Goal: Task Accomplishment & Management: Manage account settings

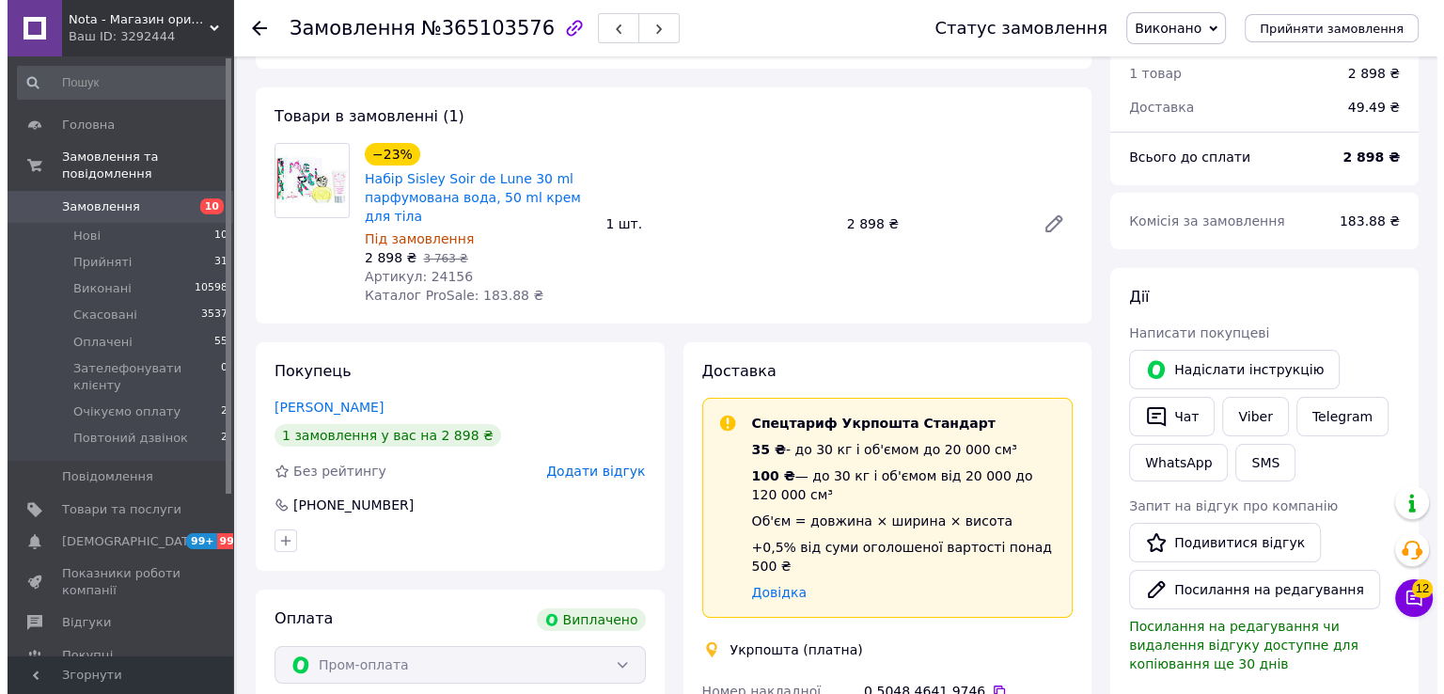
scroll to position [250, 0]
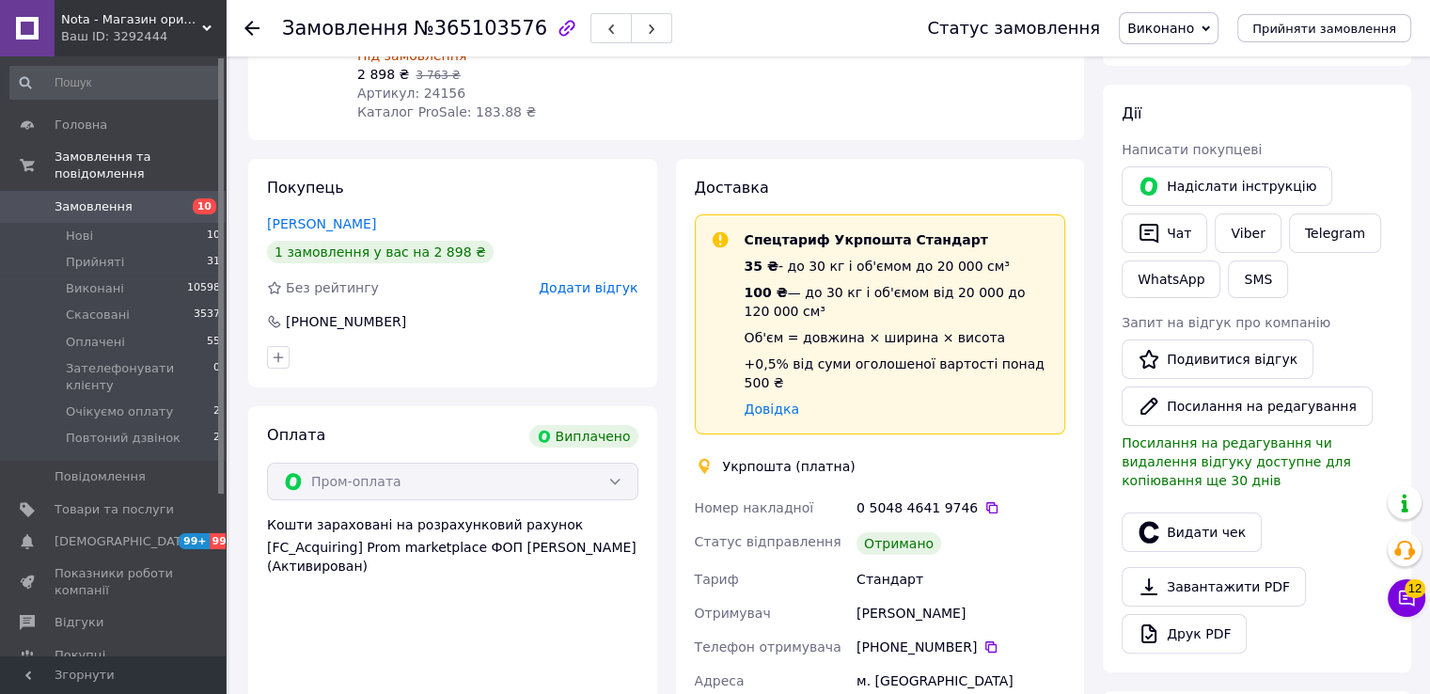
click at [584, 284] on span "Додати відгук" at bounding box center [588, 287] width 99 height 15
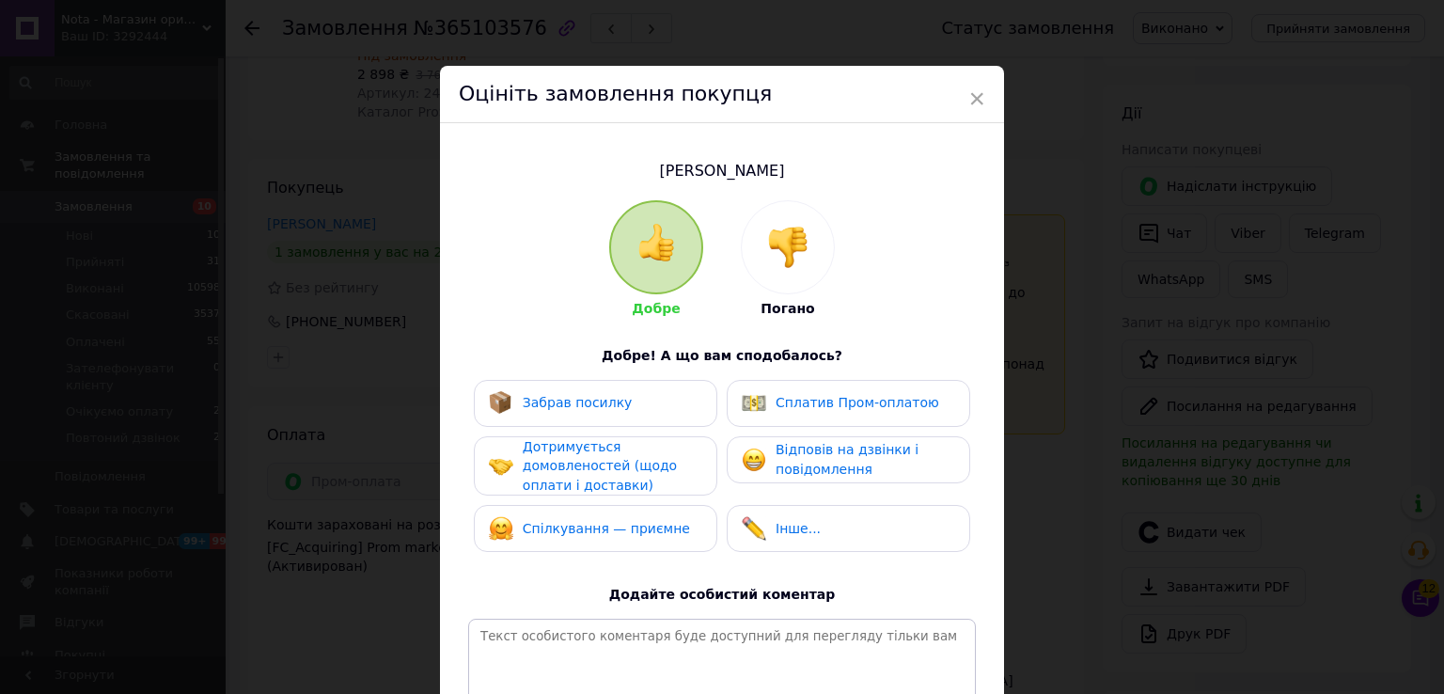
click at [594, 400] on span "Забрав посилку" at bounding box center [578, 402] width 110 height 15
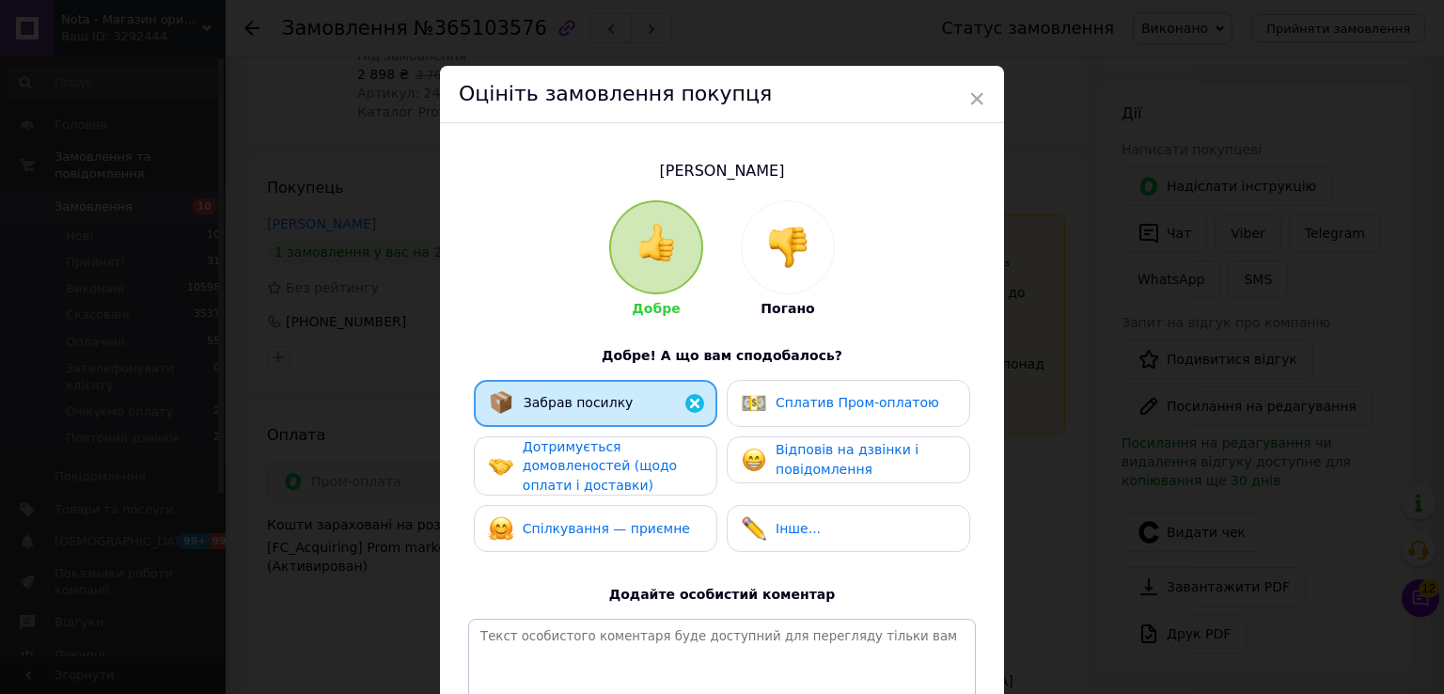
click at [570, 471] on span "Дотримується домовленостей (щодо оплати і доставки)" at bounding box center [600, 466] width 154 height 54
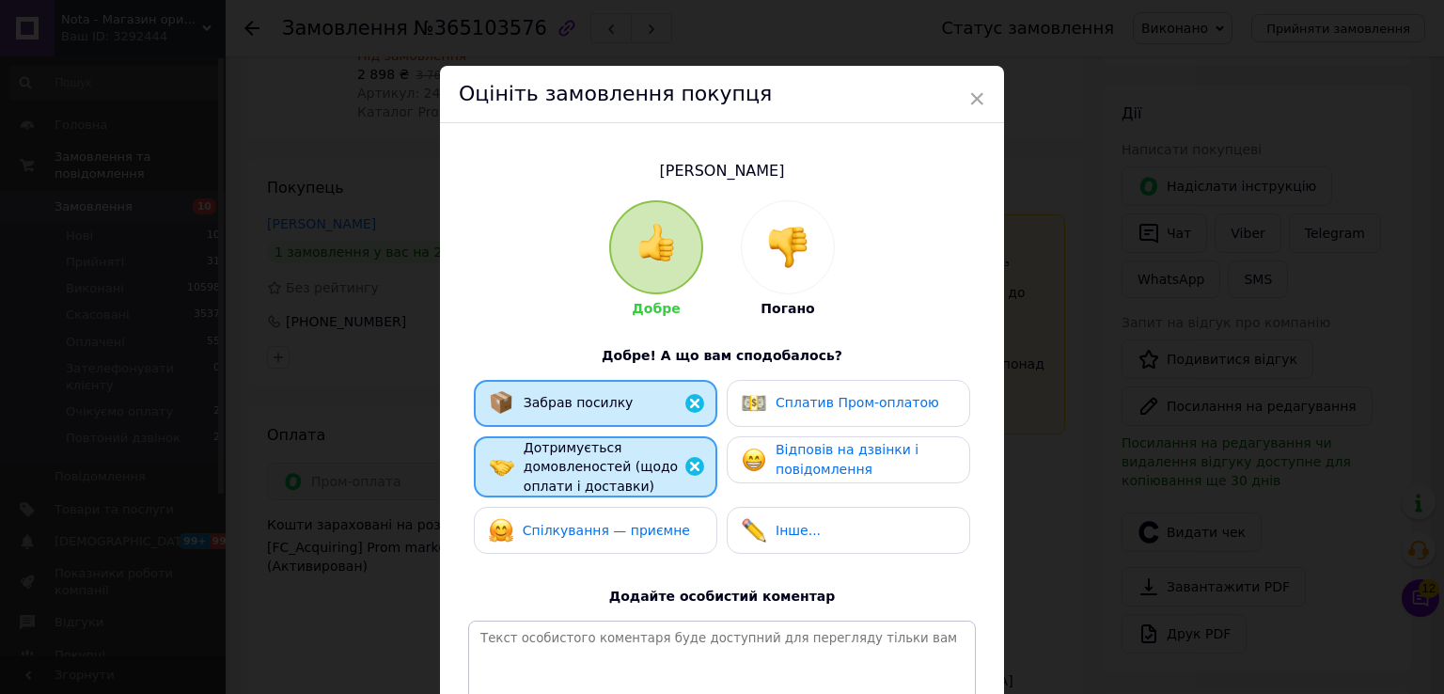
click at [596, 525] on span "Спілкування — приємне" at bounding box center [606, 530] width 167 height 15
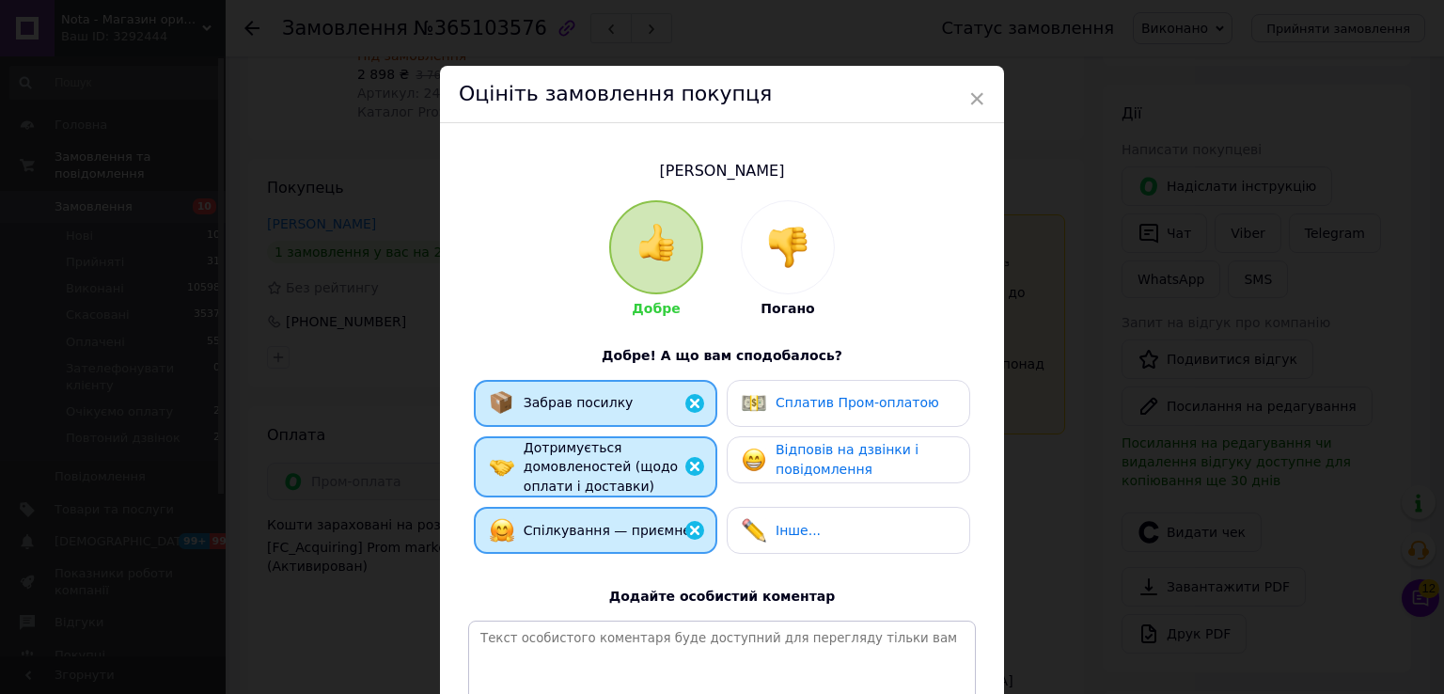
click at [779, 403] on span "Сплатив Пром-оплатою" at bounding box center [858, 402] width 164 height 15
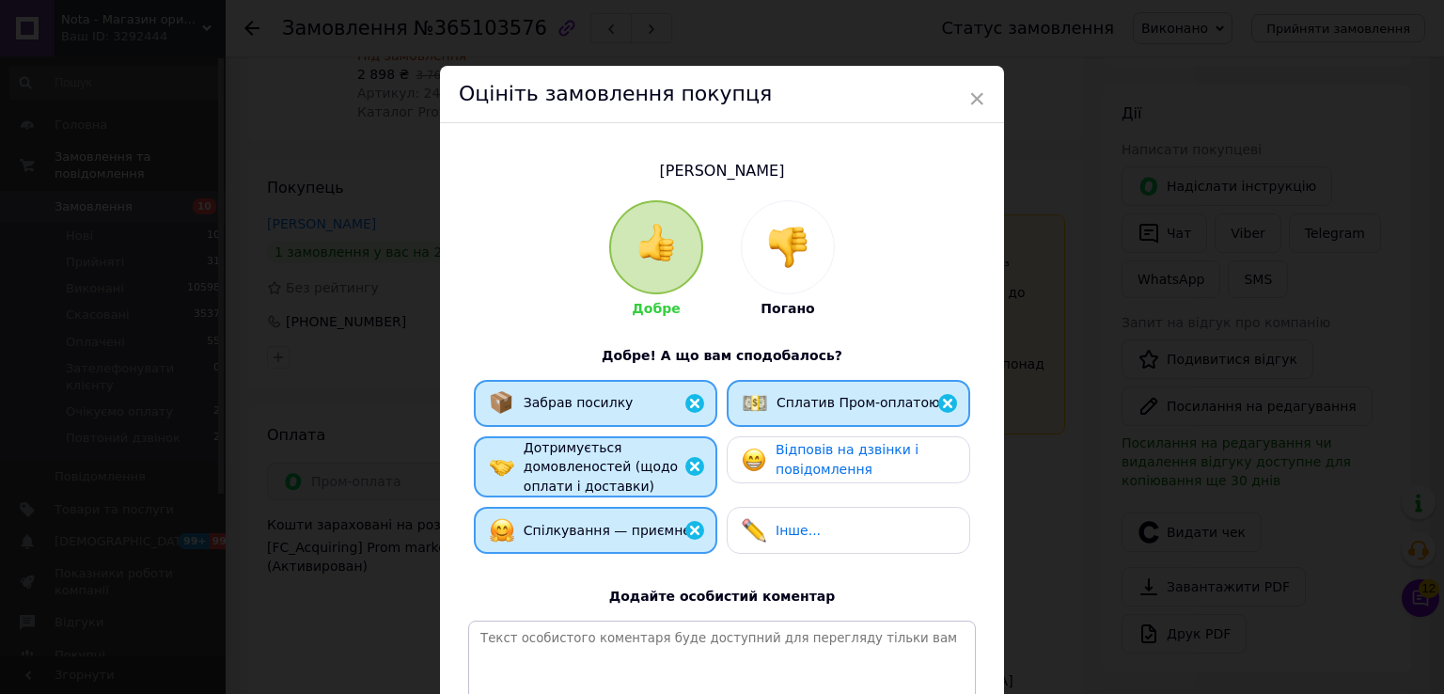
click at [776, 459] on span "Відповів на дзвінки і повідомлення" at bounding box center [847, 459] width 143 height 35
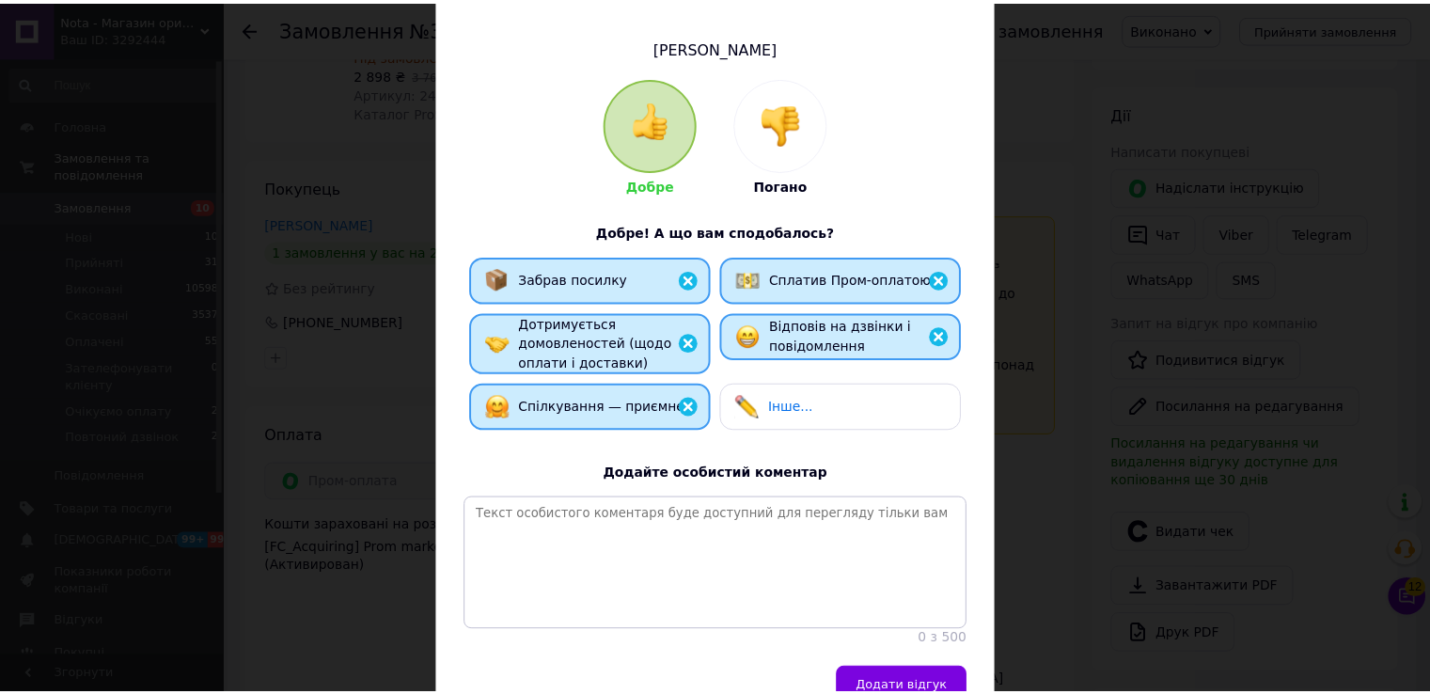
scroll to position [237, 0]
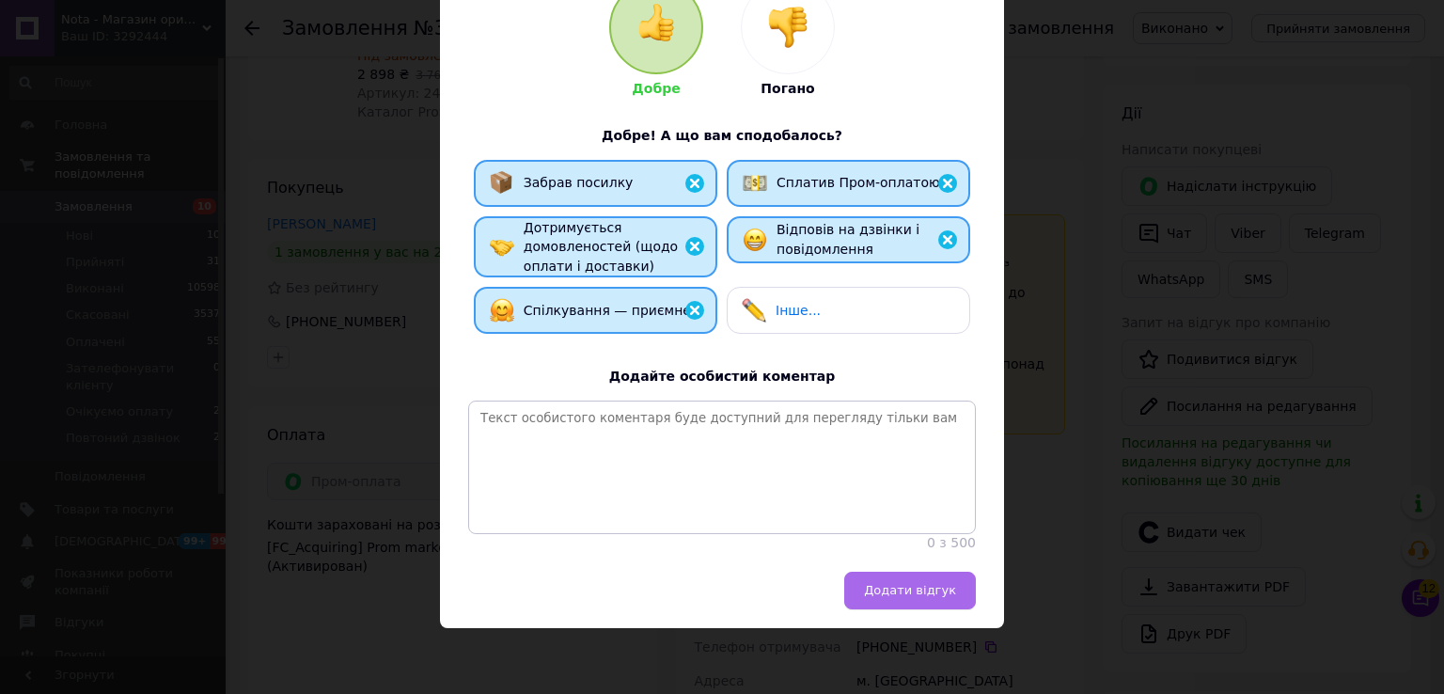
click at [944, 585] on span "Додати відгук" at bounding box center [910, 590] width 92 height 14
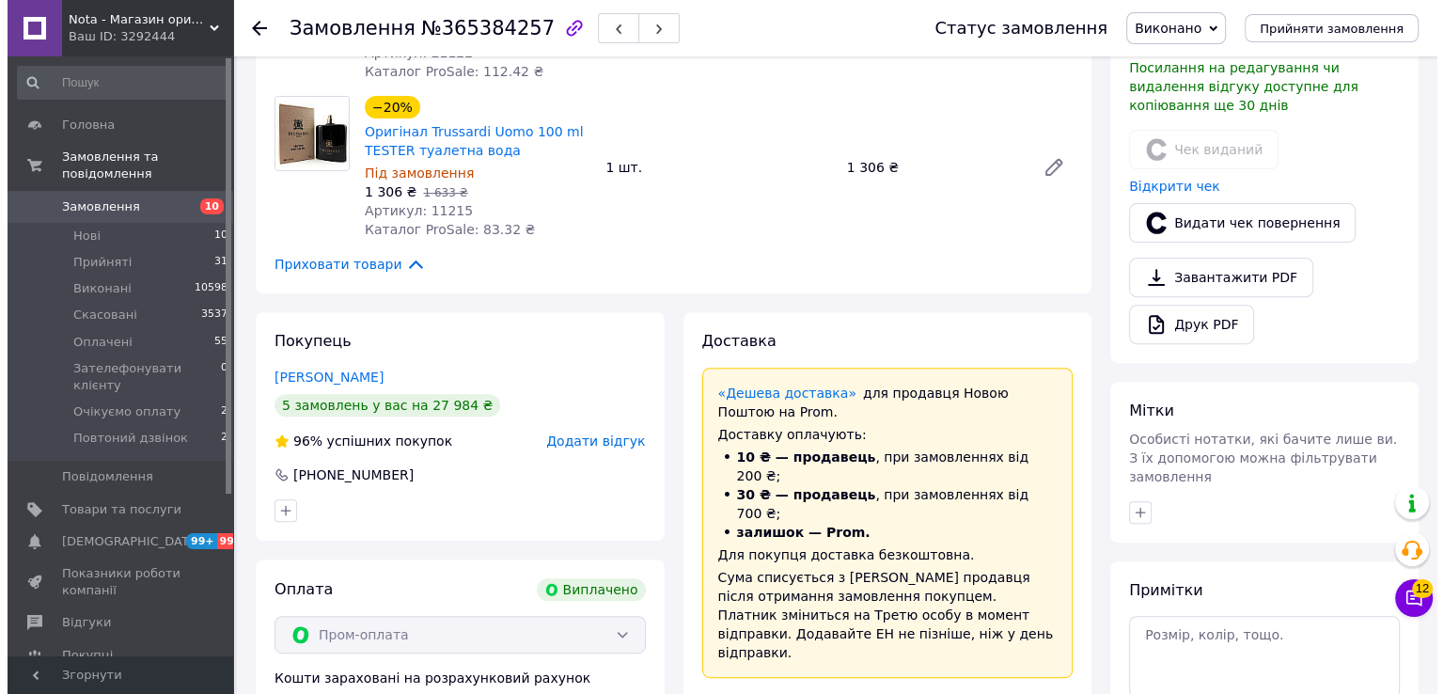
scroll to position [626, 0]
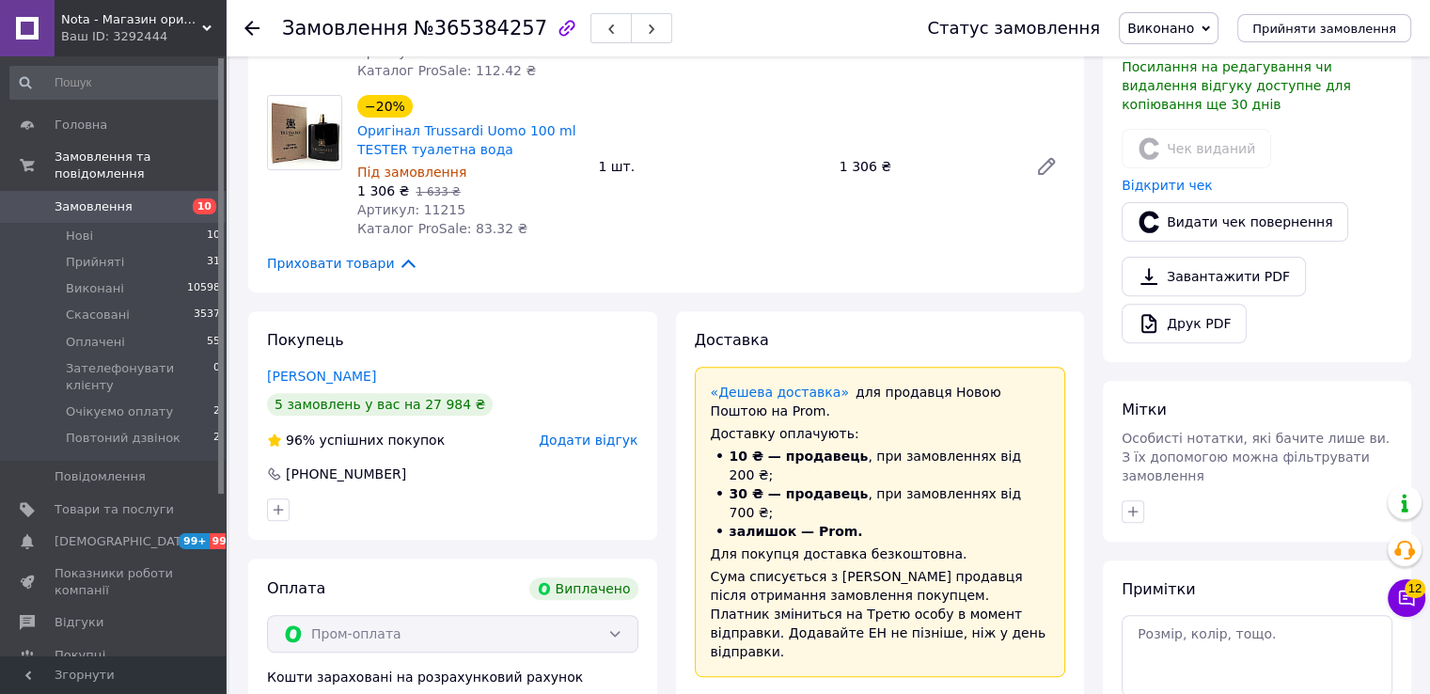
click at [609, 433] on span "Додати відгук" at bounding box center [588, 440] width 99 height 15
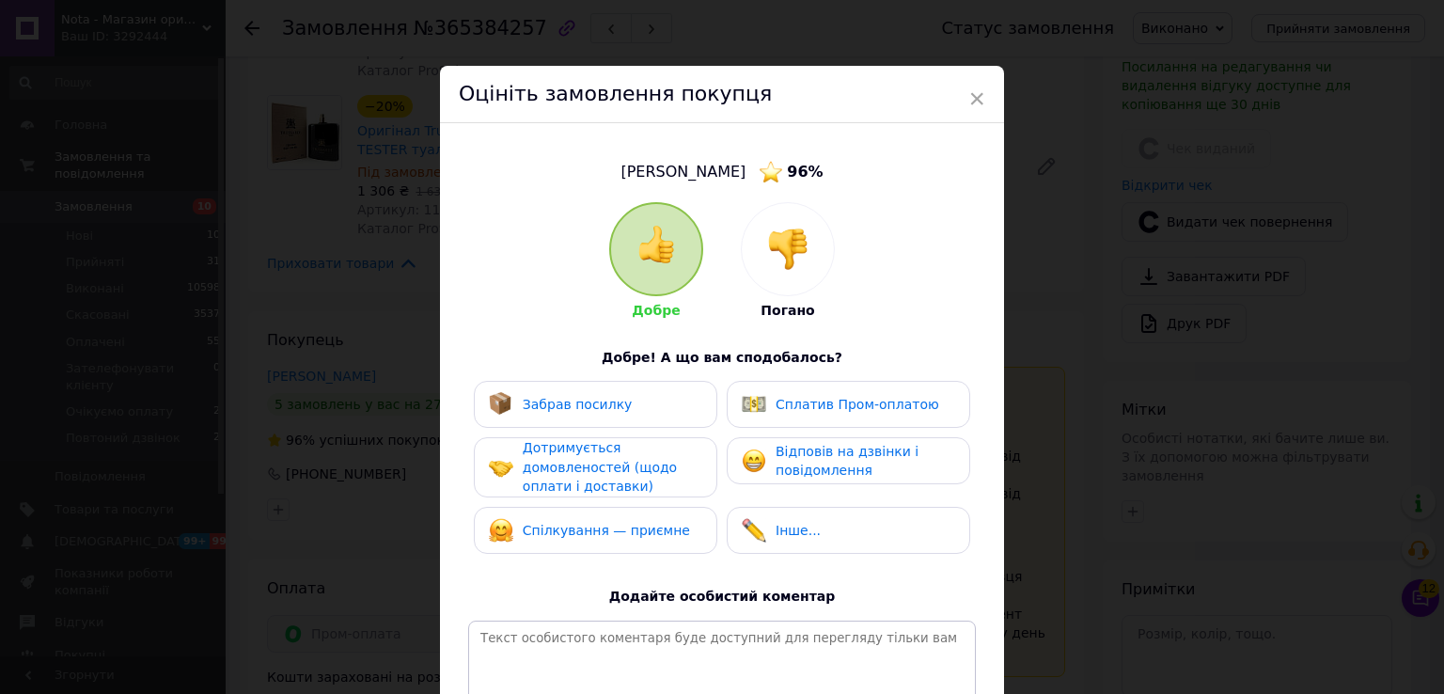
click at [635, 406] on div "Забрав посилку" at bounding box center [595, 404] width 213 height 24
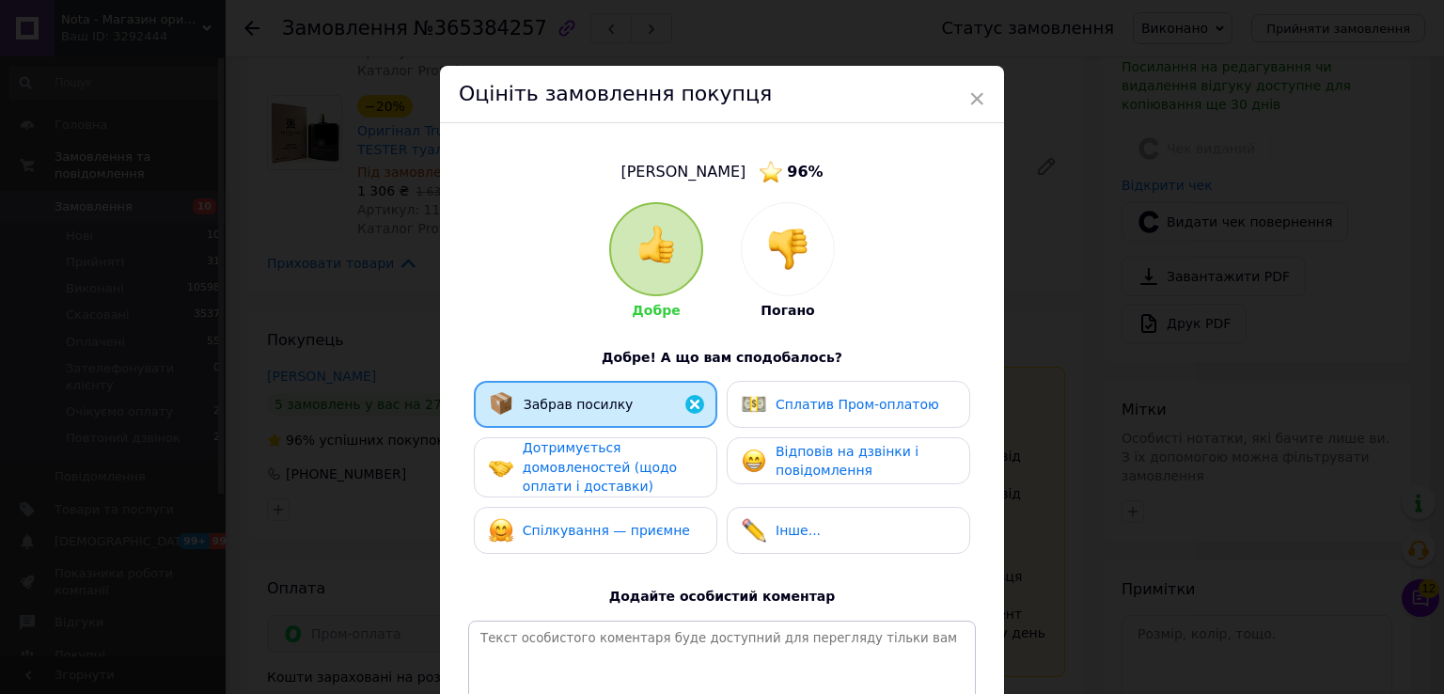
click at [624, 481] on span "Дотримується домовленостей (щодо оплати і доставки)" at bounding box center [600, 467] width 154 height 54
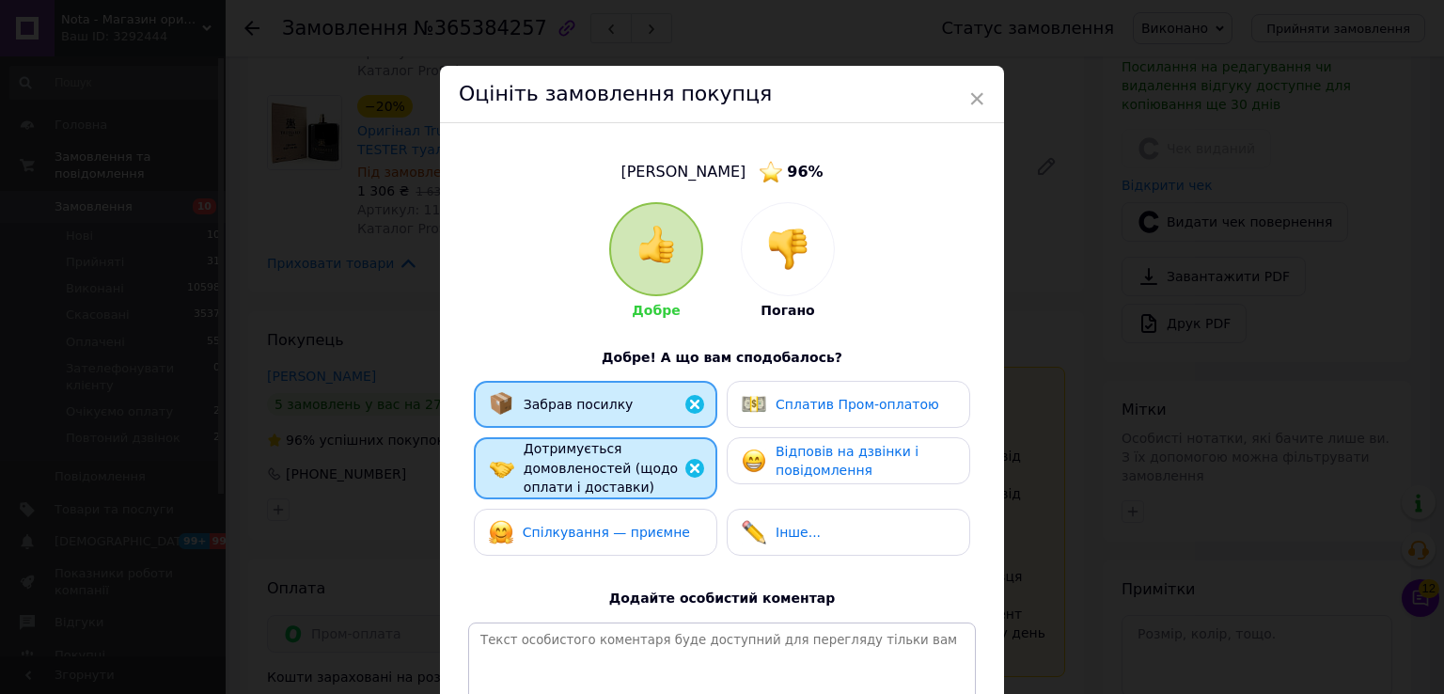
click at [628, 527] on span "Спілкування — приємне" at bounding box center [606, 532] width 167 height 15
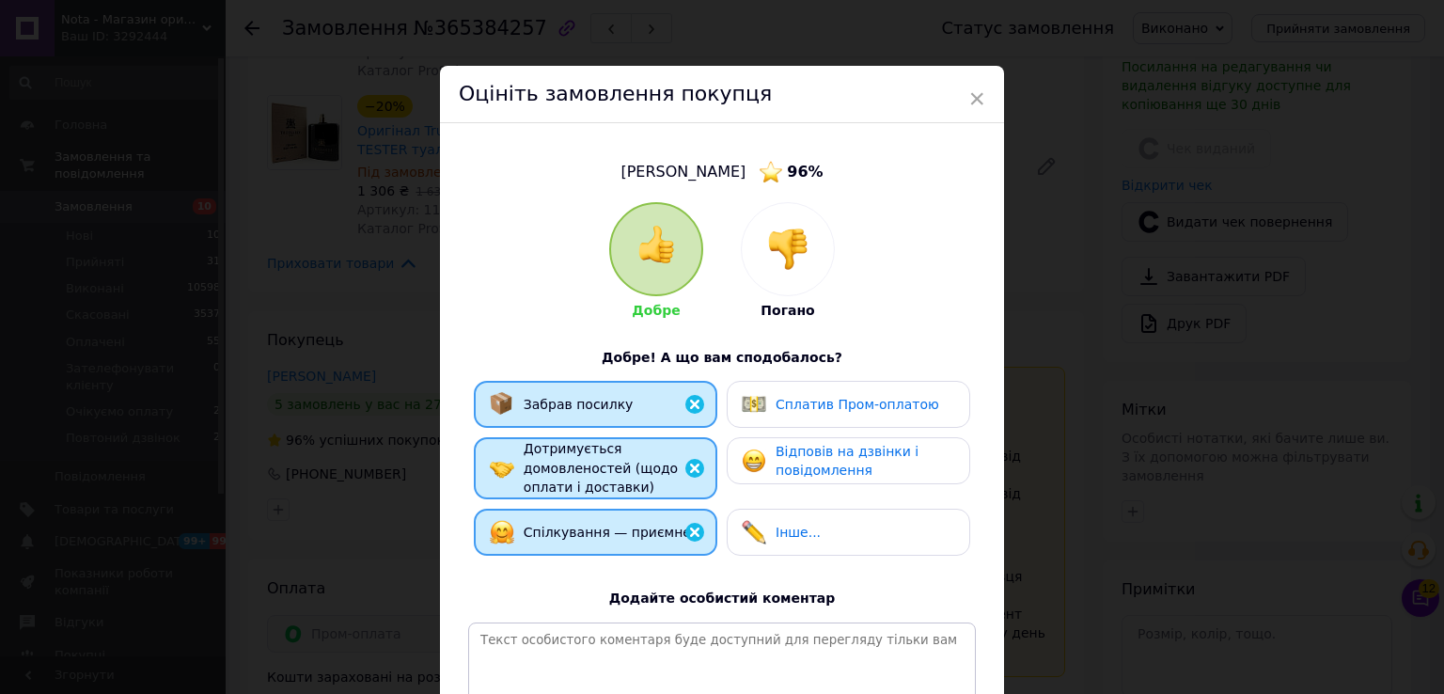
click at [756, 422] on div "Сплатив Пром-оплатою" at bounding box center [849, 404] width 244 height 47
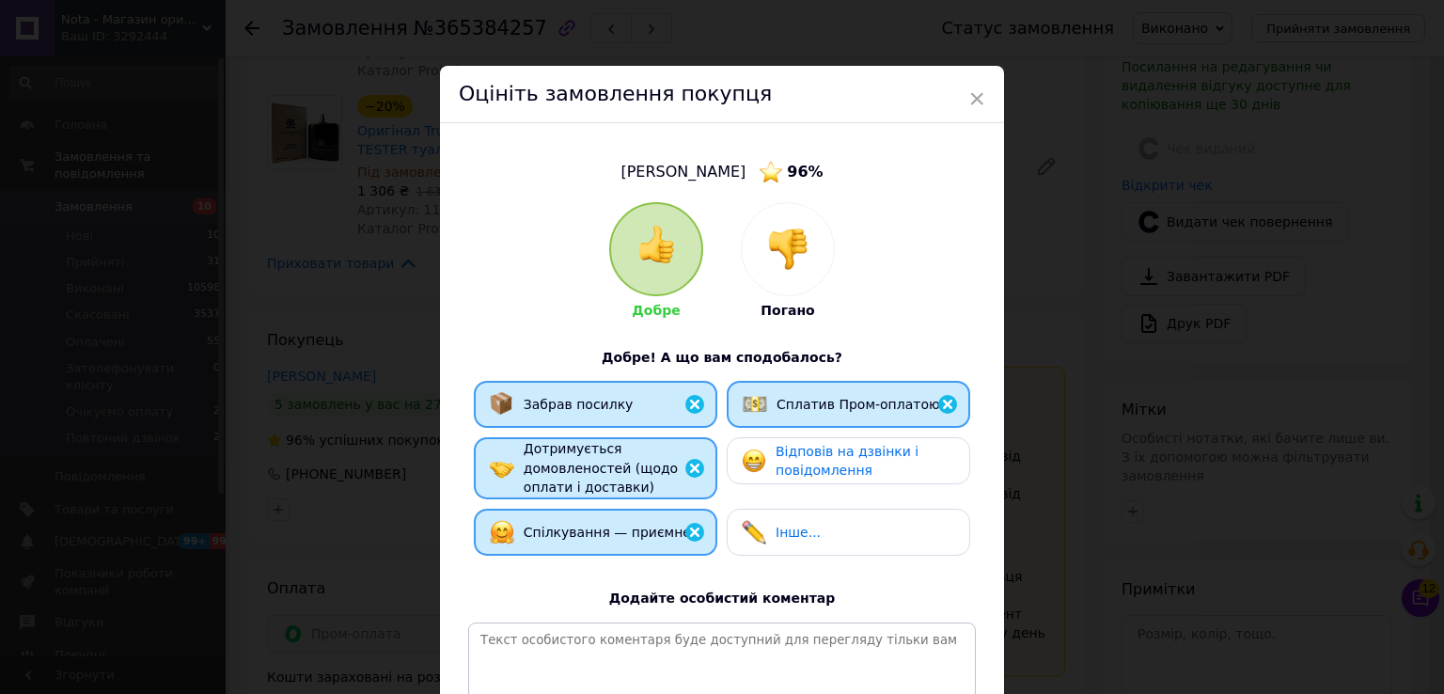
click at [790, 476] on span "Відповів на дзвінки і повідомлення" at bounding box center [847, 461] width 143 height 35
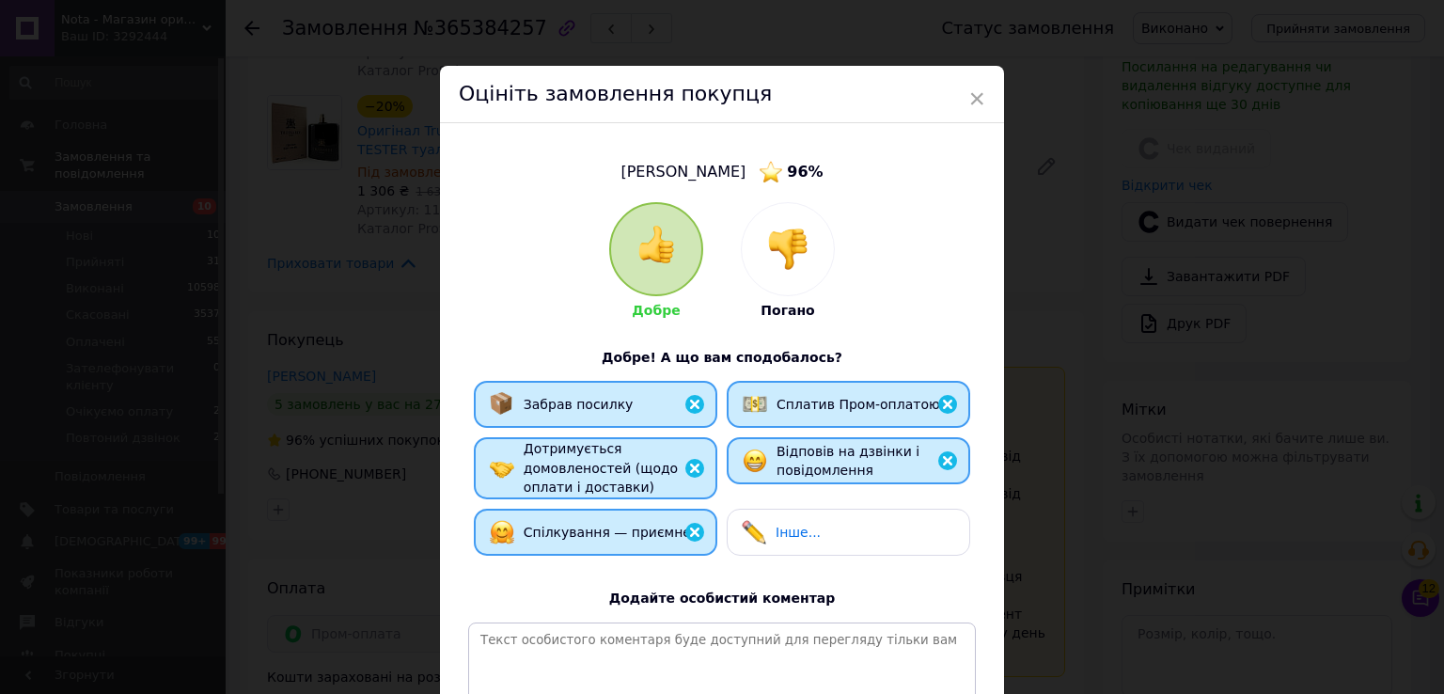
click at [791, 476] on span "Відповів на дзвінки і повідомлення" at bounding box center [848, 461] width 143 height 35
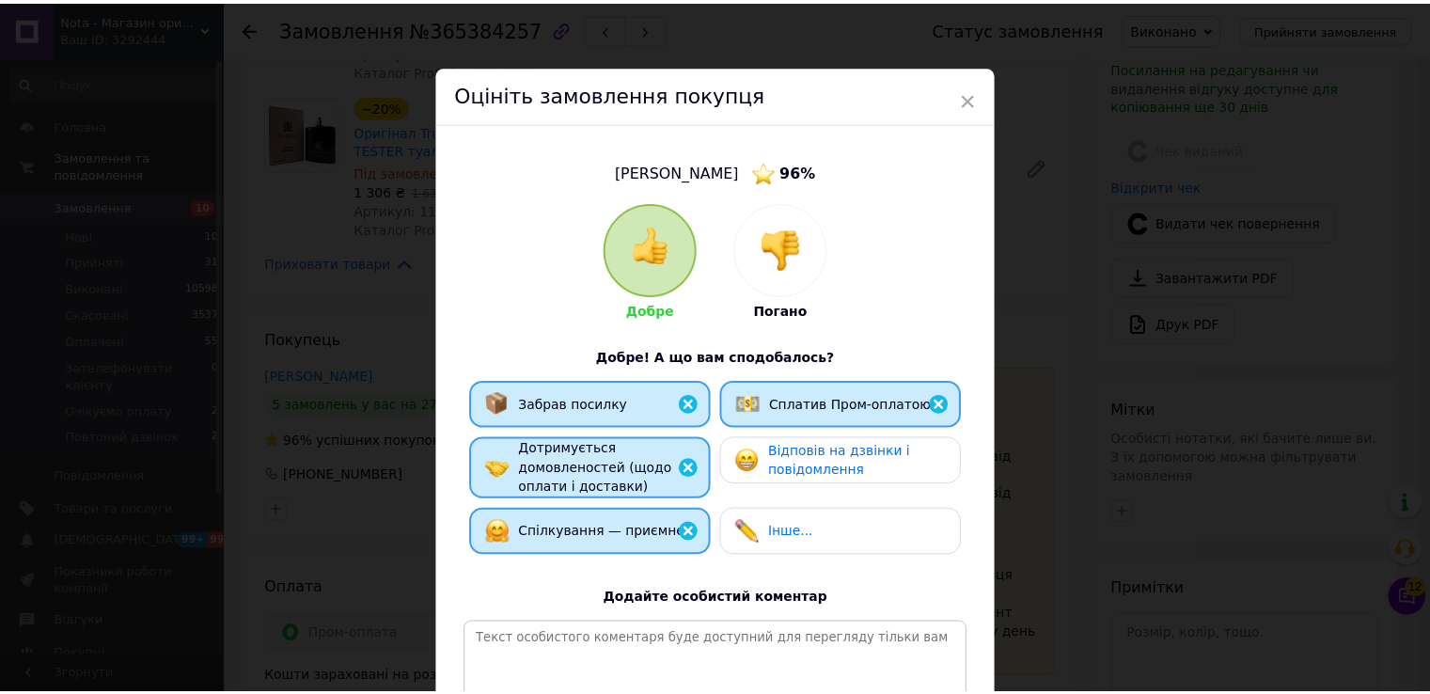
scroll to position [239, 0]
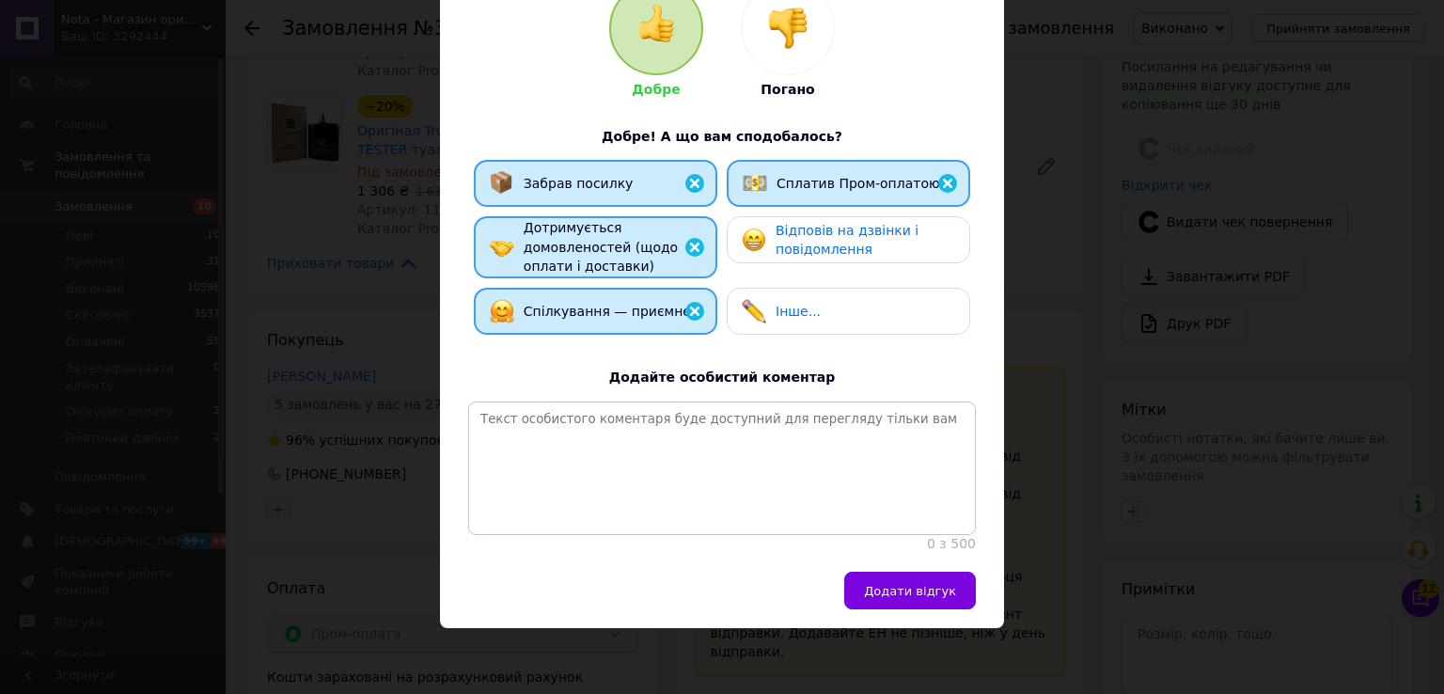
click at [833, 249] on div "Забрав посилку Сплатив Пром-оплатою Дотримується домовленостей (щодо оплати і д…" at bounding box center [722, 252] width 508 height 184
click at [842, 221] on div "Відповів на дзвінки і повідомлення" at bounding box center [865, 240] width 179 height 39
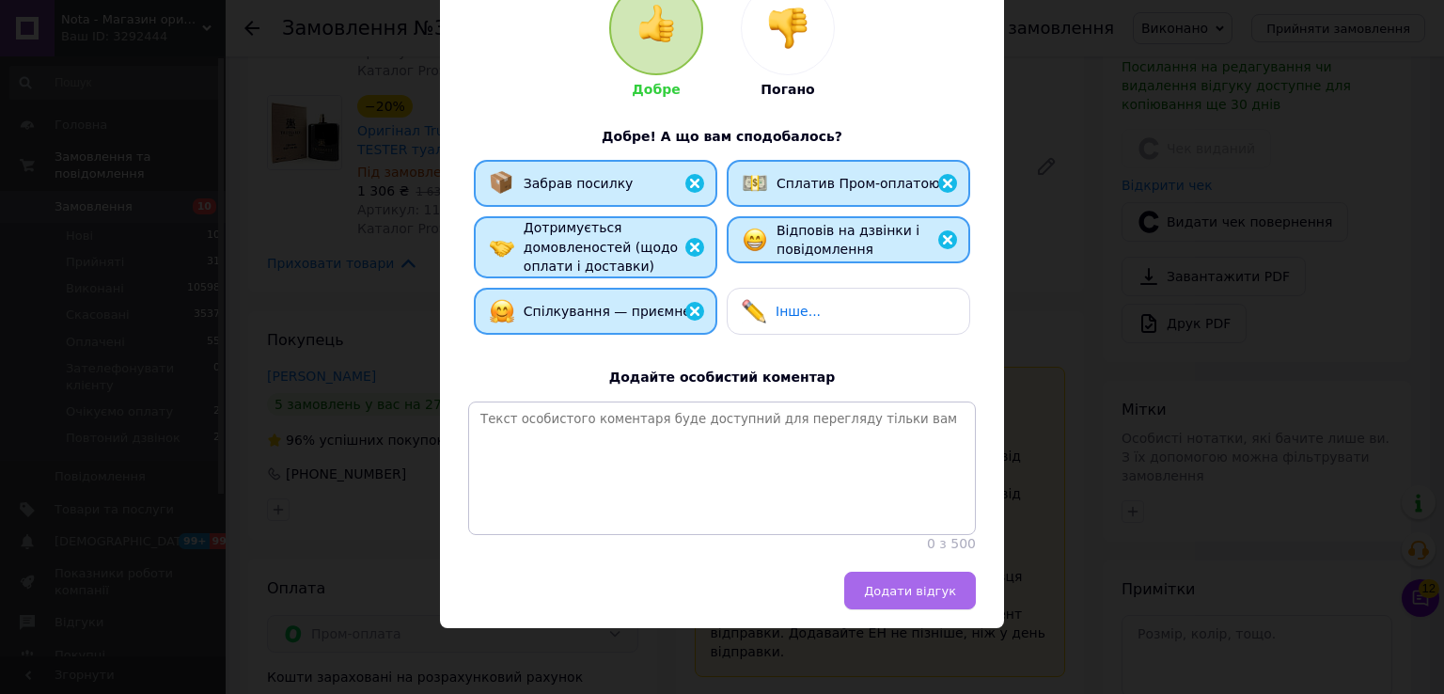
click at [900, 584] on span "Додати відгук" at bounding box center [910, 591] width 92 height 14
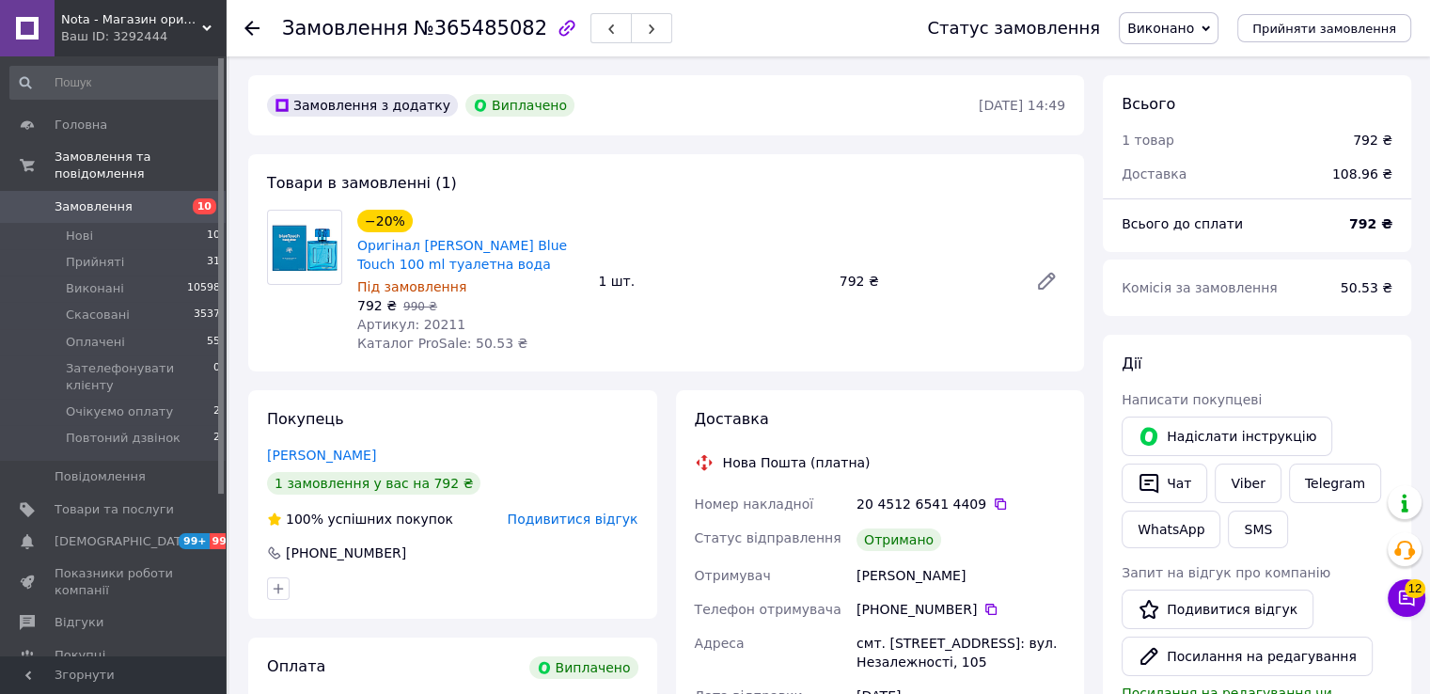
scroll to position [113, 0]
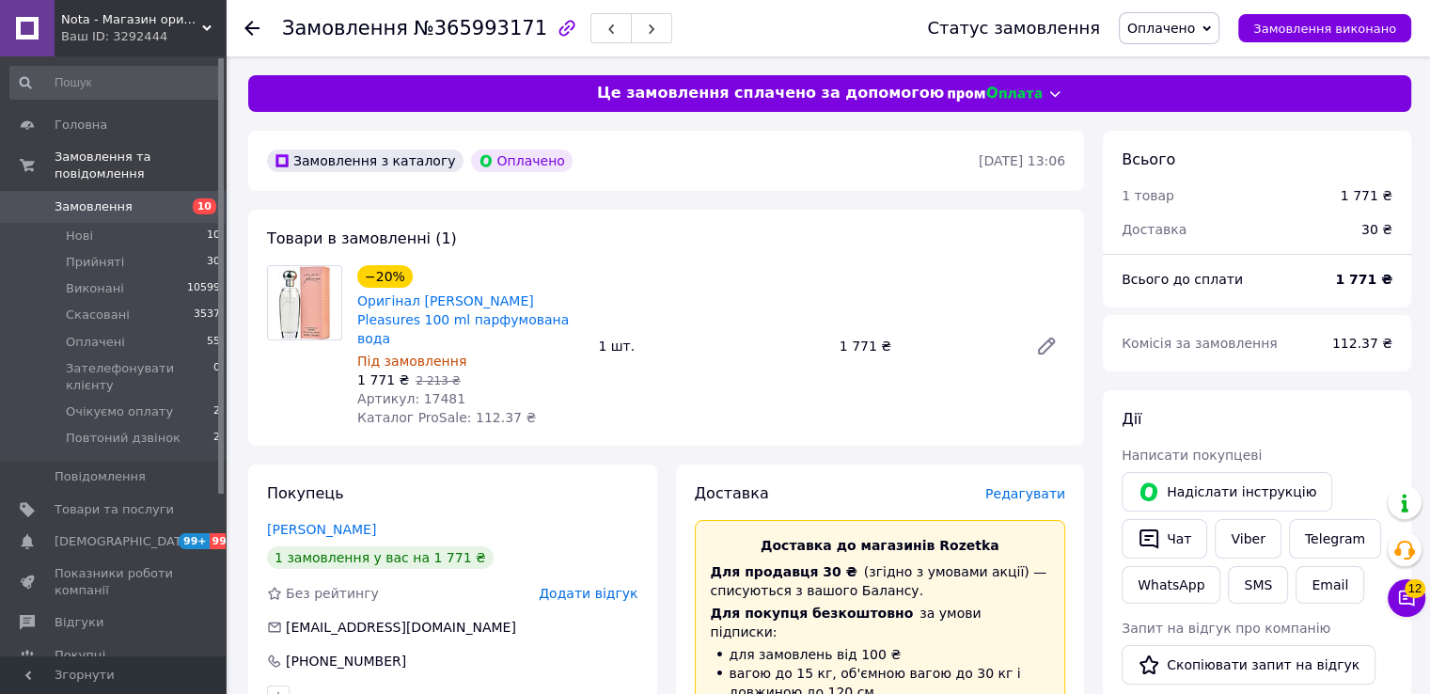
click at [489, 35] on span "№365993171" at bounding box center [481, 28] width 134 height 23
click at [486, 35] on span "№365993171" at bounding box center [481, 28] width 134 height 23
click at [474, 15] on div "Замовлення №365993171" at bounding box center [477, 28] width 390 height 32
copy span "365993171"
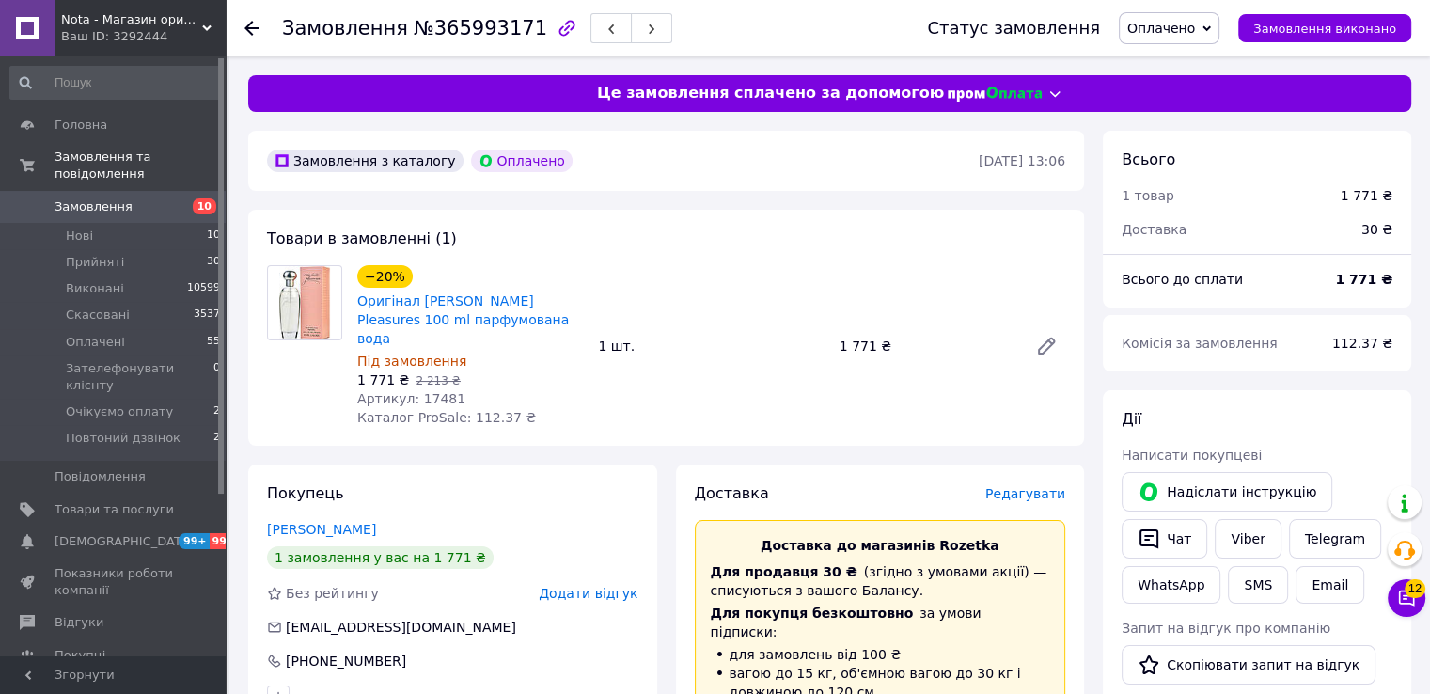
click at [421, 391] on span "Артикул: 17481" at bounding box center [411, 398] width 108 height 15
copy span "17481"
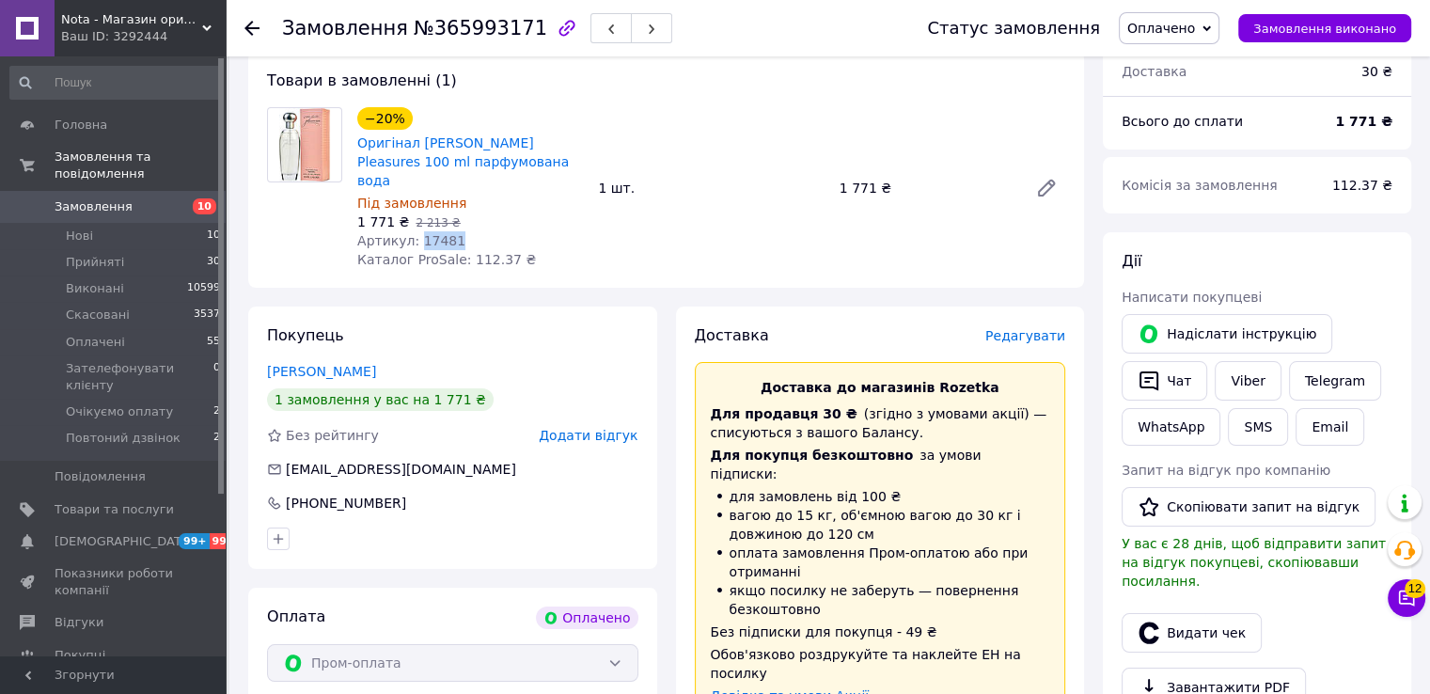
scroll to position [125, 0]
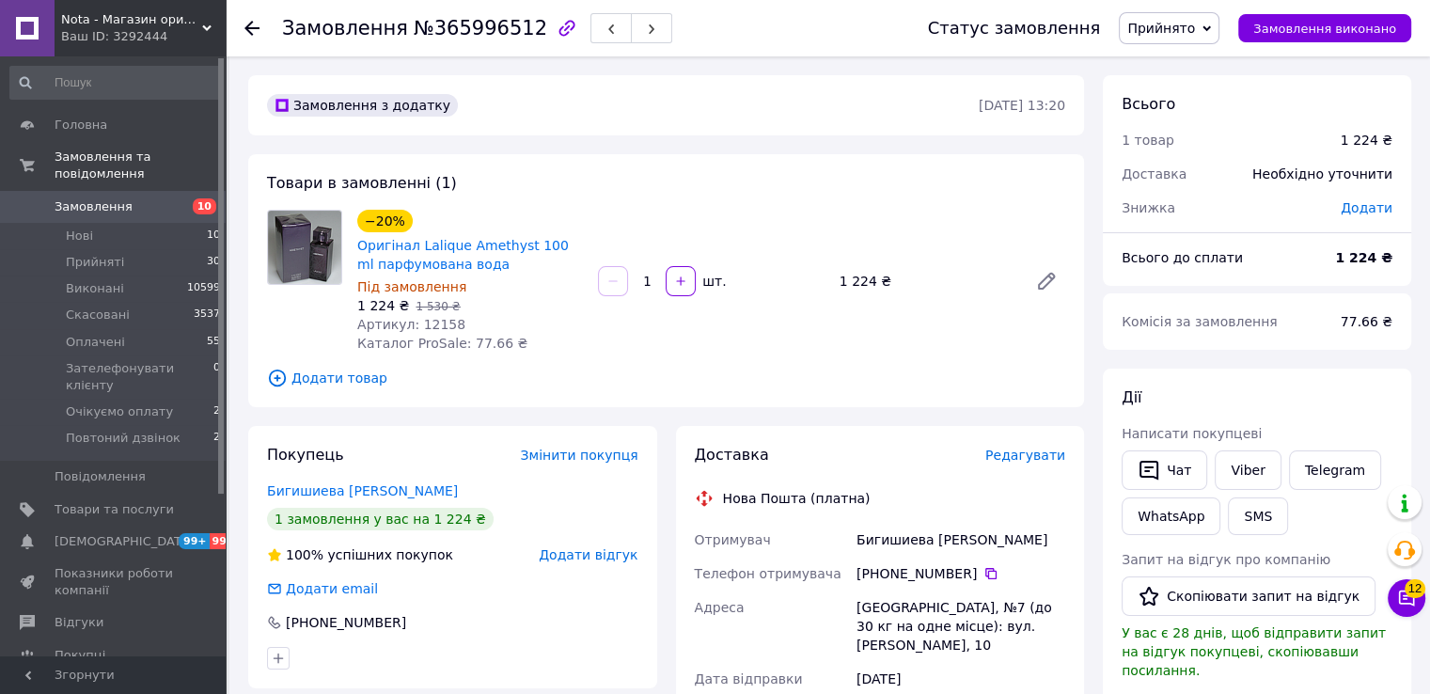
click at [466, 35] on span "№365996512" at bounding box center [481, 28] width 134 height 23
copy span "365996512"
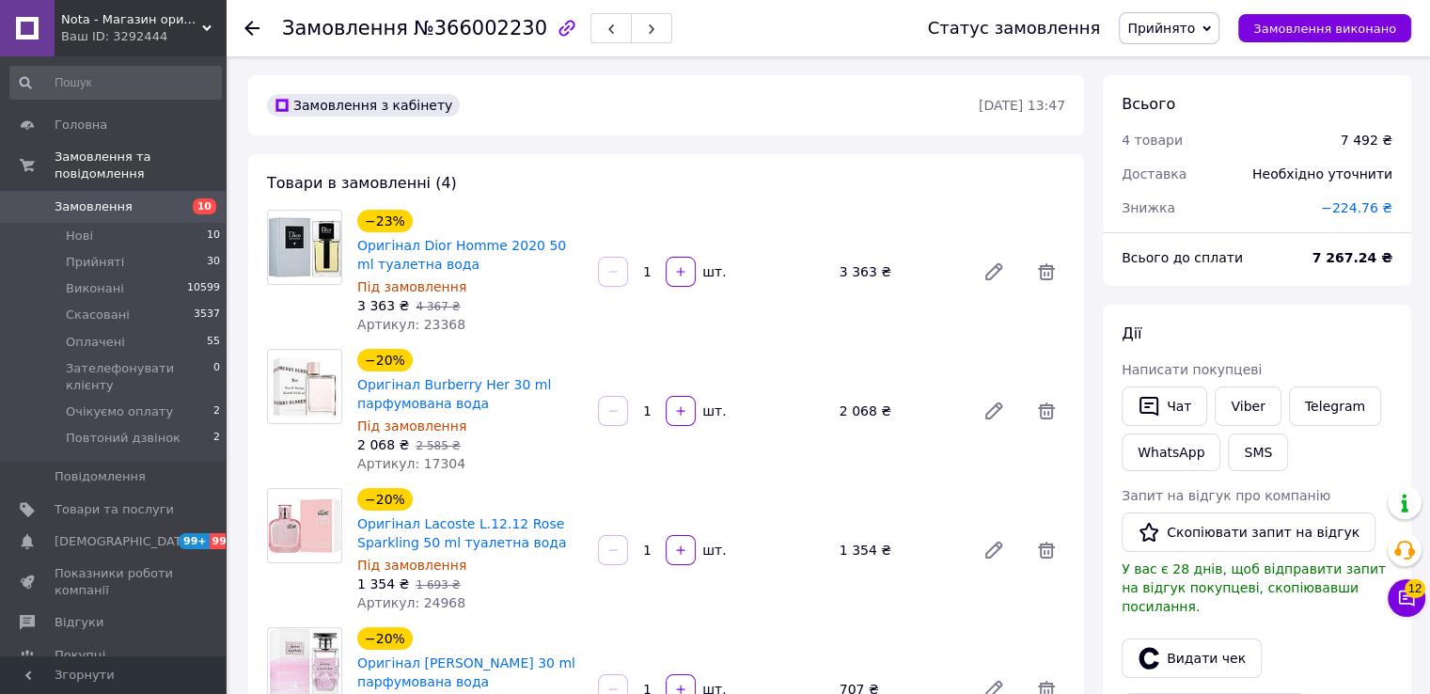
scroll to position [792, 0]
click at [470, 22] on span "№366002230" at bounding box center [481, 28] width 134 height 23
copy span "366002230"
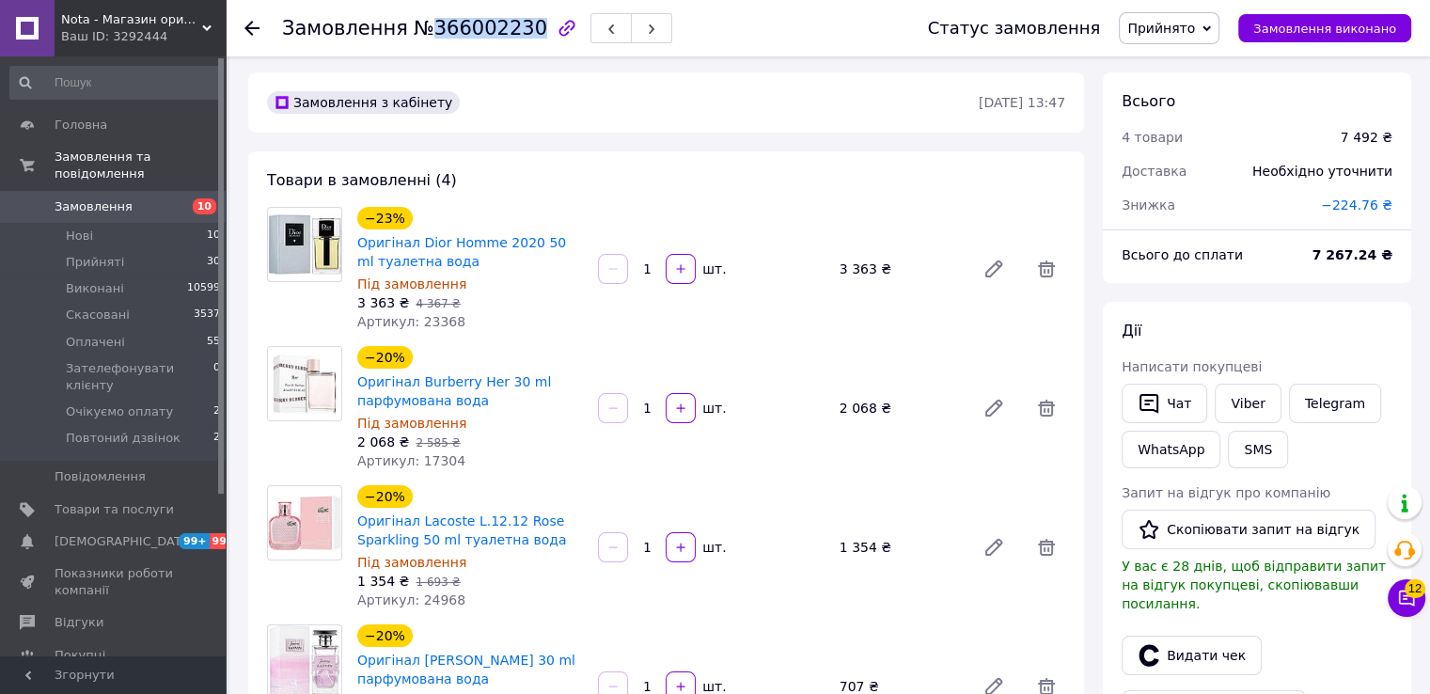
scroll to position [0, 0]
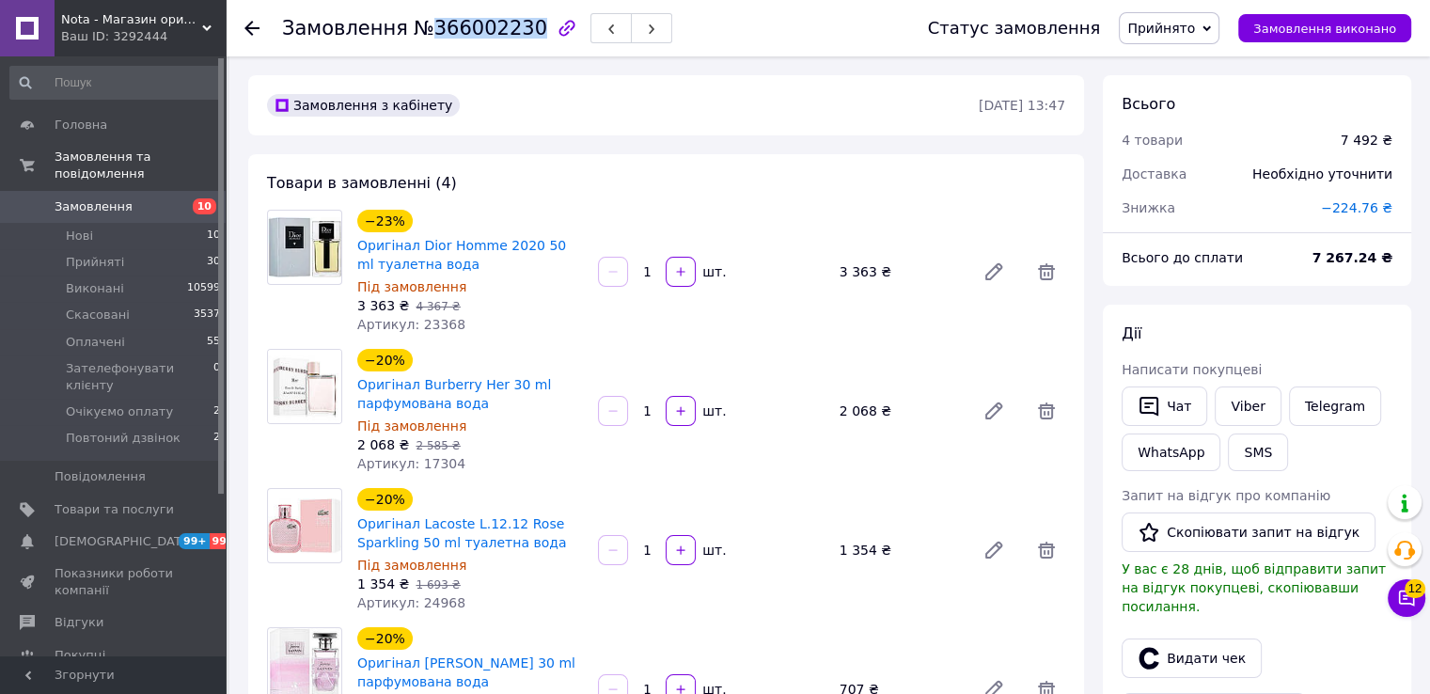
click at [481, 33] on span "№366002230" at bounding box center [481, 28] width 134 height 23
drag, startPoint x: 481, startPoint y: 261, endPoint x: 417, endPoint y: 245, distance: 65.9
click at [417, 245] on span "Оригінал Dior Homme 2020 50 ml туалетна вода" at bounding box center [470, 255] width 226 height 38
copy link "Dior Homme 2020 50 ml туалетна вода"
drag, startPoint x: 506, startPoint y: 401, endPoint x: 423, endPoint y: 392, distance: 83.2
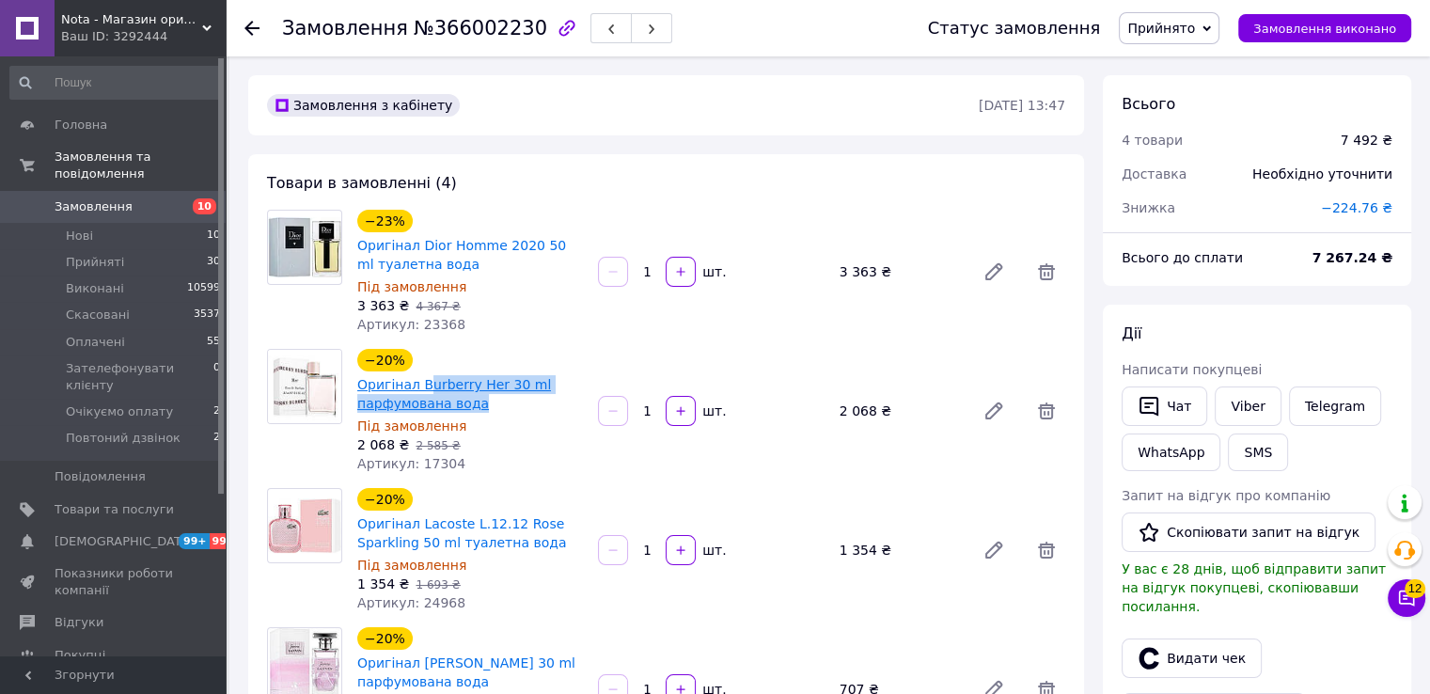
click at [423, 392] on span "Оригінал Burberry Her 30 ml парфумована вода" at bounding box center [470, 394] width 226 height 38
click at [499, 410] on span "Оригінал Burberry Her 30 ml парфумована вода" at bounding box center [470, 394] width 226 height 38
drag, startPoint x: 485, startPoint y: 402, endPoint x: 415, endPoint y: 388, distance: 71.7
click at [415, 388] on span "Оригінал Burberry Her 30 ml парфумована вода" at bounding box center [470, 394] width 226 height 38
copy link "Burberry Her 30 ml парфумована вода"
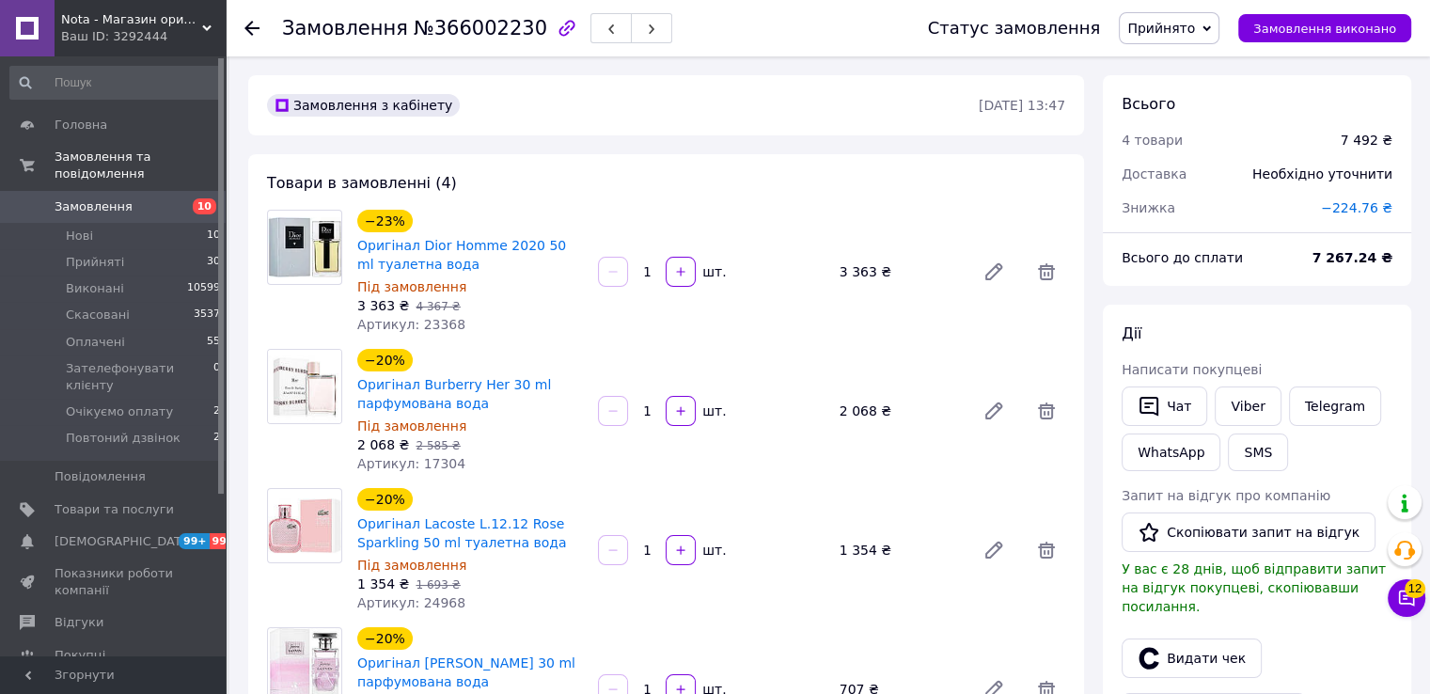
click at [515, 272] on span "Оригінал Dior Homme 2020 50 ml туалетна вода" at bounding box center [470, 255] width 226 height 38
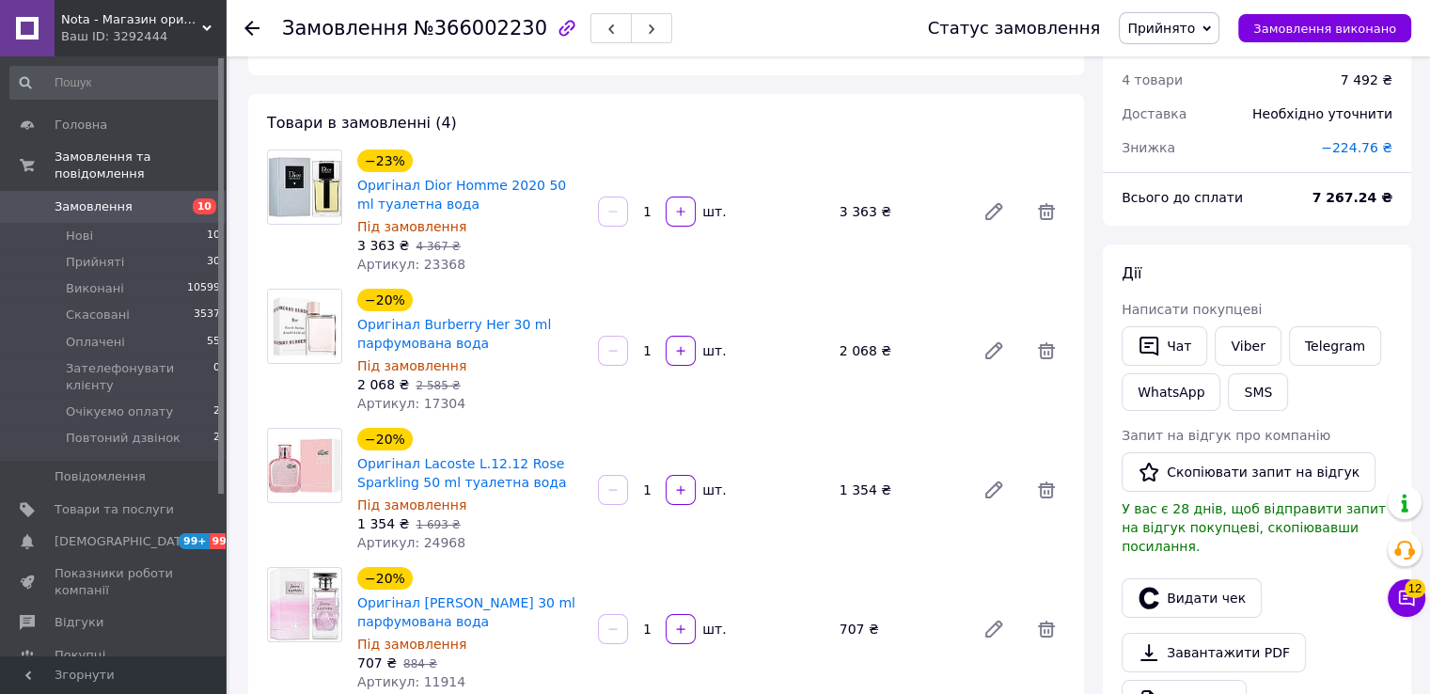
scroll to position [250, 0]
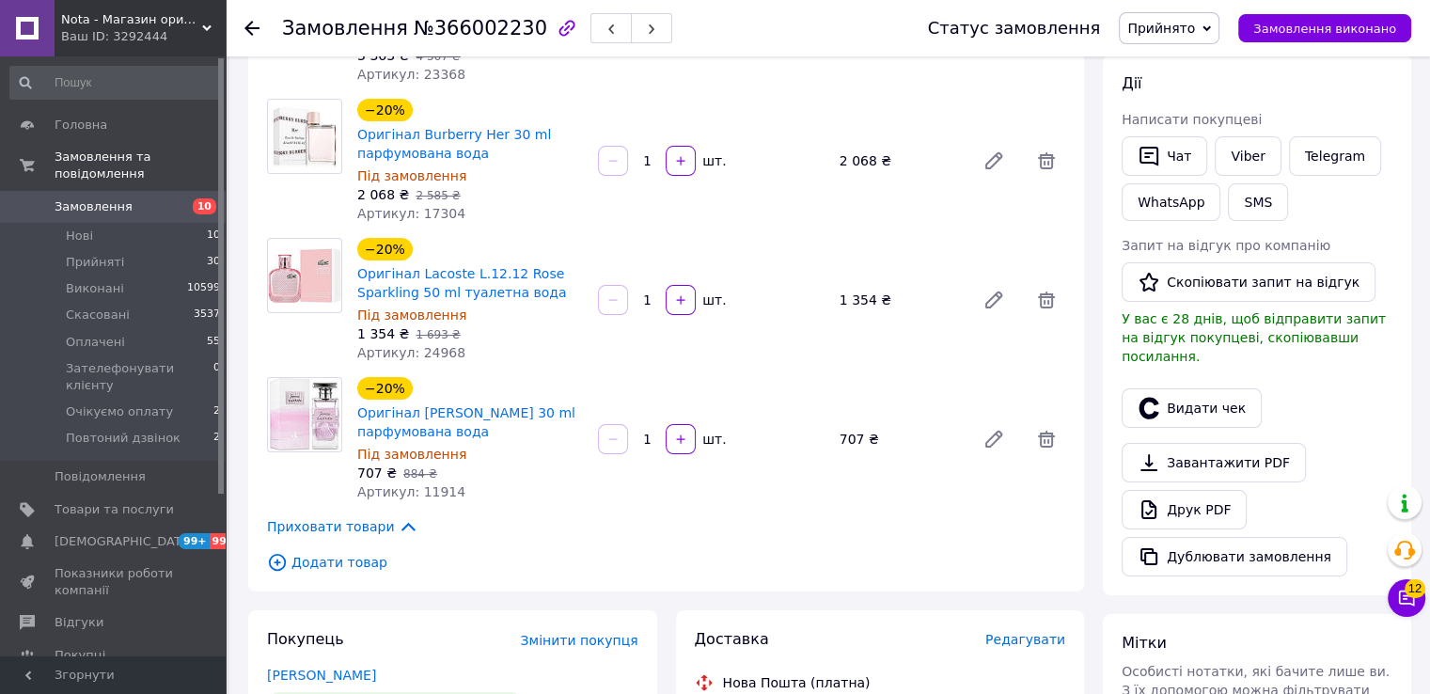
click at [423, 496] on span "Артикул: 11914" at bounding box center [411, 491] width 108 height 15
copy span "11914"
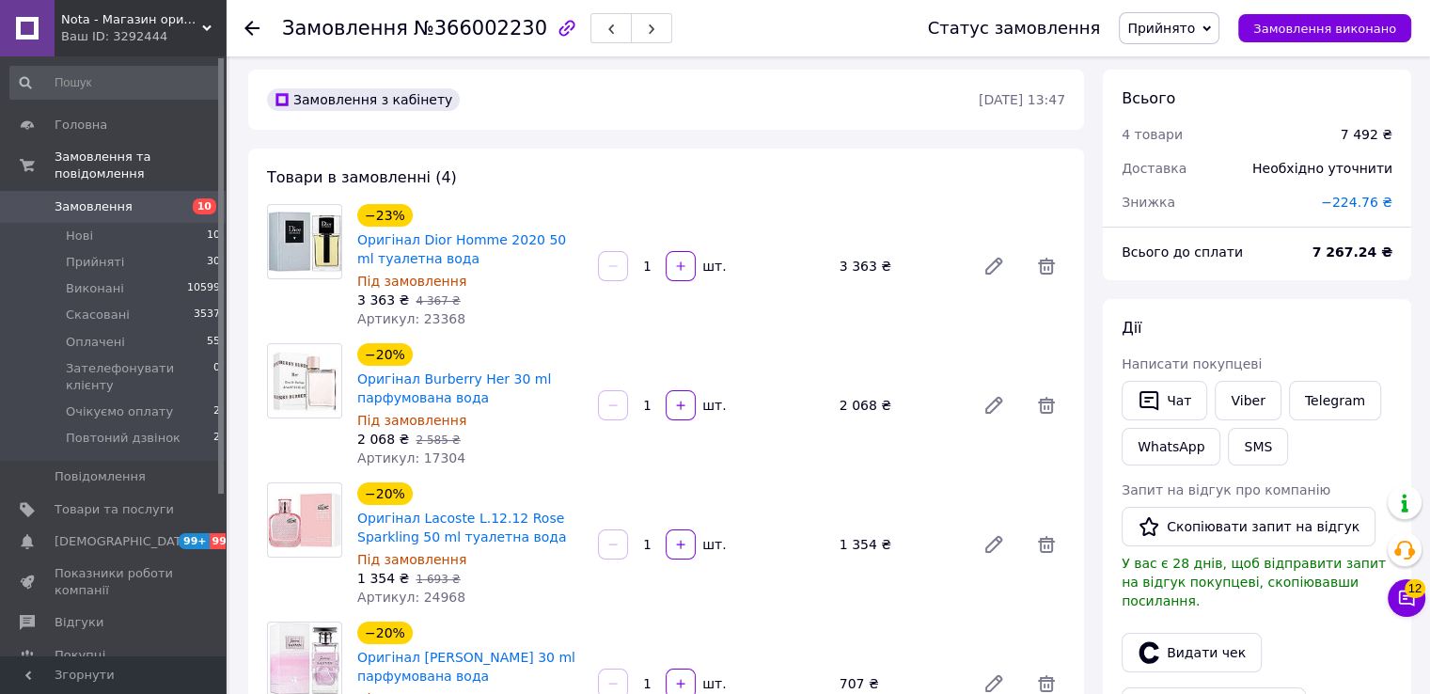
scroll to position [0, 0]
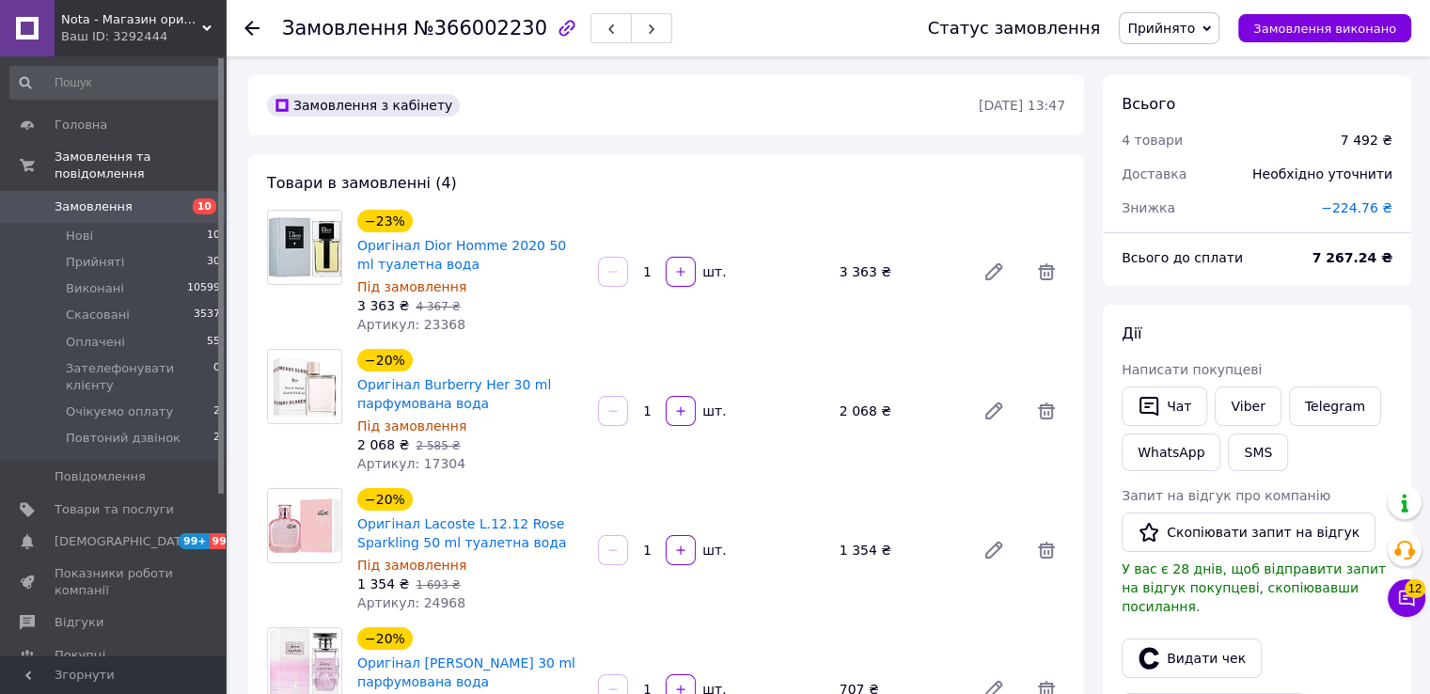
click at [423, 324] on span "Артикул: 23368" at bounding box center [411, 324] width 108 height 15
copy span "23368"
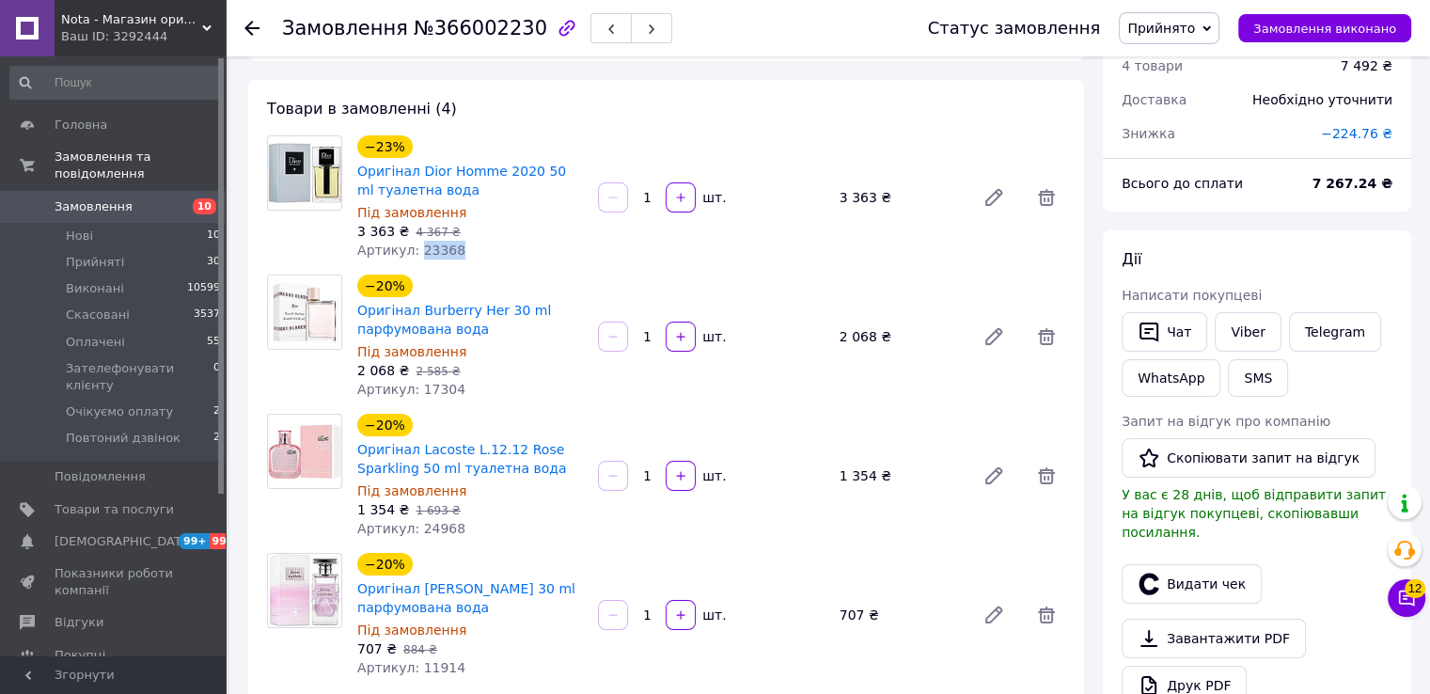
scroll to position [250, 0]
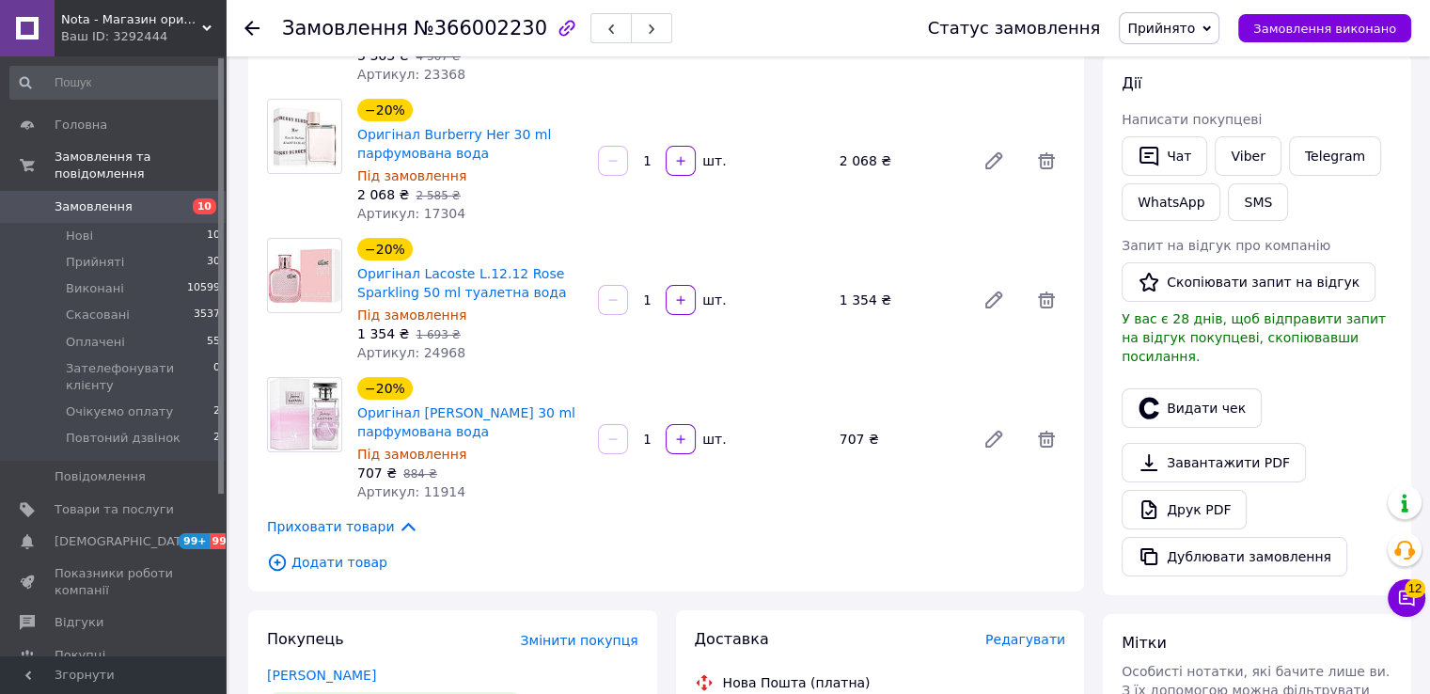
click at [436, 486] on span "Артикул: 11914" at bounding box center [411, 491] width 108 height 15
copy span "11914"
drag, startPoint x: 488, startPoint y: 432, endPoint x: 417, endPoint y: 417, distance: 72.8
click at [417, 417] on span "Оригінал Lanvin Jeanne 30 ml парфумована вода" at bounding box center [470, 422] width 226 height 38
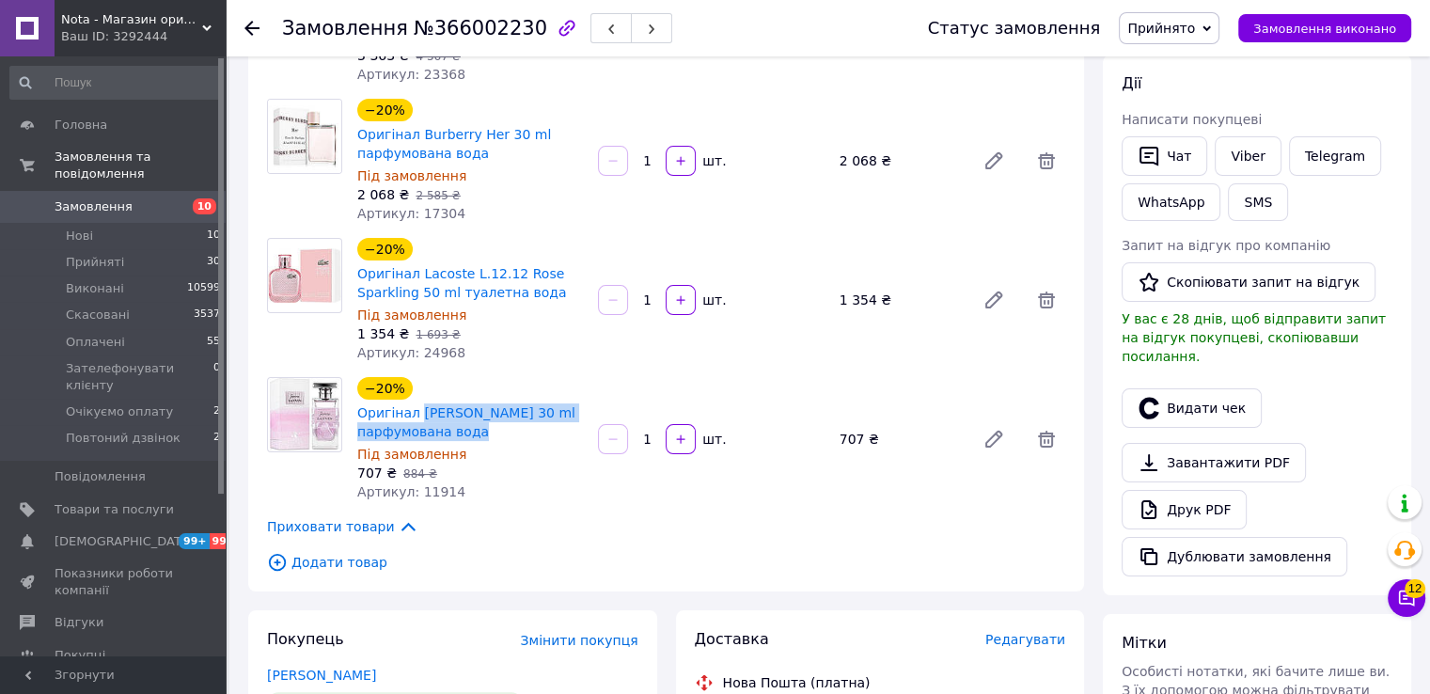
copy link "Lanvin Jeanne 30 ml парфумована вода"
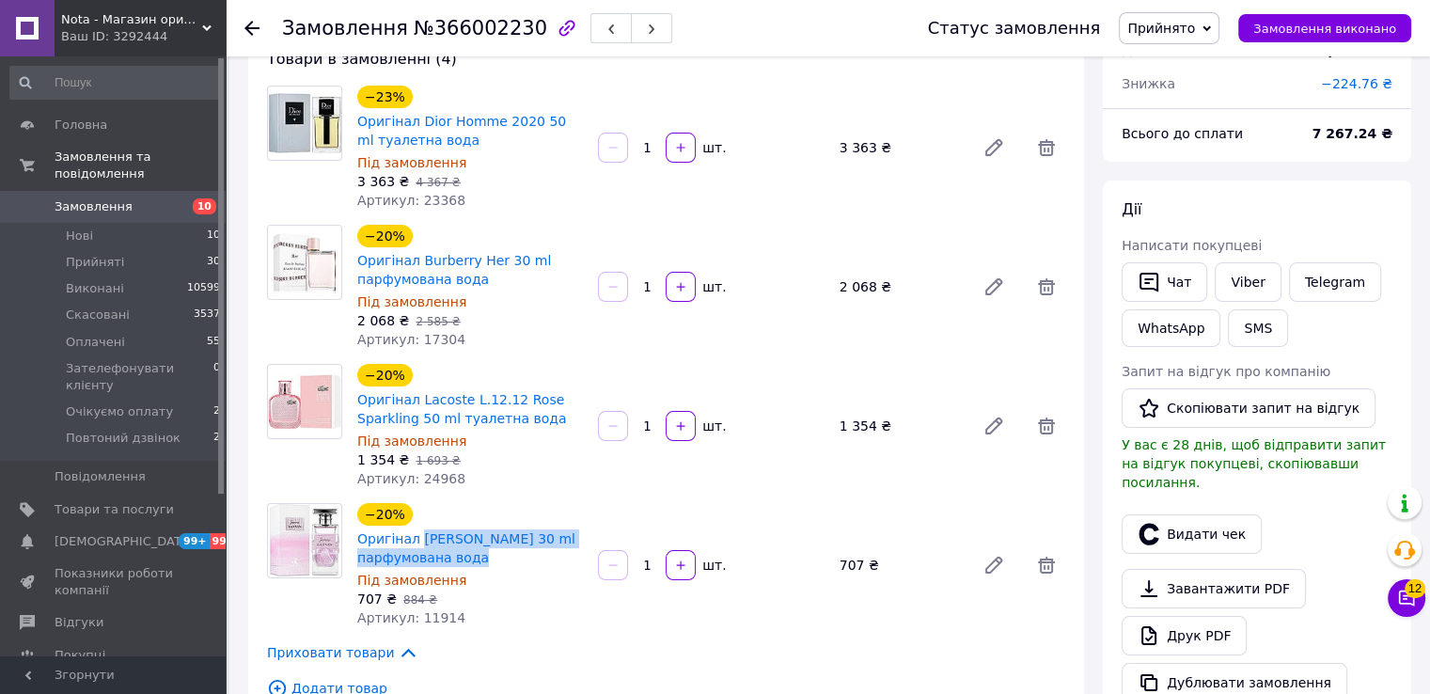
scroll to position [125, 0]
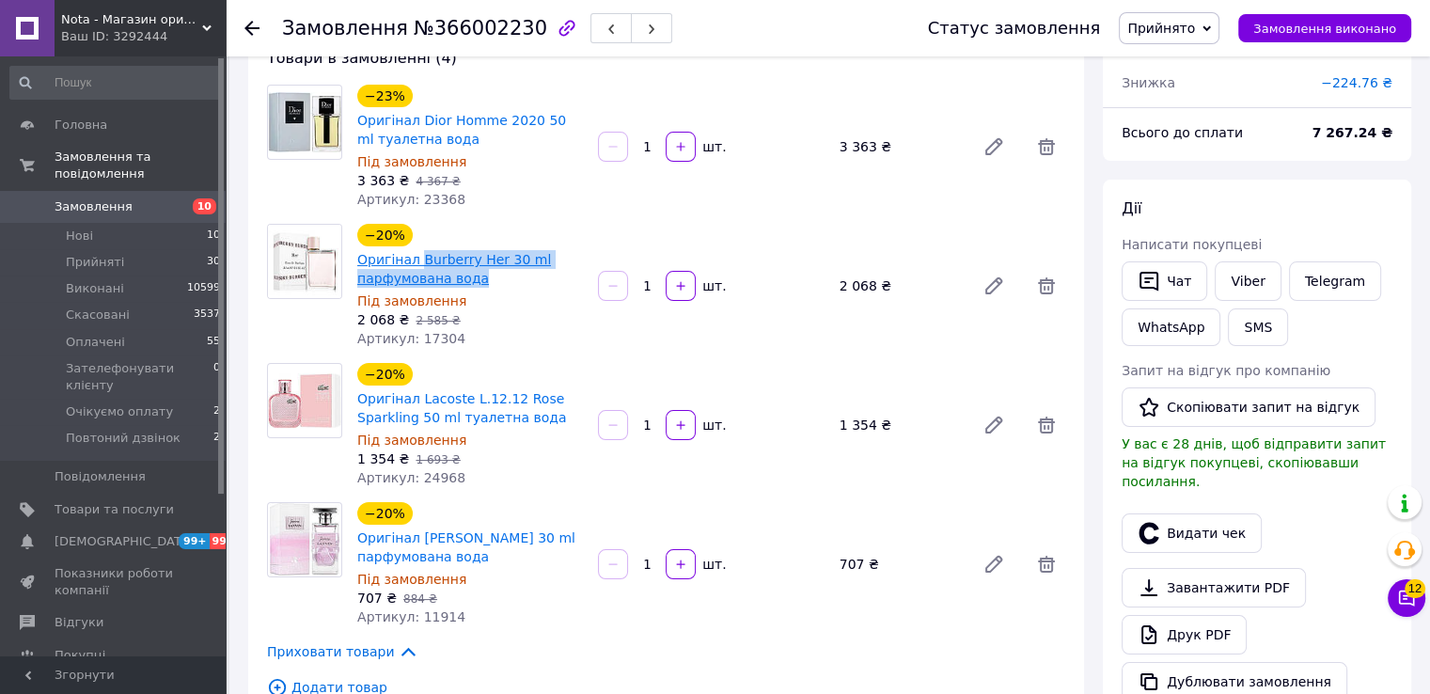
drag, startPoint x: 470, startPoint y: 276, endPoint x: 417, endPoint y: 256, distance: 56.6
click at [417, 256] on span "Оригінал Burberry Her 30 ml парфумована вода" at bounding box center [470, 269] width 226 height 38
copy link "Burberry Her 30 ml парфумована вода"
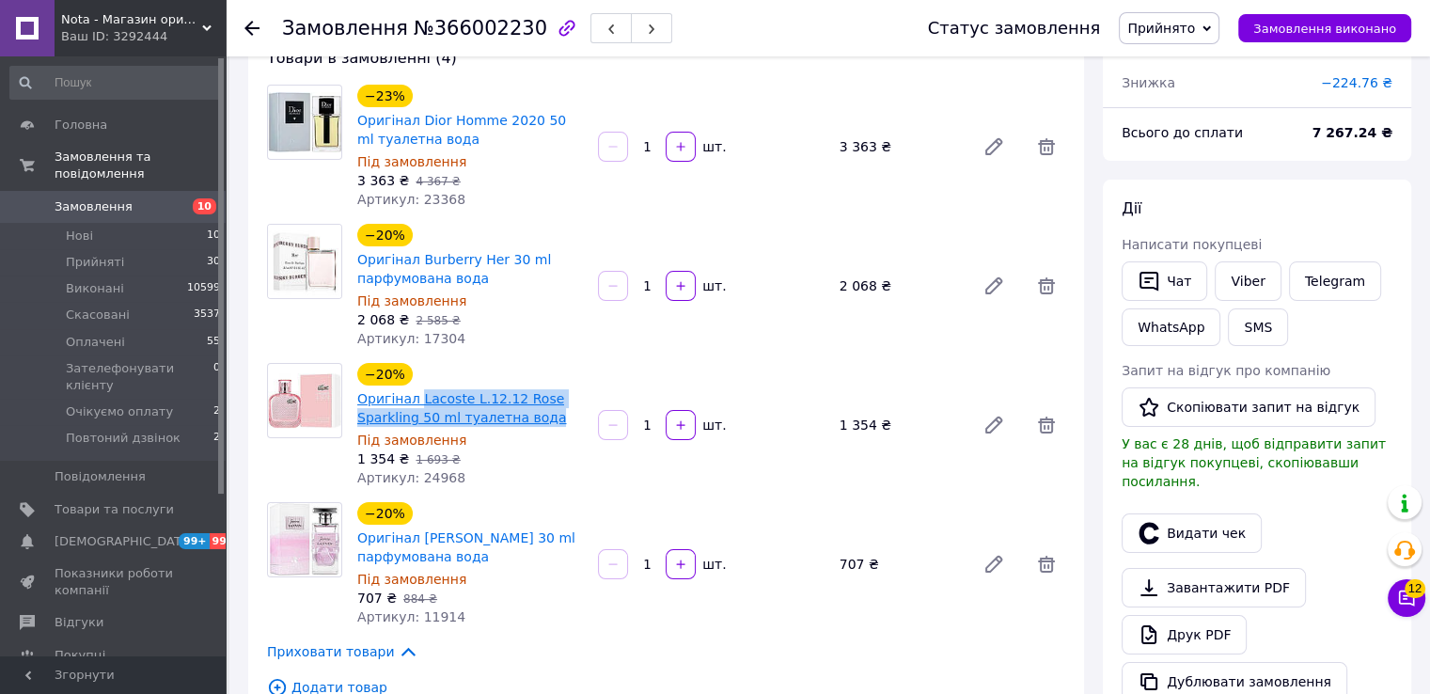
drag, startPoint x: 542, startPoint y: 416, endPoint x: 417, endPoint y: 400, distance: 126.1
click at [417, 400] on span "Оригінал Lacoste L.12.12 Rose Sparkling 50 ml туалетна вода" at bounding box center [470, 408] width 226 height 38
copy link "Lacoste L.12.12 Rose Sparkling 50 ml туалетна вода"
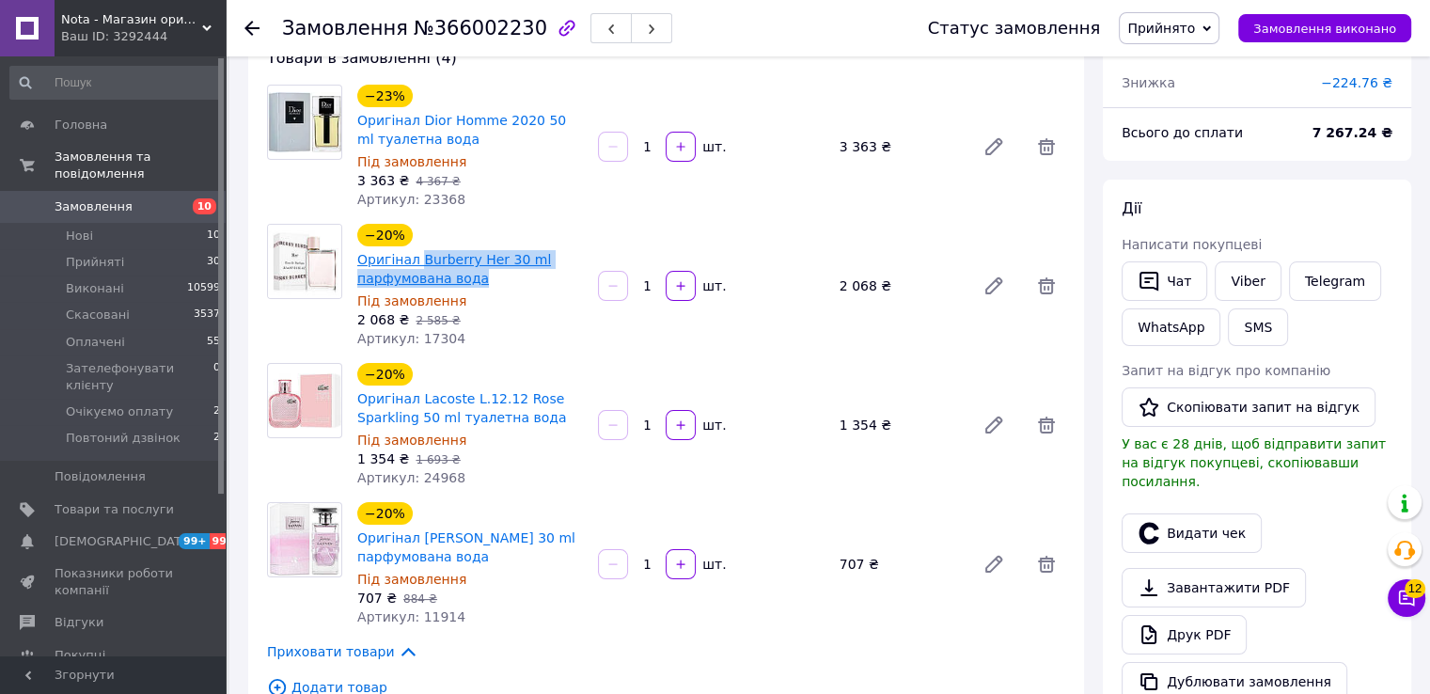
drag, startPoint x: 445, startPoint y: 261, endPoint x: 417, endPoint y: 257, distance: 27.7
click at [417, 257] on span "Оригінал Burberry Her 30 ml парфумована вода" at bounding box center [470, 269] width 226 height 38
copy link "Burberry Her 30 ml парфумована вода"
click at [438, 340] on span "Артикул: 17304" at bounding box center [411, 338] width 108 height 15
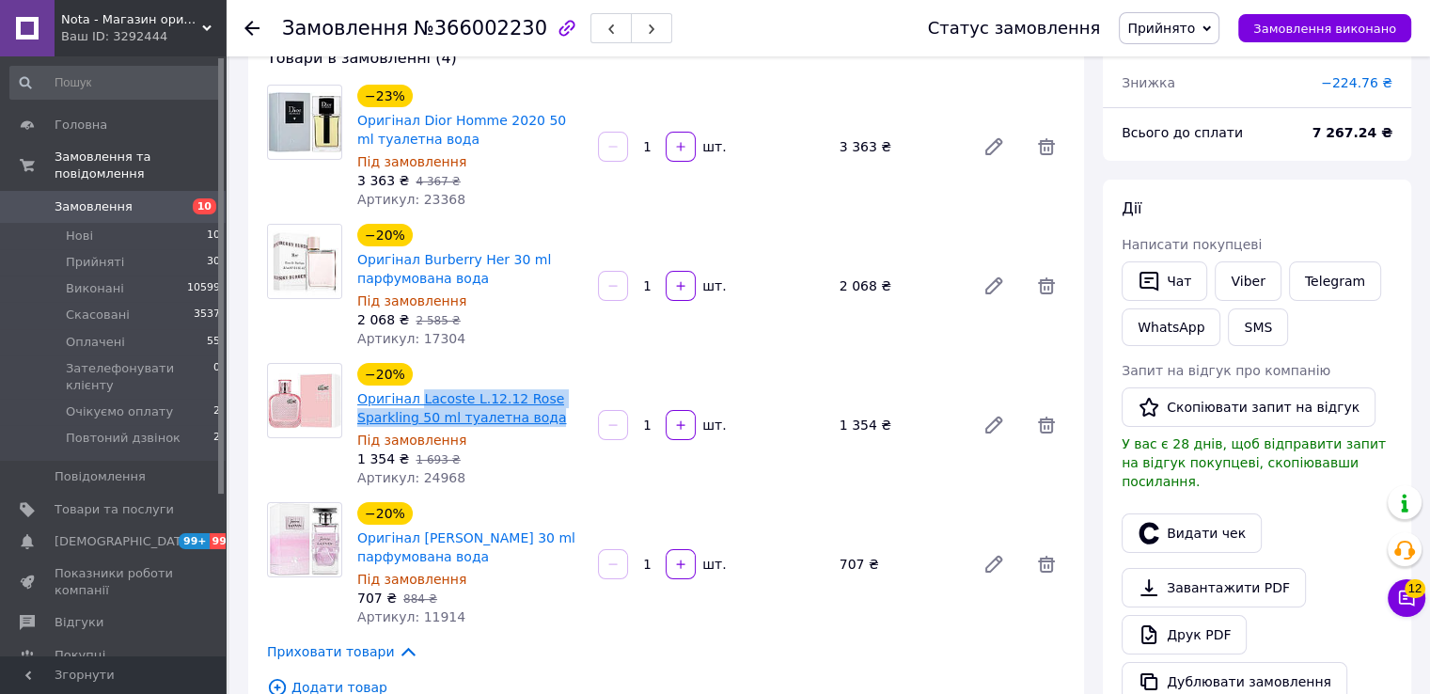
drag, startPoint x: 521, startPoint y: 415, endPoint x: 415, endPoint y: 402, distance: 107.0
click at [415, 402] on span "Оригінал Lacoste L.12.12 Rose Sparkling 50 ml туалетна вода" at bounding box center [470, 408] width 226 height 38
click at [426, 475] on span "Артикул: 24968" at bounding box center [411, 477] width 108 height 15
click at [427, 474] on span "Артикул: 24968" at bounding box center [411, 477] width 108 height 15
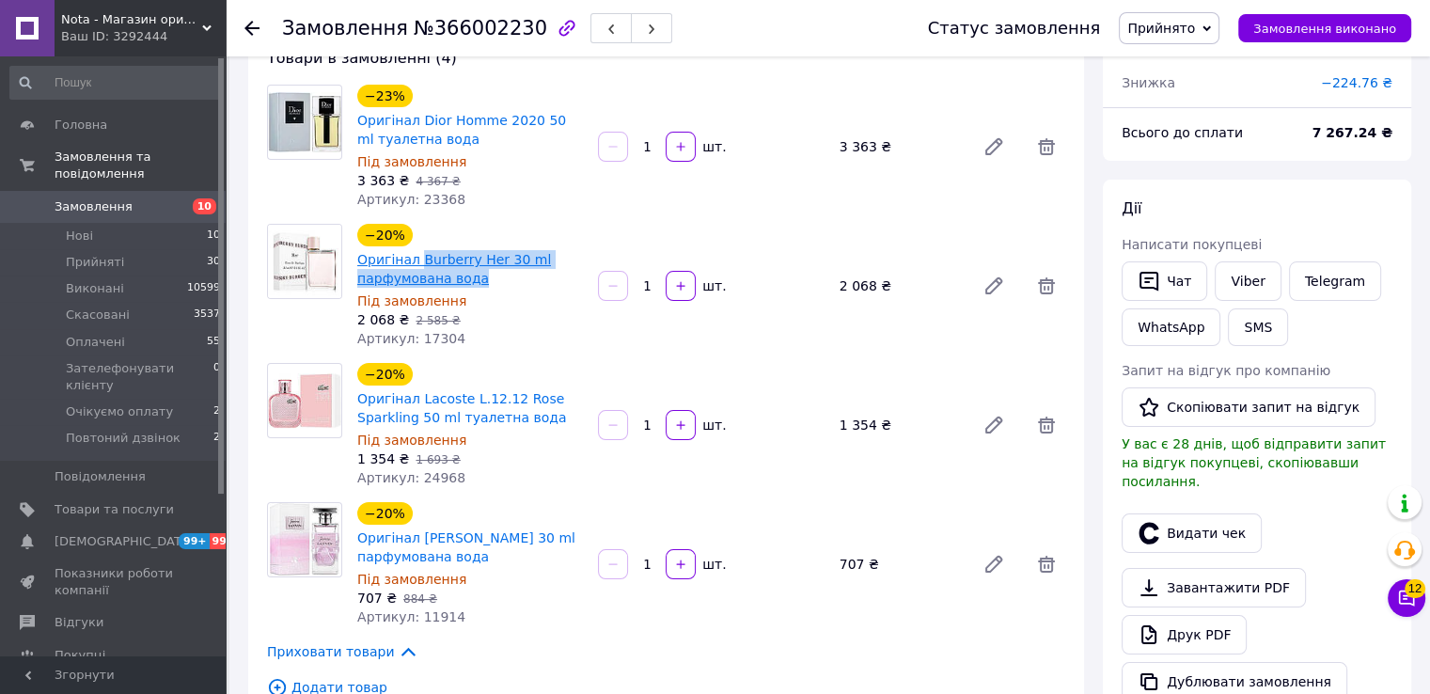
drag, startPoint x: 483, startPoint y: 280, endPoint x: 417, endPoint y: 260, distance: 69.9
click at [417, 260] on span "Оригінал Burberry Her 30 ml парфумована вода" at bounding box center [470, 269] width 226 height 38
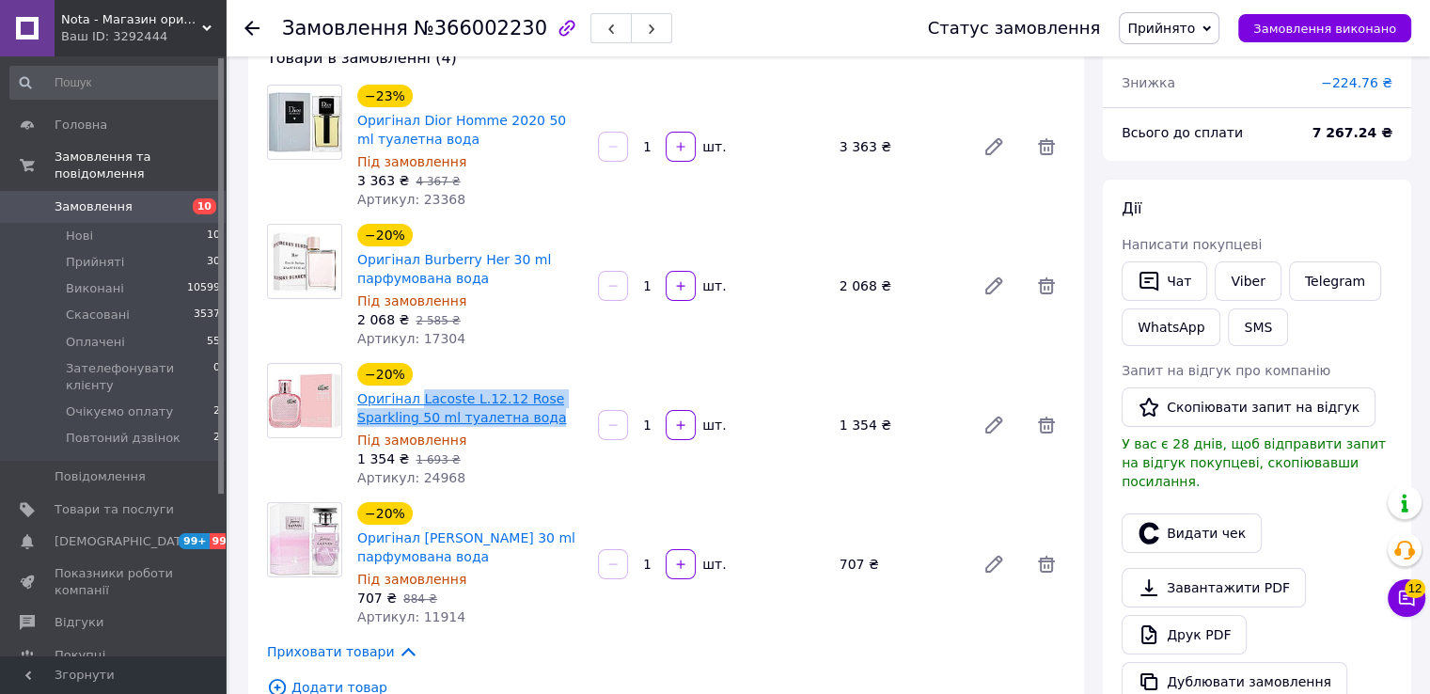
drag, startPoint x: 527, startPoint y: 414, endPoint x: 417, endPoint y: 394, distance: 110.8
click at [417, 394] on span "Оригінал Lacoste L.12.12 Rose Sparkling 50 ml туалетна вода" at bounding box center [470, 408] width 226 height 38
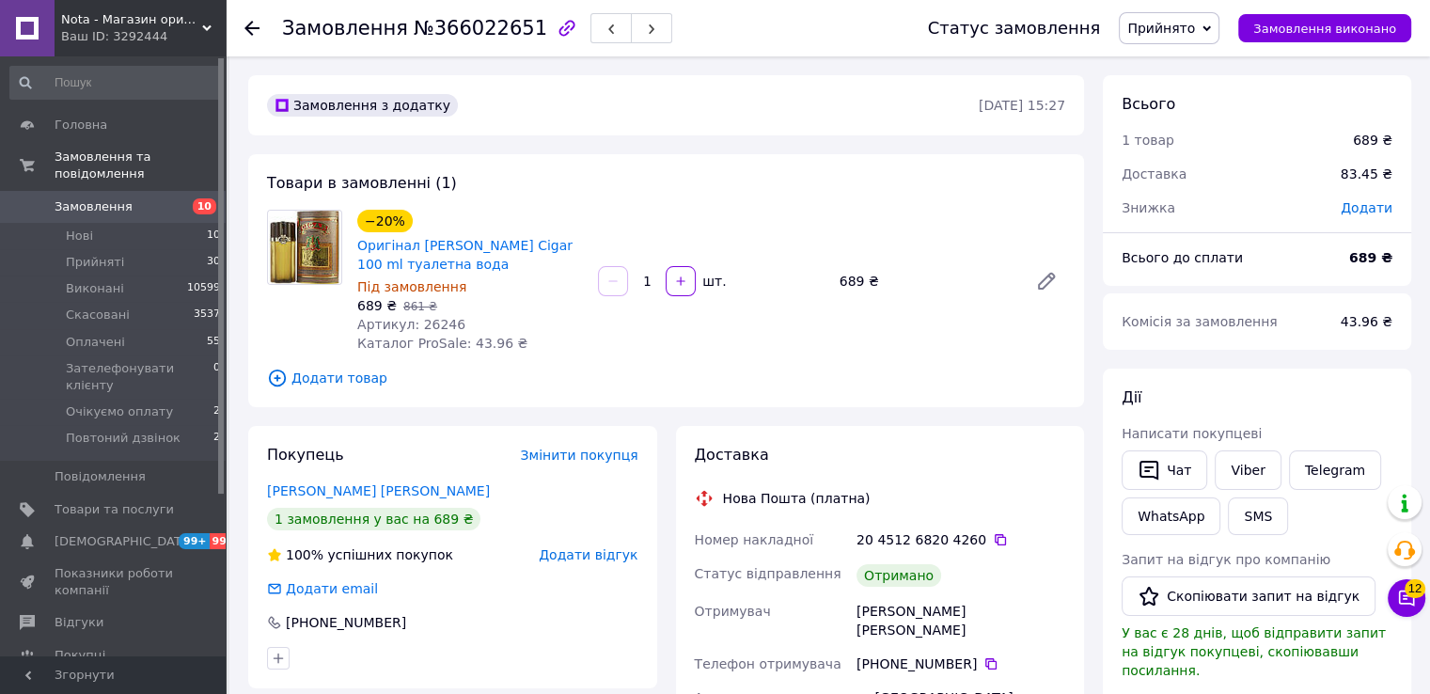
click at [481, 39] on div "Замовлення №366022651" at bounding box center [477, 28] width 390 height 32
copy span "366022651"
drag, startPoint x: 480, startPoint y: 259, endPoint x: 414, endPoint y: 249, distance: 67.4
click at [414, 249] on span "Оригінал Remy Latour Cigar 100 ml туалетна вода" at bounding box center [470, 255] width 226 height 38
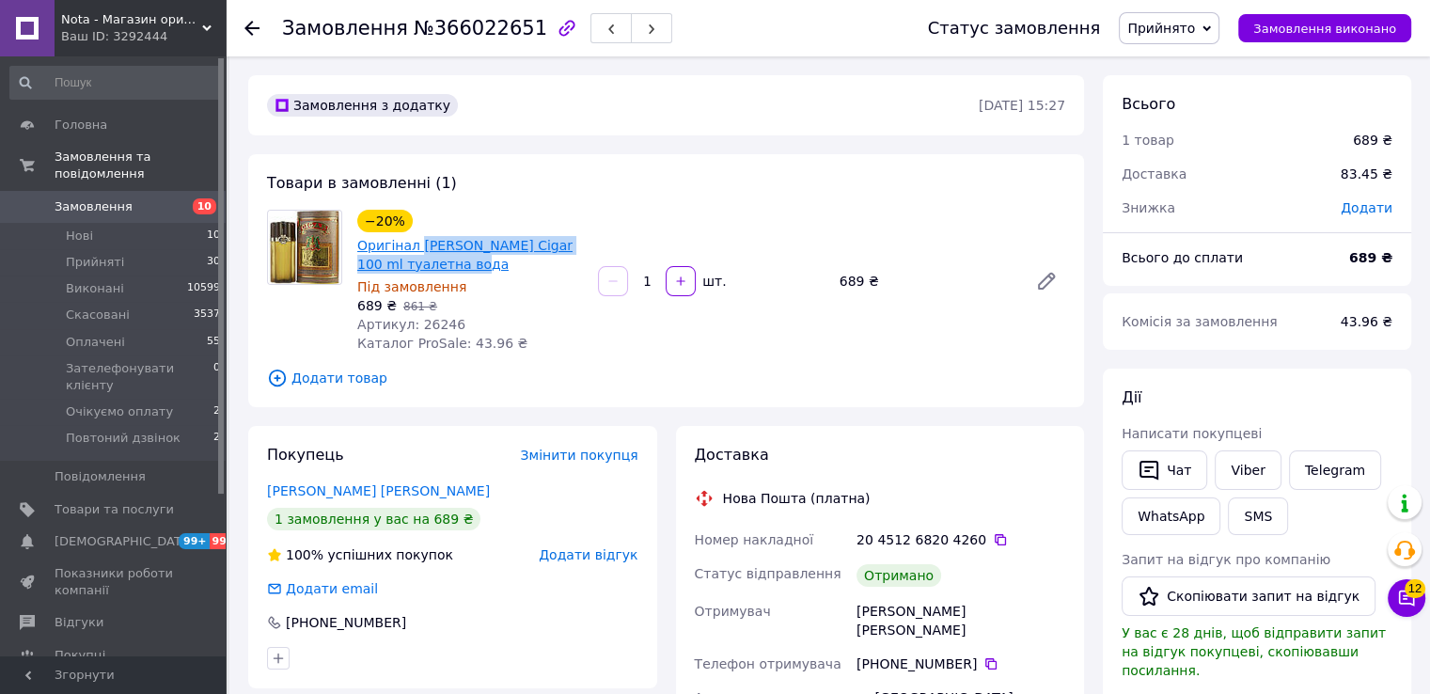
copy link "Remy Latour Cigar 100 ml туалетна вода"
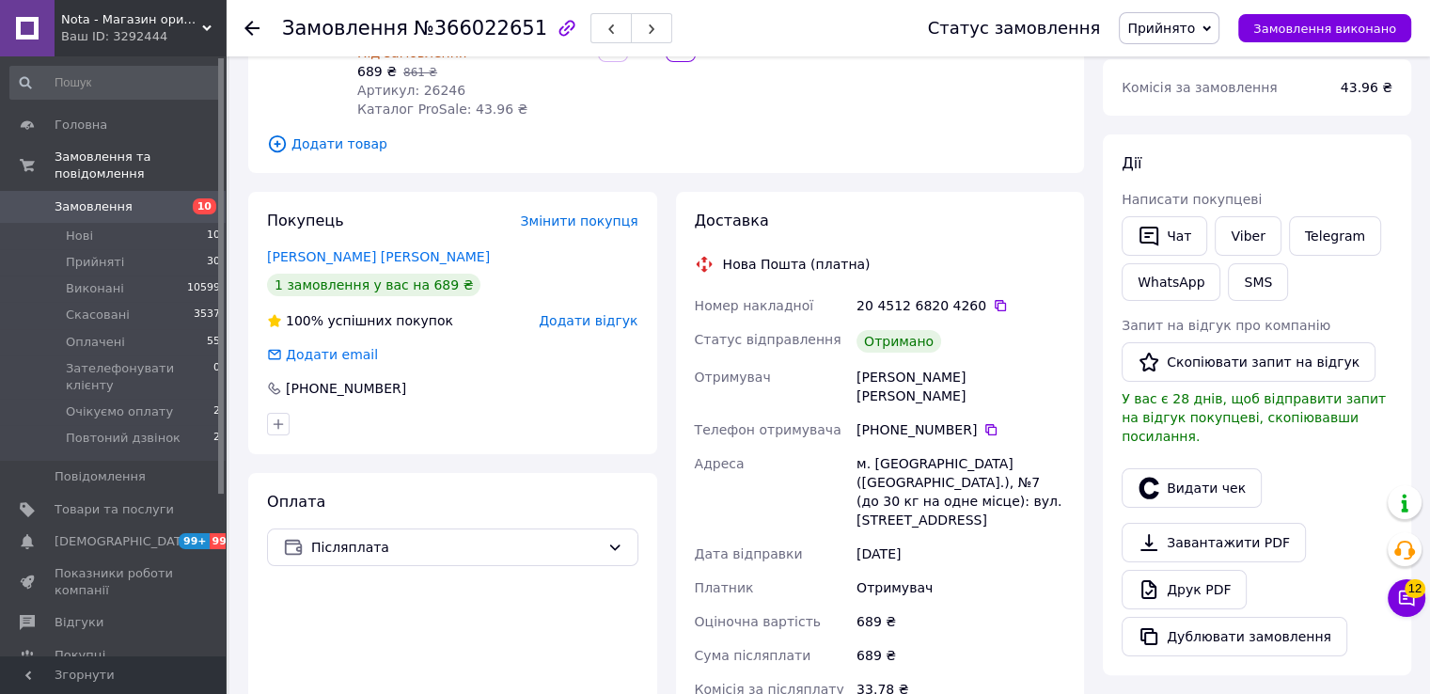
scroll to position [250, 0]
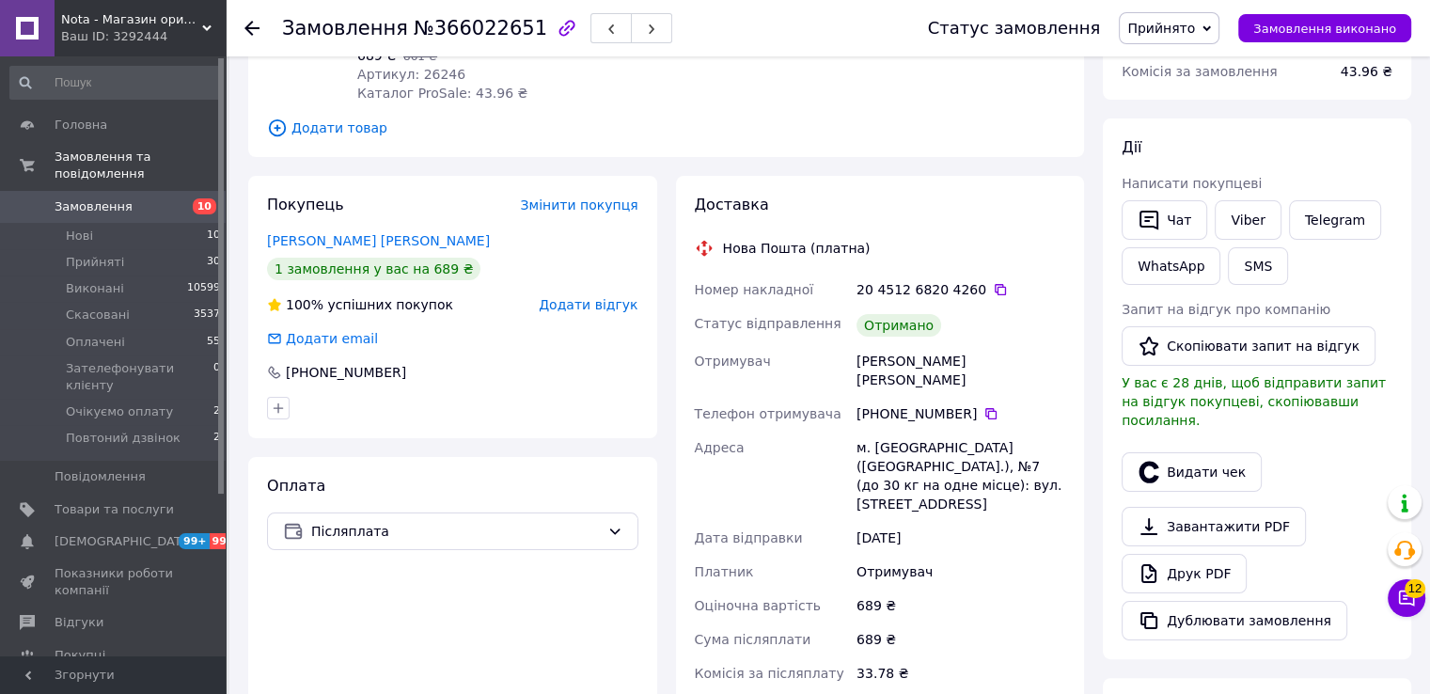
click at [873, 370] on div "Ухвачов Едуард" at bounding box center [961, 370] width 216 height 53
copy div "Ухвачов Едуард"
click at [984, 406] on icon at bounding box center [991, 413] width 15 height 15
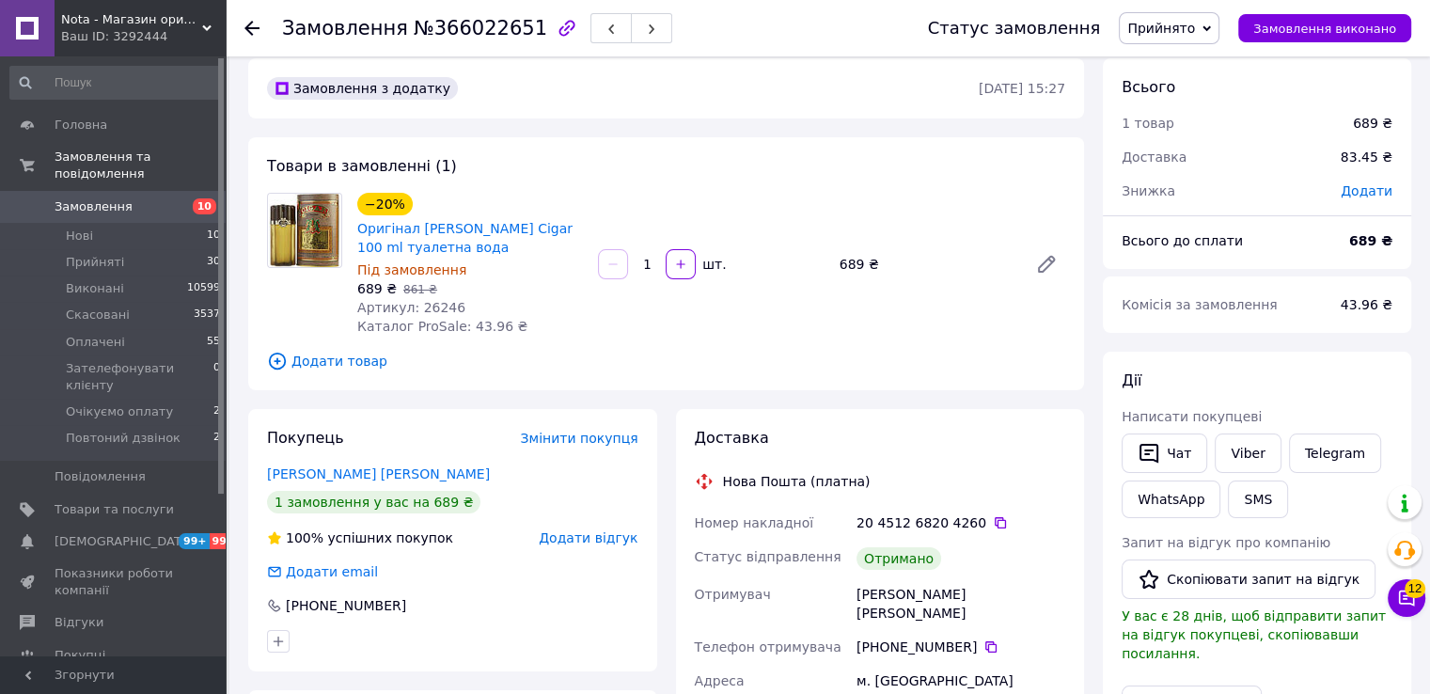
scroll to position [0, 0]
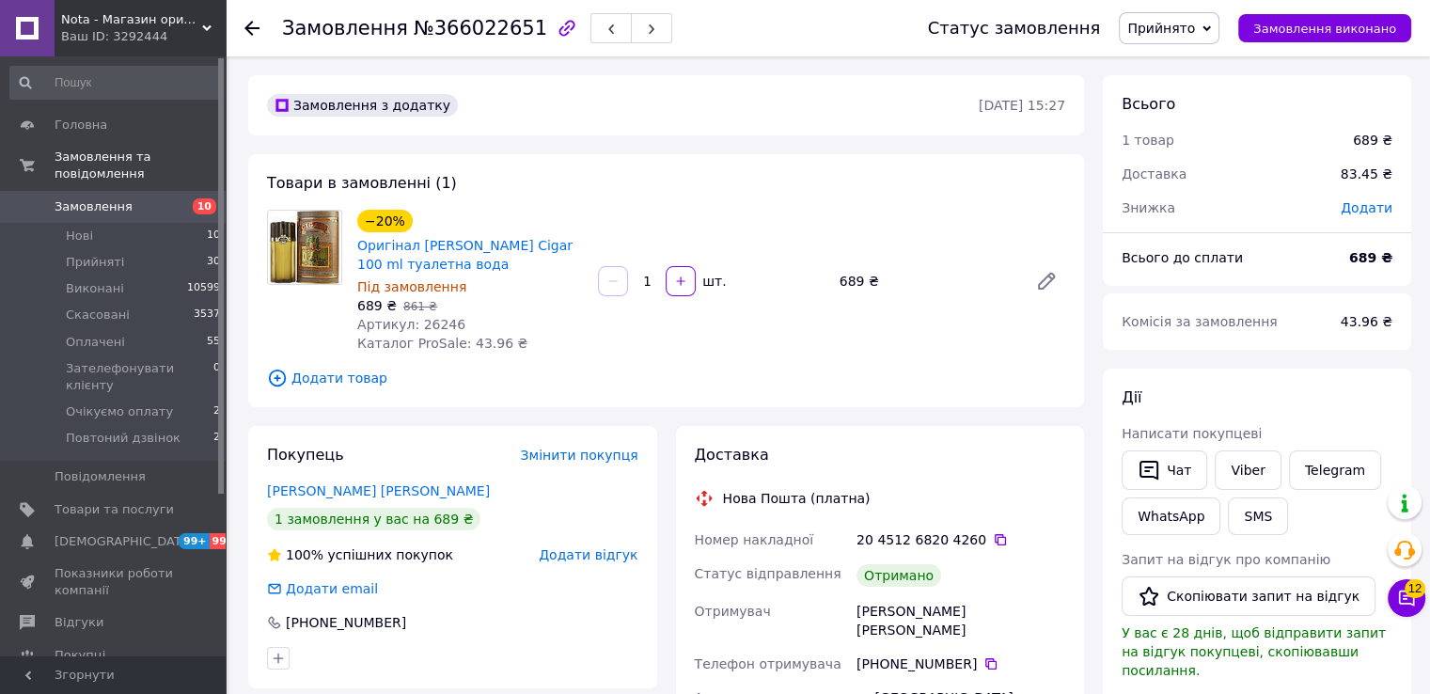
click at [421, 323] on span "Артикул: 26246" at bounding box center [411, 324] width 108 height 15
copy span "26246"
click at [993, 542] on icon at bounding box center [1000, 539] width 15 height 15
click at [422, 321] on span "Артикул: 26246" at bounding box center [411, 324] width 108 height 15
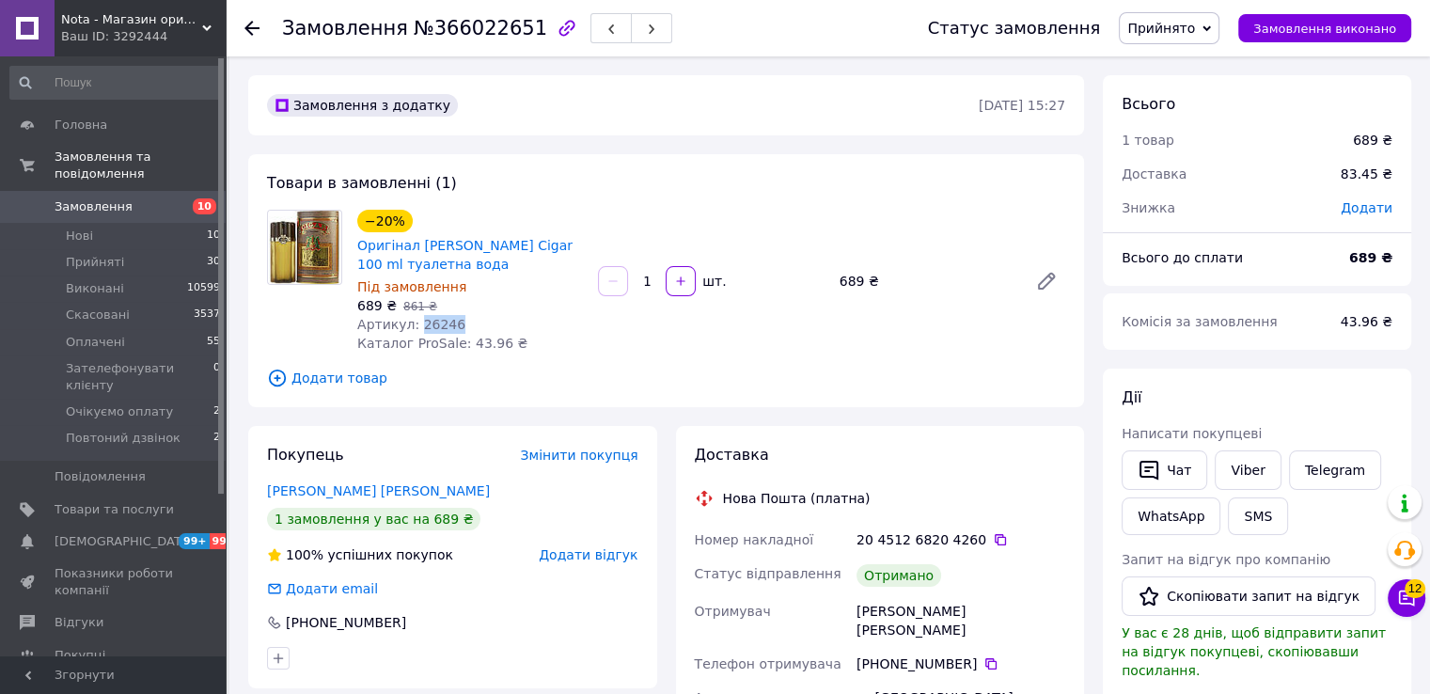
click at [422, 321] on span "Артикул: 26246" at bounding box center [411, 324] width 108 height 15
copy span "26246"
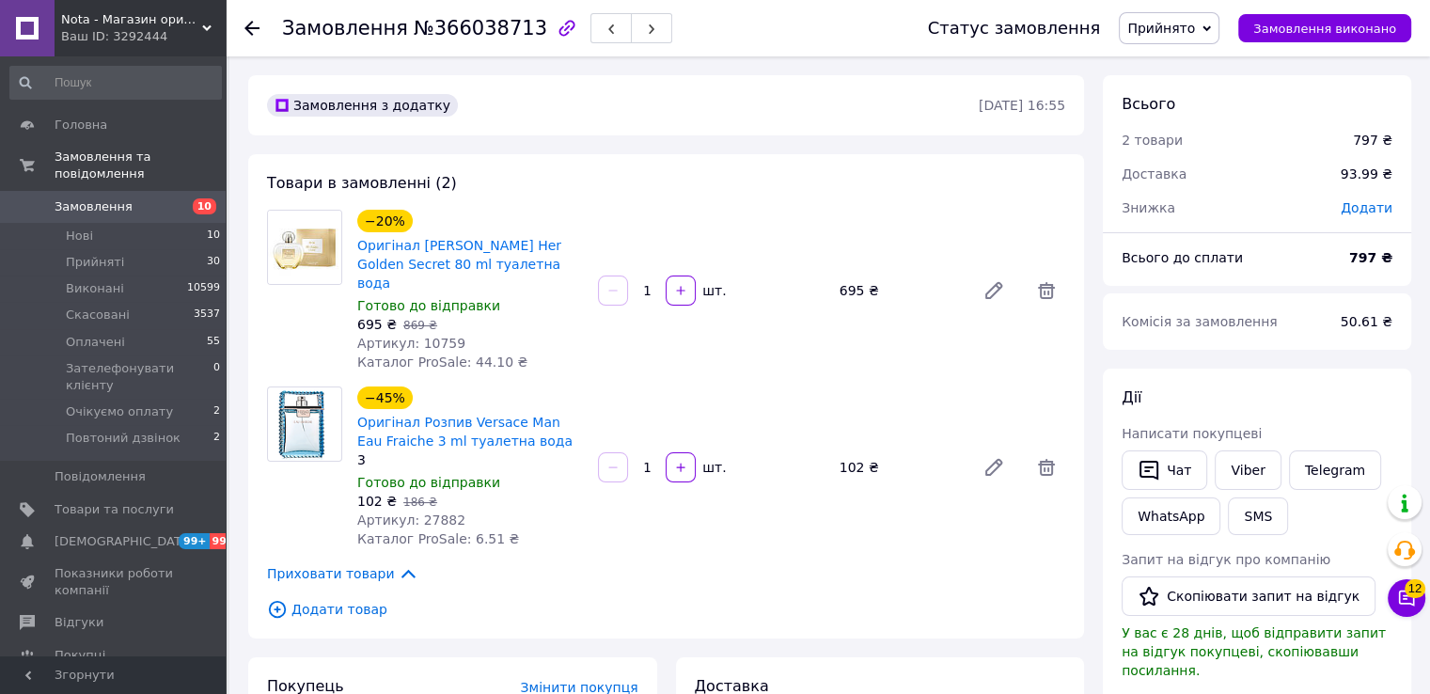
scroll to position [33, 0]
click at [474, 35] on span "№366038713" at bounding box center [481, 28] width 134 height 23
copy span "366038713"
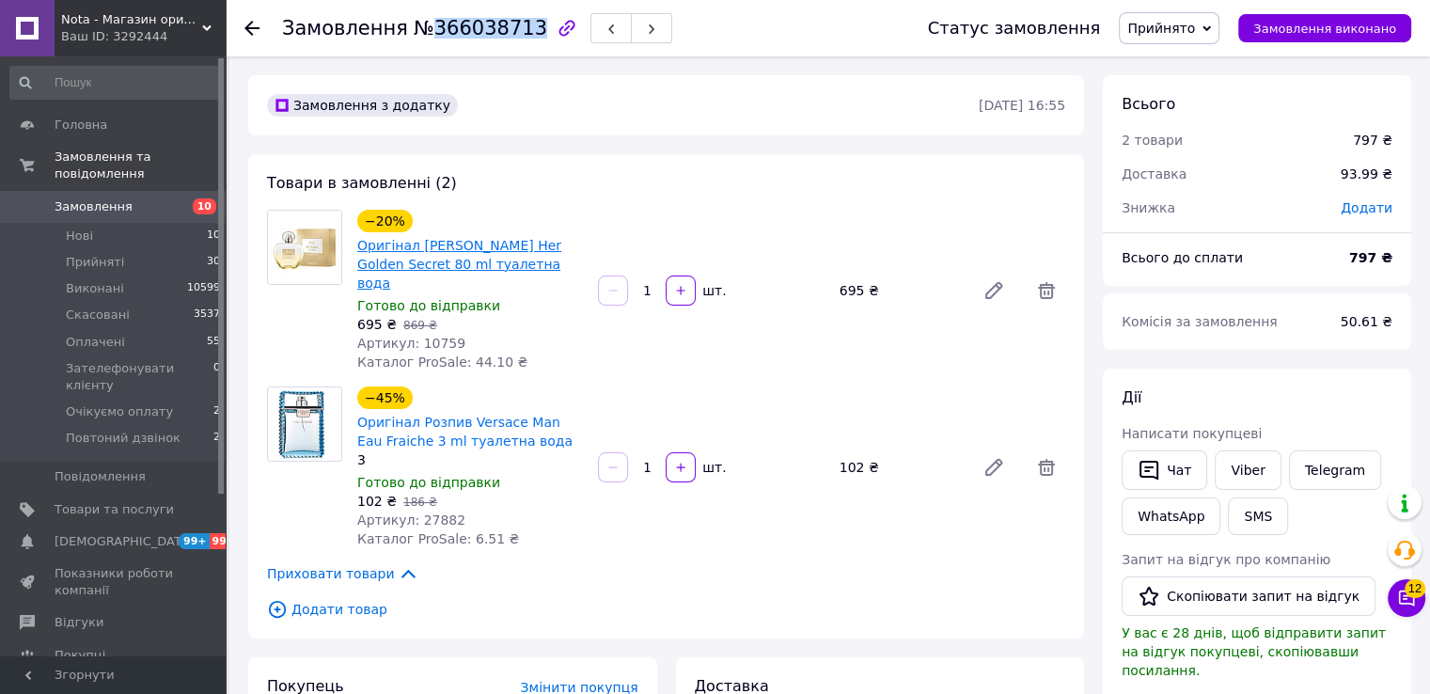
drag, startPoint x: 572, startPoint y: 259, endPoint x: 418, endPoint y: 242, distance: 154.2
click at [418, 242] on span "Оригінал Antonio Banderas Her Golden Secret 80 ml туалетна вода" at bounding box center [470, 264] width 226 height 56
copy link "Antonio Banderas Her Golden Secret 80 ml туалетна вода"
click at [431, 336] on span "Артикул: 10759" at bounding box center [411, 343] width 108 height 15
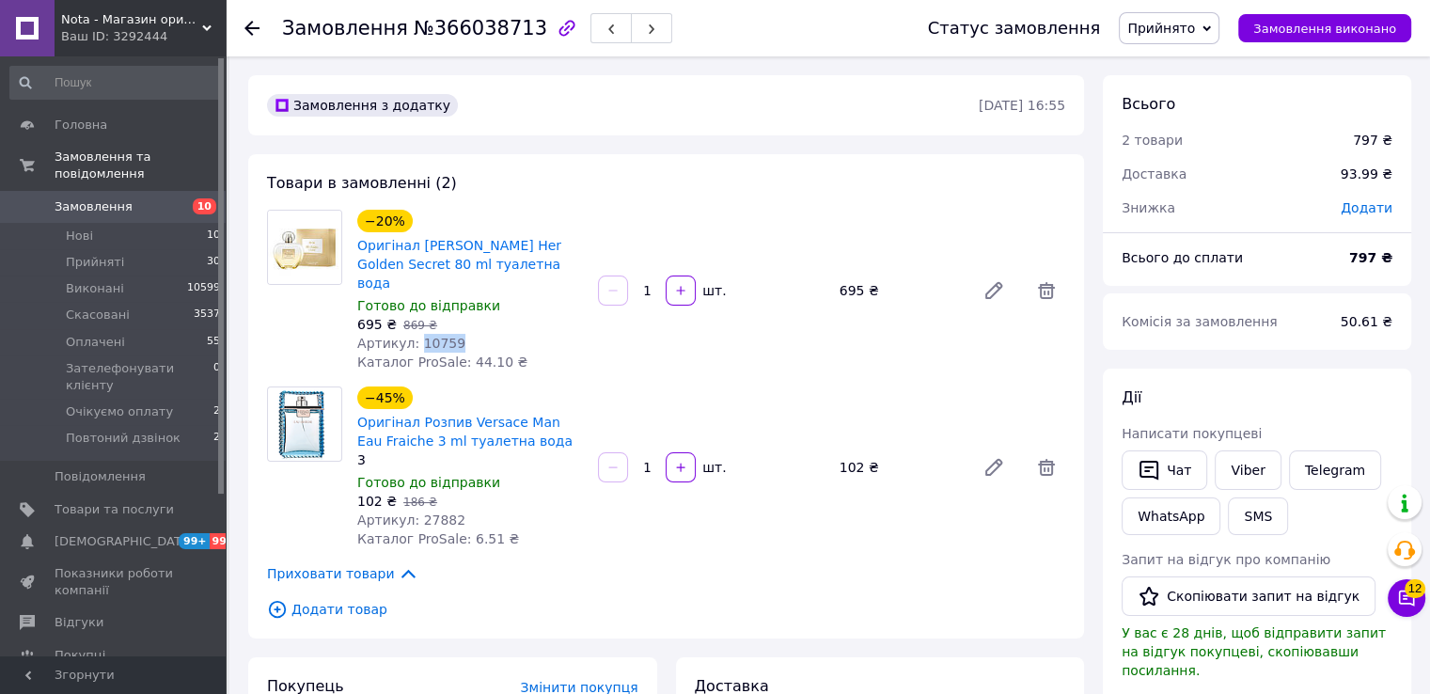
copy span "10759"
drag, startPoint x: 576, startPoint y: 268, endPoint x: 417, endPoint y: 243, distance: 160.9
click at [417, 243] on span "Оригінал Antonio Banderas Her Golden Secret 80 ml туалетна вода" at bounding box center [470, 264] width 226 height 56
click at [425, 336] on span "Артикул: 10759" at bounding box center [411, 343] width 108 height 15
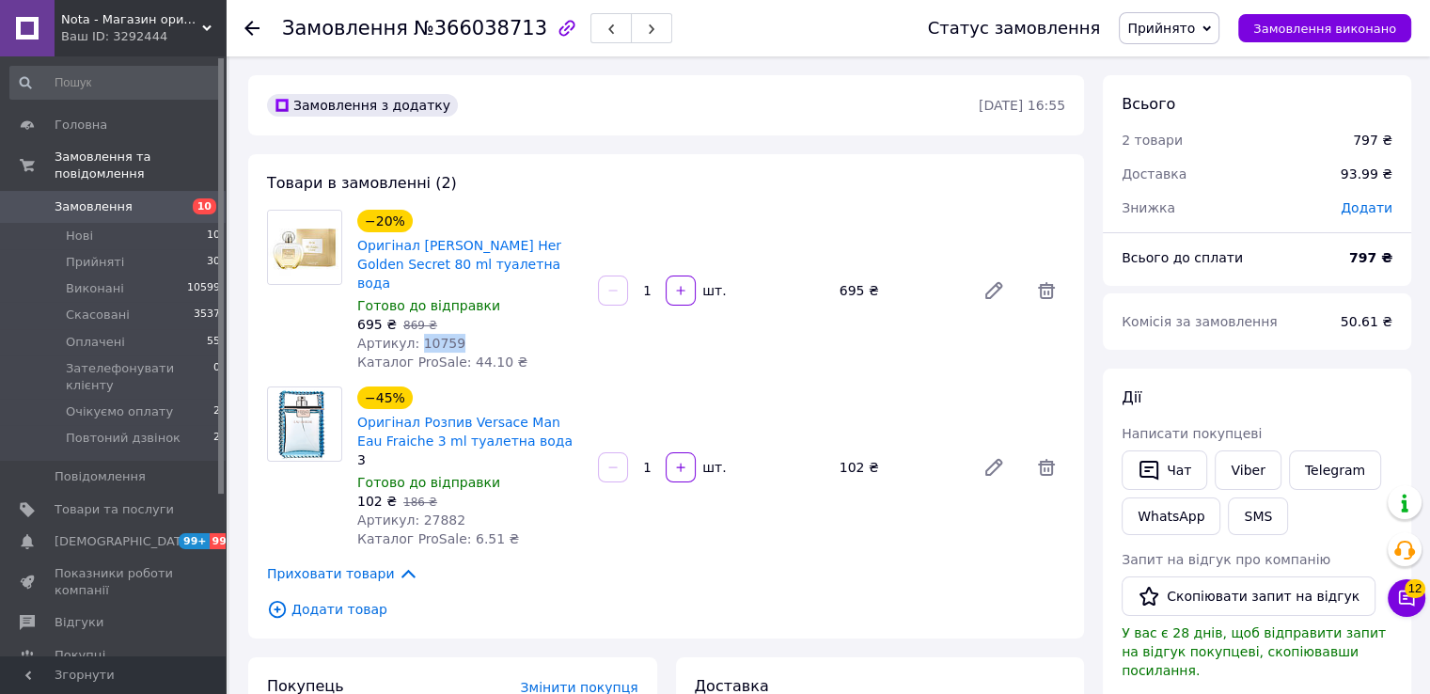
copy span "10759"
drag, startPoint x: 571, startPoint y: 265, endPoint x: 417, endPoint y: 245, distance: 154.5
click at [417, 245] on span "Оригінал Antonio Banderas Her Golden Secret 80 ml туалетна вода" at bounding box center [470, 264] width 226 height 56
copy link "Antonio Banderas Her Golden Secret 80 ml туалетна вода"
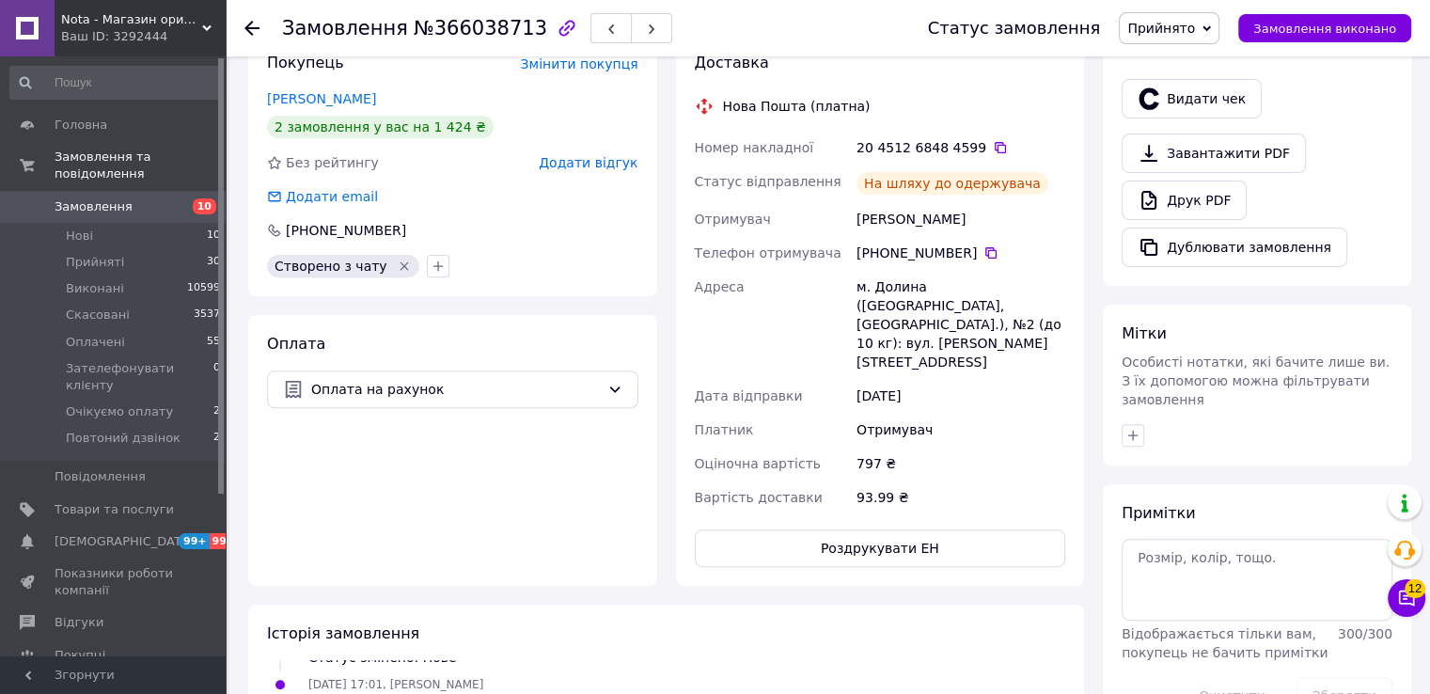
scroll to position [626, 0]
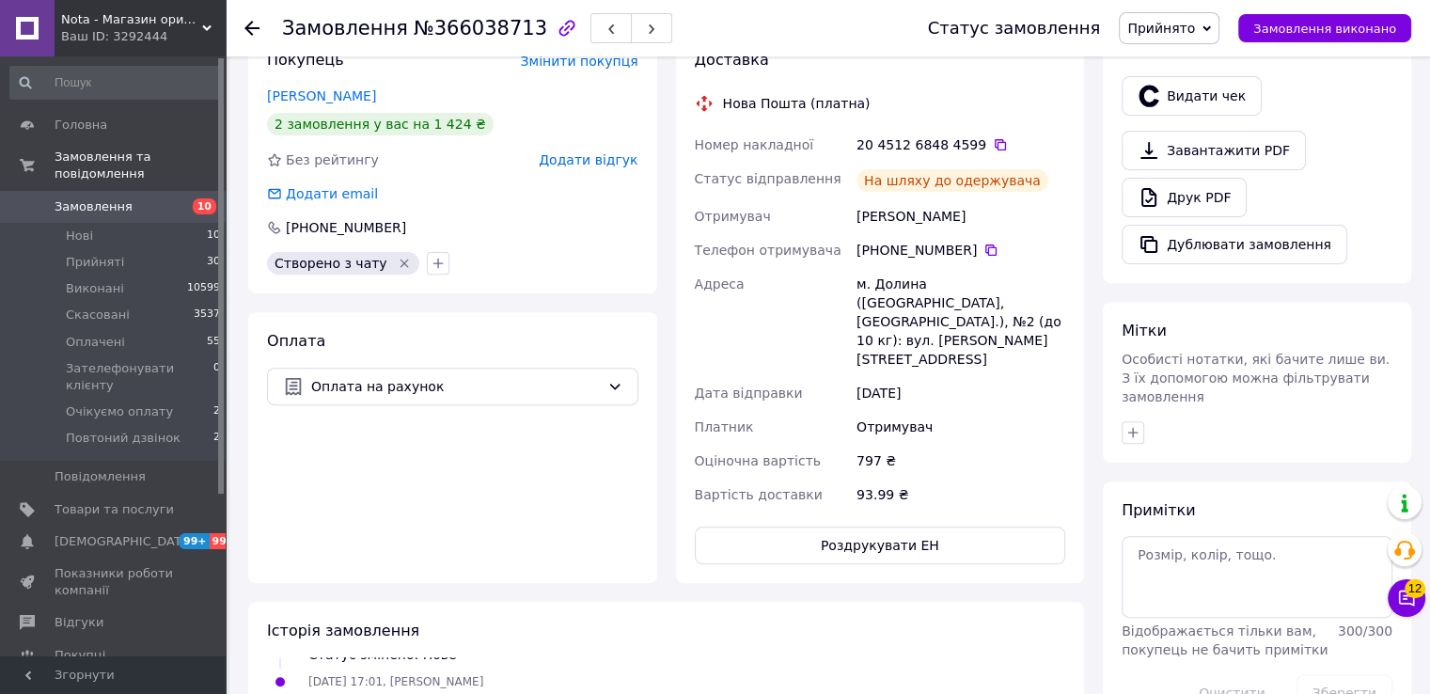
click at [878, 181] on div "На шляху до одержувача" at bounding box center [961, 181] width 216 height 38
click at [870, 199] on div "Сліпак Олег" at bounding box center [961, 216] width 216 height 34
copy div "Сліпак Олег"
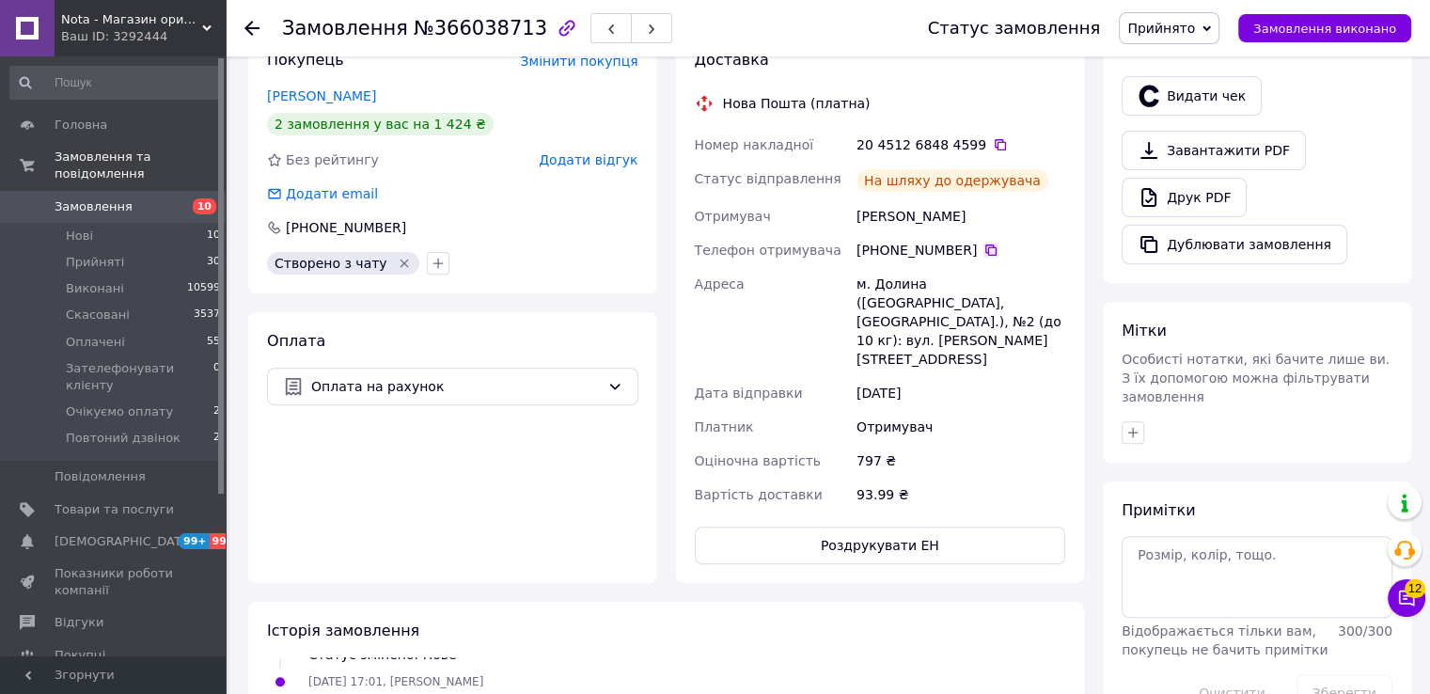
click at [984, 243] on icon at bounding box center [991, 250] width 15 height 15
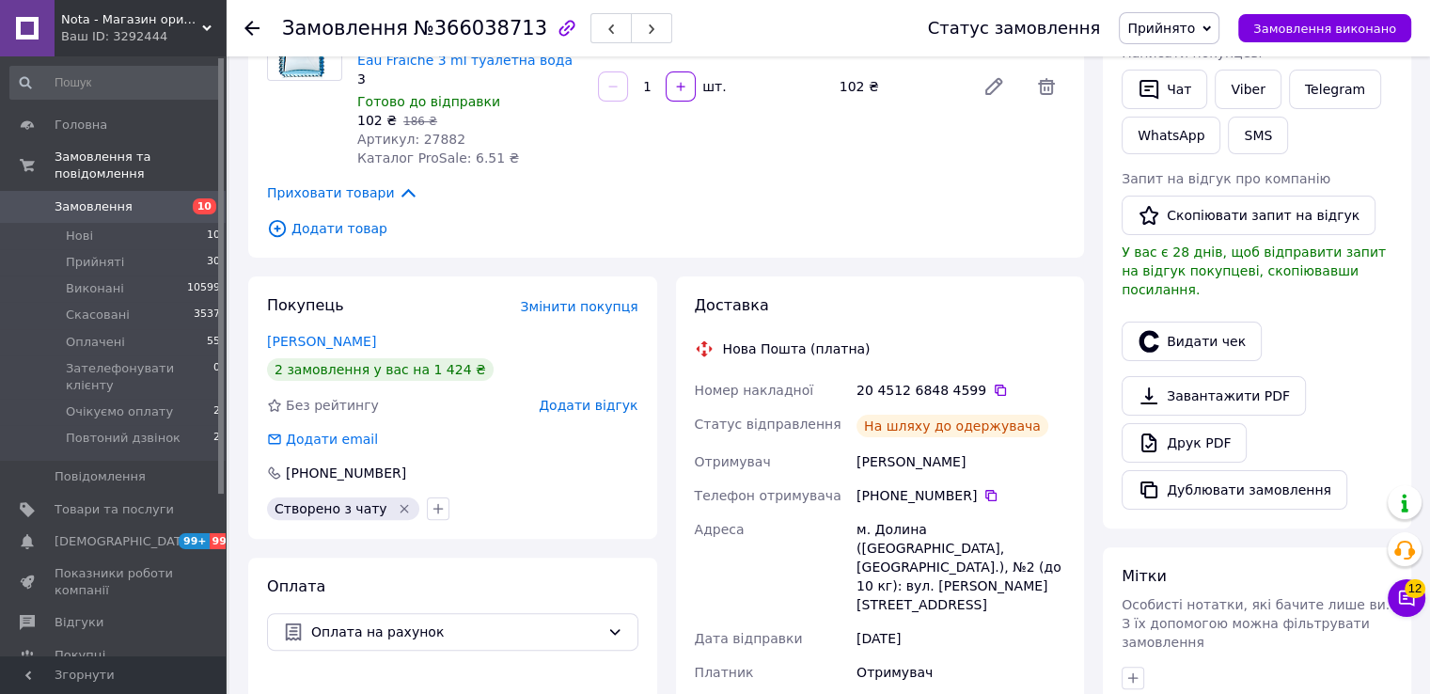
scroll to position [0, 0]
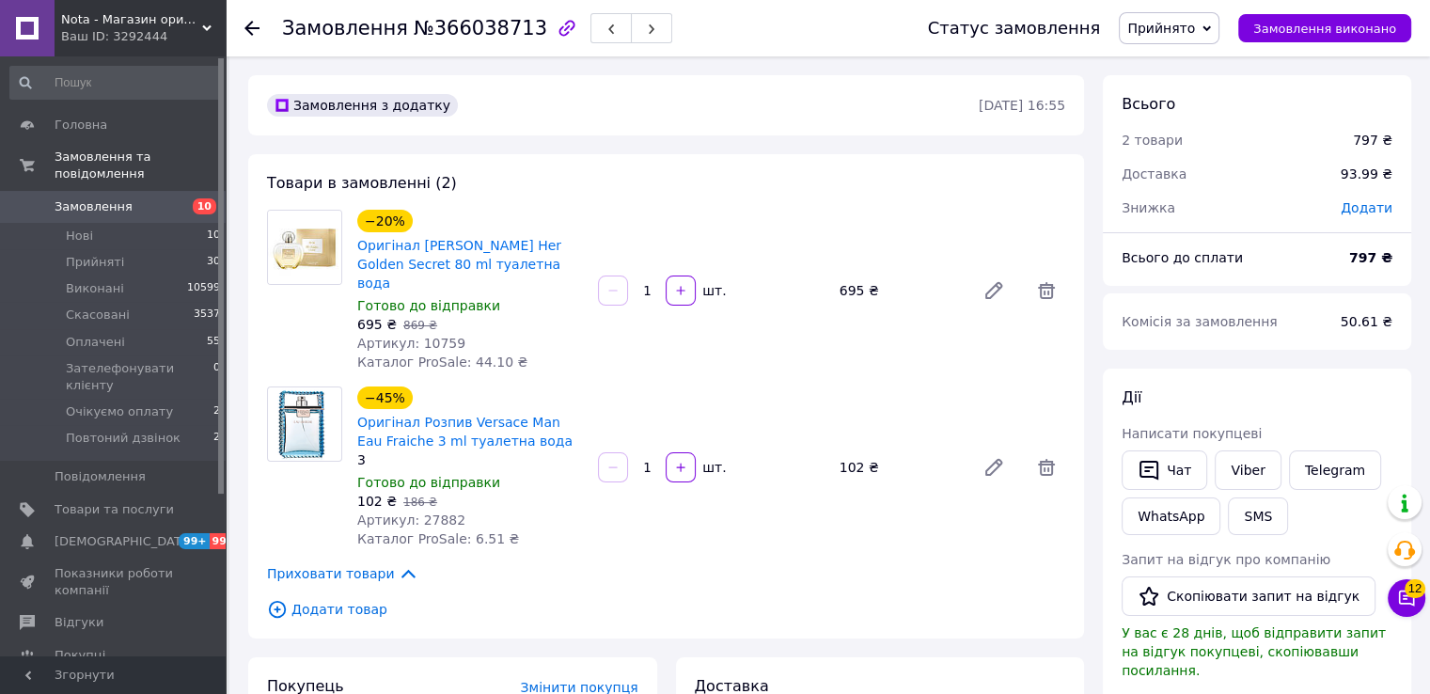
click at [433, 336] on span "Артикул: 10759" at bounding box center [411, 343] width 108 height 15
copy span "10759"
drag, startPoint x: 502, startPoint y: 414, endPoint x: 416, endPoint y: 401, distance: 87.5
click at [416, 413] on span "Оригінал Розпив Versace Man Eau Fraiche 3 ml туалетна вода" at bounding box center [470, 432] width 226 height 38
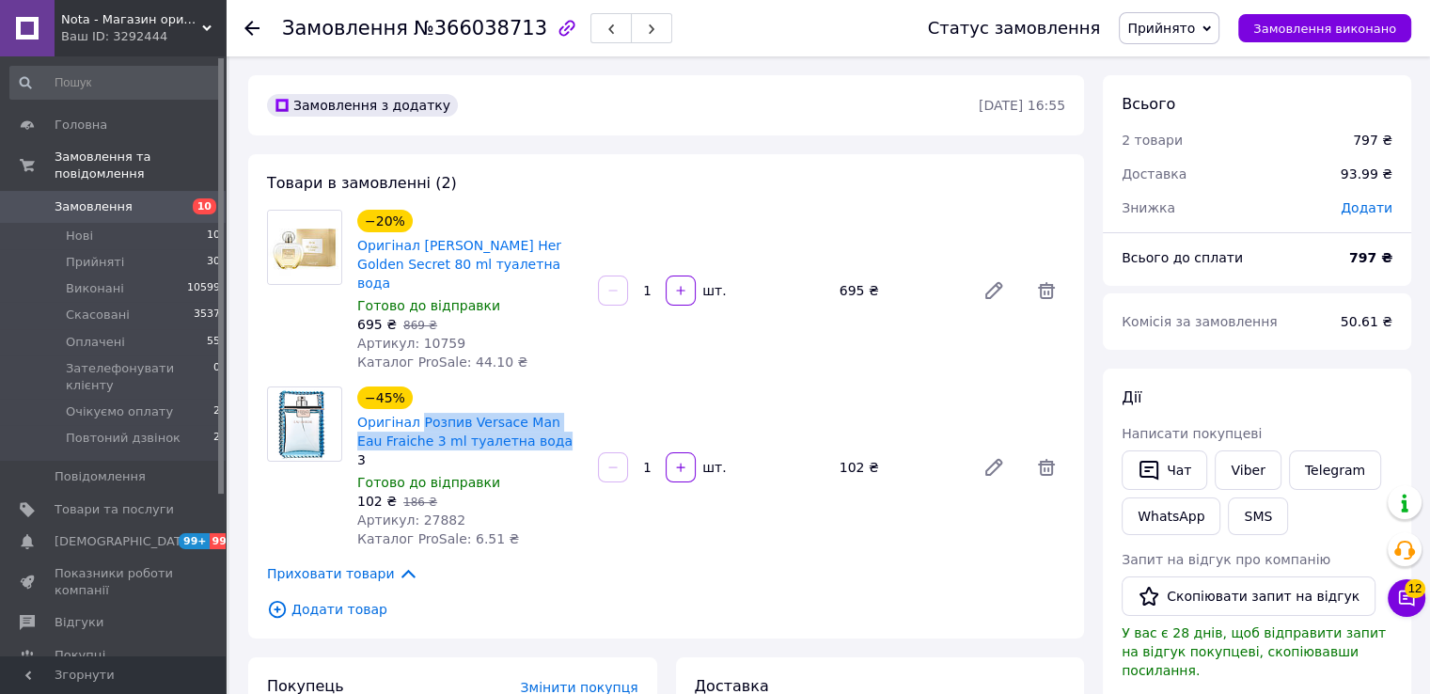
copy link "Розпив Versace Man Eau Fraiche 3 ml туалетна вода"
click at [424, 512] on span "Артикул: 27882" at bounding box center [411, 519] width 108 height 15
copy span "27882"
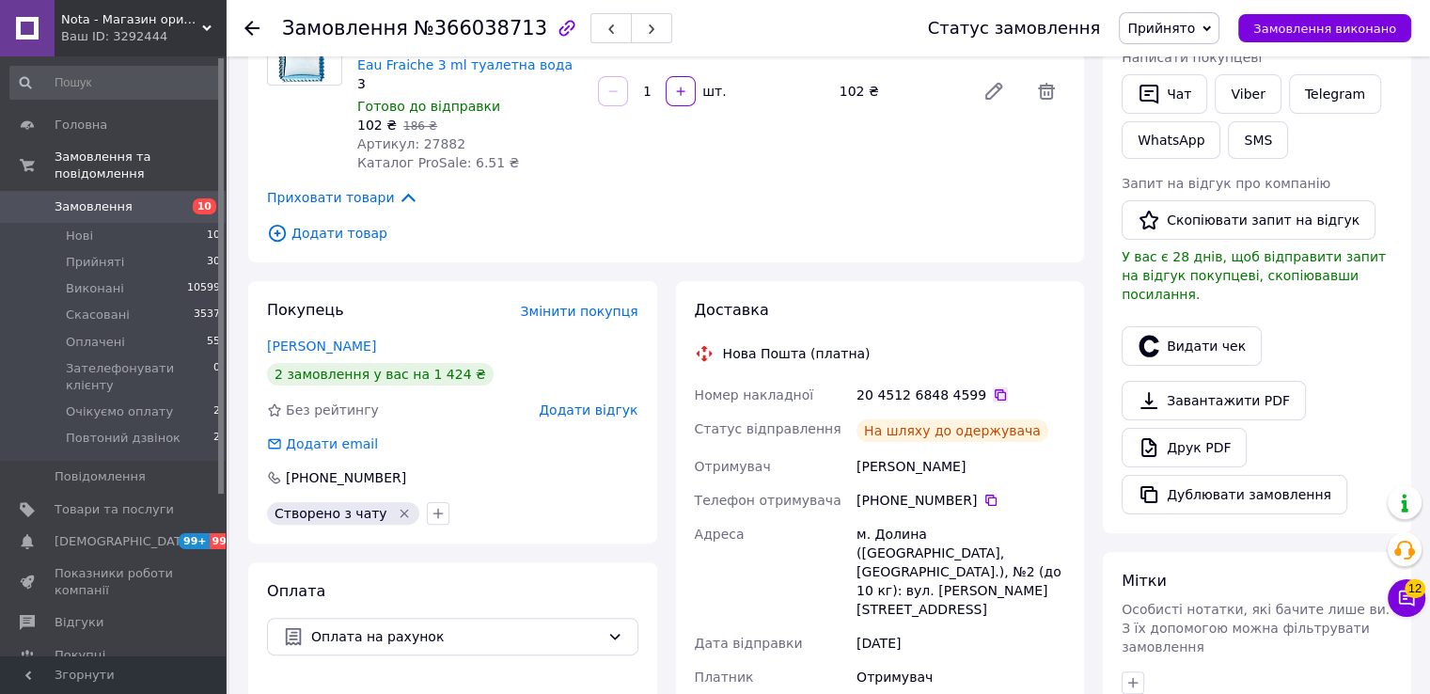
click at [995, 389] on icon at bounding box center [1000, 394] width 11 height 11
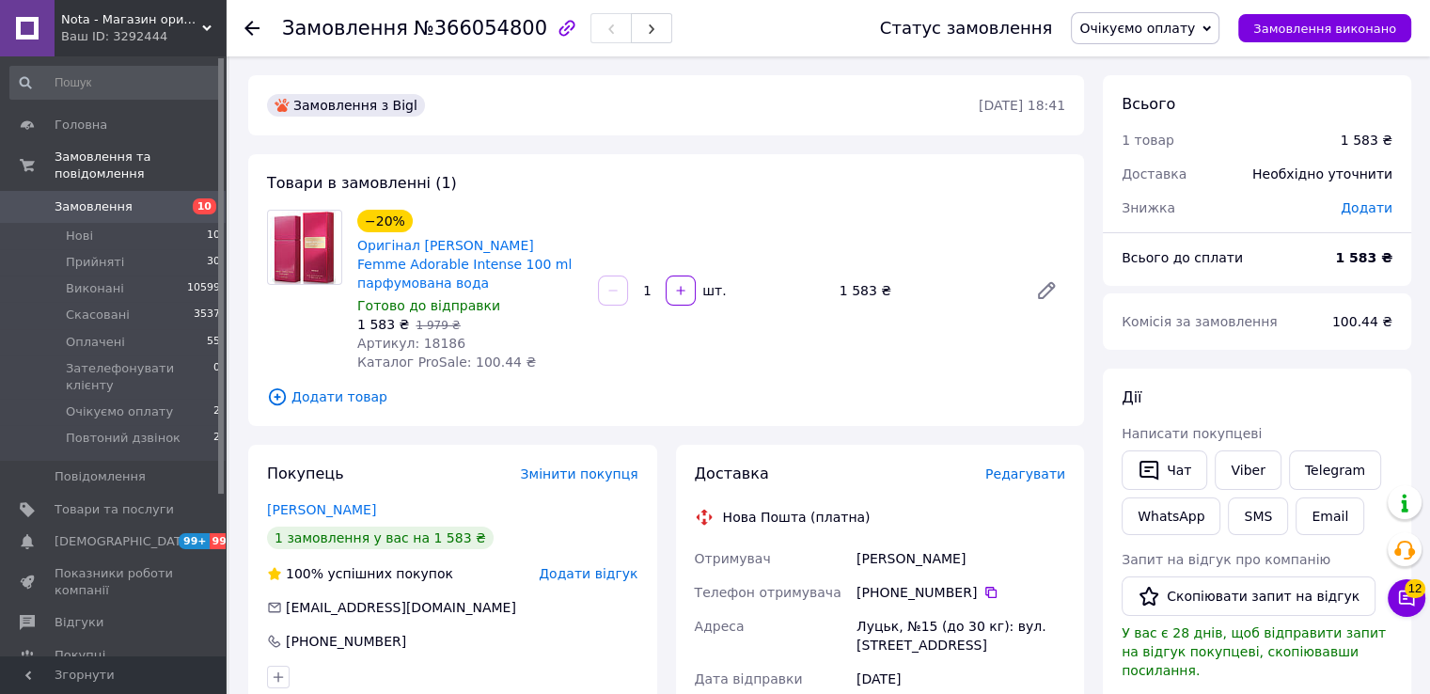
click at [453, 30] on span "№366054800" at bounding box center [481, 28] width 134 height 23
copy span "366054800"
drag, startPoint x: 508, startPoint y: 279, endPoint x: 414, endPoint y: 242, distance: 101.3
click at [414, 242] on span "Оригінал [PERSON_NAME] Femme Adorable Intense 100 ml парфумована вода" at bounding box center [470, 264] width 226 height 56
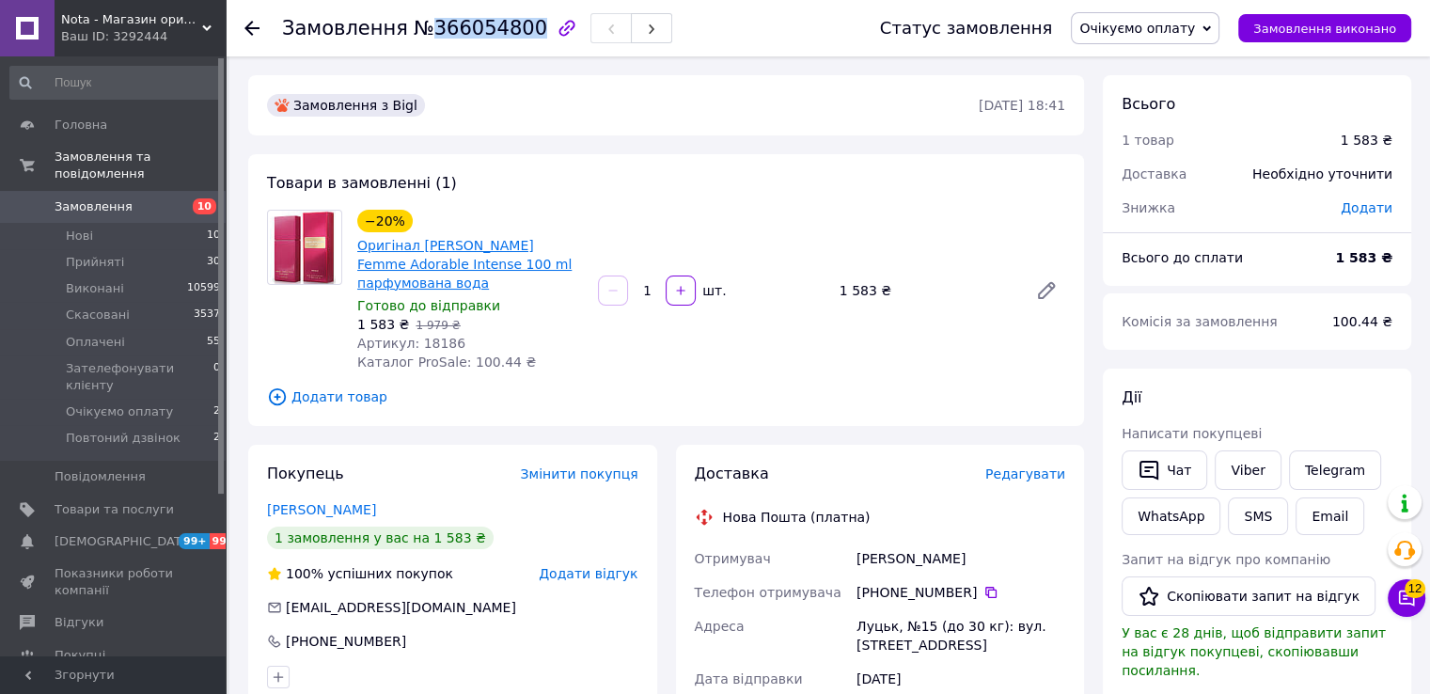
copy link "[PERSON_NAME] Femme Adorable Intense 100 ml парфумована вода"
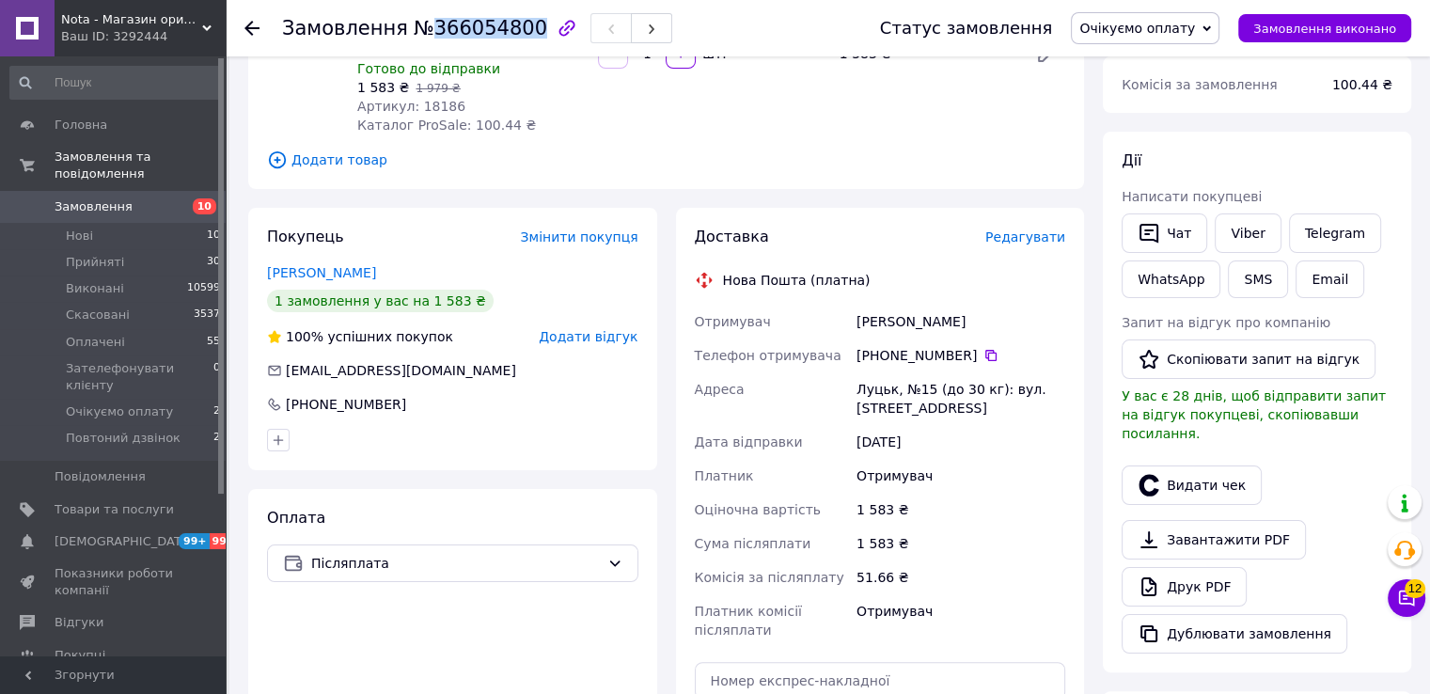
scroll to position [250, 0]
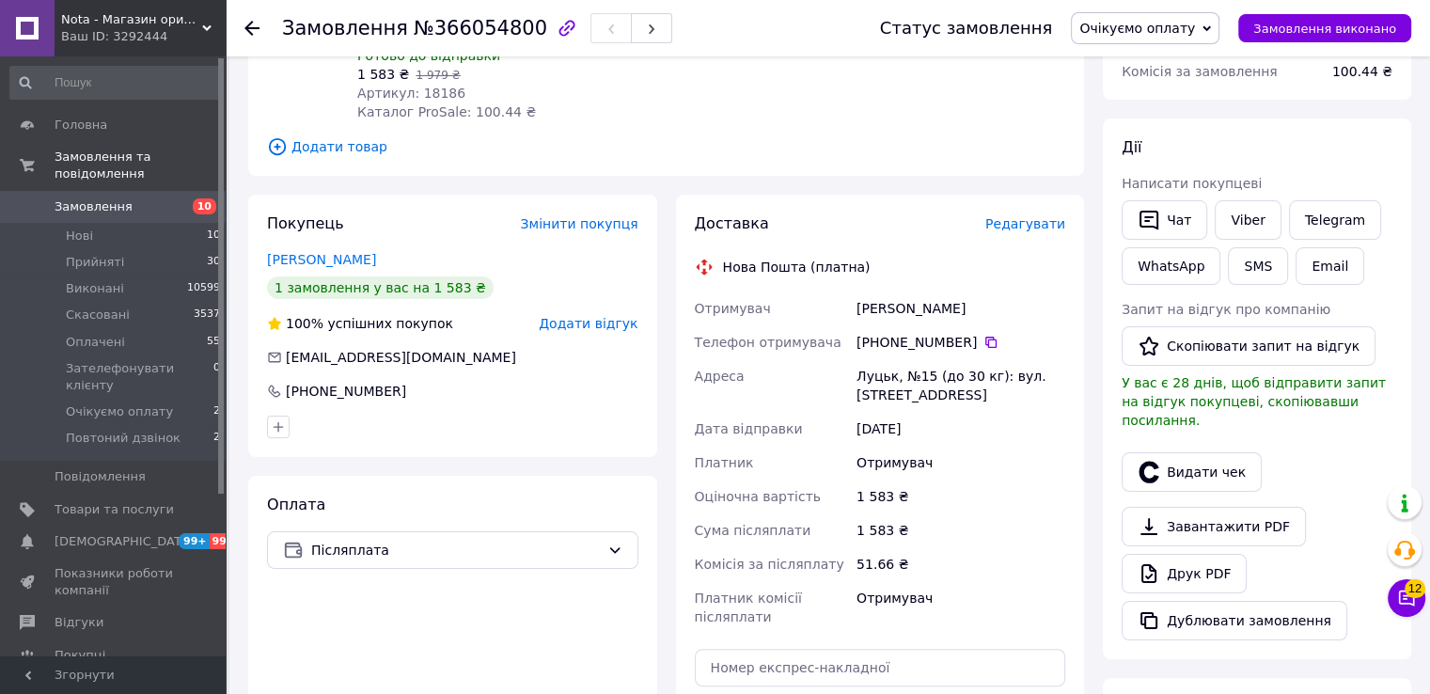
click at [909, 307] on div "[PERSON_NAME]" at bounding box center [961, 308] width 216 height 34
copy div "[PERSON_NAME]"
click at [985, 339] on icon at bounding box center [990, 342] width 11 height 11
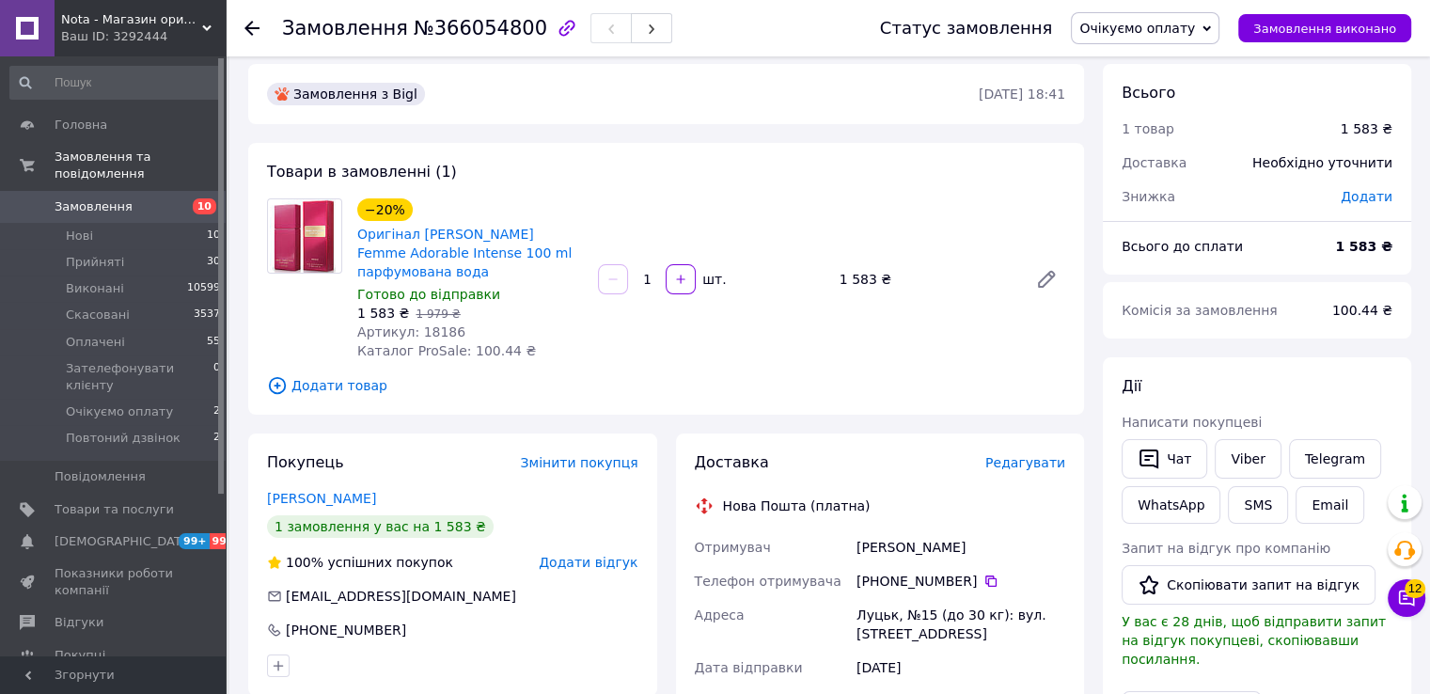
scroll to position [0, 0]
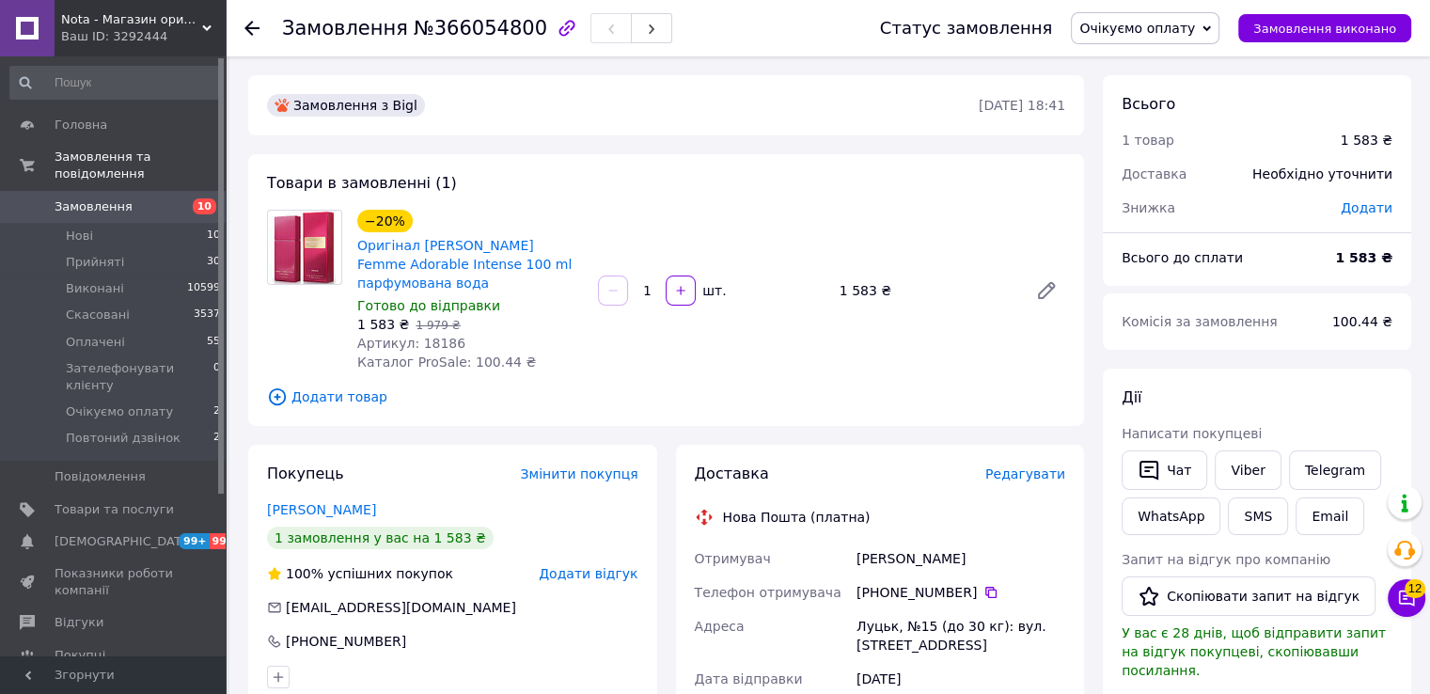
click at [423, 341] on span "Артикул: 18186" at bounding box center [411, 343] width 108 height 15
copy span "18186"
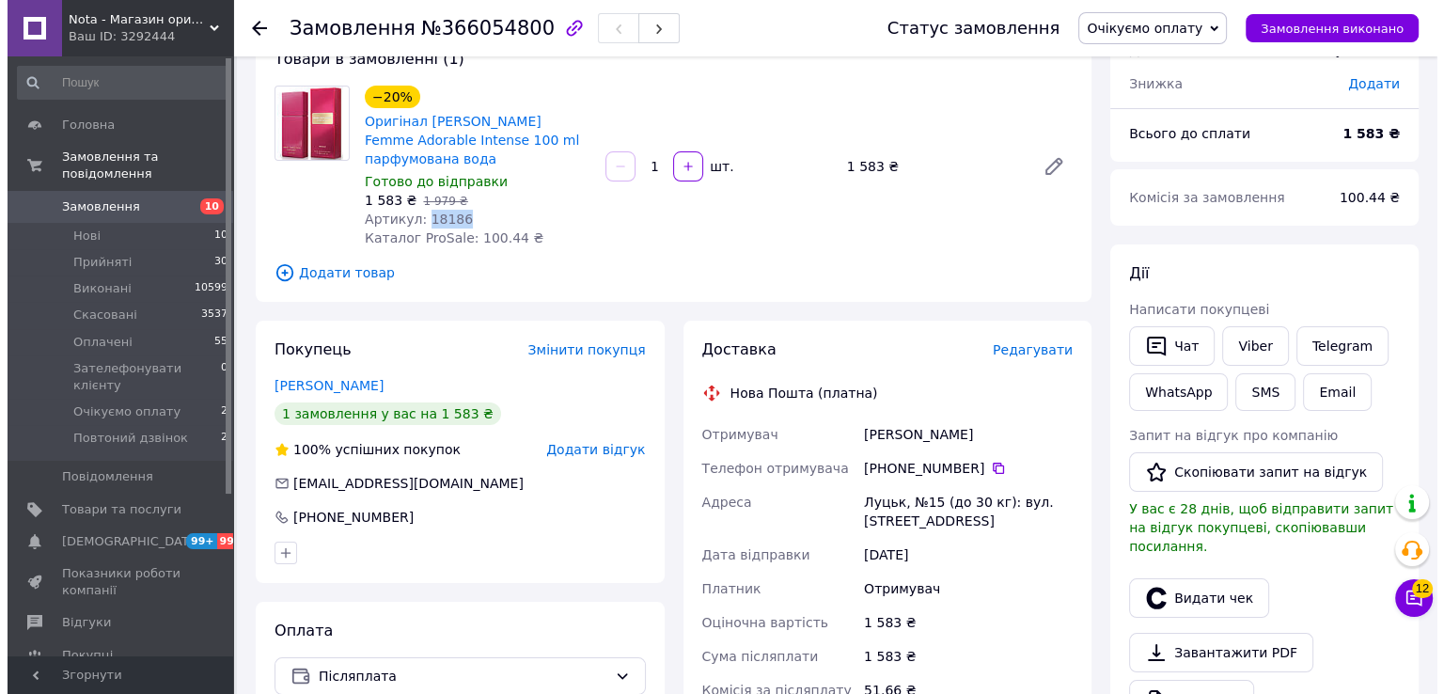
scroll to position [125, 0]
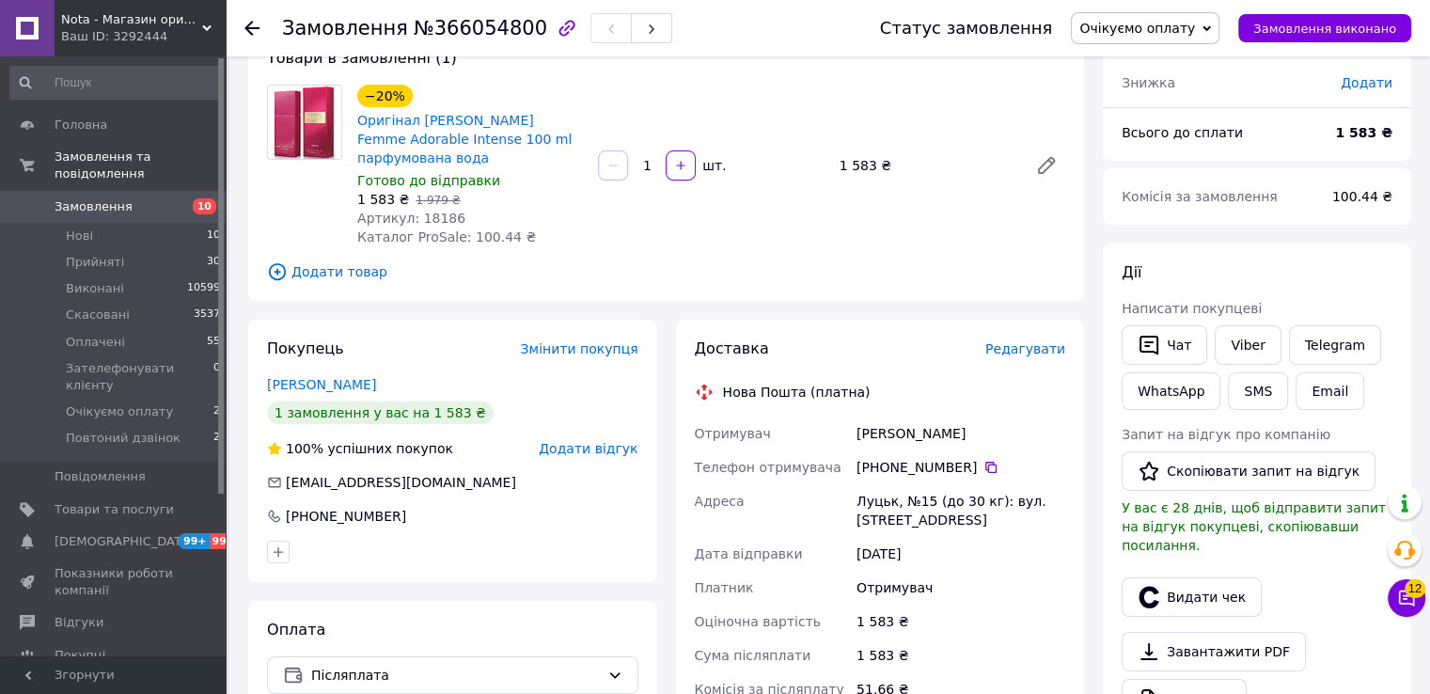
click at [1027, 351] on span "Редагувати" at bounding box center [1025, 348] width 80 height 15
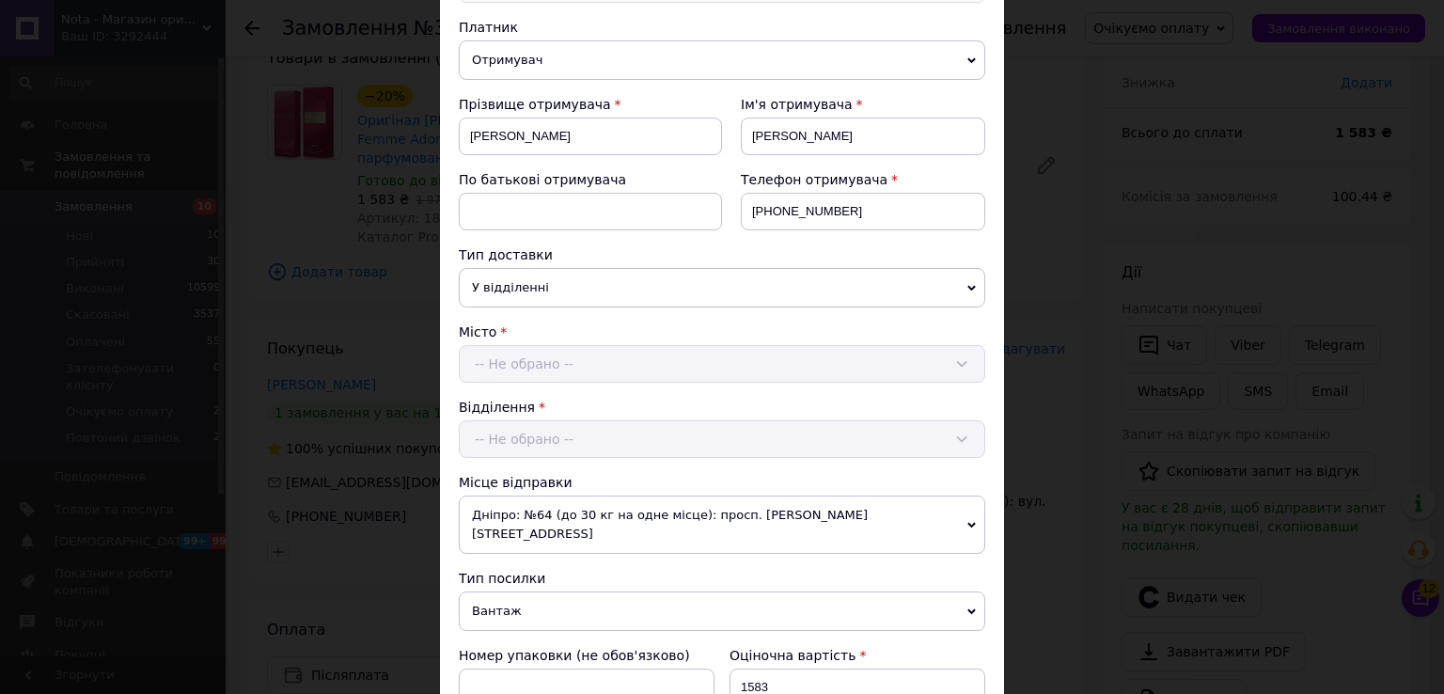
scroll to position [752, 0]
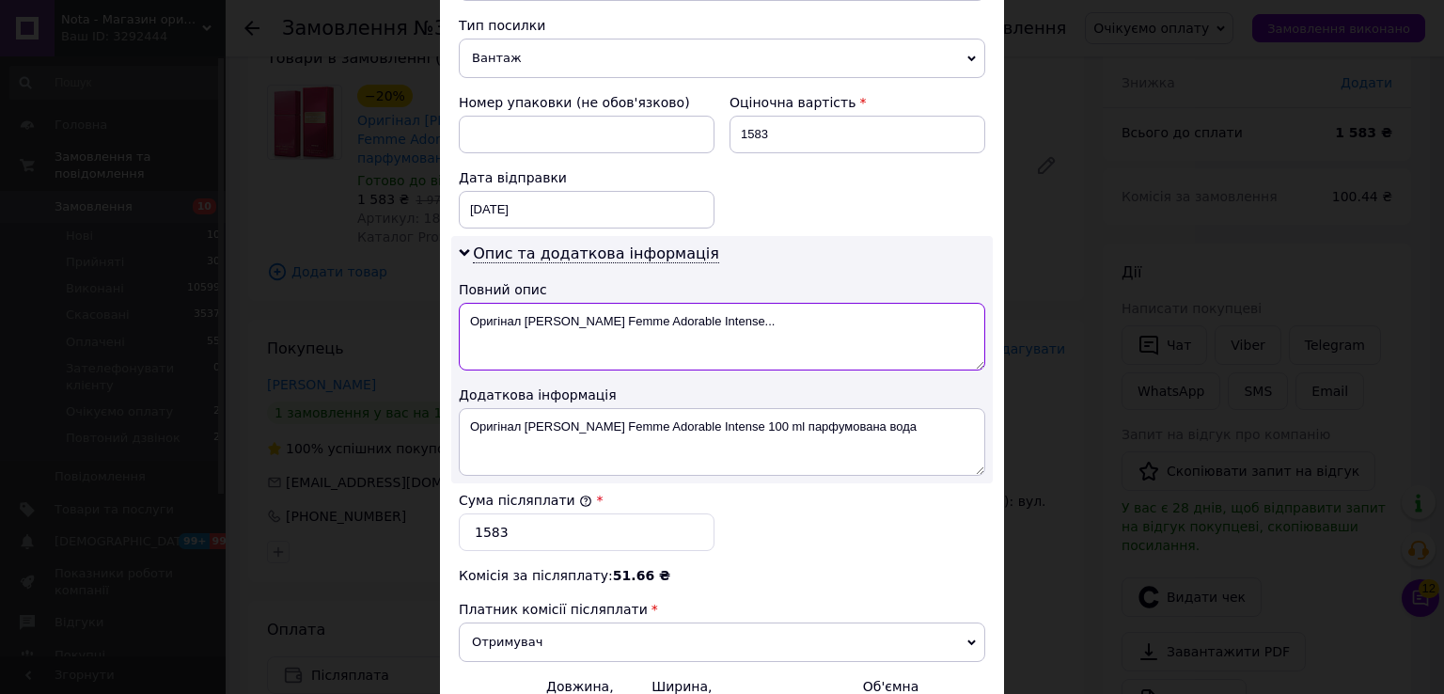
click at [492, 303] on textarea "Оригінал [PERSON_NAME] Femme Adorable Intense..." at bounding box center [722, 337] width 527 height 68
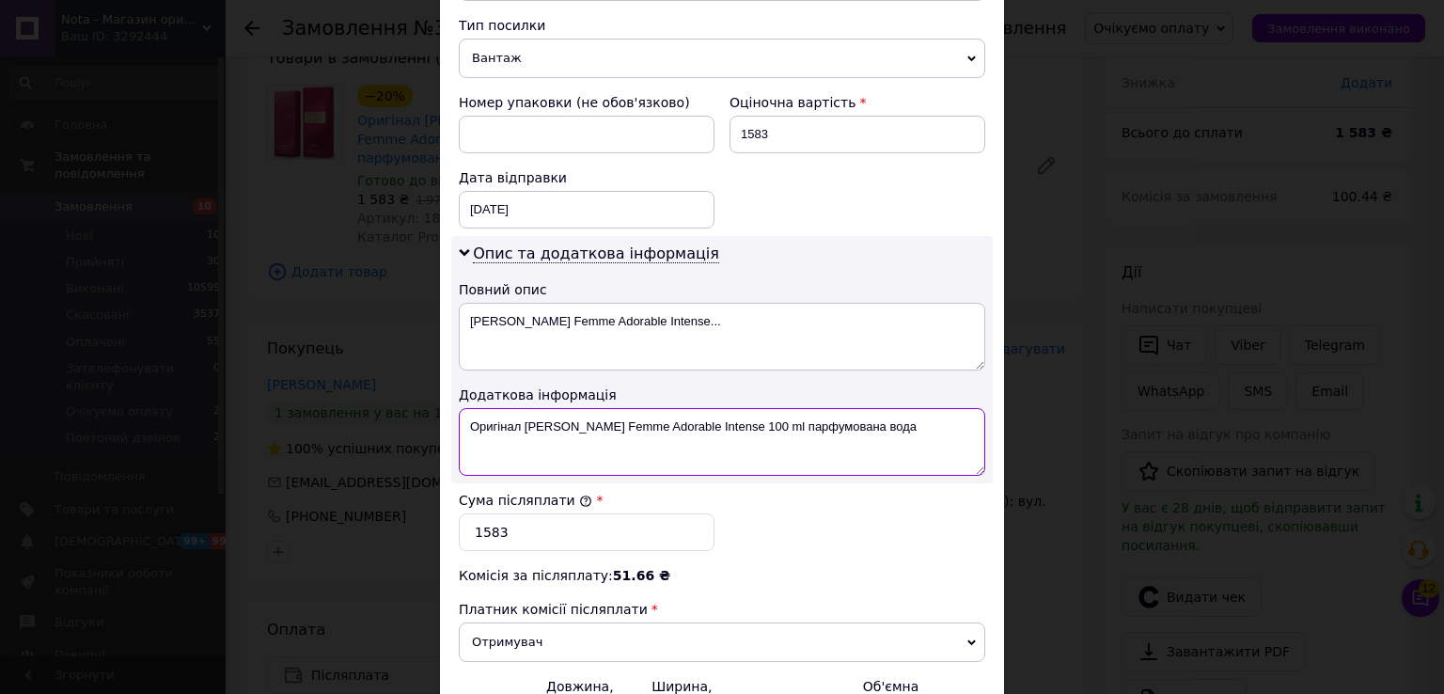
drag, startPoint x: 791, startPoint y: 396, endPoint x: 753, endPoint y: 395, distance: 37.6
click at [753, 408] on textarea "Оригінал [PERSON_NAME] Femme Adorable Intense 100 ml парфумована вода" at bounding box center [722, 442] width 527 height 68
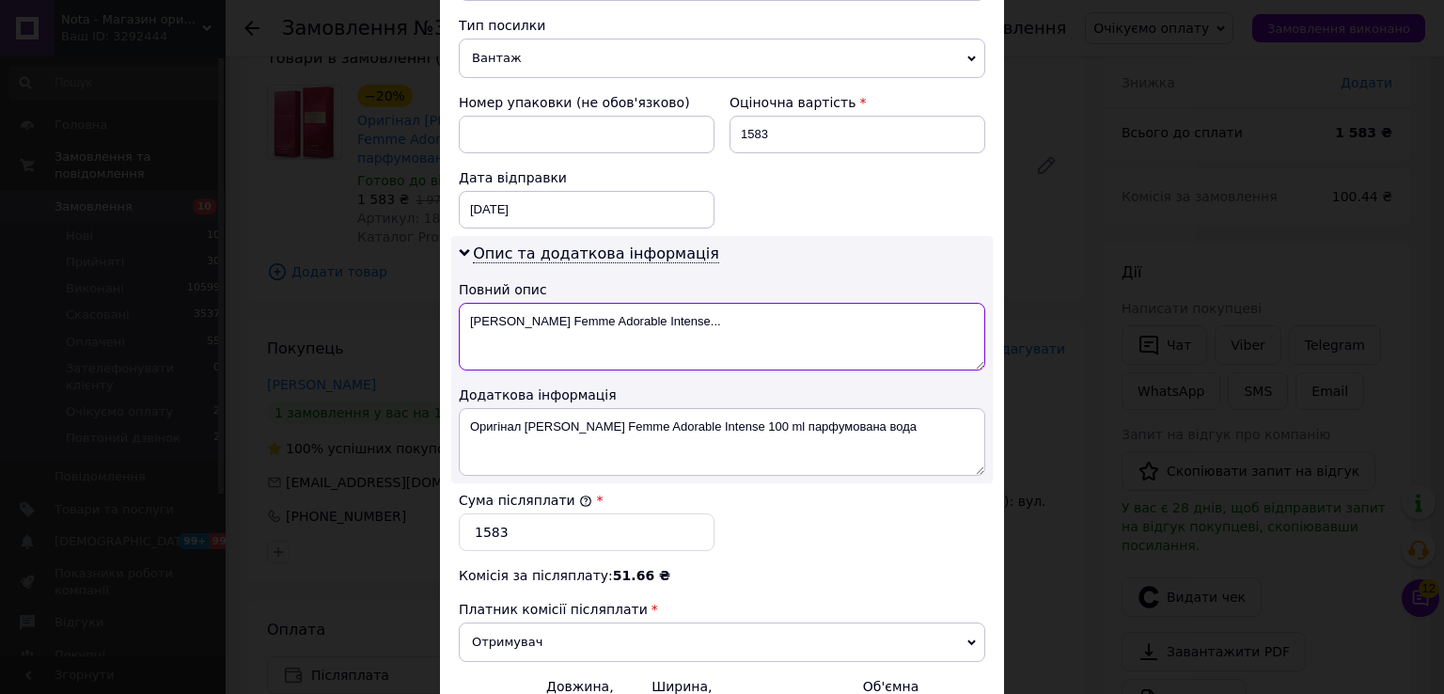
drag, startPoint x: 711, startPoint y: 287, endPoint x: 696, endPoint y: 290, distance: 15.3
click at [696, 303] on textarea "Angel Schlesser Femme Adorable Intense..." at bounding box center [722, 337] width 527 height 68
paste textarea "100 ml"
click at [697, 303] on textarea "Angel Schlesser Femme Adorable Intense100 ml" at bounding box center [722, 337] width 527 height 68
type textarea "Angel Schlesser Femme Adorable Intense 100 ml"
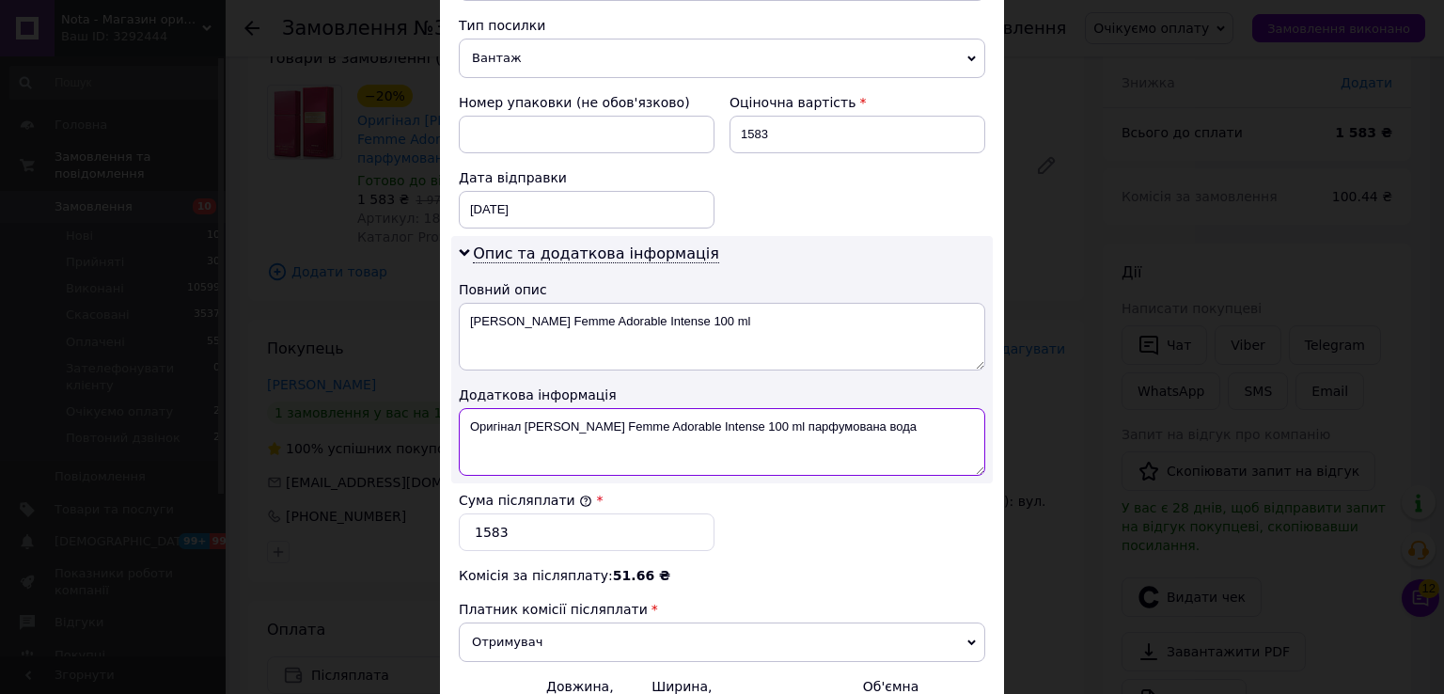
click at [618, 437] on textarea "Оригінал Angel Schlesser Femme Adorable Intense 100 ml парфумована вода" at bounding box center [722, 442] width 527 height 68
click at [573, 423] on textarea "Оригінал Angel Schlesser Femme Adorable Intense 100 ml парфумована вода" at bounding box center [722, 442] width 527 height 68
paste textarea "ОЗВОЛЕНО РОЗКРИТТЯ ТЕРМОЗБІЖНОЇ ПЛІВКИ НА ТРАНСПОРТУВАЛЬНІЙ КОРОБЦІ ДЛЯ ОГЛЯДУ …"
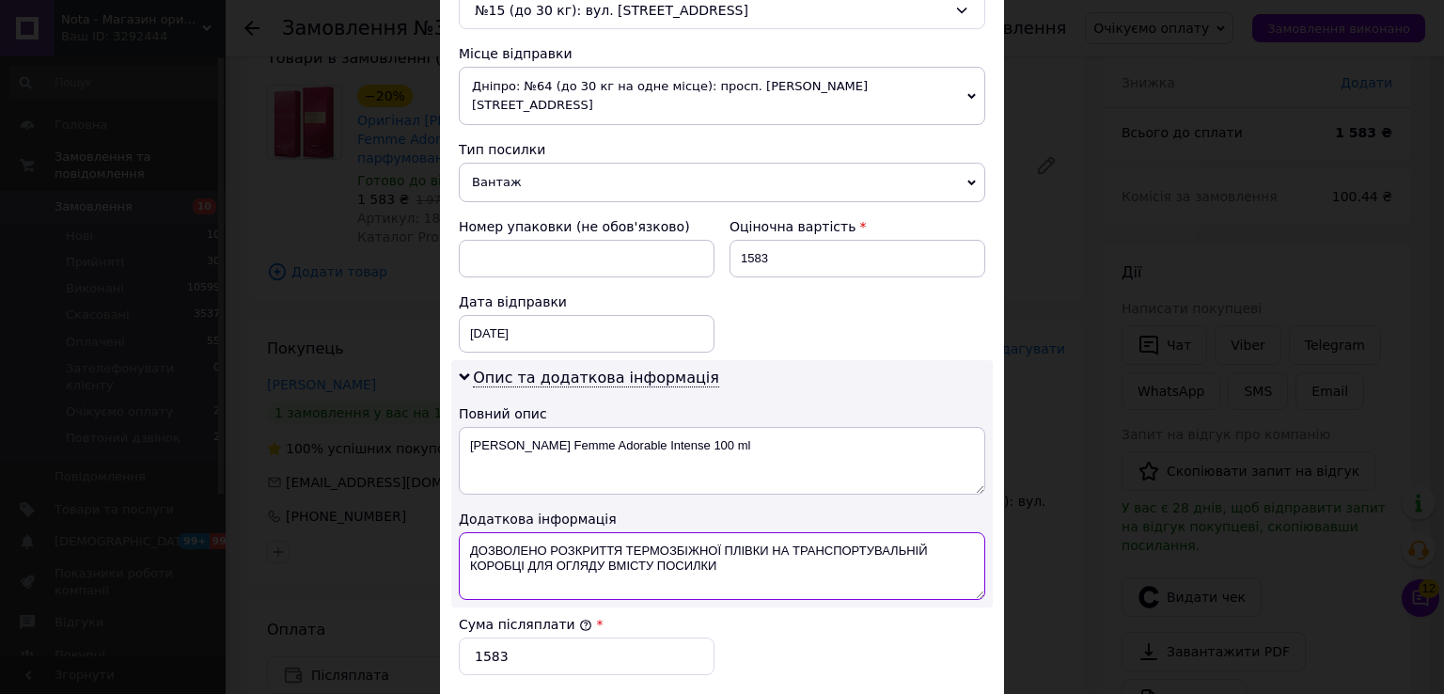
scroll to position [626, 0]
type textarea "ДОЗВОЛЕНО РОЗКРИТТЯ ТЕРМОЗБІЖНОЇ ПЛІВКИ НА ТРАНСПОРТУВАЛЬНІЙ КОРОБЦІ ДЛЯ ОГЛЯДУ…"
click at [568, 95] on span "Дніпро: №64 (до 30 кг на одне місце): просп. [PERSON_NAME][STREET_ADDRESS]" at bounding box center [722, 98] width 527 height 58
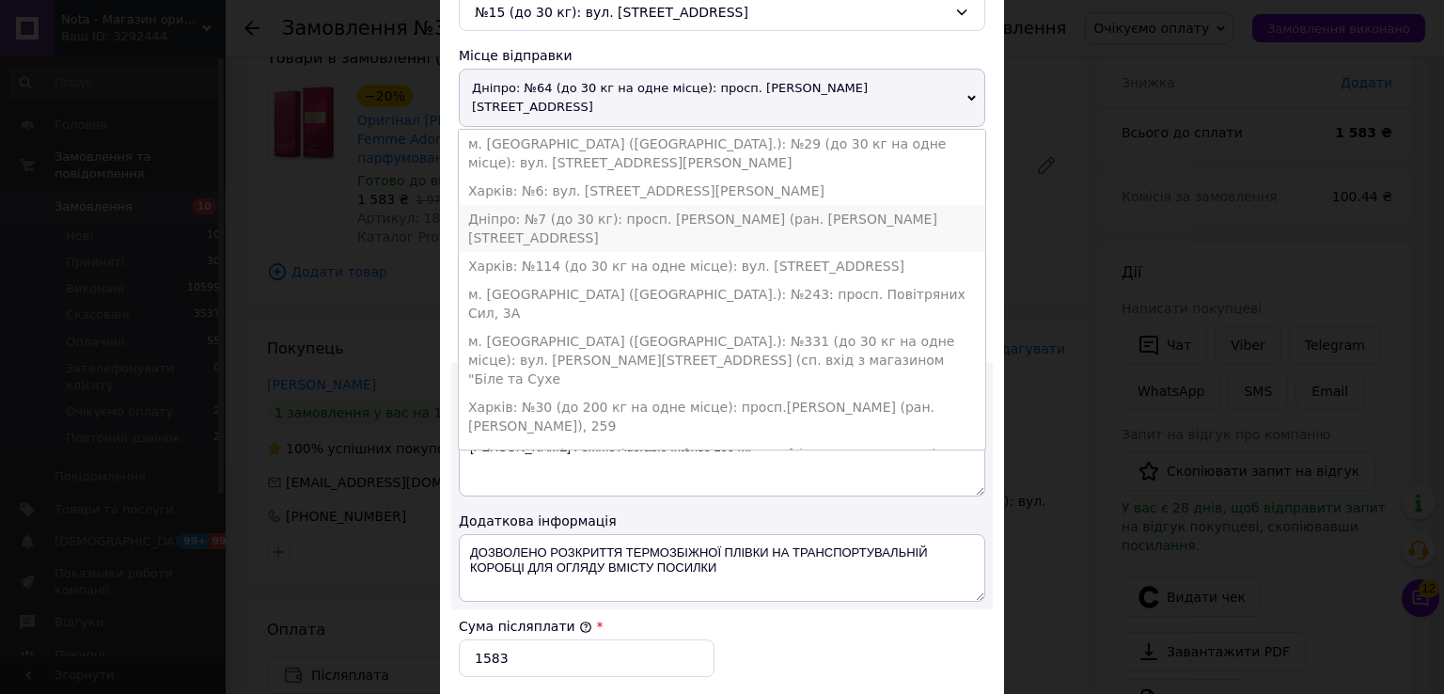
click at [555, 205] on li "Дніпро: №7 (до 30 кг): просп. [PERSON_NAME] (ран. [PERSON_NAME][STREET_ADDRESS]" at bounding box center [722, 228] width 527 height 47
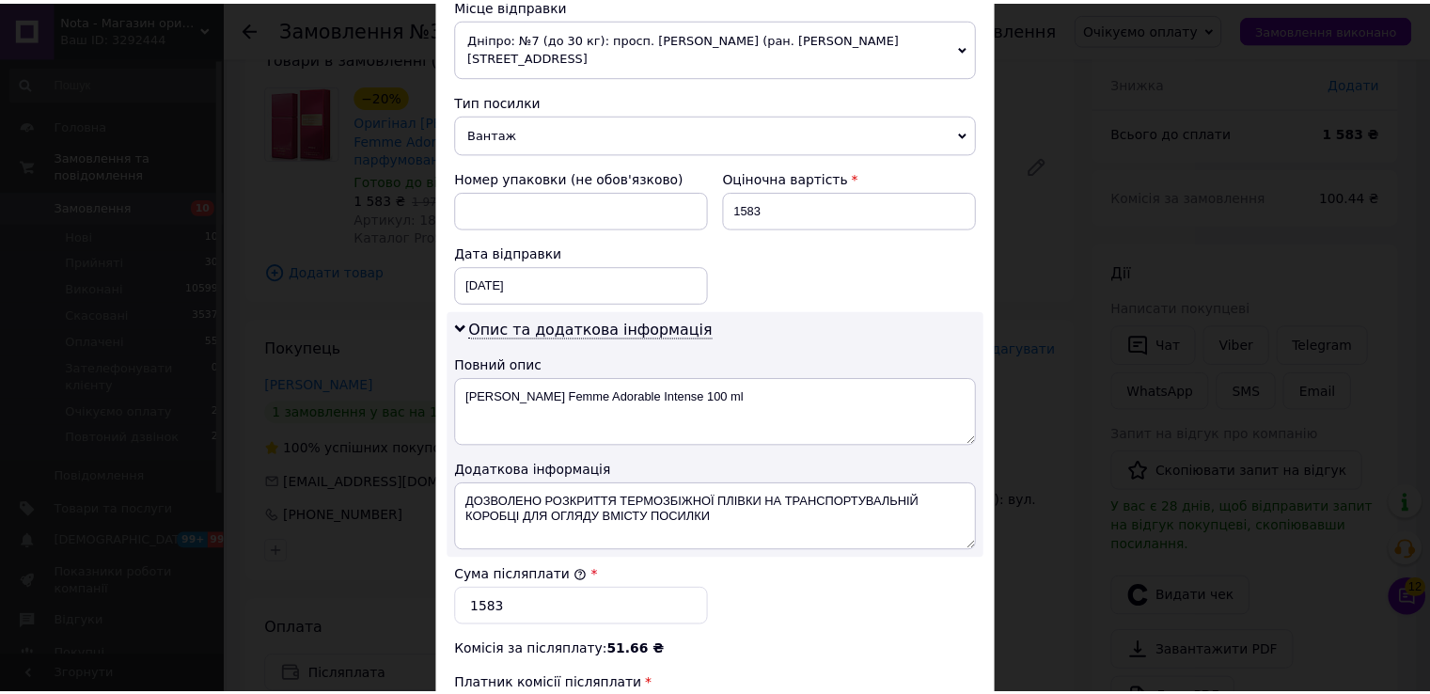
scroll to position [877, 0]
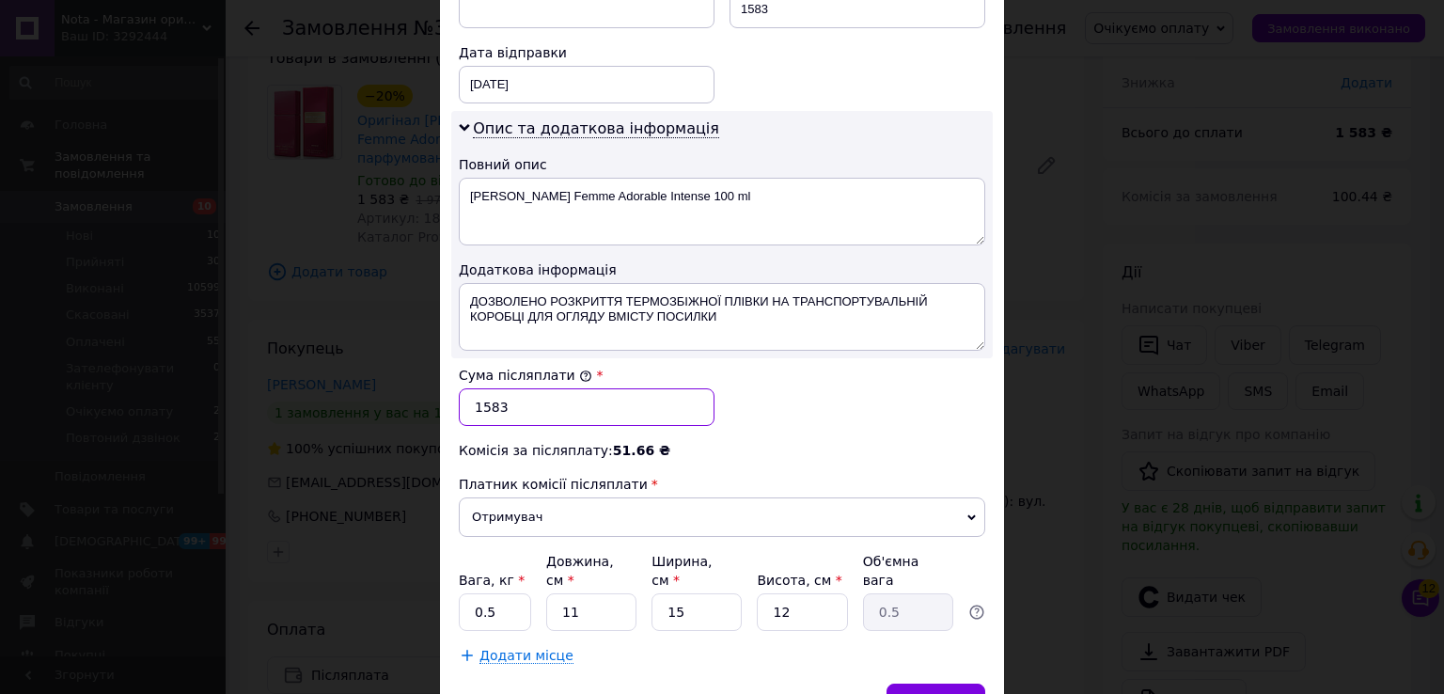
click at [484, 388] on input "1583" at bounding box center [587, 407] width 256 height 38
type input "1383"
click at [934, 693] on span "Зберегти" at bounding box center [935, 702] width 59 height 14
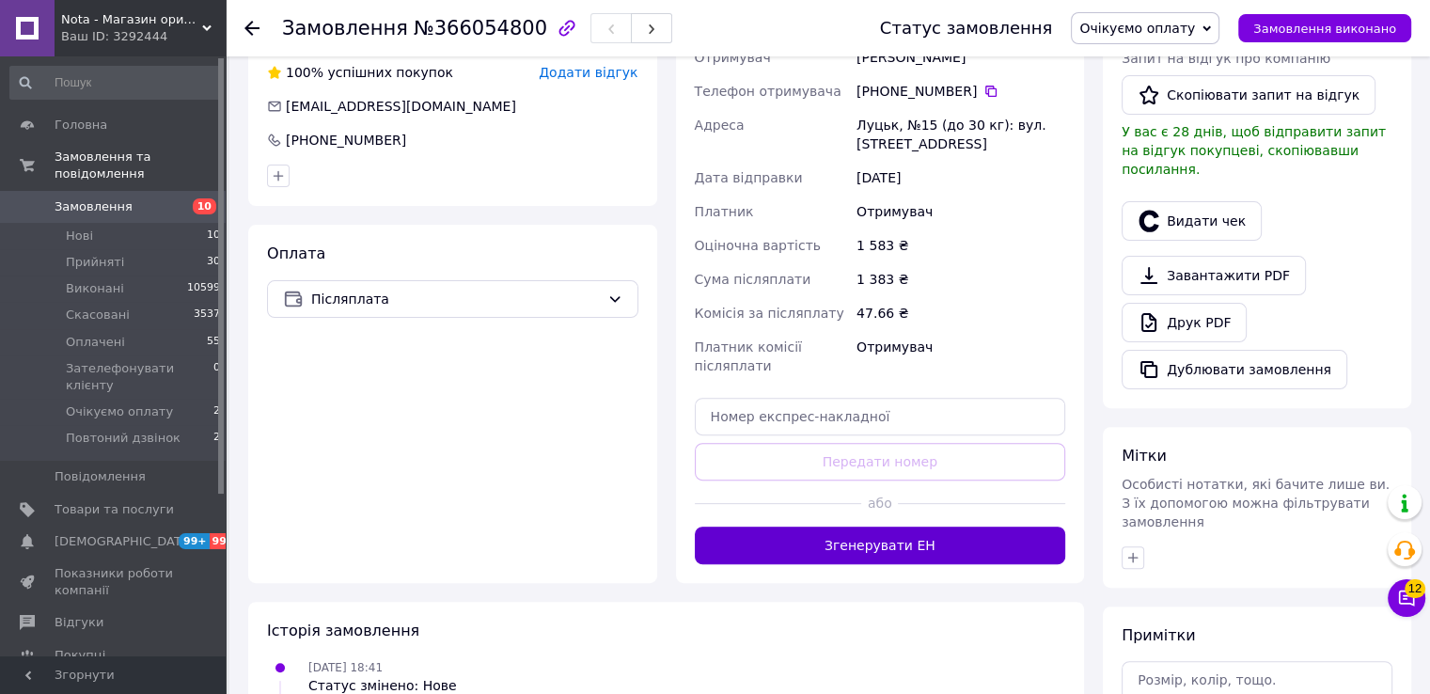
click at [884, 543] on button "Згенерувати ЕН" at bounding box center [880, 546] width 371 height 38
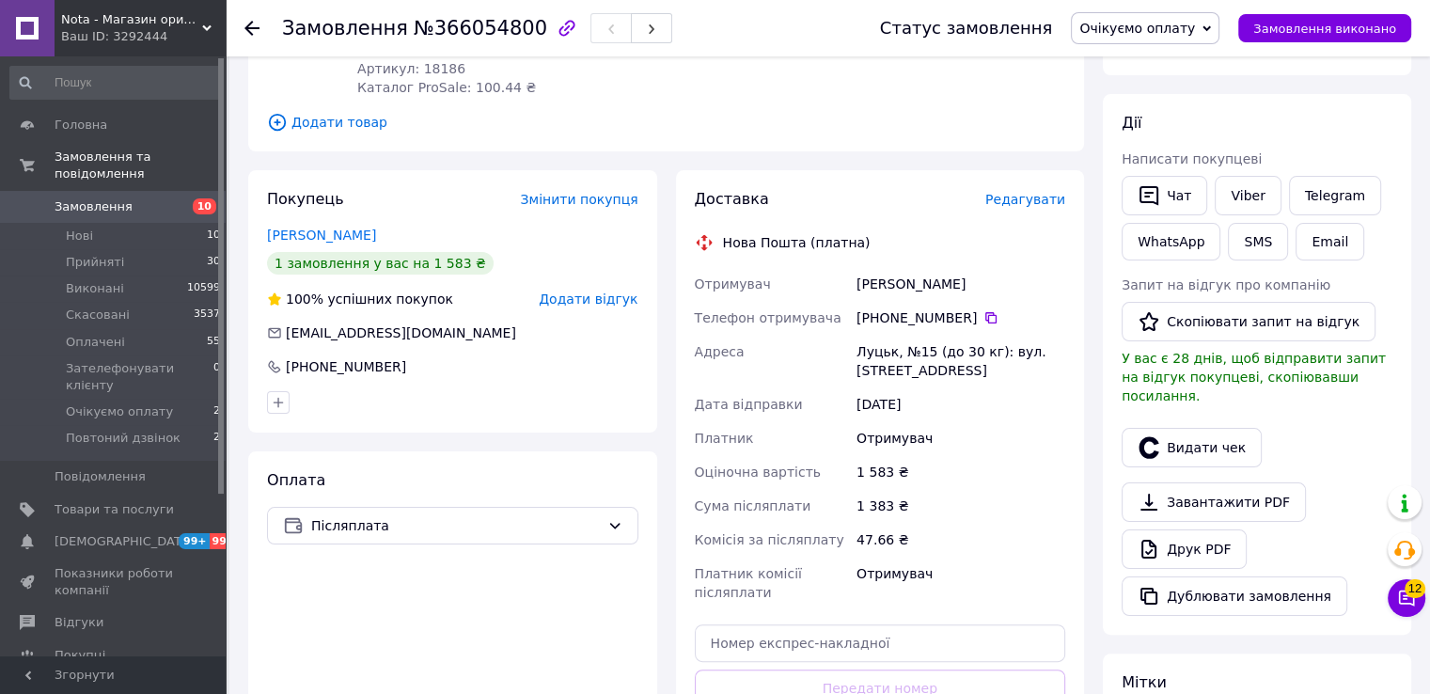
scroll to position [250, 0]
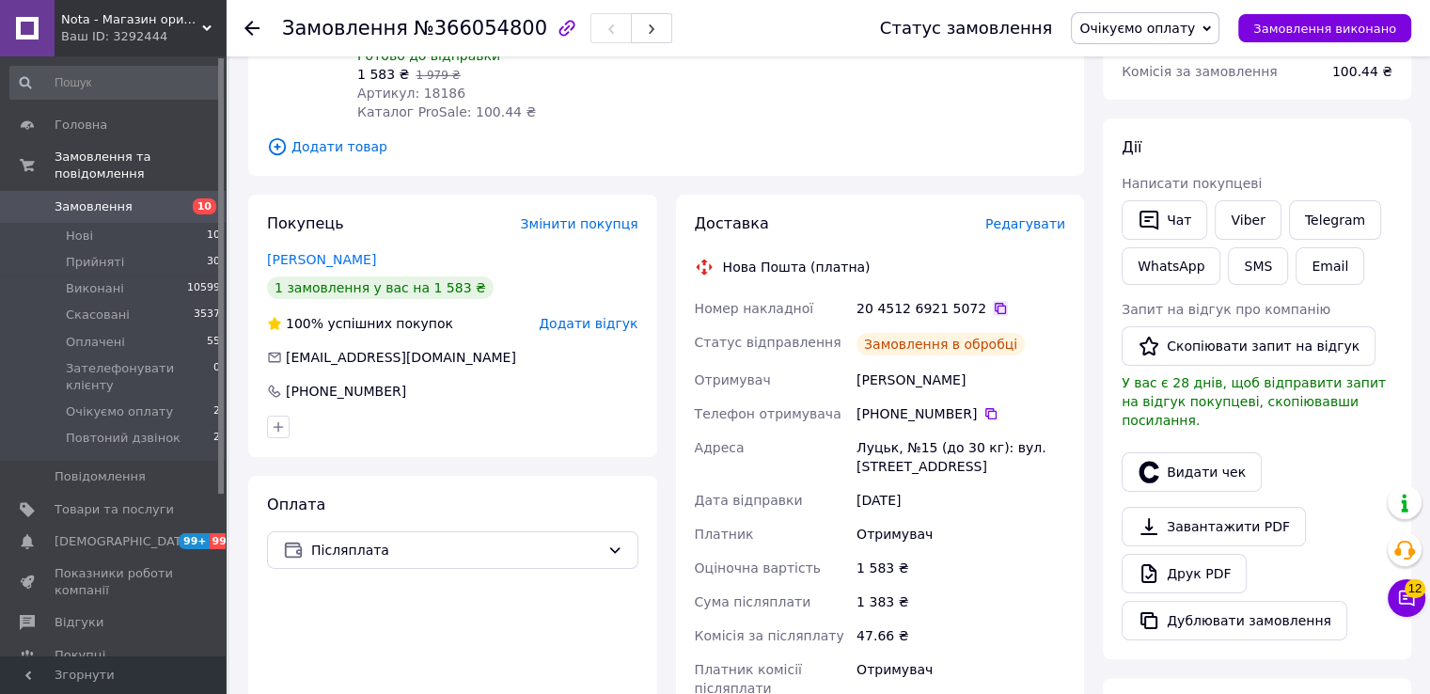
click at [995, 307] on icon at bounding box center [1000, 308] width 11 height 11
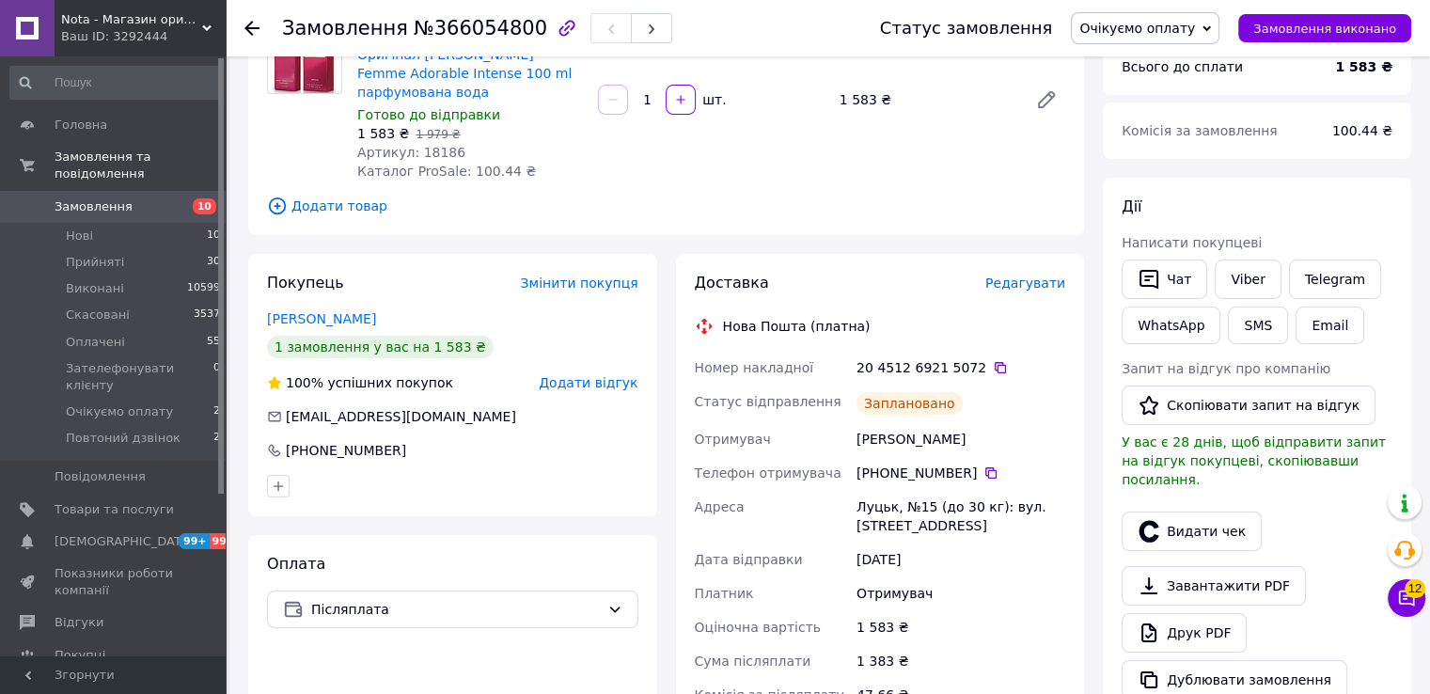
scroll to position [125, 0]
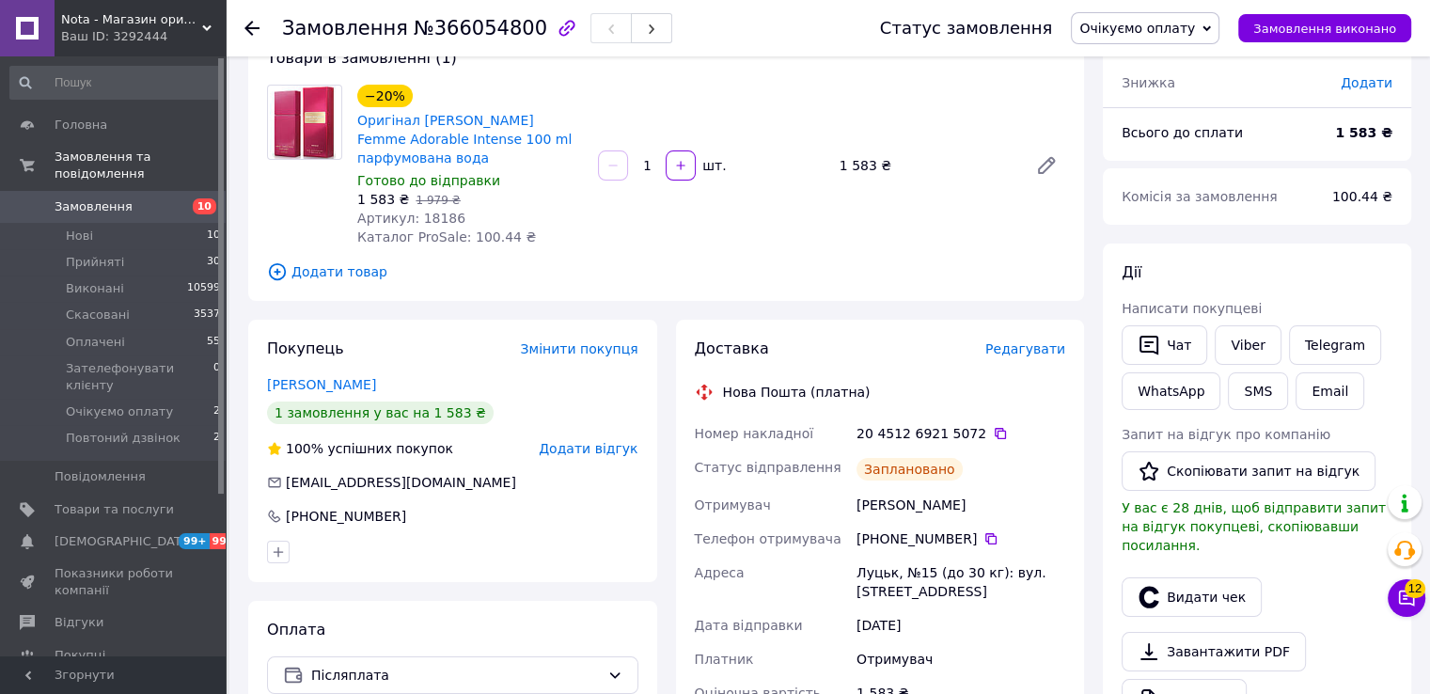
click at [1171, 18] on span "Очікуємо оплату" at bounding box center [1145, 28] width 149 height 32
click at [1162, 57] on li "Прийнято" at bounding box center [1161, 66] width 179 height 28
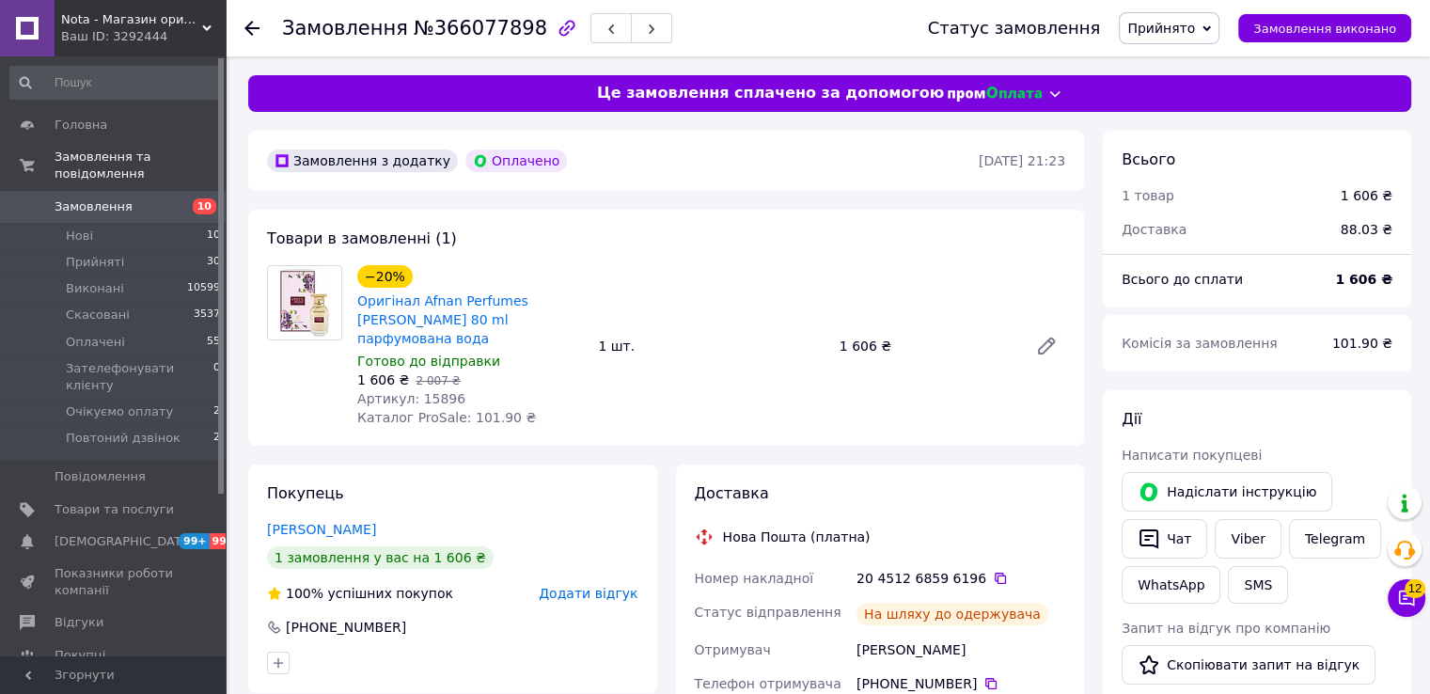
click at [481, 21] on span "№366077898" at bounding box center [481, 28] width 134 height 23
copy span "366077898"
drag, startPoint x: 573, startPoint y: 324, endPoint x: 416, endPoint y: 301, distance: 158.8
click at [416, 301] on span "Оригінал Afnan Perfumes [PERSON_NAME] 80 ml парфумована вода" at bounding box center [470, 319] width 226 height 56
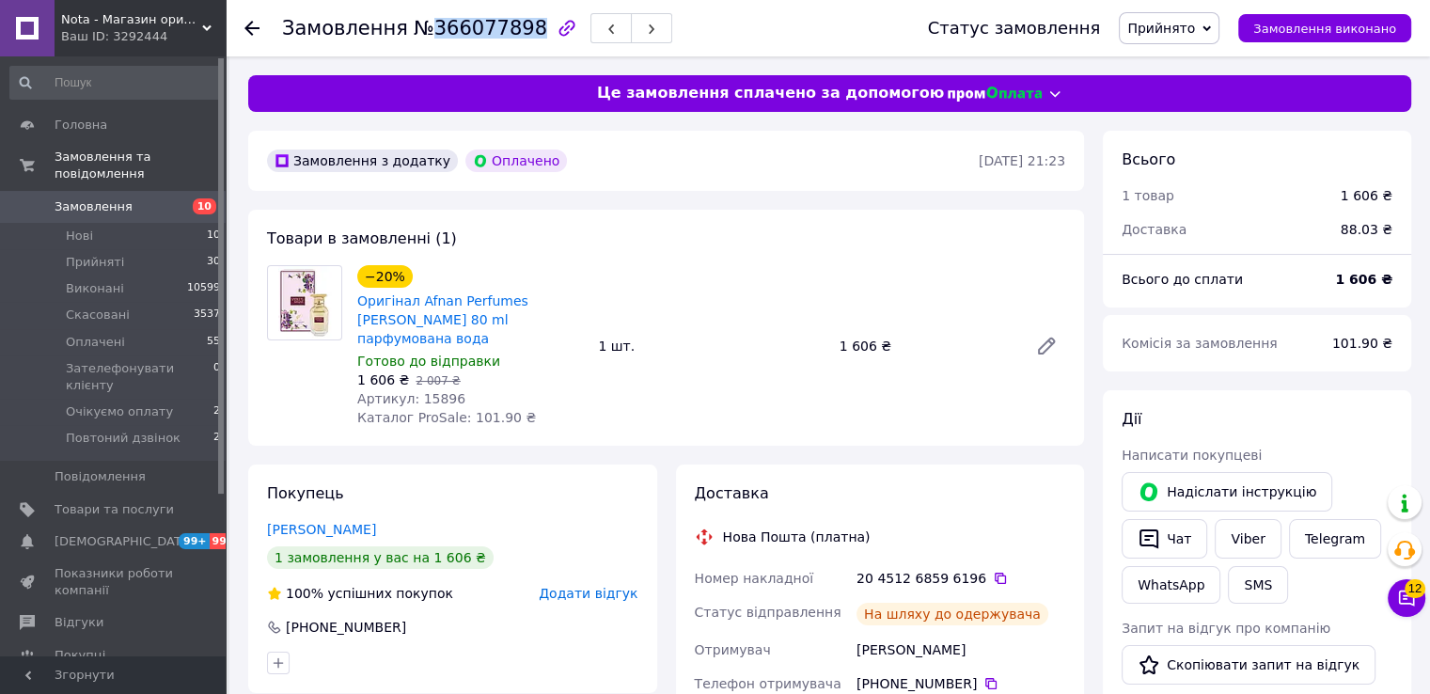
copy link "Afnan Perfumes [PERSON_NAME] 80 ml парфумована вода"
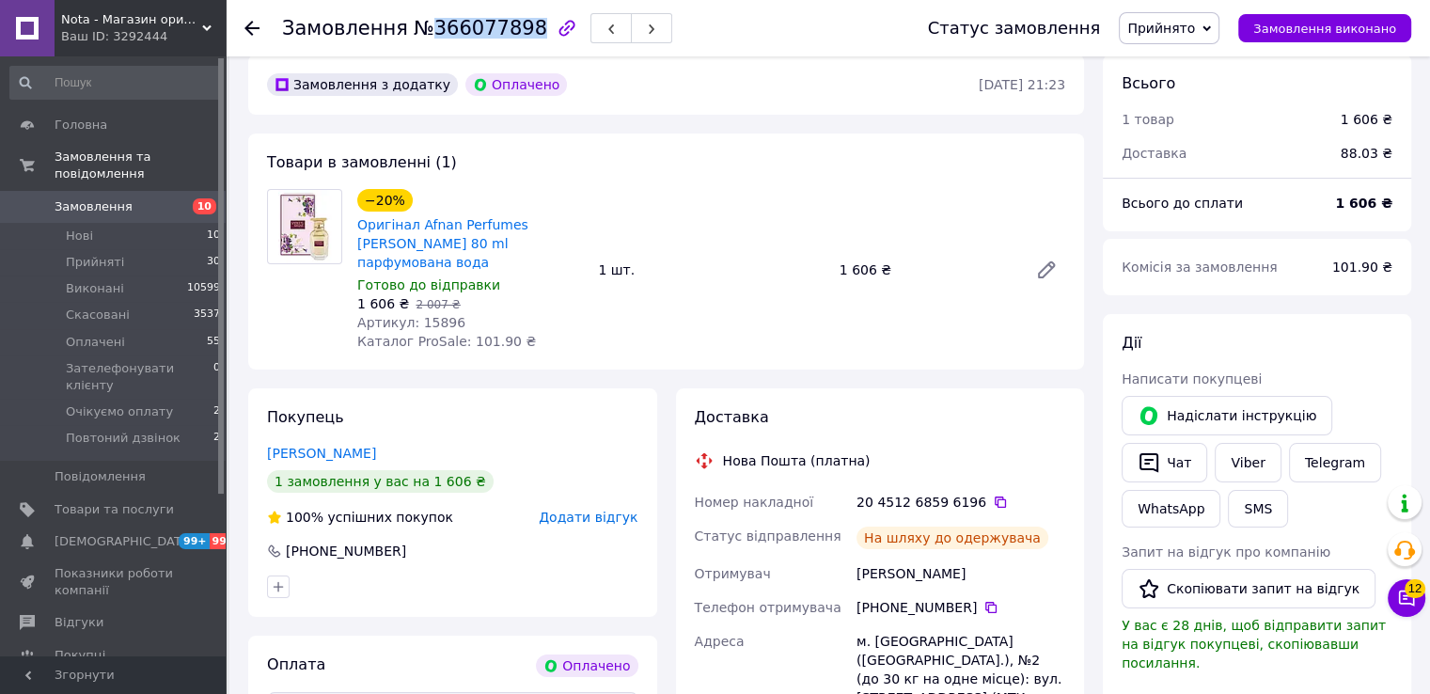
scroll to position [250, 0]
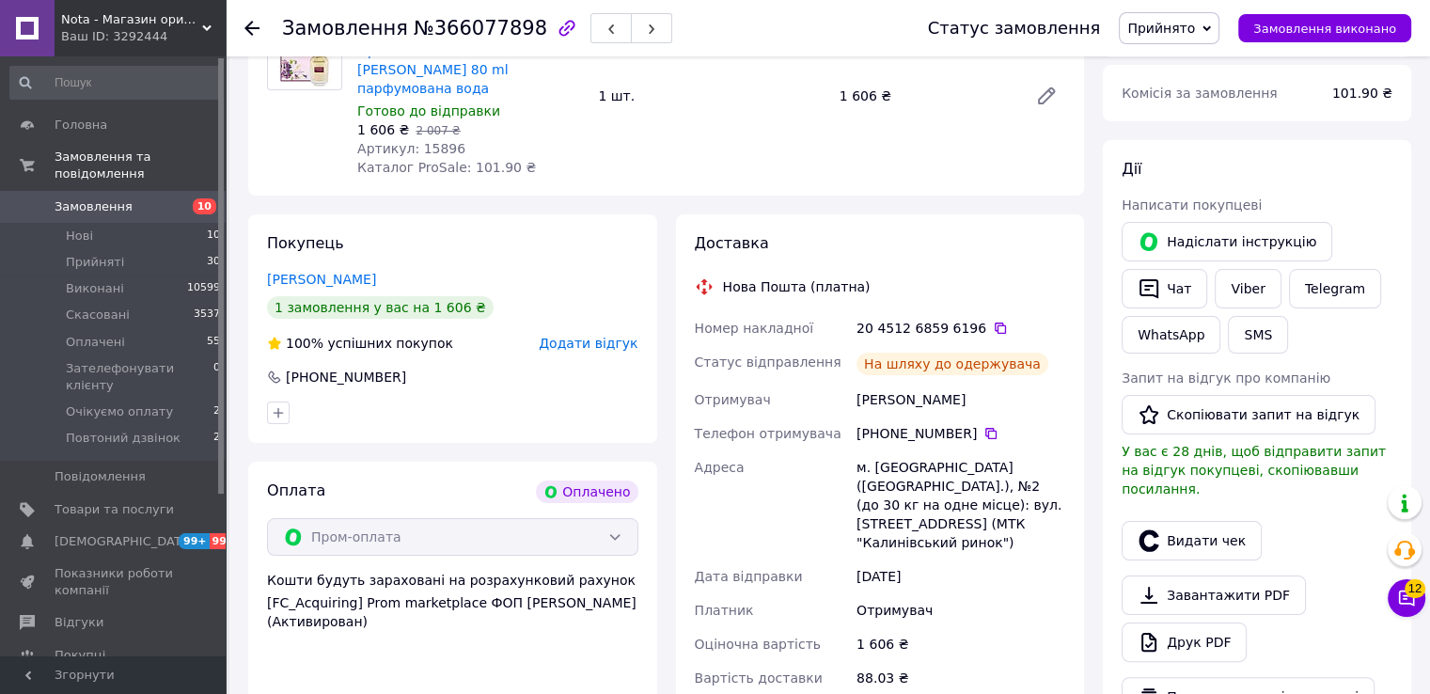
click at [888, 383] on div "[PERSON_NAME]" at bounding box center [961, 400] width 216 height 34
click at [888, 383] on div "Бабій Наталія" at bounding box center [961, 400] width 216 height 34
copy div "Бабій Наталія"
click at [985, 426] on icon at bounding box center [991, 433] width 15 height 15
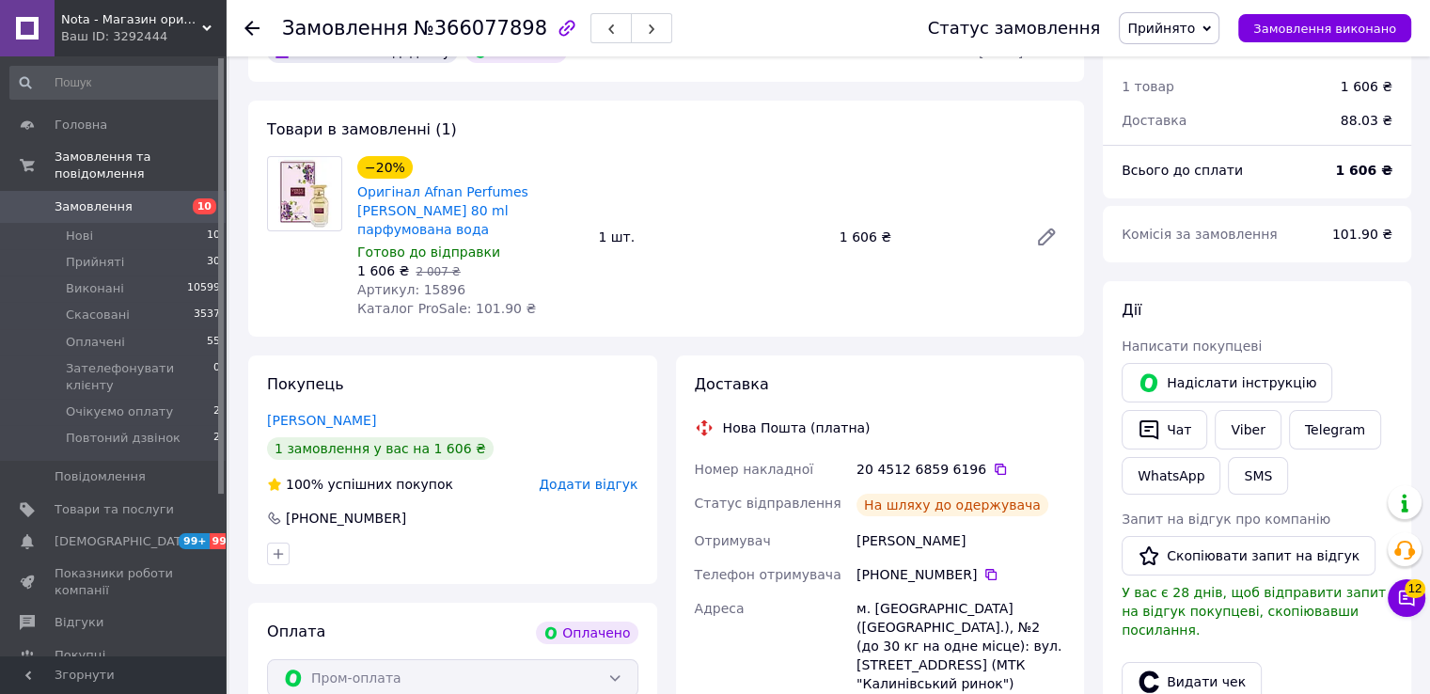
scroll to position [0, 0]
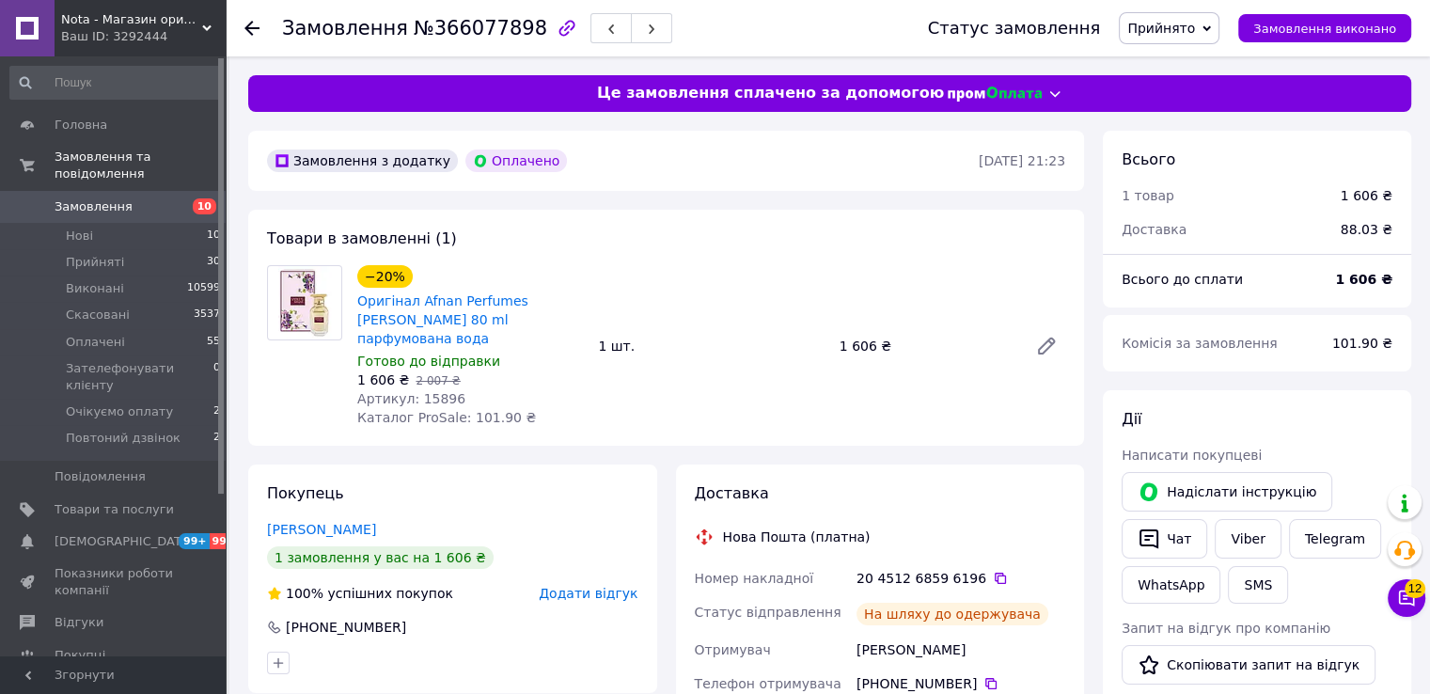
click at [435, 410] on span "Каталог ProSale: 101.90 ₴" at bounding box center [446, 417] width 179 height 15
click at [434, 391] on span "Артикул: 15896" at bounding box center [411, 398] width 108 height 15
copy span "15896"
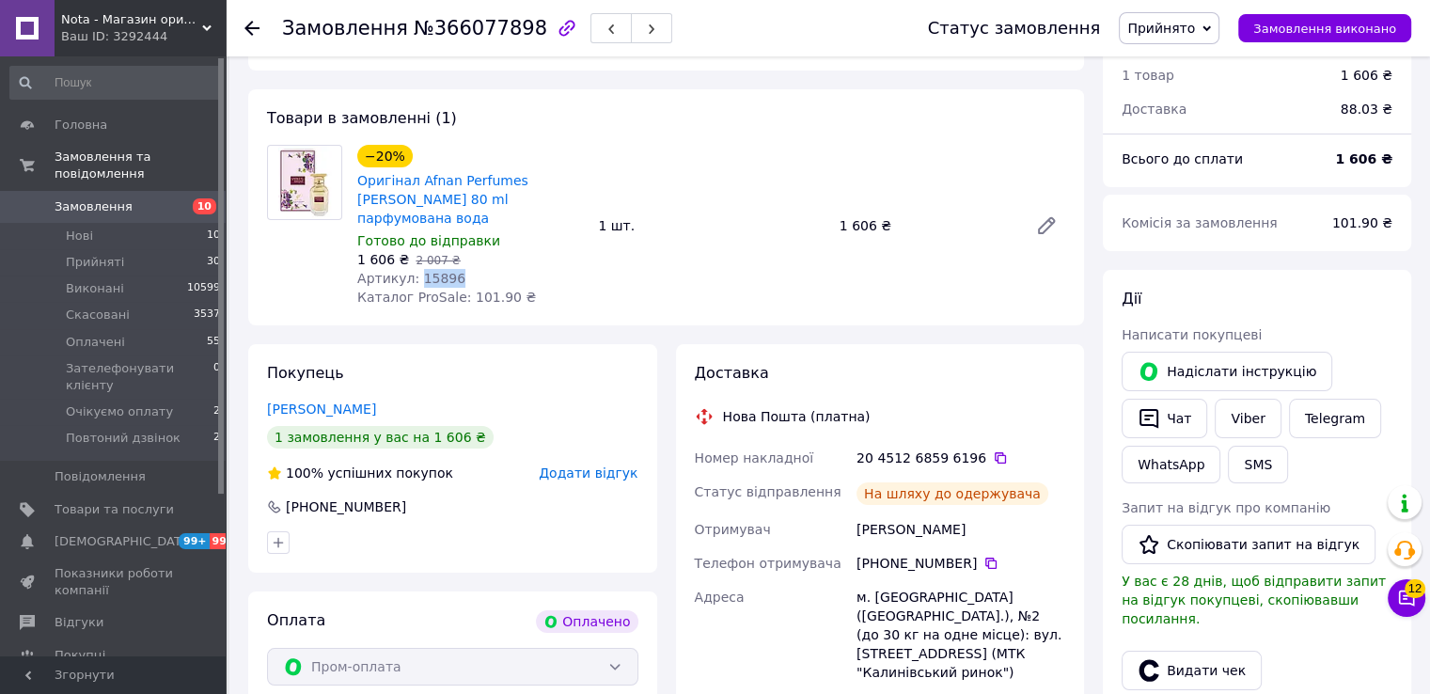
scroll to position [125, 0]
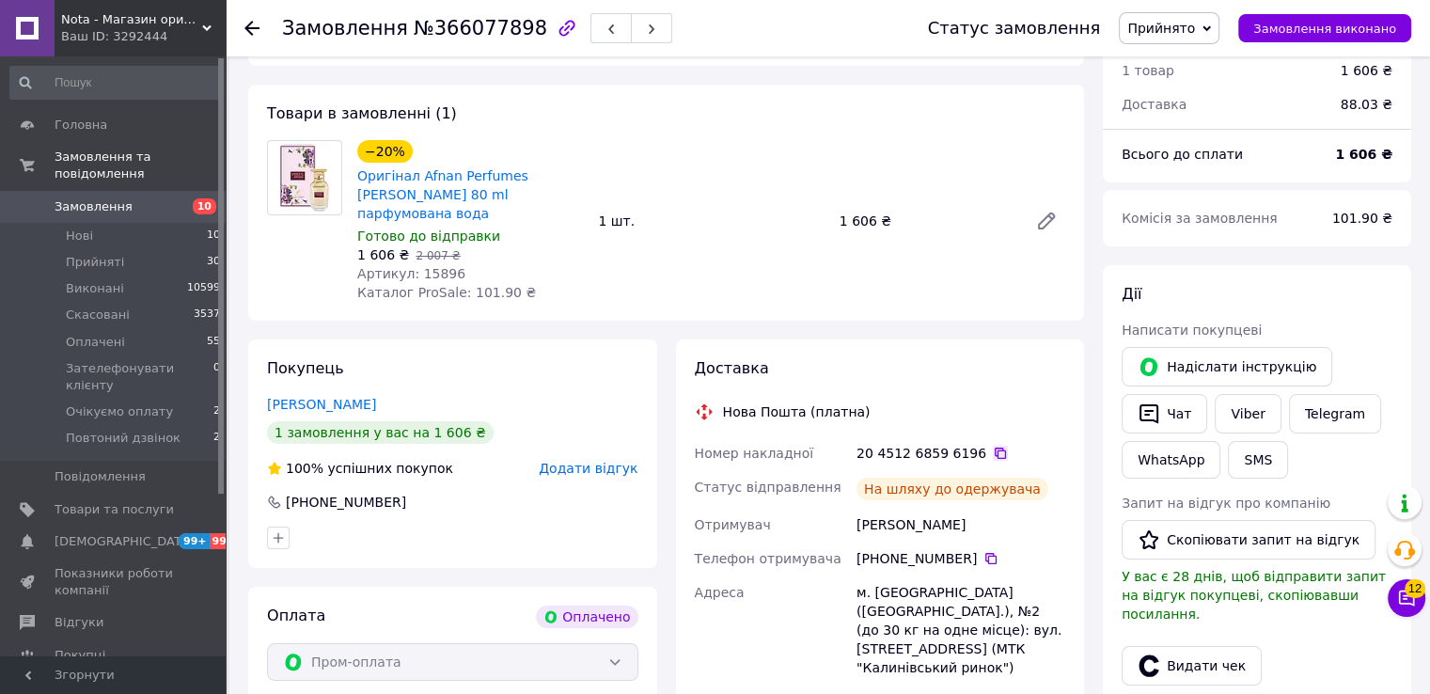
click at [995, 448] on icon at bounding box center [1000, 453] width 11 height 11
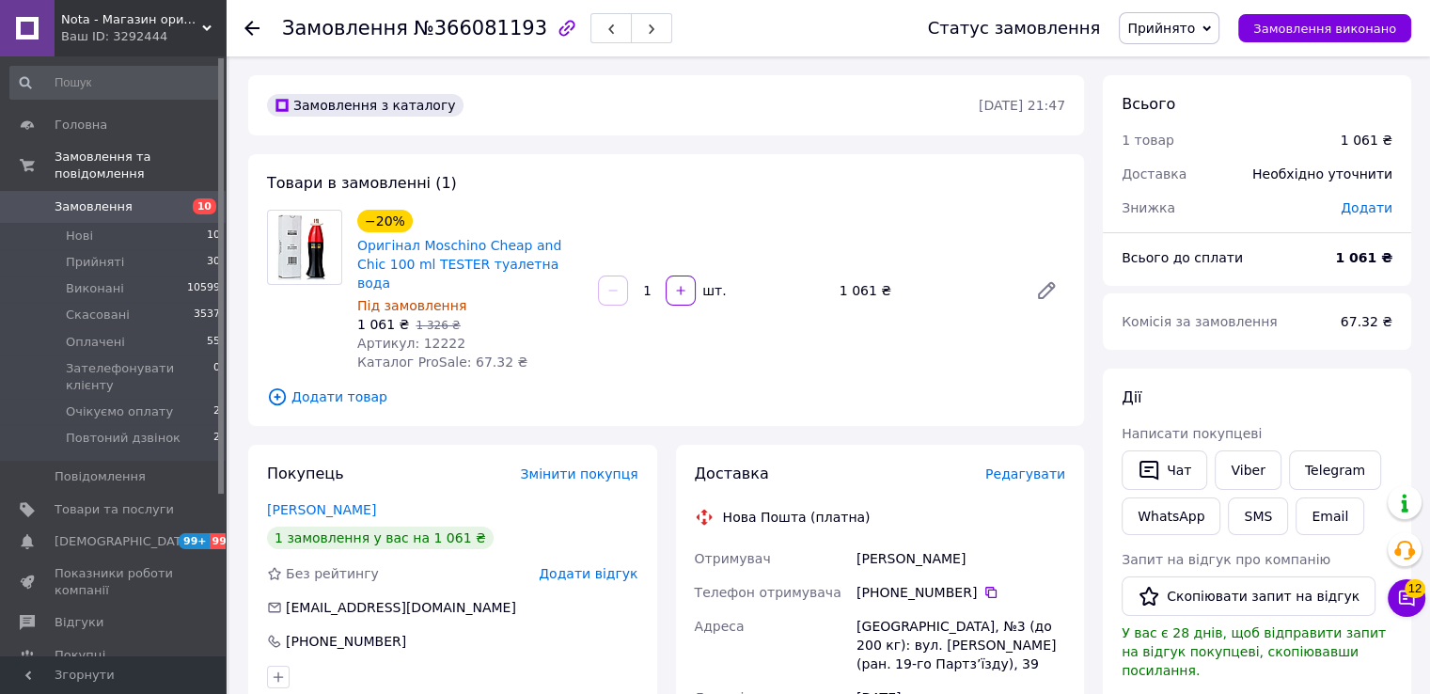
click at [451, 35] on span "№366081193" at bounding box center [481, 28] width 134 height 23
copy span "366081193"
drag, startPoint x: 559, startPoint y: 267, endPoint x: 420, endPoint y: 243, distance: 141.3
click at [420, 243] on span "Оригінал Moschino Cheap and Chic 100 ml TESTER туалетна вода" at bounding box center [470, 264] width 226 height 56
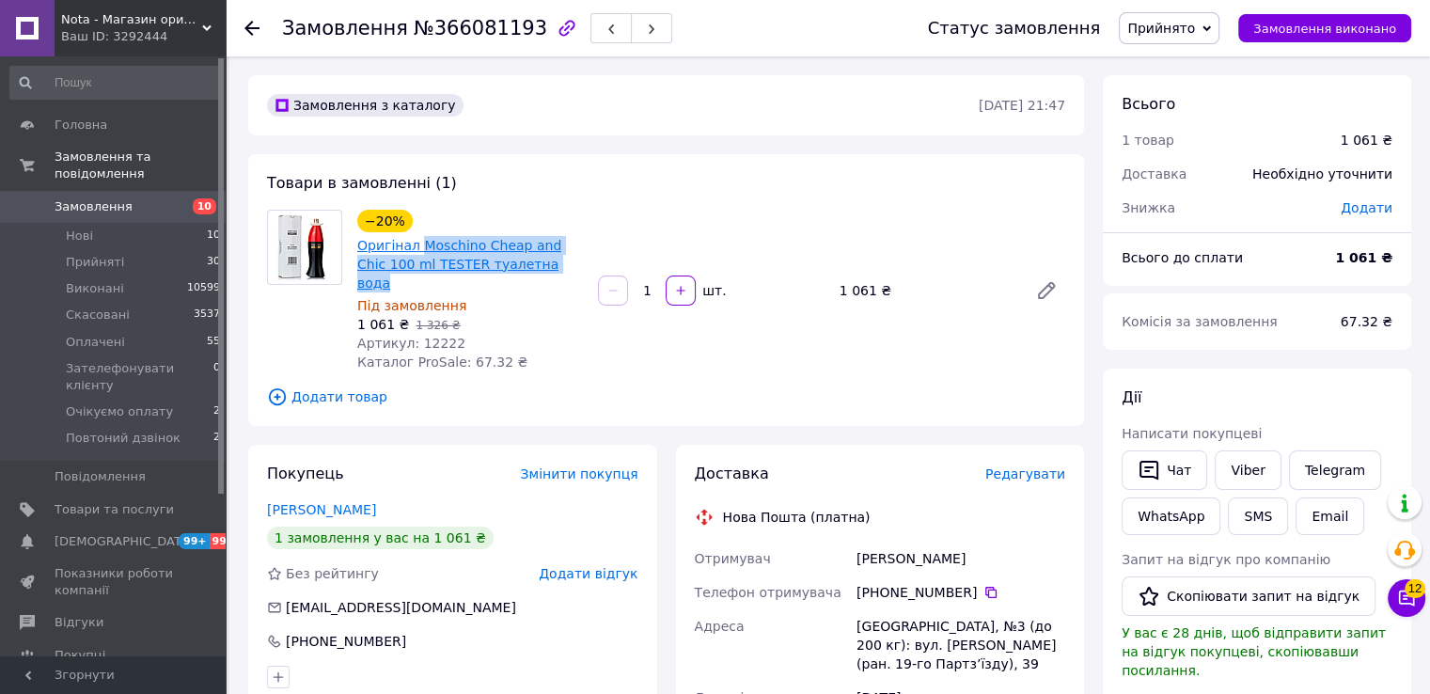
copy link "Moschino Cheap and Chic 100 ml TESTER туалетна вода"
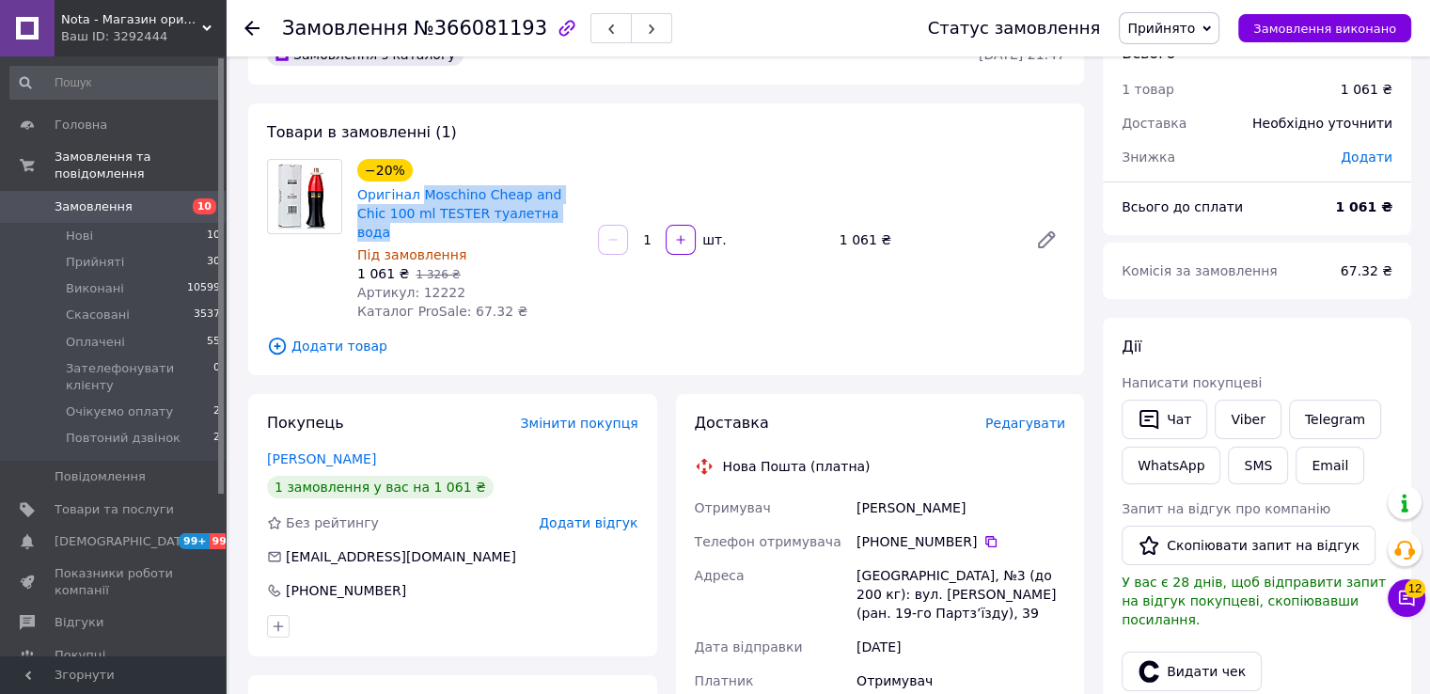
scroll to position [125, 0]
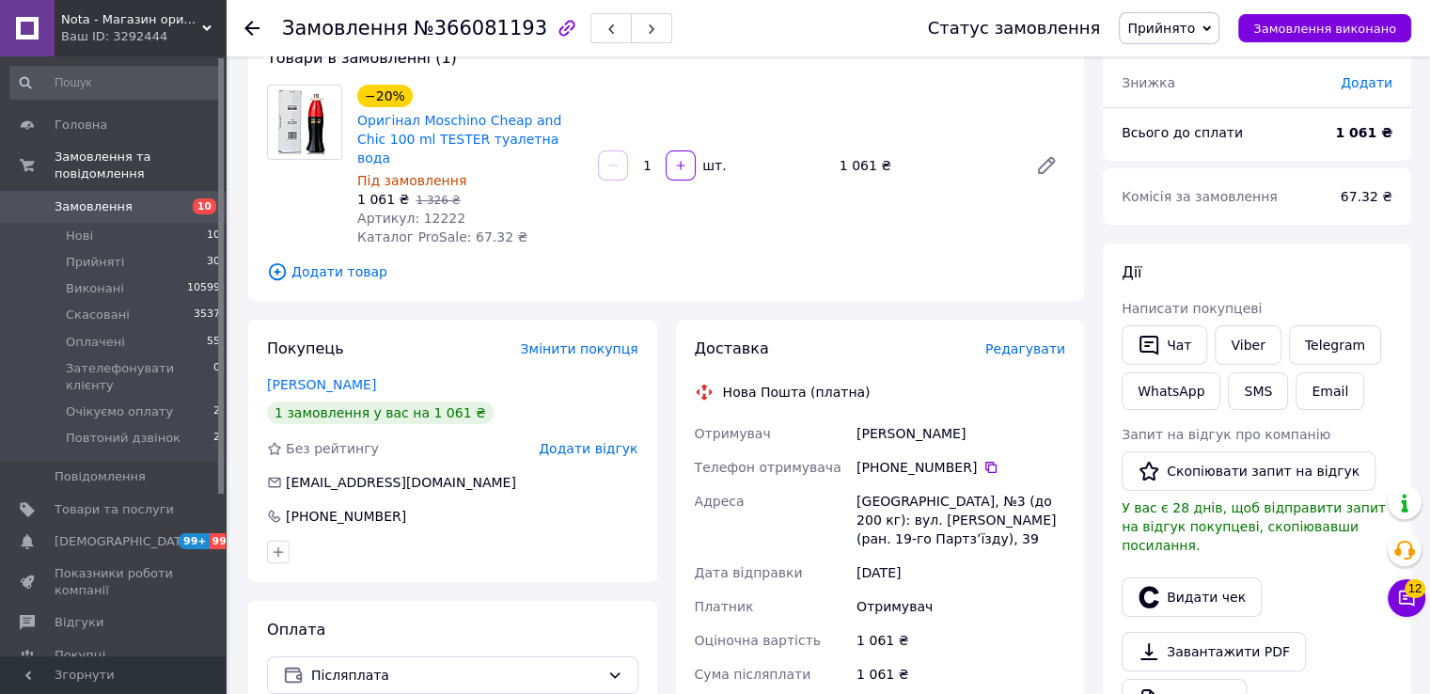
click at [885, 418] on div "[PERSON_NAME]" at bounding box center [961, 434] width 216 height 34
copy div "[PERSON_NAME]"
click at [985, 462] on icon at bounding box center [990, 467] width 11 height 11
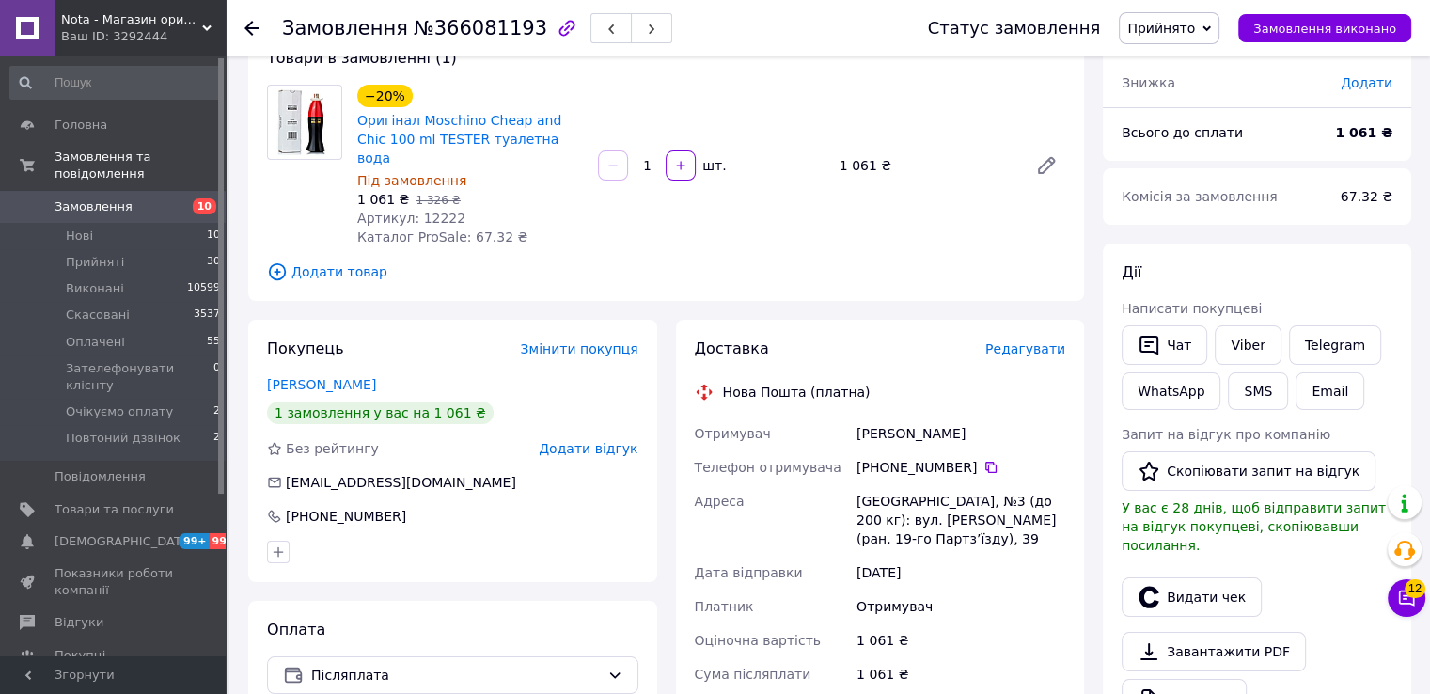
click at [422, 211] on span "Артикул: 12222" at bounding box center [411, 218] width 108 height 15
copy span "12222"
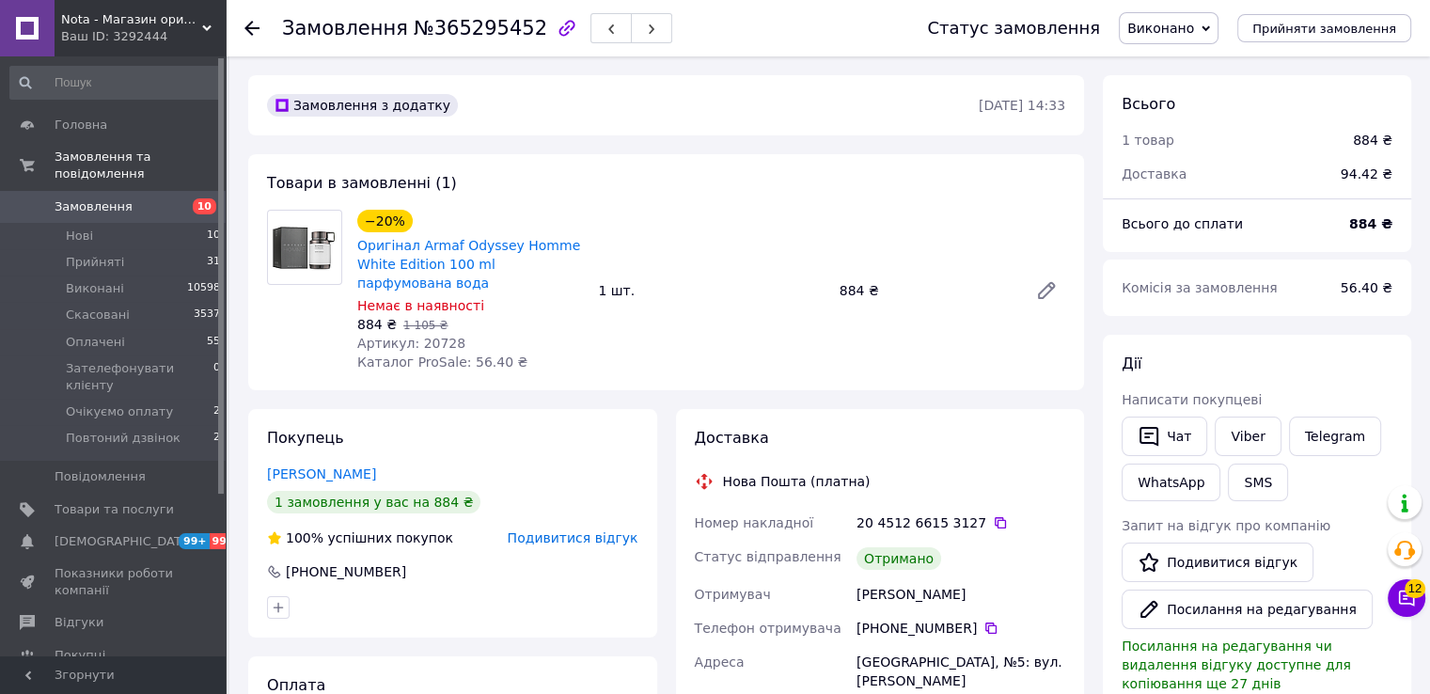
click at [478, 39] on span "№365295452" at bounding box center [481, 28] width 134 height 23
copy span "365295452"
drag, startPoint x: 432, startPoint y: 279, endPoint x: 415, endPoint y: 250, distance: 33.7
click at [415, 250] on span "Оригінал Armaf Odyssey Homme White Edition 100 ml парфумована вода" at bounding box center [470, 264] width 226 height 56
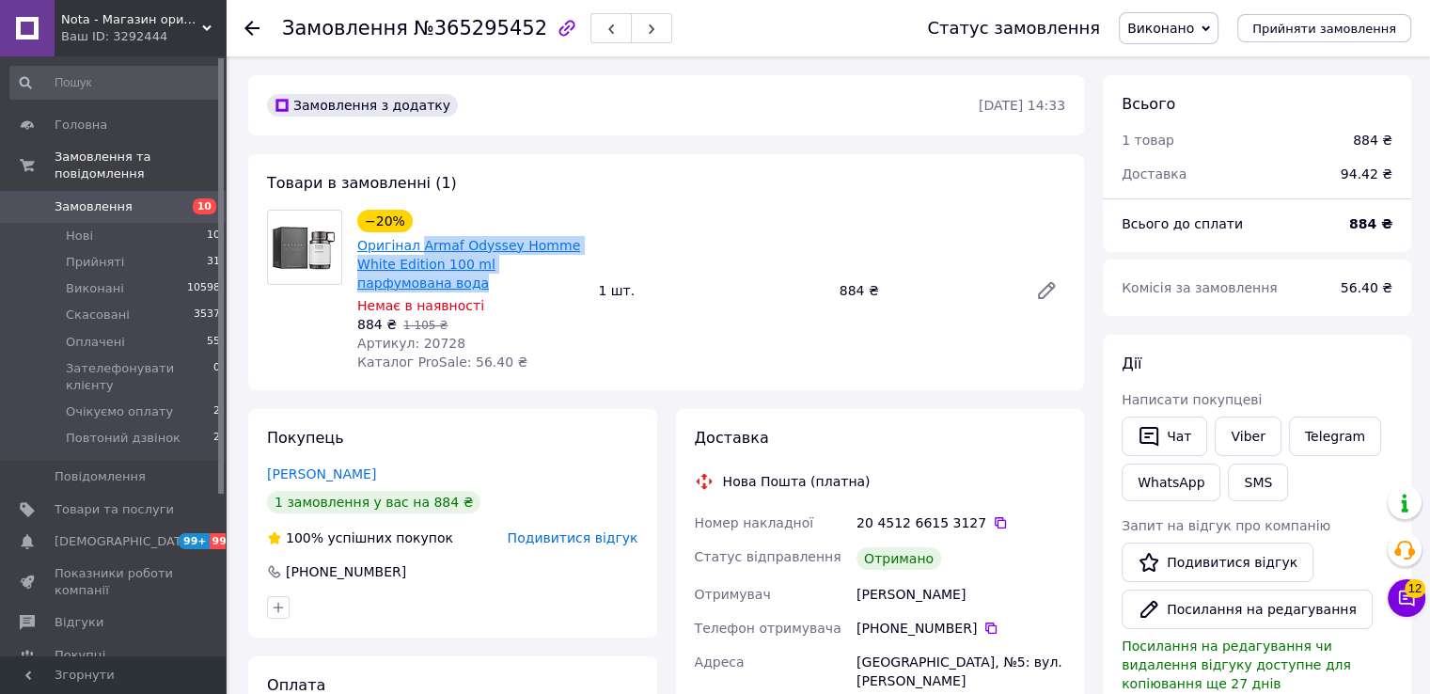
copy link "Armaf Odyssey Homme White Edition 100 ml парфумована вода"
click at [423, 345] on span "Артикул: 20728" at bounding box center [411, 343] width 108 height 15
copy span "20728"
click at [893, 600] on div "Власенко Наталія" at bounding box center [961, 594] width 216 height 34
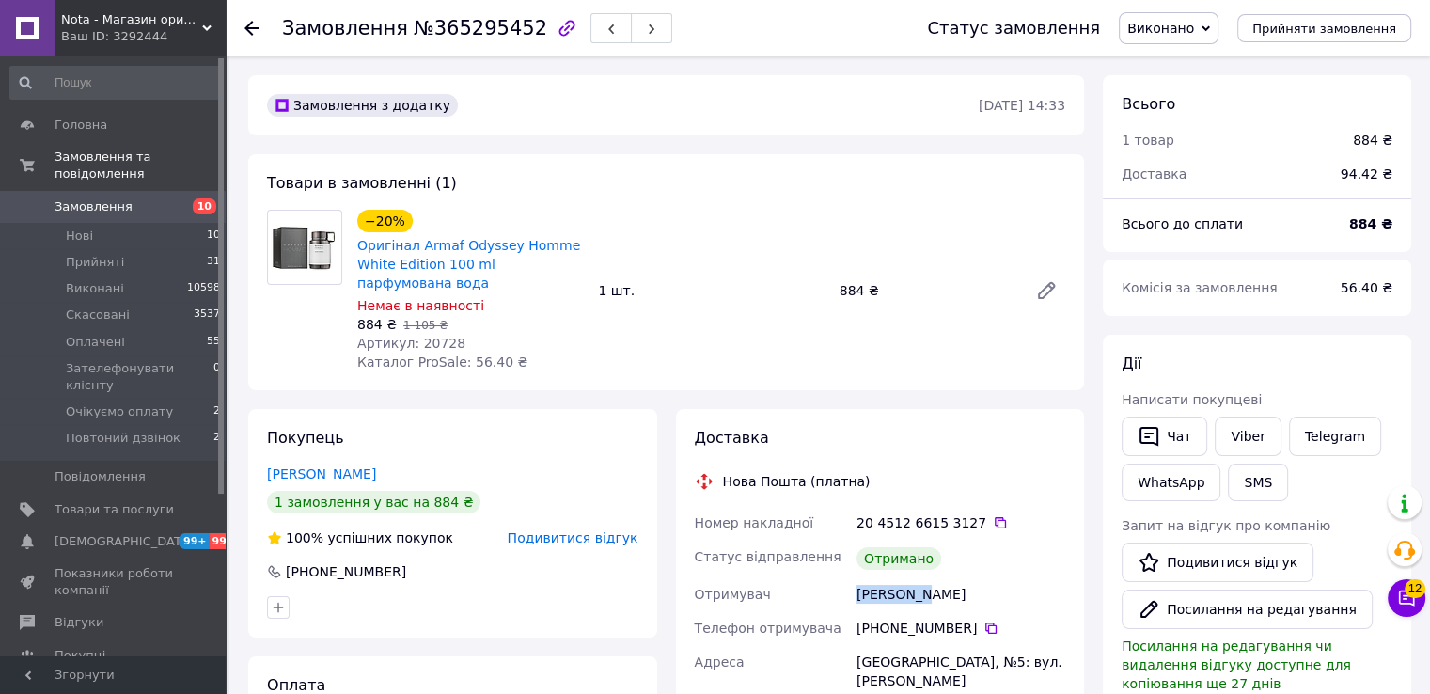
click at [893, 600] on div "Власенко Наталія" at bounding box center [961, 594] width 216 height 34
copy div "Власенко Наталія"
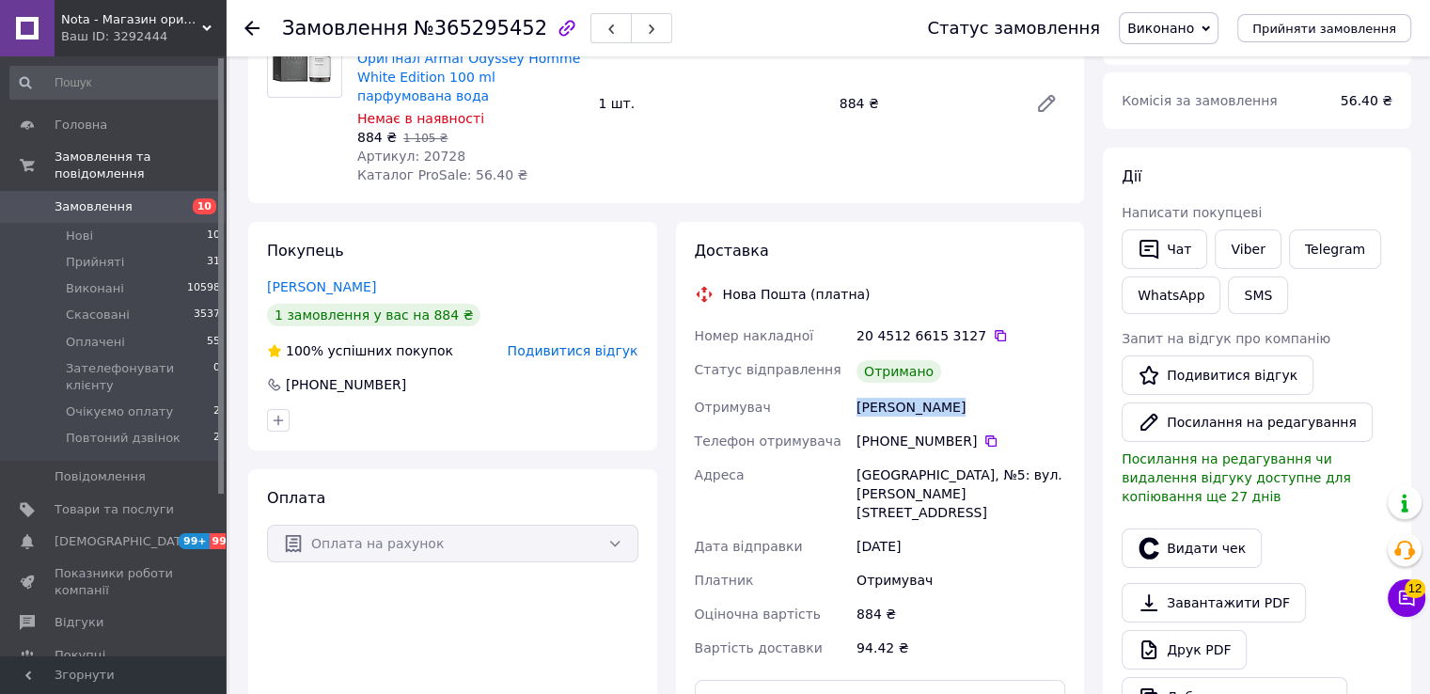
scroll to position [250, 0]
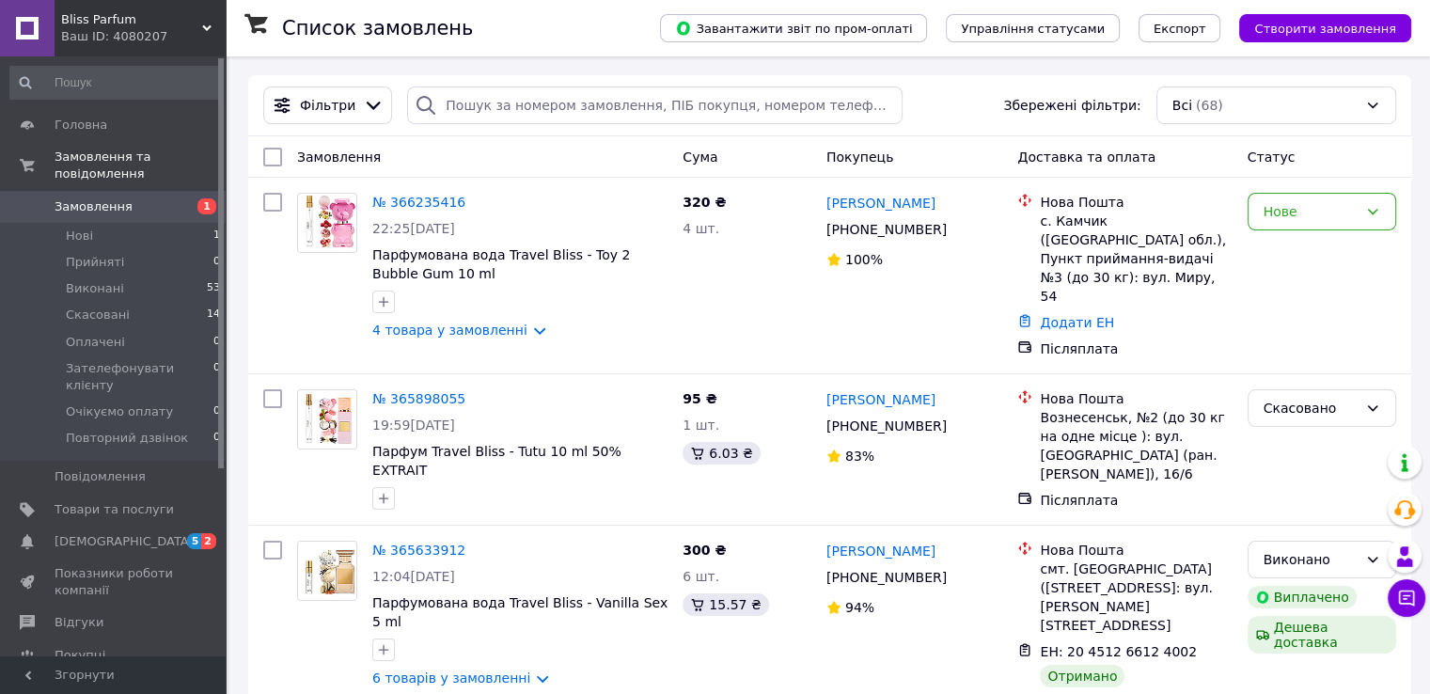
click at [188, 21] on span "Bliss Parfum" at bounding box center [131, 19] width 141 height 17
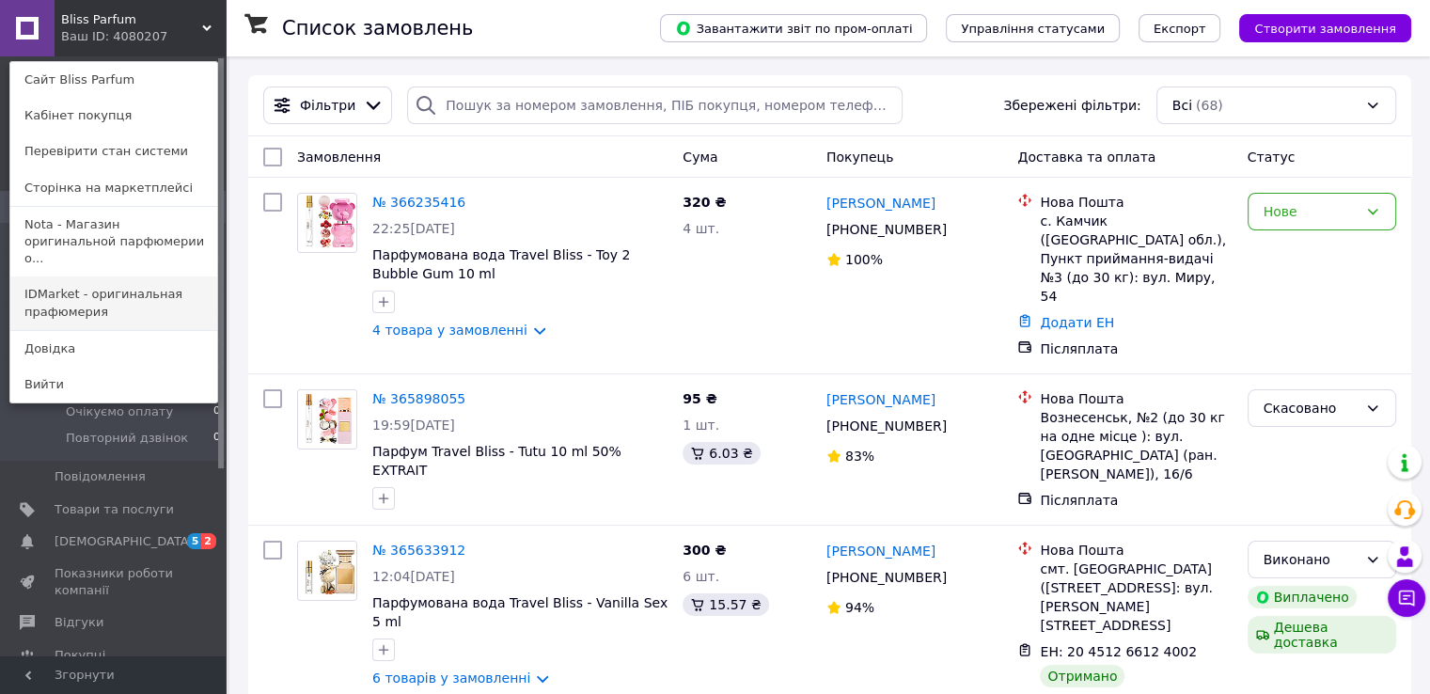
click at [118, 276] on link "IDMarket - оригинальная прафюмерия" at bounding box center [113, 302] width 207 height 53
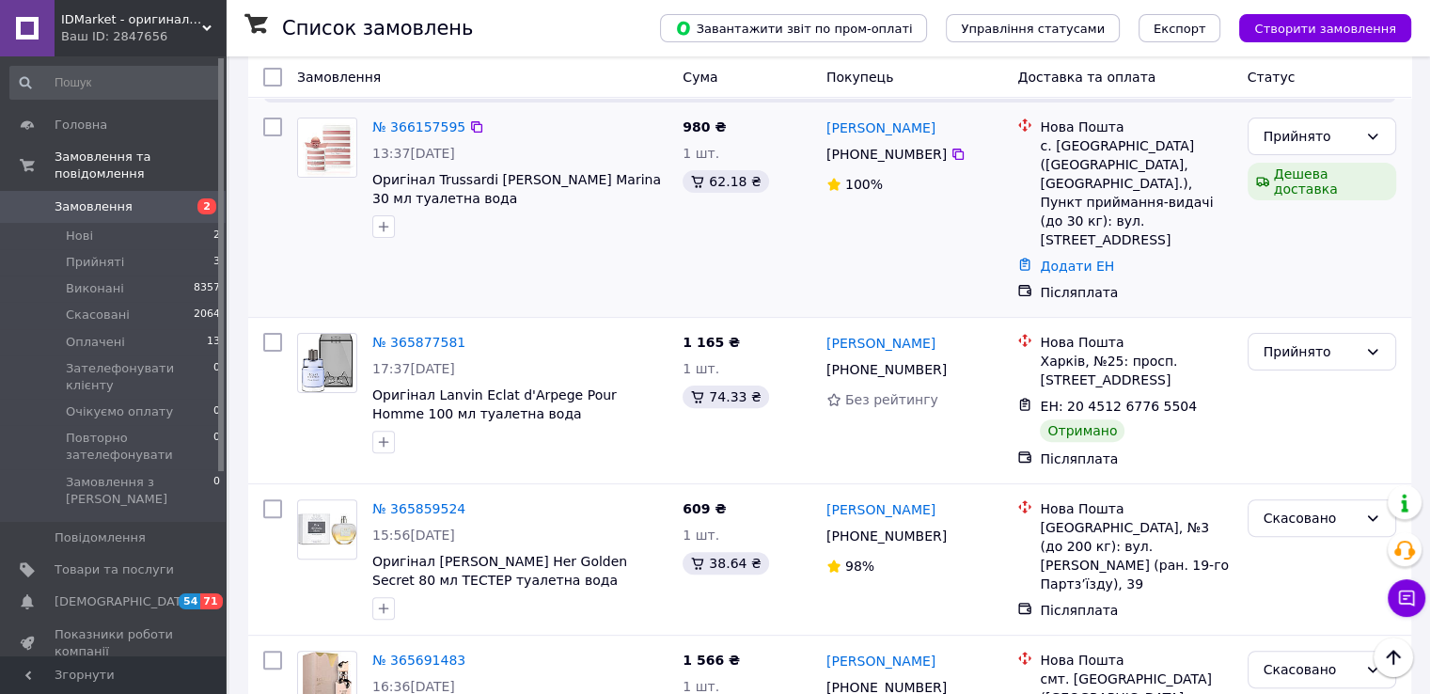
scroll to position [501, 0]
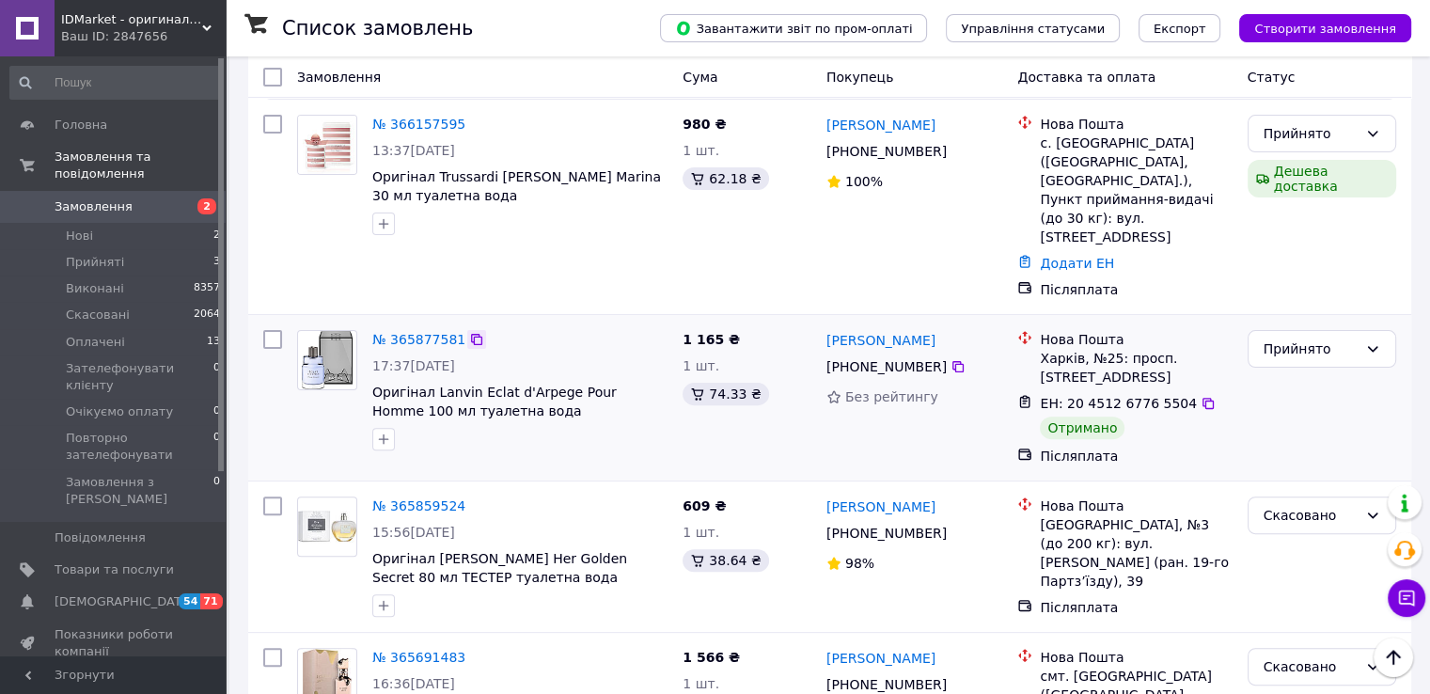
click at [469, 332] on icon at bounding box center [476, 339] width 15 height 15
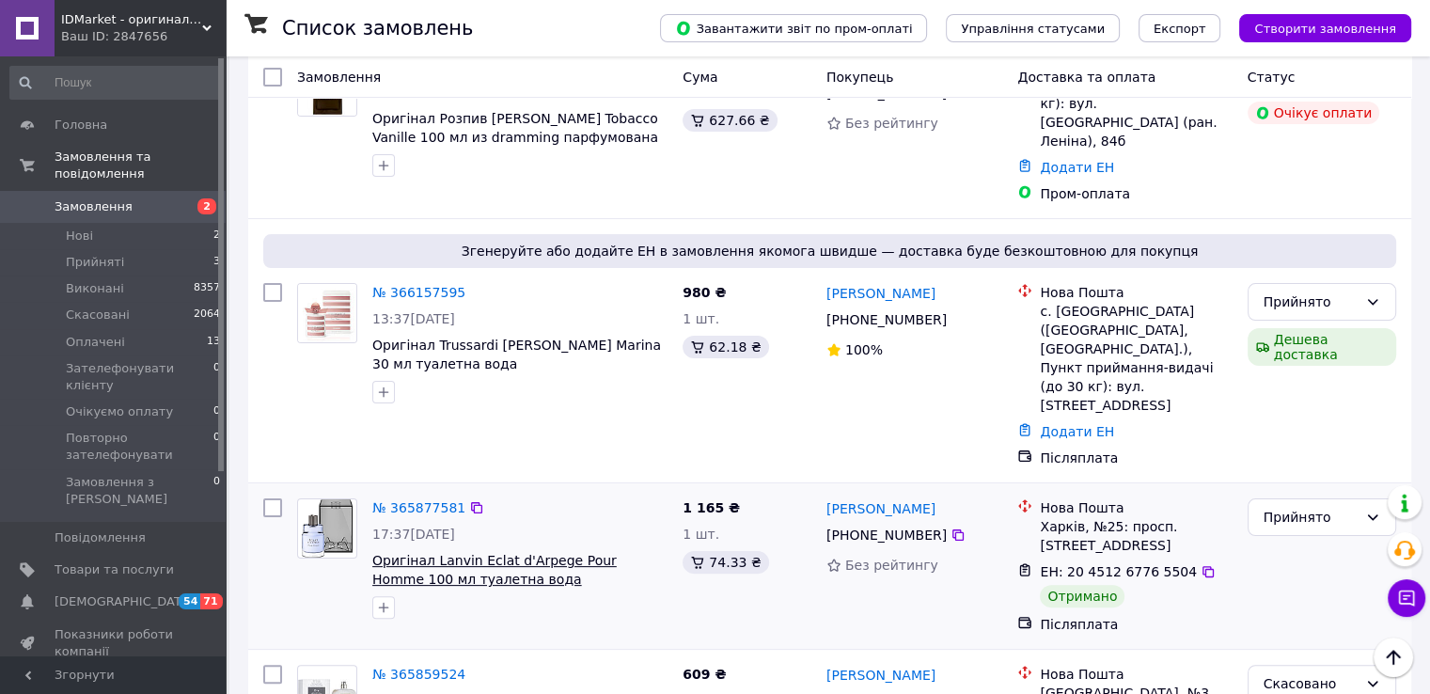
scroll to position [250, 0]
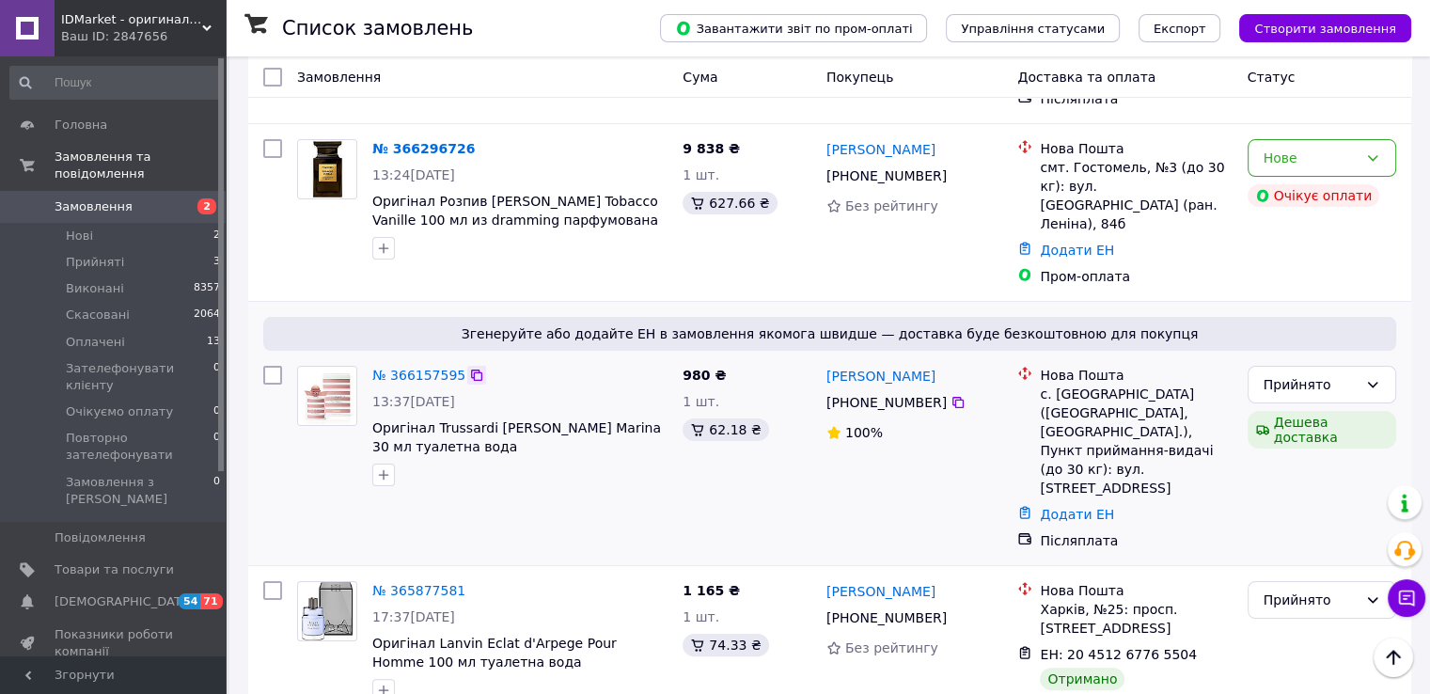
click at [469, 368] on icon at bounding box center [476, 375] width 15 height 15
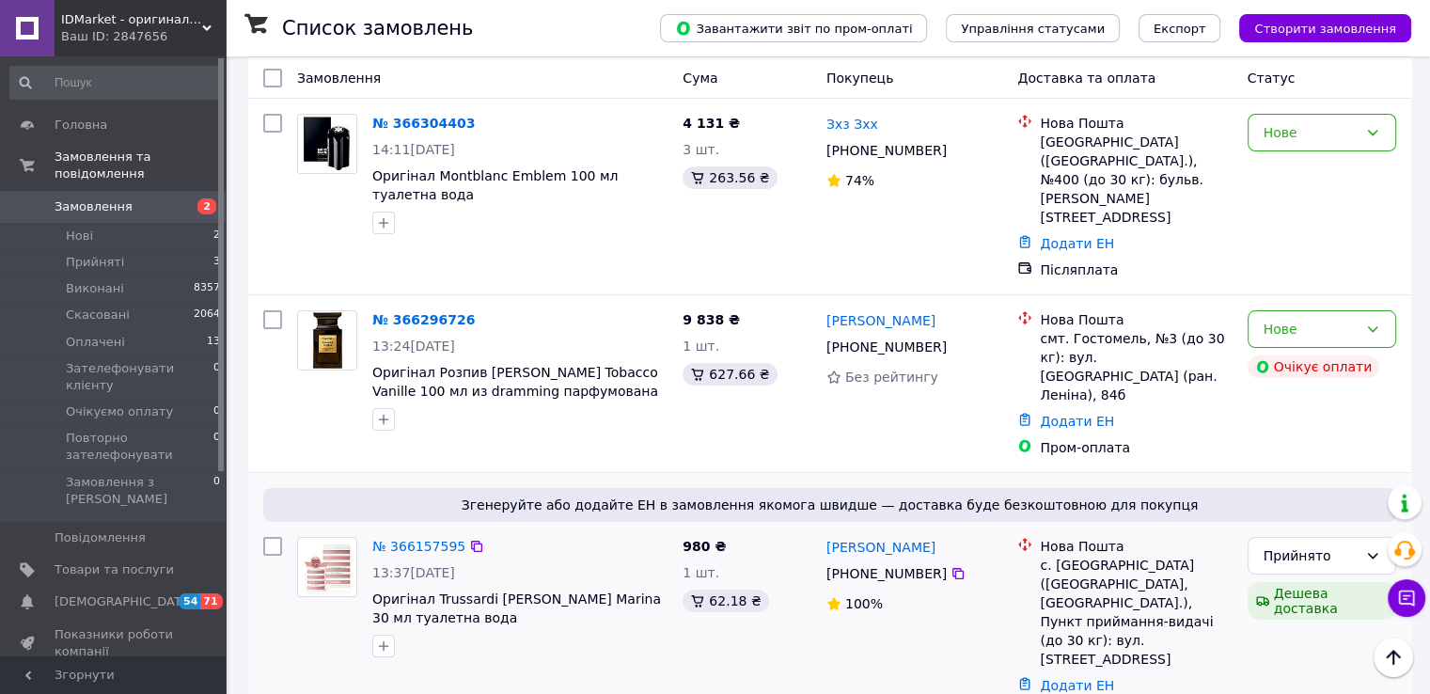
scroll to position [0, 0]
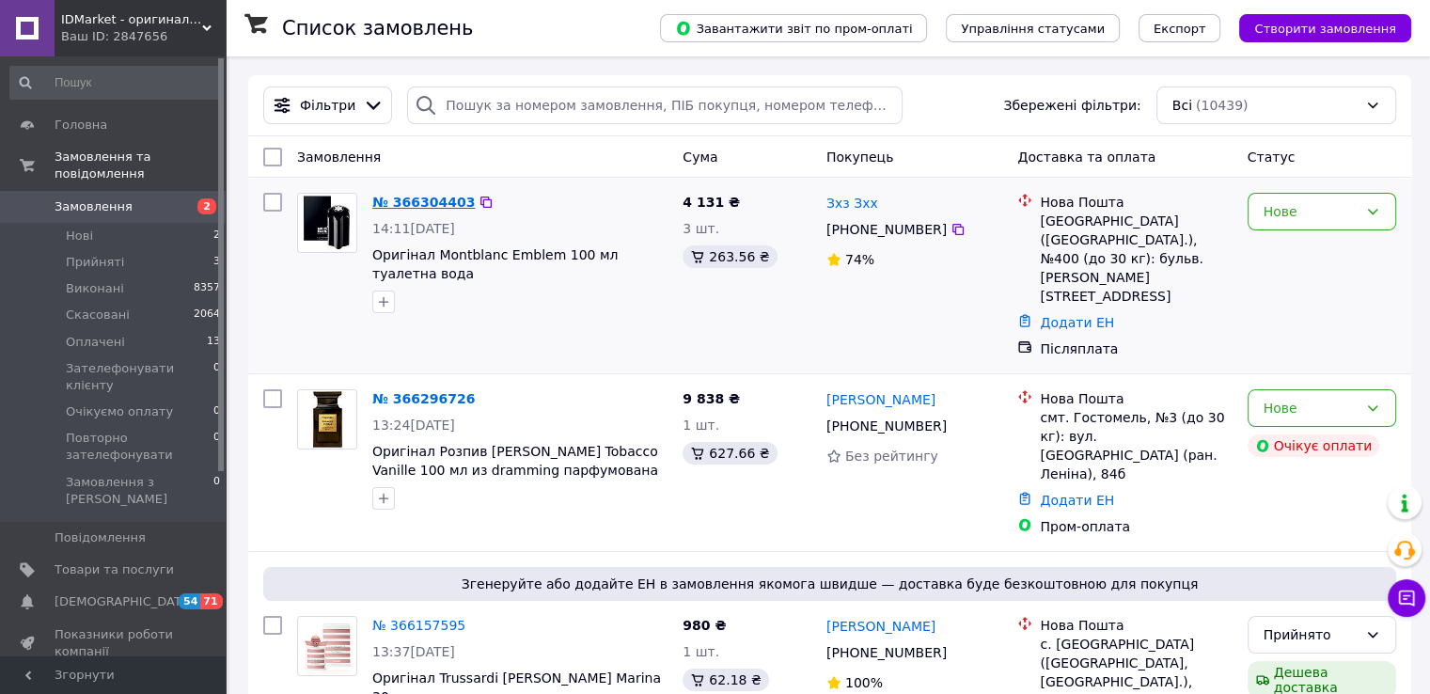
click at [399, 200] on link "№ 366304403" at bounding box center [423, 202] width 102 height 15
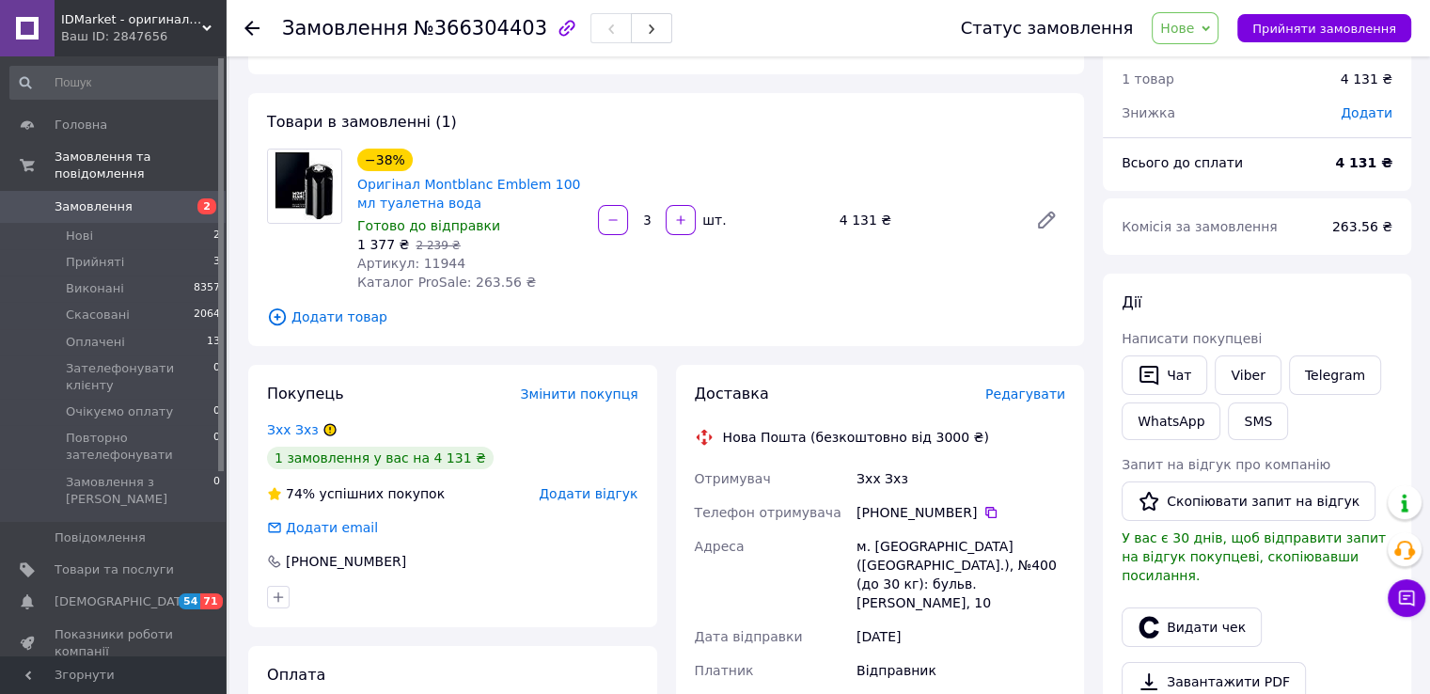
scroll to position [125, 0]
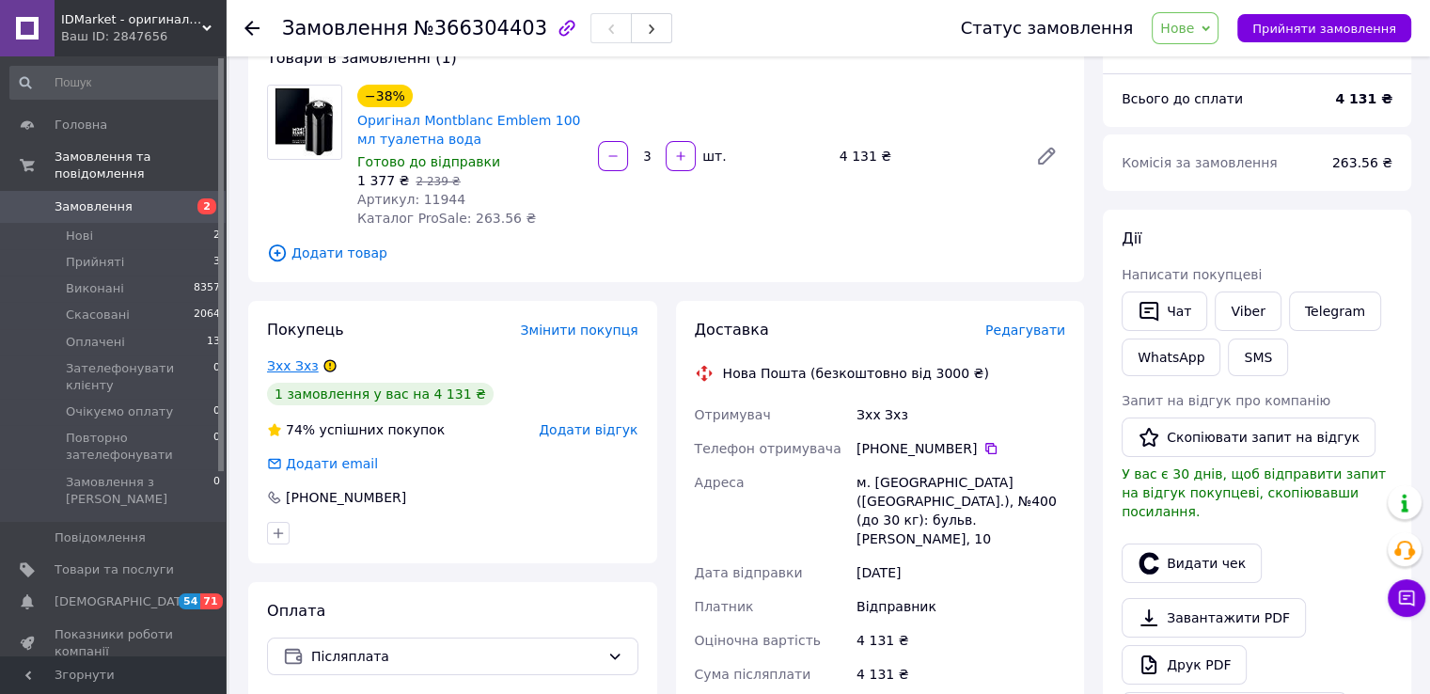
click at [302, 364] on link "Зхх Зхз" at bounding box center [293, 365] width 52 height 15
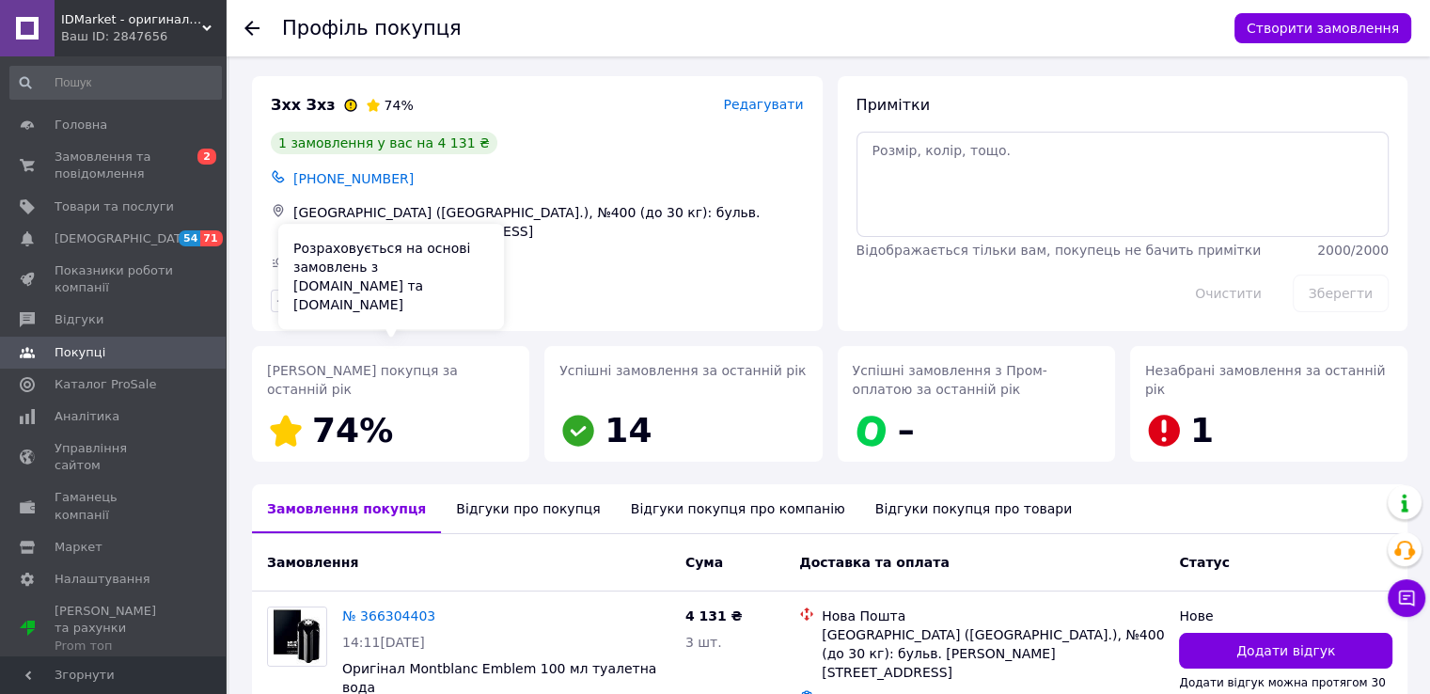
scroll to position [117, 0]
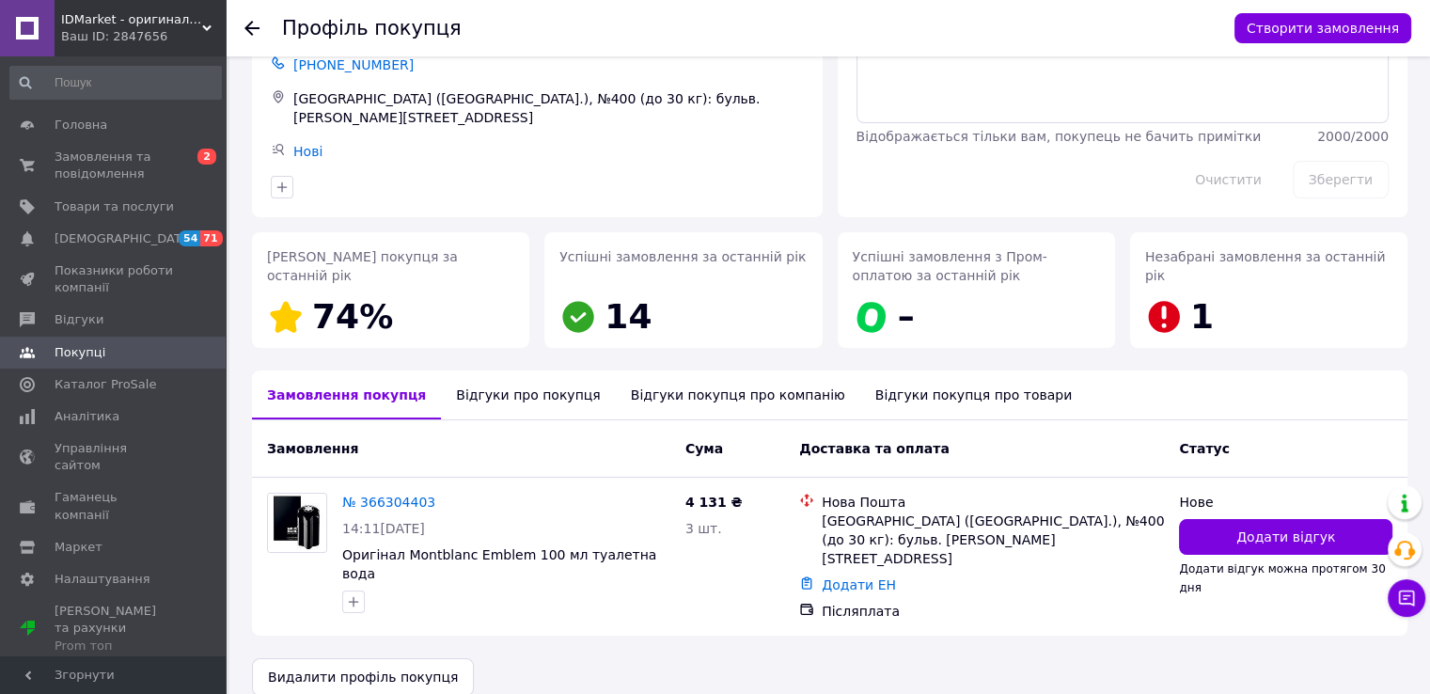
click at [476, 372] on div "Відгуки про покупця" at bounding box center [528, 394] width 174 height 49
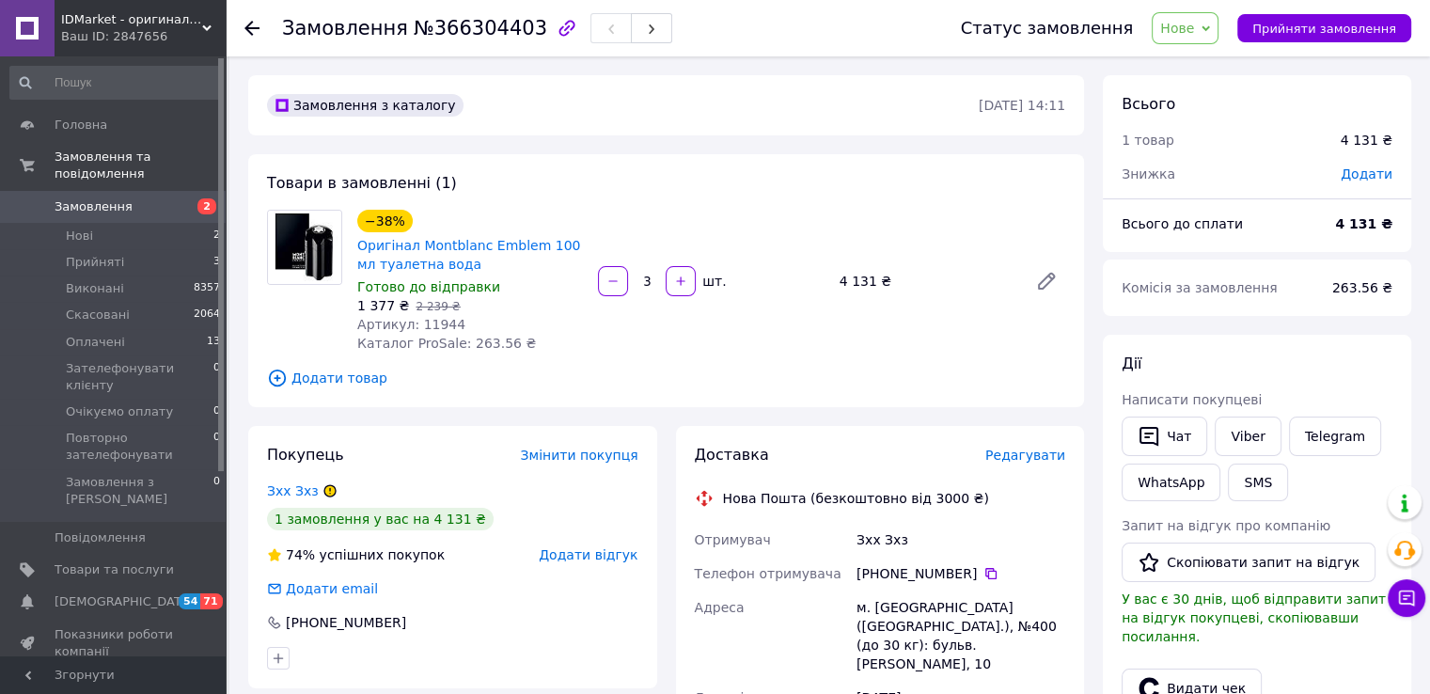
click at [433, 327] on span "Артикул: 11944" at bounding box center [411, 324] width 108 height 15
copy span "11944"
click at [215, 35] on div "Ваш ID: 2847656" at bounding box center [143, 36] width 165 height 17
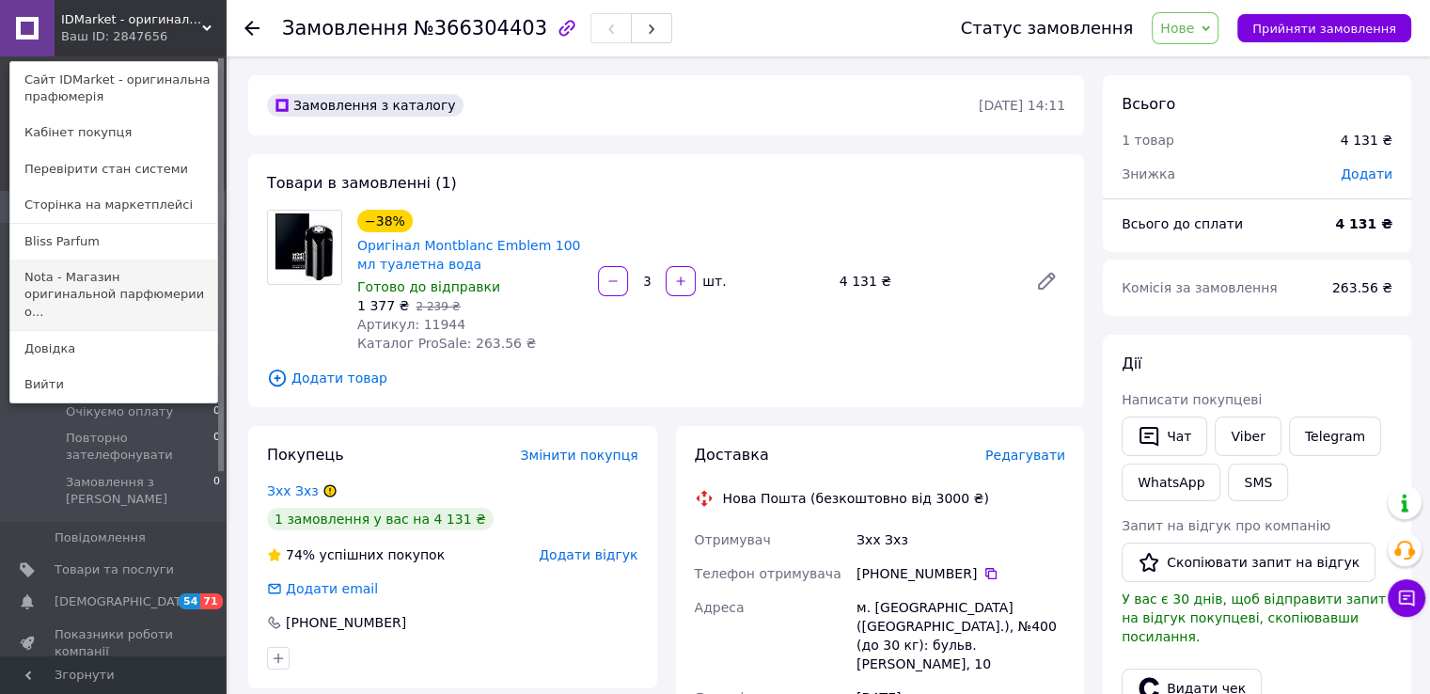
click at [102, 283] on link "Nota - Магазин оригинальной парфюмерии о..." at bounding box center [113, 295] width 207 height 71
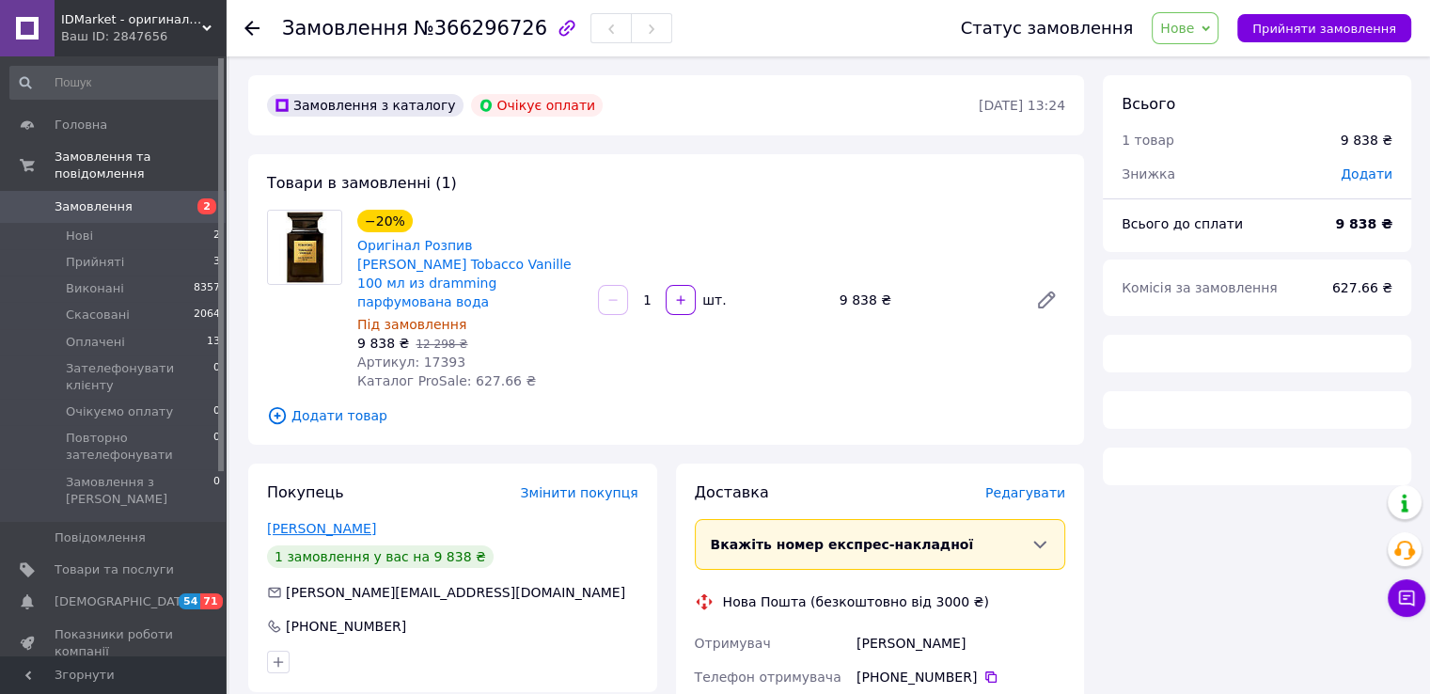
click at [353, 521] on link "Шаранова Татьяна" at bounding box center [321, 528] width 109 height 15
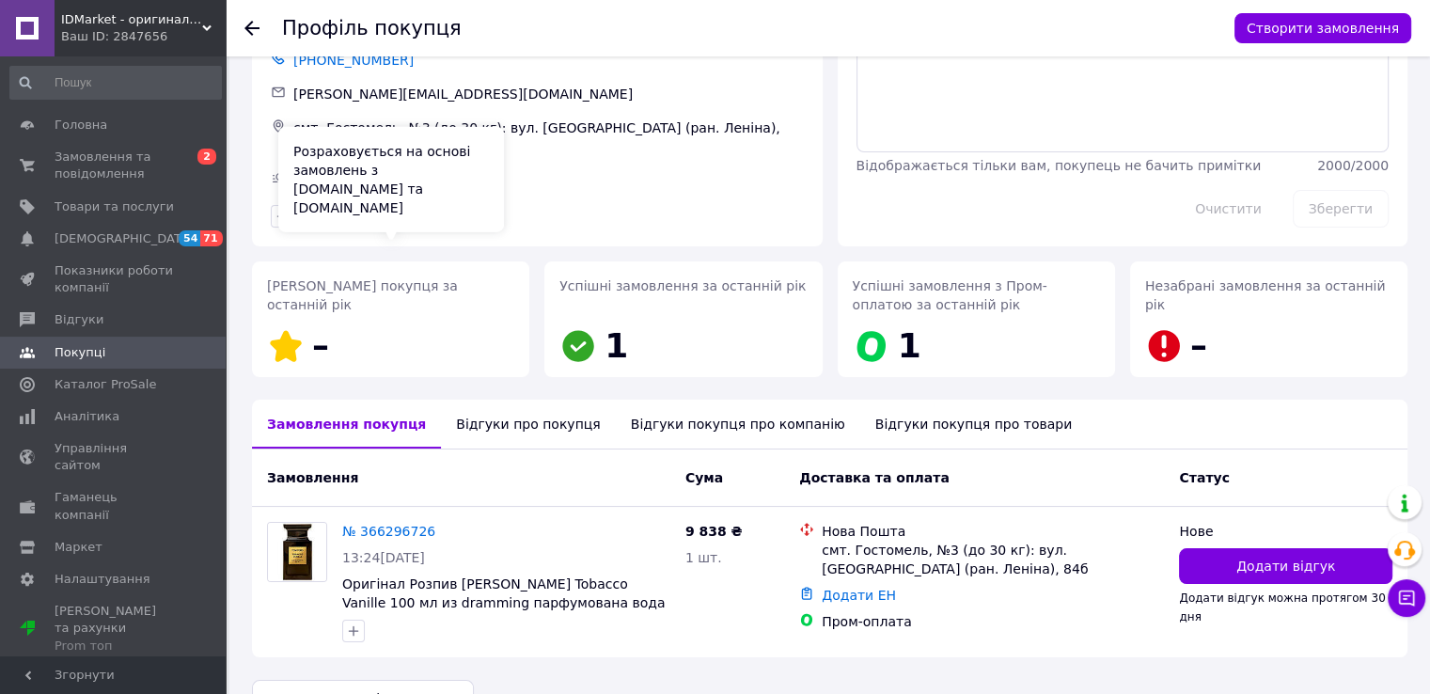
scroll to position [125, 0]
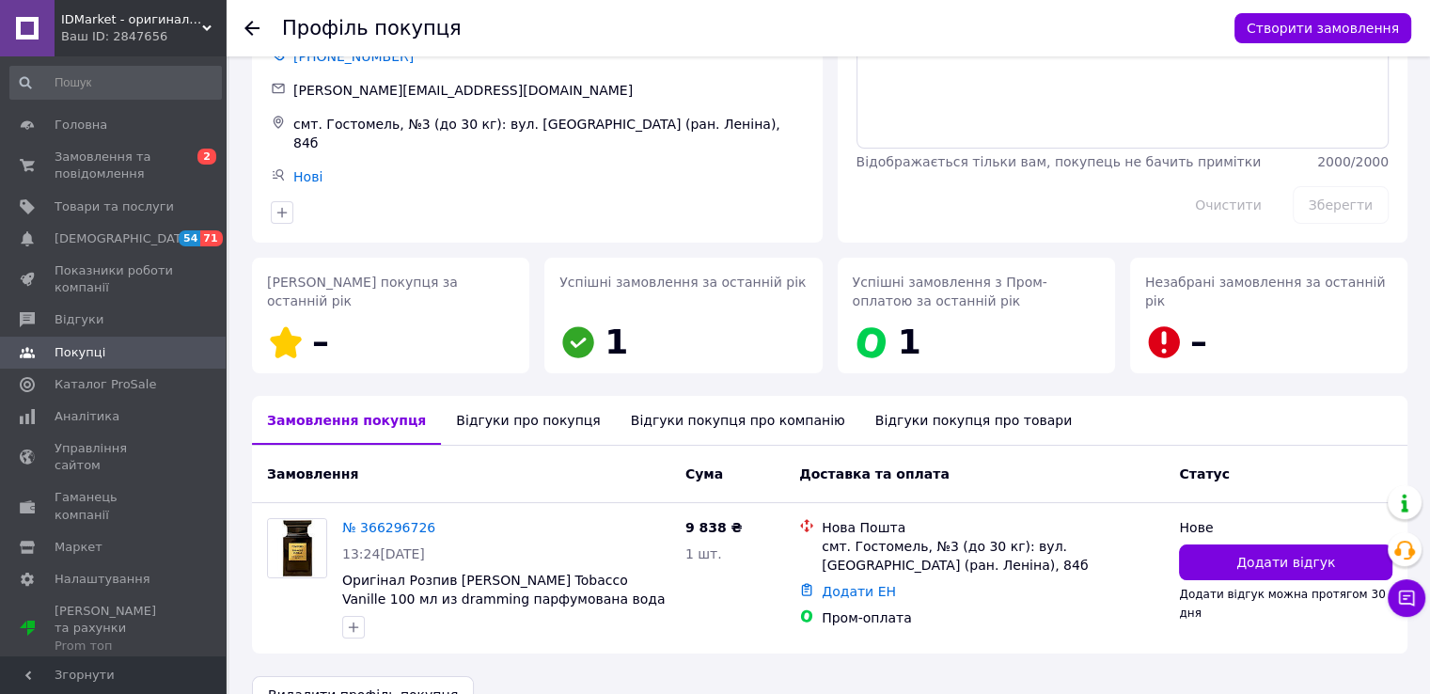
click at [496, 396] on div "Відгуки про покупця" at bounding box center [528, 420] width 174 height 49
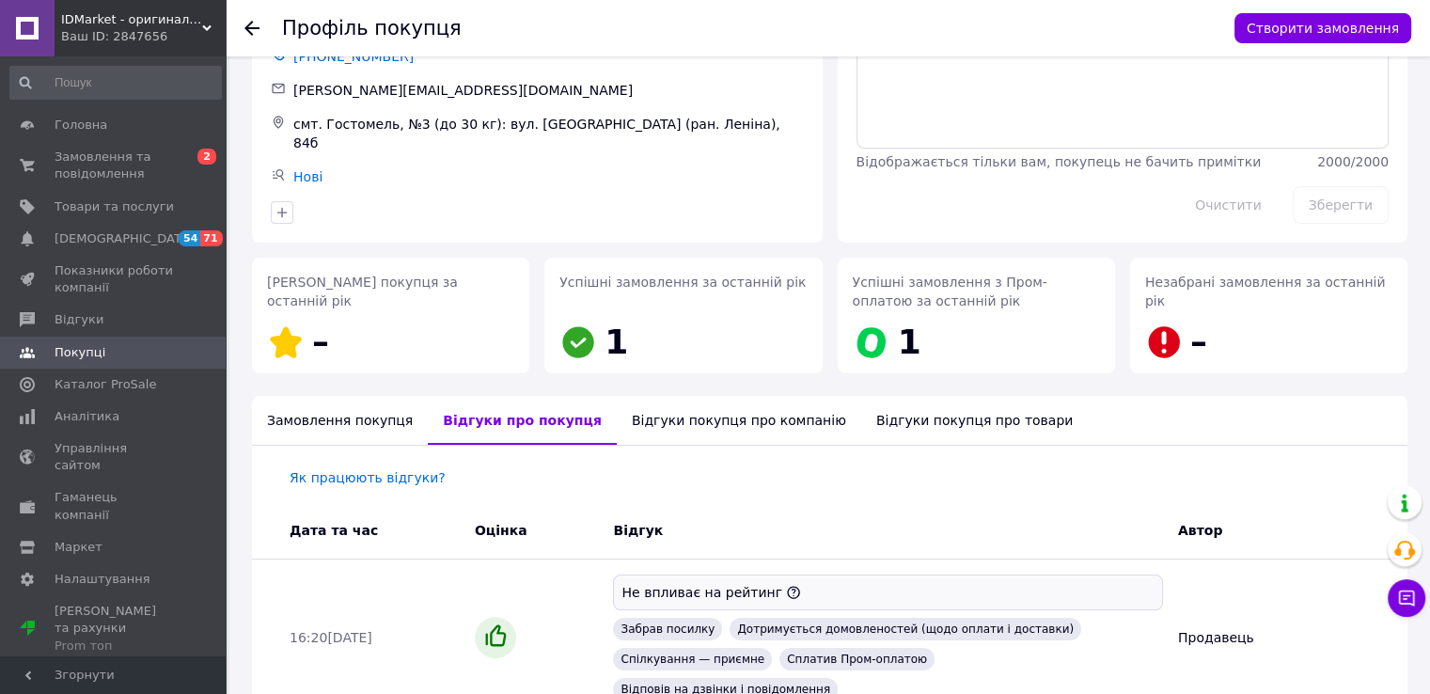
scroll to position [181, 0]
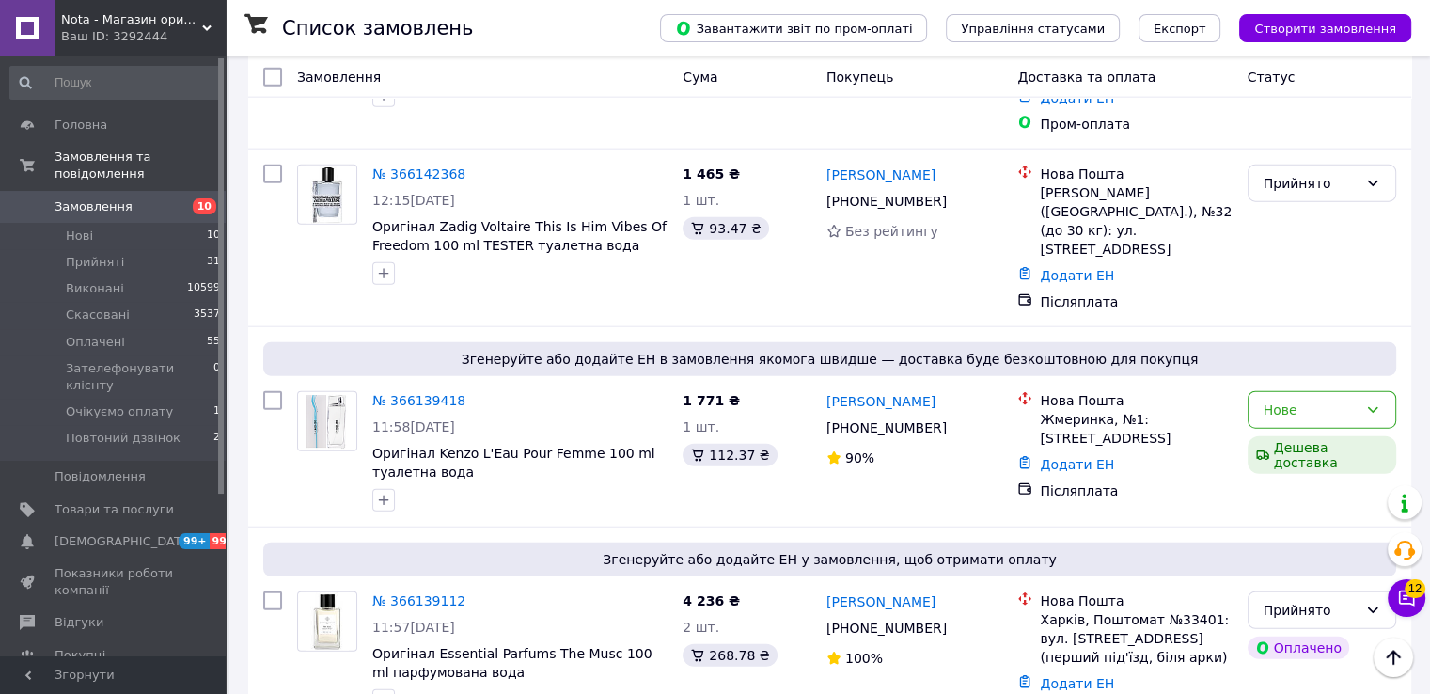
scroll to position [4638, 0]
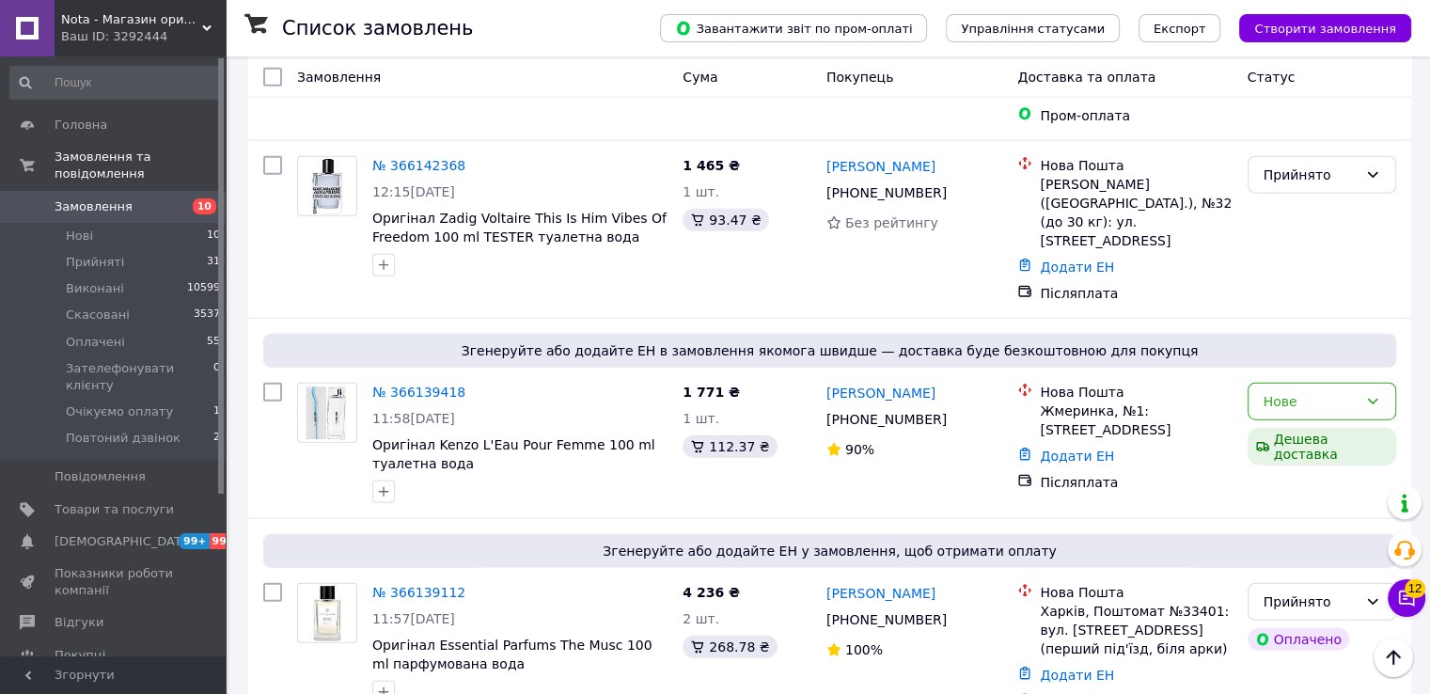
click at [208, 35] on div "Ваш ID: 3292444" at bounding box center [143, 36] width 165 height 17
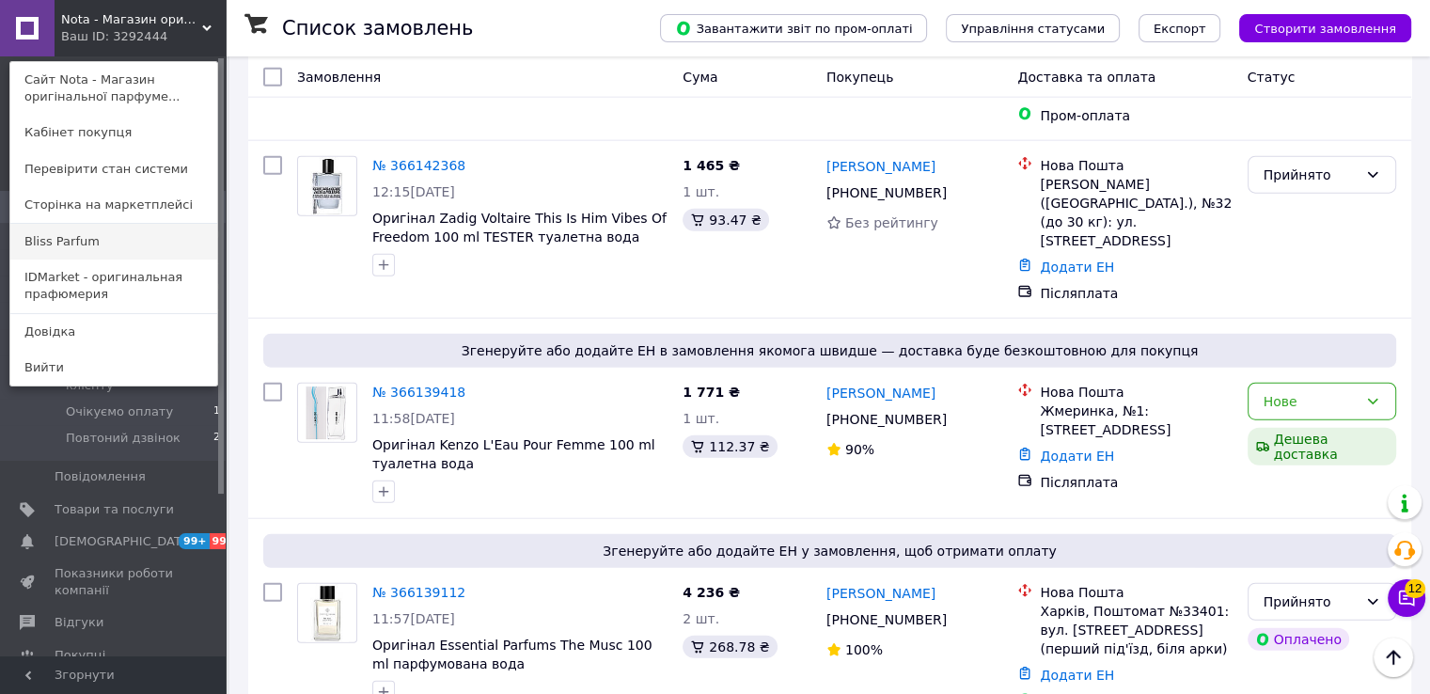
click at [94, 247] on link "Bliss Parfum" at bounding box center [113, 242] width 207 height 36
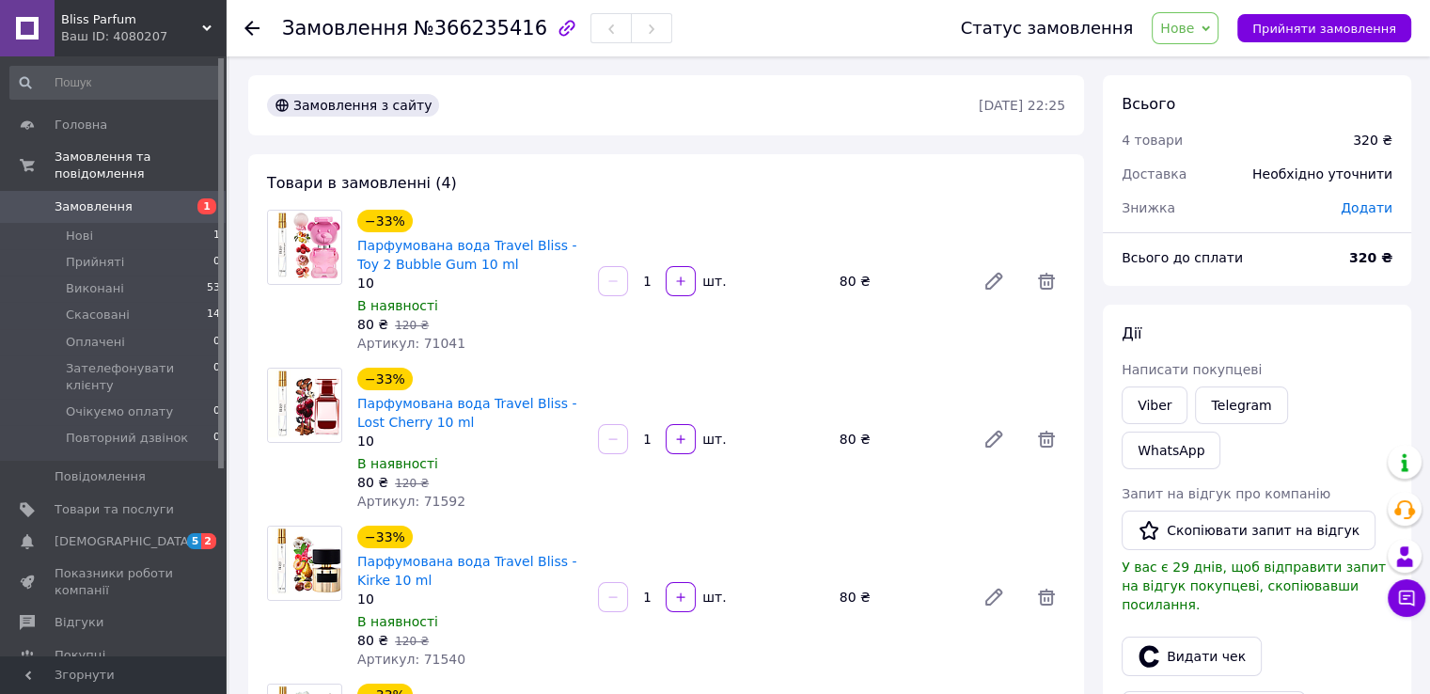
click at [448, 29] on span "№366235416" at bounding box center [481, 28] width 134 height 23
copy span "366235416"
drag, startPoint x: 474, startPoint y: 259, endPoint x: 360, endPoint y: 244, distance: 114.8
click at [360, 244] on span "Парфумована вода Travel Bliss - Toy 2 Bubble Gum 10 ml" at bounding box center [470, 255] width 226 height 38
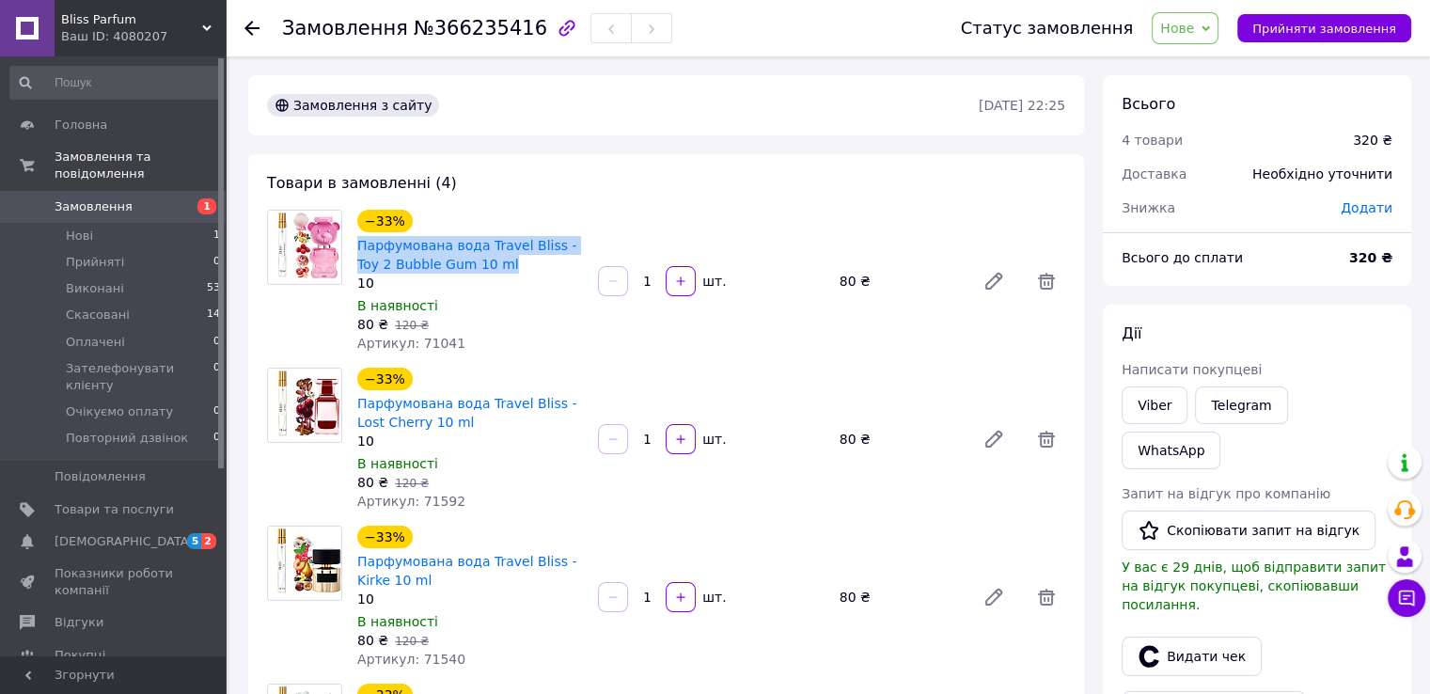
copy link "Парфумована вода Travel Bliss - Toy 2 Bubble Gum 10 ml"
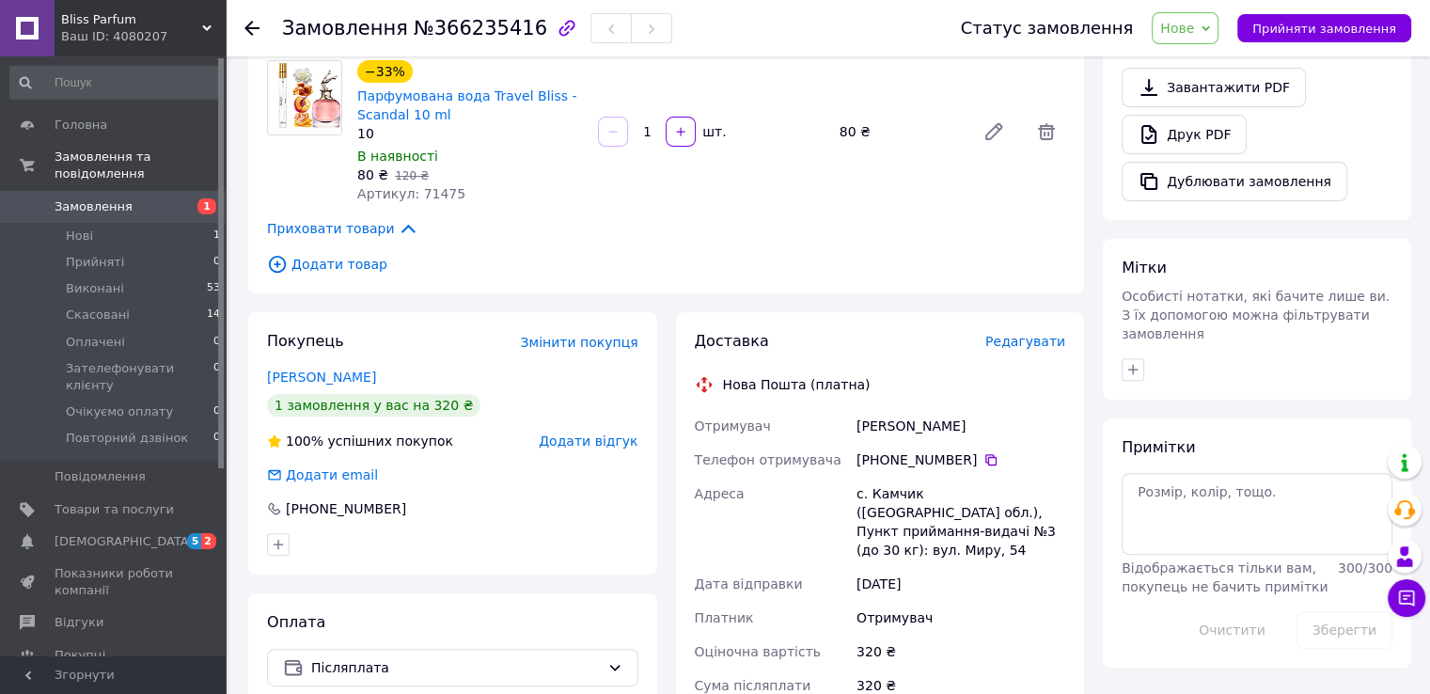
scroll to position [626, 0]
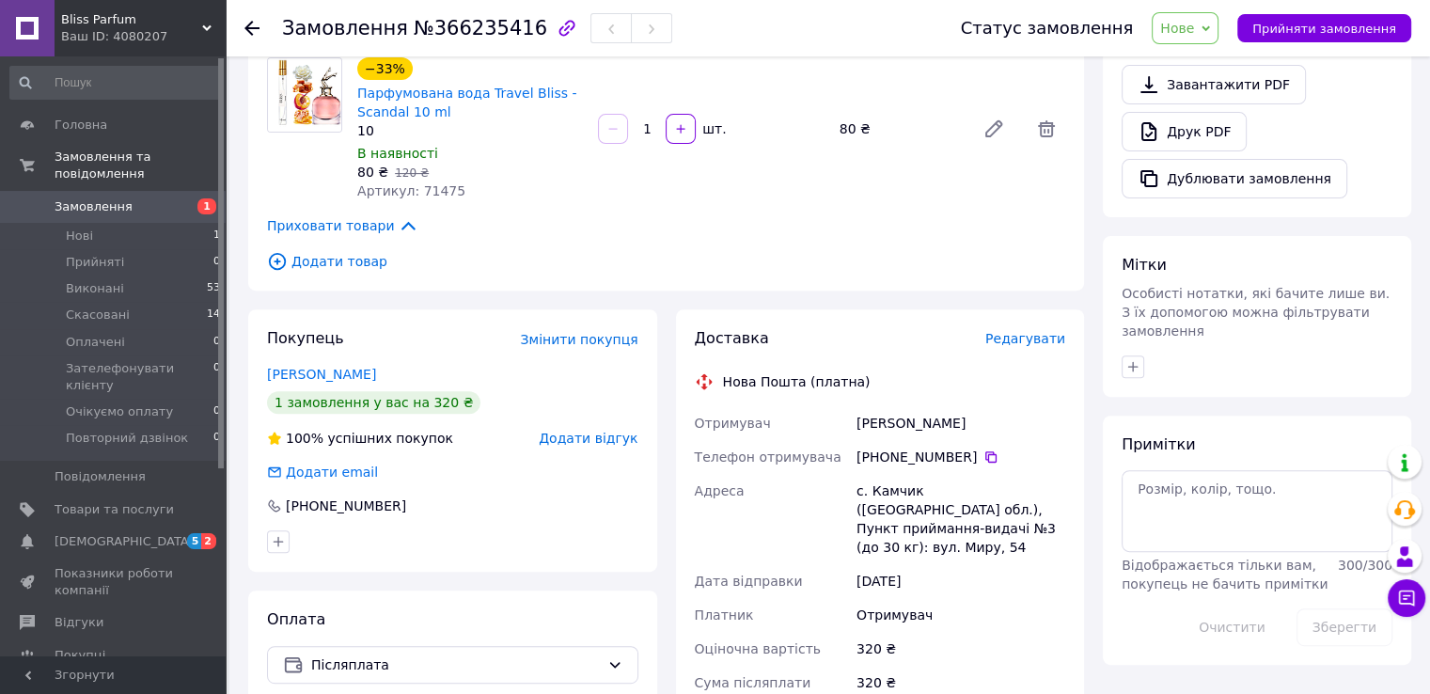
click at [883, 435] on div "[PERSON_NAME]" at bounding box center [961, 423] width 216 height 34
copy div "[PERSON_NAME]"
click at [984, 458] on icon at bounding box center [991, 456] width 15 height 15
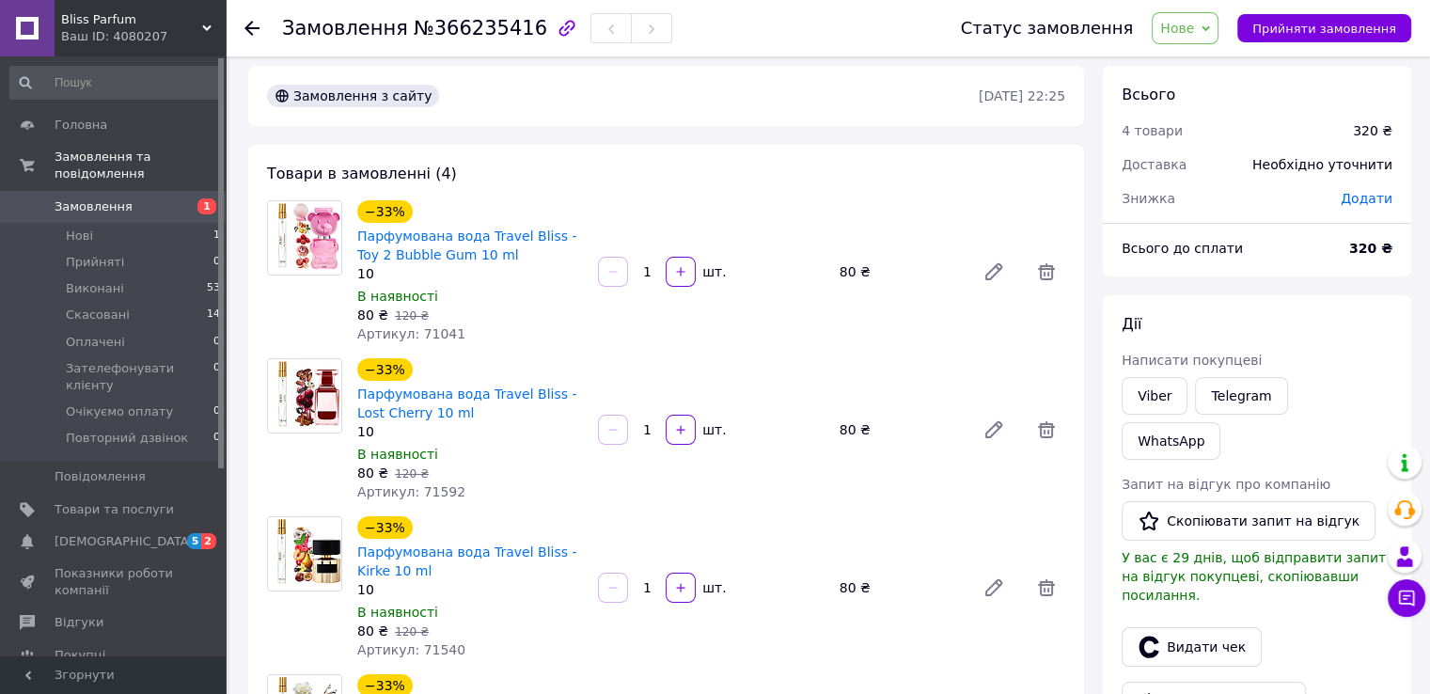
scroll to position [0, 0]
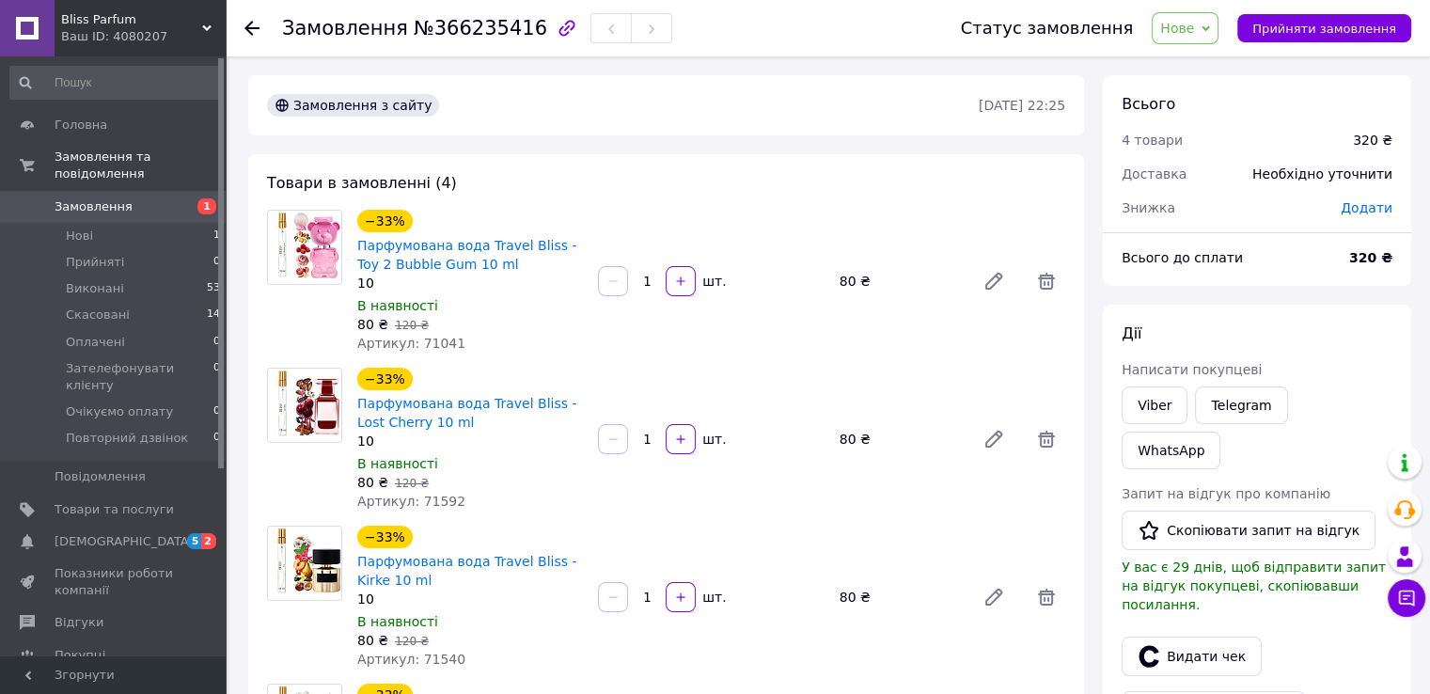
click at [429, 343] on span "Артикул: 71041" at bounding box center [411, 343] width 108 height 15
copy span "71041"
click at [431, 506] on span "Артикул: 71592" at bounding box center [411, 501] width 108 height 15
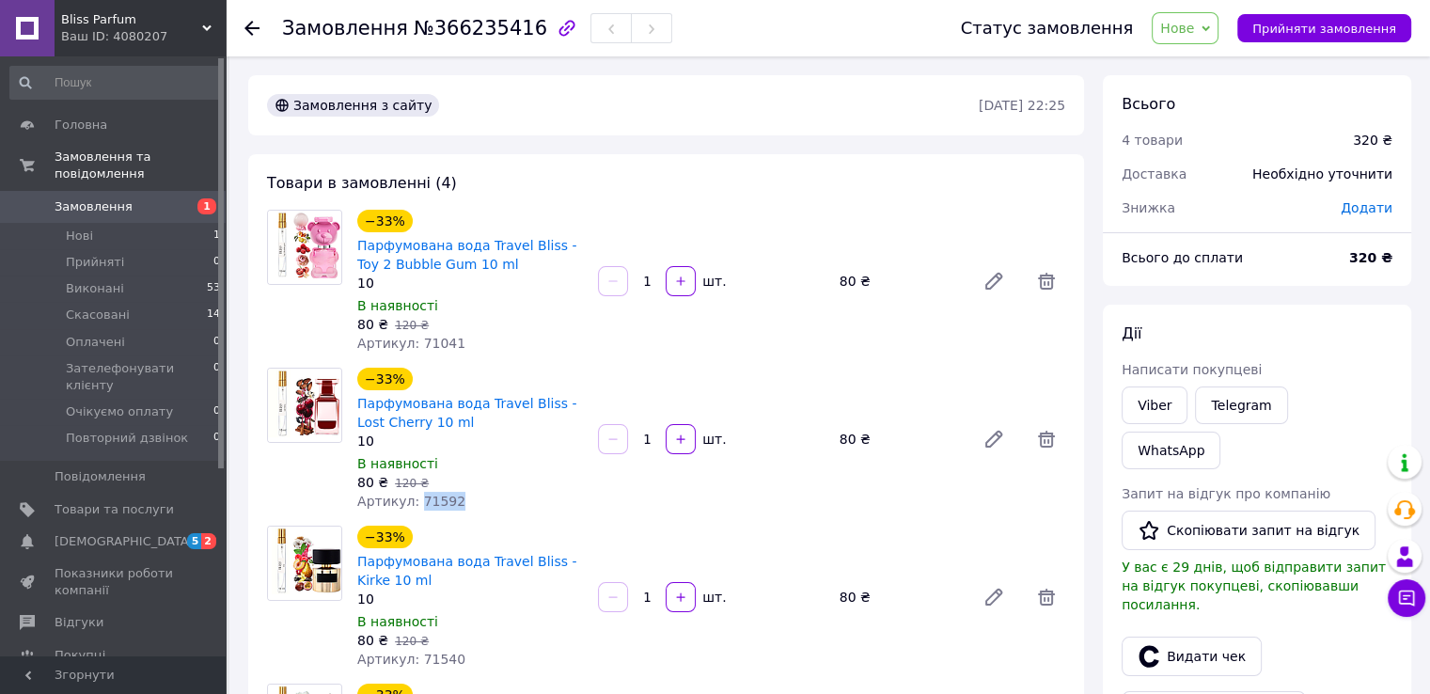
copy span "71592"
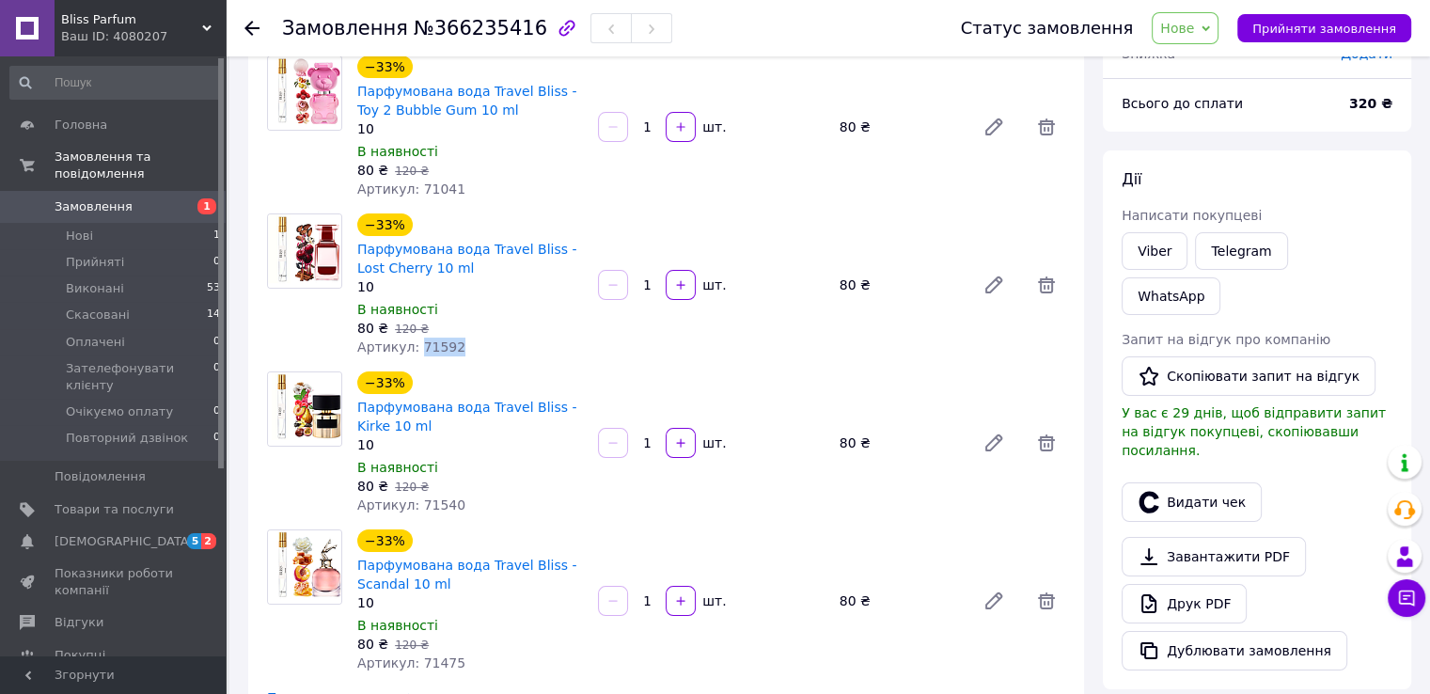
scroll to position [250, 0]
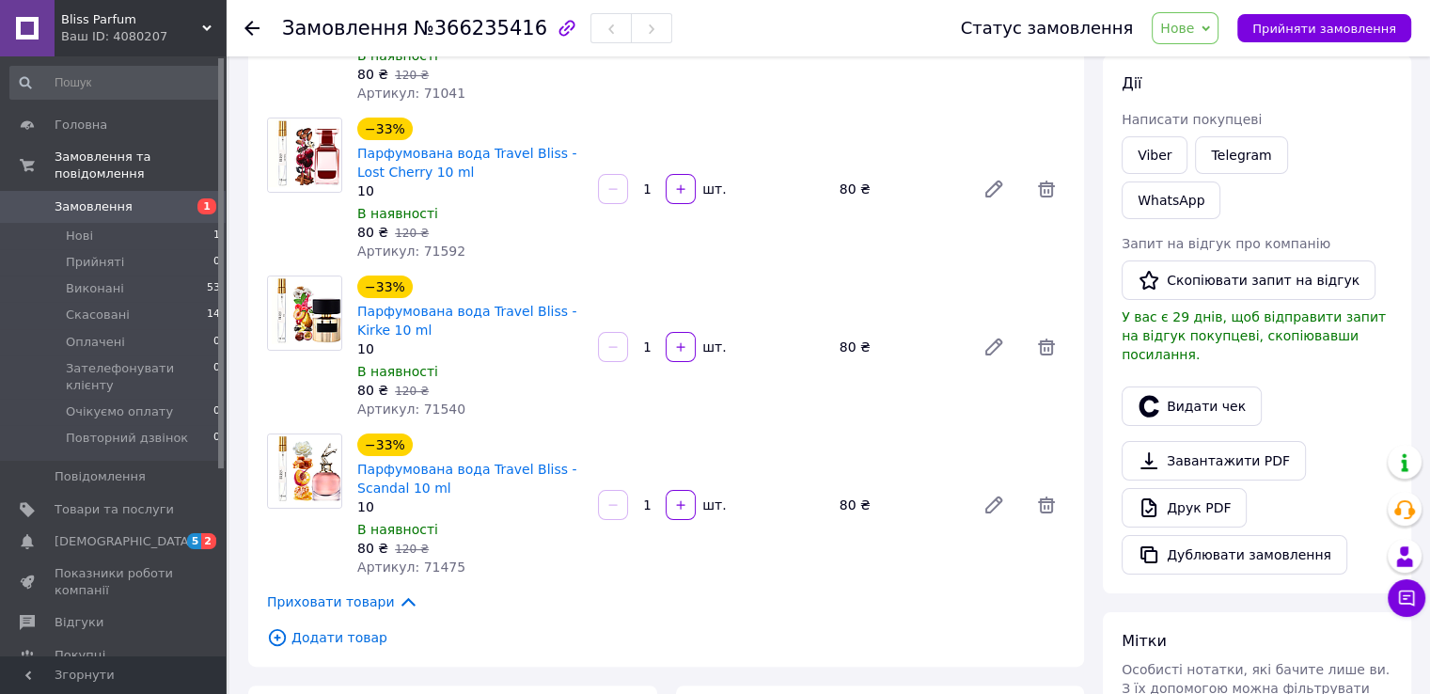
click at [425, 410] on span "Артикул: 71540" at bounding box center [411, 409] width 108 height 15
copy span "71540"
click at [435, 566] on span "Артикул: 71475" at bounding box center [411, 566] width 108 height 15
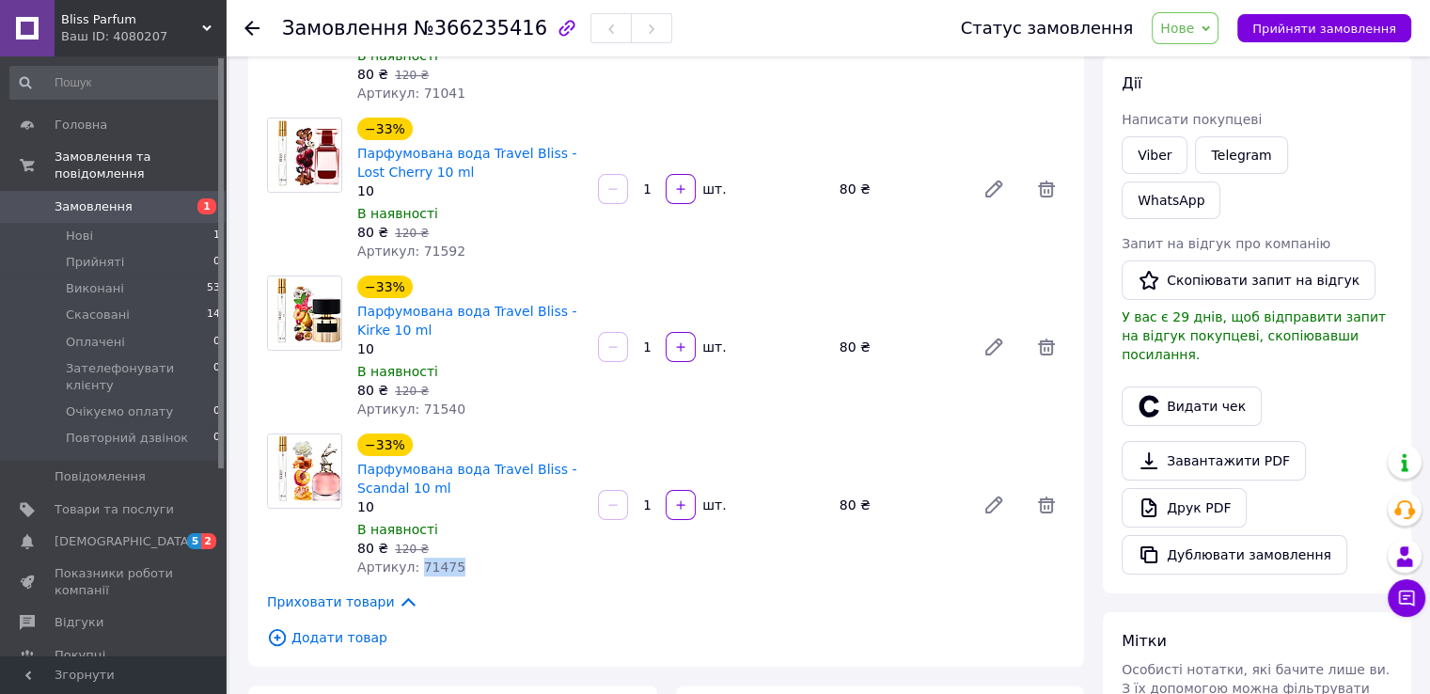
copy span "71475"
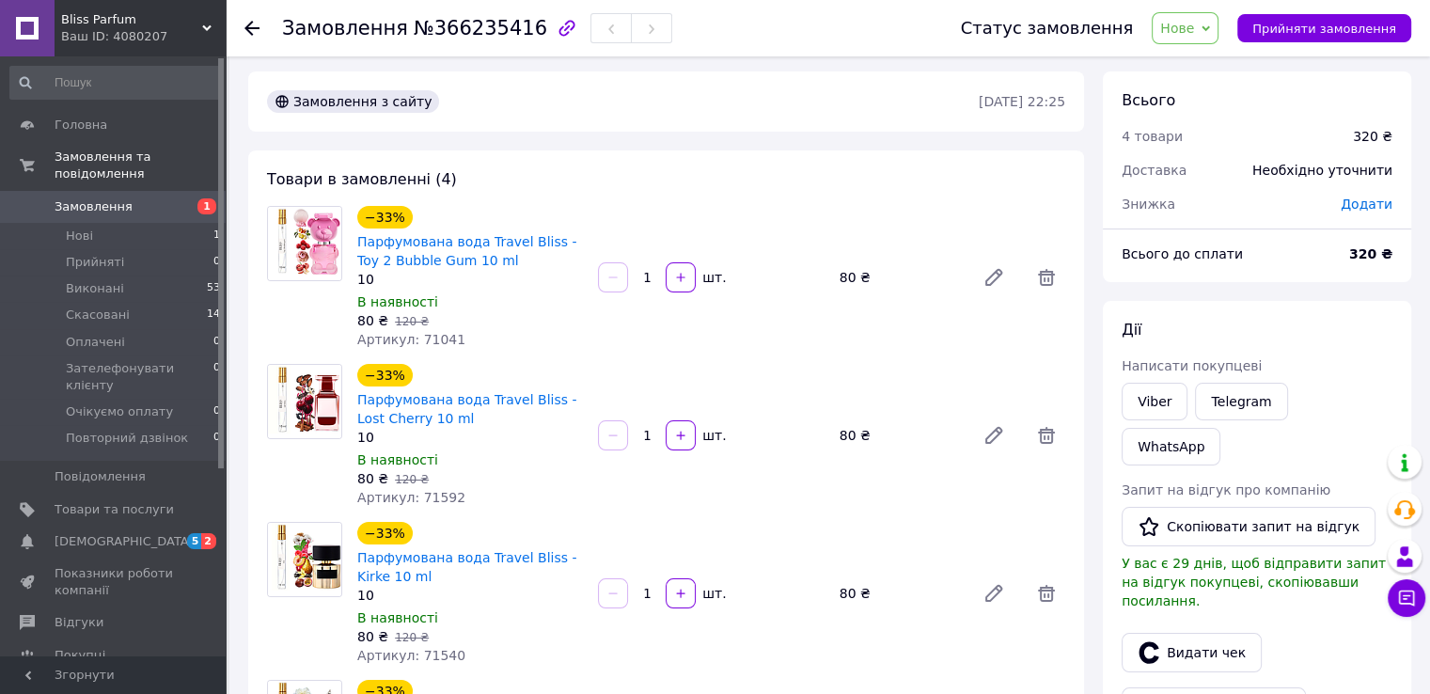
scroll to position [0, 0]
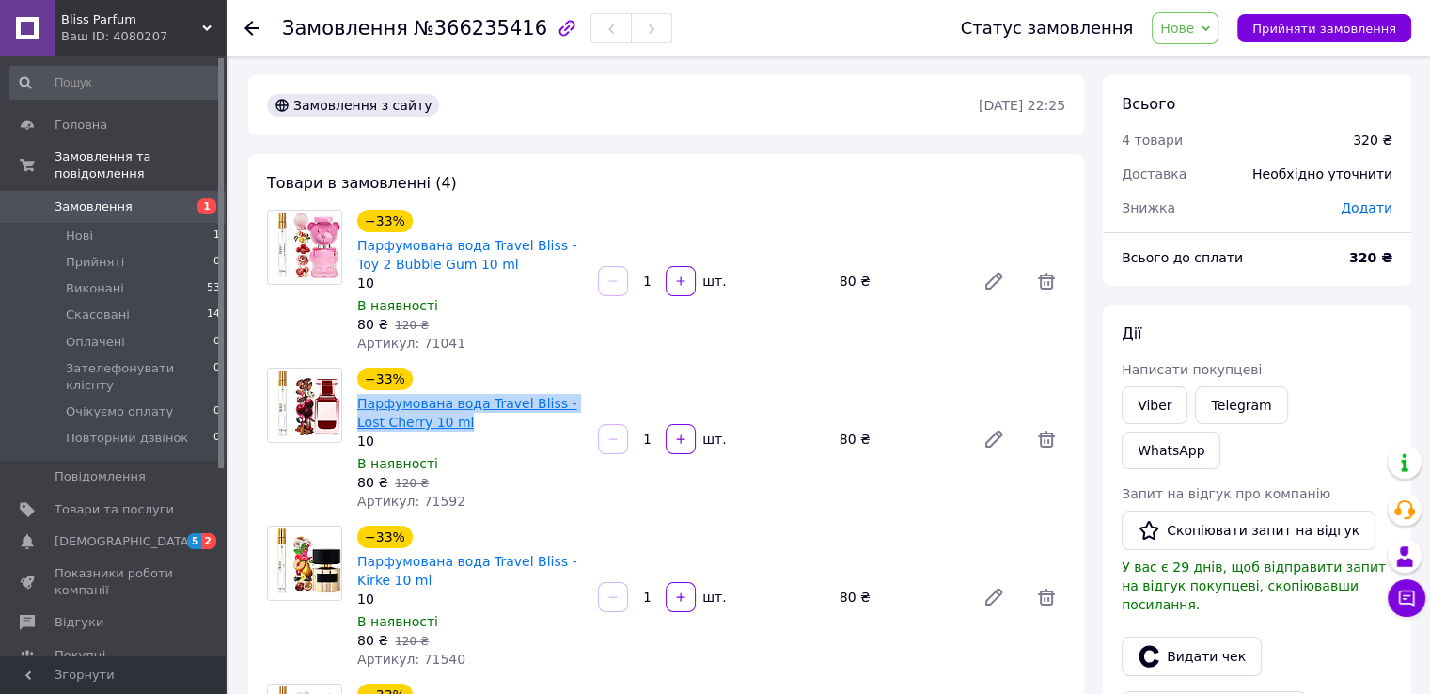
drag, startPoint x: 455, startPoint y: 433, endPoint x: 361, endPoint y: 411, distance: 96.7
click at [361, 411] on div "Парфумована вода Travel Bliss - Lost Cherry 10 ml" at bounding box center [469, 412] width 229 height 41
copy link "Парфумована вода Travel Bliss - Lost Cherry 10 ml"
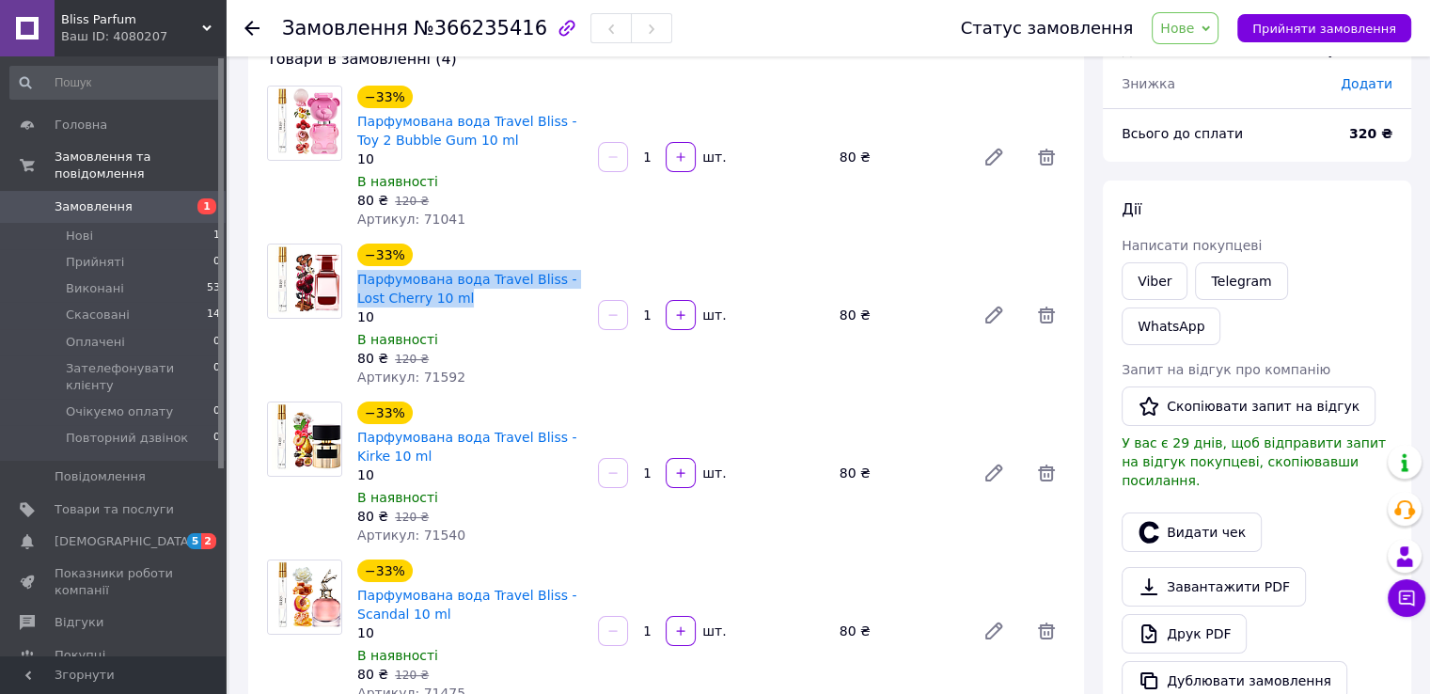
scroll to position [125, 0]
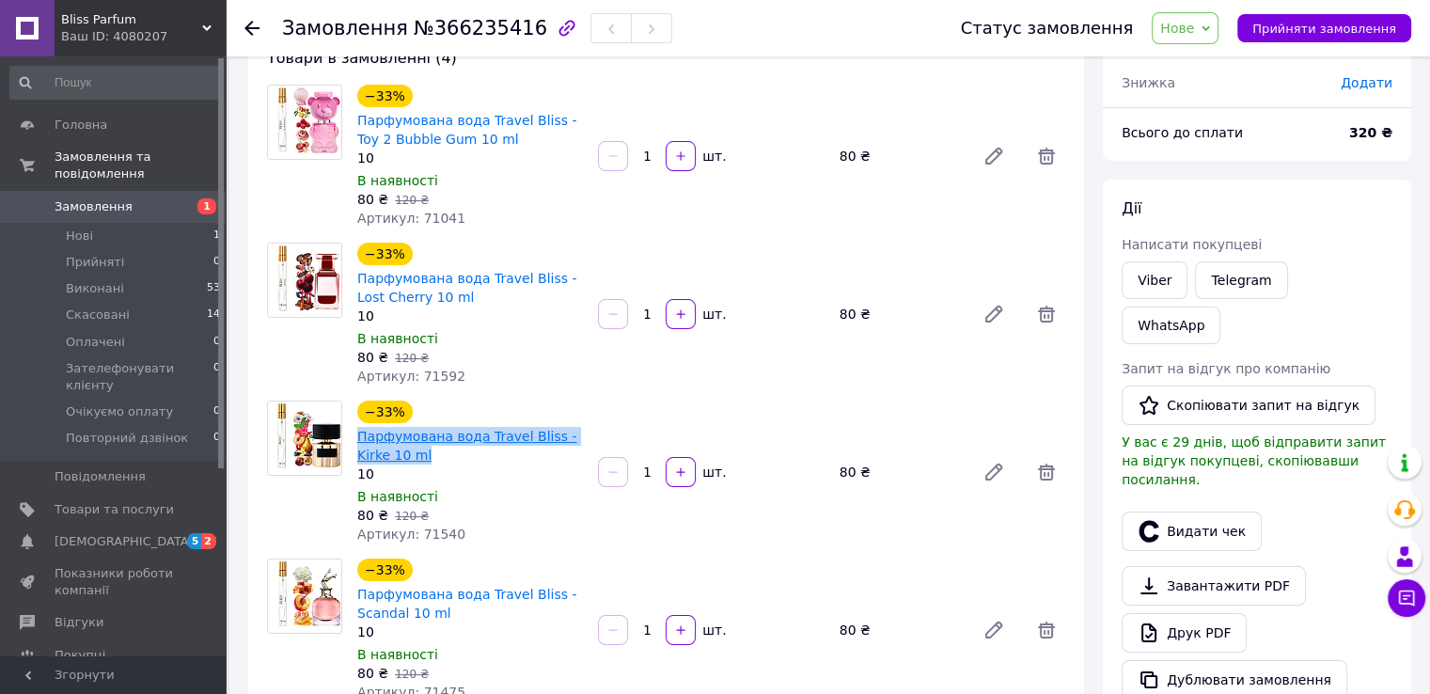
drag, startPoint x: 402, startPoint y: 451, endPoint x: 360, endPoint y: 437, distance: 43.7
click at [360, 437] on span "Парфумована вода Travel Bliss - Kirke 10 ml" at bounding box center [470, 446] width 226 height 38
copy link "Парфумована вода Travel Bliss - Kirke 10 ml"
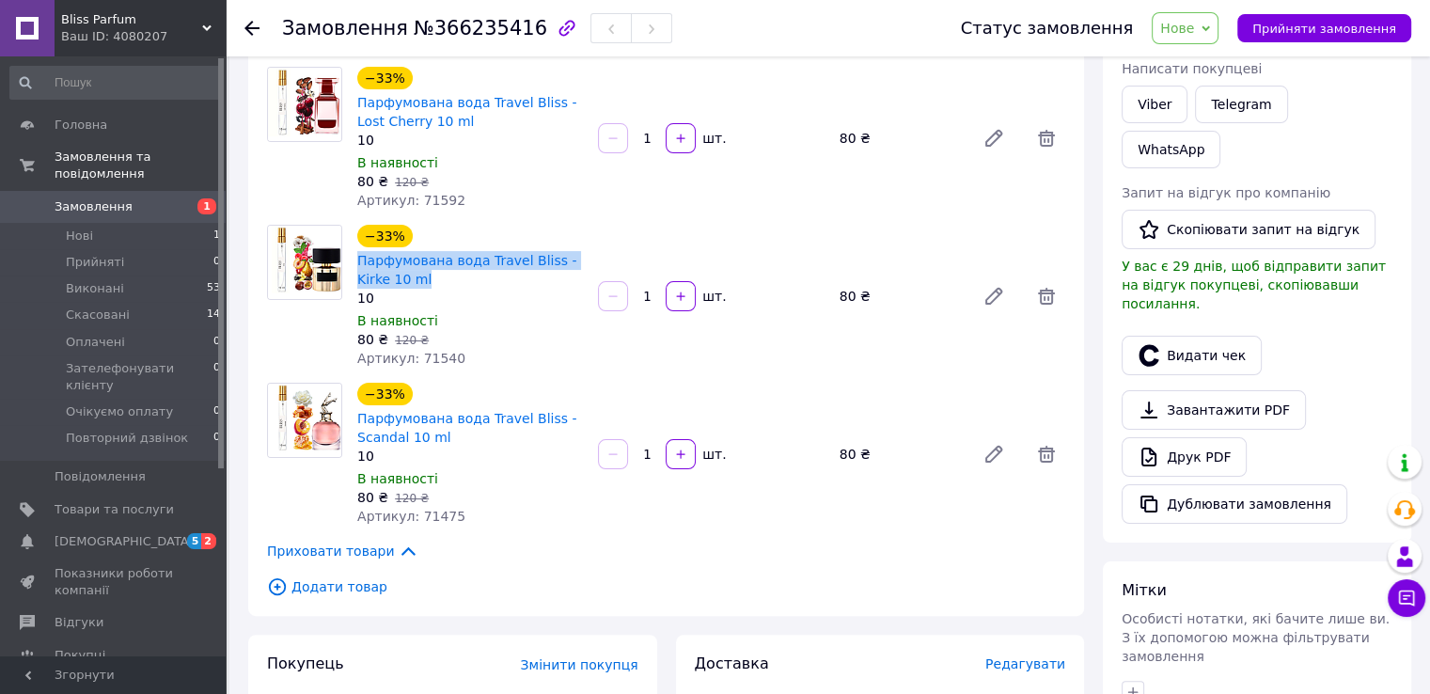
scroll to position [376, 0]
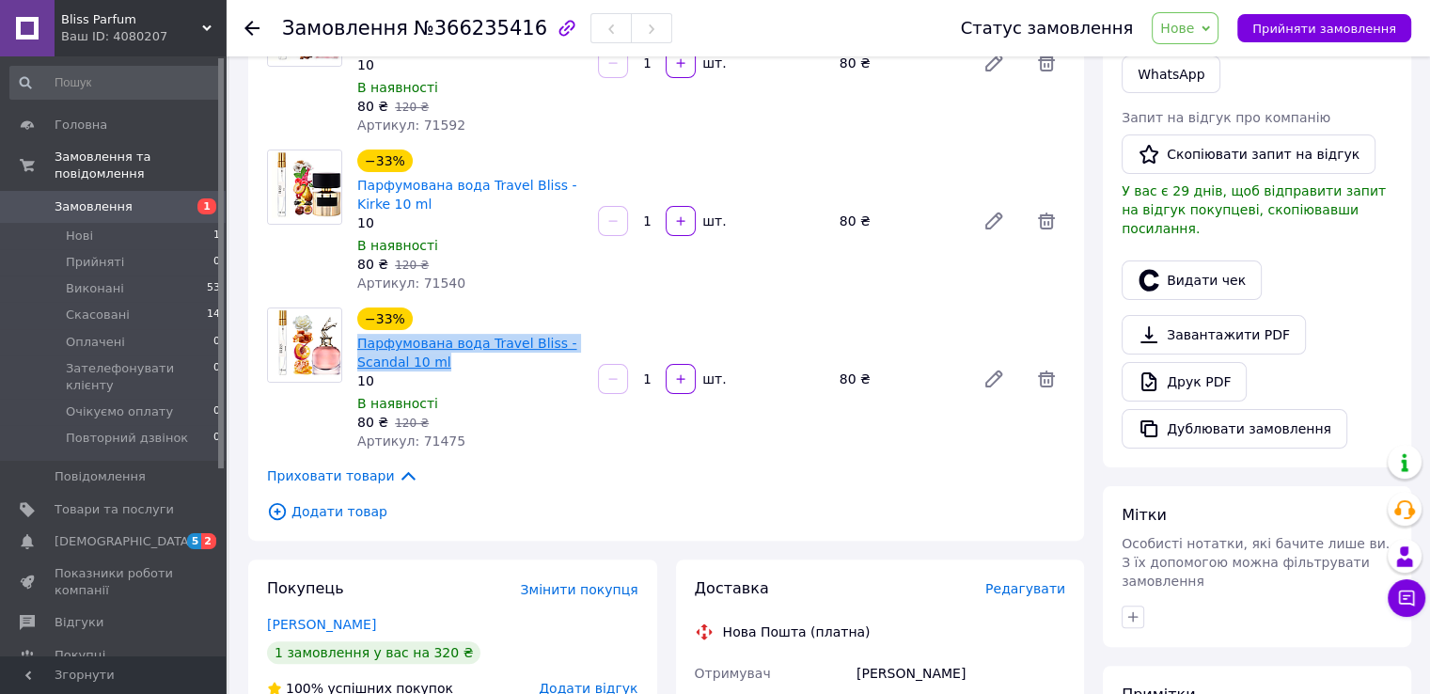
drag, startPoint x: 464, startPoint y: 370, endPoint x: 358, endPoint y: 351, distance: 107.9
click at [358, 351] on span "Парфумована вода Travel Bliss - Scandal 10 ml" at bounding box center [470, 353] width 226 height 38
copy link "Парфумована вода Travel Bliss - Scandal 10 ml"
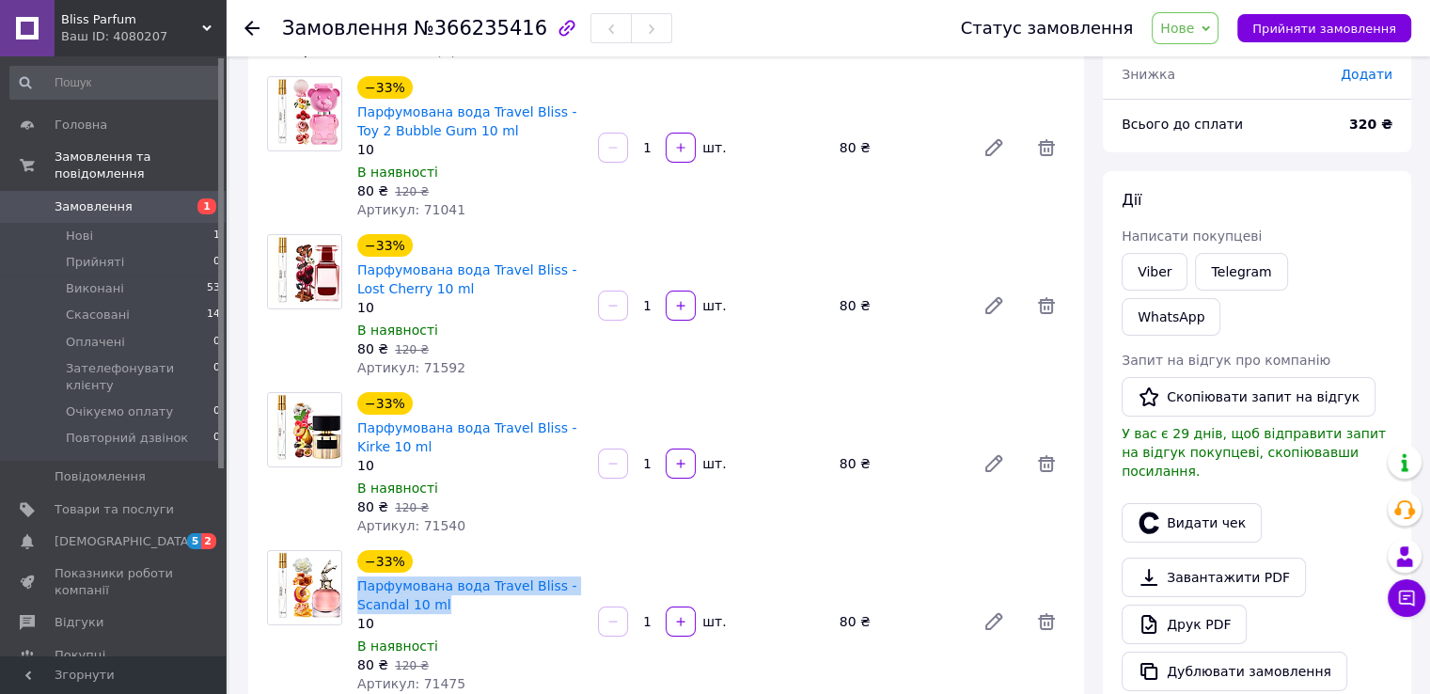
scroll to position [0, 0]
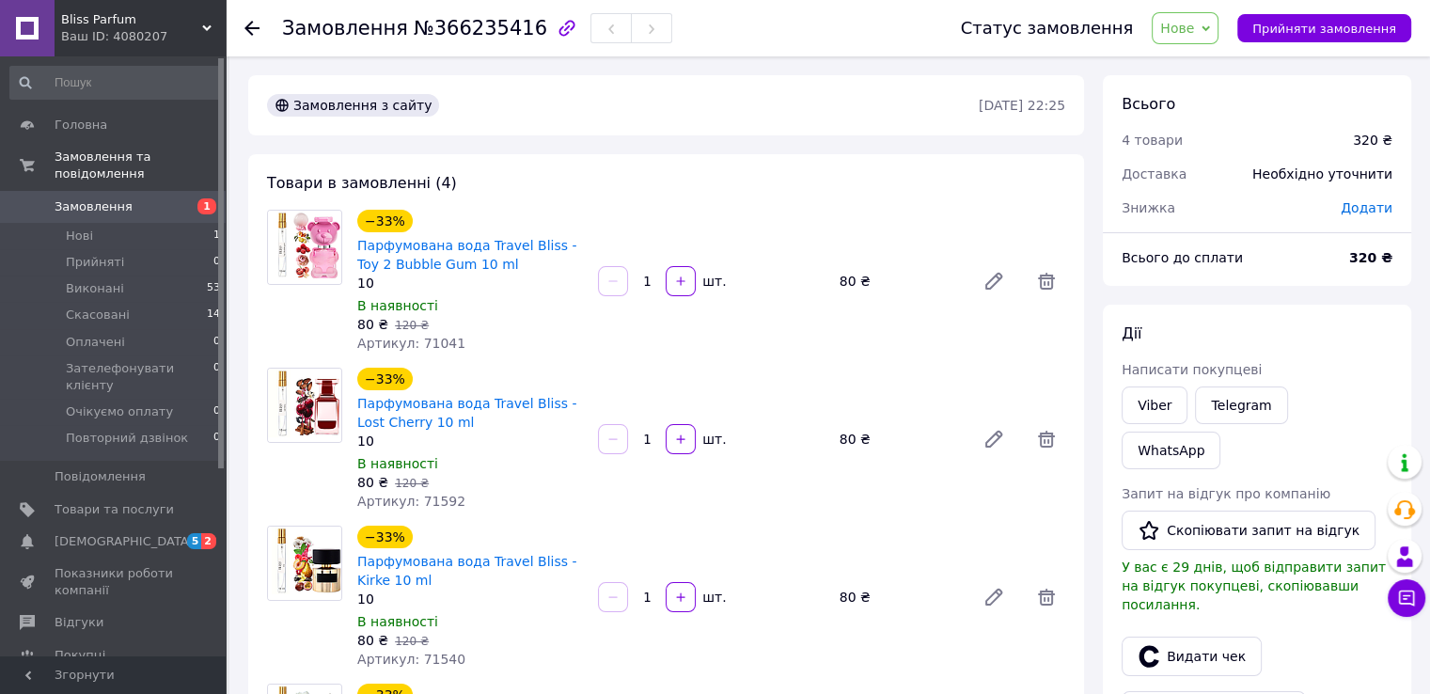
click at [1219, 37] on span "Нове" at bounding box center [1185, 28] width 67 height 32
click at [1205, 153] on li "Зателефонувати клієнту" at bounding box center [1242, 159] width 179 height 28
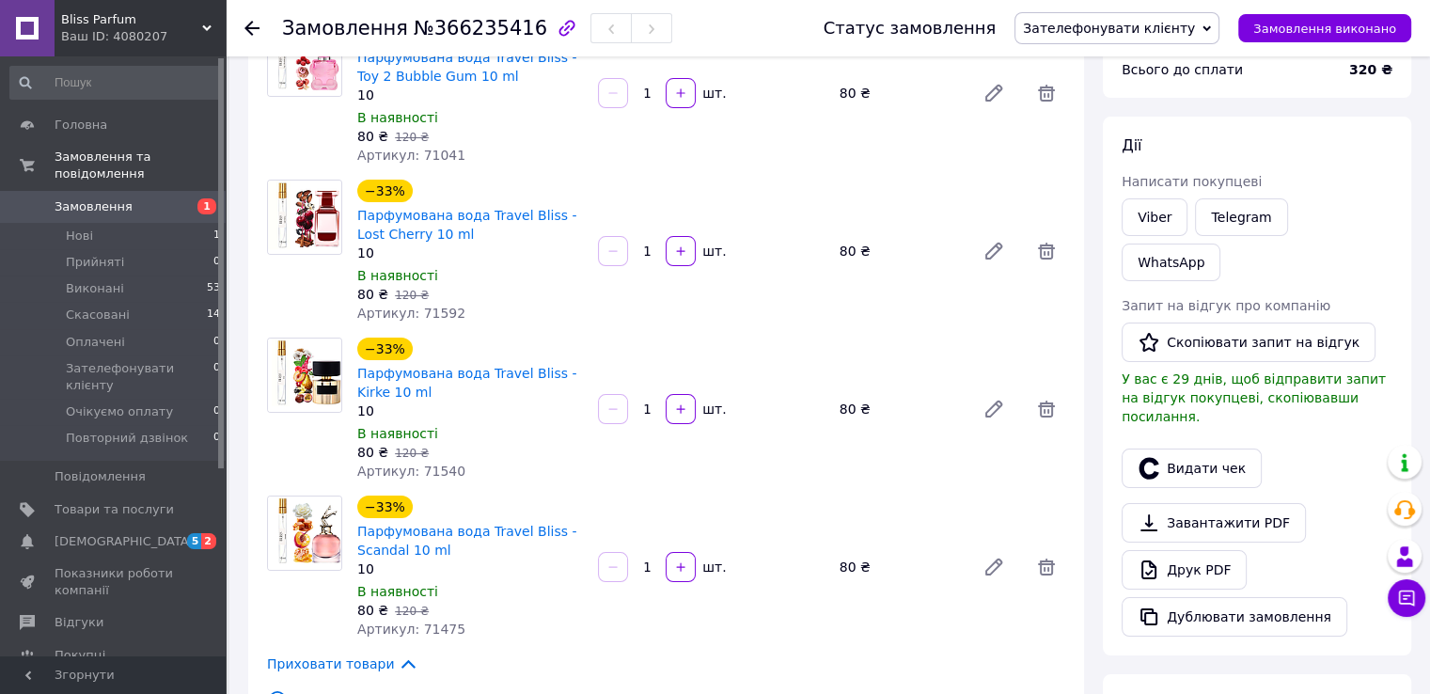
scroll to position [125, 0]
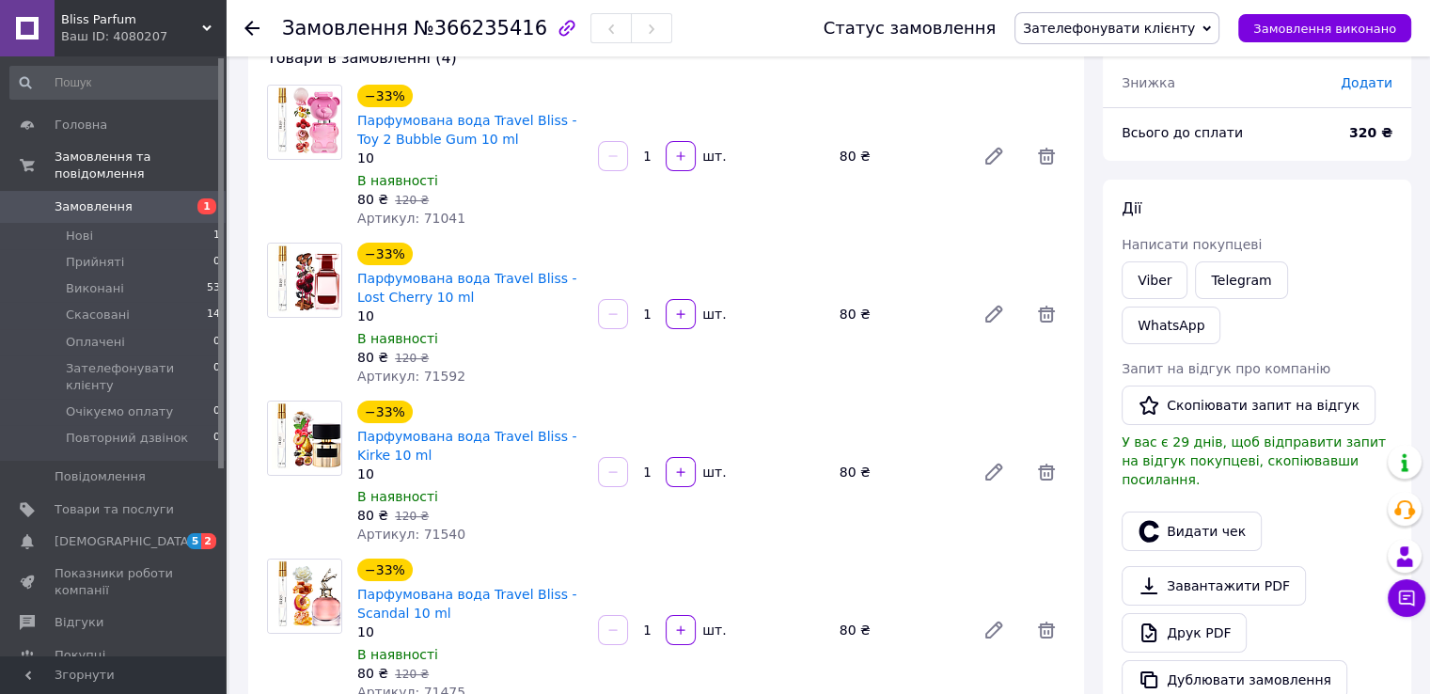
click at [211, 42] on div "Ваш ID: 4080207" at bounding box center [143, 36] width 165 height 17
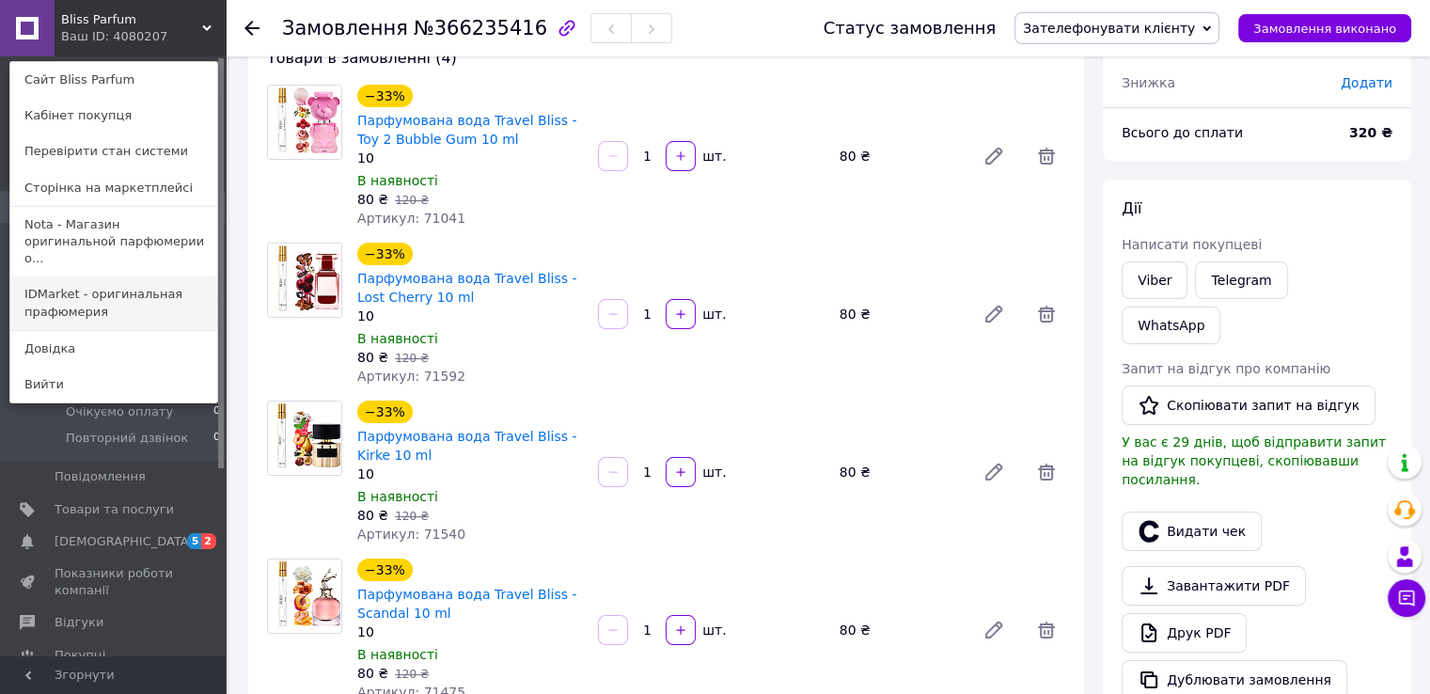
click at [116, 279] on link "IDMarket - оригинальная прафюмерия" at bounding box center [113, 302] width 207 height 53
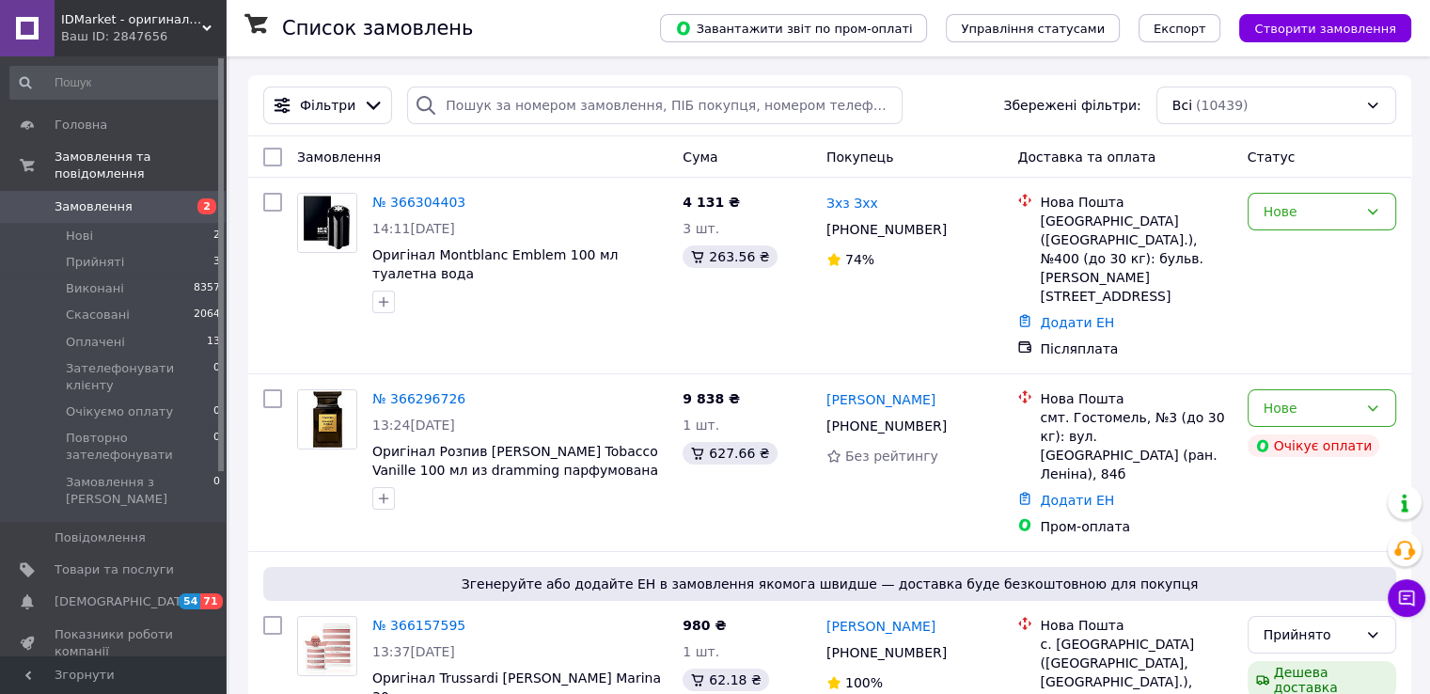
click at [214, 19] on div "IDMarket - оригинальна прафюмерія Ваш ID: 2847656" at bounding box center [140, 28] width 171 height 56
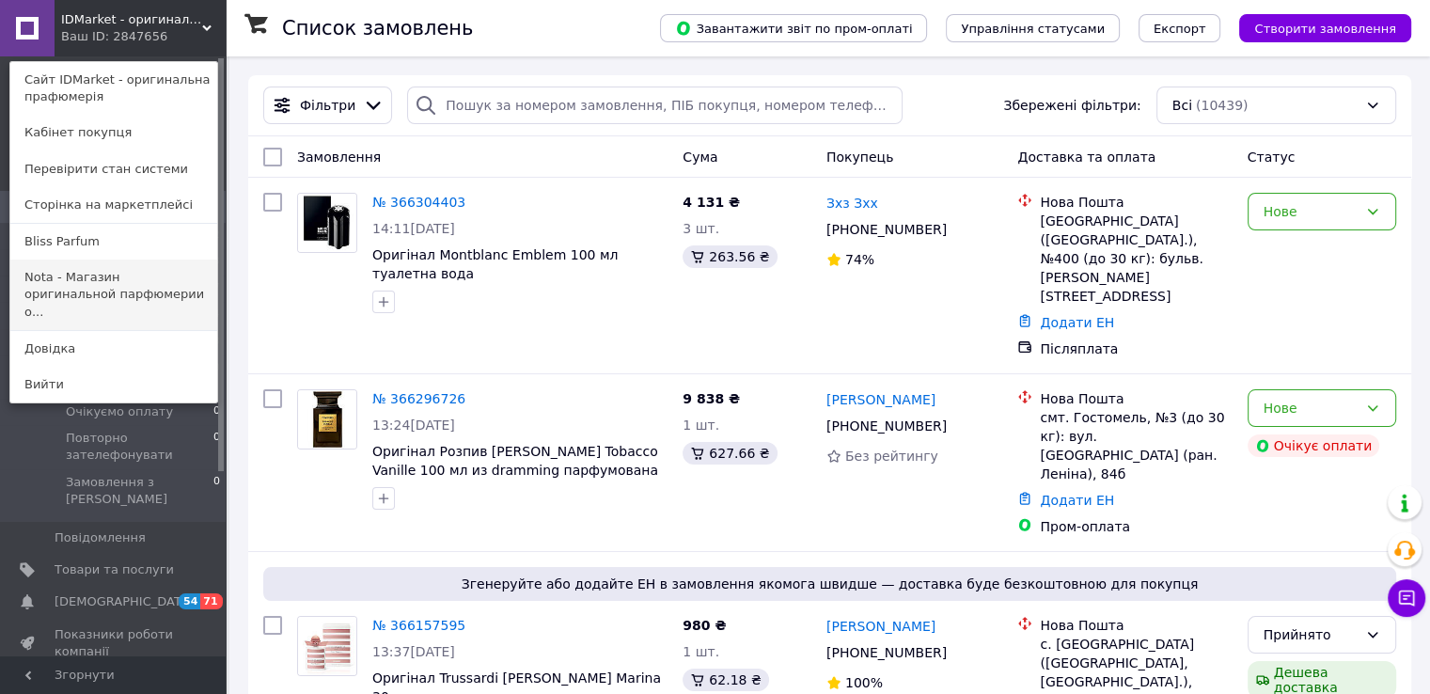
click at [94, 272] on link "Nota - Магазин оригинальной парфюмерии о..." at bounding box center [113, 295] width 207 height 71
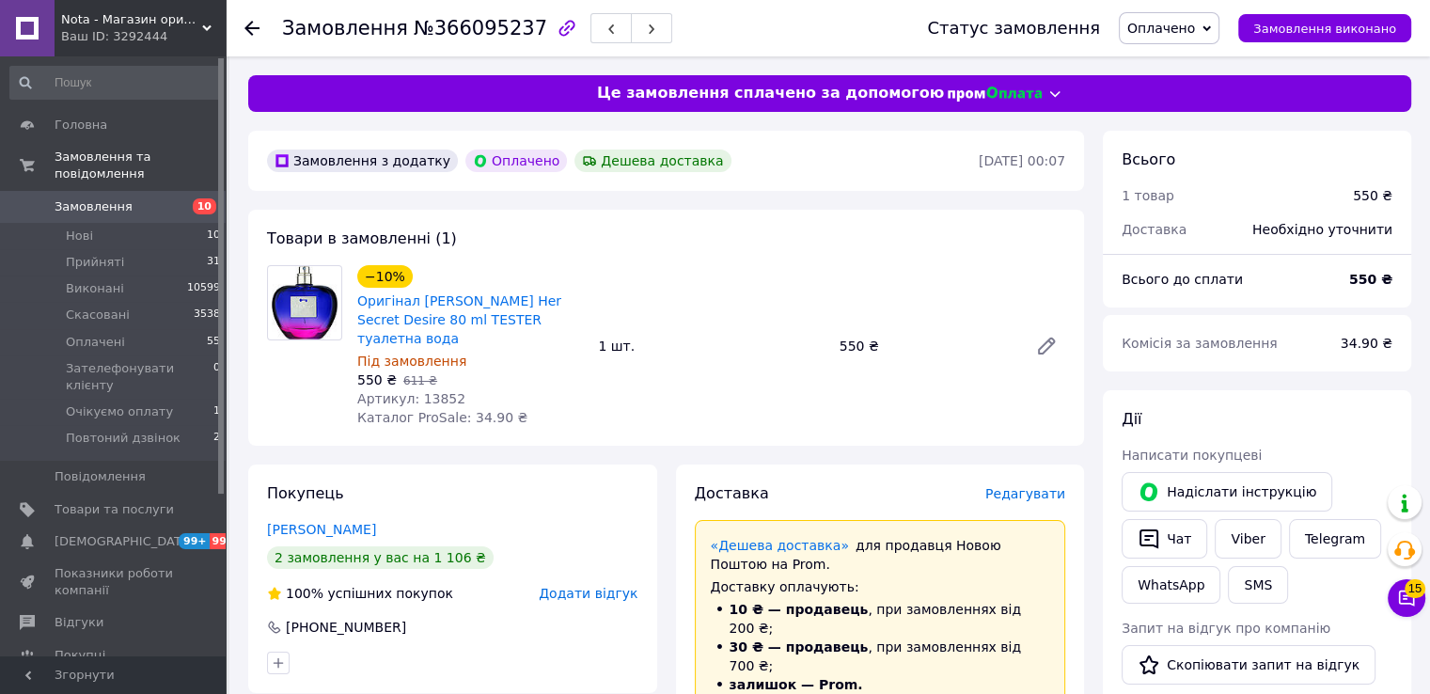
click at [467, 19] on span "№366095237" at bounding box center [481, 28] width 134 height 23
copy span "366095237"
drag, startPoint x: 561, startPoint y: 321, endPoint x: 414, endPoint y: 294, distance: 150.0
click at [414, 294] on span "Оригінал [PERSON_NAME] Her Secret Desire 80 ml TESTER туалетна вода" at bounding box center [470, 319] width 226 height 56
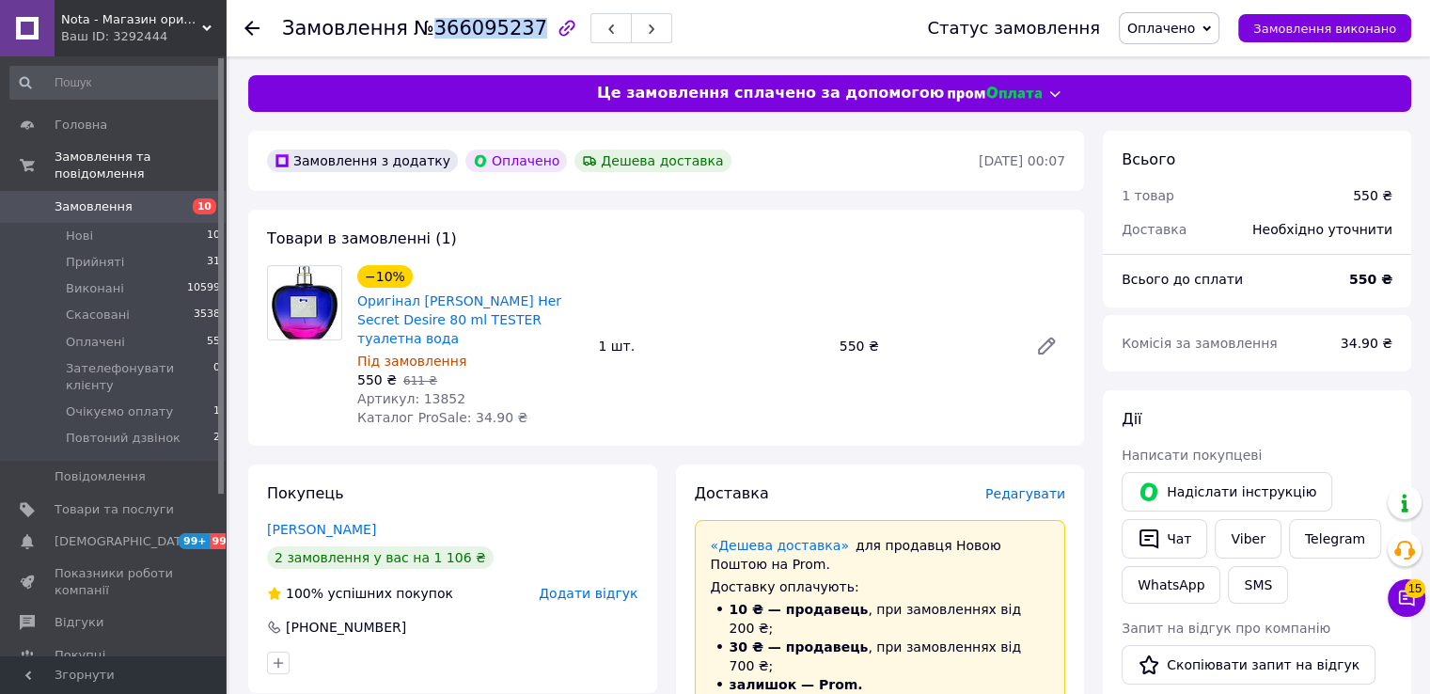
copy link "[PERSON_NAME] Her Secret Desire 80 ml TESTER туалетна вода"
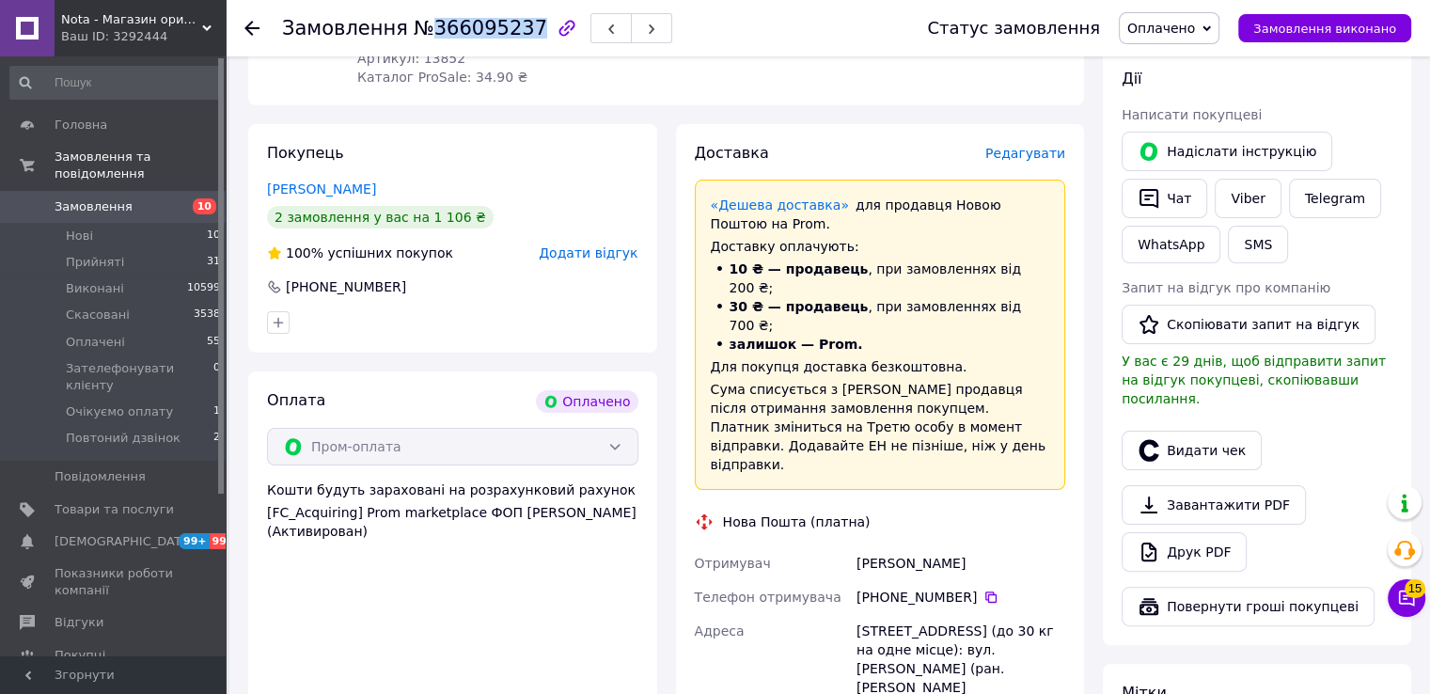
scroll to position [376, 0]
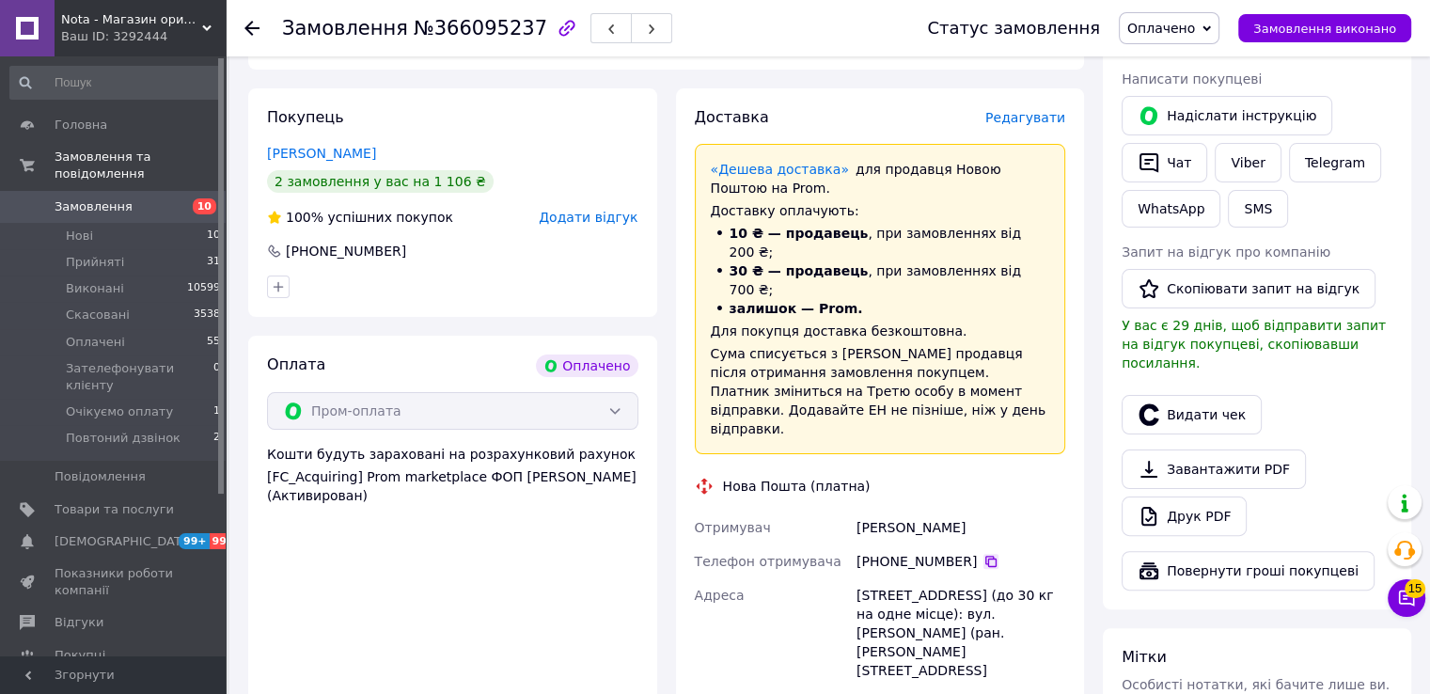
click at [984, 554] on icon at bounding box center [991, 561] width 15 height 15
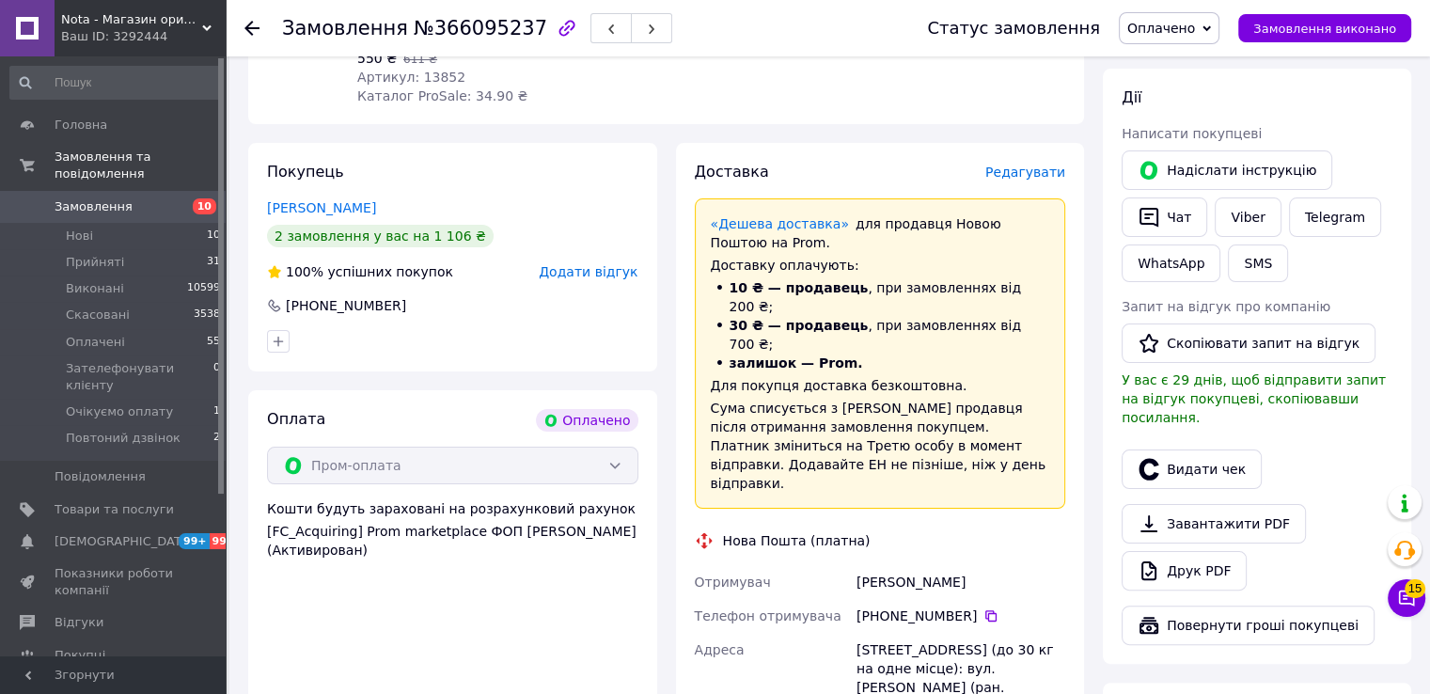
scroll to position [125, 0]
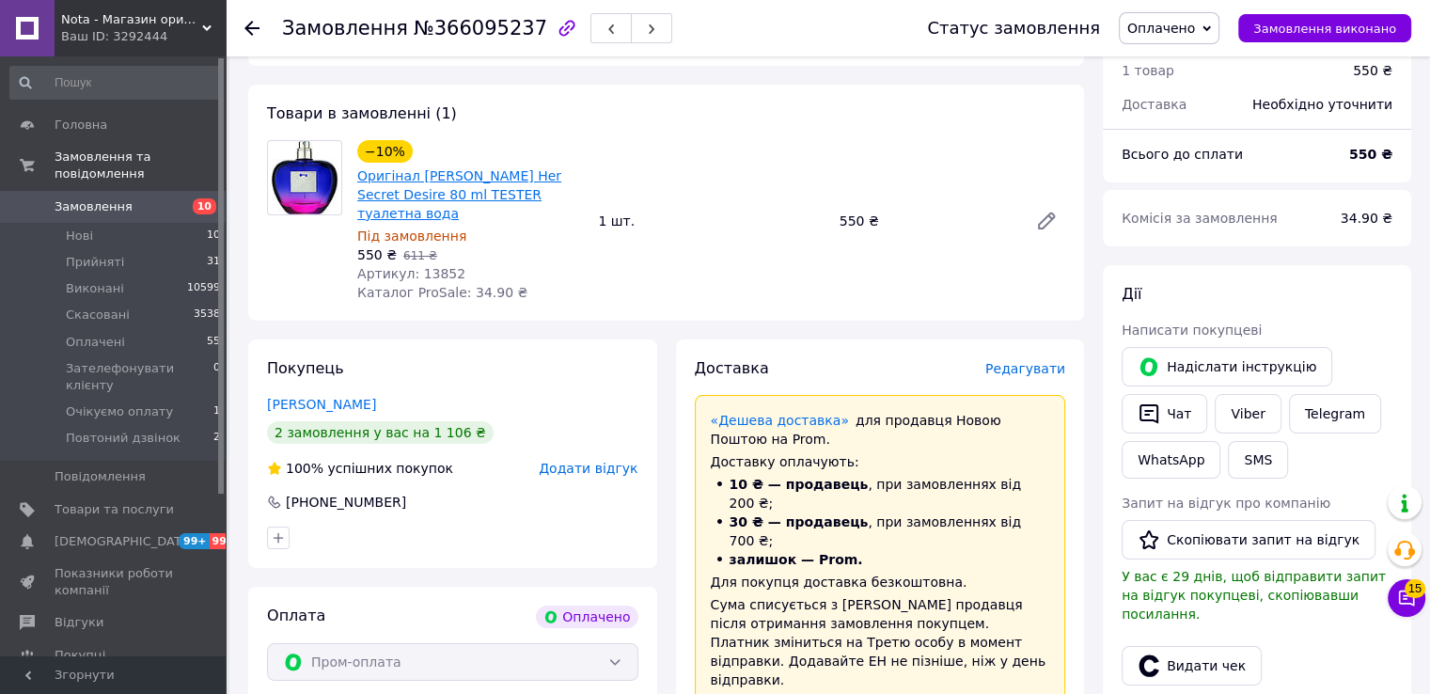
drag, startPoint x: 488, startPoint y: 185, endPoint x: 416, endPoint y: 174, distance: 73.3
click at [416, 174] on span "Оригінал [PERSON_NAME] Her Secret Desire 80 ml TESTER туалетна вода" at bounding box center [470, 194] width 226 height 56
copy link "[PERSON_NAME] Her Secret Desire 80 ml TESTER туалетна вода"
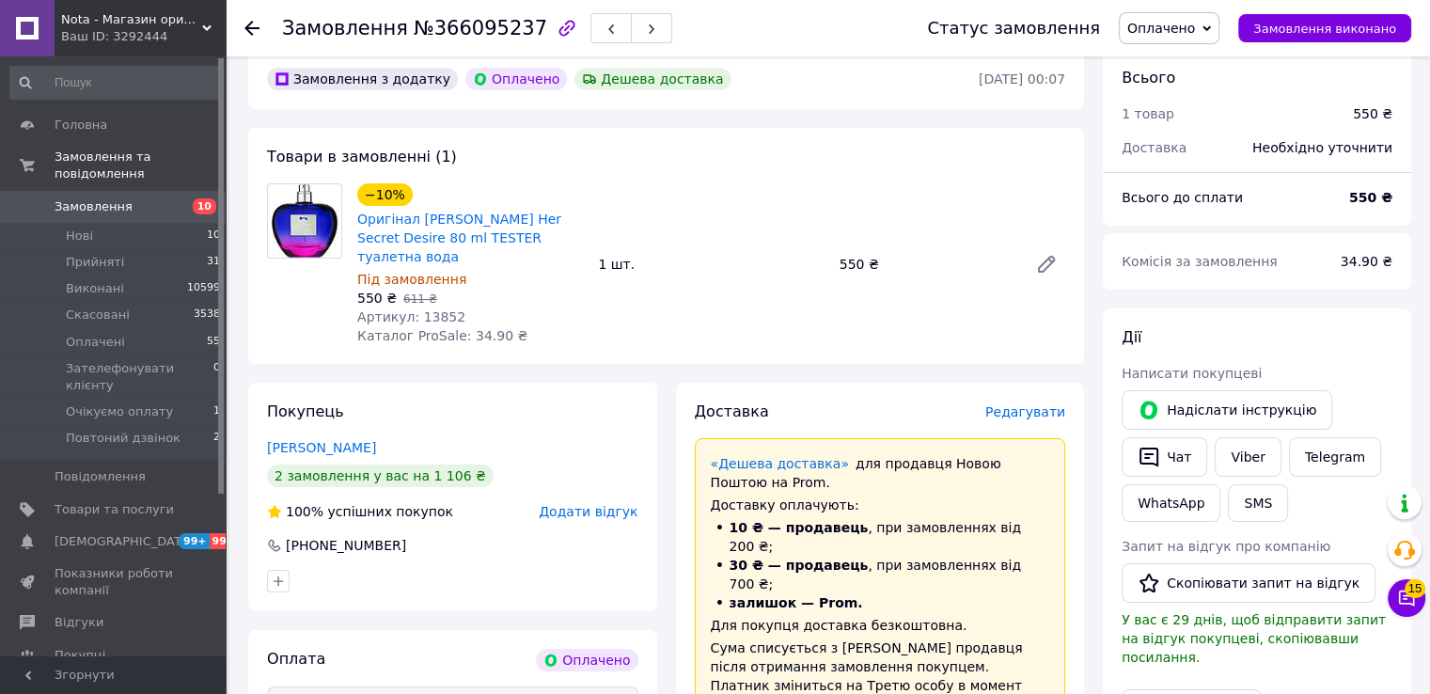
scroll to position [376, 0]
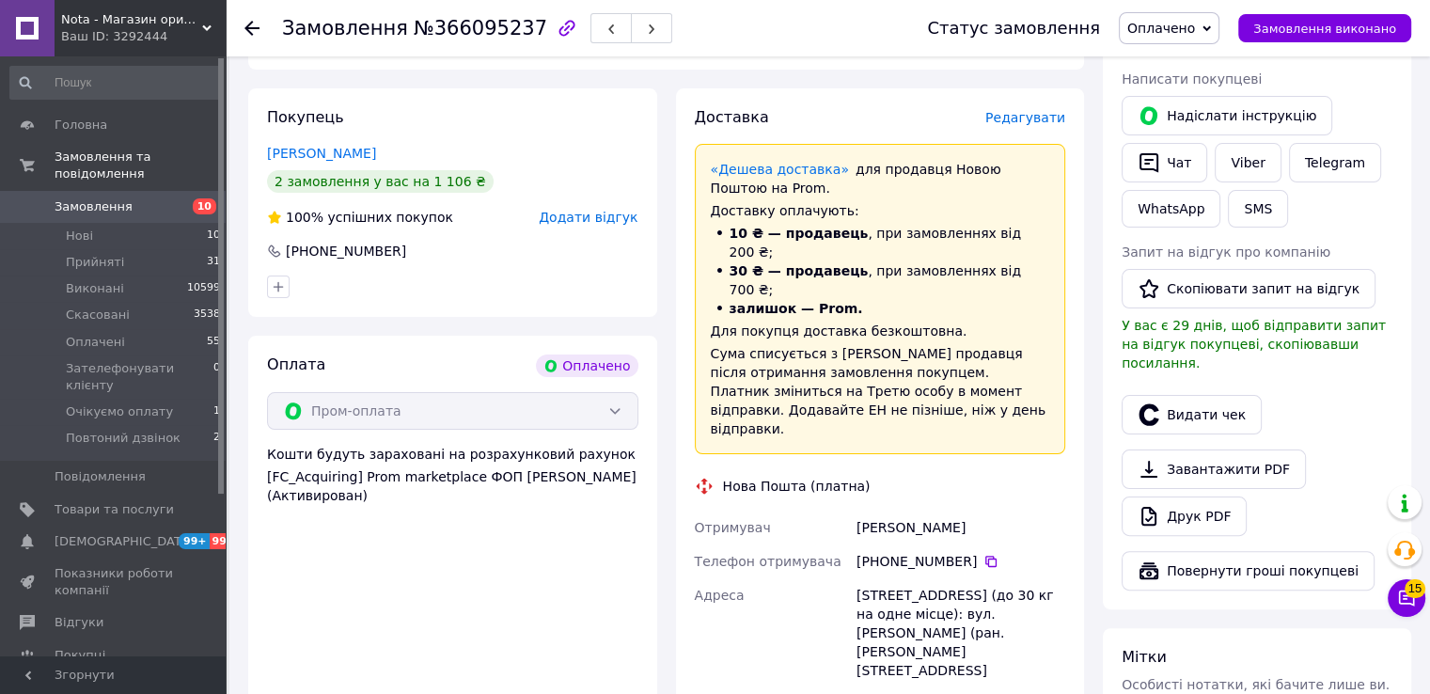
click at [884, 511] on div "[PERSON_NAME]" at bounding box center [961, 528] width 216 height 34
copy div "[PERSON_NAME]"
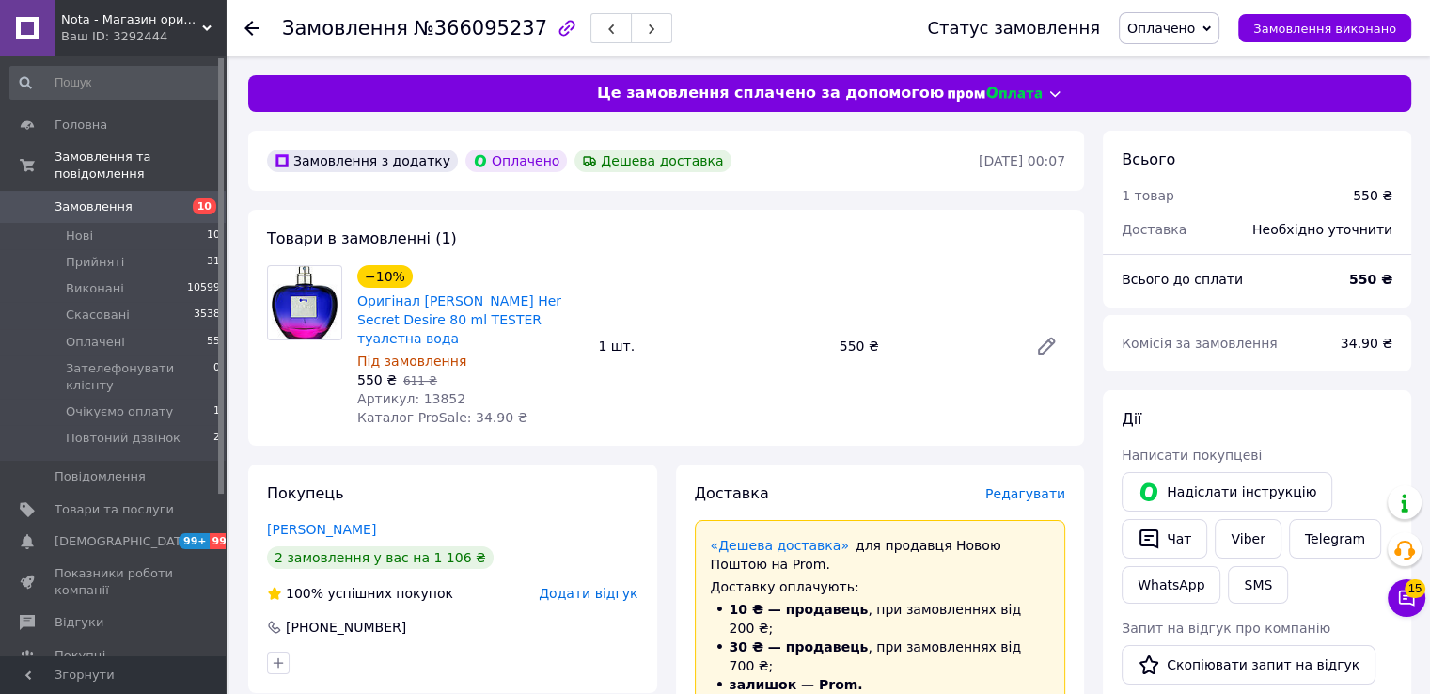
click at [436, 391] on span "Артикул: 13852" at bounding box center [411, 398] width 108 height 15
copy span "13852"
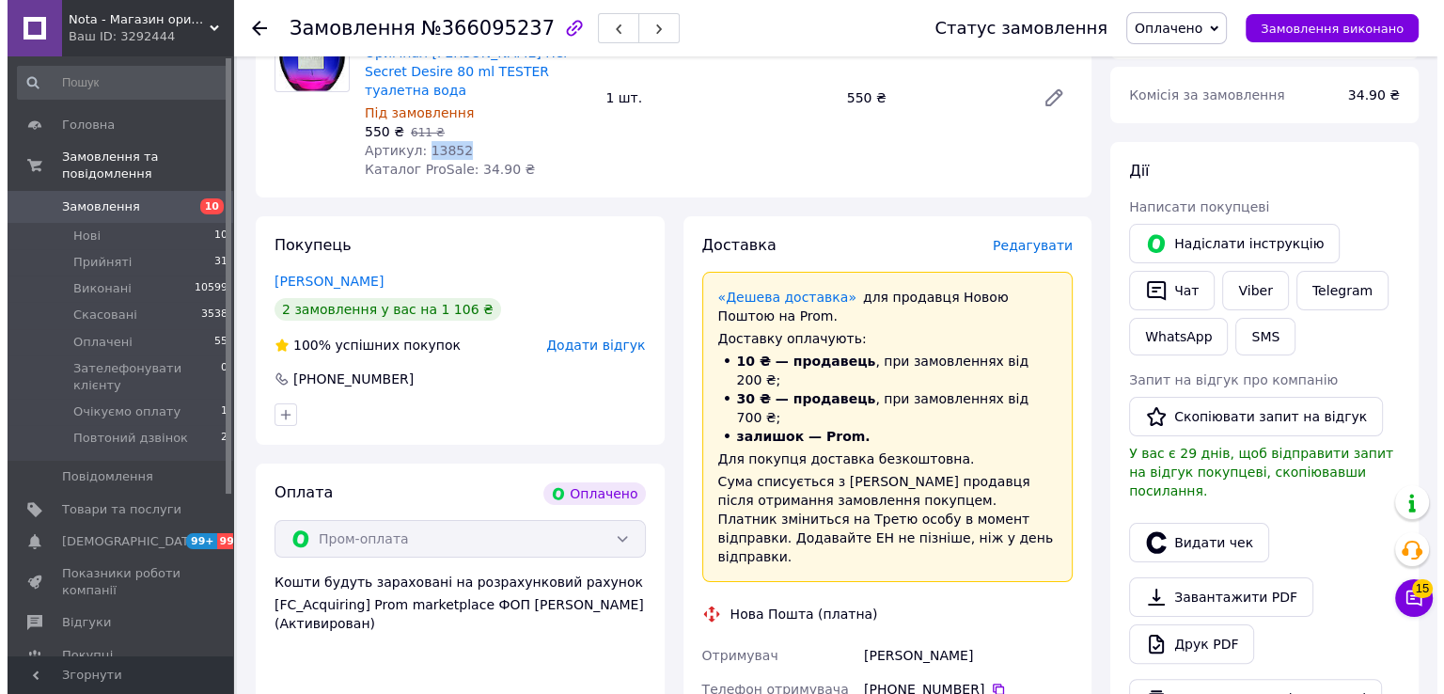
scroll to position [250, 0]
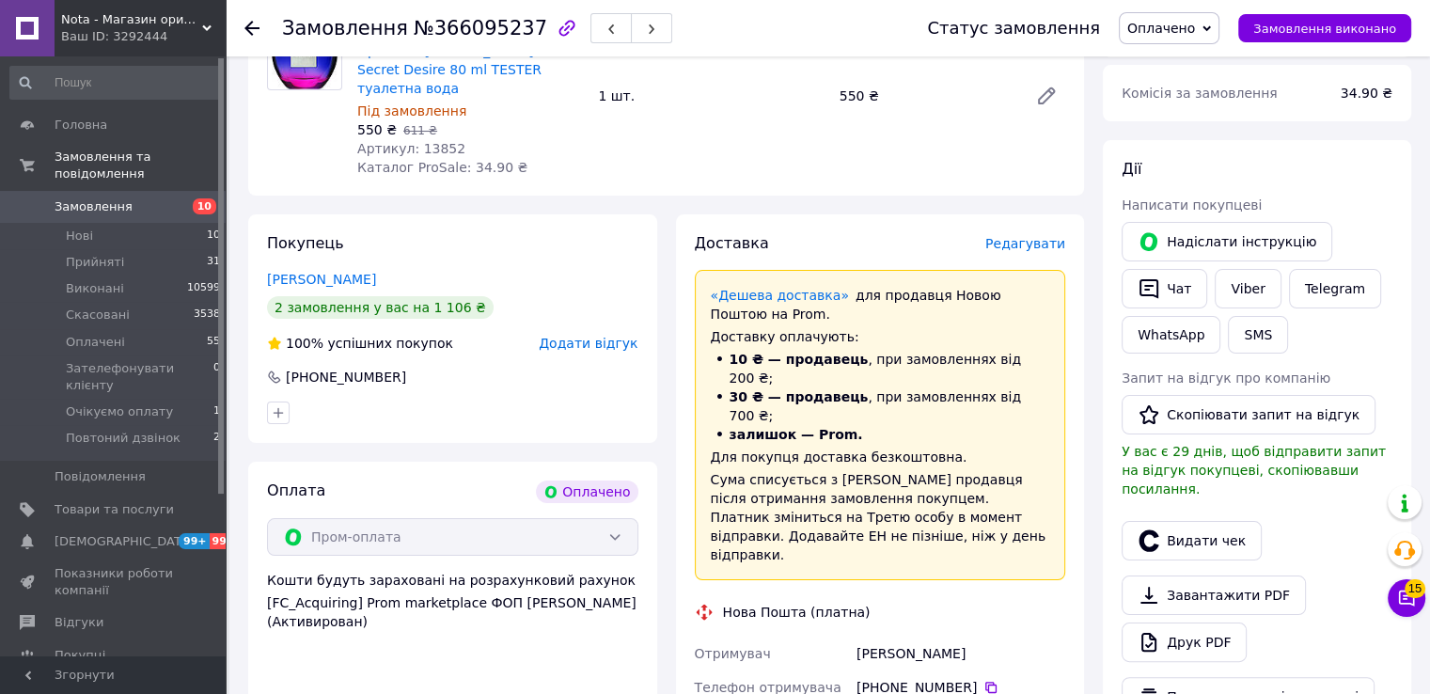
click at [1036, 236] on span "Редагувати" at bounding box center [1025, 243] width 80 height 15
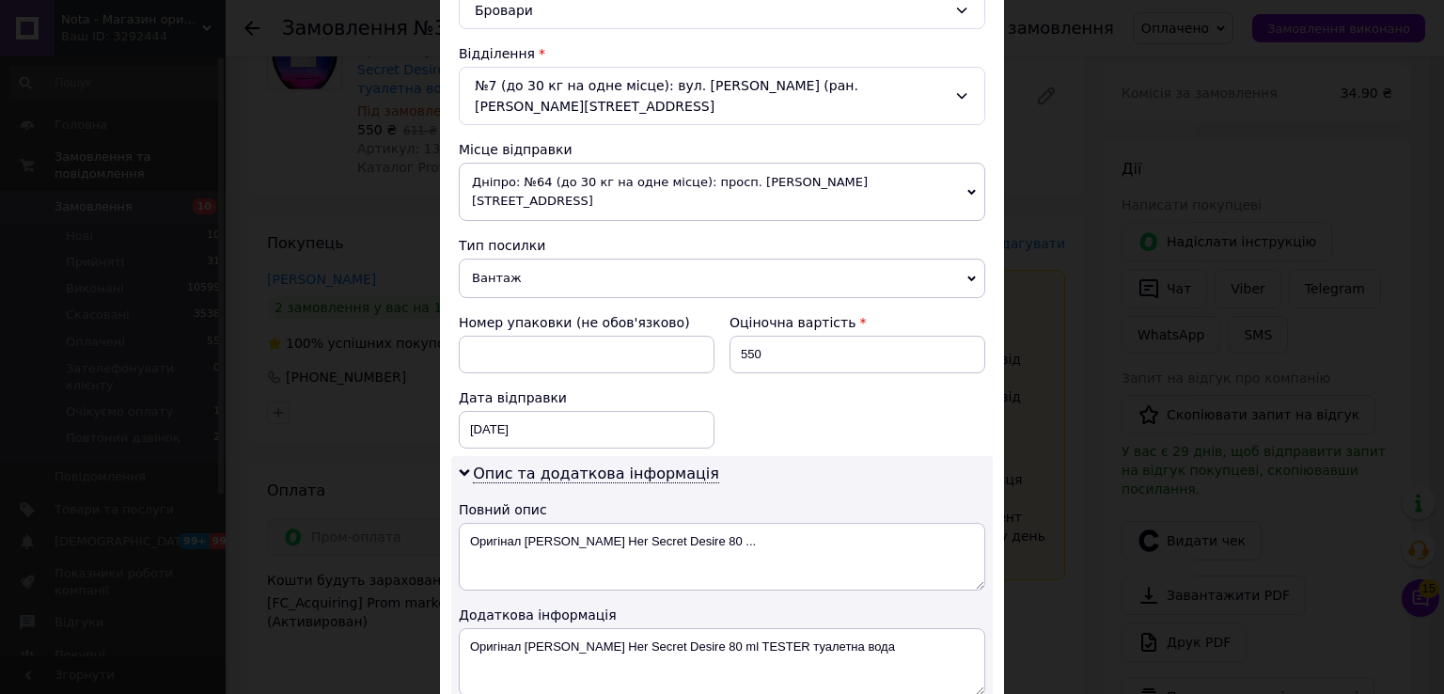
scroll to position [626, 0]
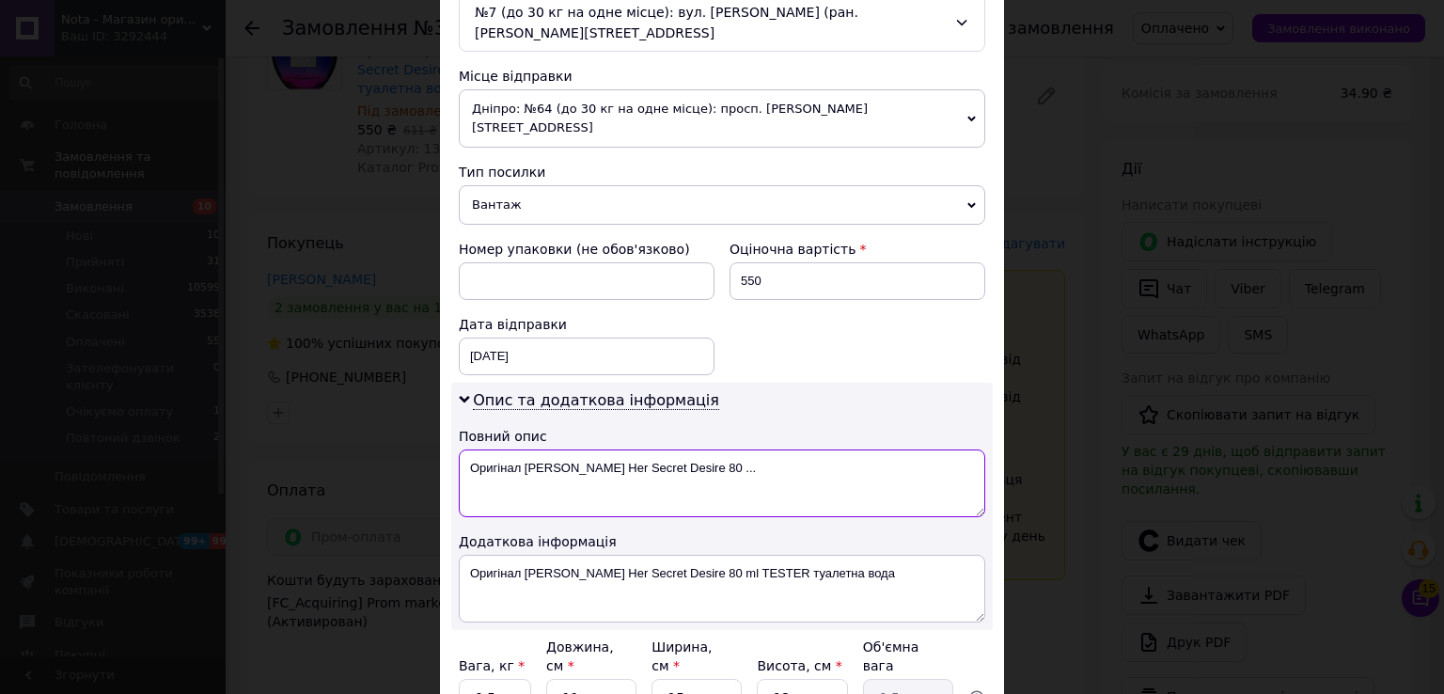
click at [504, 449] on textarea "Оригінал [PERSON_NAME] Her Secret Desire 80 ..." at bounding box center [722, 483] width 527 height 68
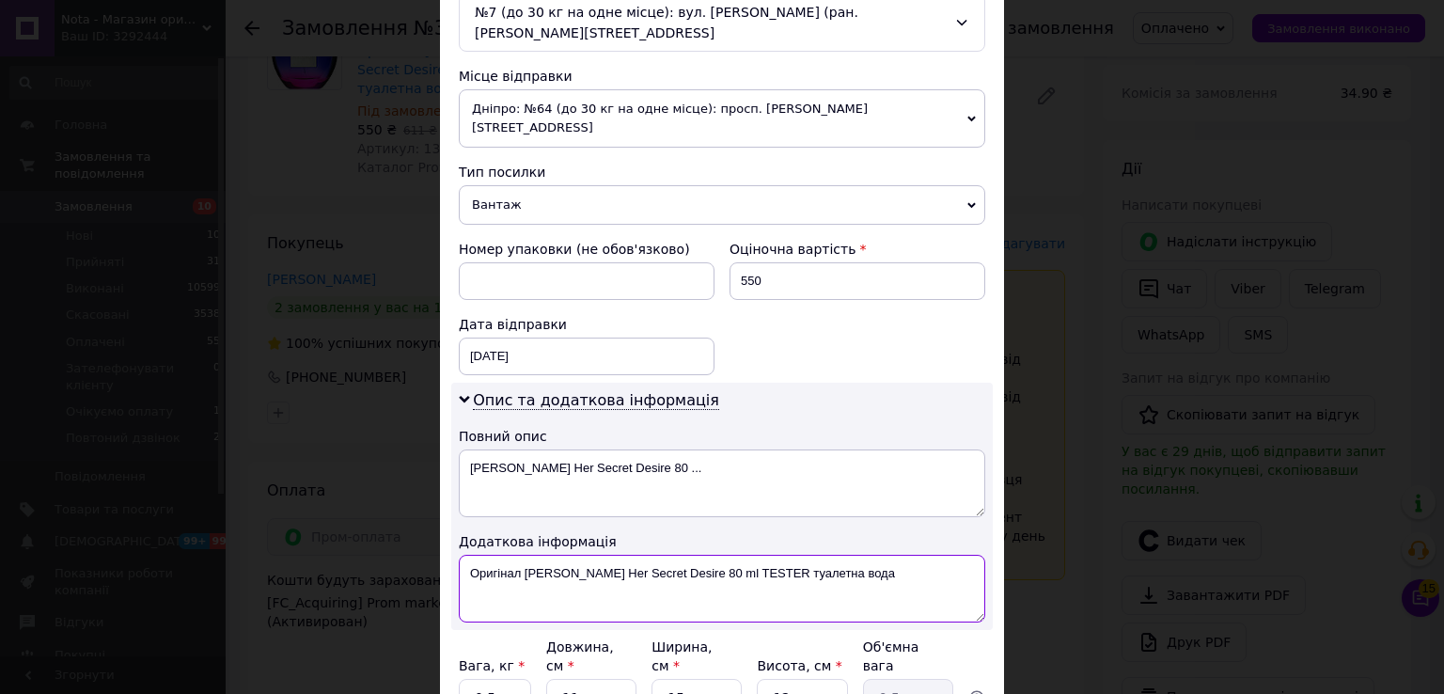
drag, startPoint x: 805, startPoint y: 539, endPoint x: 744, endPoint y: 543, distance: 61.2
click at [744, 555] on textarea "Оригінал [PERSON_NAME] Her Secret Desire 80 ml TESTER туалетна вода" at bounding box center [722, 589] width 527 height 68
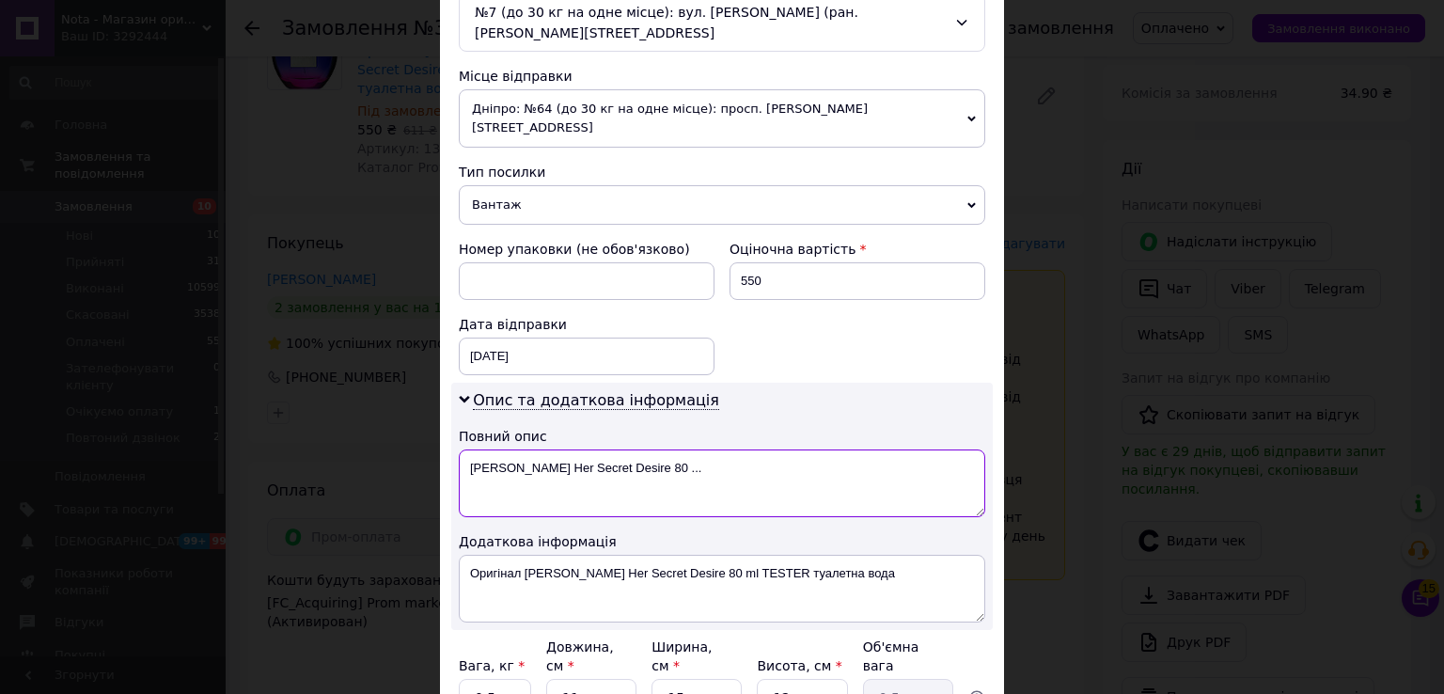
drag, startPoint x: 699, startPoint y: 427, endPoint x: 684, endPoint y: 434, distance: 16.8
click at [684, 449] on textarea "[PERSON_NAME] Her Secret Desire 80 ..." at bounding box center [722, 483] width 527 height 68
paste textarea "ml TESTER"
type textarea "[PERSON_NAME] Her Secret Desire 80 ml TESTER"
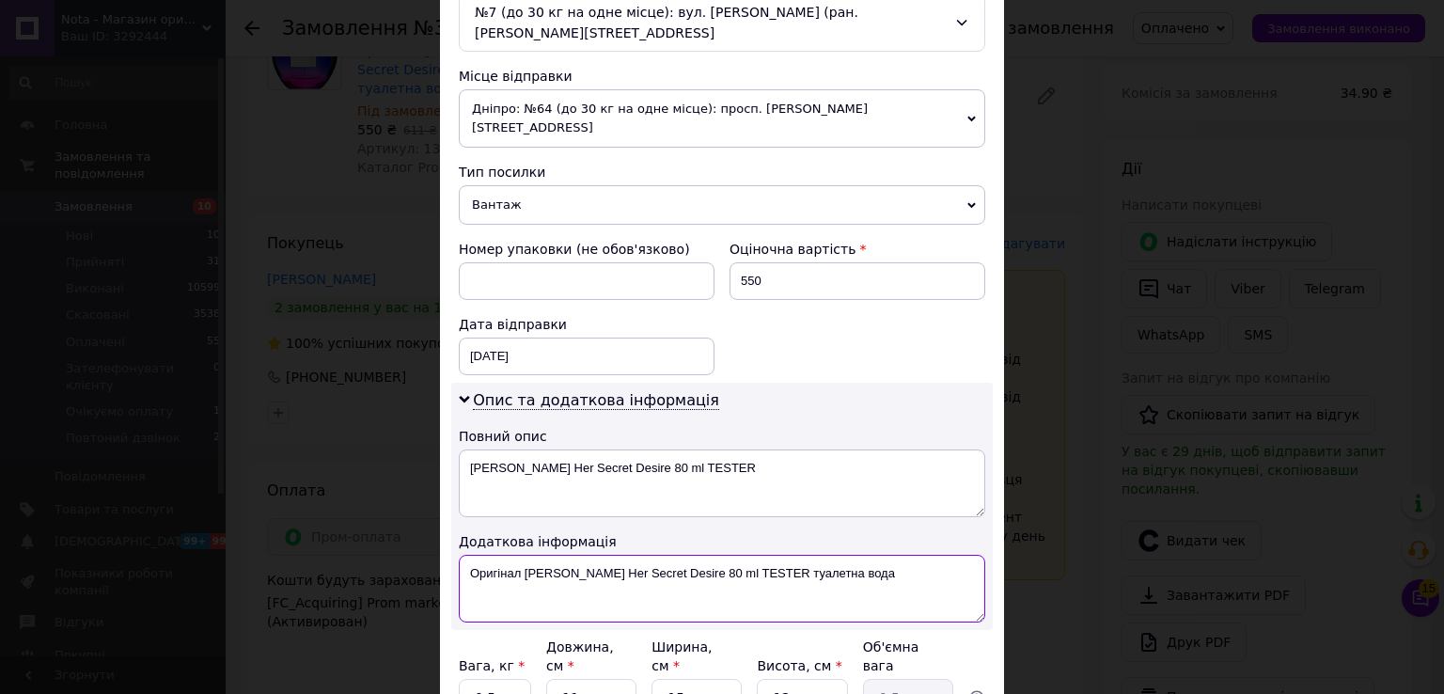
click at [691, 555] on textarea "Оригінал [PERSON_NAME] Her Secret Desire 80 ml TESTER туалетна вода" at bounding box center [722, 589] width 527 height 68
type textarea ","
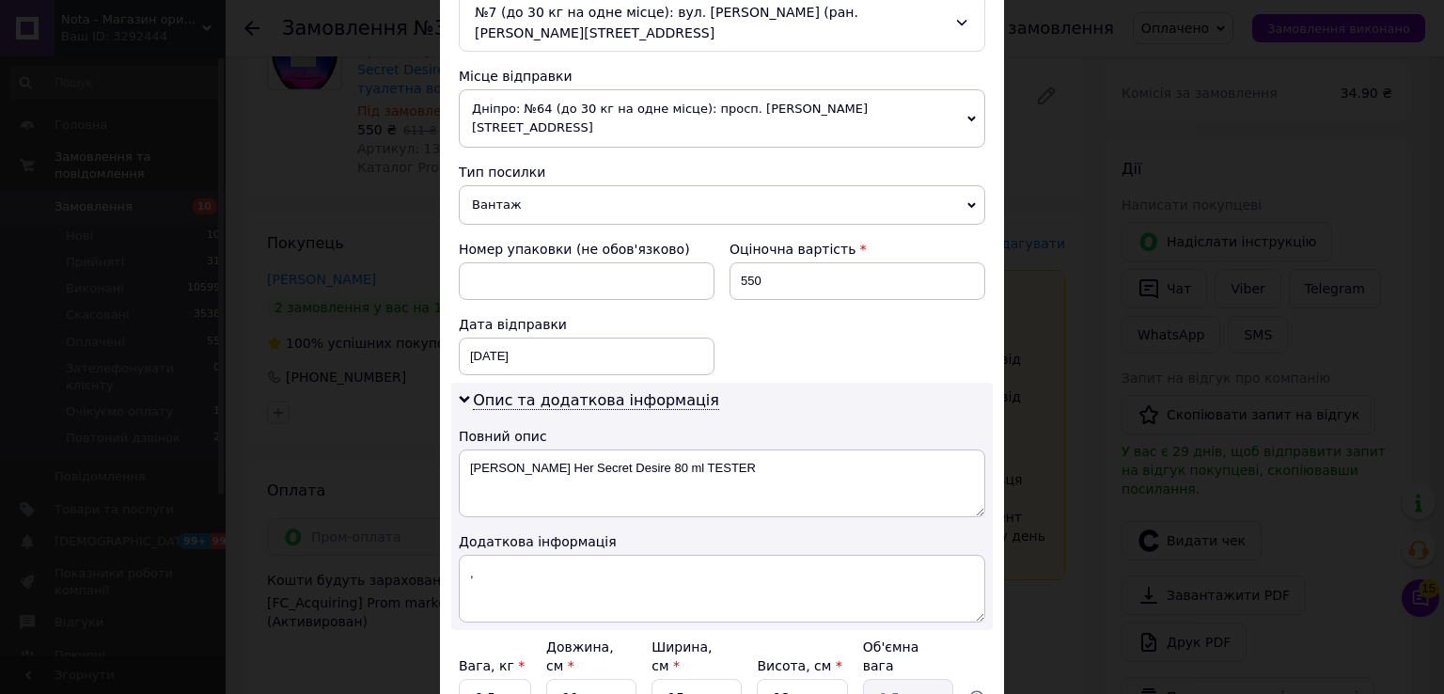
click at [587, 106] on span "Дніпро: №64 (до 30 кг на одне місце): просп. [PERSON_NAME][STREET_ADDRESS]" at bounding box center [722, 118] width 527 height 58
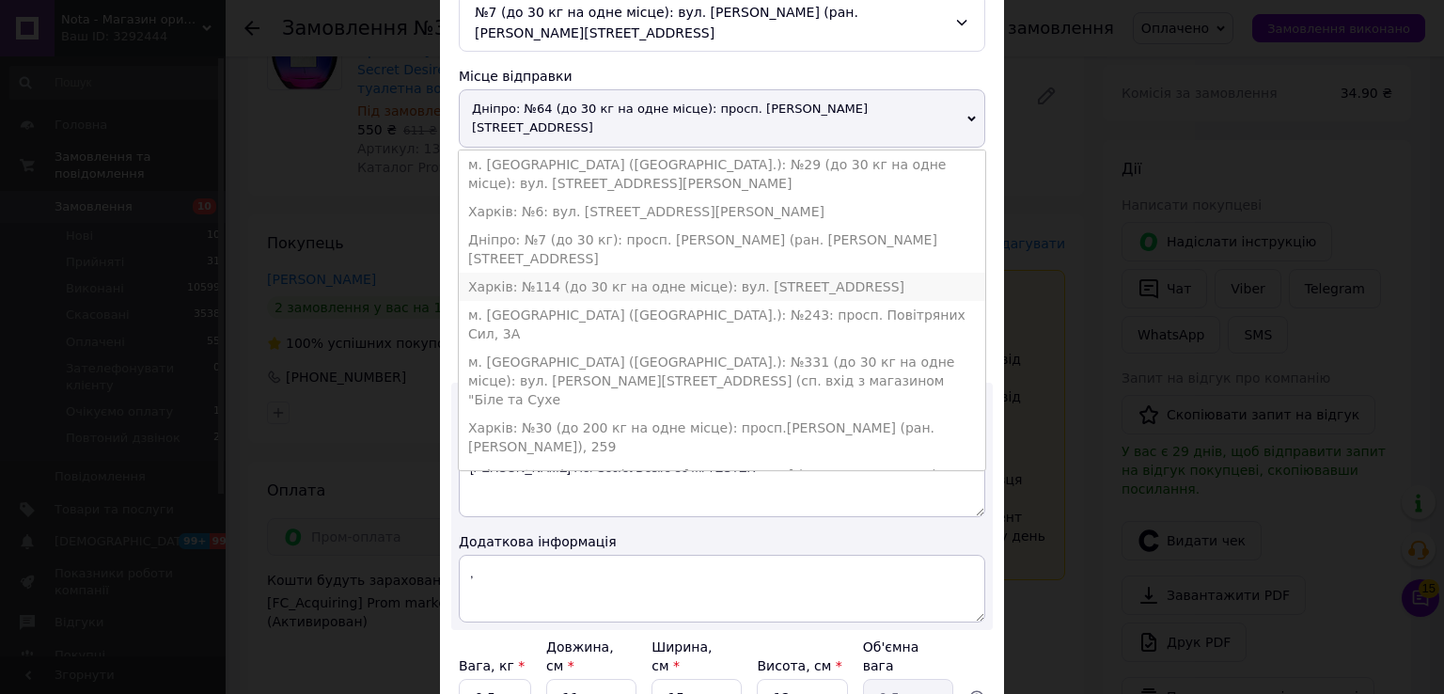
click at [568, 273] on li "Харків: №114 (до 30 кг на одне місце): вул. [STREET_ADDRESS]" at bounding box center [722, 287] width 527 height 28
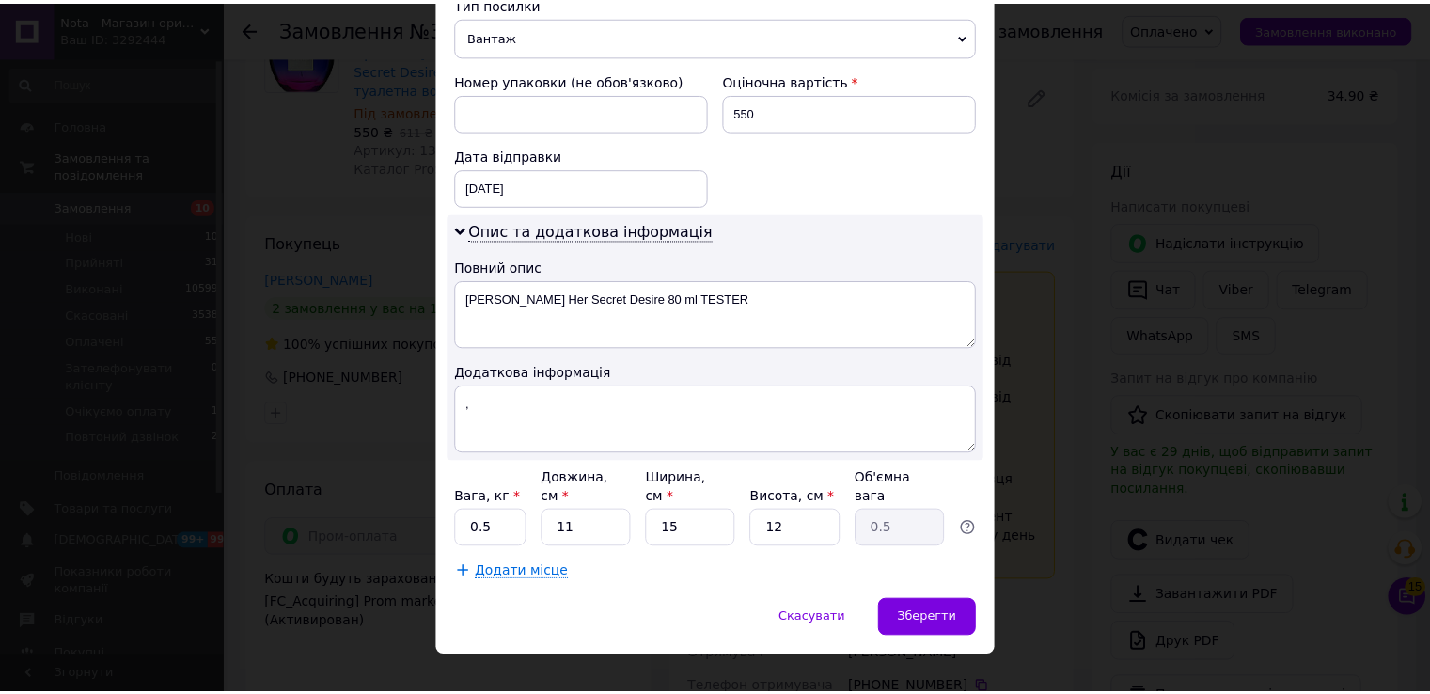
scroll to position [780, 0]
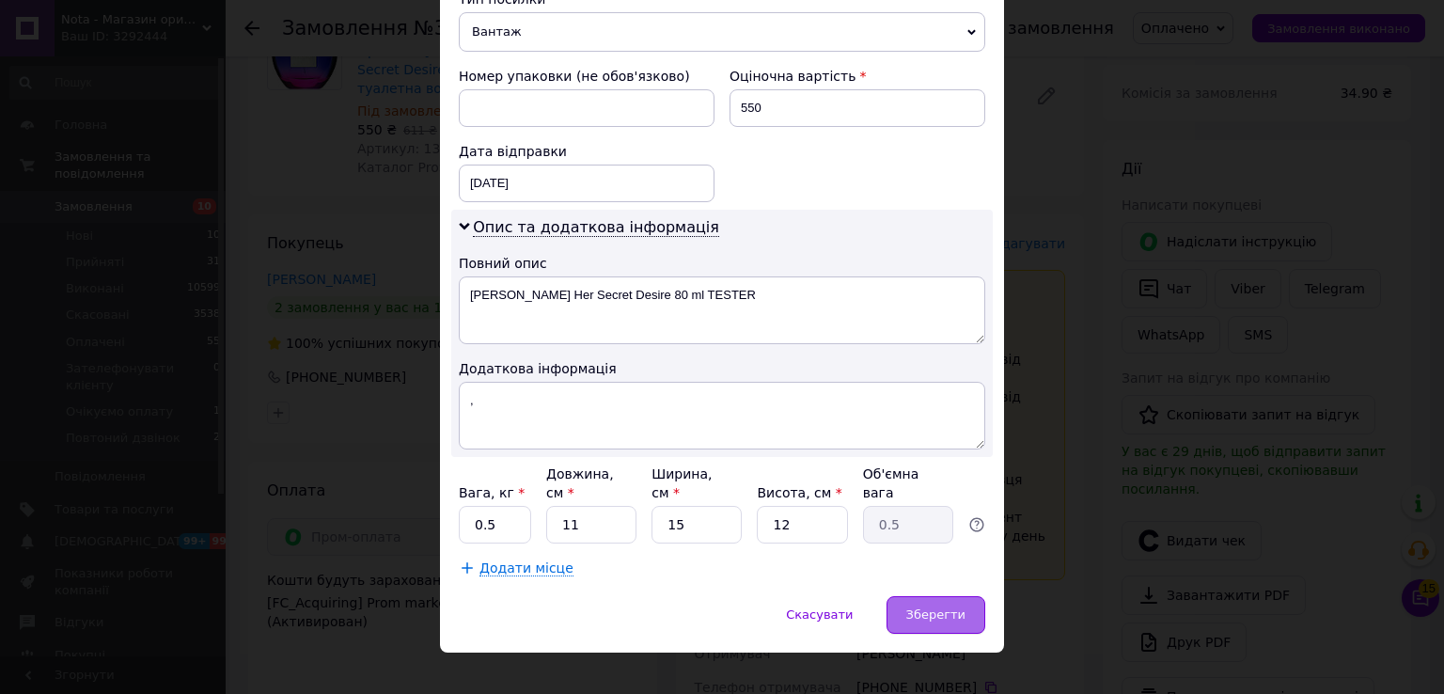
click at [940, 607] on span "Зберегти" at bounding box center [935, 614] width 59 height 14
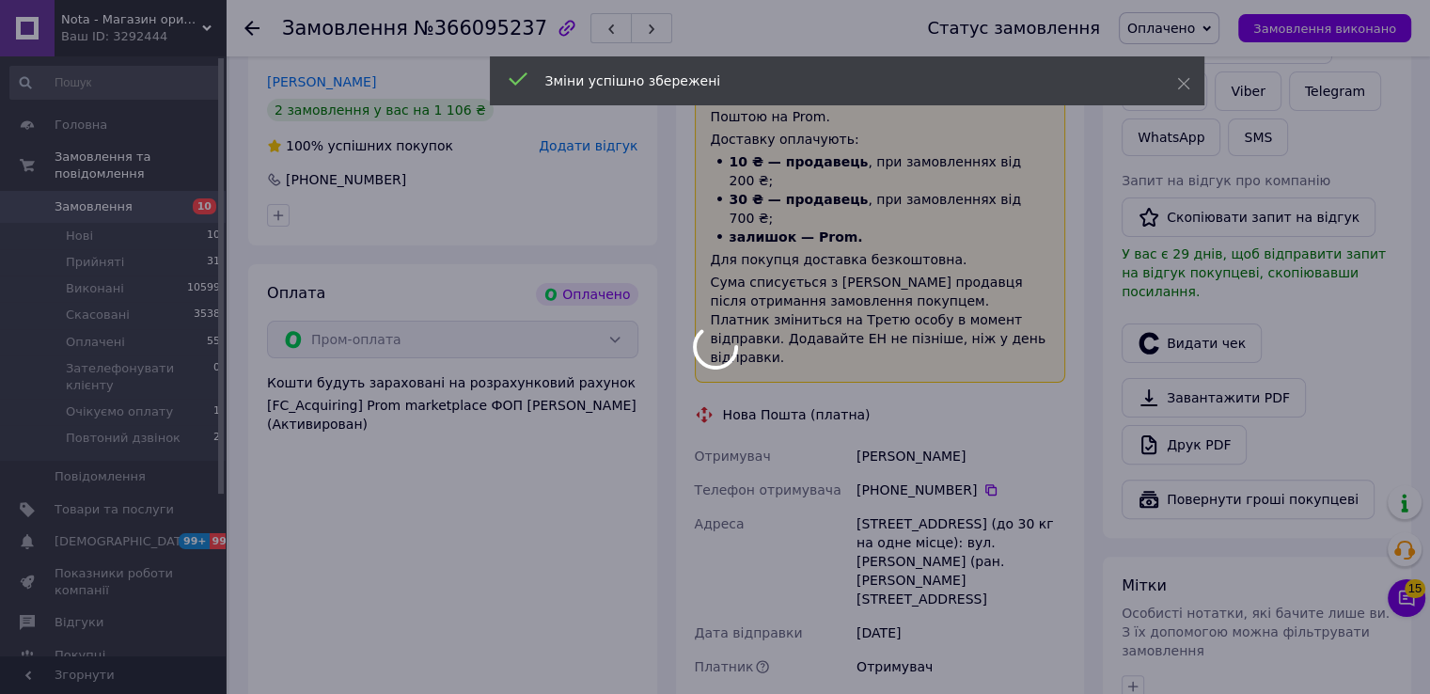
scroll to position [798, 0]
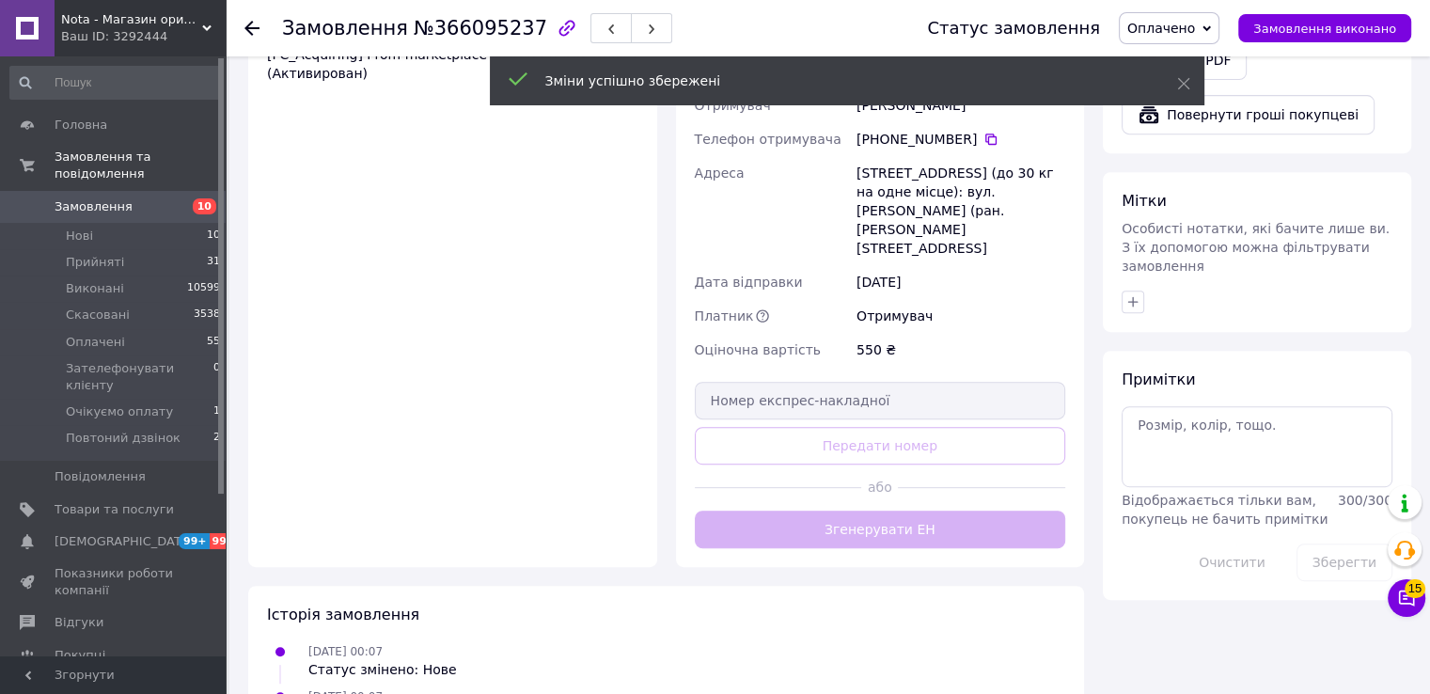
click at [853, 511] on button "Згенерувати ЕН" at bounding box center [880, 530] width 371 height 38
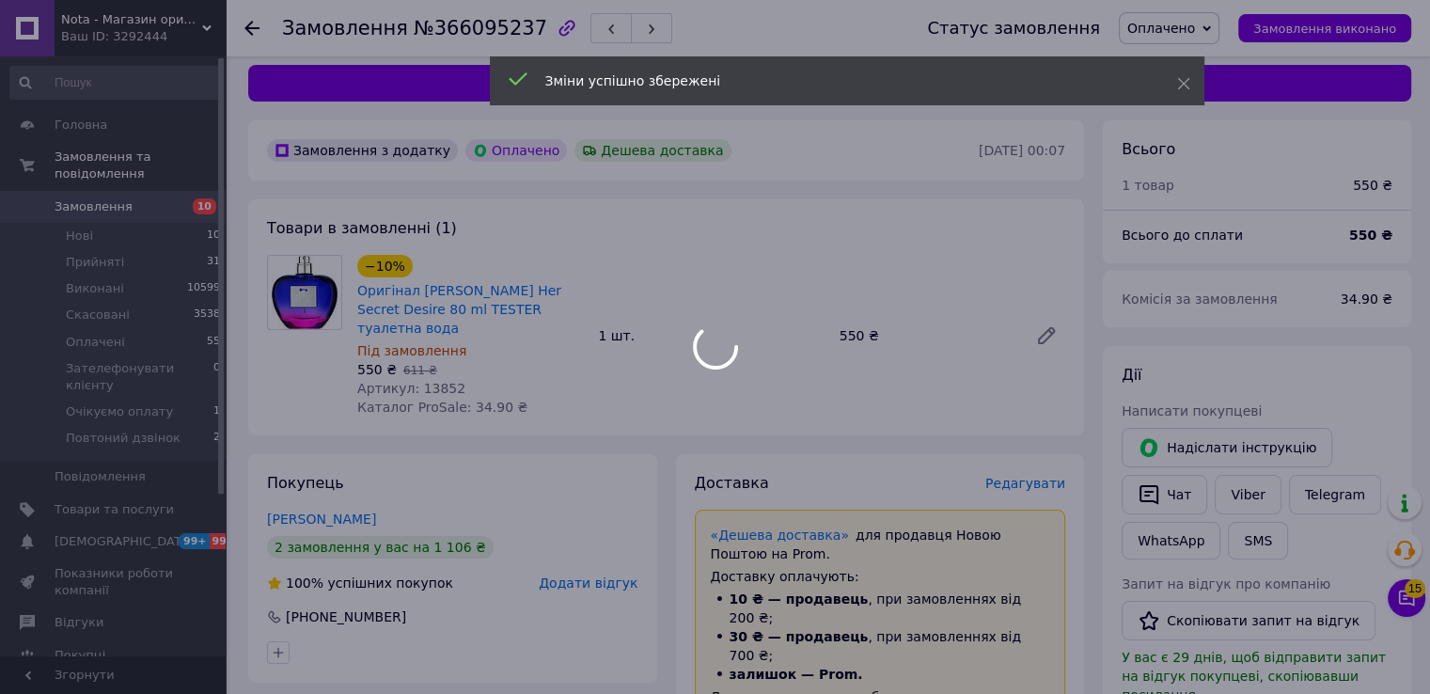
scroll to position [0, 0]
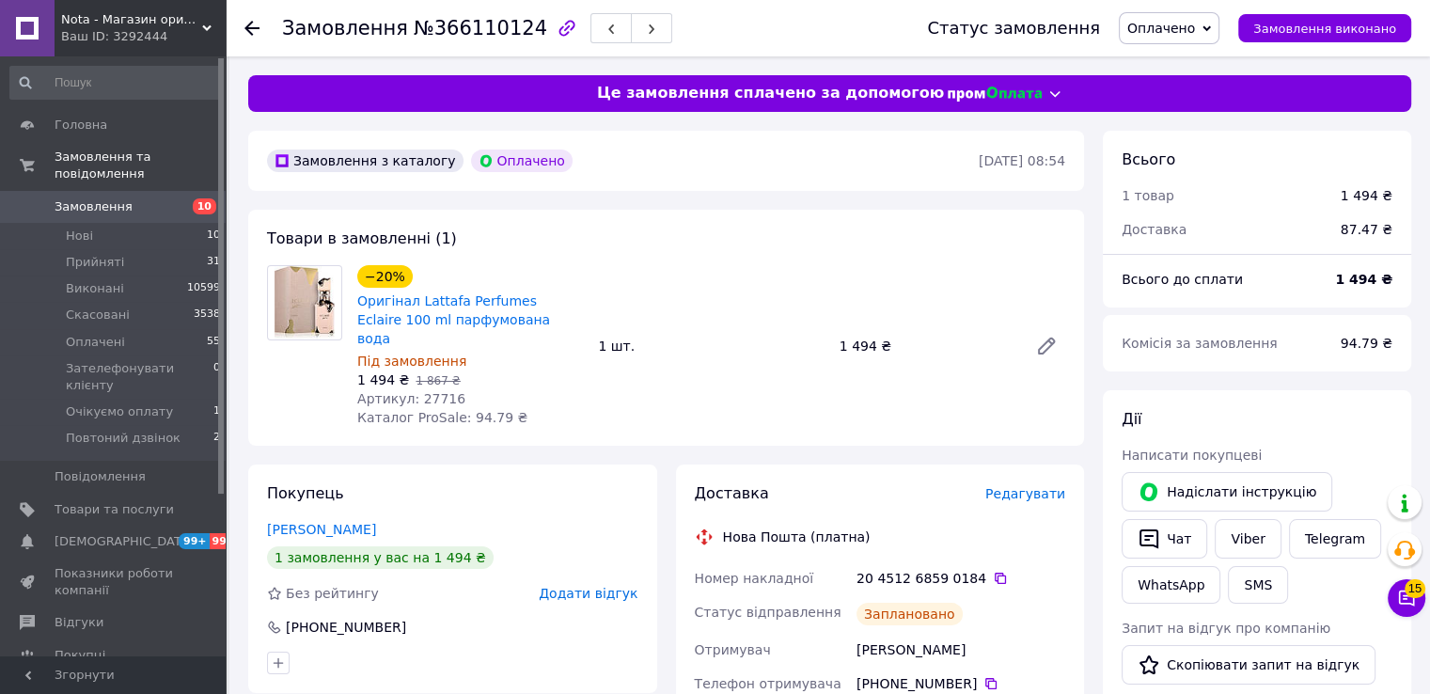
click at [466, 31] on span "№366110124" at bounding box center [481, 28] width 134 height 23
click at [464, 33] on span "№366110124" at bounding box center [481, 28] width 134 height 23
copy span "366110124"
drag, startPoint x: 514, startPoint y: 324, endPoint x: 417, endPoint y: 298, distance: 100.4
click at [417, 298] on span "Оригінал Lattafa Perfumes Eclaire 100 ml парфумована вода" at bounding box center [470, 319] width 226 height 56
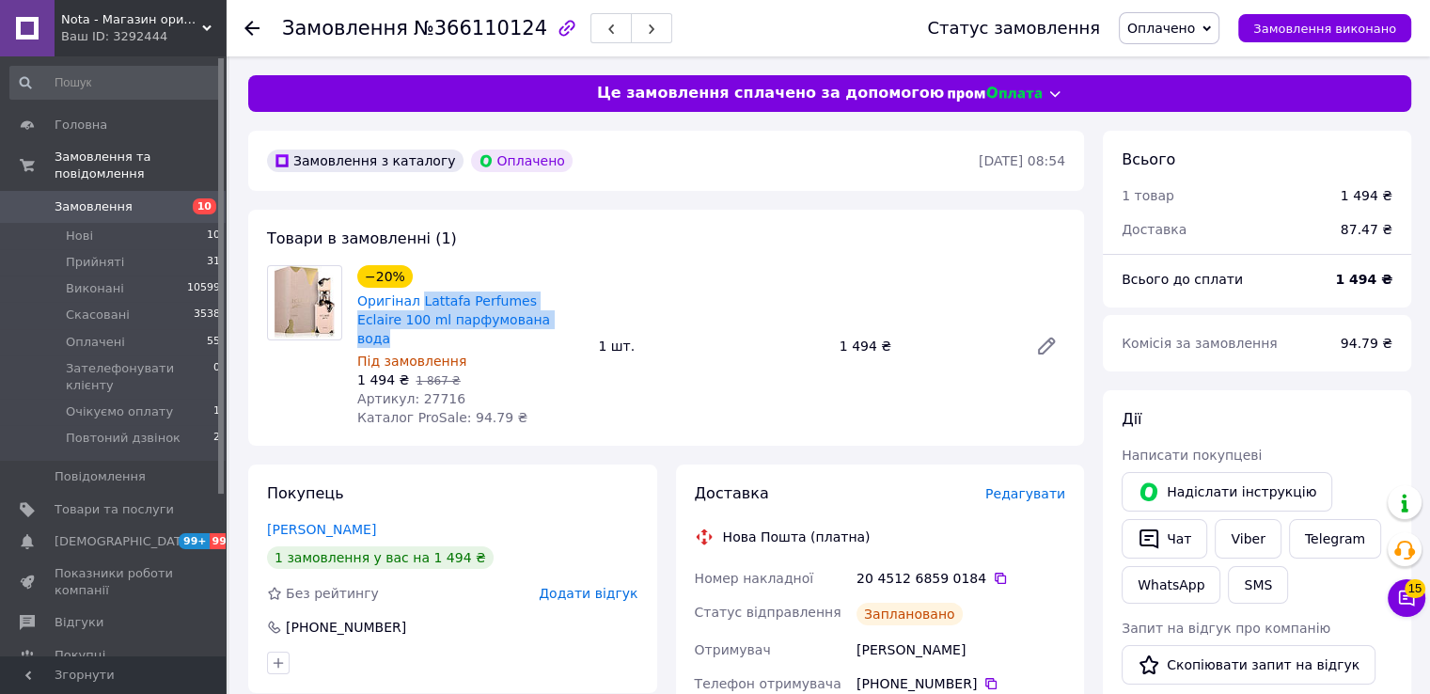
copy link "Lattafa Perfumes Eclaire 100 ml парфумована вода"
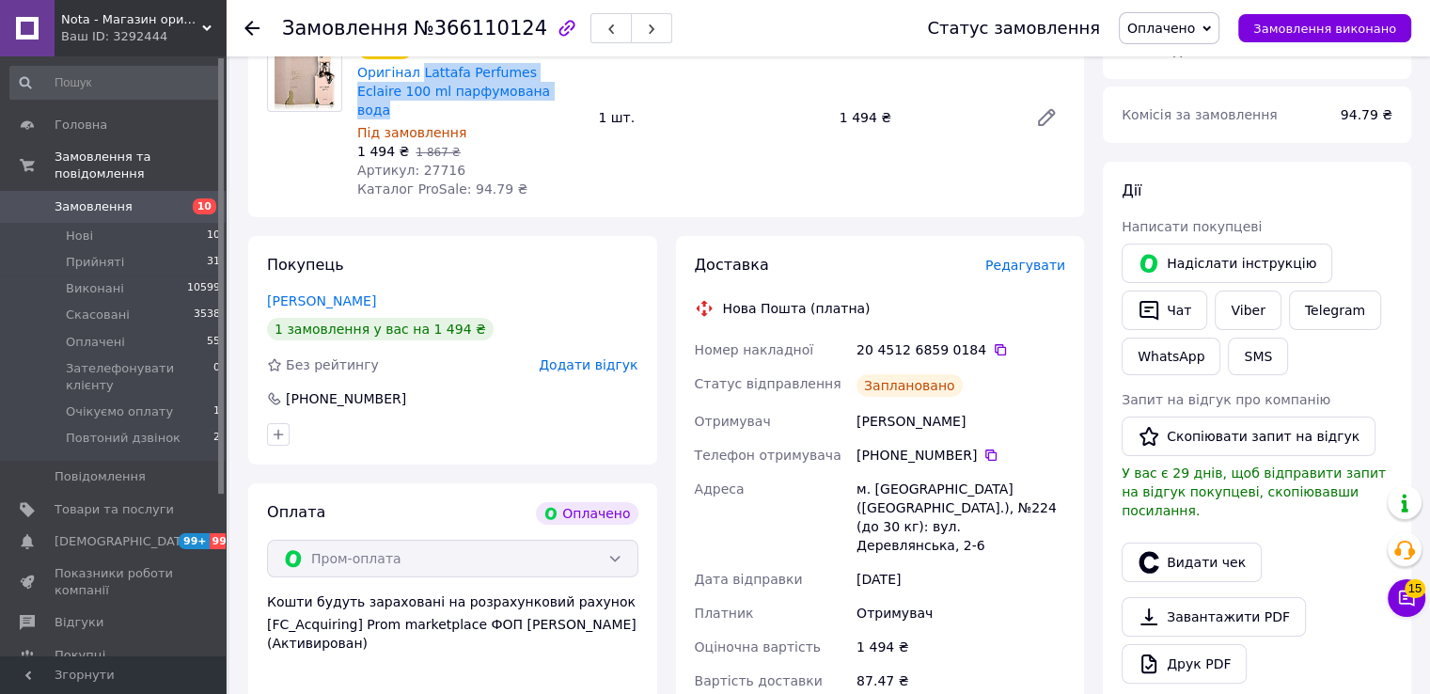
scroll to position [250, 0]
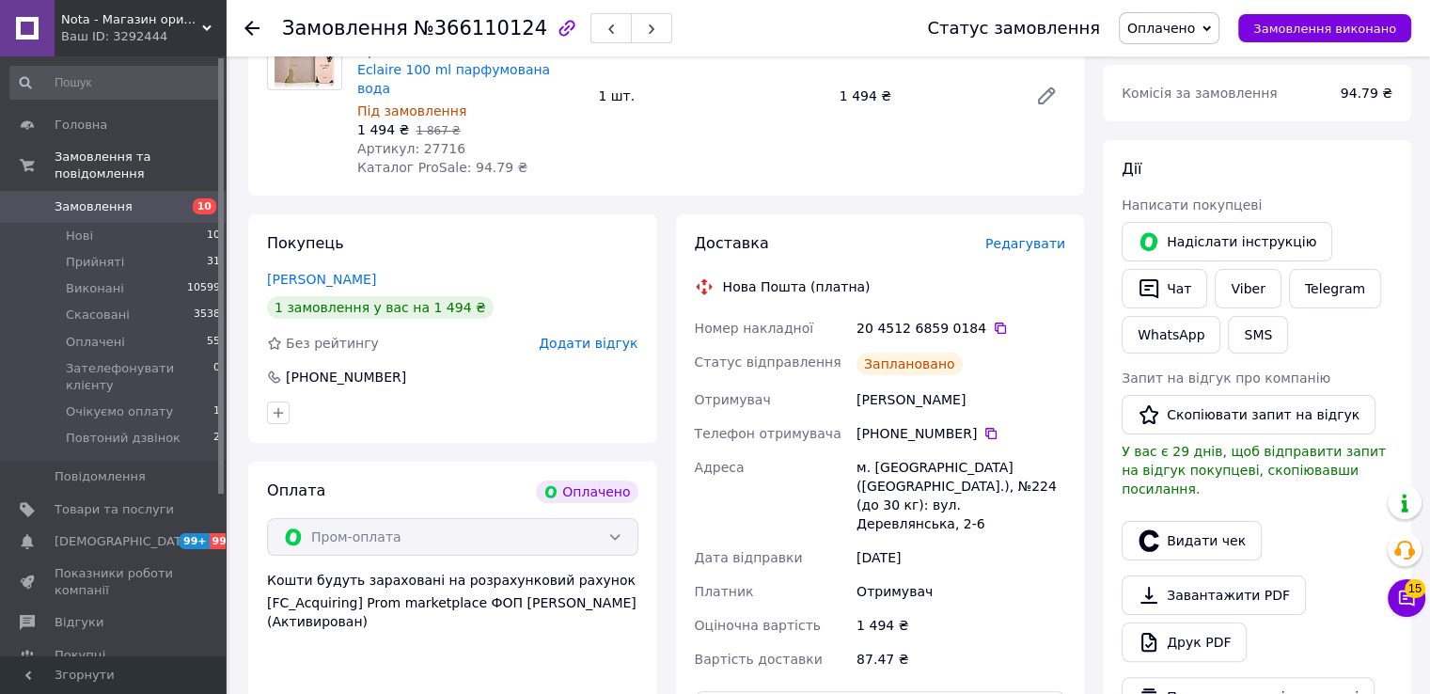
click at [872, 386] on div "Крюкова Валерия" at bounding box center [961, 400] width 216 height 34
copy div "Крюкова Валерия"
click at [984, 426] on icon at bounding box center [991, 433] width 15 height 15
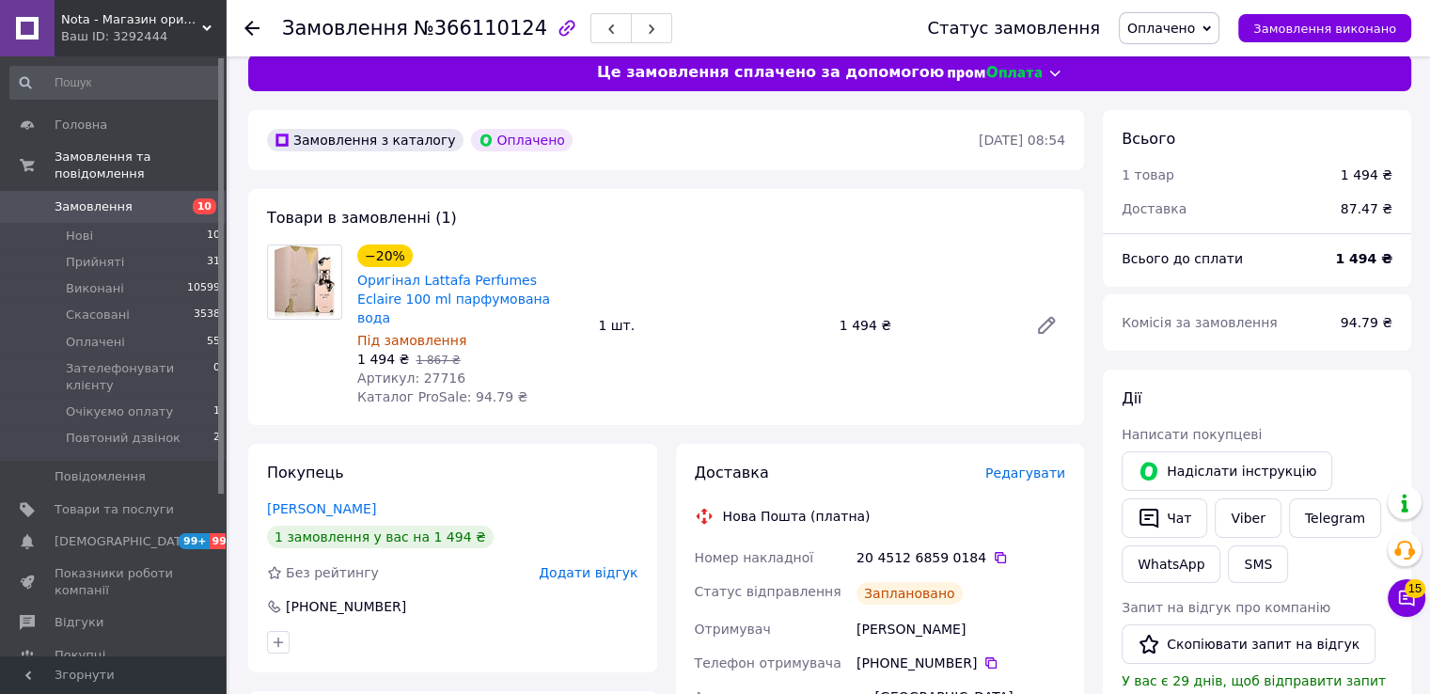
scroll to position [0, 0]
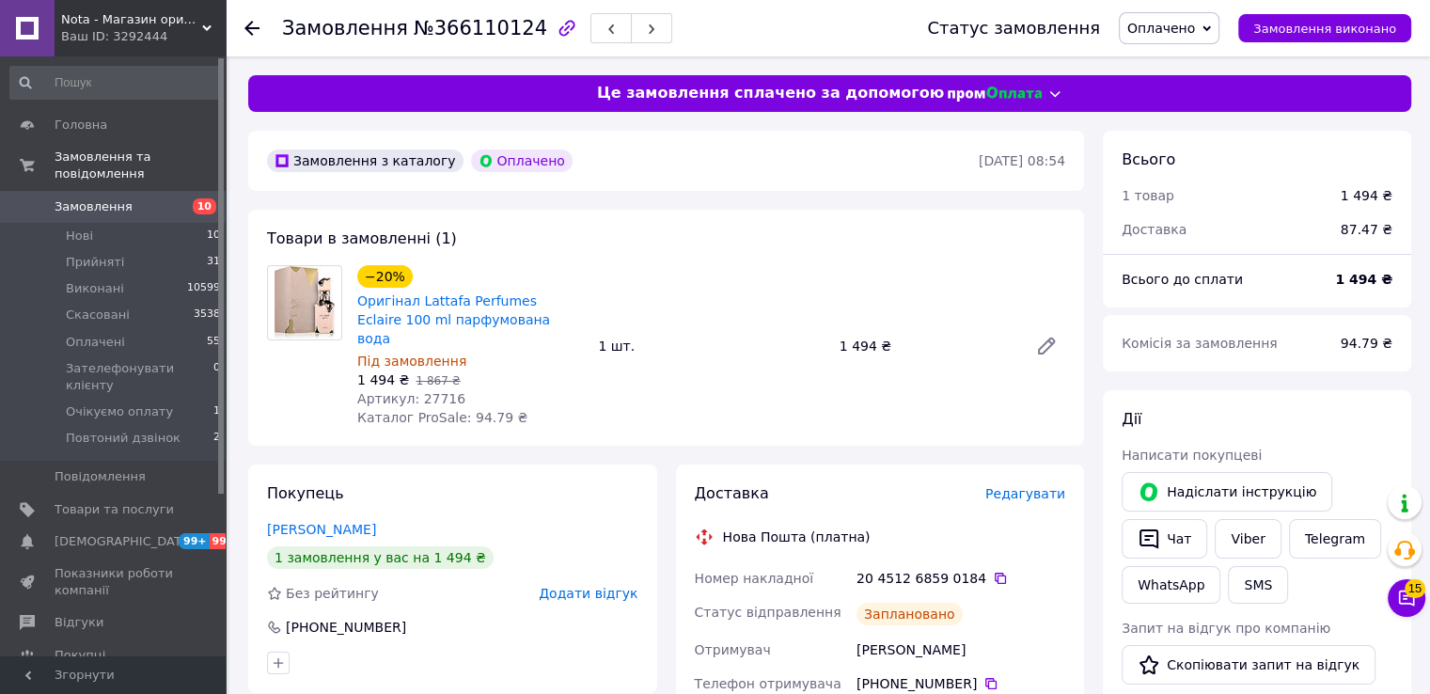
click at [446, 391] on span "Артикул: 27716" at bounding box center [411, 398] width 108 height 15
click at [435, 391] on span "Артикул: 27716" at bounding box center [411, 398] width 108 height 15
copy span "27716"
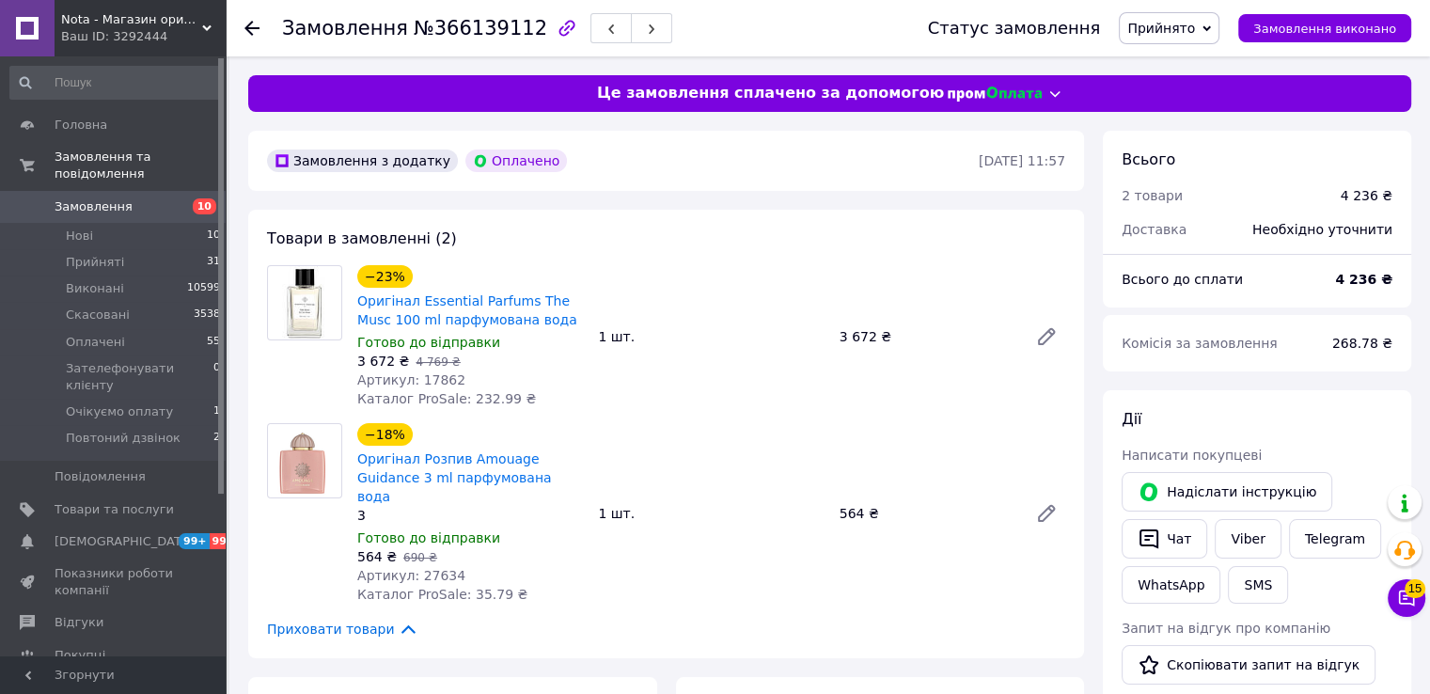
click at [480, 27] on span "№366139112" at bounding box center [481, 28] width 134 height 23
copy span "366139112"
drag, startPoint x: 474, startPoint y: 310, endPoint x: 416, endPoint y: 297, distance: 59.8
click at [416, 297] on span "Оригінал Essential Parfums The Musc 100 ml парфумована вода" at bounding box center [470, 310] width 226 height 38
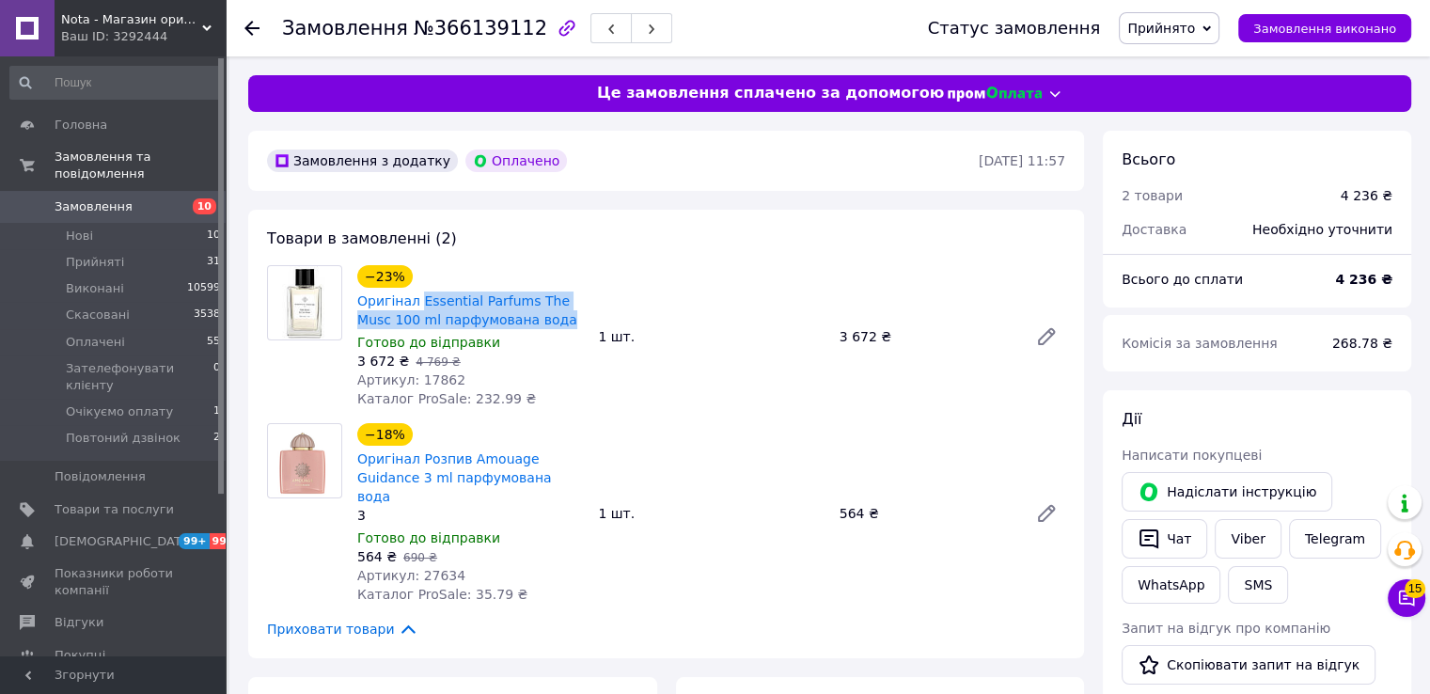
copy link "Essential Parfums The Musc 100 ml парфумована вода"
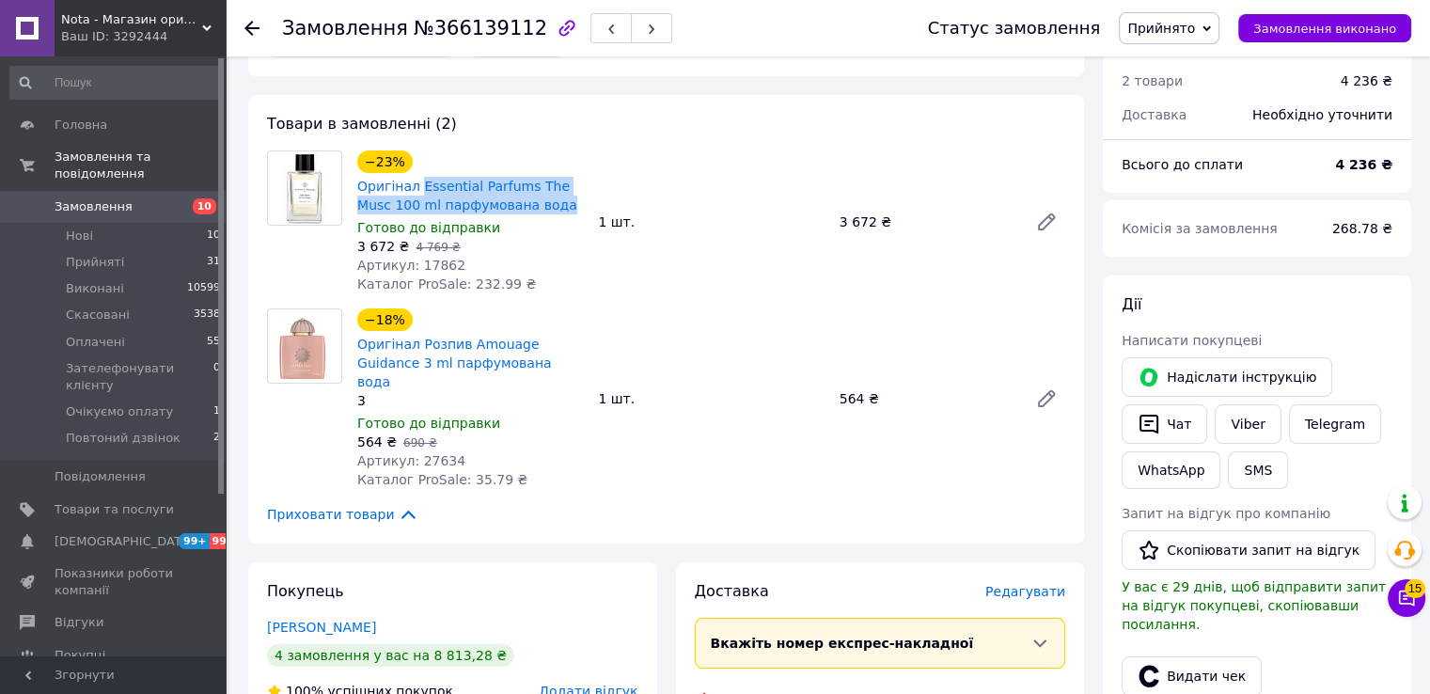
scroll to position [376, 0]
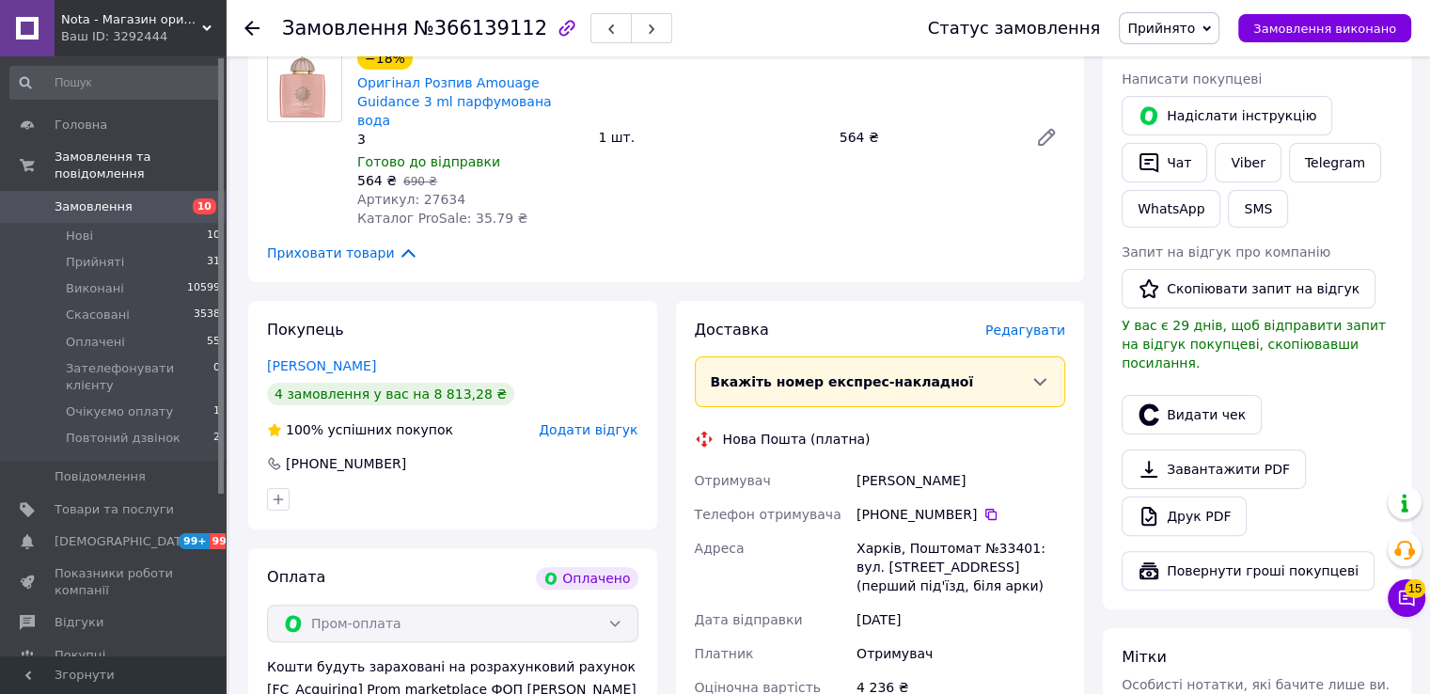
click at [865, 464] on div "Шевчук Оксана" at bounding box center [961, 481] width 216 height 34
click at [866, 464] on div "Шевчук Оксана" at bounding box center [961, 481] width 216 height 34
copy div "Шевчук Оксана"
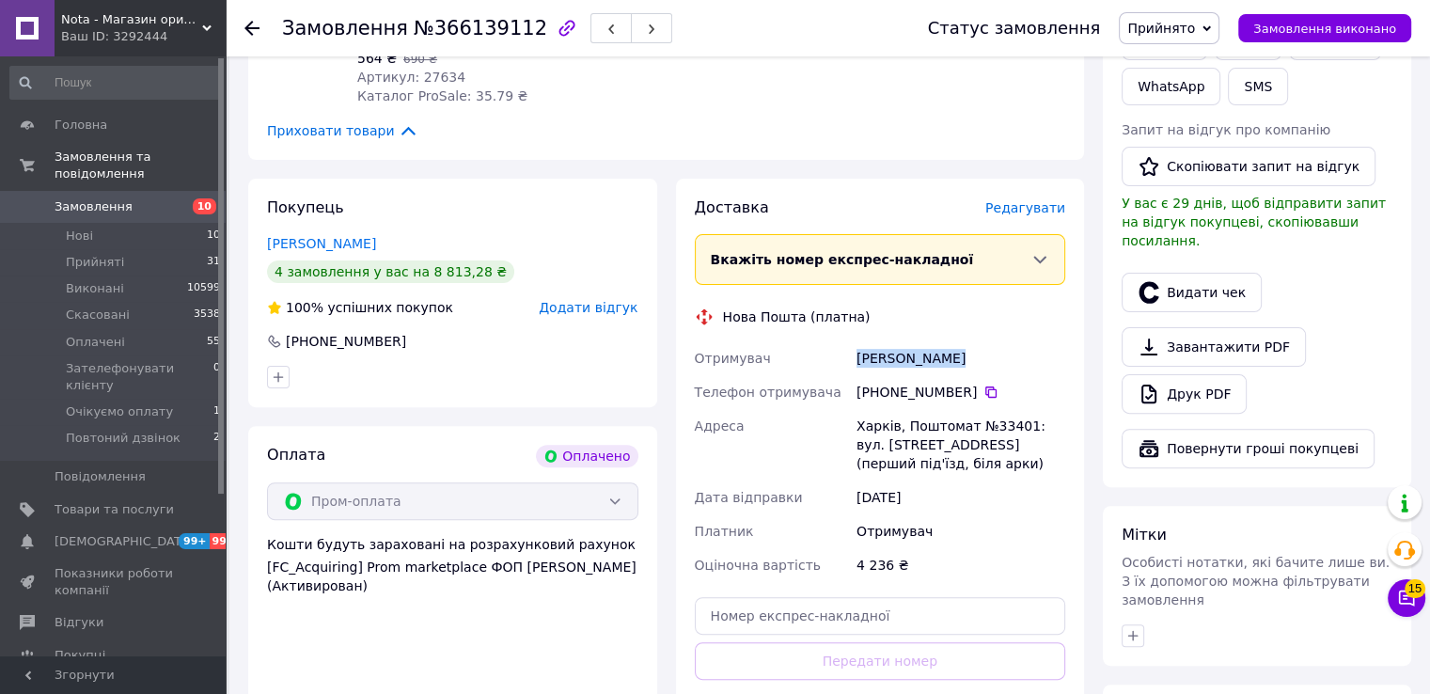
scroll to position [501, 0]
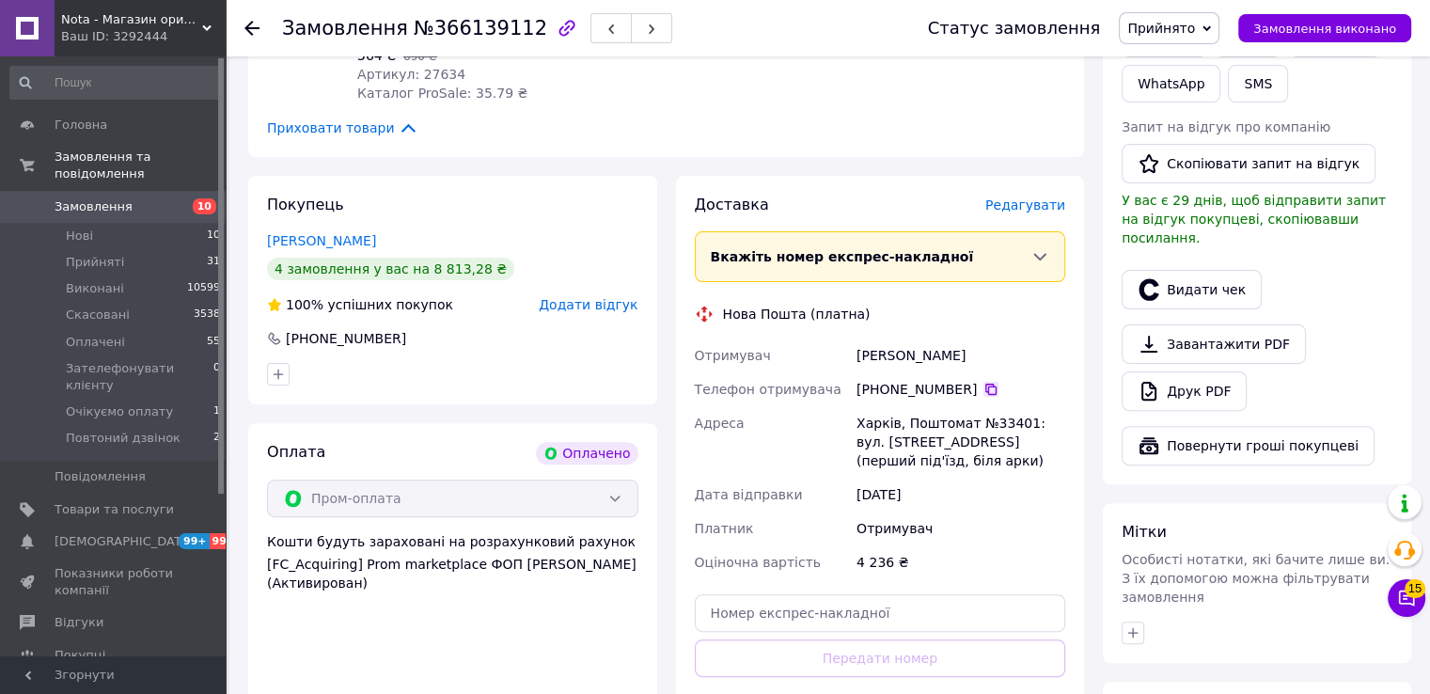
click at [984, 382] on icon at bounding box center [991, 389] width 15 height 15
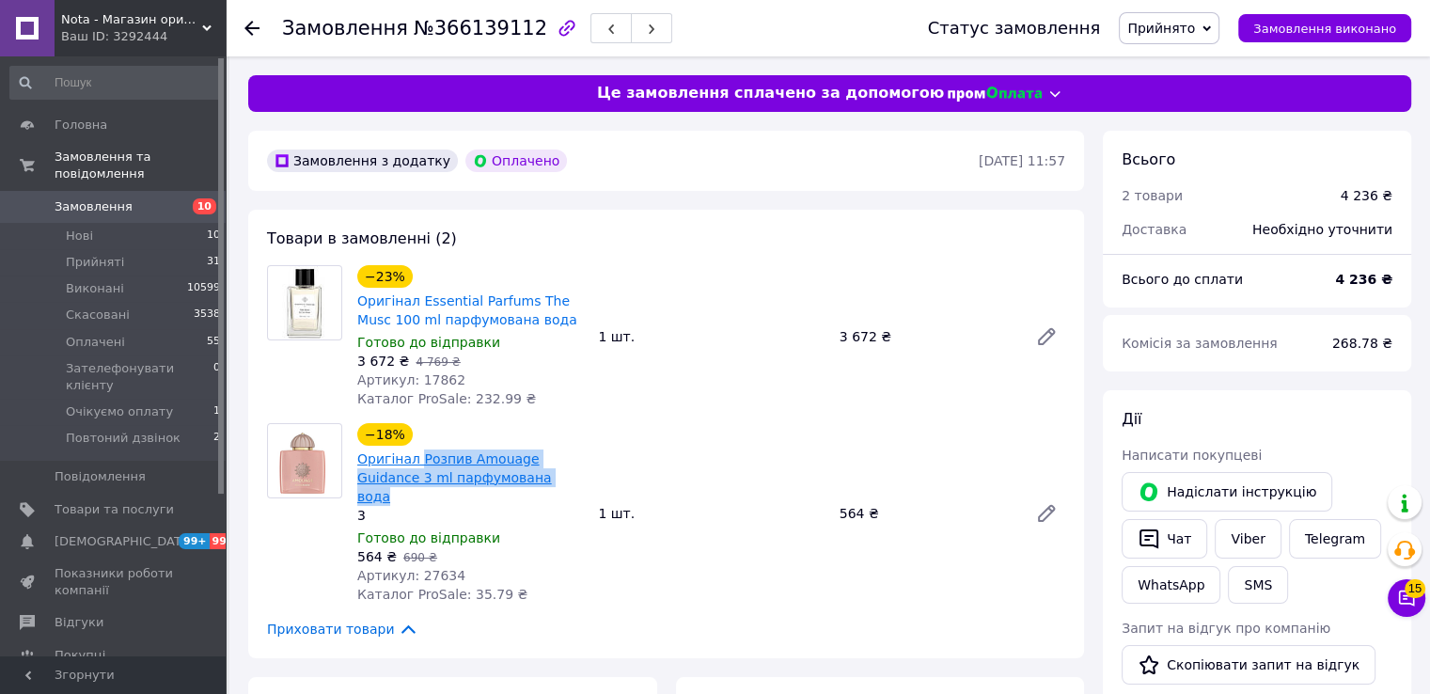
drag, startPoint x: 515, startPoint y: 473, endPoint x: 417, endPoint y: 467, distance: 98.9
click at [417, 467] on span "Оригінал Розпив Amouage Guidance 3 ml парфумована вода" at bounding box center [470, 477] width 226 height 56
copy link "Розпив Amouage Guidance 3 ml парфумована вода"
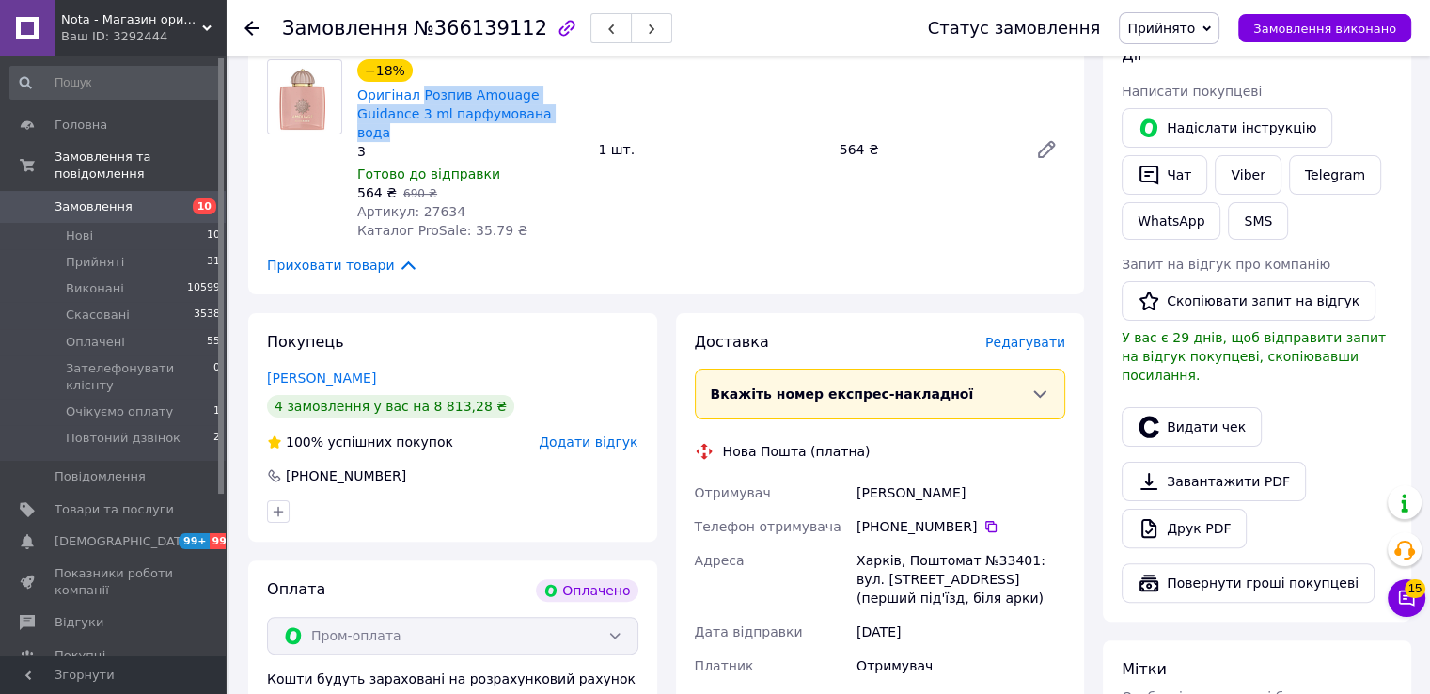
scroll to position [376, 0]
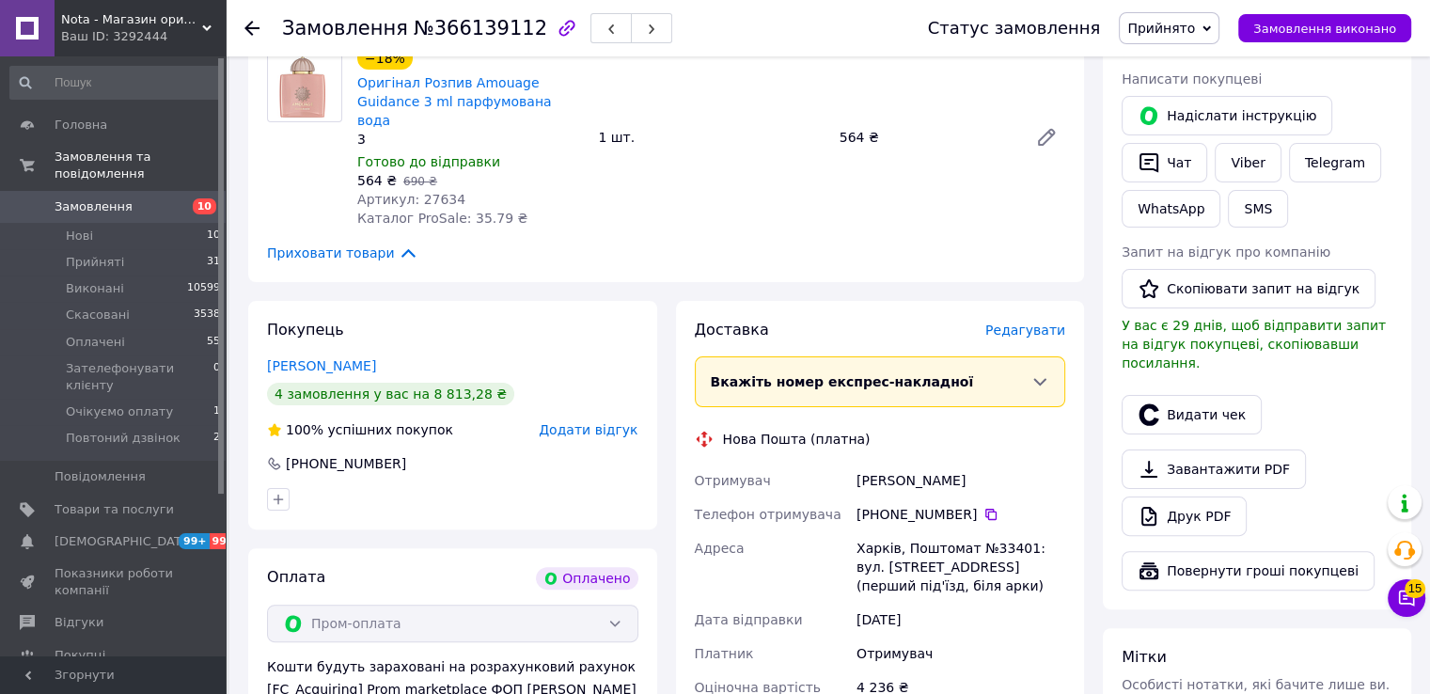
click at [876, 470] on div "Шевчук Оксана" at bounding box center [961, 481] width 216 height 34
copy div "Шевчук Оксана"
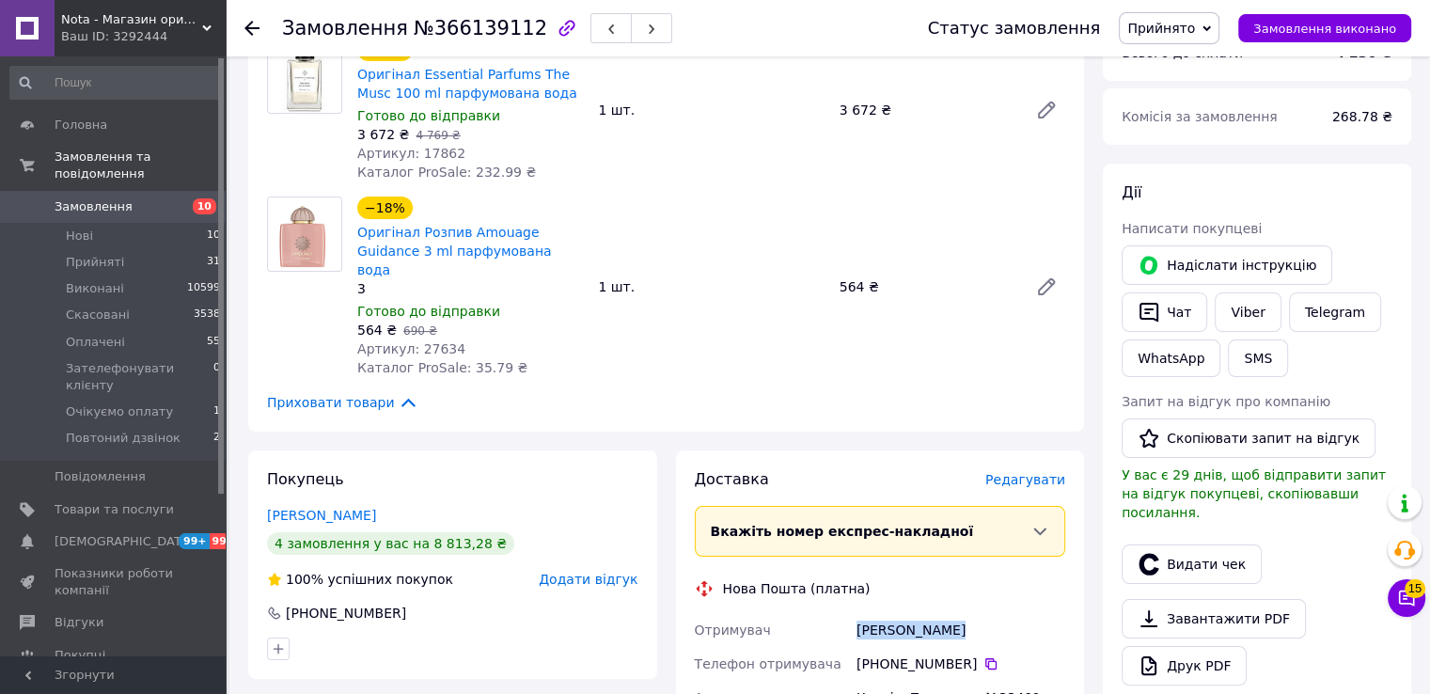
scroll to position [0, 0]
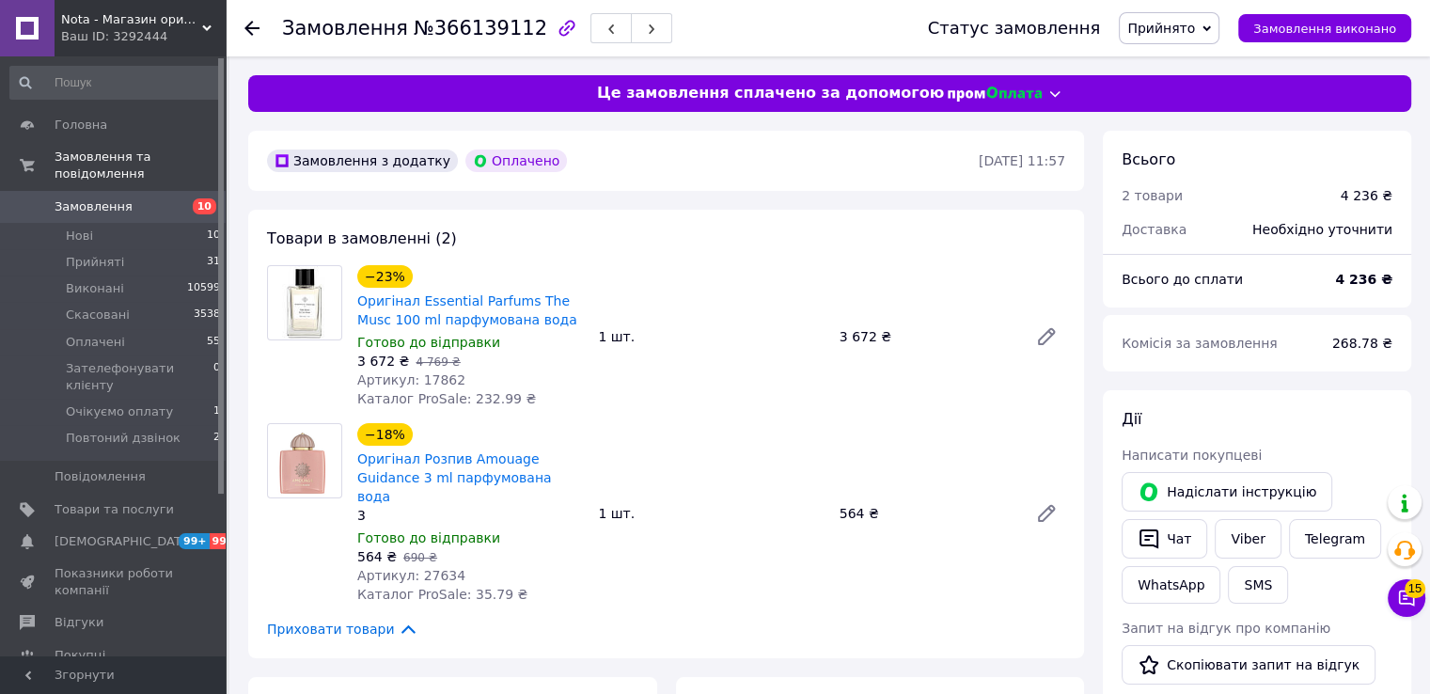
click at [432, 568] on span "Артикул: 27634" at bounding box center [411, 575] width 108 height 15
copy span "27634"
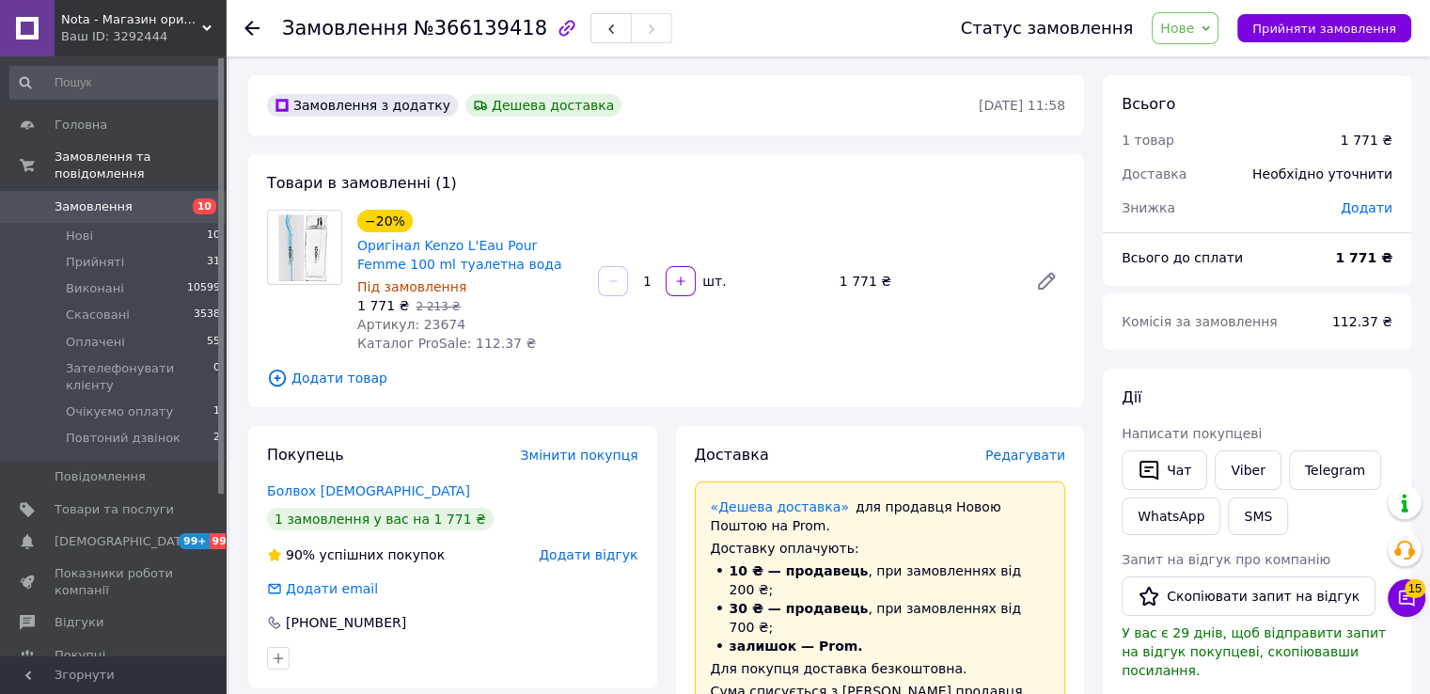
click at [455, 34] on span "№366139418" at bounding box center [481, 28] width 134 height 23
copy span "366139418"
drag, startPoint x: 459, startPoint y: 258, endPoint x: 418, endPoint y: 252, distance: 40.8
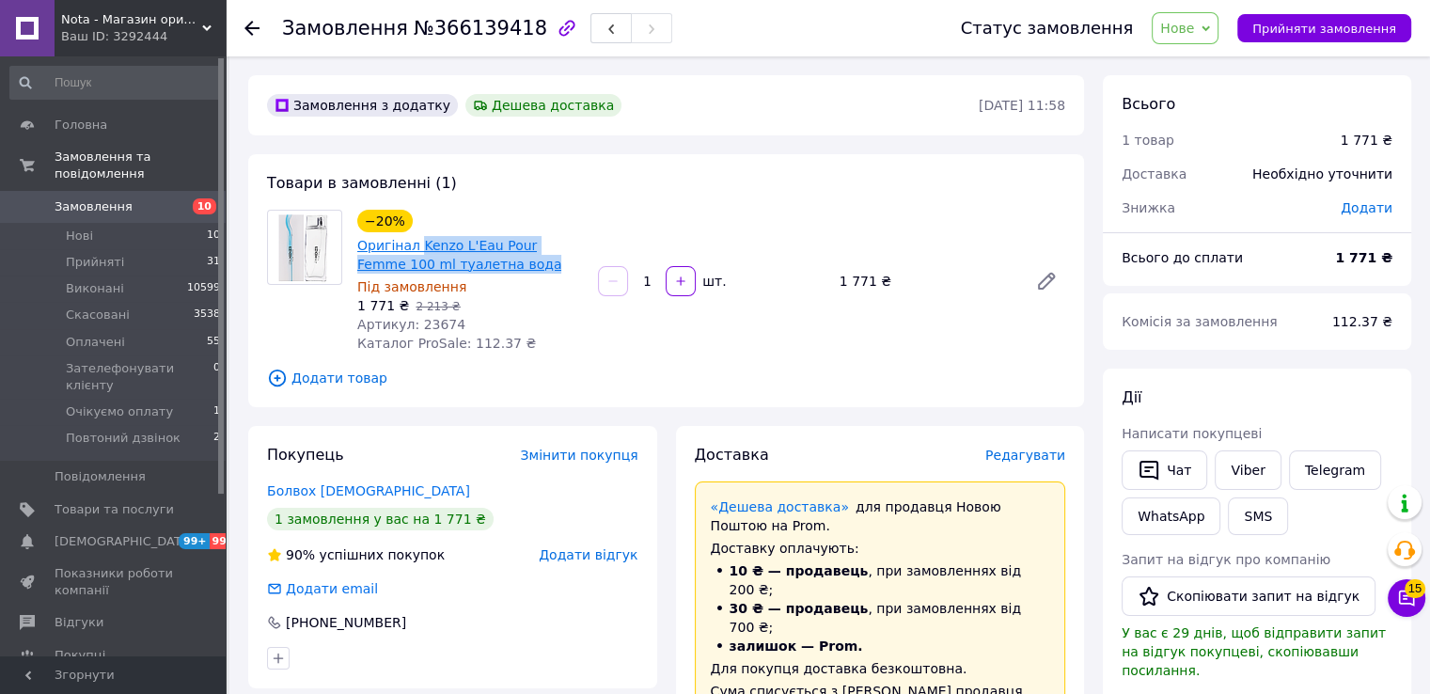
click at [418, 252] on span "Оригінал Kenzo L'Eau Pour Femme 100 ml туалетна вода" at bounding box center [470, 255] width 226 height 38
copy link "Kenzo L'Eau Pour Femme 100 ml туалетна вода"
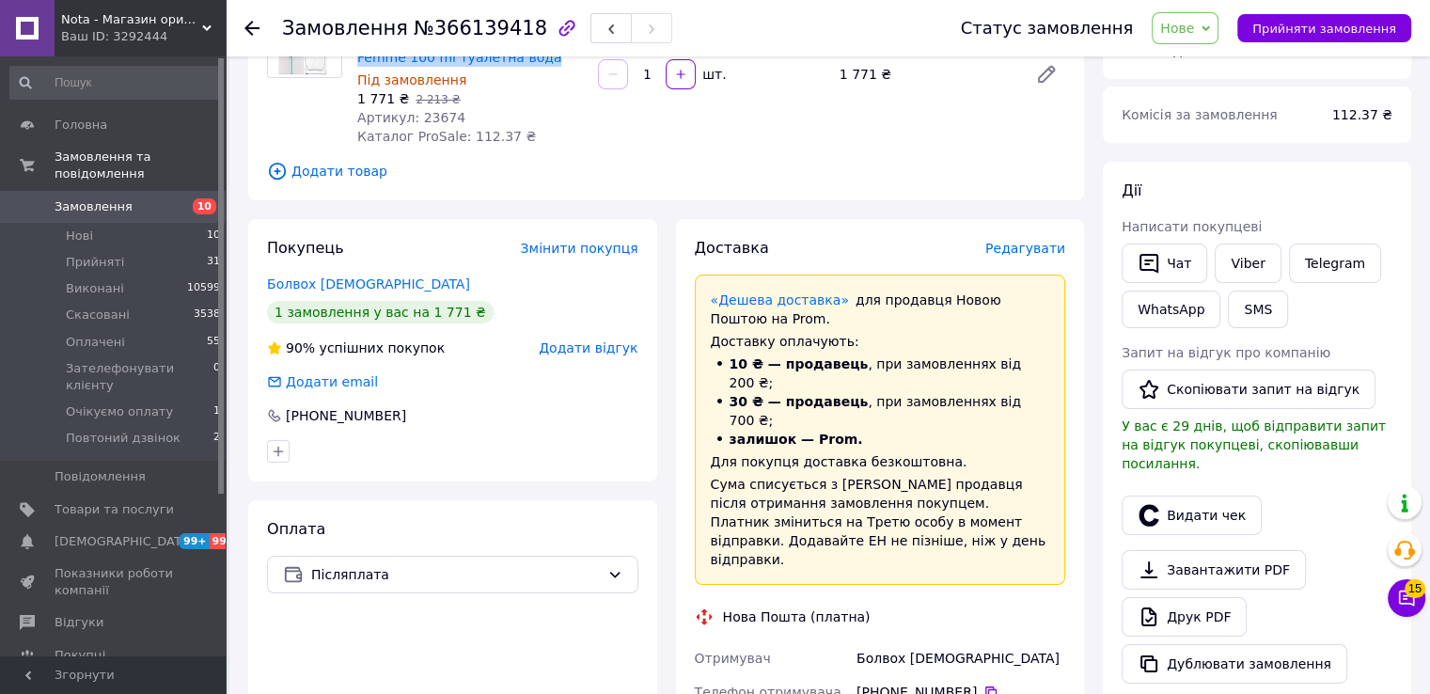
scroll to position [376, 0]
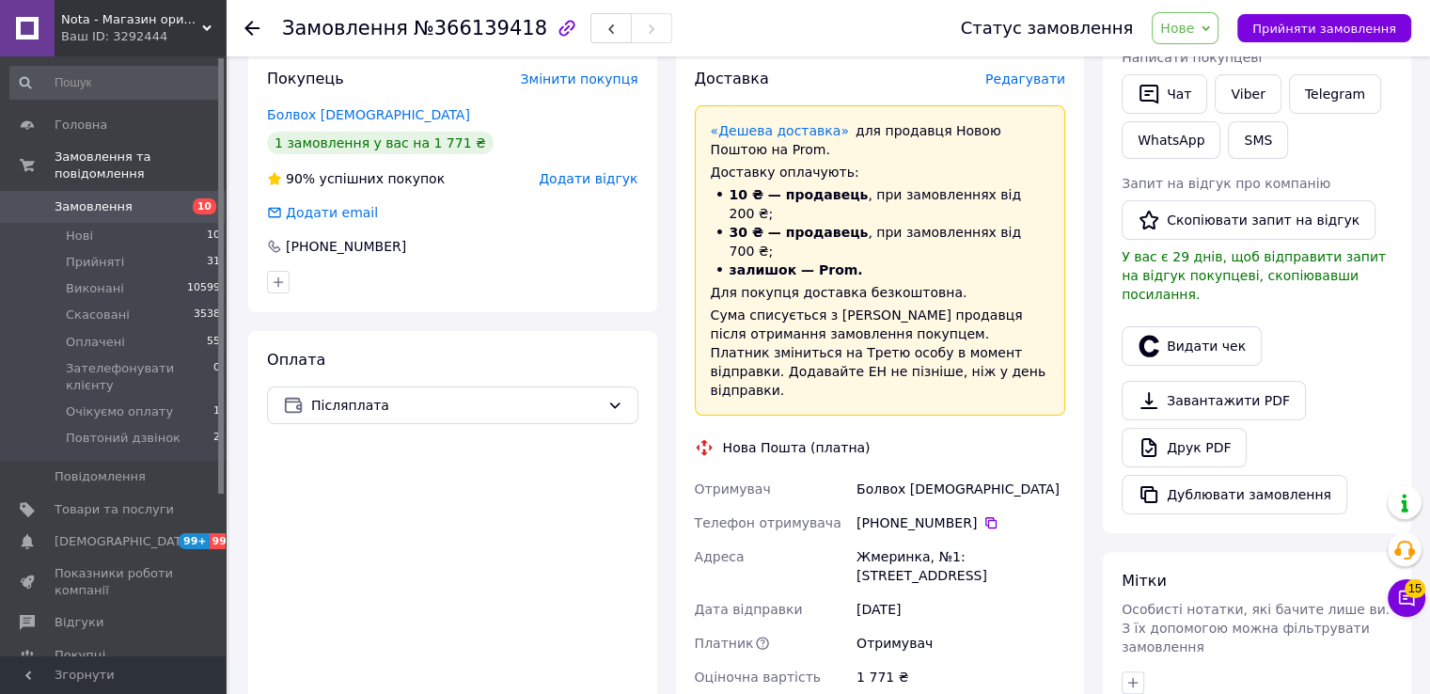
click at [874, 472] on div "Болвох Алла" at bounding box center [961, 489] width 216 height 34
copy div "Болвох Алла"
click at [984, 515] on icon at bounding box center [991, 522] width 15 height 15
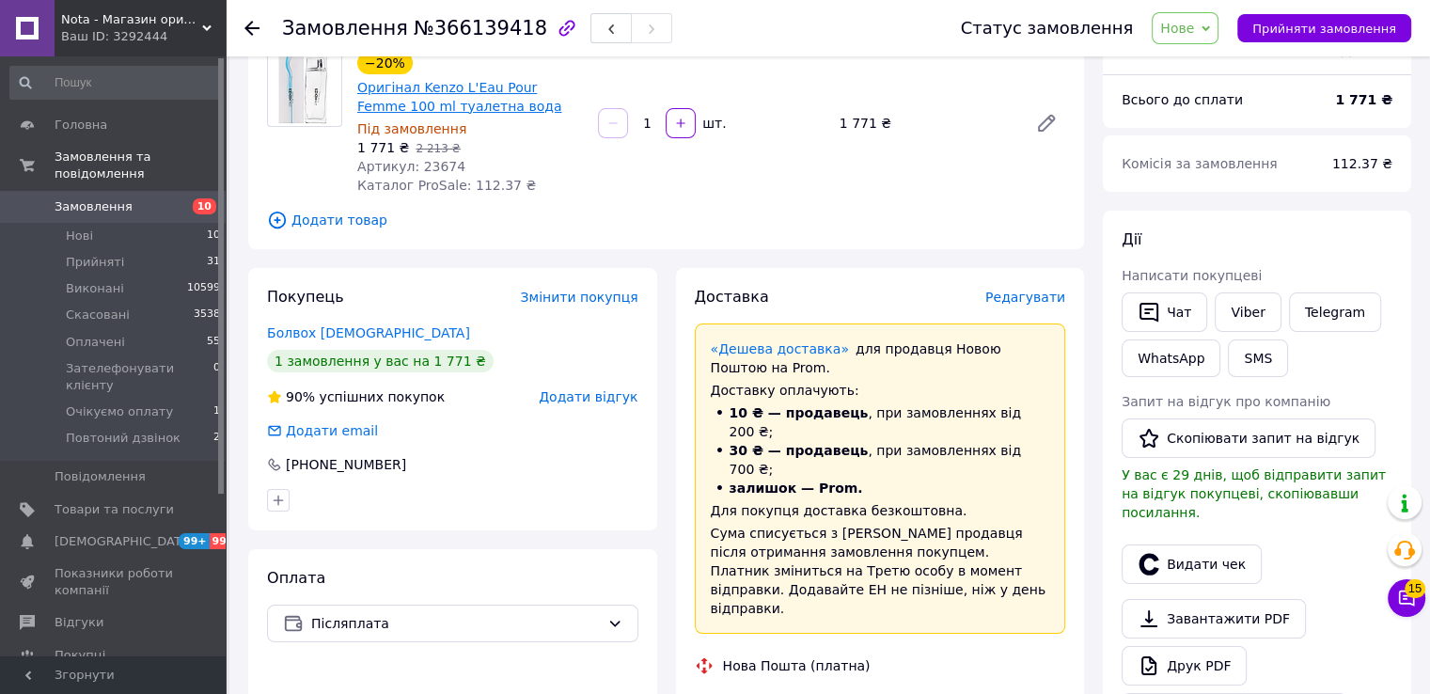
scroll to position [0, 0]
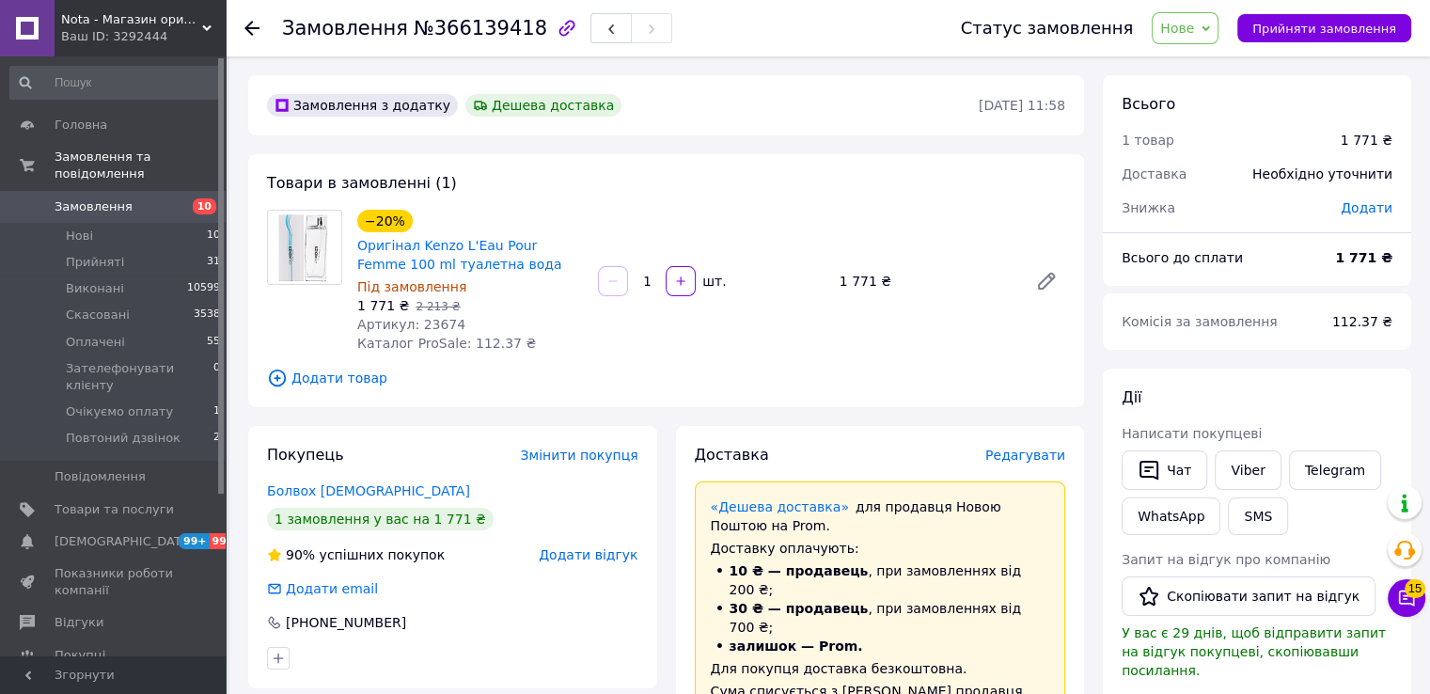
click at [430, 324] on span "Артикул: 23674" at bounding box center [411, 324] width 108 height 15
copy span "23674"
click at [1210, 27] on icon at bounding box center [1206, 28] width 8 height 8
click at [1205, 56] on li "Прийнято" at bounding box center [1242, 66] width 179 height 28
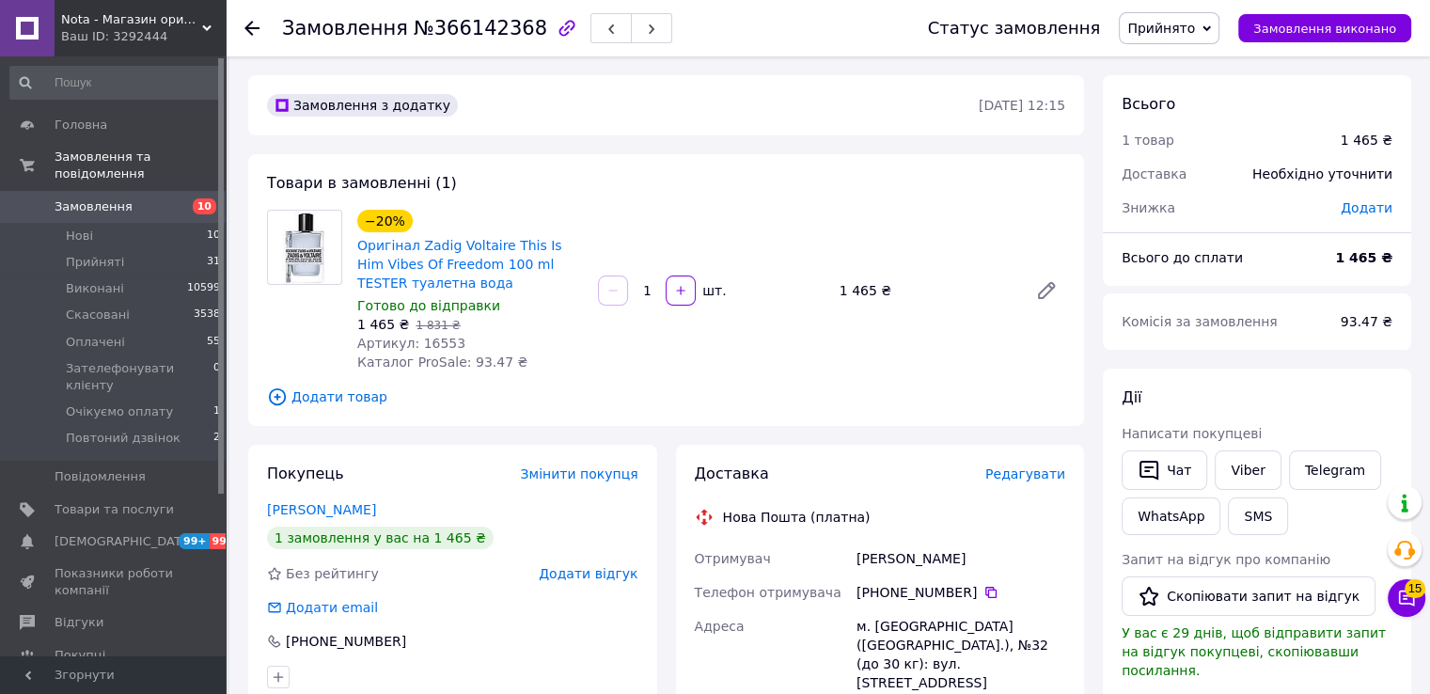
click at [463, 31] on span "№366142368" at bounding box center [481, 28] width 134 height 23
copy span "366142368"
drag, startPoint x: 470, startPoint y: 283, endPoint x: 417, endPoint y: 252, distance: 61.9
click at [417, 252] on span "Оригінал Zadig Voltaire This Is Him Vibes Of Freedom 100 ml TESTER туалетна вода" at bounding box center [470, 264] width 226 height 56
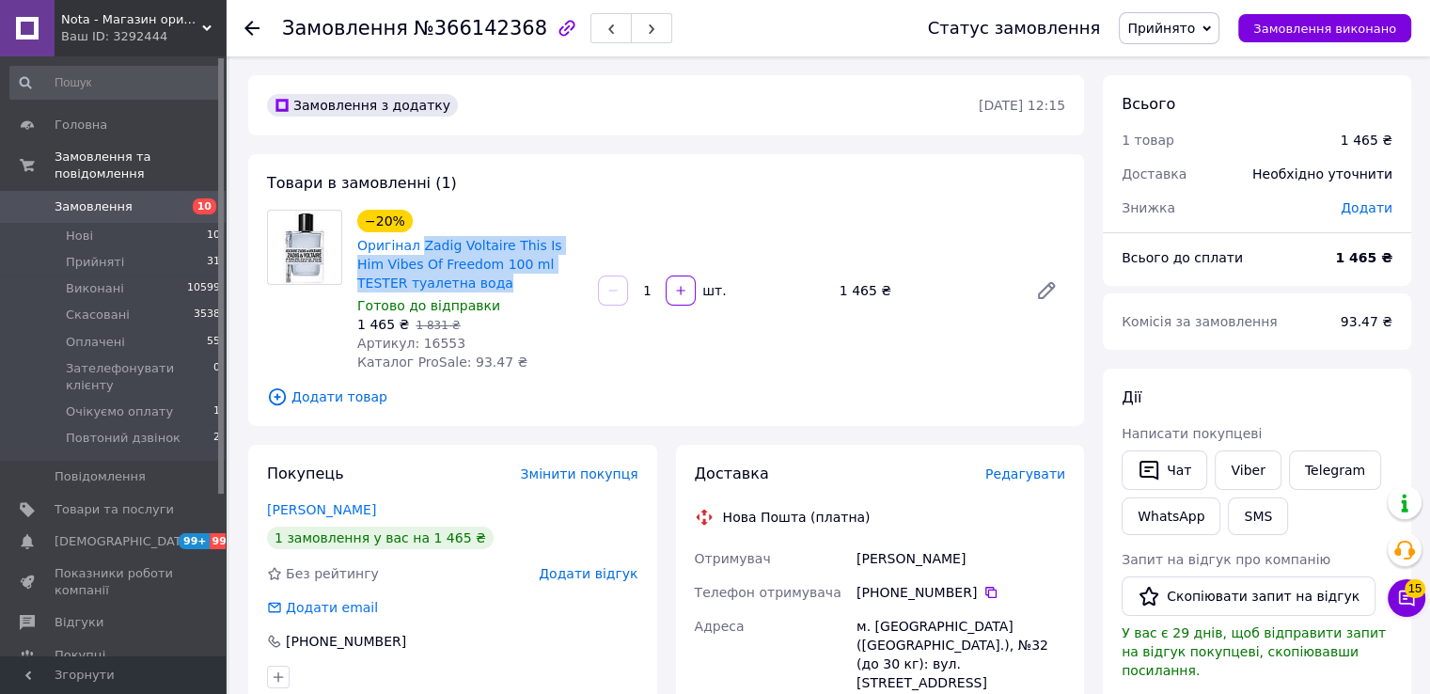
copy link "Zadig Voltaire This Is Him Vibes Of Freedom 100 ml TESTER туалетна вода"
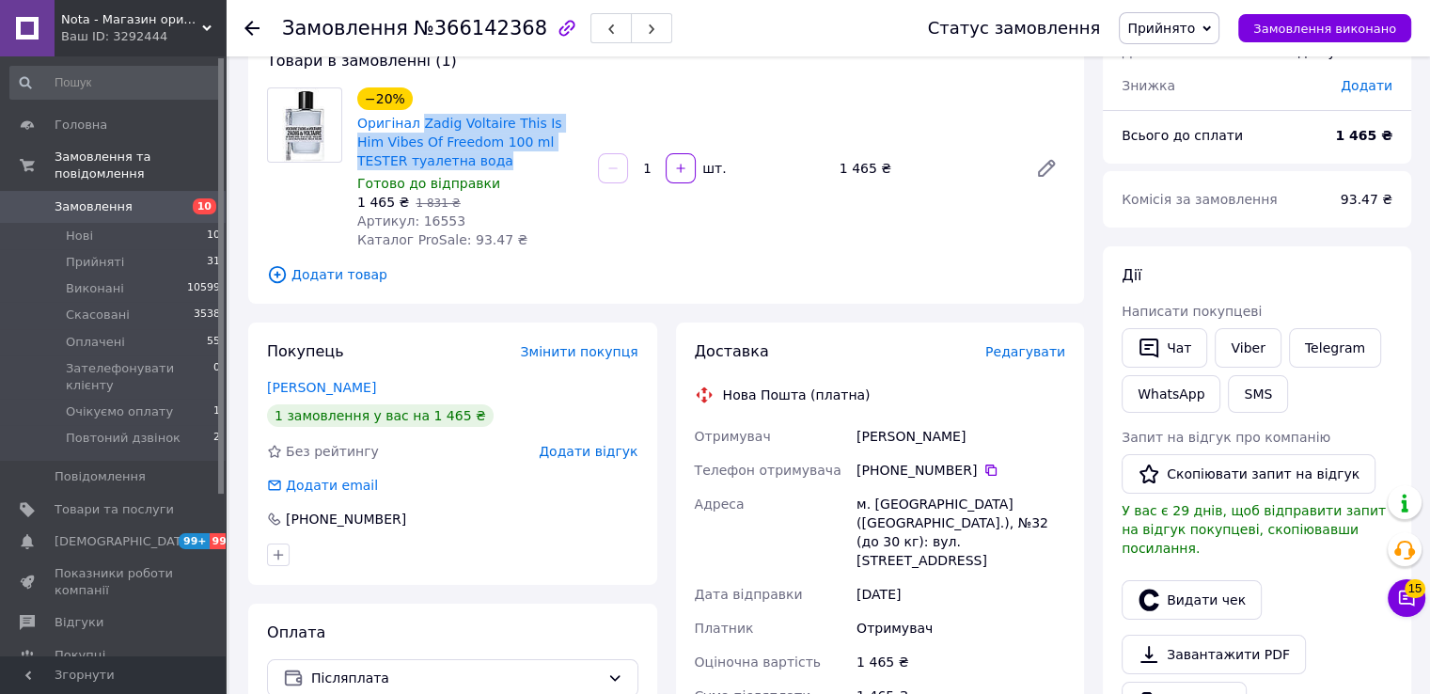
scroll to position [125, 0]
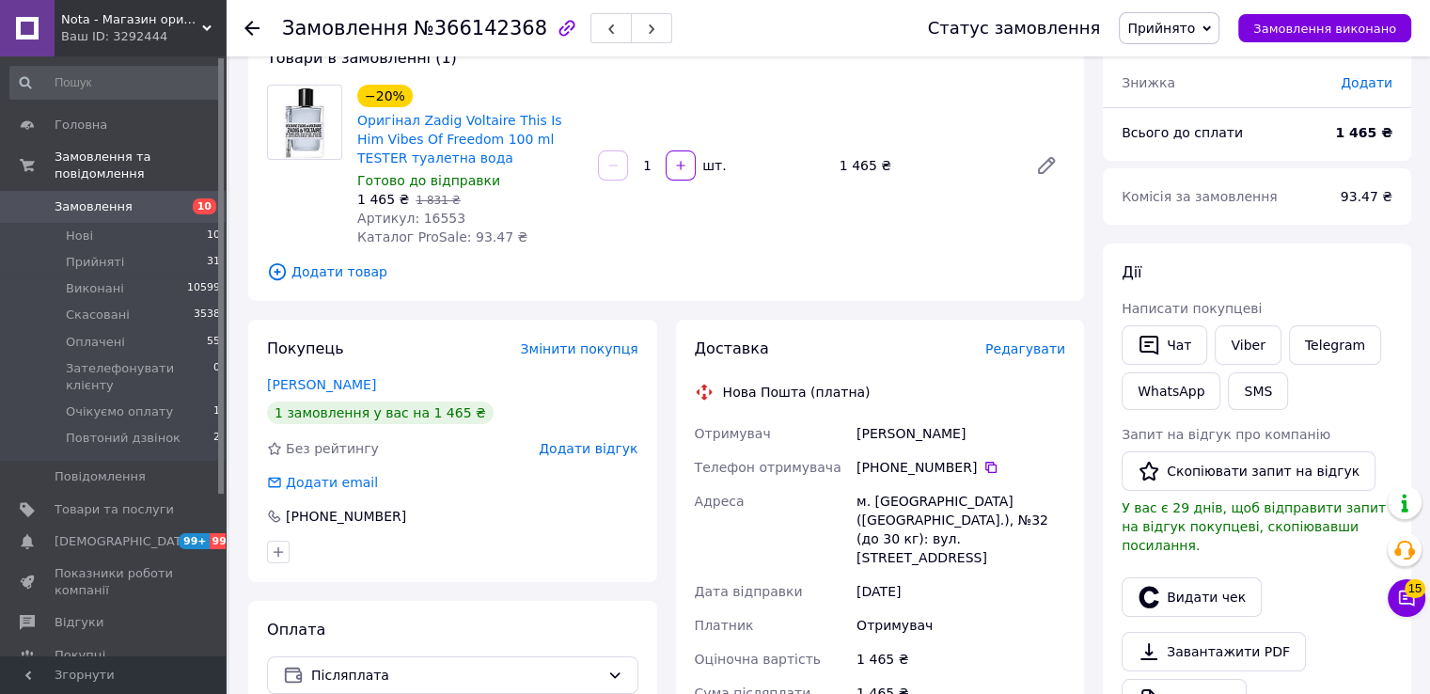
click at [857, 433] on div "Куропась Андрій" at bounding box center [961, 434] width 216 height 34
copy div "Куропась Андрій"
click at [985, 466] on icon at bounding box center [990, 467] width 11 height 11
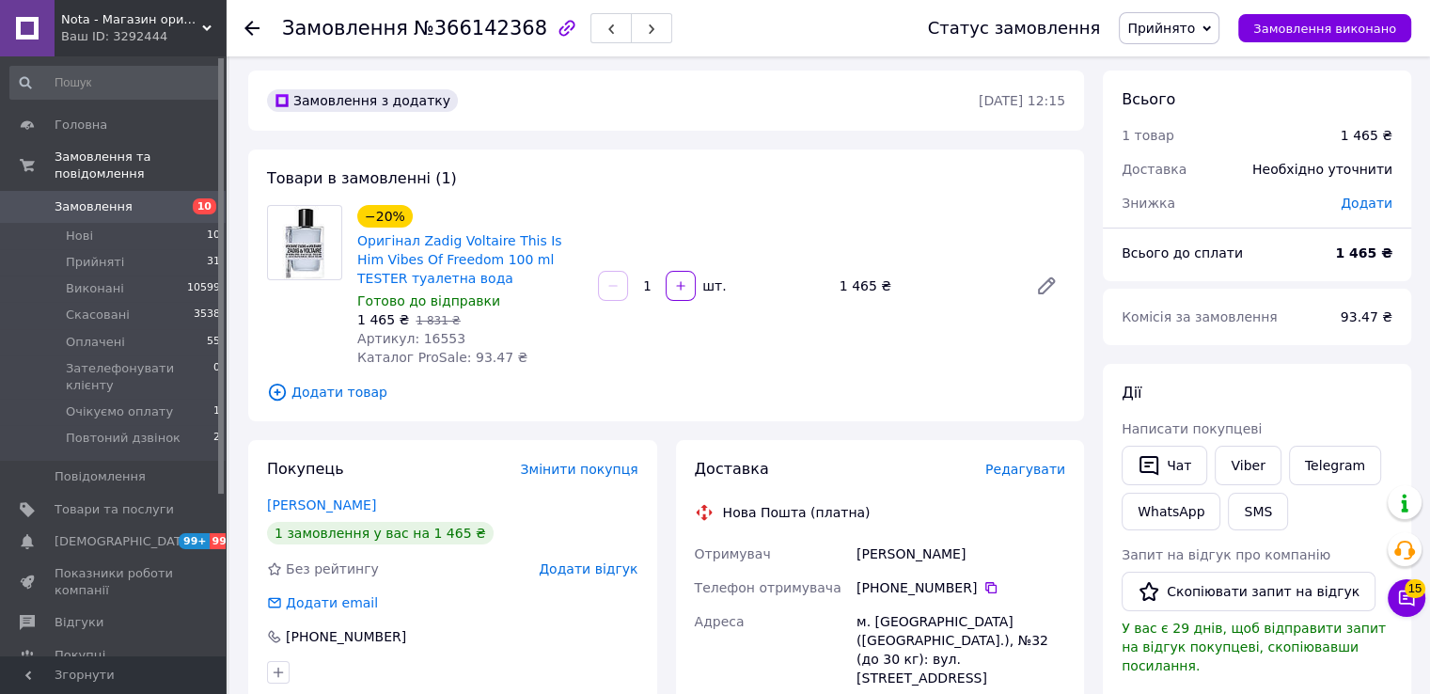
scroll to position [0, 0]
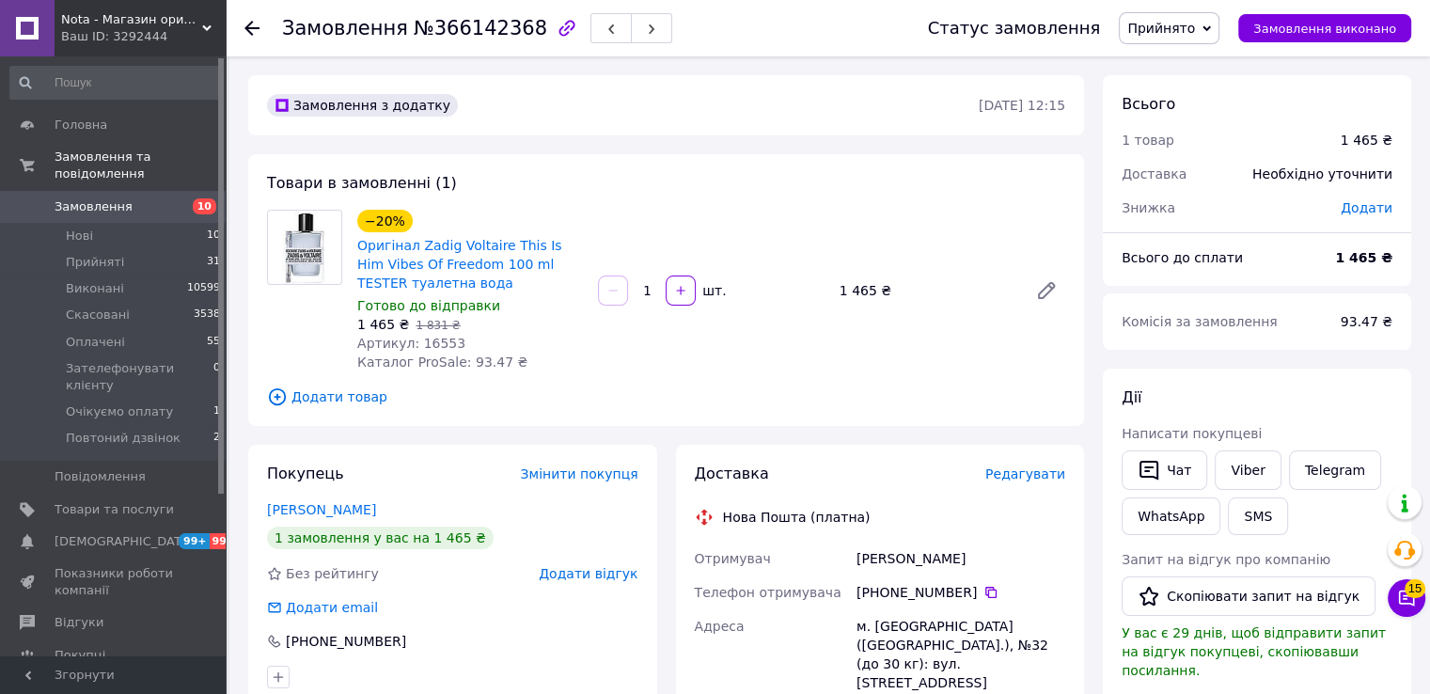
click at [433, 341] on span "Артикул: 16553" at bounding box center [411, 343] width 108 height 15
copy span "16553"
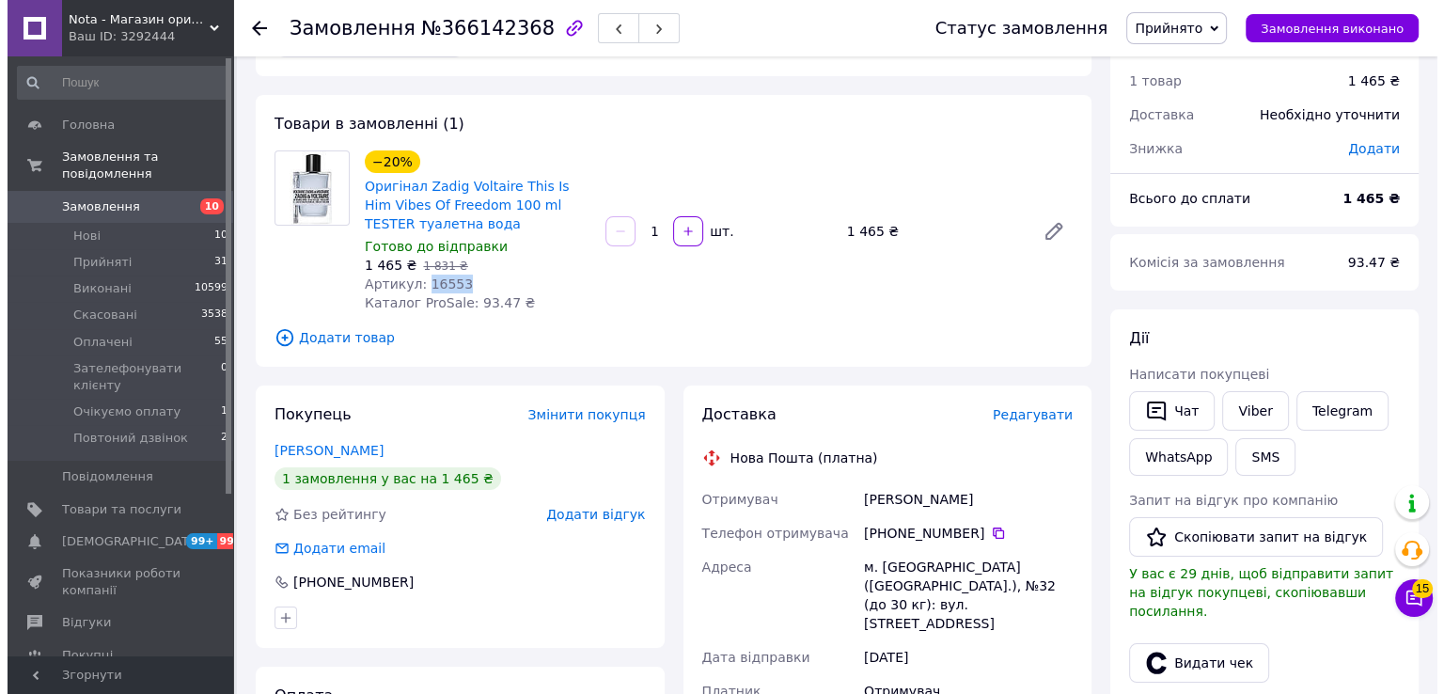
scroll to position [125, 0]
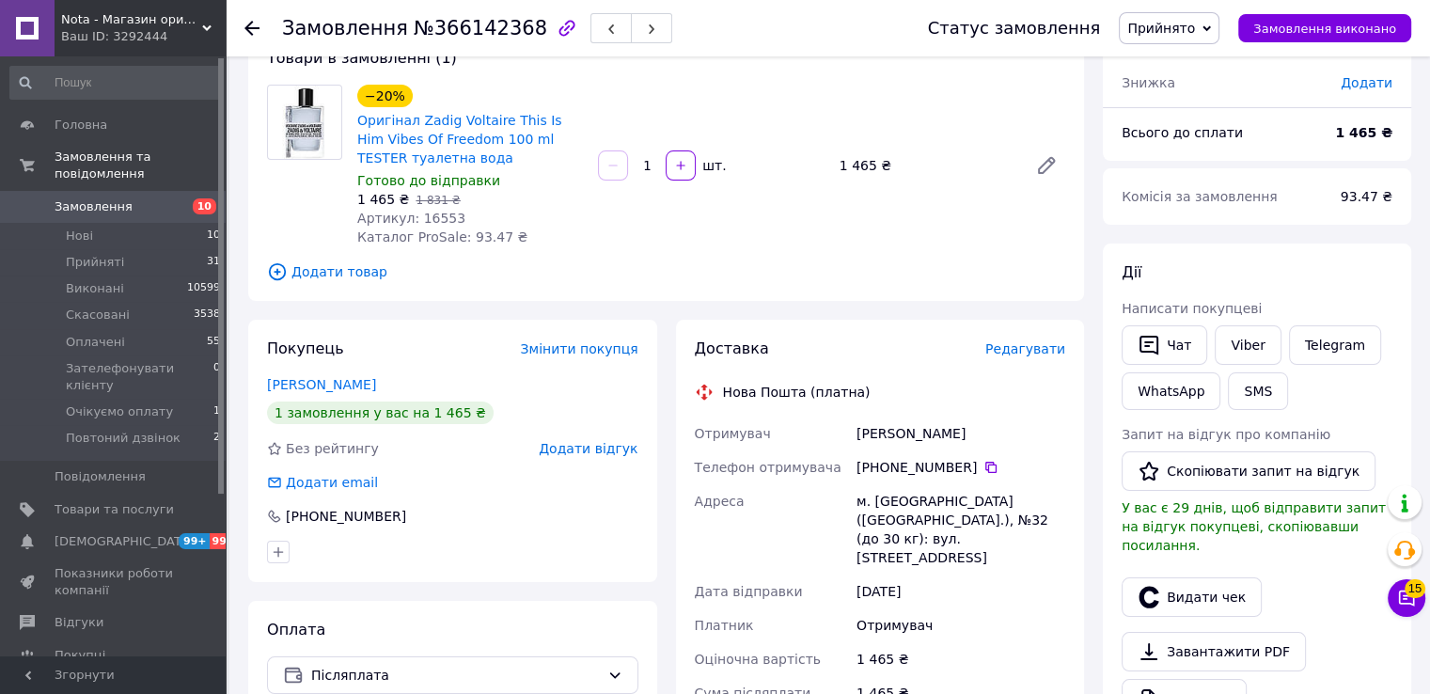
click at [1016, 332] on div "Доставка Редагувати Нова Пошта (платна) Отримувач Куропась Андрій Телефон отрим…" at bounding box center [880, 658] width 409 height 677
click at [1016, 346] on span "Редагувати" at bounding box center [1025, 348] width 80 height 15
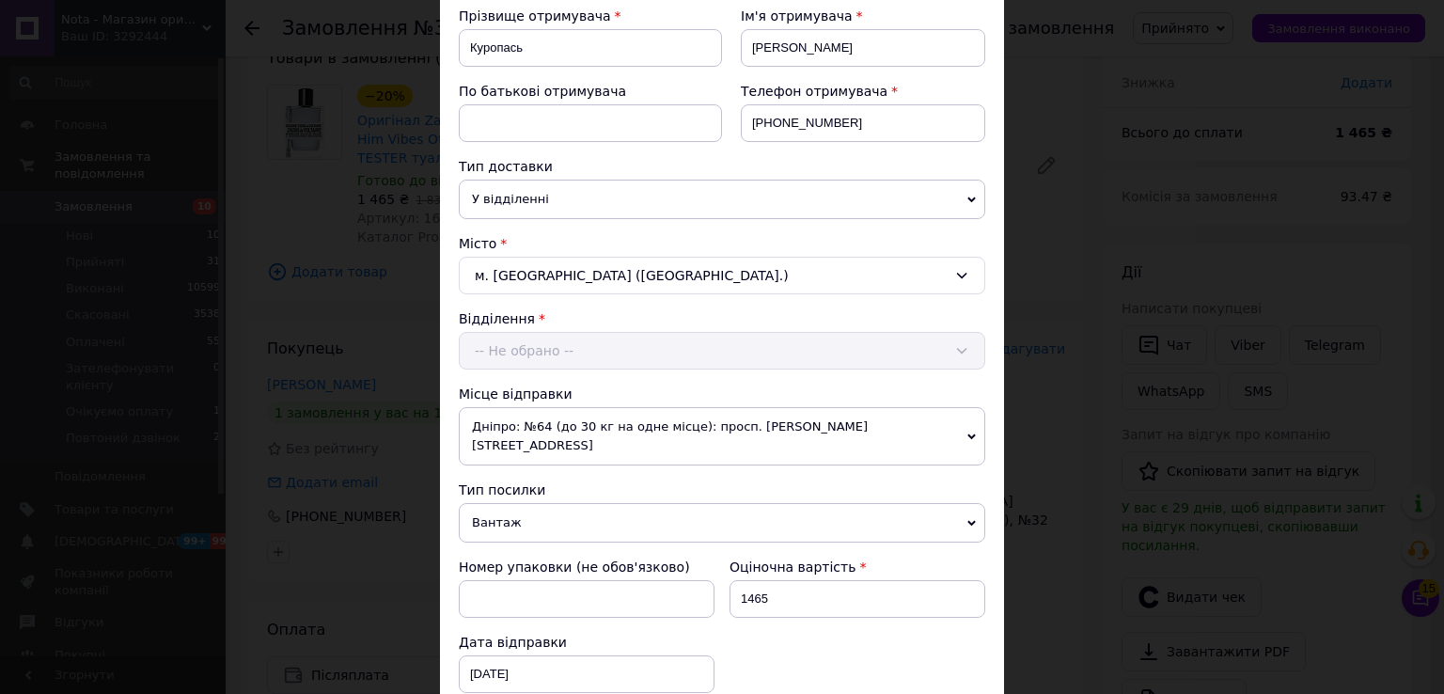
scroll to position [752, 0]
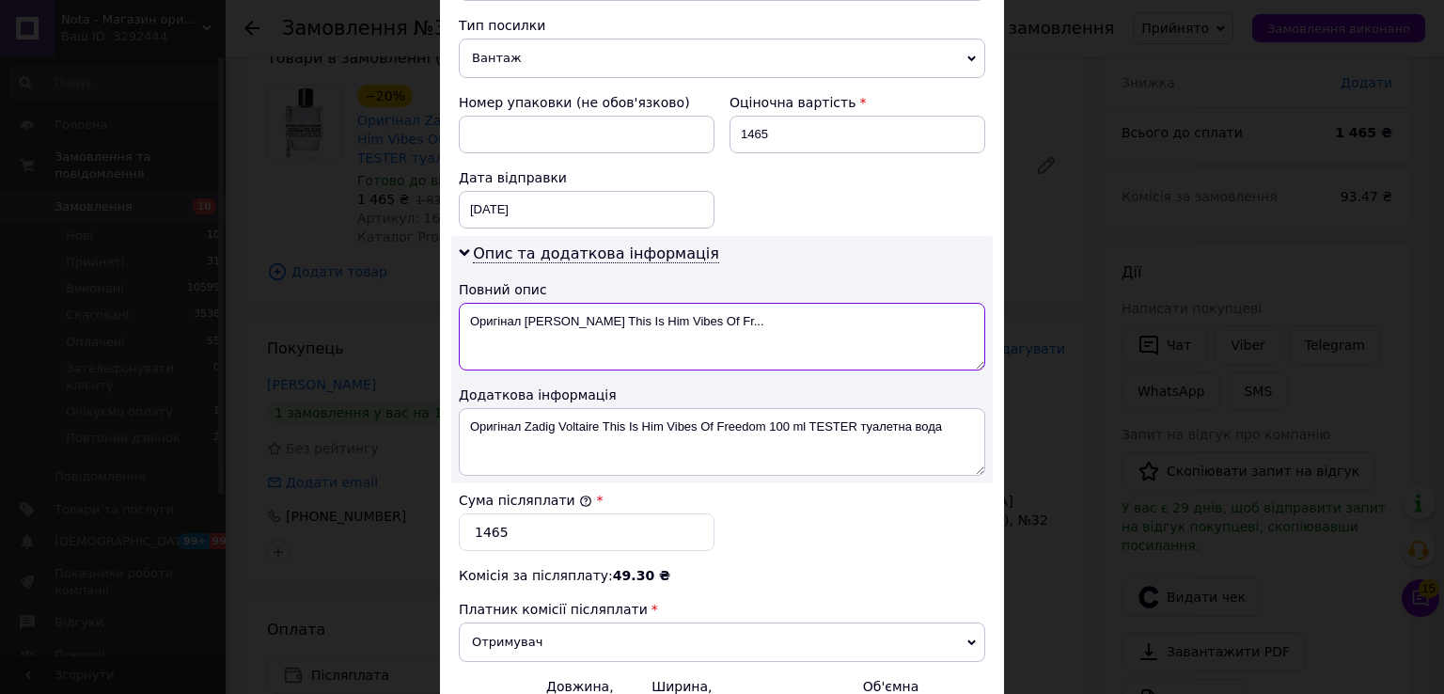
click at [514, 303] on textarea "Оригінал Zadig Voltaire This Is Him Vibes Of Fr..." at bounding box center [722, 337] width 527 height 68
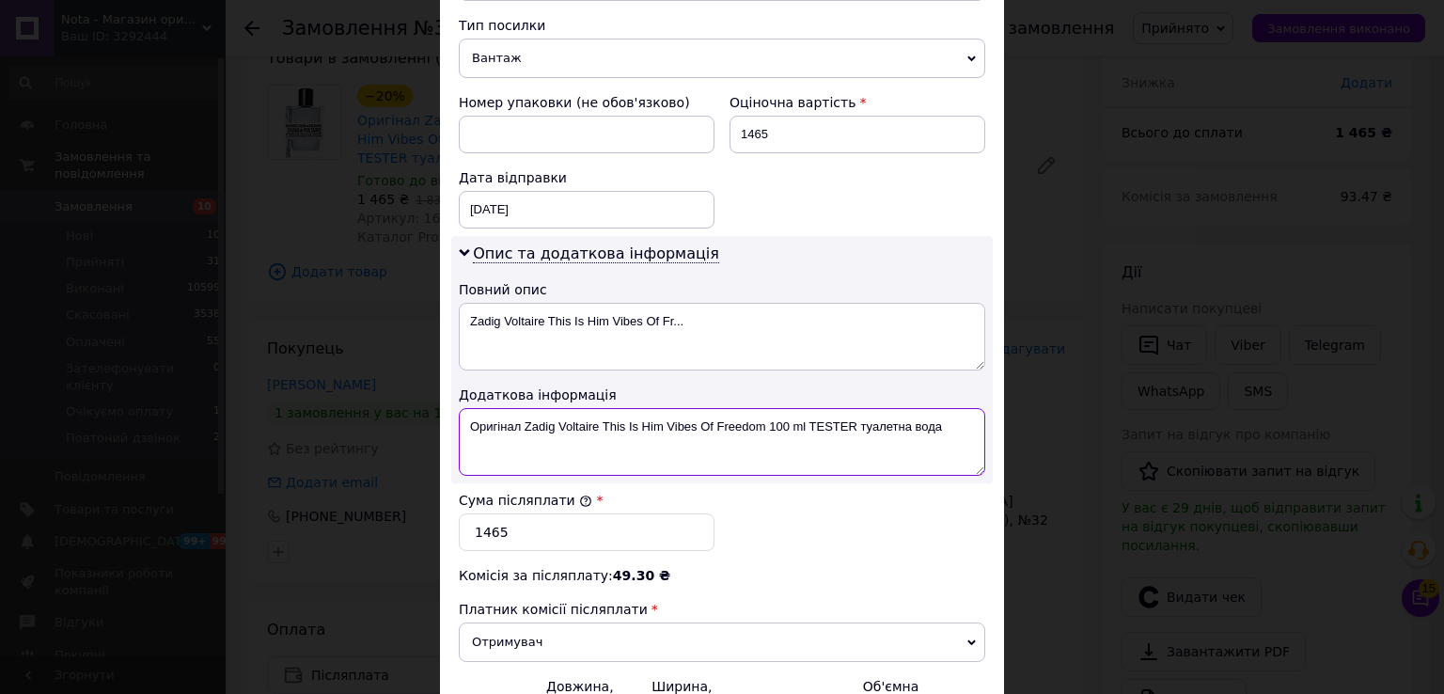
drag, startPoint x: 858, startPoint y: 399, endPoint x: 716, endPoint y: 400, distance: 141.0
click at [716, 408] on textarea "Оригінал Zadig Voltaire This Is Him Vibes Of Freedom 100 ml TESTER туалетна вода" at bounding box center [722, 442] width 527 height 68
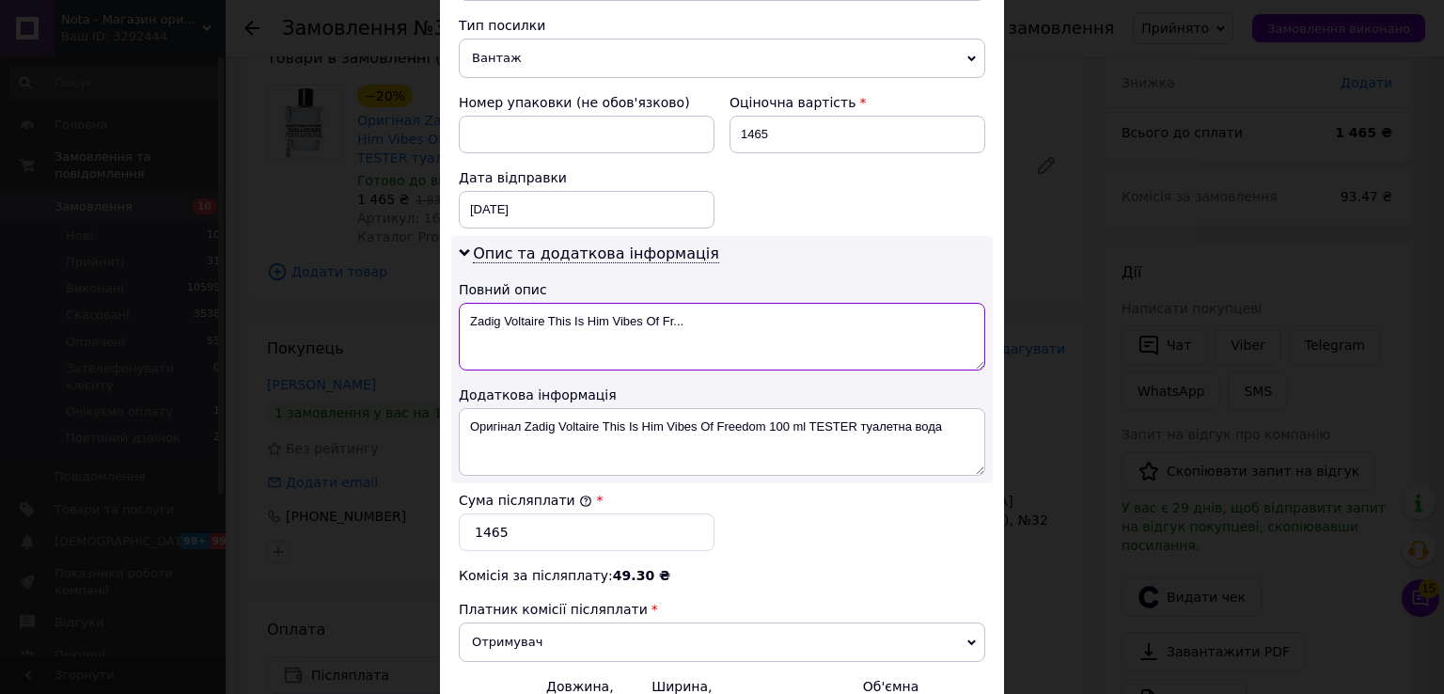
drag, startPoint x: 691, startPoint y: 306, endPoint x: 647, endPoint y: 300, distance: 44.6
click at [647, 303] on textarea "Zadig Voltaire This Is Him Vibes Of Fr..." at bounding box center [722, 337] width 527 height 68
paste textarea "Freedom 100 ml TE"
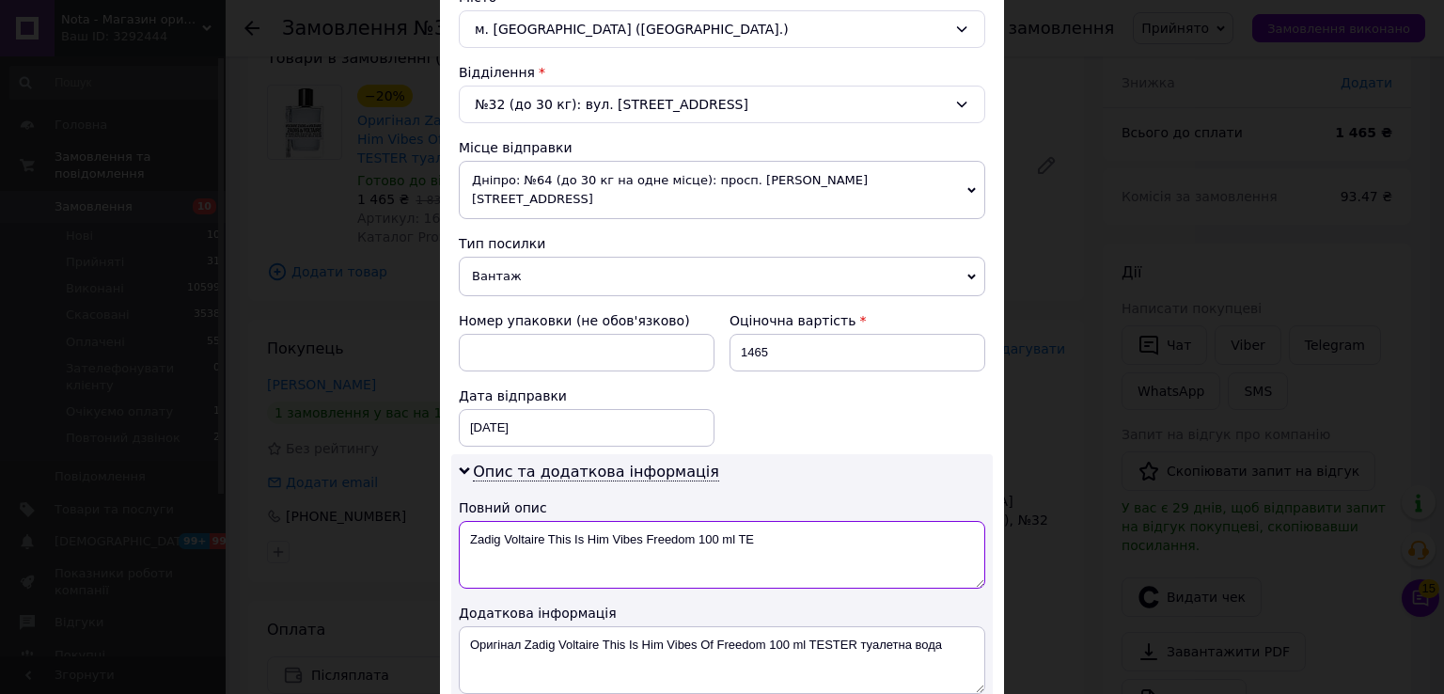
scroll to position [501, 0]
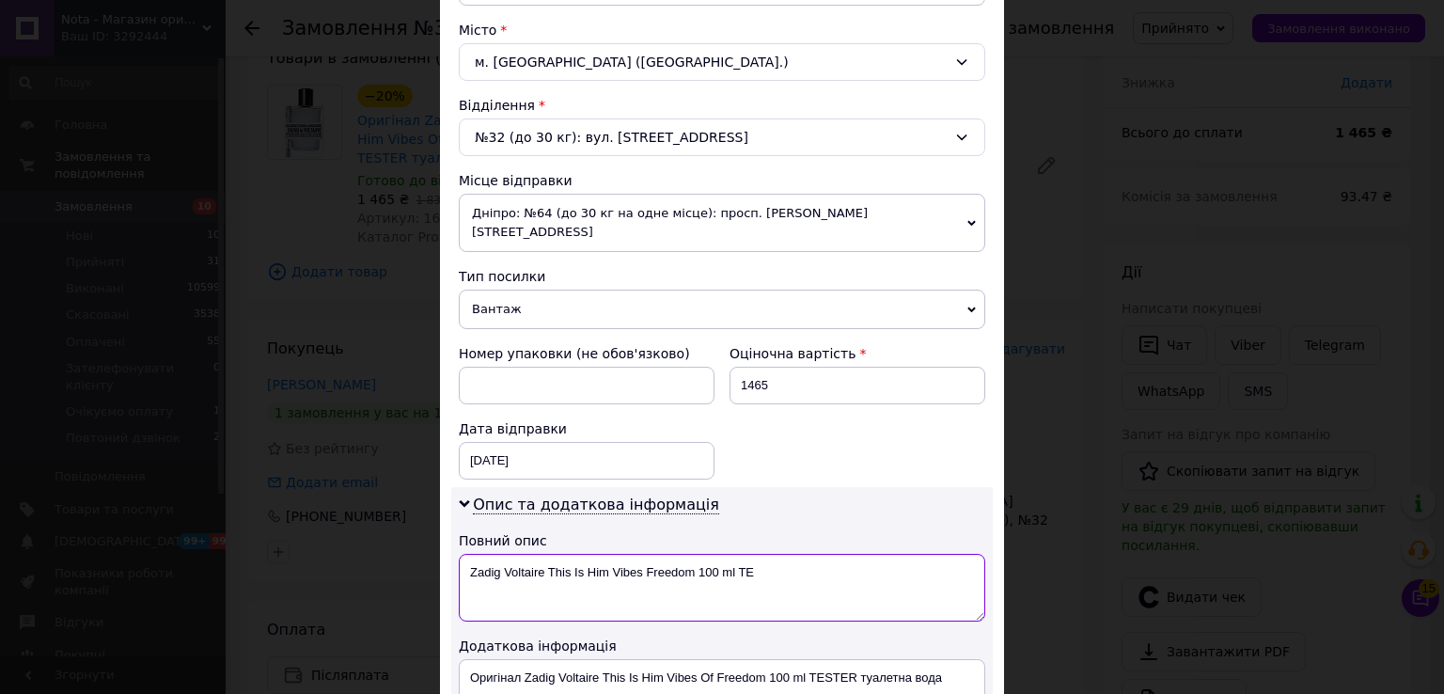
type textarea "Zadig Voltaire This Is Him Vibes Freedom 100 ml TE"
click at [609, 220] on span "Дніпро: №64 (до 30 кг на одне місце): просп. [PERSON_NAME][STREET_ADDRESS]" at bounding box center [722, 223] width 527 height 58
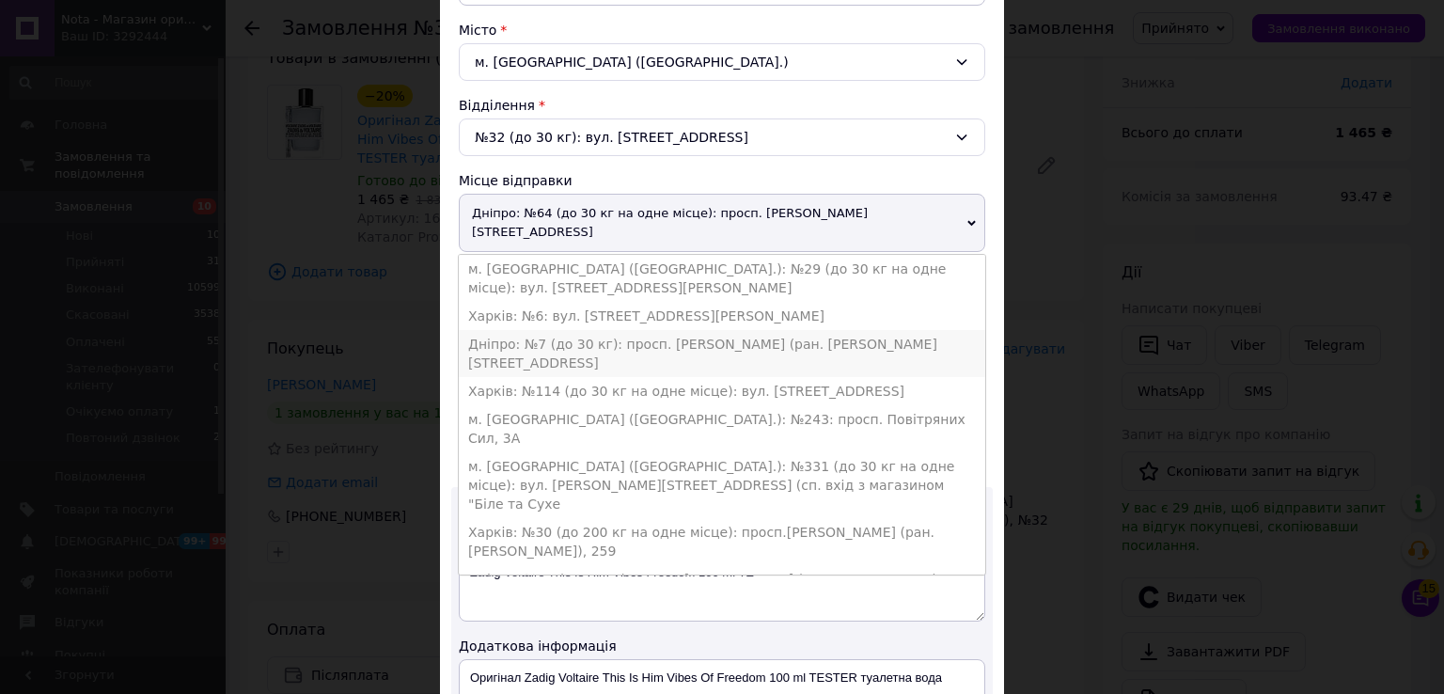
click at [571, 330] on li "Дніпро: №7 (до 30 кг): просп. [PERSON_NAME] (ран. [PERSON_NAME][STREET_ADDRESS]" at bounding box center [722, 353] width 527 height 47
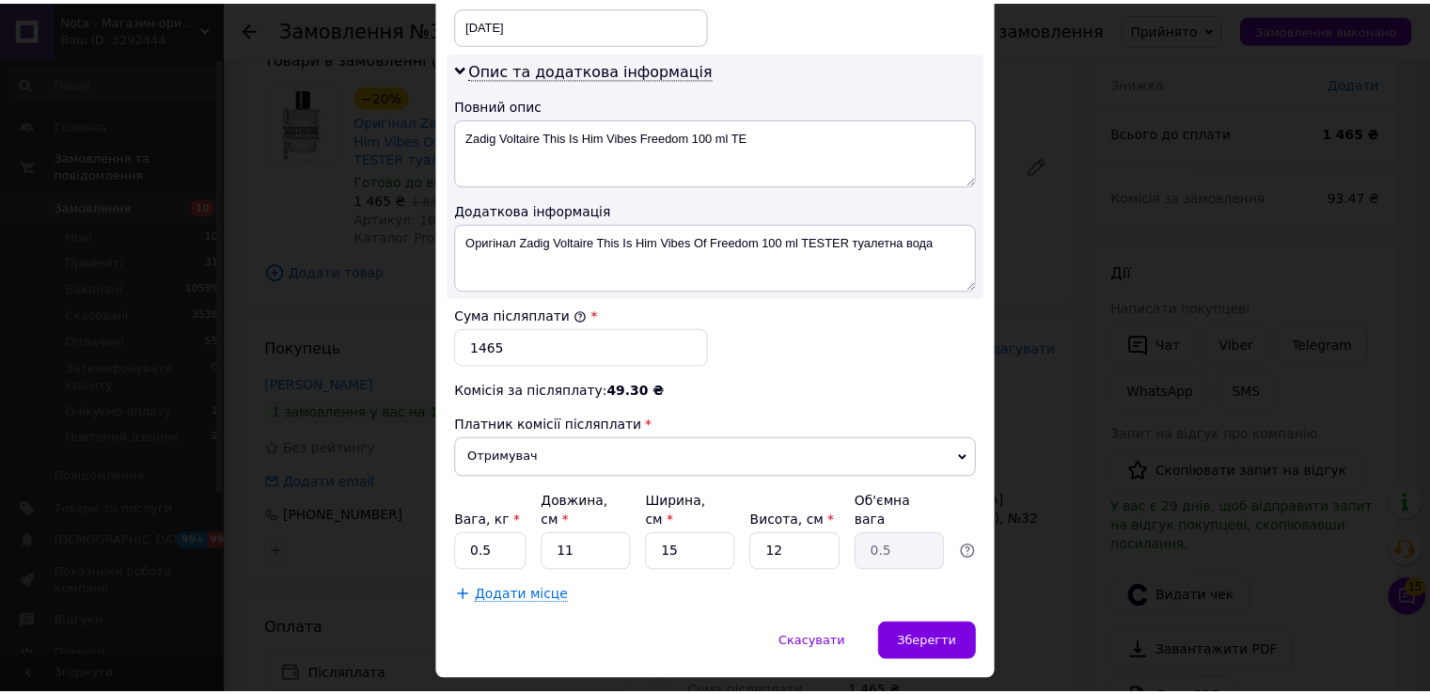
scroll to position [945, 0]
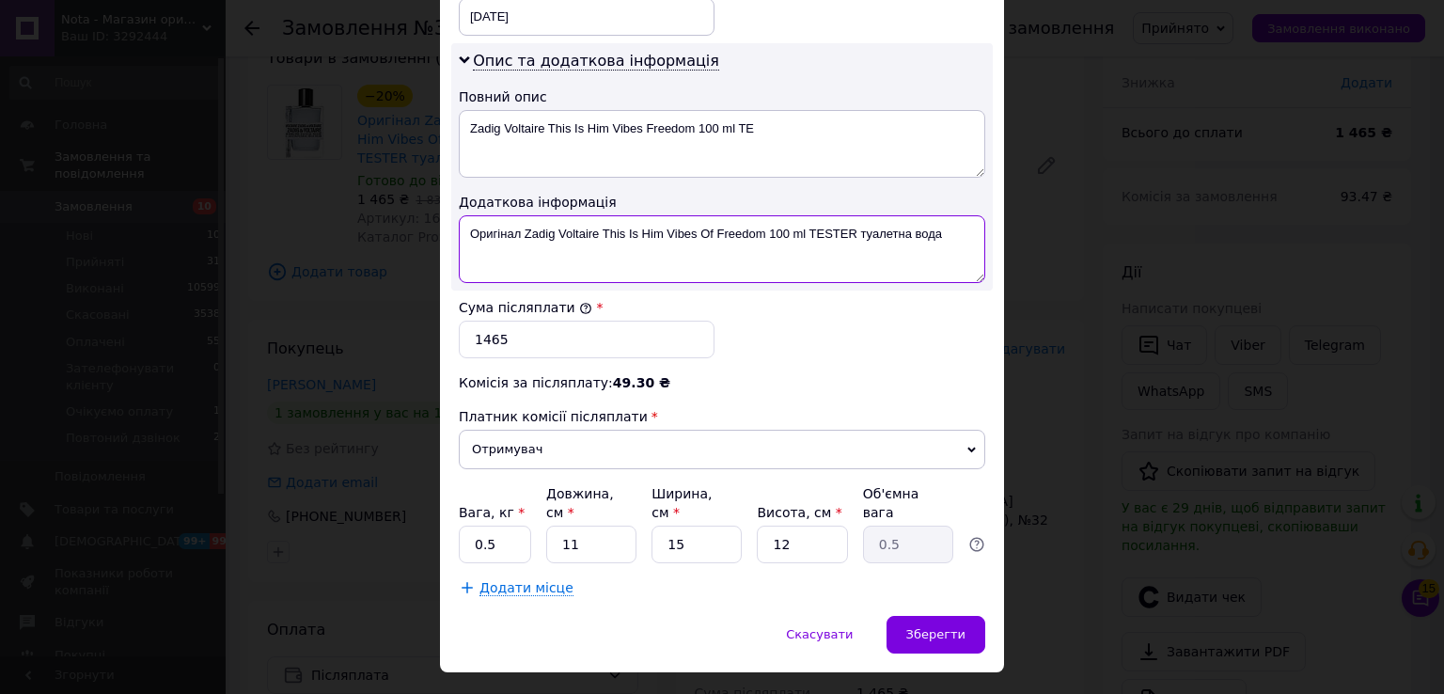
click at [587, 241] on textarea "Оригінал Zadig Voltaire This Is Him Vibes Of Freedom 100 ml TESTER туалетна вода" at bounding box center [722, 249] width 527 height 68
paste textarea "ОЗВОЛЕНО РОЗКРИТТЯ ТЕРМОЗБІЖНОЇ ПЛІВКИ НА ТРАНСПОРТУВАЛЬНІЙ КОРОБЦІ ДЛЯ ОГЛЯДУ …"
type textarea "ДОЗВОЛЕНО РОЗКРИТТЯ ТЕРМОЗБІЖНОЇ ПЛІВКИ НА ТРАНСПОРТУВАЛЬНІЙ КОРОБЦІ ДЛЯ ОГЛЯДУ…"
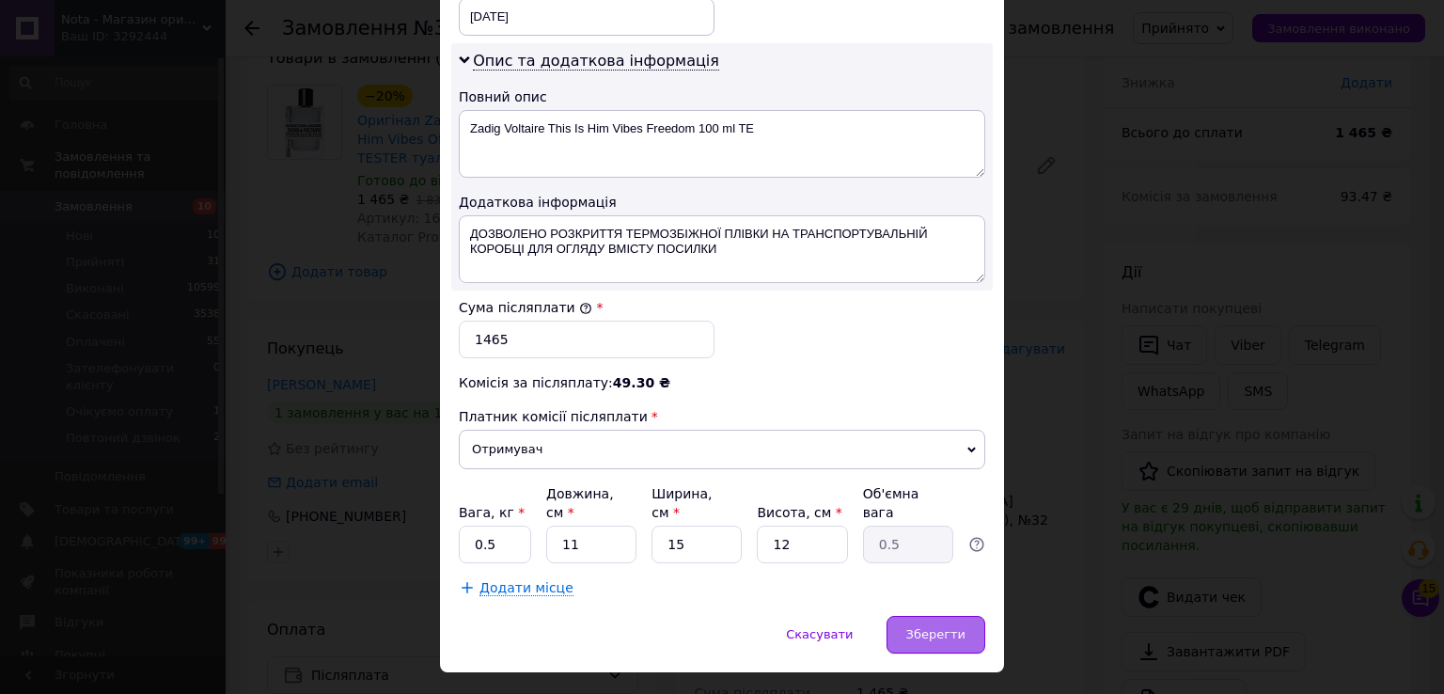
click at [930, 627] on span "Зберегти" at bounding box center [935, 634] width 59 height 14
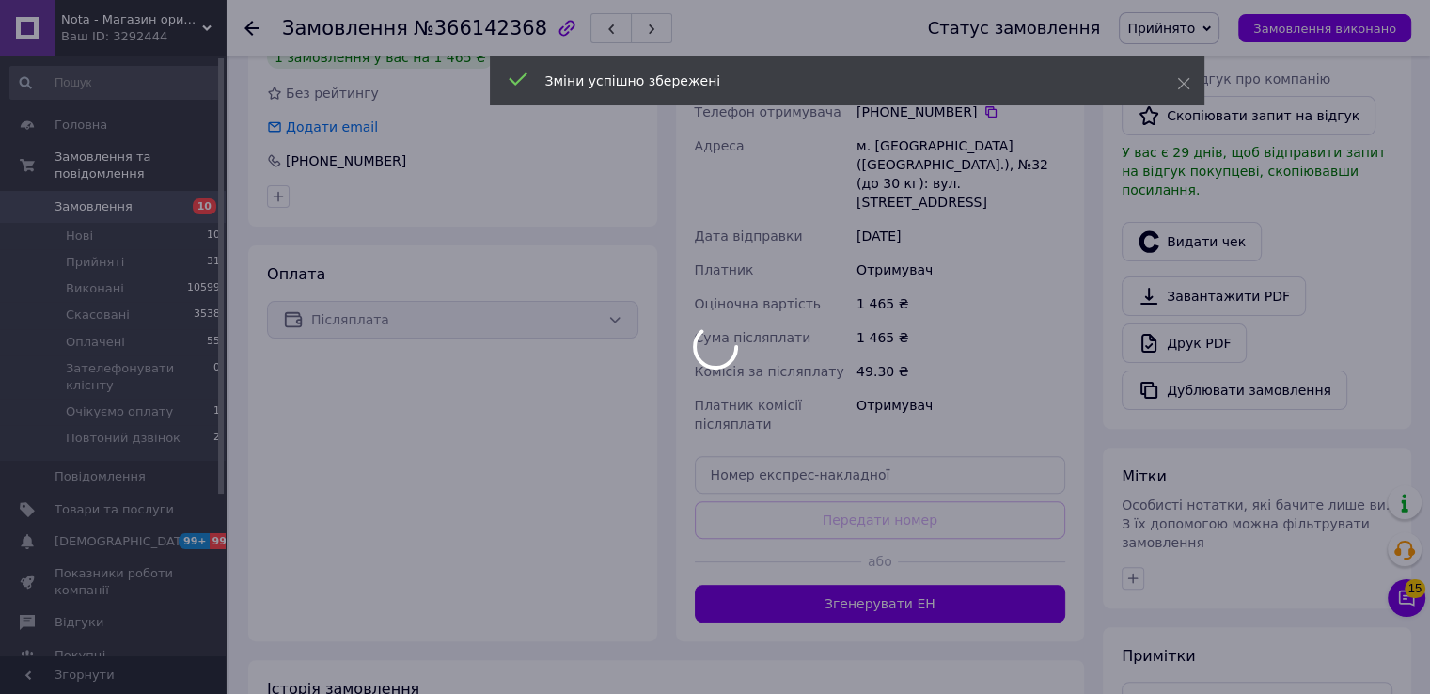
scroll to position [501, 0]
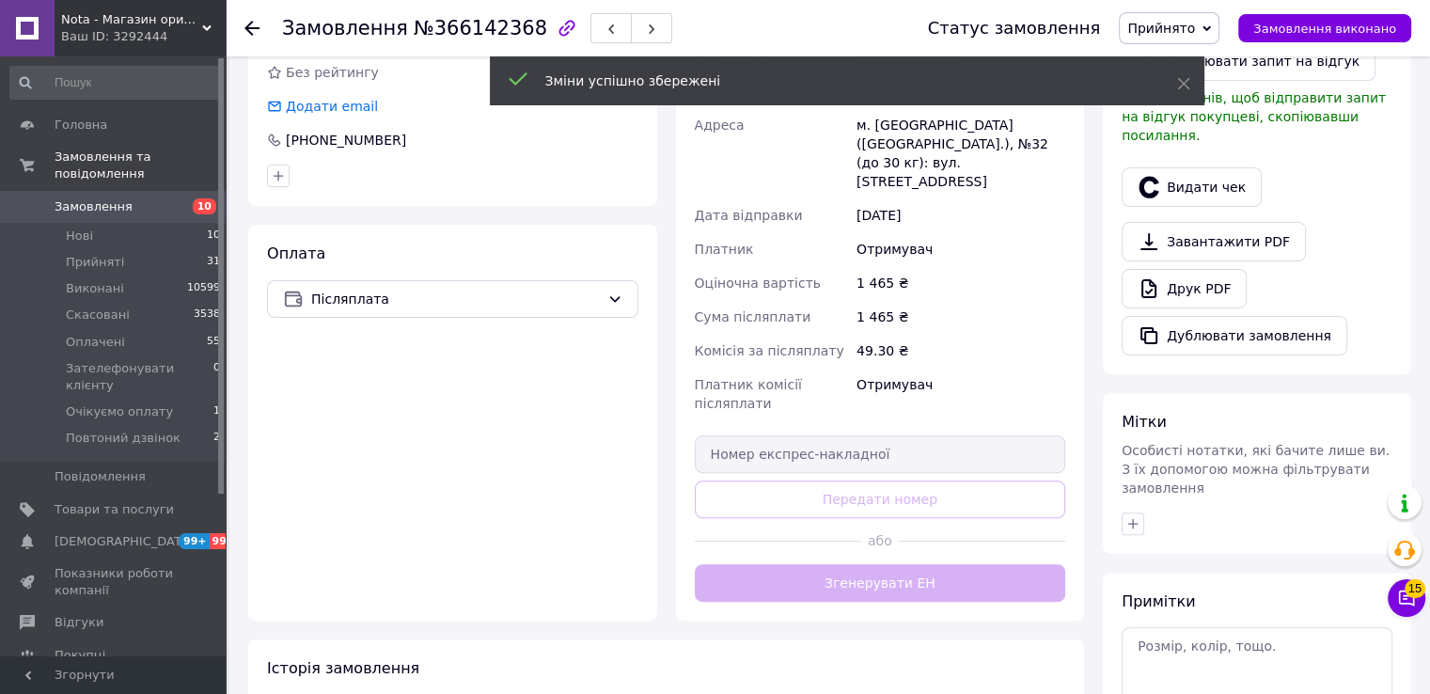
click at [850, 564] on button "Згенерувати ЕН" at bounding box center [880, 583] width 371 height 38
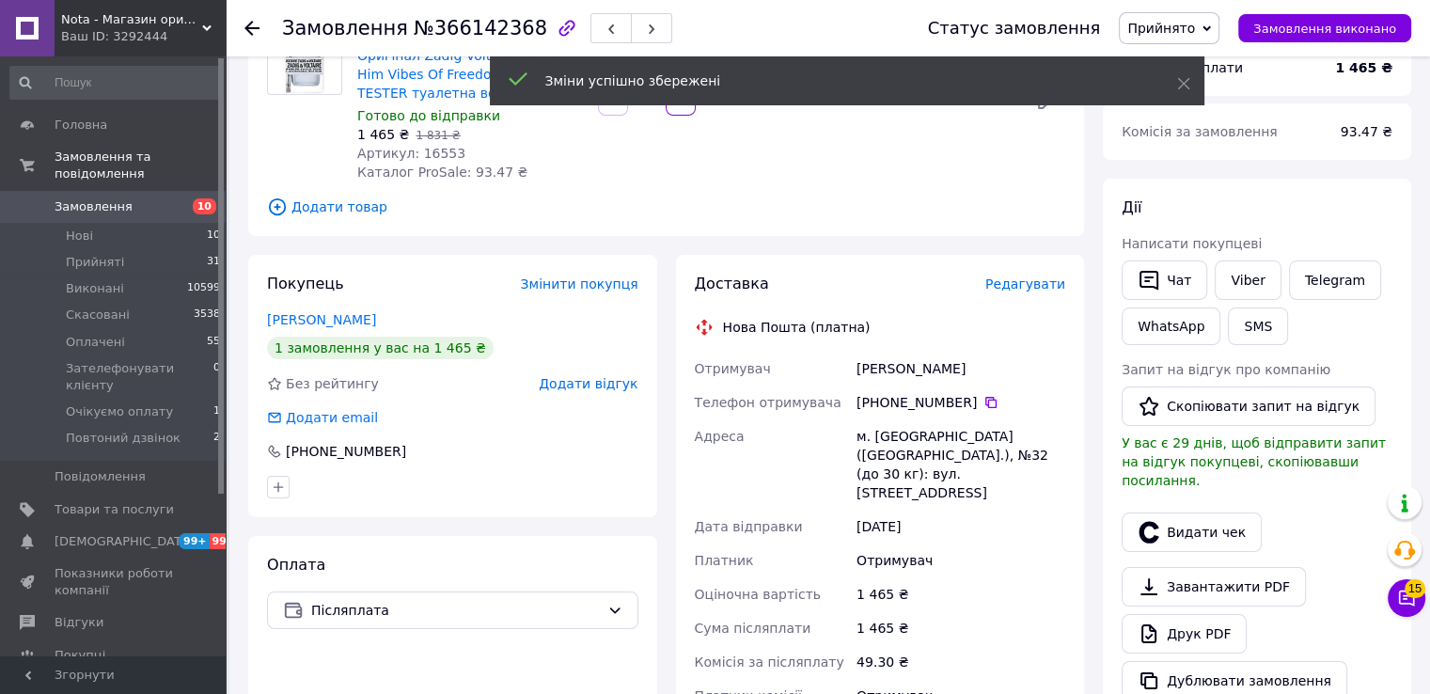
scroll to position [125, 0]
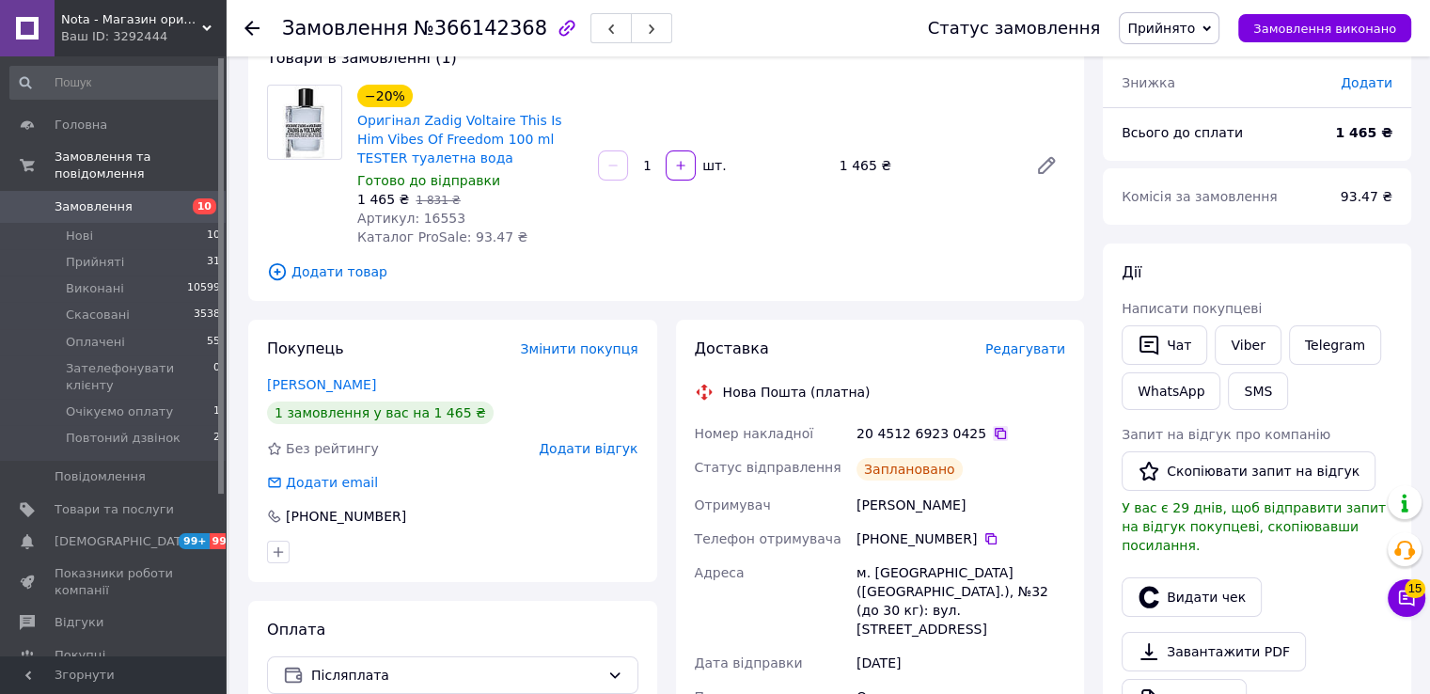
click at [993, 433] on icon at bounding box center [1000, 433] width 15 height 15
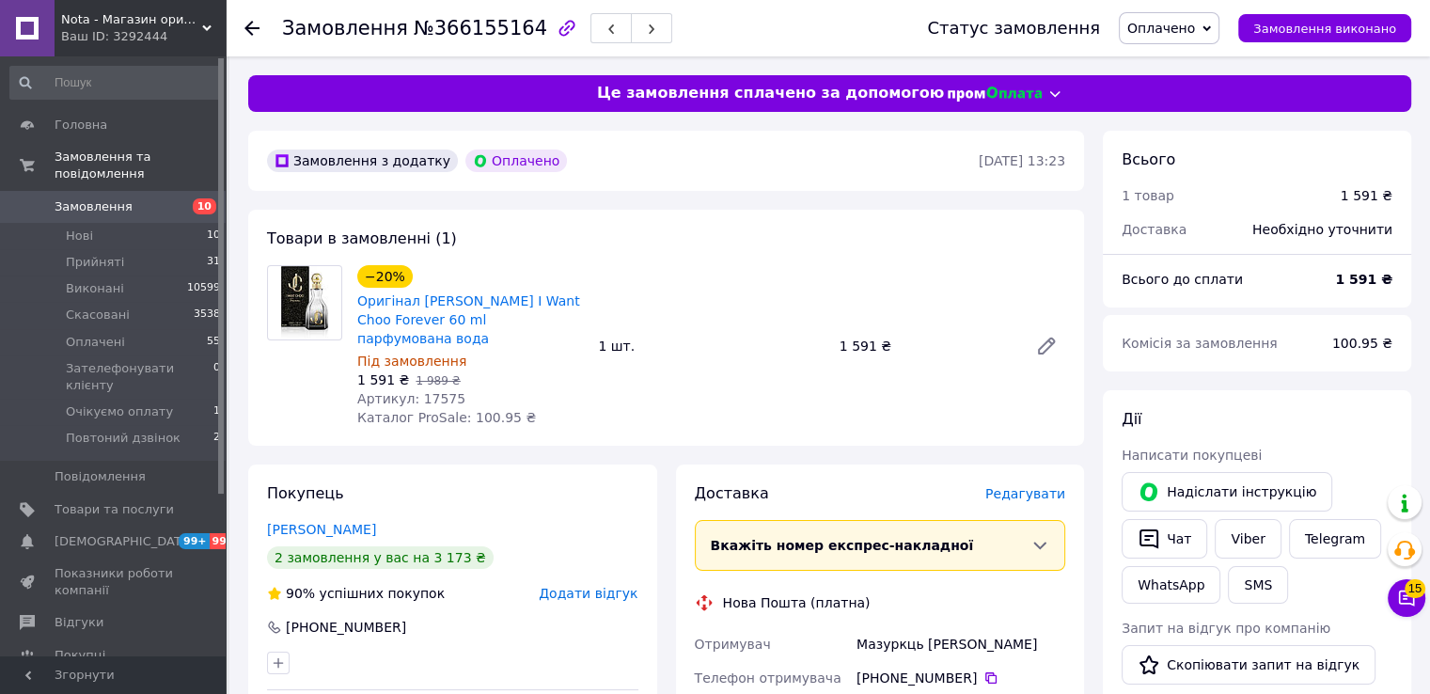
click at [452, 36] on span "№366155164" at bounding box center [481, 28] width 134 height 23
copy span "366155164"
drag, startPoint x: 567, startPoint y: 323, endPoint x: 417, endPoint y: 296, distance: 151.8
click at [417, 296] on span "Оригінал [PERSON_NAME] I Want Choo Forever 60 ml парфумована вода" at bounding box center [470, 319] width 226 height 56
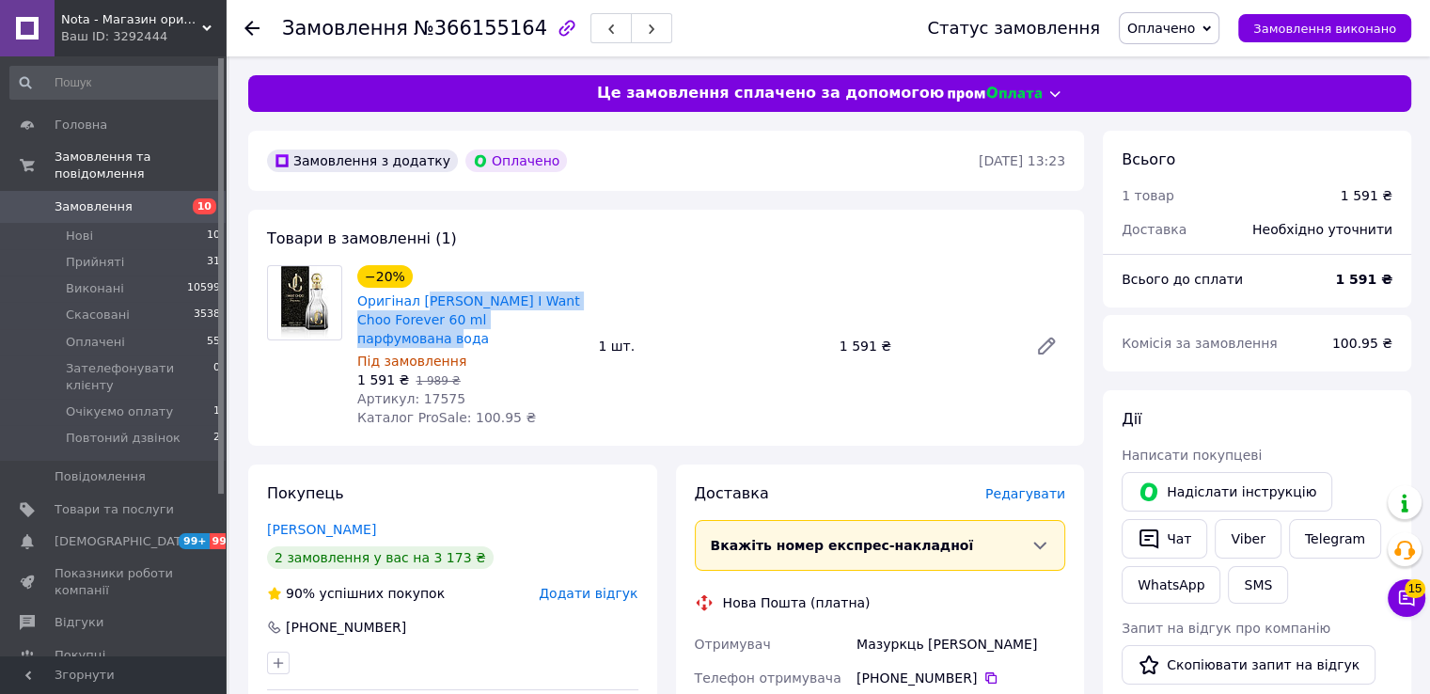
click at [594, 305] on div "−20% Оригінал [PERSON_NAME] I Want Choo Forever 60 ml парфумована вода Під замо…" at bounding box center [711, 345] width 723 height 169
drag, startPoint x: 519, startPoint y: 319, endPoint x: 416, endPoint y: 304, distance: 104.5
click at [416, 304] on span "Оригінал [PERSON_NAME] I Want Choo Forever 60 ml парфумована вода" at bounding box center [470, 319] width 226 height 56
copy link "[PERSON_NAME] I Want Choo Forever 60 ml парфумована вода"
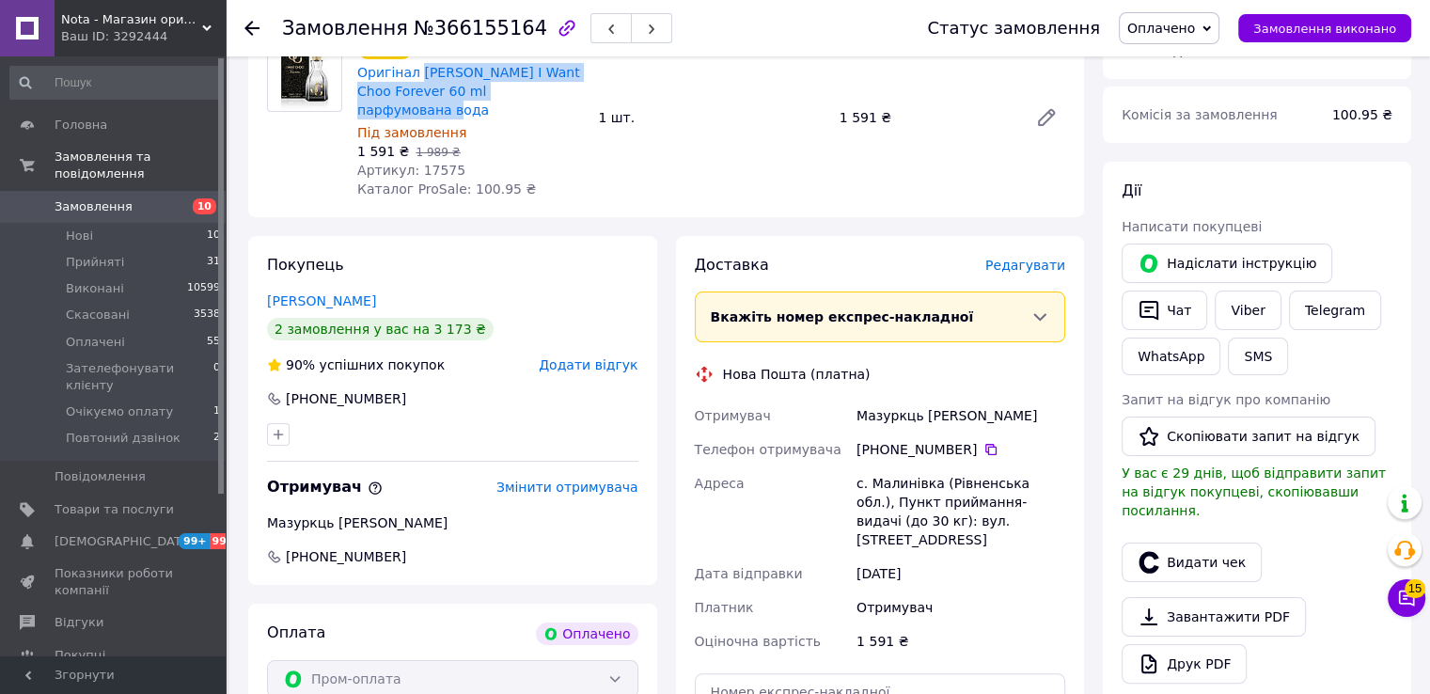
scroll to position [250, 0]
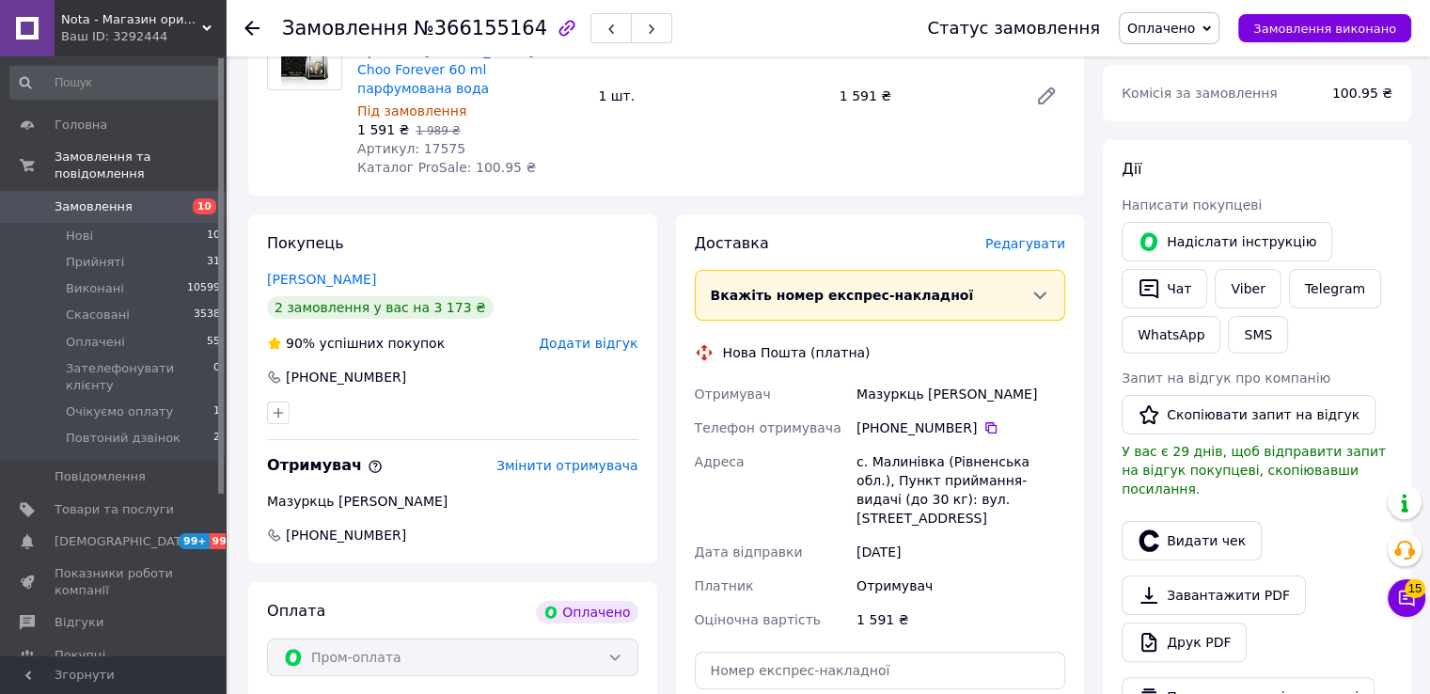
click at [884, 379] on div "Мазуркць [PERSON_NAME]" at bounding box center [961, 394] width 216 height 34
copy div "Мазуркць [PERSON_NAME]"
click at [984, 420] on icon at bounding box center [991, 427] width 15 height 15
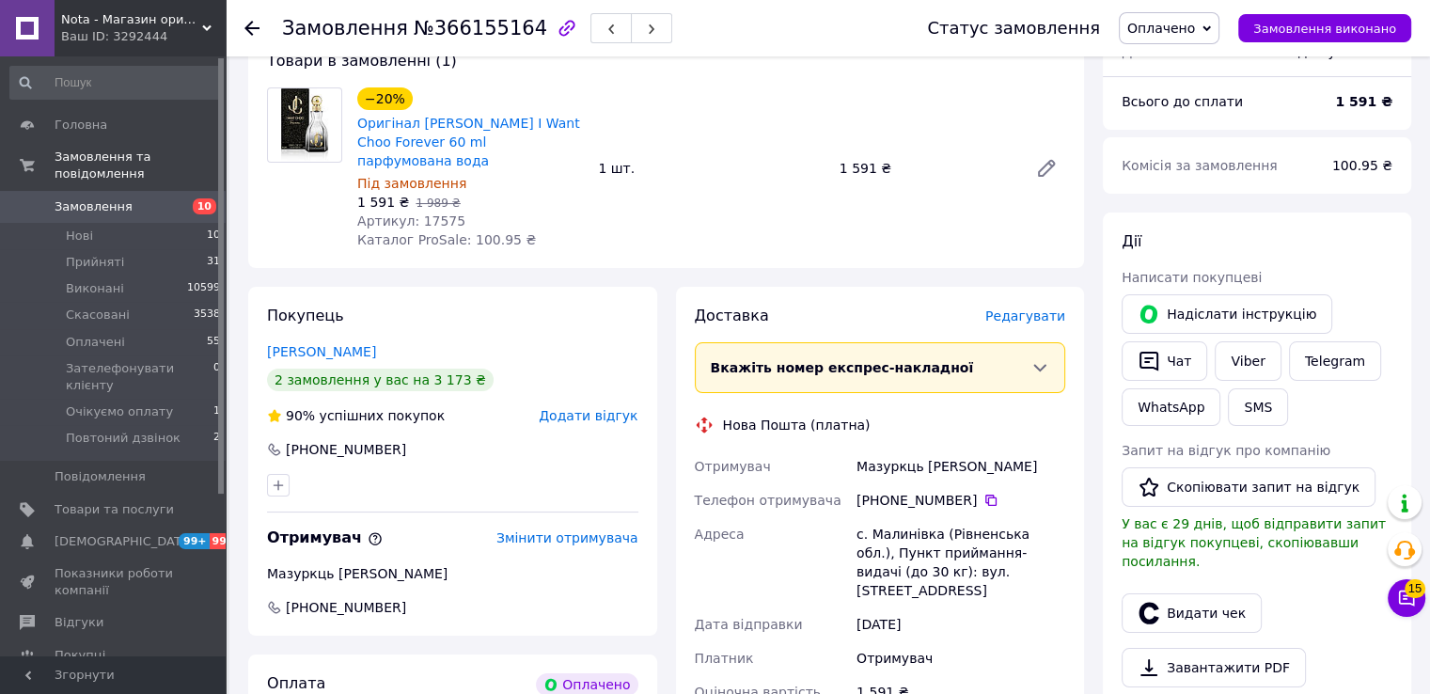
scroll to position [0, 0]
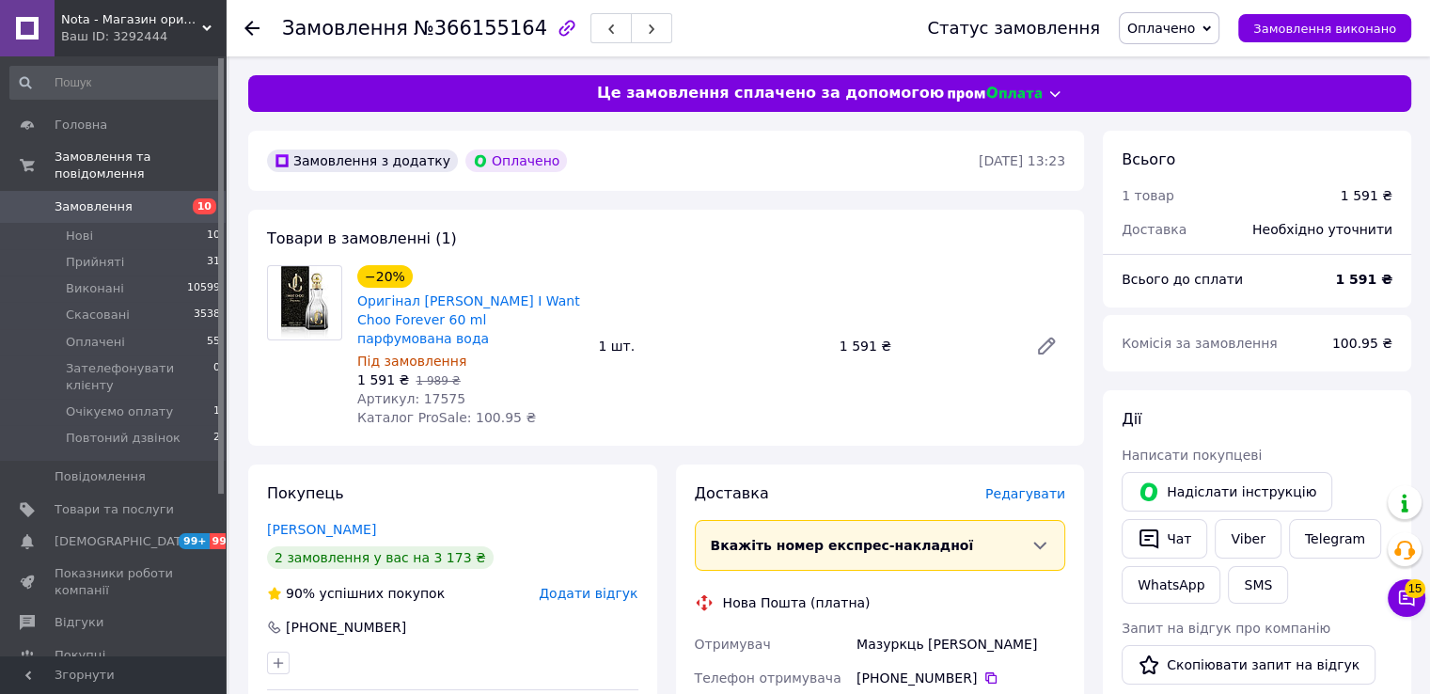
click at [433, 391] on span "Артикул: 17575" at bounding box center [411, 398] width 108 height 15
copy span "17575"
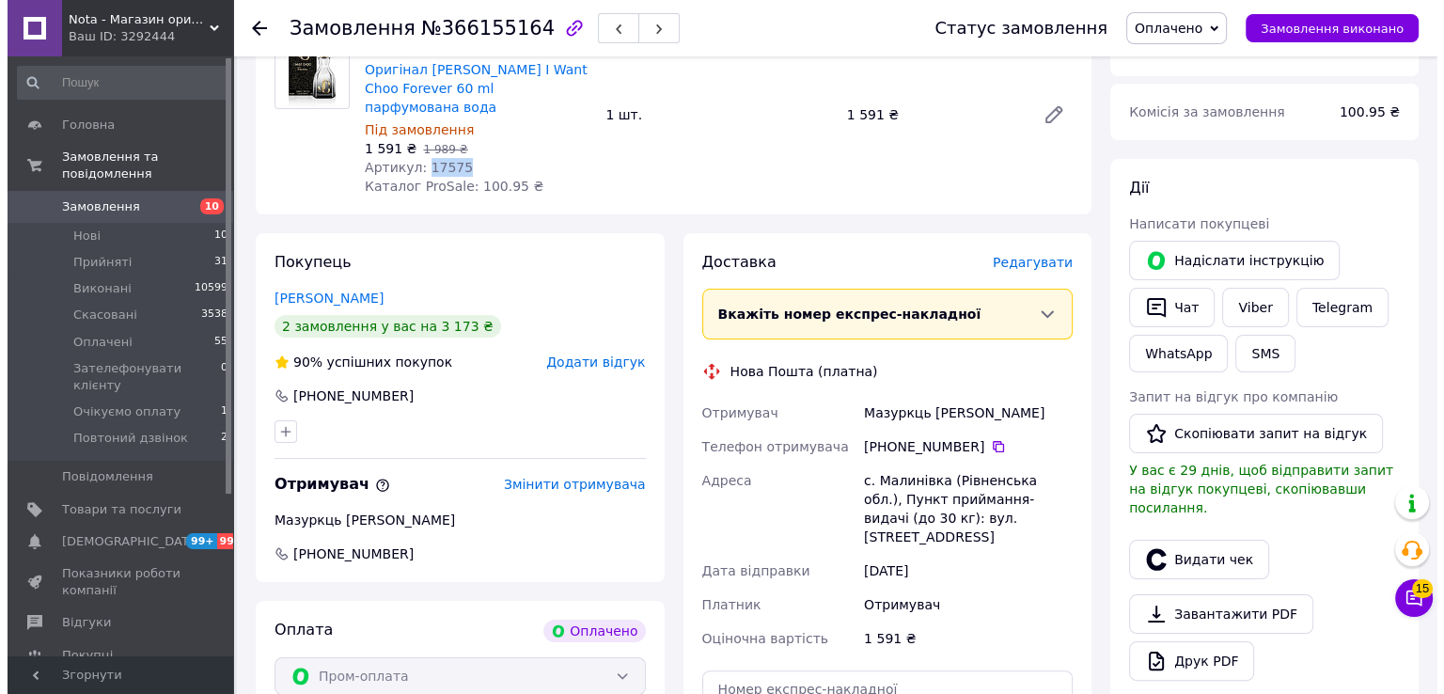
scroll to position [250, 0]
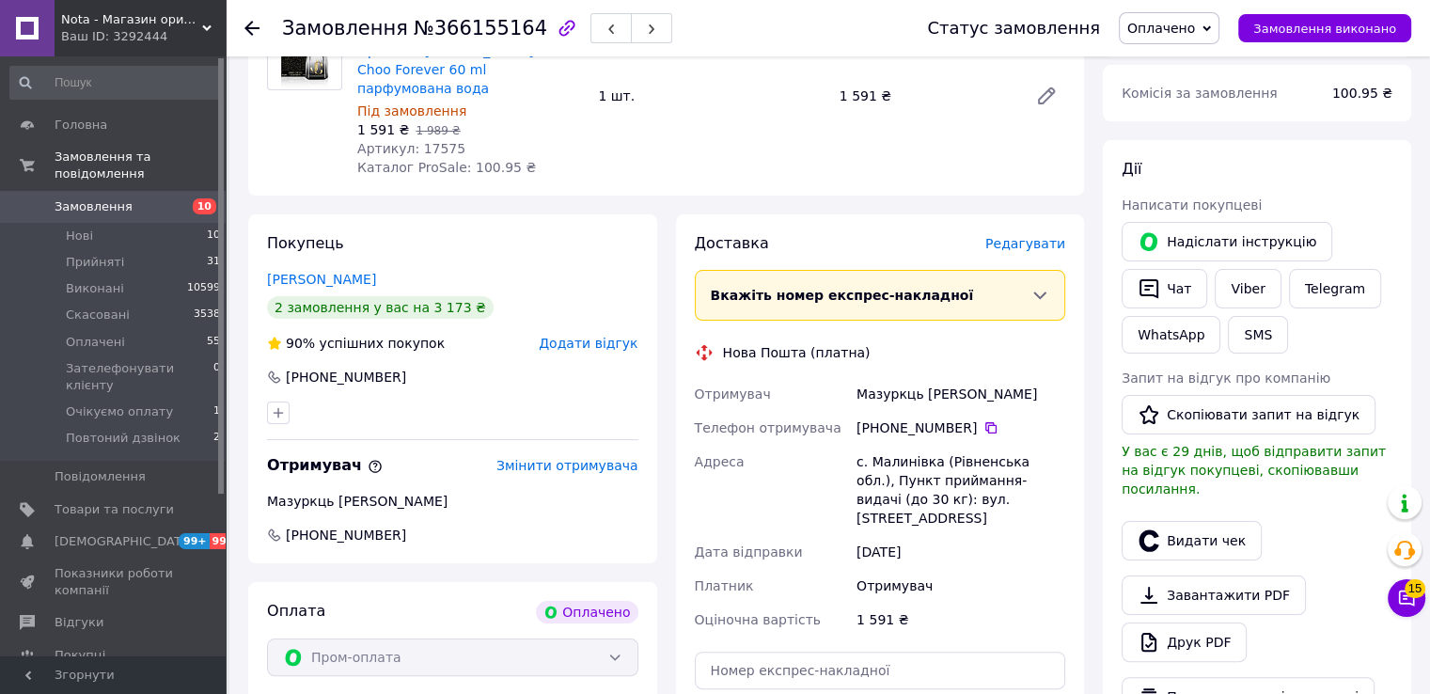
click at [1037, 236] on span "Редагувати" at bounding box center [1025, 243] width 80 height 15
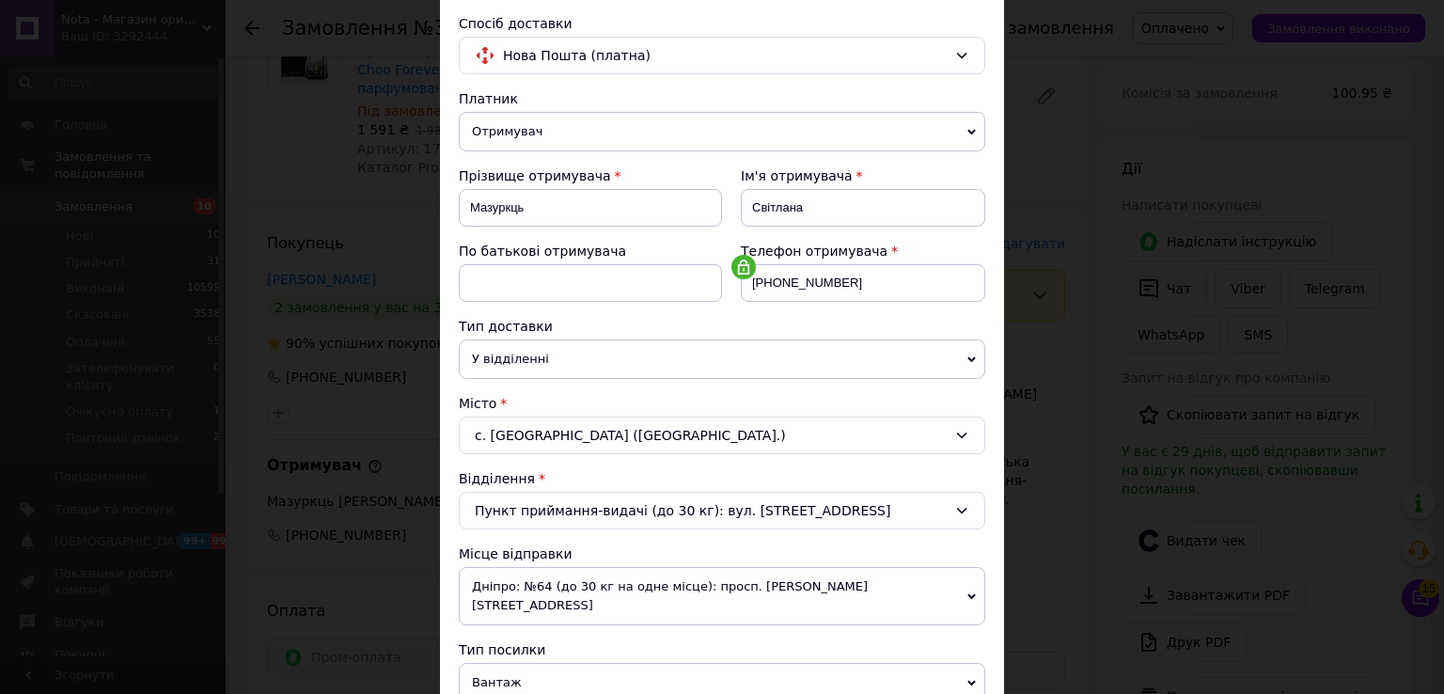
scroll to position [501, 0]
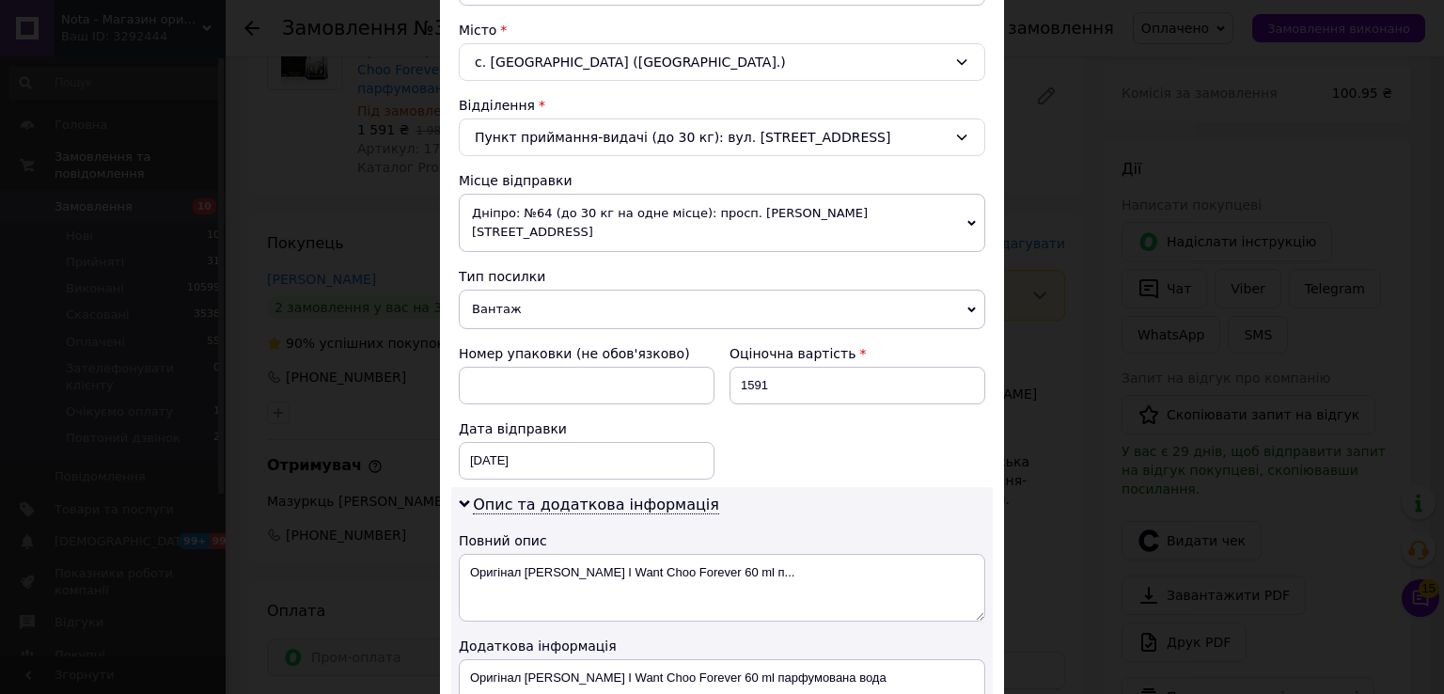
click at [526, 211] on span "Дніпро: №64 (до 30 кг на одне місце): просп. [PERSON_NAME][STREET_ADDRESS]" at bounding box center [722, 223] width 527 height 58
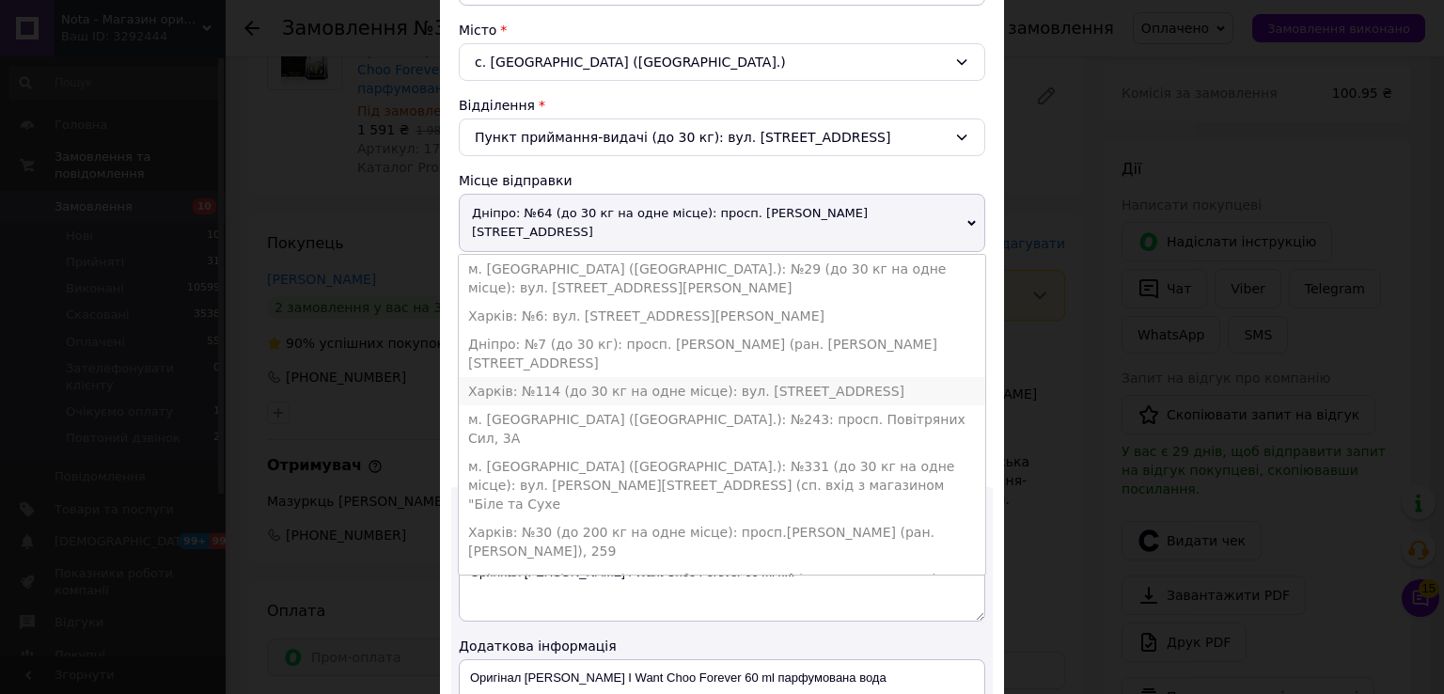
click at [533, 377] on li "Харків: №114 (до 30 кг на одне місце): вул. [STREET_ADDRESS]" at bounding box center [722, 391] width 527 height 28
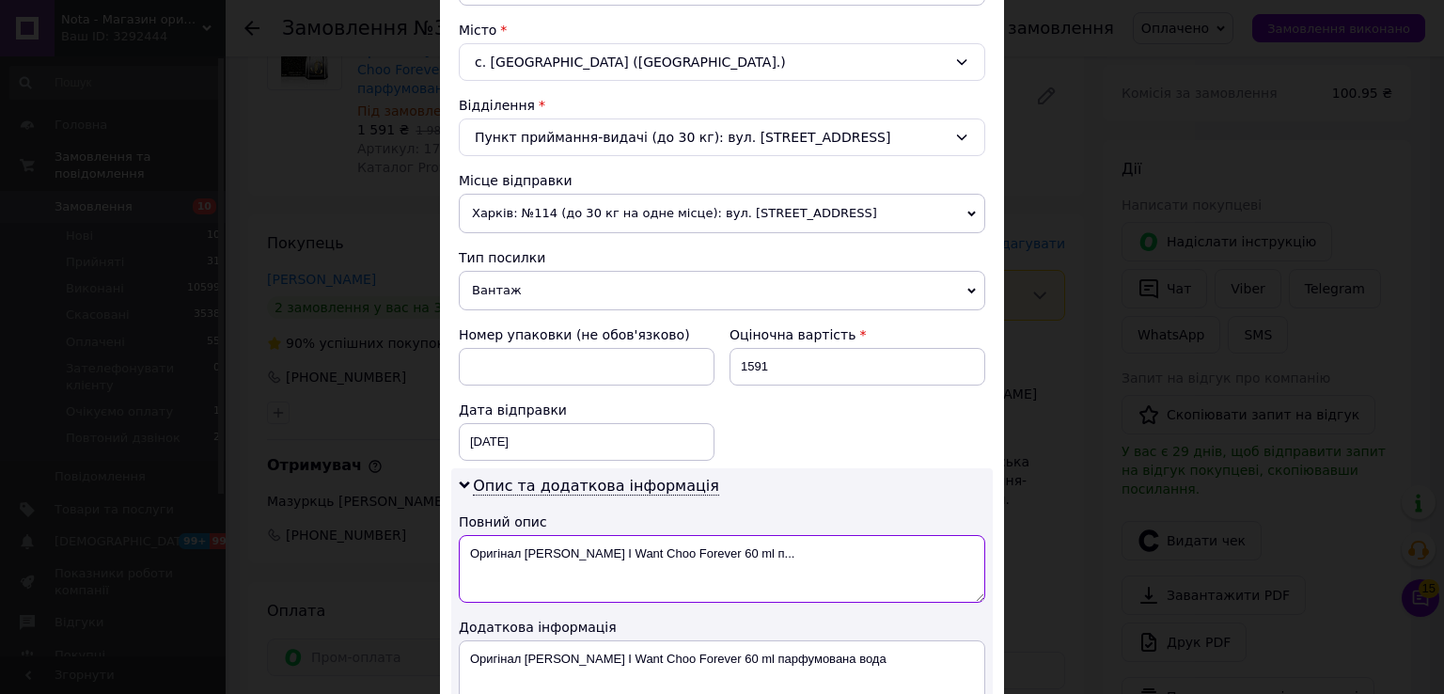
click at [483, 545] on textarea "Оригінал [PERSON_NAME] I Want Choo Forever 60 ml п..." at bounding box center [722, 569] width 527 height 68
click at [726, 541] on textarea "[PERSON_NAME] I Want Choo Forever 60 ml п..." at bounding box center [722, 569] width 527 height 68
drag, startPoint x: 720, startPoint y: 555, endPoint x: 686, endPoint y: 556, distance: 33.9
click at [686, 556] on textarea "[PERSON_NAME] I Want Choo Forever 60 ml п..." at bounding box center [722, 569] width 527 height 68
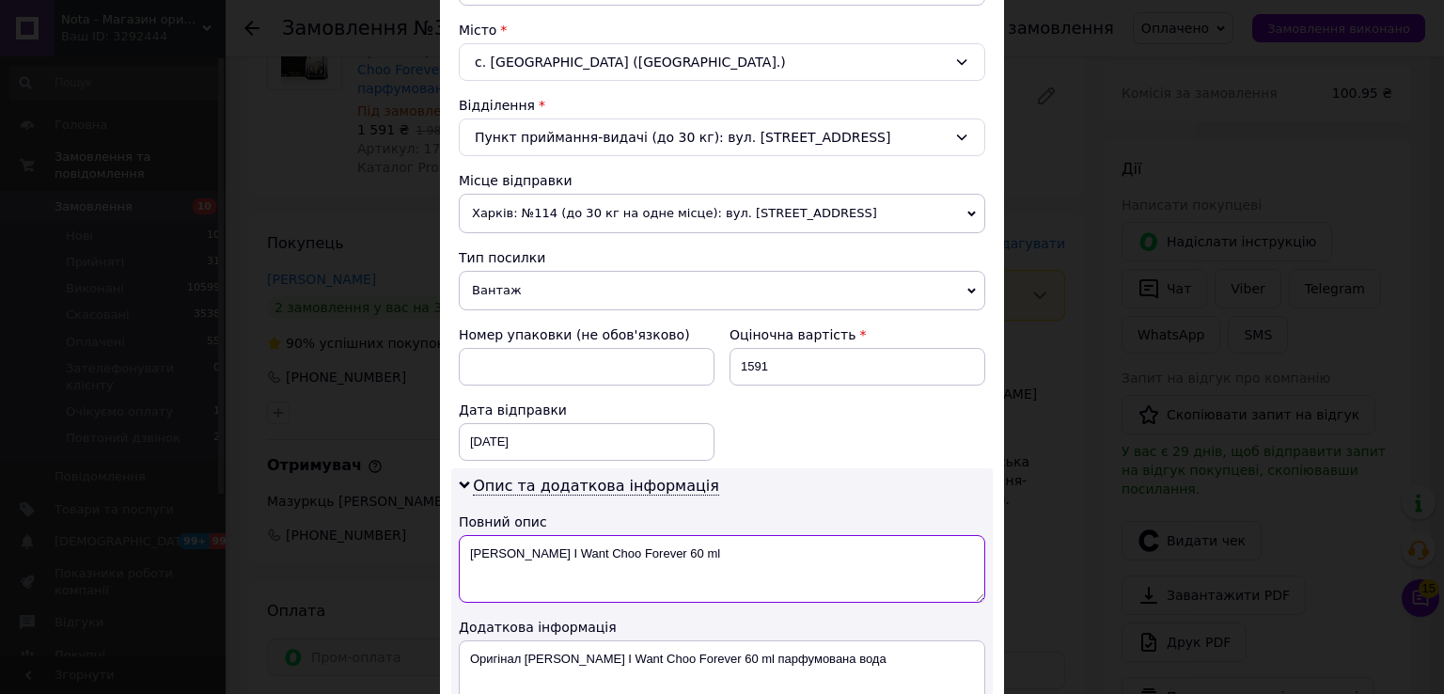
type textarea "[PERSON_NAME] I Want Choo Forever 60 ml"
click at [651, 625] on div "Додаткова інформація" at bounding box center [722, 627] width 527 height 19
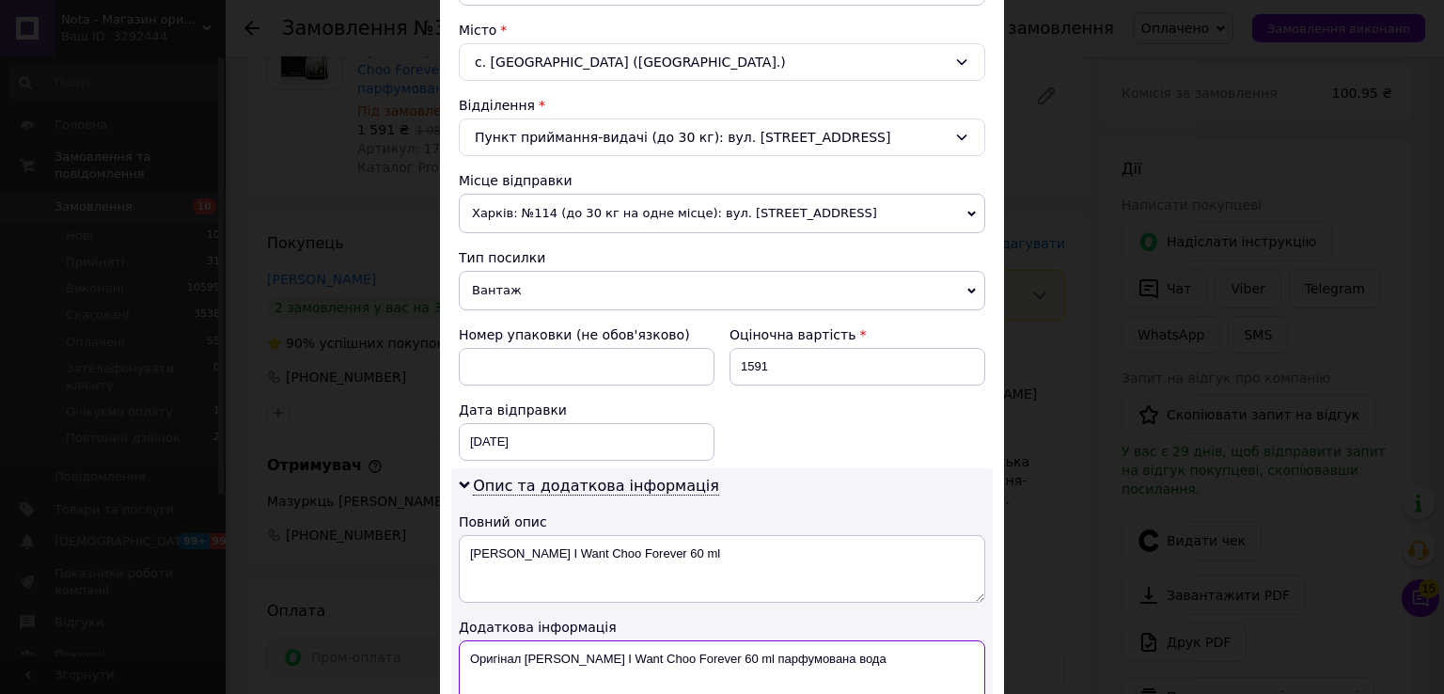
click at [639, 653] on textarea "Оригінал [PERSON_NAME] I Want Choo Forever 60 ml парфумована вода" at bounding box center [722, 674] width 527 height 68
type textarea ","
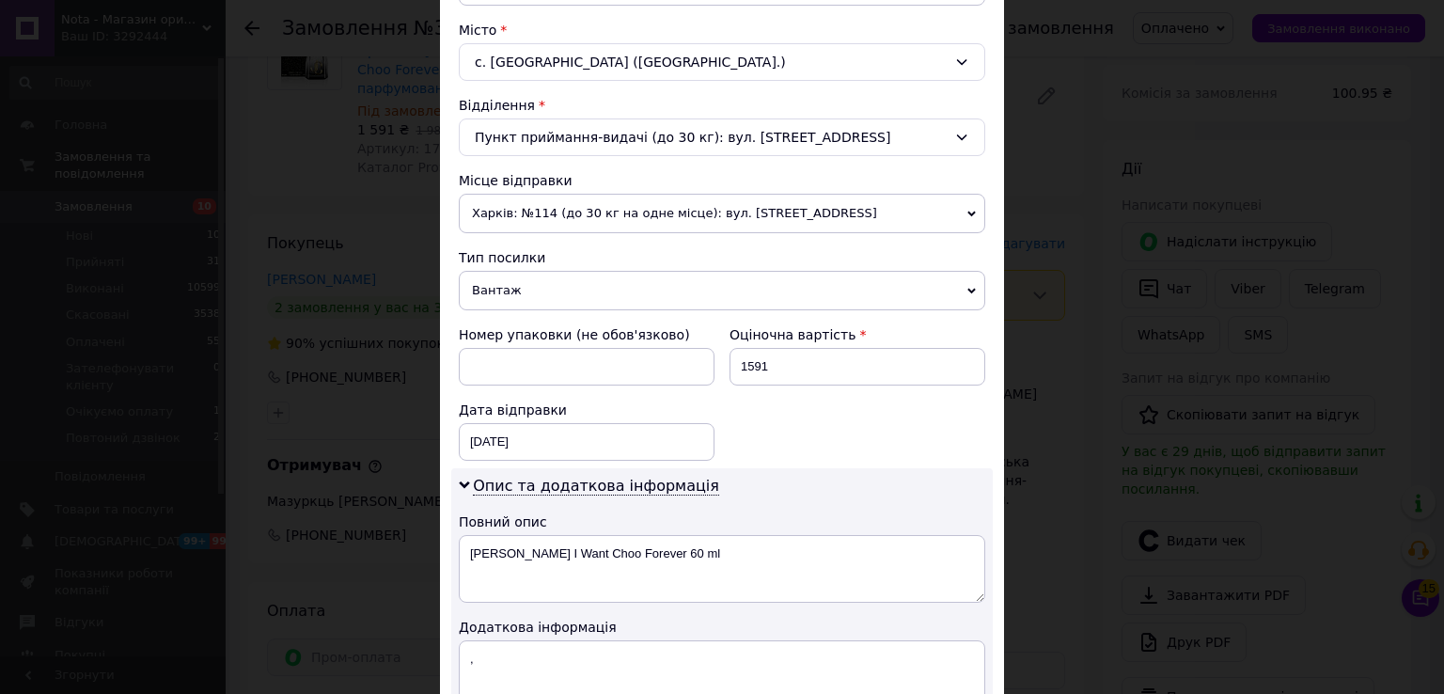
click at [602, 218] on span "Харків: №114 (до 30 кг на одне місце): вул. [STREET_ADDRESS]" at bounding box center [722, 213] width 527 height 39
click at [606, 171] on div "Місце відправки" at bounding box center [722, 180] width 527 height 19
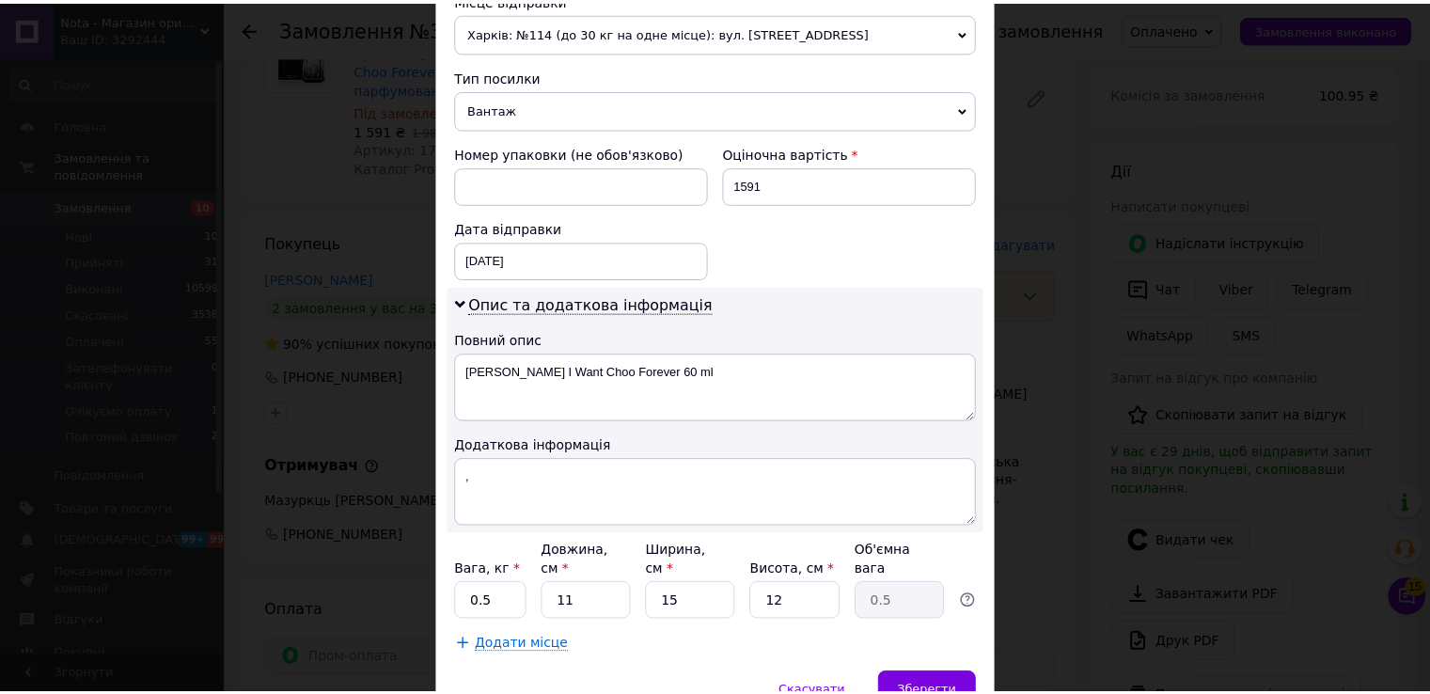
scroll to position [752, 0]
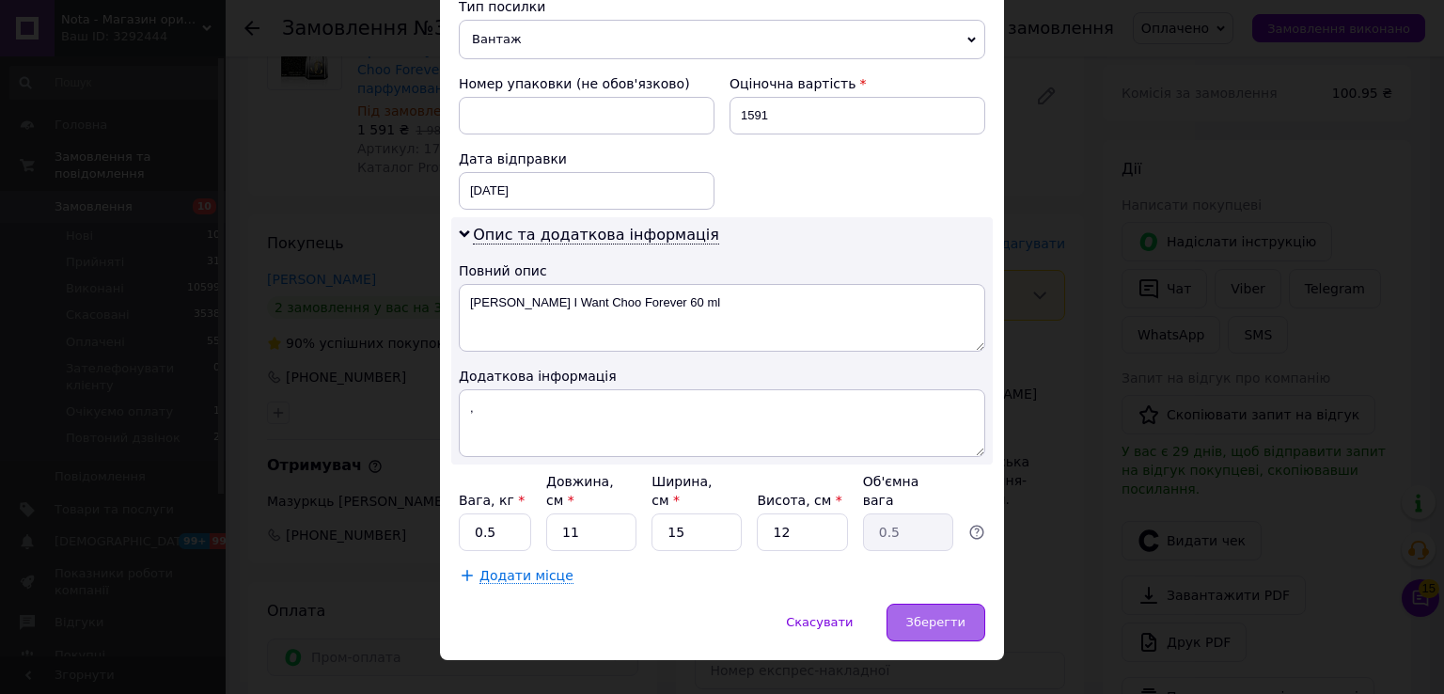
click at [948, 615] on span "Зберегти" at bounding box center [935, 622] width 59 height 14
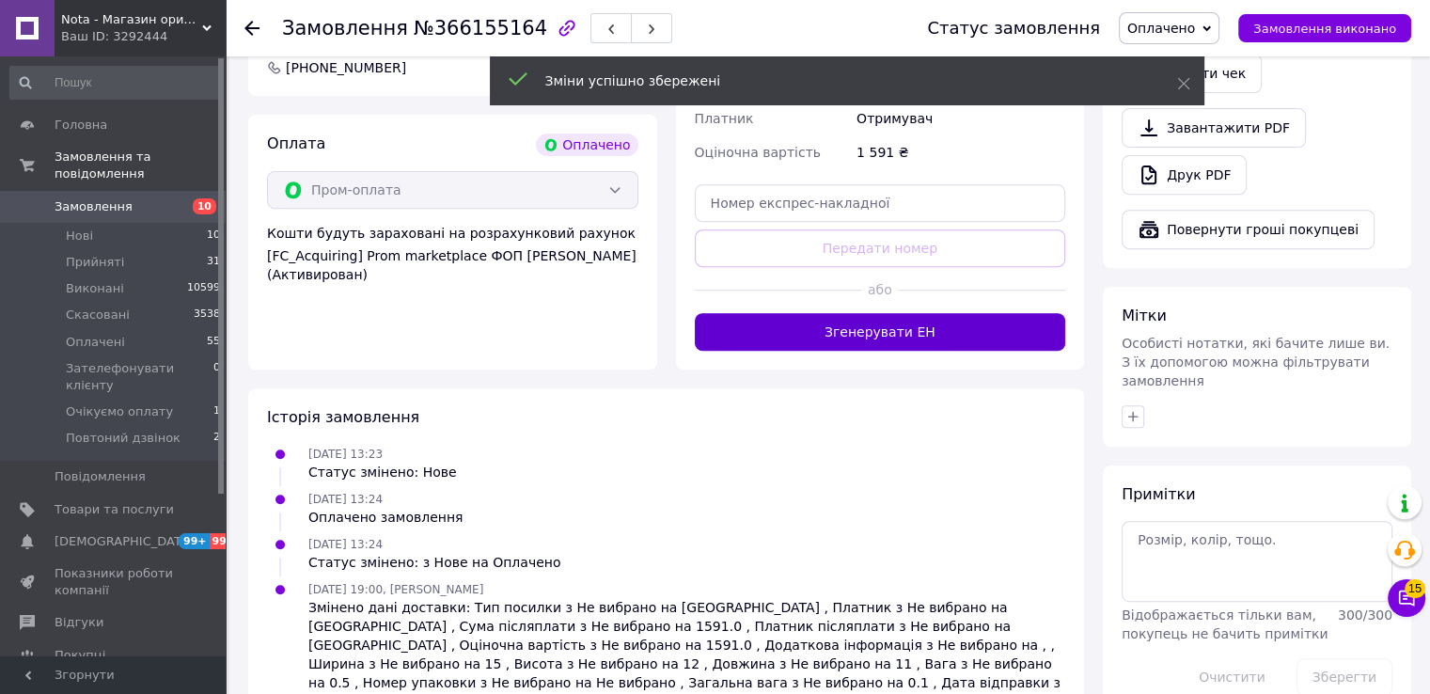
click at [839, 313] on button "Згенерувати ЕН" at bounding box center [880, 332] width 371 height 38
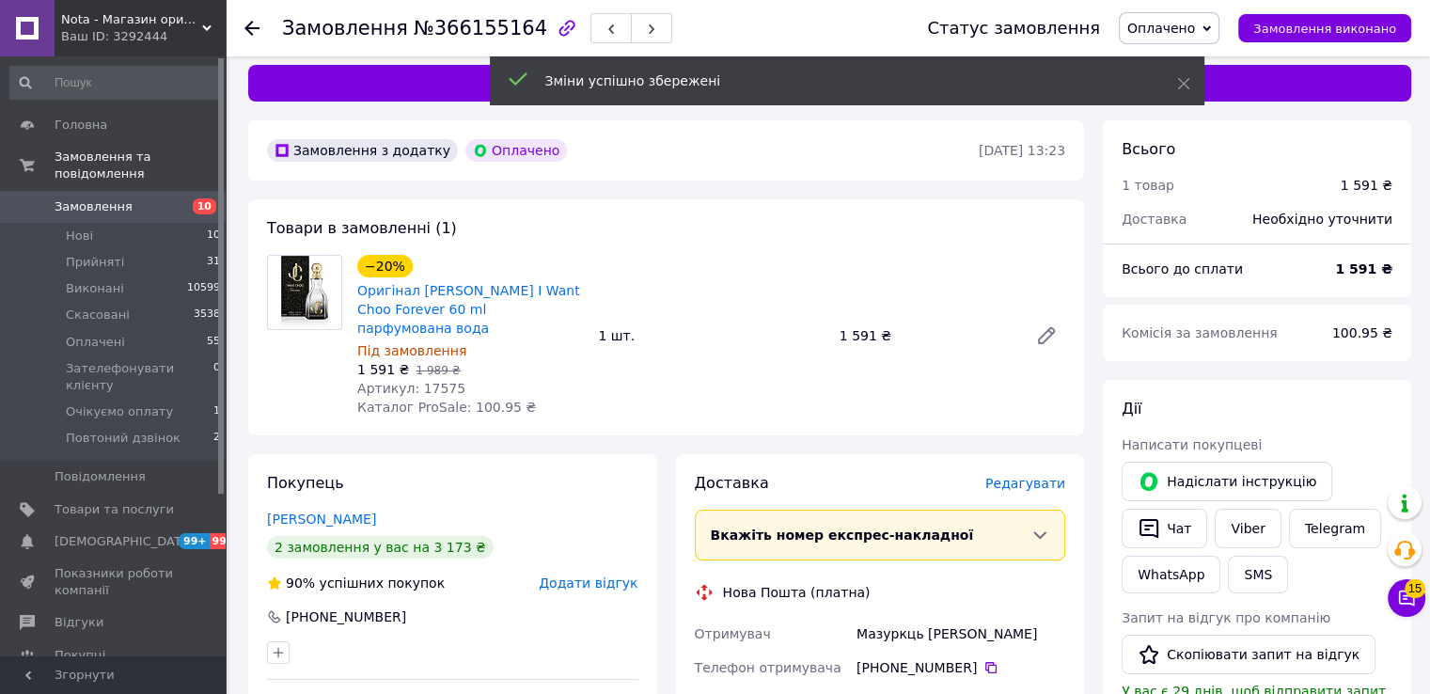
scroll to position [0, 0]
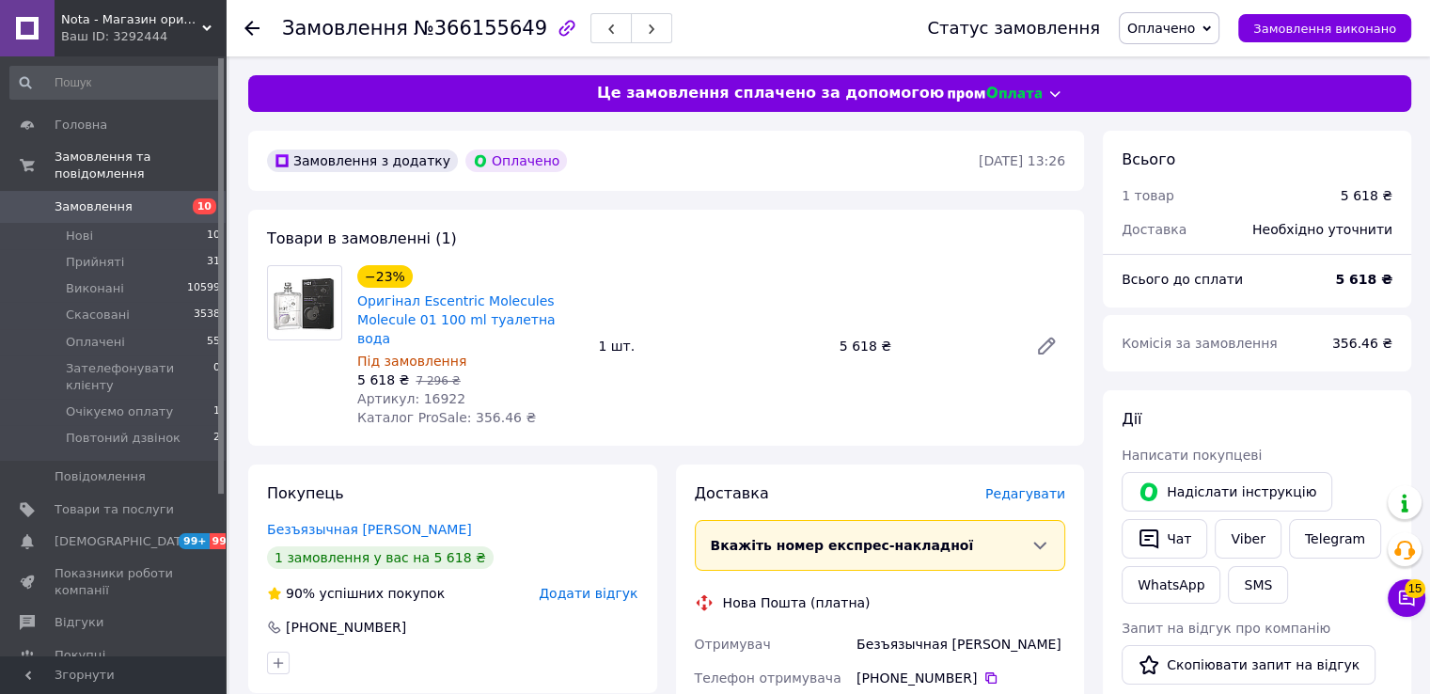
click at [448, 35] on span "№366155649" at bounding box center [481, 28] width 134 height 23
copy span "366155649"
click at [418, 391] on span "Артикул: 16922" at bounding box center [411, 398] width 108 height 15
click at [425, 391] on span "Артикул: 16922" at bounding box center [411, 398] width 108 height 15
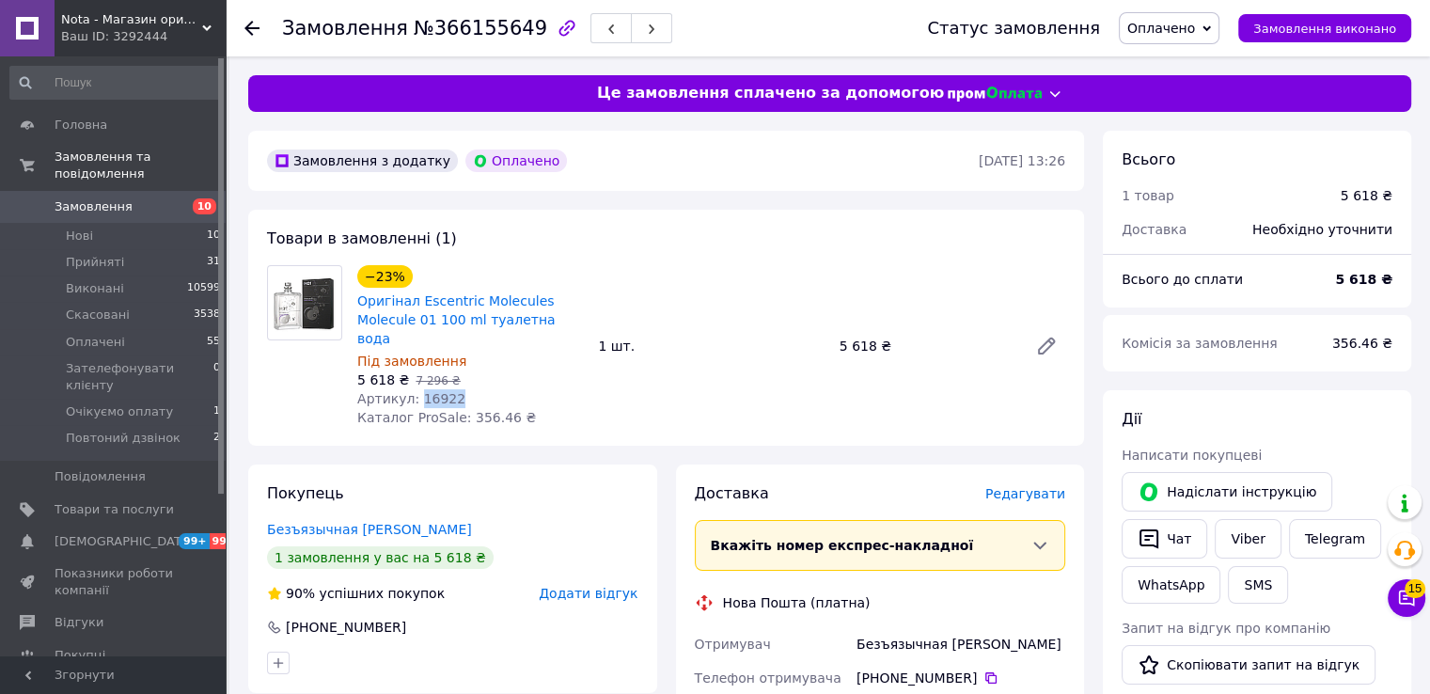
click at [425, 391] on span "Артикул: 16922" at bounding box center [411, 398] width 108 height 15
copy span "16922"
drag, startPoint x: 567, startPoint y: 317, endPoint x: 414, endPoint y: 307, distance: 153.6
click at [414, 307] on span "Оригінал Escentric Molecules Molecule 01 100 ml туалетна вода" at bounding box center [470, 319] width 226 height 56
copy link "Escentric Molecules Molecule 01 100 ml туалетна вода"
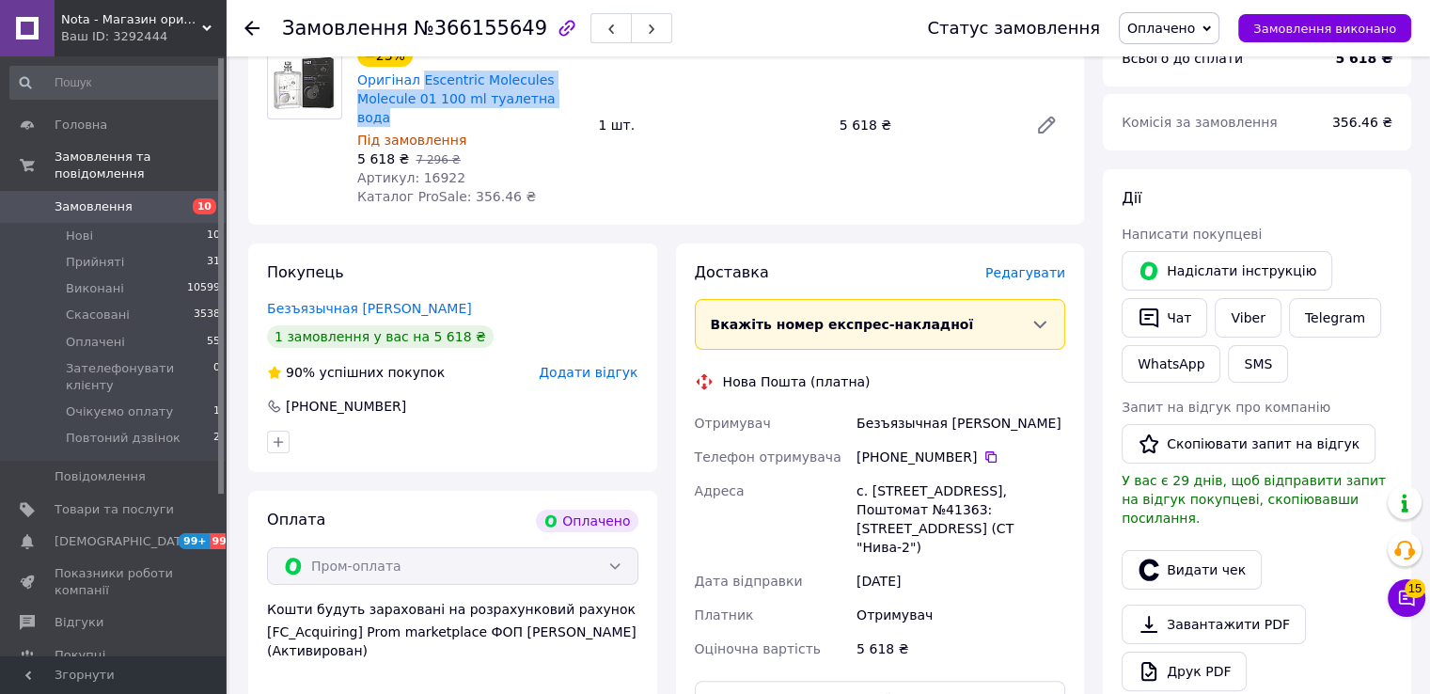
scroll to position [250, 0]
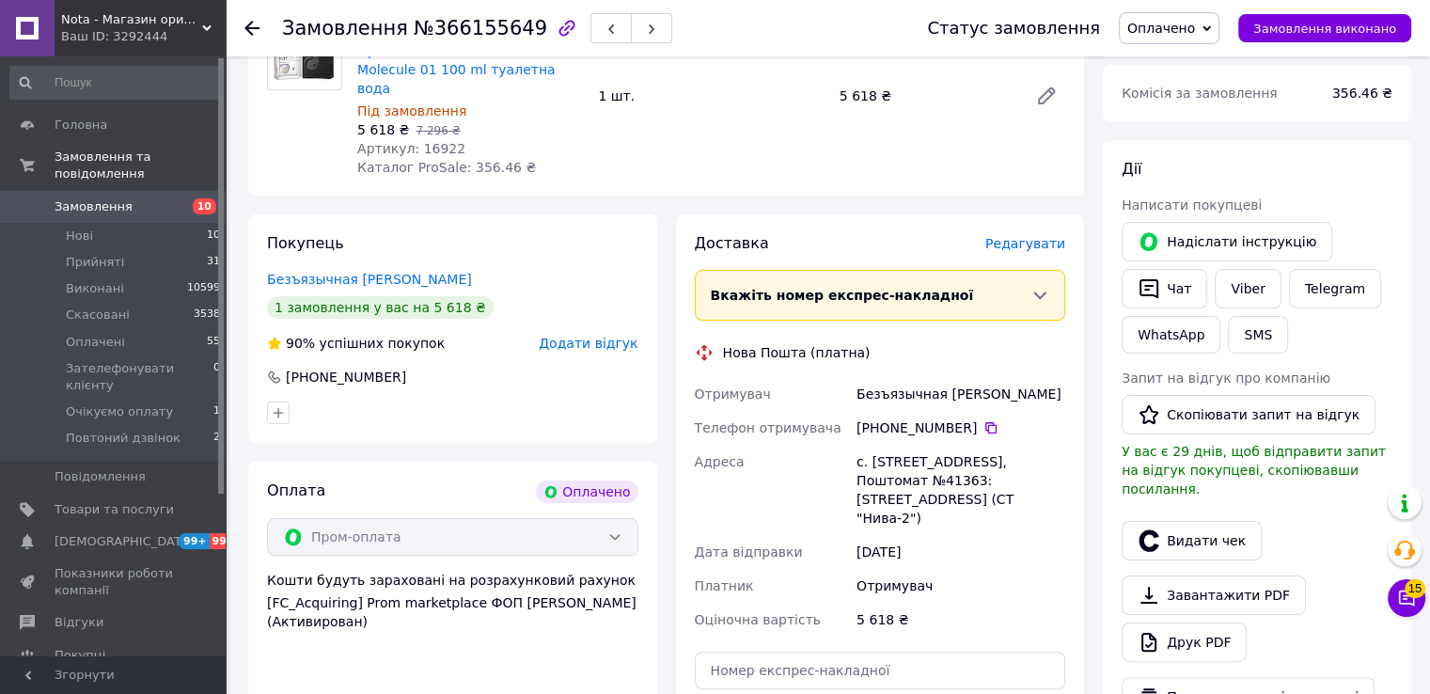
click at [906, 383] on div "Безъязычная Оксана" at bounding box center [961, 394] width 216 height 34
copy div "Безъязычная Оксана"
click at [985, 422] on icon at bounding box center [990, 427] width 11 height 11
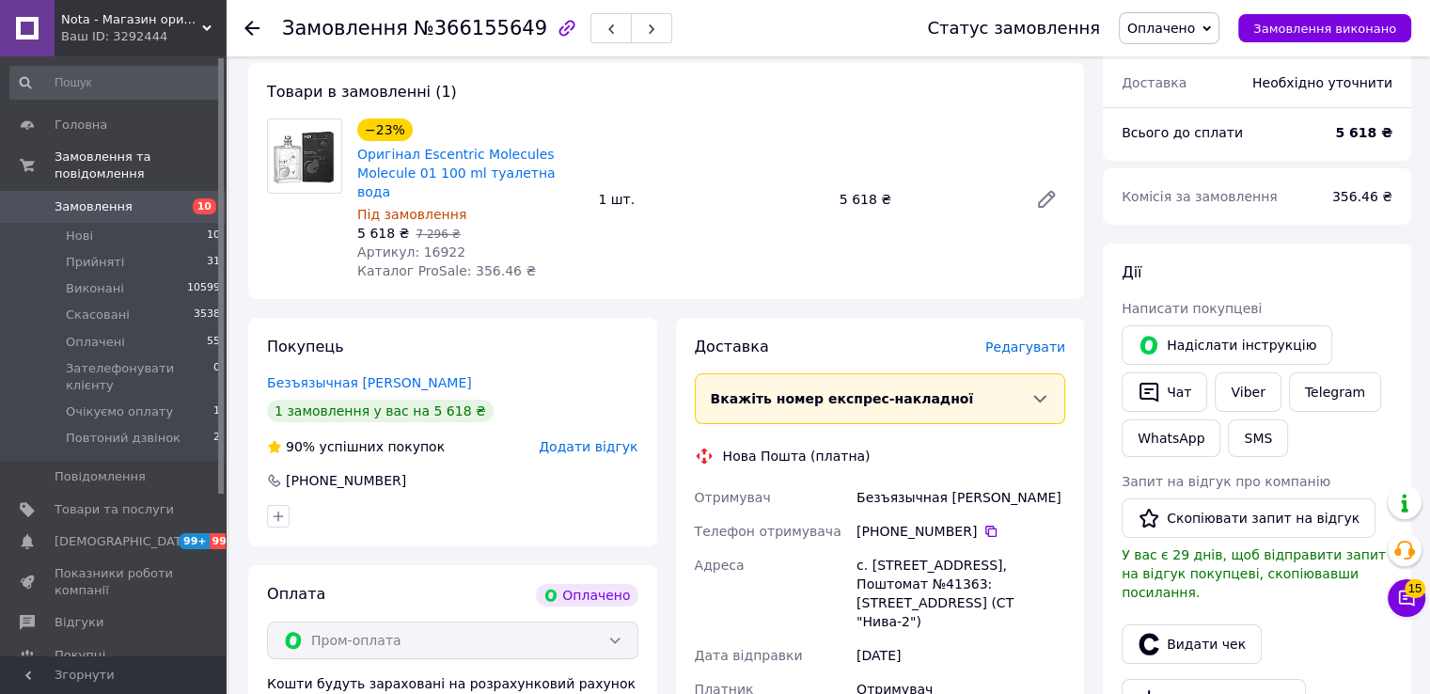
scroll to position [0, 0]
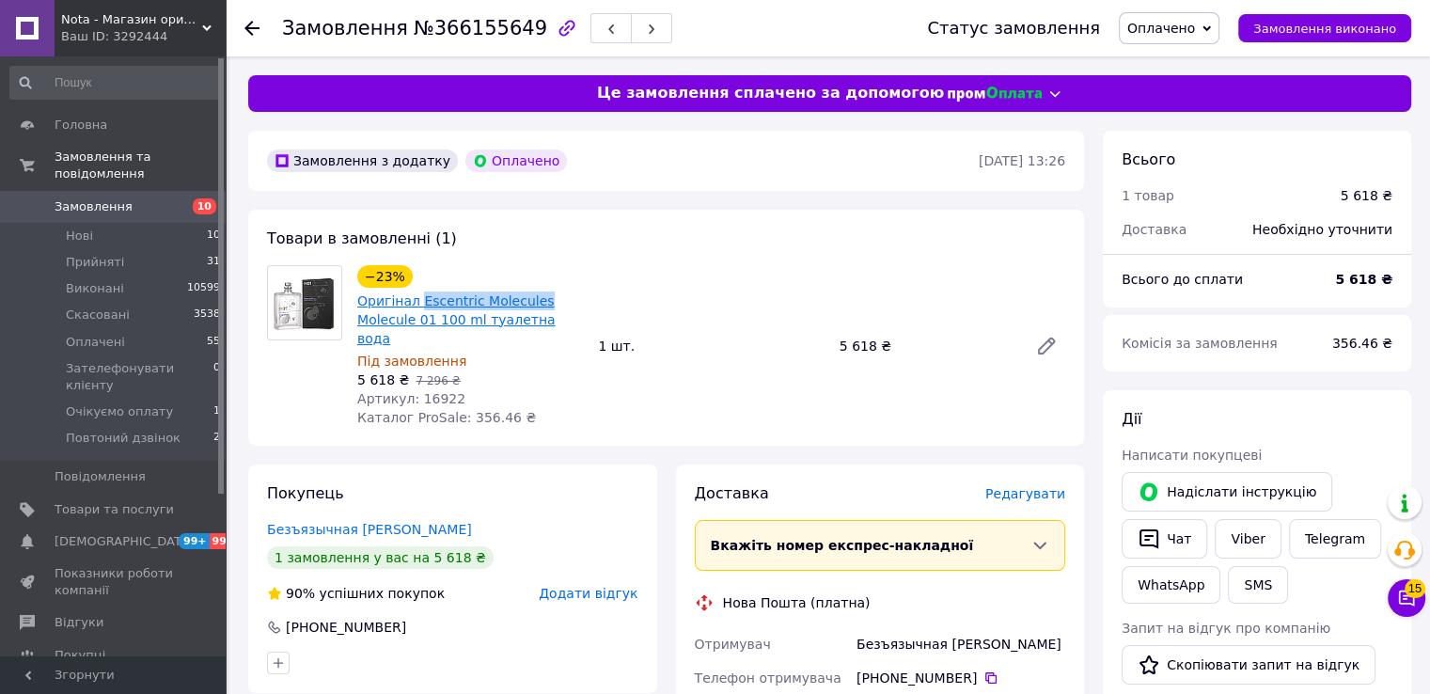
drag, startPoint x: 539, startPoint y: 303, endPoint x: 418, endPoint y: 297, distance: 120.5
click at [418, 297] on span "Оригінал Escentric Molecules Molecule 01 100 ml туалетна вода" at bounding box center [470, 319] width 226 height 56
copy link "Escentric Molecules"
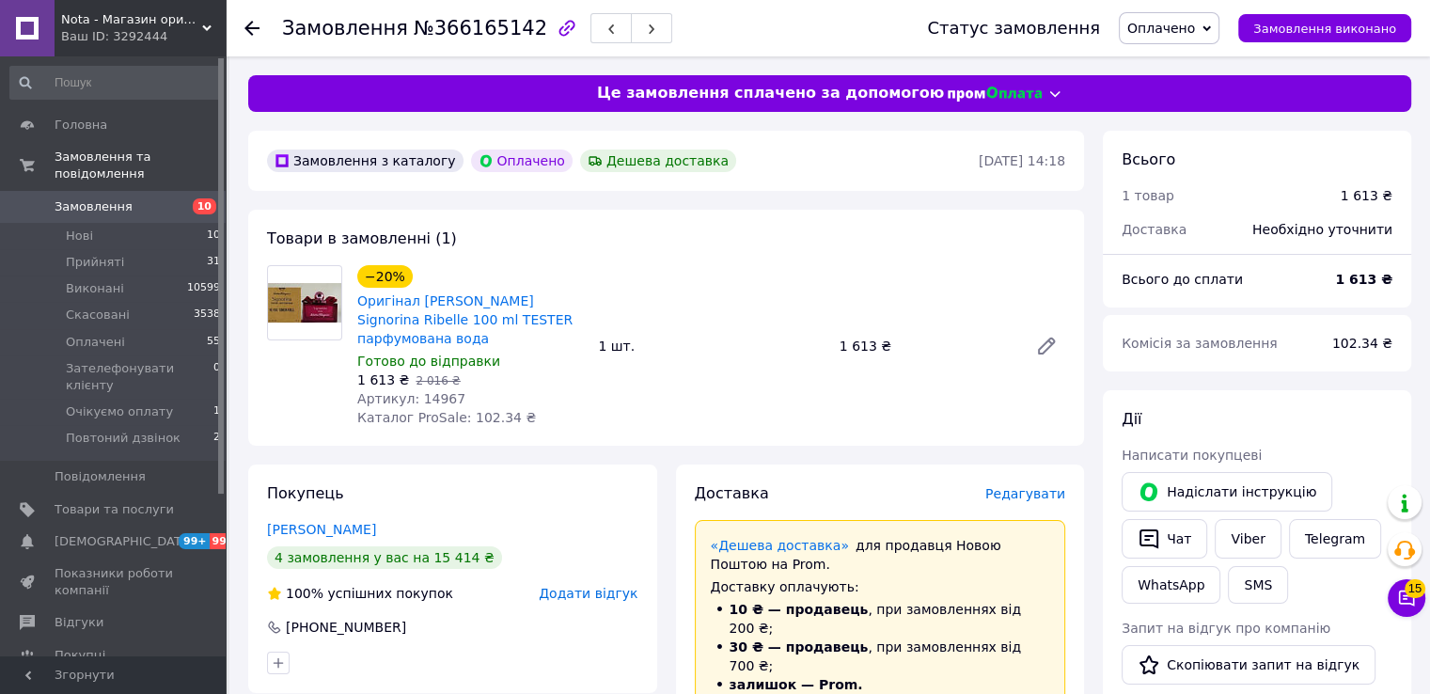
click at [462, 31] on span "№366165142" at bounding box center [481, 28] width 134 height 23
copy span "366165142"
drag, startPoint x: 463, startPoint y: 331, endPoint x: 417, endPoint y: 306, distance: 51.8
click at [417, 306] on span "Оригінал [PERSON_NAME] Signorina Ribelle 100 ml TESTER парфумована вода" at bounding box center [470, 319] width 226 height 56
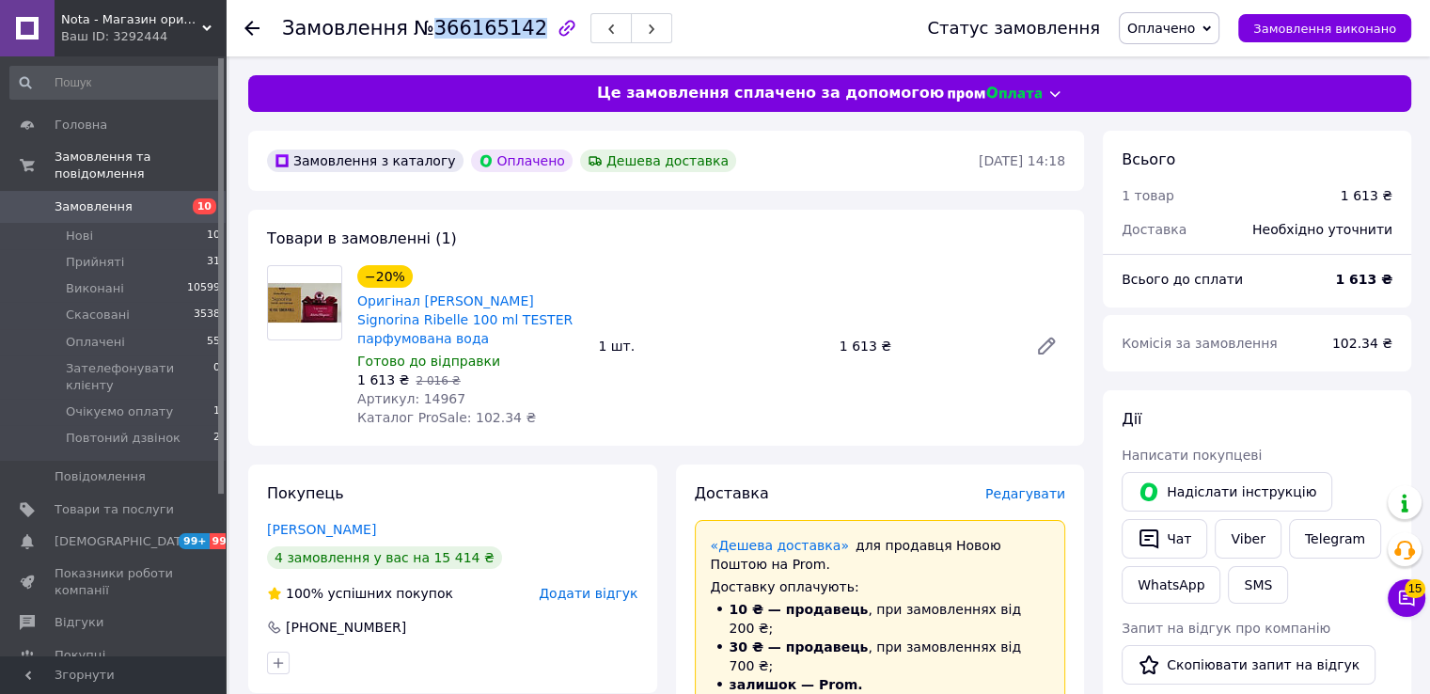
copy link "[PERSON_NAME] Signorina Ribelle 100 ml TESTER парфумована вода"
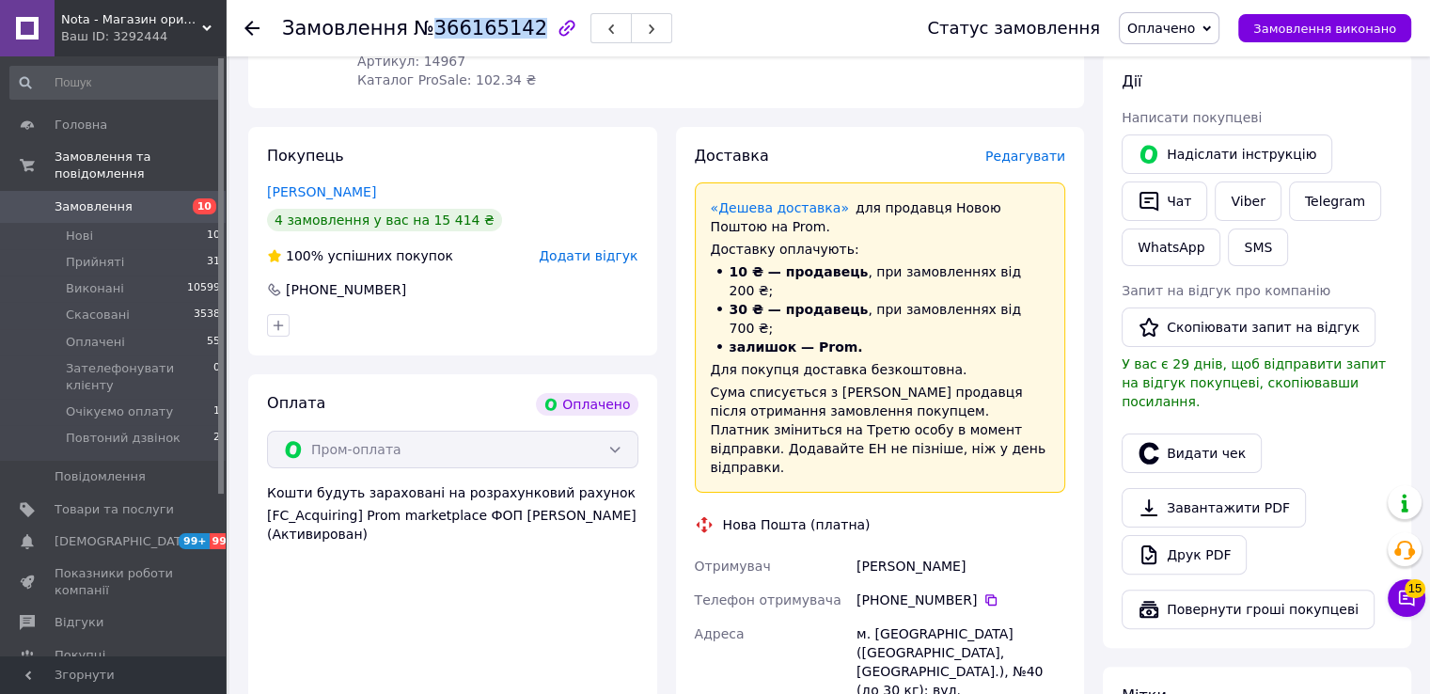
scroll to position [376, 0]
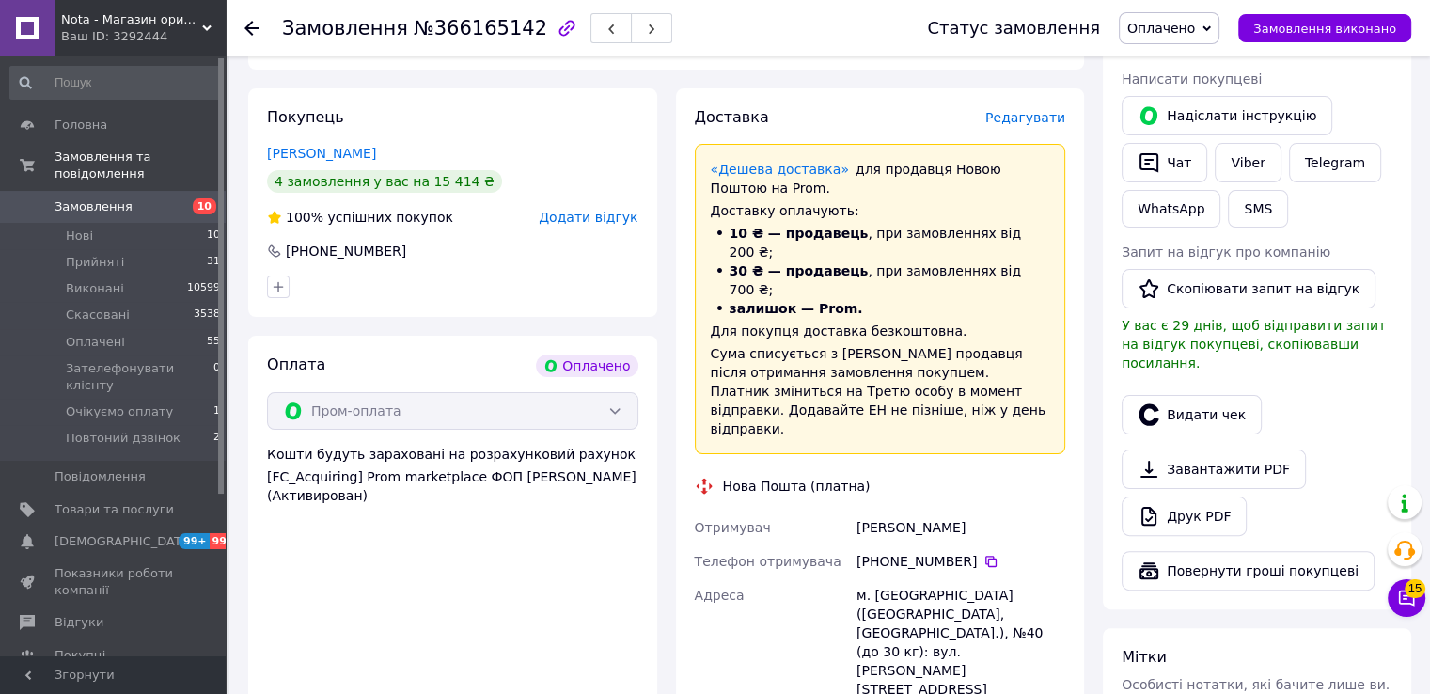
click at [933, 511] on div "[PERSON_NAME]" at bounding box center [961, 528] width 216 height 34
copy div "[PERSON_NAME]"
click at [984, 554] on icon at bounding box center [991, 561] width 15 height 15
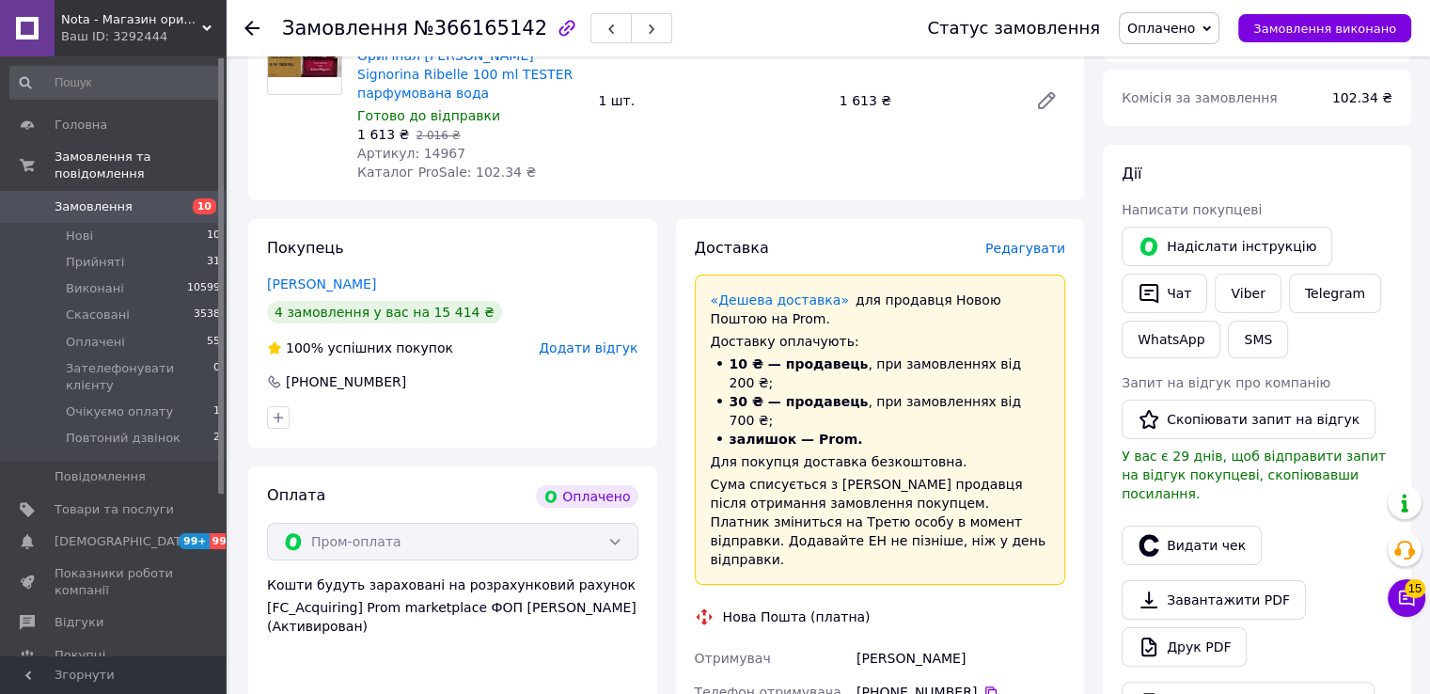
scroll to position [0, 0]
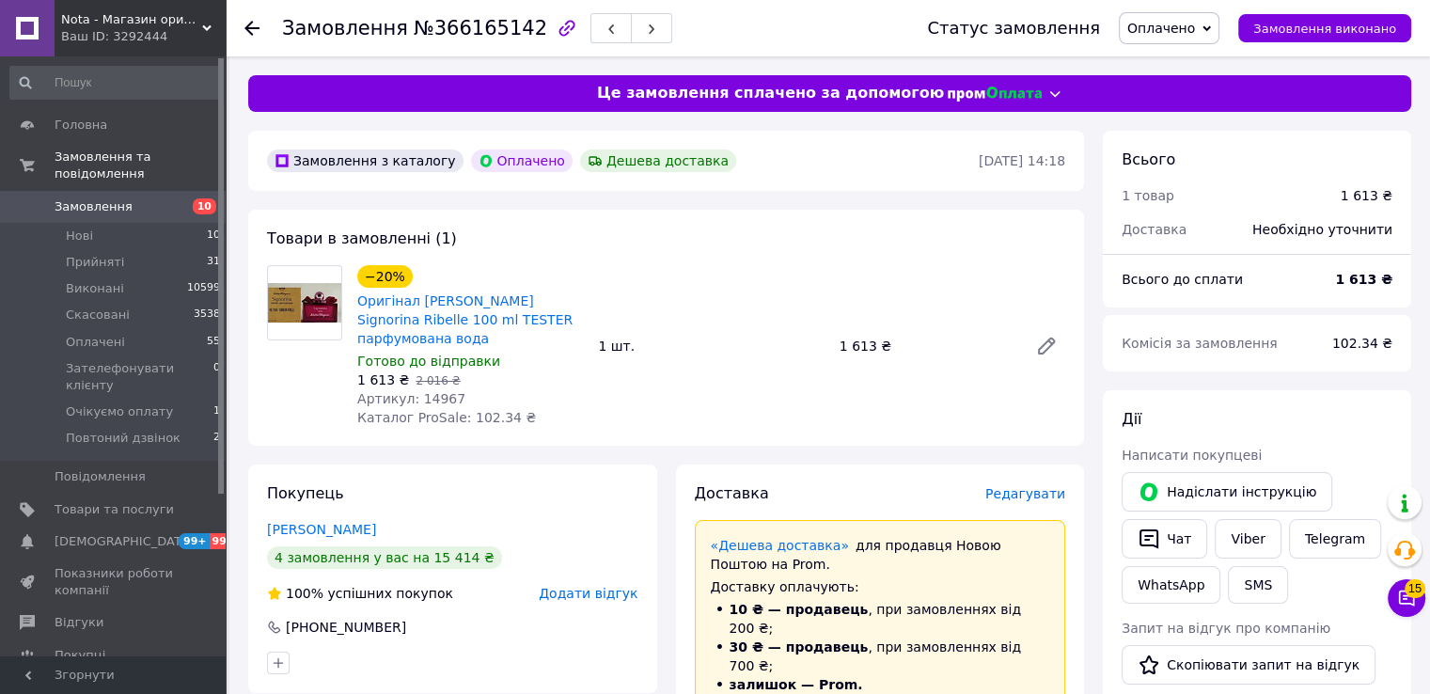
click at [437, 395] on span "Артикул: 14967" at bounding box center [411, 398] width 108 height 15
copy span "14967"
click at [1207, 41] on span "Оплачено" at bounding box center [1169, 28] width 101 height 32
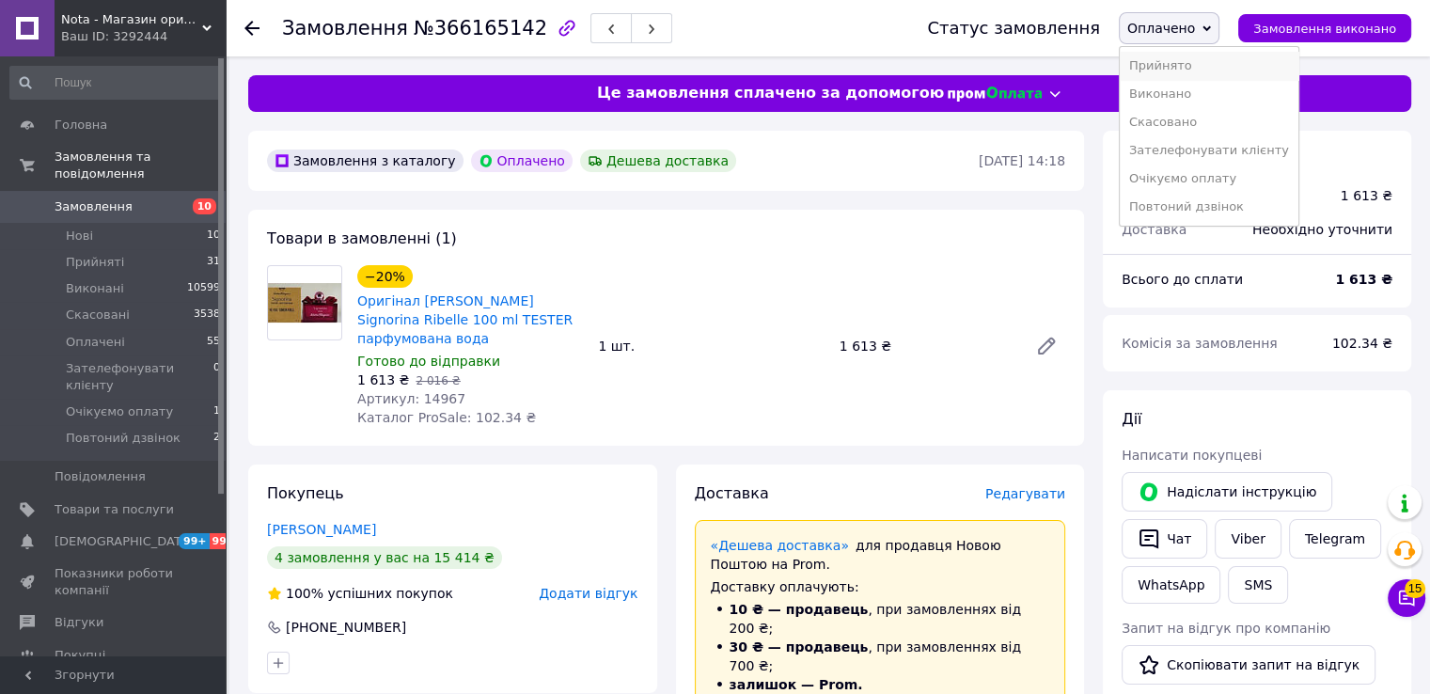
click at [1196, 53] on li "Прийнято" at bounding box center [1209, 66] width 179 height 28
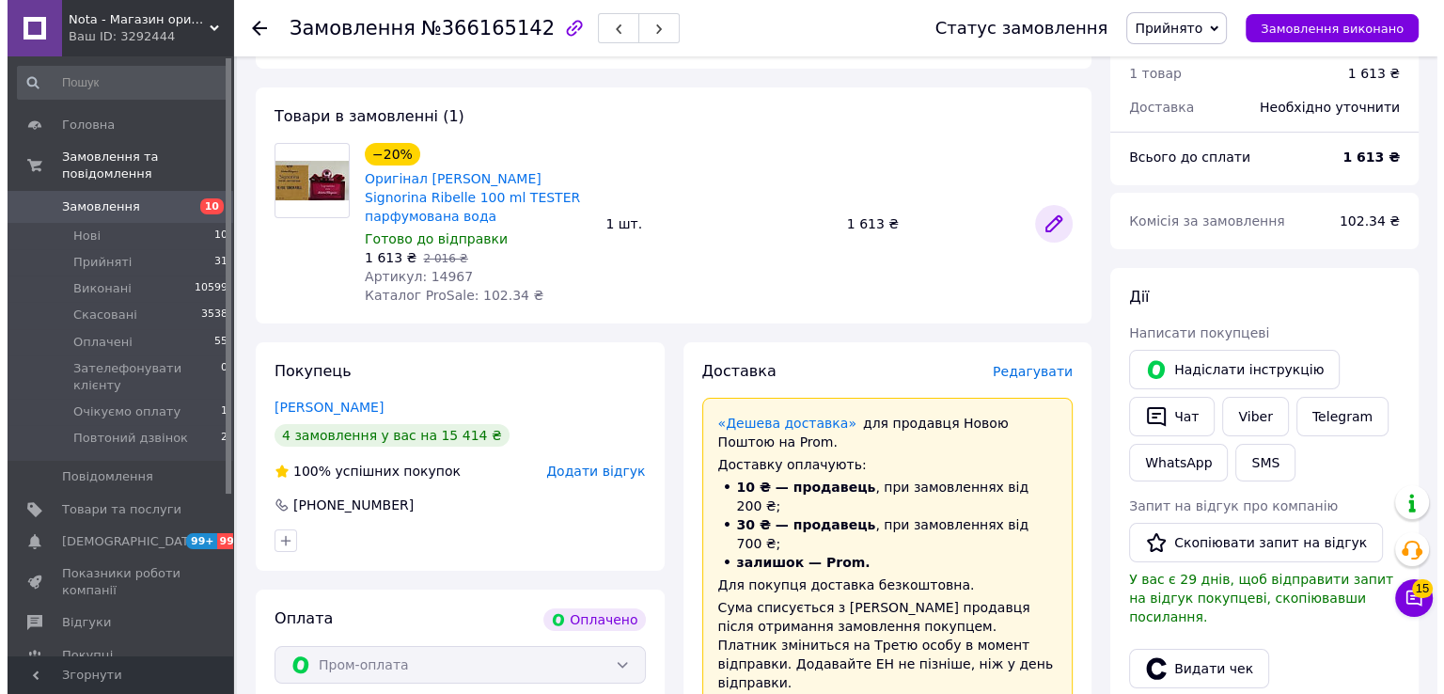
scroll to position [125, 0]
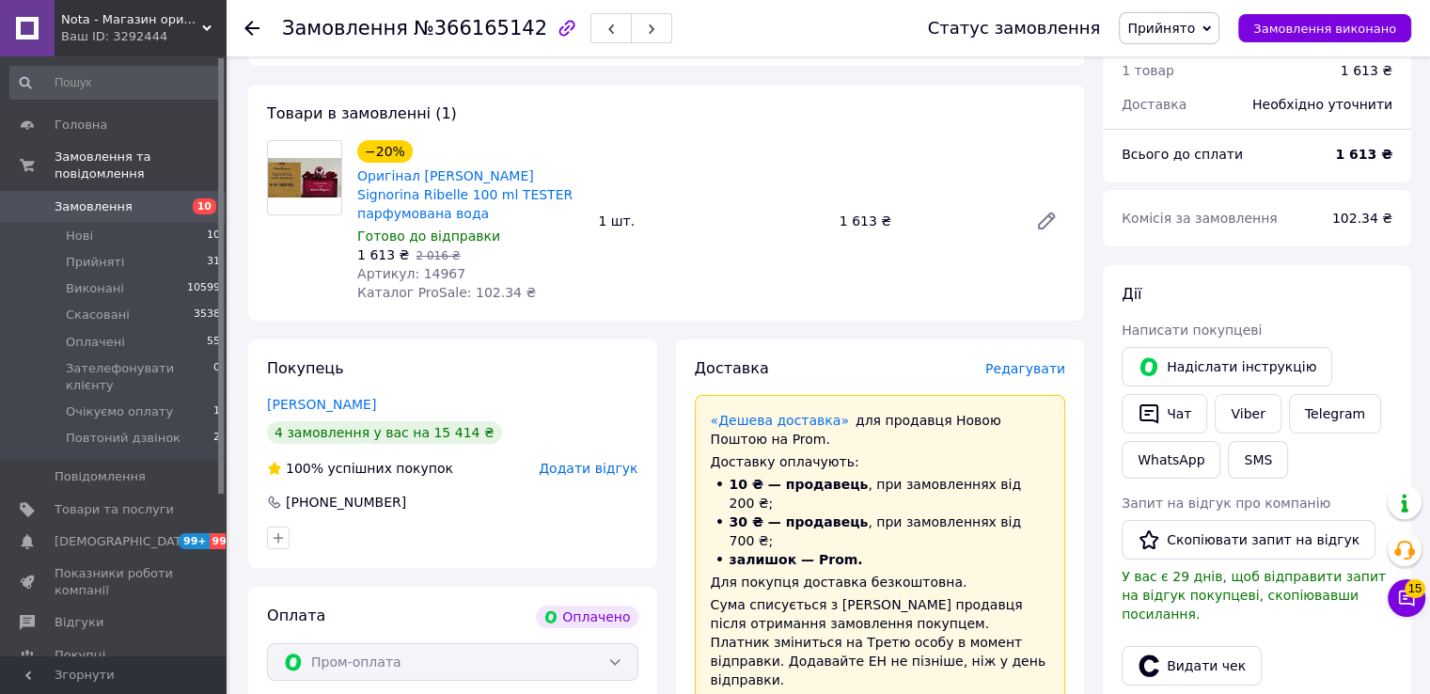
click at [1030, 373] on span "Редагувати" at bounding box center [1025, 368] width 80 height 15
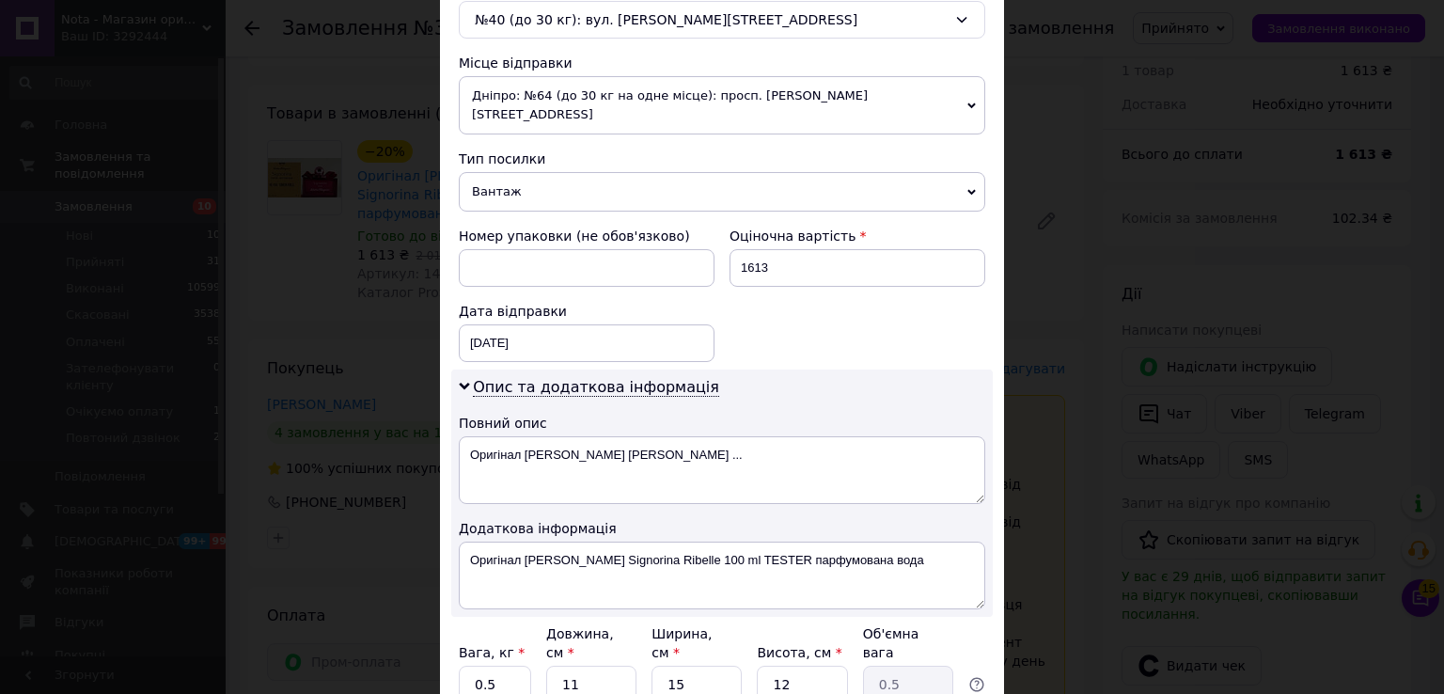
scroll to position [760, 0]
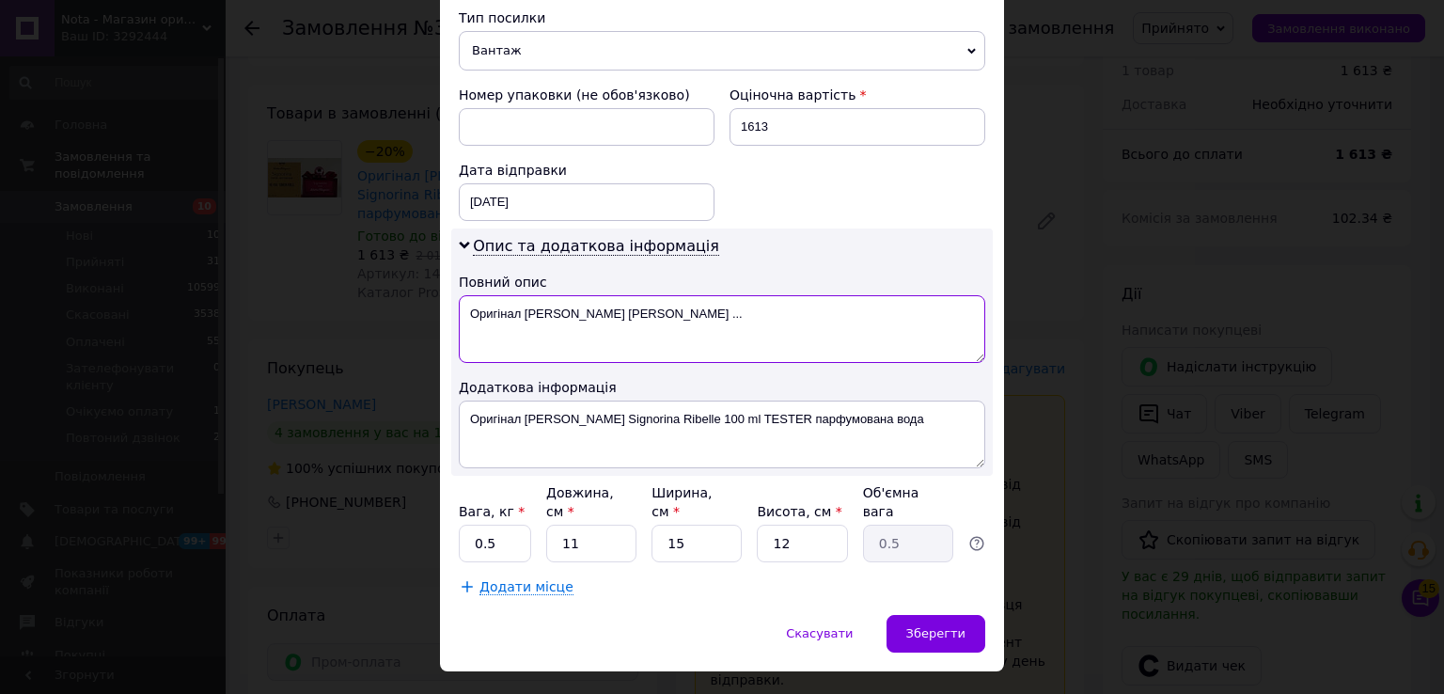
click at [496, 295] on textarea "Оригінал Salvatore Ferragamo Signorina Ribelle ..." at bounding box center [722, 329] width 527 height 68
click at [512, 299] on textarea "Оригінал Salvatore Ferragamo Signorina Ribelle ..." at bounding box center [722, 329] width 527 height 68
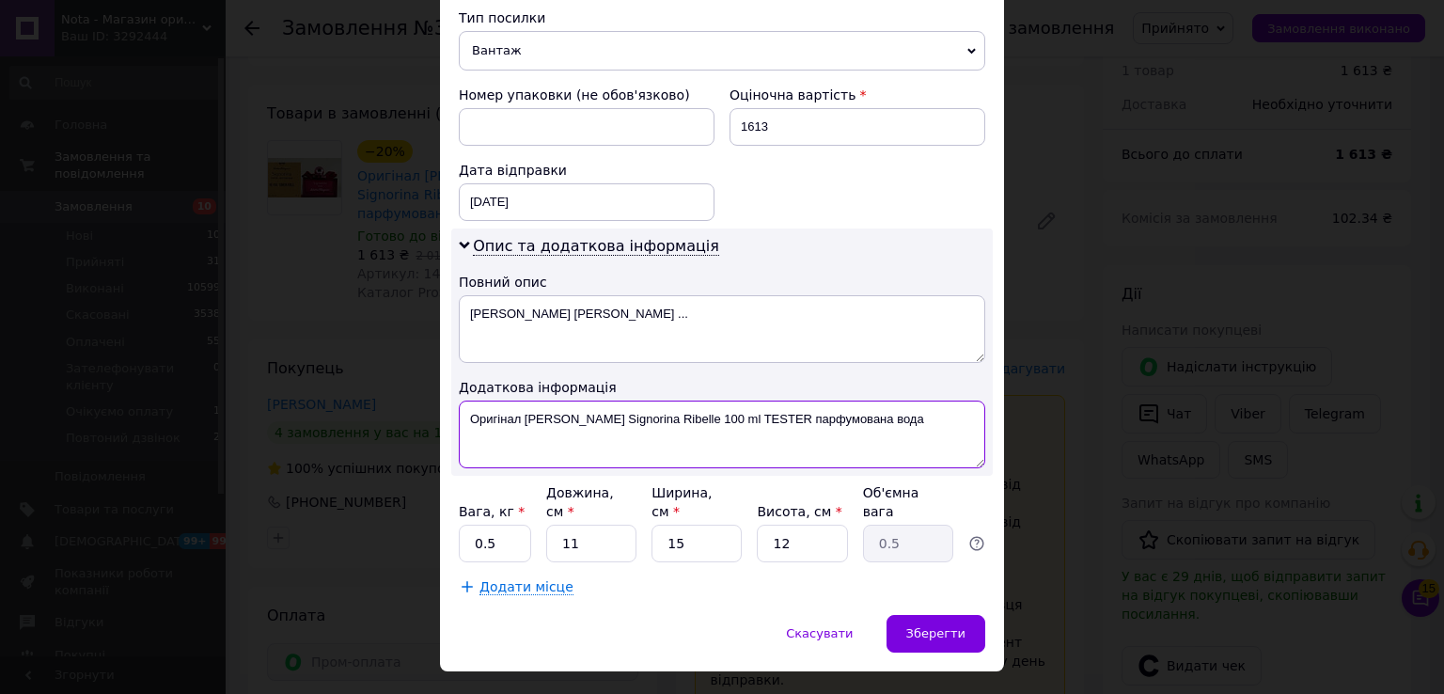
drag, startPoint x: 820, startPoint y: 389, endPoint x: 697, endPoint y: 392, distance: 123.2
click at [697, 401] on textarea "Оригінал Salvatore Ferragamo Signorina Ribelle 100 ml TESTER парфумована вода" at bounding box center [722, 435] width 527 height 68
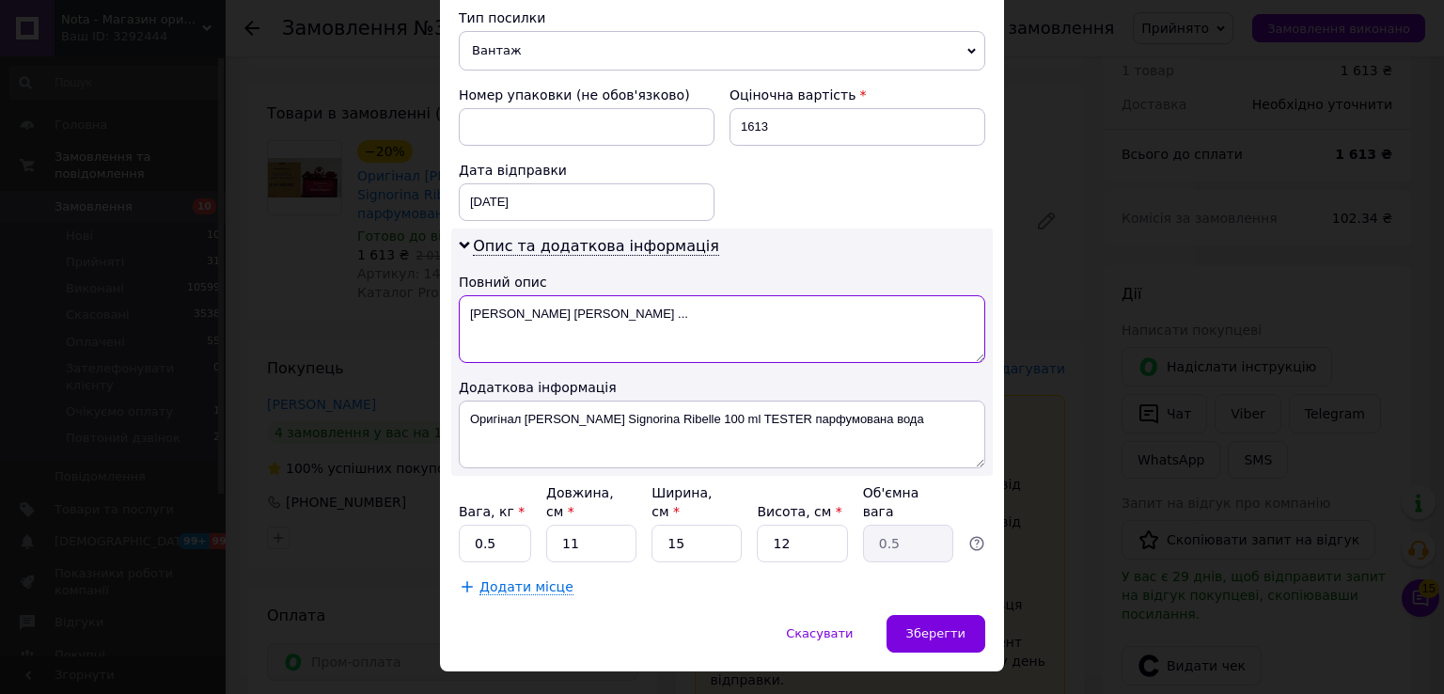
drag, startPoint x: 712, startPoint y: 298, endPoint x: 643, endPoint y: 291, distance: 69.1
click at [643, 295] on textarea "Salvatore Ferragamo Signorina Ribelle ..." at bounding box center [722, 329] width 527 height 68
paste textarea "100 ml TESTE"
type textarea "Salvatore Ferragamo Signorina Ribelle 100 ml TESTE"
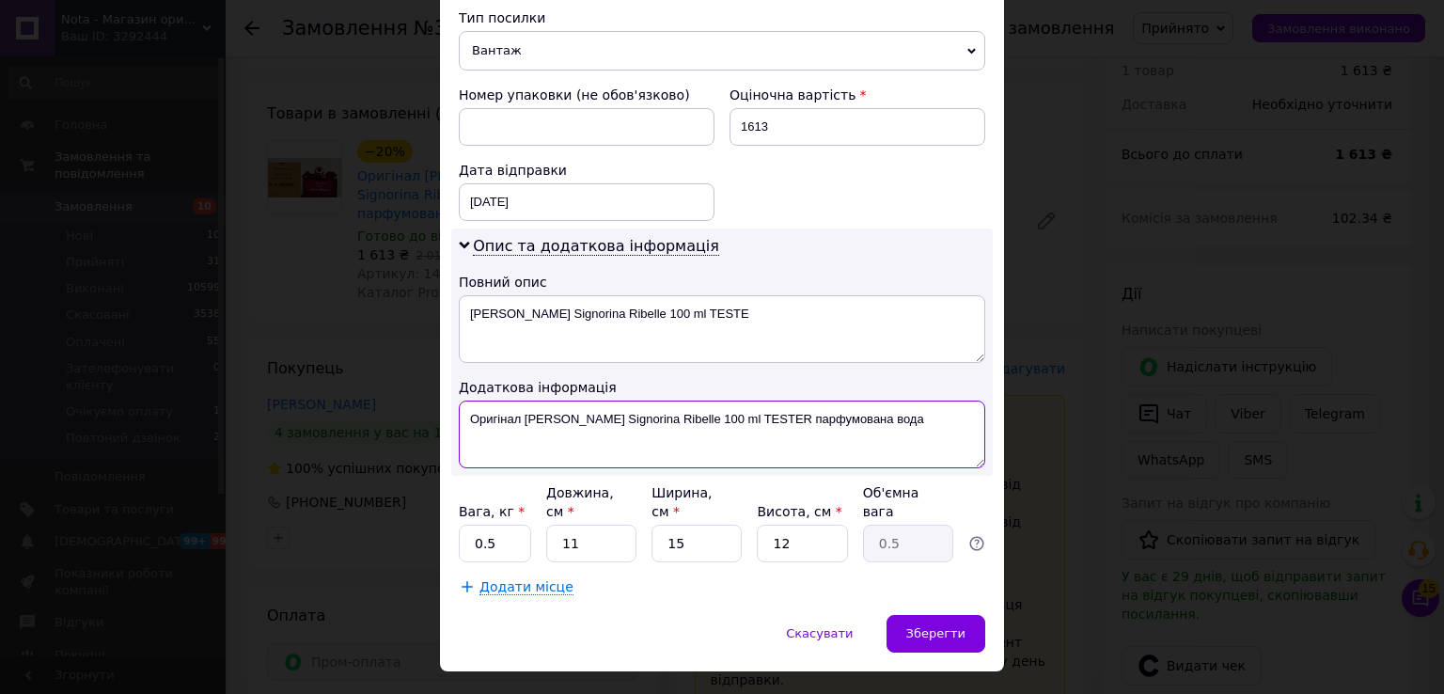
click at [667, 404] on textarea "Оригінал Salvatore Ferragamo Signorina Ribelle 100 ml TESTER парфумована вода" at bounding box center [722, 435] width 527 height 68
click at [577, 403] on textarea "Оригінал Salvatore Ferragamo Signorina Ribelle 100 ml TESTER парфумована вода" at bounding box center [722, 435] width 527 height 68
paste textarea "ОЗВОЛЕНО РОЗКРИТТЯ ТЕРМОЗБІЖНОЇ ПЛІВКИ НА ТРАНСПОРТУВАЛЬНІЙ КОРОБЦІ ДЛЯ ОГЛЯДУ …"
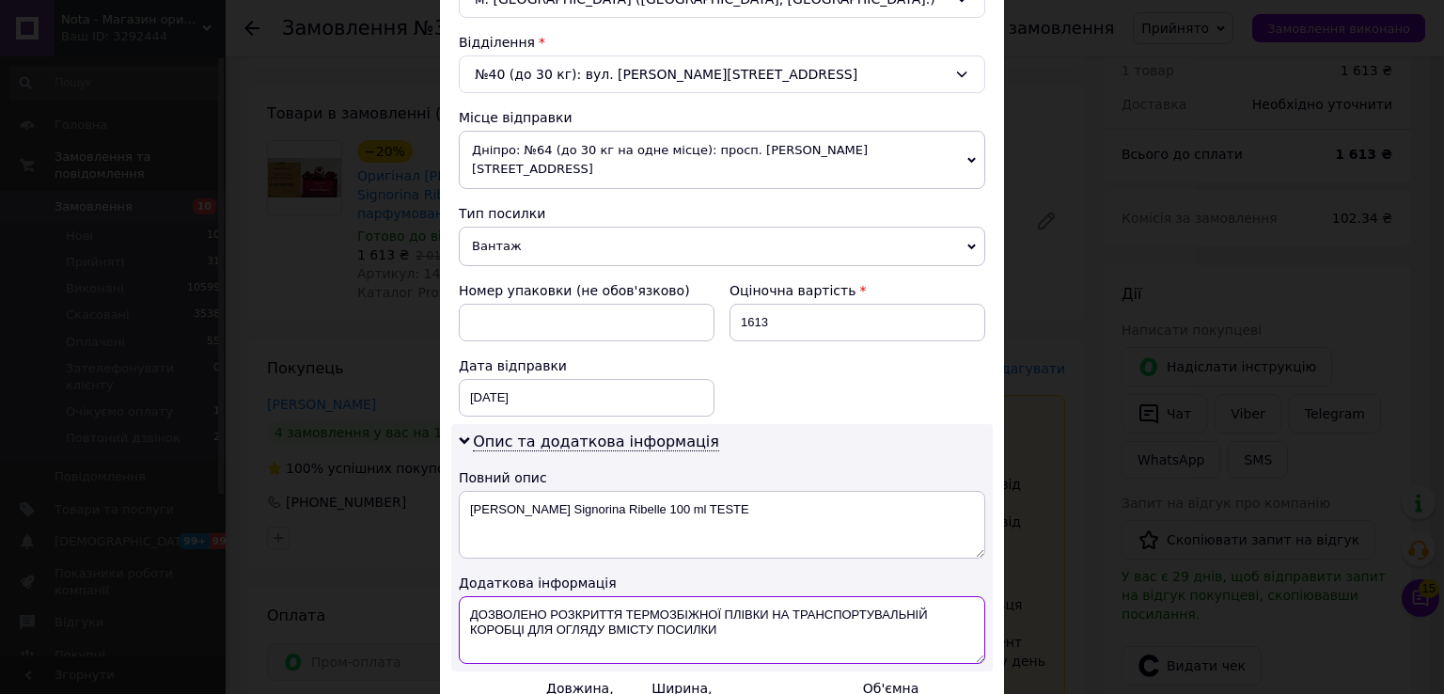
scroll to position [509, 0]
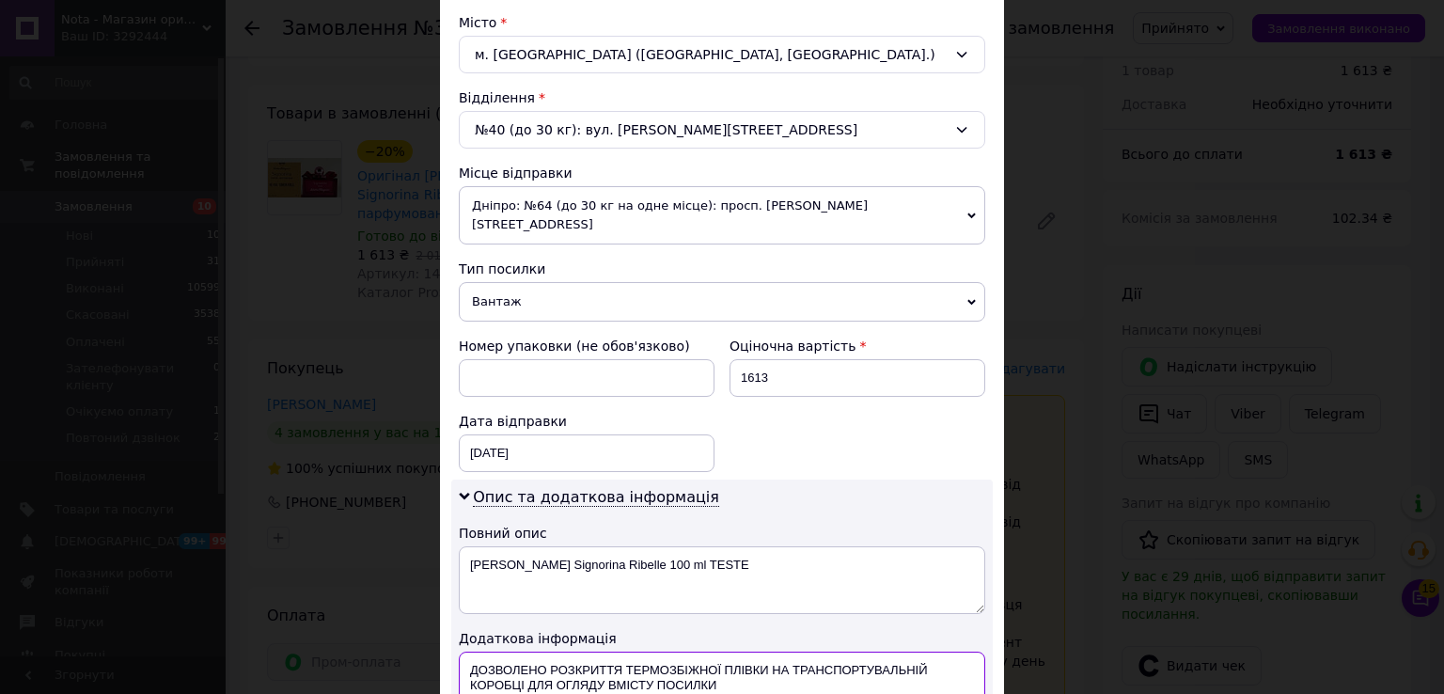
type textarea "ДОЗВОЛЕНО РОЗКРИТТЯ ТЕРМОЗБІЖНОЇ ПЛІВКИ НА ТРАНСПОРТУВАЛЬНІЙ КОРОБЦІ ДЛЯ ОГЛЯДУ…"
click at [607, 197] on span "Дніпро: №64 (до 30 кг на одне місце): просп. Івана Мазепи, 3" at bounding box center [722, 215] width 527 height 58
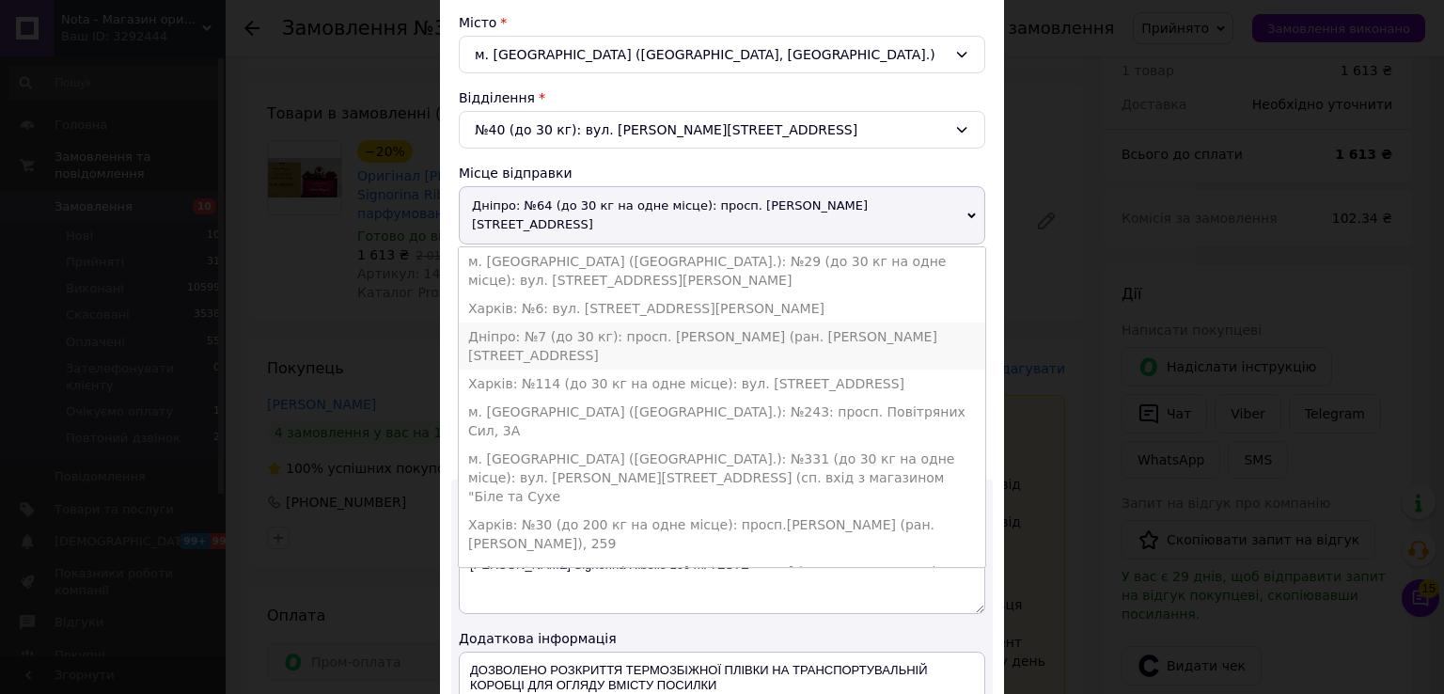
click at [572, 323] on li "Дніпро: №7 (до 30 кг): просп. Олександра Поля (ран. Кірова), 8а" at bounding box center [722, 346] width 527 height 47
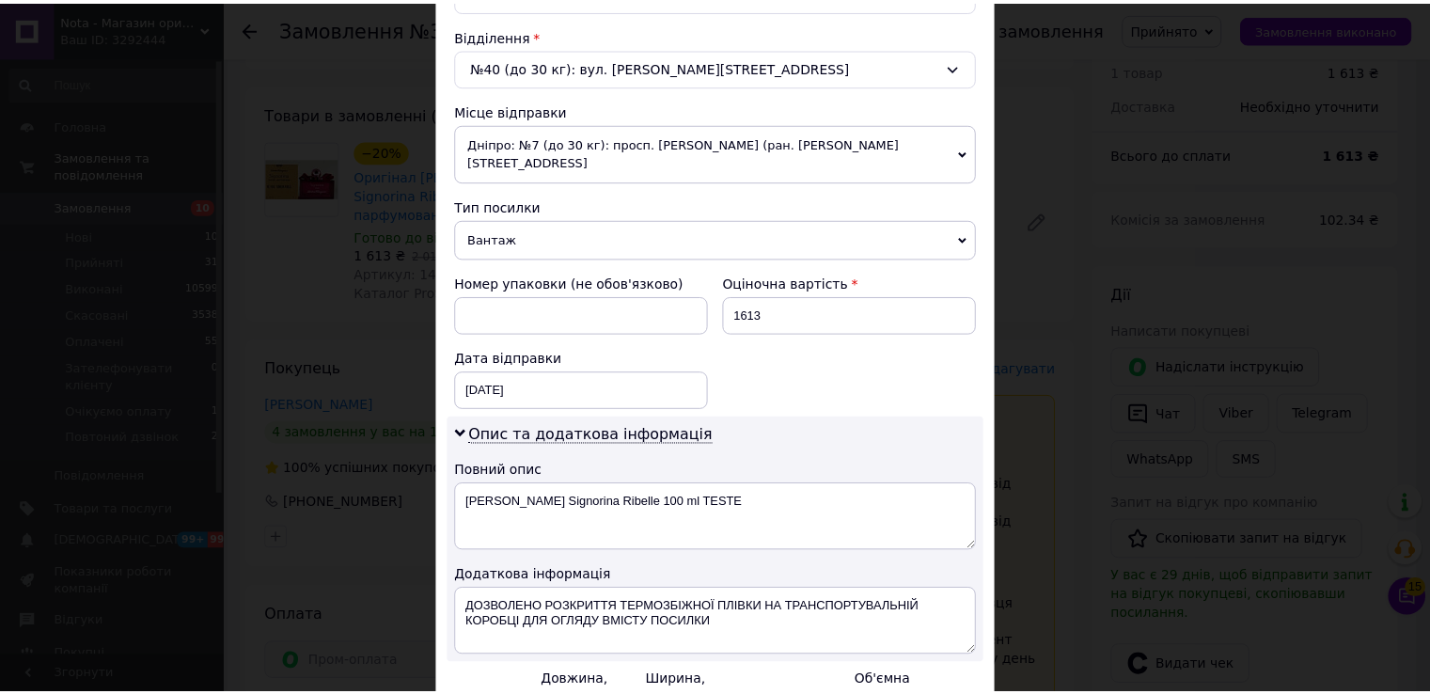
scroll to position [760, 0]
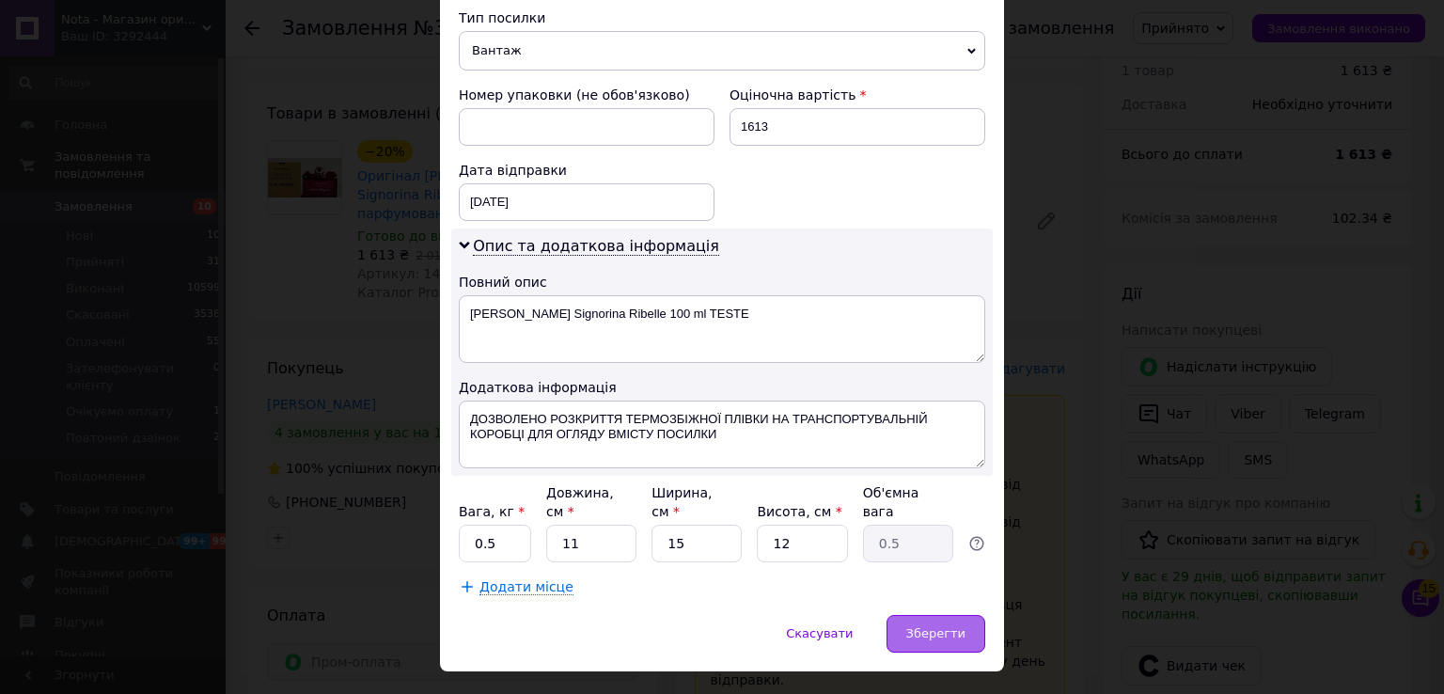
click at [928, 626] on span "Зберегти" at bounding box center [935, 633] width 59 height 14
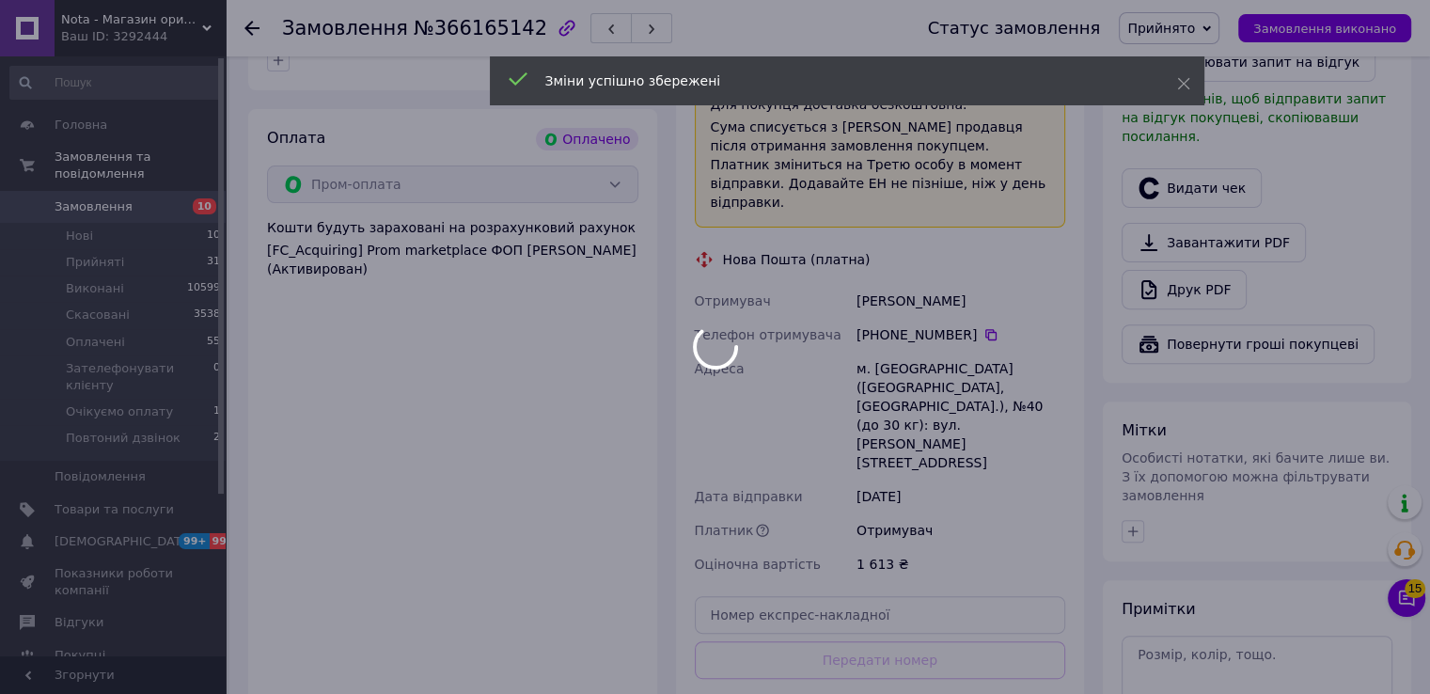
scroll to position [626, 0]
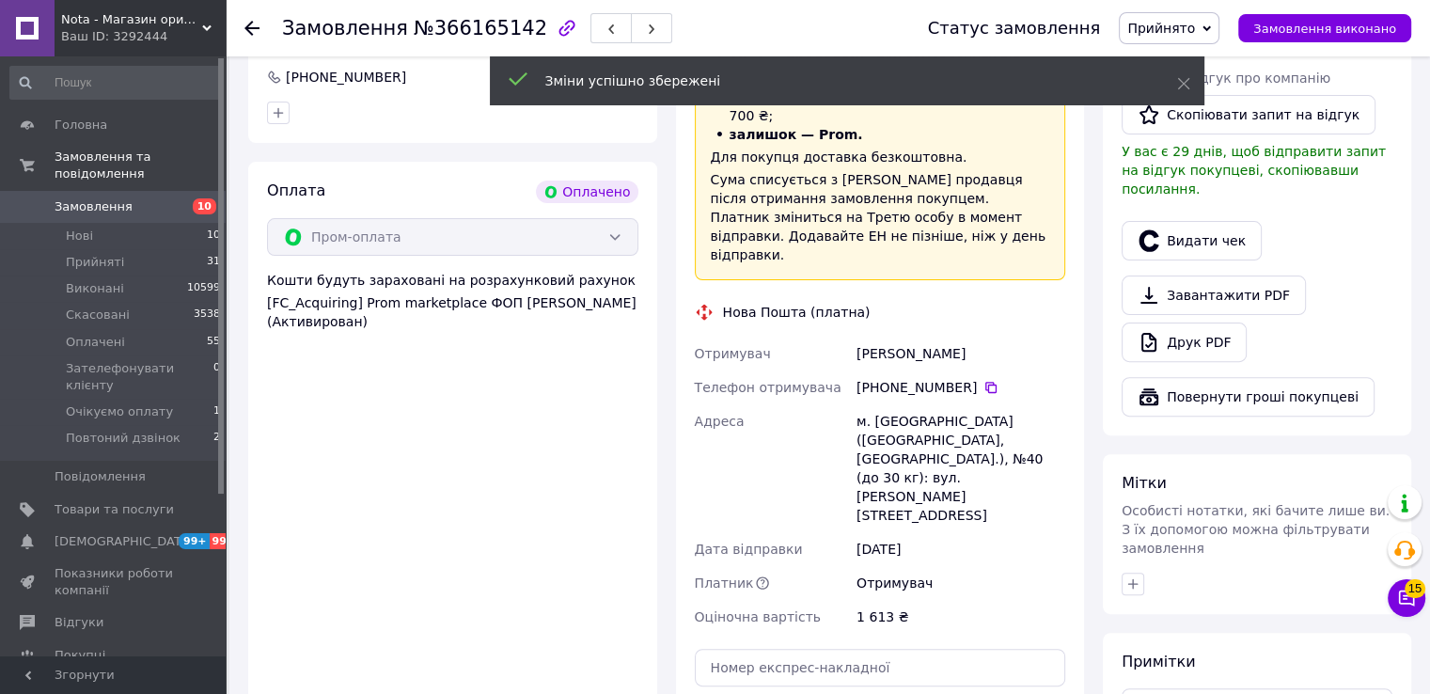
scroll to position [250, 0]
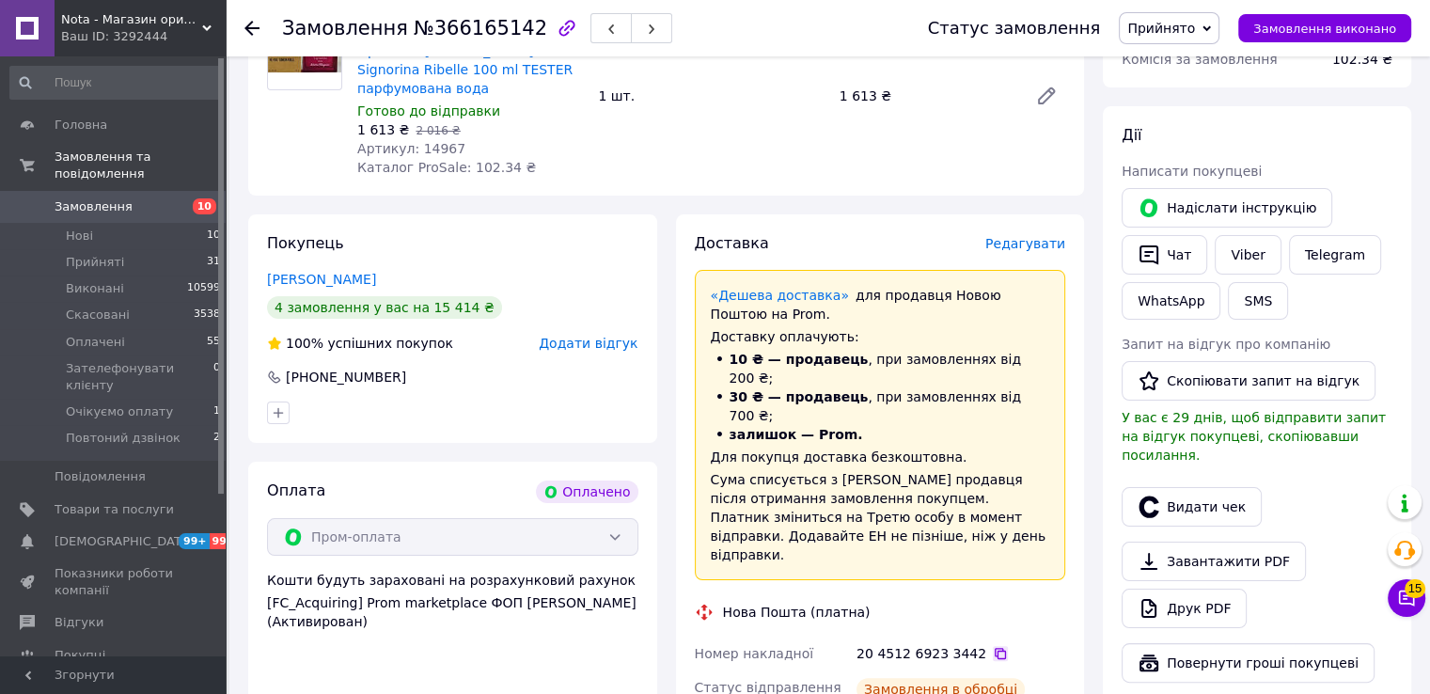
click at [993, 646] on icon at bounding box center [1000, 653] width 15 height 15
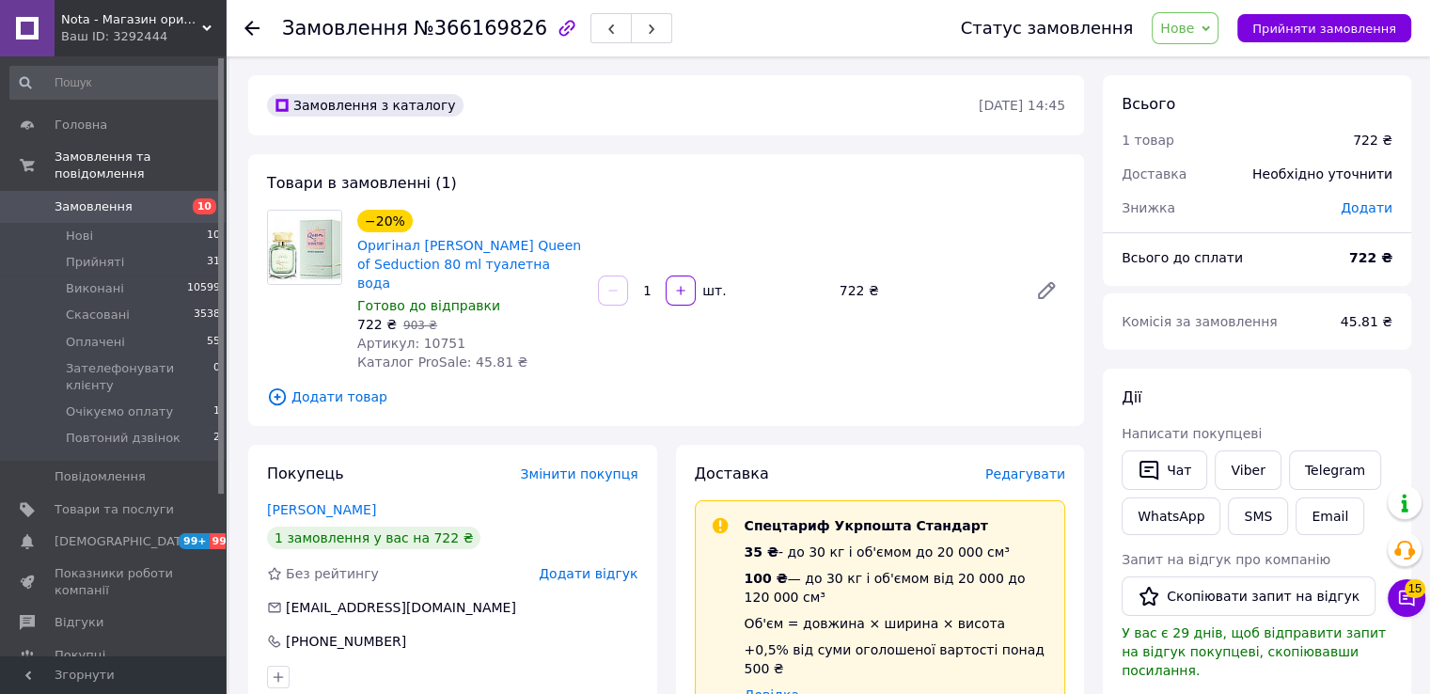
click at [1194, 26] on span "Нове" at bounding box center [1177, 28] width 34 height 15
click at [1215, 121] on li "Скасовано" at bounding box center [1242, 122] width 179 height 28
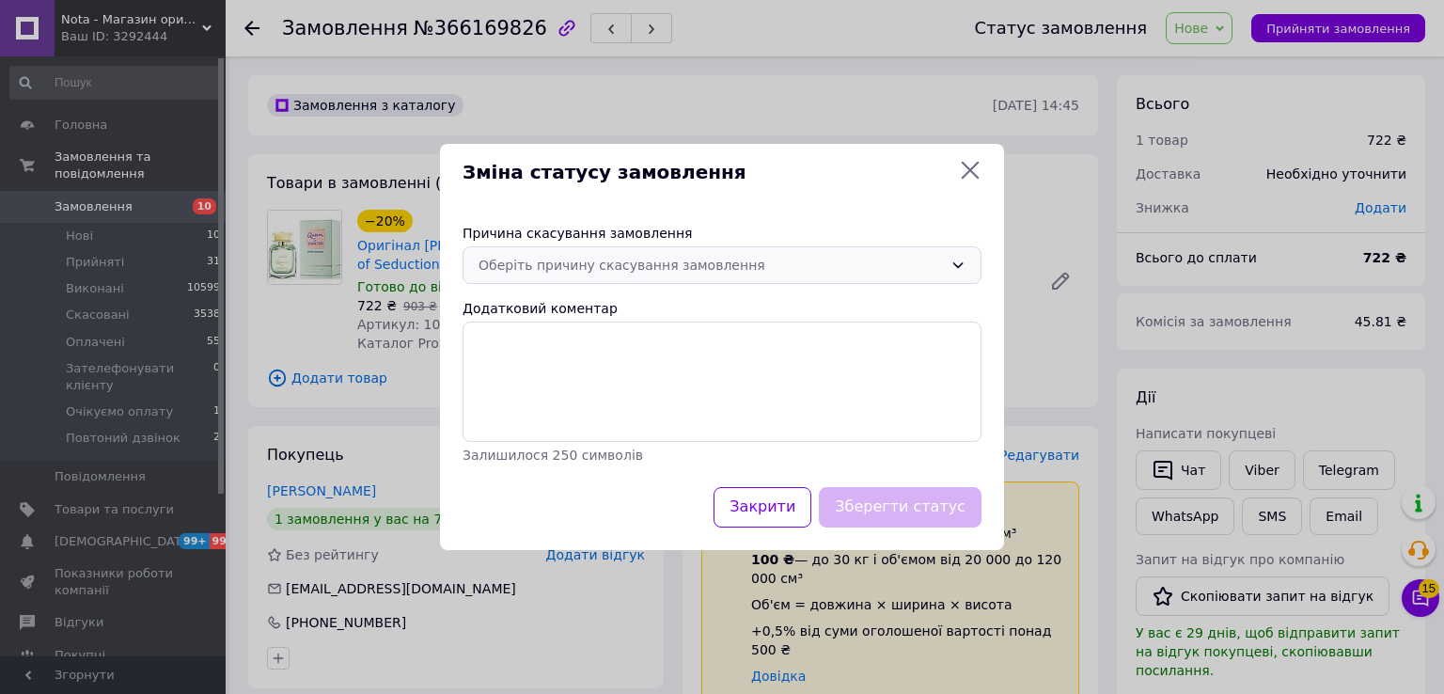
click at [597, 273] on div "Оберіть причину скасування замовлення" at bounding box center [711, 265] width 464 height 21
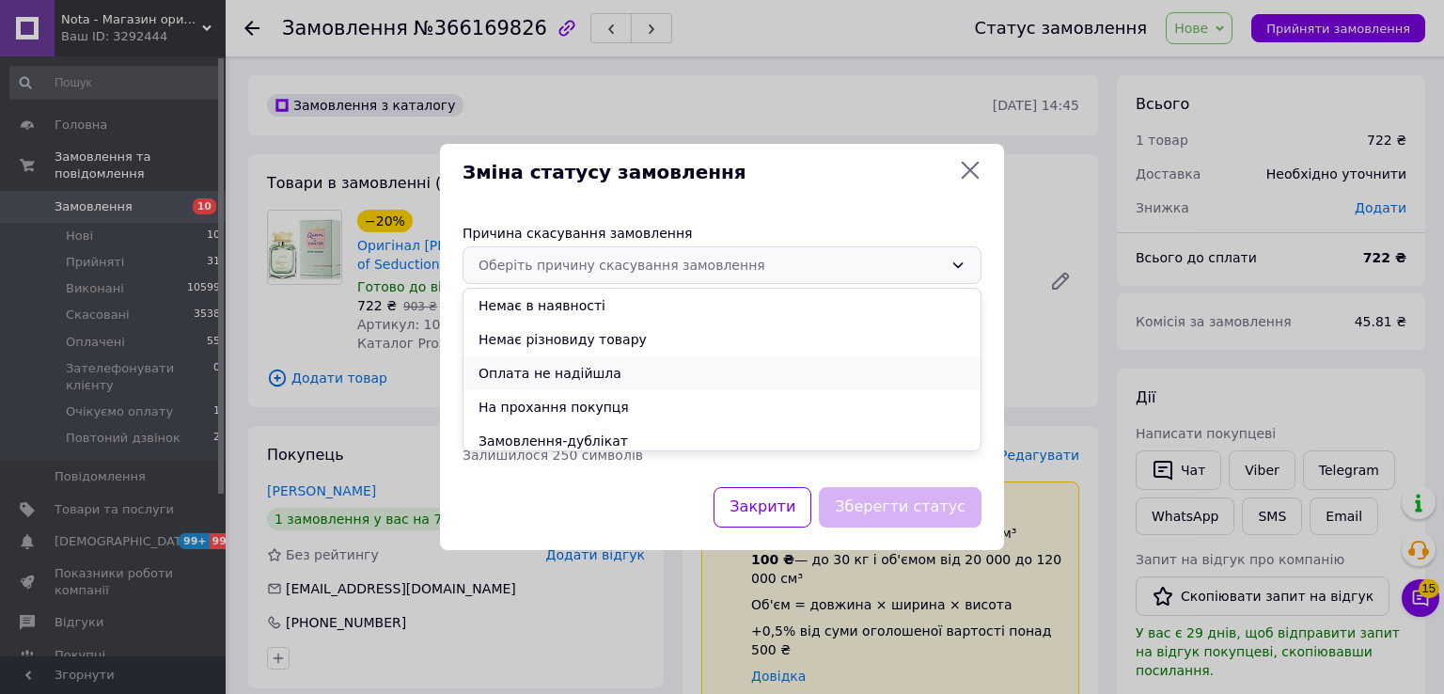
click at [546, 377] on li "Оплата не надійшла" at bounding box center [722, 373] width 517 height 34
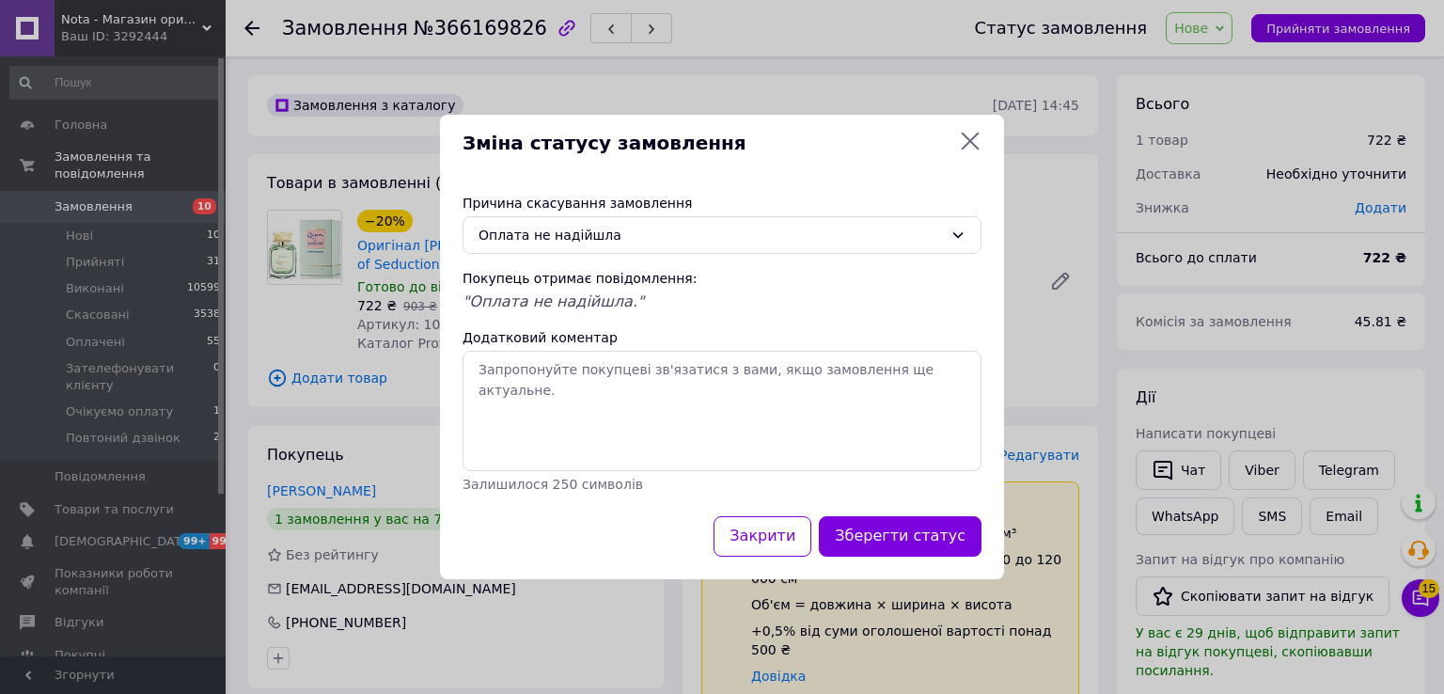
click at [913, 543] on button "Зберегти статус" at bounding box center [900, 536] width 163 height 40
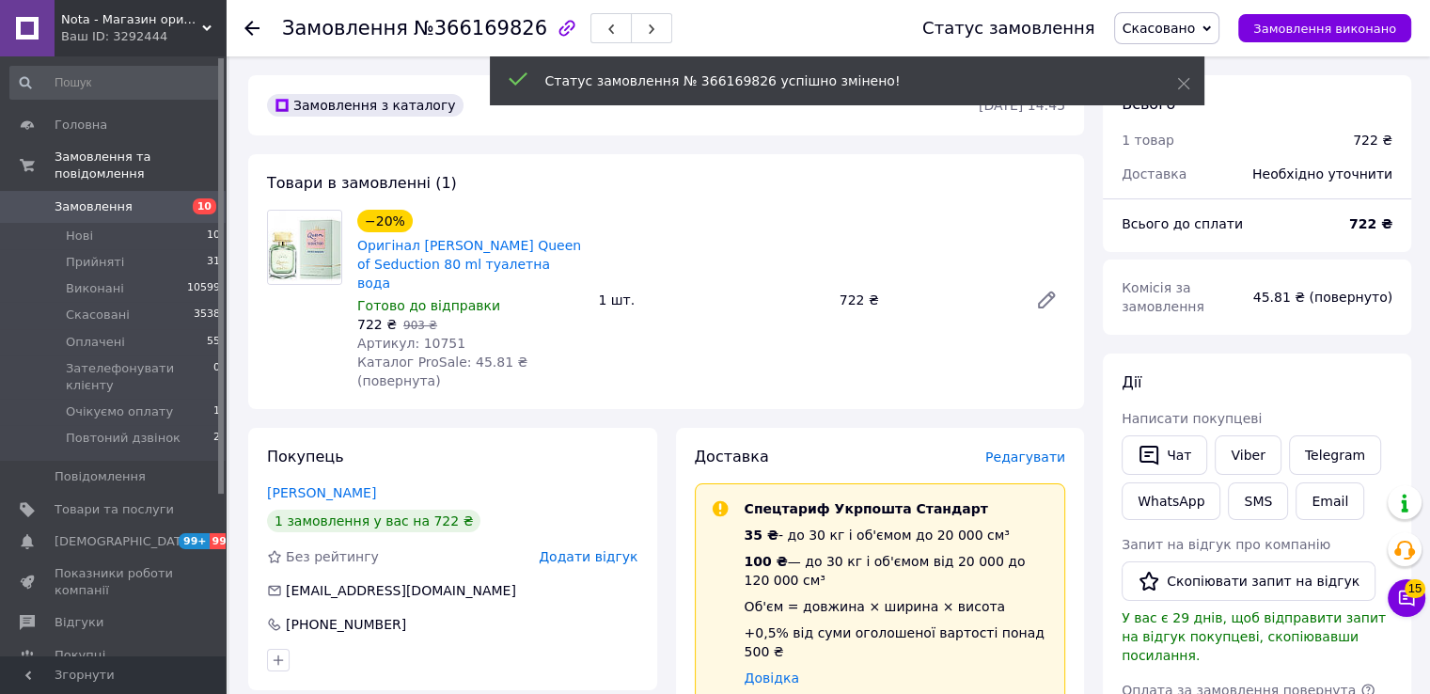
click at [602, 549] on span "Додати відгук" at bounding box center [588, 556] width 99 height 15
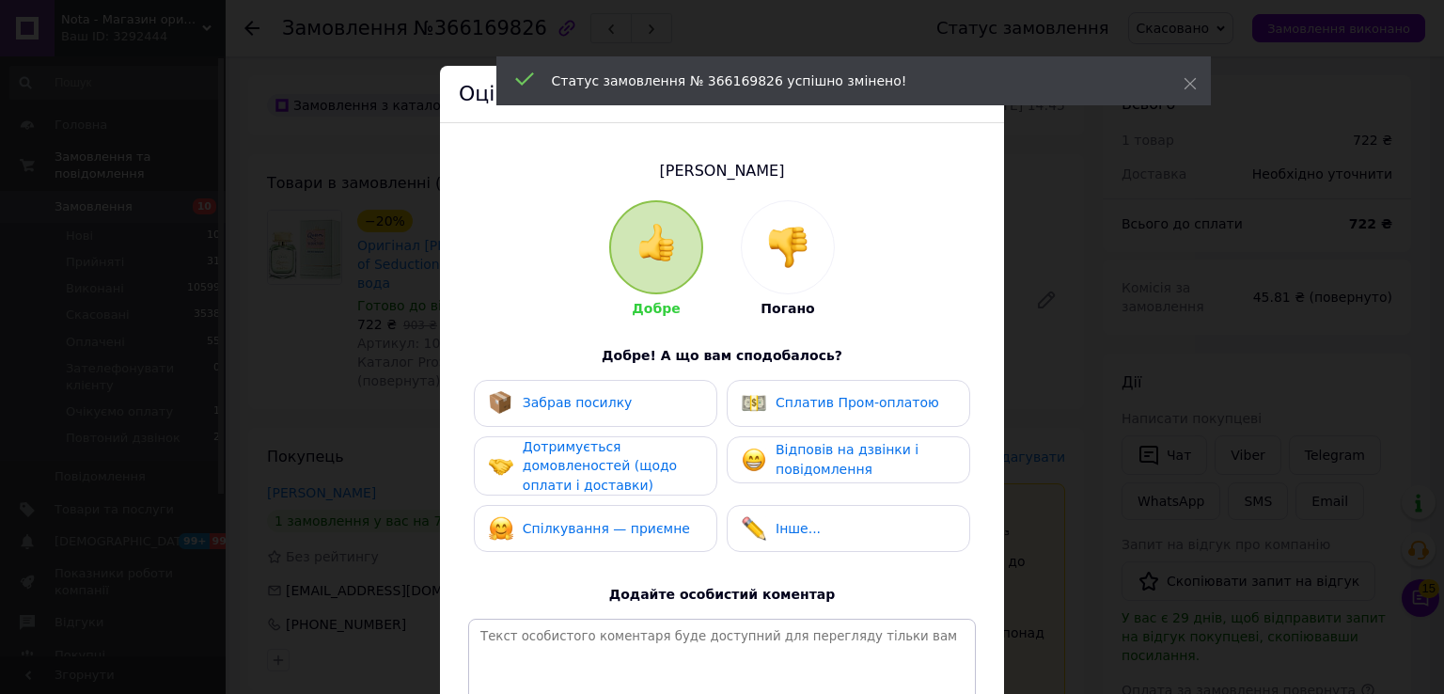
click at [810, 264] on div at bounding box center [788, 247] width 92 height 92
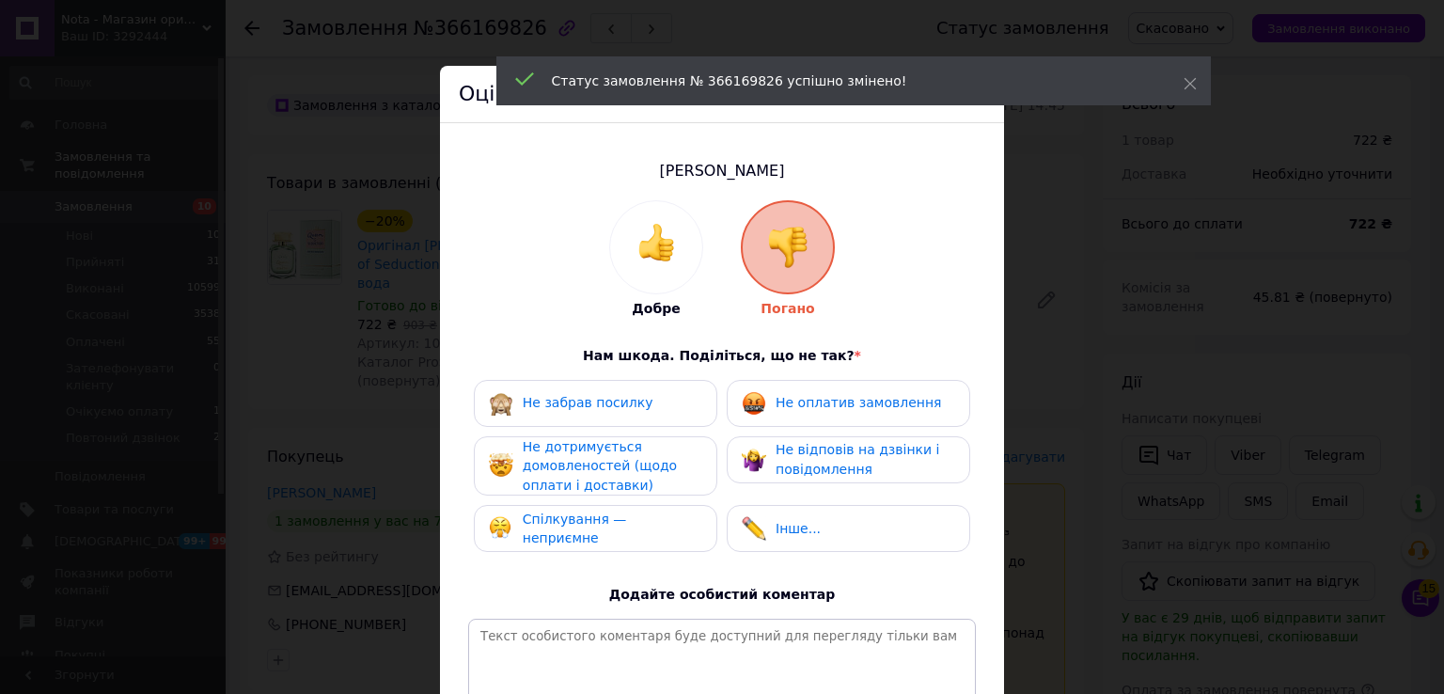
click at [794, 411] on div "Не оплатив замовлення" at bounding box center [858, 403] width 165 height 20
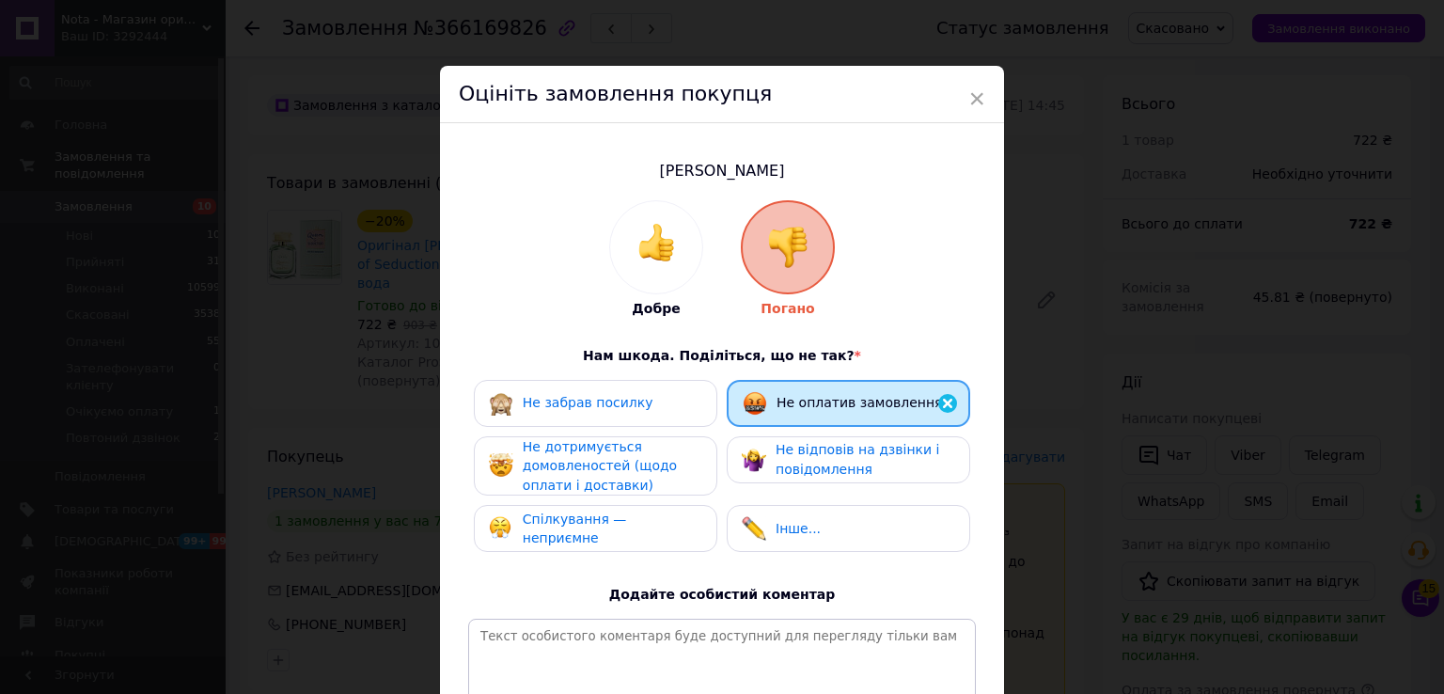
click at [623, 478] on span "Не дотримується домовленостей (щодо оплати і доставки)" at bounding box center [600, 466] width 154 height 54
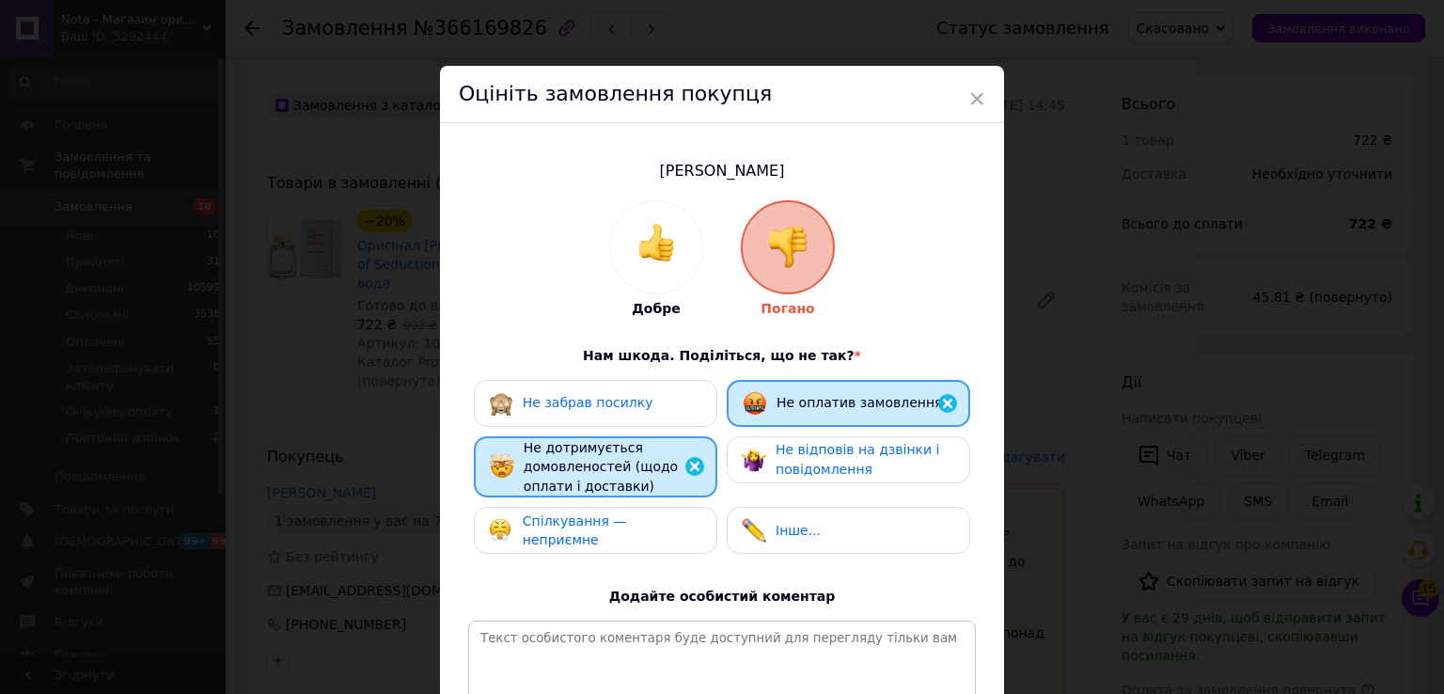
click at [604, 512] on div "Спілкування — неприємне" at bounding box center [596, 530] width 244 height 47
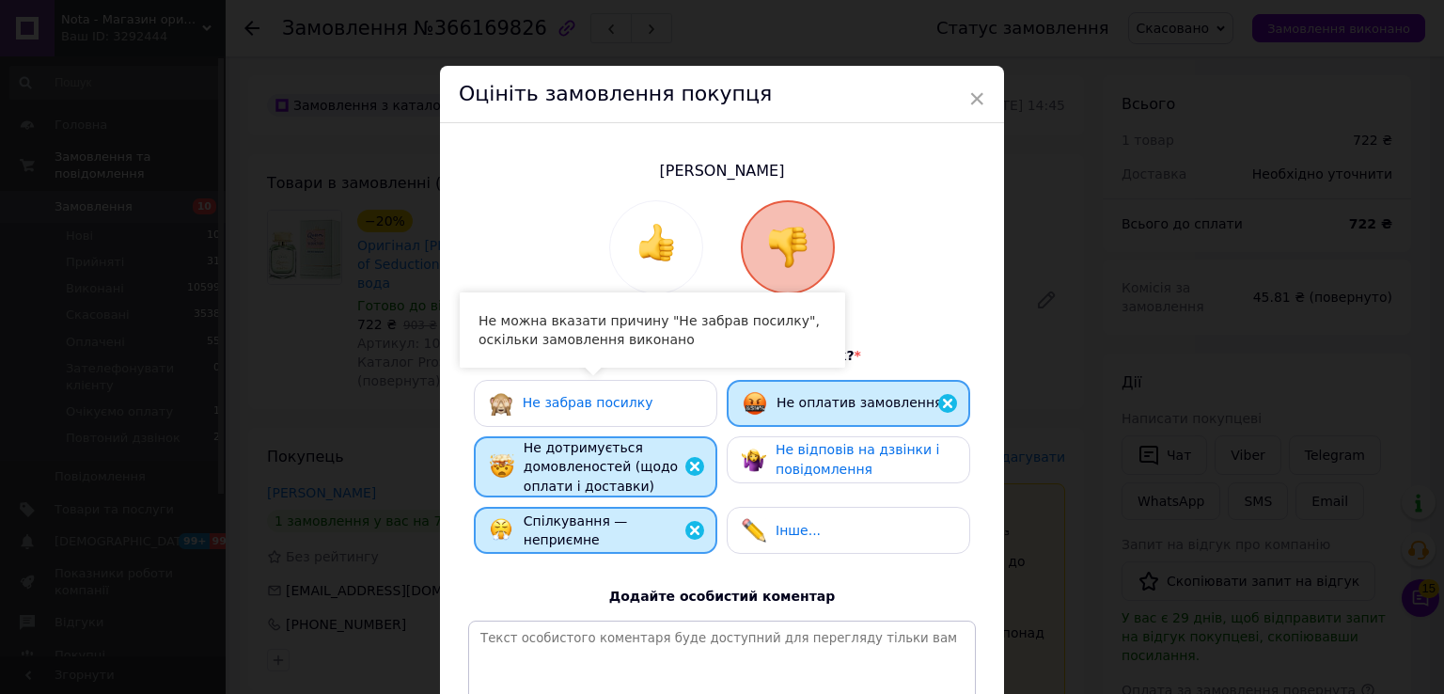
click at [630, 405] on span "Не забрав посилку" at bounding box center [588, 402] width 131 height 15
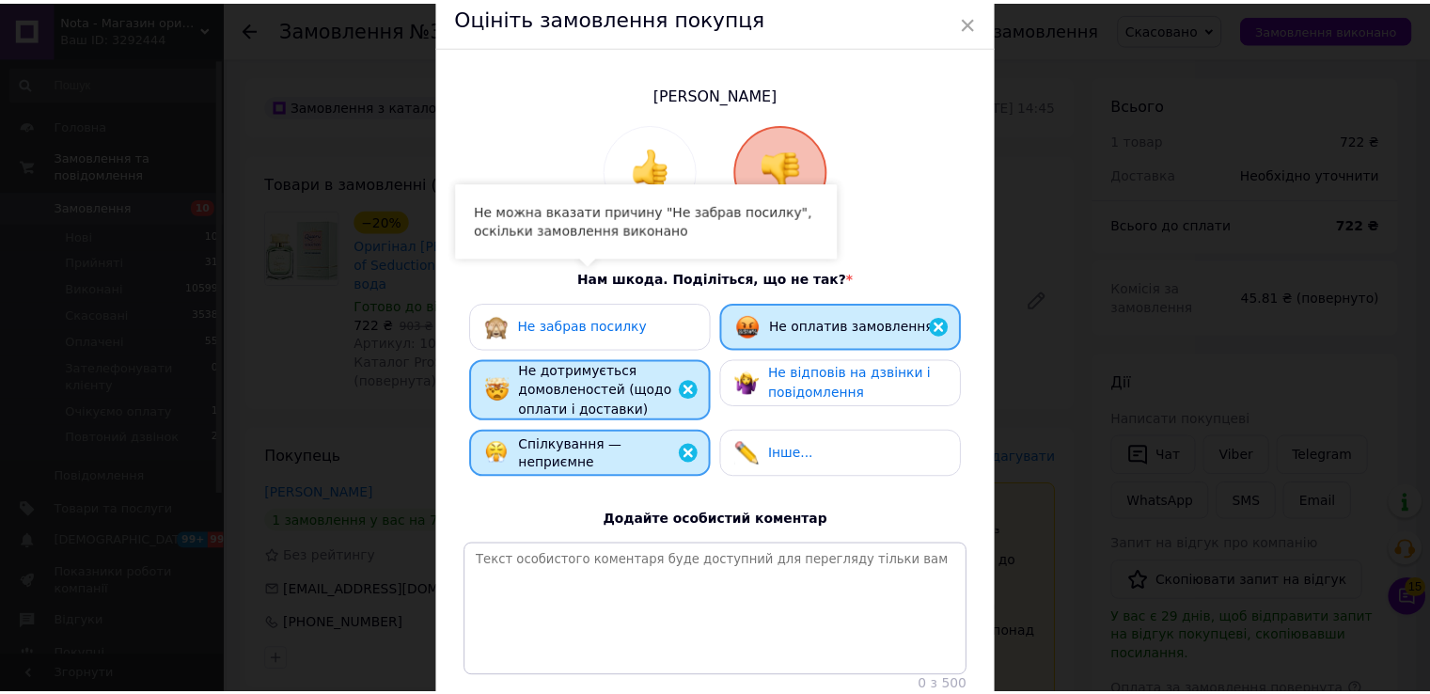
scroll to position [237, 0]
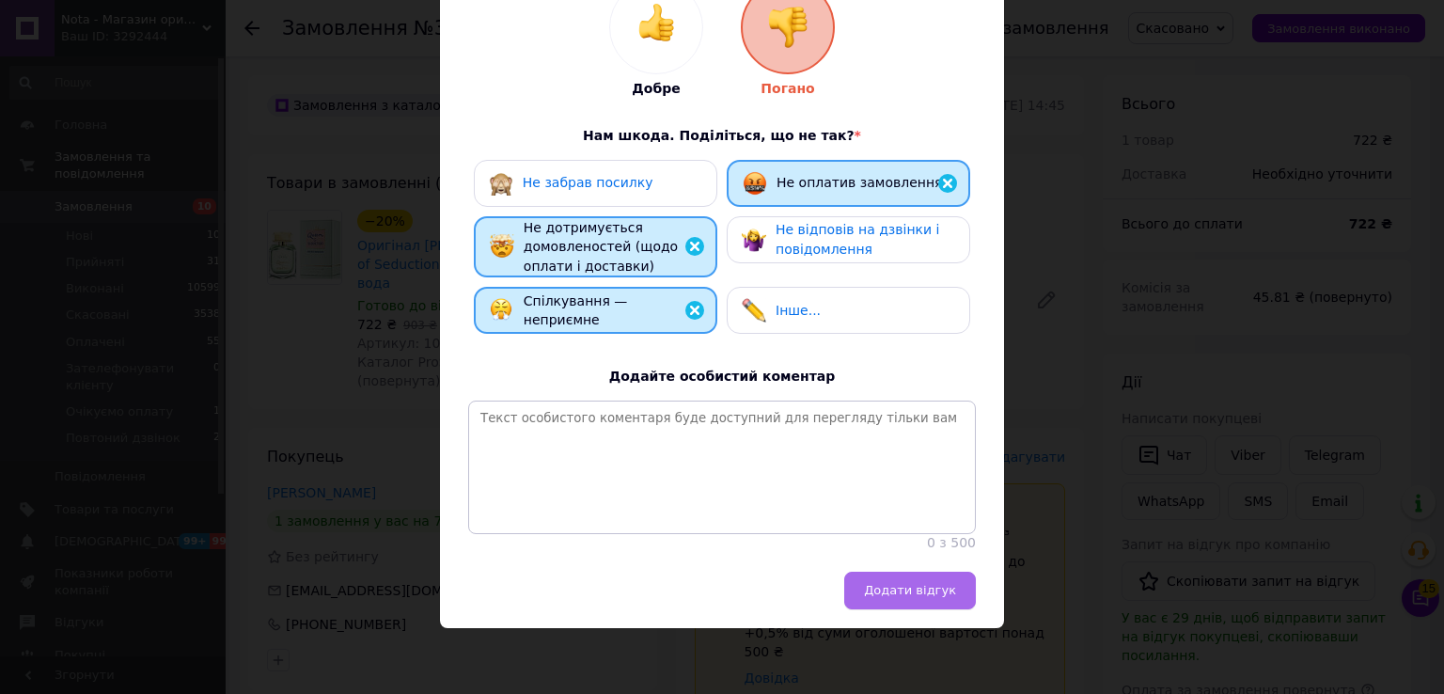
click at [909, 599] on button "Додати відгук" at bounding box center [910, 591] width 132 height 38
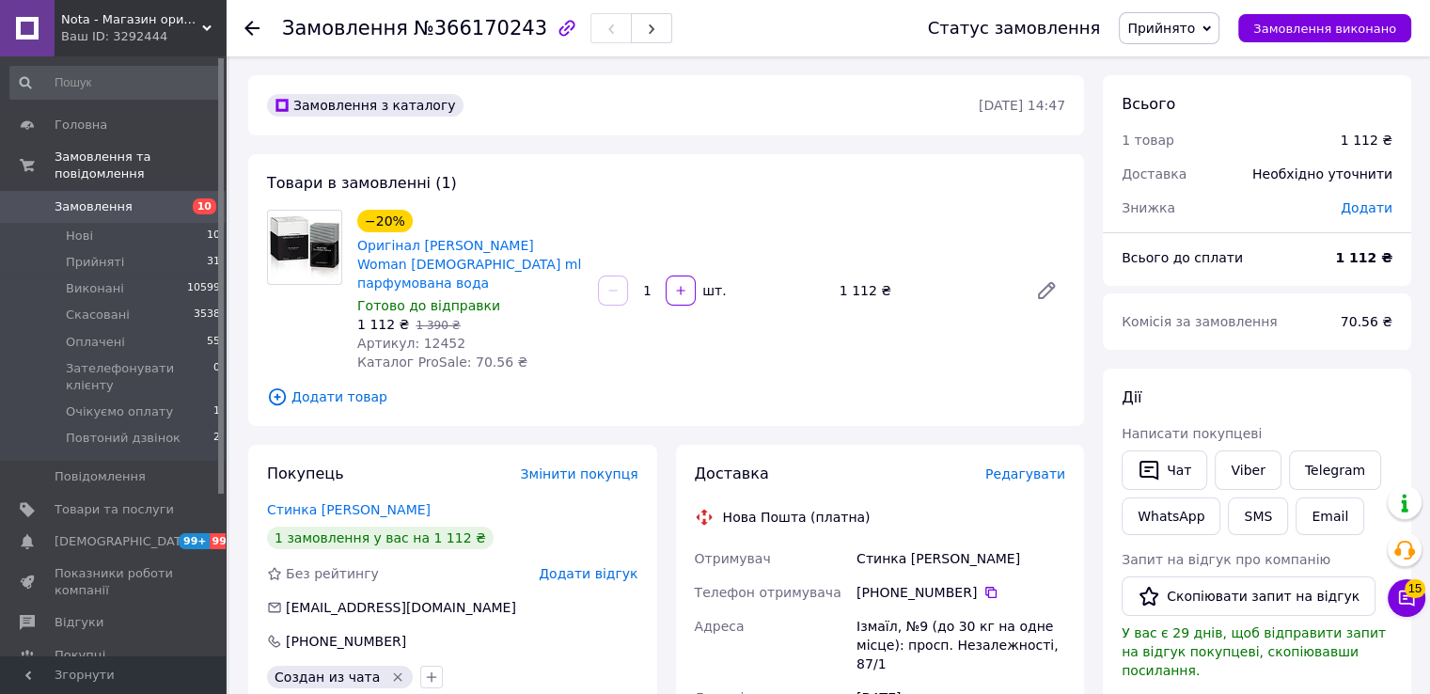
click at [451, 32] on span "№366170243" at bounding box center [481, 28] width 134 height 23
copy span "366170243"
drag, startPoint x: 533, startPoint y: 272, endPoint x: 415, endPoint y: 248, distance: 120.8
click at [415, 248] on span "Оригінал [PERSON_NAME] Woman [DEMOGRAPHIC_DATA] ml парфумована вода" at bounding box center [470, 264] width 226 height 56
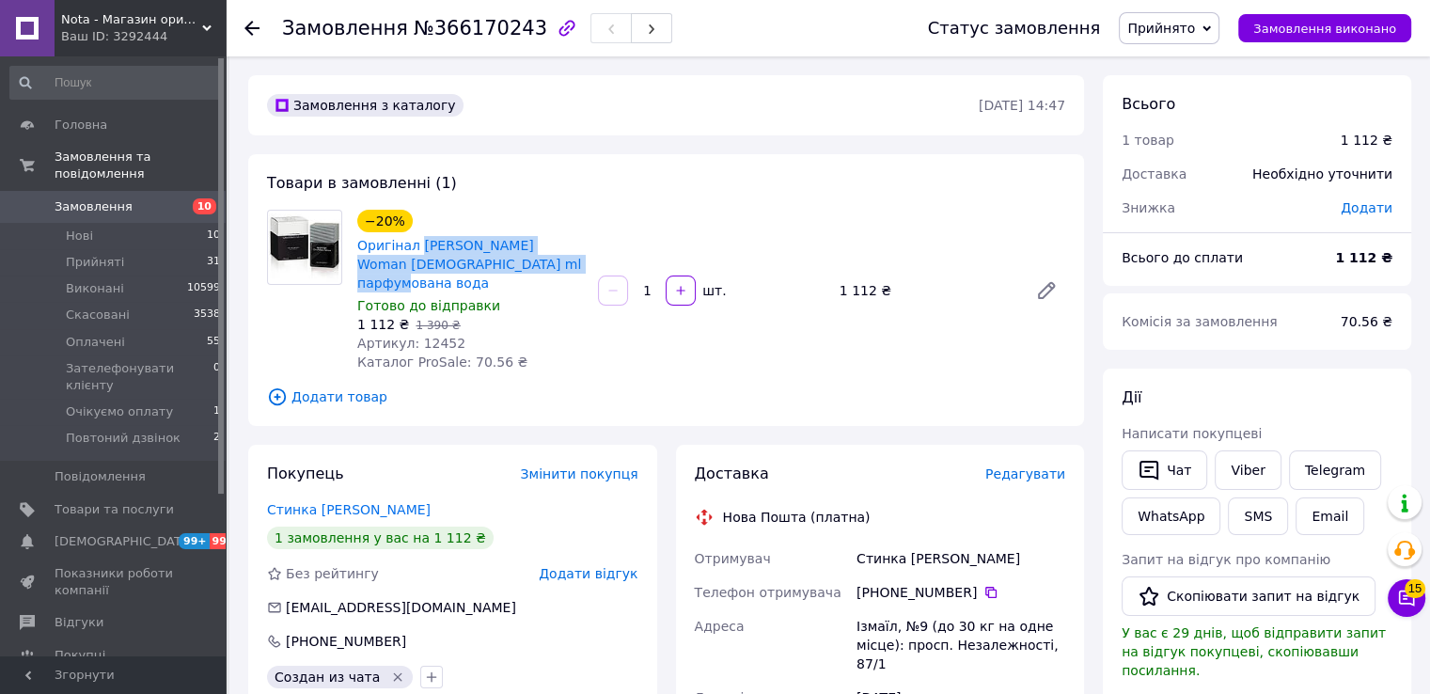
copy link "[PERSON_NAME] Woman [DEMOGRAPHIC_DATA] ml парфумована вода"
click at [879, 583] on div "[PHONE_NUMBER]" at bounding box center [961, 592] width 209 height 19
click at [900, 548] on div "Стинка [PERSON_NAME]" at bounding box center [961, 559] width 216 height 34
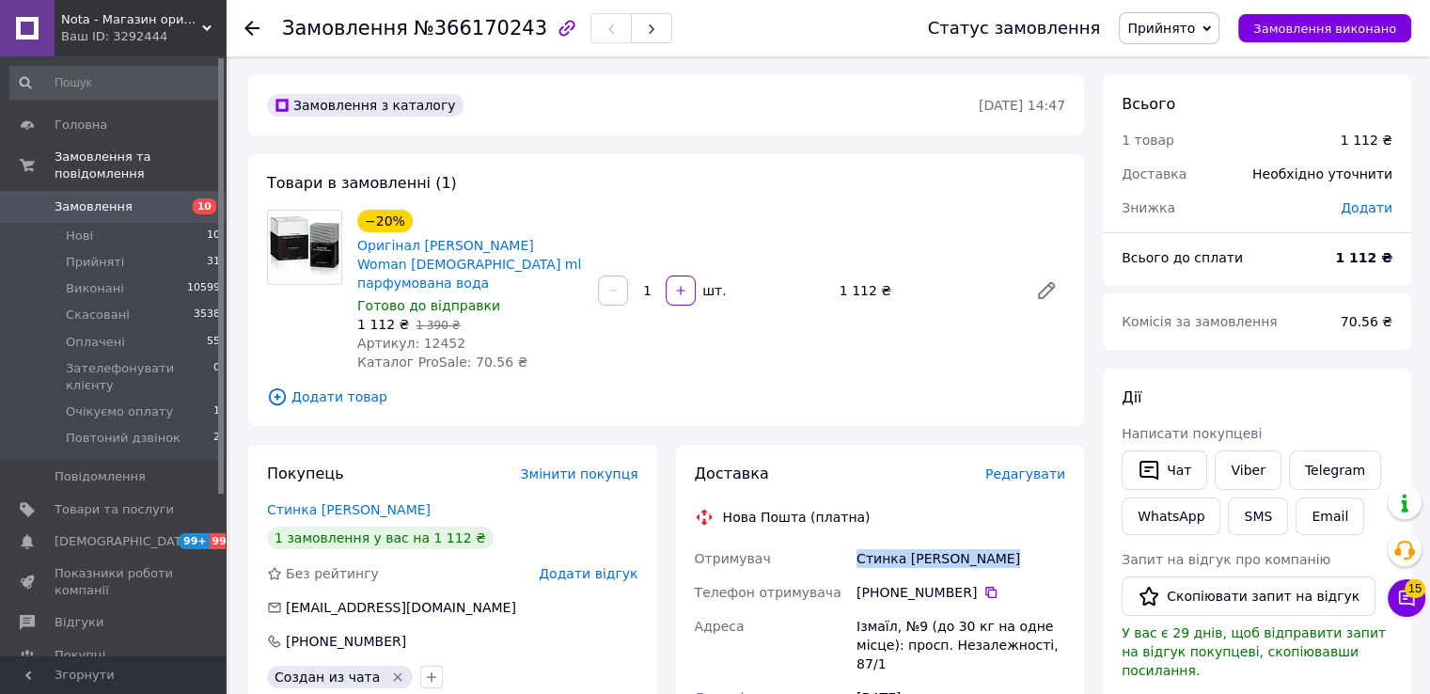
click at [900, 548] on div "Стинка [PERSON_NAME]" at bounding box center [961, 559] width 216 height 34
copy div "Стинка [PERSON_NAME]"
click at [985, 587] on icon at bounding box center [990, 592] width 11 height 11
click at [433, 336] on span "Артикул: 12452" at bounding box center [411, 343] width 108 height 15
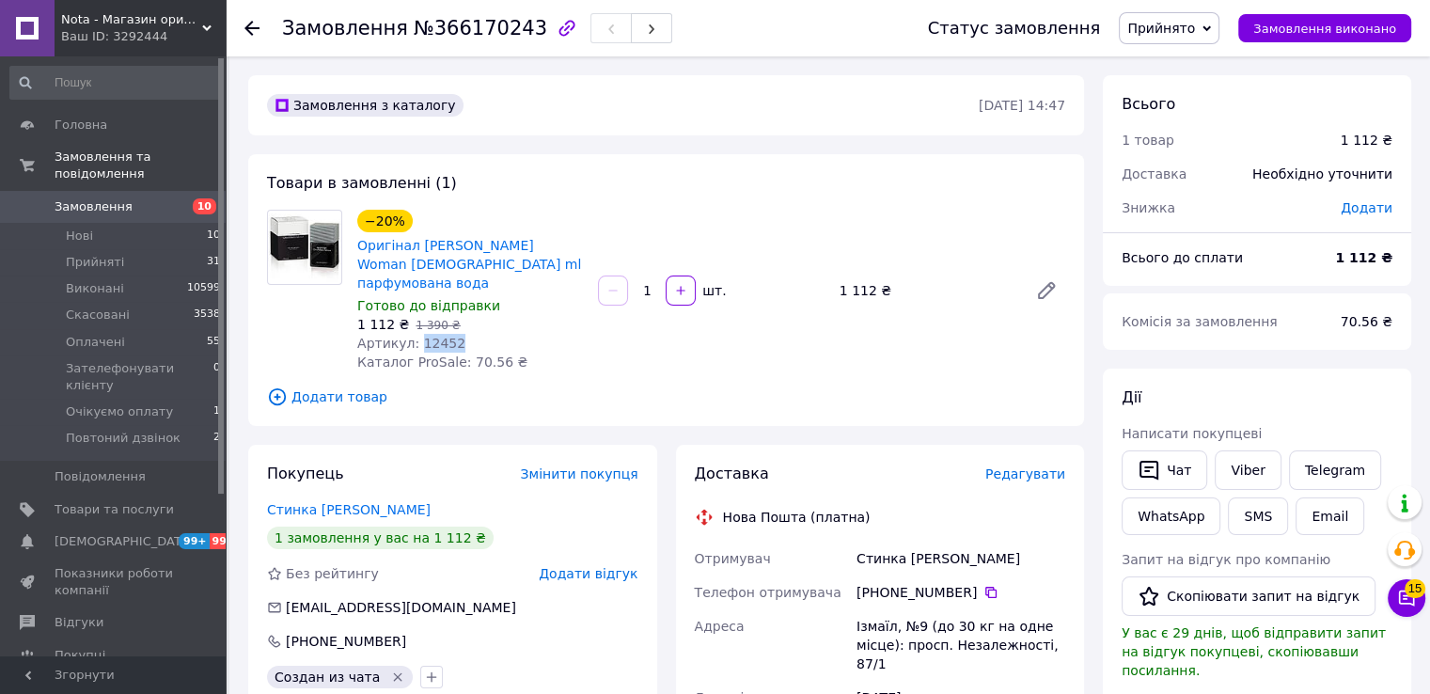
copy span "12452"
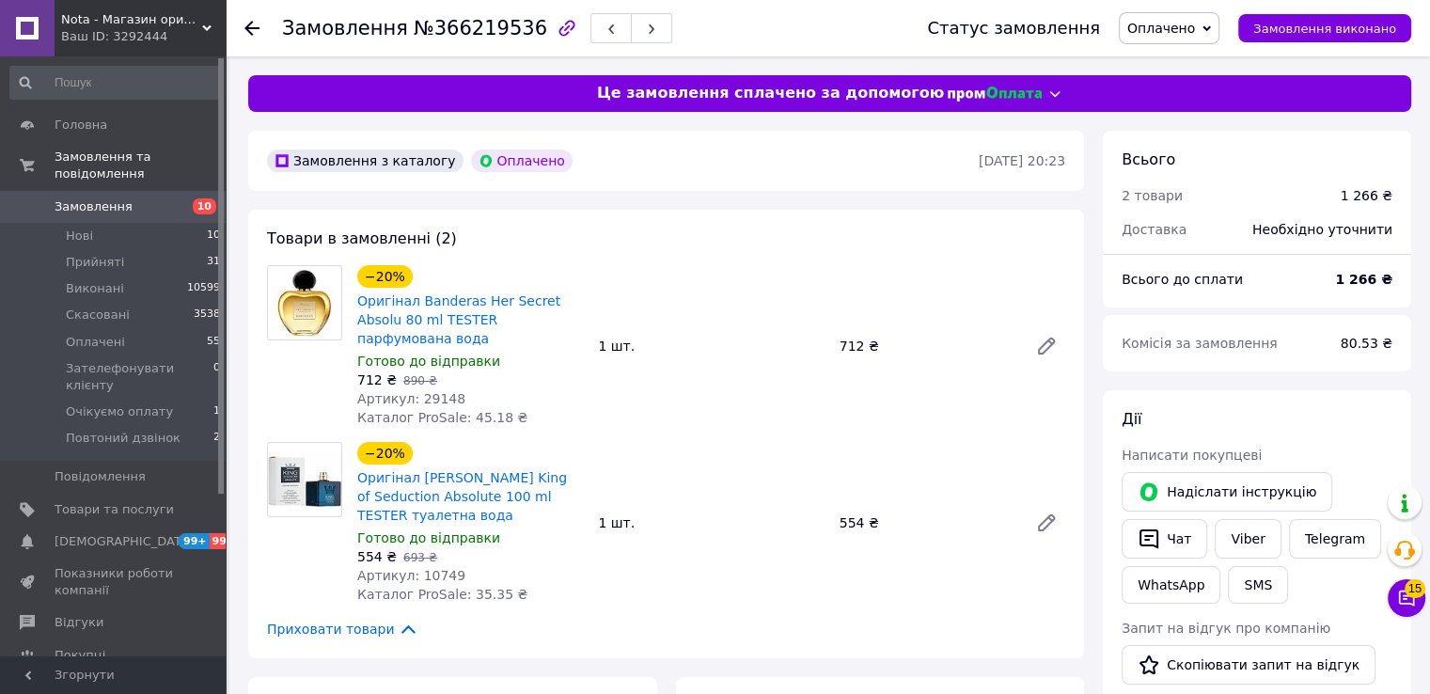
click at [449, 30] on span "№366219536" at bounding box center [481, 28] width 134 height 23
copy span "366219536"
click at [427, 391] on span "Артикул: 29148" at bounding box center [411, 398] width 108 height 15
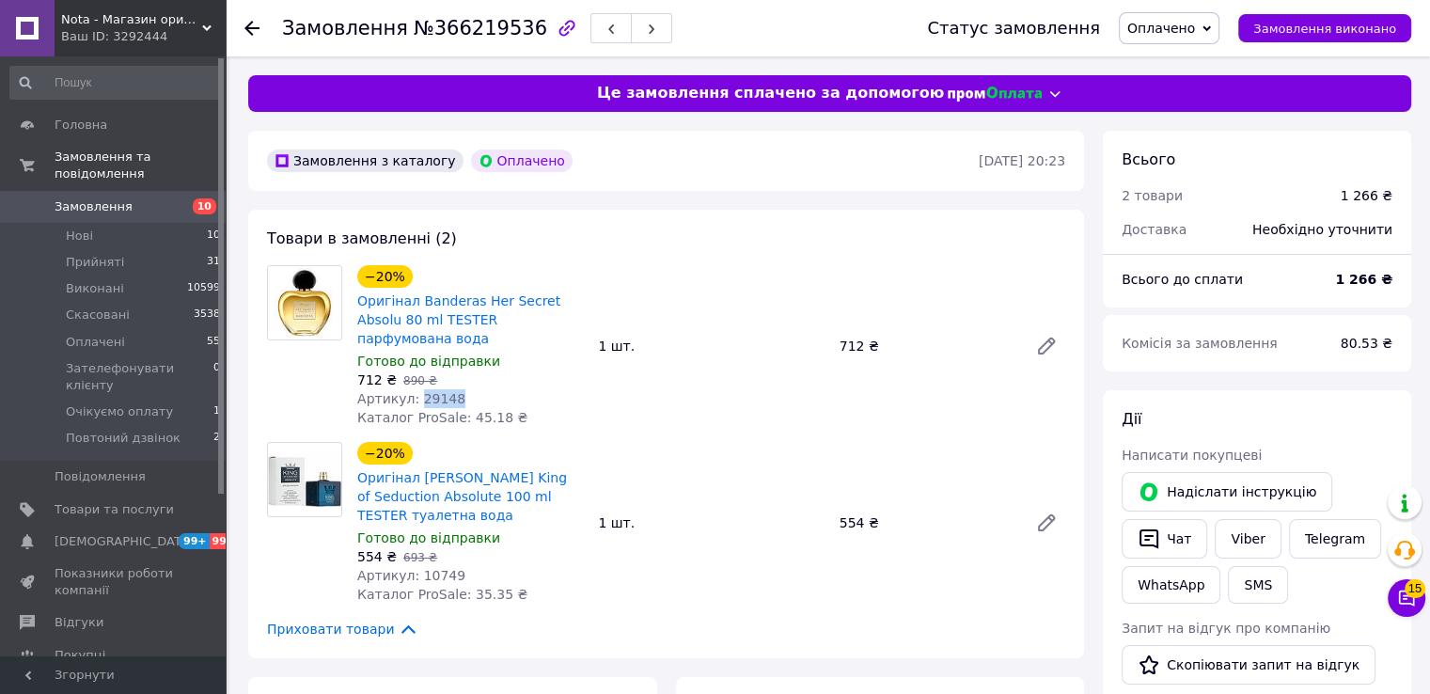
copy span "29148"
drag, startPoint x: 586, startPoint y: 318, endPoint x: 416, endPoint y: 303, distance: 170.9
click at [416, 303] on div "−20% Оригінал Banderas Her Secret Absolu 80 ml TESTER парфумована вода Готово д…" at bounding box center [470, 345] width 241 height 169
copy link "Banderas Her Secret Absolu 80 ml TESTER парфумована вода"
click at [429, 391] on span "Артикул: 29148" at bounding box center [411, 398] width 108 height 15
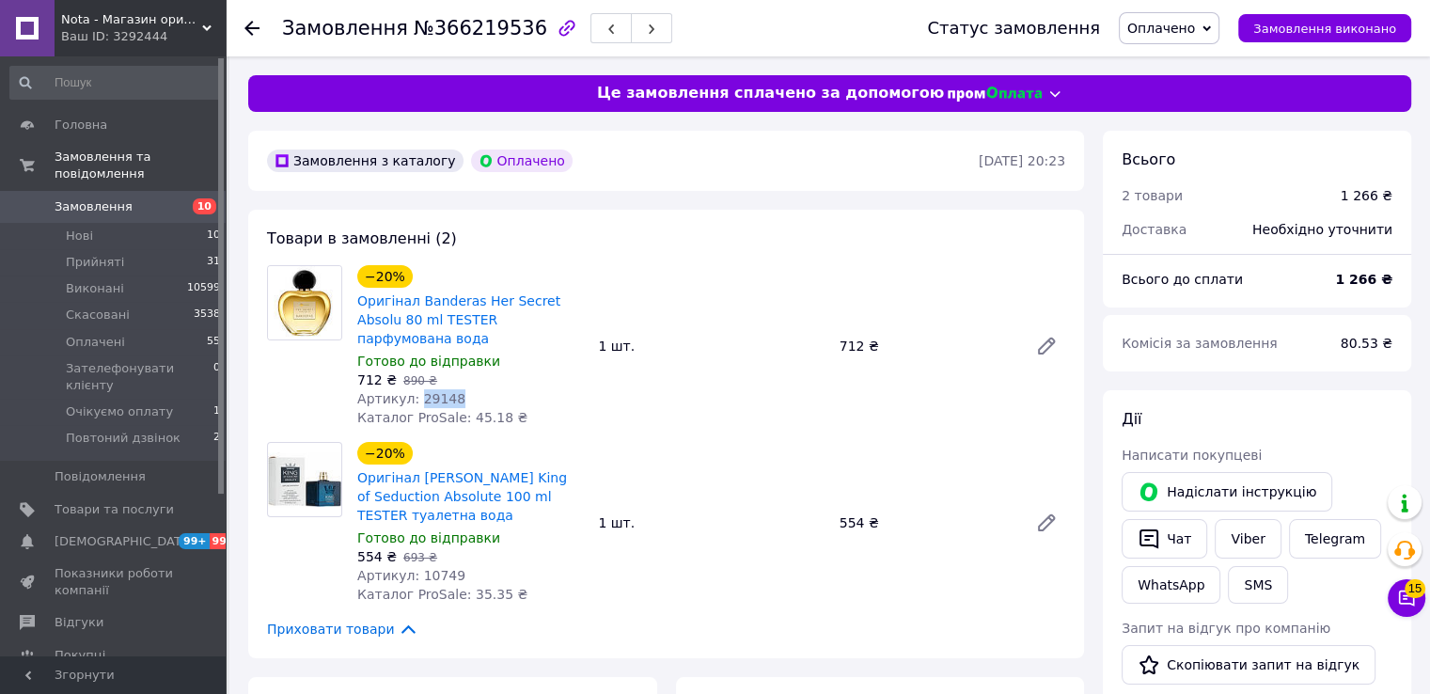
click at [429, 391] on span "Артикул: 29148" at bounding box center [411, 398] width 108 height 15
copy span "29148"
click at [434, 568] on span "Артикул: 10749" at bounding box center [411, 575] width 108 height 15
copy span "10749"
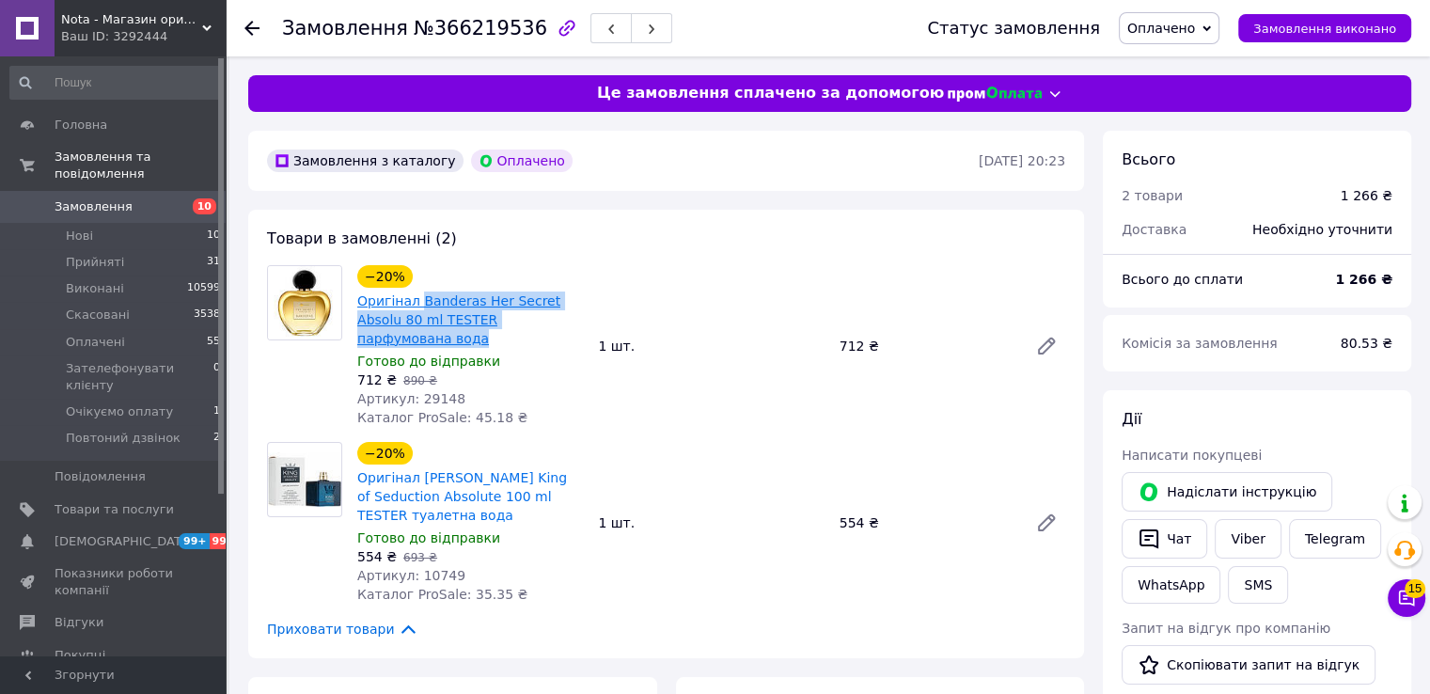
drag, startPoint x: 572, startPoint y: 324, endPoint x: 417, endPoint y: 300, distance: 157.1
click at [417, 300] on span "Оригінал Banderas Her Secret Absolu 80 ml TESTER парфумована вода" at bounding box center [470, 319] width 226 height 56
copy link "Banderas Her Secret Absolu 80 ml TESTER парфумована вода"
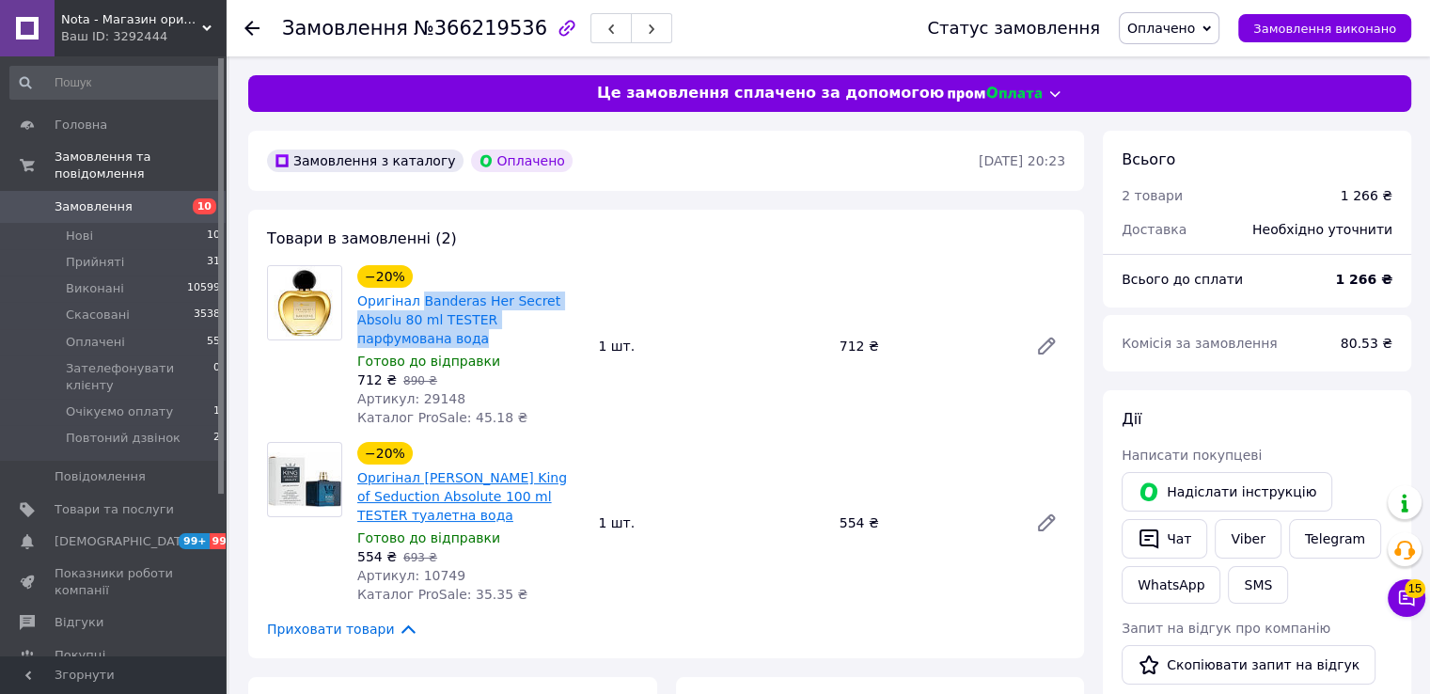
drag, startPoint x: 461, startPoint y: 504, endPoint x: 415, endPoint y: 459, distance: 64.5
click at [415, 468] on span "Оригінал Antonio Banderas King of Seduction Absolute 100 ml TESTER туалетна вода" at bounding box center [470, 496] width 226 height 56
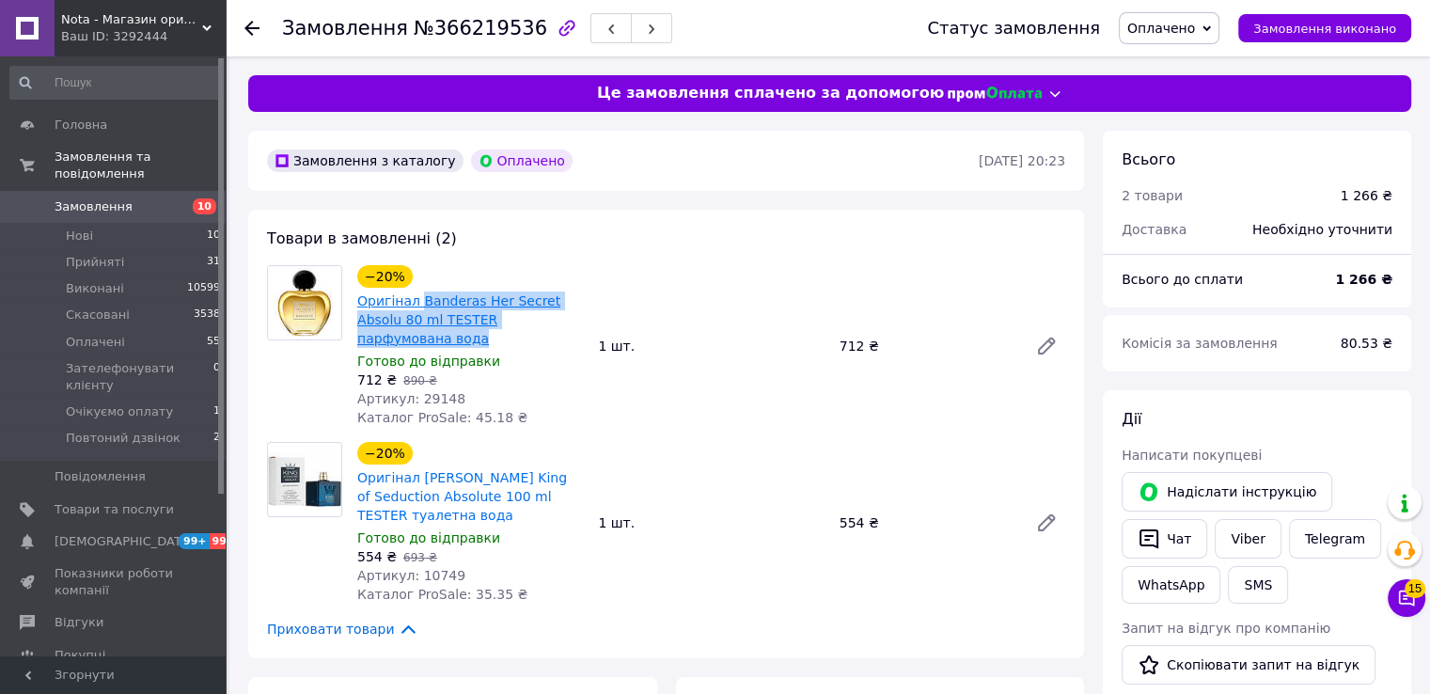
copy link "Antonio Banderas King of Seduction Absolute 100 ml TESTER туалетна вода"
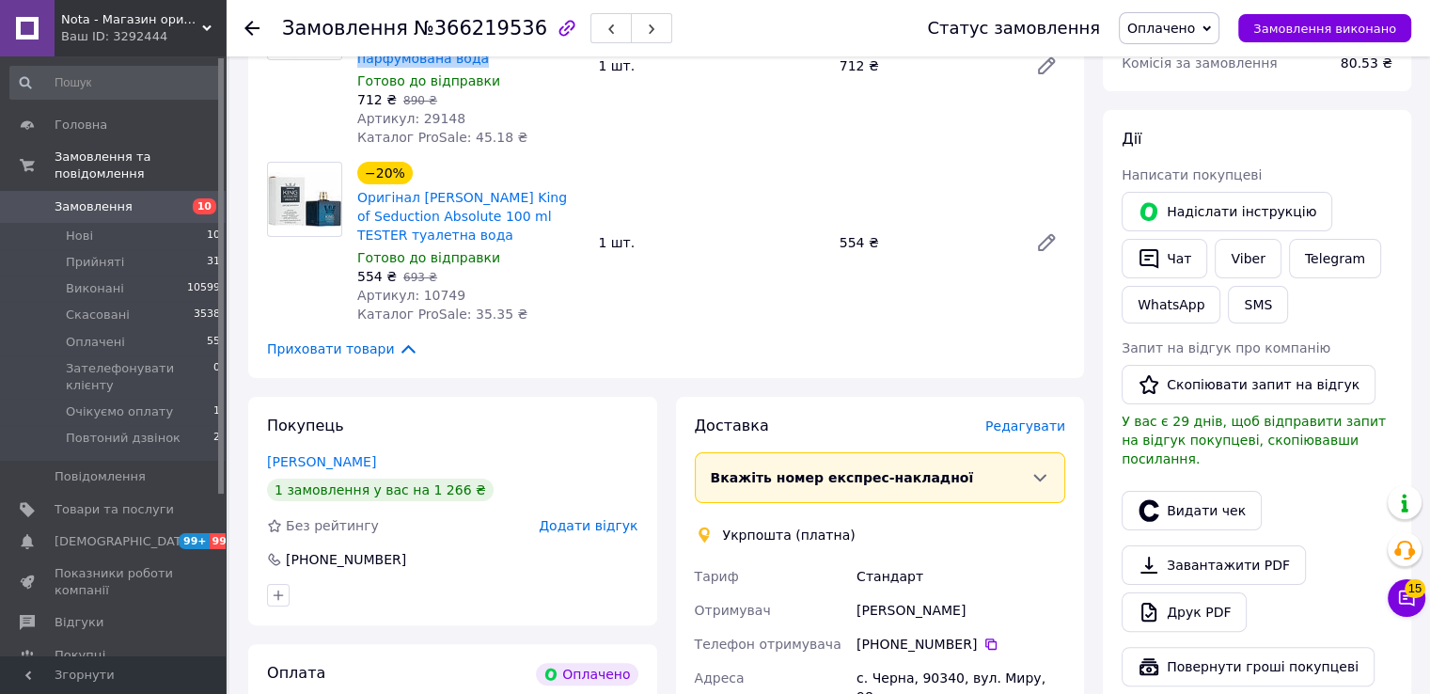
scroll to position [501, 0]
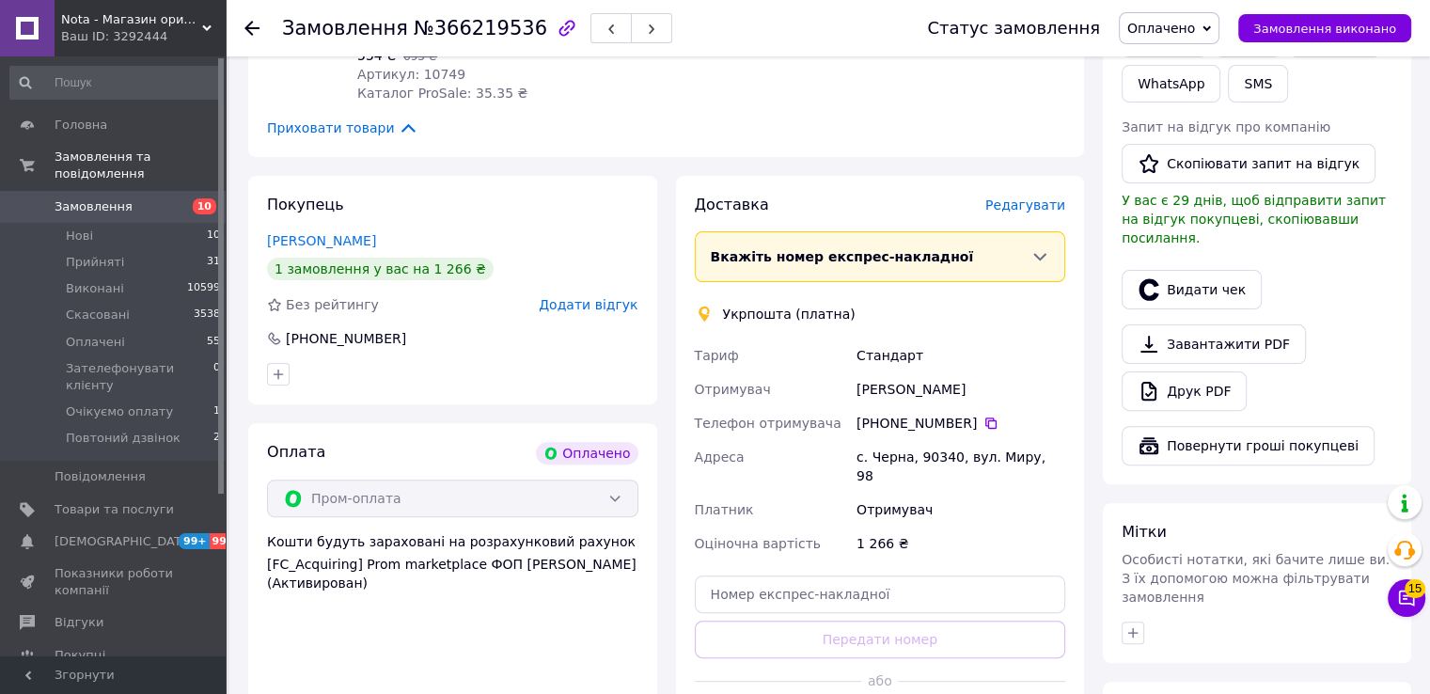
click at [875, 372] on div "Михайло Реплюк" at bounding box center [961, 389] width 216 height 34
copy div "Михайло Реплюк"
click at [984, 416] on icon at bounding box center [991, 423] width 15 height 15
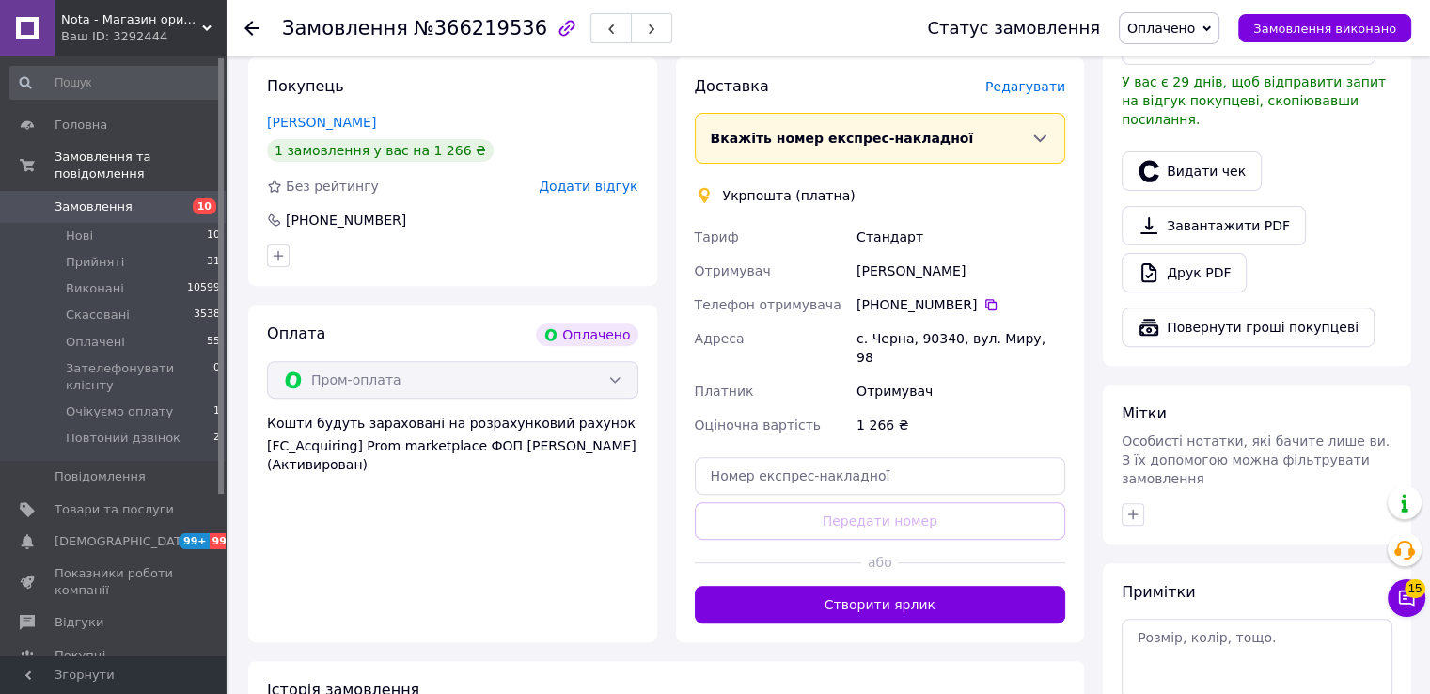
scroll to position [626, 0]
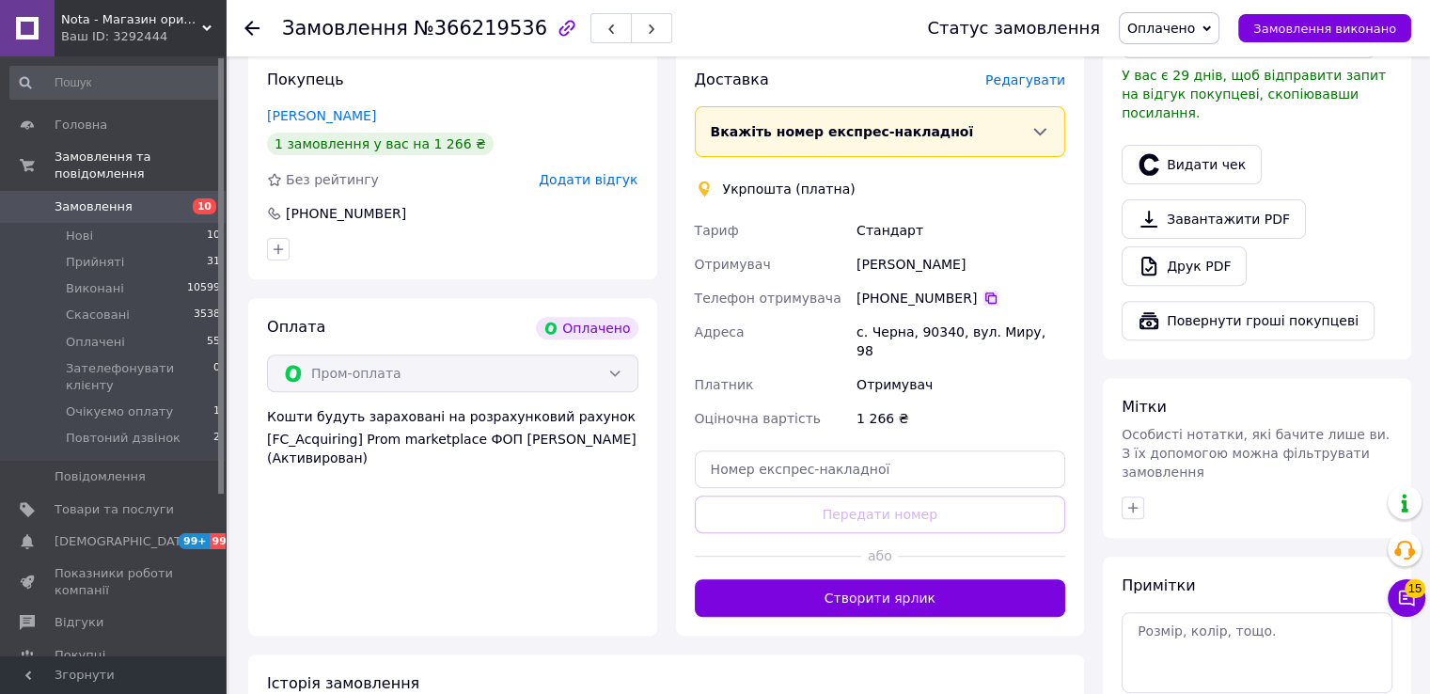
click at [984, 291] on icon at bounding box center [991, 298] width 15 height 15
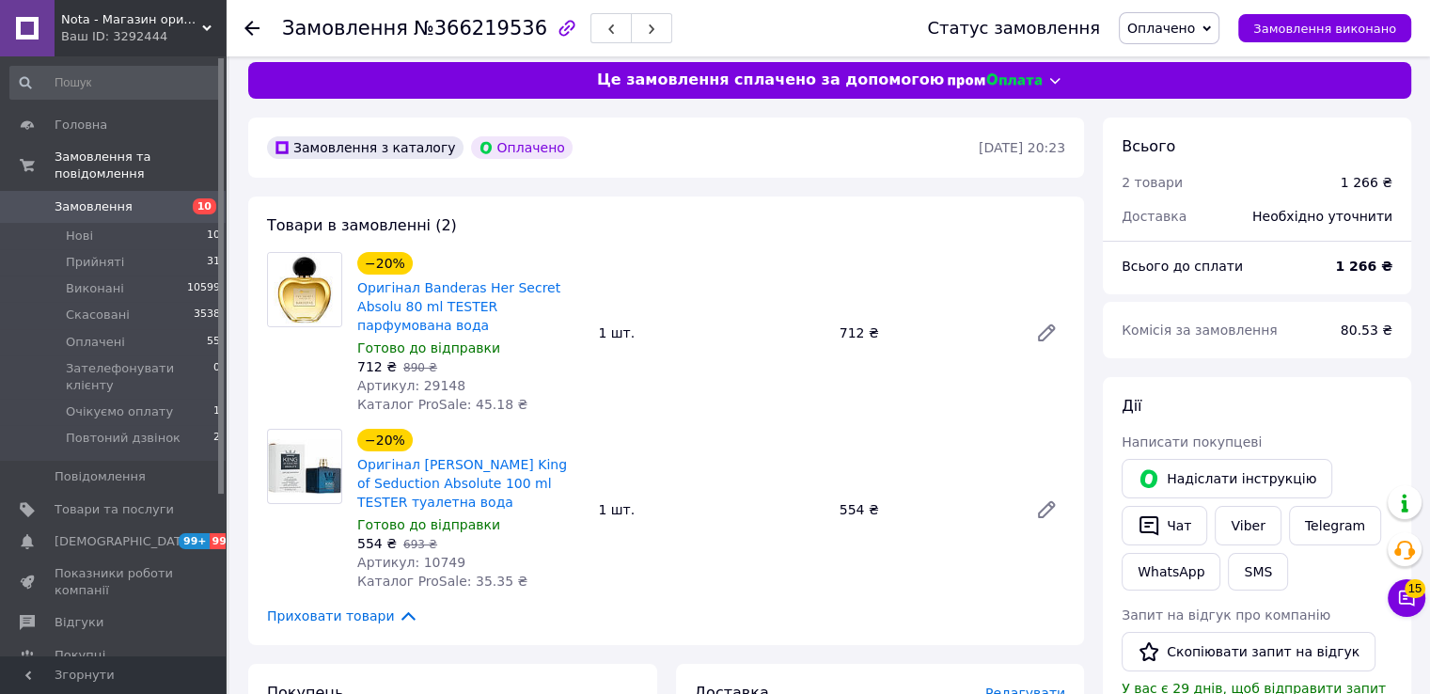
scroll to position [0, 0]
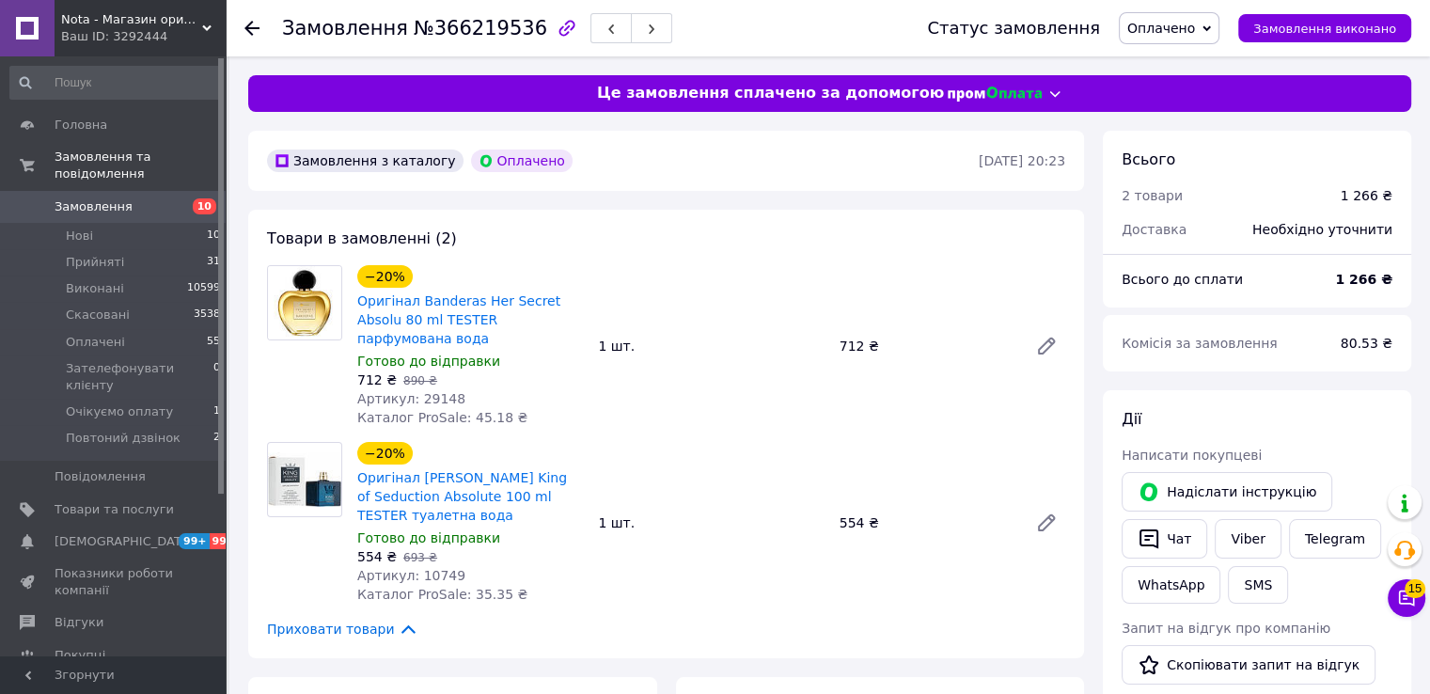
click at [429, 391] on span "Артикул: 29148" at bounding box center [411, 398] width 108 height 15
copy span "29148"
click at [431, 568] on span "Артикул: 10749" at bounding box center [411, 575] width 108 height 15
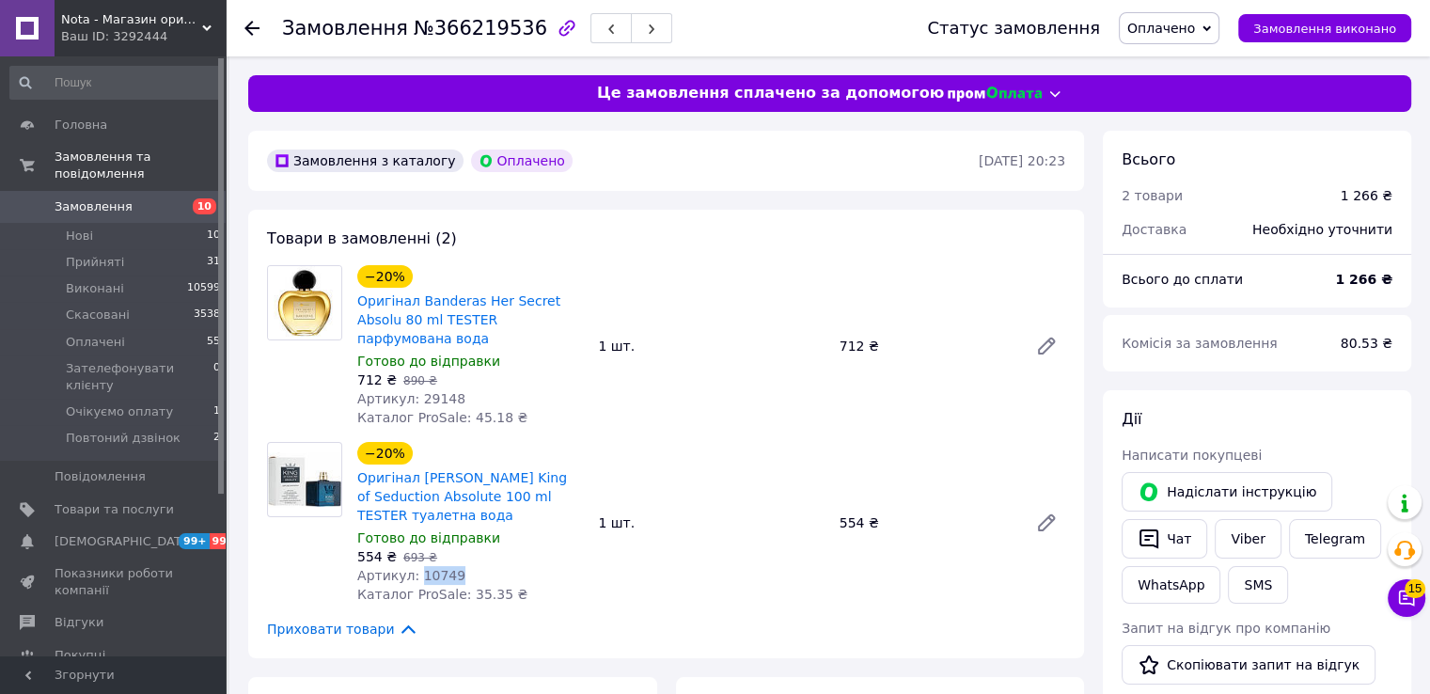
copy span "10749"
click at [434, 391] on span "Артикул: 29148" at bounding box center [411, 398] width 108 height 15
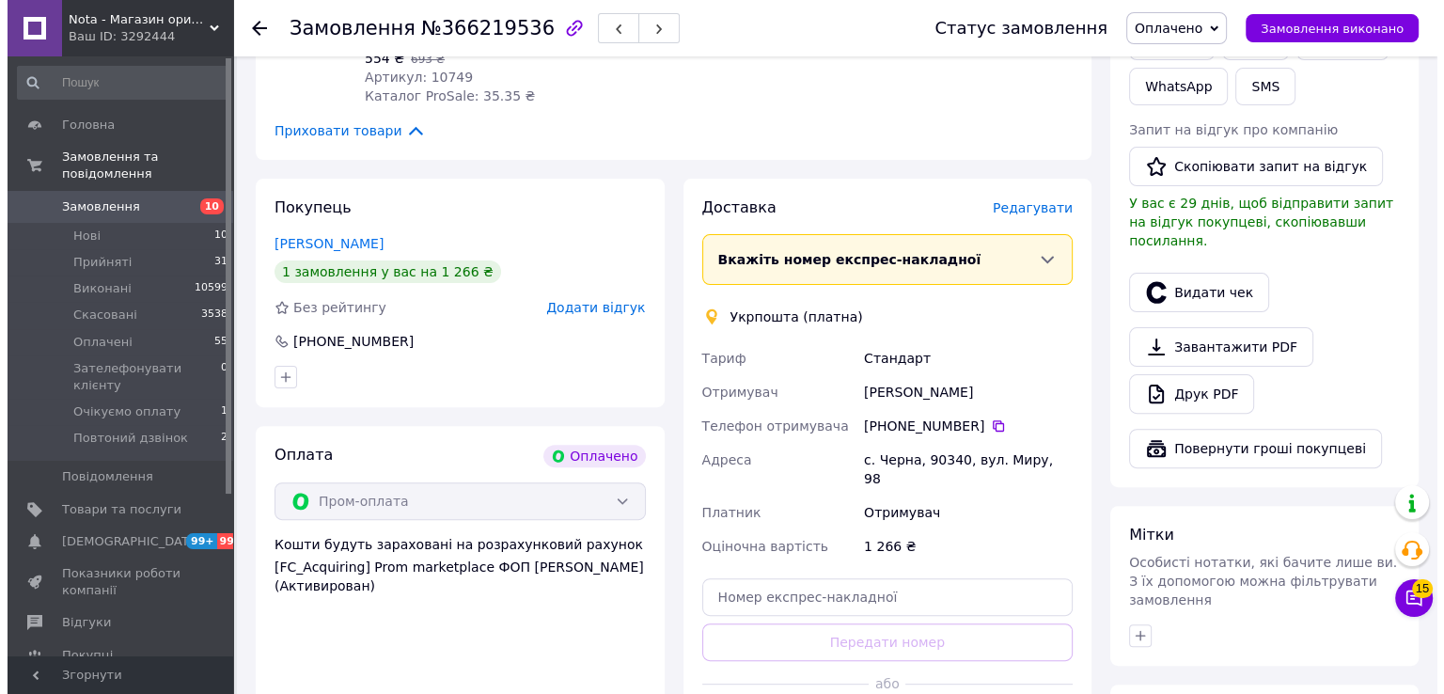
scroll to position [501, 0]
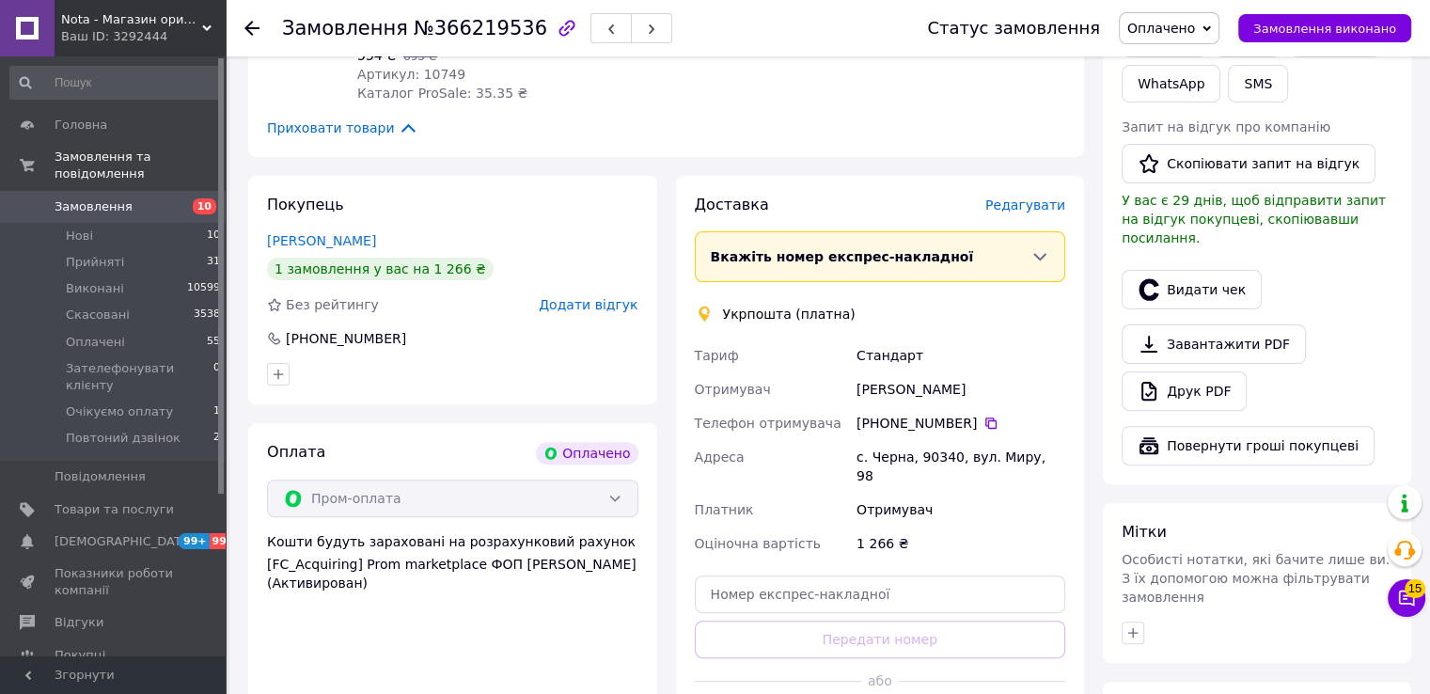
click at [1022, 197] on span "Редагувати" at bounding box center [1025, 204] width 80 height 15
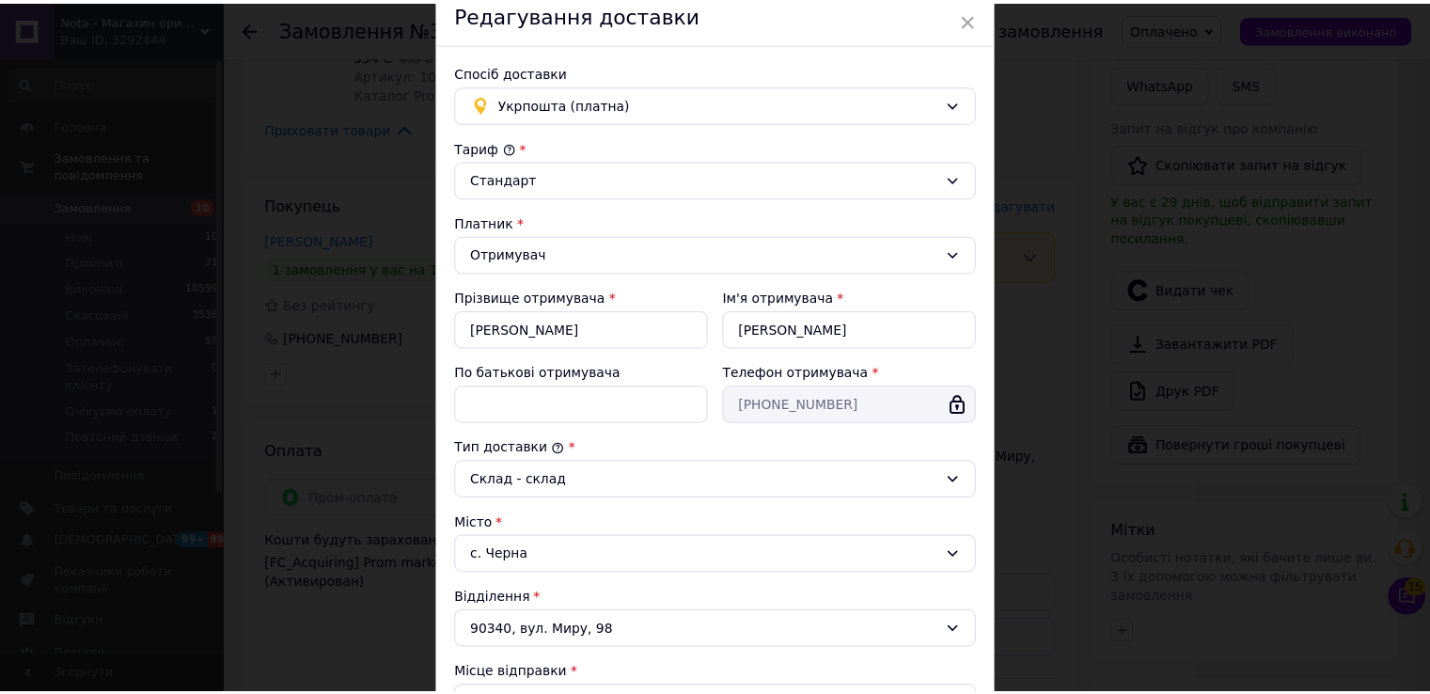
scroll to position [250, 0]
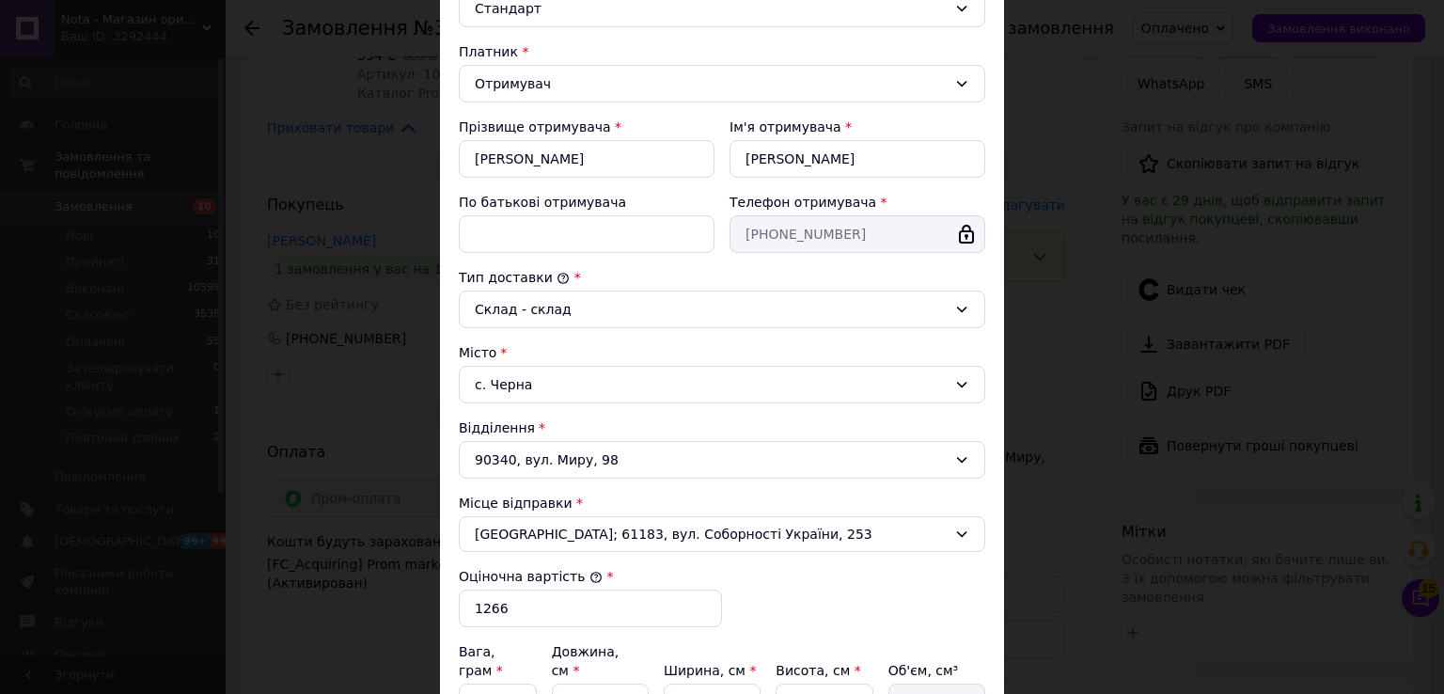
click at [1076, 260] on div "× Редагування доставки Спосіб доставки Укрпошта (платна) Тариф * Стандарт Платн…" at bounding box center [722, 347] width 1444 height 694
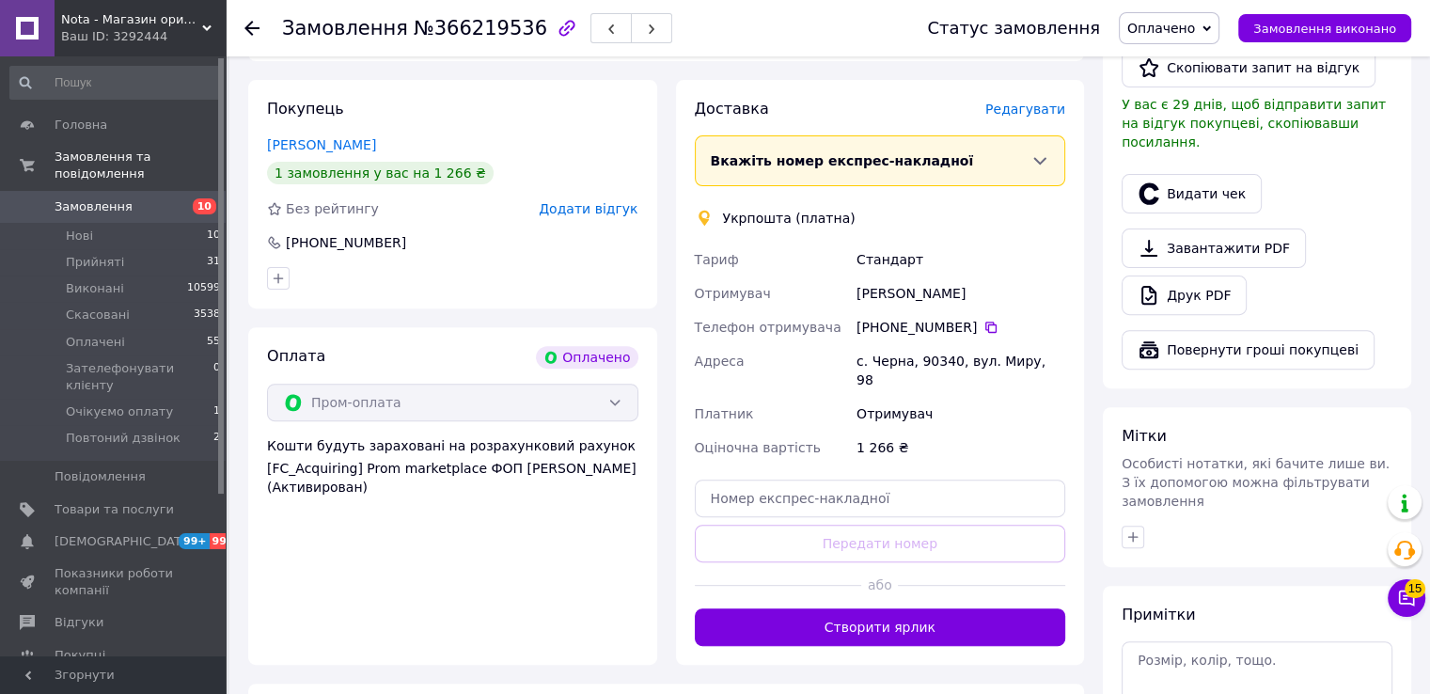
scroll to position [752, 0]
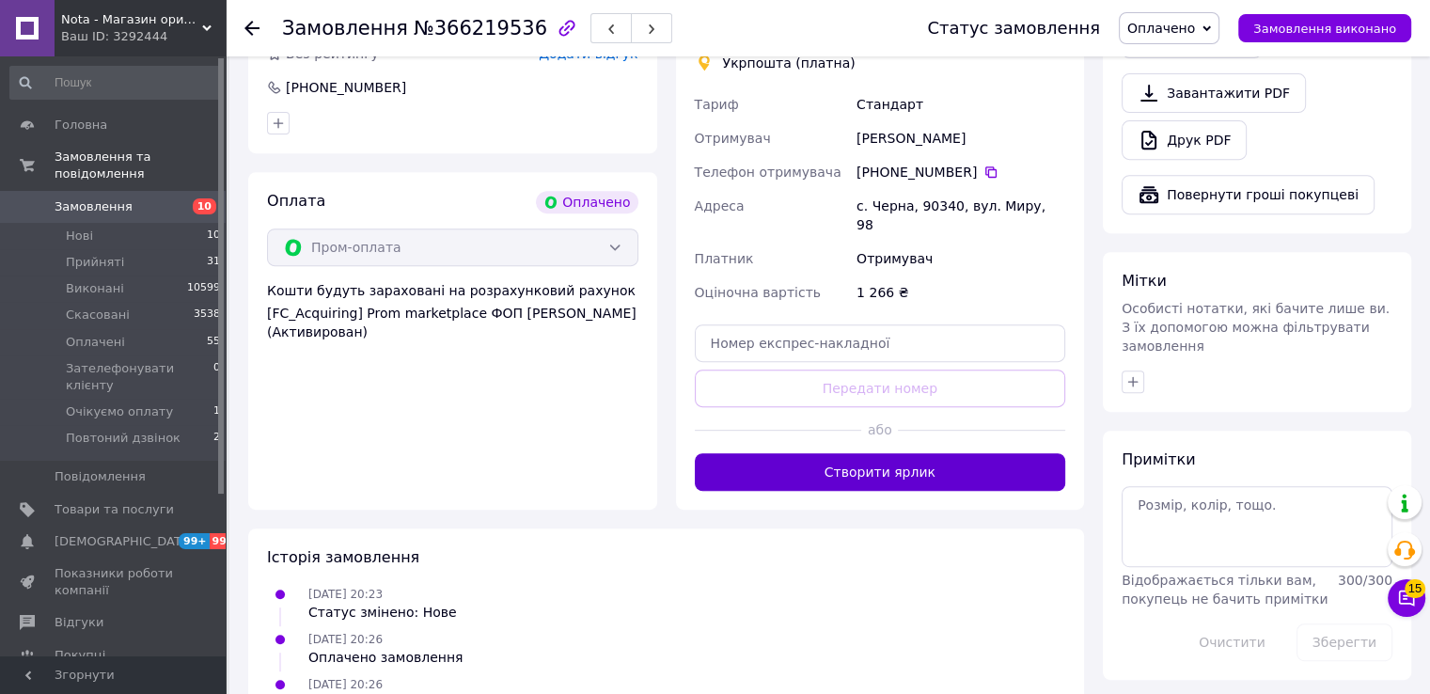
click at [880, 453] on button "Створити ярлик" at bounding box center [880, 472] width 371 height 38
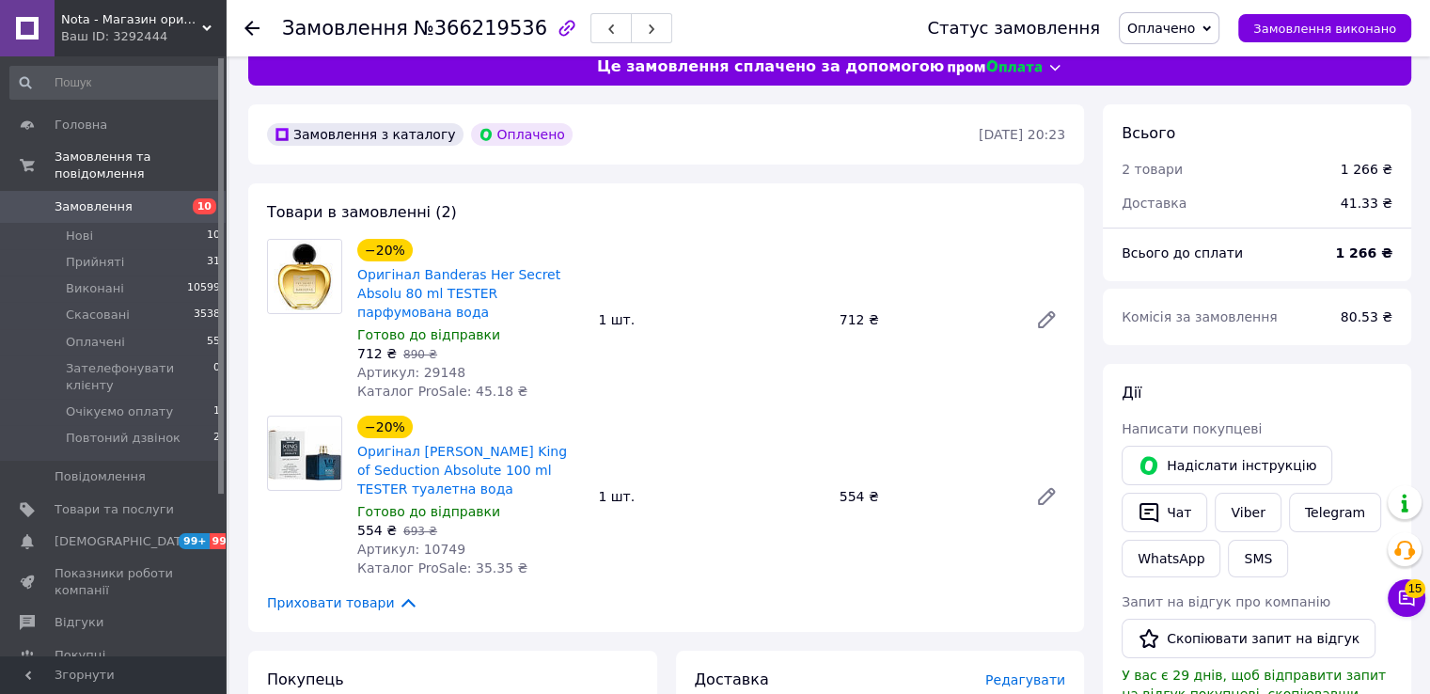
scroll to position [0, 0]
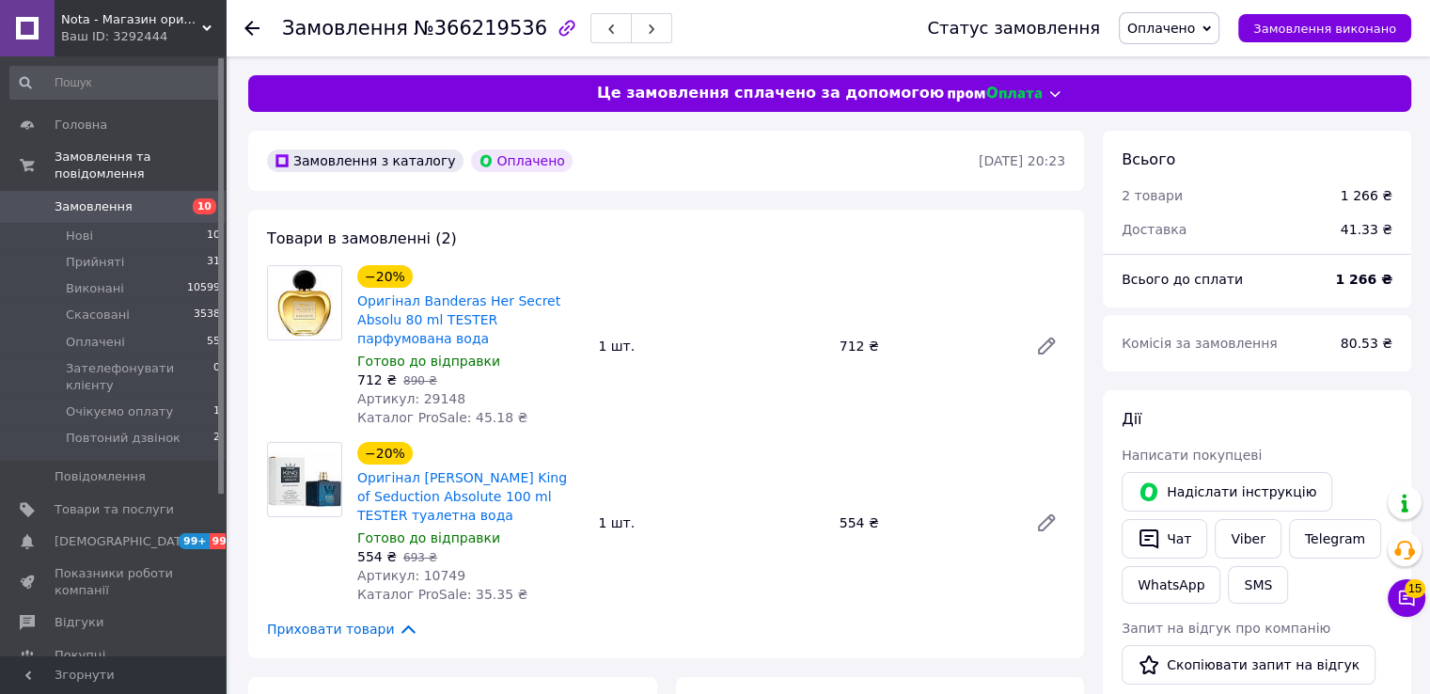
click at [1186, 31] on span "Оплачено" at bounding box center [1161, 28] width 68 height 15
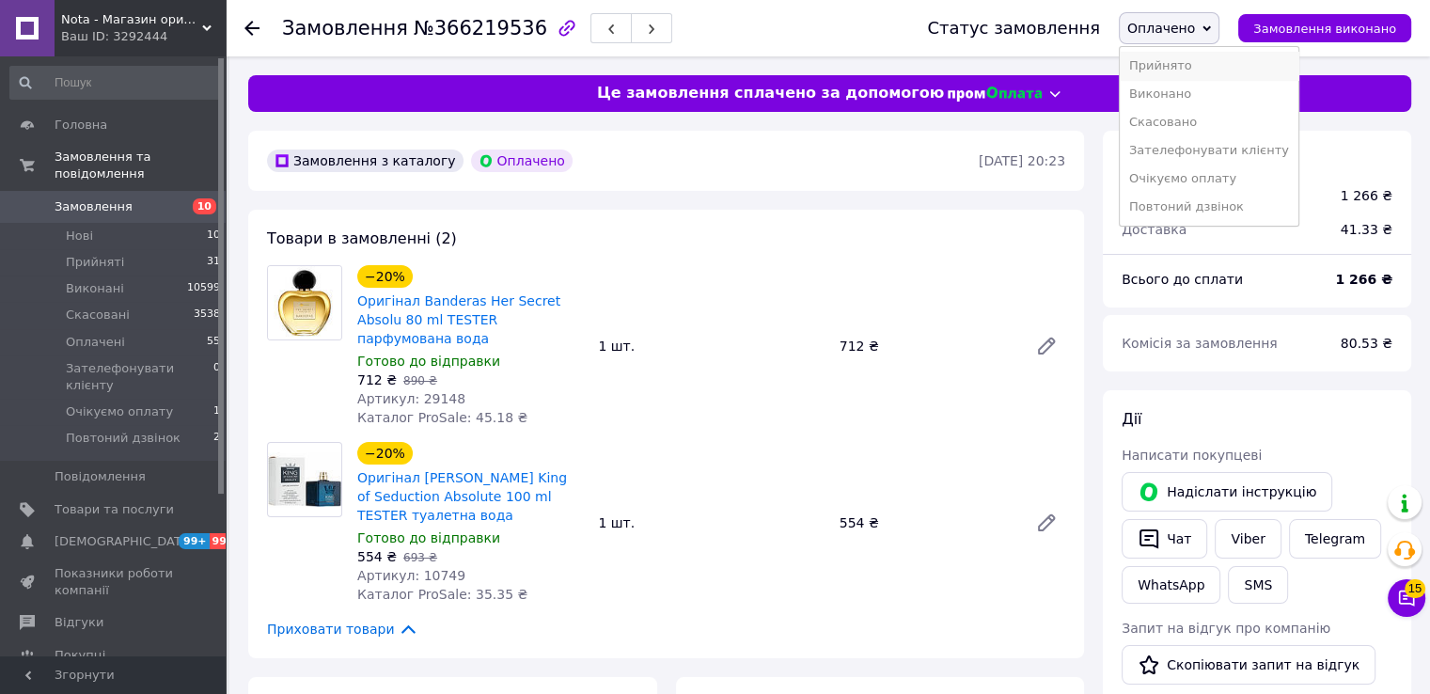
click at [1179, 63] on li "Прийнято" at bounding box center [1209, 66] width 179 height 28
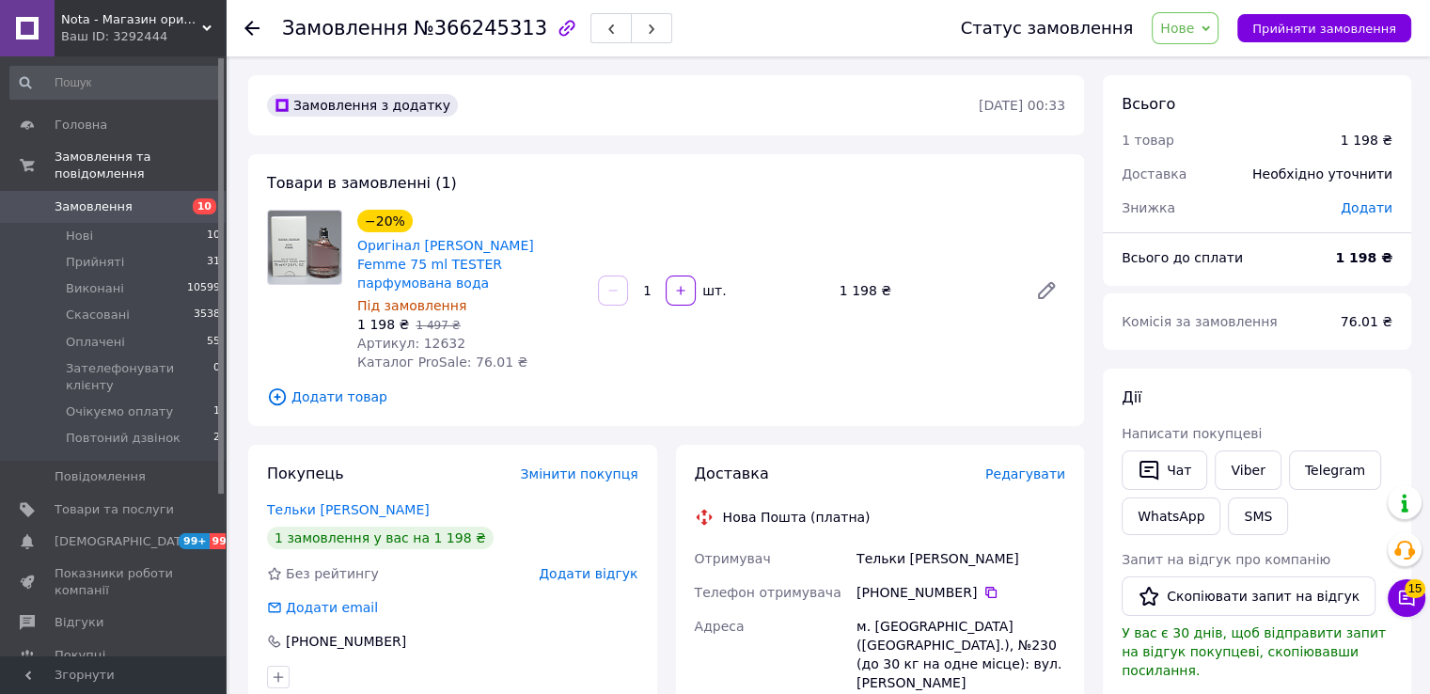
click at [479, 33] on span "№366245313" at bounding box center [481, 28] width 134 height 23
copy span "366245313"
drag, startPoint x: 543, startPoint y: 268, endPoint x: 417, endPoint y: 246, distance: 127.8
click at [417, 246] on span "Оригінал [PERSON_NAME] Femme 75 ml TESTER парфумована вода" at bounding box center [470, 264] width 226 height 56
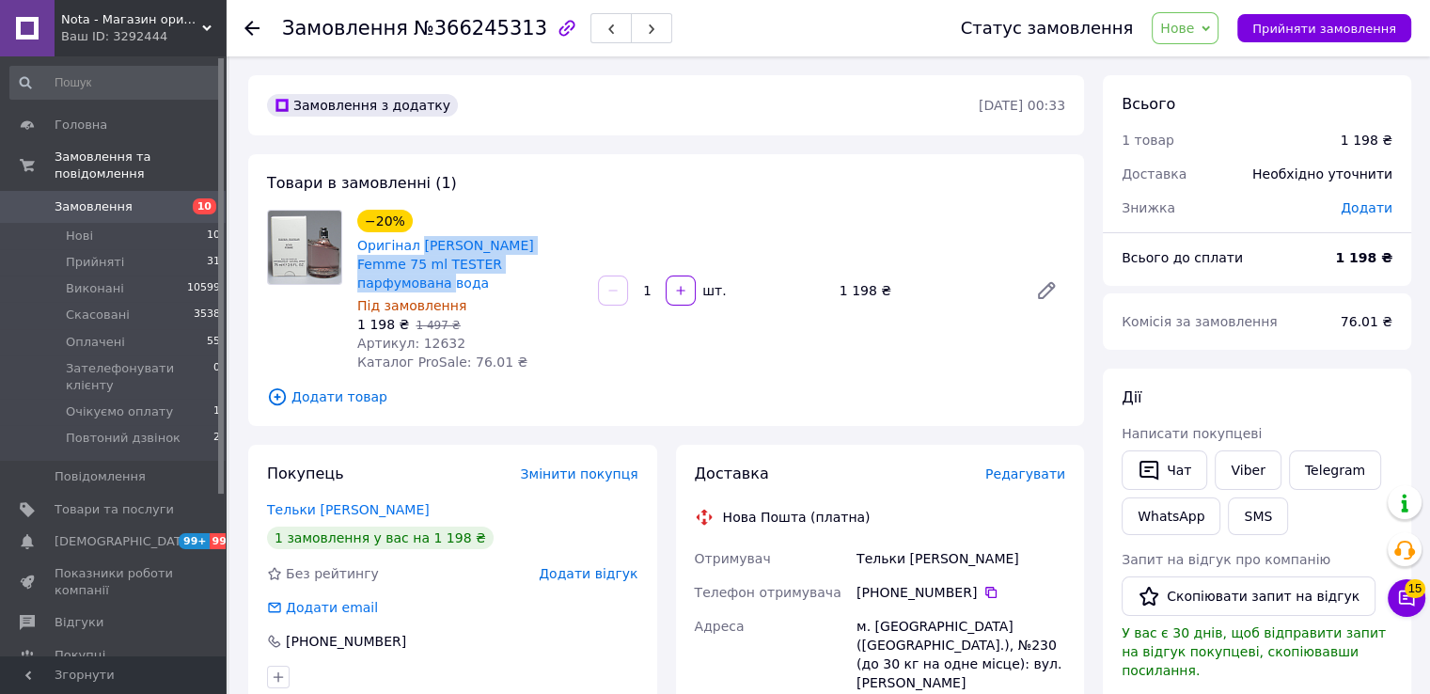
copy link "[PERSON_NAME] Femme 75 ml TESTER парфумована вода"
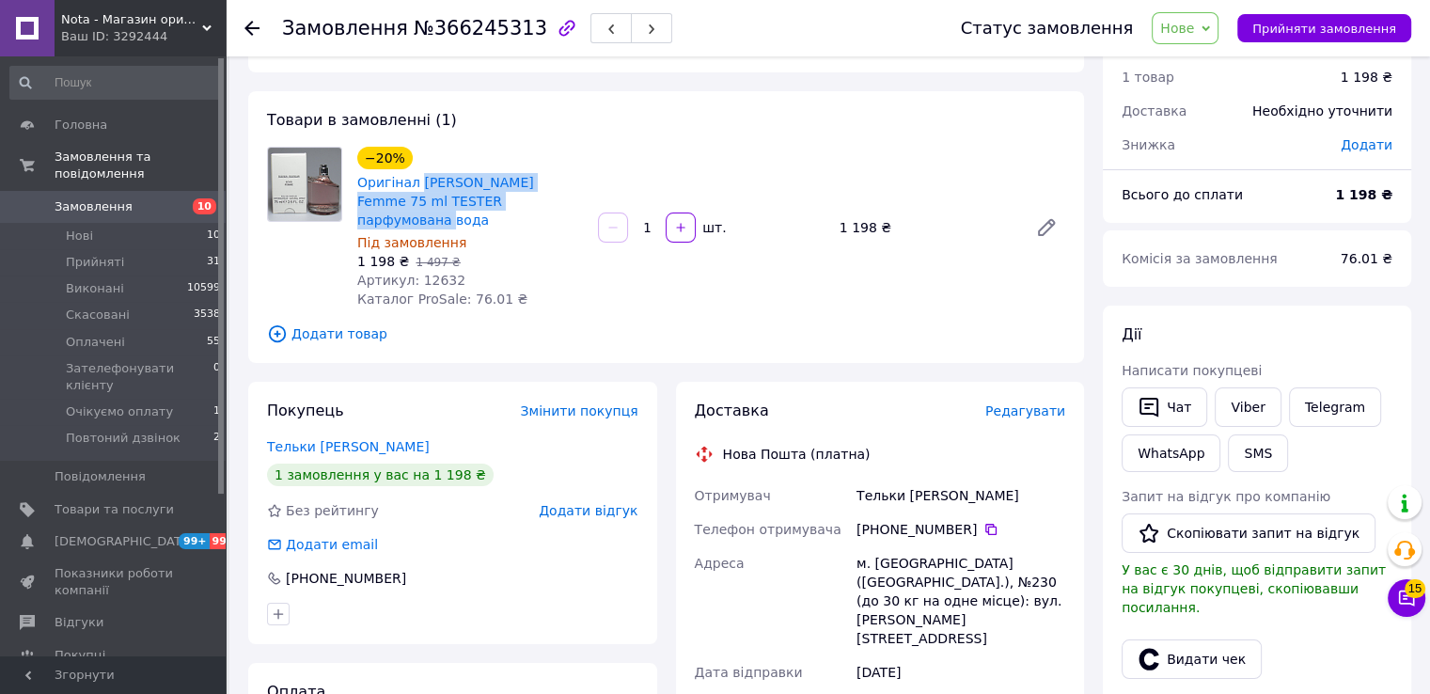
scroll to position [250, 0]
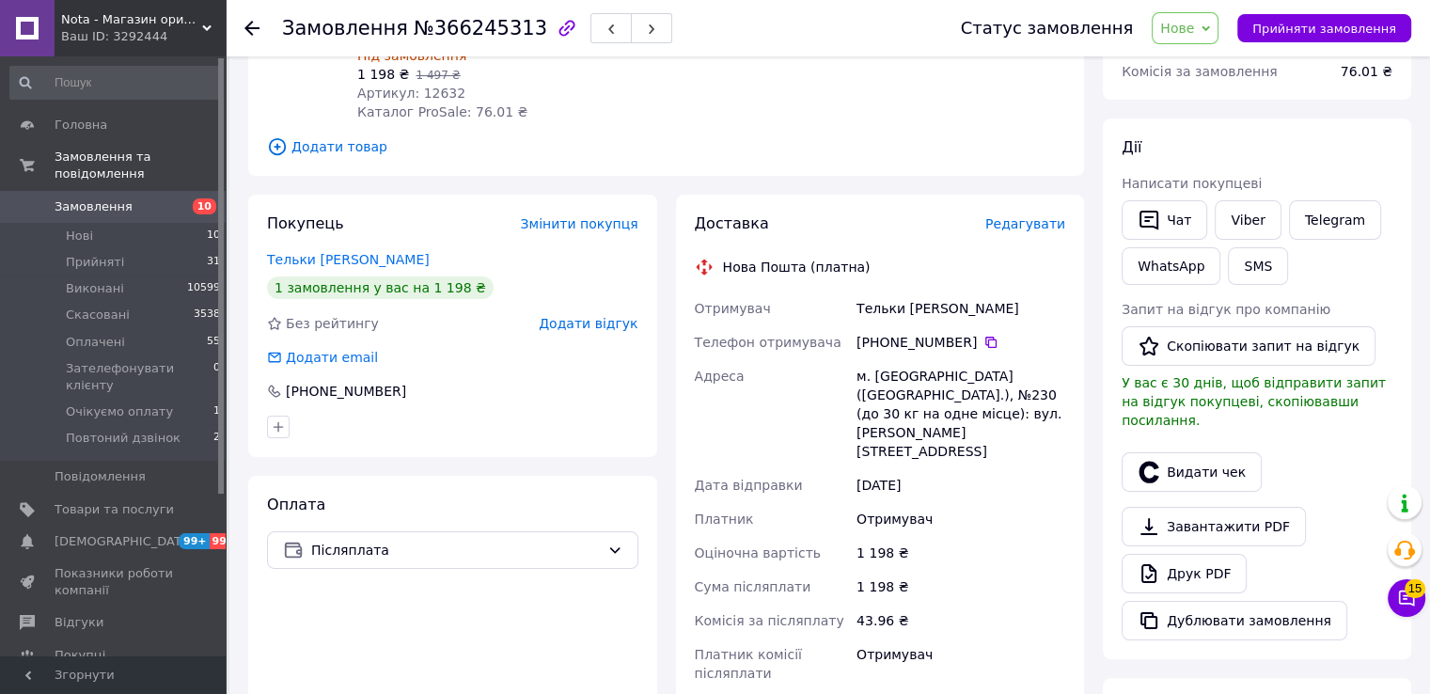
click at [887, 291] on div "Тельки [PERSON_NAME]" at bounding box center [961, 308] width 216 height 34
copy div "Тельки [PERSON_NAME]"
click at [985, 337] on icon at bounding box center [990, 342] width 11 height 11
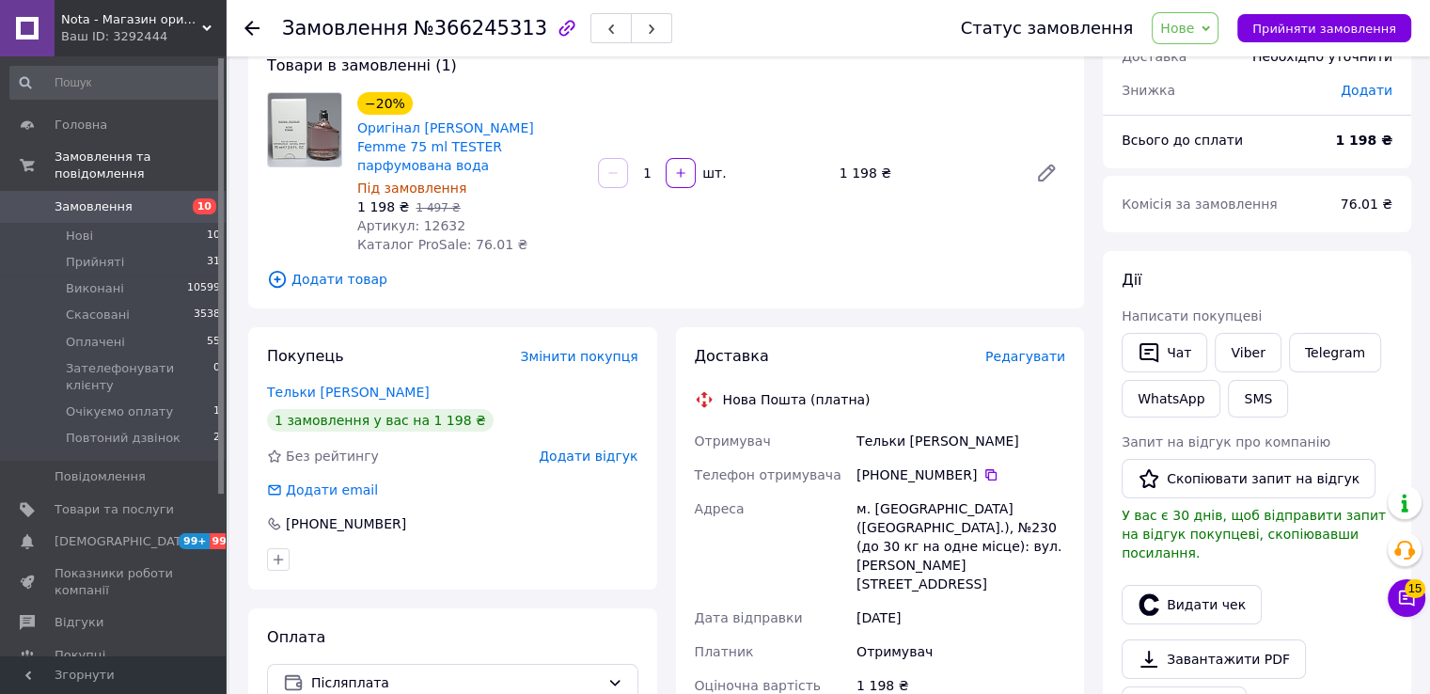
scroll to position [0, 0]
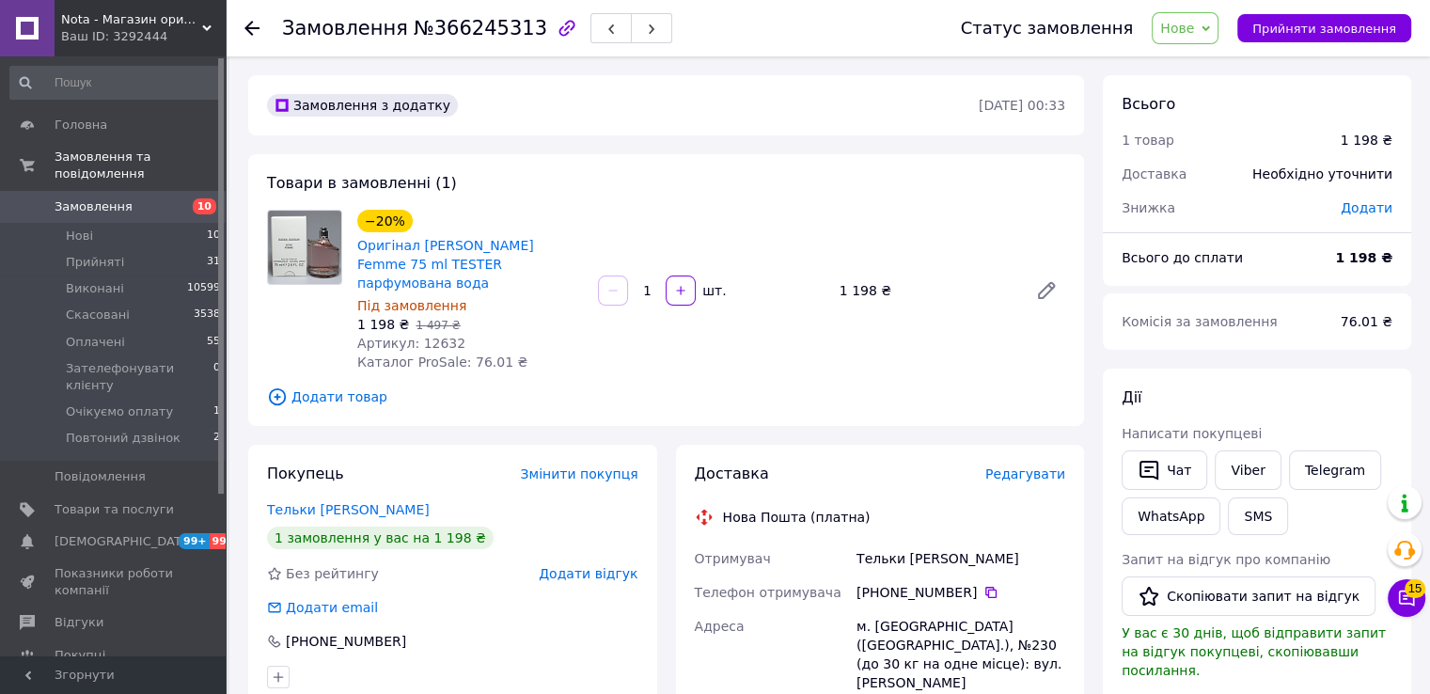
click at [433, 354] on span "Каталог ProSale: 76.01 ₴" at bounding box center [442, 361] width 170 height 15
click at [435, 336] on span "Артикул: 12632" at bounding box center [411, 343] width 108 height 15
copy span "12632"
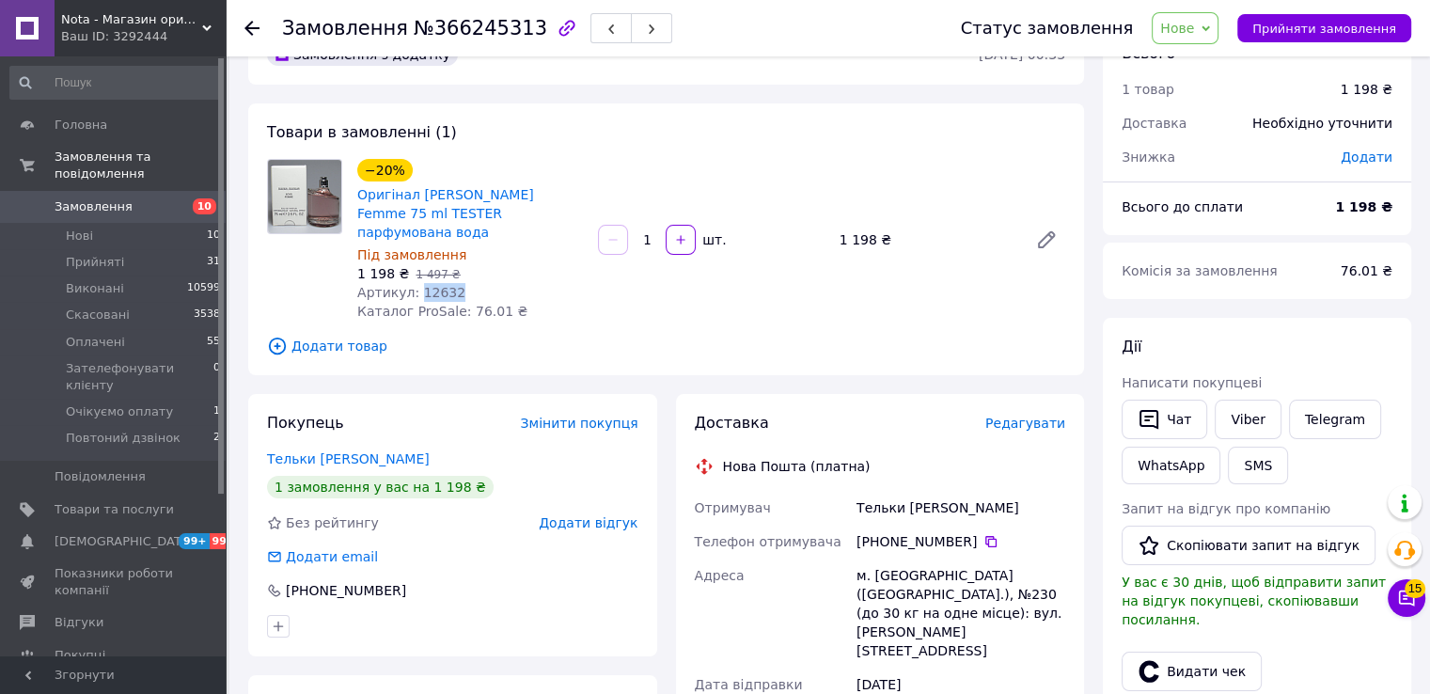
scroll to position [125, 0]
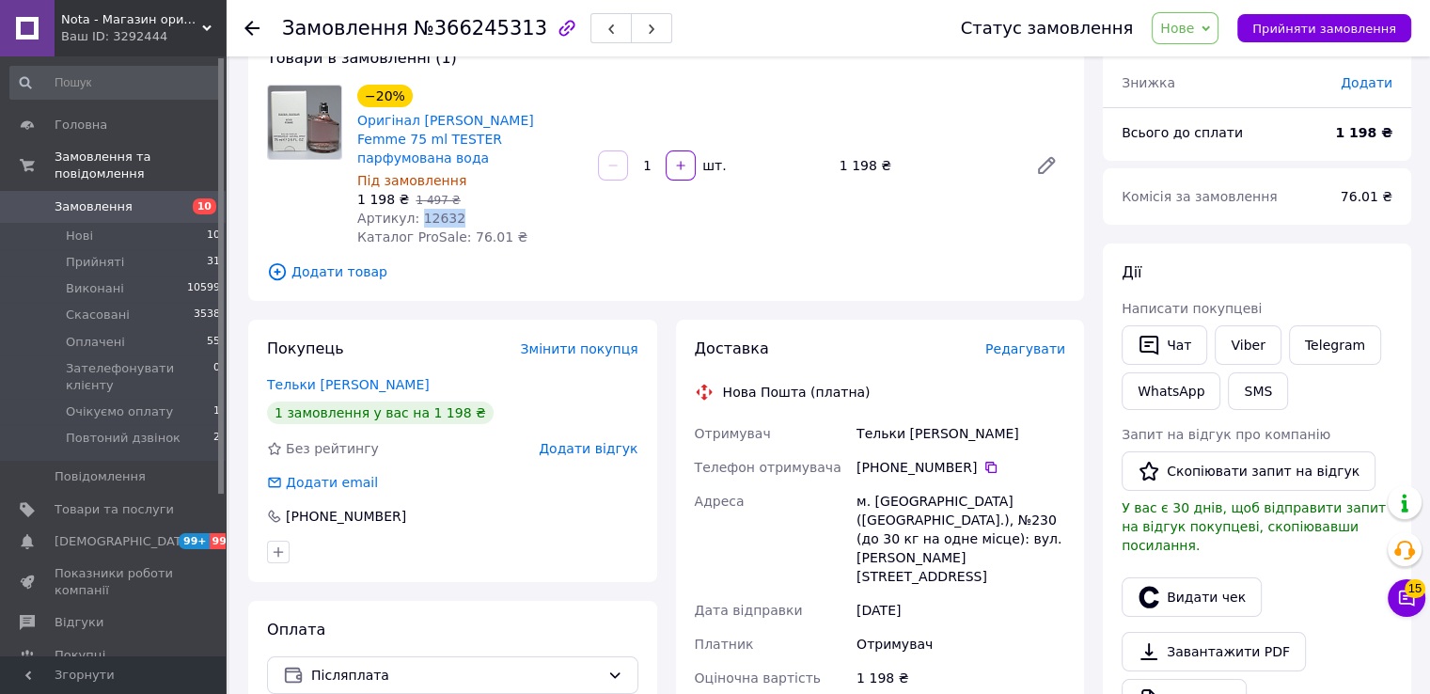
copy span "12632"
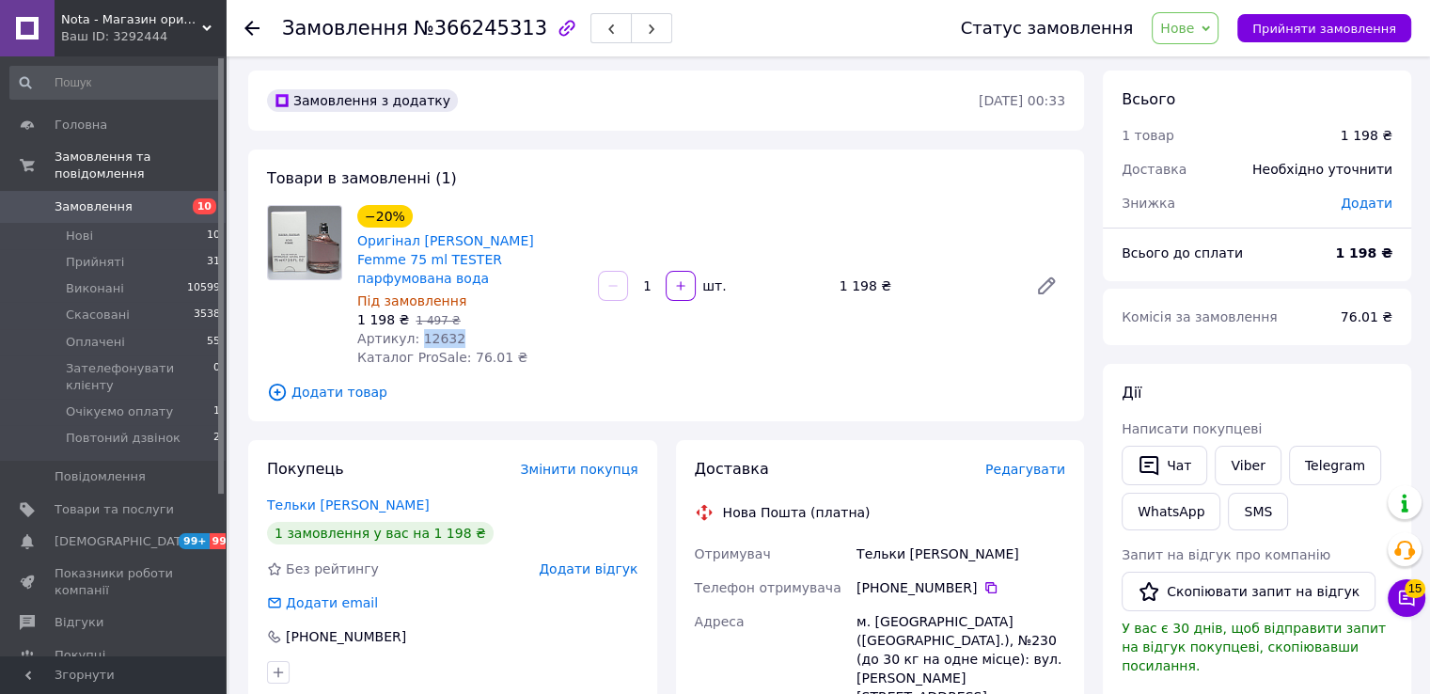
scroll to position [0, 0]
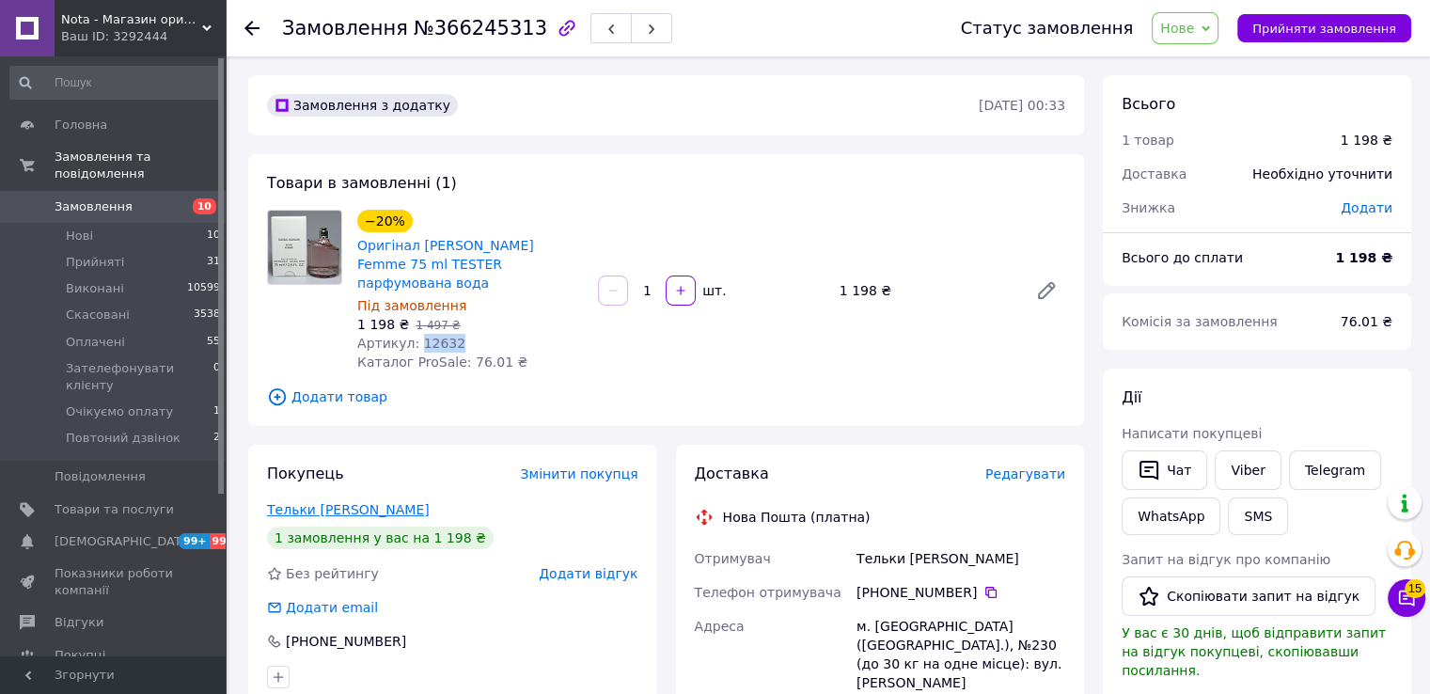
click at [339, 502] on link "Тельки [PERSON_NAME]" at bounding box center [348, 509] width 163 height 15
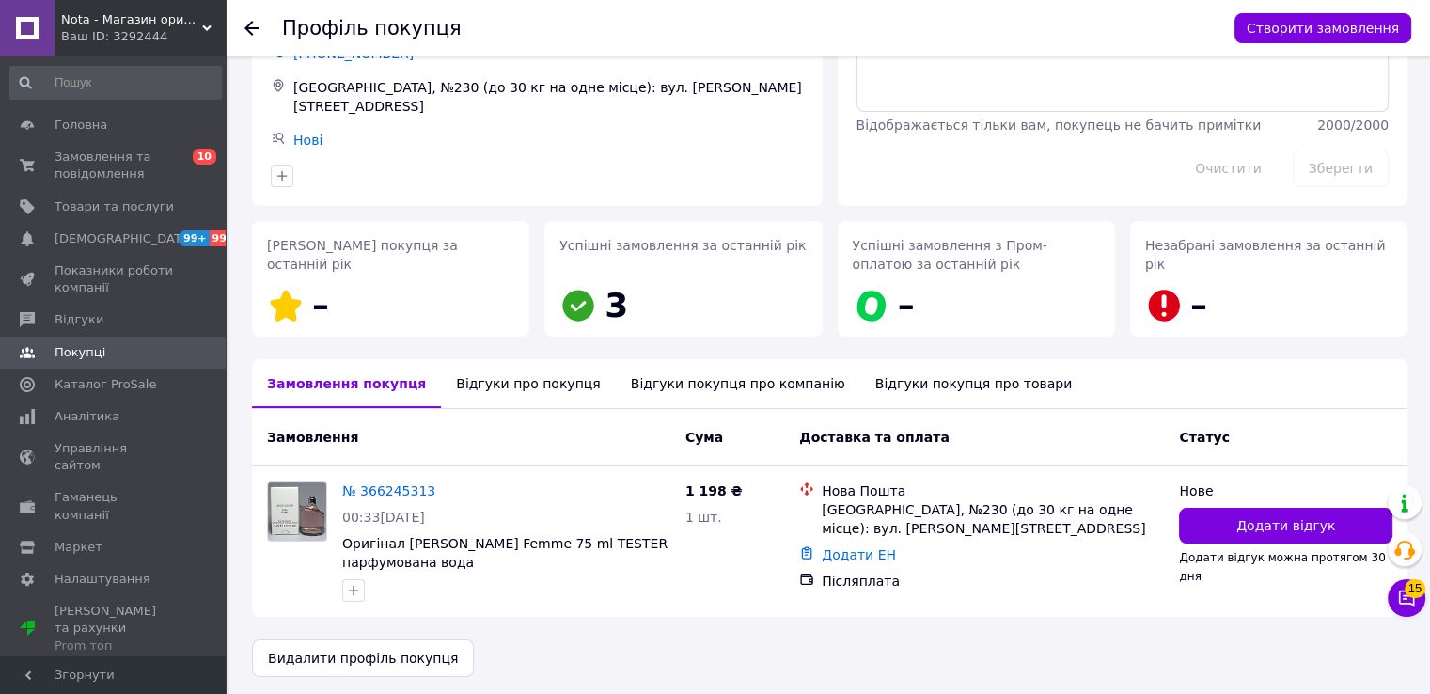
click at [471, 385] on div "Відгуки про покупця" at bounding box center [528, 383] width 174 height 49
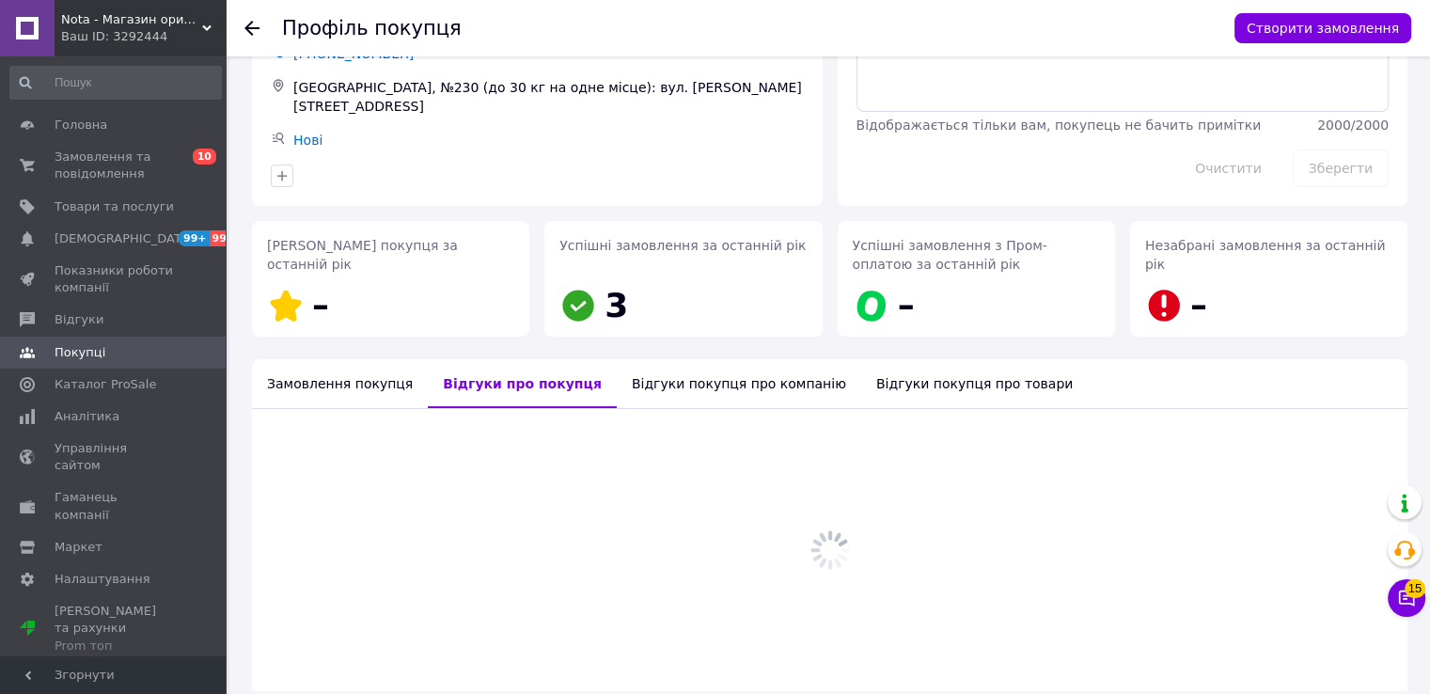
scroll to position [130, 0]
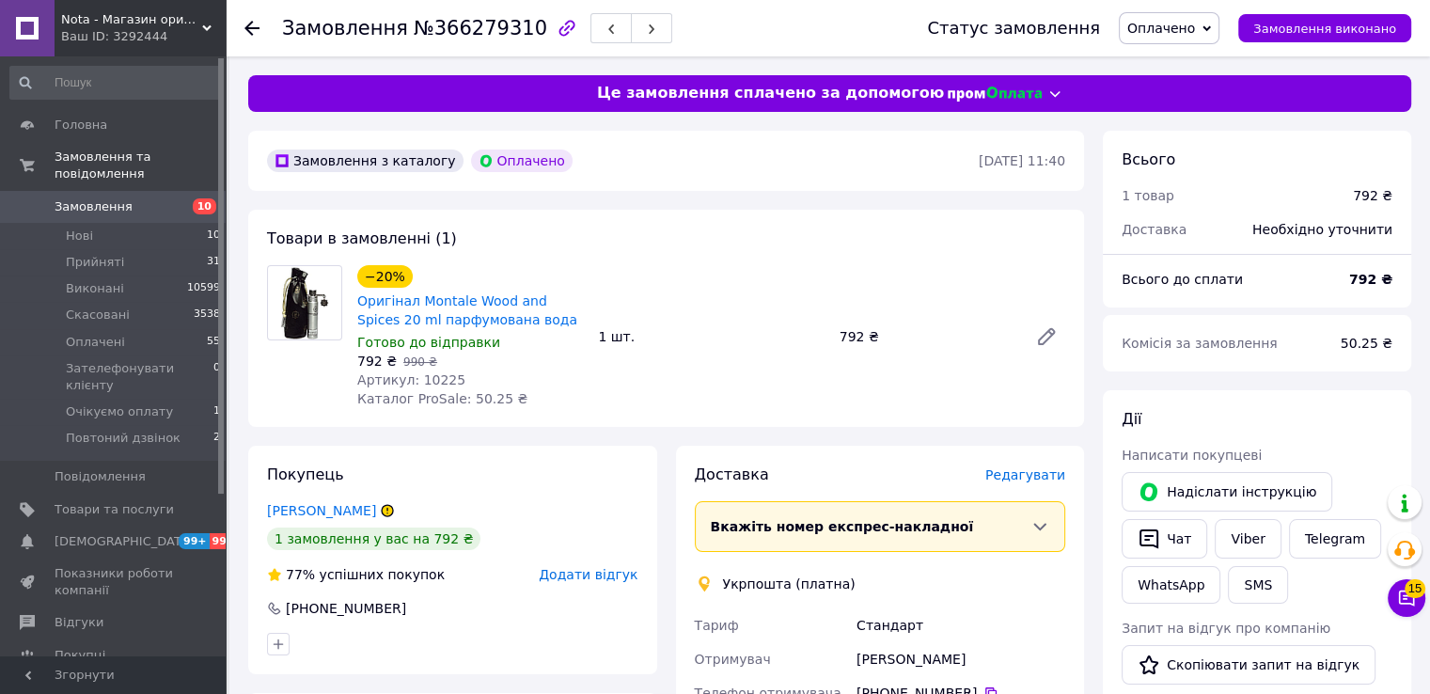
click at [443, 32] on span "№366279310" at bounding box center [481, 28] width 134 height 23
copy span "366279310"
drag, startPoint x: 498, startPoint y: 317, endPoint x: 414, endPoint y: 308, distance: 85.0
click at [414, 308] on span "Оригінал Montale Wood and Spices 20 ml парфумована вода" at bounding box center [470, 310] width 226 height 38
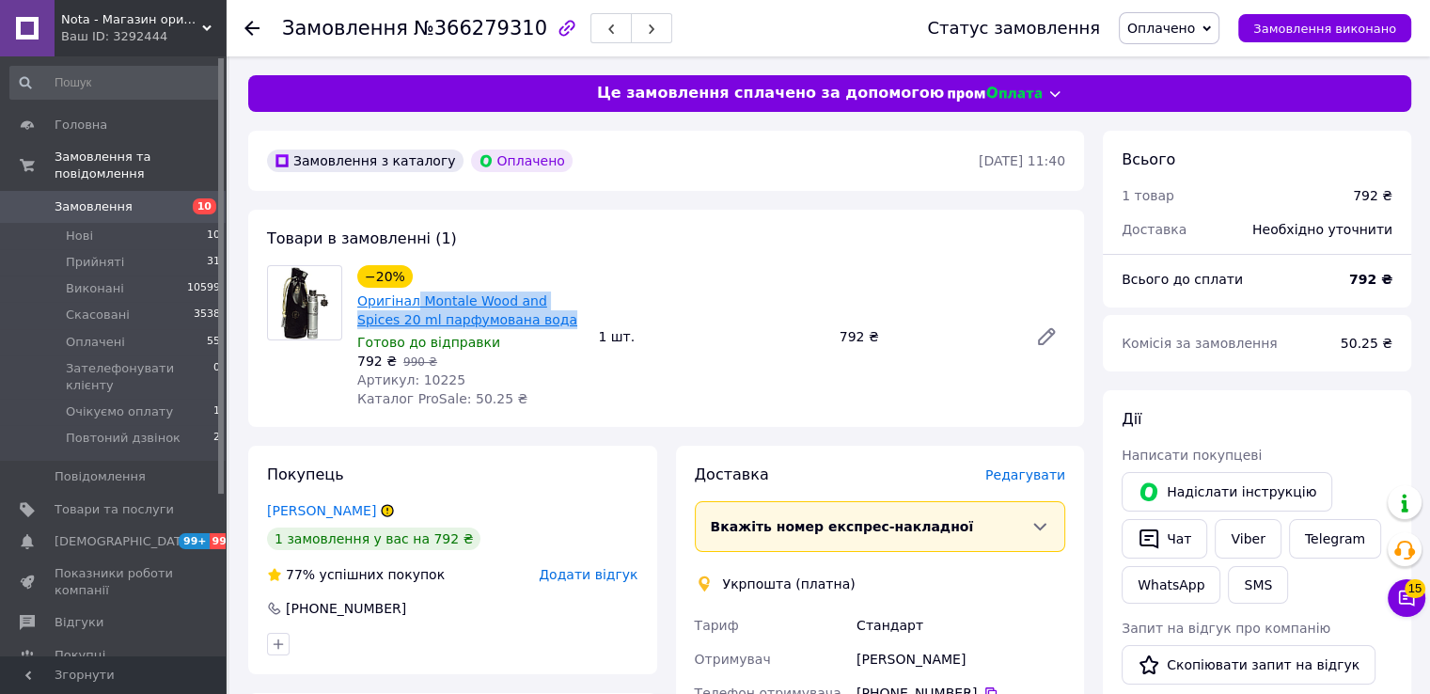
copy link "Montale Wood and Spices 20 ml парфумована вода"
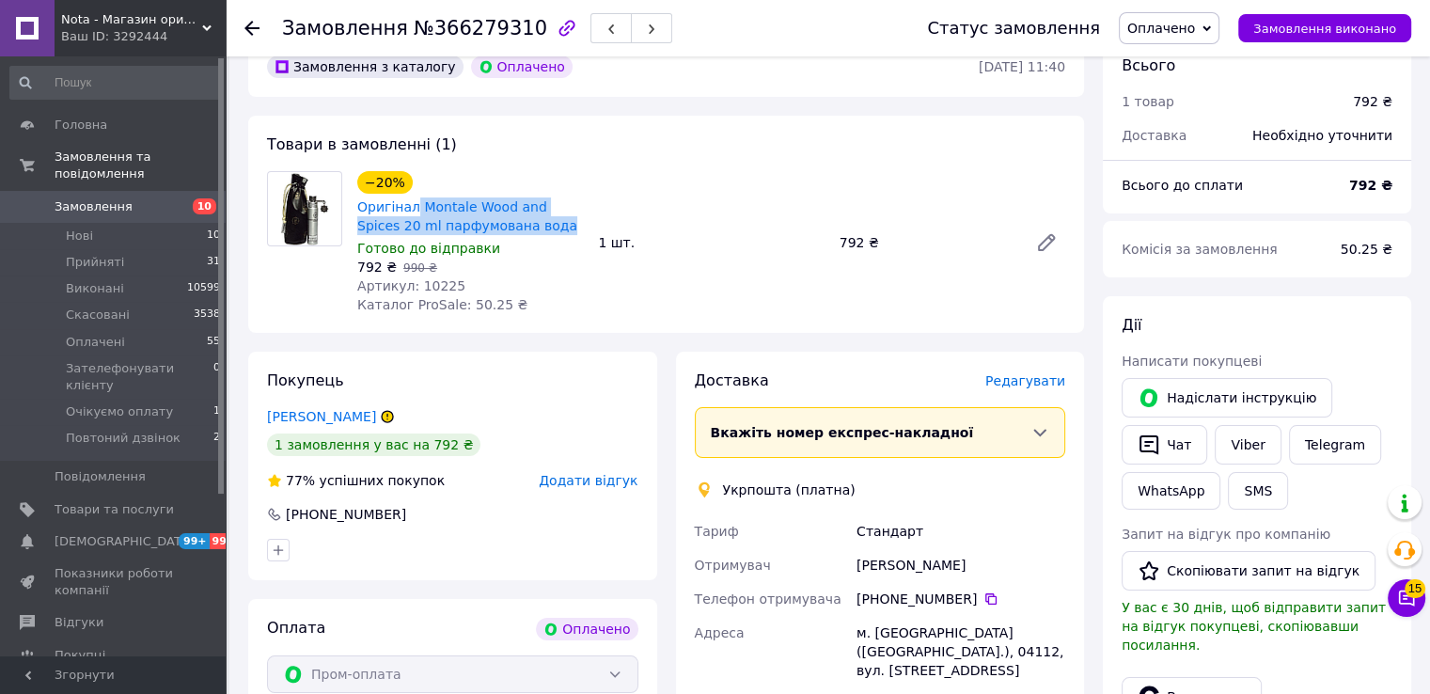
scroll to position [250, 0]
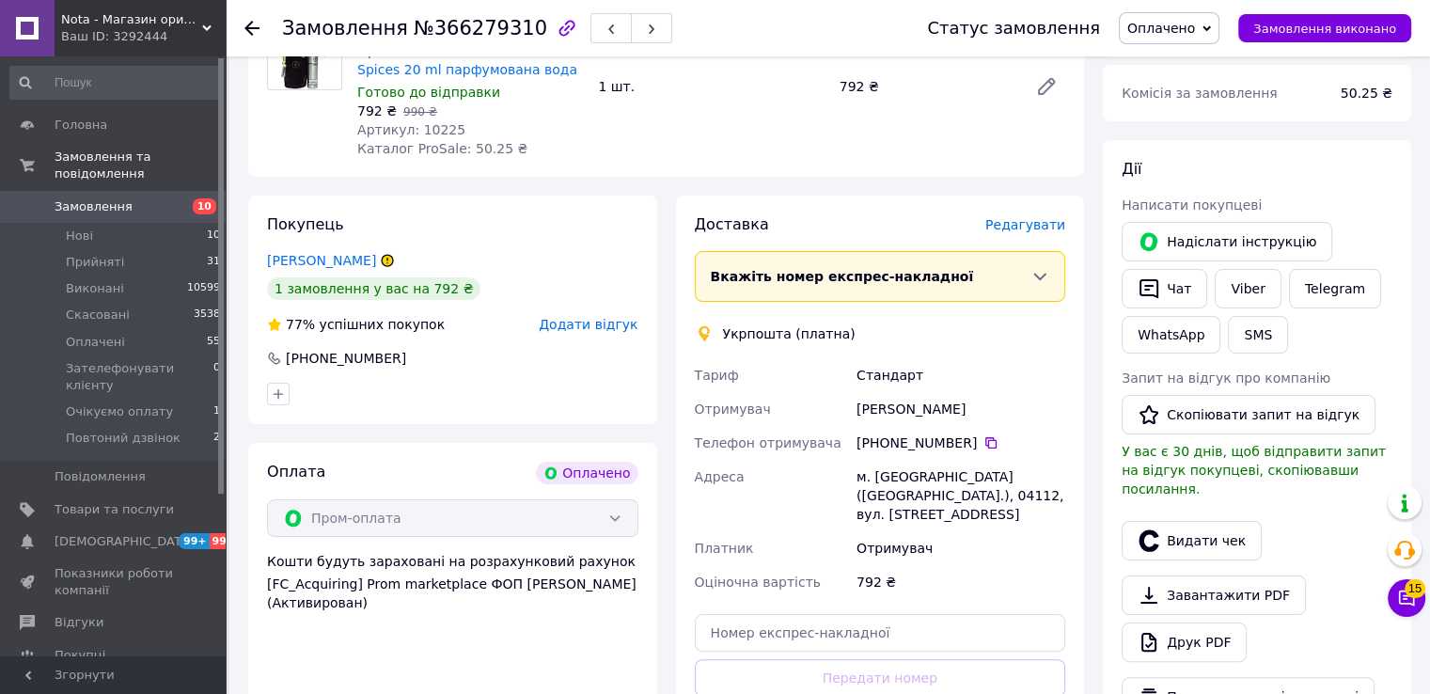
click at [867, 411] on div "Ельвіра Шатілова" at bounding box center [961, 409] width 216 height 34
copy div "Ельвіра Шатілова"
click at [986, 441] on div "+380 99 955 96 67" at bounding box center [961, 442] width 209 height 19
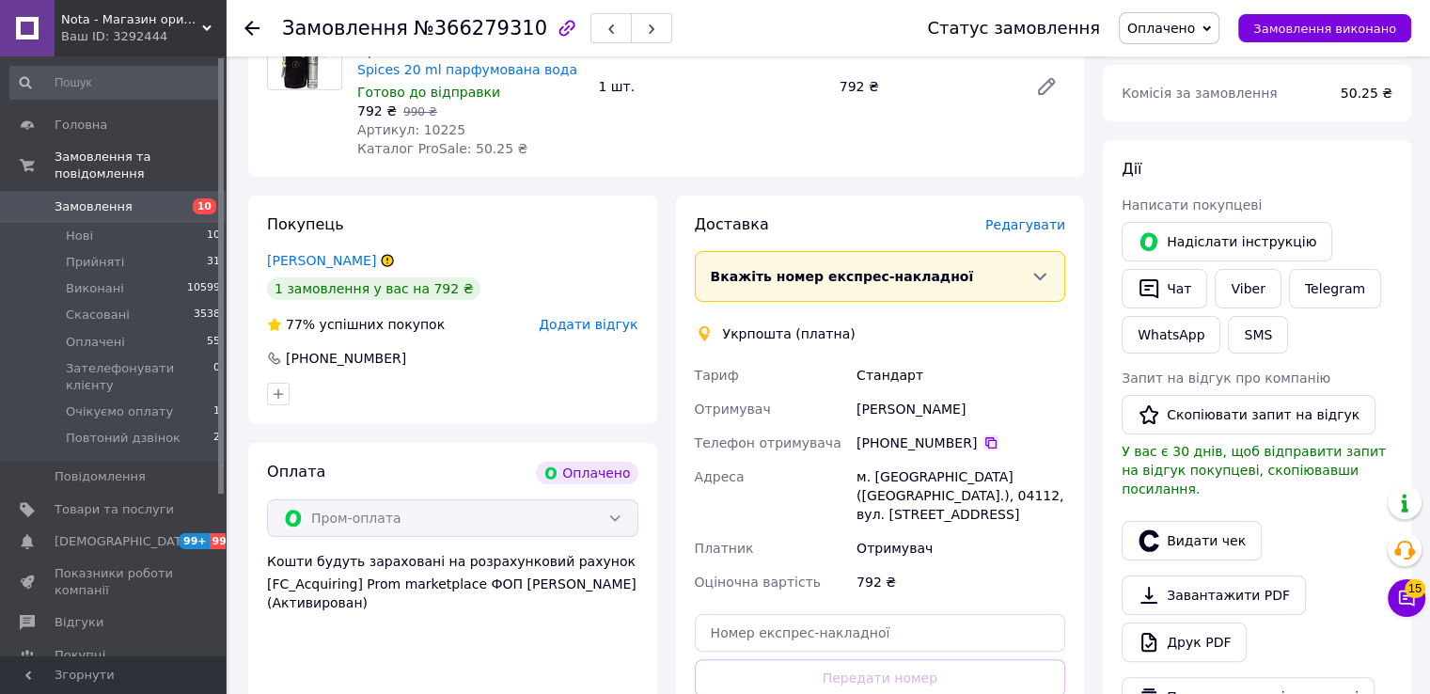
click at [985, 440] on icon at bounding box center [990, 442] width 11 height 11
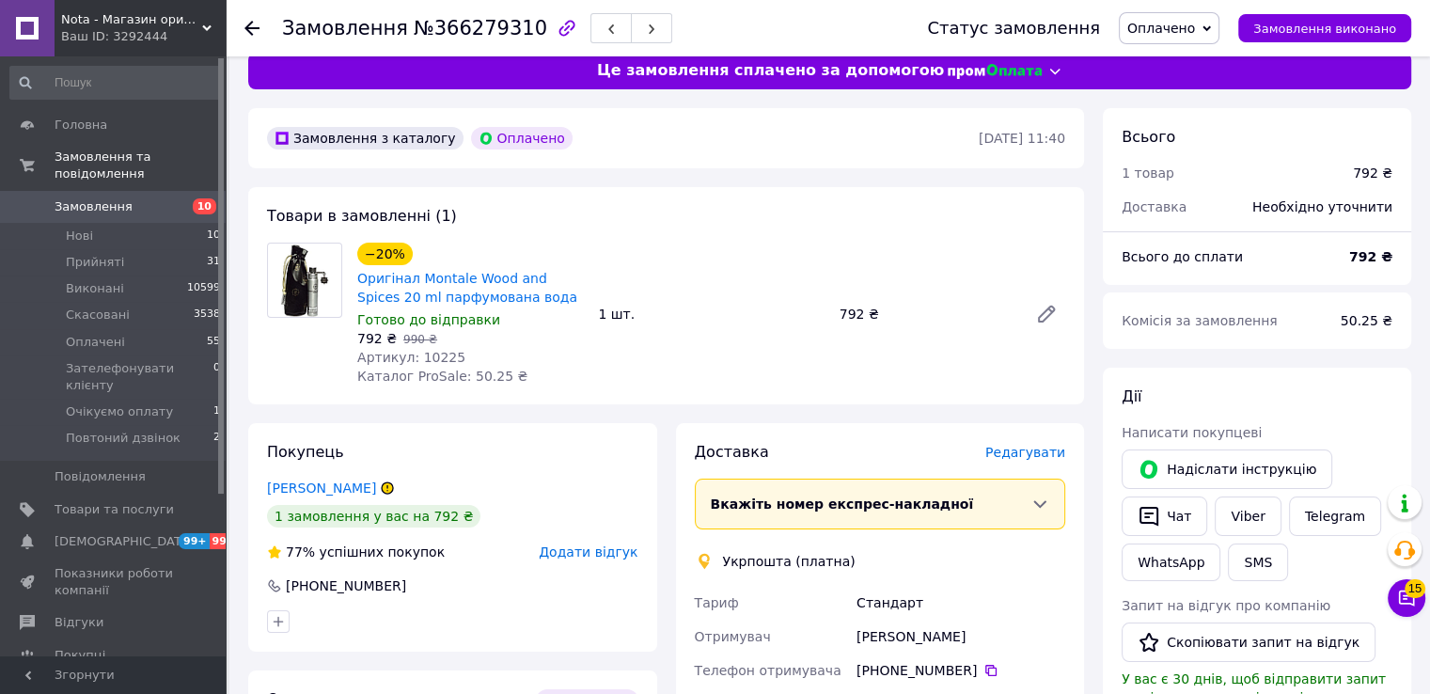
scroll to position [0, 0]
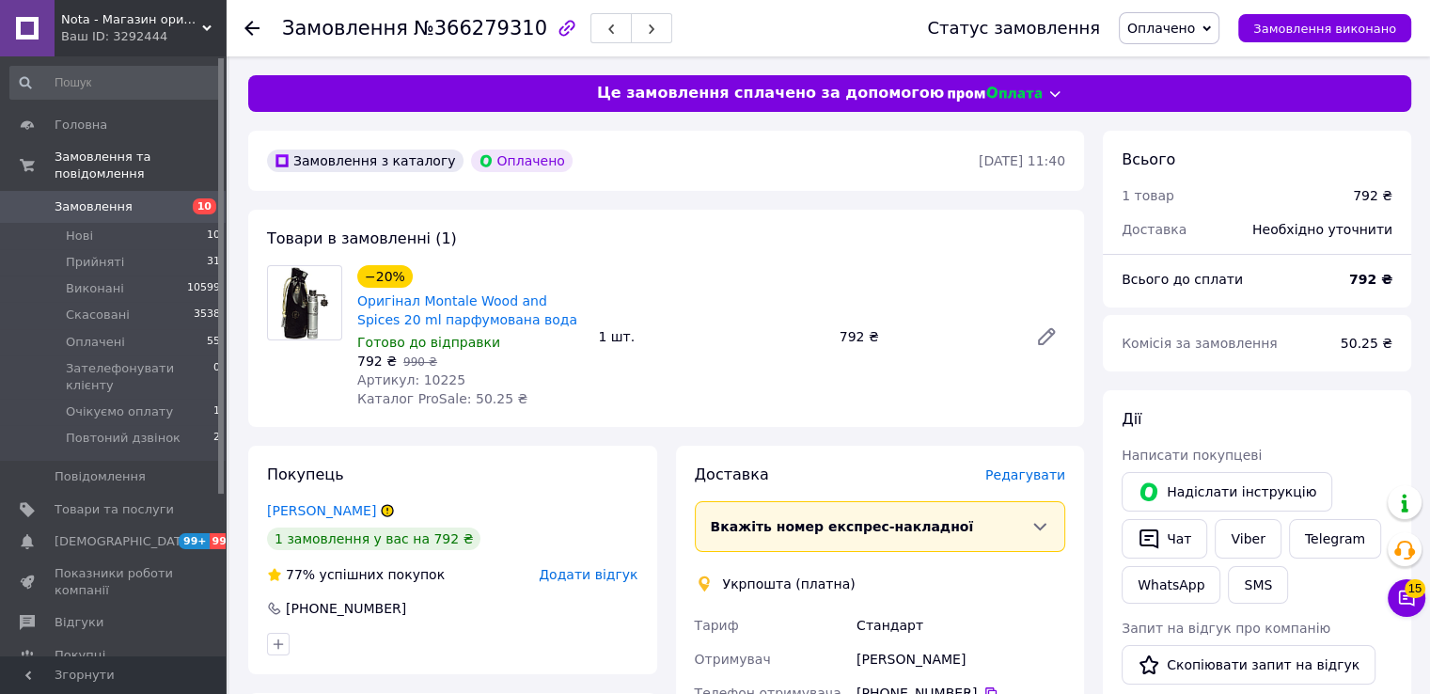
click at [430, 379] on span "Артикул: 10225" at bounding box center [411, 379] width 108 height 15
copy span "10225"
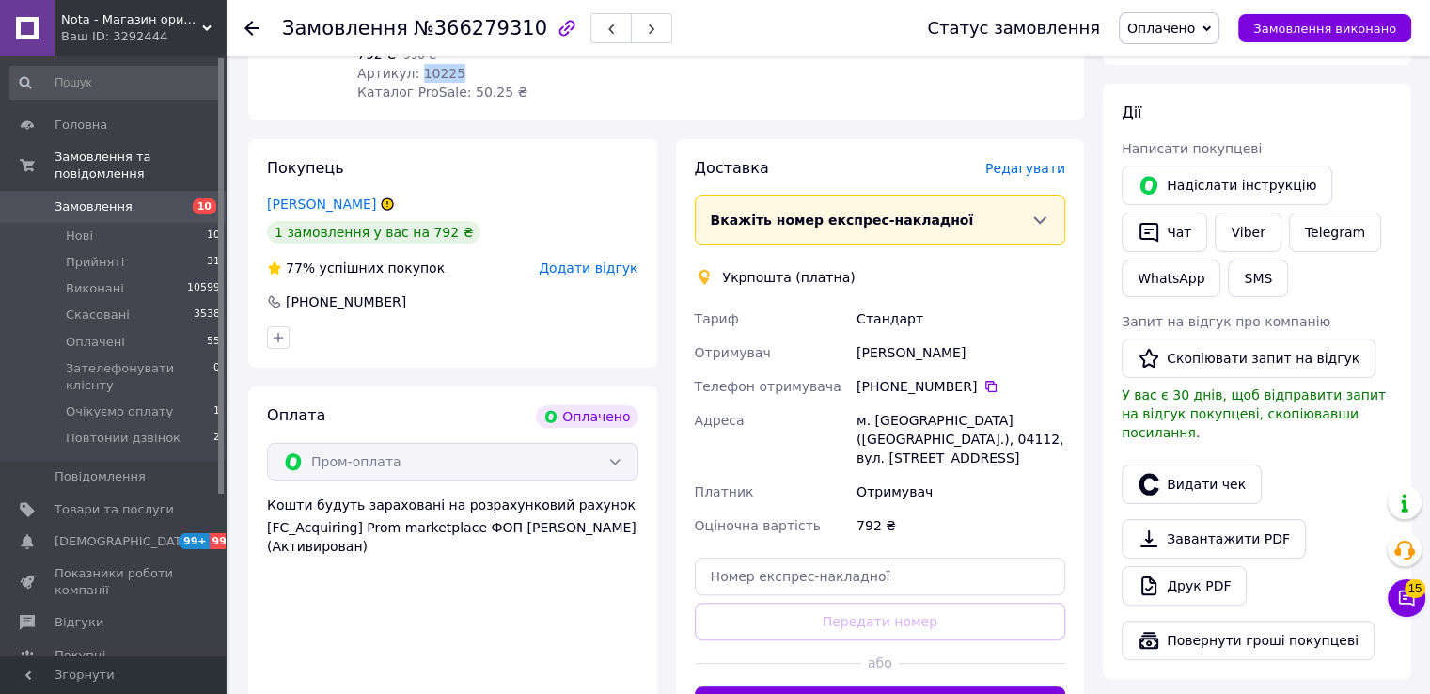
scroll to position [501, 0]
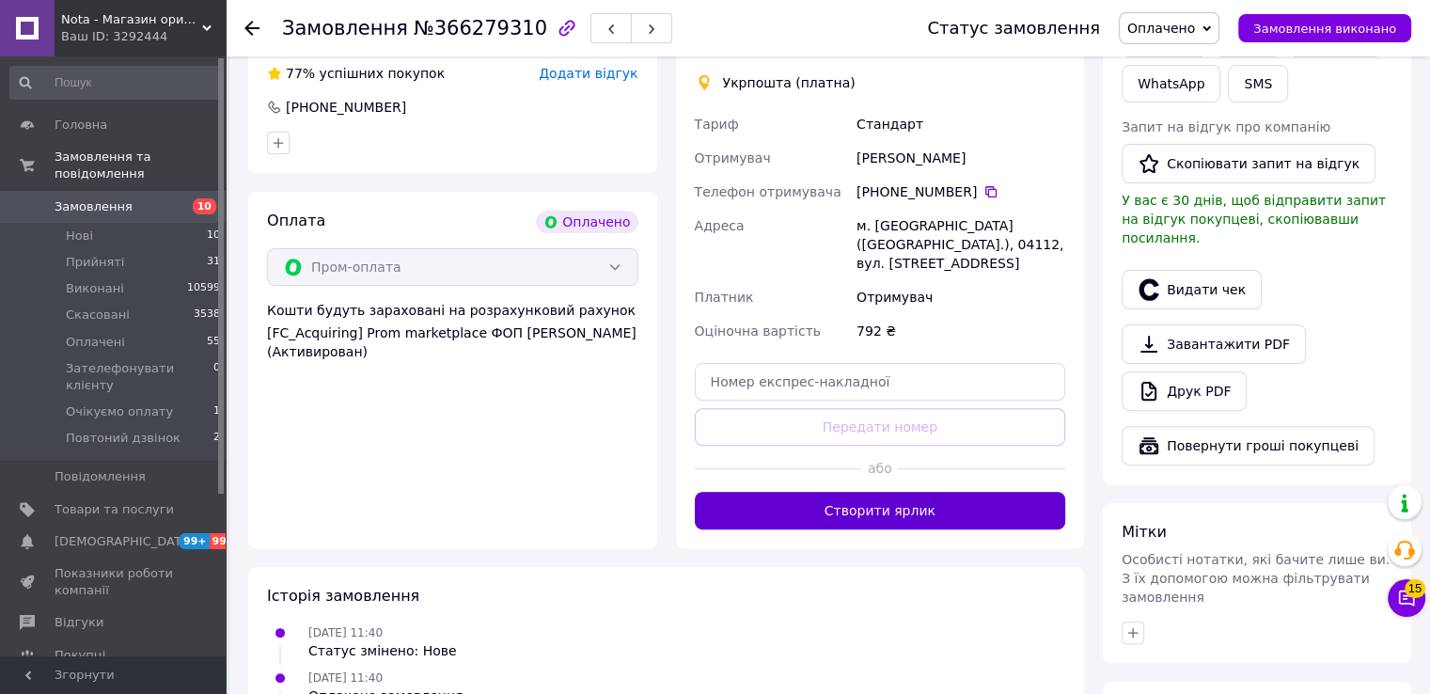
click at [896, 499] on button "Створити ярлик" at bounding box center [880, 511] width 371 height 38
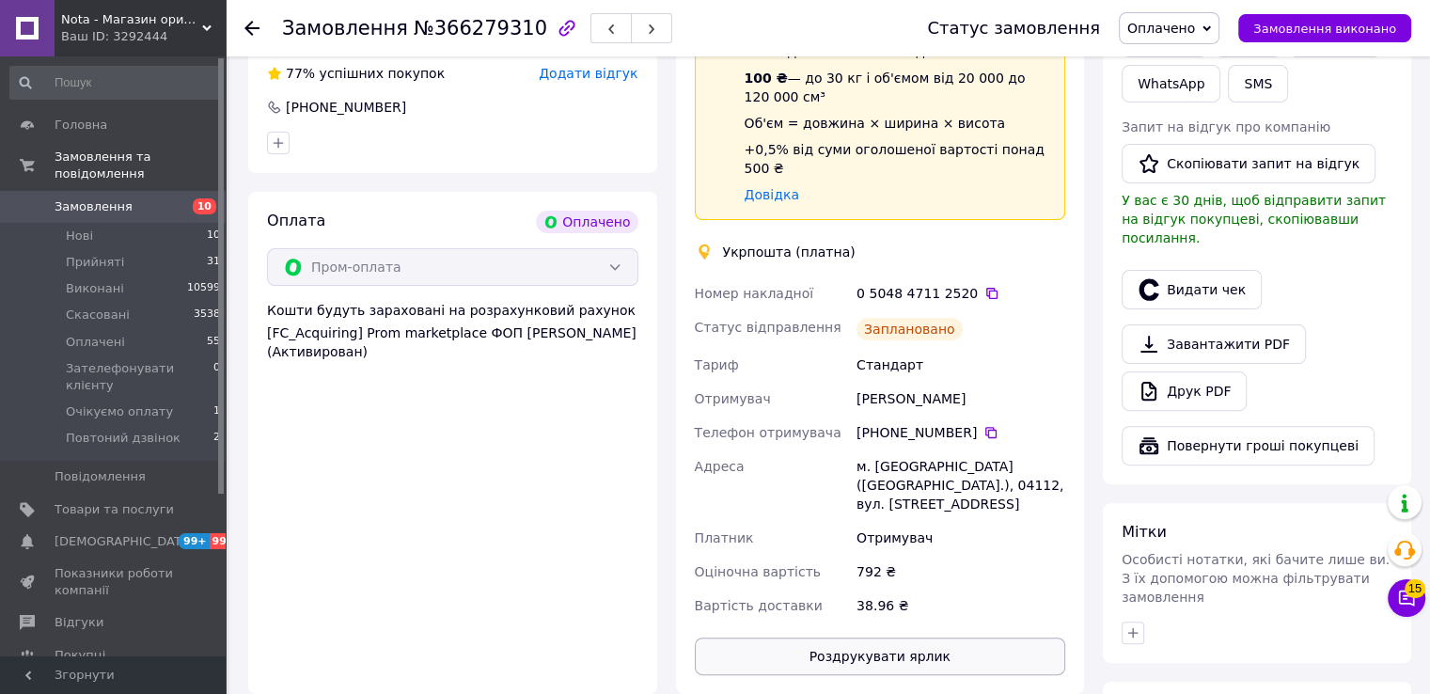
click at [888, 638] on button "Роздрукувати ярлик" at bounding box center [880, 657] width 371 height 38
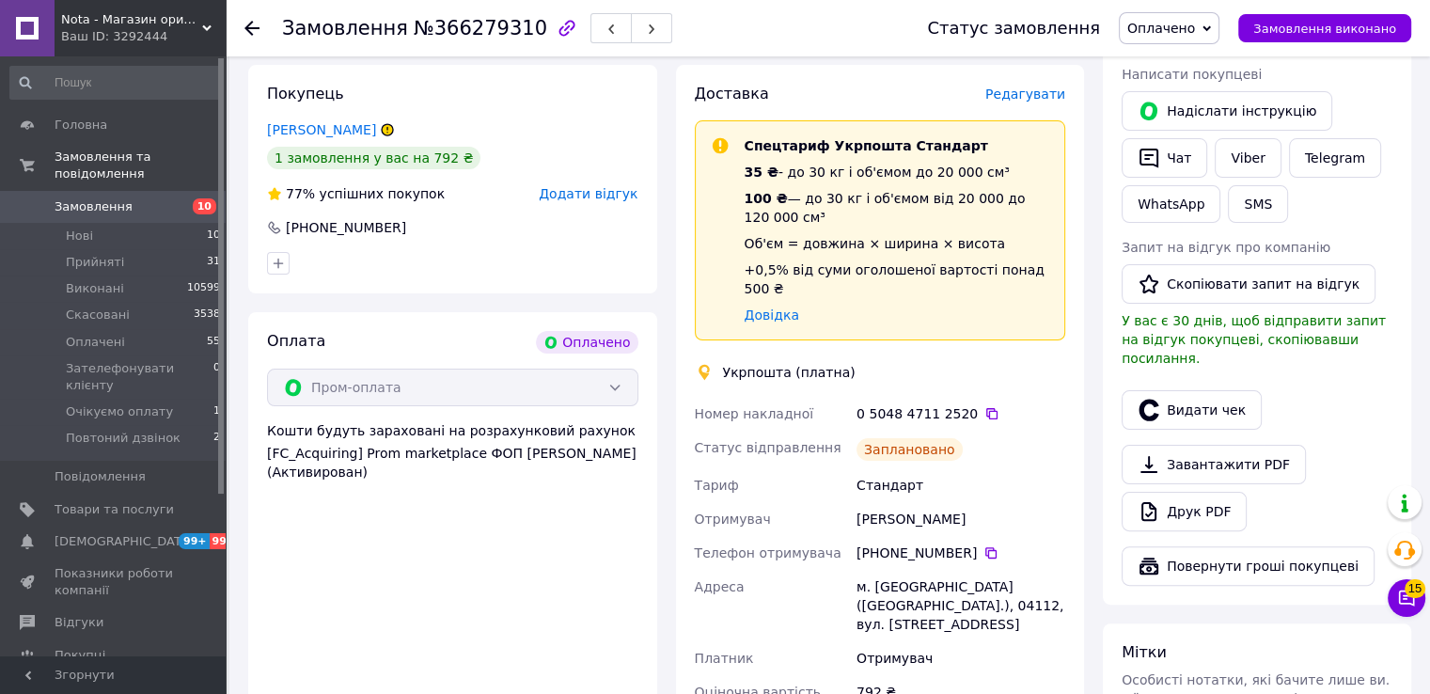
scroll to position [376, 0]
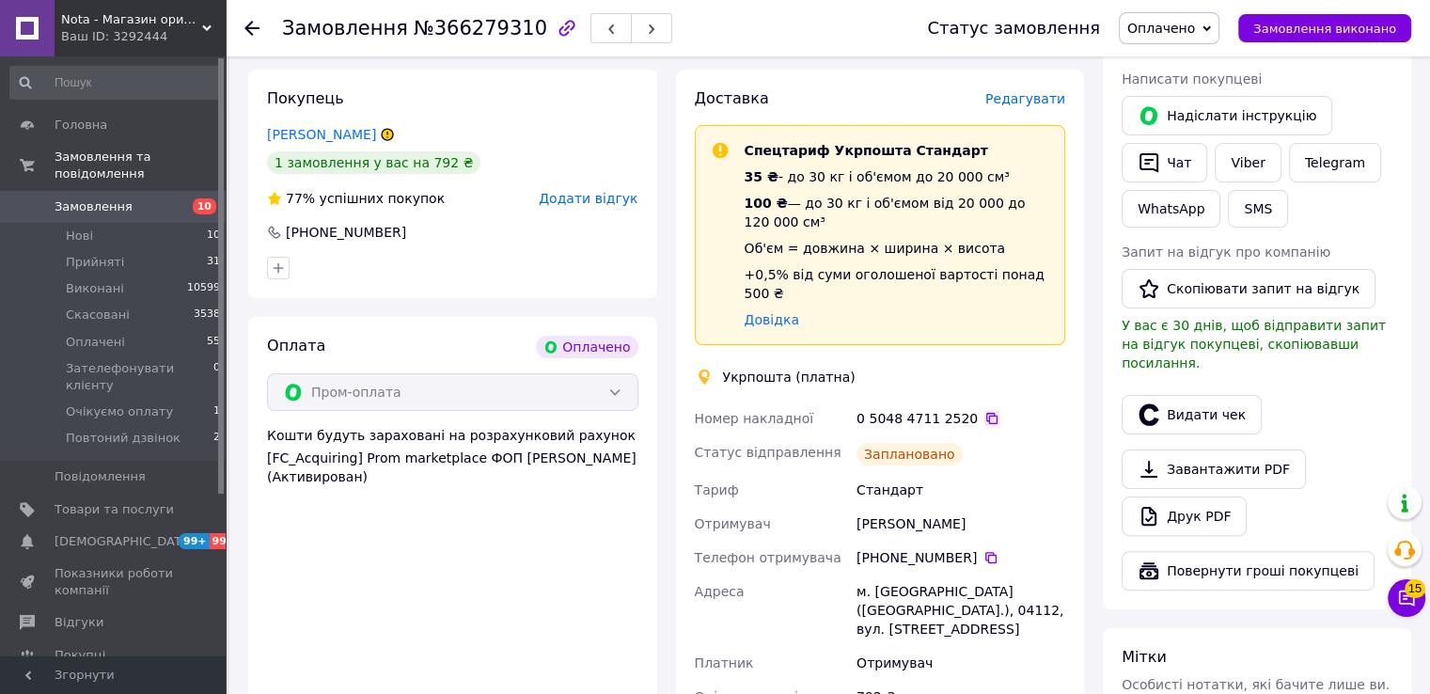
click at [984, 411] on icon at bounding box center [991, 418] width 15 height 15
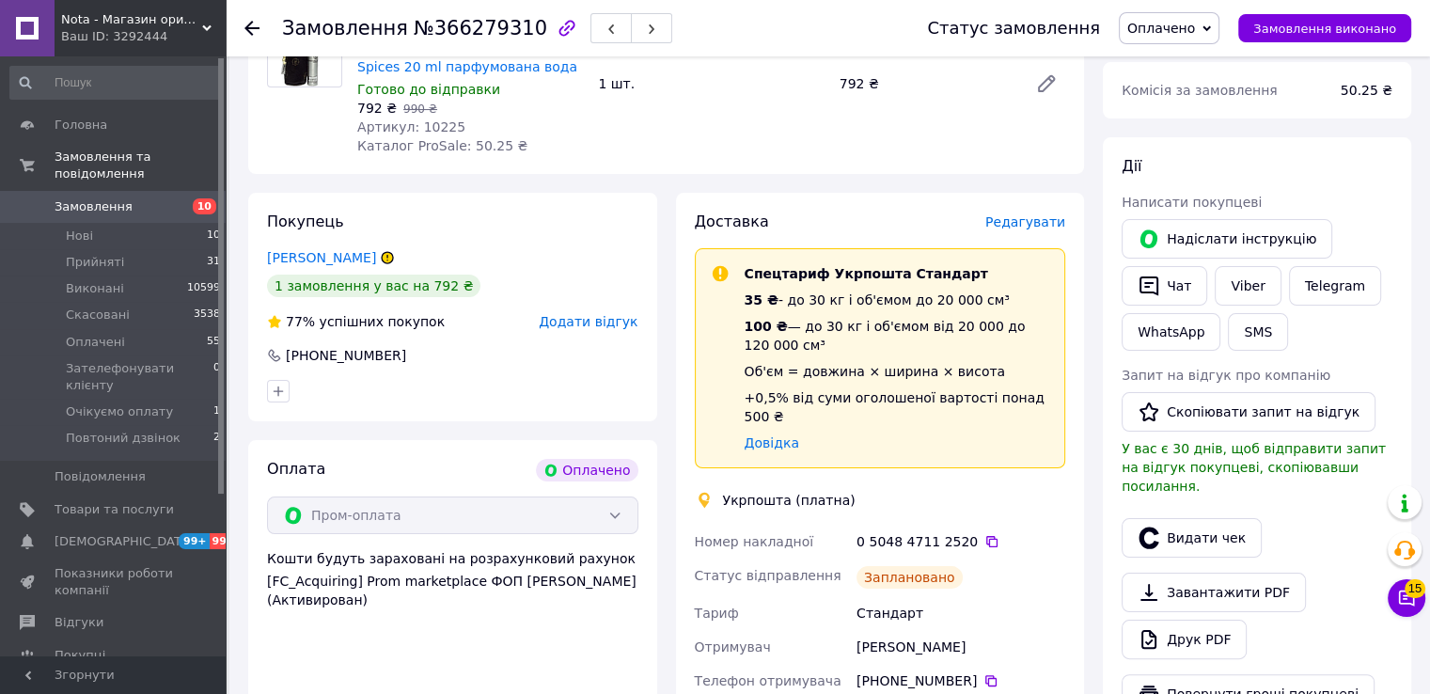
scroll to position [250, 0]
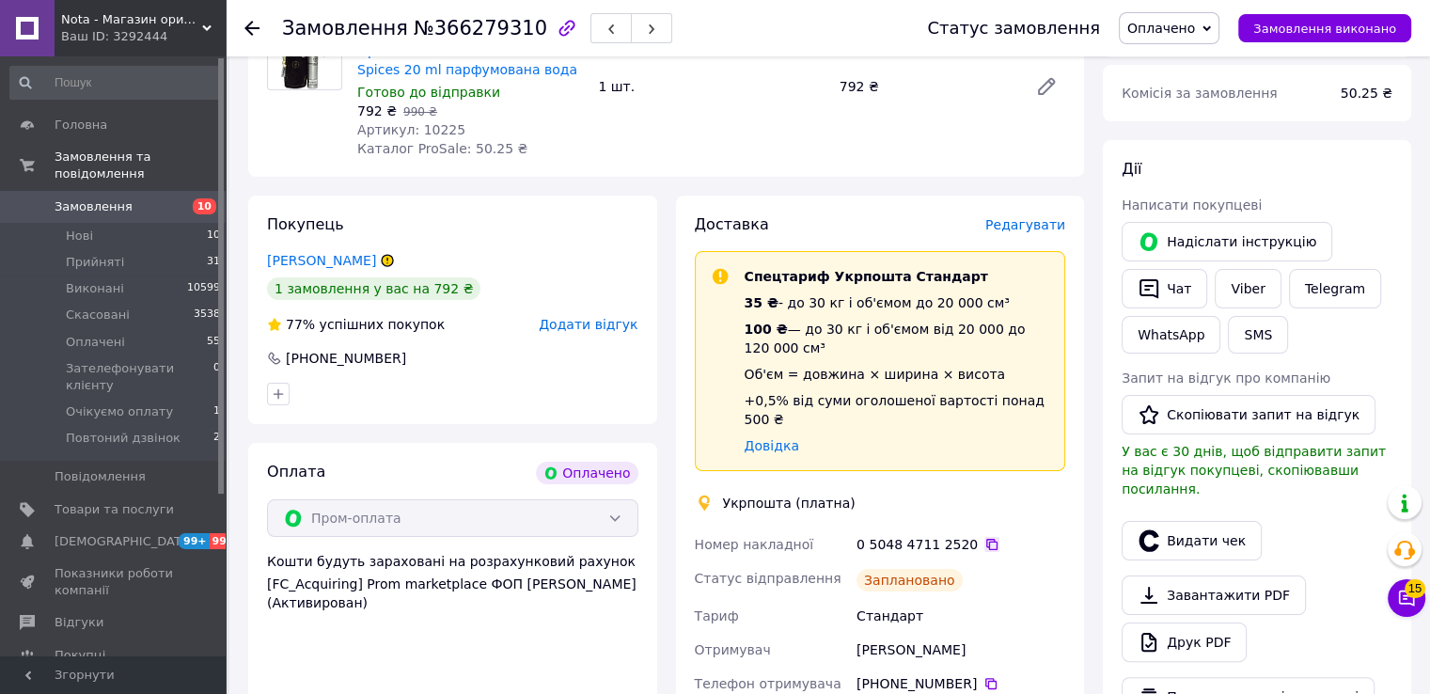
click at [984, 537] on icon at bounding box center [991, 544] width 15 height 15
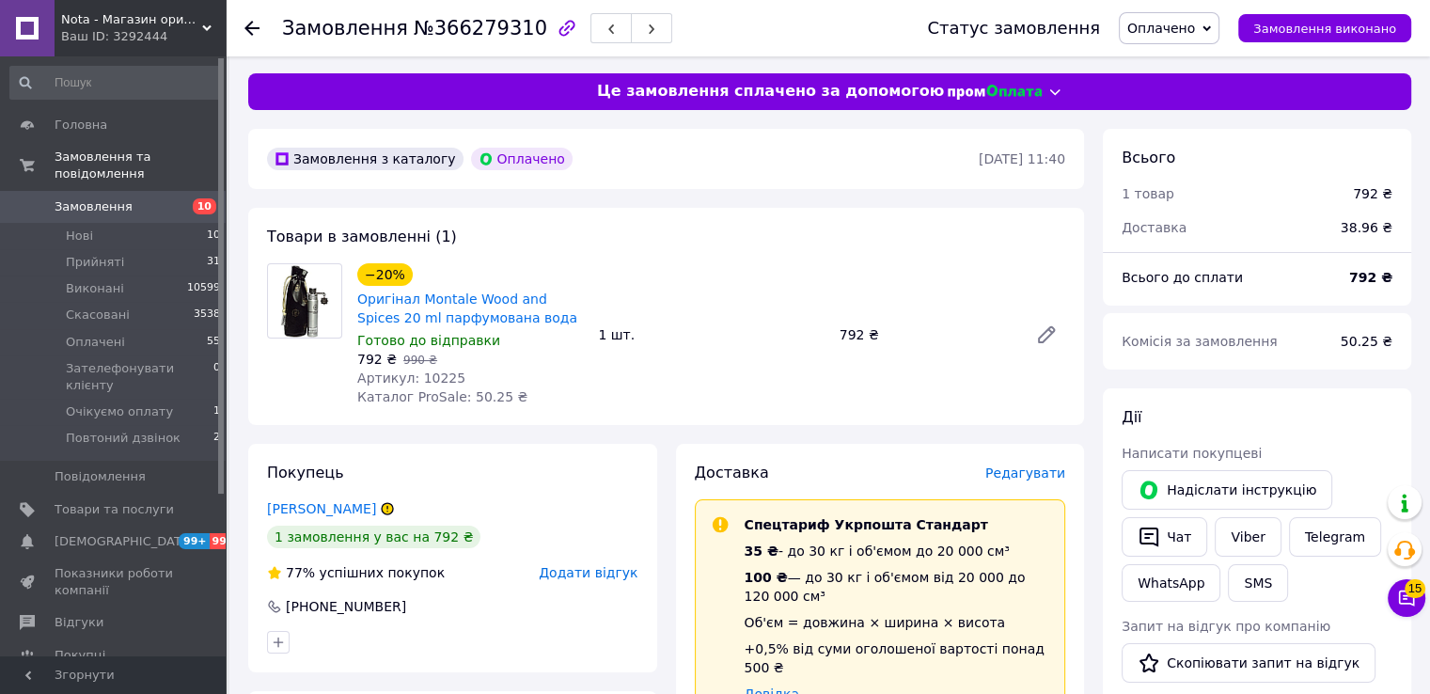
scroll to position [0, 0]
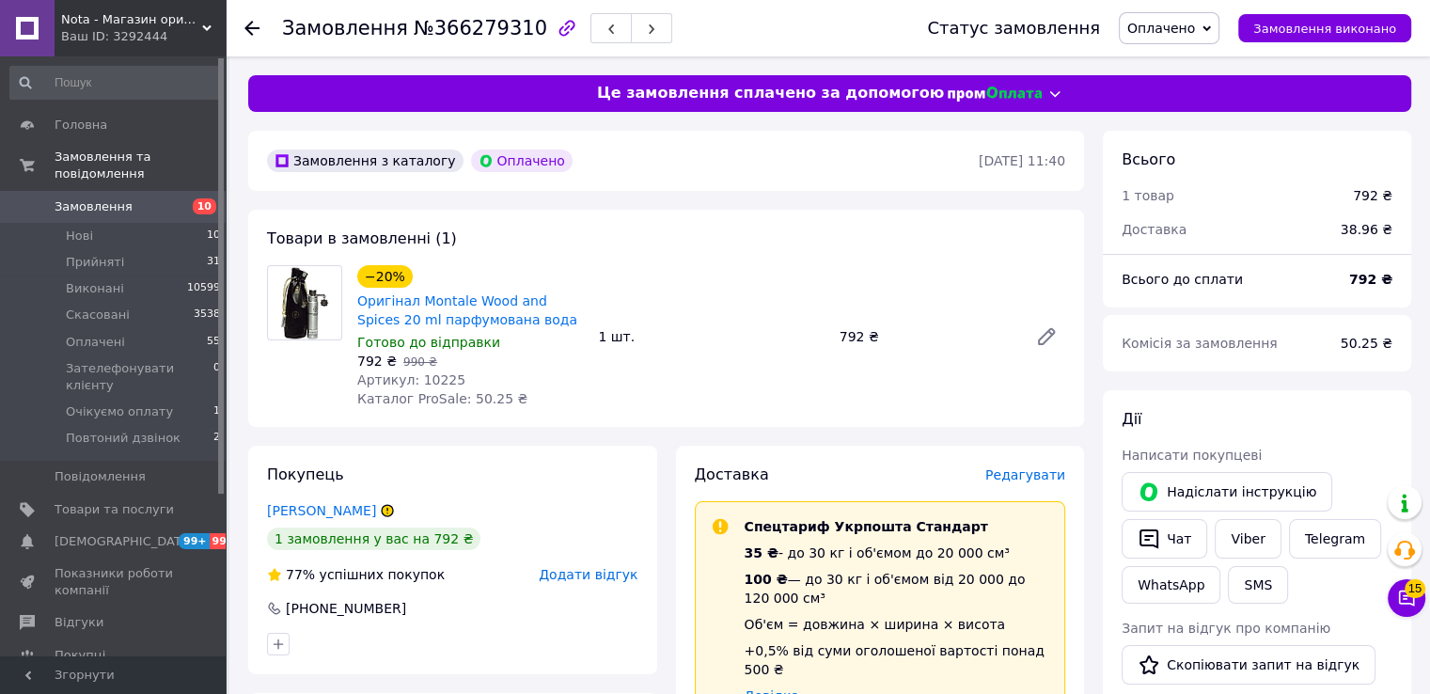
click at [1195, 36] on span "Оплачено" at bounding box center [1161, 28] width 68 height 15
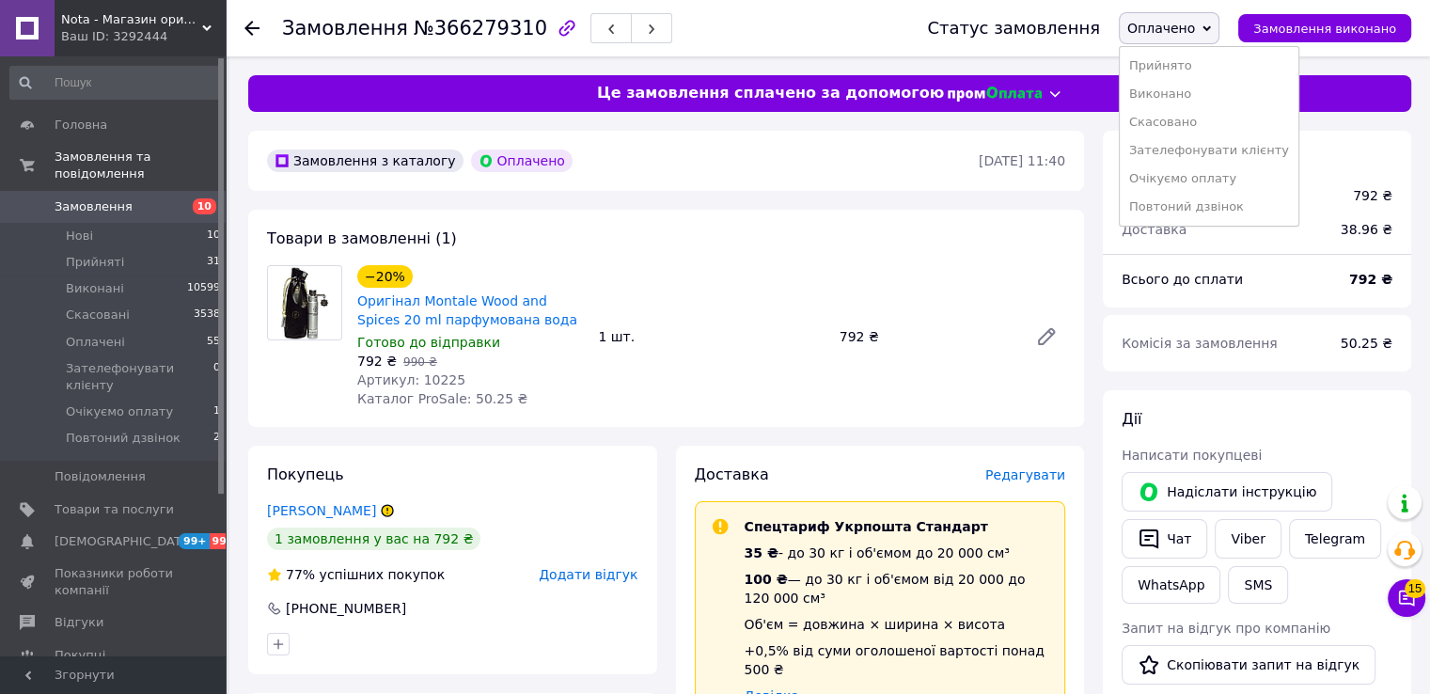
click at [1198, 66] on li "Прийнято" at bounding box center [1209, 66] width 179 height 28
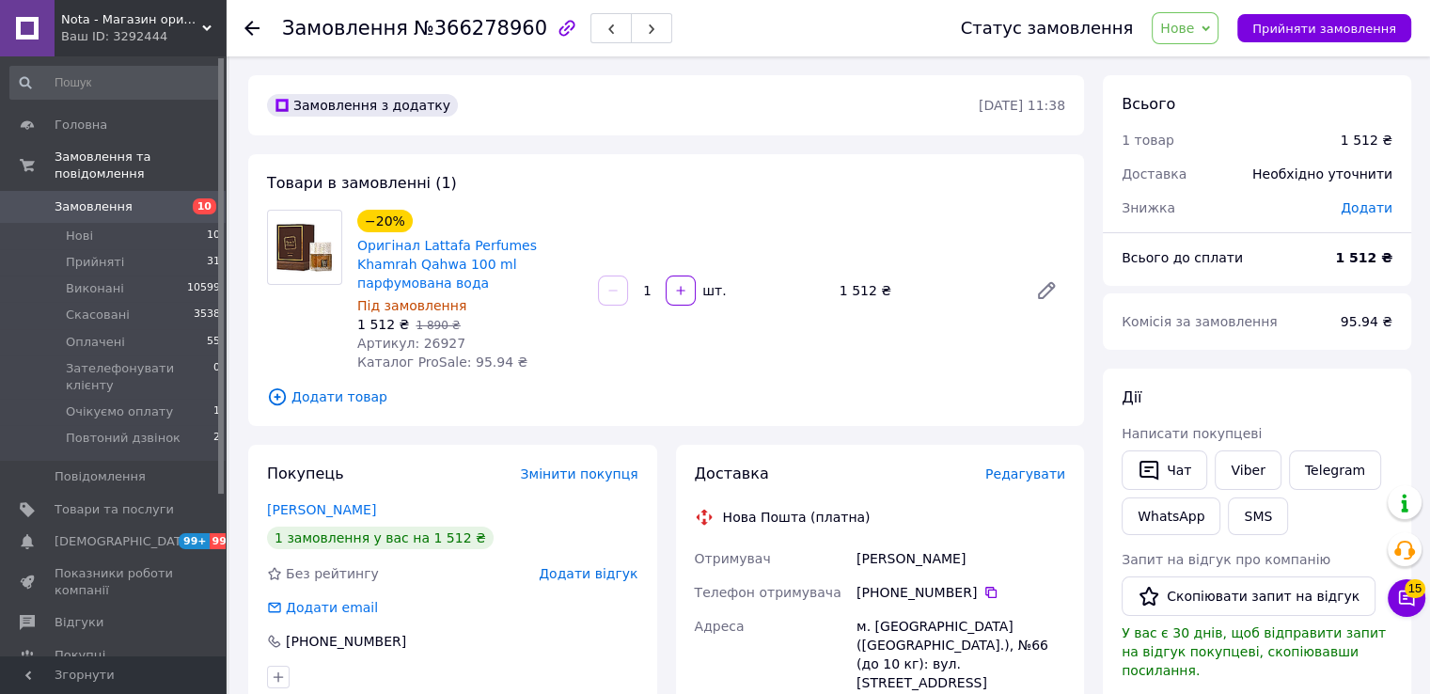
click at [429, 25] on span "№366278960" at bounding box center [481, 28] width 134 height 23
copy span "366278960"
drag, startPoint x: 560, startPoint y: 259, endPoint x: 417, endPoint y: 234, distance: 145.9
click at [417, 234] on div "−20% Оригінал Lattafa Perfumes Khamrah Qahwa 100 ml парфумована вода" at bounding box center [469, 251] width 229 height 87
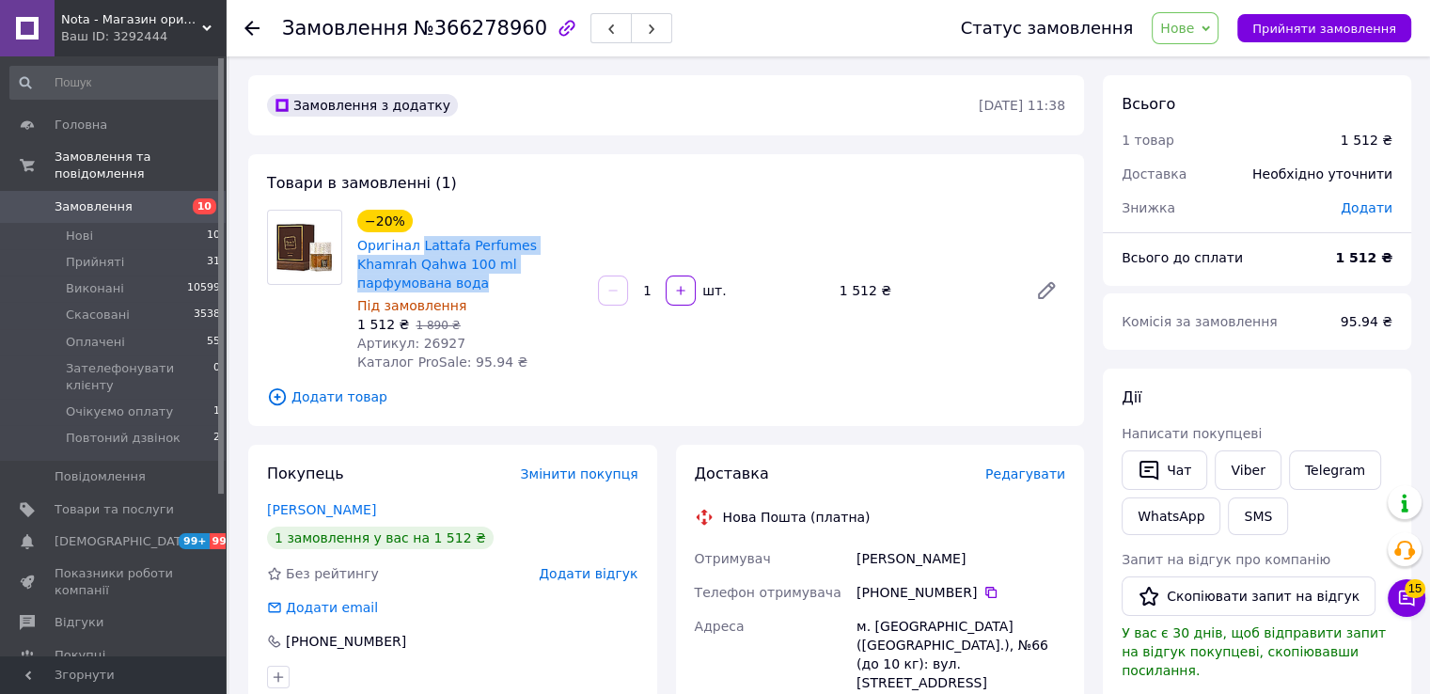
copy link "Lattafa Perfumes Khamrah Qahwa 100 ml парфумована вода"
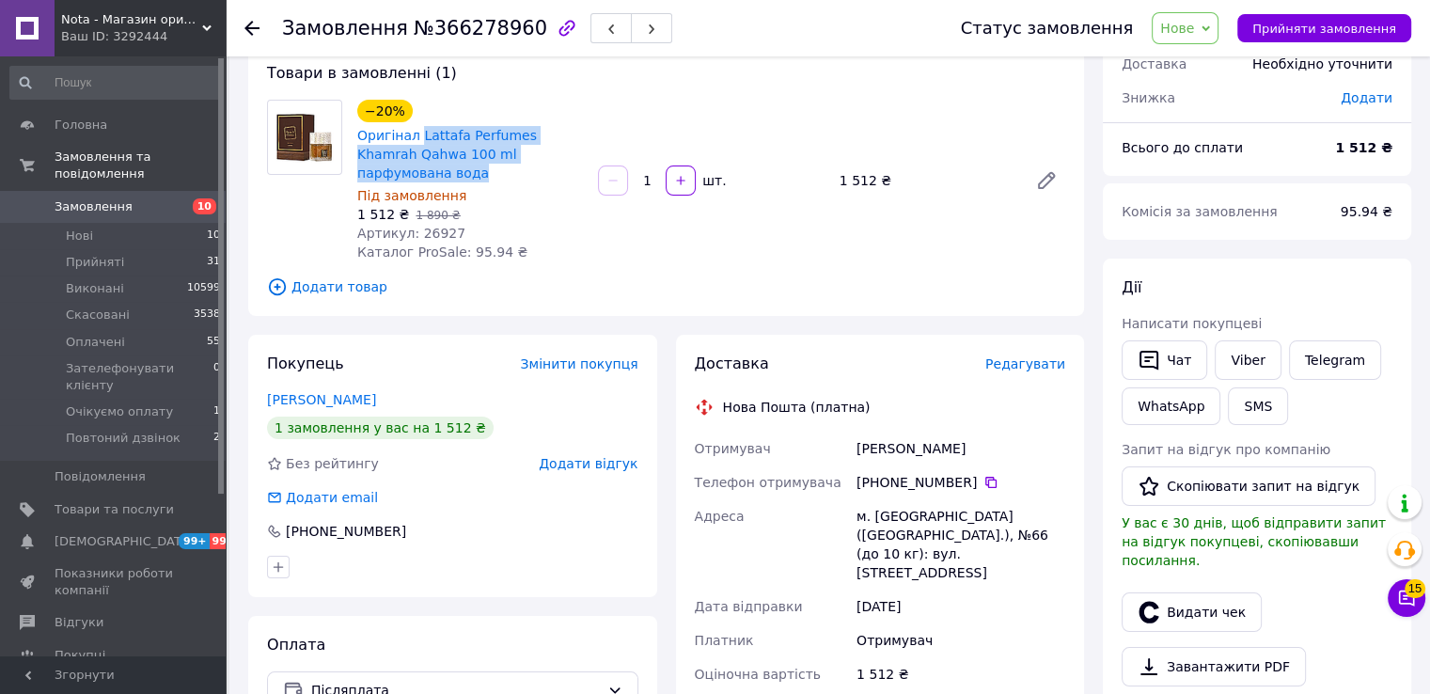
scroll to position [250, 0]
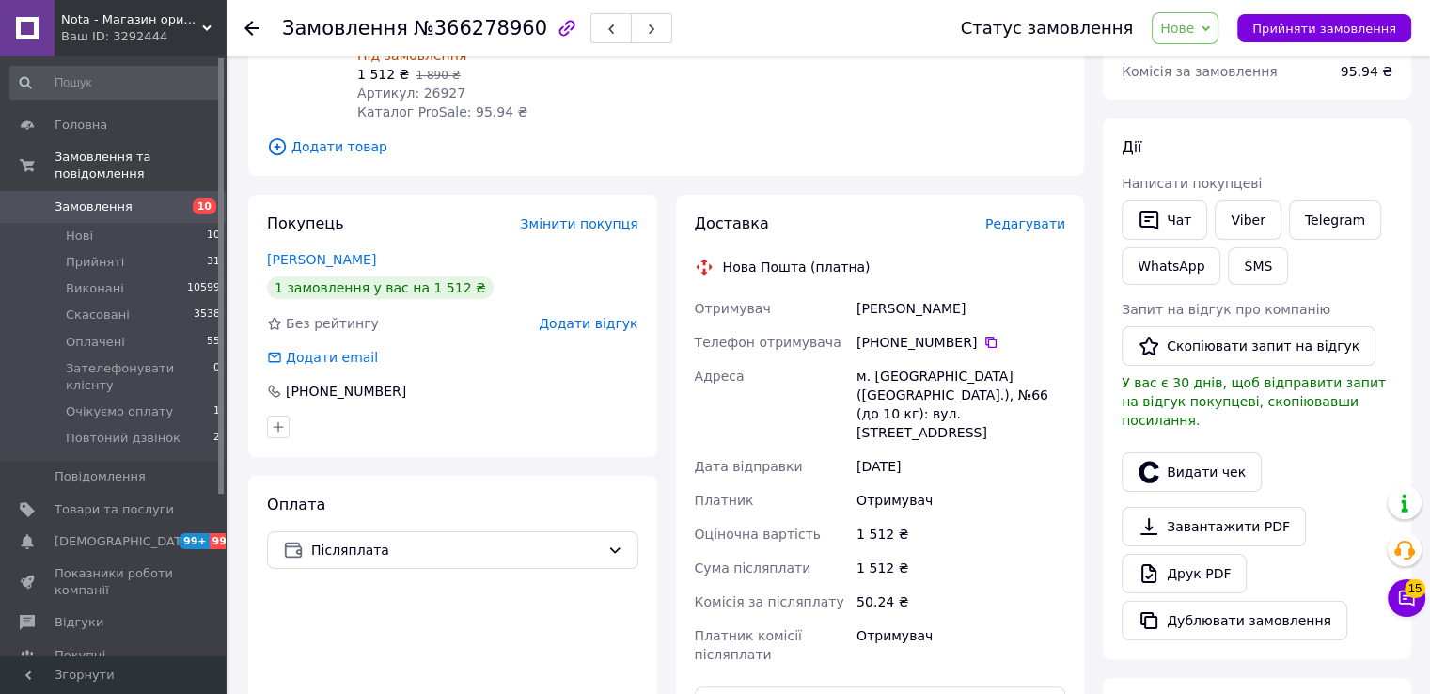
click at [871, 292] on div "[PERSON_NAME]" at bounding box center [961, 308] width 216 height 34
copy div "[PERSON_NAME]"
click at [984, 335] on icon at bounding box center [991, 342] width 15 height 15
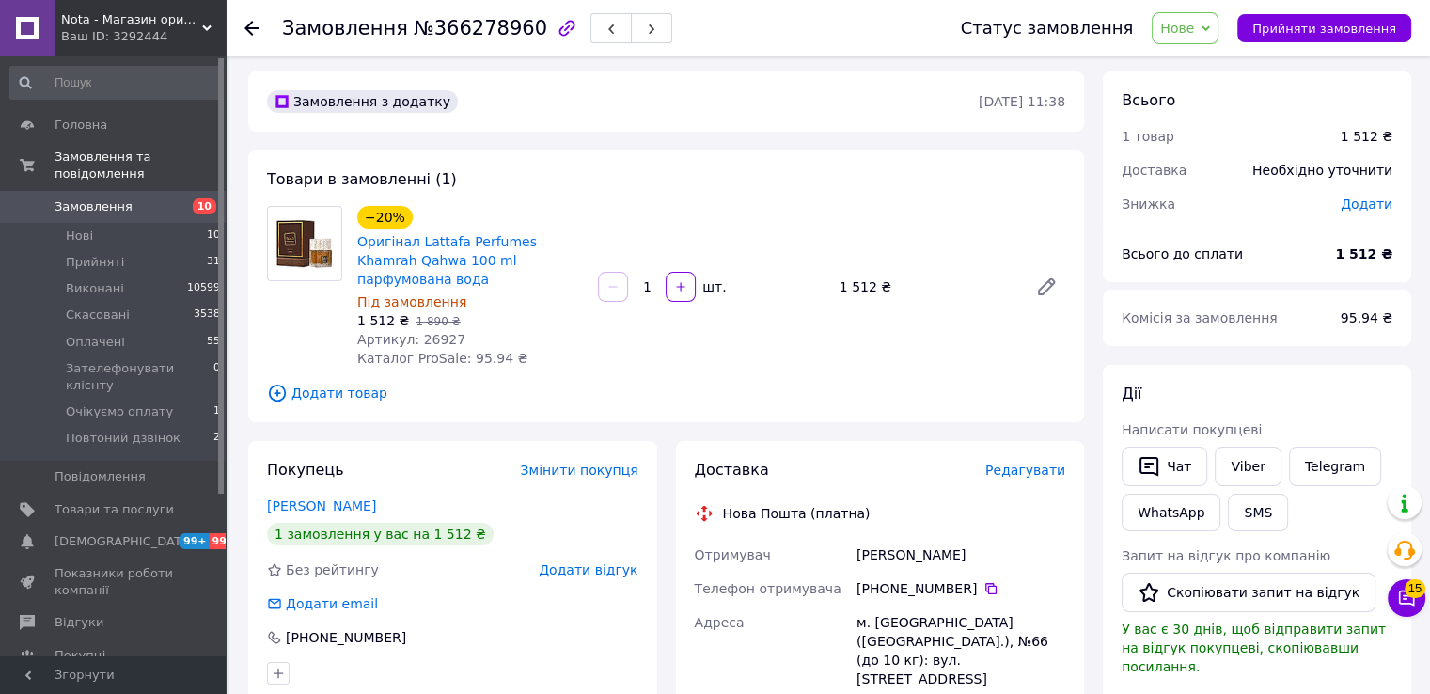
scroll to position [0, 0]
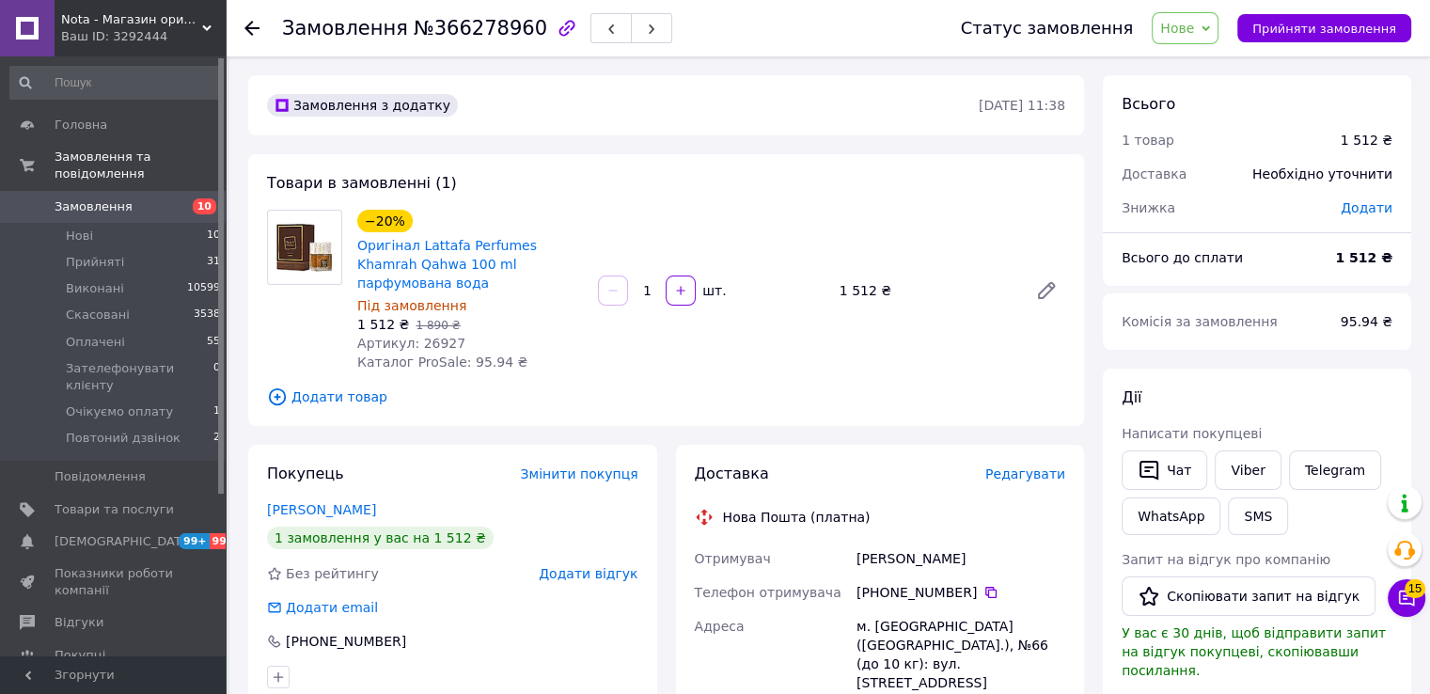
click at [431, 336] on span "Артикул: 26927" at bounding box center [411, 343] width 108 height 15
copy span "26927"
click at [325, 501] on div "Покупець Змінити покупця [PERSON_NAME] 1 замовлення у вас на 1 512 ₴ Без рейтин…" at bounding box center [452, 576] width 409 height 262
click at [342, 502] on link "[PERSON_NAME]" at bounding box center [321, 509] width 109 height 15
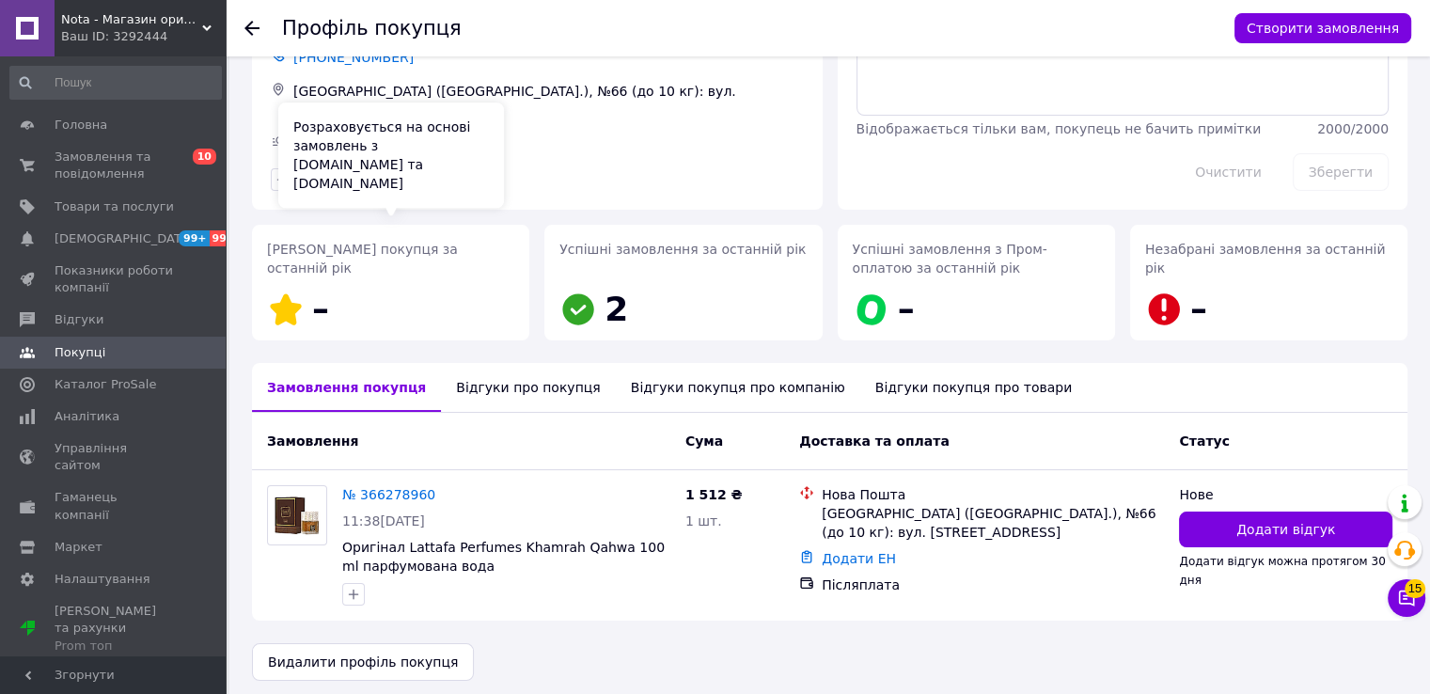
scroll to position [128, 0]
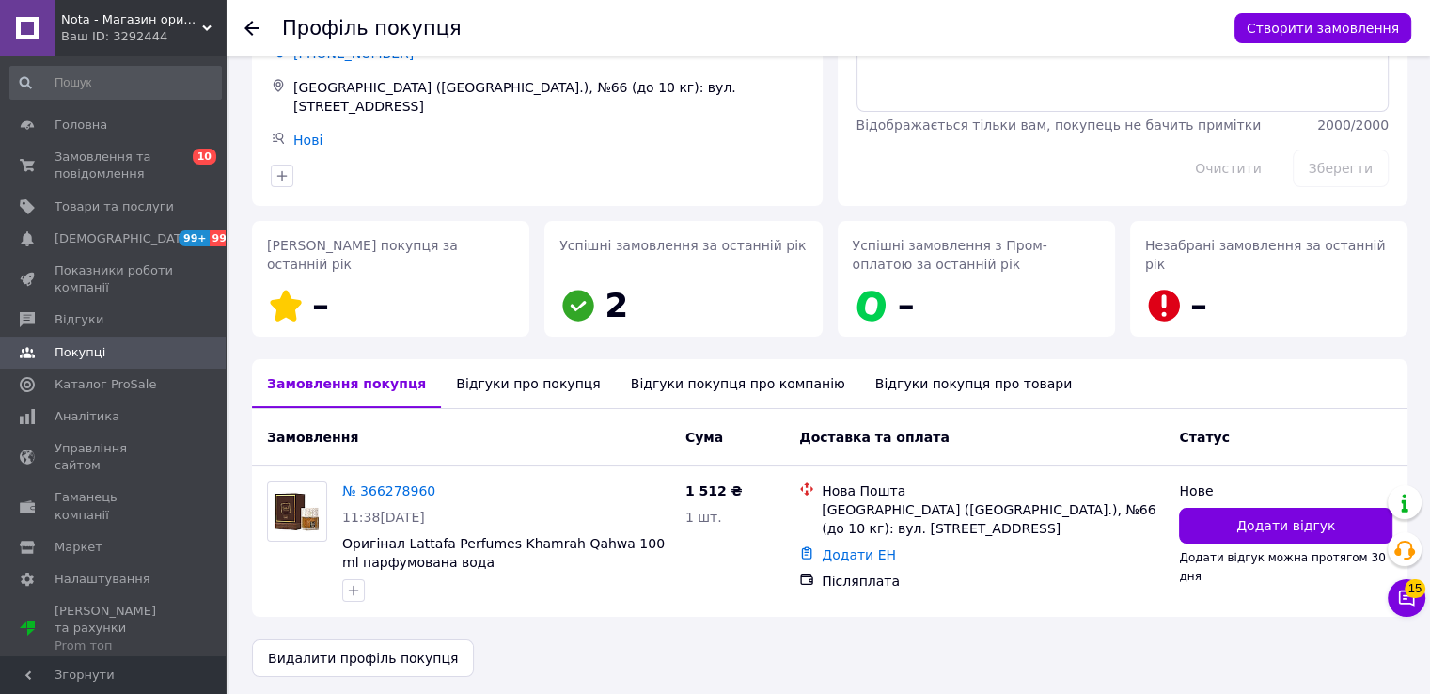
click at [505, 371] on div "Відгуки про покупця" at bounding box center [528, 383] width 174 height 49
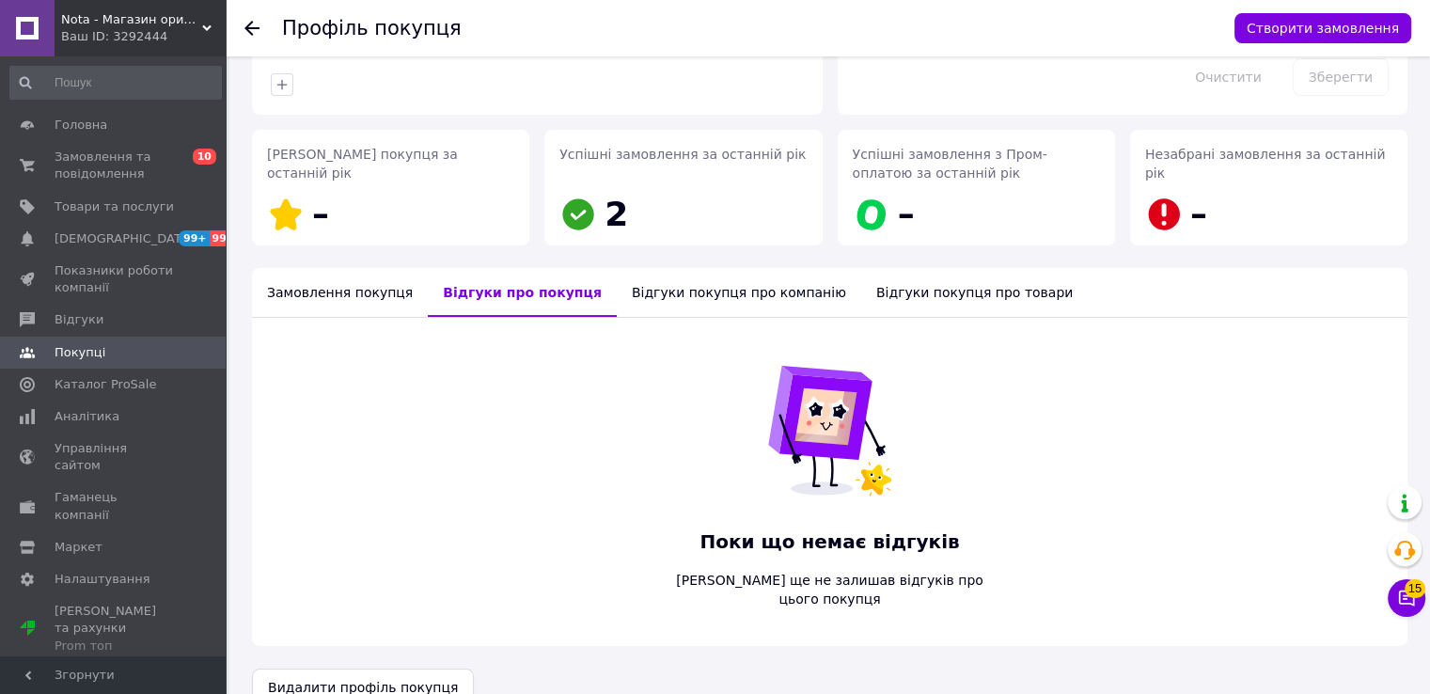
scroll to position [229, 0]
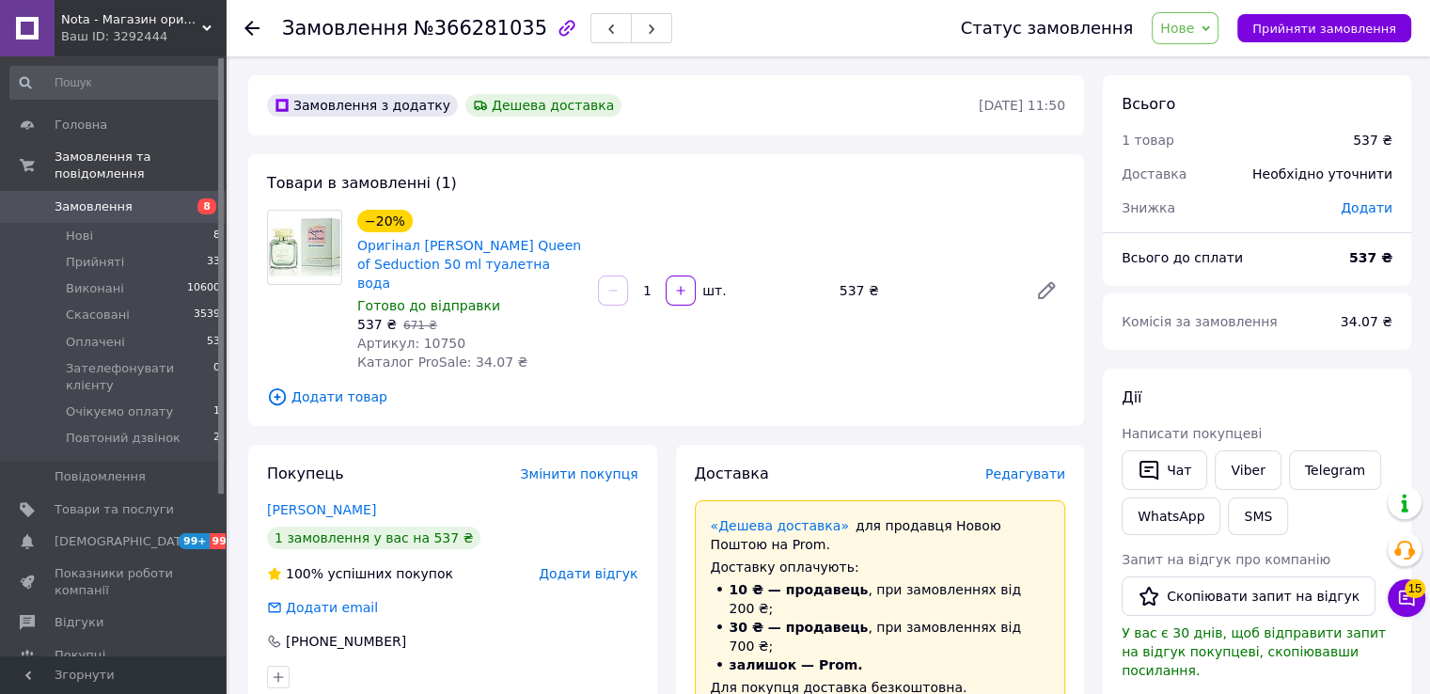
click at [468, 28] on span "№366281035" at bounding box center [481, 28] width 134 height 23
copy span "366281035"
drag, startPoint x: 554, startPoint y: 273, endPoint x: 418, endPoint y: 247, distance: 137.8
click at [418, 247] on span "Оригінал Antonio Banderas Queen of Seduction 50 ml туалетна вода" at bounding box center [470, 264] width 226 height 56
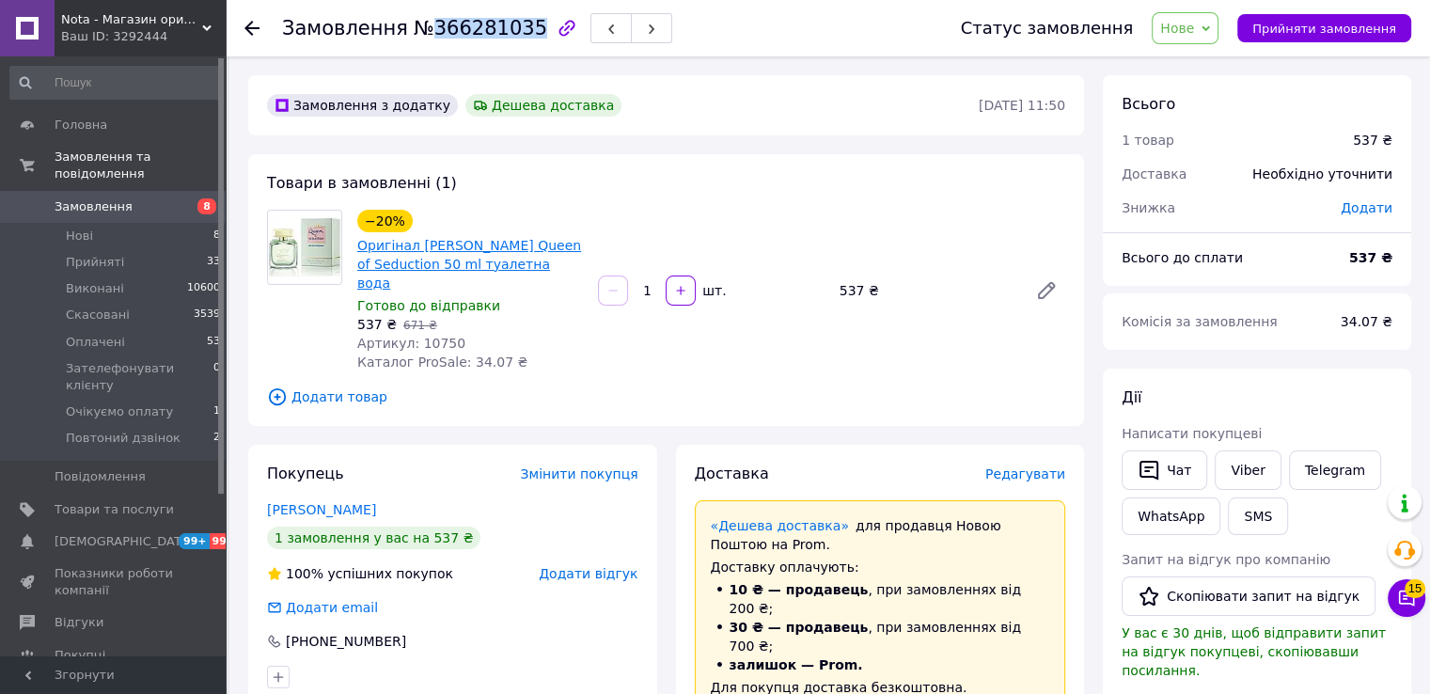
copy link "Antonio Banderas Queen of Seduction 50 ml туалетна вода"
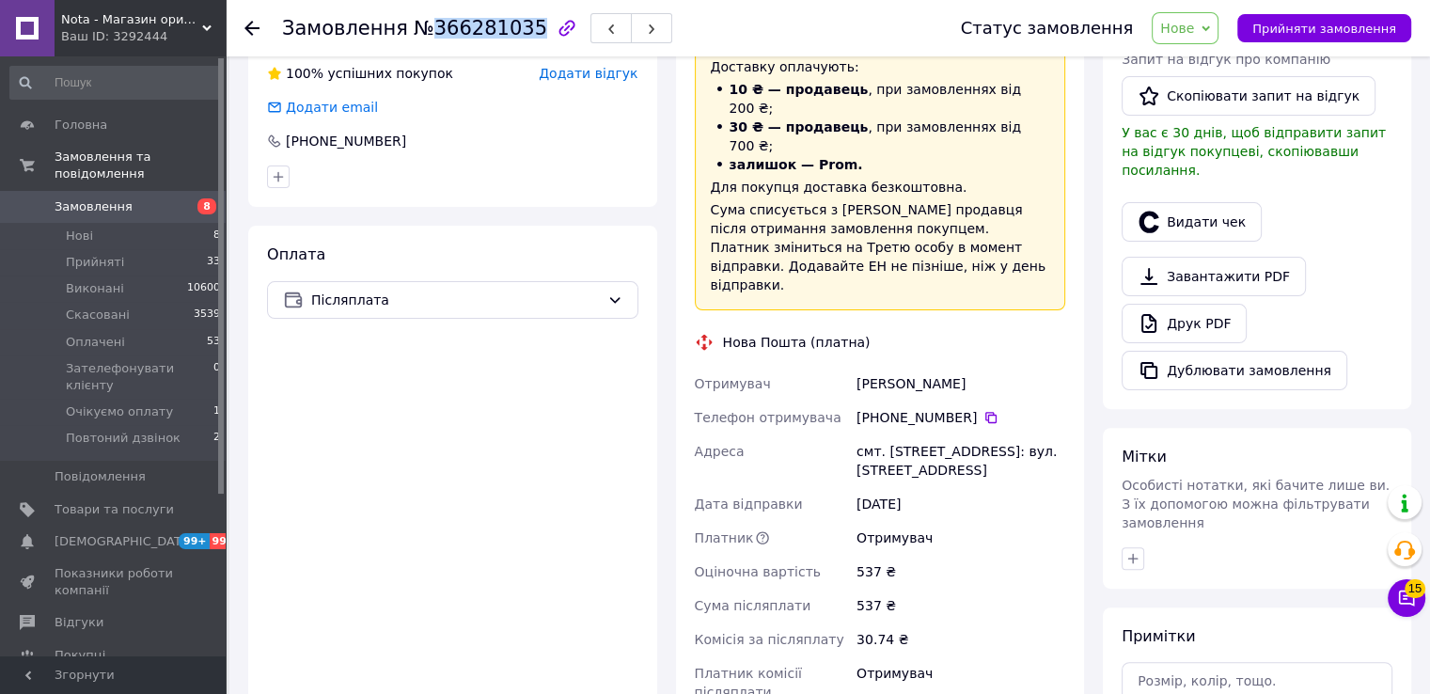
scroll to position [501, 0]
click at [874, 366] on div "Фомін Олександр" at bounding box center [961, 383] width 216 height 34
copy div "Фомін Олександр"
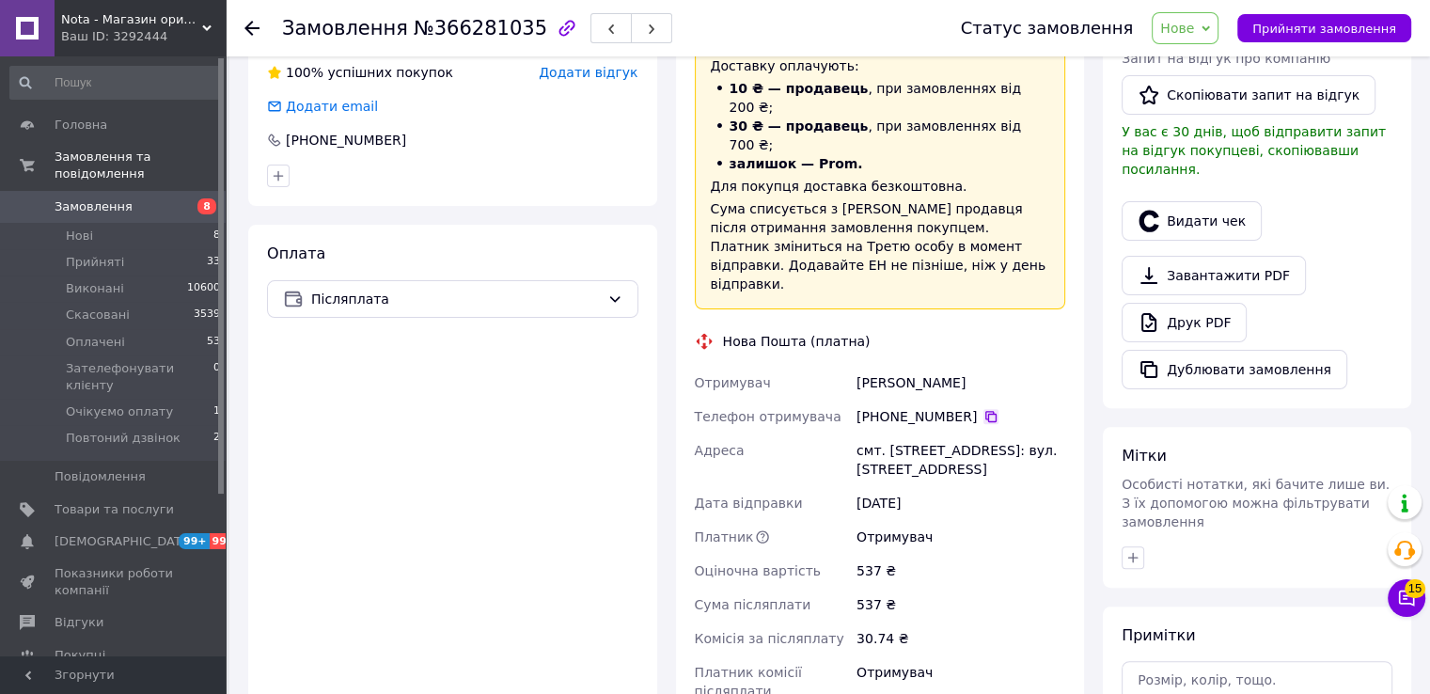
click at [984, 409] on icon at bounding box center [991, 416] width 15 height 15
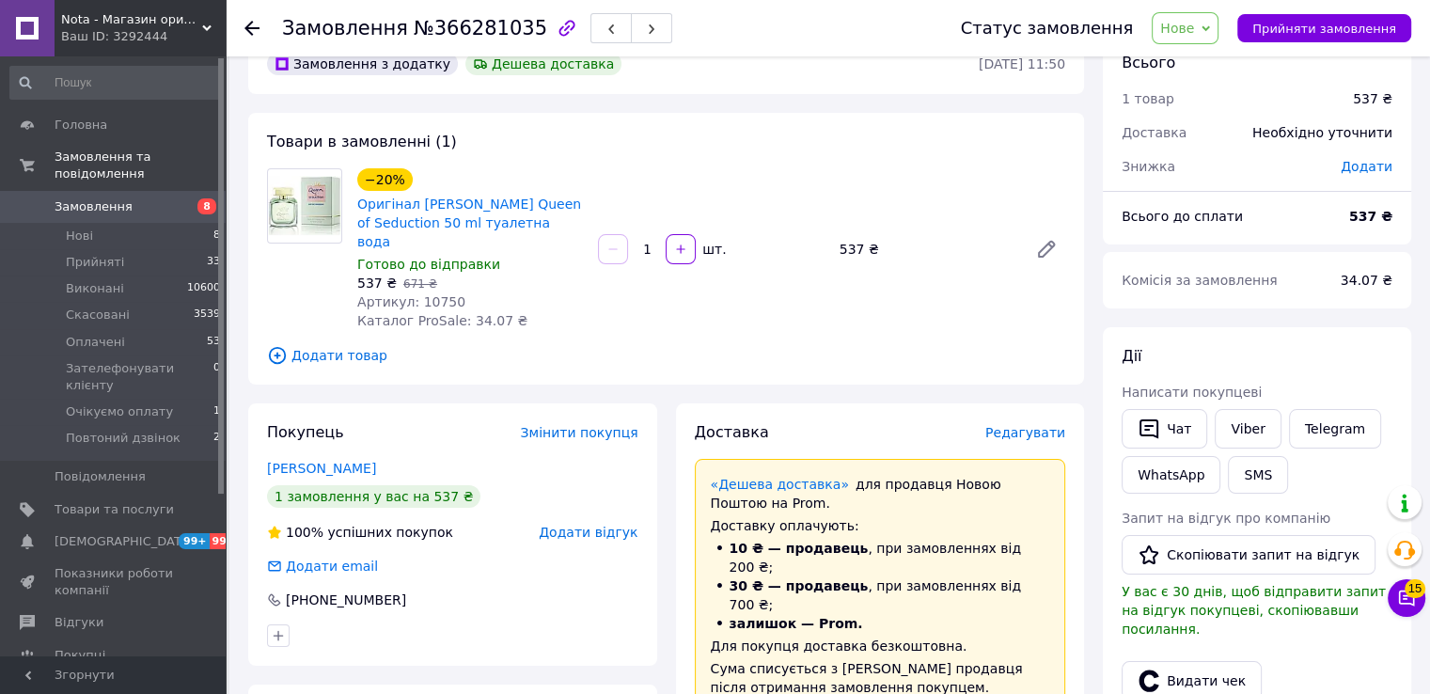
scroll to position [0, 0]
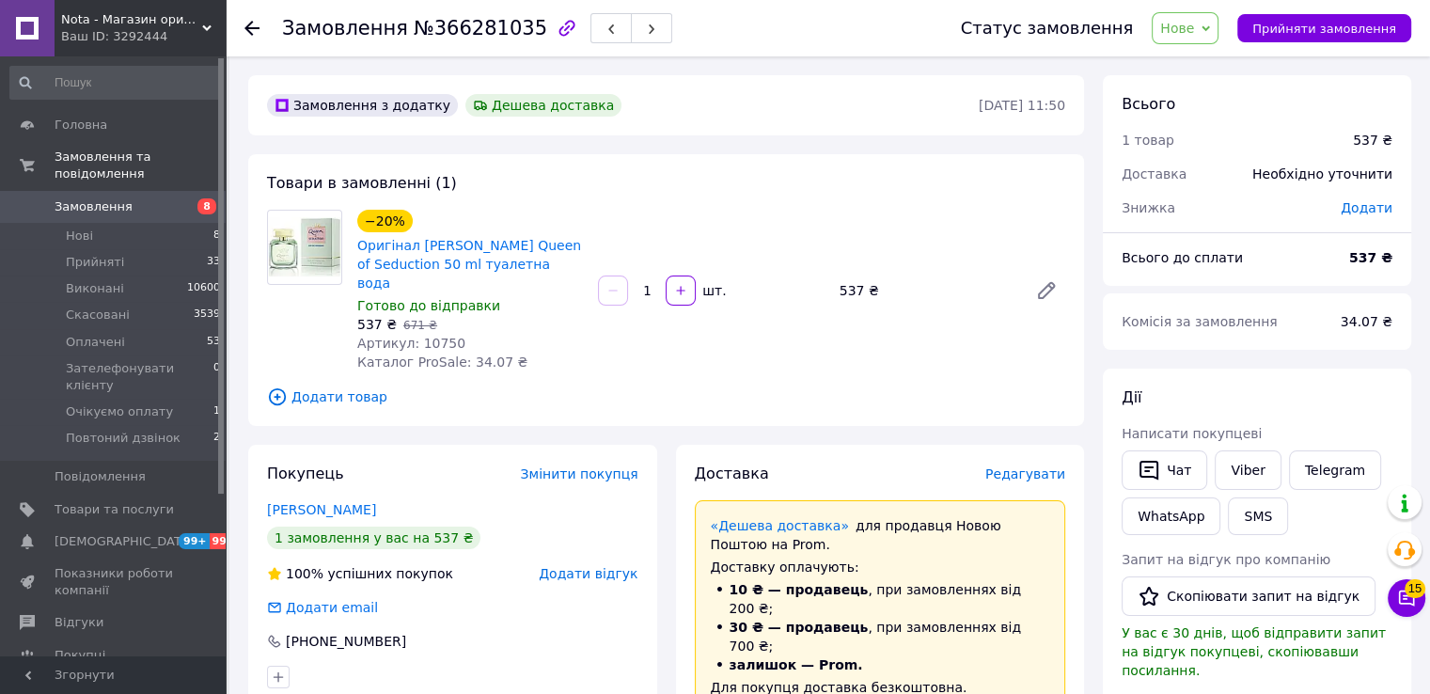
click at [421, 336] on span "Артикул: 10750" at bounding box center [411, 343] width 108 height 15
copy span "10750"
click at [477, 27] on span "№366281035" at bounding box center [481, 28] width 134 height 23
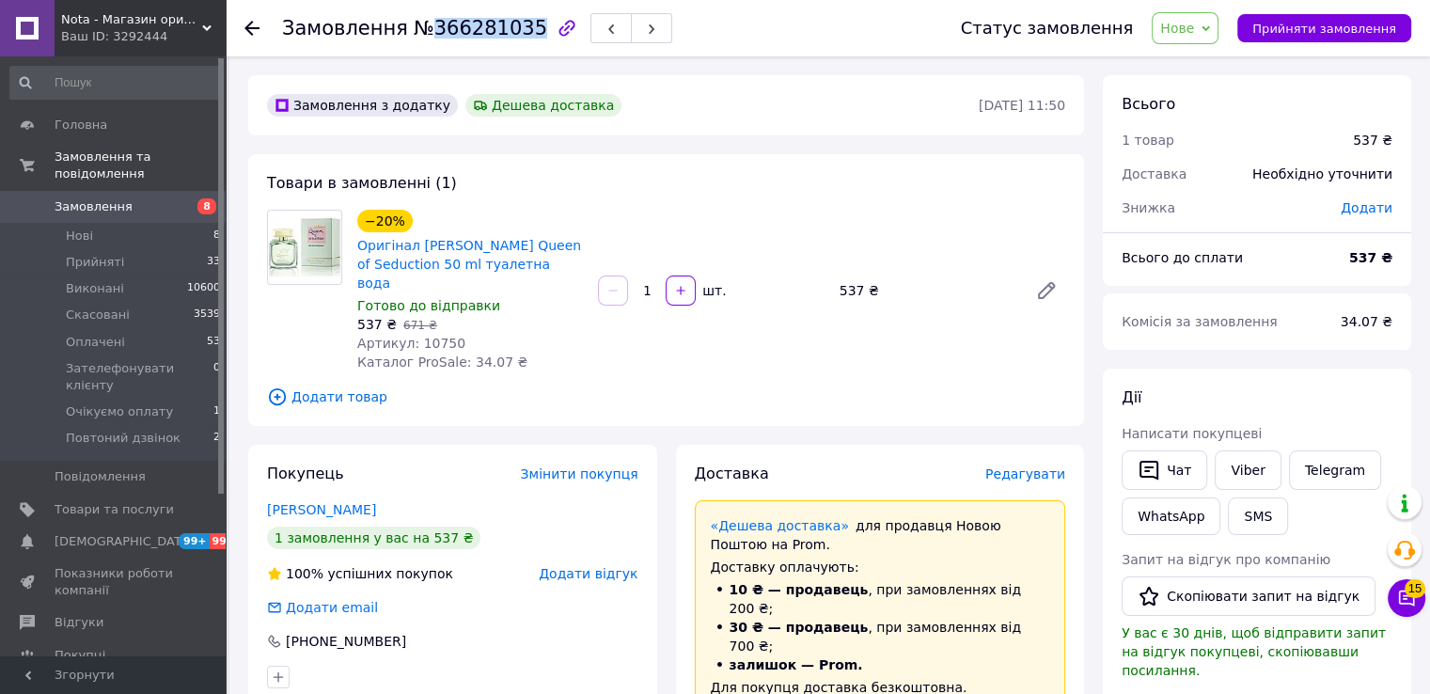
copy span "366281035"
click at [339, 502] on link "Фомін Олександр" at bounding box center [321, 509] width 109 height 15
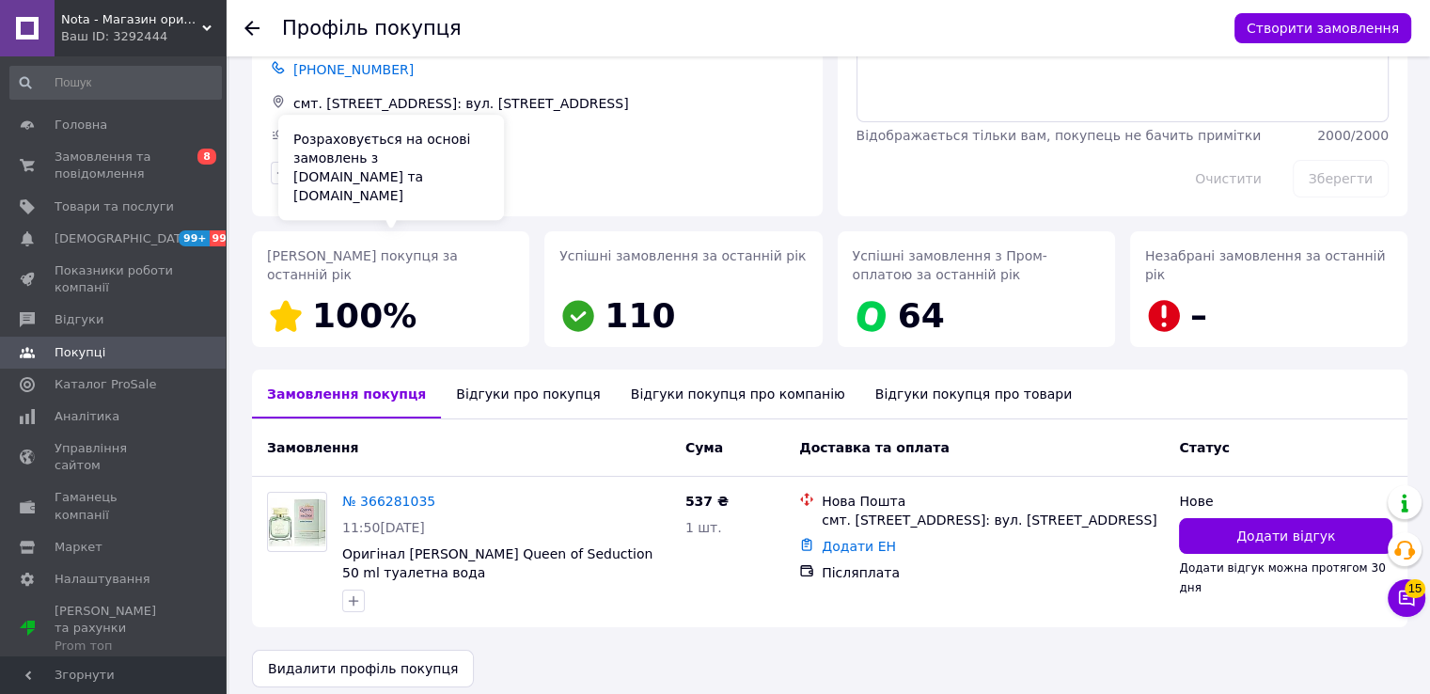
scroll to position [128, 0]
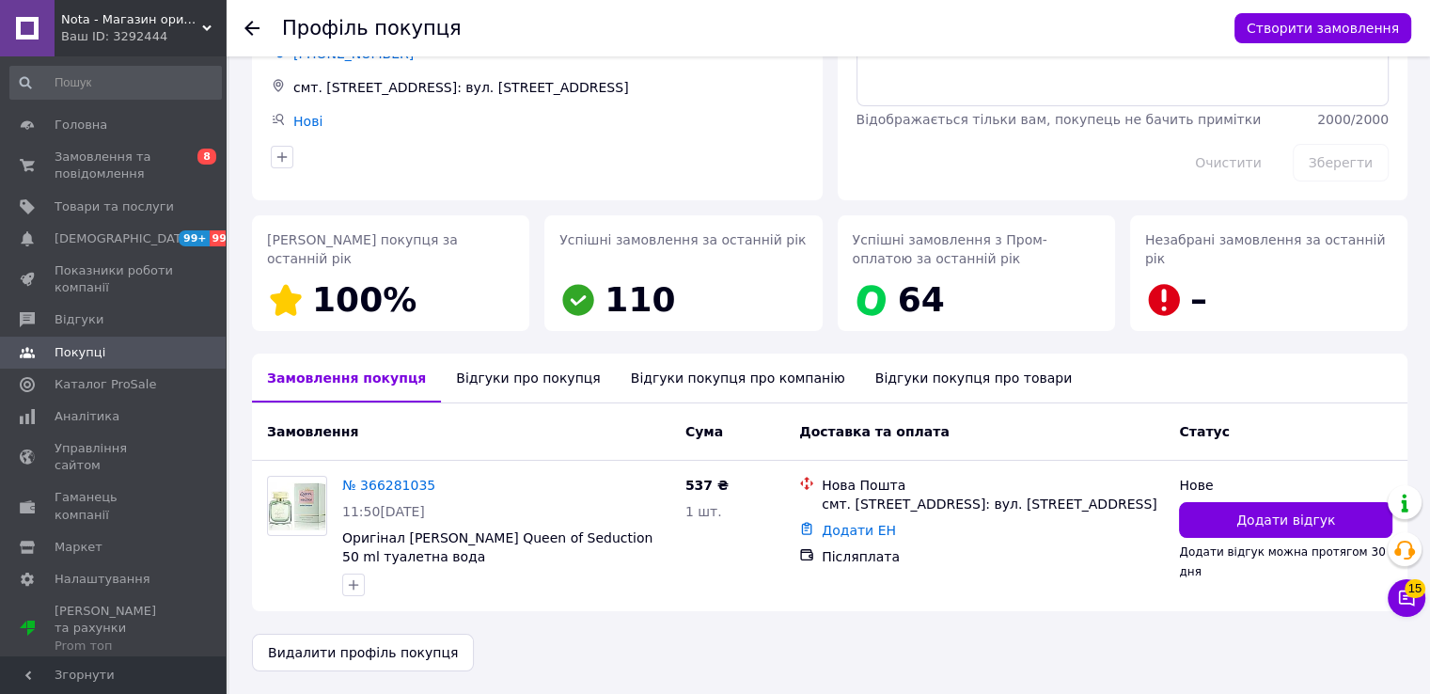
click at [478, 394] on div "Відгуки про покупця" at bounding box center [528, 378] width 174 height 49
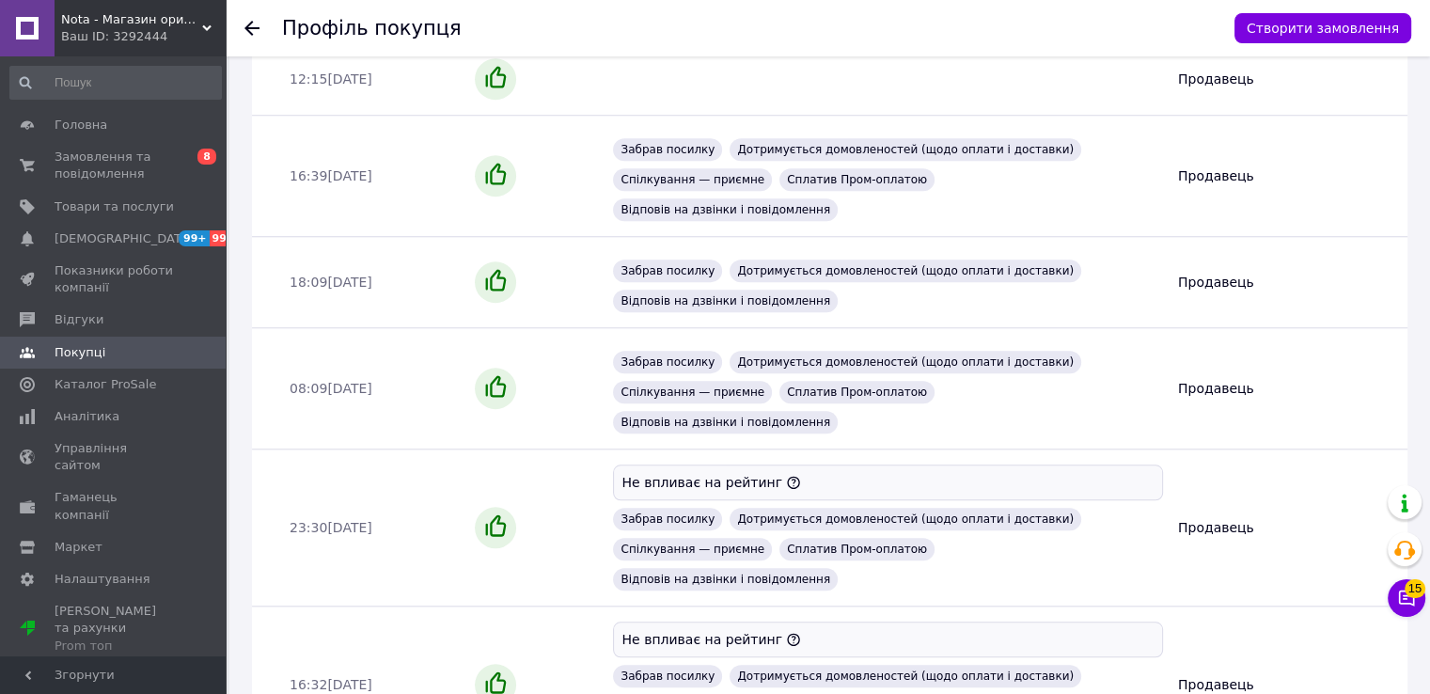
scroll to position [1644, 0]
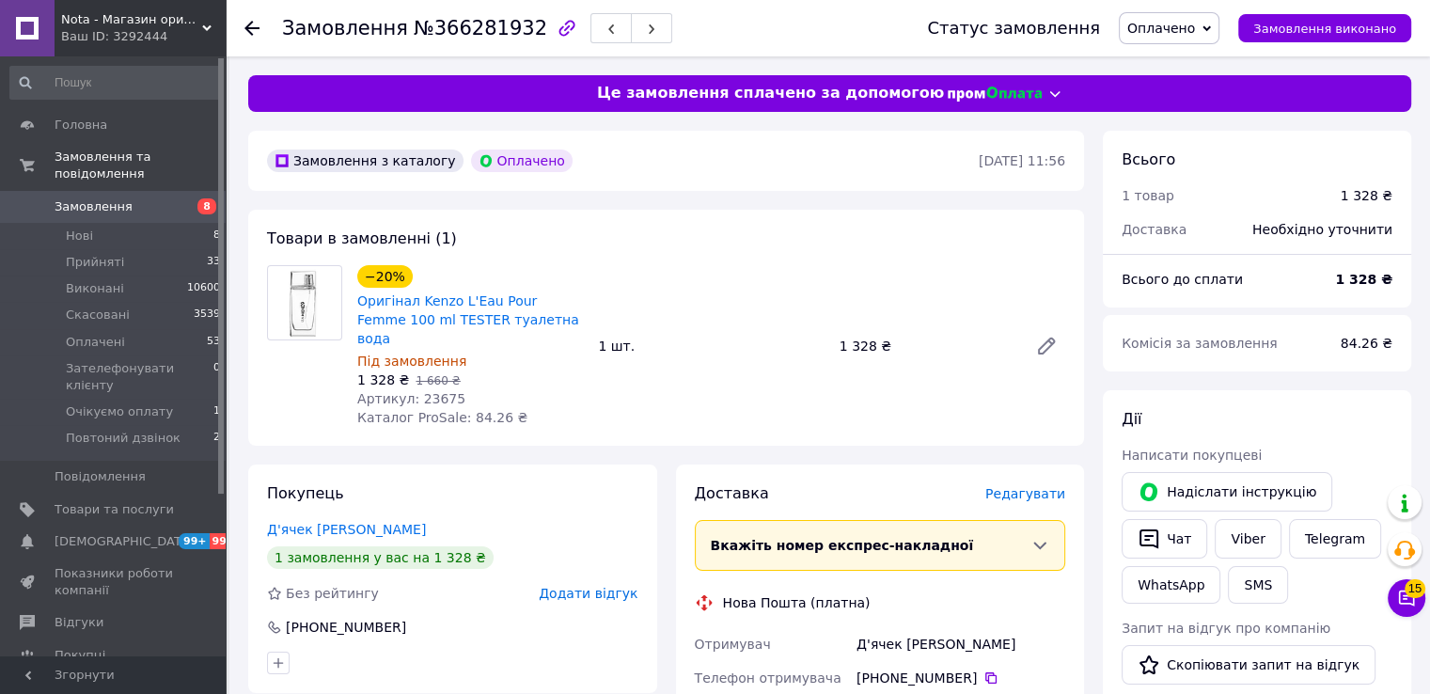
click at [494, 28] on span "№366281932" at bounding box center [481, 28] width 134 height 23
copy span "366281932"
drag, startPoint x: 559, startPoint y: 321, endPoint x: 417, endPoint y: 298, distance: 143.8
click at [417, 298] on span "Оригінал Kenzo L'Eau Pour Femme 100 ml TESTER туалетна вода" at bounding box center [470, 319] width 226 height 56
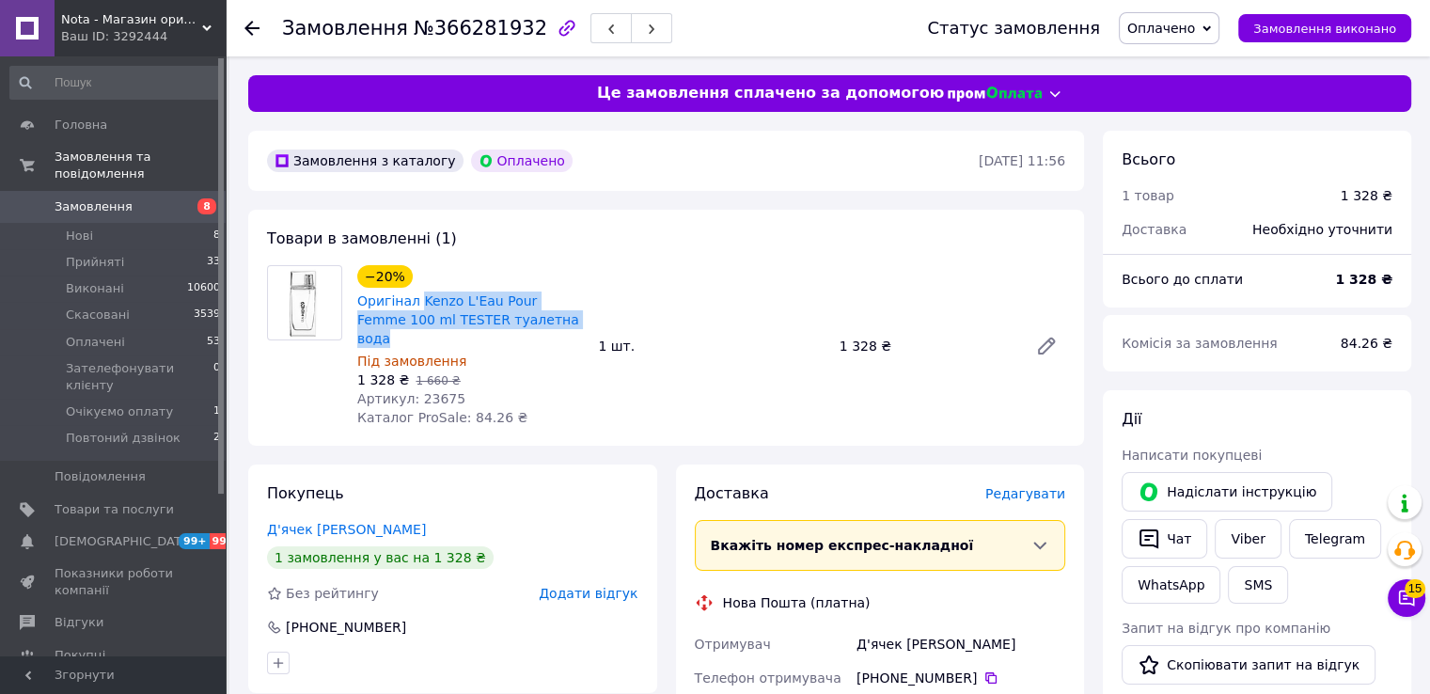
copy link "Kenzo L'Eau Pour Femme 100 ml TESTER туалетна вода"
click at [427, 391] on span "Артикул: 23675" at bounding box center [411, 398] width 108 height 15
copy span "23675"
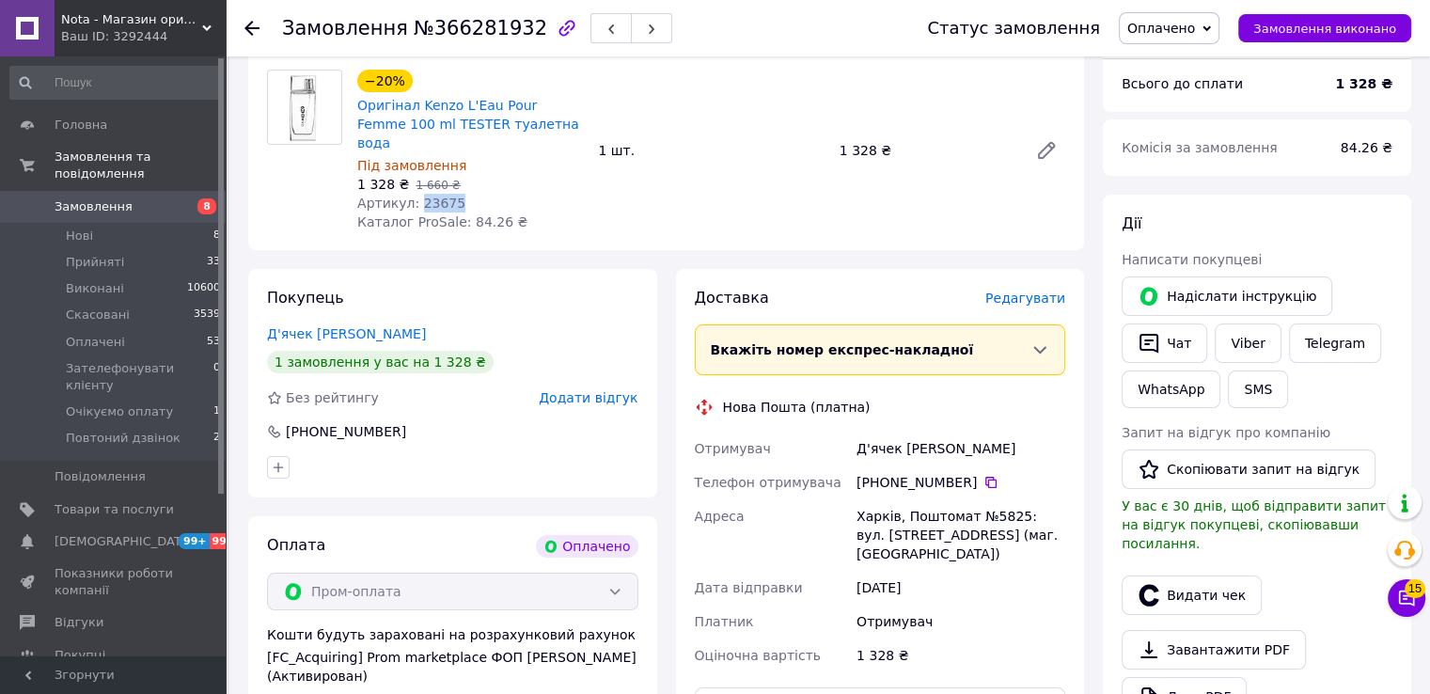
scroll to position [250, 0]
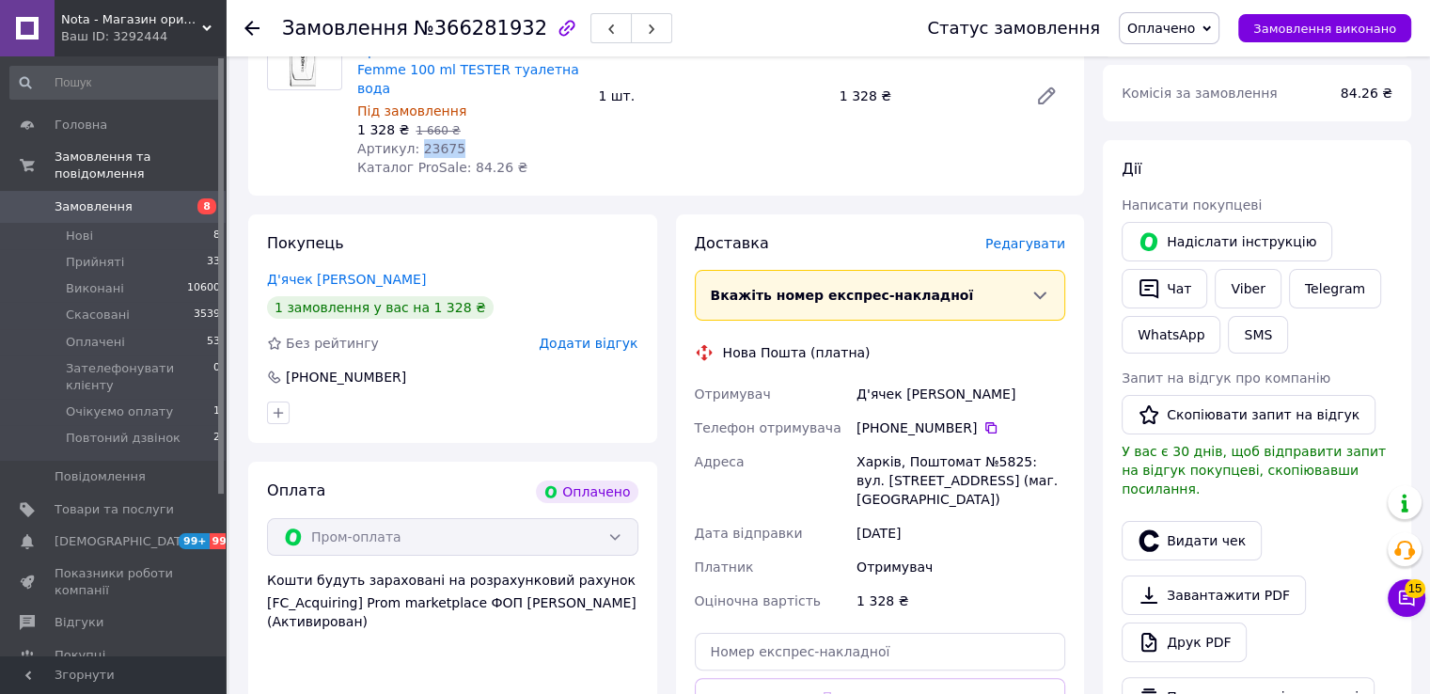
click at [888, 377] on div "Д'ячек Наталія" at bounding box center [961, 394] width 216 height 34
copy div "Д'ячек Наталія"
click at [984, 420] on icon at bounding box center [991, 427] width 15 height 15
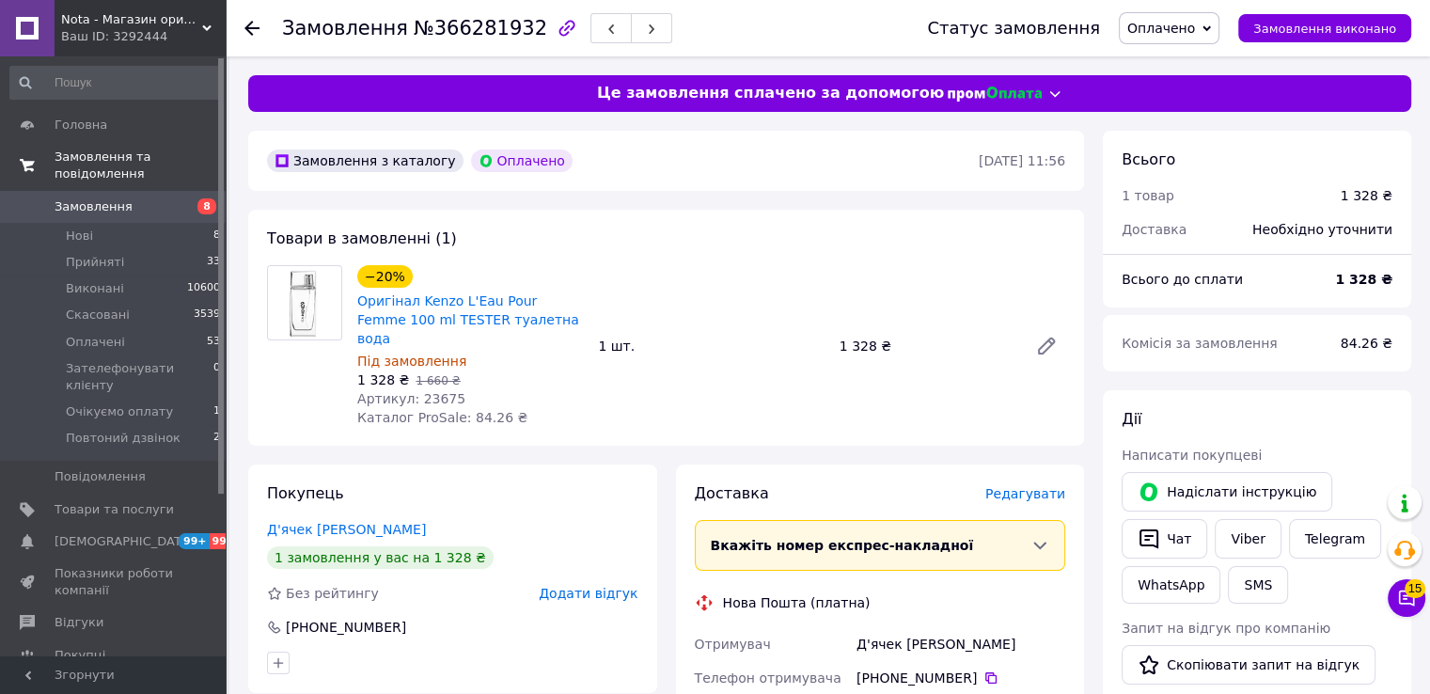
scroll to position [0, 0]
click at [424, 391] on span "Артикул: 23675" at bounding box center [411, 398] width 108 height 15
click at [428, 391] on span "Артикул: 23675" at bounding box center [411, 398] width 108 height 15
copy span "23675"
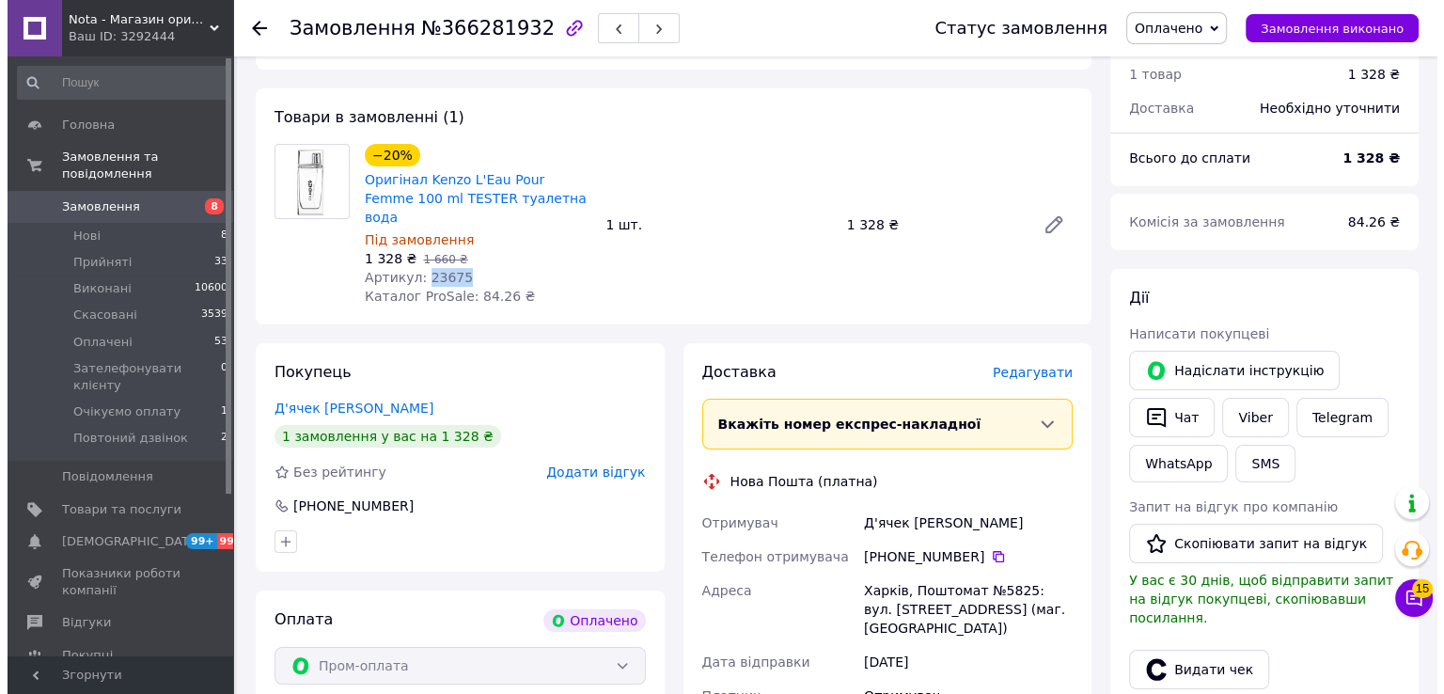
scroll to position [125, 0]
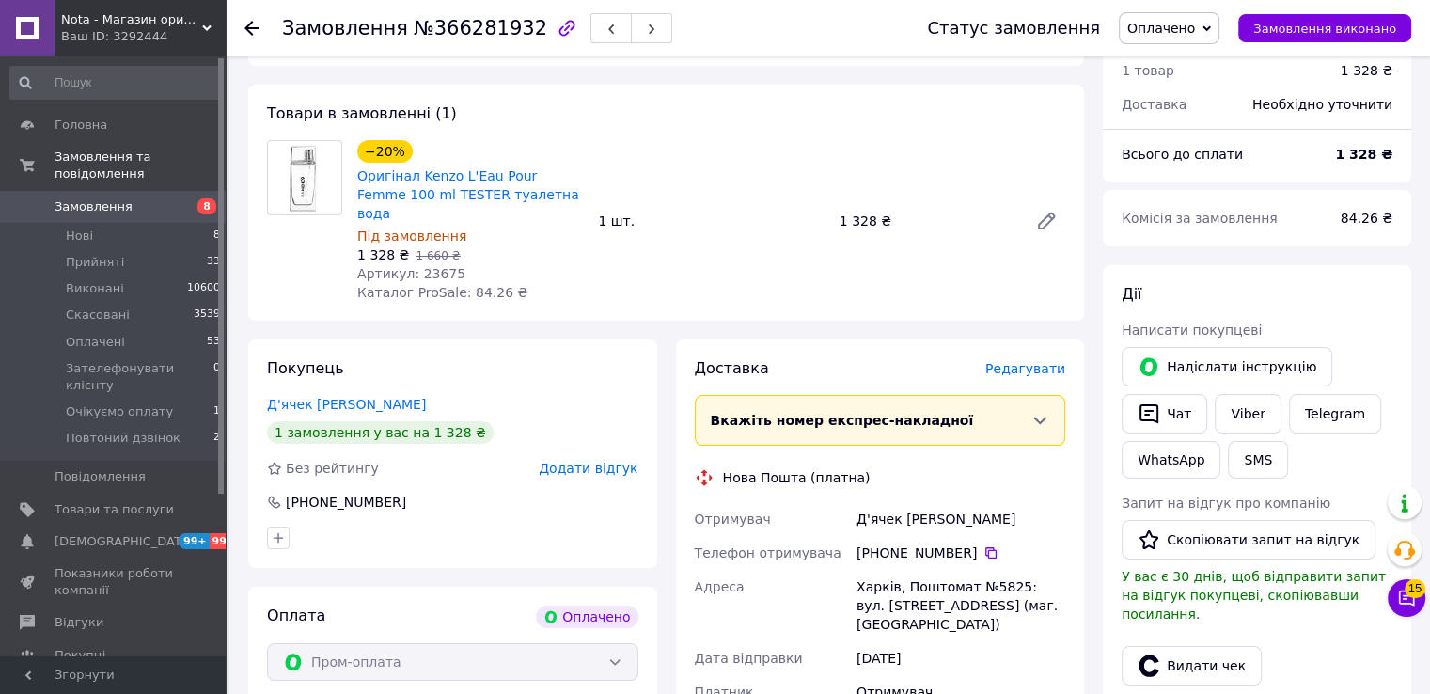
click at [1023, 361] on span "Редагувати" at bounding box center [1025, 368] width 80 height 15
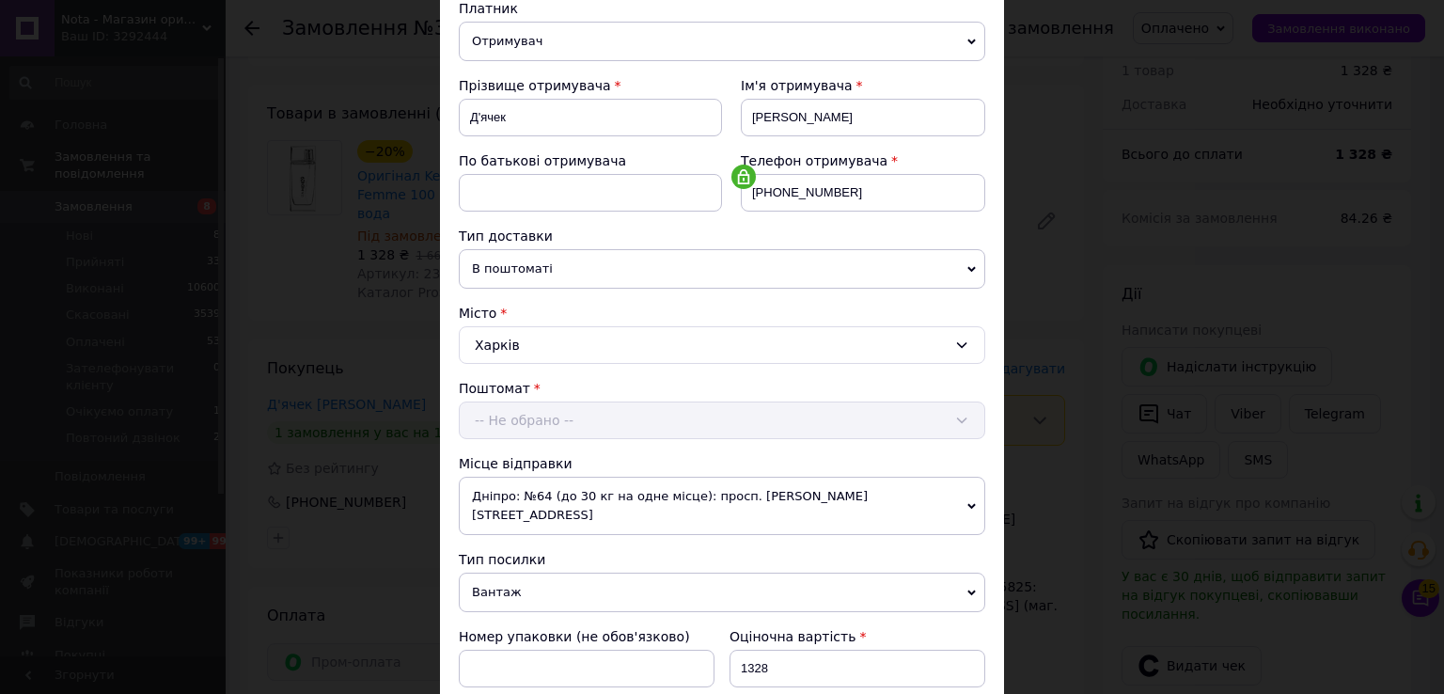
scroll to position [626, 0]
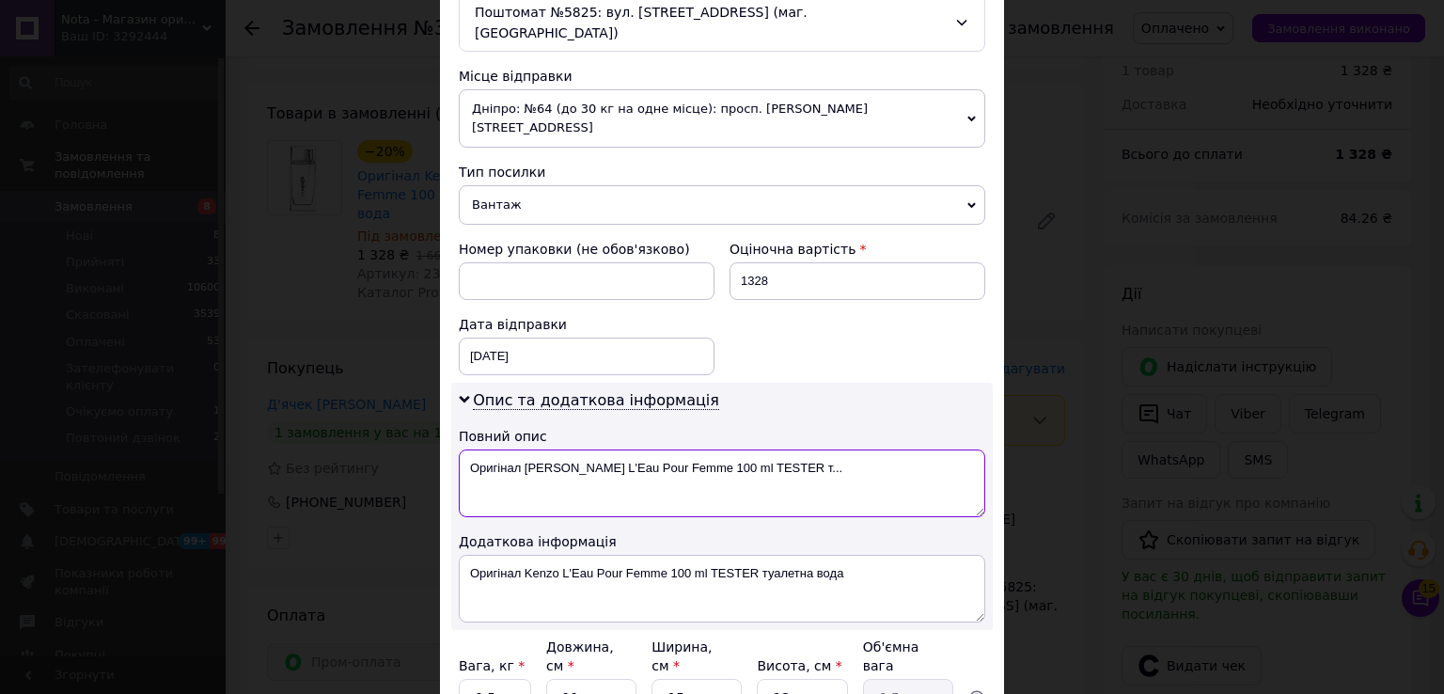
click at [466, 449] on textarea "Оригінал Kenzo L'Eau Pour Femme 100 ml TESTER т..." at bounding box center [722, 483] width 527 height 68
drag, startPoint x: 867, startPoint y: 448, endPoint x: 700, endPoint y: 430, distance: 168.3
click at [700, 449] on textarea "Kenzo L'Eau Pour Femme 100 ml TESTER т..." at bounding box center [722, 483] width 527 height 68
type textarea "Kenzo L'Eau Pour Femme 100 ml TESTER"
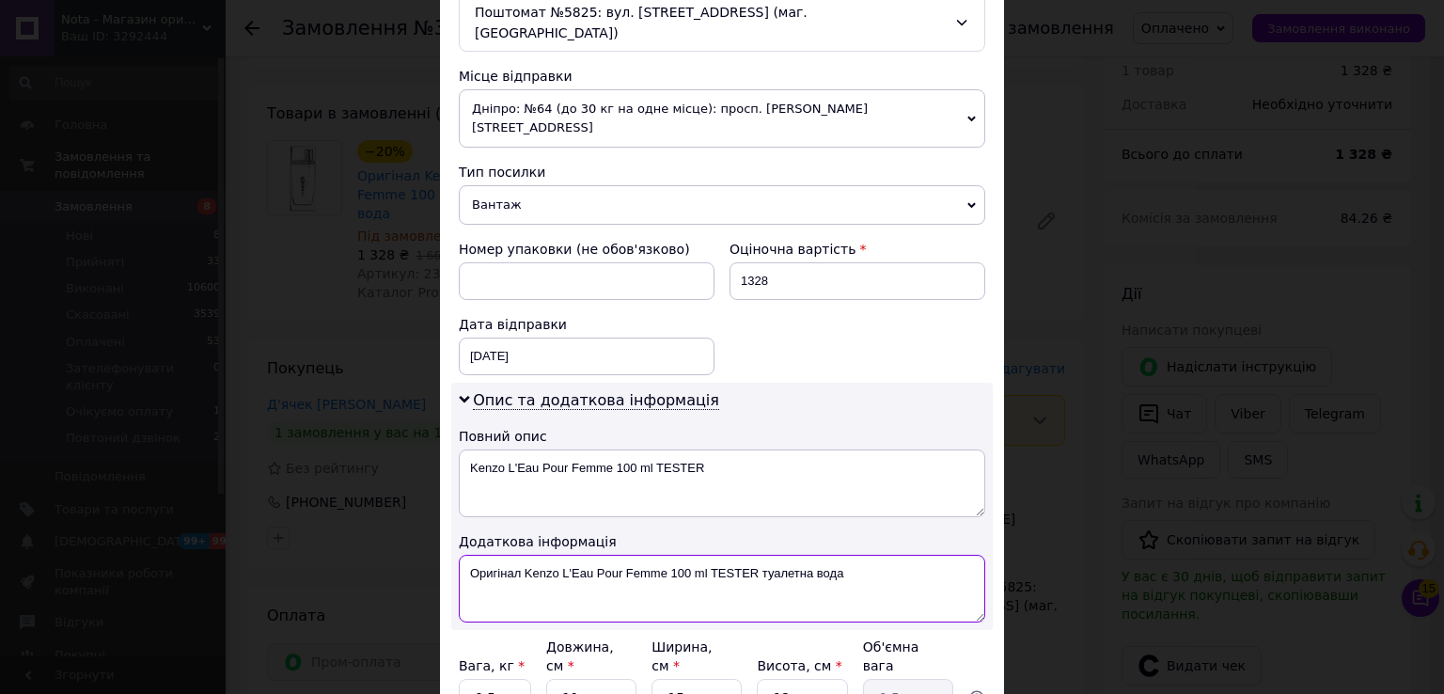
click at [655, 555] on textarea "Оригінал Kenzo L'Eau Pour Femme 100 ml TESTER туалетна вода" at bounding box center [722, 589] width 527 height 68
type textarea ","
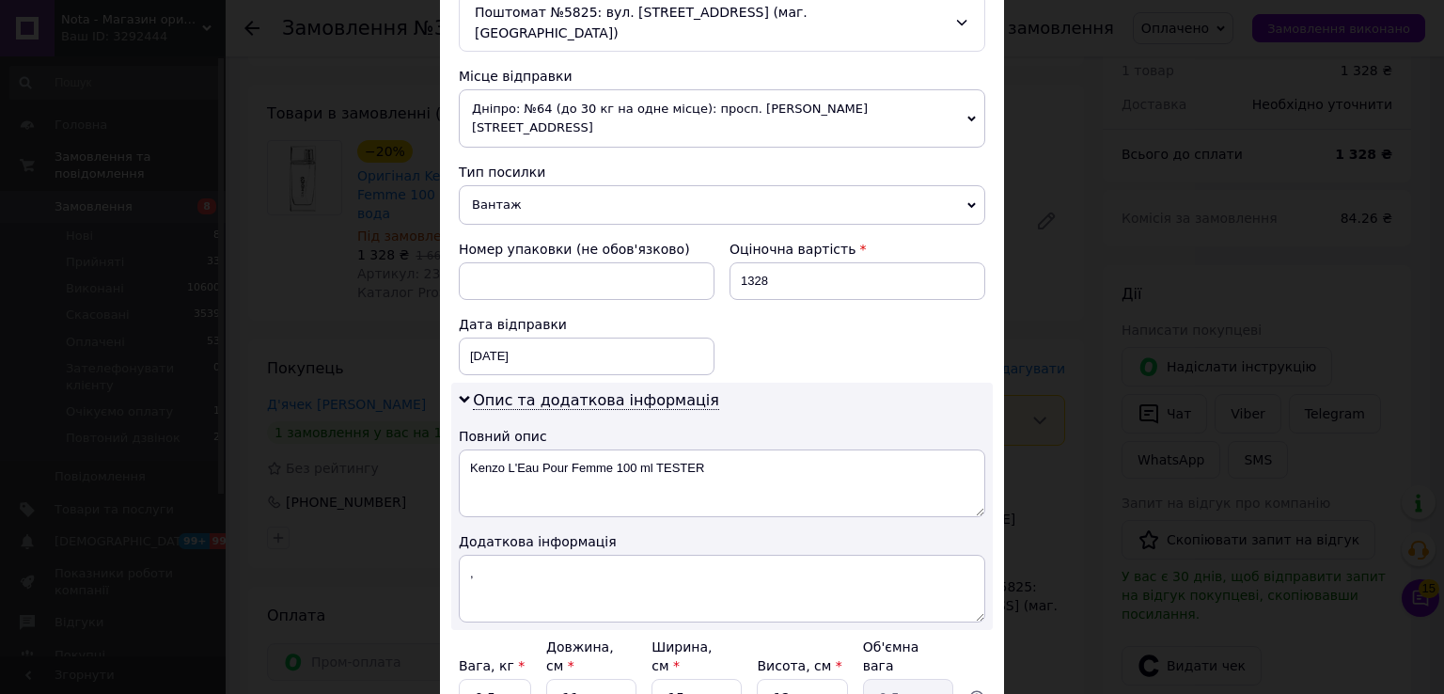
drag, startPoint x: 606, startPoint y: 70, endPoint x: 597, endPoint y: 81, distance: 14.1
click at [606, 89] on span "Дніпро: №64 (до 30 кг на одне місце): просп. [PERSON_NAME][STREET_ADDRESS]" at bounding box center [722, 118] width 527 height 58
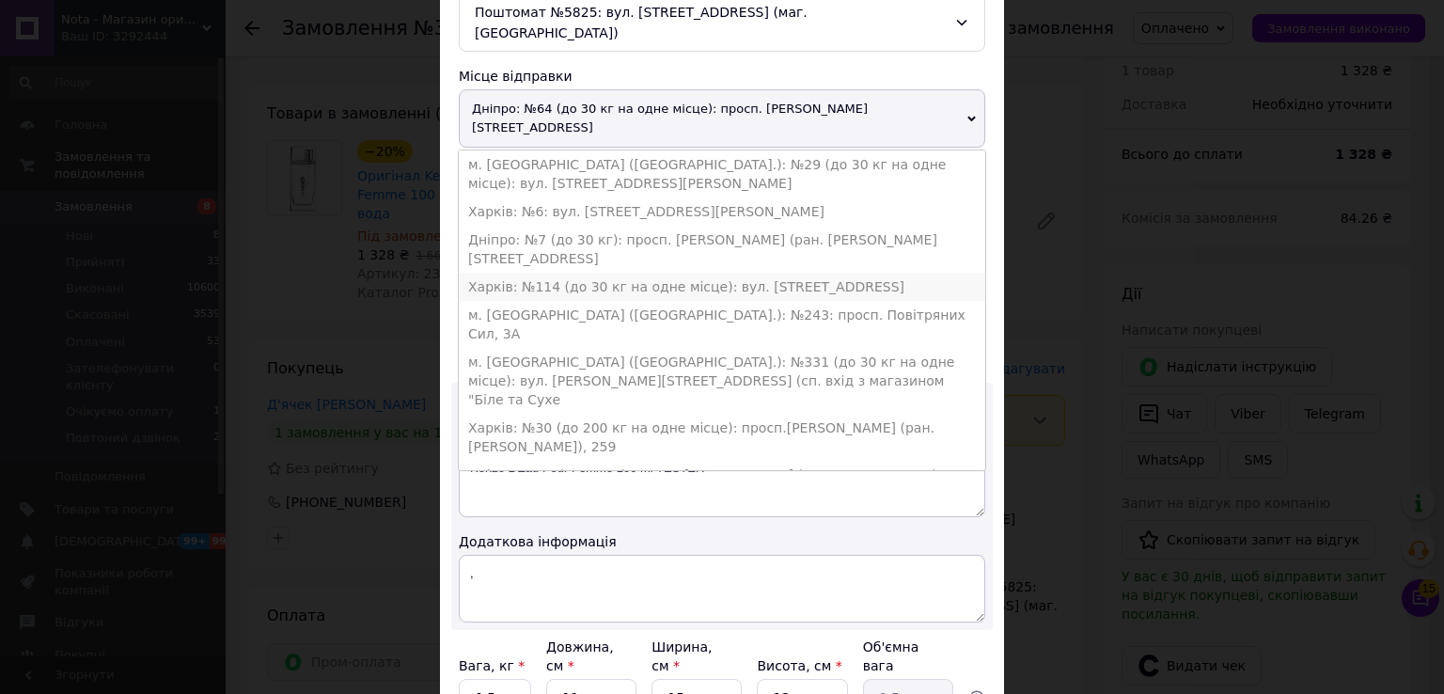
click at [560, 273] on li "Харків: №114 (до 30 кг на одне місце): вул. [STREET_ADDRESS]" at bounding box center [722, 287] width 527 height 28
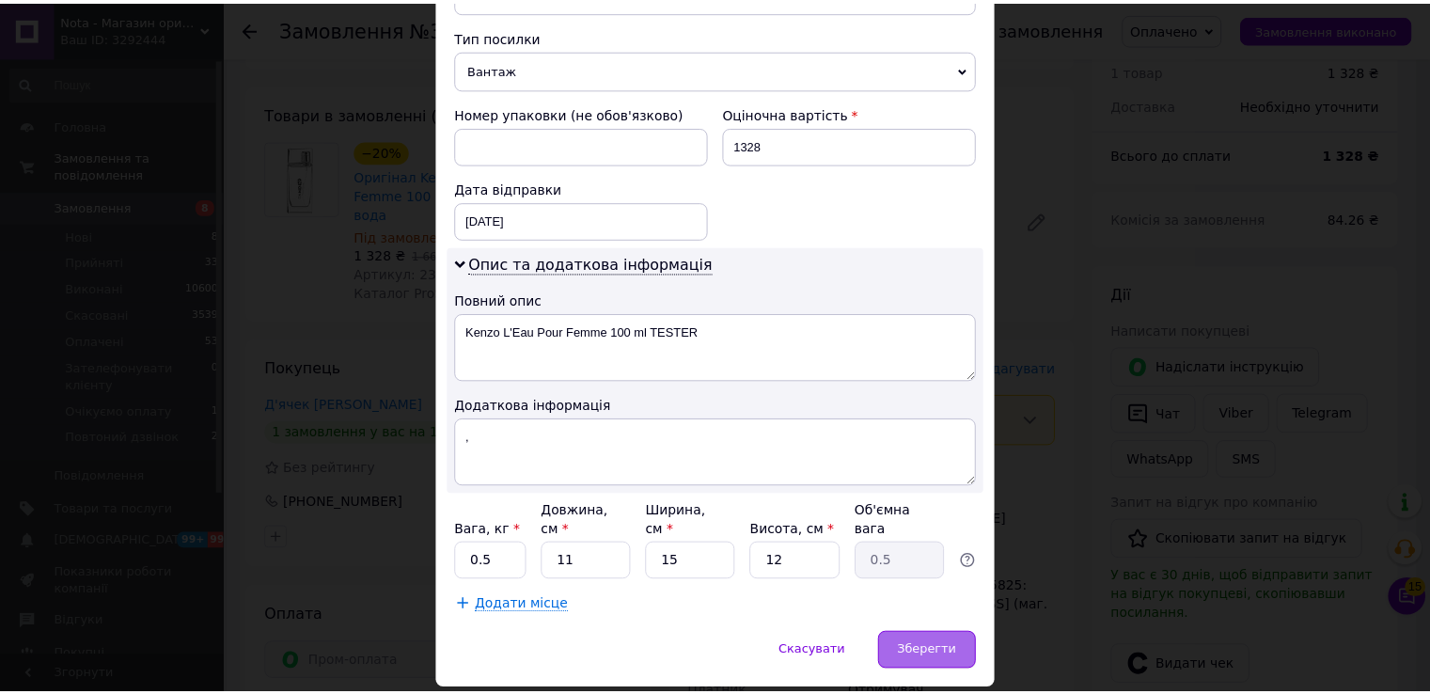
scroll to position [760, 0]
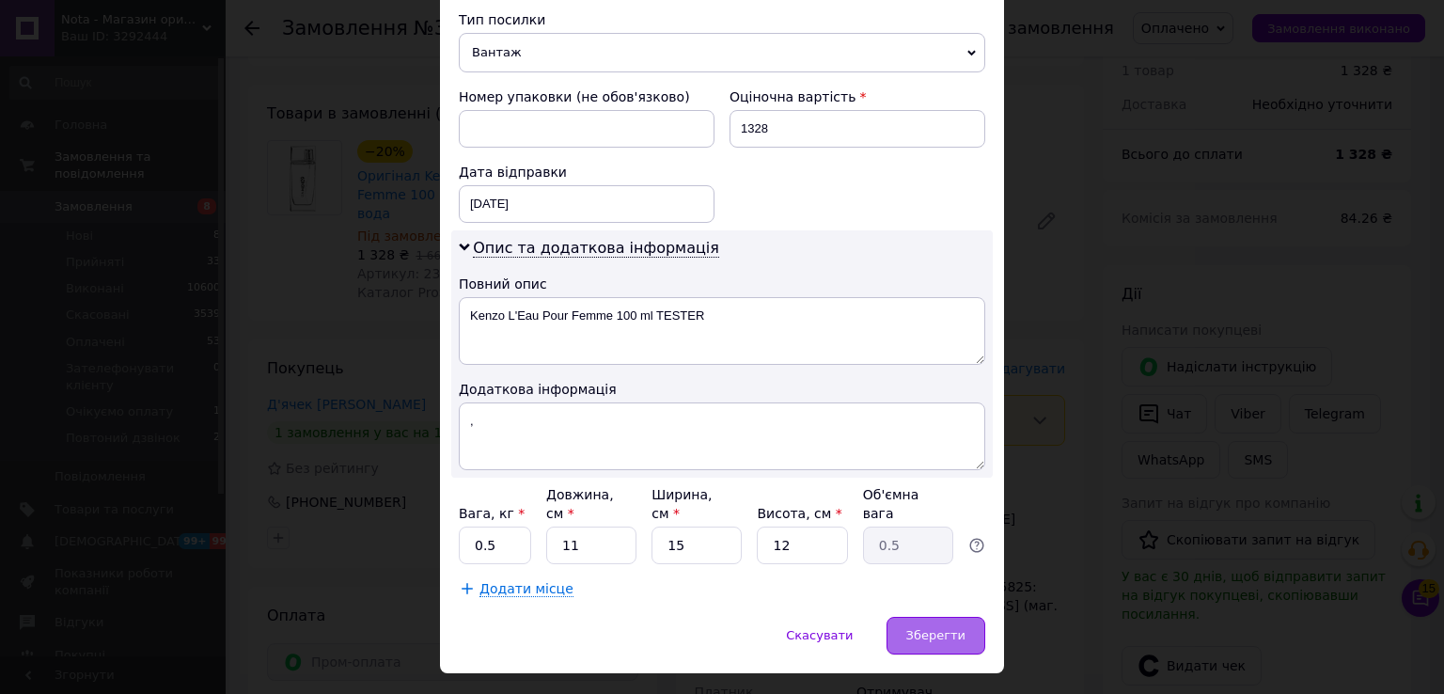
click at [913, 628] on span "Зберегти" at bounding box center [935, 635] width 59 height 14
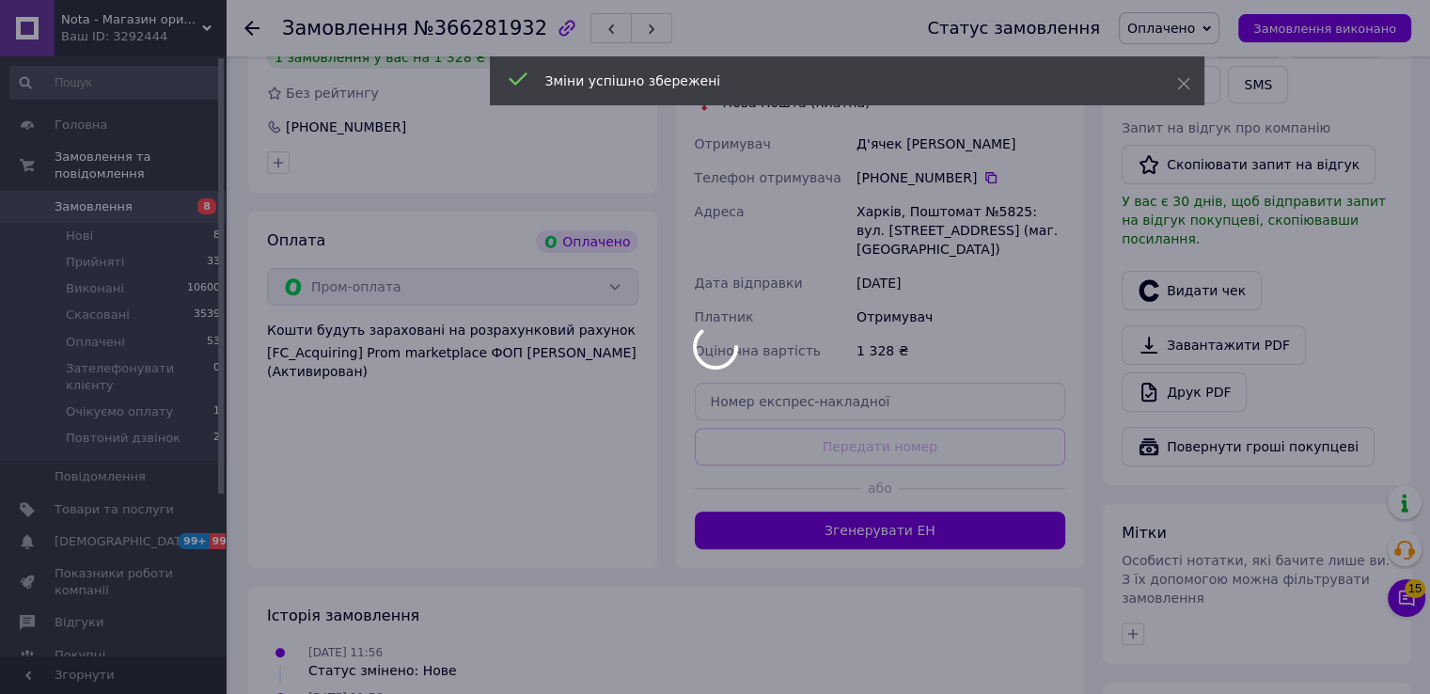
scroll to position [501, 0]
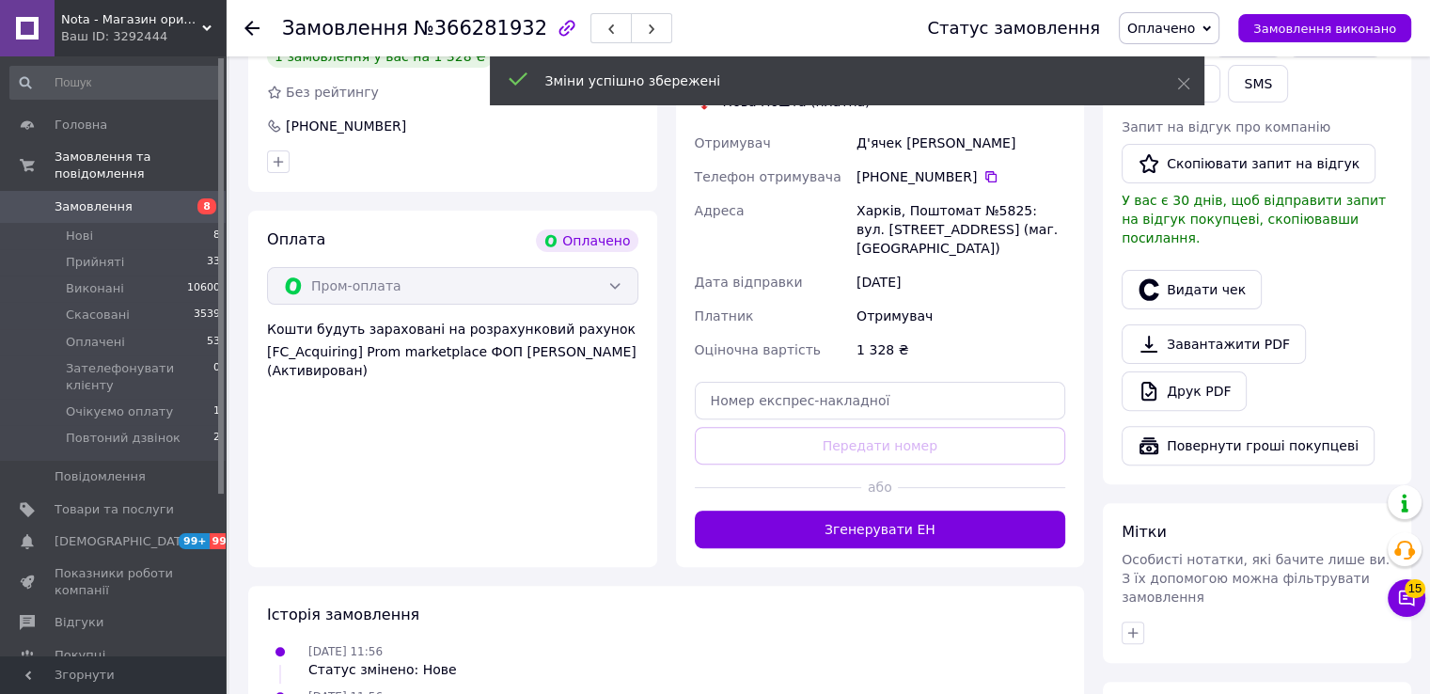
click at [856, 511] on button "Згенерувати ЕН" at bounding box center [880, 530] width 371 height 38
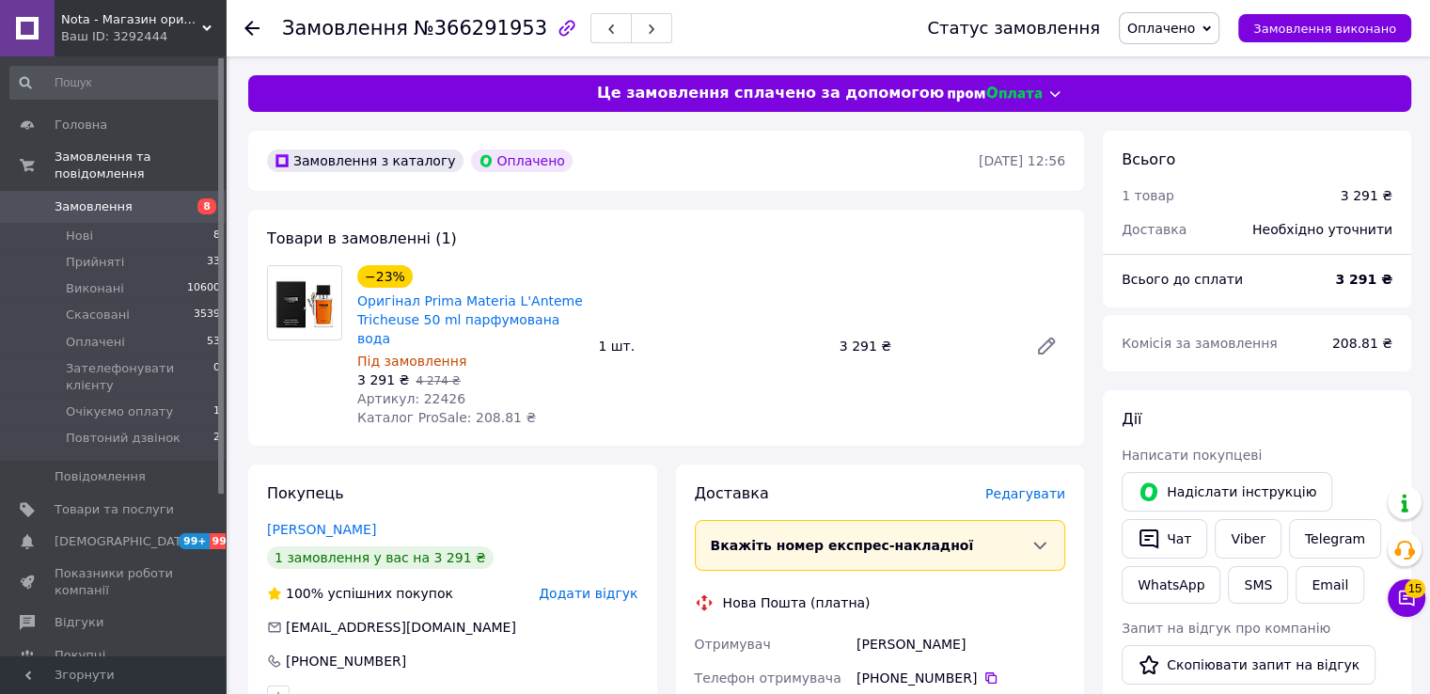
click at [487, 31] on span "№366291953" at bounding box center [481, 28] width 134 height 23
copy span "366291953"
drag, startPoint x: 534, startPoint y: 309, endPoint x: 417, endPoint y: 295, distance: 117.4
click at [417, 295] on span "Оригінал Prima Materia L'Anteme Tricheuse 50 ml парфумована вода" at bounding box center [470, 319] width 226 height 56
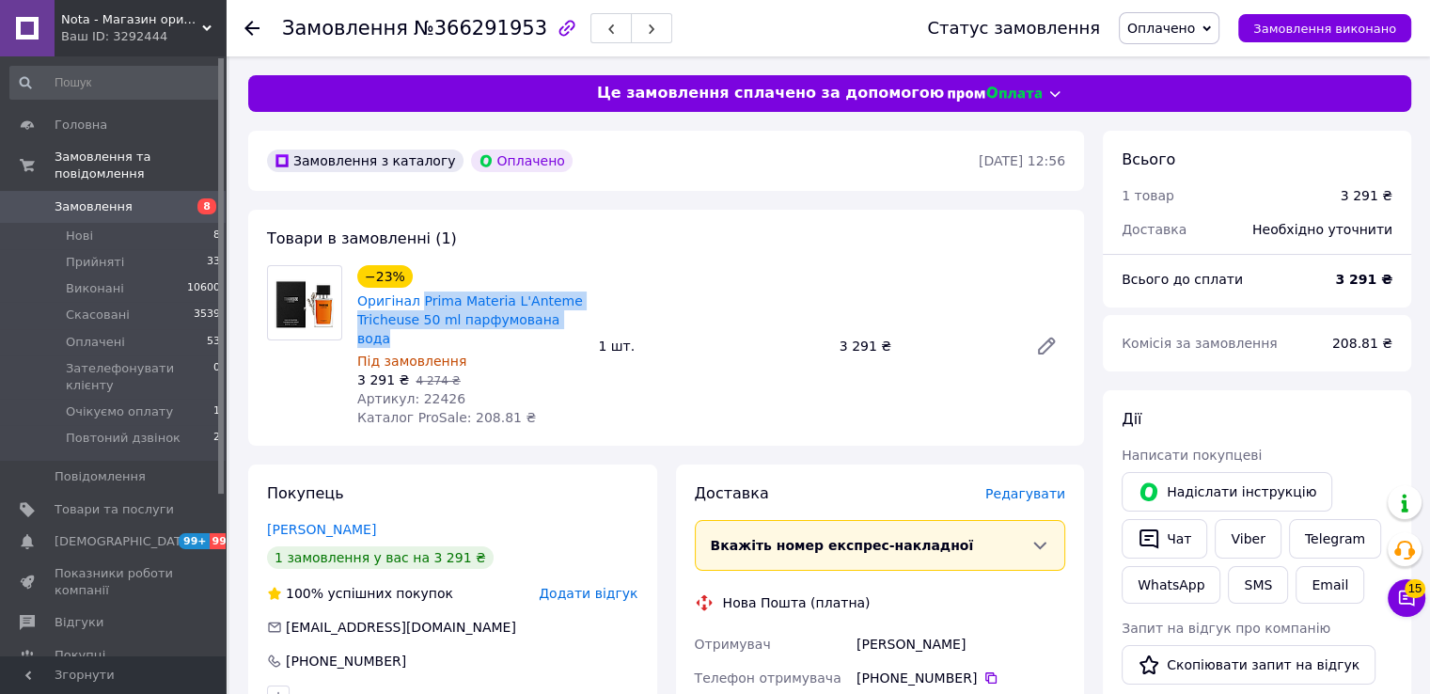
copy link "Prima Materia L'Anteme Tricheuse 50 ml парфумована вода"
click at [425, 391] on span "Артикул: 22426" at bounding box center [411, 398] width 108 height 15
copy span "22426"
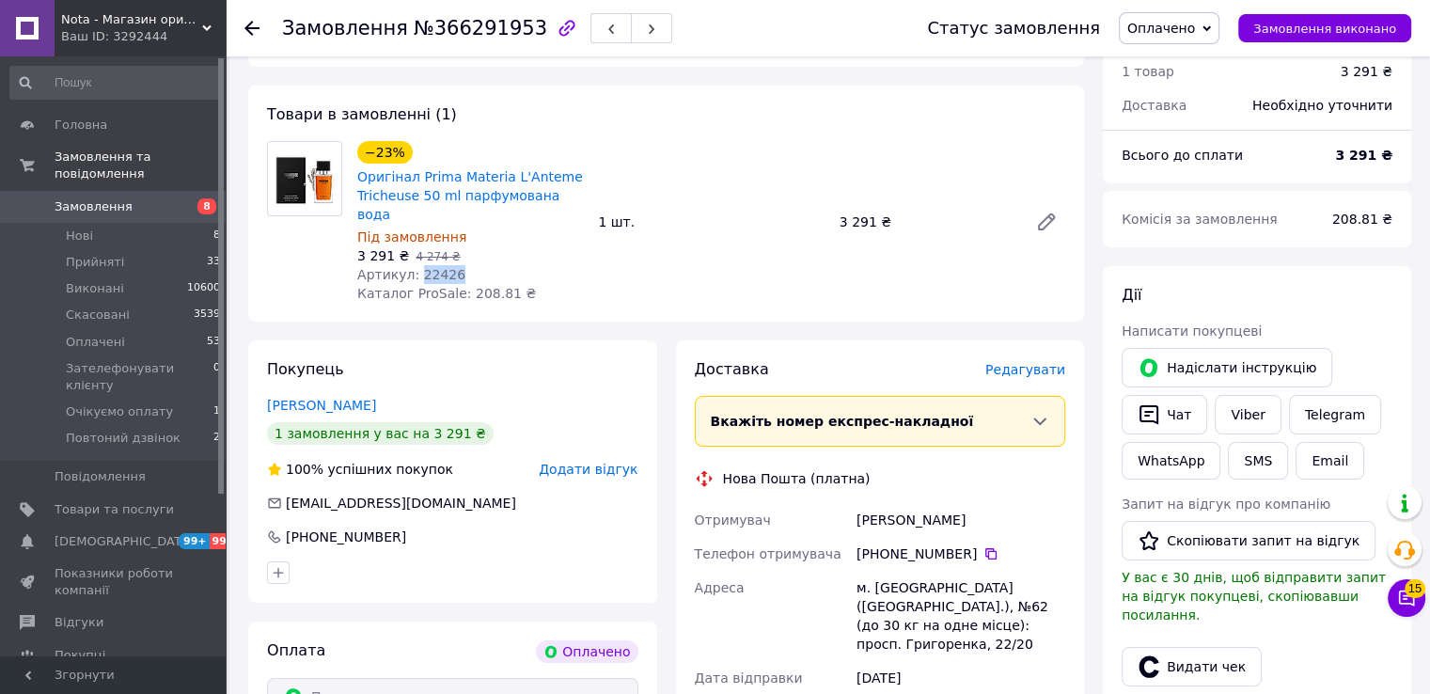
scroll to position [125, 0]
click at [879, 502] on div "[PERSON_NAME]" at bounding box center [961, 519] width 216 height 34
copy div "[PERSON_NAME]"
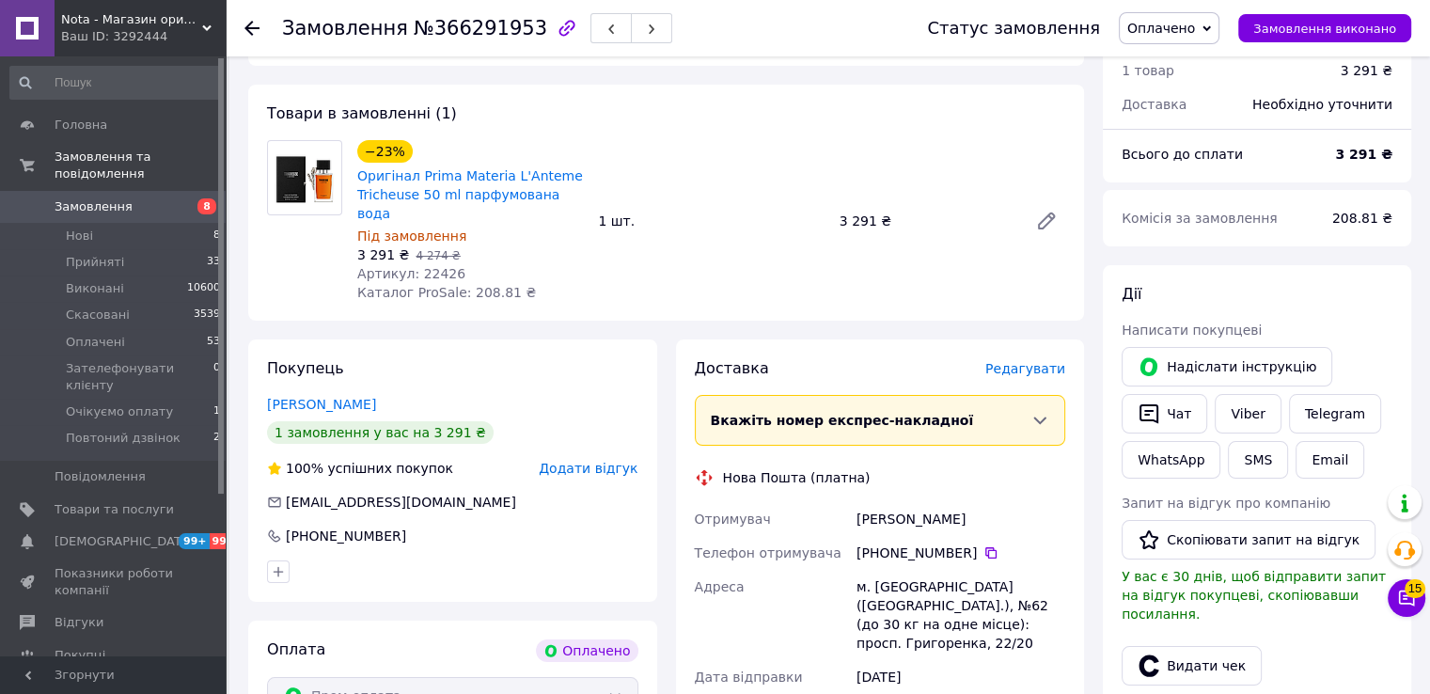
click at [982, 543] on div "[PHONE_NUMBER]" at bounding box center [961, 552] width 209 height 19
click at [985, 547] on icon at bounding box center [990, 552] width 11 height 11
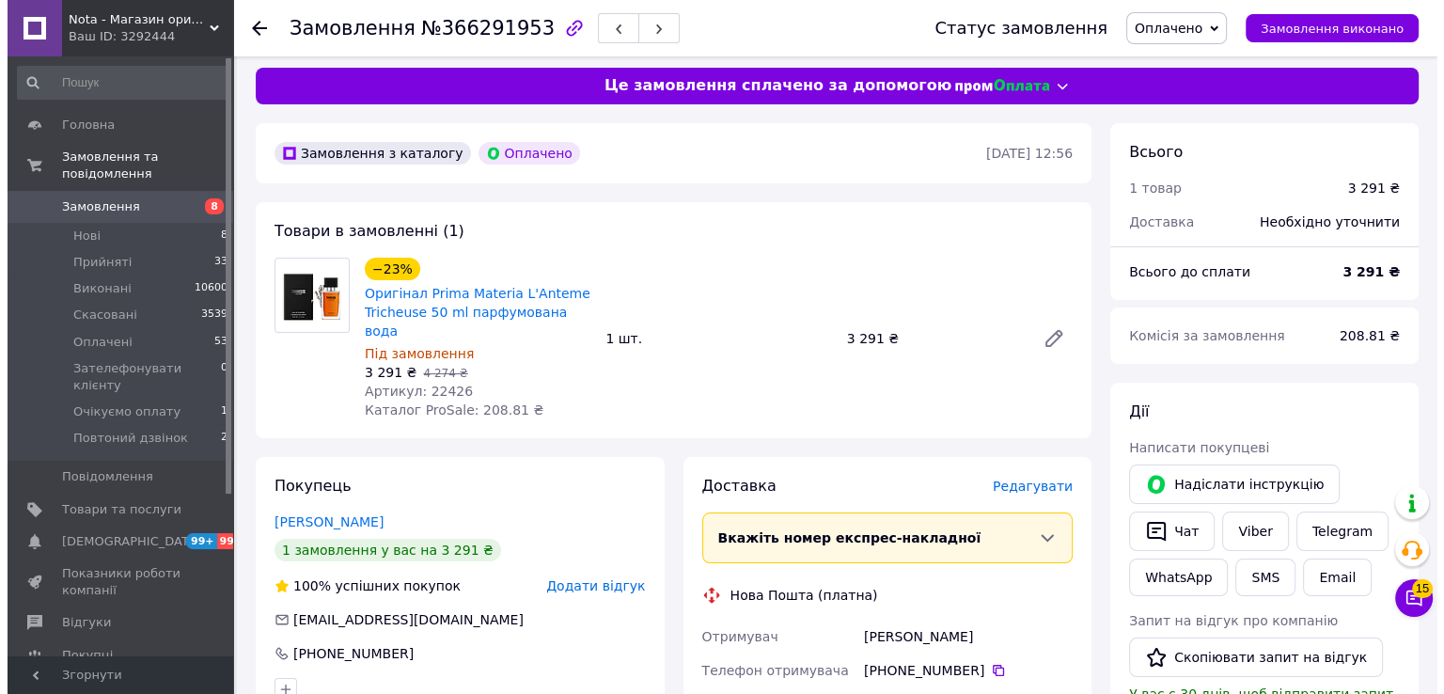
scroll to position [0, 0]
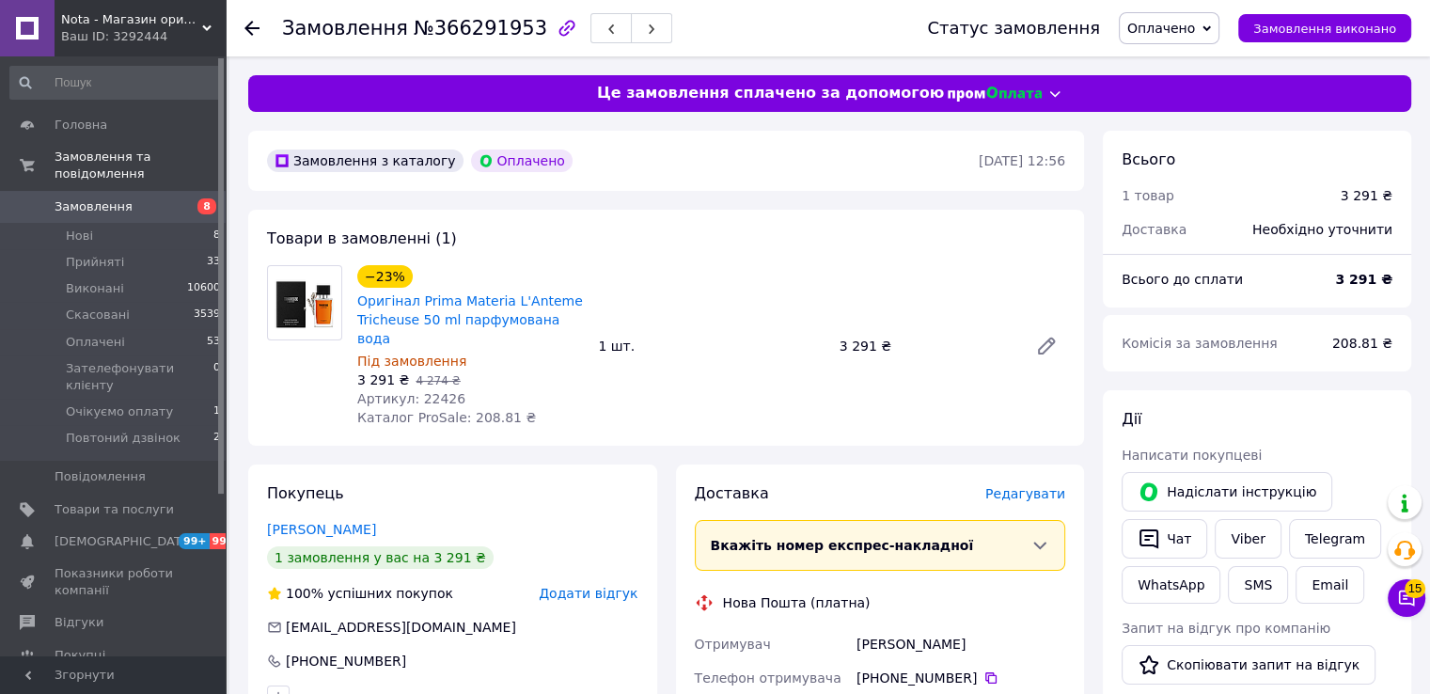
click at [1031, 486] on span "Редагувати" at bounding box center [1025, 493] width 80 height 15
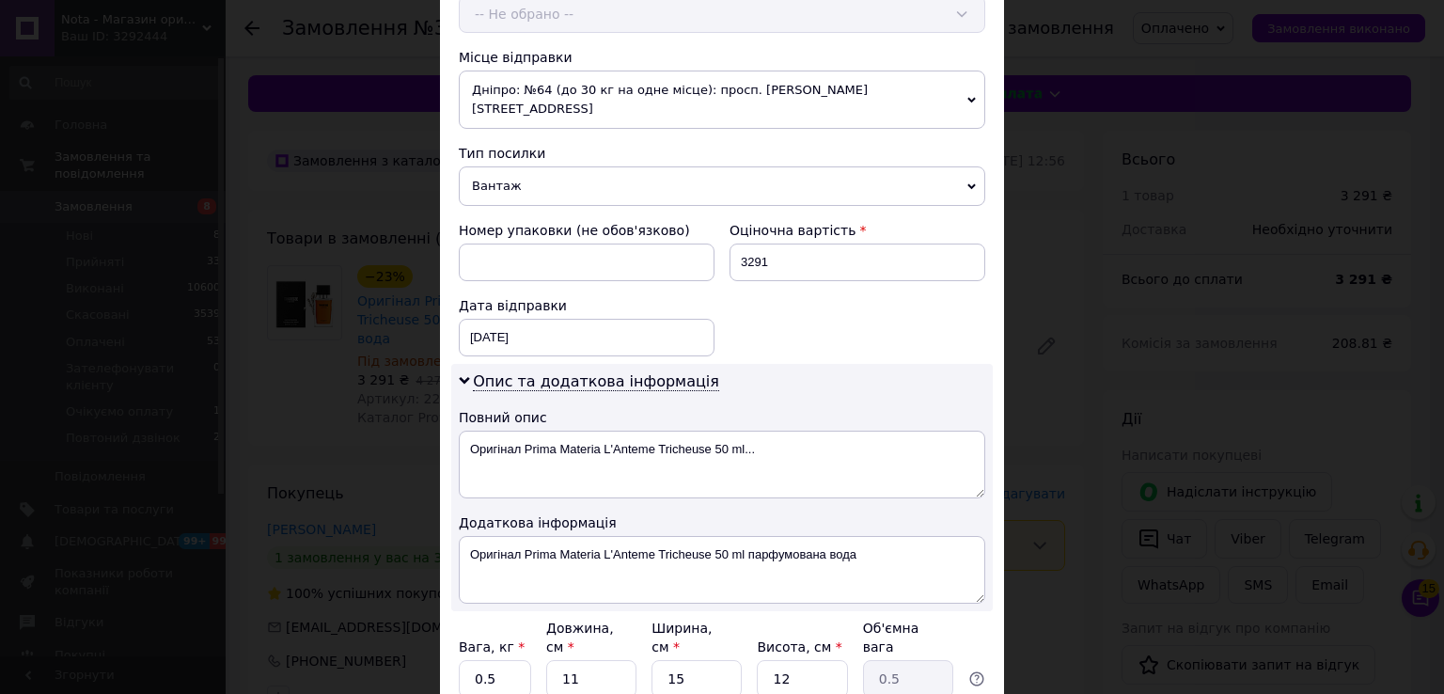
scroll to position [626, 0]
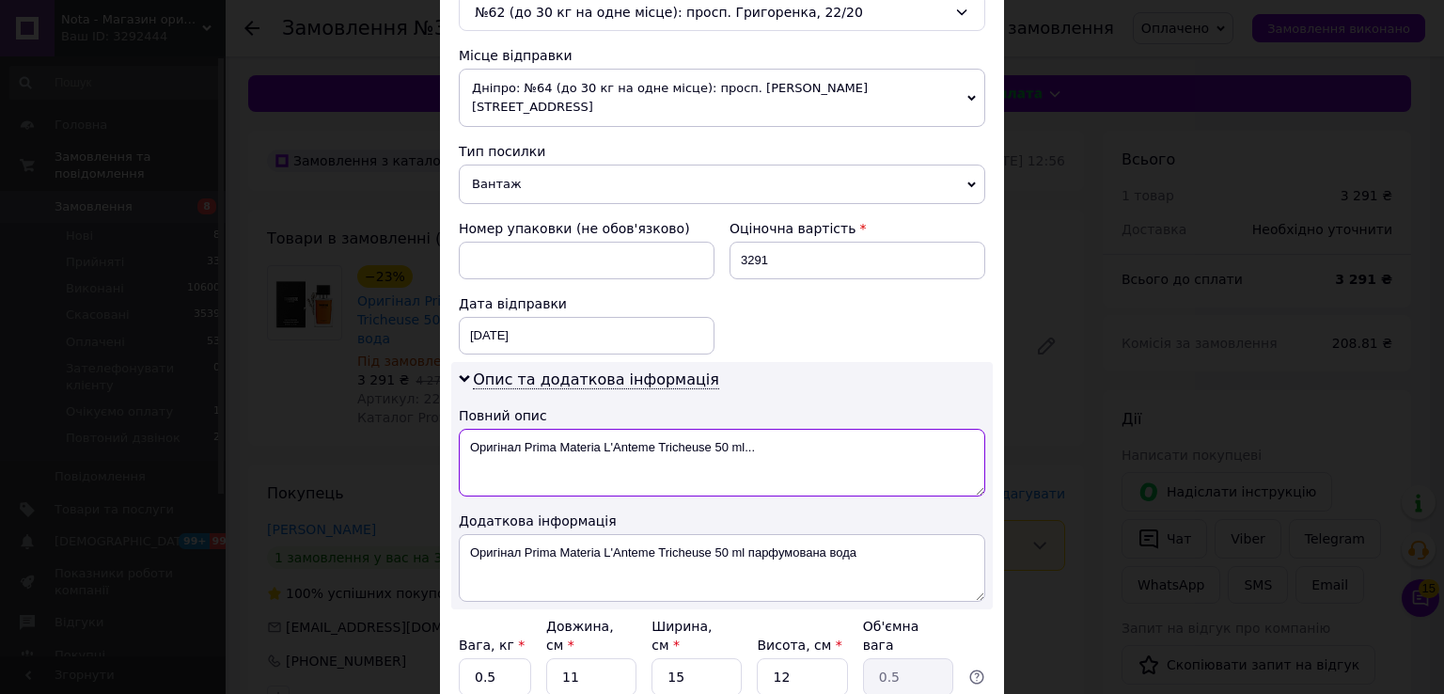
click at [496, 429] on textarea "Оригінал Prima Materia L'Anteme Tricheuse 50 ml..." at bounding box center [722, 463] width 527 height 68
click at [707, 429] on textarea "Prima Materia L'Anteme Tricheuse 50 ml..." at bounding box center [722, 463] width 527 height 68
type textarea "Prima Materia L'Anteme Tricheuse 50 ml"
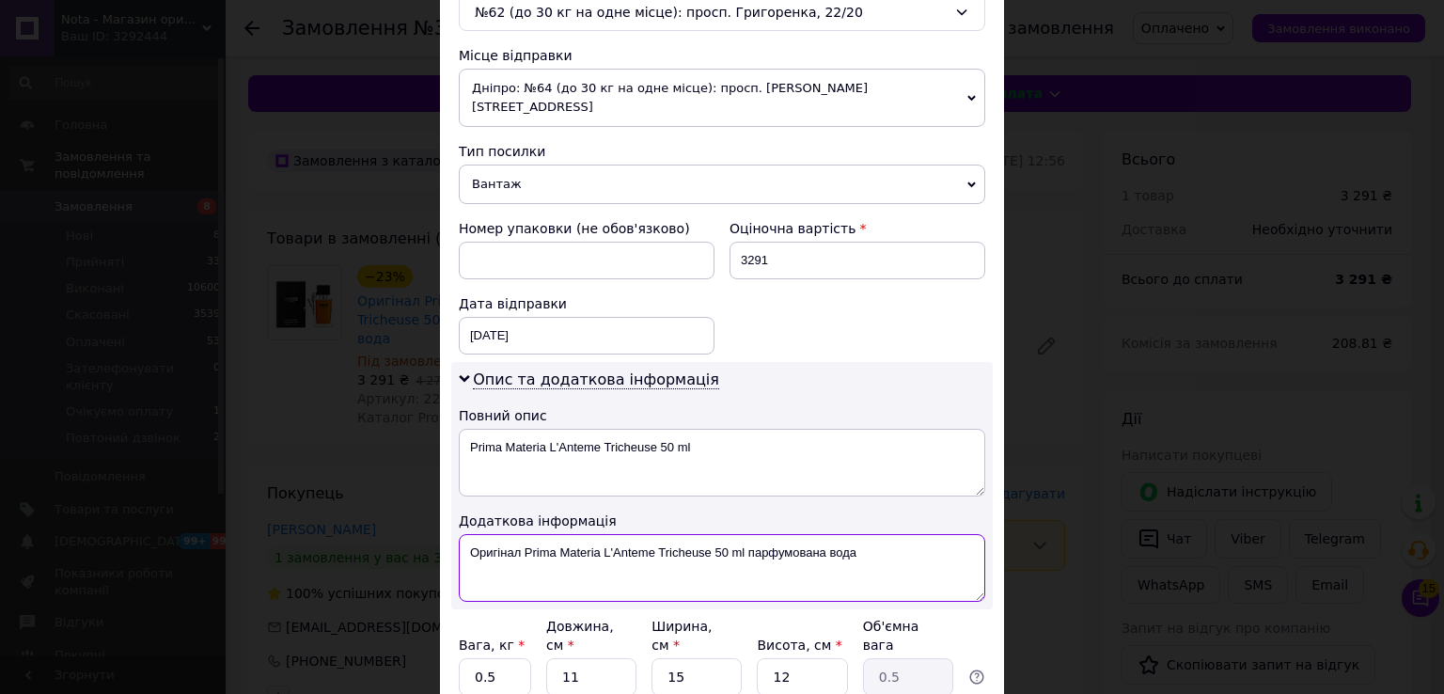
click at [669, 534] on textarea "Оригінал Prima Materia L'Anteme Tricheuse 50 ml парфумована вода" at bounding box center [722, 568] width 527 height 68
type textarea ","
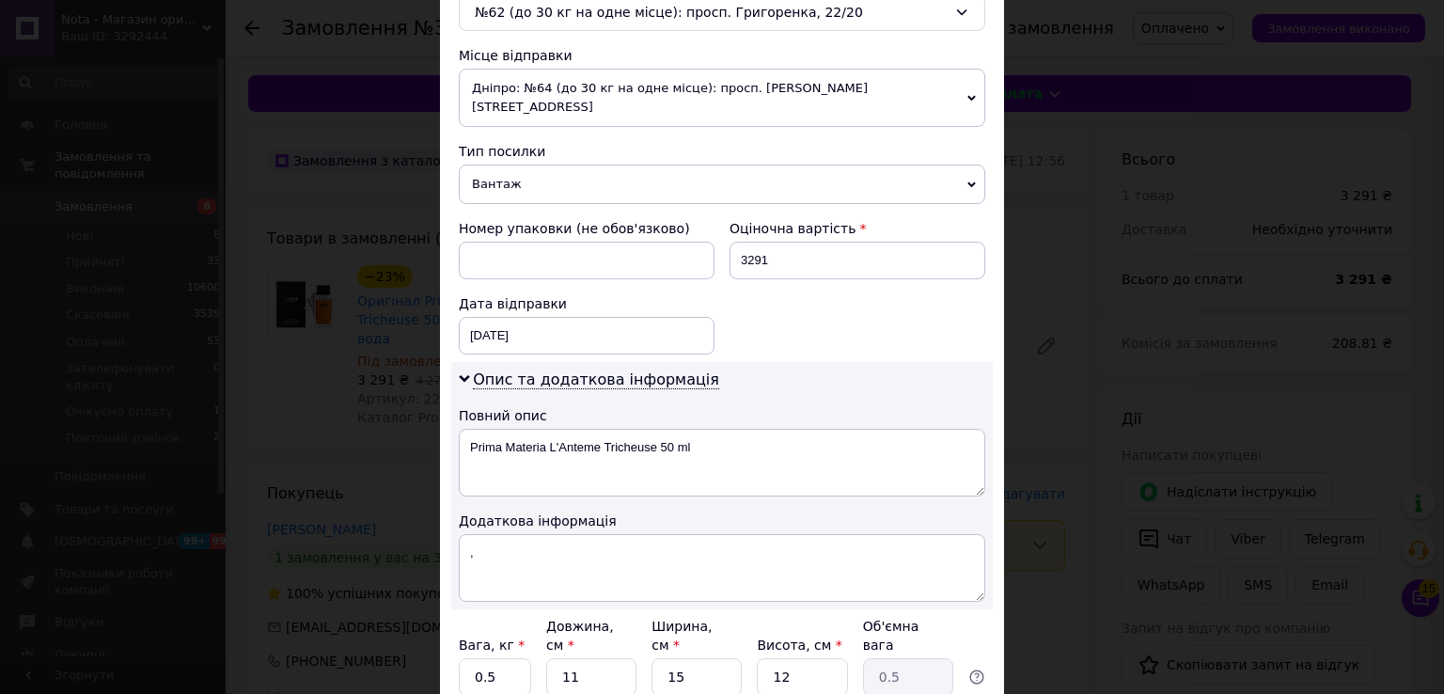
click at [530, 81] on span "Дніпро: №64 (до 30 кг на одне місце): просп. [PERSON_NAME][STREET_ADDRESS]" at bounding box center [722, 98] width 527 height 58
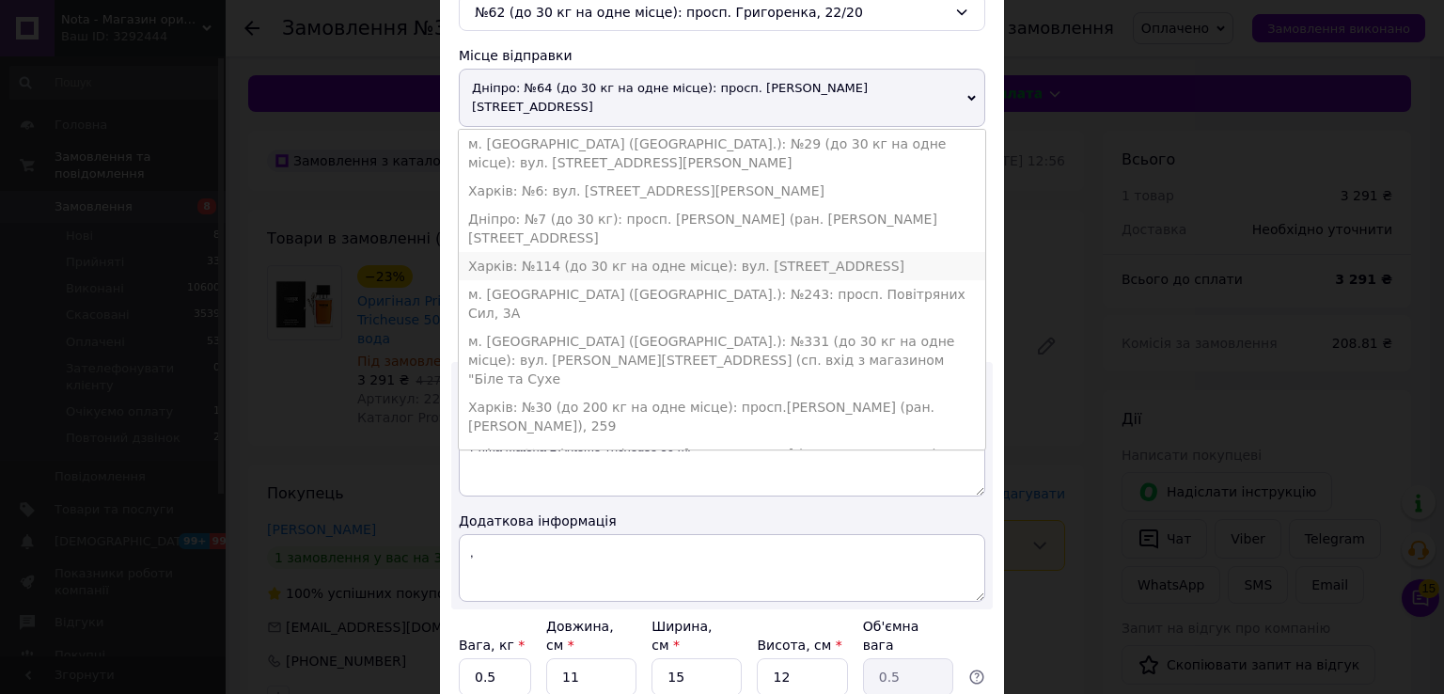
click at [537, 252] on li "Харків: №114 (до 30 кг на одне місце): вул. [STREET_ADDRESS]" at bounding box center [722, 266] width 527 height 28
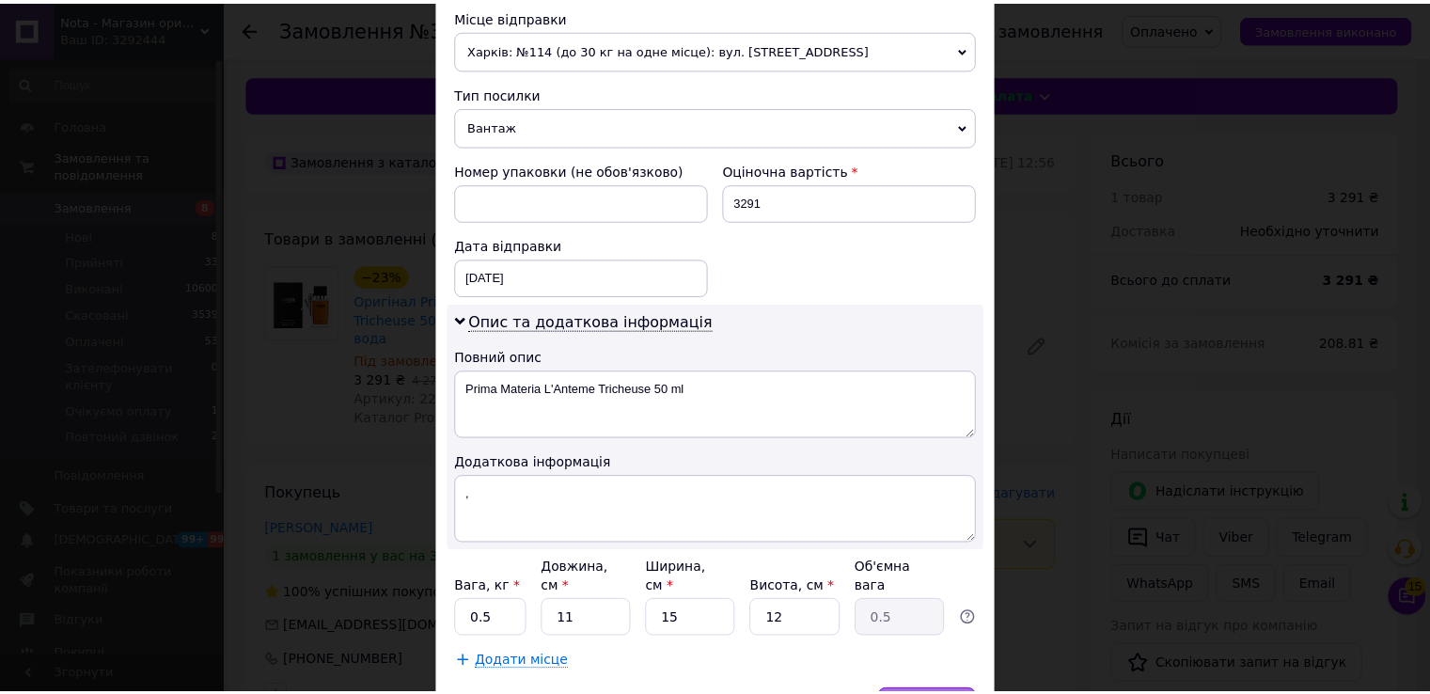
scroll to position [760, 0]
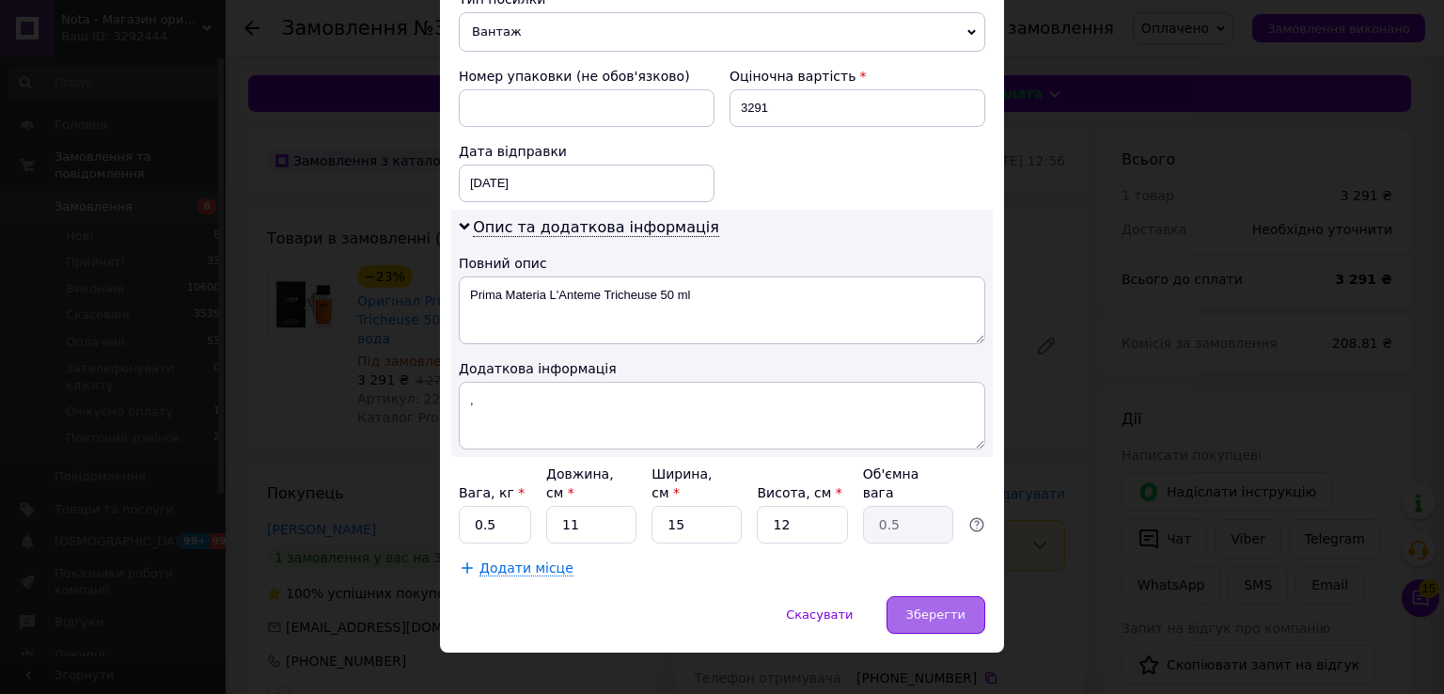
click at [937, 607] on span "Зберегти" at bounding box center [935, 614] width 59 height 14
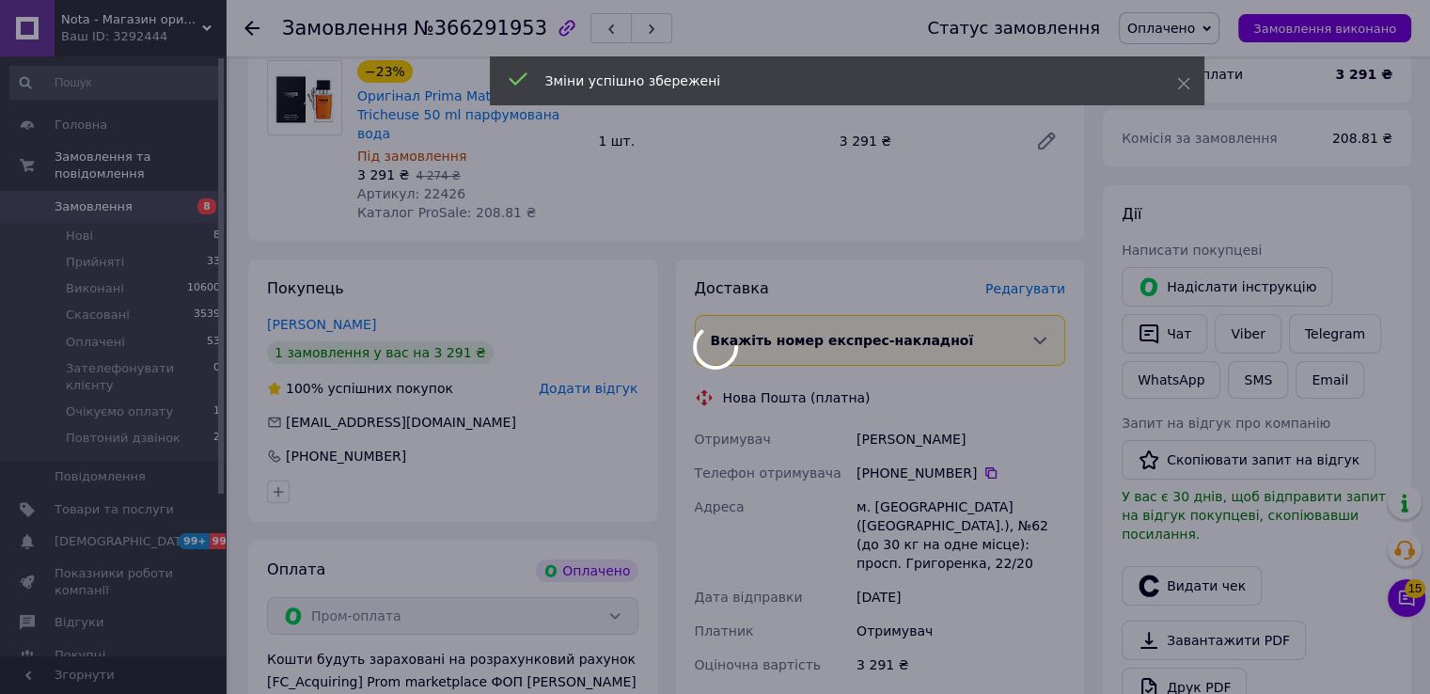
scroll to position [376, 0]
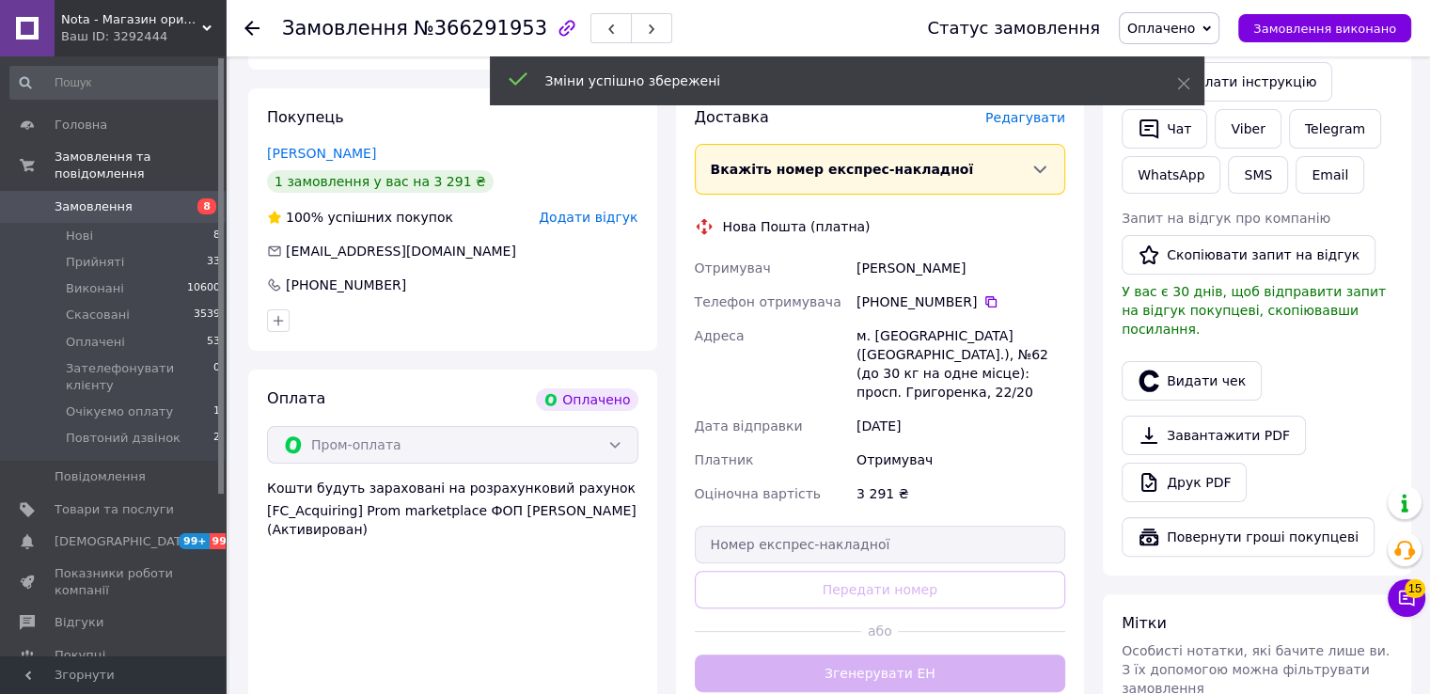
click at [858, 637] on div "Доставка Редагувати Вкажіть номер експрес-накладної Обов'язково введіть номер е…" at bounding box center [880, 399] width 371 height 585
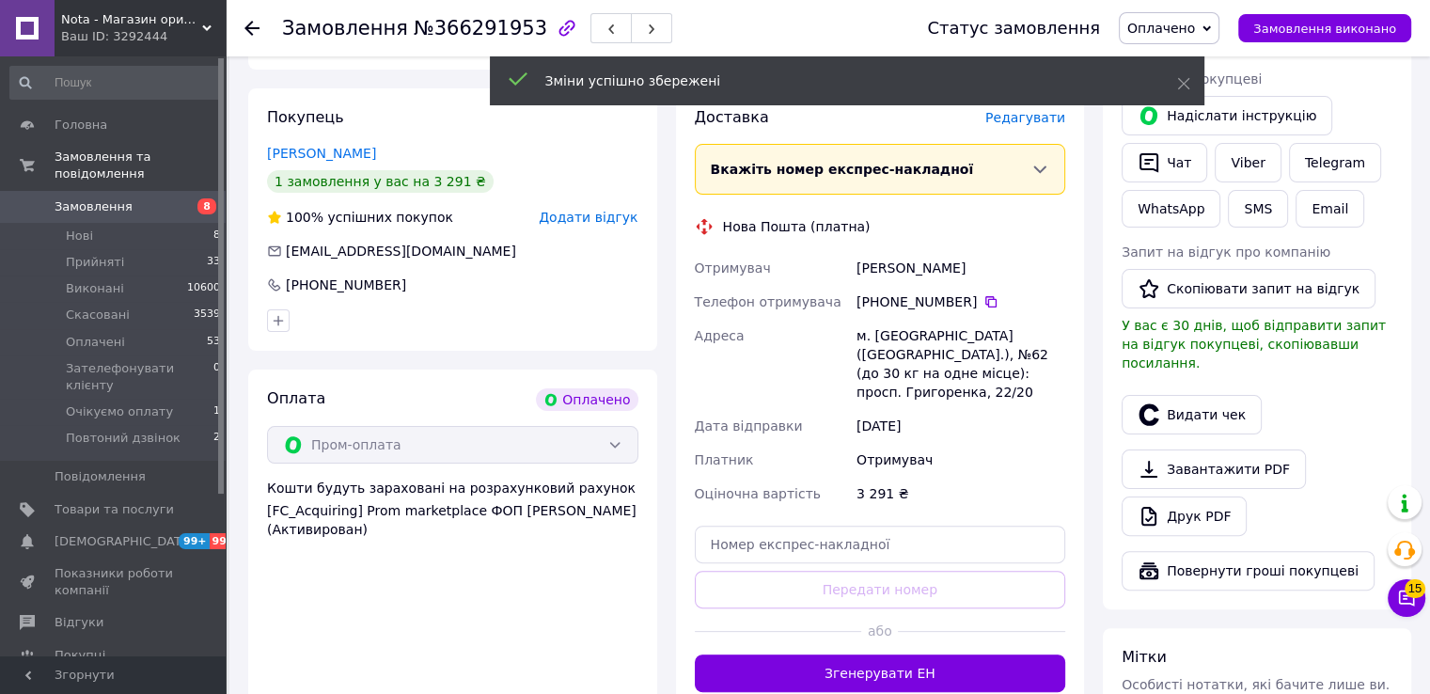
click at [857, 654] on button "Згенерувати ЕН" at bounding box center [880, 673] width 371 height 38
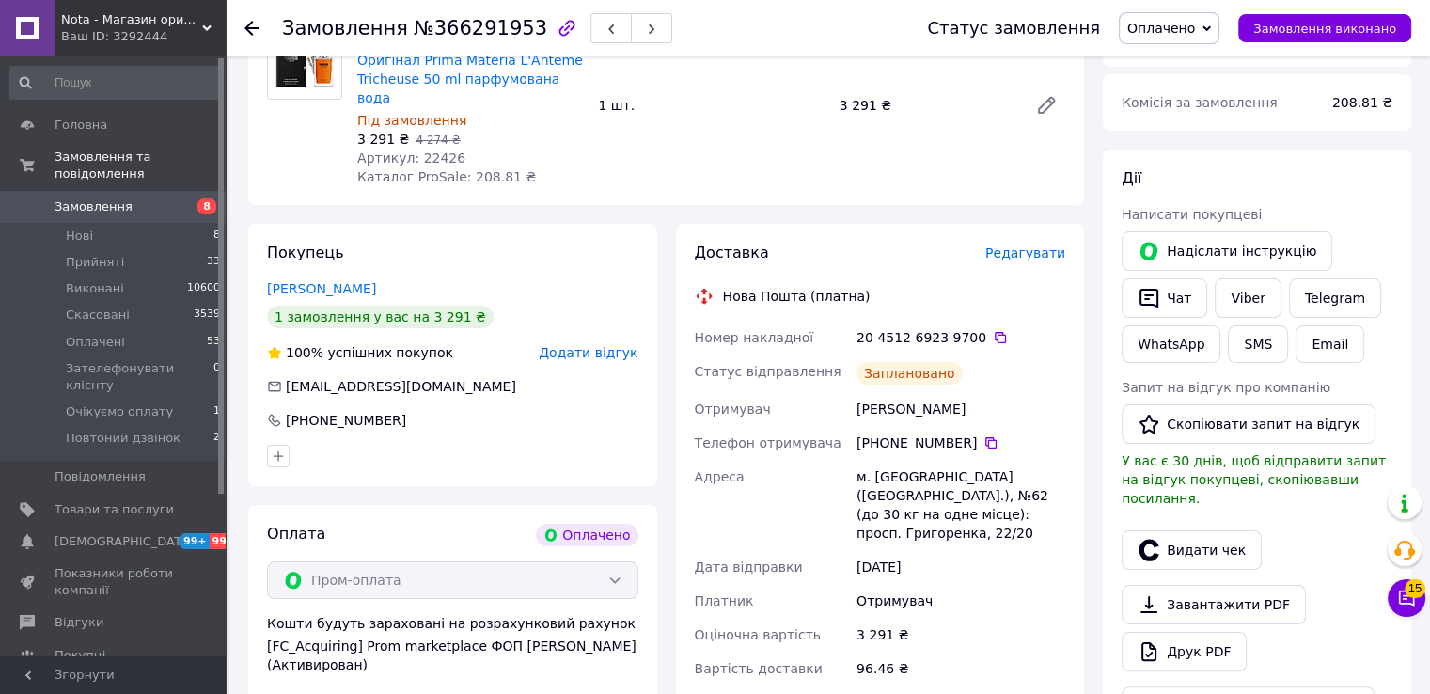
scroll to position [0, 0]
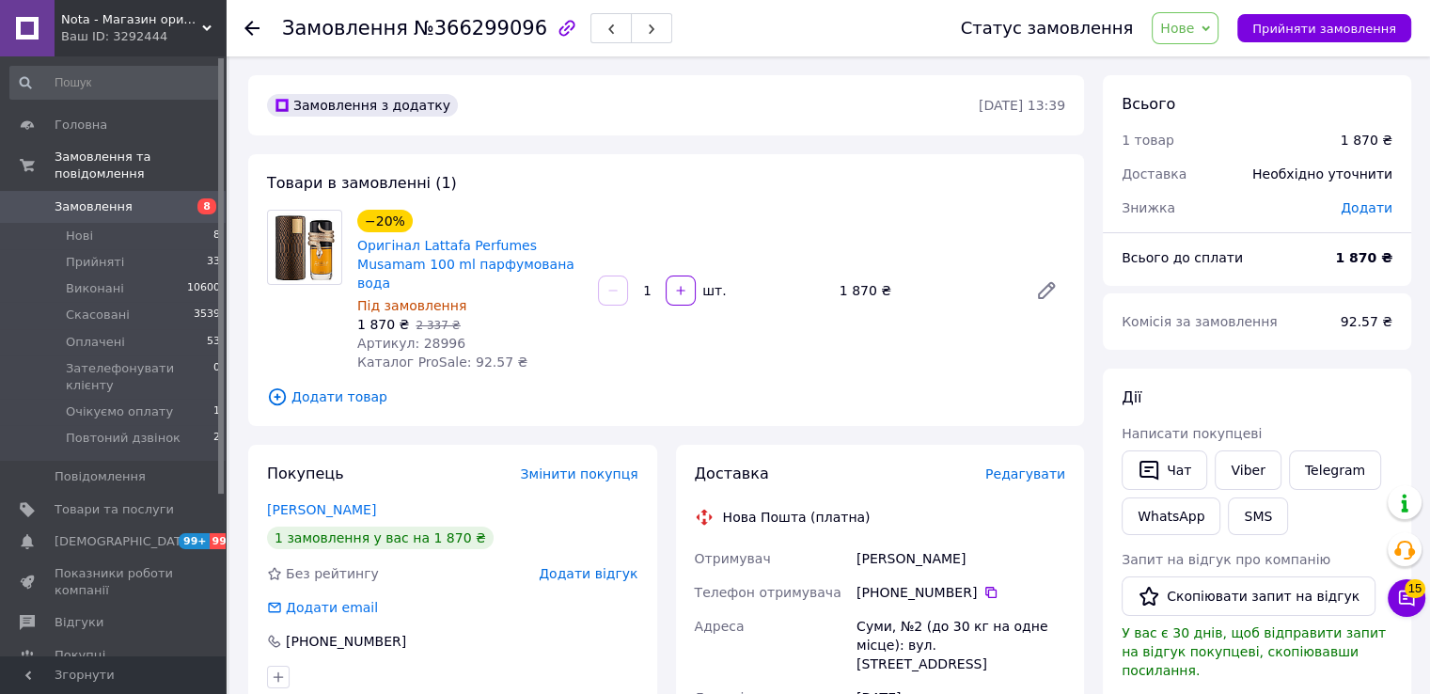
click at [455, 28] on span "№366299096" at bounding box center [481, 28] width 134 height 23
copy span "366299096"
click at [431, 336] on span "Артикул: 28996" at bounding box center [411, 343] width 108 height 15
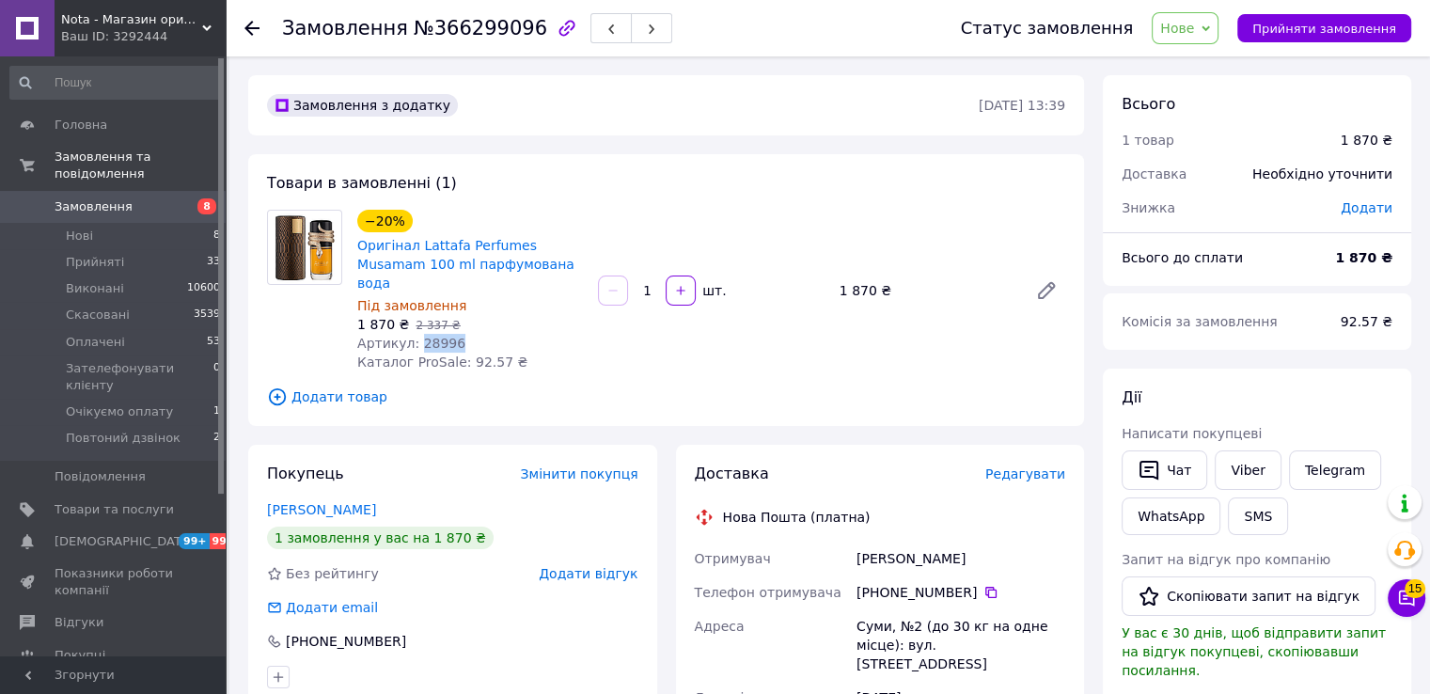
copy span "28996"
drag, startPoint x: 496, startPoint y: 260, endPoint x: 414, endPoint y: 245, distance: 84.1
click at [414, 245] on span "Оригінал Lattafa Perfumes Musamam 100 ml парфумована вода" at bounding box center [470, 264] width 226 height 56
copy link "Lattafa Perfumes Musamam 100 ml парфумована вода"
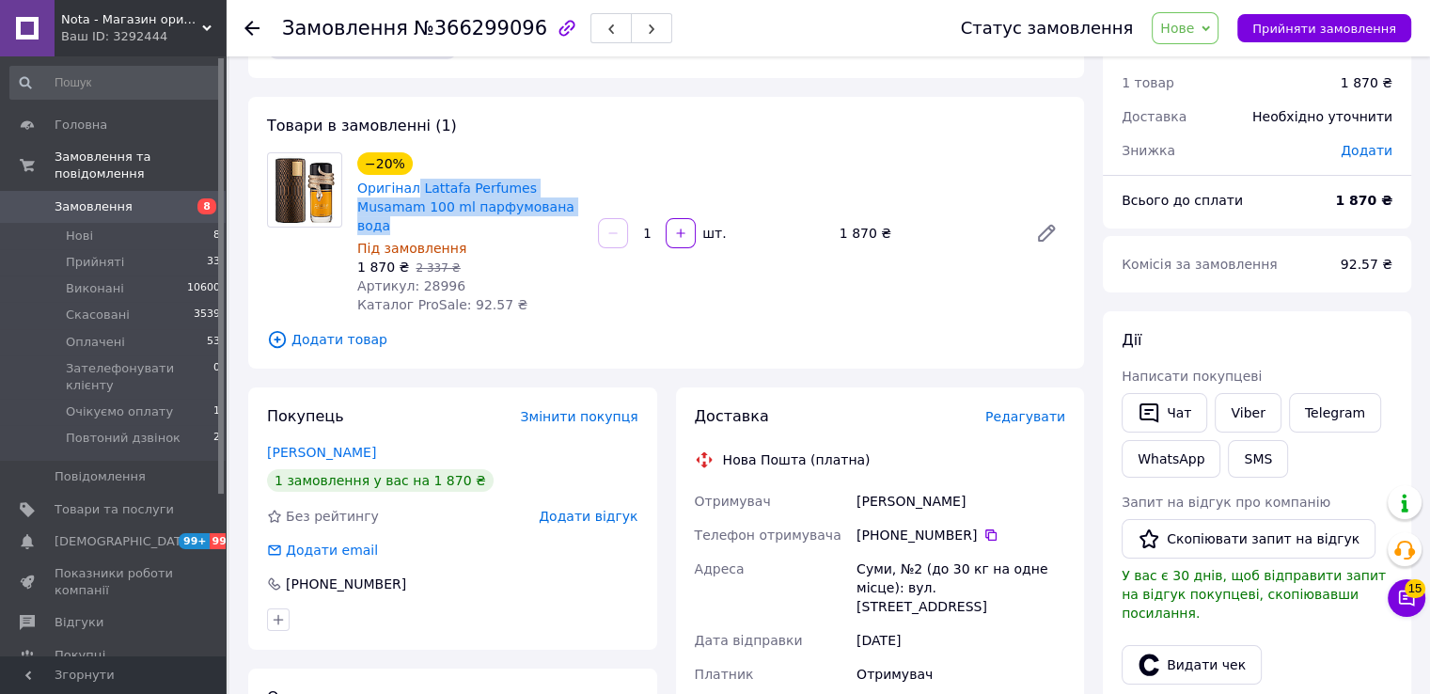
scroll to position [250, 0]
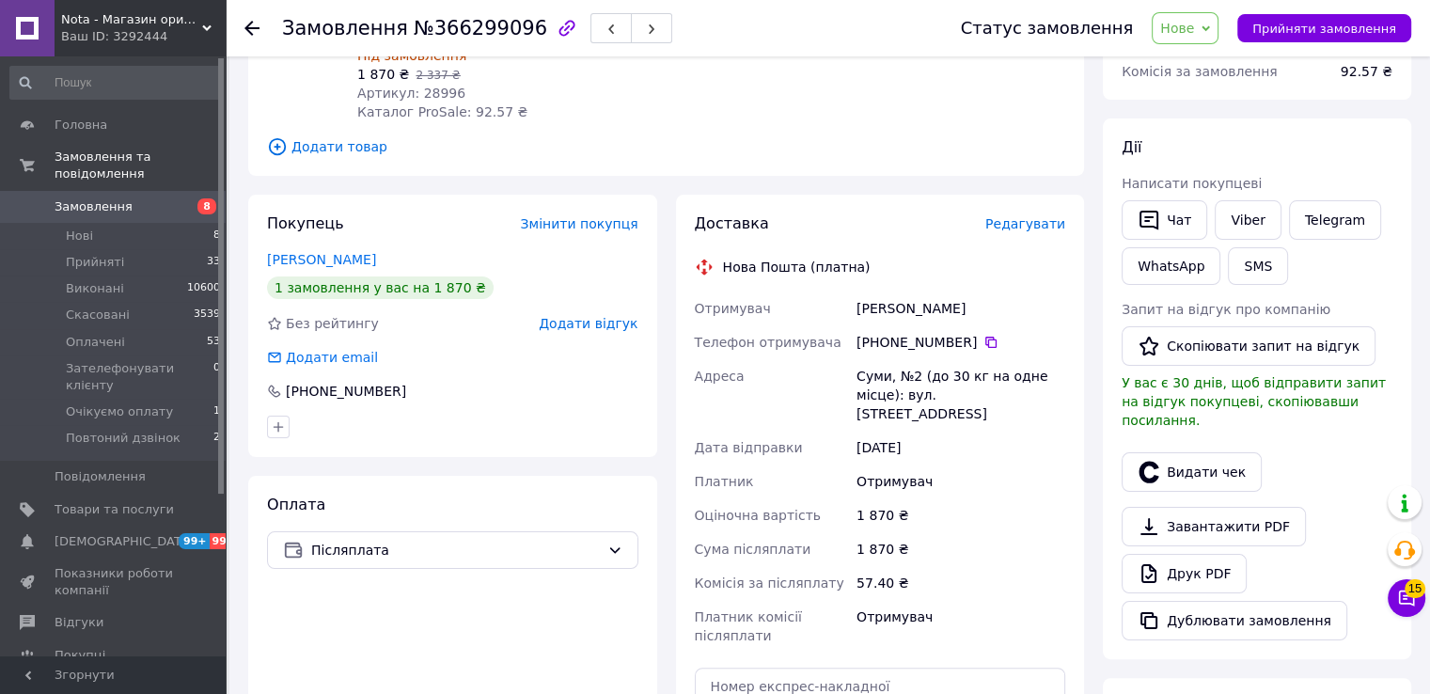
click at [902, 291] on div "Кириленко Оксана" at bounding box center [961, 308] width 216 height 34
copy div "Кириленко Оксана"
click at [985, 337] on icon at bounding box center [990, 342] width 11 height 11
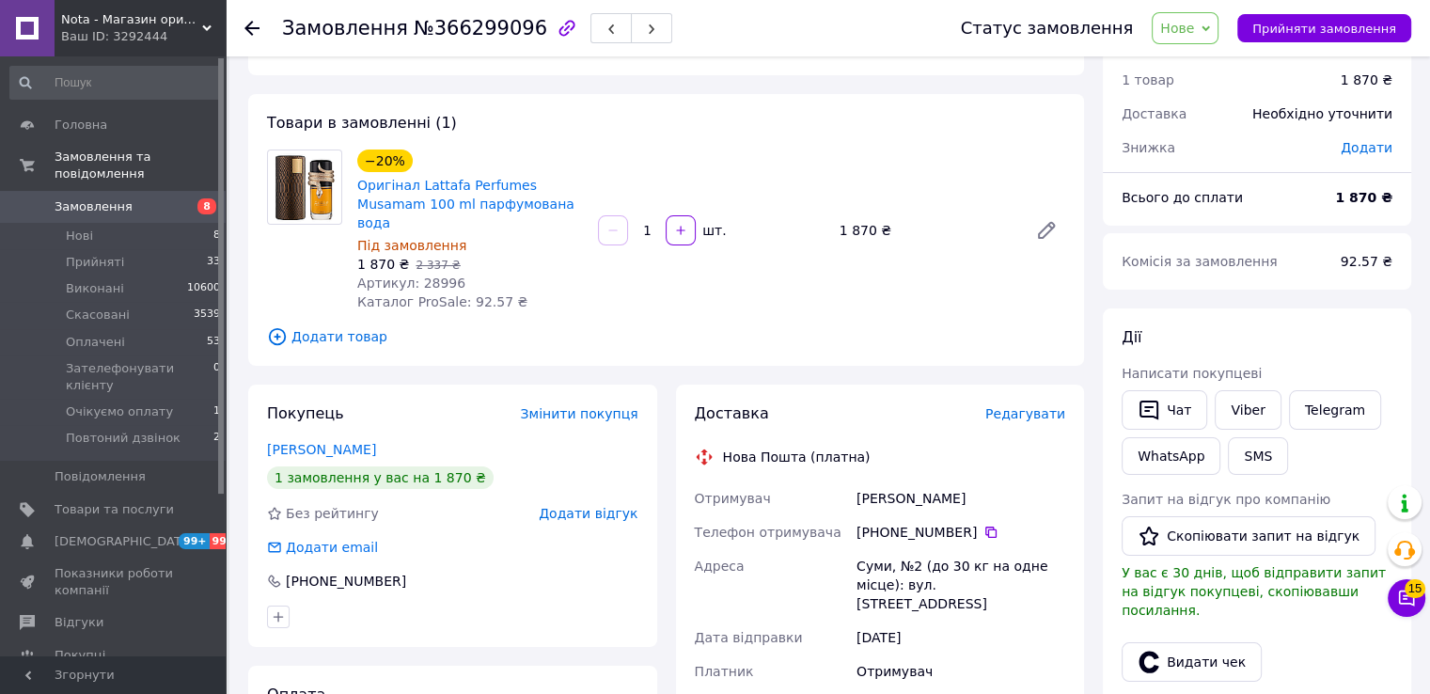
scroll to position [0, 0]
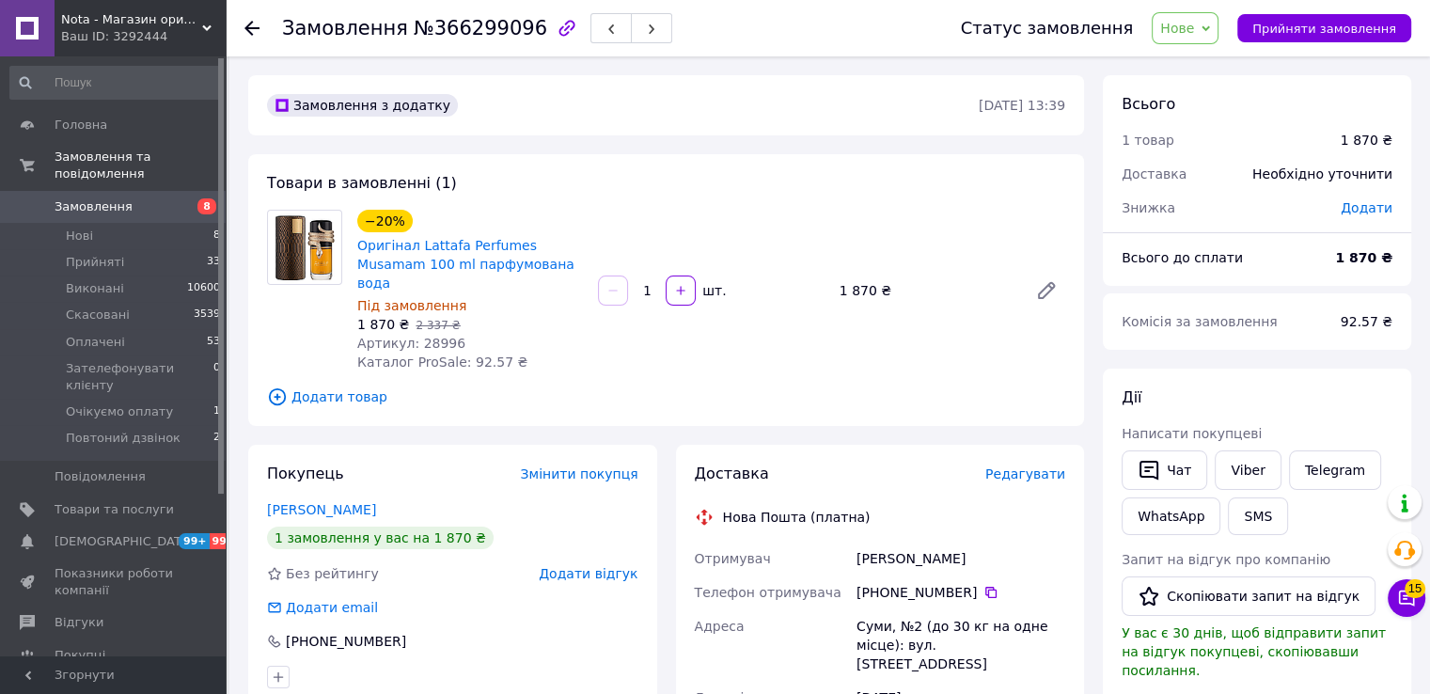
click at [437, 336] on span "Артикул: 28996" at bounding box center [411, 343] width 108 height 15
copy span "28996"
click at [324, 502] on link "Кириленко Оксана" at bounding box center [321, 509] width 109 height 15
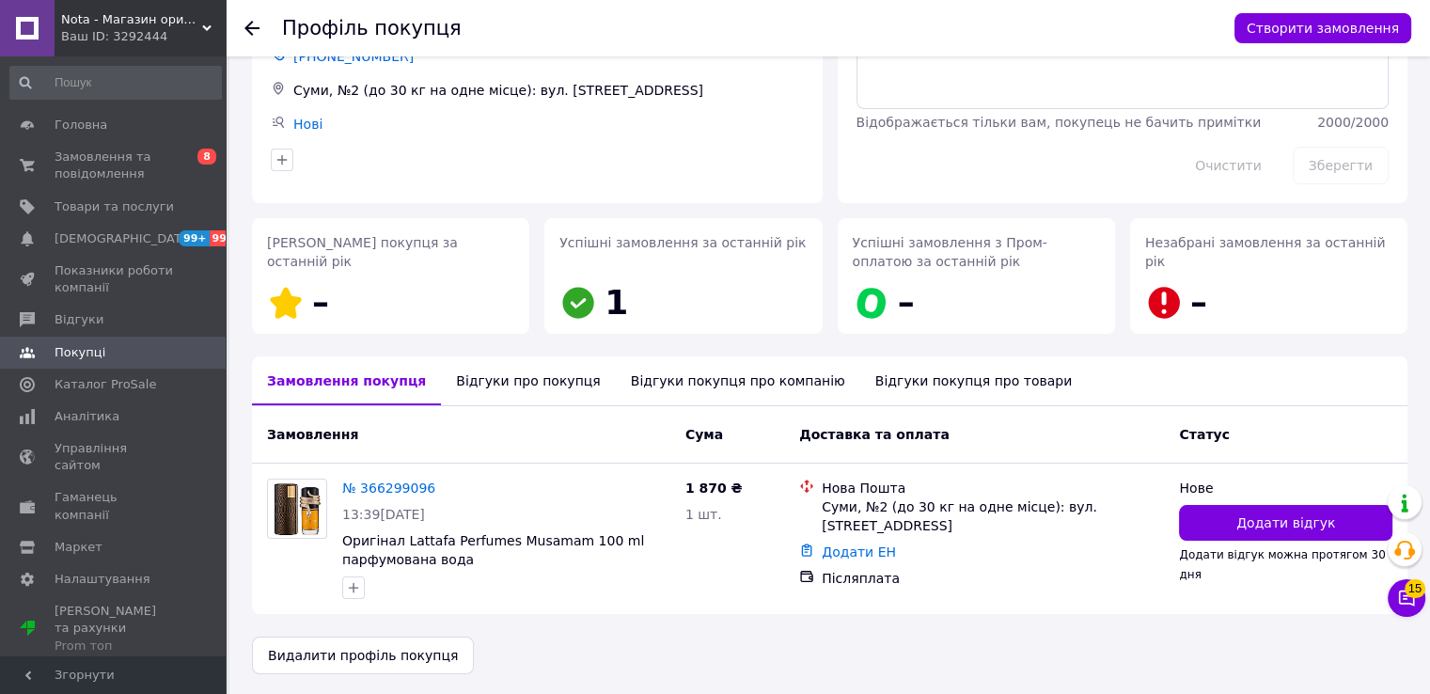
click at [478, 374] on div "Відгуки про покупця" at bounding box center [528, 380] width 174 height 49
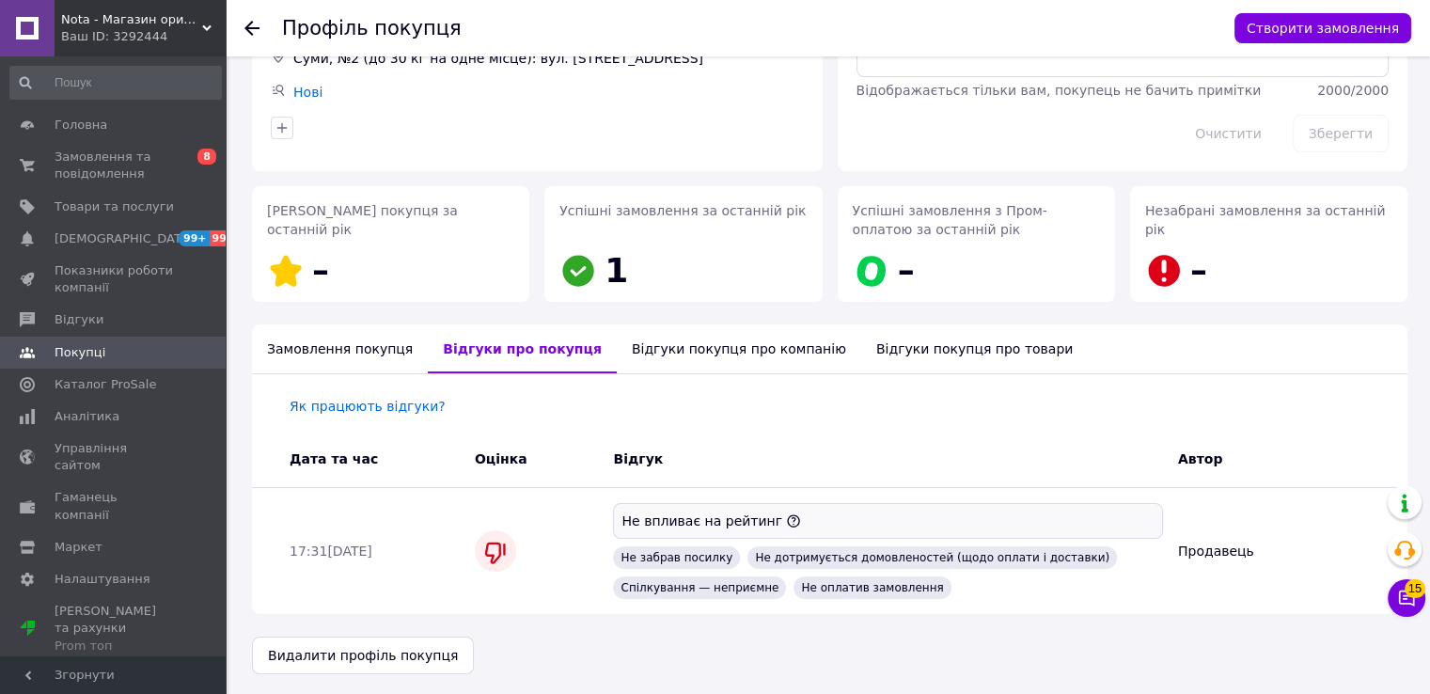
scroll to position [160, 0]
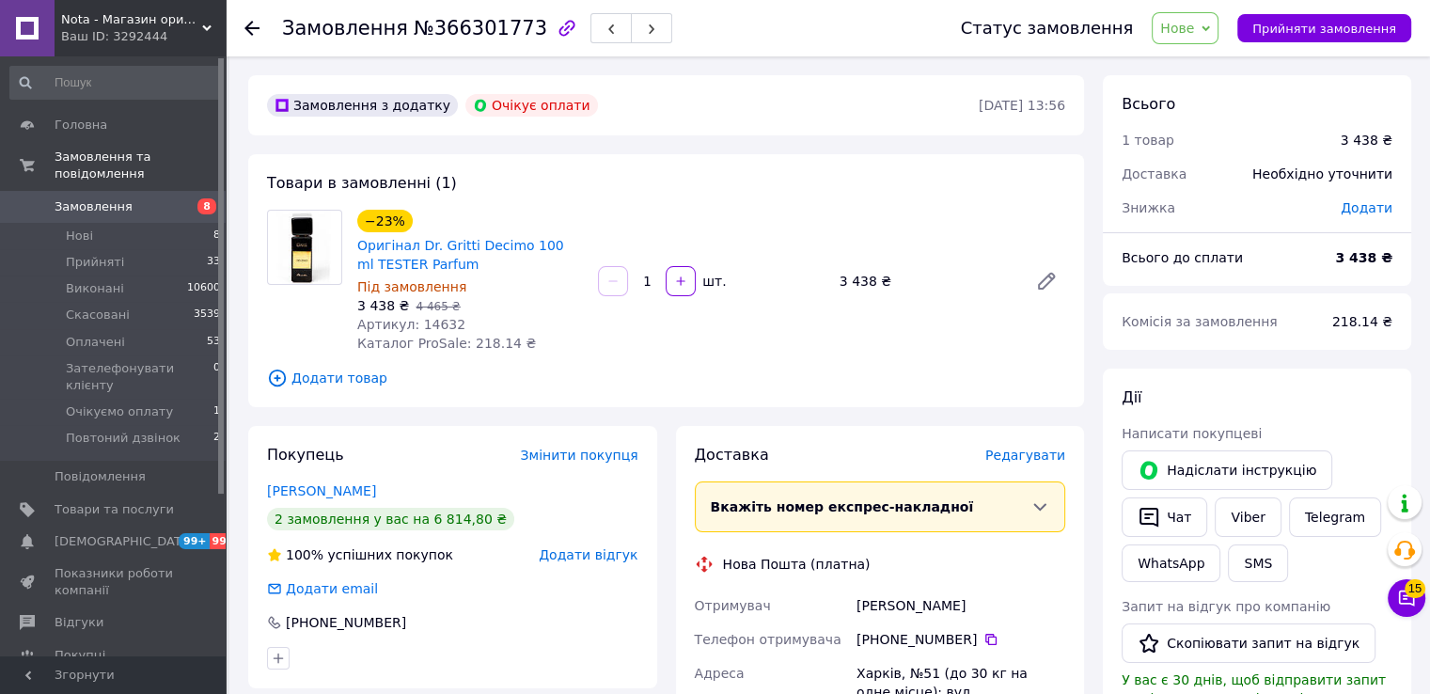
click at [455, 37] on span "№366301773" at bounding box center [481, 28] width 134 height 23
click at [470, 26] on span "№366301773" at bounding box center [481, 28] width 134 height 23
copy span "366301773"
drag, startPoint x: 487, startPoint y: 263, endPoint x: 415, endPoint y: 249, distance: 73.8
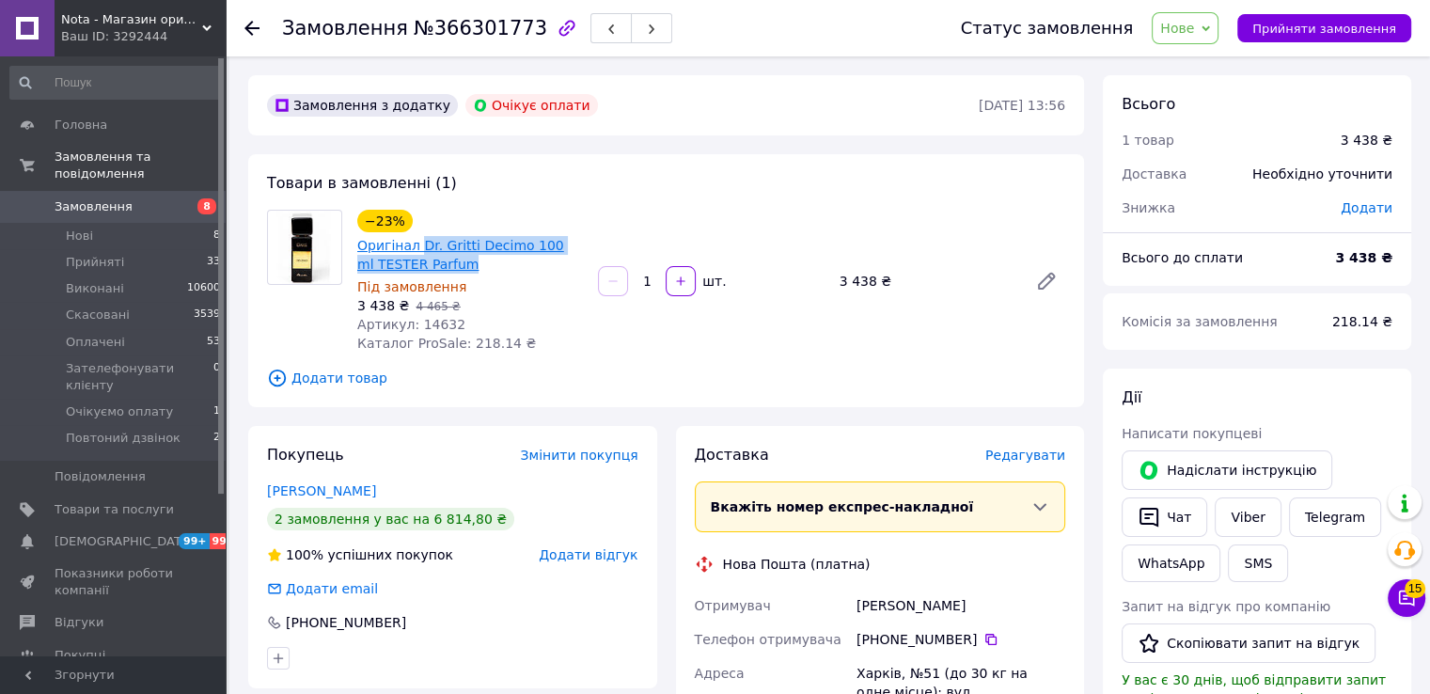
click at [415, 249] on span "Оригінал Dr. Gritti Decimo 100 ml TESTER Parfum" at bounding box center [470, 255] width 226 height 38
copy link "Dr. Gritti Decimo 100 ml TESTER Parfum"
click at [431, 328] on span "Артикул: 14632" at bounding box center [411, 324] width 108 height 15
copy span "14632"
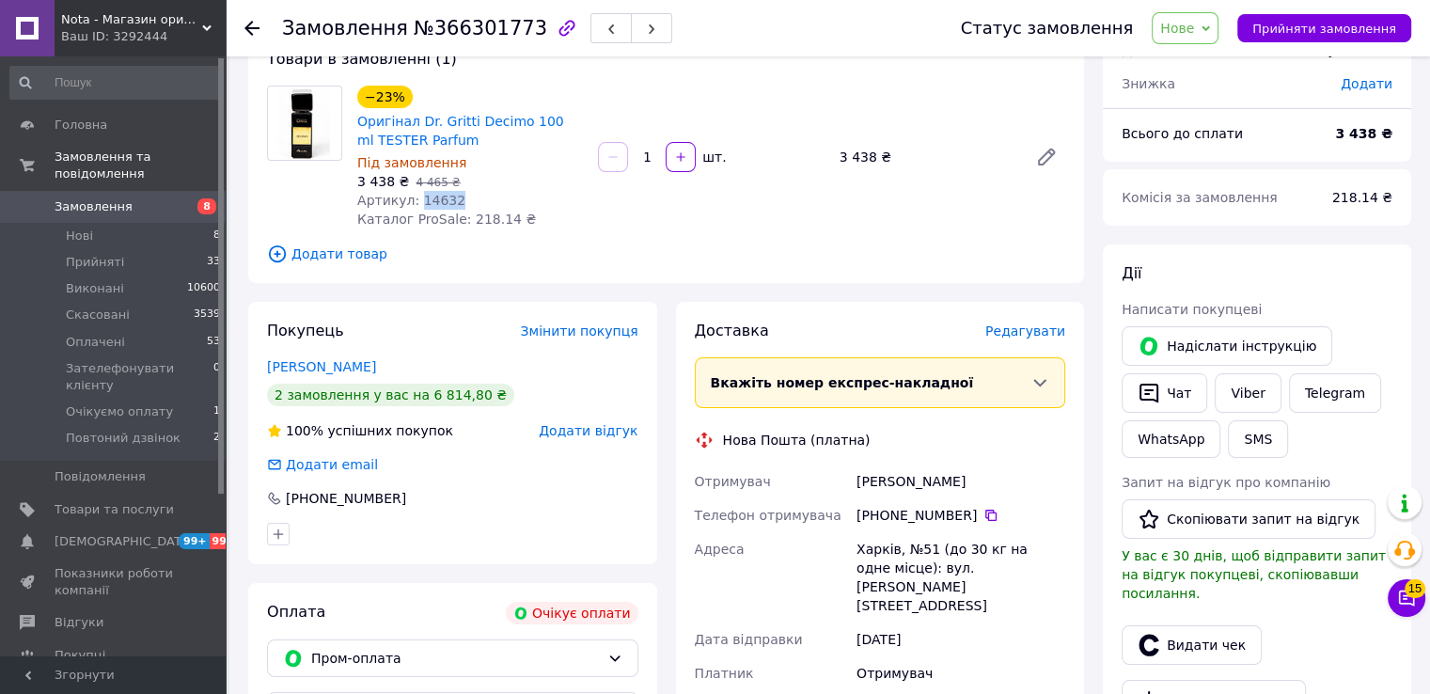
scroll to position [125, 0]
click at [882, 474] on div "[PERSON_NAME]" at bounding box center [961, 481] width 216 height 34
copy div "[PERSON_NAME]"
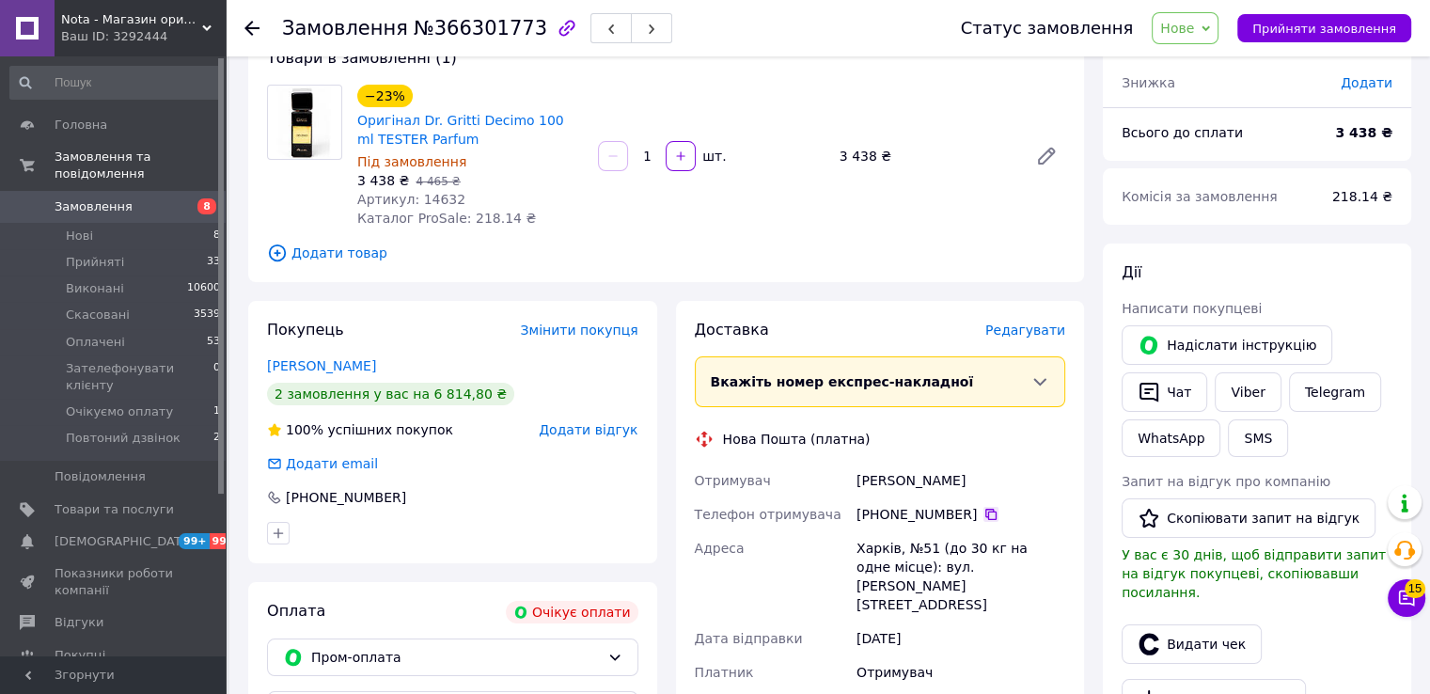
click at [984, 516] on icon at bounding box center [991, 514] width 15 height 15
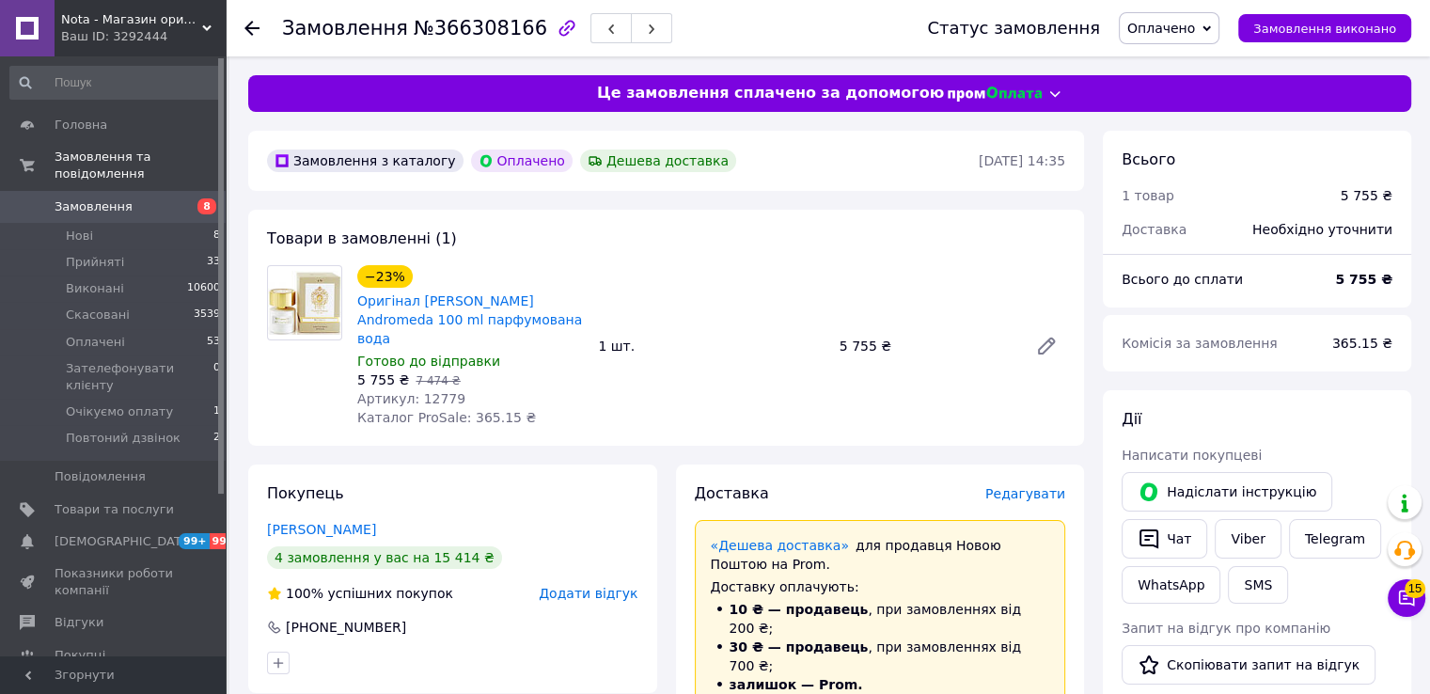
click at [435, 10] on div "Замовлення №366308166" at bounding box center [585, 28] width 607 height 56
click at [447, 23] on span "№366308166" at bounding box center [481, 28] width 134 height 23
copy span "366308166"
drag, startPoint x: 487, startPoint y: 321, endPoint x: 415, endPoint y: 302, distance: 74.8
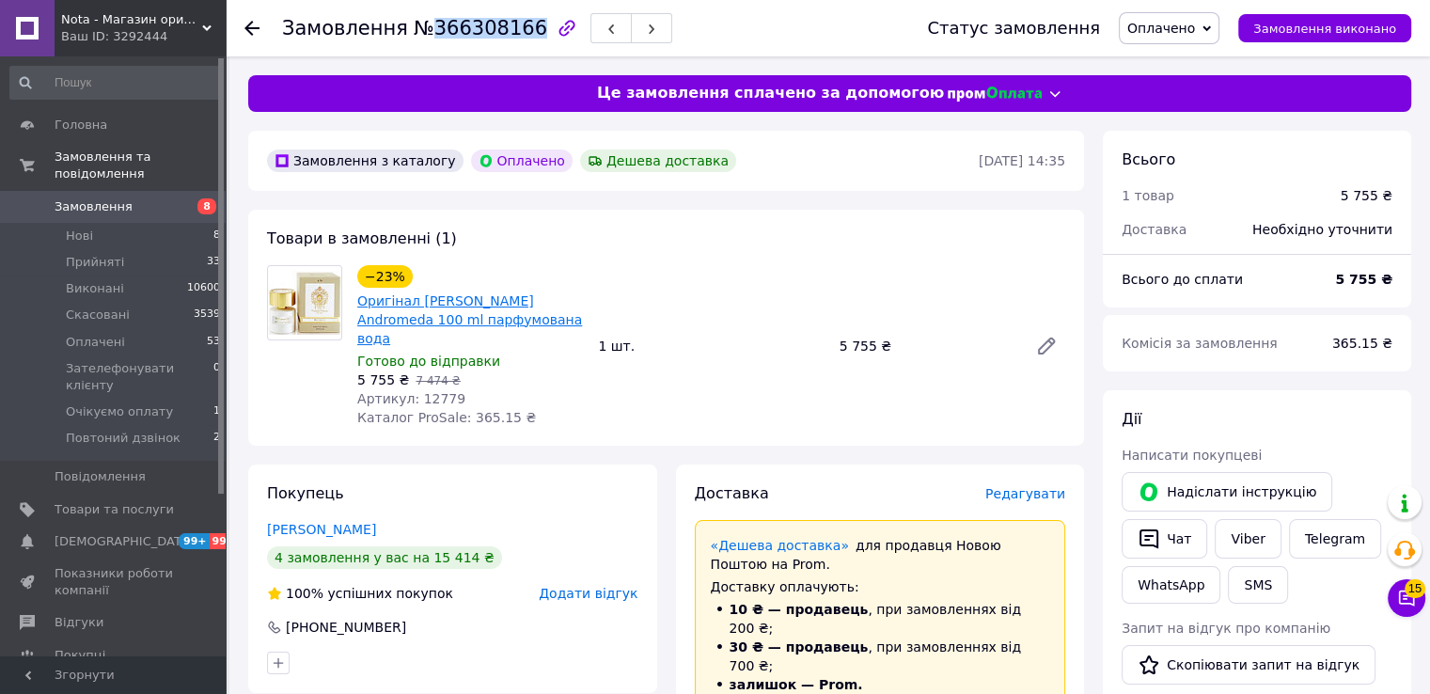
click at [415, 302] on span "Оригінал [PERSON_NAME] Andromeda 100 ml парфумована вода" at bounding box center [470, 319] width 226 height 56
copy link "[PERSON_NAME] Andromeda 100 ml парфумована вода"
click at [435, 391] on span "Артикул: 12779" at bounding box center [411, 398] width 108 height 15
copy span "12779"
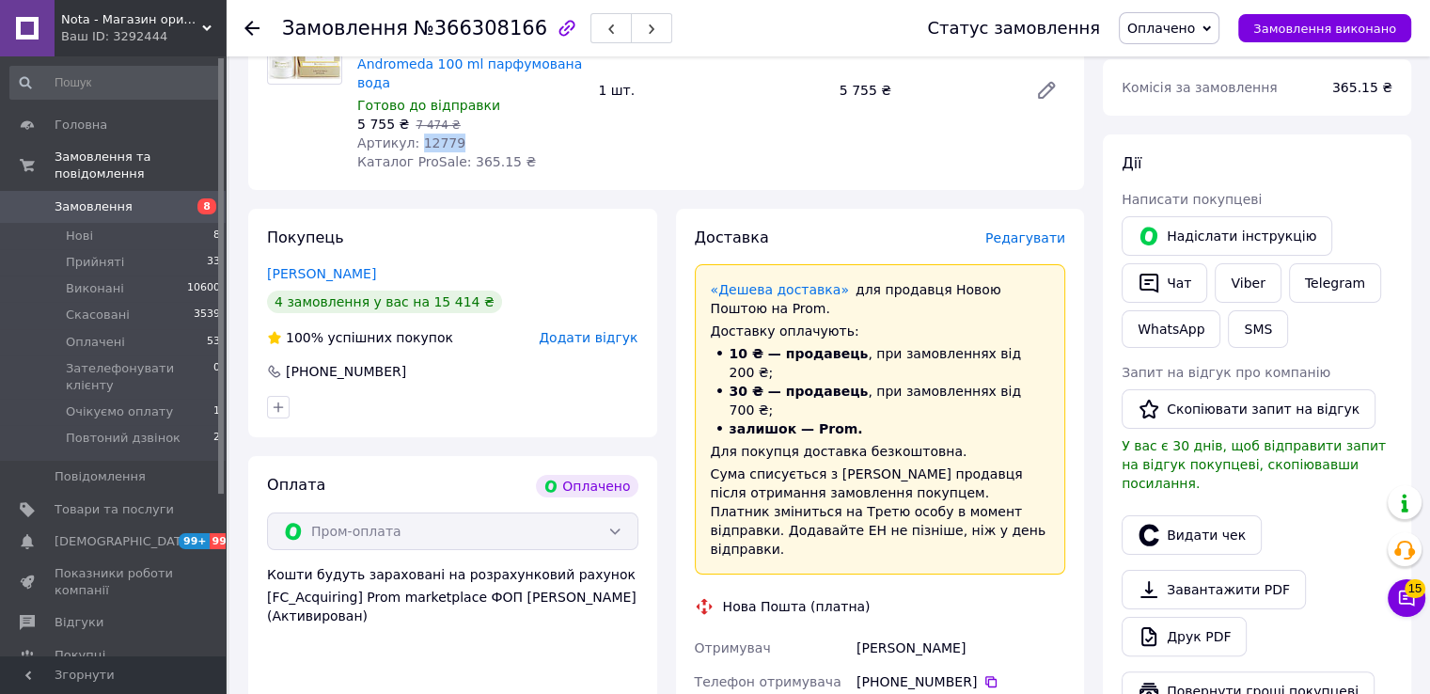
scroll to position [376, 0]
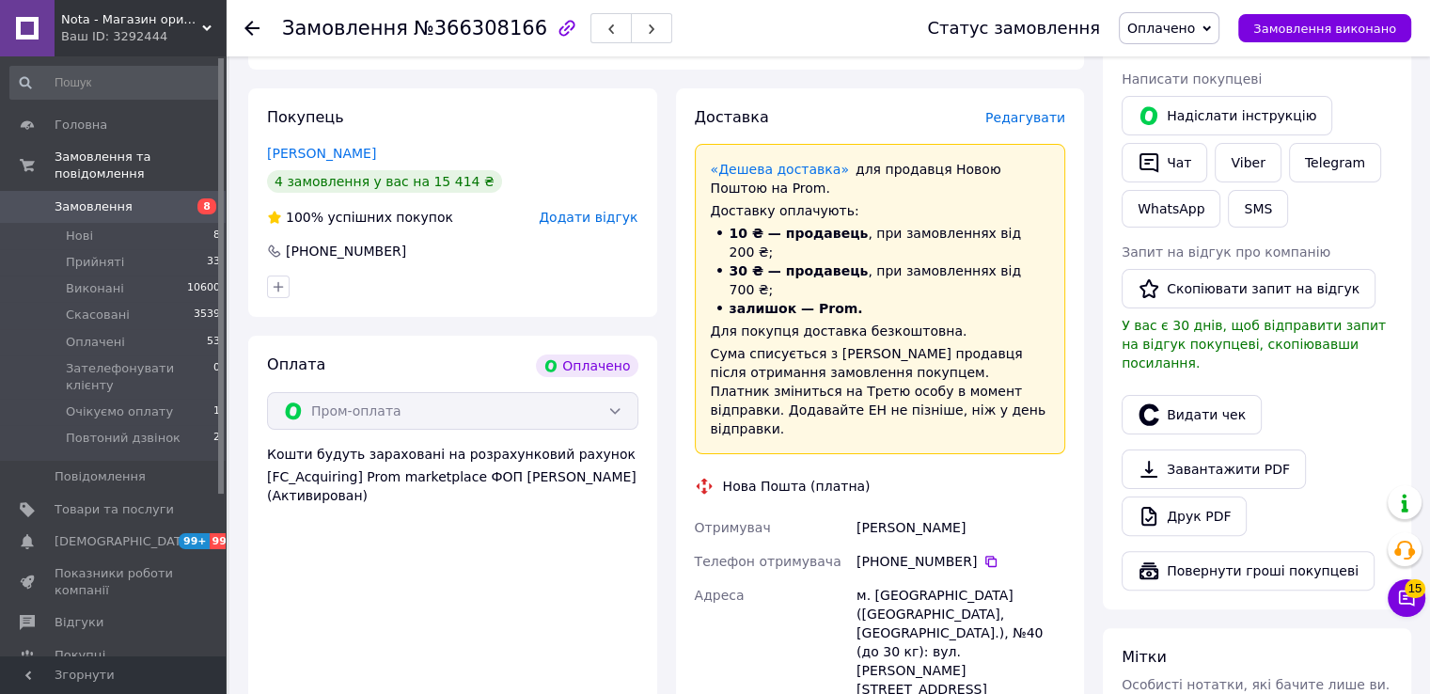
click at [895, 511] on div "[PERSON_NAME]" at bounding box center [961, 528] width 216 height 34
copy div "[PERSON_NAME]"
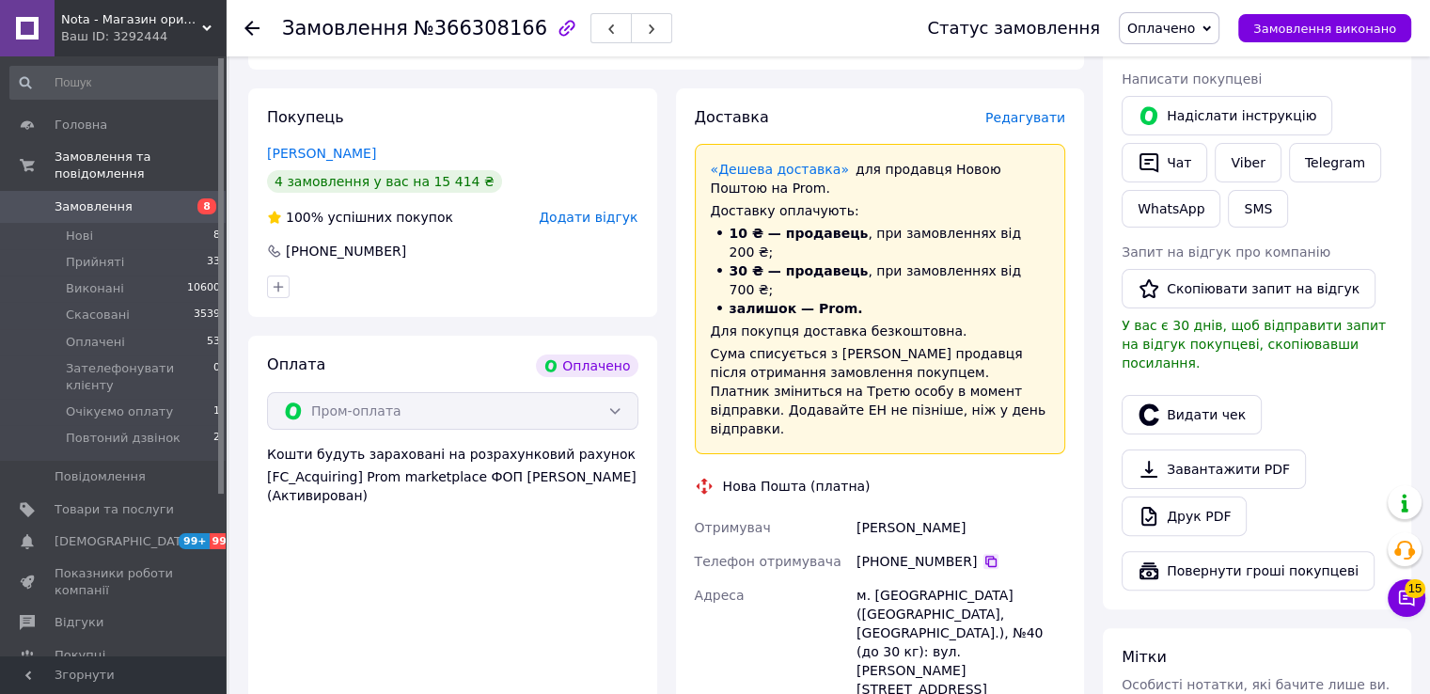
click at [985, 556] on icon at bounding box center [990, 561] width 11 height 11
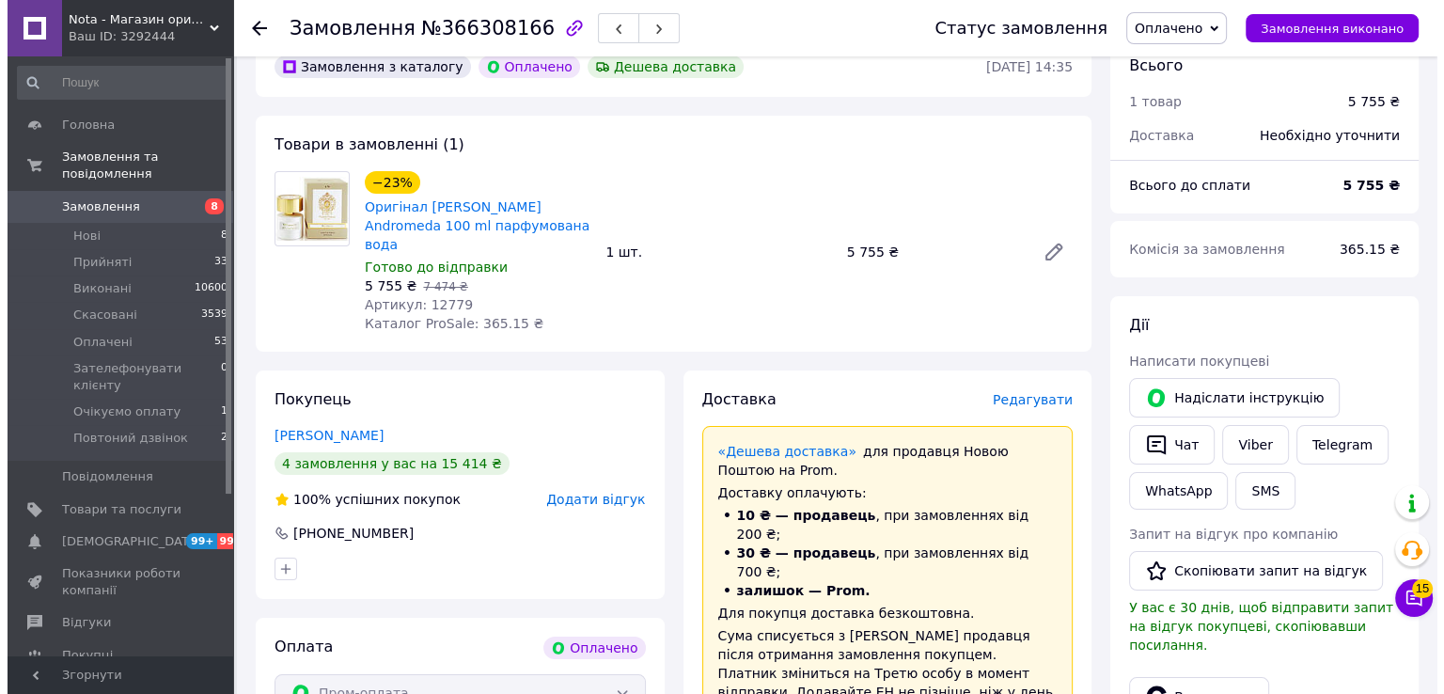
scroll to position [250, 0]
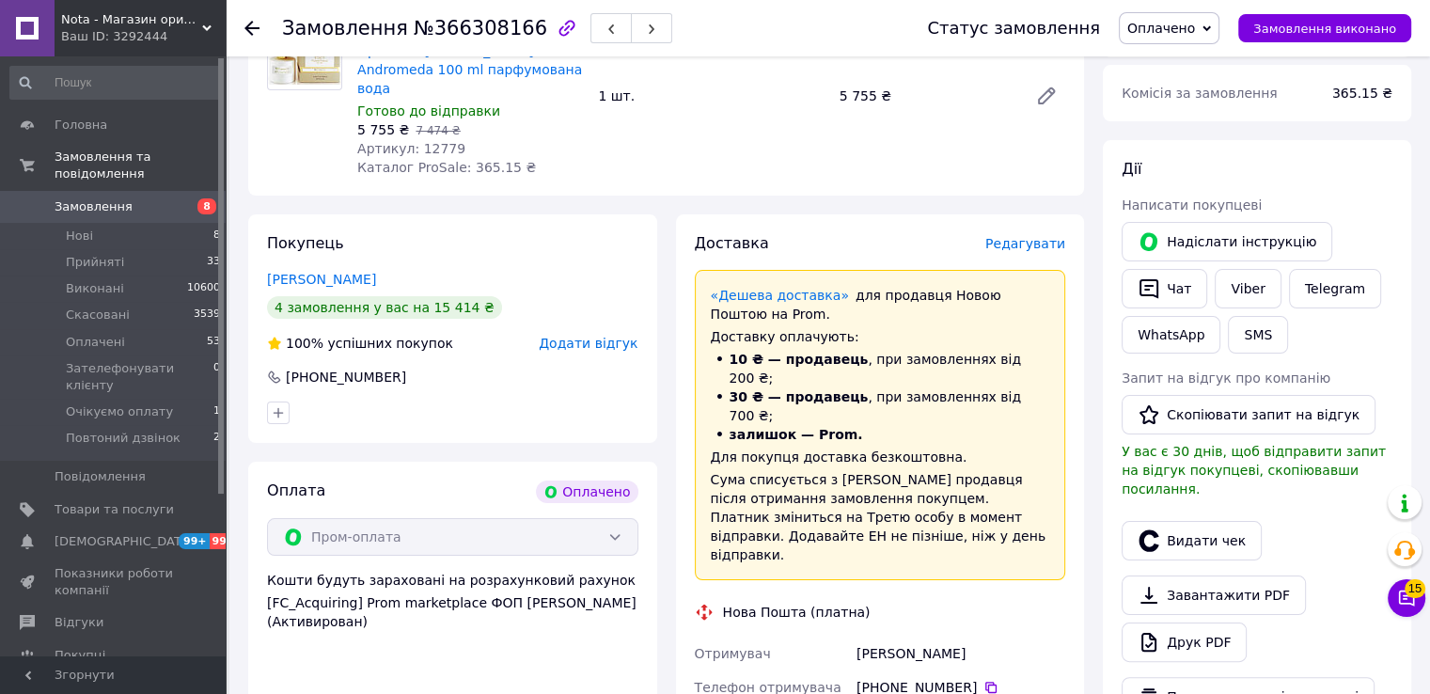
click at [1015, 236] on span "Редагувати" at bounding box center [1025, 243] width 80 height 15
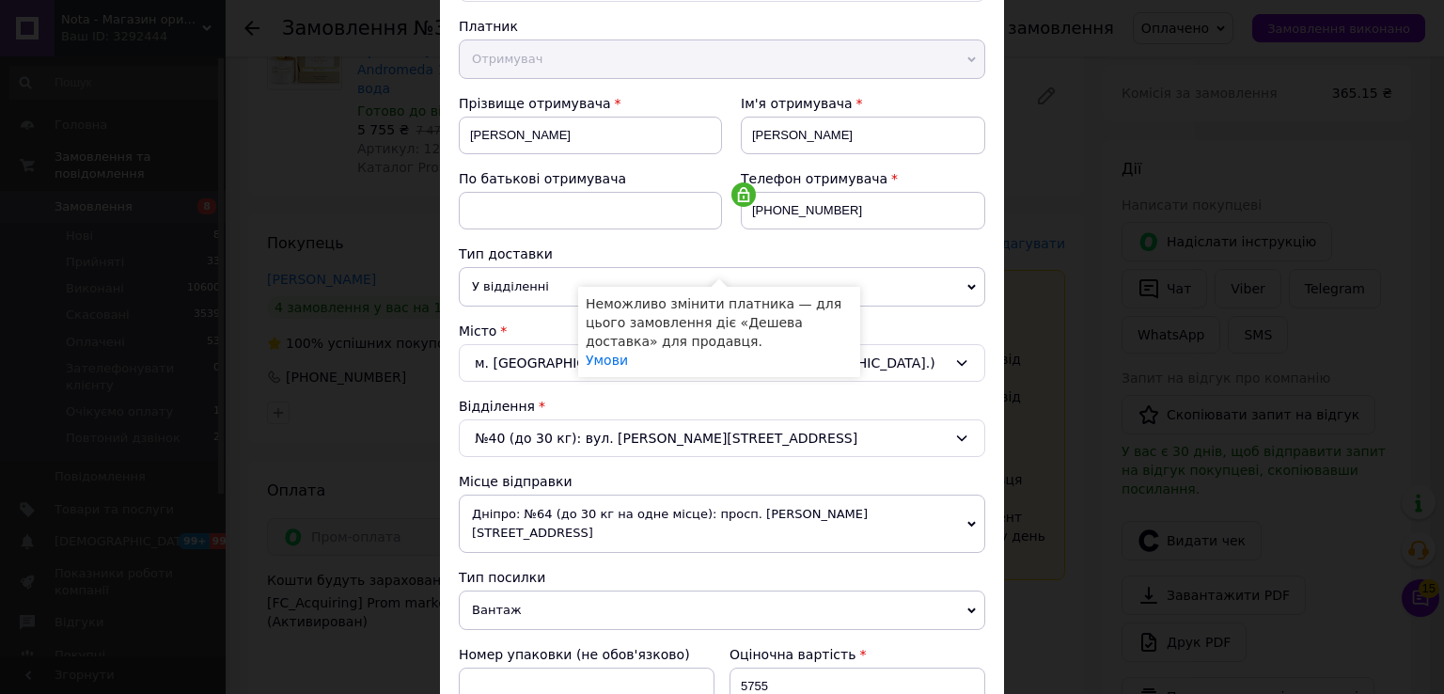
scroll to position [501, 0]
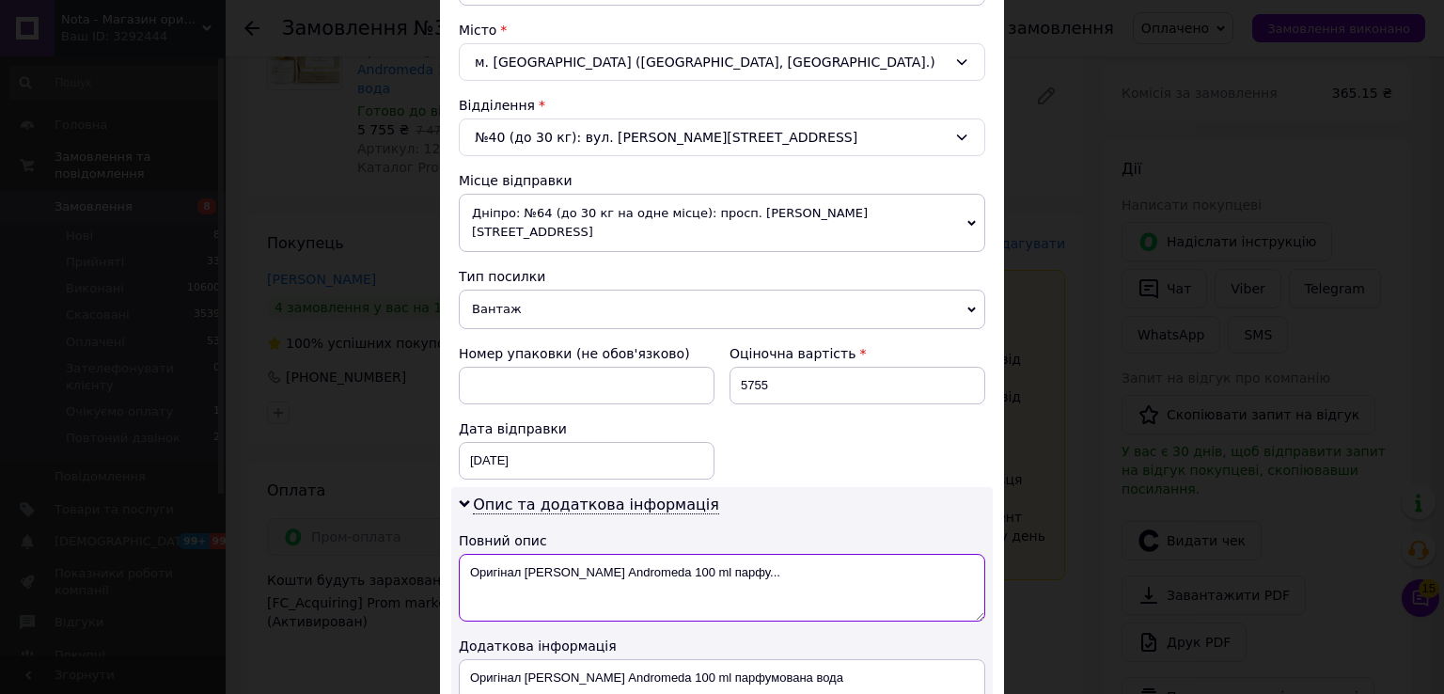
click at [500, 554] on textarea "Оригінал Tiziana Terenzi Andromeda 100 ml парфу..." at bounding box center [722, 588] width 527 height 68
drag, startPoint x: 794, startPoint y: 539, endPoint x: 669, endPoint y: 547, distance: 124.4
click at [671, 554] on textarea "Tiziana Terenzi Andromeda 100 ml парфу..." at bounding box center [722, 588] width 527 height 68
type textarea "Tiziana Terenzi Andromeda 100 ml"
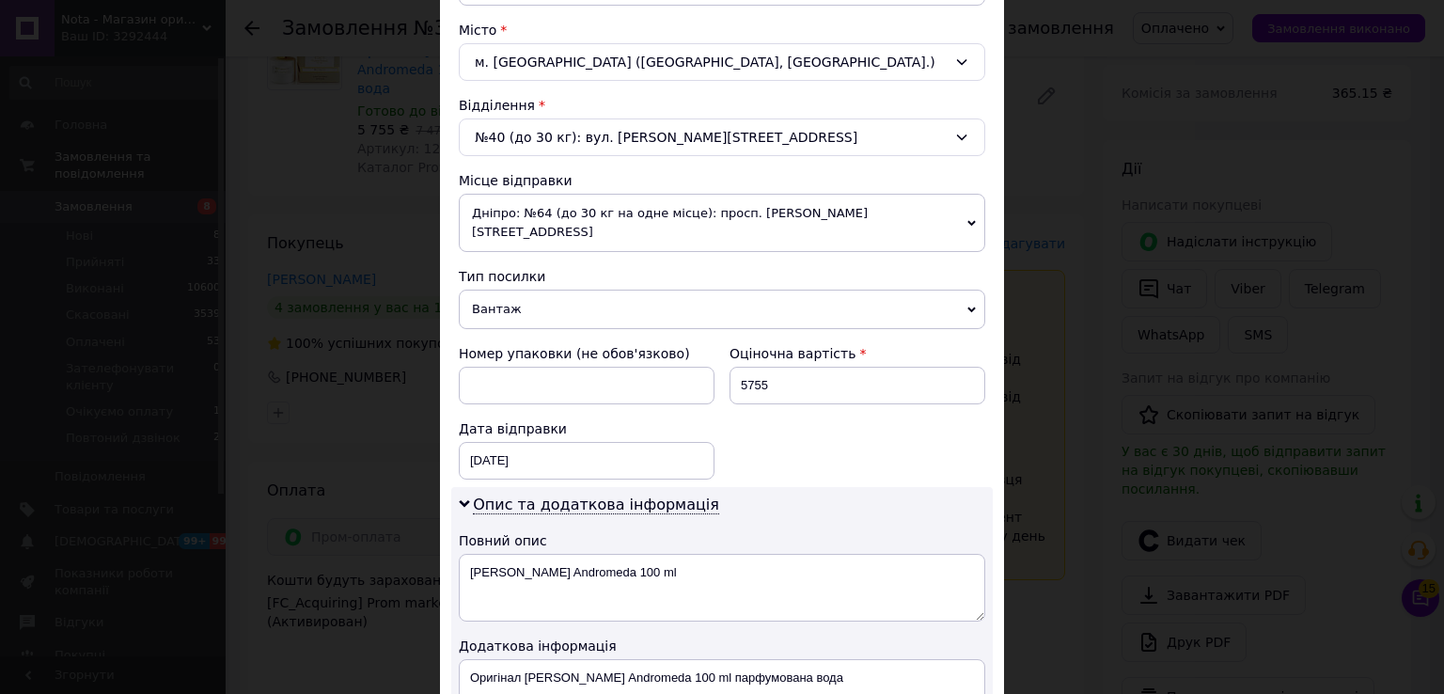
click at [606, 222] on span "Дніпро: №64 (до 30 кг на одне місце): просп. [PERSON_NAME][STREET_ADDRESS]" at bounding box center [722, 223] width 527 height 58
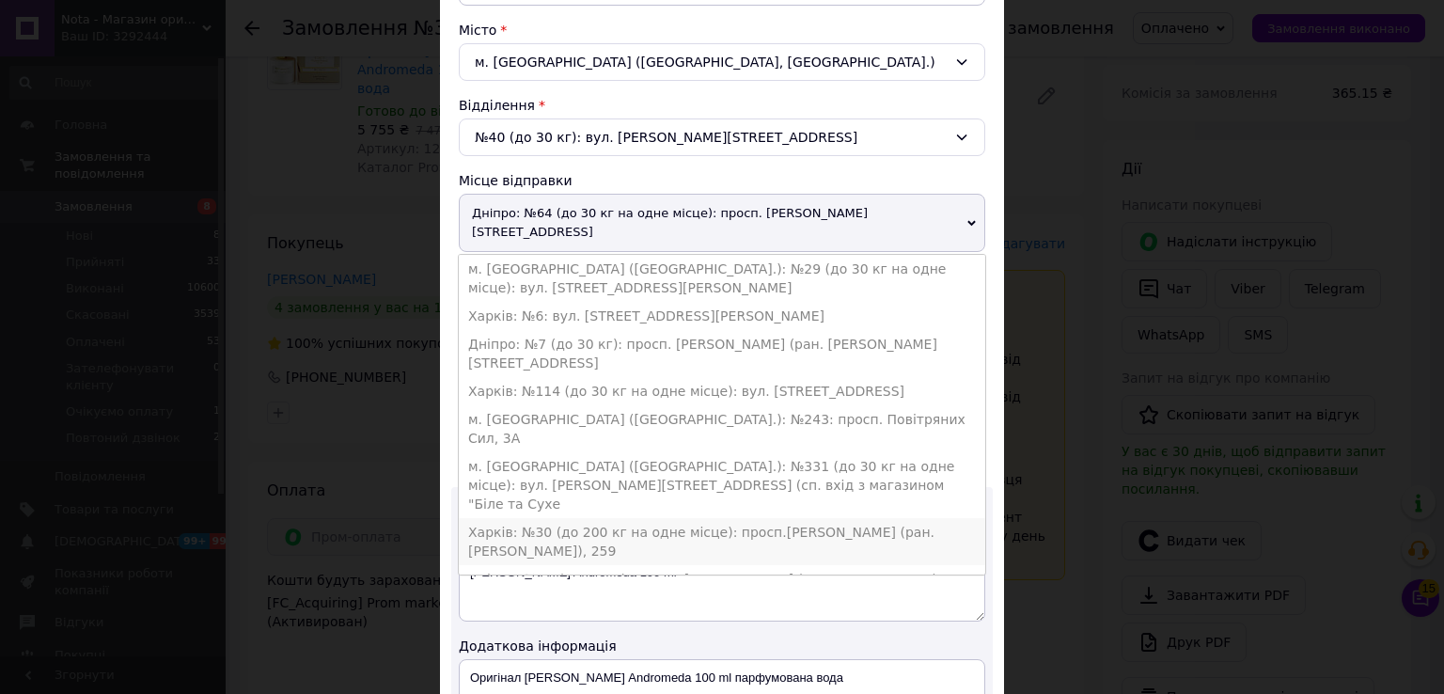
click at [560, 518] on li "Харків: №30 (до 200 кг на одне місце): просп.[PERSON_NAME] (ран. [PERSON_NAME])…" at bounding box center [722, 541] width 527 height 47
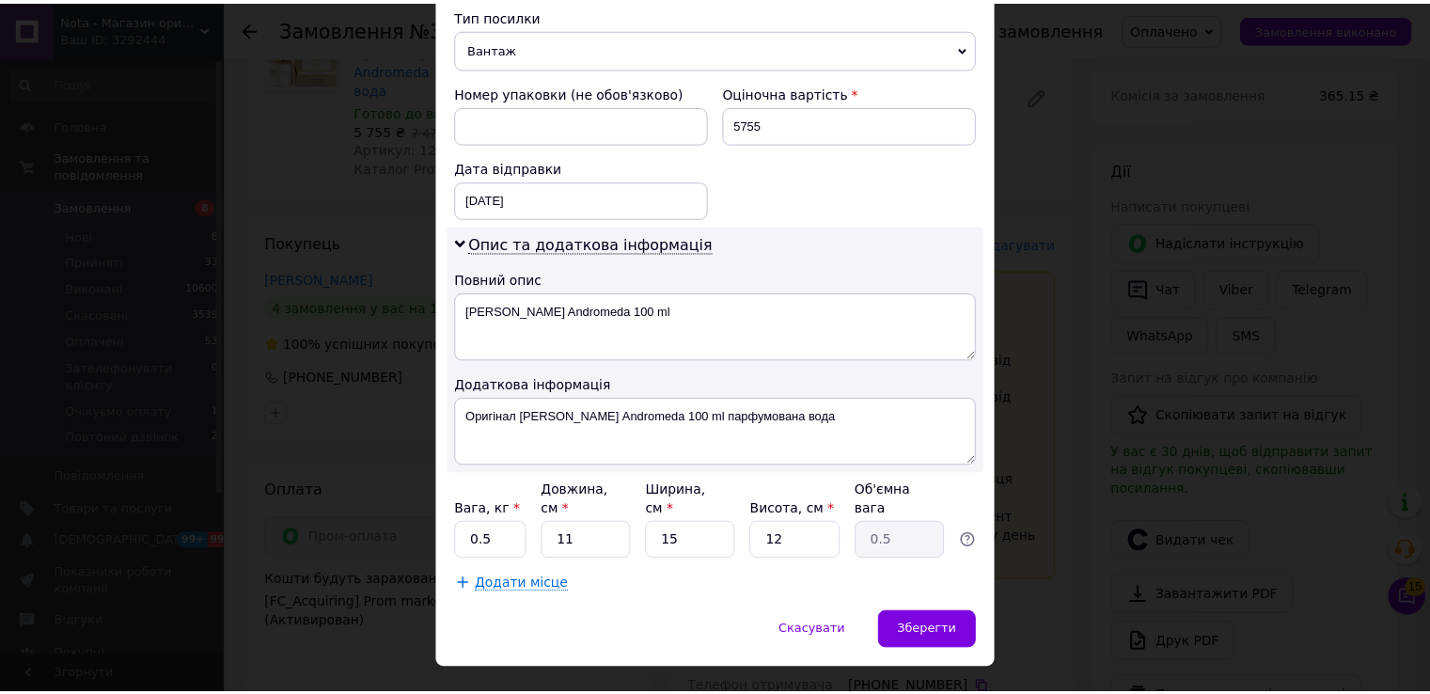
scroll to position [779, 0]
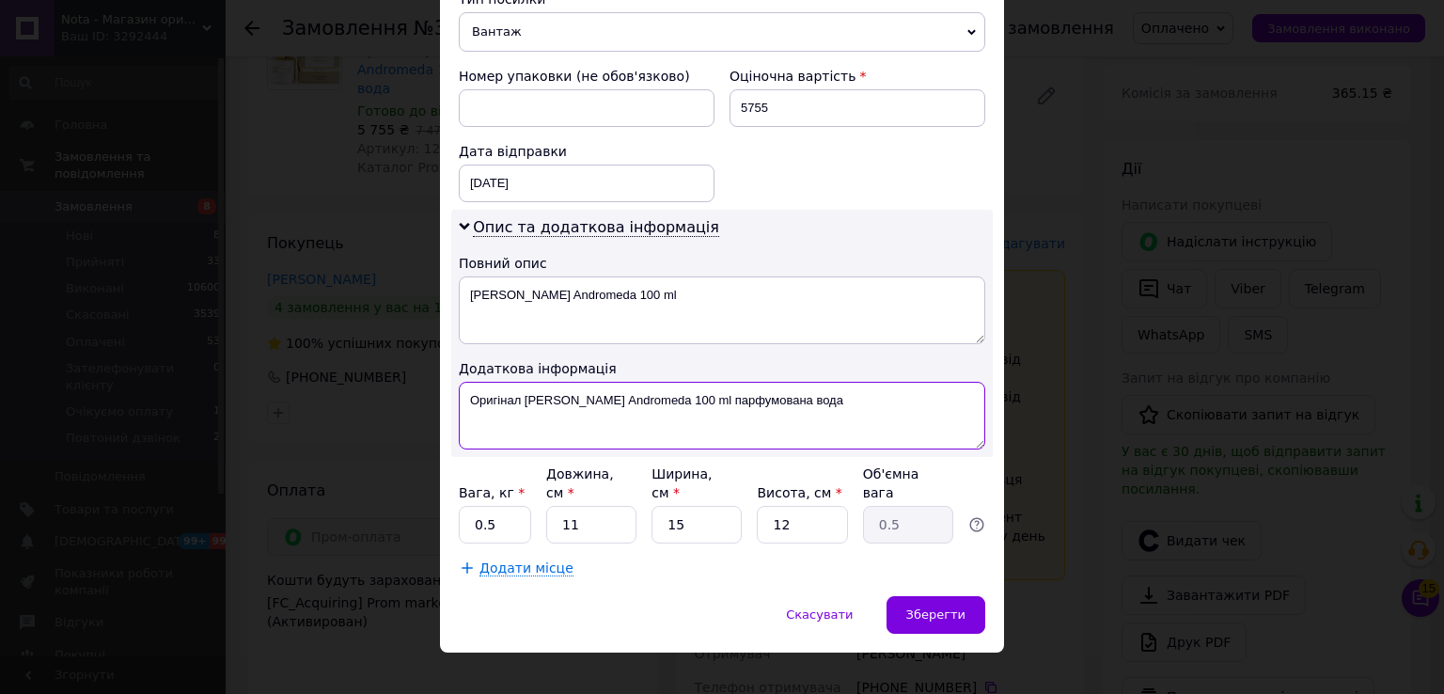
click at [572, 392] on textarea "Оригінал Tiziana Terenzi Andromeda 100 ml парфумована вода" at bounding box center [722, 416] width 527 height 68
type textarea ","
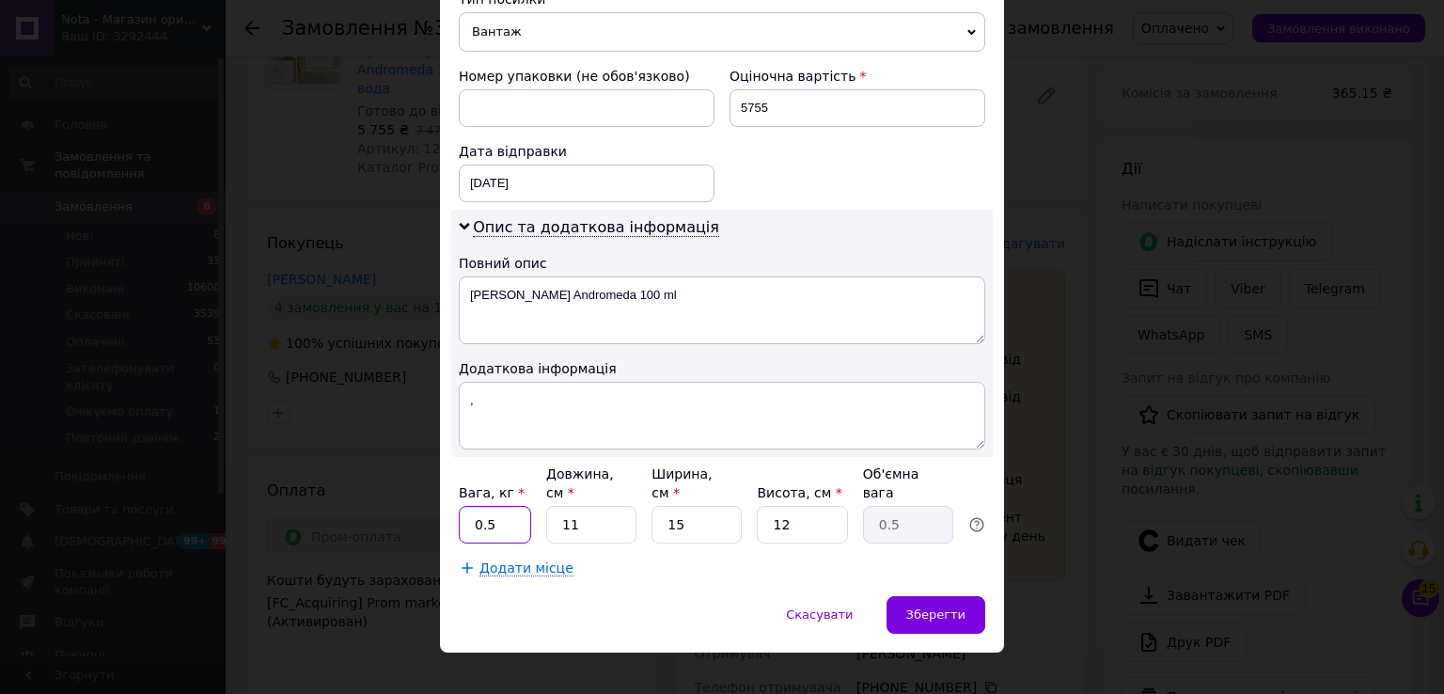
click at [478, 506] on input "0.5" at bounding box center [495, 525] width 72 height 38
type input "1"
click at [942, 607] on span "Зберегти" at bounding box center [935, 614] width 59 height 14
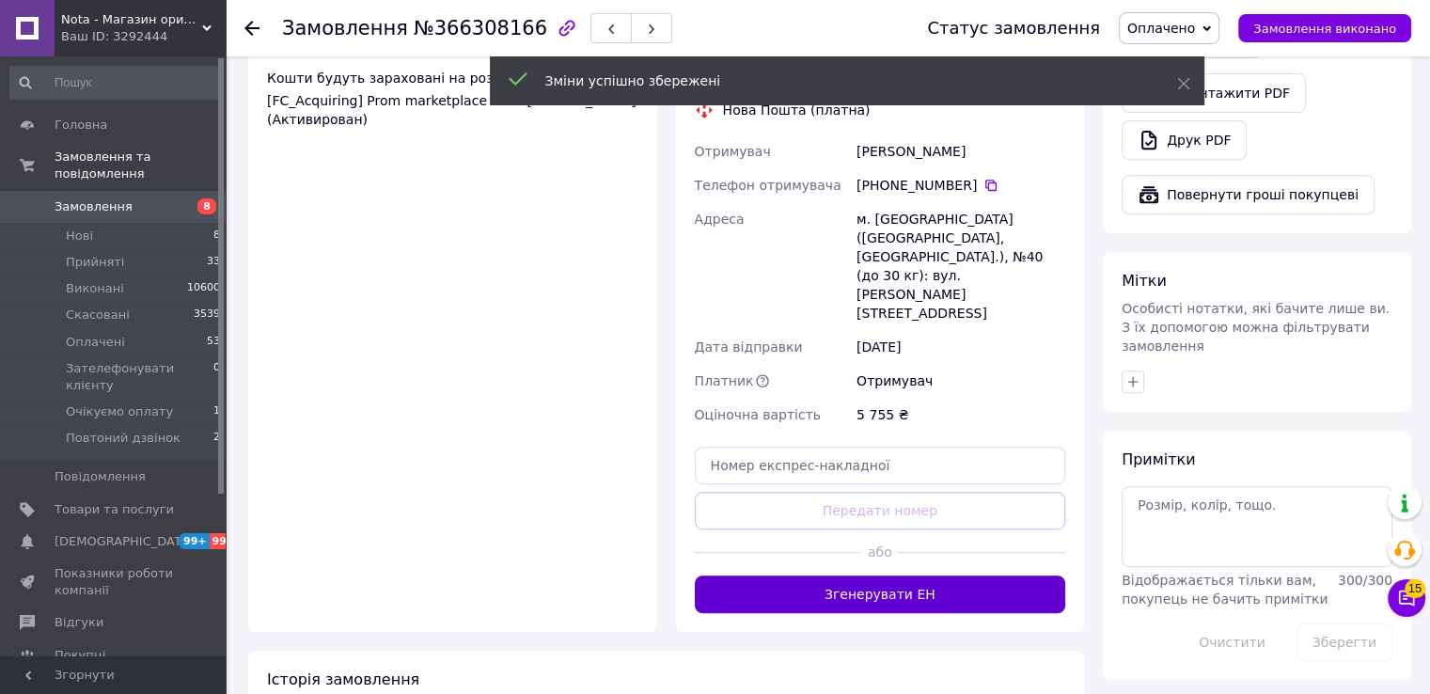
click at [857, 575] on button "Згенерувати ЕН" at bounding box center [880, 594] width 371 height 38
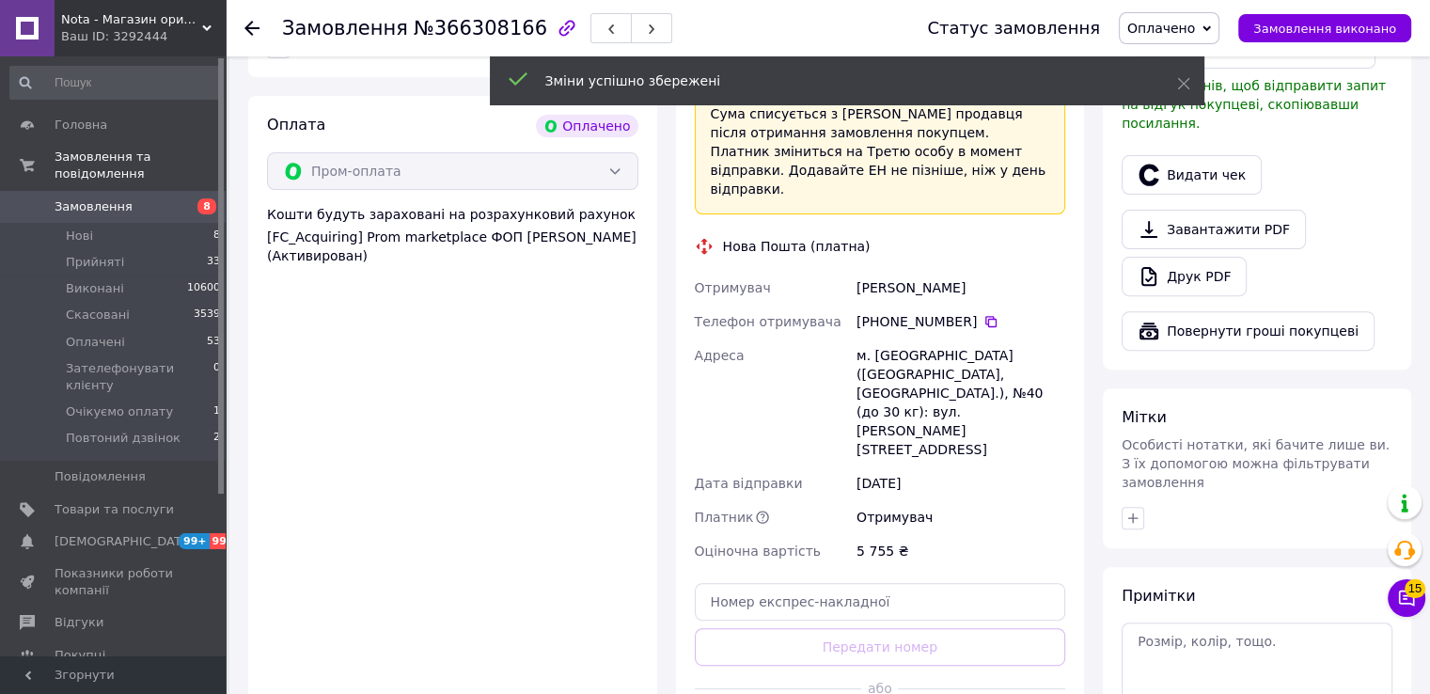
scroll to position [376, 0]
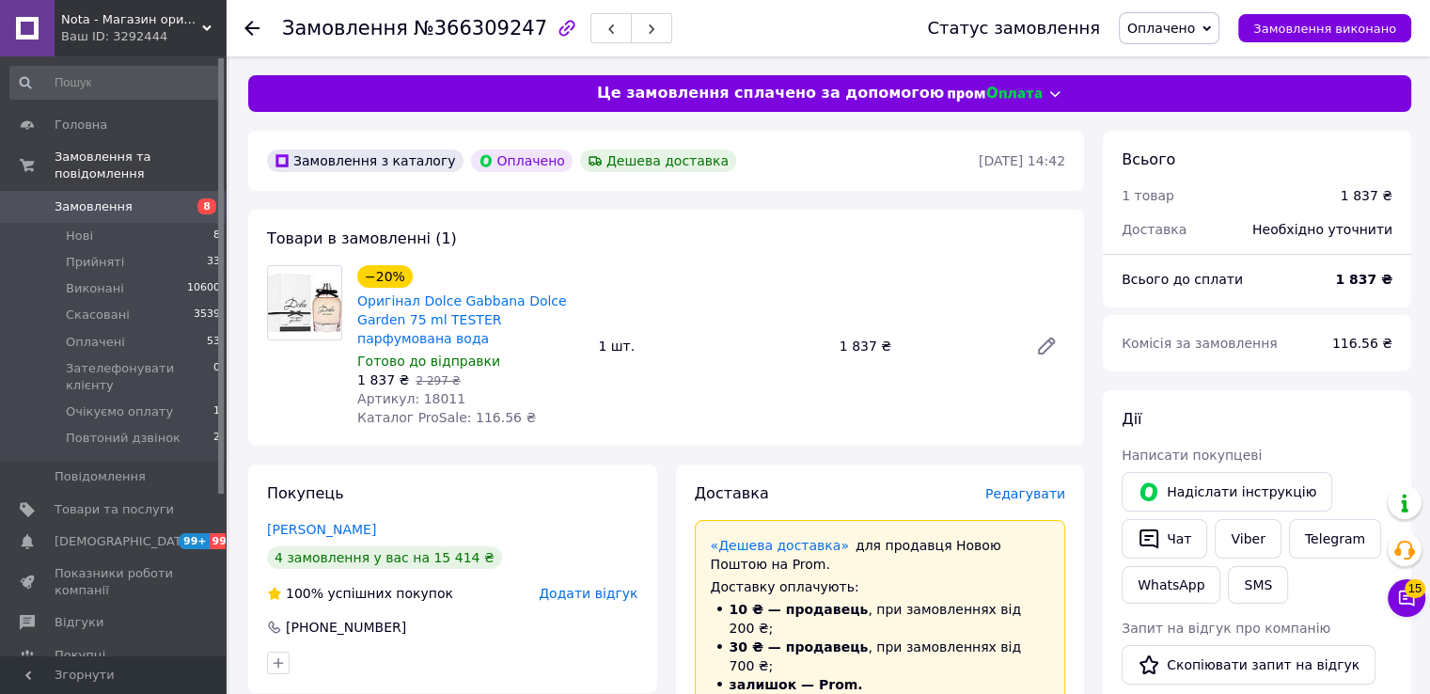
click at [463, 26] on span "№366309247" at bounding box center [481, 28] width 134 height 23
copy span "366309247"
drag, startPoint x: 424, startPoint y: 331, endPoint x: 414, endPoint y: 302, distance: 30.9
click at [414, 302] on span "Оригінал Dolce Gabbana Dolce Garden 75 ml TESTER парфумована вода" at bounding box center [470, 319] width 226 height 56
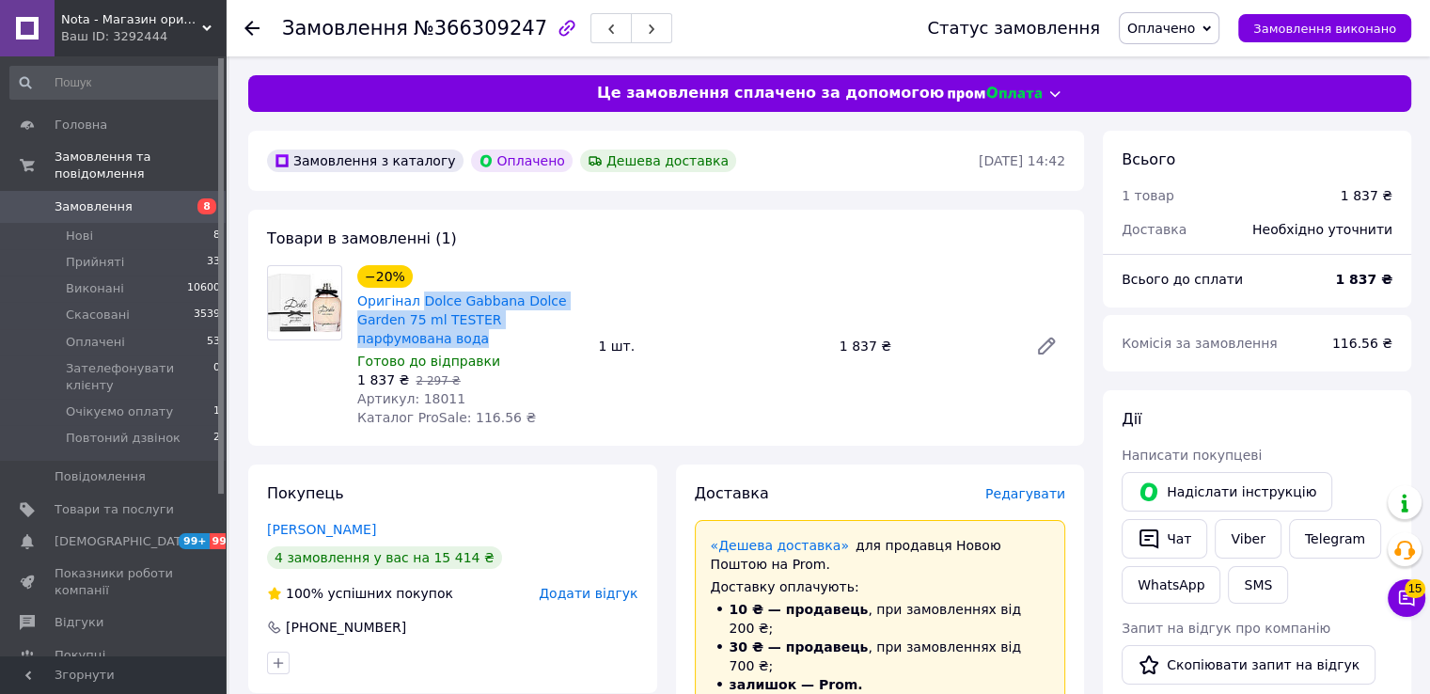
copy link "Dolce Gabbana Dolce Garden 75 ml TESTER парфумована вода"
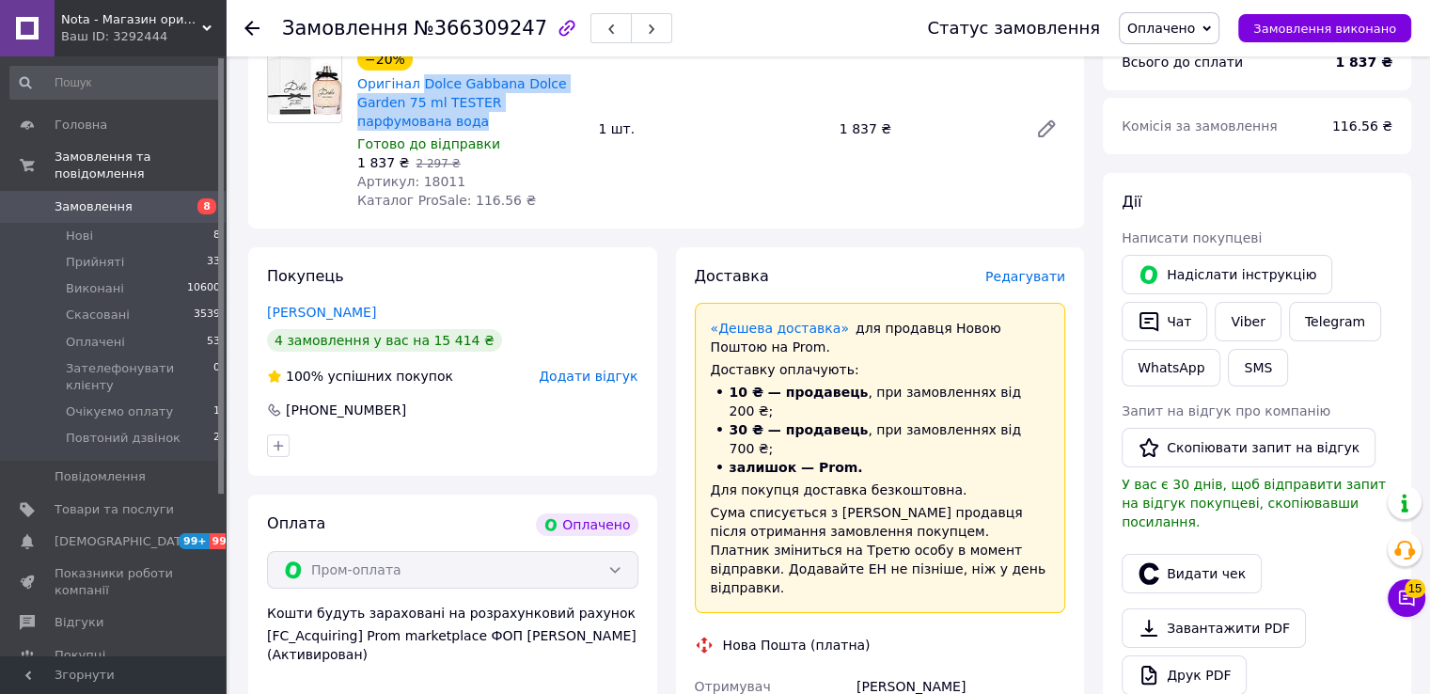
scroll to position [250, 0]
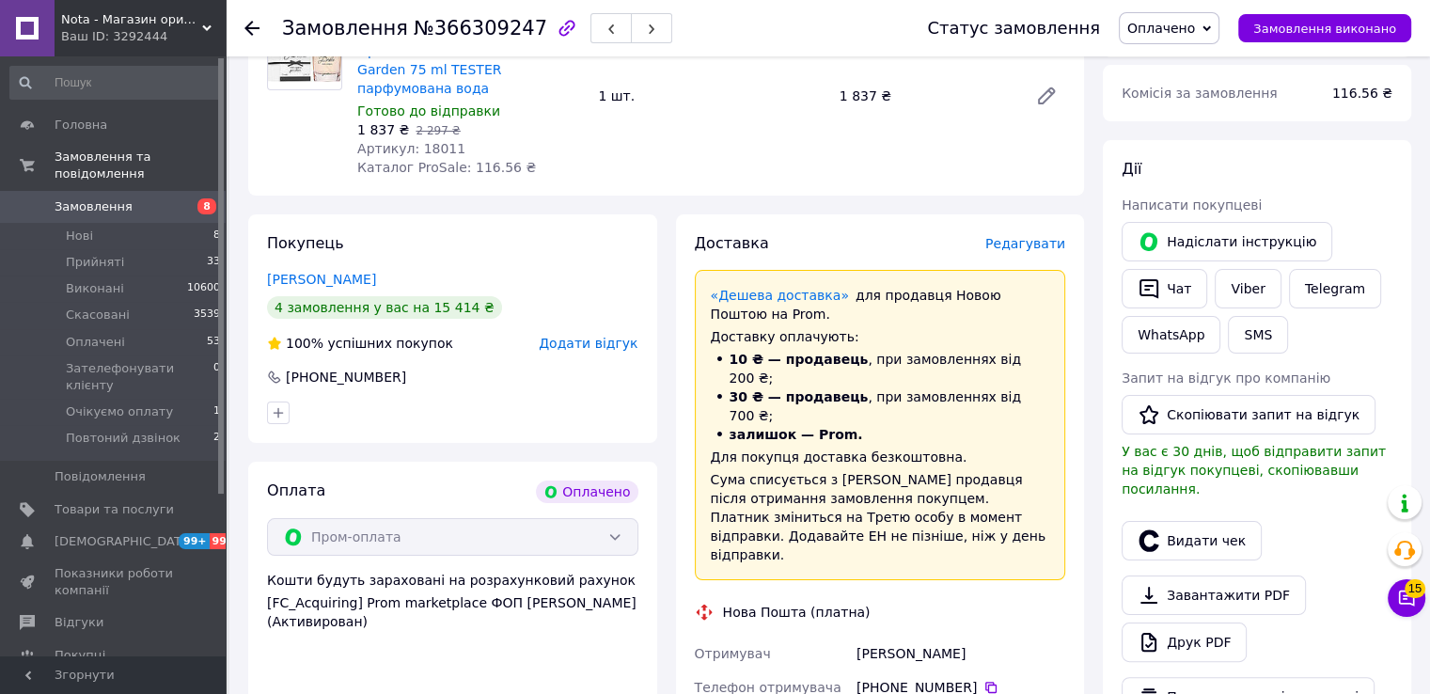
click at [875, 637] on div "Лукина Валетина" at bounding box center [961, 654] width 216 height 34
copy div "Лукина Валетина"
click at [984, 680] on icon at bounding box center [991, 687] width 15 height 15
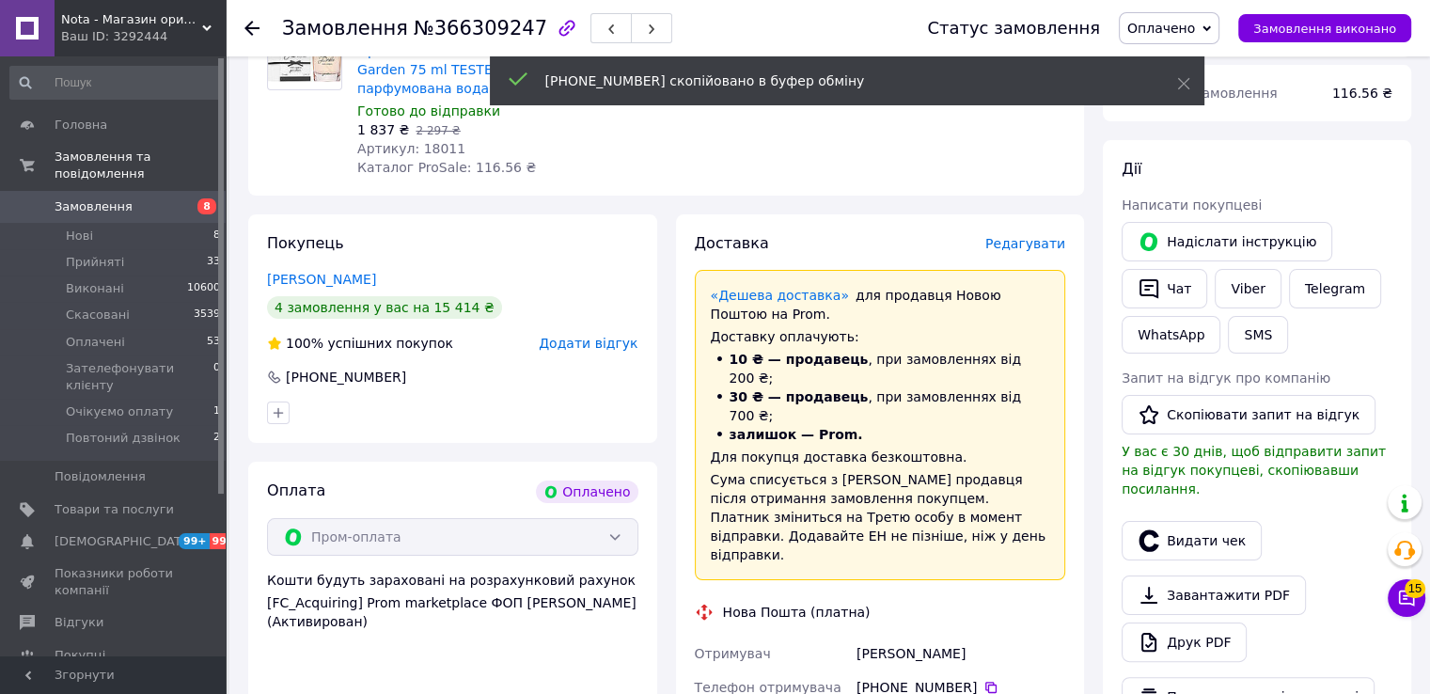
scroll to position [0, 0]
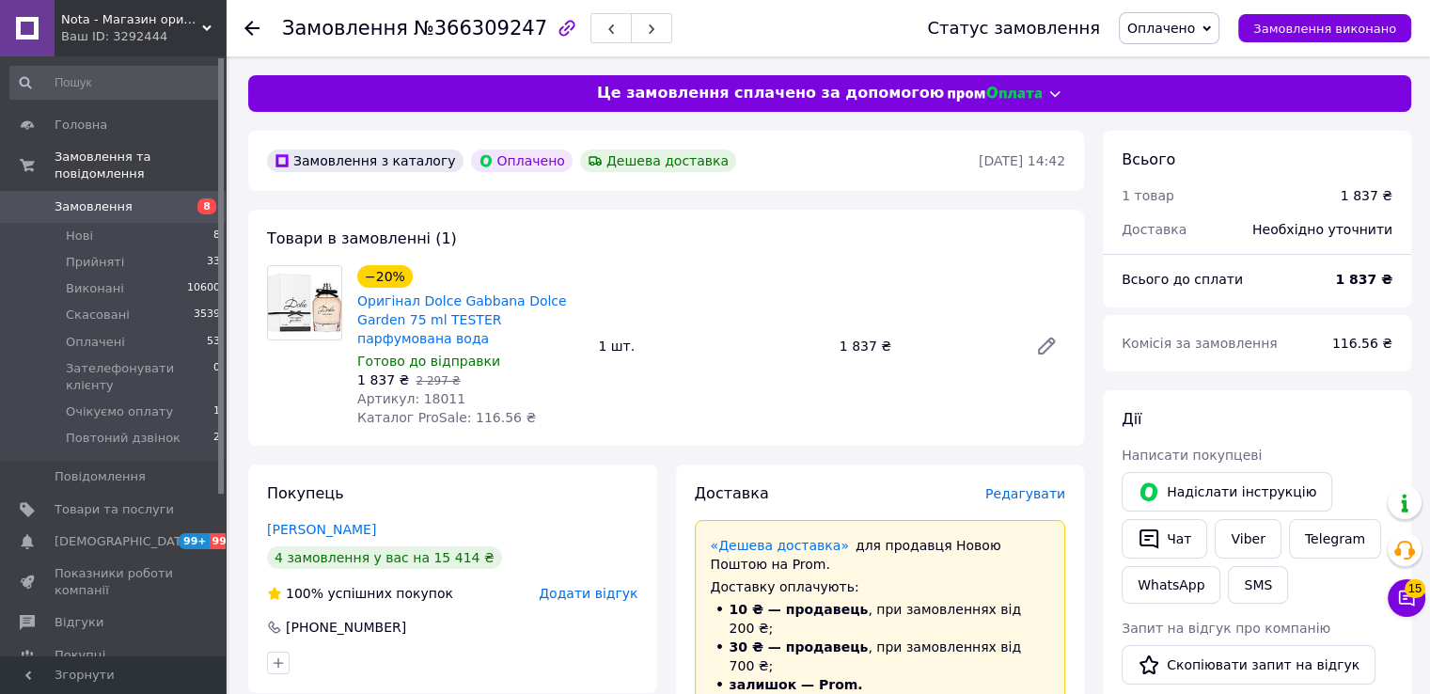
click at [423, 396] on span "Артикул: 18011" at bounding box center [411, 398] width 108 height 15
copy span "18011"
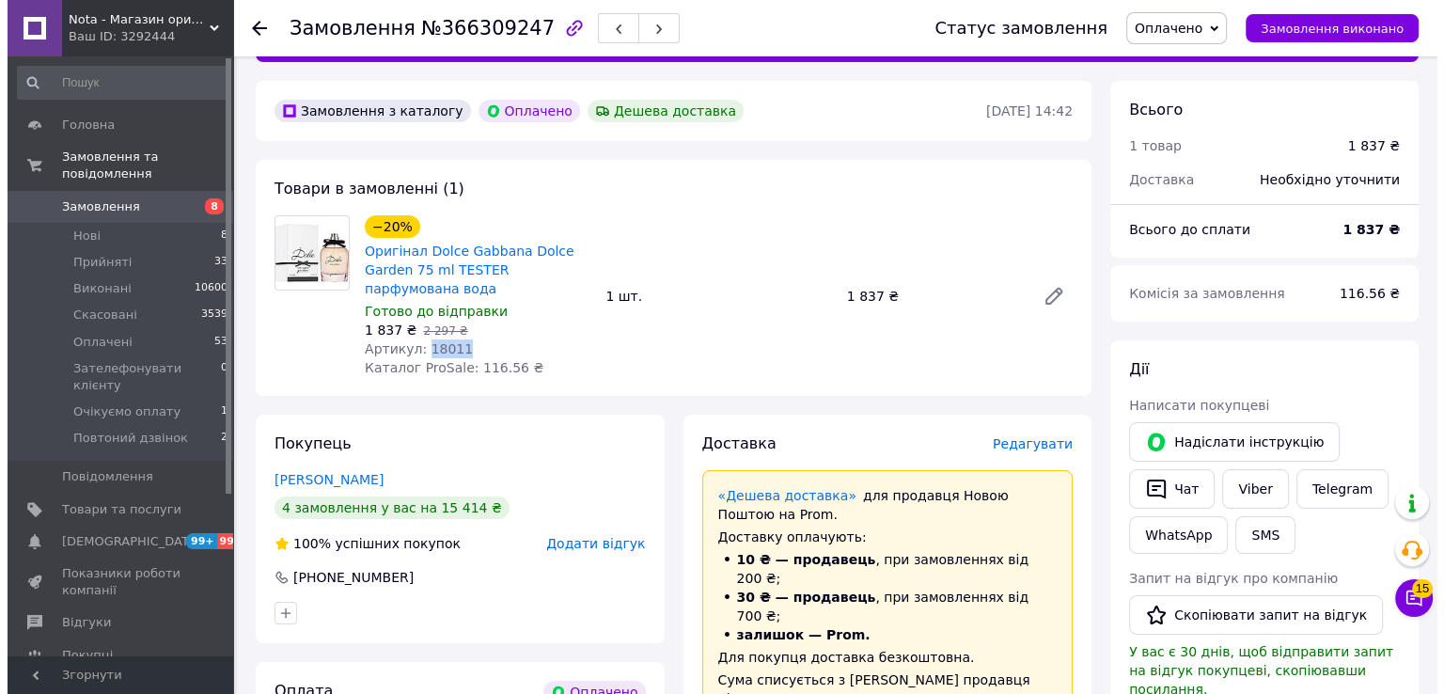
scroll to position [250, 0]
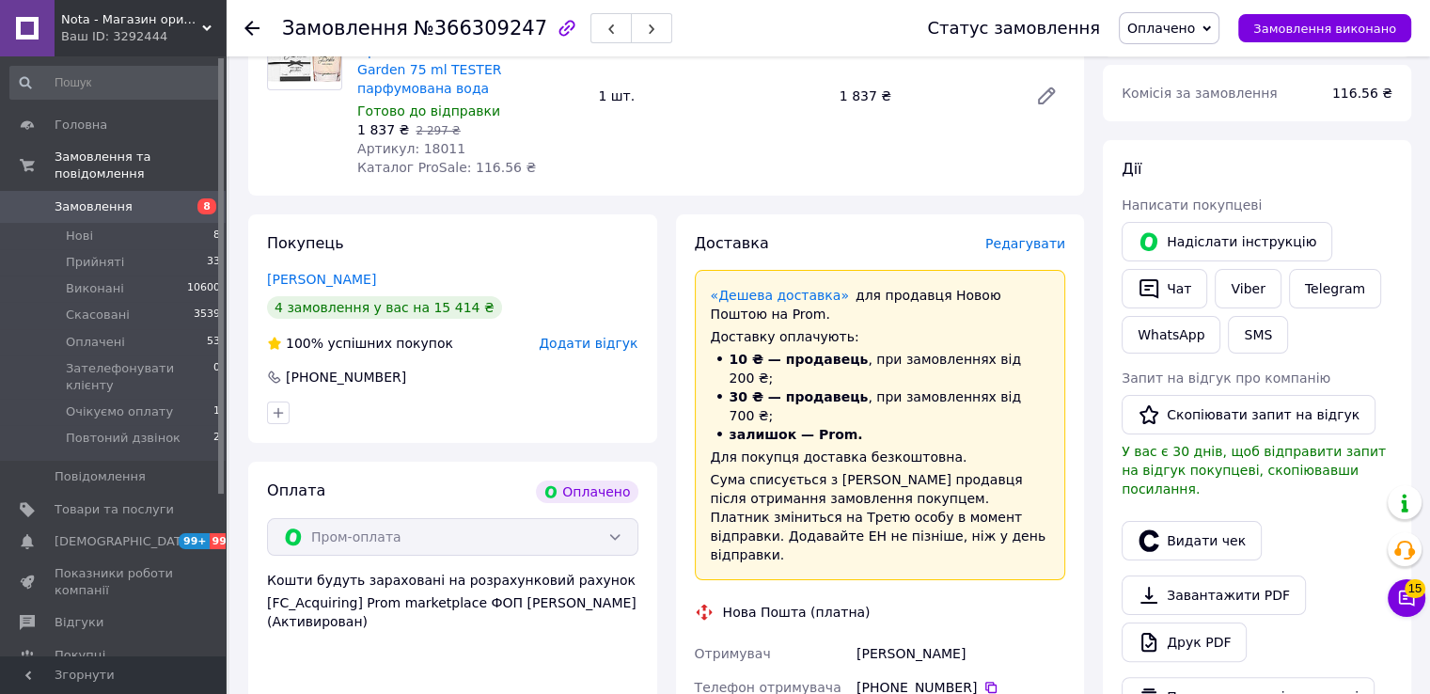
click at [1017, 238] on span "Редагувати" at bounding box center [1025, 243] width 80 height 15
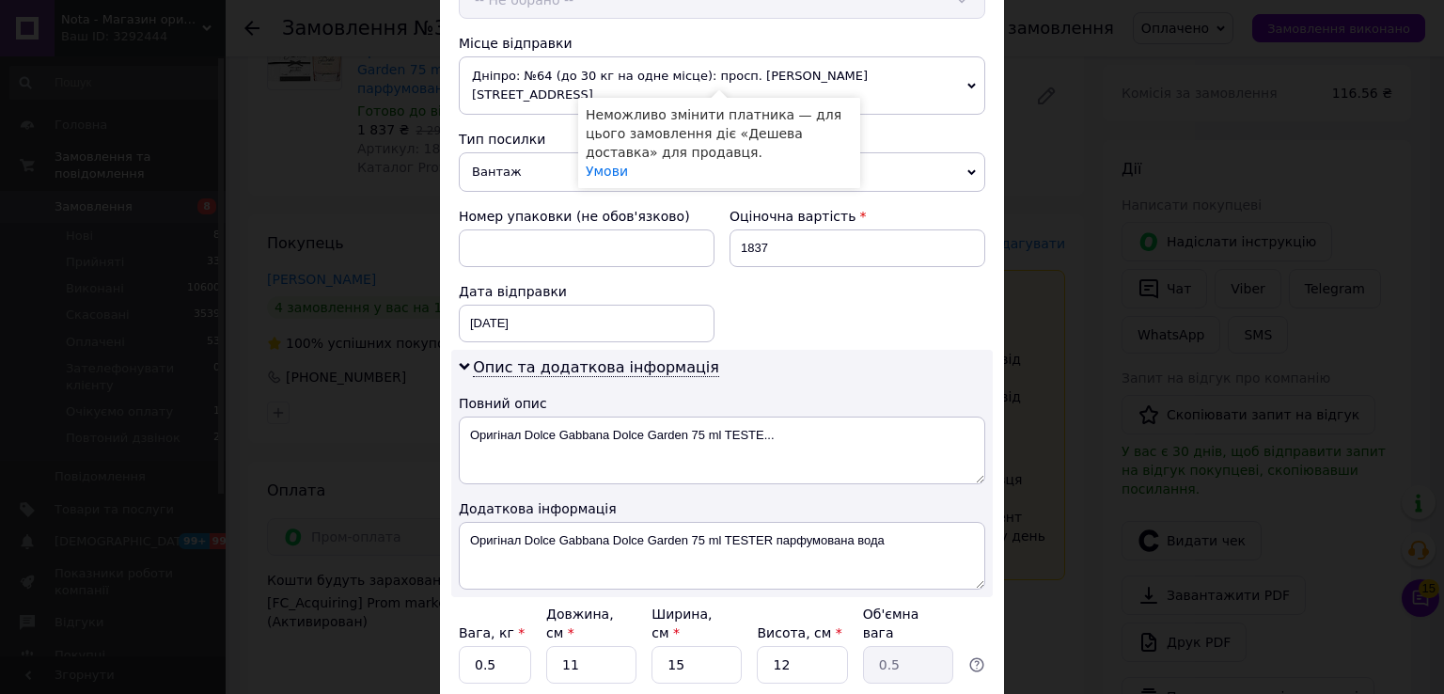
scroll to position [752, 0]
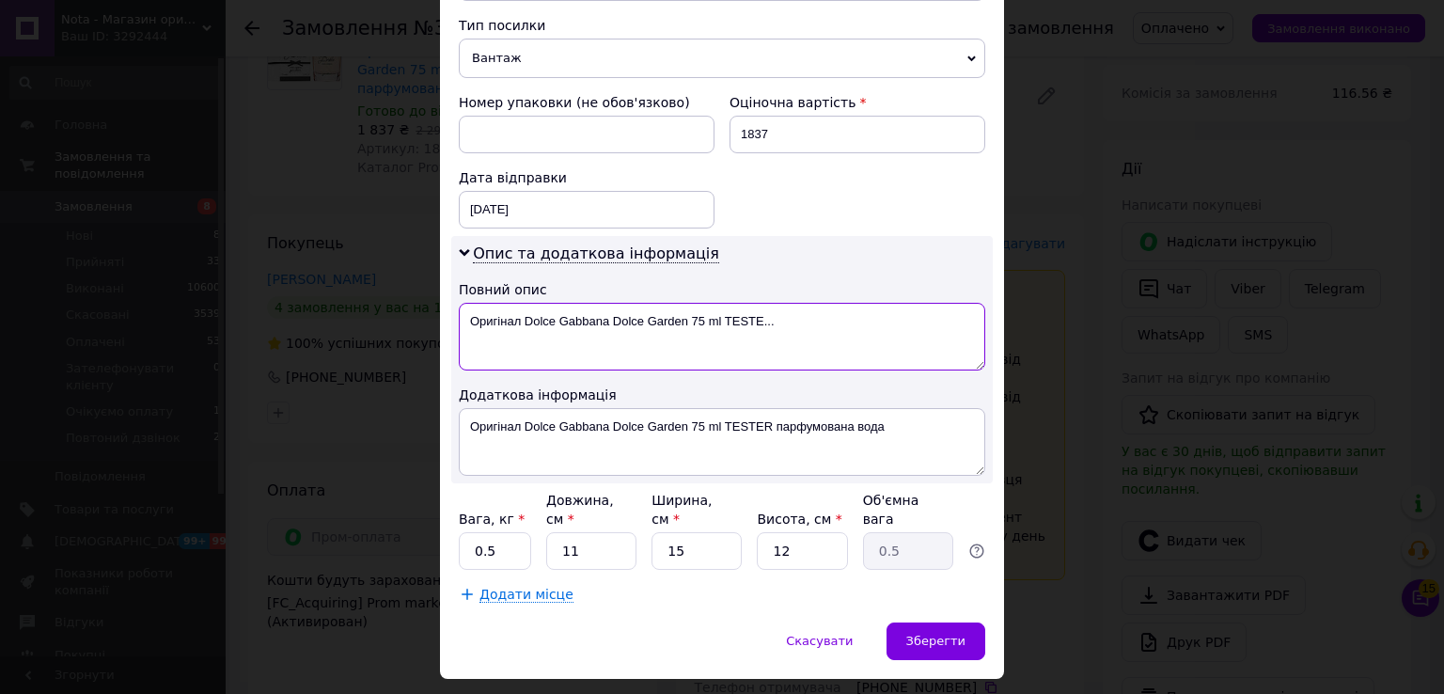
click at [505, 303] on textarea "Оригінал Dolce Gabbana Dolce Garden 75 ml TESTE..." at bounding box center [722, 337] width 527 height 68
drag, startPoint x: 812, startPoint y: 332, endPoint x: 732, endPoint y: 327, distance: 81.0
click at [732, 327] on textarea "Dolce Gabbana Dolce Garden 75 ml TESTE..." at bounding box center [722, 337] width 527 height 68
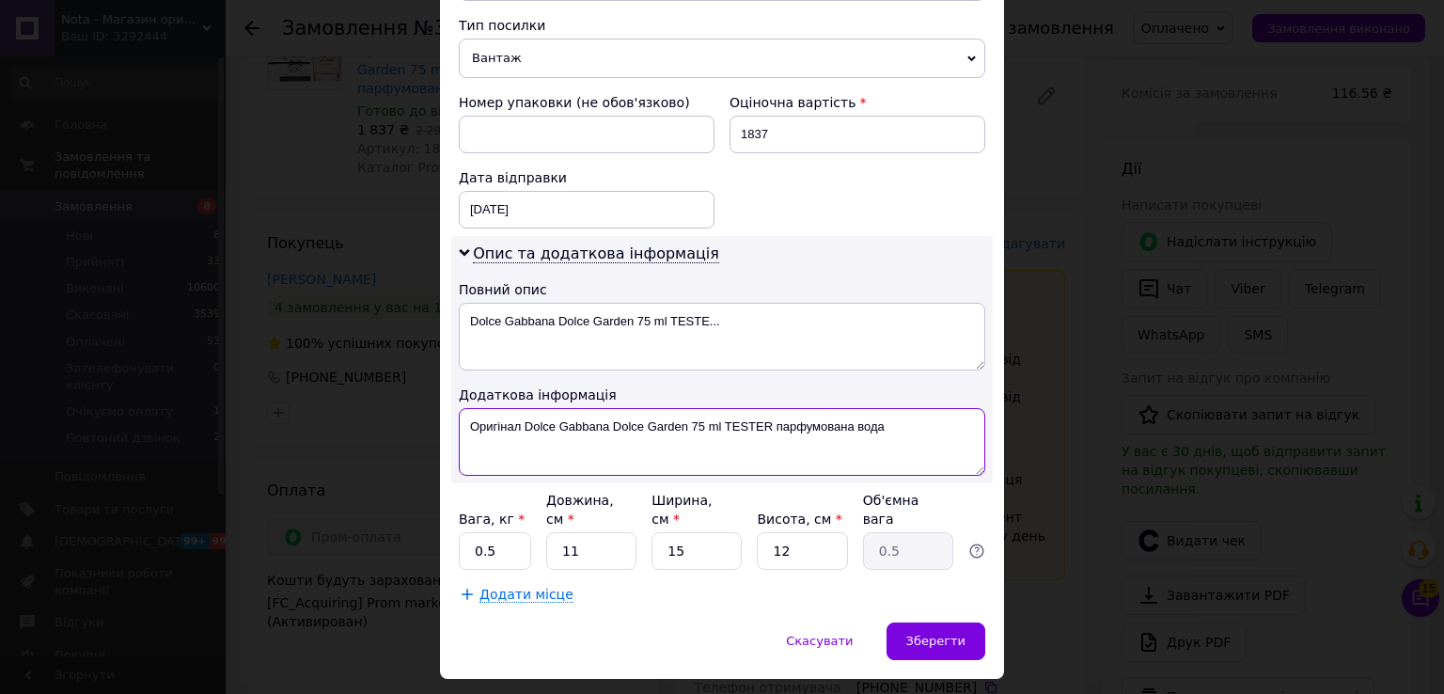
click at [739, 422] on textarea "Оригінал Dolce Gabbana Dolce Garden 75 ml TESTER парфумована вода" at bounding box center [722, 442] width 527 height 68
click at [742, 409] on textarea "Оригінал Dolce Gabbana Dolce Garden 75 ml TESTER парфумована вода" at bounding box center [722, 442] width 527 height 68
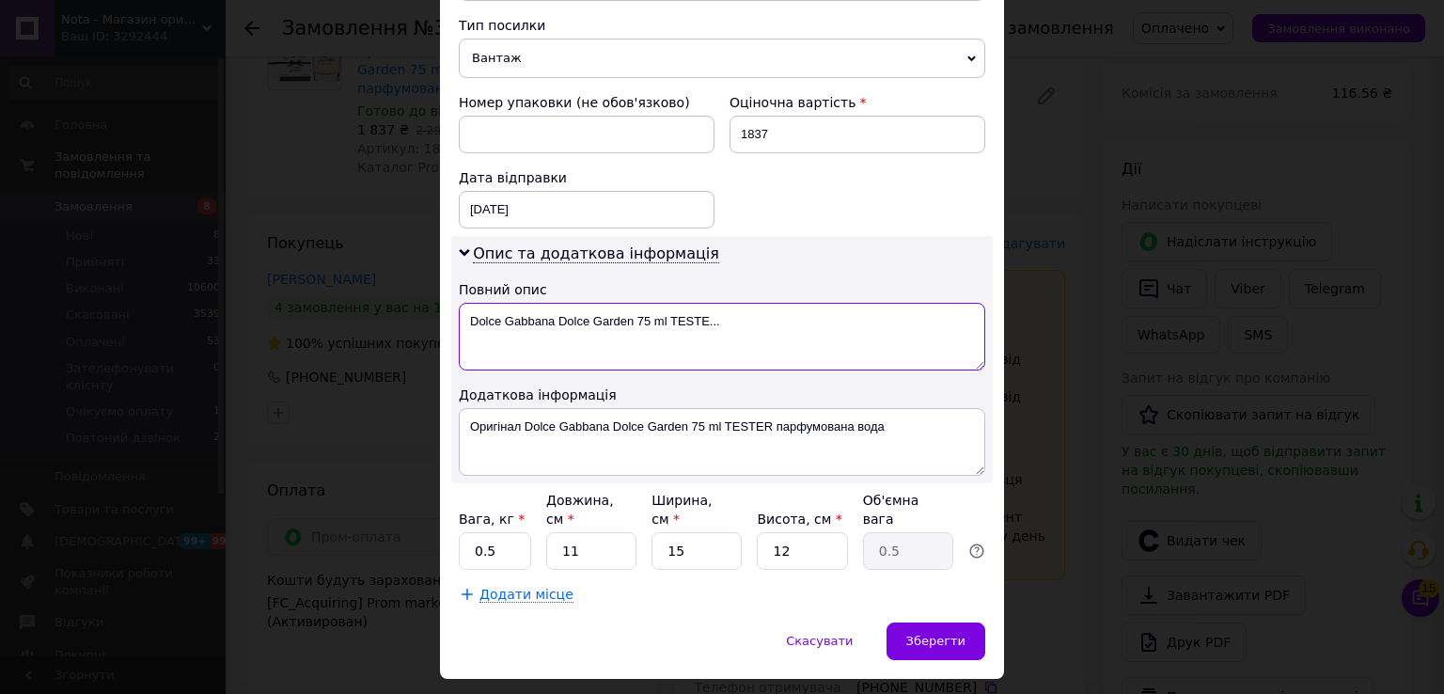
drag, startPoint x: 710, startPoint y: 292, endPoint x: 669, endPoint y: 296, distance: 40.6
click at [669, 303] on textarea "Dolce Gabbana Dolce Garden 75 ml TESTE..." at bounding box center [722, 337] width 527 height 68
paste textarea "R"
type textarea "Dolce Gabbana Dolce Garden 75 ml TESTER"
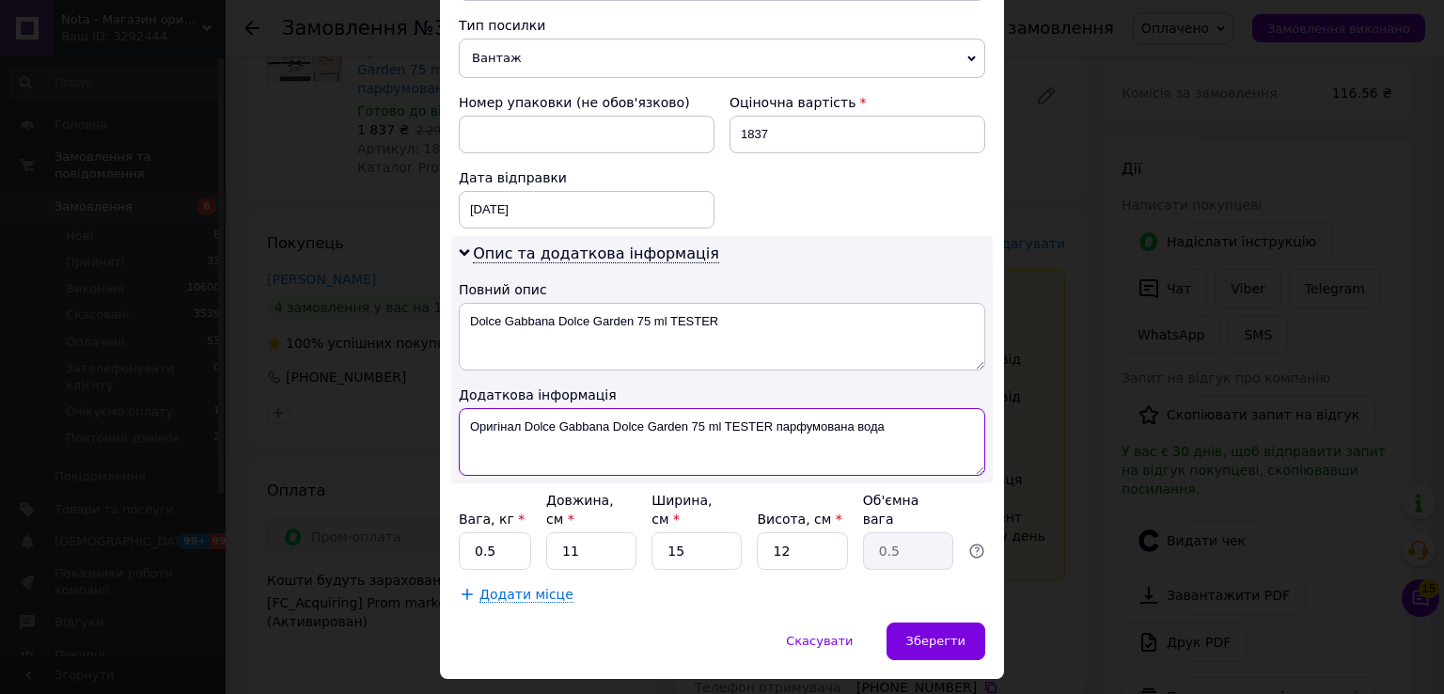
click at [644, 426] on textarea "Оригінал Dolce Gabbana Dolce Garden 75 ml TESTER парфумована вода" at bounding box center [722, 442] width 527 height 68
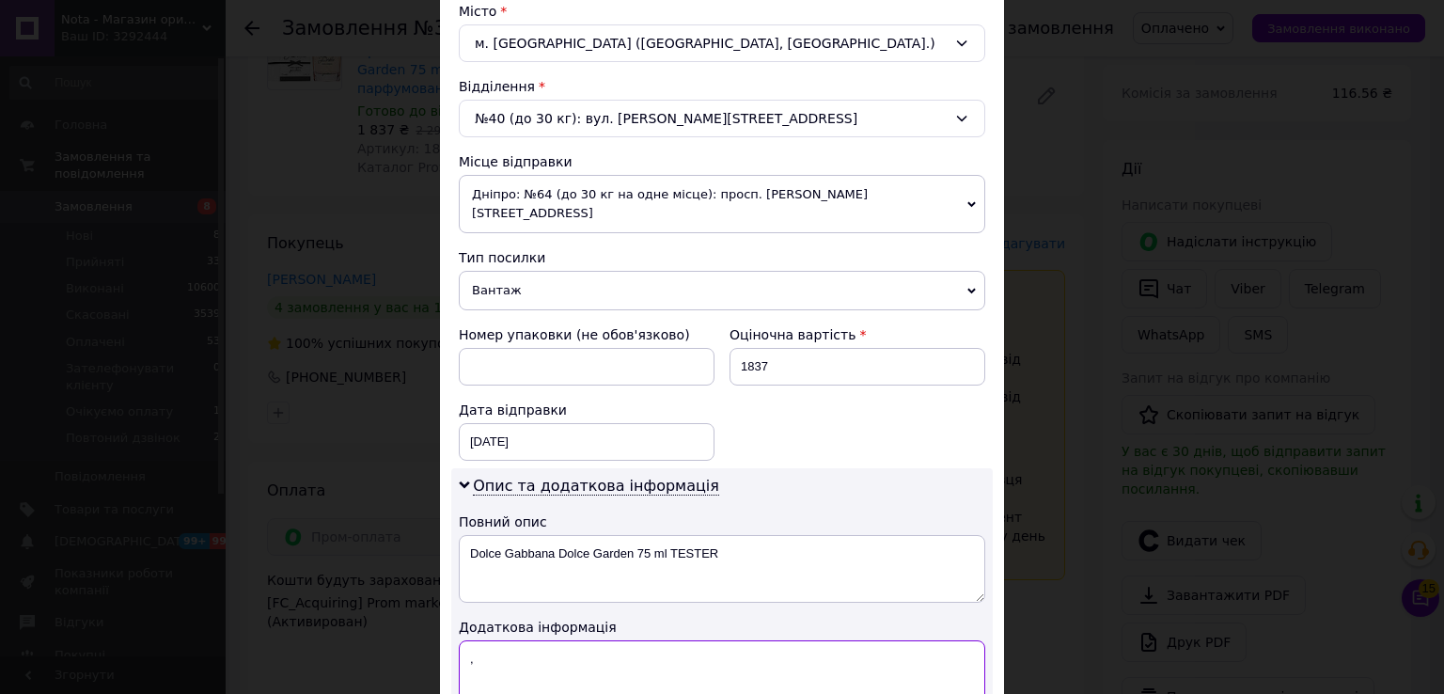
scroll to position [501, 0]
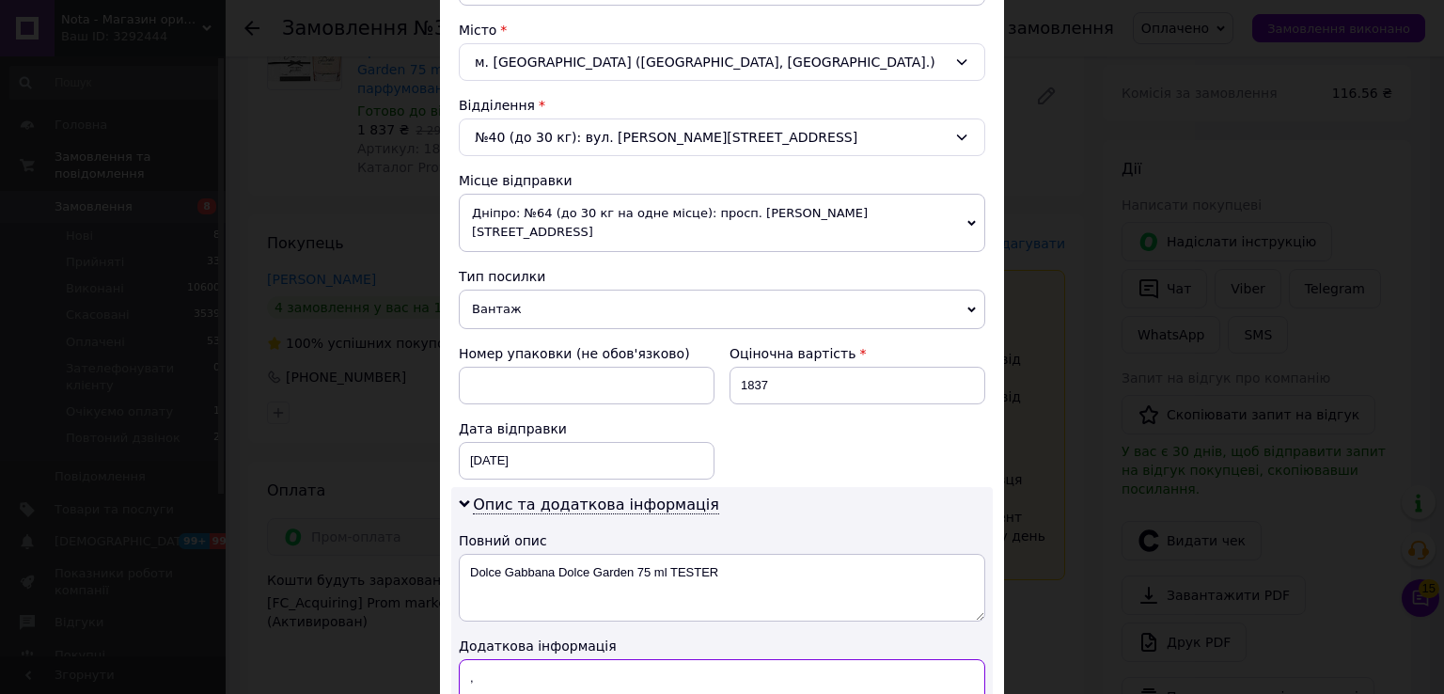
type textarea ","
click at [575, 216] on span "Дніпро: №64 (до 30 кг на одне місце): просп. Івана Мазепи, 3" at bounding box center [722, 223] width 527 height 58
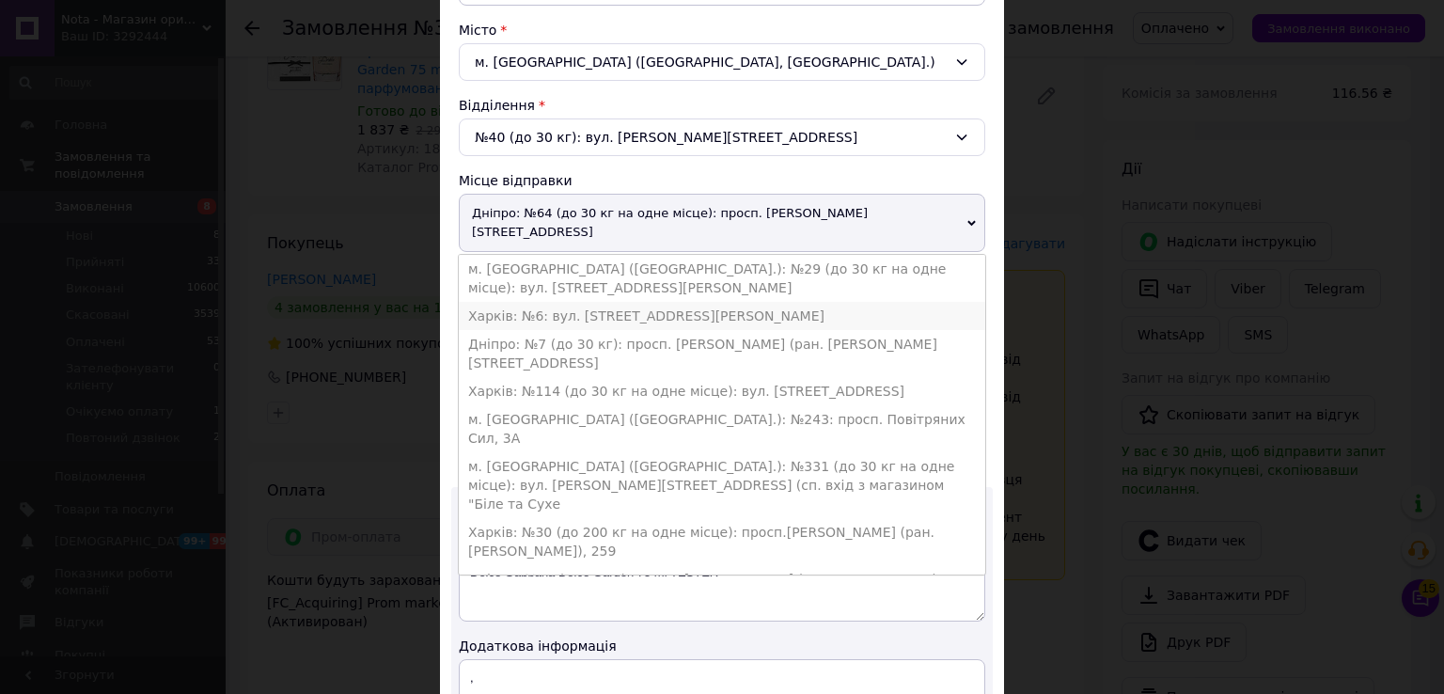
click at [576, 302] on li "Харків: №6: вул. Академіка Павлова, 120" at bounding box center [722, 316] width 527 height 28
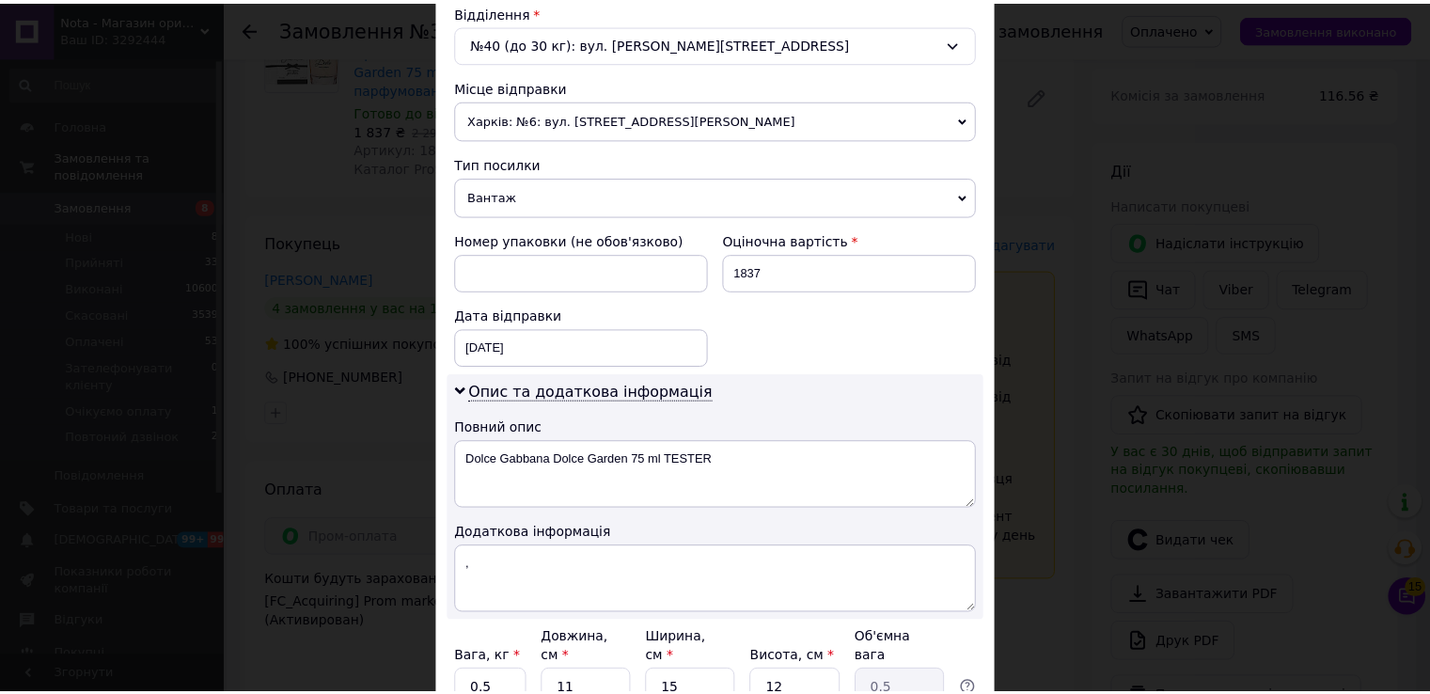
scroll to position [760, 0]
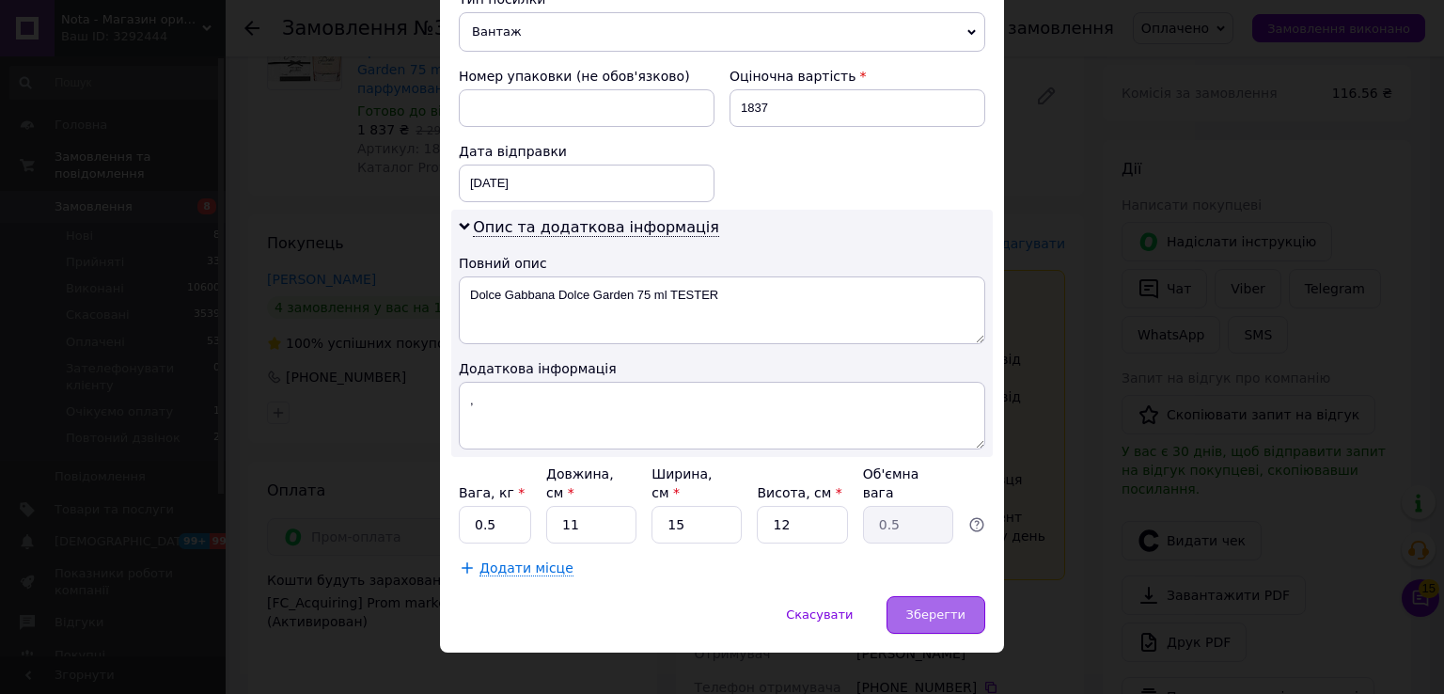
click at [936, 607] on span "Зберегти" at bounding box center [935, 614] width 59 height 14
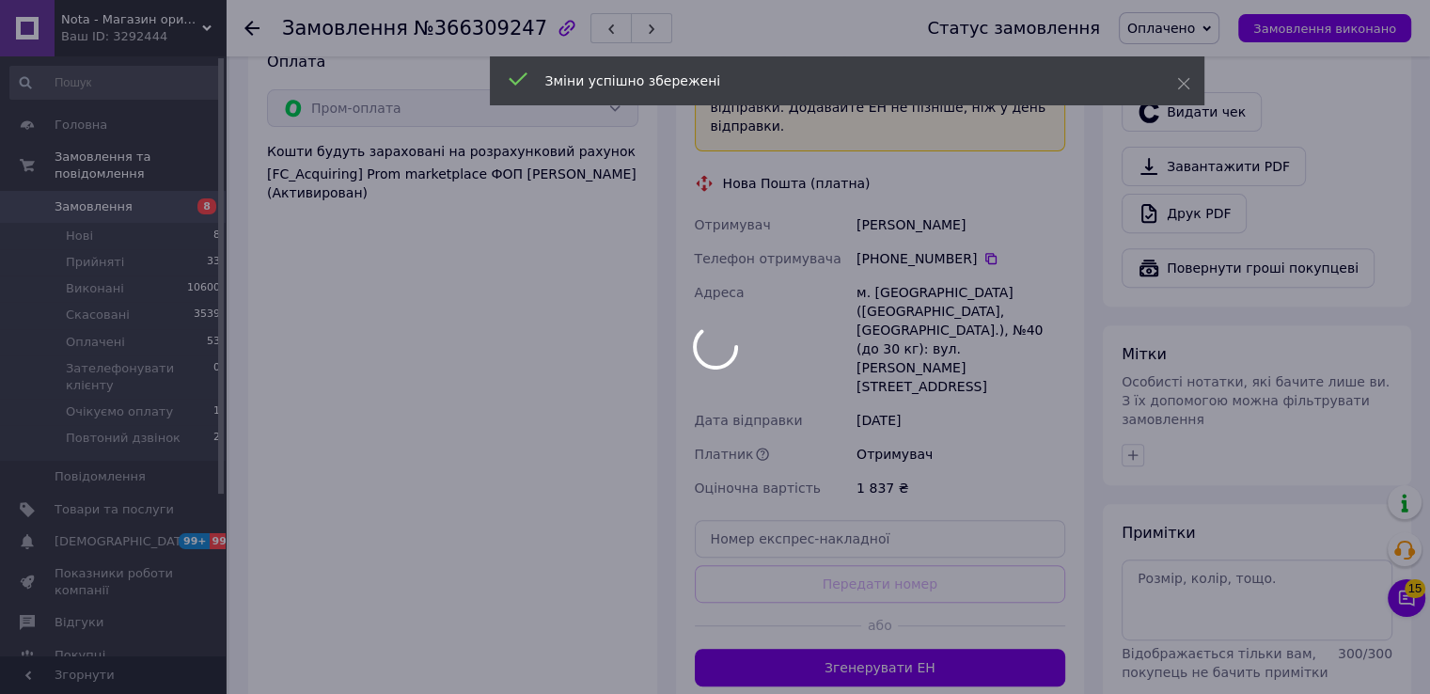
scroll to position [817, 0]
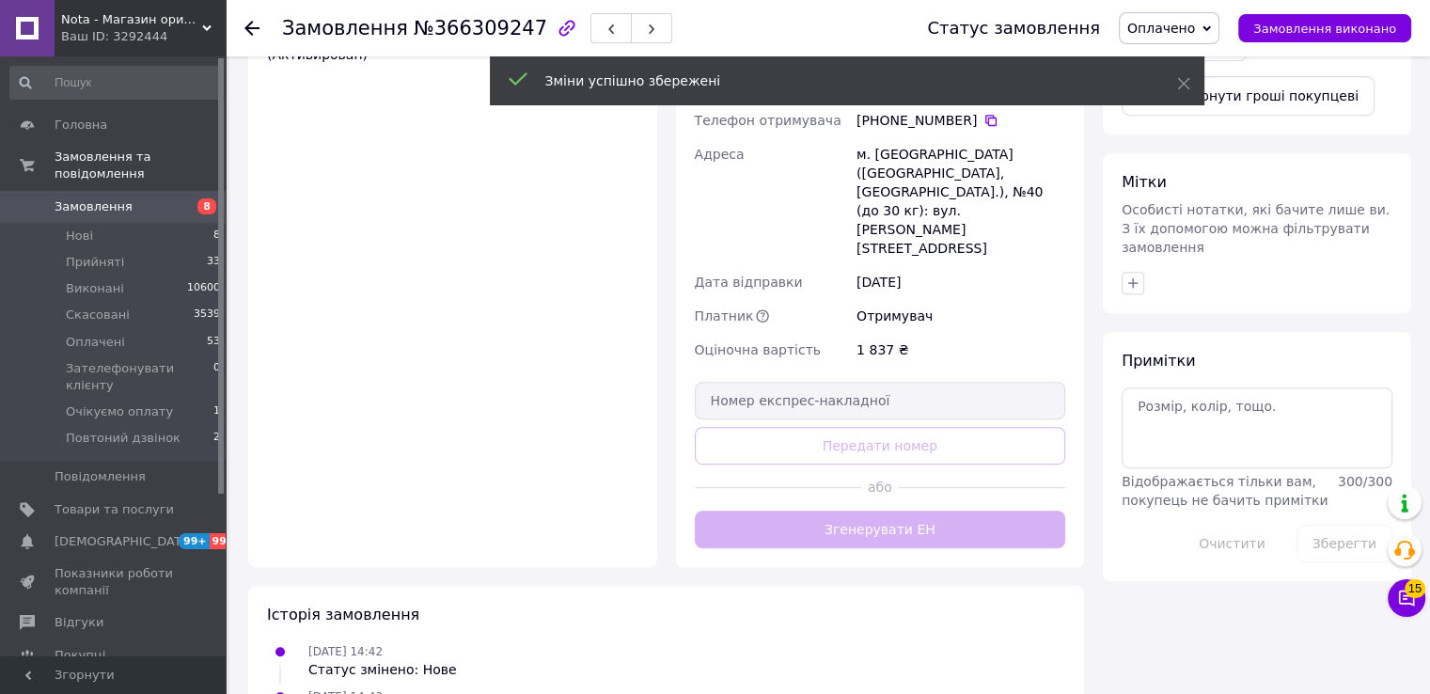
click at [862, 420] on div "Доставка Редагувати «Дешева доставка»   для продавця Новою Поштою на Prom. Дост…" at bounding box center [880, 107] width 371 height 882
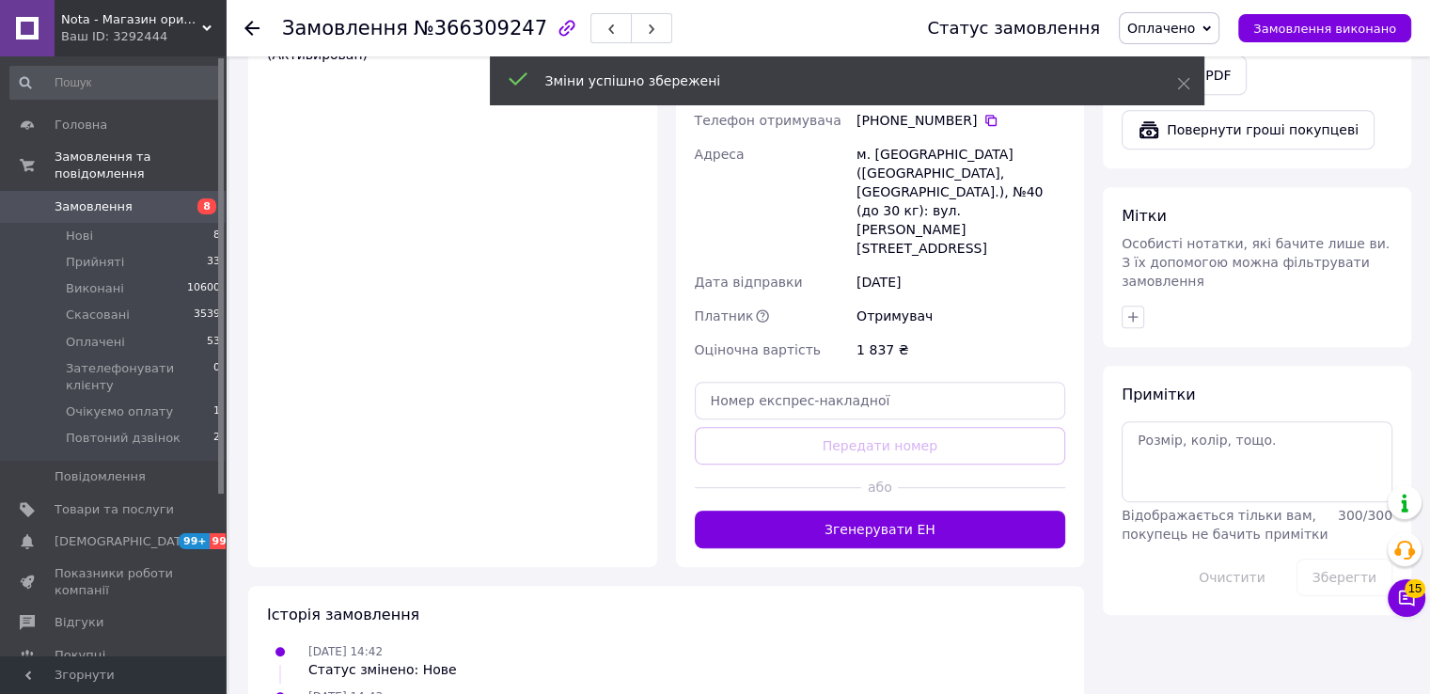
click at [862, 511] on button "Згенерувати ЕН" at bounding box center [880, 530] width 371 height 38
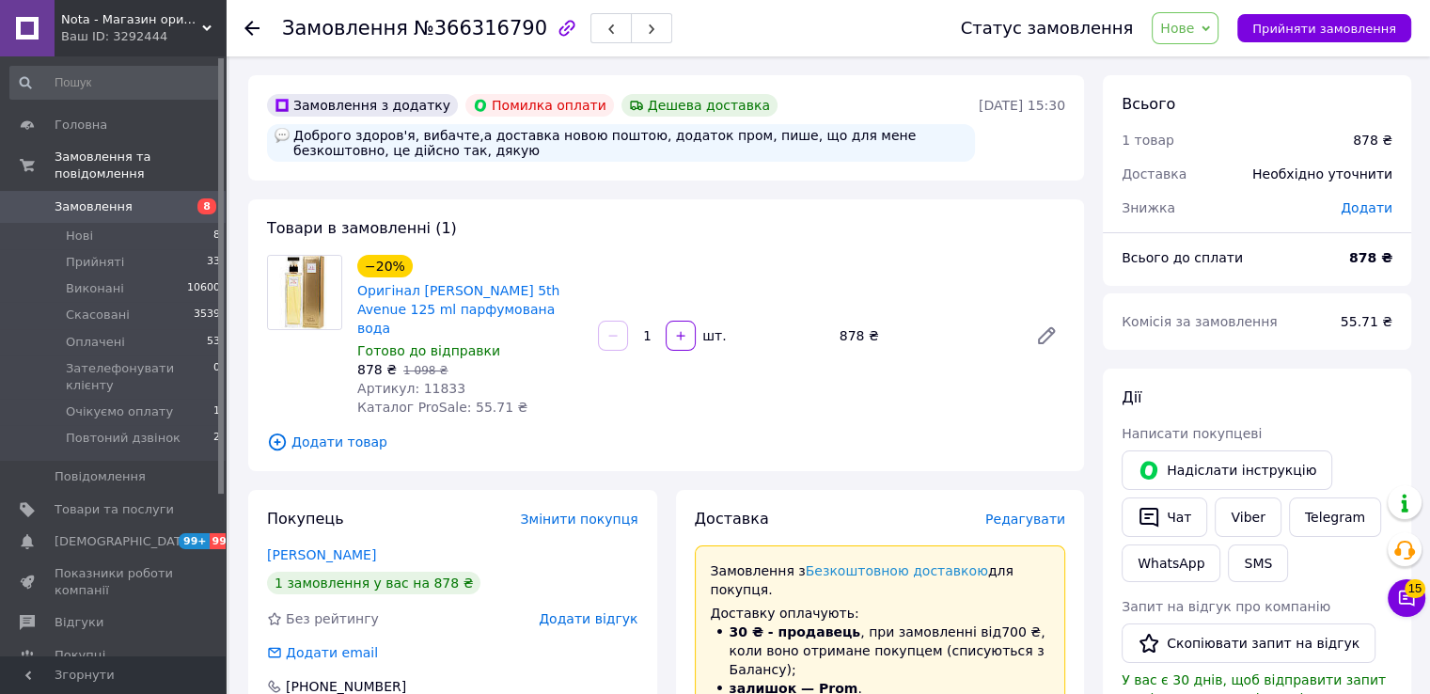
click at [450, 21] on span "№366316790" at bounding box center [481, 28] width 134 height 23
copy span "366316790"
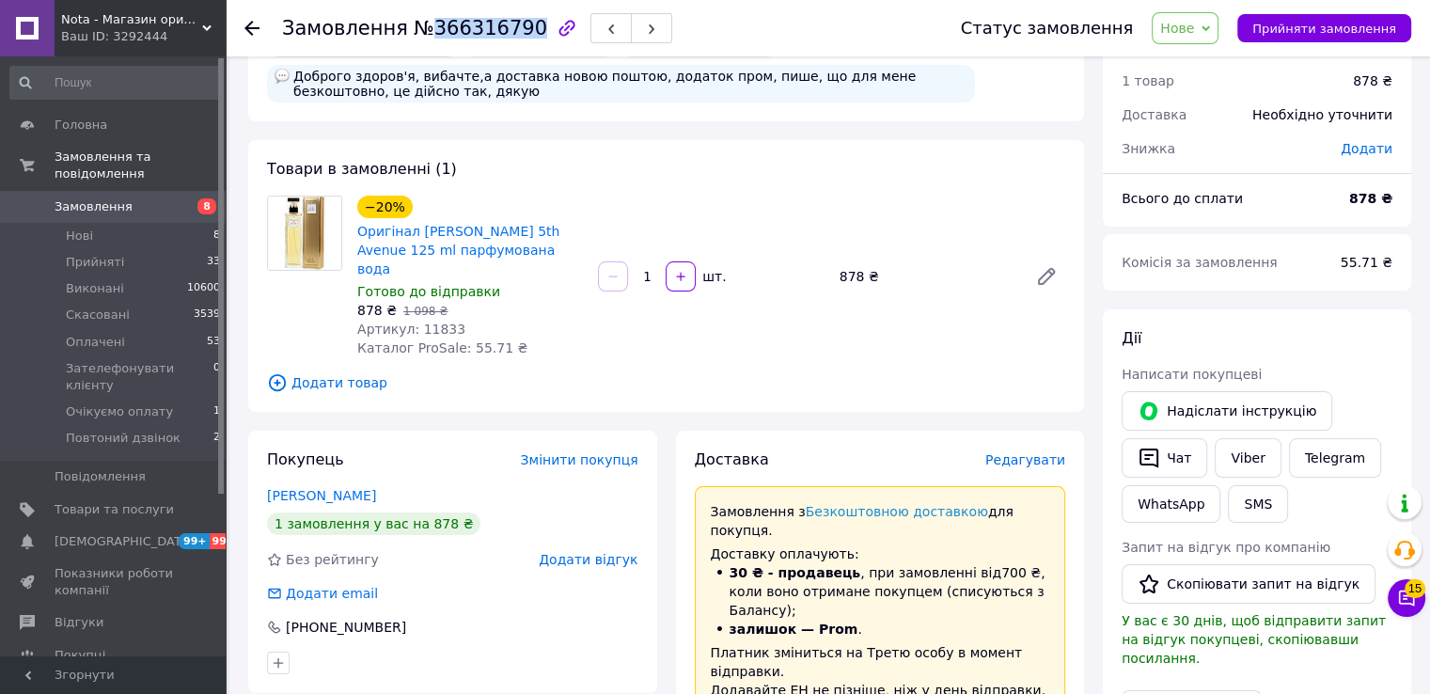
scroll to position [125, 0]
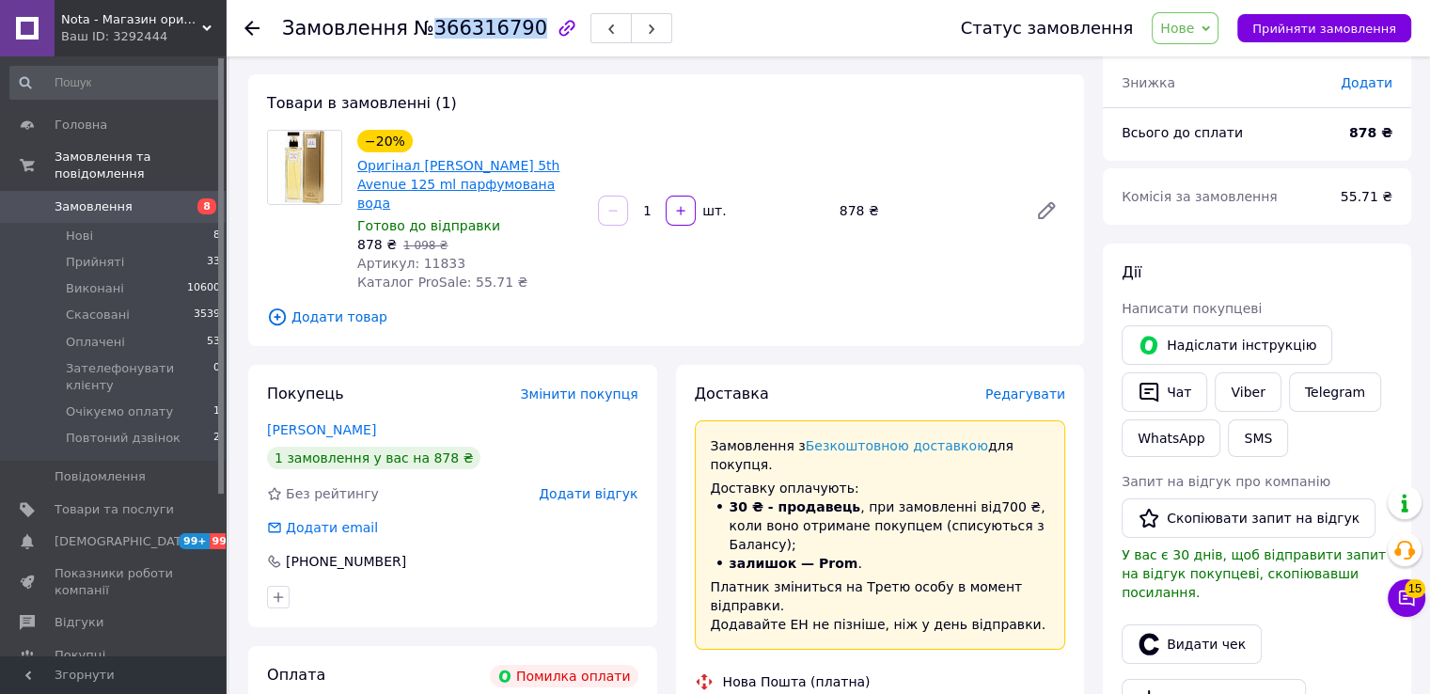
drag, startPoint x: 517, startPoint y: 184, endPoint x: 417, endPoint y: 165, distance: 101.6
click at [417, 165] on span "Оригінал [PERSON_NAME] 5th Avenue 125 ml парфумована вода" at bounding box center [470, 184] width 226 height 56
copy link "[PERSON_NAME] 5th Avenue 125 ml парфумована вода"
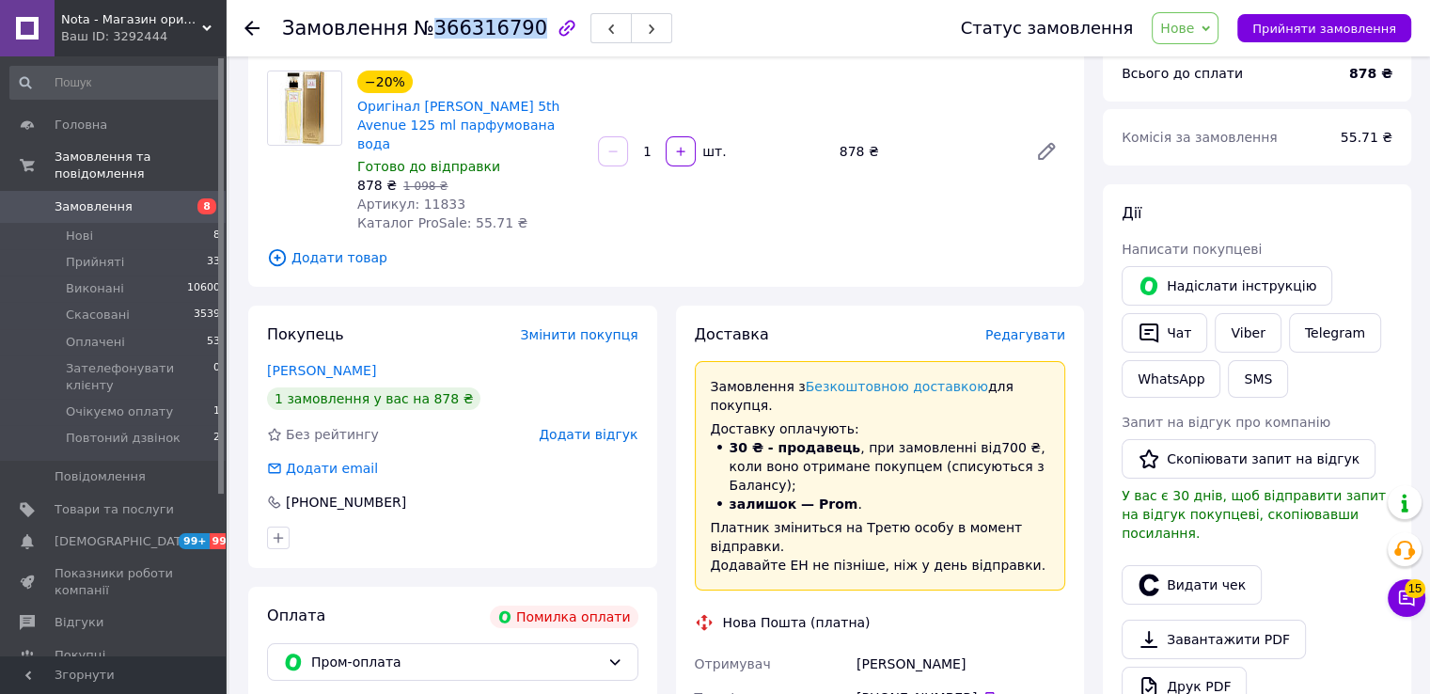
scroll to position [250, 0]
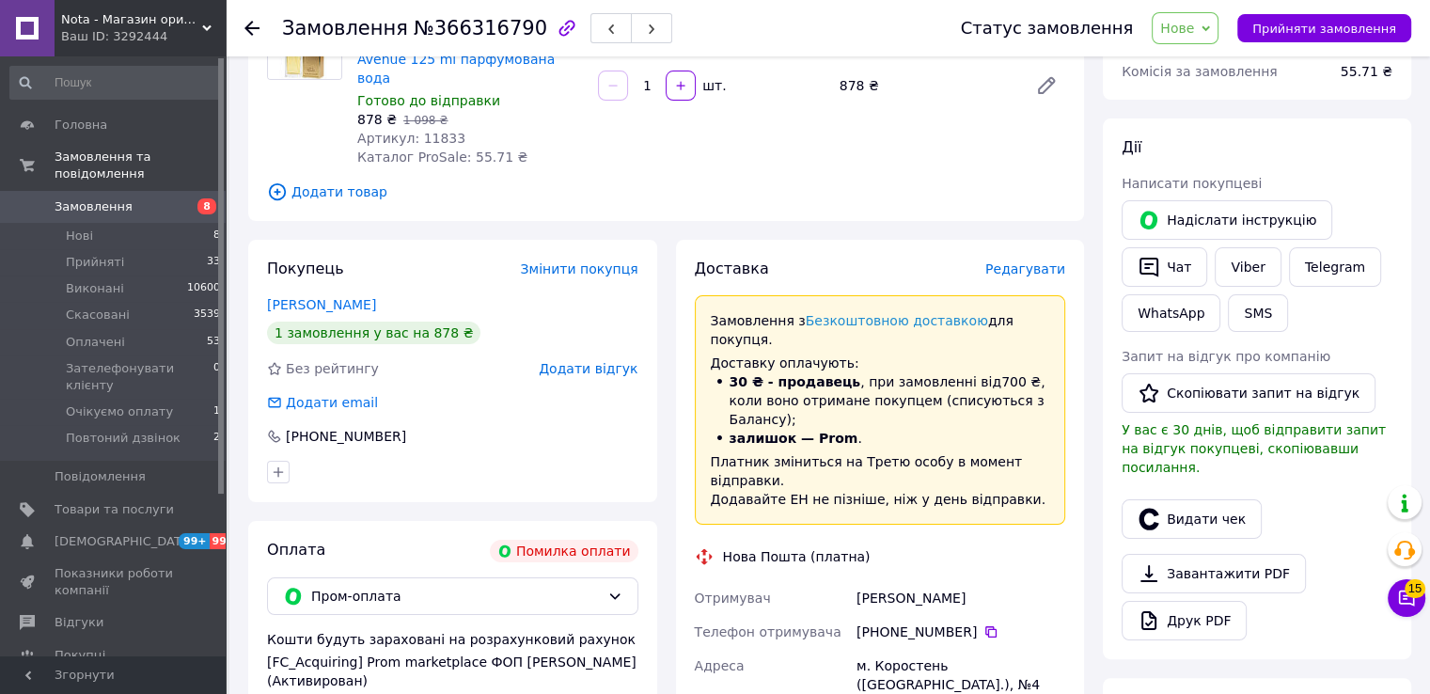
click at [895, 581] on div "[PERSON_NAME]" at bounding box center [961, 598] width 216 height 34
copy div "[PERSON_NAME]"
click at [984, 624] on icon at bounding box center [991, 631] width 15 height 15
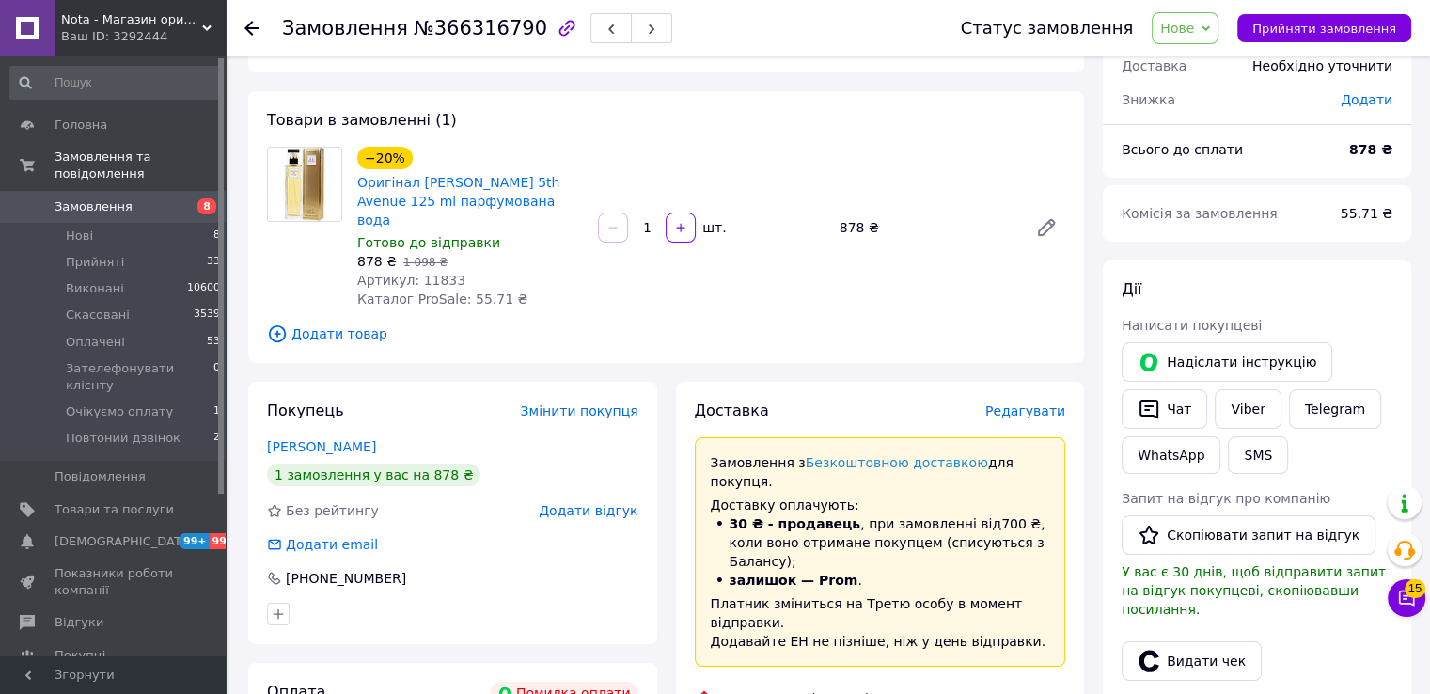
scroll to position [0, 0]
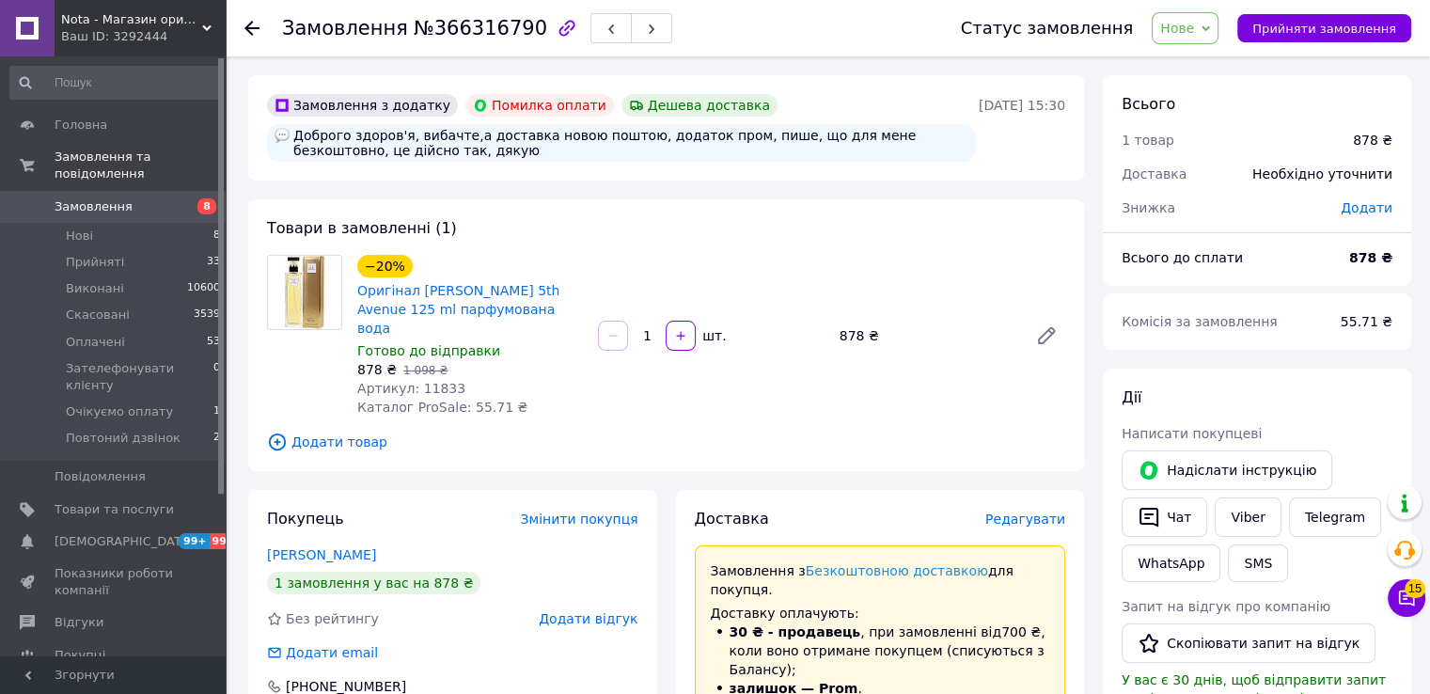
click at [429, 381] on span "Артикул: 11833" at bounding box center [411, 388] width 108 height 15
copy span "11833"
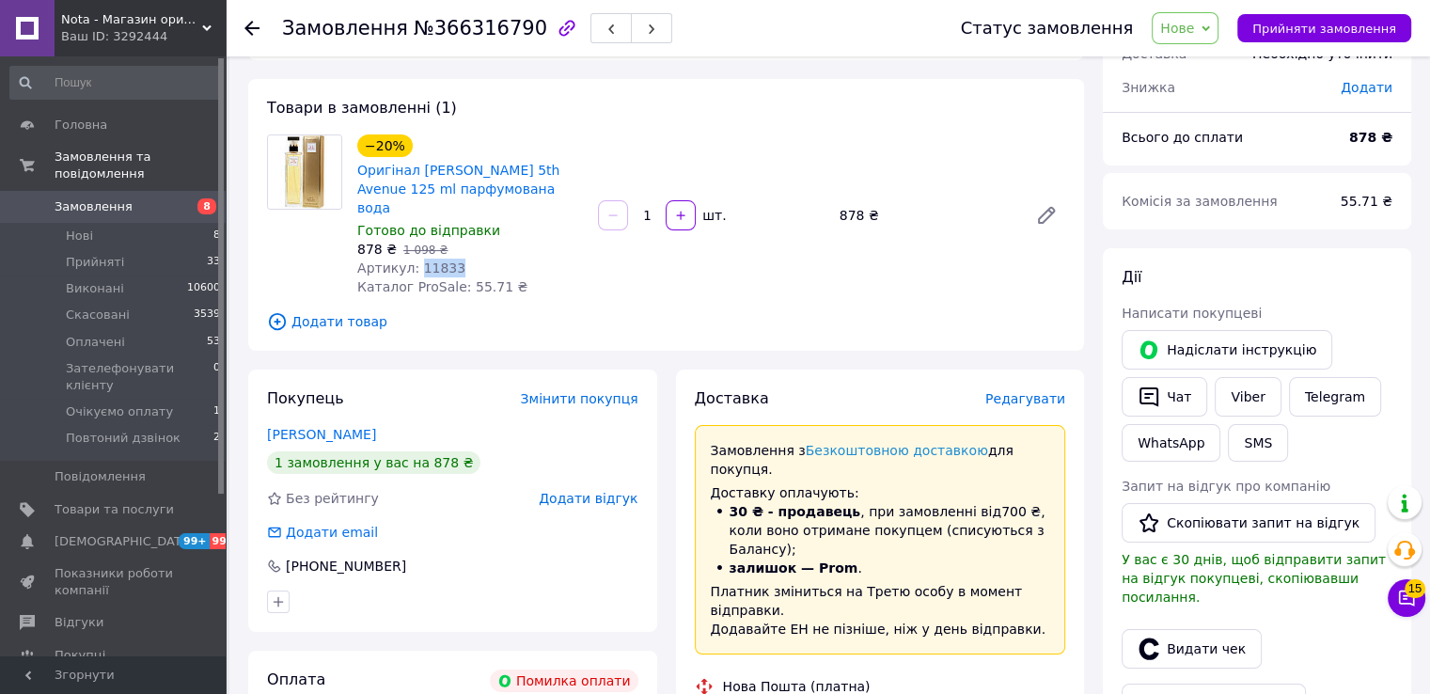
scroll to position [125, 0]
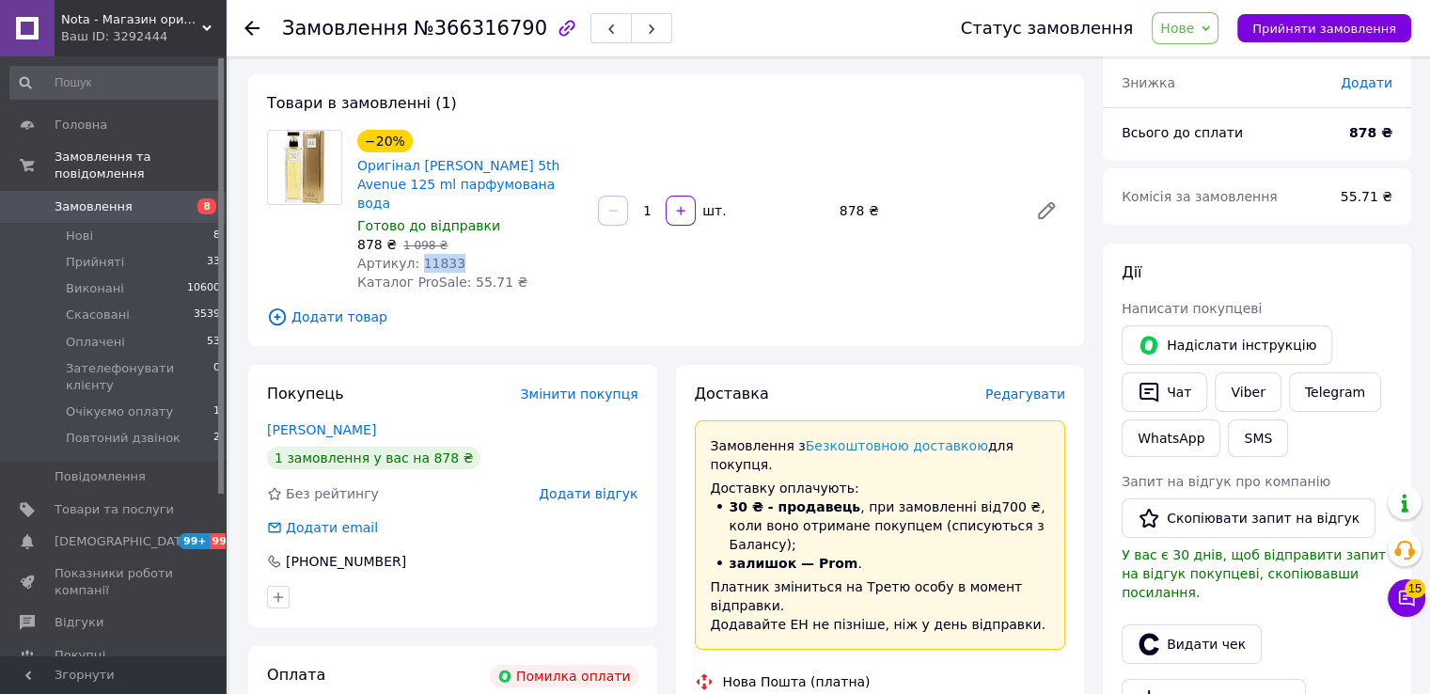
click at [314, 422] on link "[PERSON_NAME]" at bounding box center [321, 429] width 109 height 15
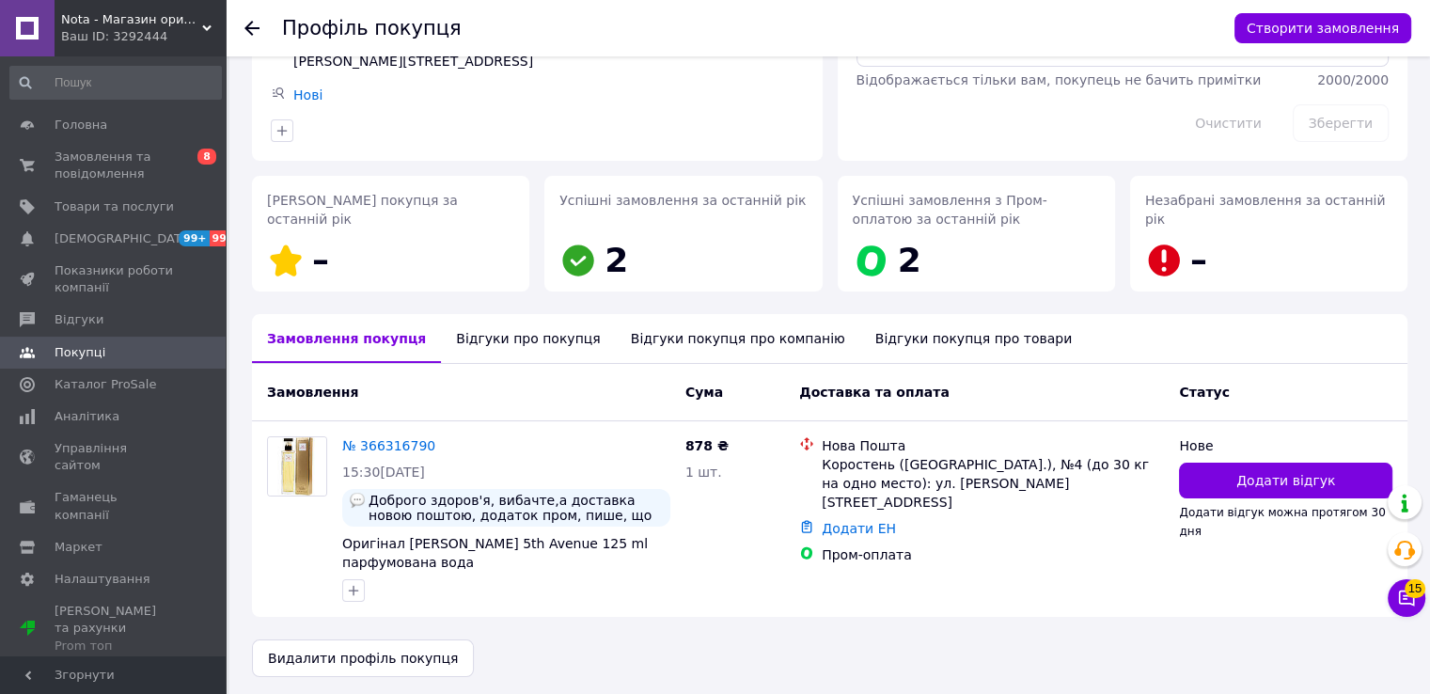
click at [500, 338] on div "Відгуки про покупця" at bounding box center [528, 338] width 174 height 49
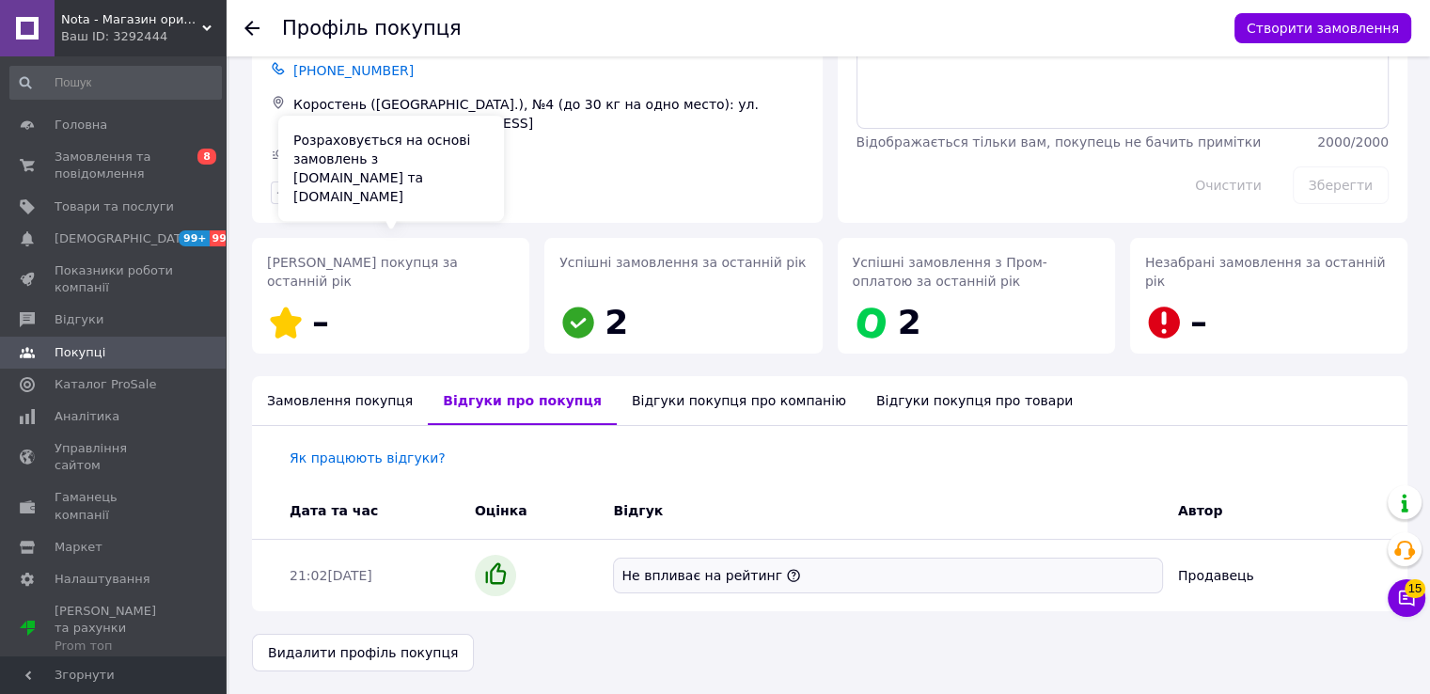
scroll to position [105, 0]
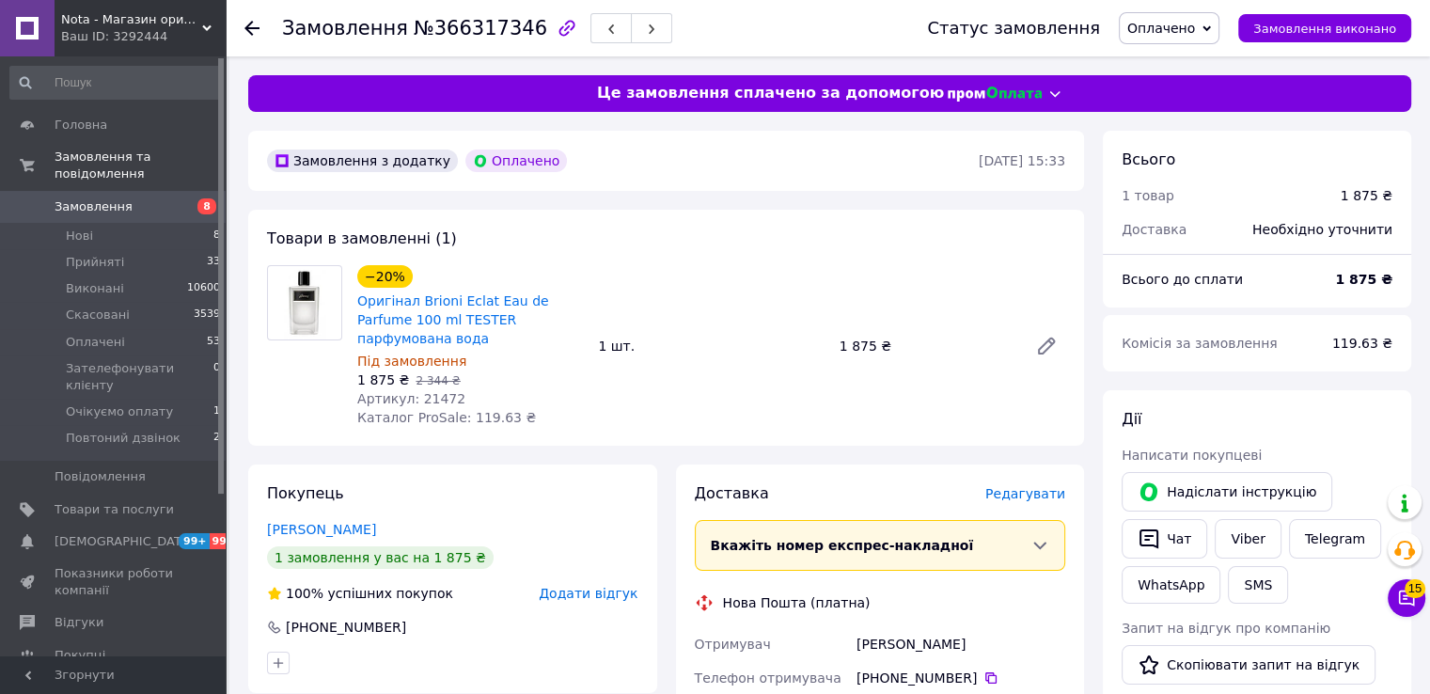
click at [433, 27] on span "№366317346" at bounding box center [481, 28] width 134 height 23
copy span "366317346"
drag, startPoint x: 589, startPoint y: 320, endPoint x: 417, endPoint y: 294, distance: 173.0
click at [417, 294] on div "−20% Оригінал Brioni Eclat Eau de Parfume 100 ml TESTER парфумована вода Під за…" at bounding box center [470, 345] width 241 height 169
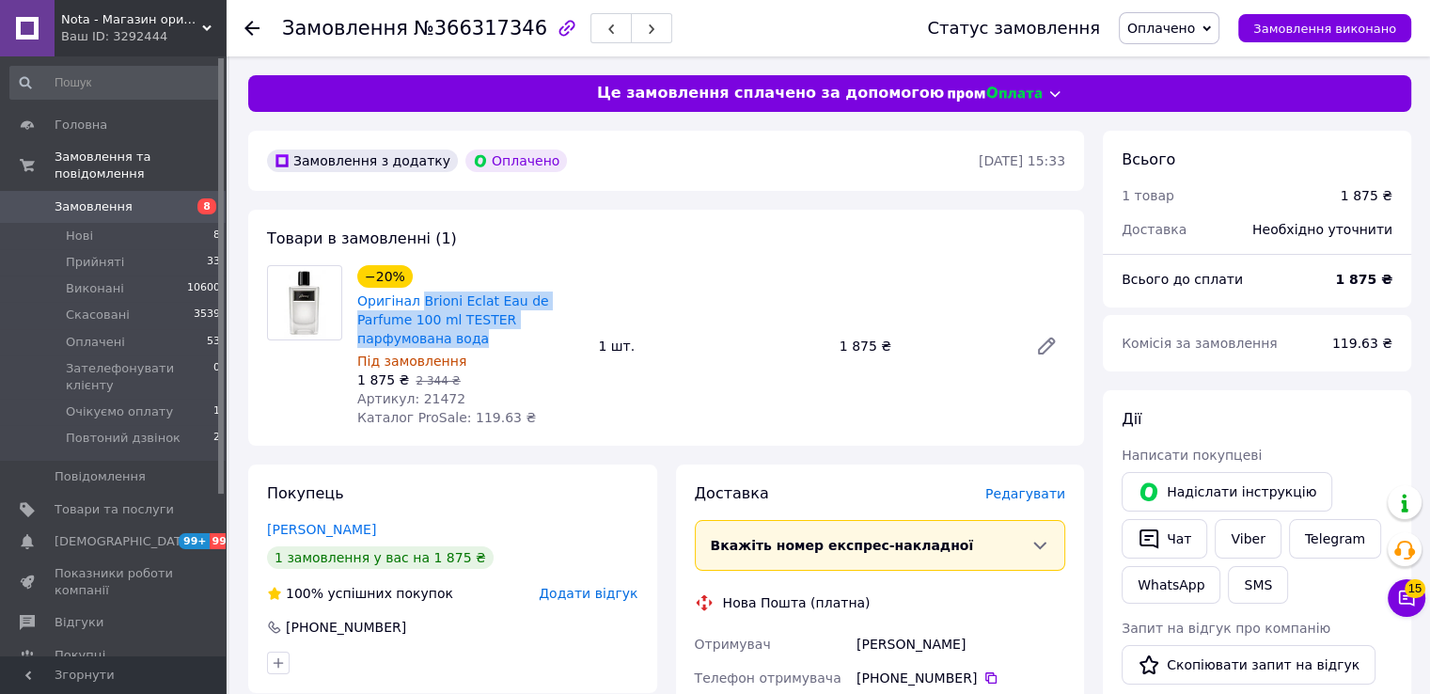
copy link "Brioni Eclat Eau de Parfume 100 ml TESTER парфумована вода"
click at [432, 391] on span "Артикул: 21472" at bounding box center [411, 398] width 108 height 15
click at [433, 391] on span "Артикул: 21472" at bounding box center [411, 398] width 108 height 15
copy span "21472"
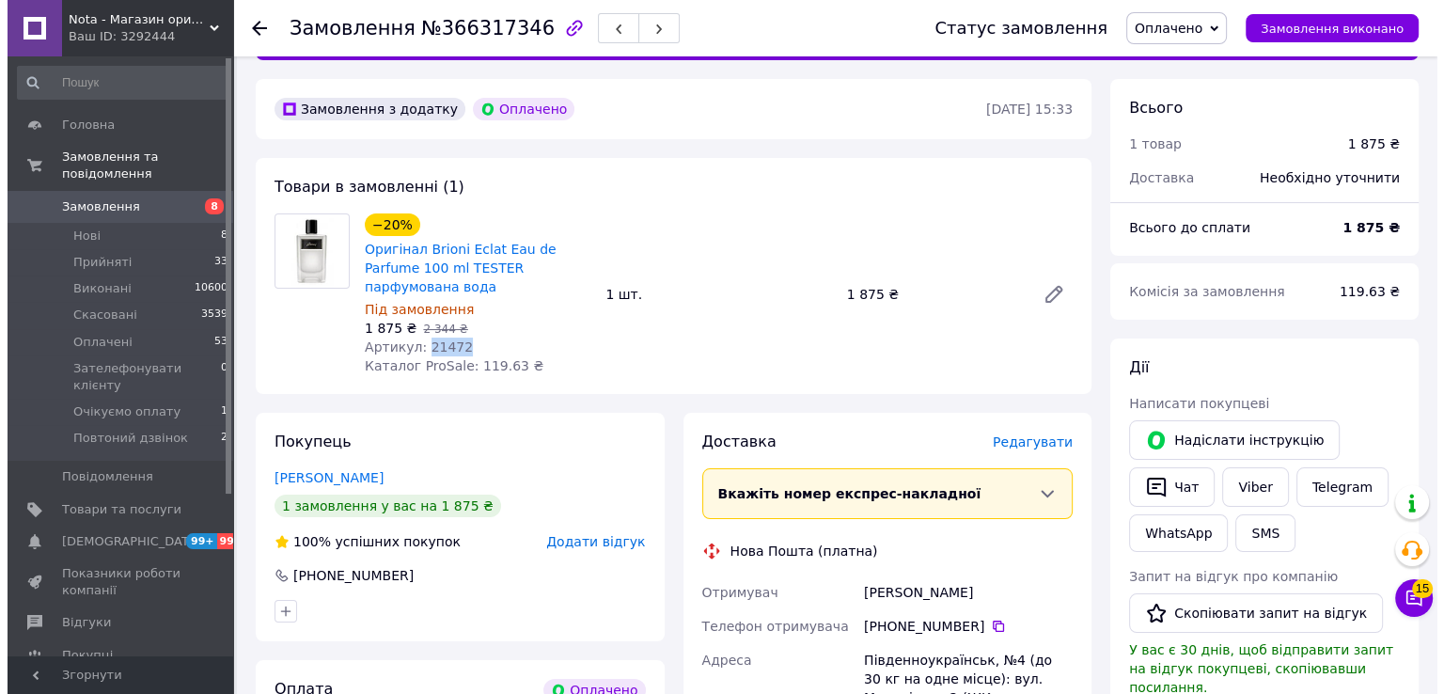
scroll to position [125, 0]
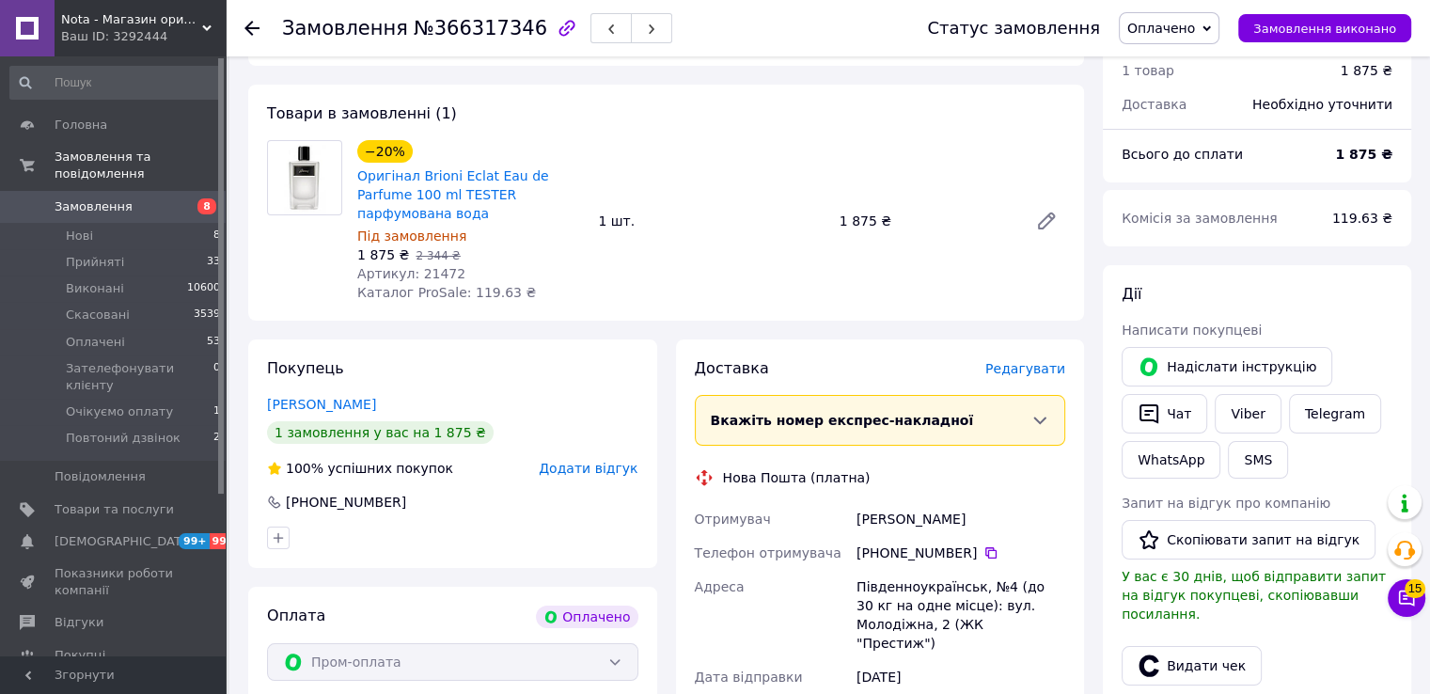
click at [898, 502] on div "[PERSON_NAME]" at bounding box center [961, 519] width 216 height 34
copy div "[PERSON_NAME]"
click at [984, 545] on icon at bounding box center [991, 552] width 15 height 15
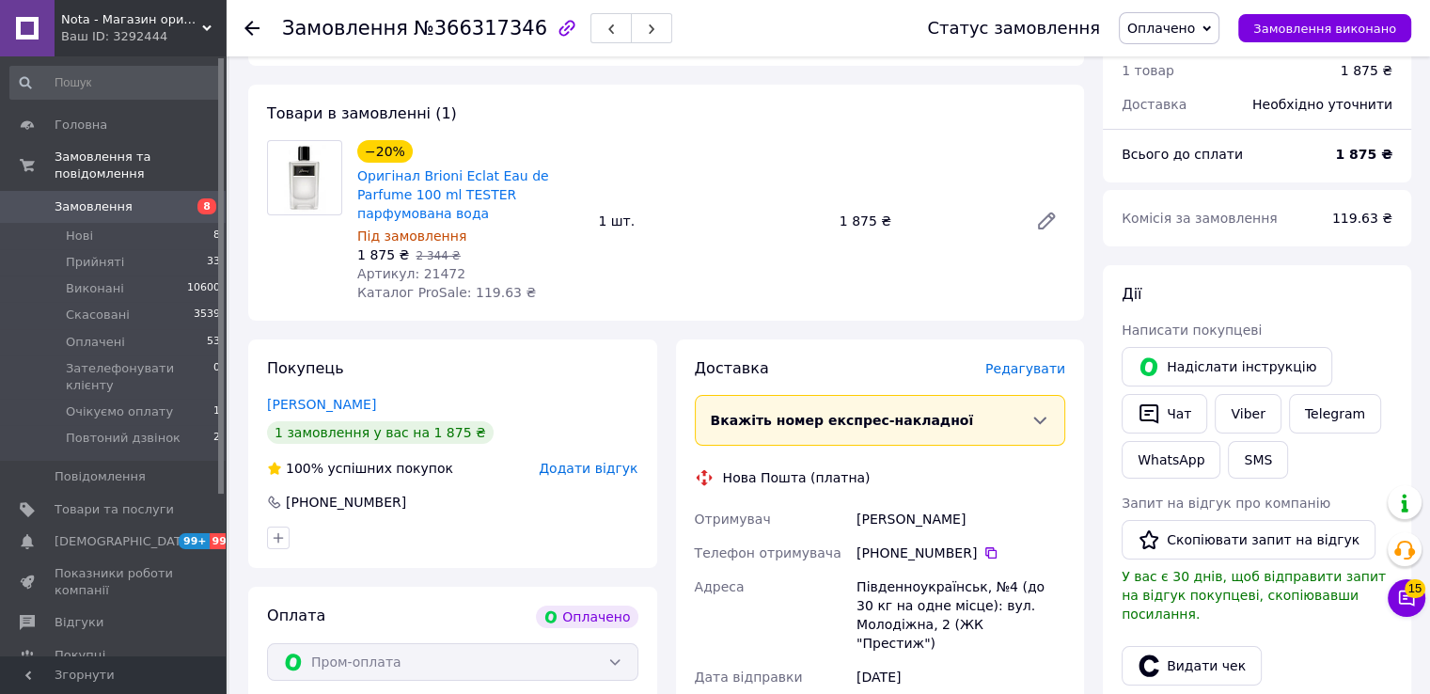
click at [1039, 361] on span "Редагувати" at bounding box center [1025, 368] width 80 height 15
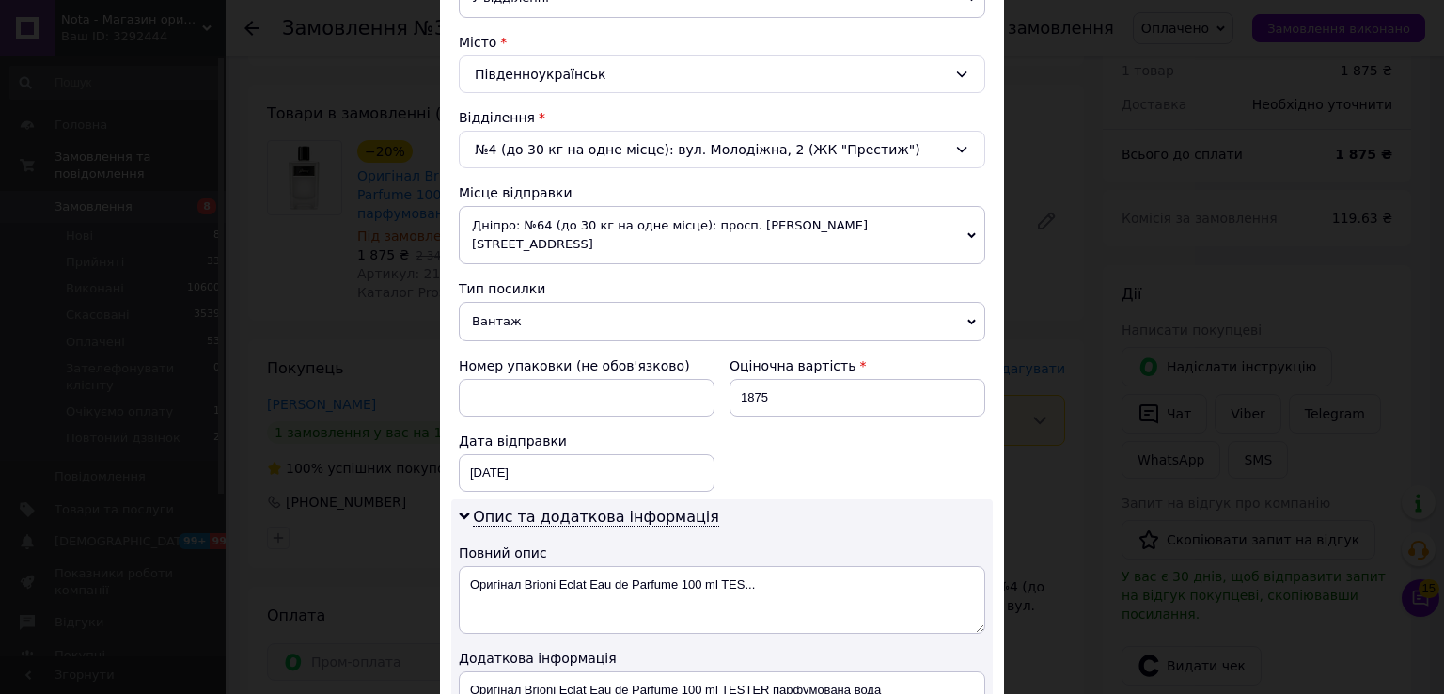
scroll to position [501, 0]
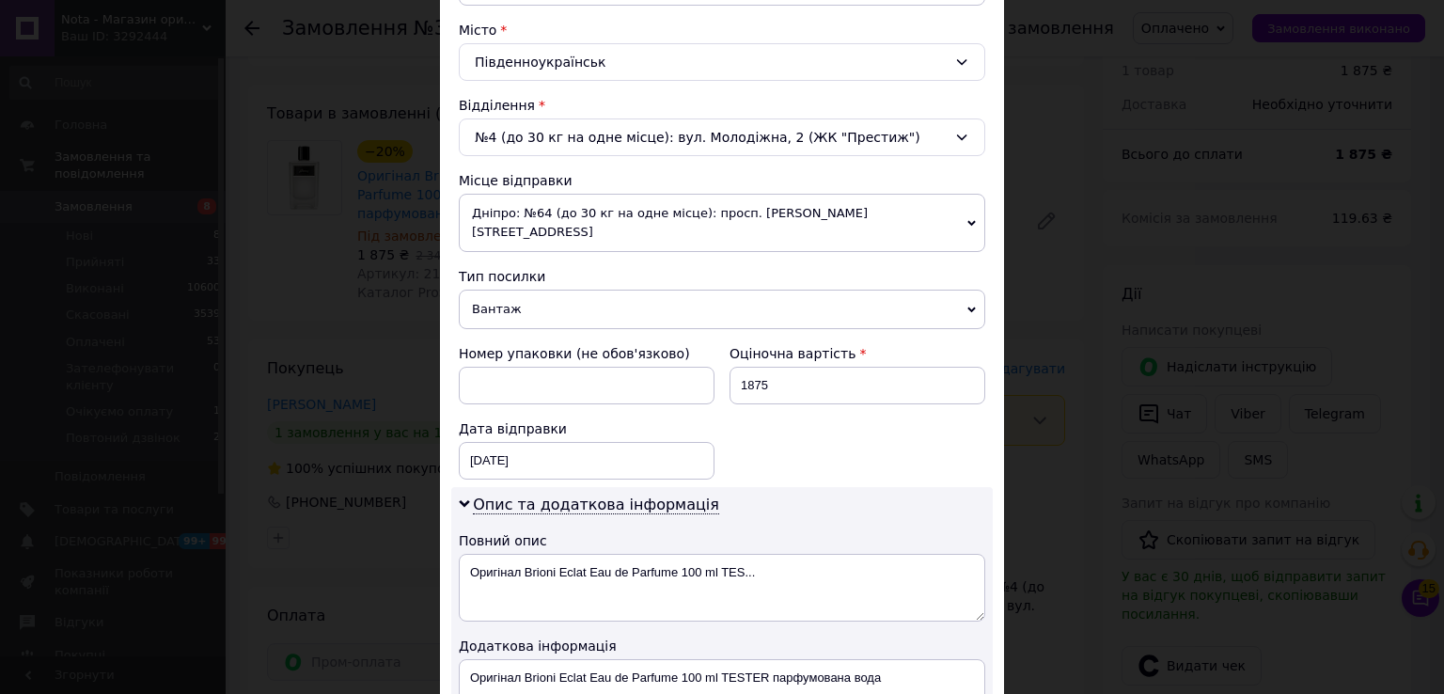
click at [530, 215] on span "Дніпро: №64 (до 30 кг на одне місце): просп. [PERSON_NAME][STREET_ADDRESS]" at bounding box center [722, 223] width 527 height 58
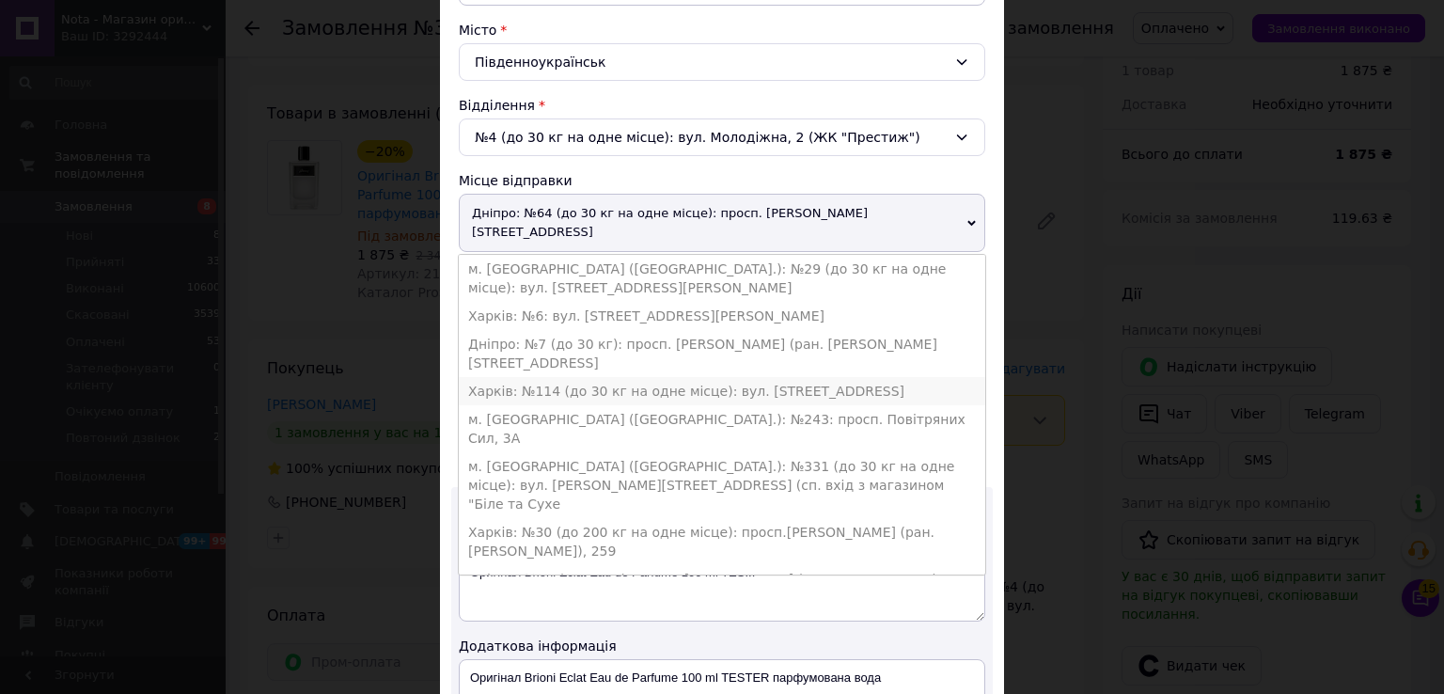
click at [544, 377] on li "Харків: №114 (до 30 кг на одне місце): вул. [STREET_ADDRESS]" at bounding box center [722, 391] width 527 height 28
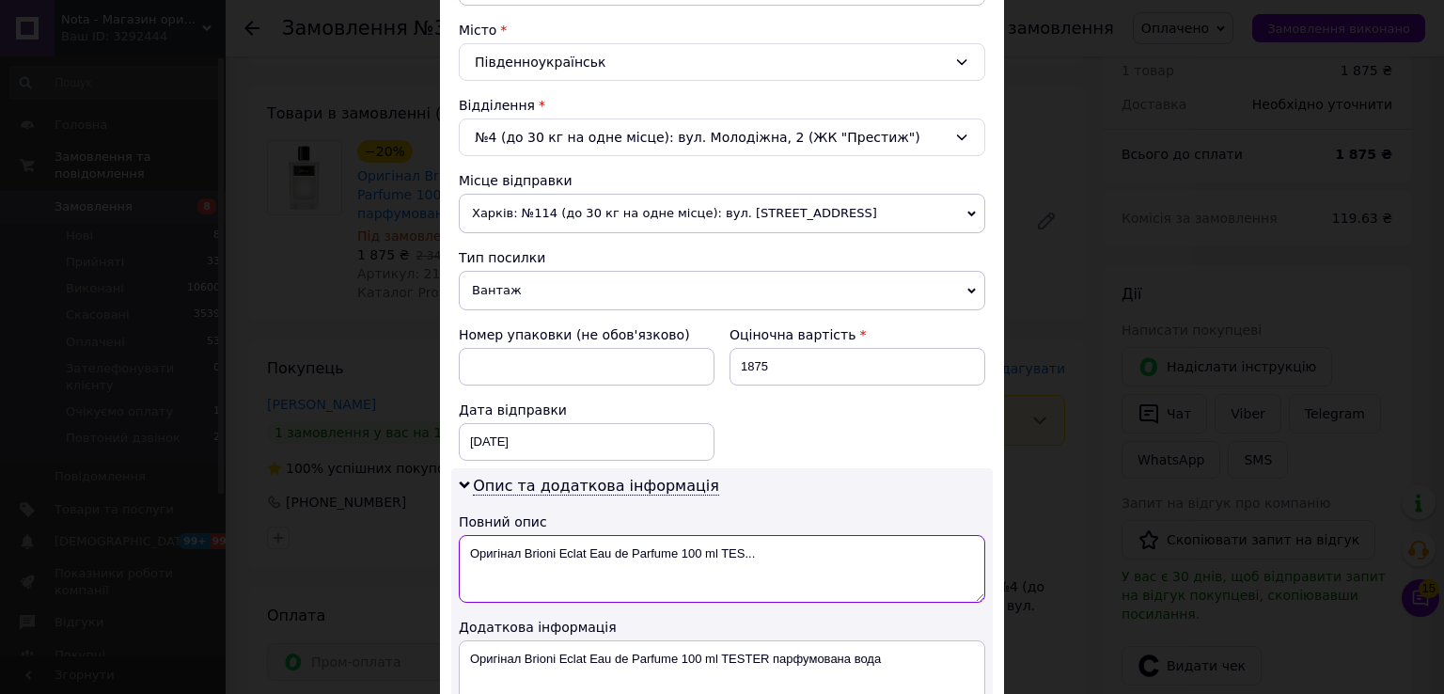
click at [486, 550] on textarea "Оригінал Brioni Eclat Eau de Parfume 100 ml TES..." at bounding box center [722, 569] width 527 height 68
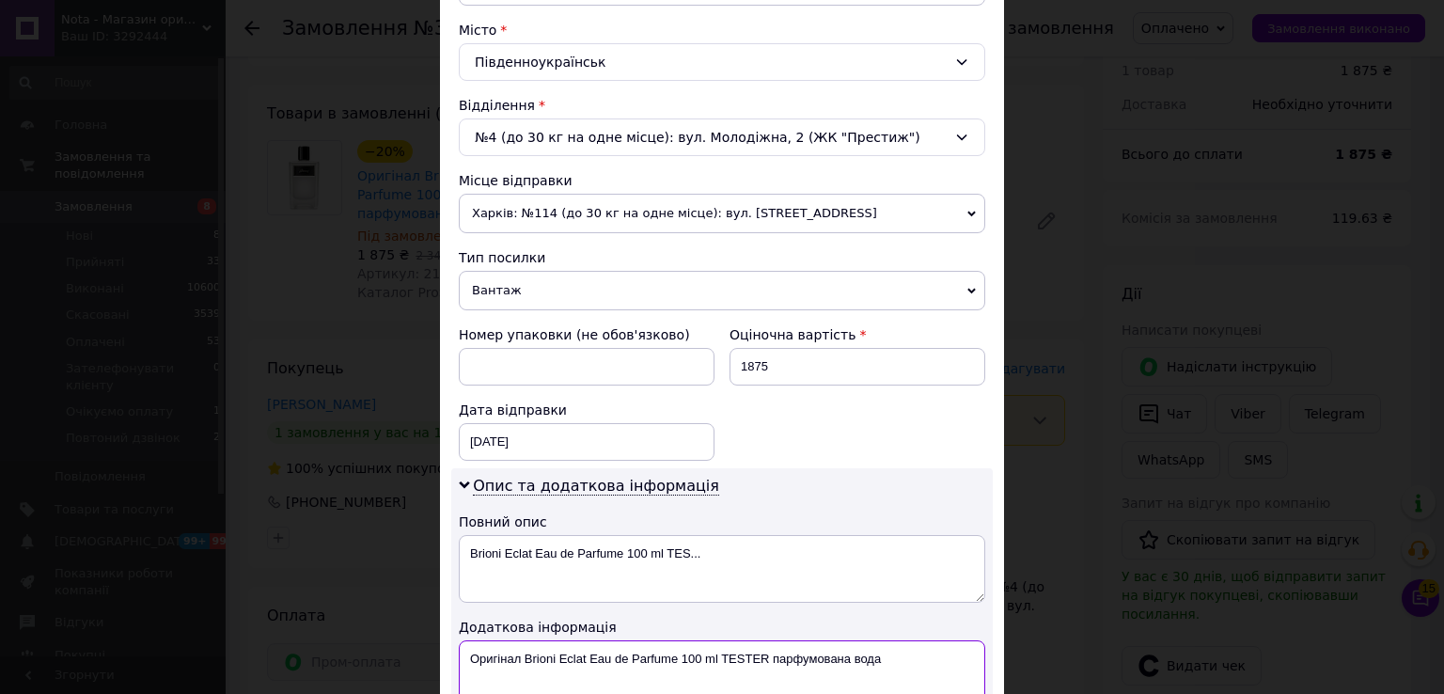
click at [745, 659] on textarea "Оригінал Brioni Eclat Eau de Parfume 100 ml TESTER парфумована вода" at bounding box center [722, 674] width 527 height 68
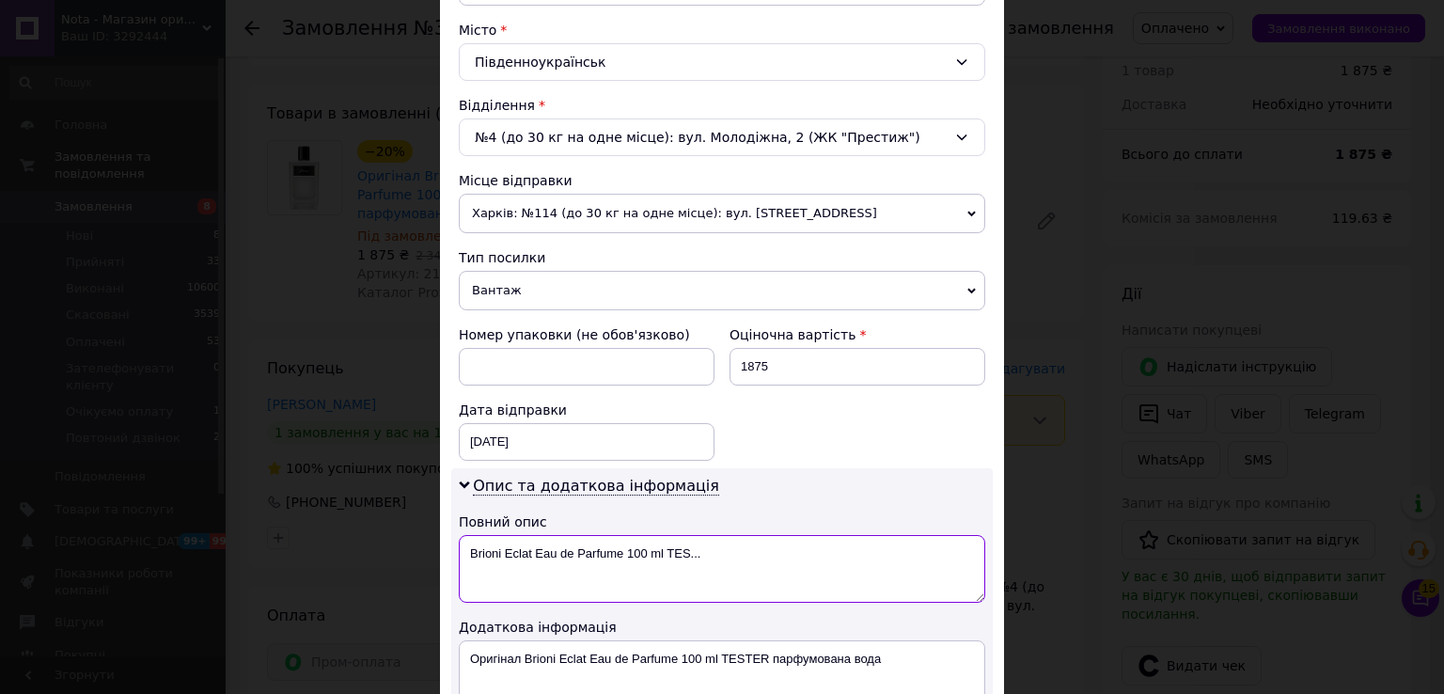
drag, startPoint x: 703, startPoint y: 543, endPoint x: 664, endPoint y: 543, distance: 39.5
click at [664, 543] on textarea "Brioni Eclat Eau de Parfume 100 ml TES..." at bounding box center [722, 569] width 527 height 68
paste textarea "TER"
type textarea "Brioni Eclat Eau de Parfume 100 ml TESTER"
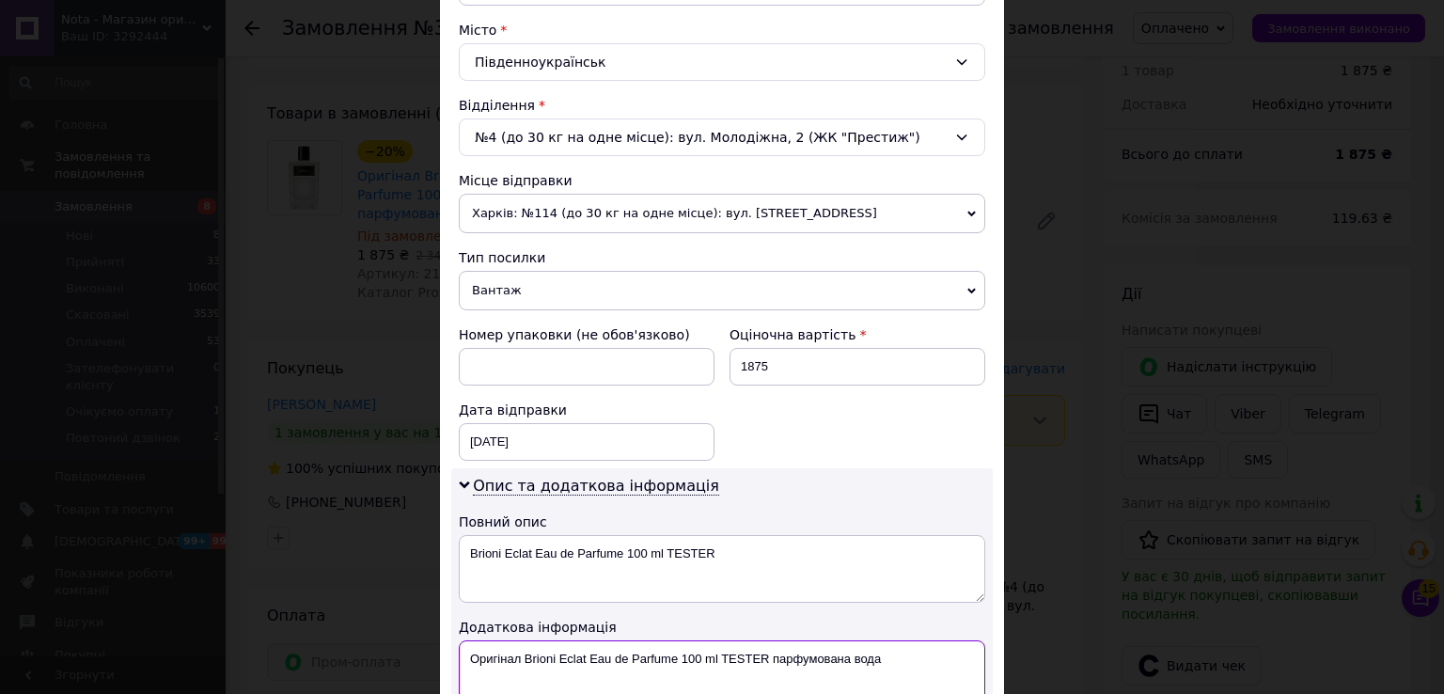
click at [627, 649] on textarea "Оригінал Brioni Eclat Eau de Parfume 100 ml TESTER парфумована вода" at bounding box center [722, 674] width 527 height 68
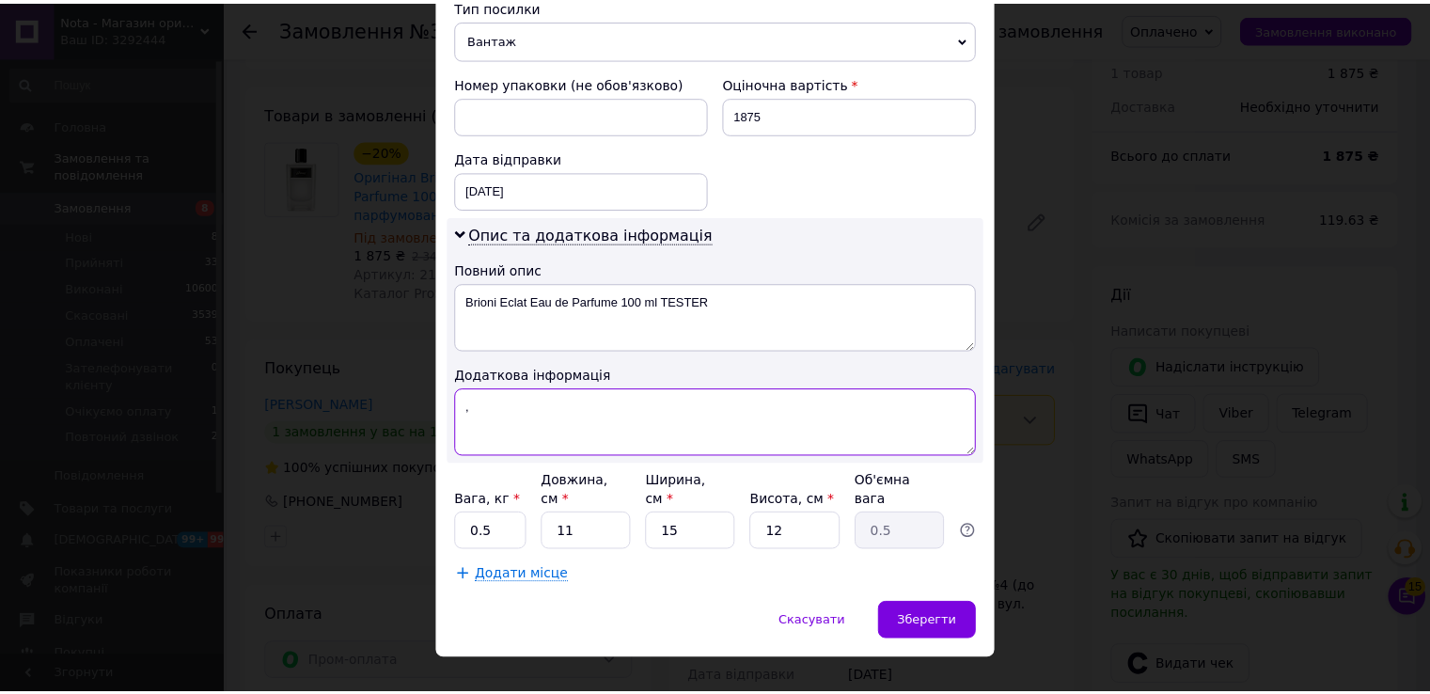
scroll to position [760, 0]
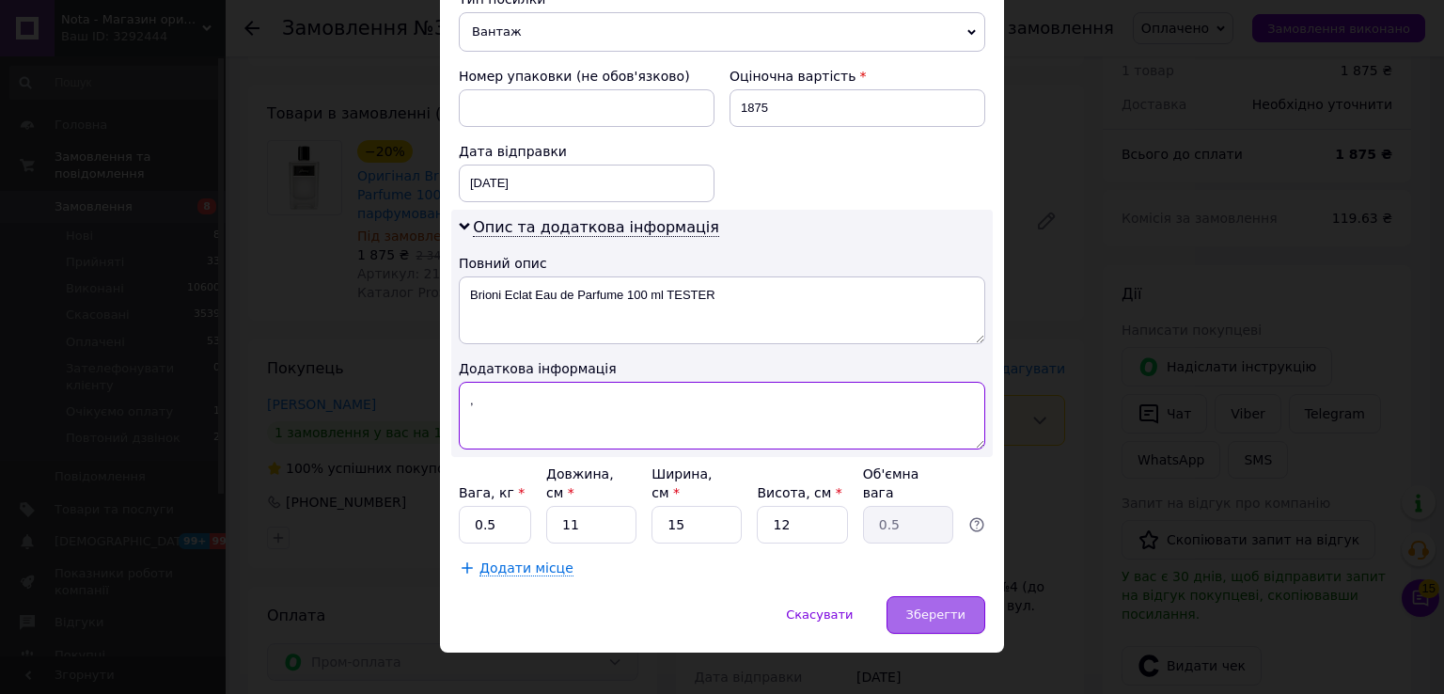
type textarea ","
click at [940, 607] on span "Зберегти" at bounding box center [935, 614] width 59 height 14
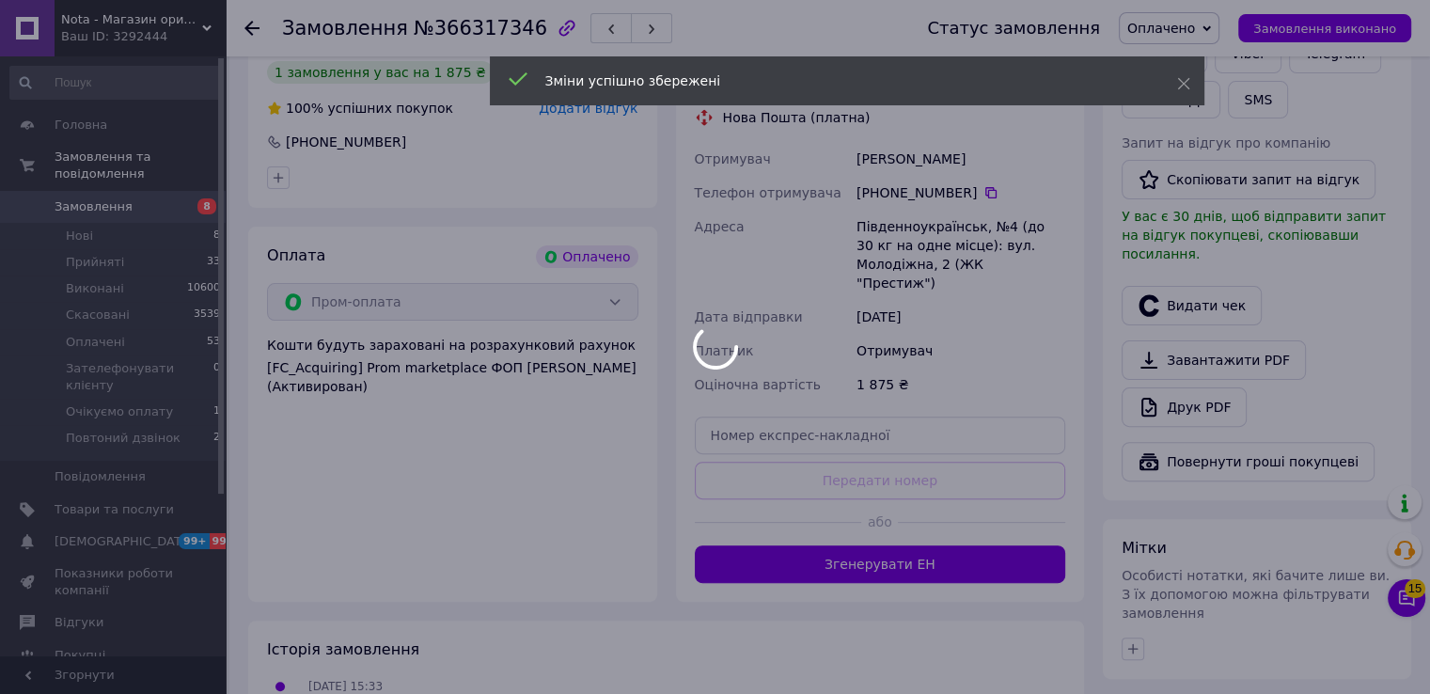
scroll to position [501, 0]
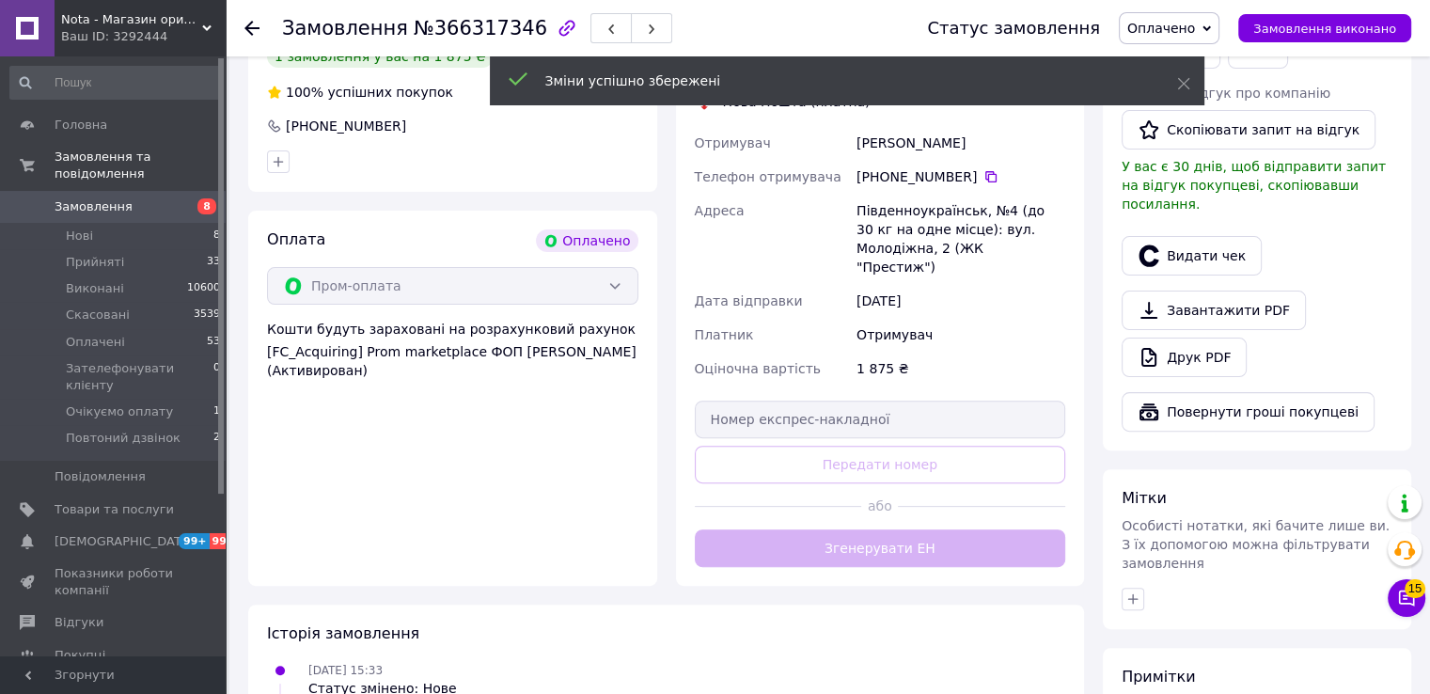
click at [774, 529] on button "Згенерувати ЕН" at bounding box center [880, 548] width 371 height 38
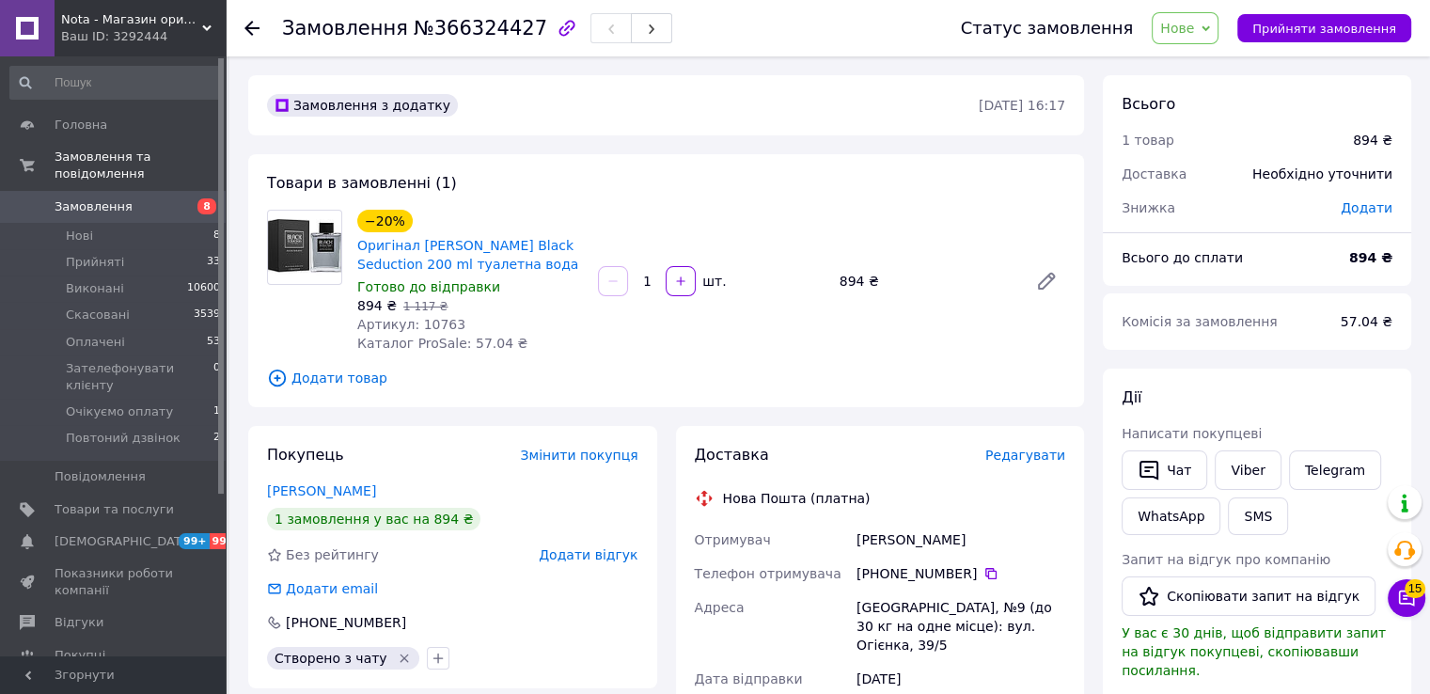
click at [467, 31] on span "№366324427" at bounding box center [481, 28] width 134 height 23
copy span "366324427"
drag, startPoint x: 472, startPoint y: 254, endPoint x: 416, endPoint y: 244, distance: 57.2
click at [416, 244] on span "Оригінал [PERSON_NAME] Black Seduction 200 ml туалетна вода" at bounding box center [470, 255] width 226 height 38
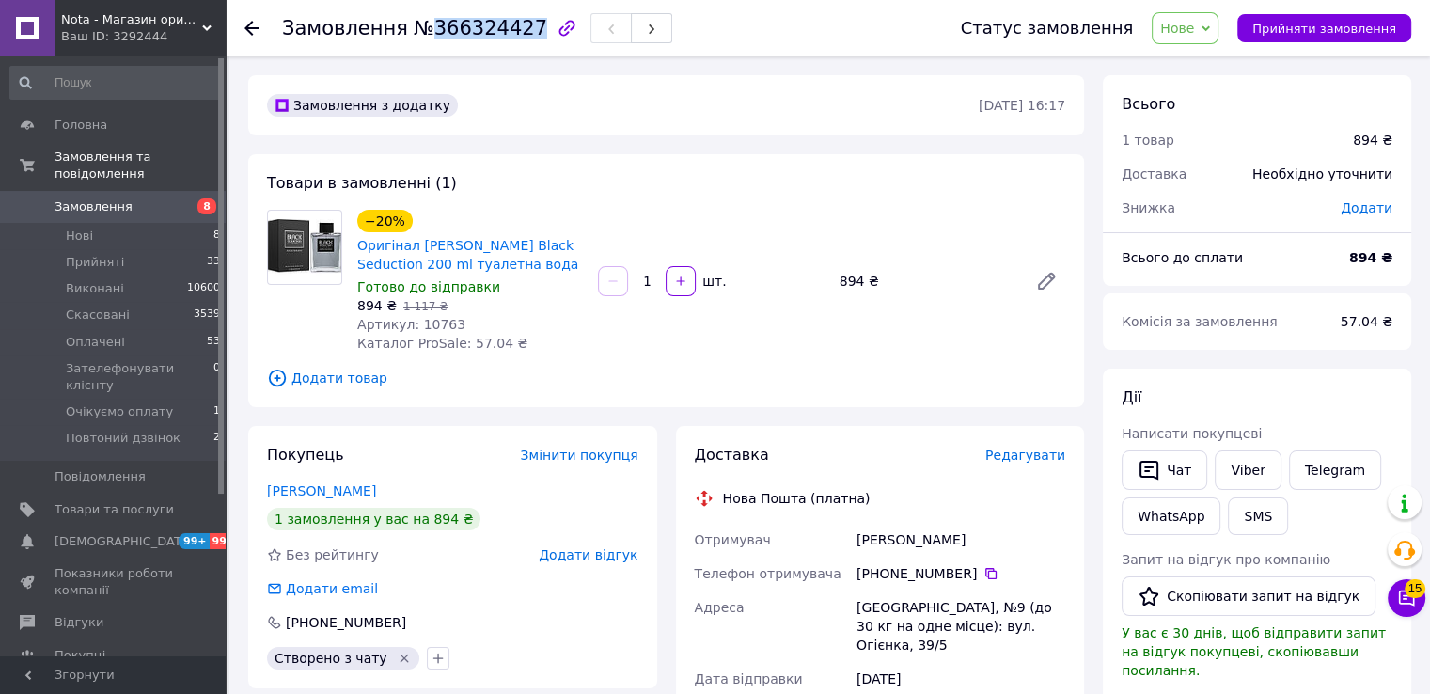
copy link "Antonio Banderas Black Seduction 200 ml туалетна вода"
click at [433, 323] on span "Артикул: 10763" at bounding box center [411, 324] width 108 height 15
copy span "10763"
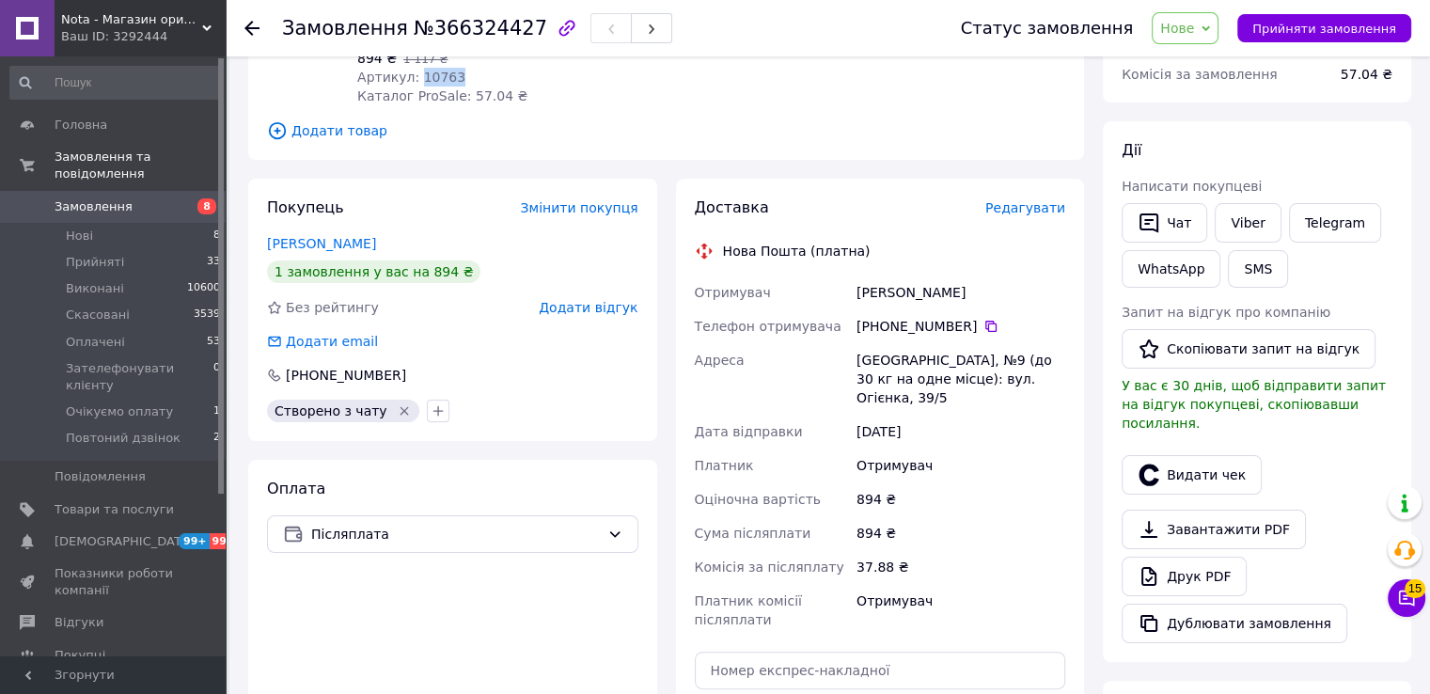
scroll to position [250, 0]
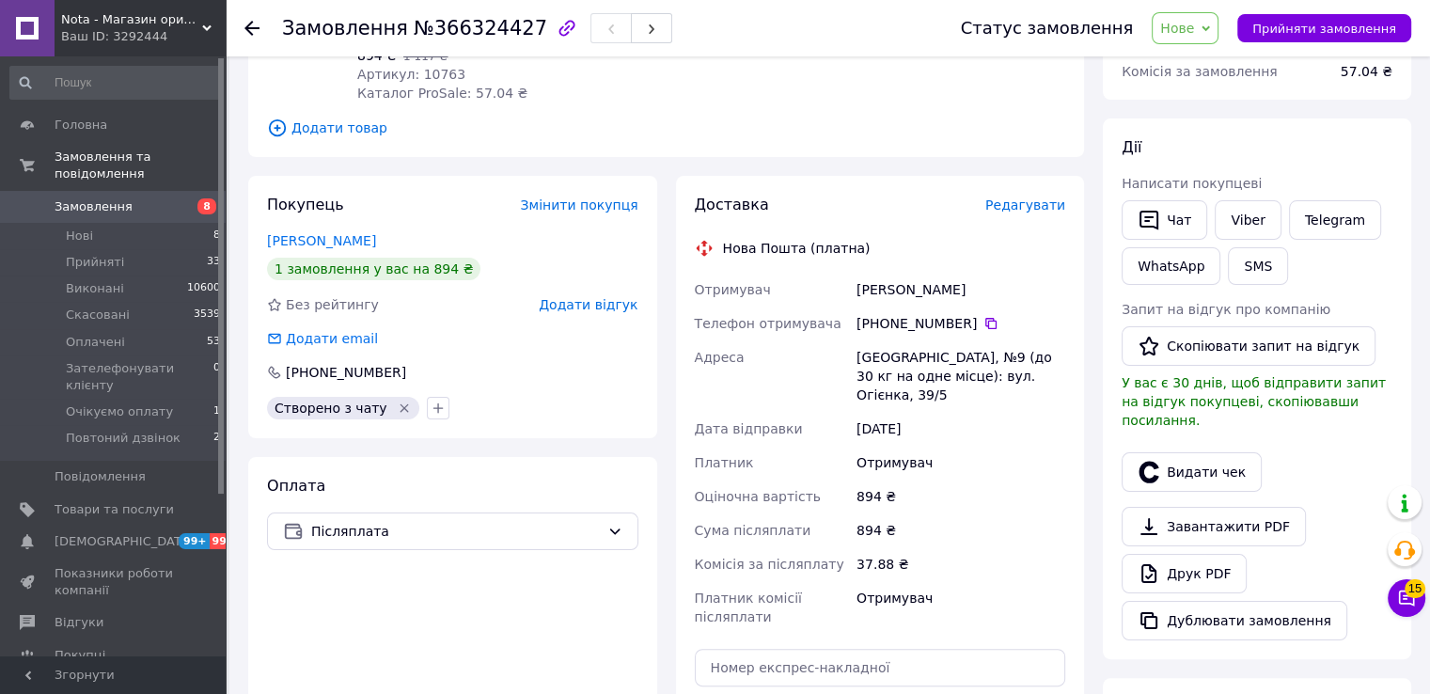
click at [891, 283] on div "Матвійчук Андрій" at bounding box center [961, 290] width 216 height 34
copy div "Матвійчук Андрій"
click at [984, 324] on icon at bounding box center [991, 323] width 15 height 15
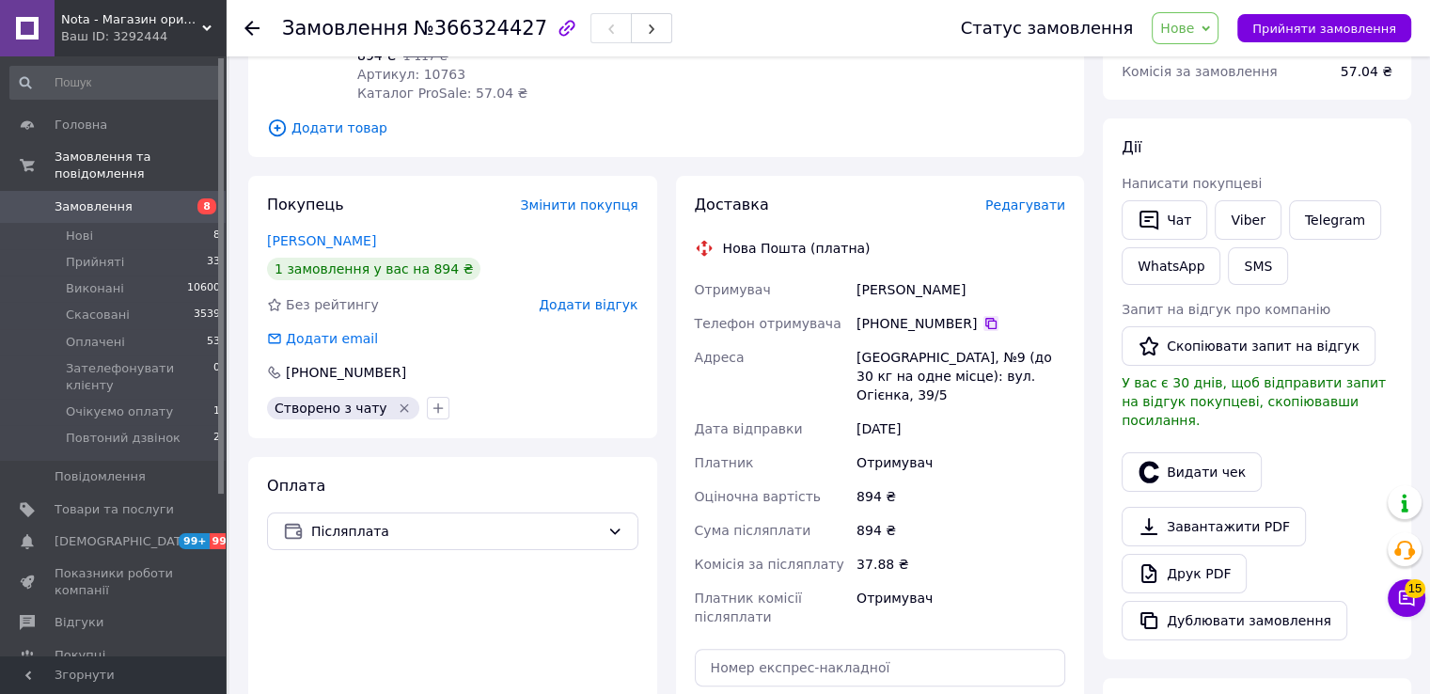
click at [984, 323] on icon at bounding box center [991, 323] width 15 height 15
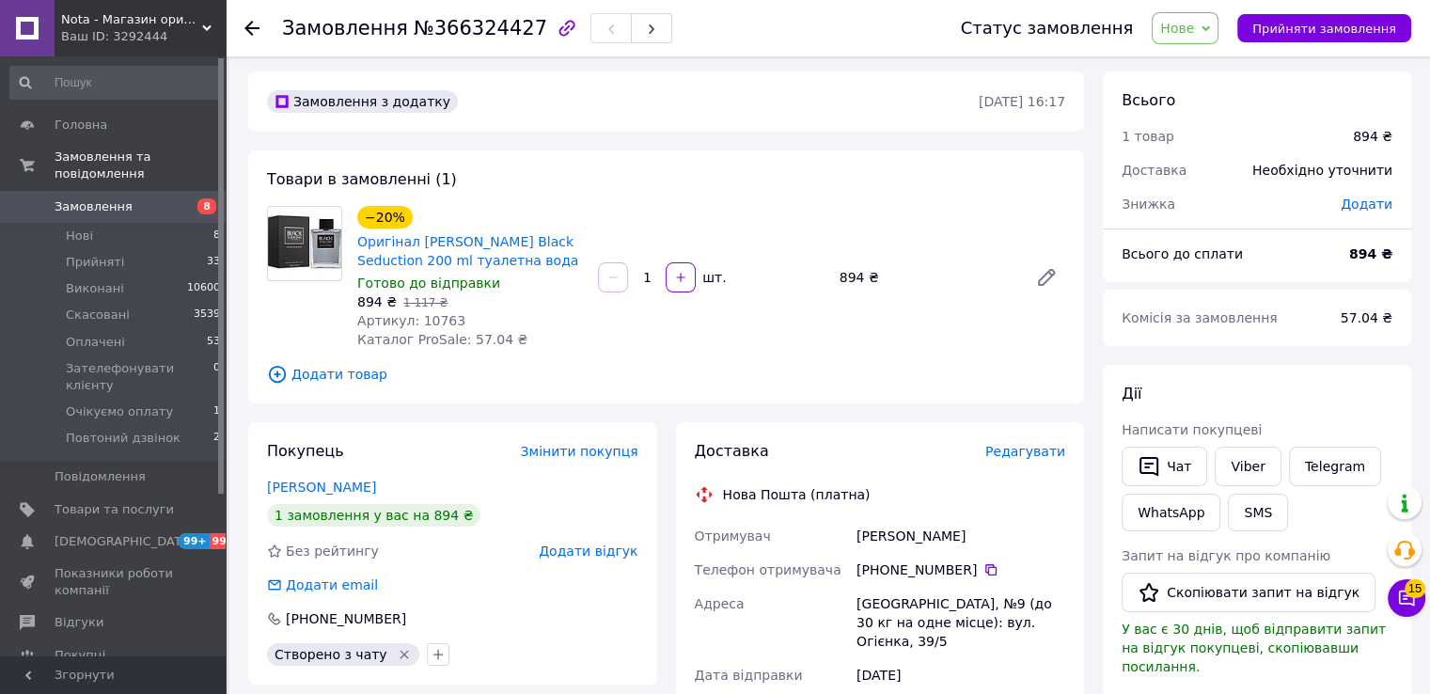
scroll to position [0, 0]
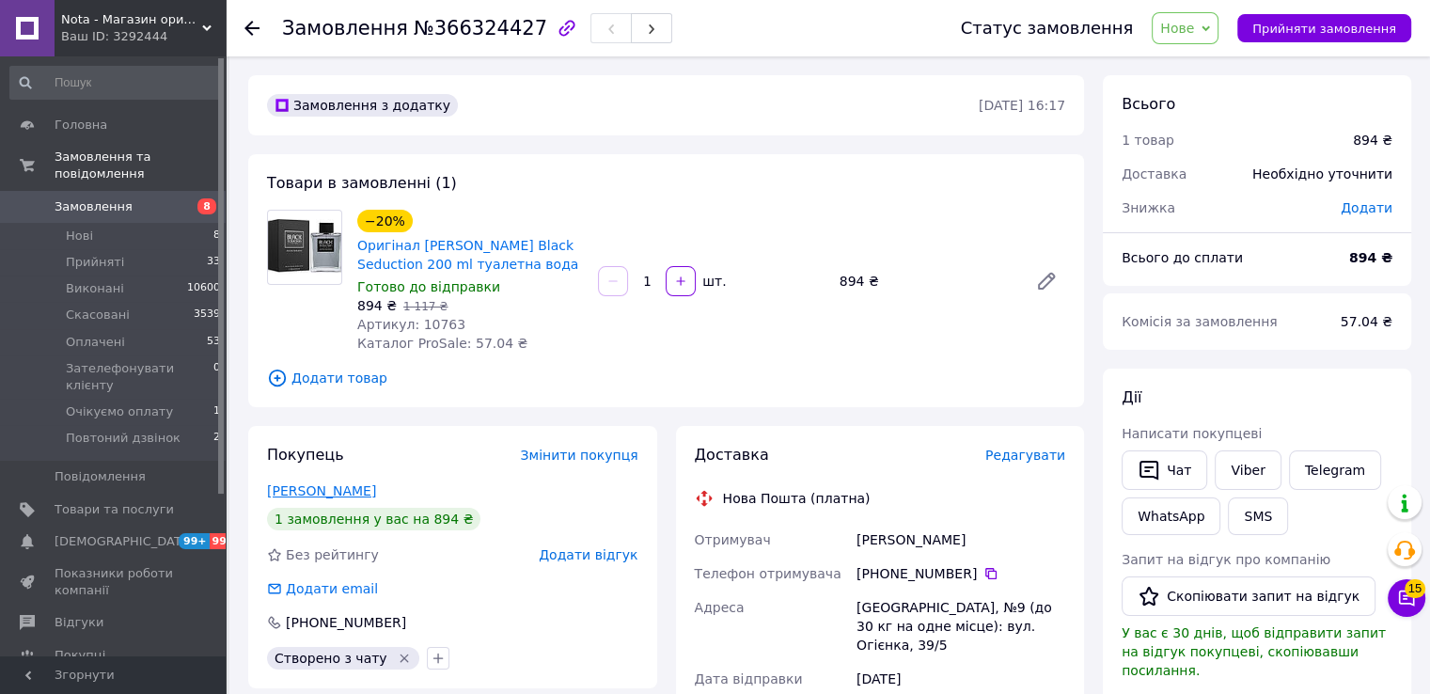
click at [350, 483] on link "Матвійчук Андрій" at bounding box center [321, 490] width 109 height 15
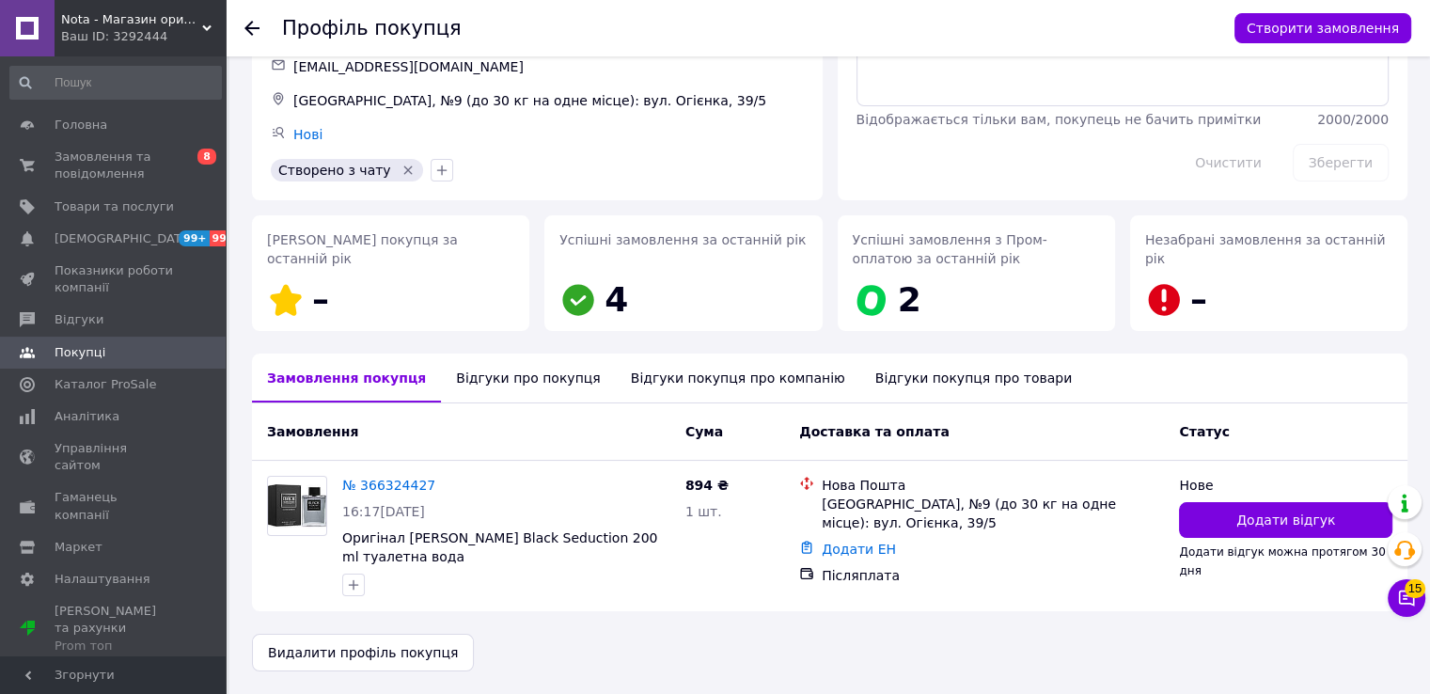
click at [485, 386] on div "Відгуки про покупця" at bounding box center [528, 378] width 174 height 49
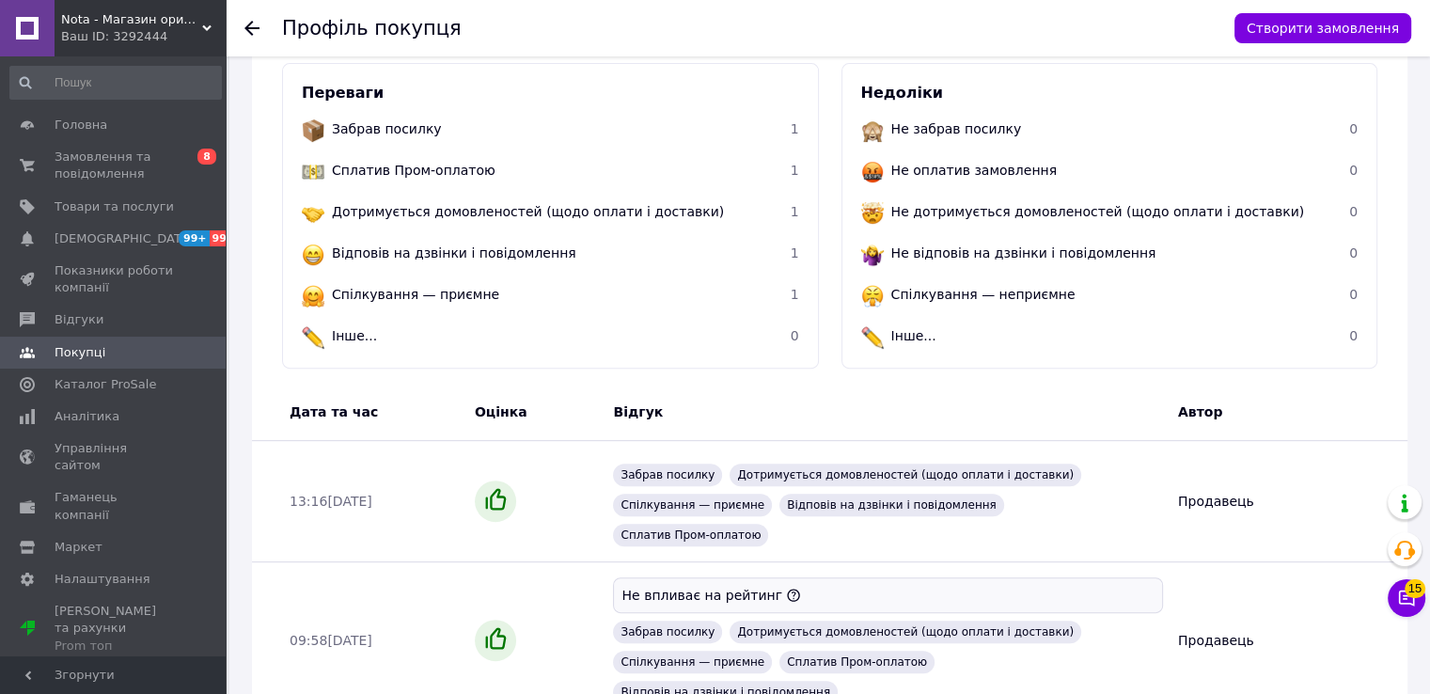
scroll to position [596, 0]
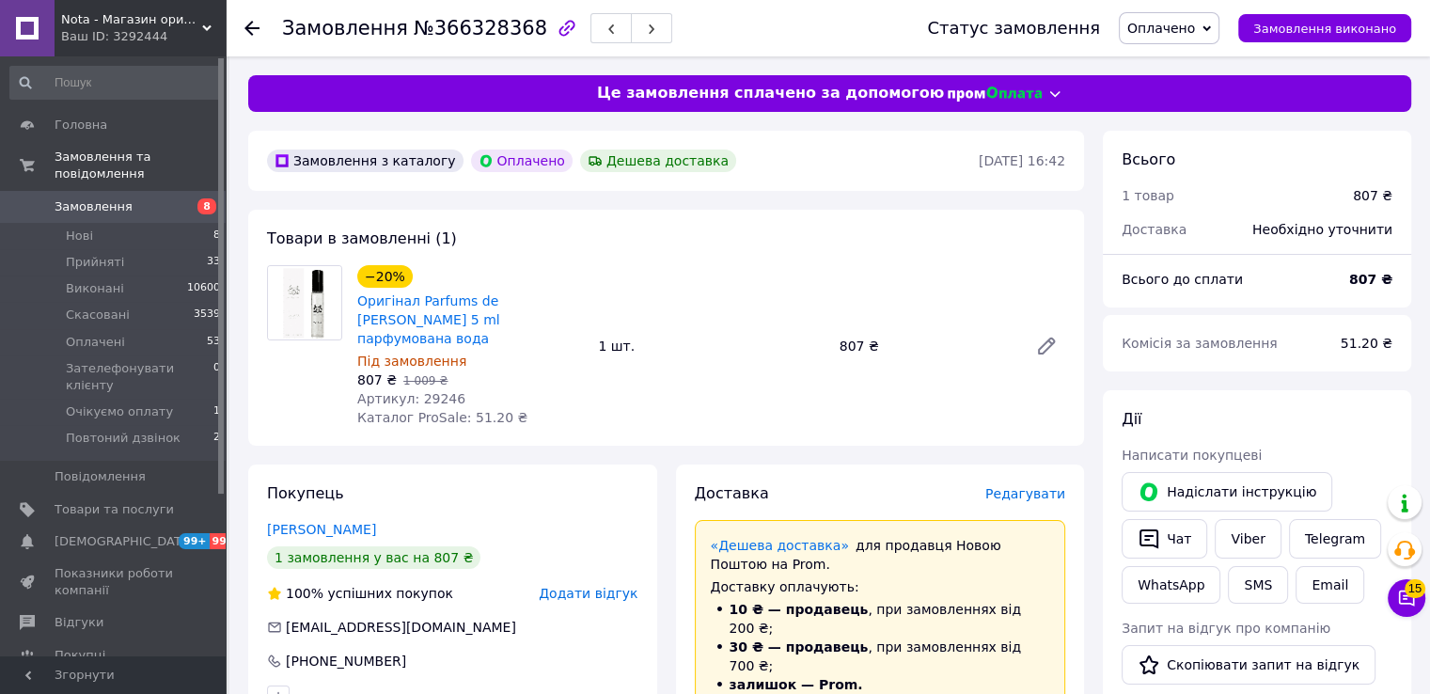
click at [451, 23] on span "№366328368" at bounding box center [481, 28] width 134 height 23
copy span "366328368"
drag, startPoint x: 464, startPoint y: 315, endPoint x: 413, endPoint y: 309, distance: 51.1
click at [413, 309] on span "Оригінал Parfums de [PERSON_NAME] 5 ml парфумована вода" at bounding box center [470, 319] width 226 height 56
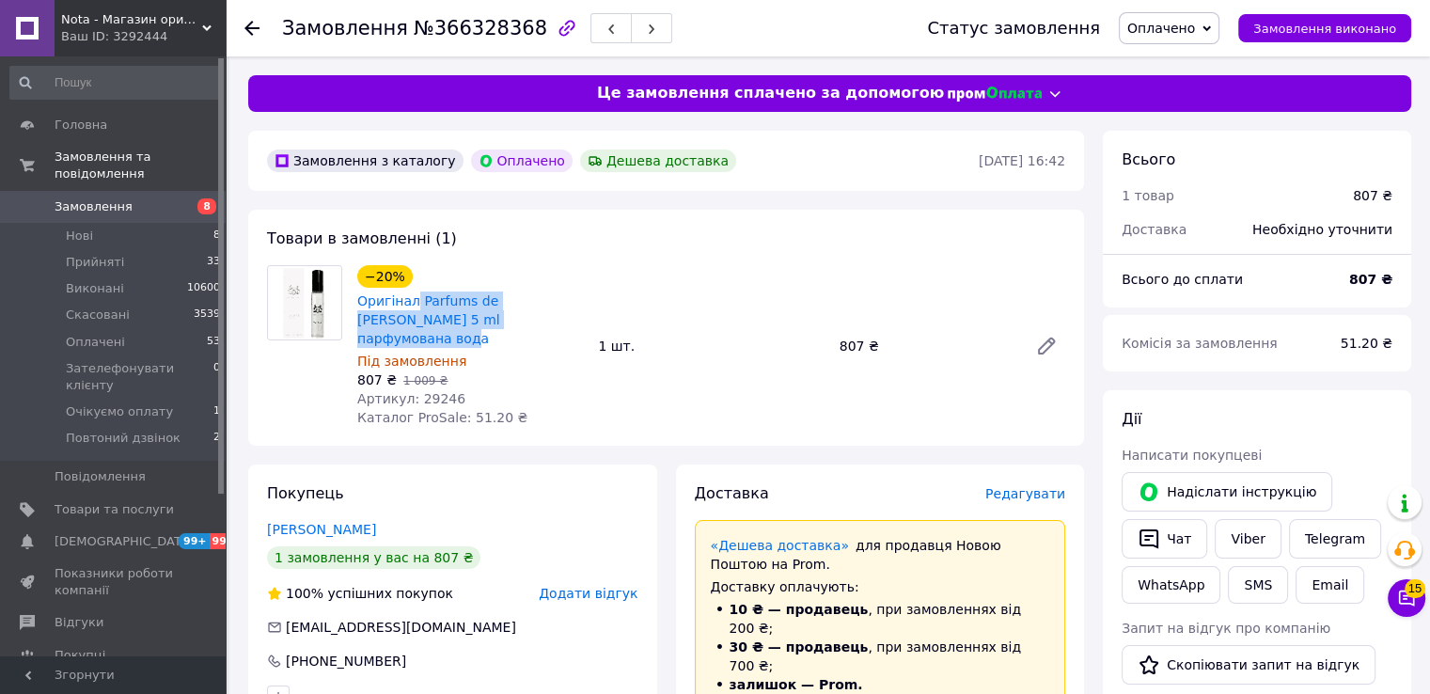
copy link "Parfums de [PERSON_NAME] 5 ml парфумована вода"
click at [421, 391] on span "Артикул: 29246" at bounding box center [411, 398] width 108 height 15
copy span "29246"
drag, startPoint x: 534, startPoint y: 321, endPoint x: 413, endPoint y: 309, distance: 121.8
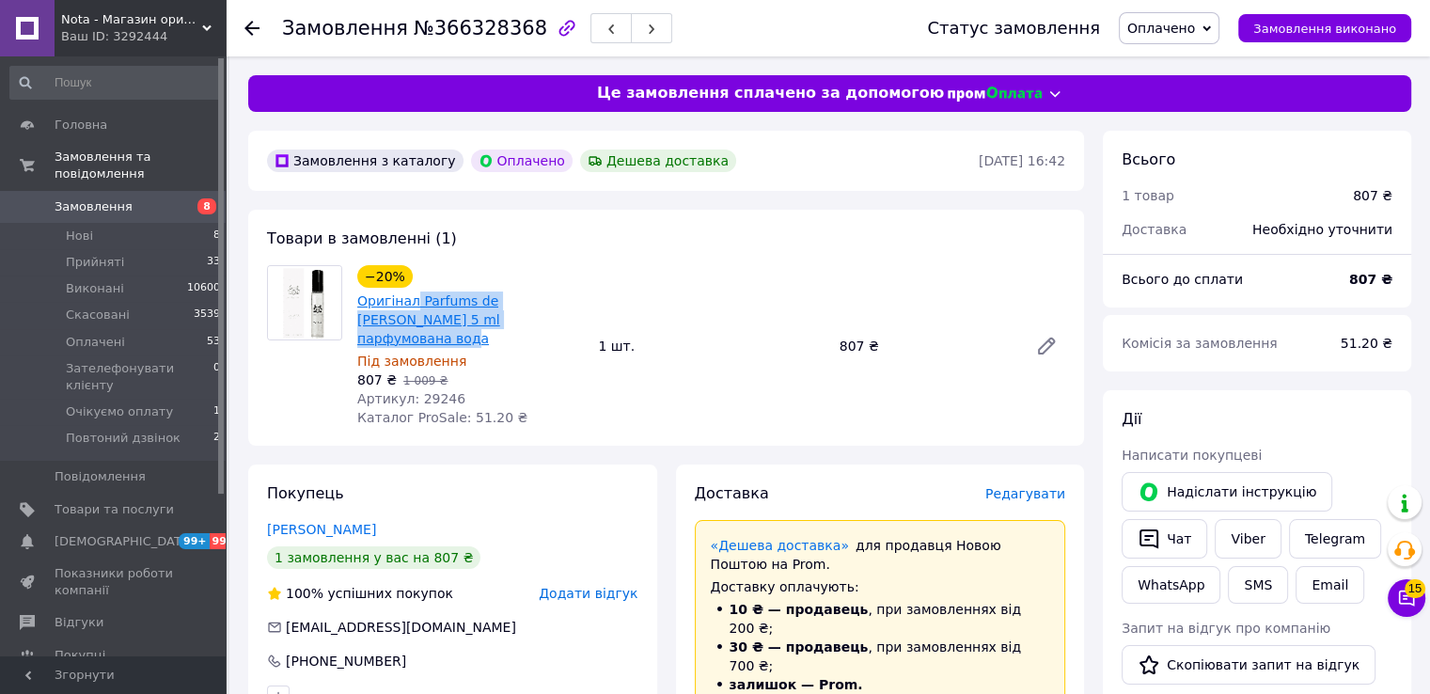
click at [413, 309] on span "Оригінал Parfums de Marly Valaya 5 ml парфумована вода" at bounding box center [470, 319] width 226 height 56
copy link "Parfums de Marly Valaya 5 ml парфумована вода"
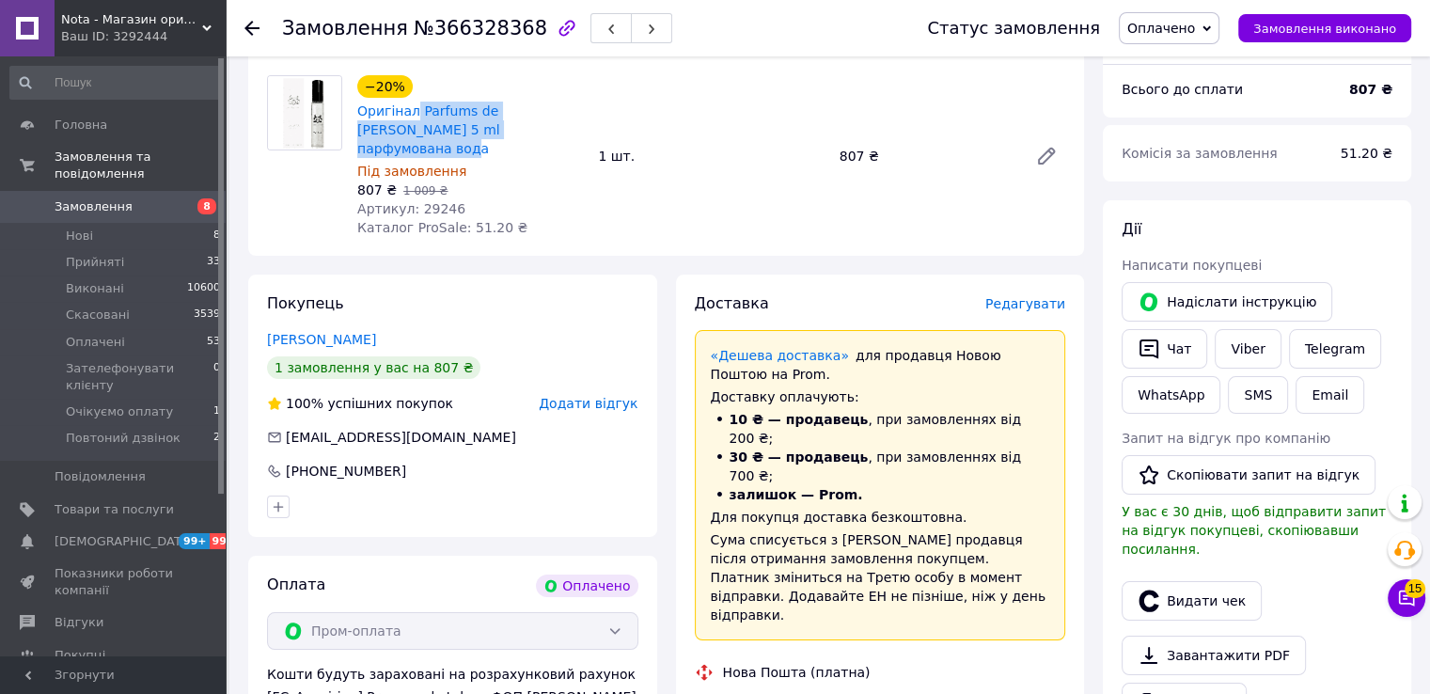
scroll to position [250, 0]
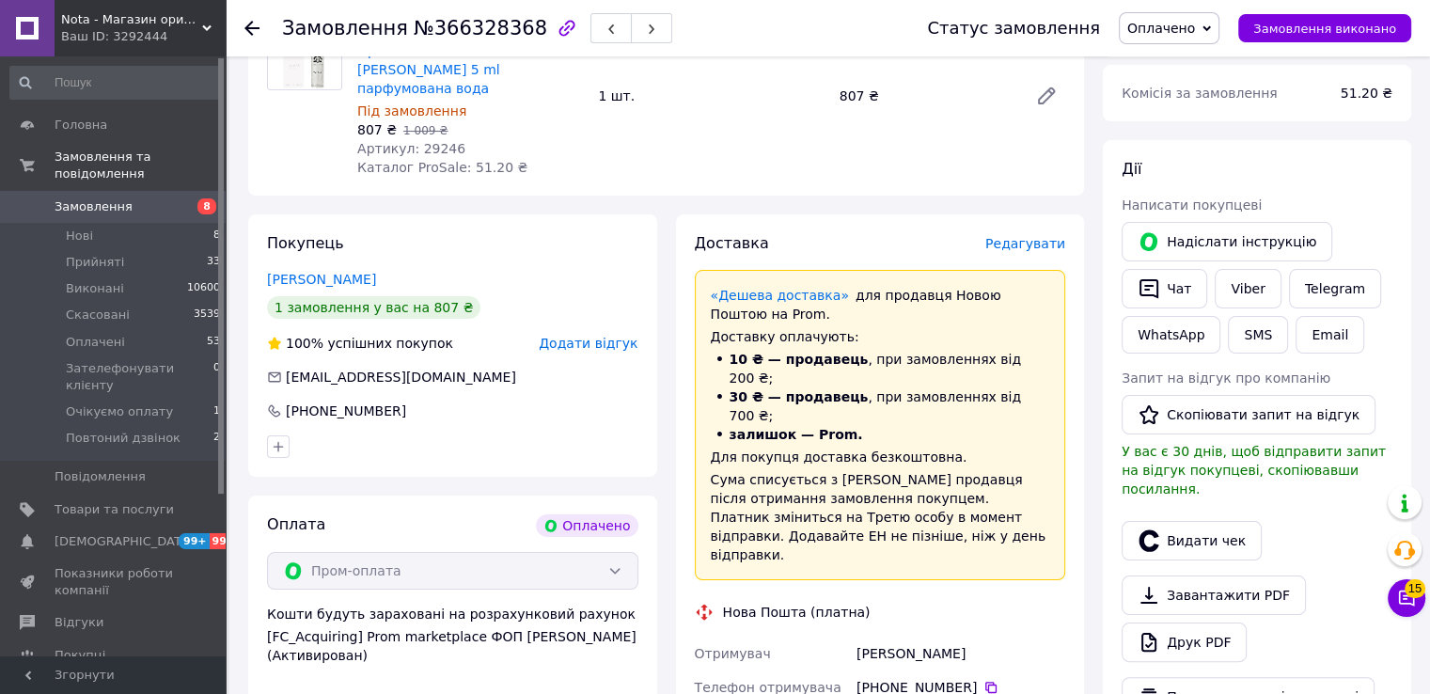
click at [879, 637] on div "Томак Олена" at bounding box center [961, 654] width 216 height 34
copy div "Томак Олена"
click at [984, 680] on icon at bounding box center [991, 687] width 15 height 15
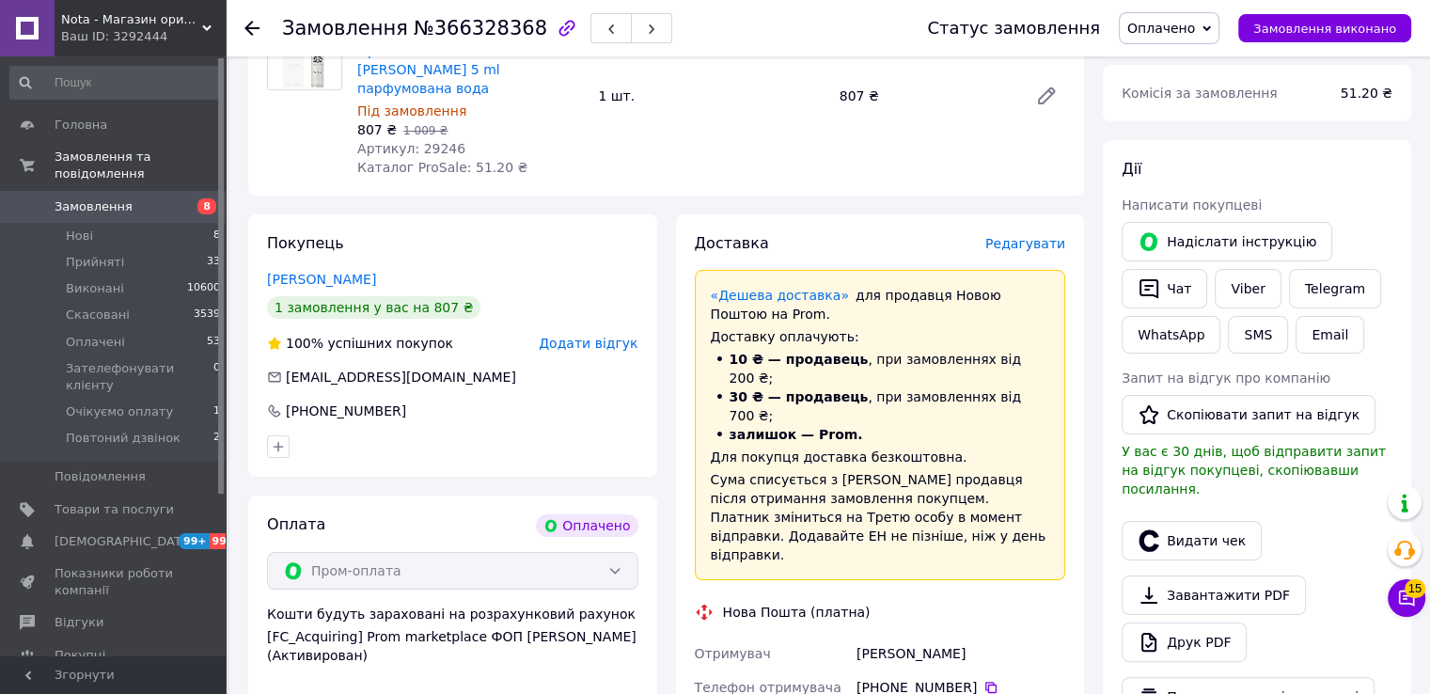
click at [1023, 236] on span "Редагувати" at bounding box center [1025, 243] width 80 height 15
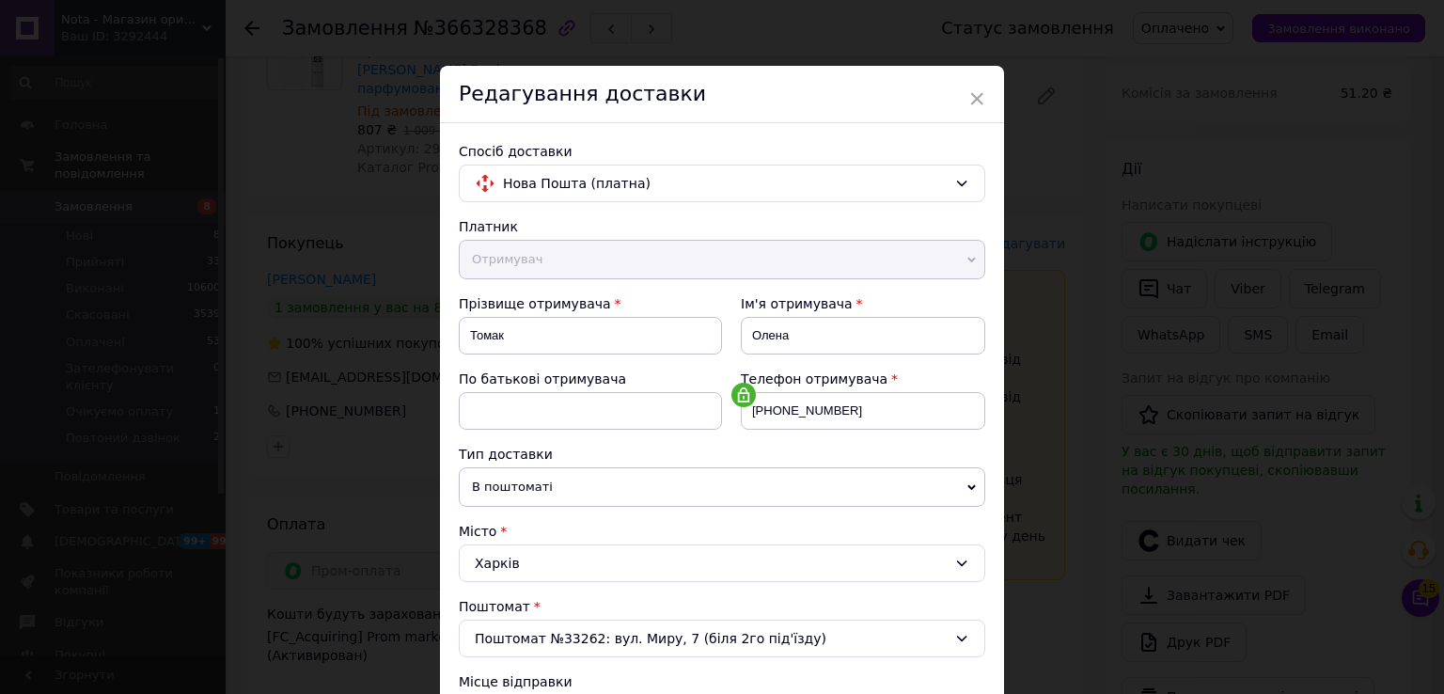
scroll to position [376, 0]
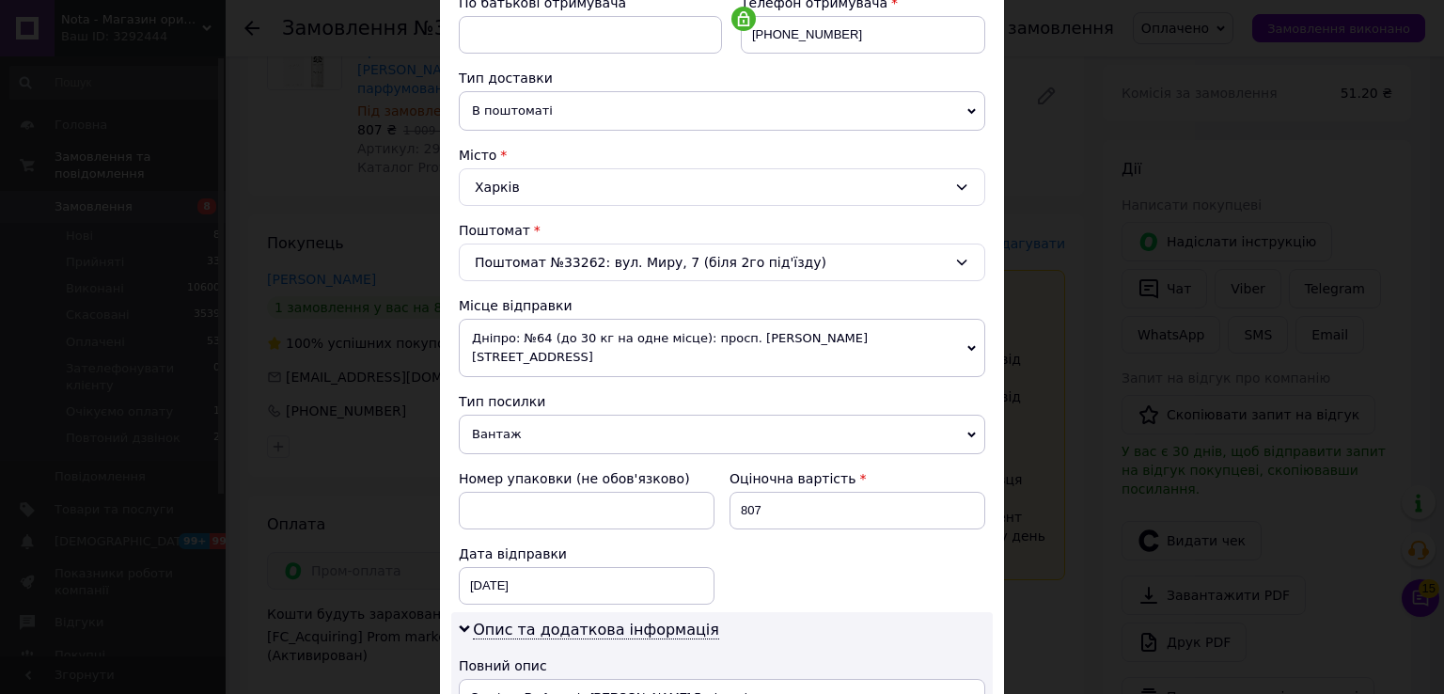
click at [542, 341] on span "Дніпро: №64 (до 30 кг на одне місце): просп. [PERSON_NAME][STREET_ADDRESS]" at bounding box center [722, 348] width 527 height 58
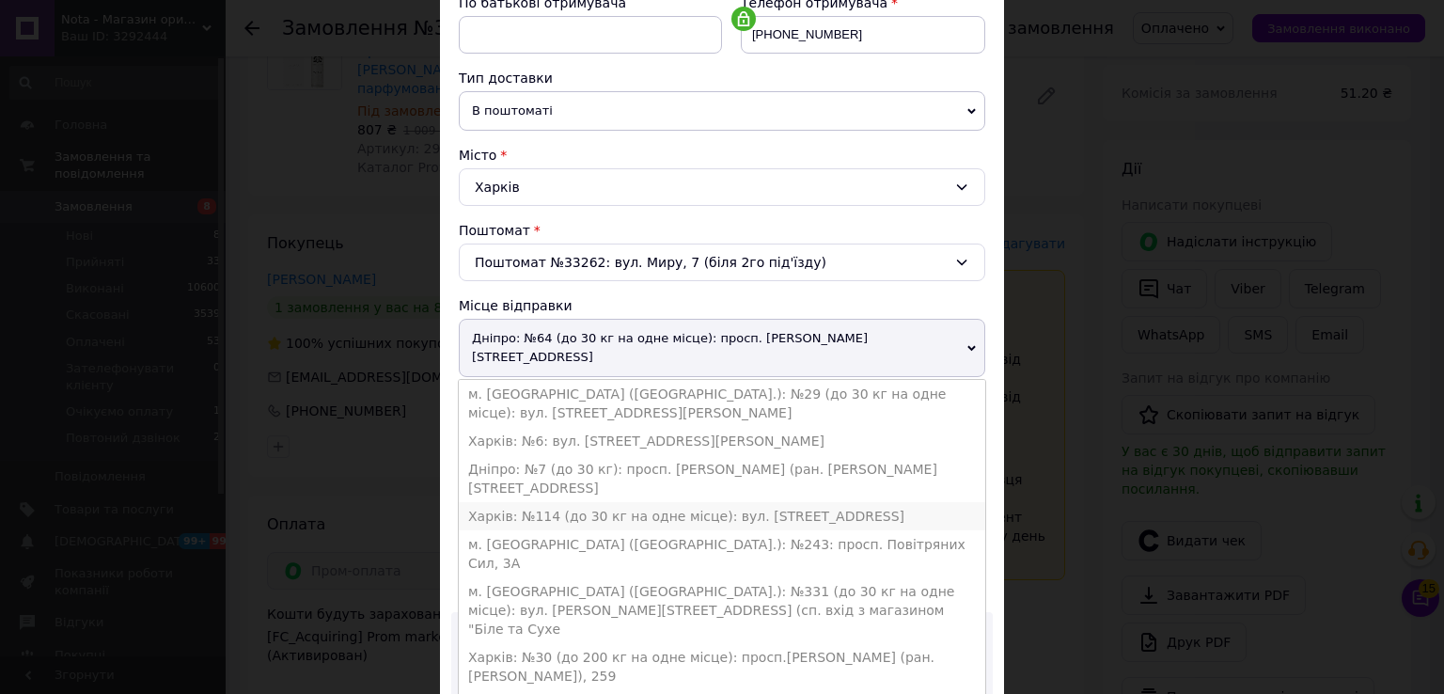
click at [548, 502] on li "Харків: №114 (до 30 кг на одне місце): вул. [STREET_ADDRESS]" at bounding box center [722, 516] width 527 height 28
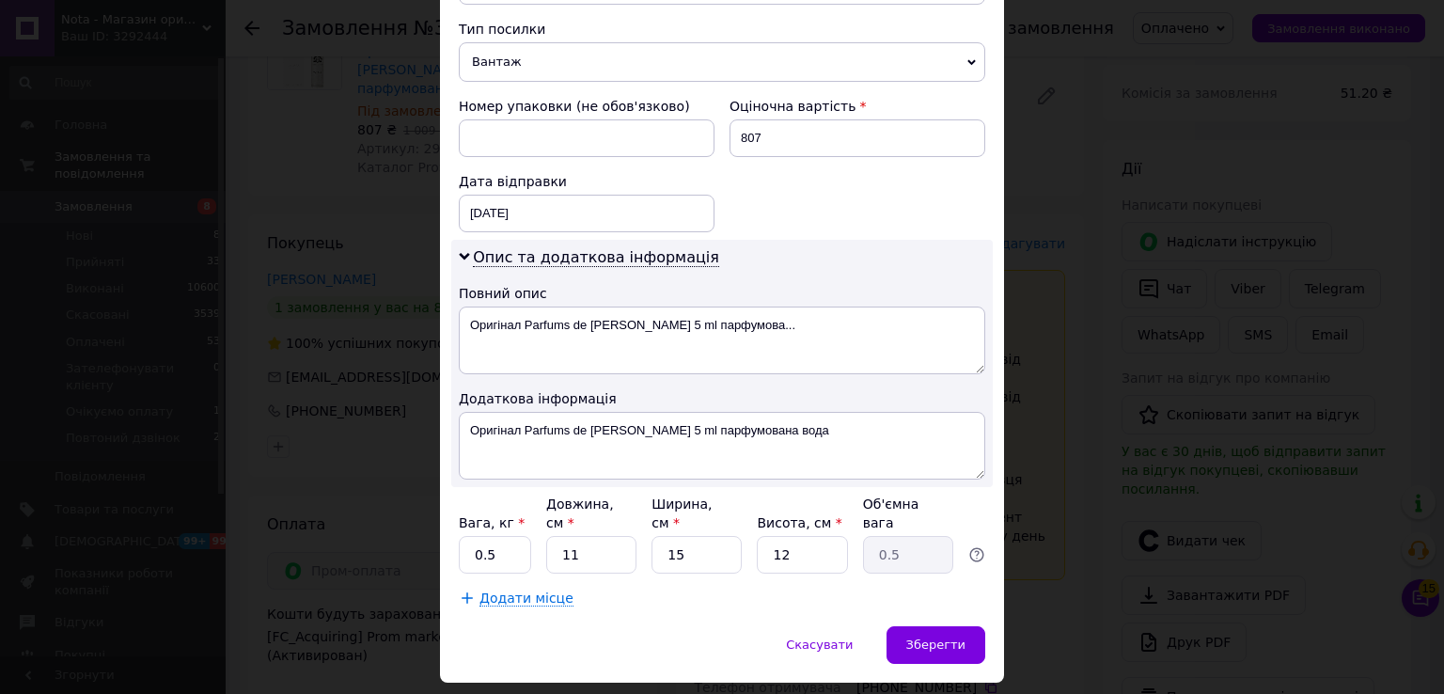
scroll to position [752, 0]
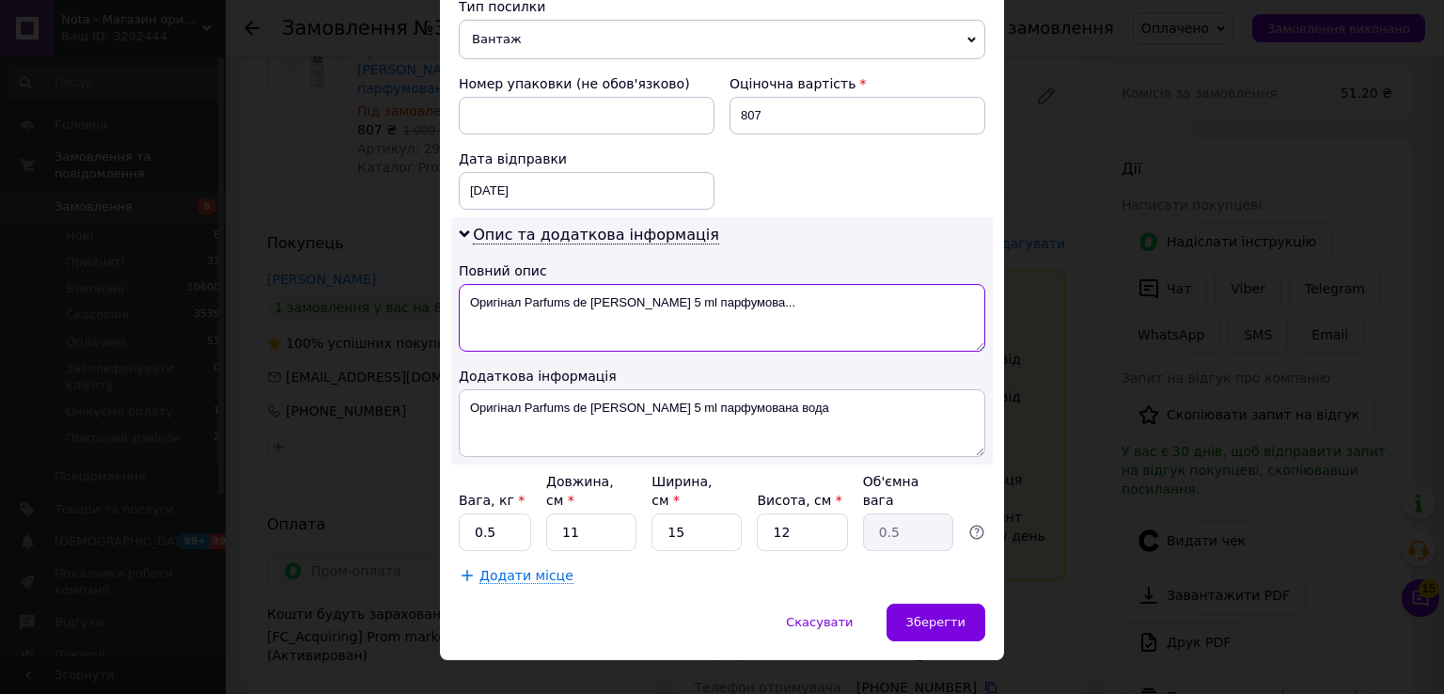
click at [500, 287] on textarea "Оригінал Parfums de Marly Valaya 5 ml парфумова..." at bounding box center [722, 318] width 527 height 68
click at [680, 328] on textarea "Parfums de Marly Valaya 5 ml парфумова..." at bounding box center [722, 318] width 527 height 68
drag, startPoint x: 713, startPoint y: 316, endPoint x: 643, endPoint y: 315, distance: 69.6
click at [643, 315] on textarea "Parfums de Marly Valaya 5 ml парфумова..." at bounding box center [722, 318] width 527 height 68
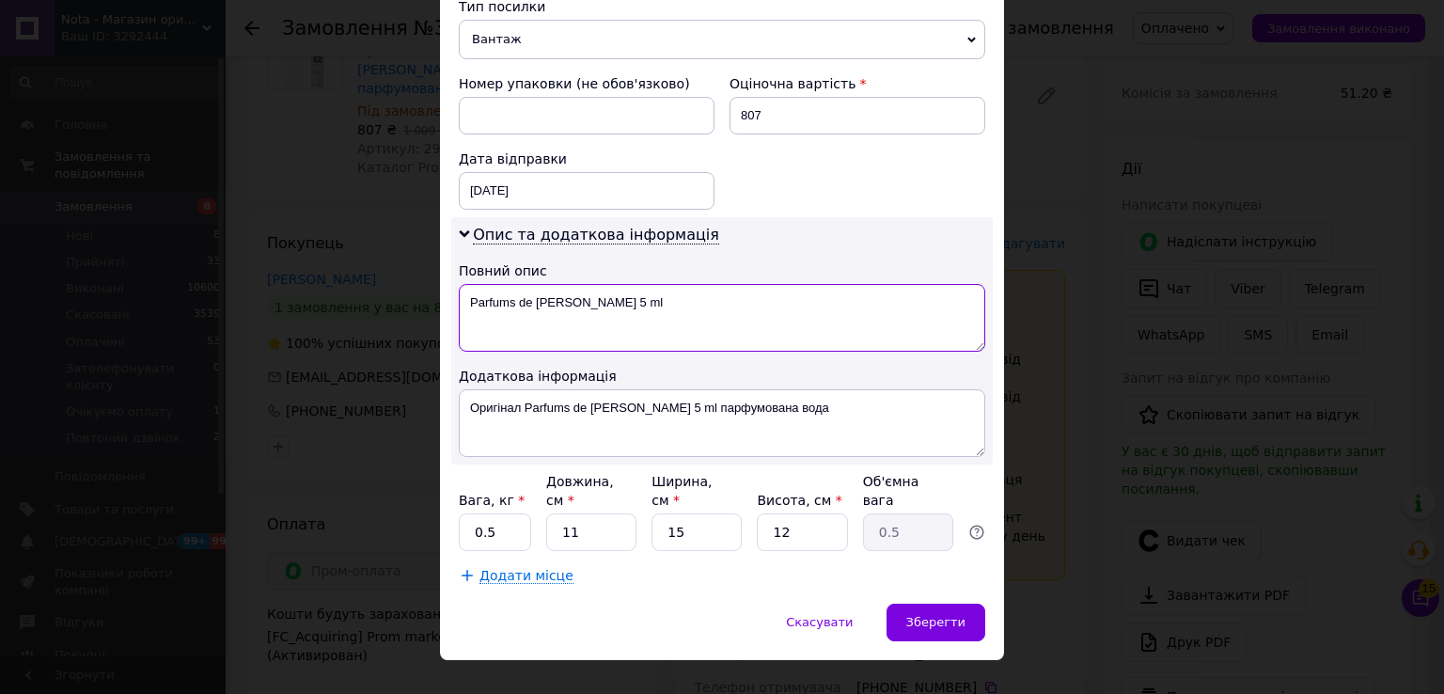
type textarea "Parfums de Marly Valaya 5 ml"
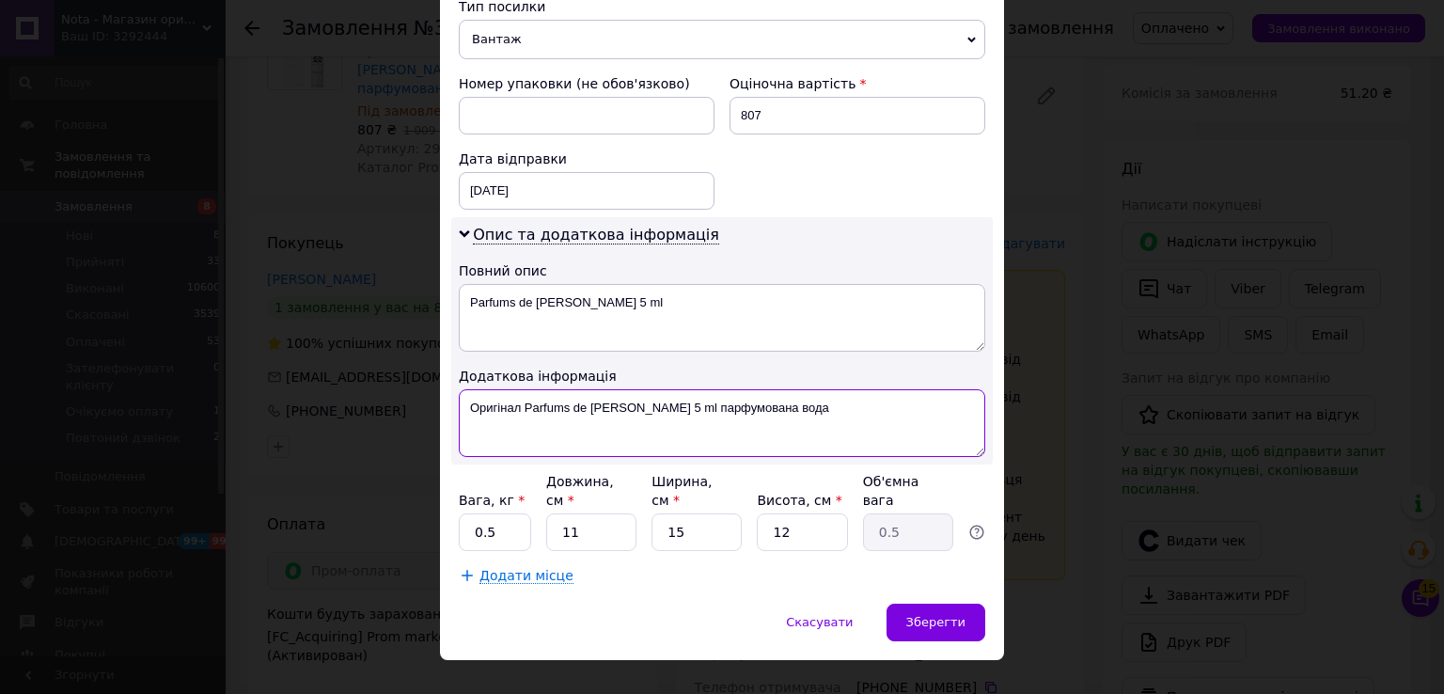
click at [608, 417] on textarea "Оригінал Parfums de Marly Valaya 5 ml парфумована вода" at bounding box center [722, 423] width 527 height 68
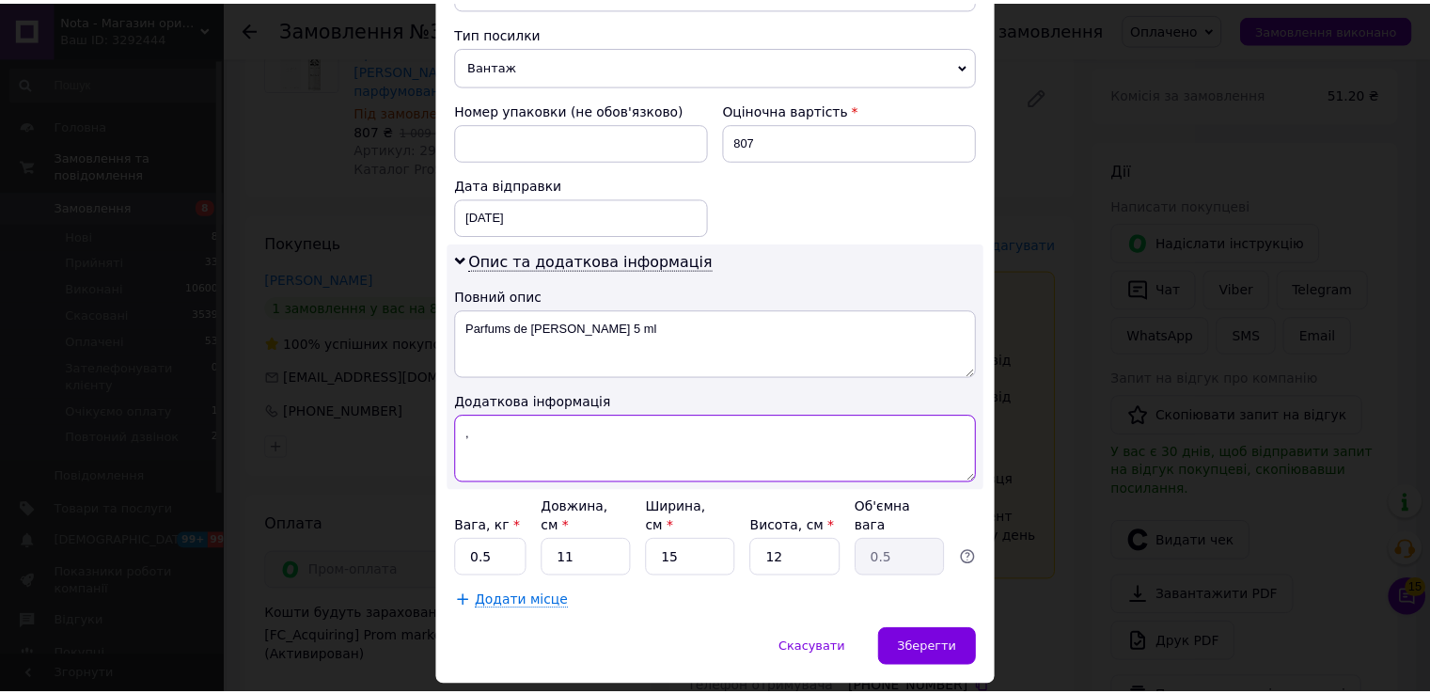
scroll to position [760, 0]
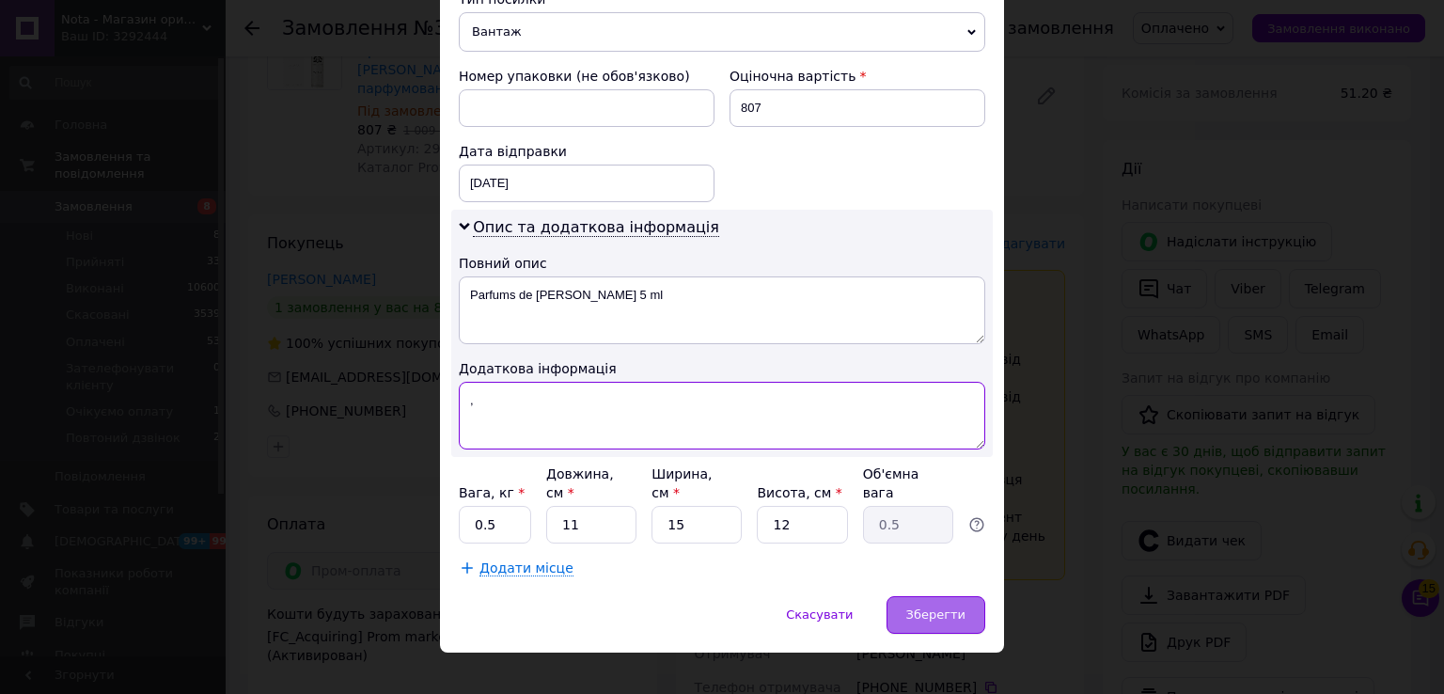
type textarea ","
click at [933, 603] on div "Зберегти" at bounding box center [936, 615] width 99 height 38
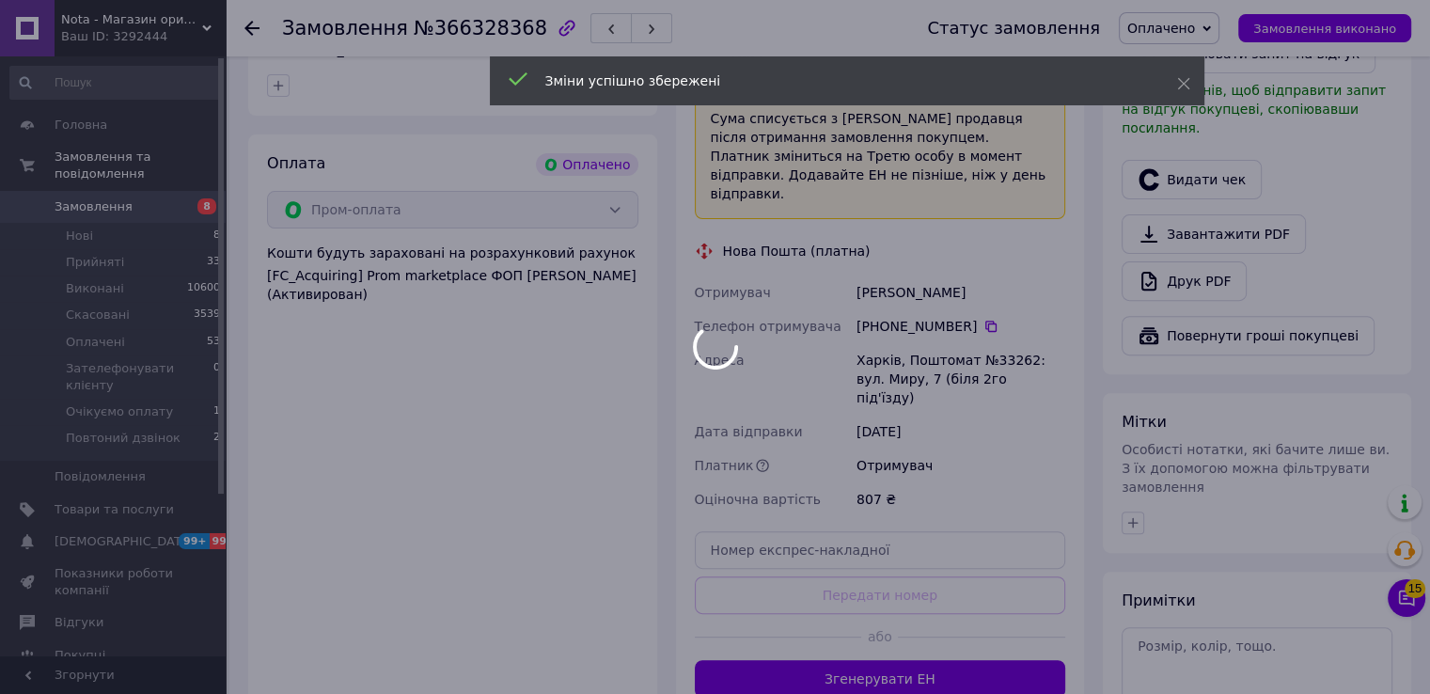
scroll to position [626, 0]
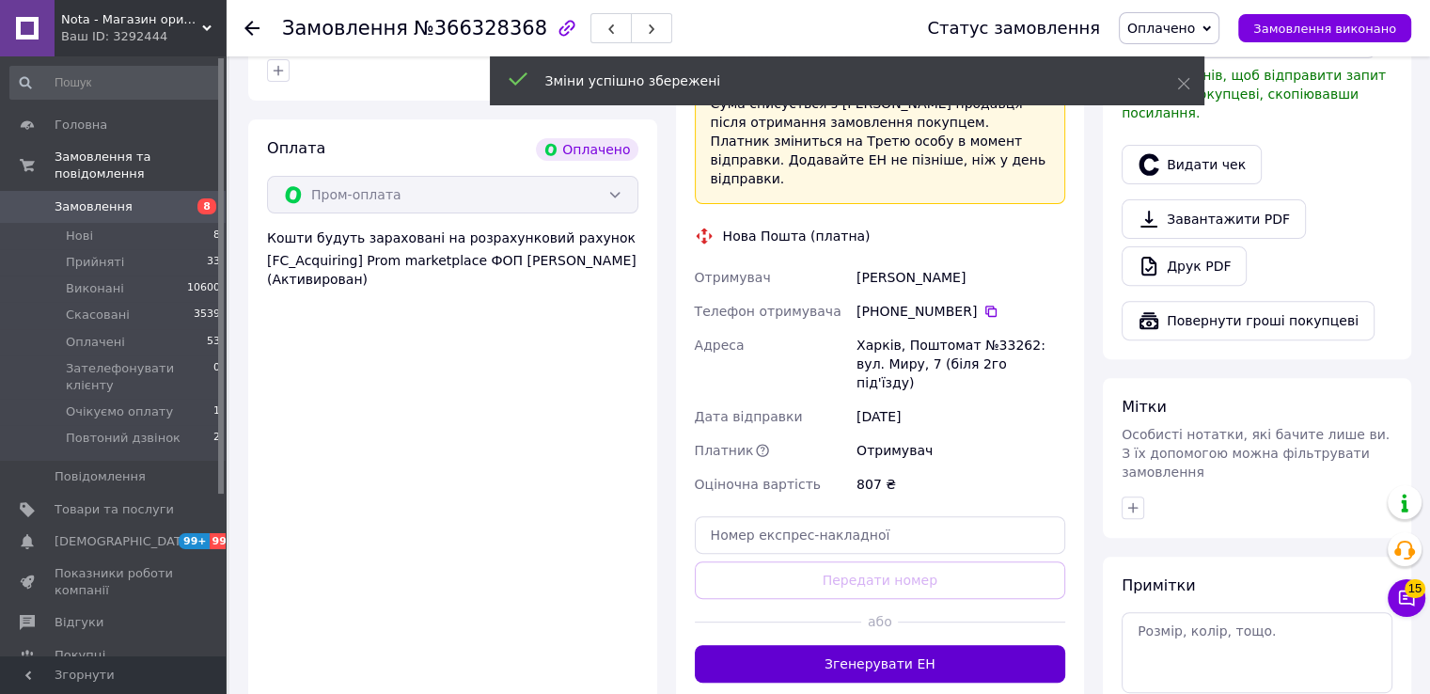
click at [843, 645] on button "Згенерувати ЕН" at bounding box center [880, 664] width 371 height 38
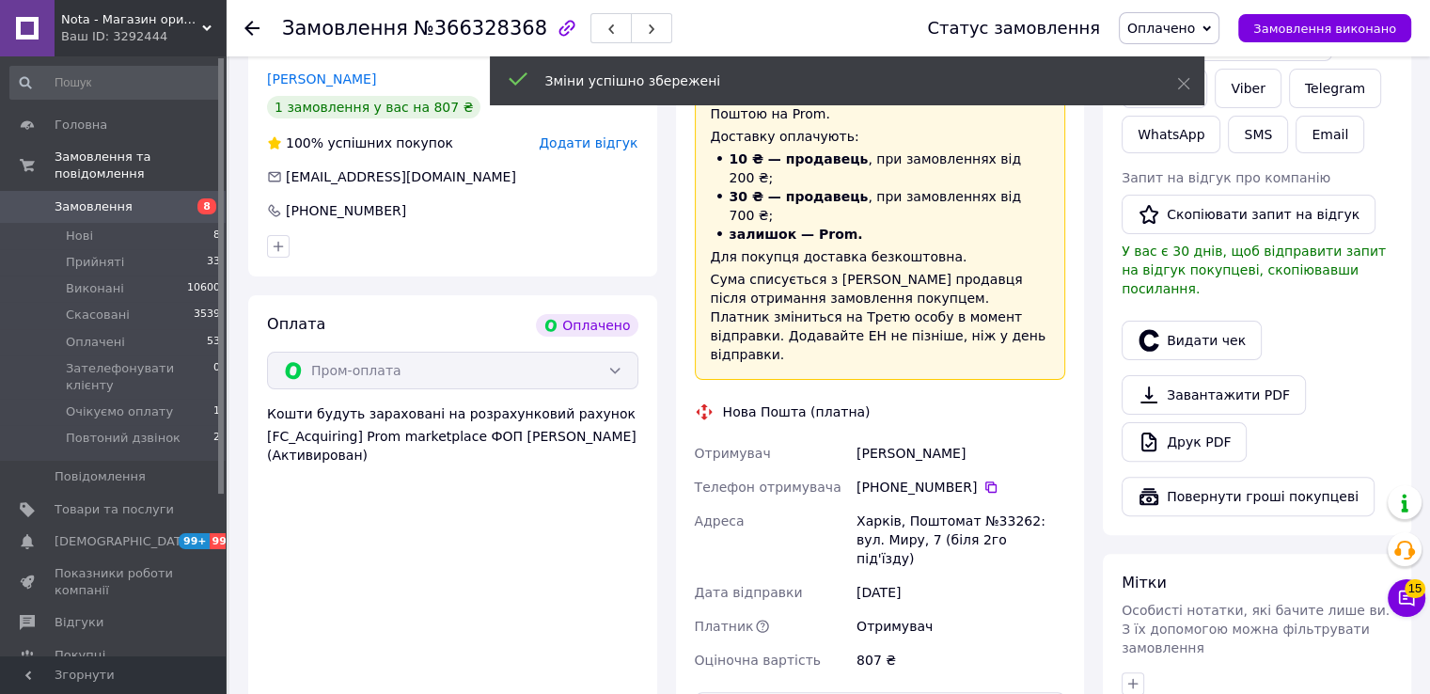
scroll to position [250, 0]
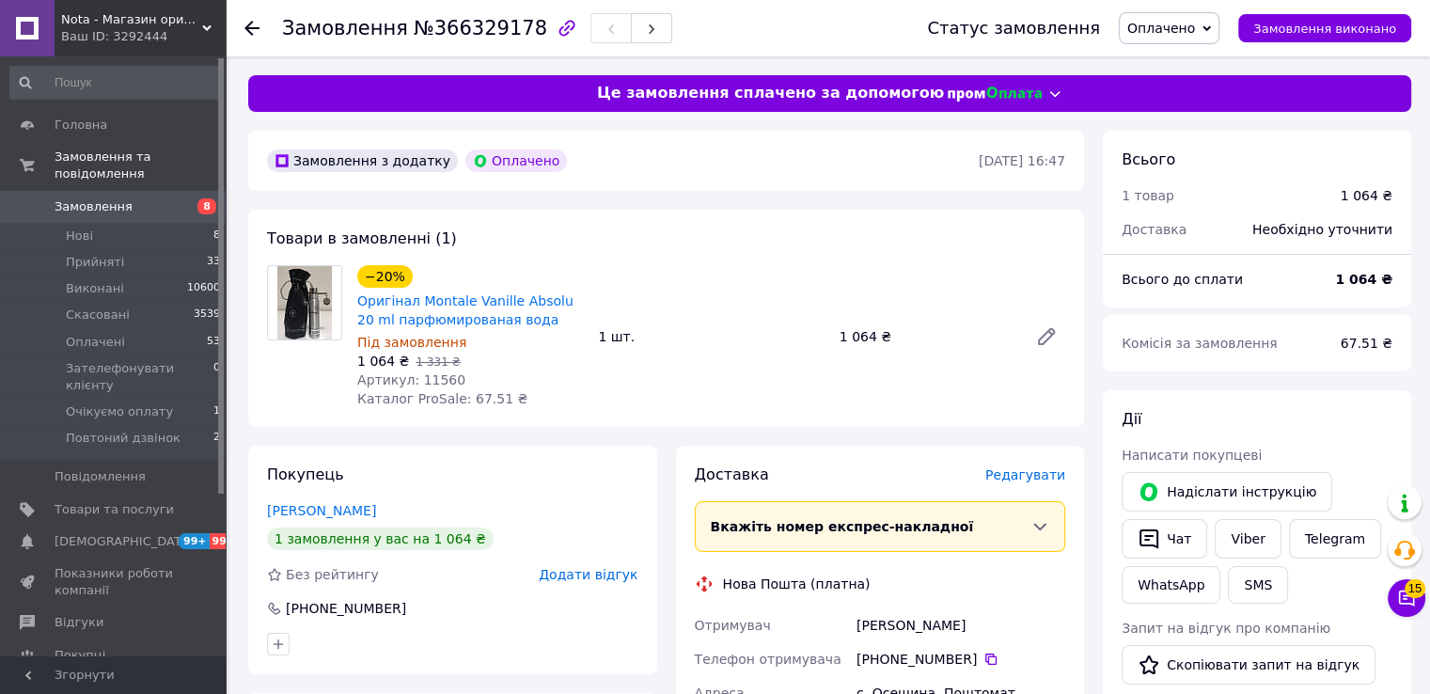
click at [466, 24] on span "№366329178" at bounding box center [481, 28] width 134 height 23
copy span "366329178"
click at [427, 369] on span "1 331 ₴" at bounding box center [438, 361] width 44 height 13
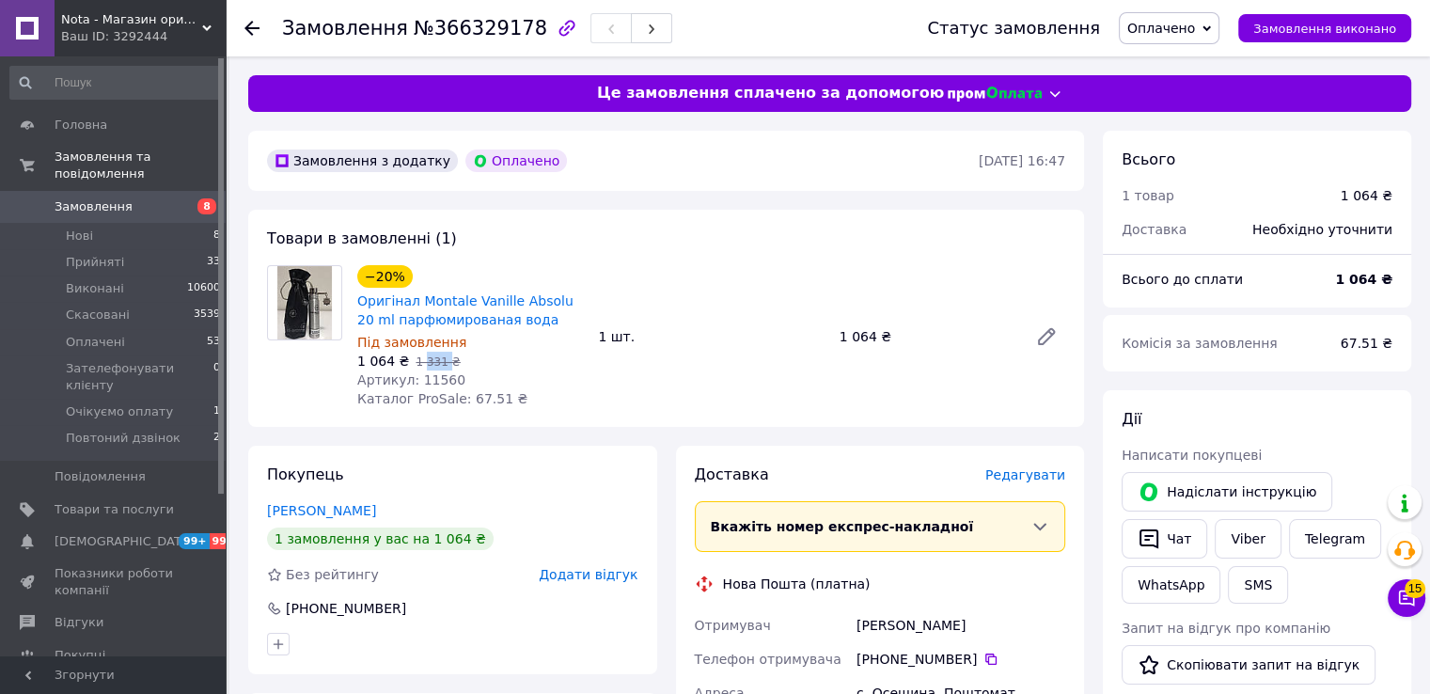
copy span "331"
click at [433, 376] on span "Артикул: 11560" at bounding box center [411, 379] width 108 height 15
copy span "11560"
drag, startPoint x: 529, startPoint y: 317, endPoint x: 415, endPoint y: 301, distance: 115.8
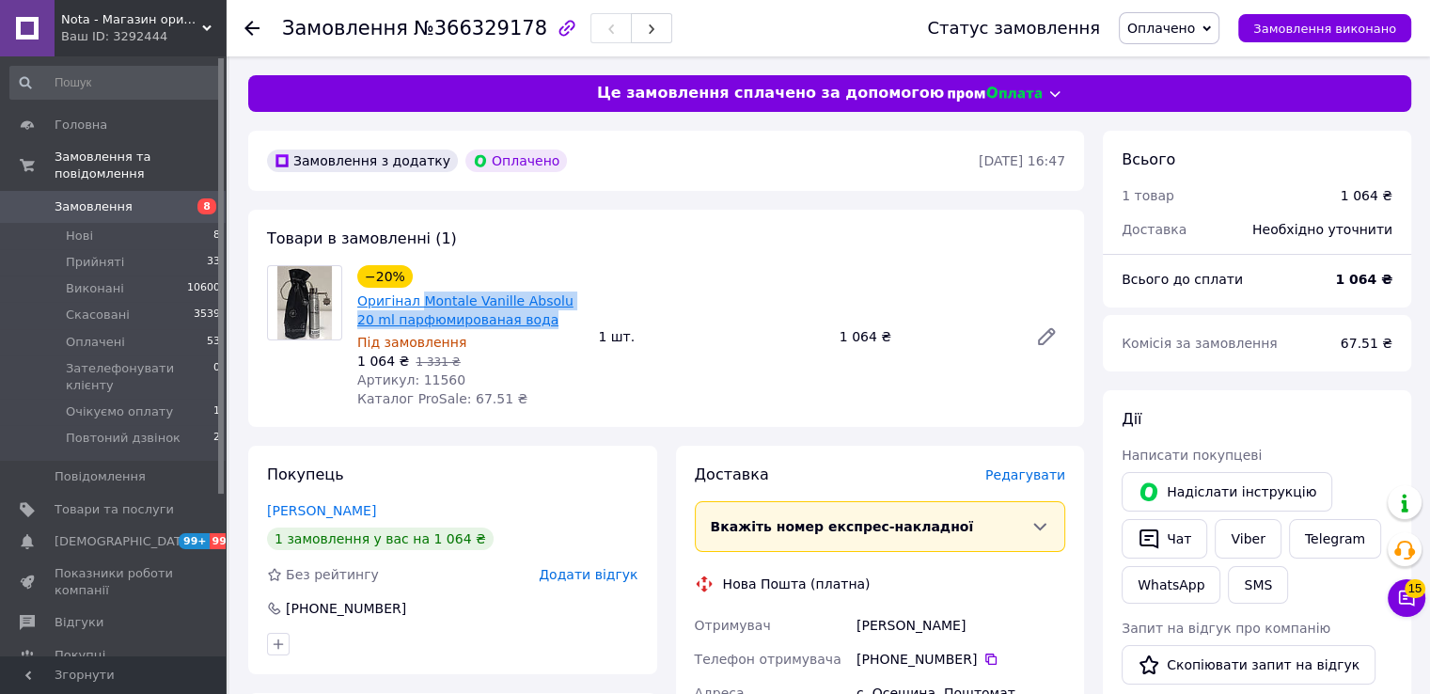
click at [415, 301] on span "Оригінал Montale Vanille Absolu 20 ml парфюмированая вода" at bounding box center [470, 310] width 226 height 38
copy link "Montale Vanille Absolu 20 ml парфюмированая вода"
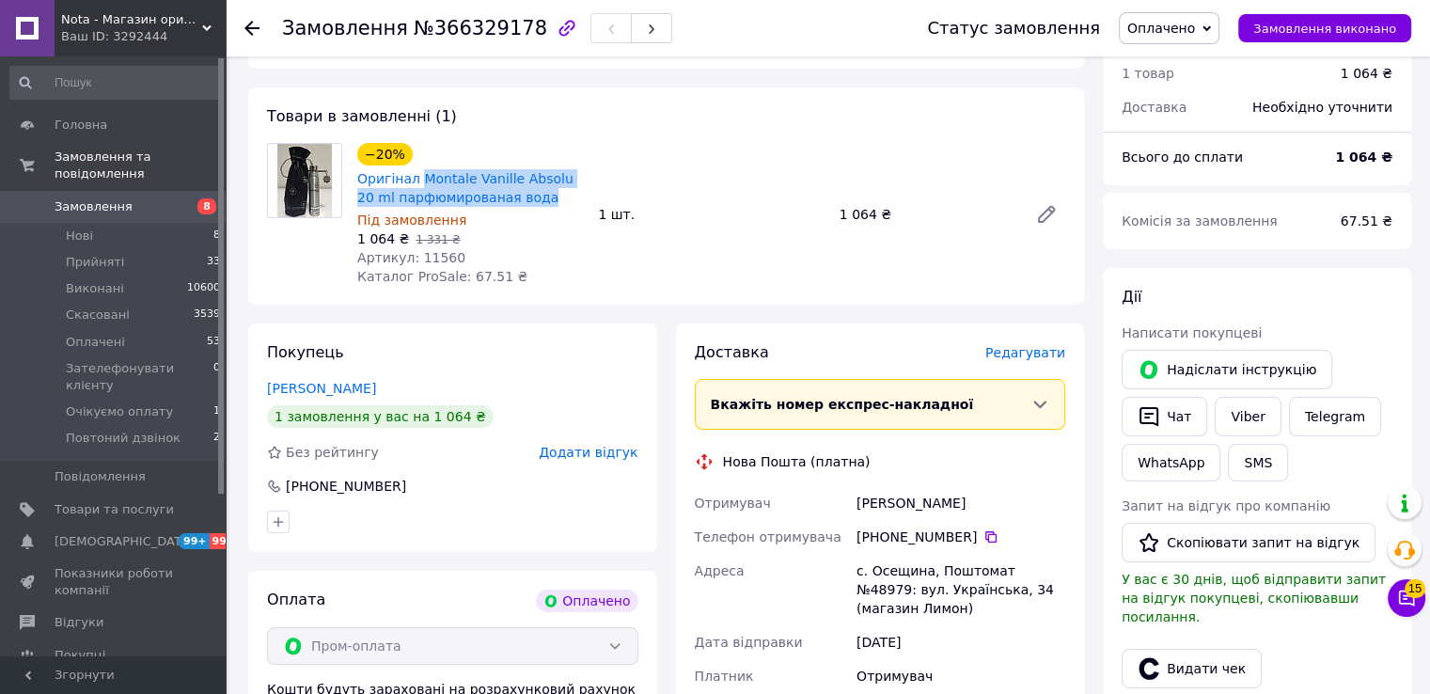
scroll to position [125, 0]
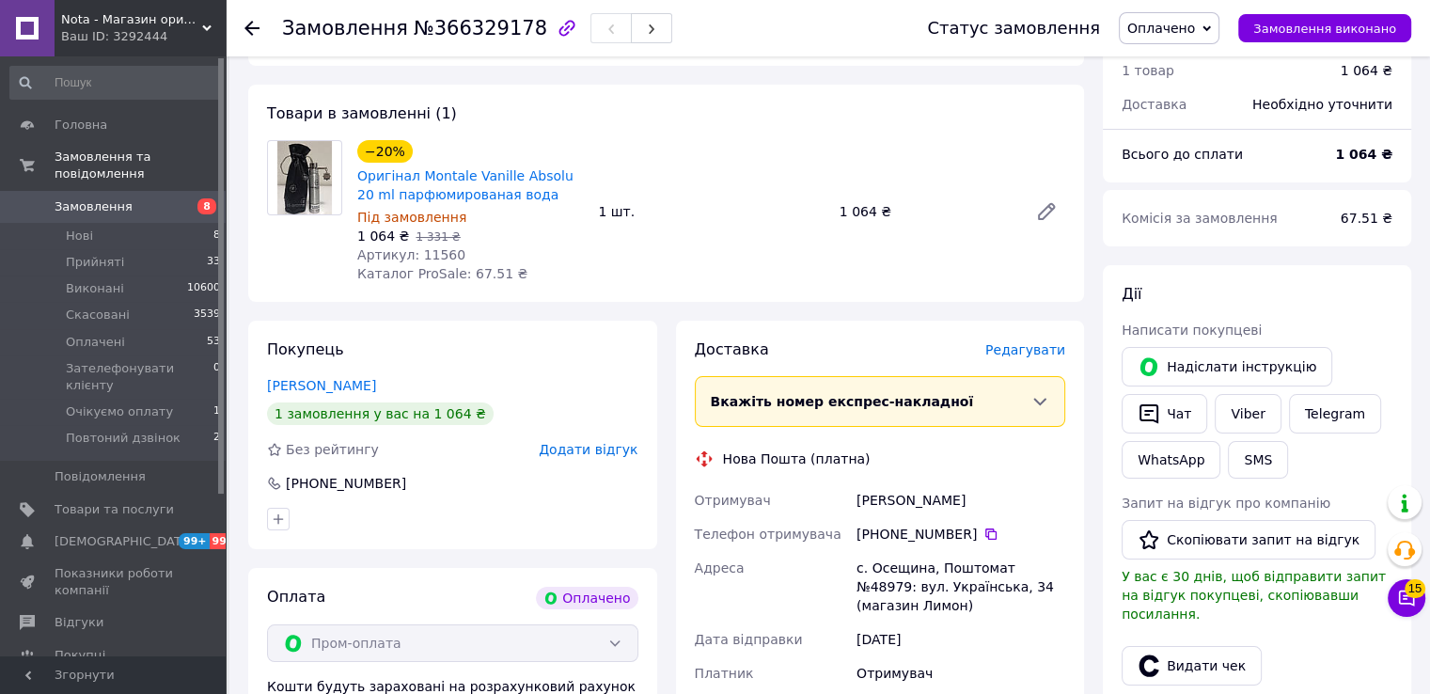
click at [879, 490] on div "[PERSON_NAME]" at bounding box center [961, 500] width 216 height 34
copy div "[PERSON_NAME]"
click at [985, 531] on icon at bounding box center [990, 533] width 11 height 11
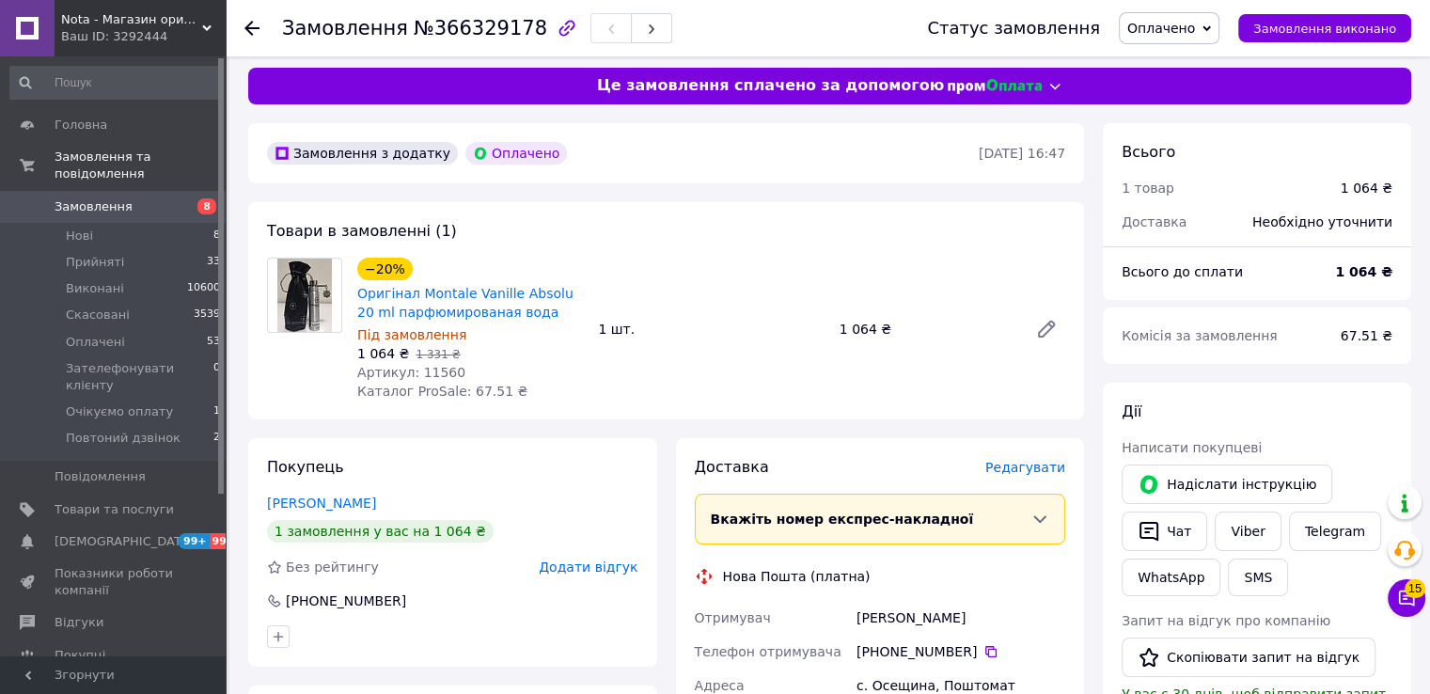
scroll to position [0, 0]
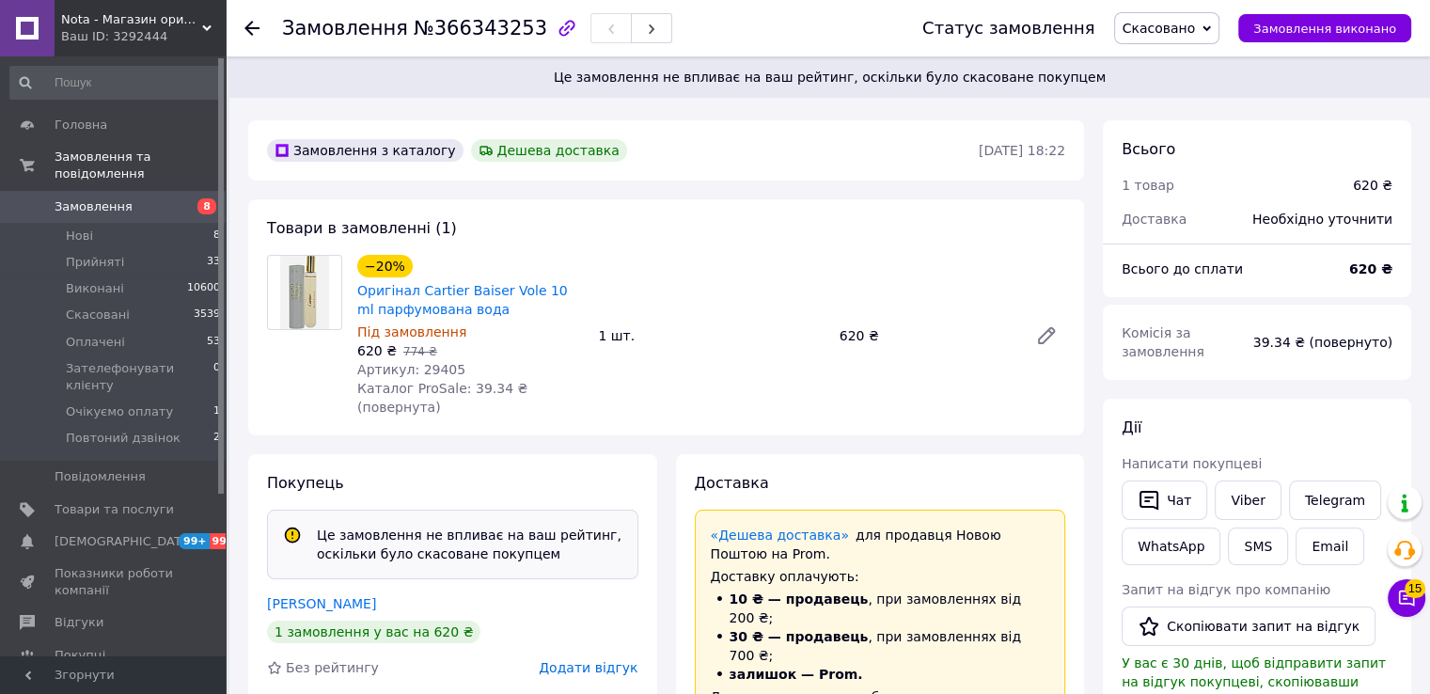
click at [376, 594] on div "[PERSON_NAME]" at bounding box center [452, 603] width 371 height 19
click at [353, 596] on link "[PERSON_NAME]" at bounding box center [321, 603] width 109 height 15
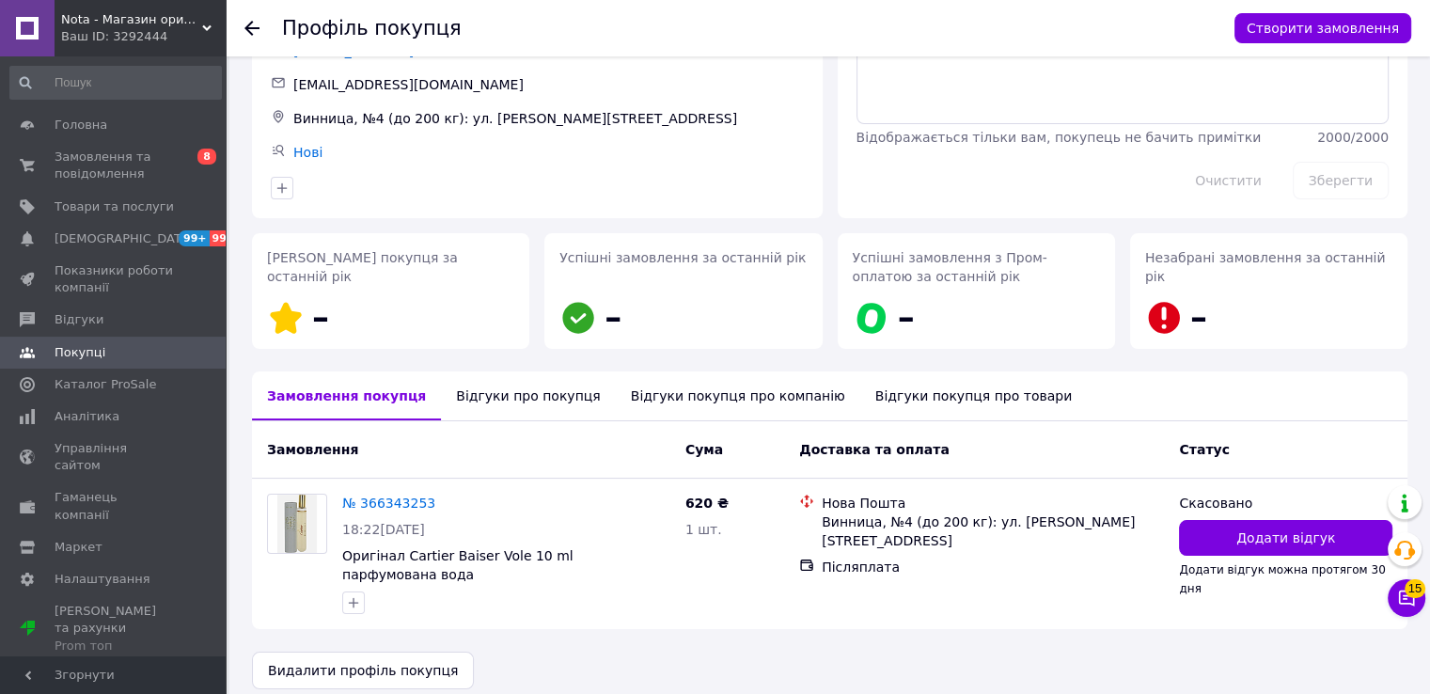
click at [486, 392] on div "Відгуки про покупця" at bounding box center [528, 395] width 174 height 49
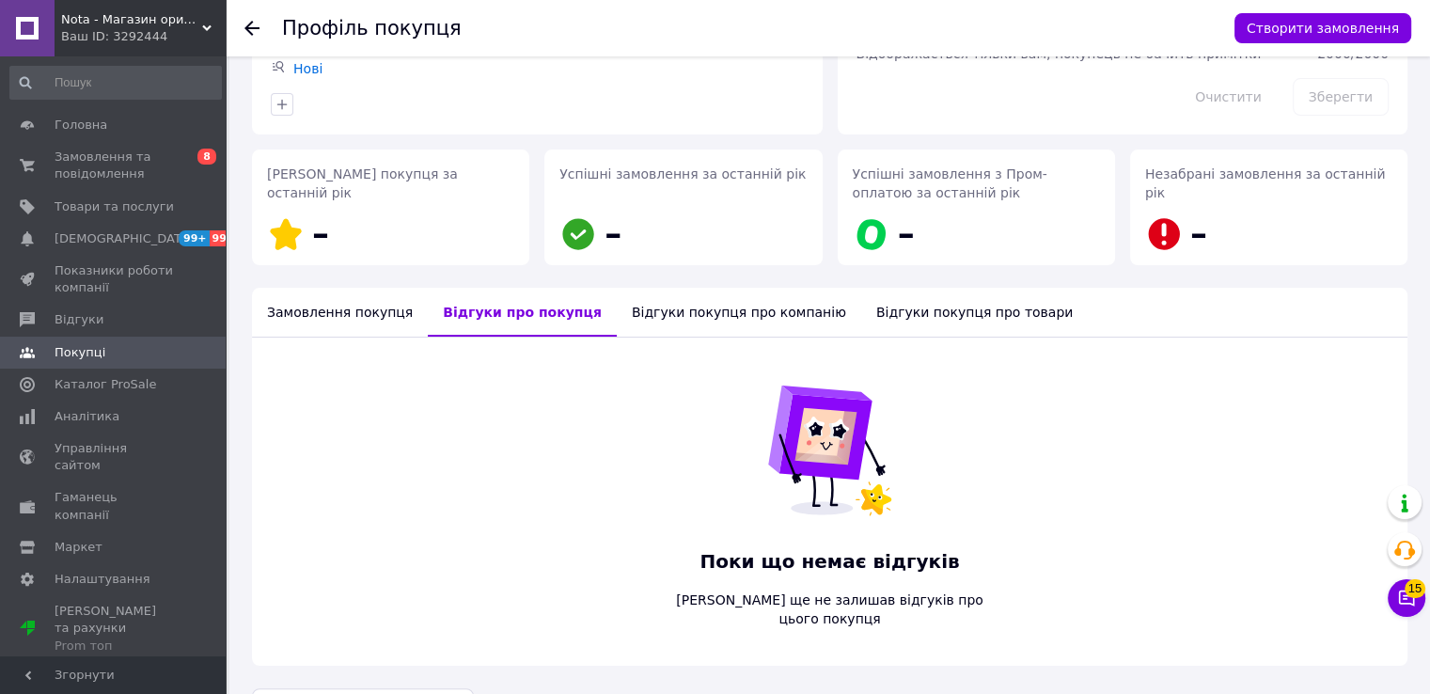
scroll to position [250, 0]
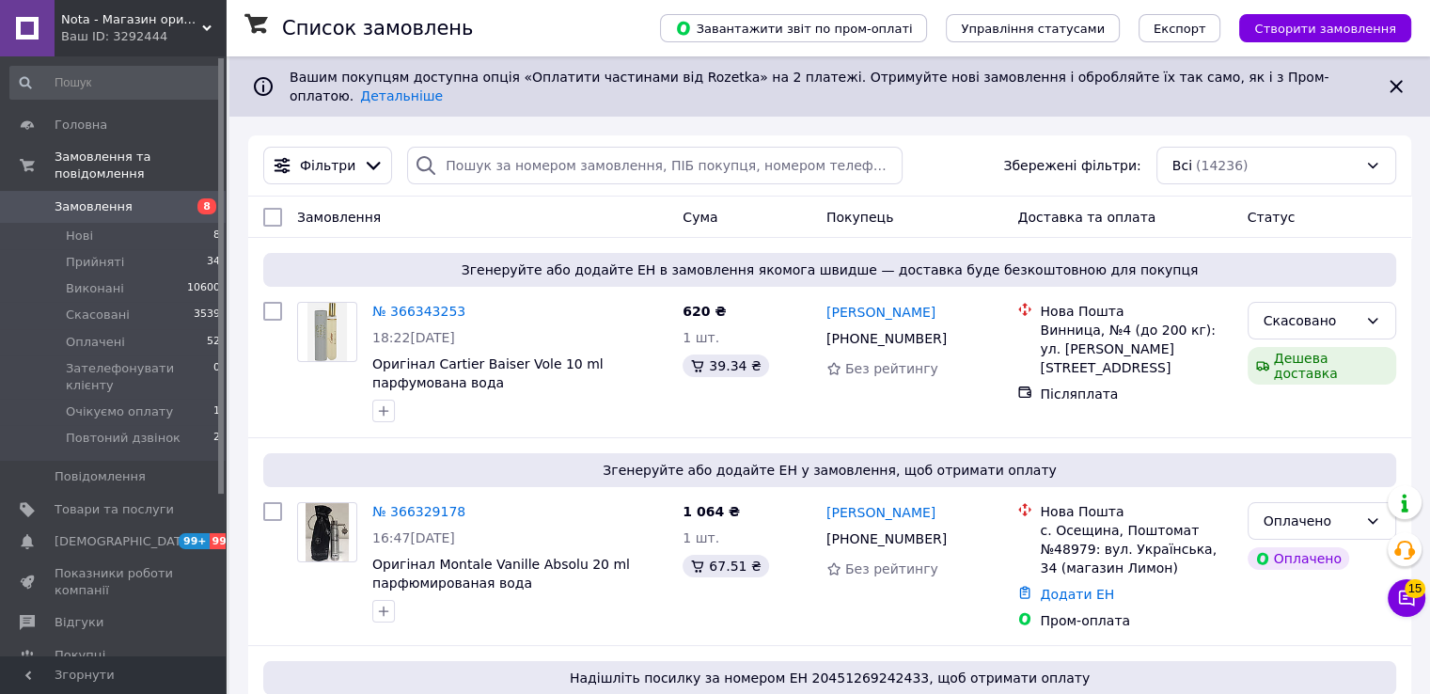
click at [1401, 612] on button "Чат з покупцем 15" at bounding box center [1407, 598] width 38 height 38
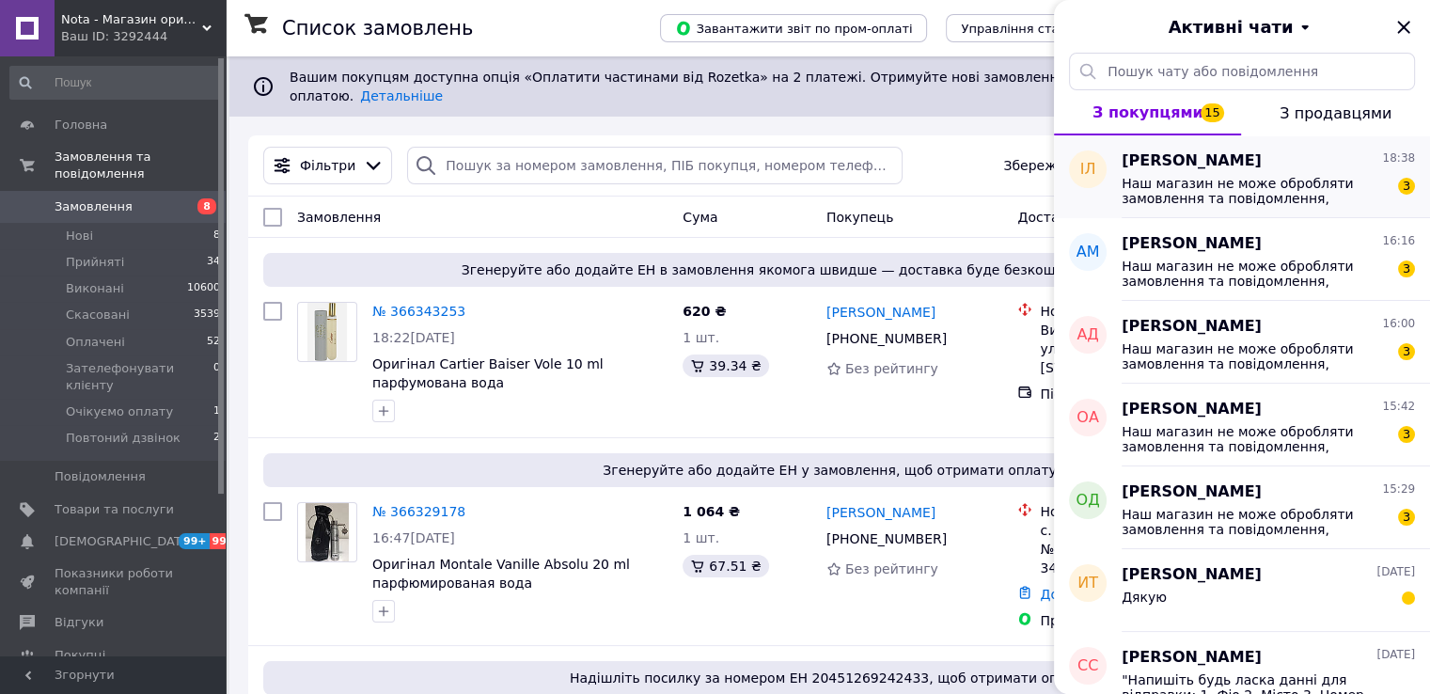
click at [1143, 163] on span "[PERSON_NAME]" at bounding box center [1192, 161] width 140 height 22
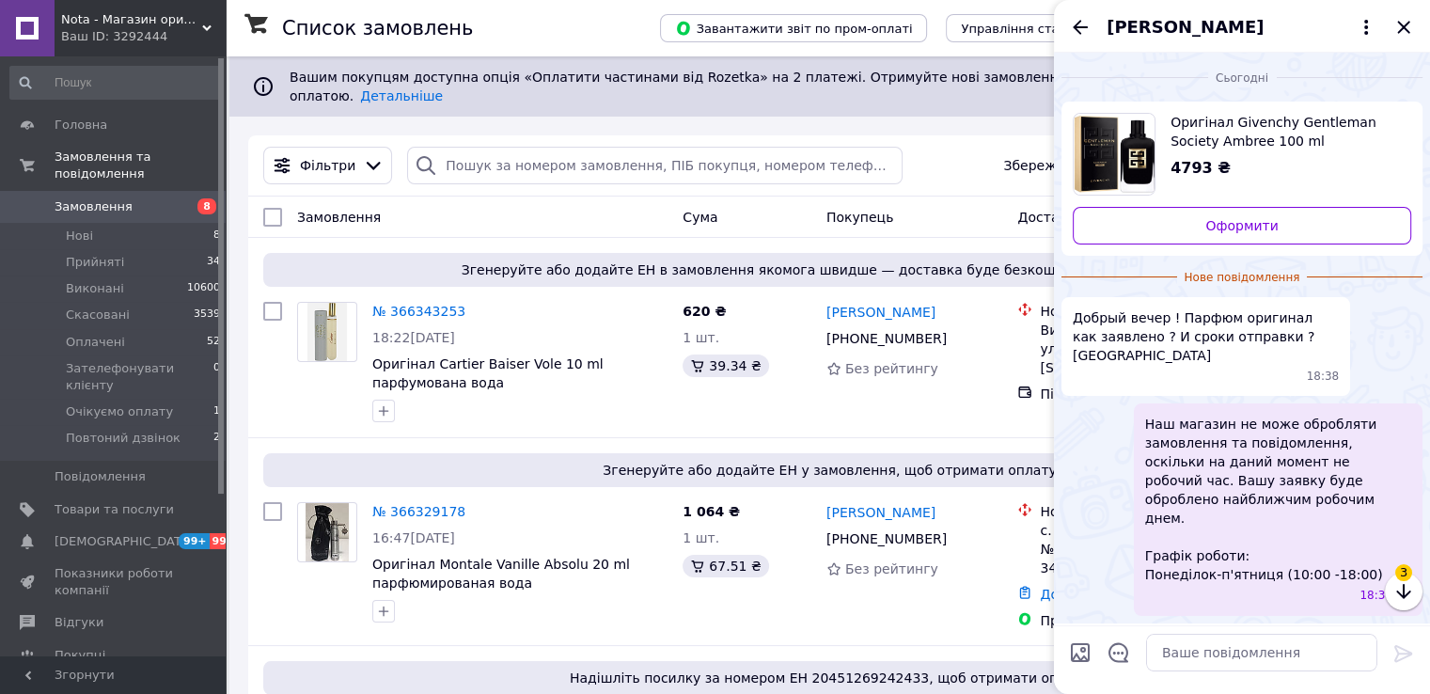
scroll to position [29, 0]
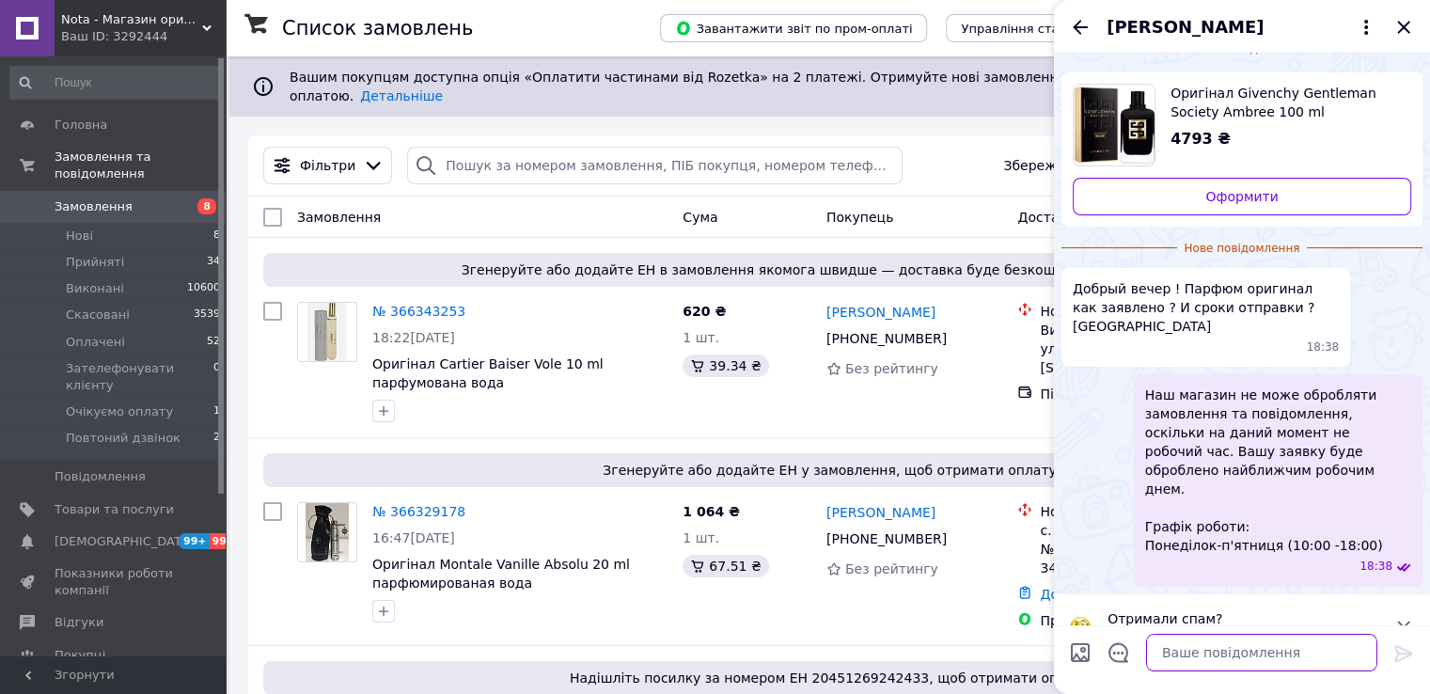
click at [1210, 647] on textarea at bounding box center [1261, 653] width 231 height 38
type textarea "Доброго вечора!"
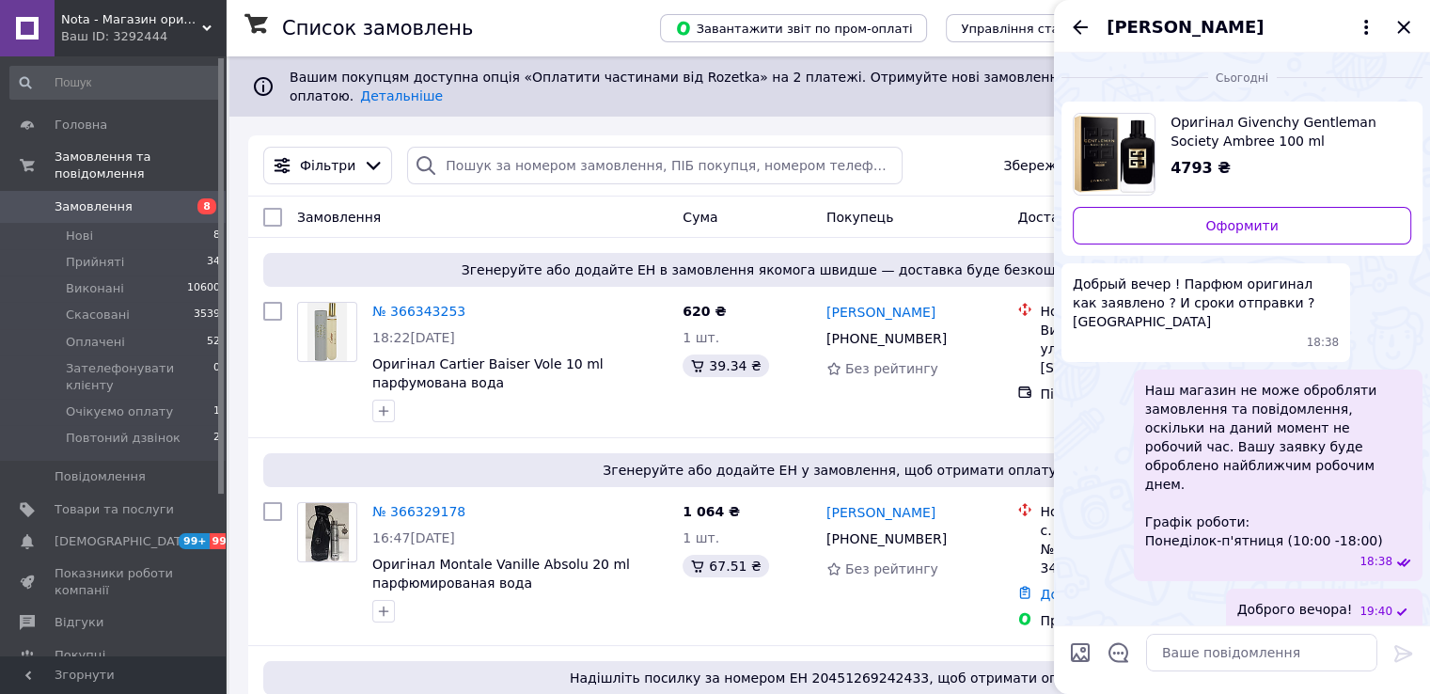
click at [1227, 110] on div "Оригінал Givenchy Gentleman Society Ambree 100 ml парфумована вода 4793 ₴ Оформ…" at bounding box center [1242, 179] width 361 height 154
click at [1220, 129] on span "Оригінал Givenchy Gentleman Society Ambree 100 ml парфумована вода" at bounding box center [1284, 132] width 226 height 38
click at [1375, 19] on icon at bounding box center [1366, 27] width 23 height 23
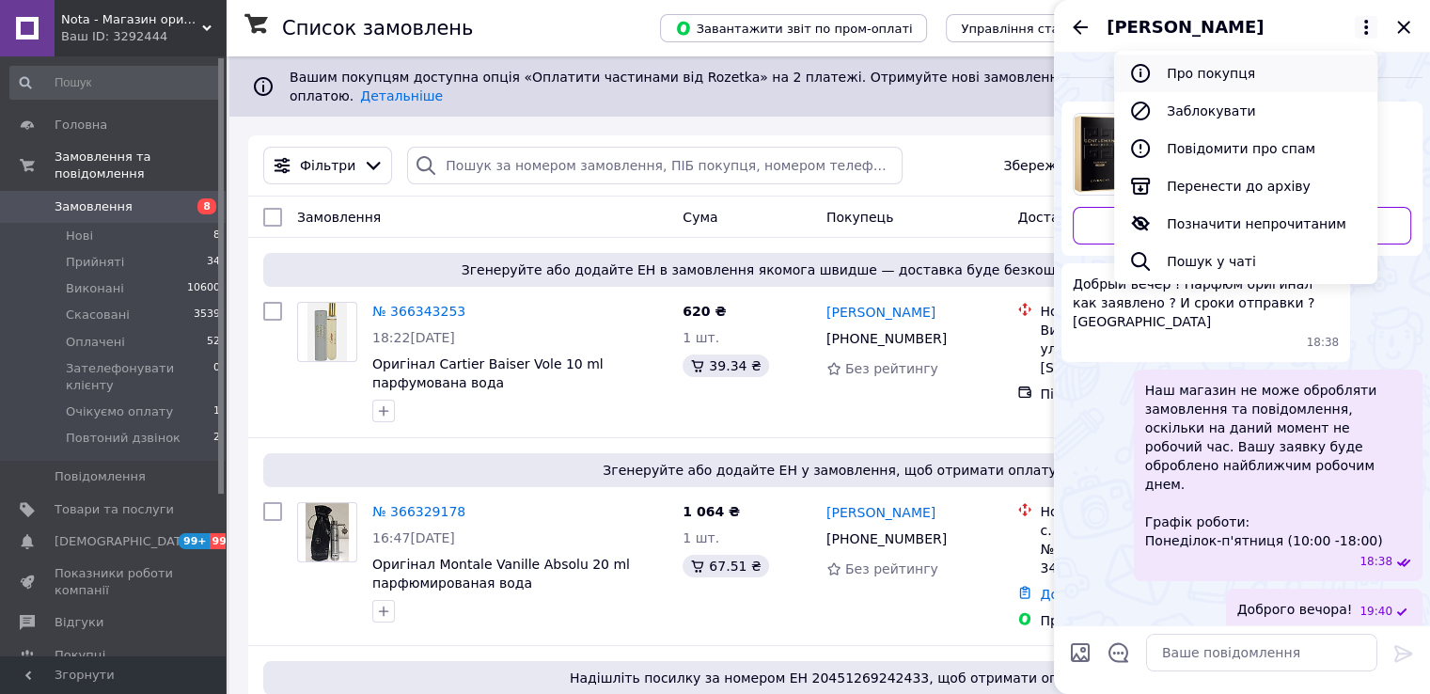
click at [1292, 68] on button "Про покупця" at bounding box center [1245, 74] width 263 height 38
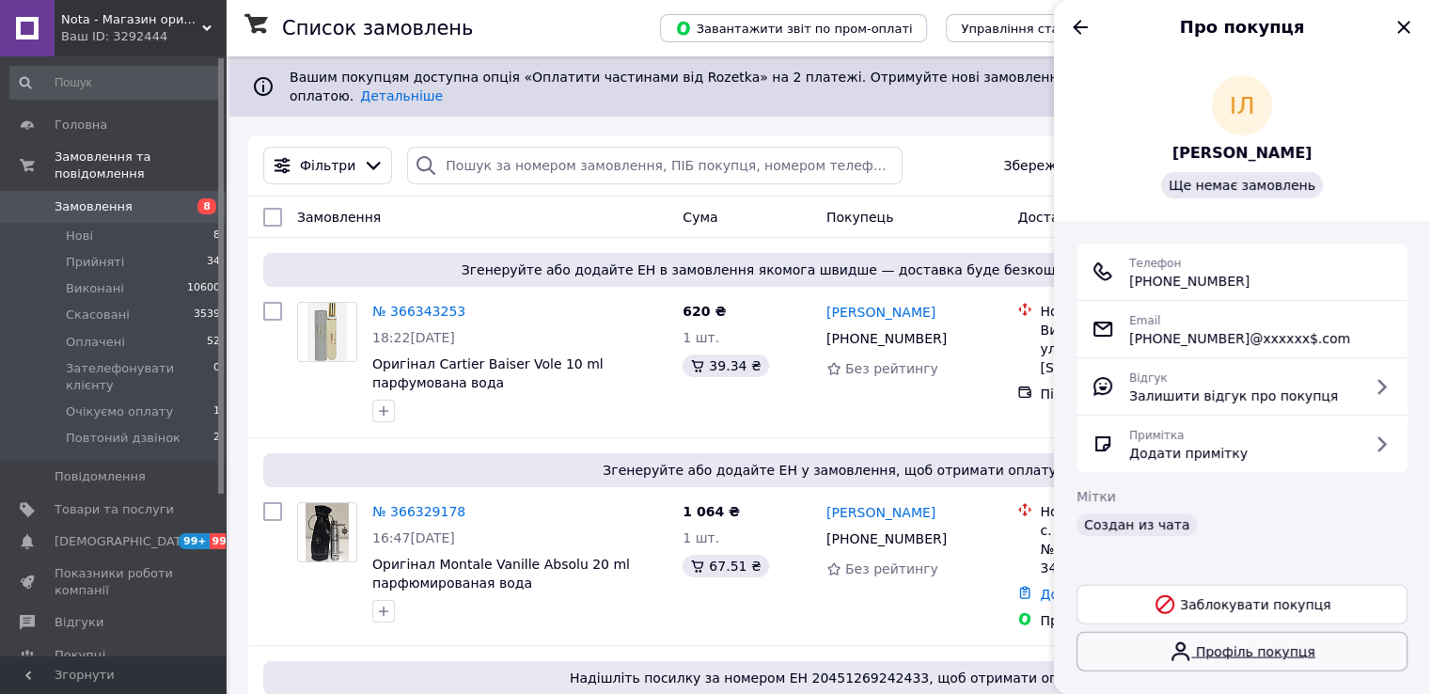
click at [1176, 633] on link "Профіль покупця" at bounding box center [1242, 651] width 331 height 39
click at [1081, 22] on icon "Назад" at bounding box center [1080, 27] width 23 height 23
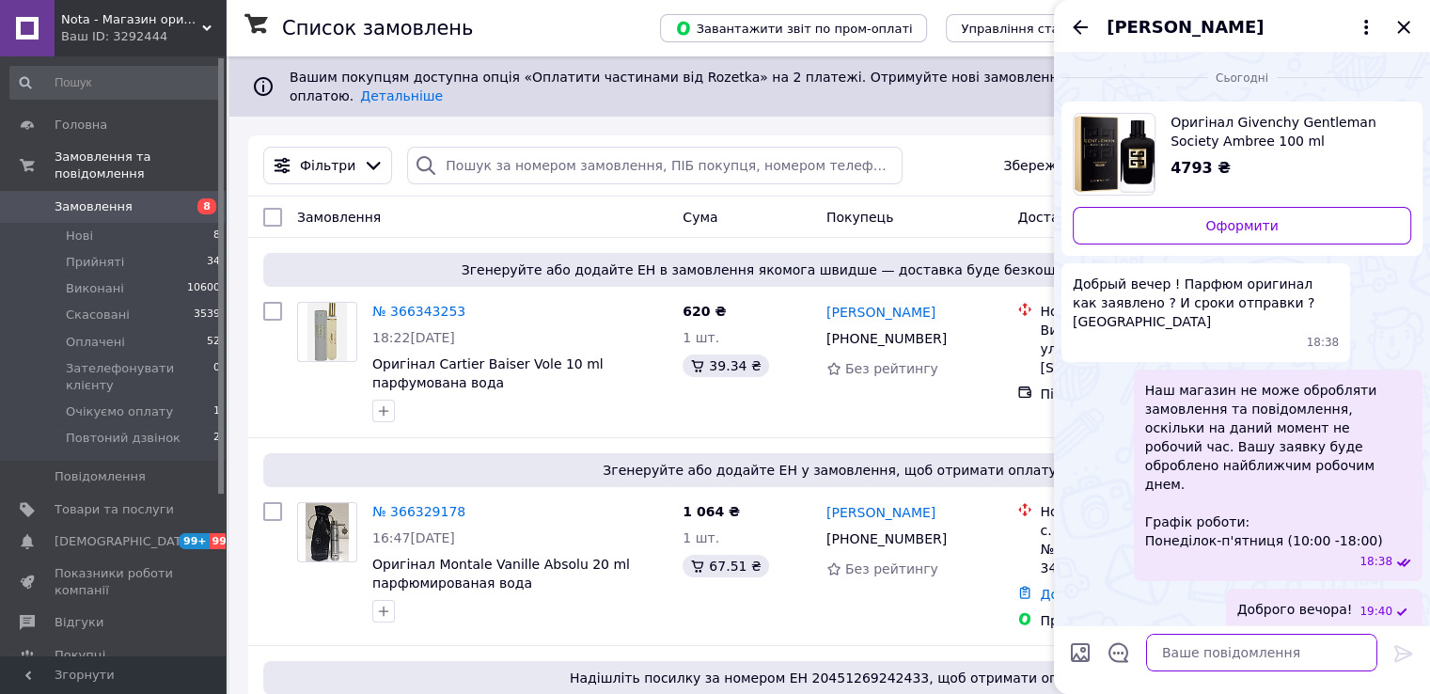
click at [1169, 663] on textarea at bounding box center [1261, 653] width 231 height 38
type textarea "Так ориыга"
type textarea "Так оригінал, як вказано на сайті"
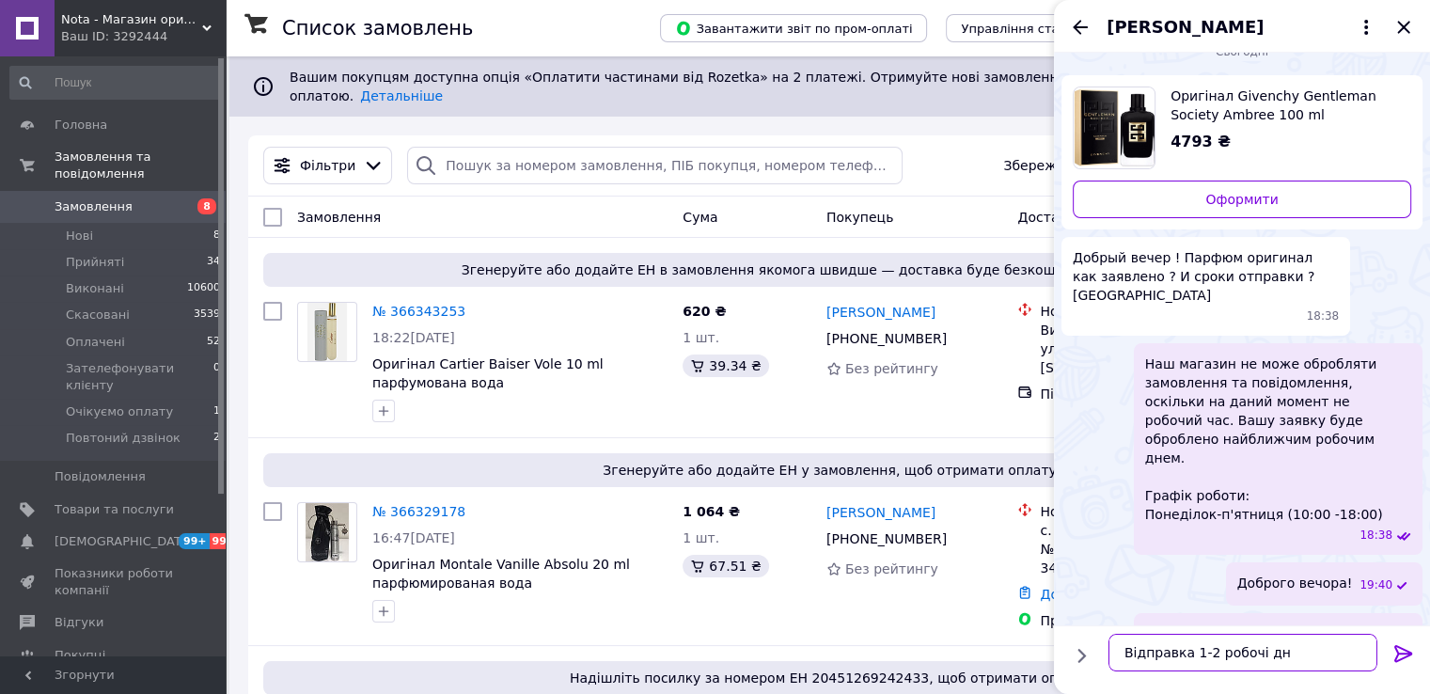
type textarea "Відправка 1-2 робочі дня"
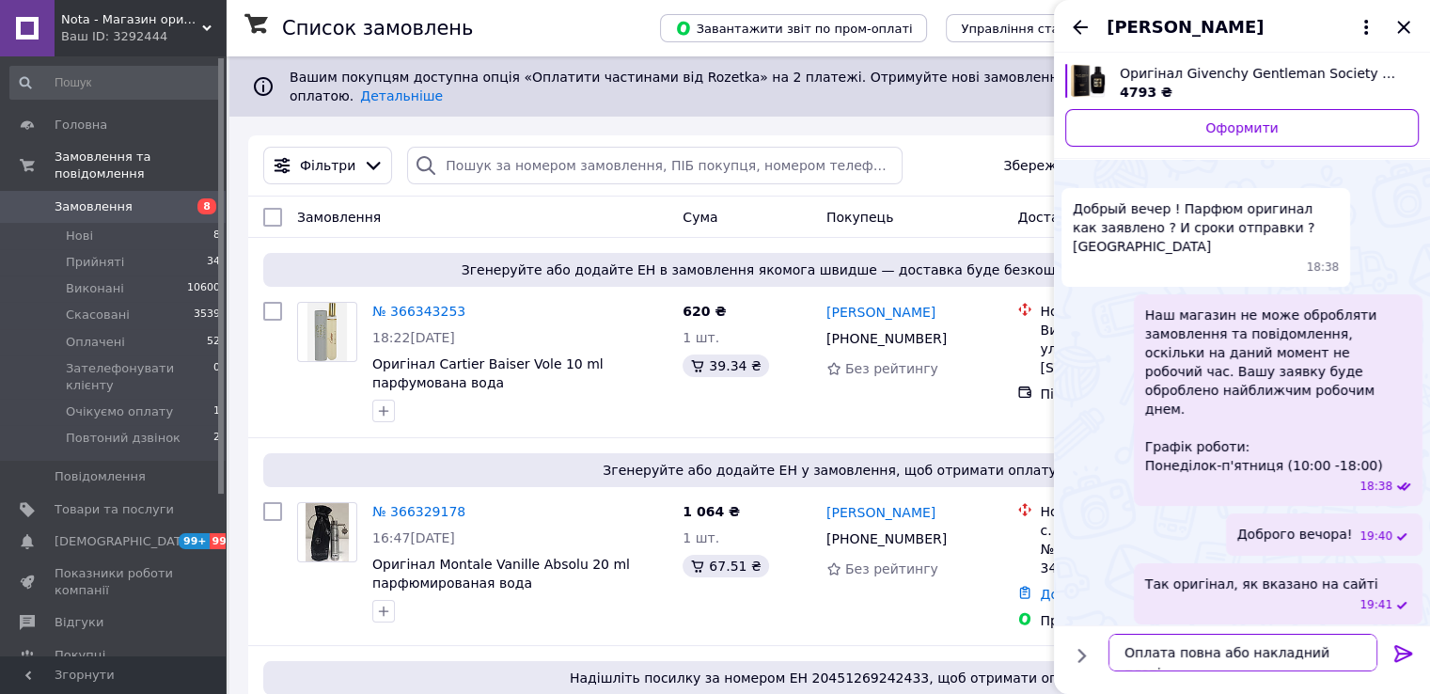
type textarea "Оплата повна або накладний платіж"
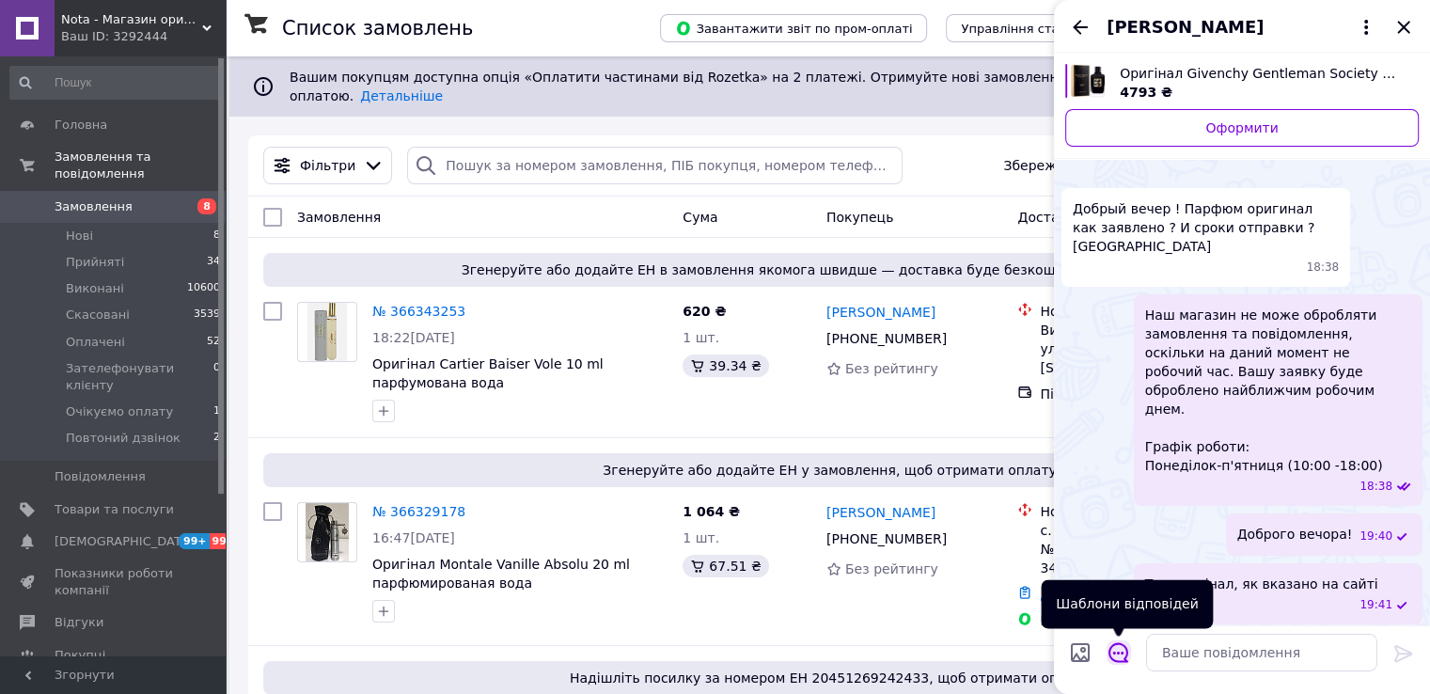
click at [1119, 652] on icon "Відкрити шаблони відповідей" at bounding box center [1119, 653] width 20 height 20
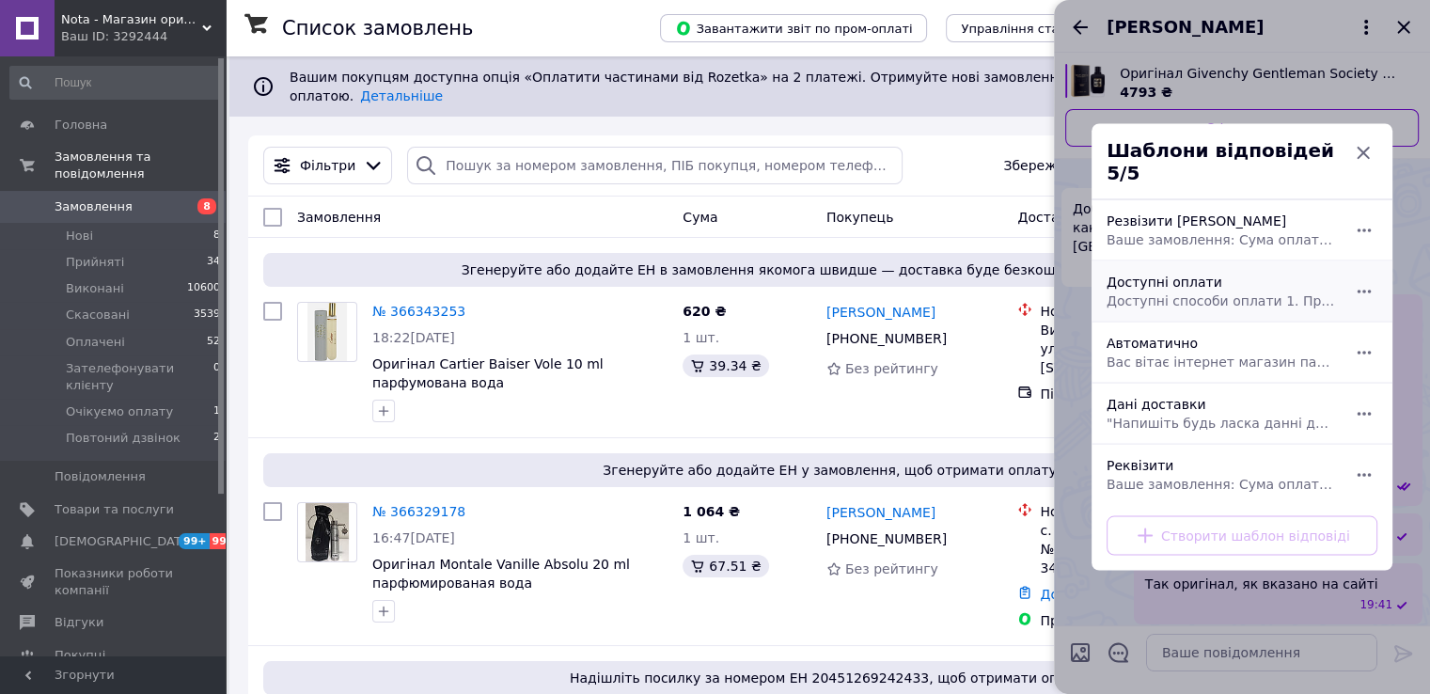
click at [1149, 291] on span "Доступні способи оплати 1. Пром оплата 2. Накладний платіж по передоплаті 3. По…" at bounding box center [1221, 300] width 229 height 19
type textarea "Доступні способи оплати 1. Пром оплата 2. Накладний платіж по передоплаті 3. По…"
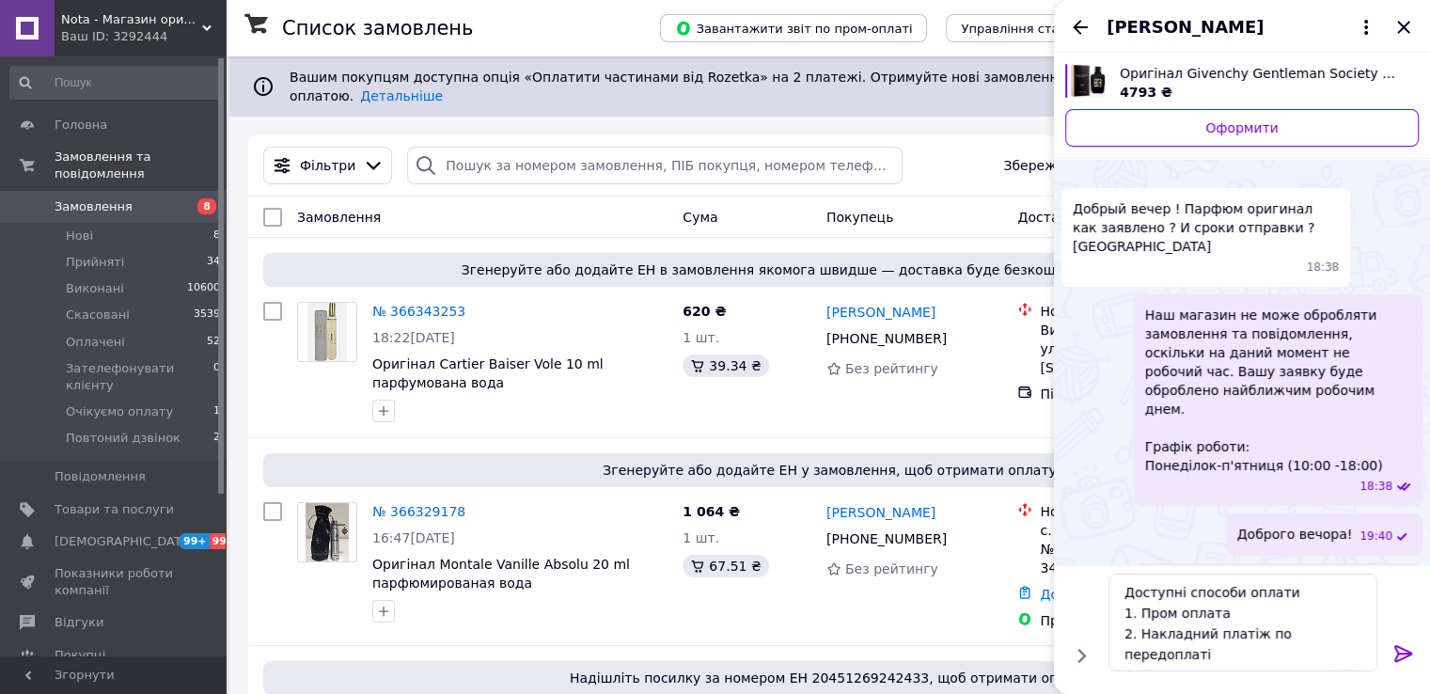
click at [1399, 655] on icon at bounding box center [1404, 653] width 23 height 23
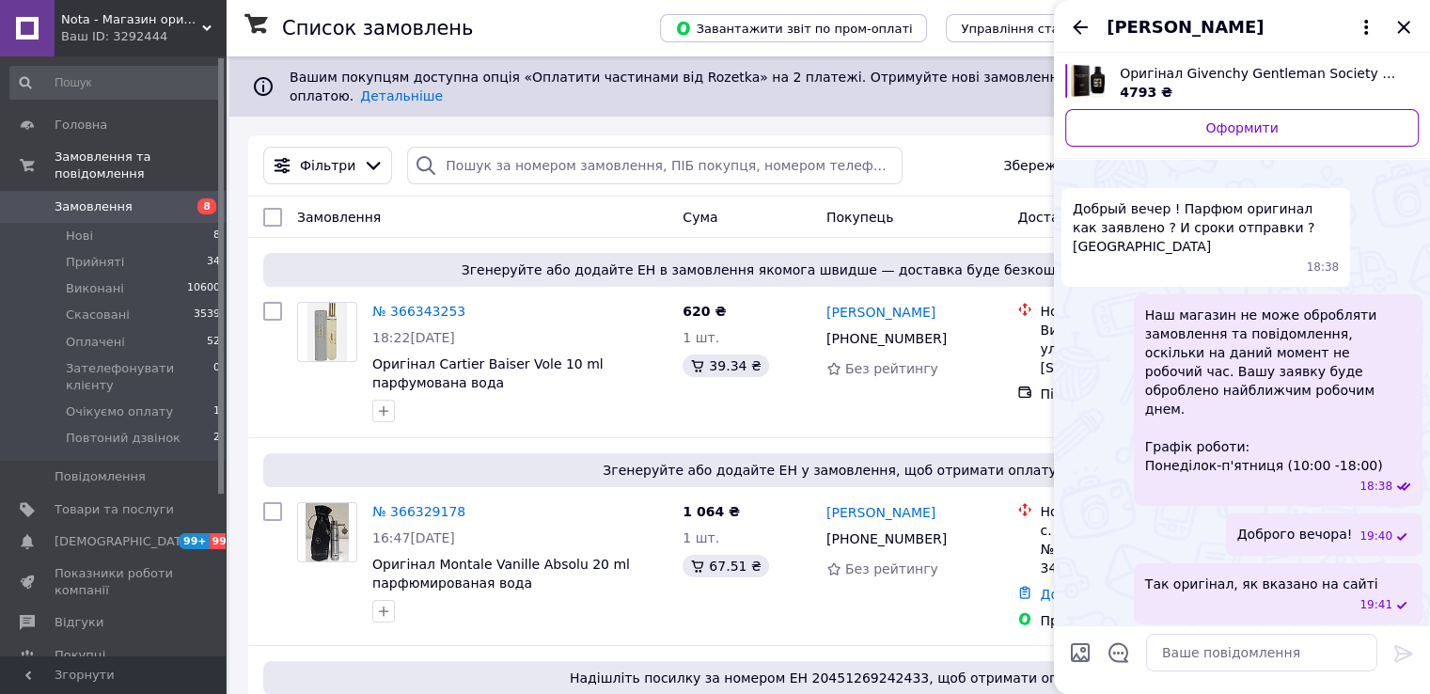
scroll to position [153, 0]
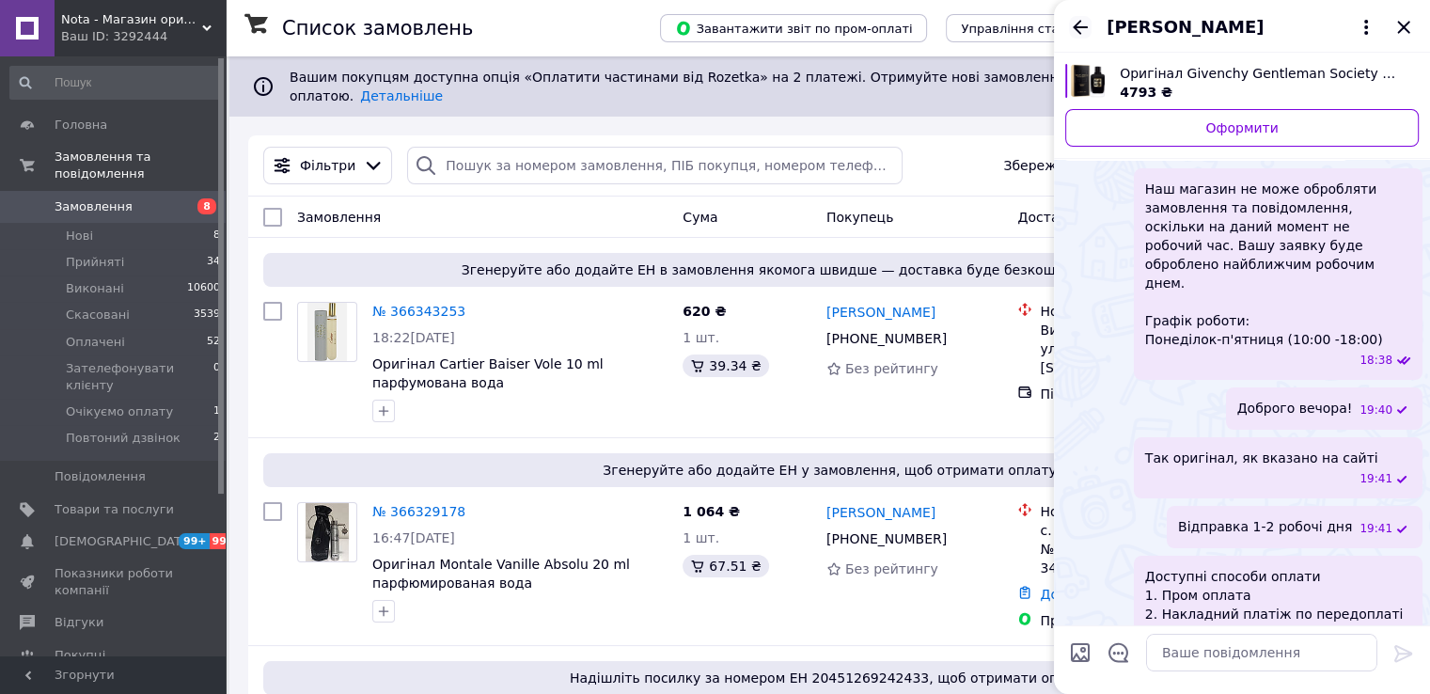
click at [1081, 30] on icon "Назад" at bounding box center [1080, 27] width 23 height 23
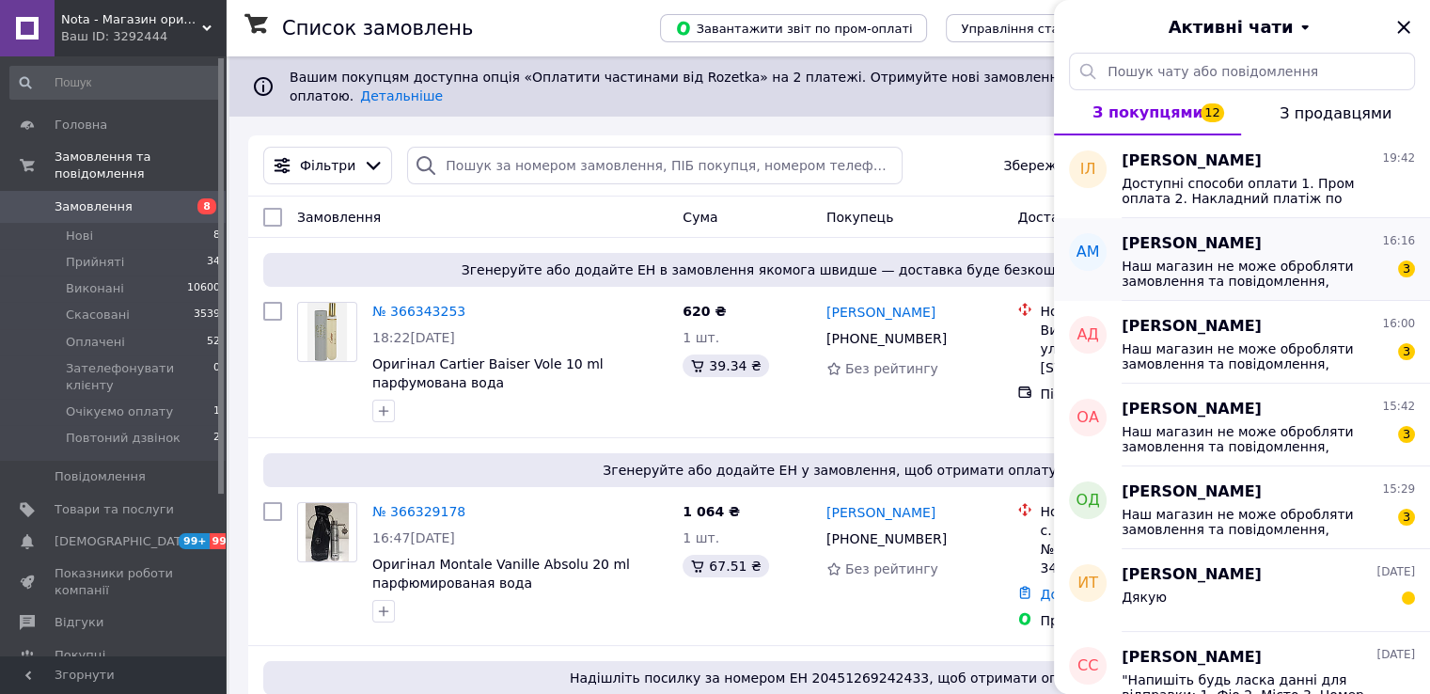
click at [1194, 264] on span "Наш магазин не може обробляти замовлення та повідомлення, оскільки на даний мом…" at bounding box center [1255, 274] width 267 height 30
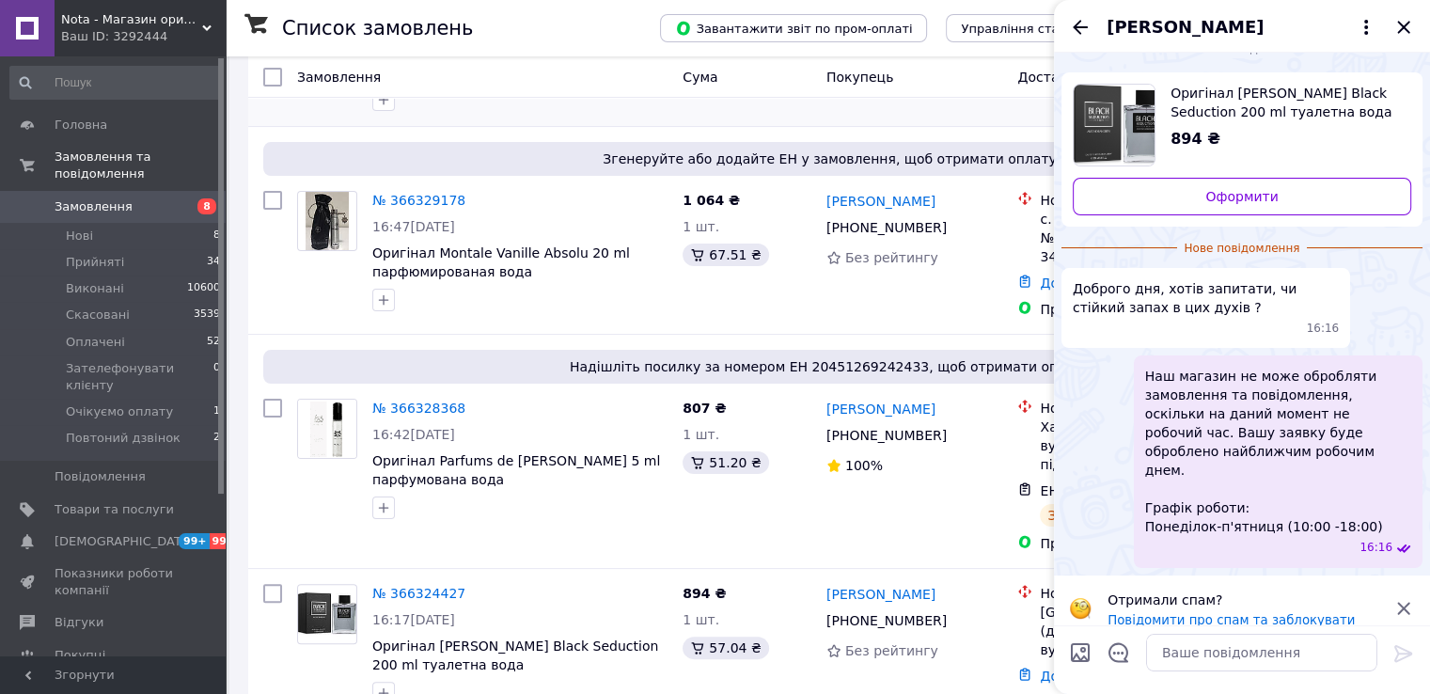
scroll to position [501, 0]
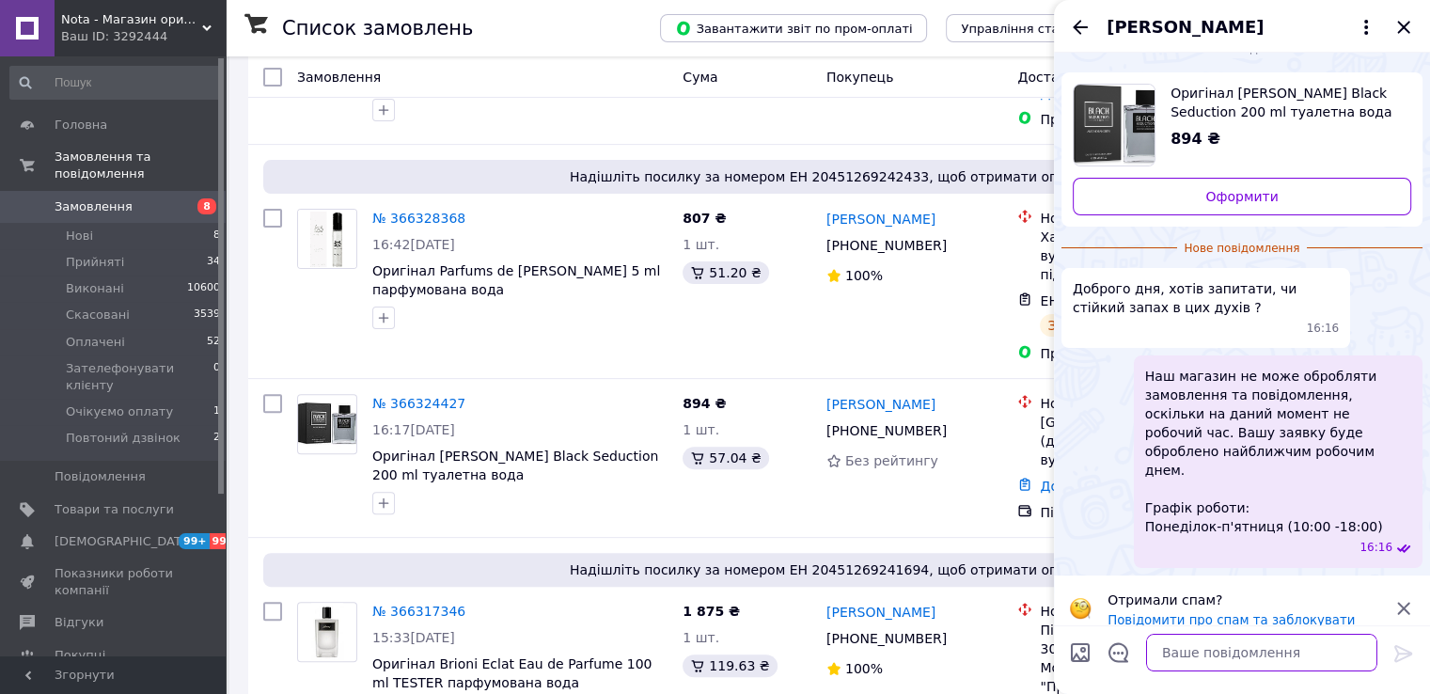
click at [1204, 659] on textarea at bounding box center [1261, 653] width 231 height 38
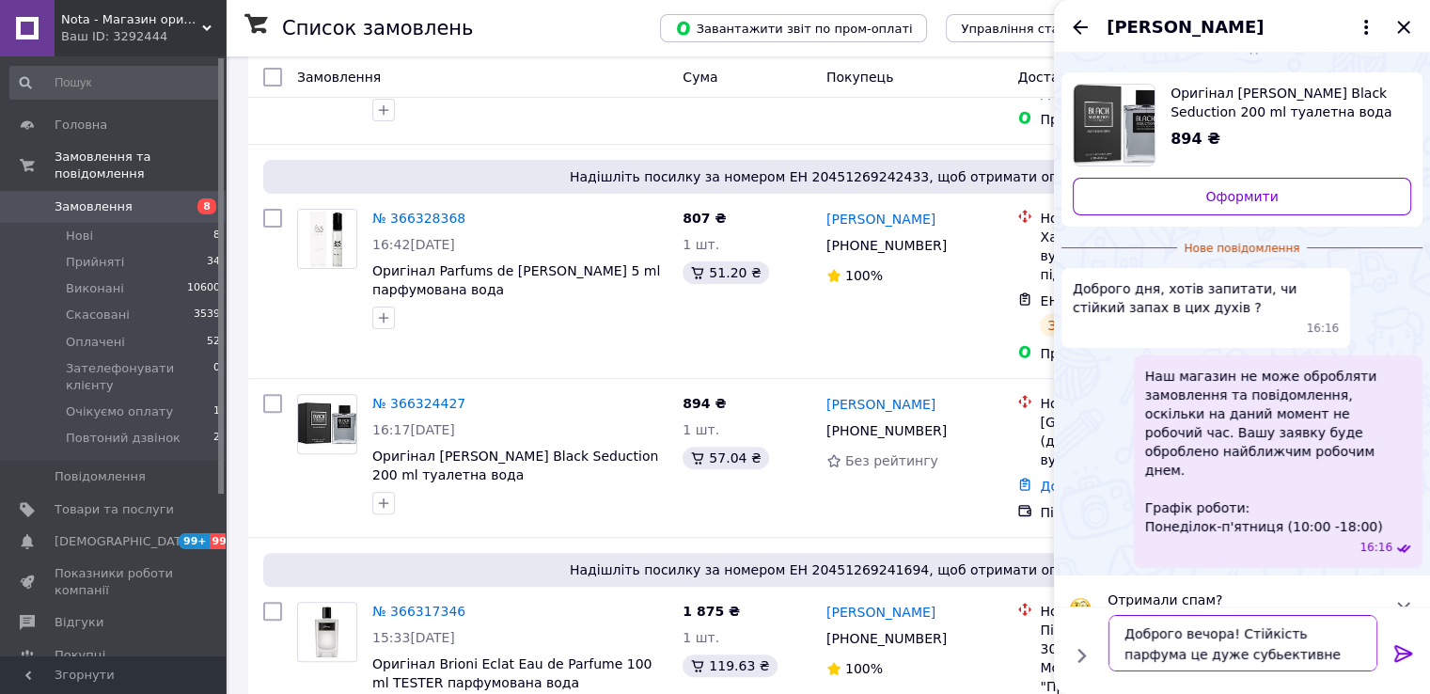
type textarea "Доброго вечора! Стійкість парфума це дуже субьективне точка зору"
click at [1331, 663] on textarea "Доброго вечора! Стійкість парфума це дуже субьективне точка зору" at bounding box center [1243, 643] width 269 height 56
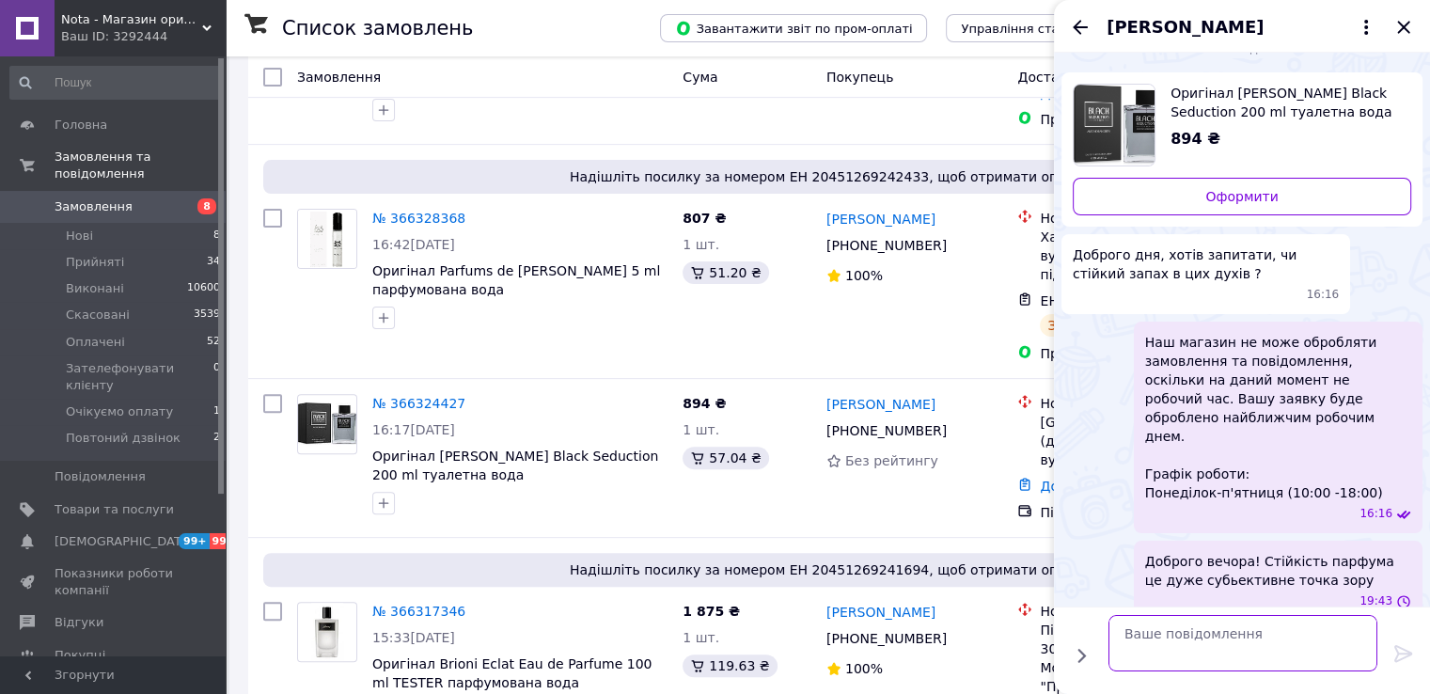
scroll to position [13, 0]
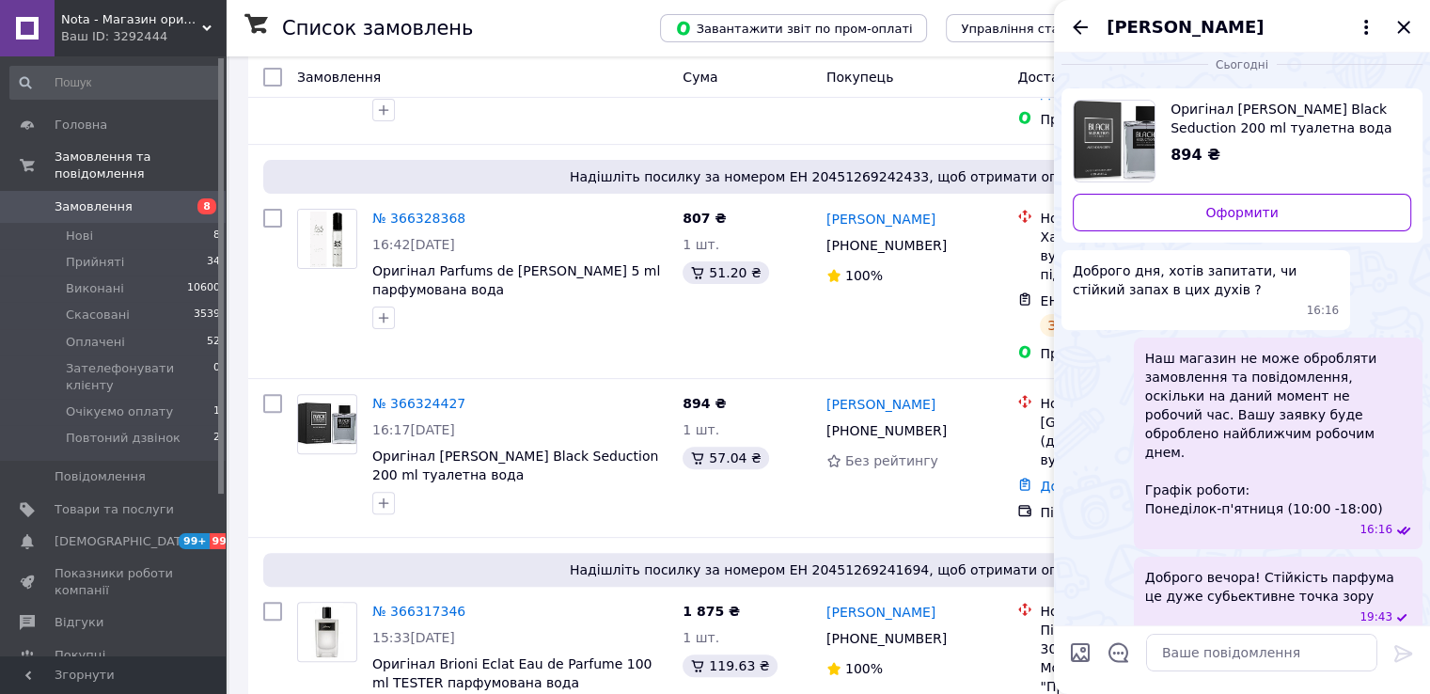
click at [1093, 27] on div "Андрій Матвійчук" at bounding box center [1242, 26] width 376 height 53
click at [1074, 20] on icon "Назад" at bounding box center [1080, 27] width 23 height 23
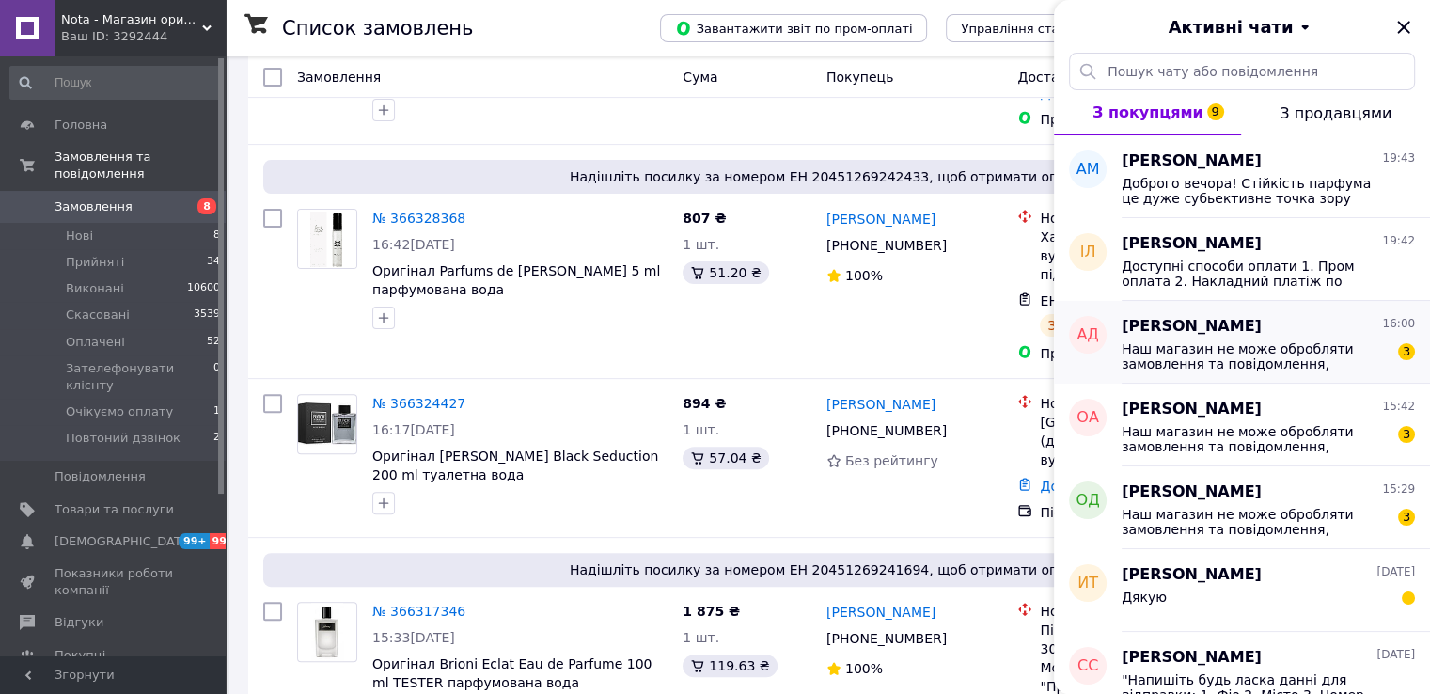
click at [1271, 366] on span "Наш магазин не може обробляти замовлення та повідомлення, оскільки на даний мом…" at bounding box center [1255, 356] width 267 height 30
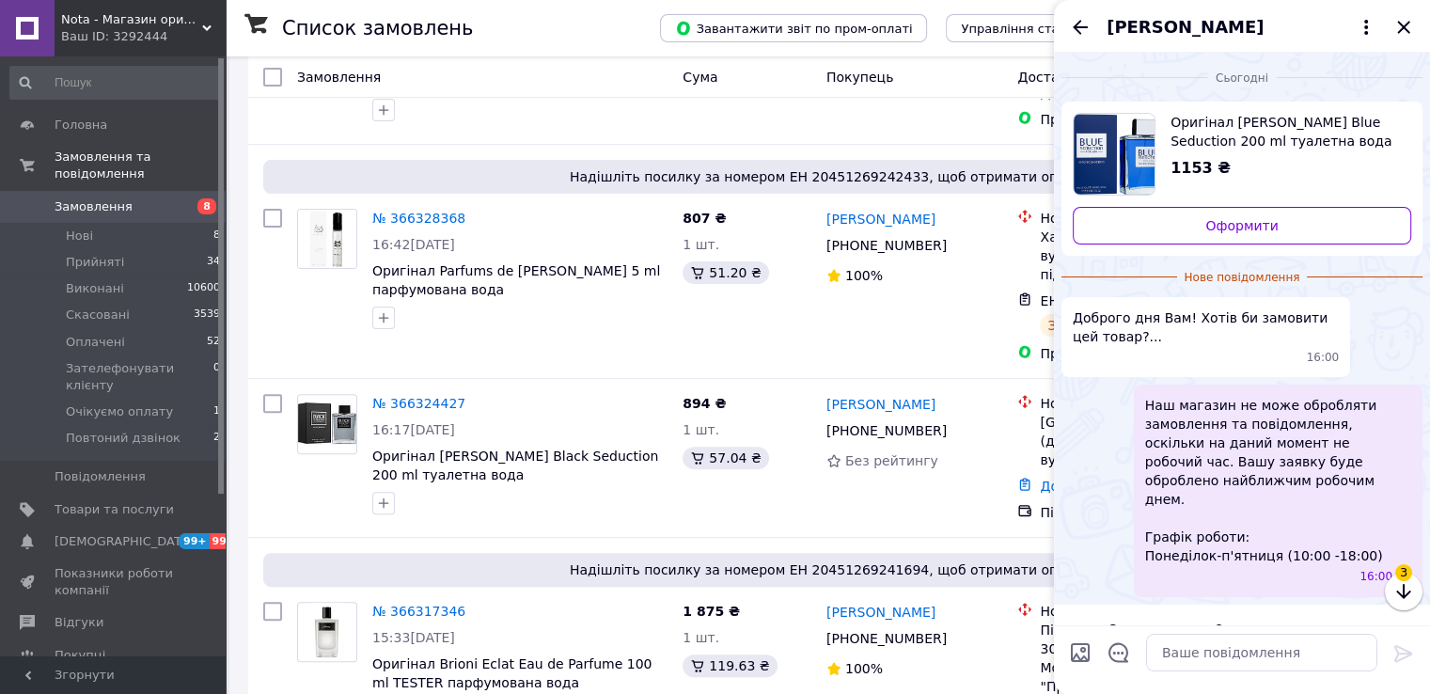
scroll to position [29, 0]
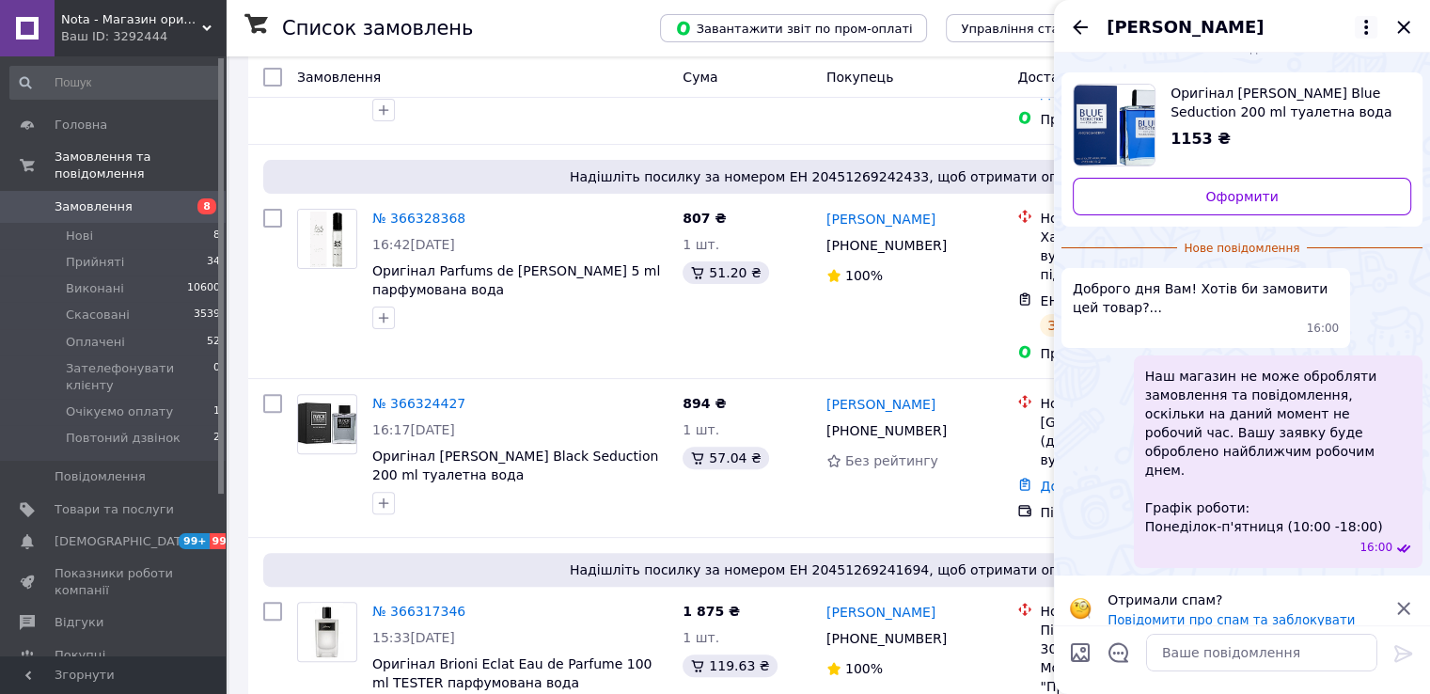
click at [1357, 20] on icon at bounding box center [1366, 27] width 23 height 23
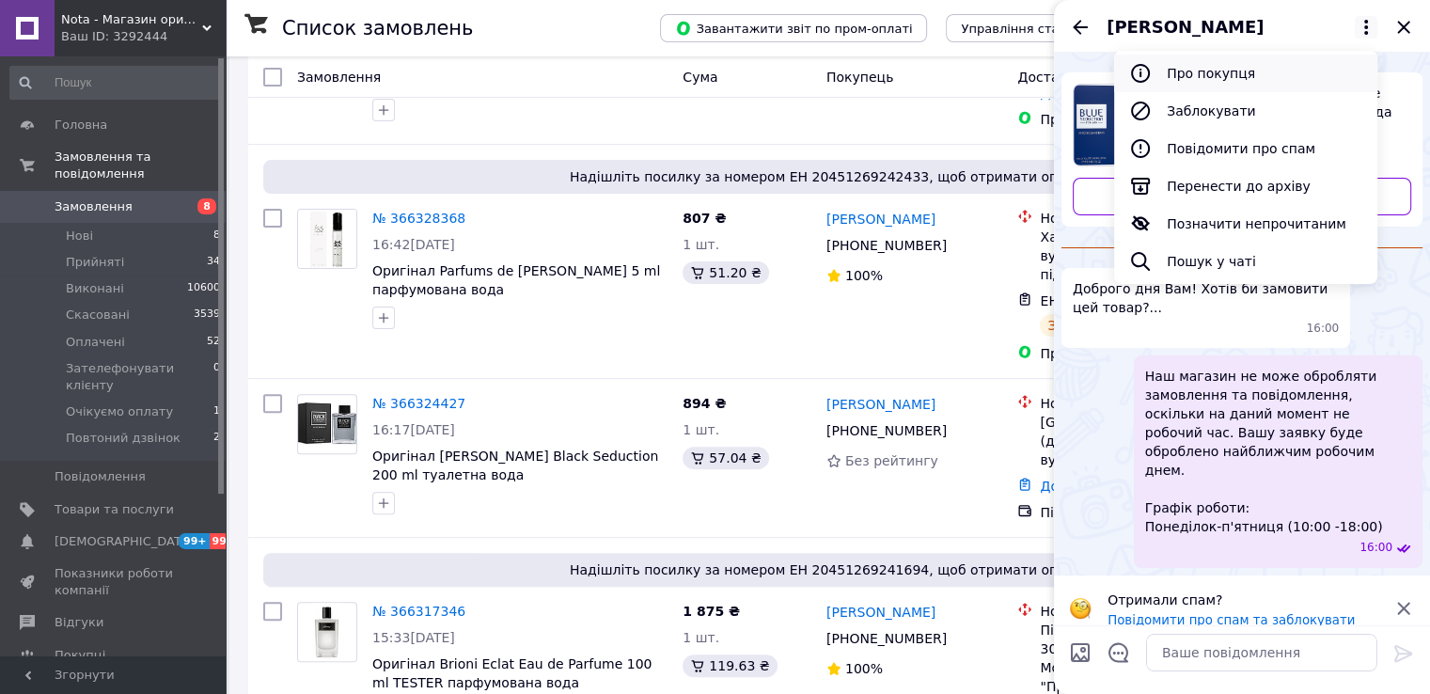
click at [1287, 80] on button "Про покупця" at bounding box center [1245, 74] width 263 height 38
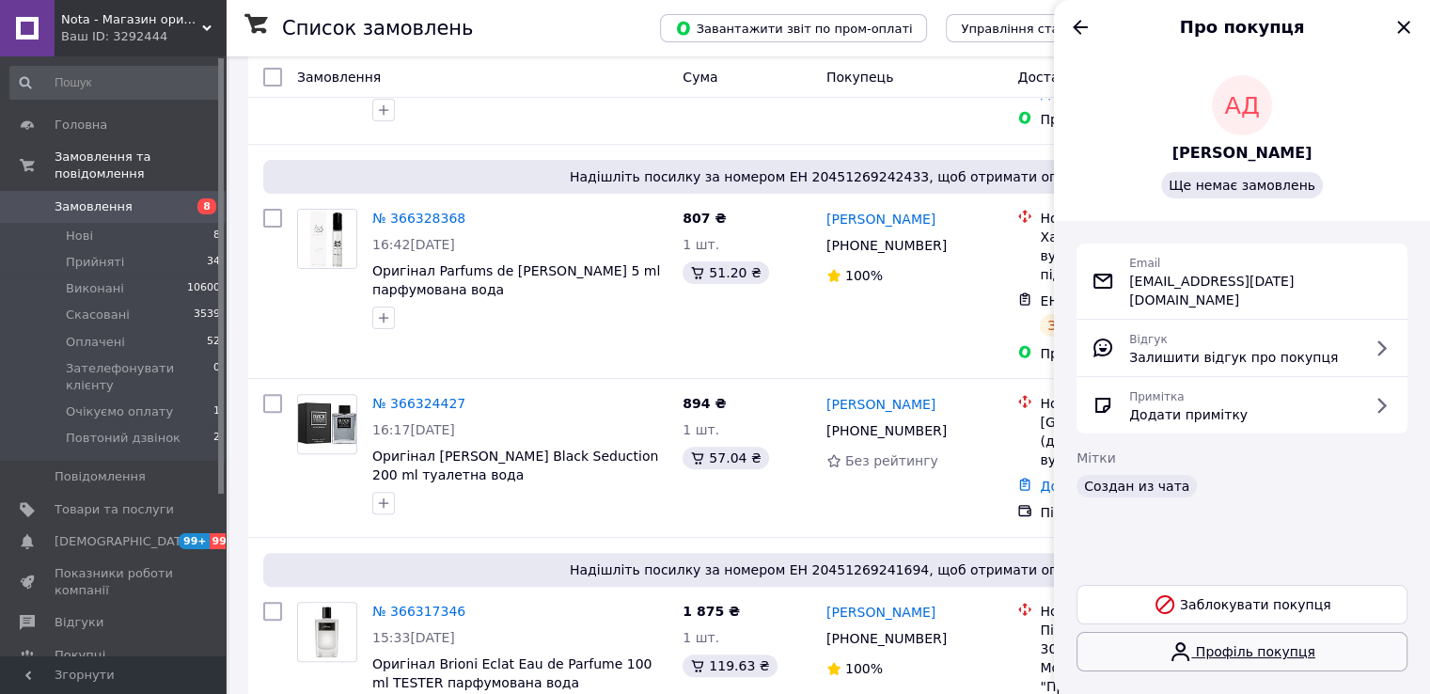
click at [1191, 653] on icon at bounding box center [1180, 651] width 23 height 23
click at [1081, 30] on icon "Назад" at bounding box center [1080, 27] width 23 height 23
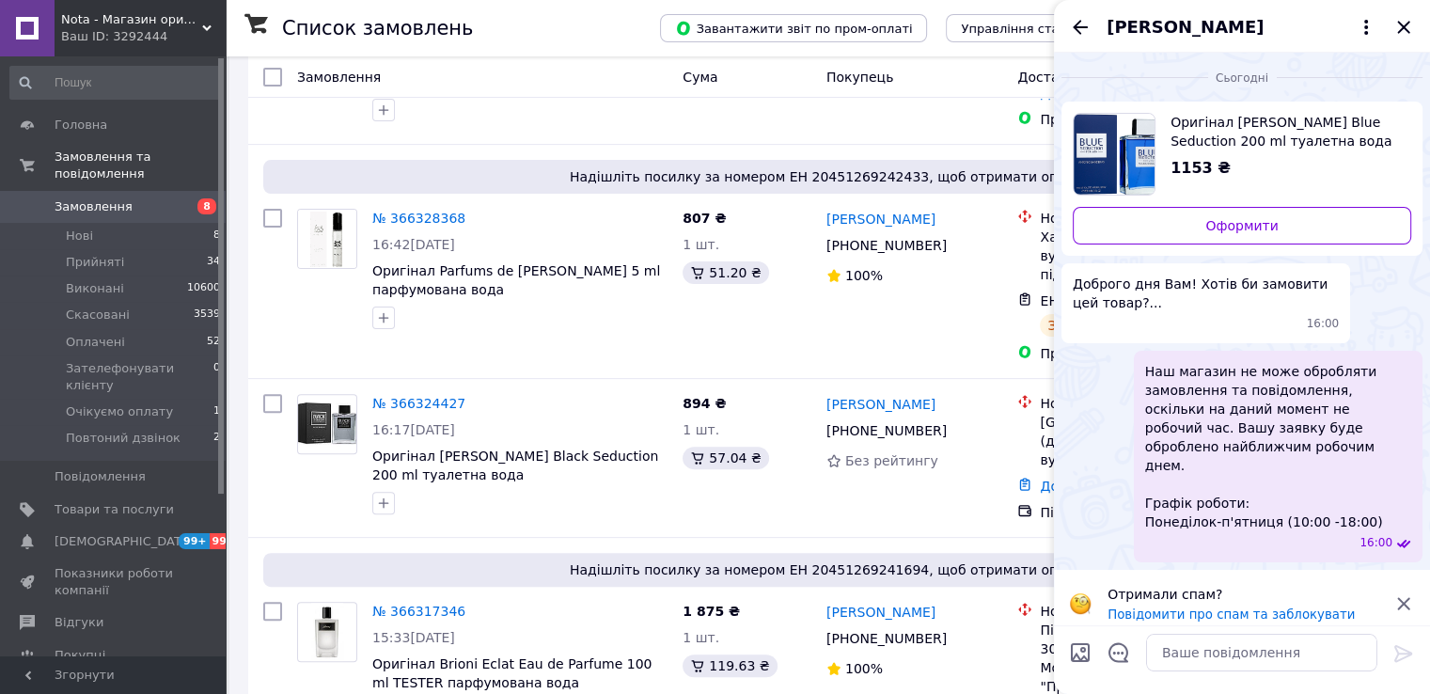
click at [1258, 133] on span "Оригінал Antonio Banderas Blue Seduction 200 ml туалетна вода" at bounding box center [1284, 132] width 226 height 38
click at [1205, 670] on textarea at bounding box center [1261, 653] width 231 height 38
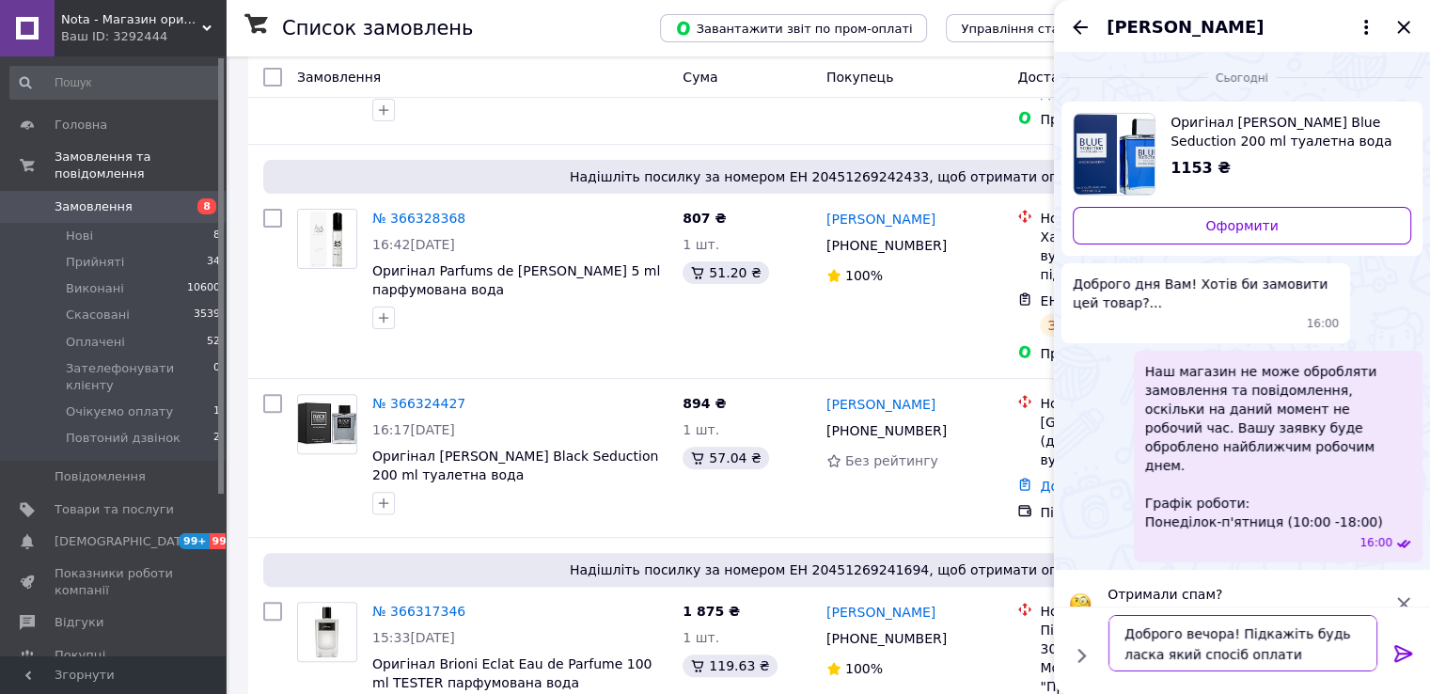
type textarea "Доброго вечора! Підкажіть будь ласка який спосіб оплати?"
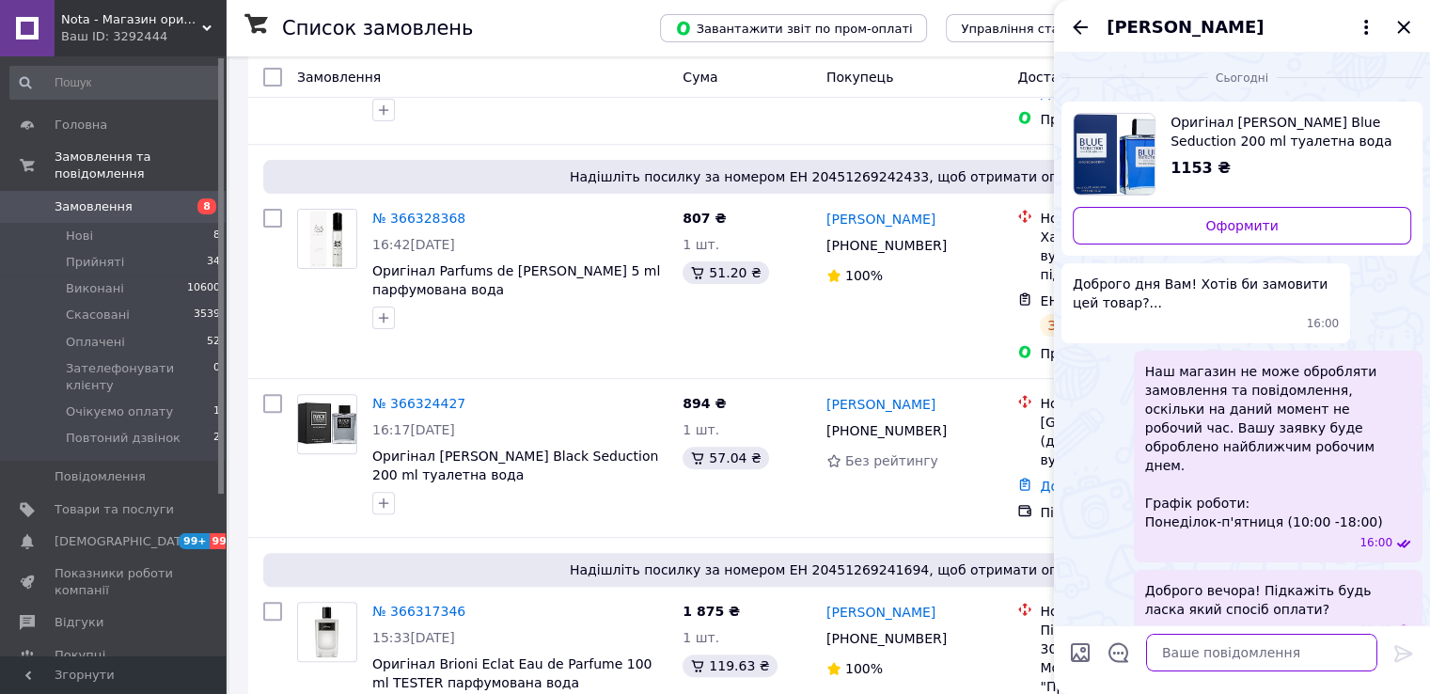
scroll to position [13, 0]
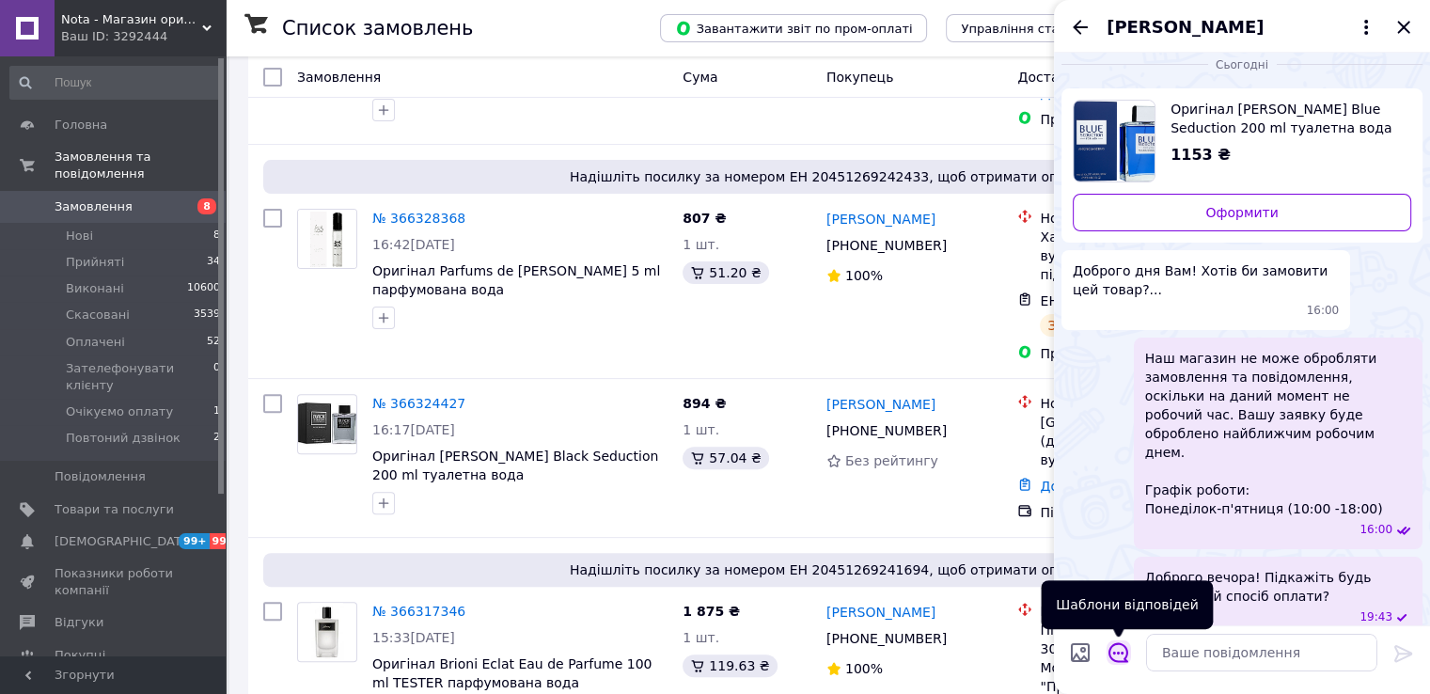
click at [1117, 655] on icon "Відкрити шаблони відповідей" at bounding box center [1119, 652] width 21 height 21
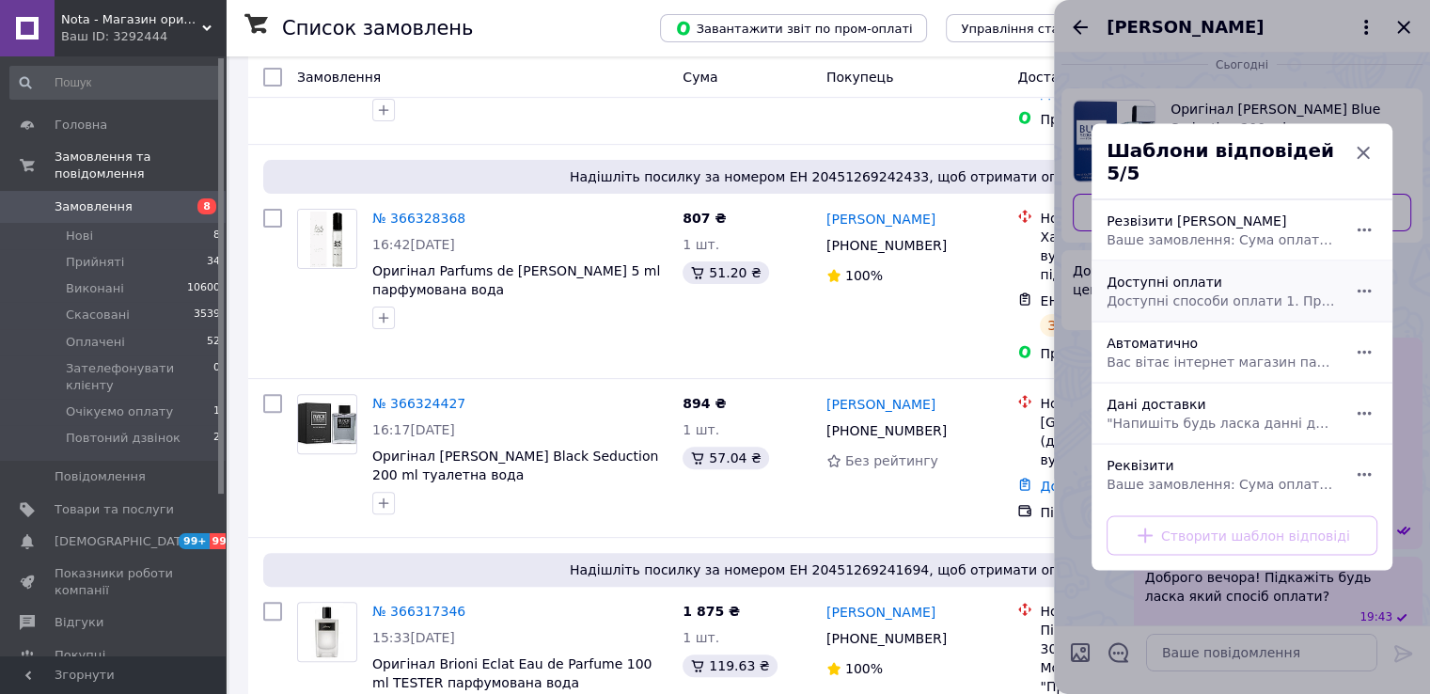
click at [1155, 293] on span "Доступні способи оплати 1. Пром оплата 2. Накладний платіж по передоплаті 3. По…" at bounding box center [1221, 300] width 229 height 19
type textarea "Доступні способи оплати 1. Пром оплата 2. Накладний платіж по передоплаті 3. По…"
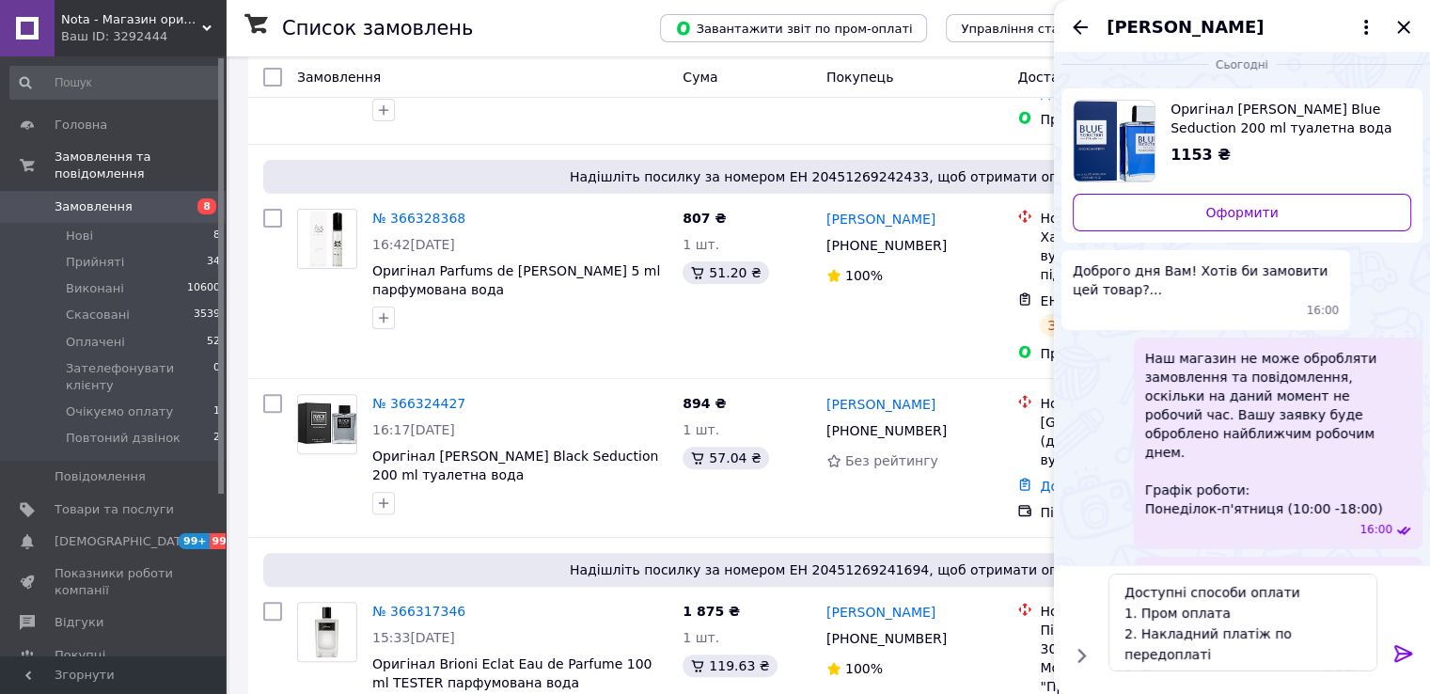
click at [1399, 654] on icon at bounding box center [1404, 653] width 23 height 23
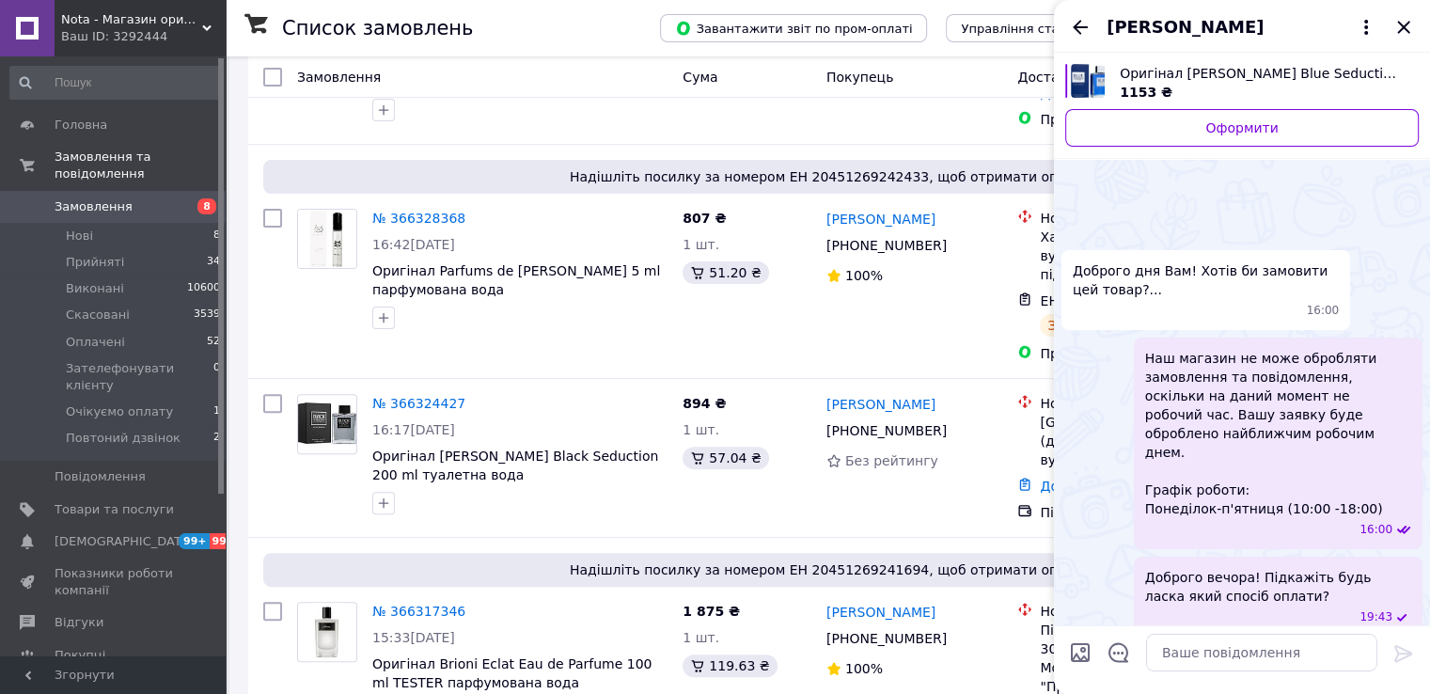
scroll to position [139, 0]
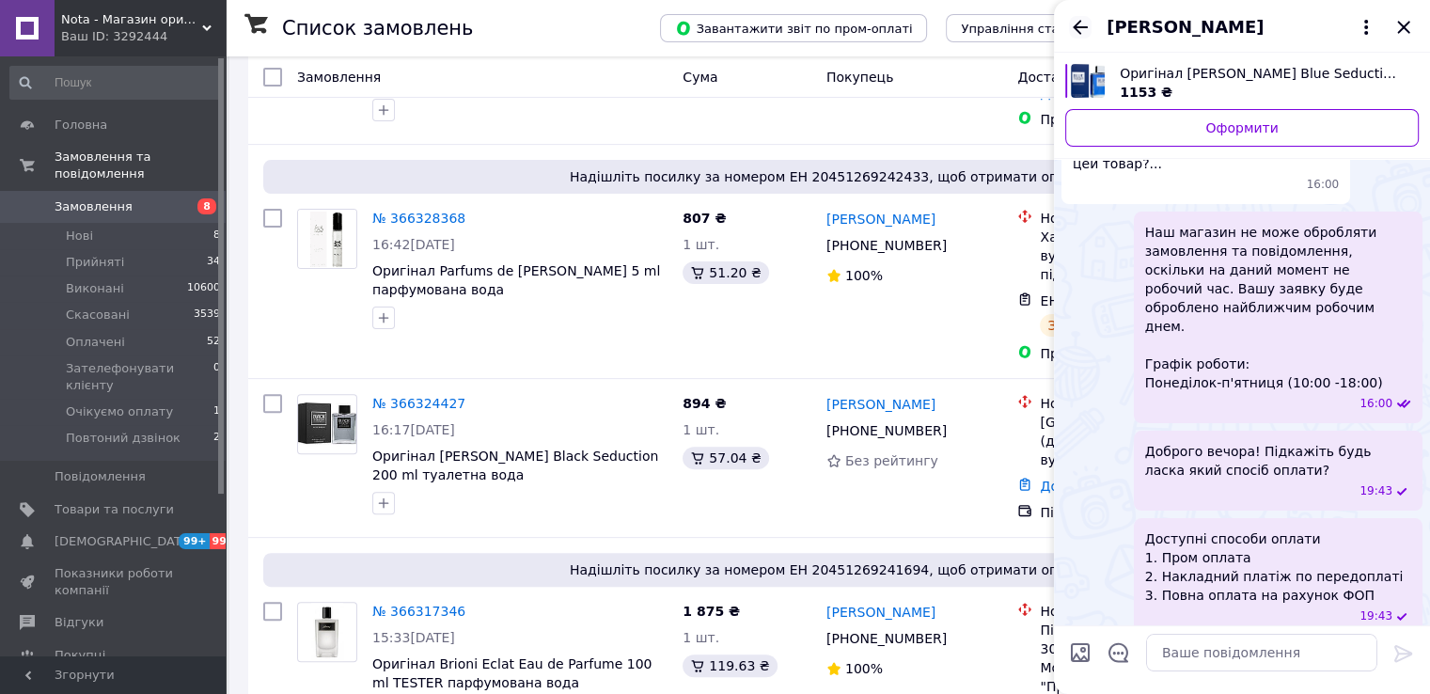
click at [1083, 31] on icon "Назад" at bounding box center [1080, 27] width 23 height 23
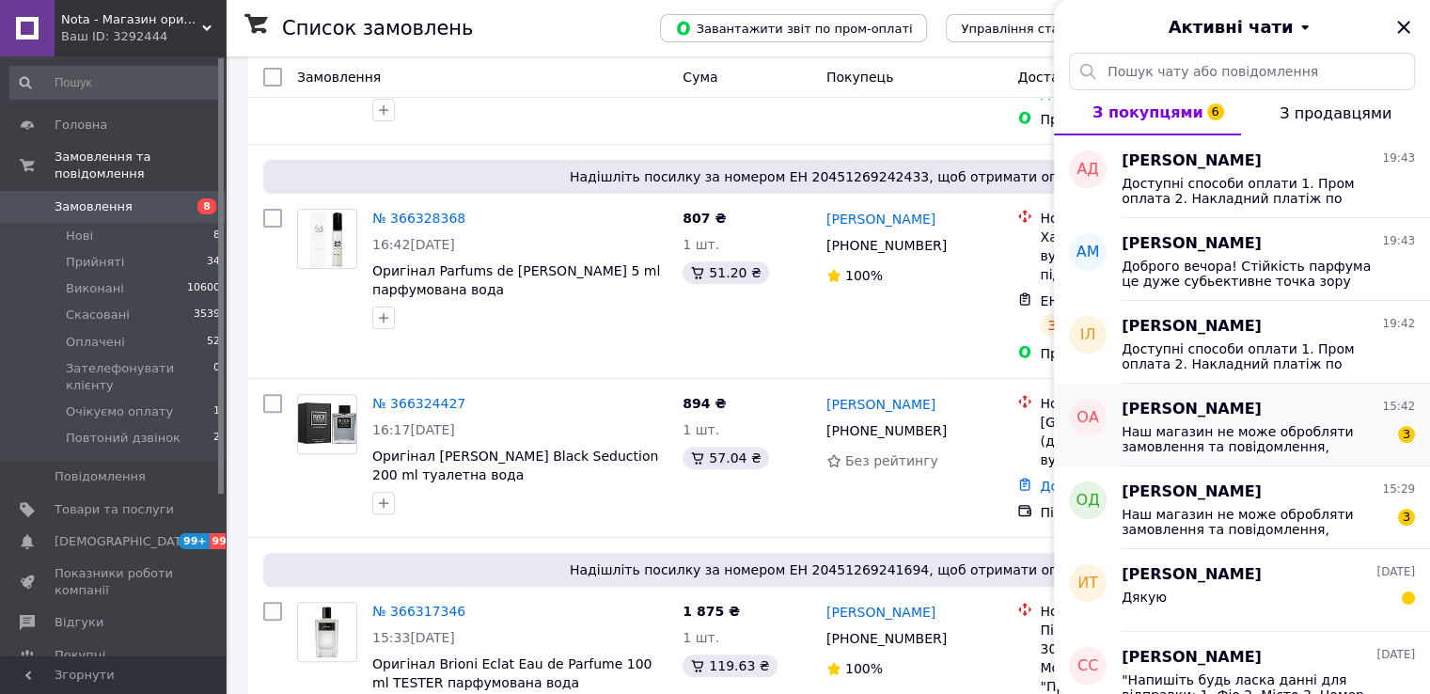
click at [1229, 420] on div "Наш магазин не може обробляти замовлення та повідомлення, оскільки на даний мом…" at bounding box center [1268, 437] width 293 height 34
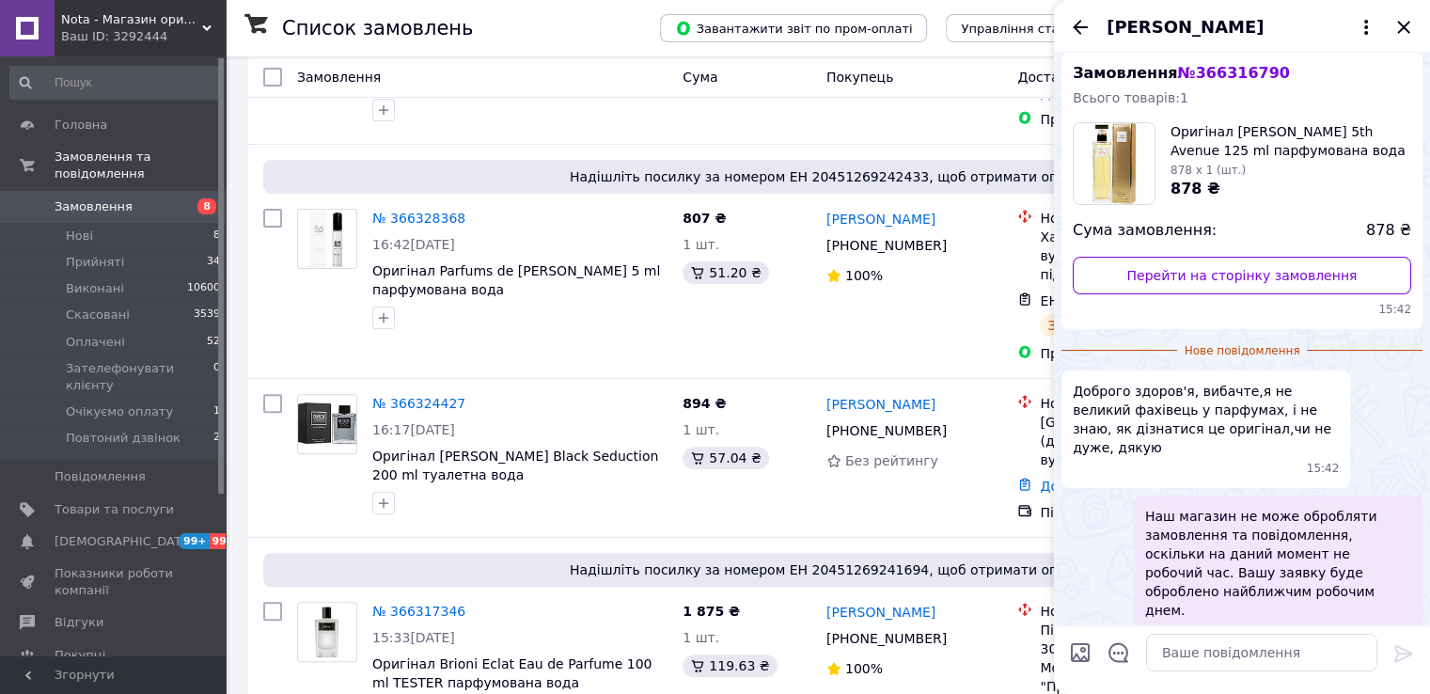
scroll to position [45, 0]
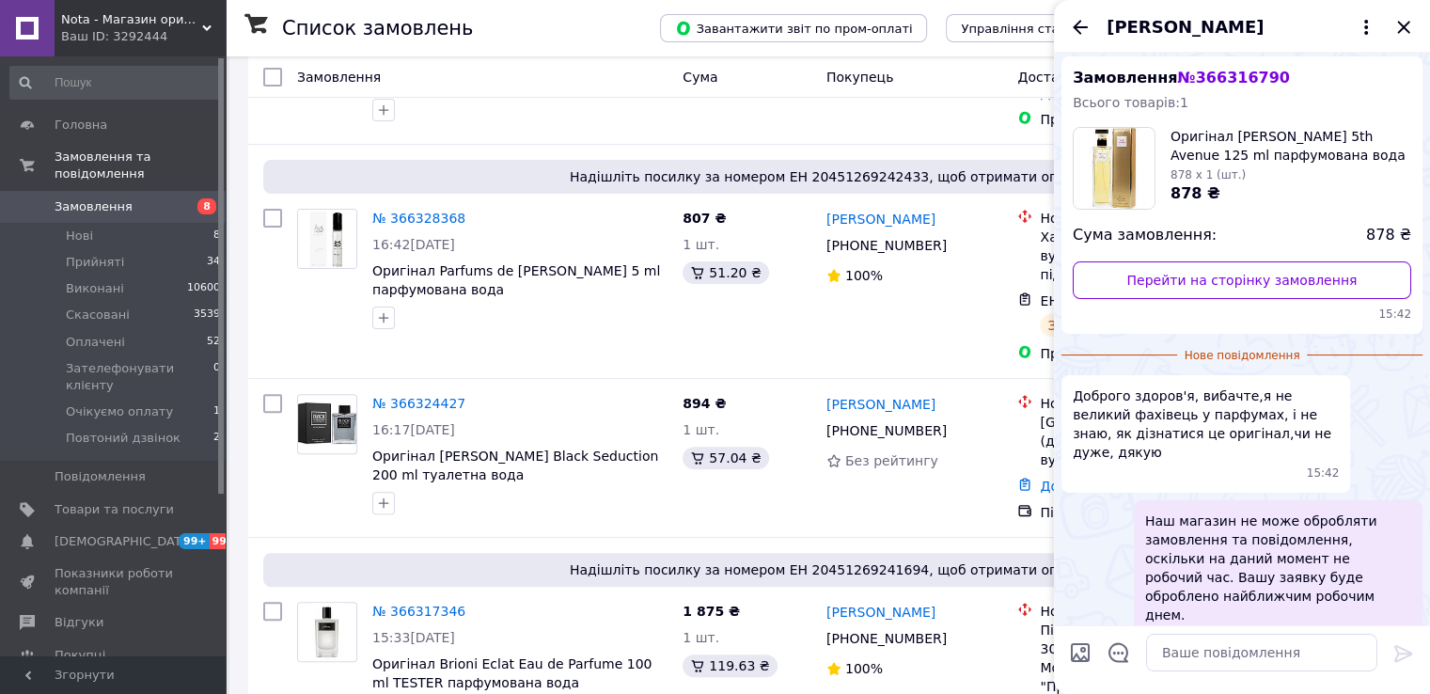
drag, startPoint x: 1267, startPoint y: 71, endPoint x: 1249, endPoint y: 73, distance: 18.0
click at [1261, 72] on div "Замовлення № 366316790 Всього товарів: 1 Оригінал Elizabeth Arden 5th Avenue 12…" at bounding box center [1242, 194] width 361 height 277
click at [1241, 75] on span "№ 366316790" at bounding box center [1233, 78] width 112 height 18
copy span "366316790"
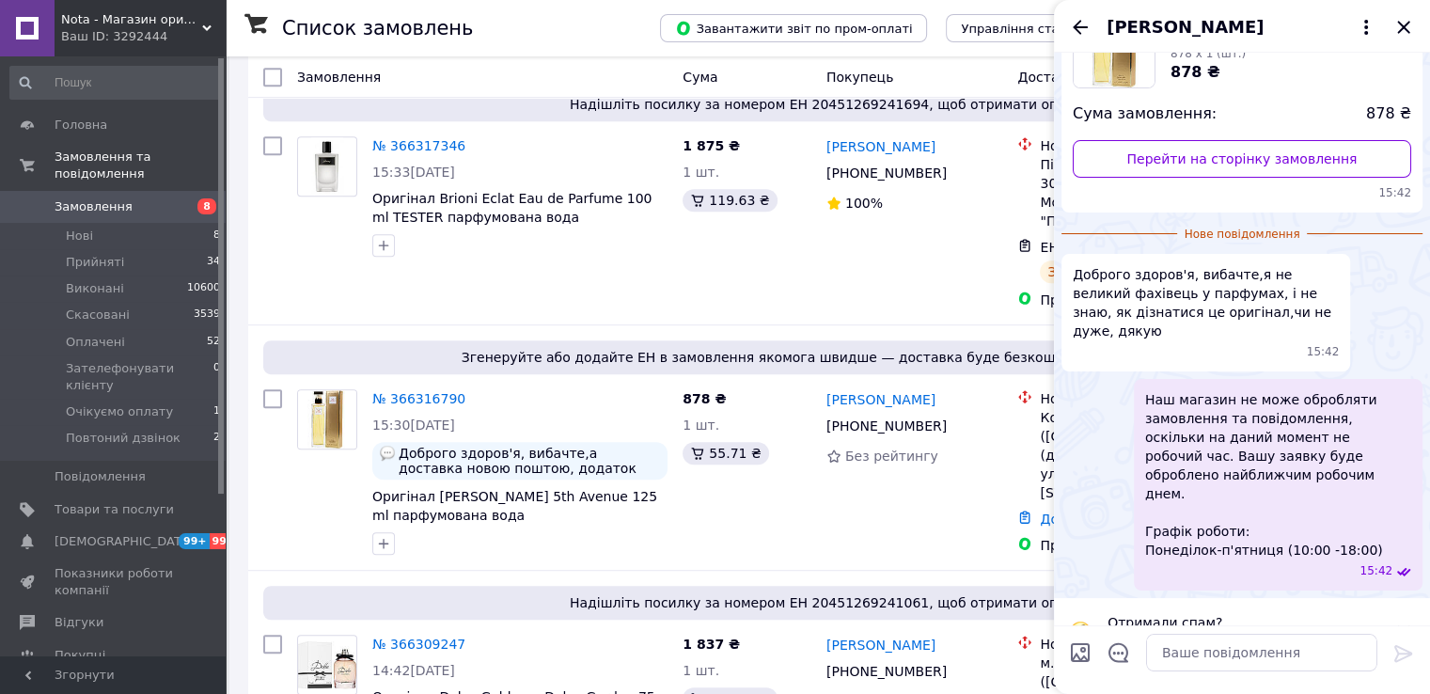
scroll to position [171, 0]
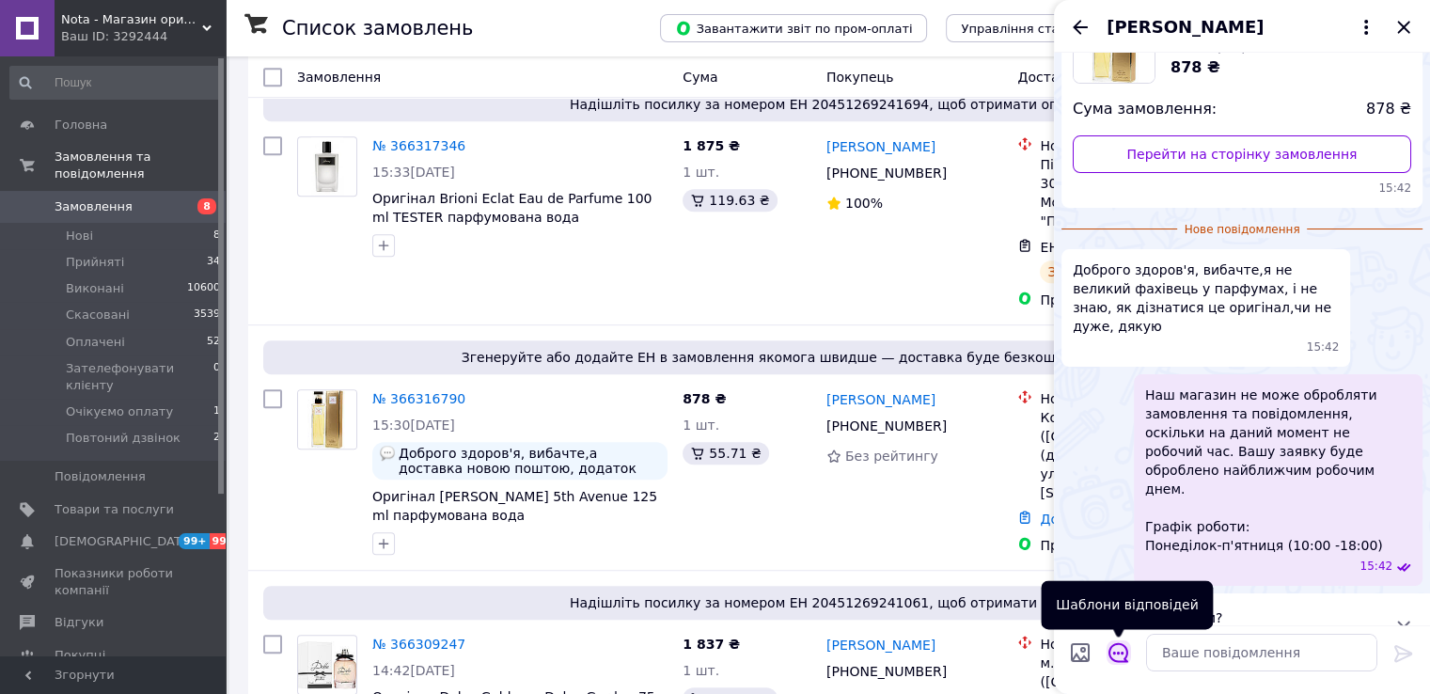
click at [1124, 662] on icon "Відкрити шаблони відповідей" at bounding box center [1119, 652] width 21 height 21
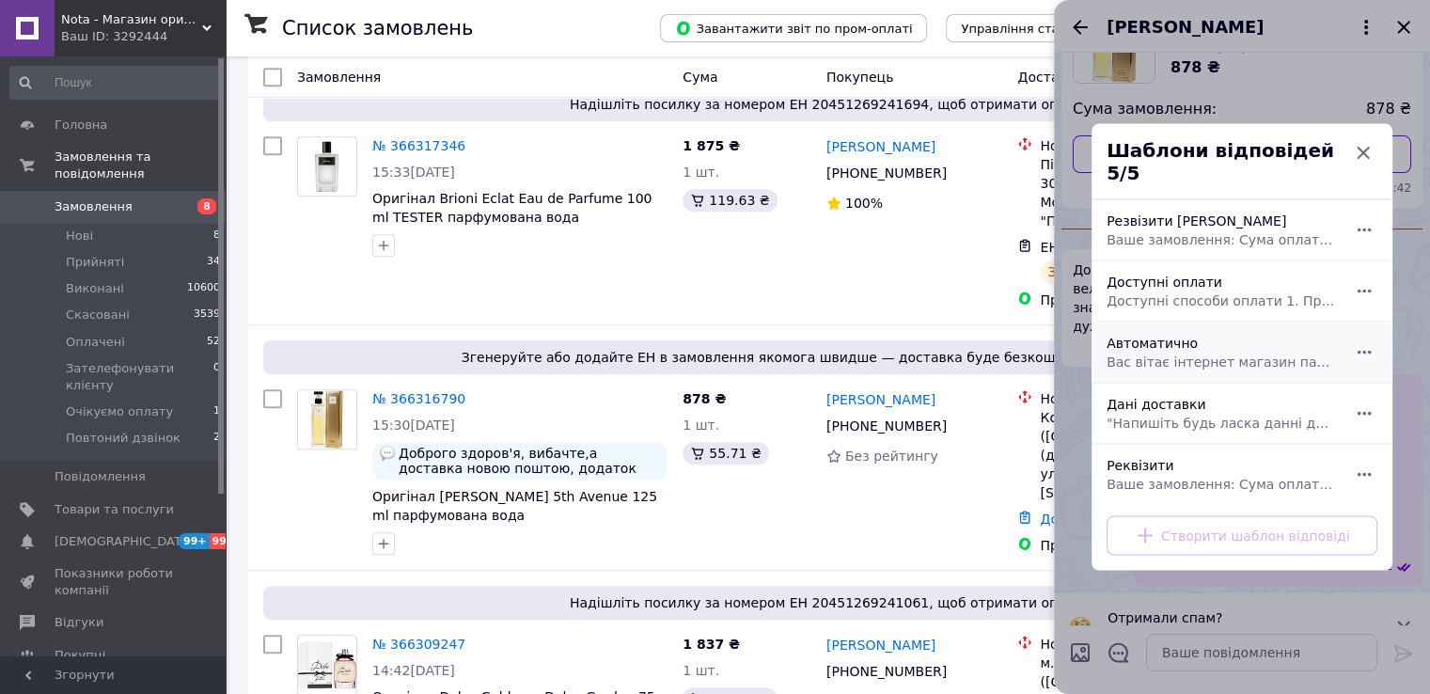
click at [1133, 332] on div "Автоматично" at bounding box center [1221, 352] width 244 height 53
type textarea "Вас вітає інтернет магазин парумерії Nota Це автоматична відповідь на питання, …"
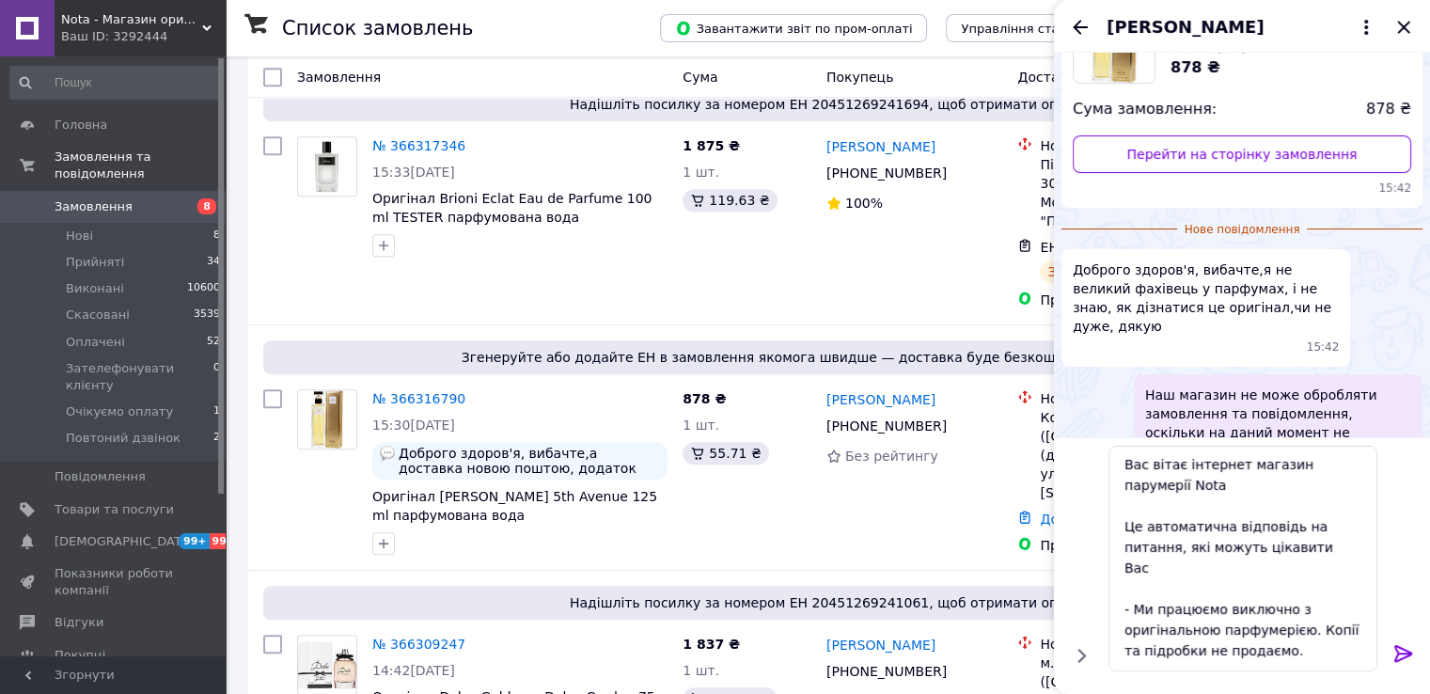
click at [1400, 661] on icon at bounding box center [1404, 653] width 23 height 23
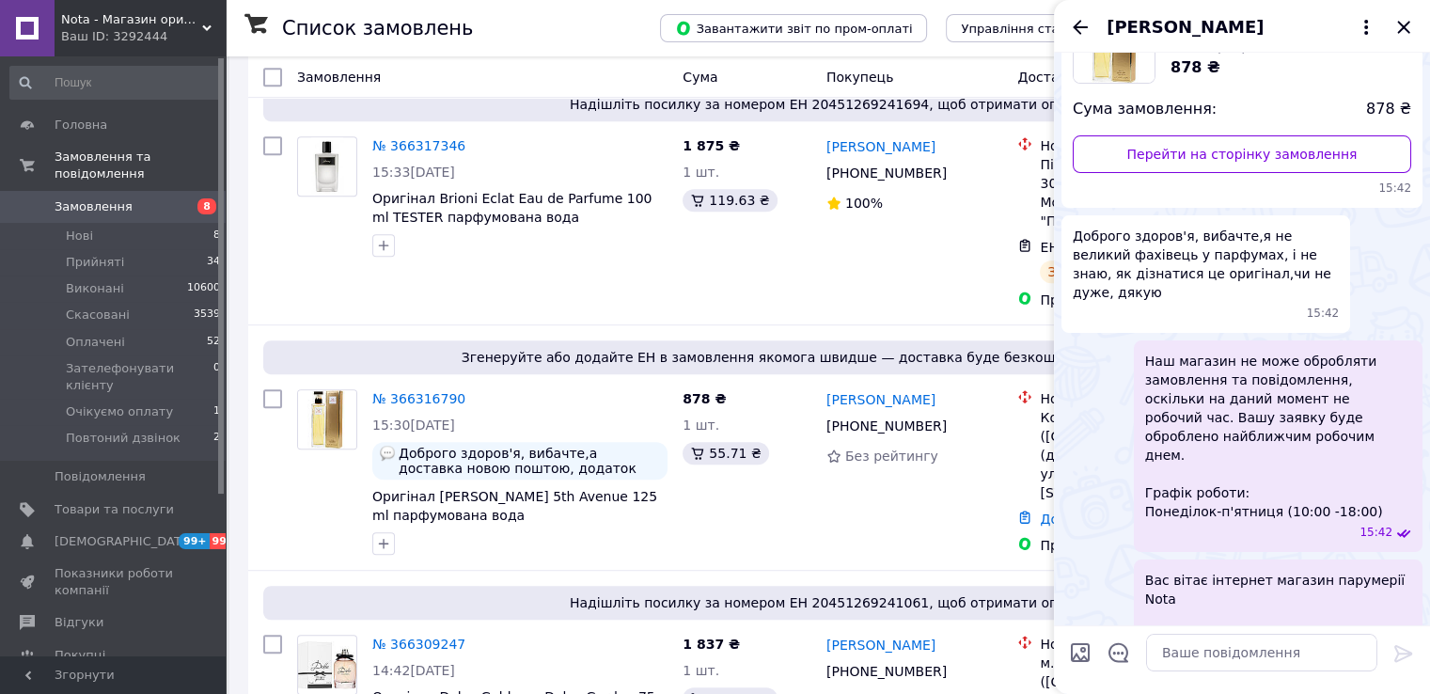
scroll to position [512, 0]
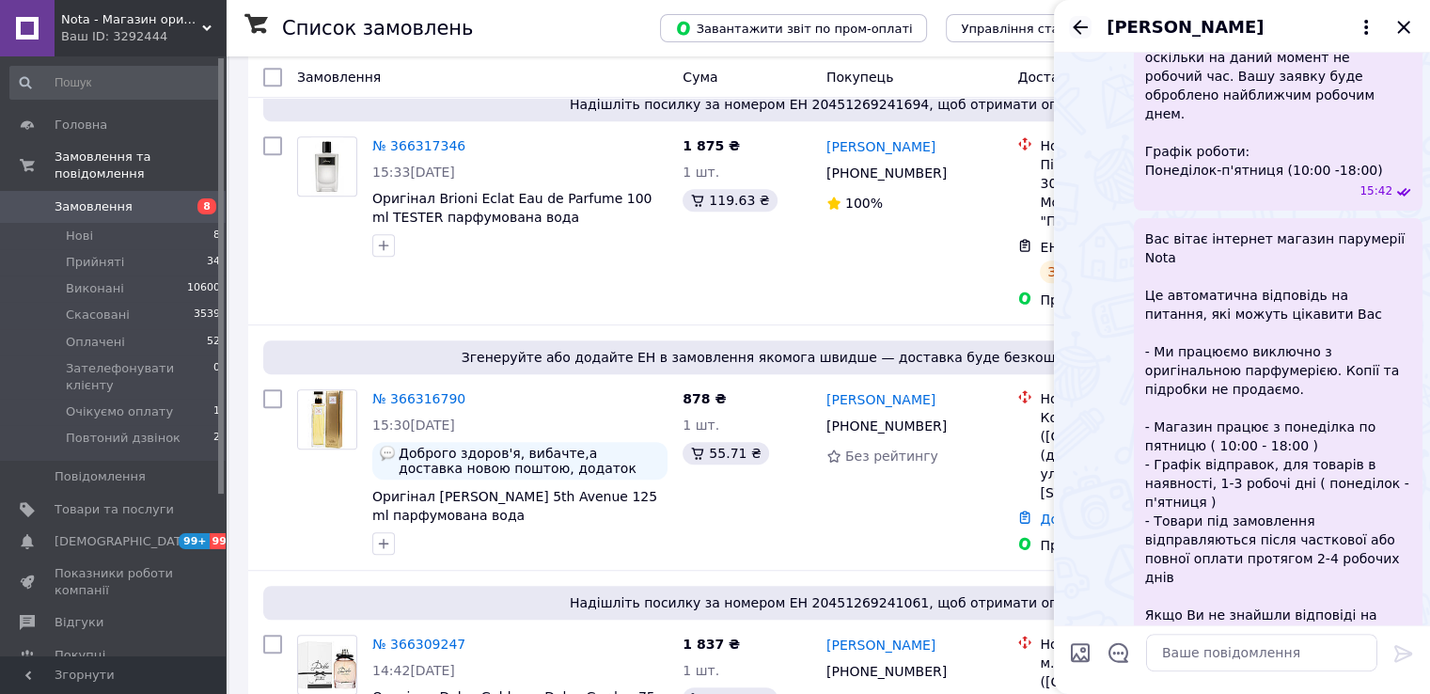
click at [1079, 22] on icon "Назад" at bounding box center [1080, 27] width 15 height 14
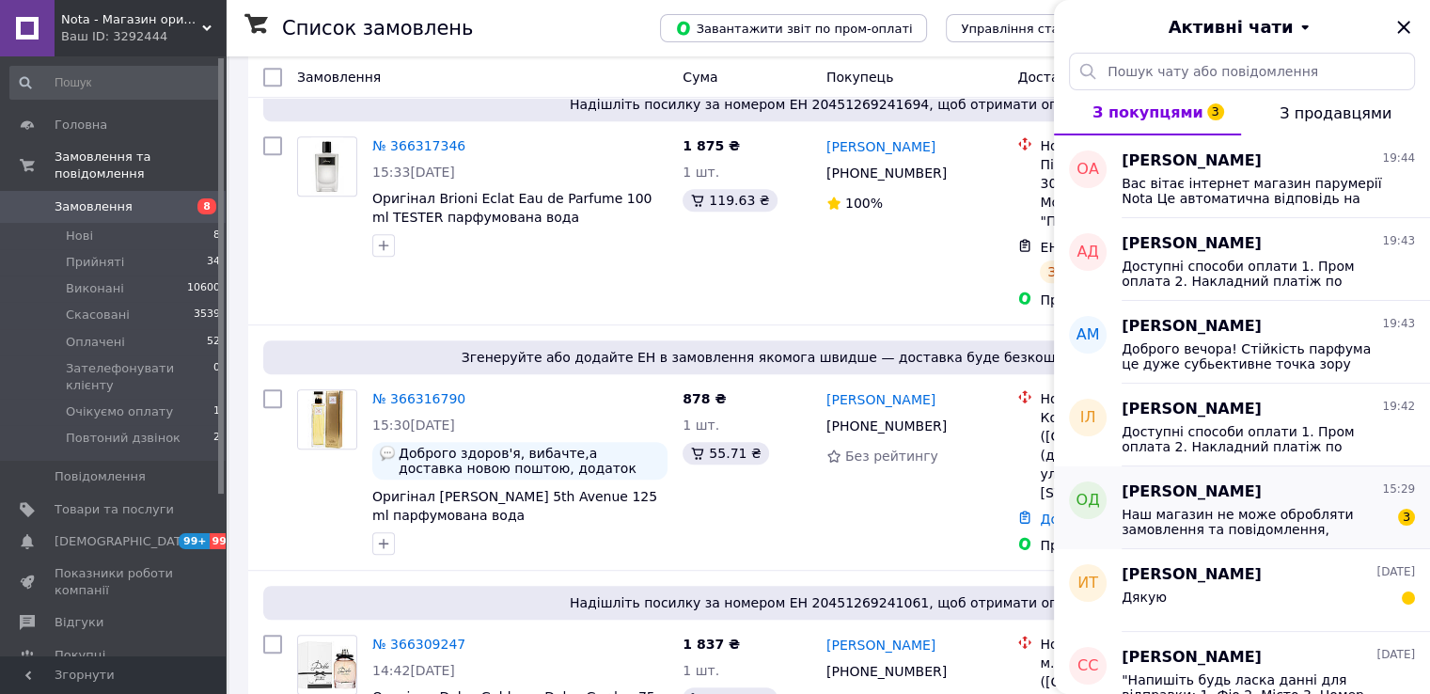
click at [1181, 510] on span "Наш магазин не може обробляти замовлення та повідомлення, оскільки на даний мом…" at bounding box center [1255, 522] width 267 height 30
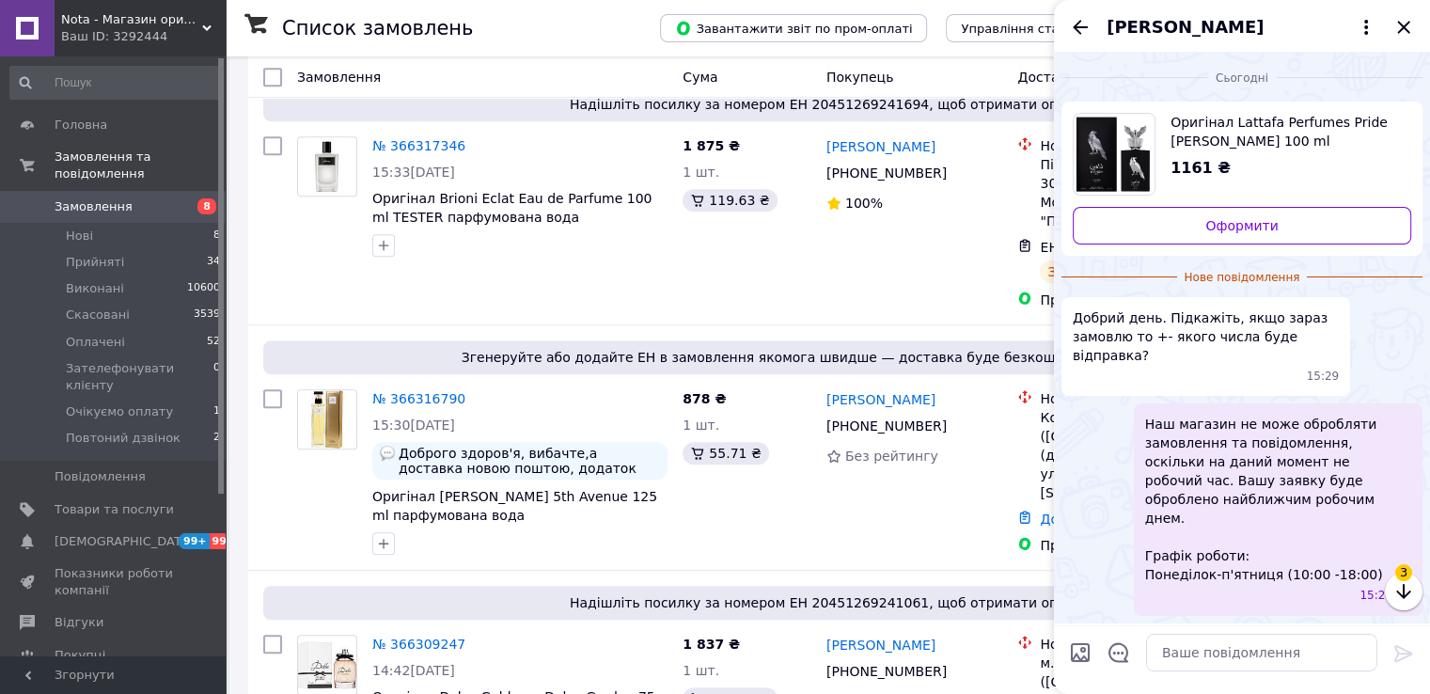
scroll to position [29, 0]
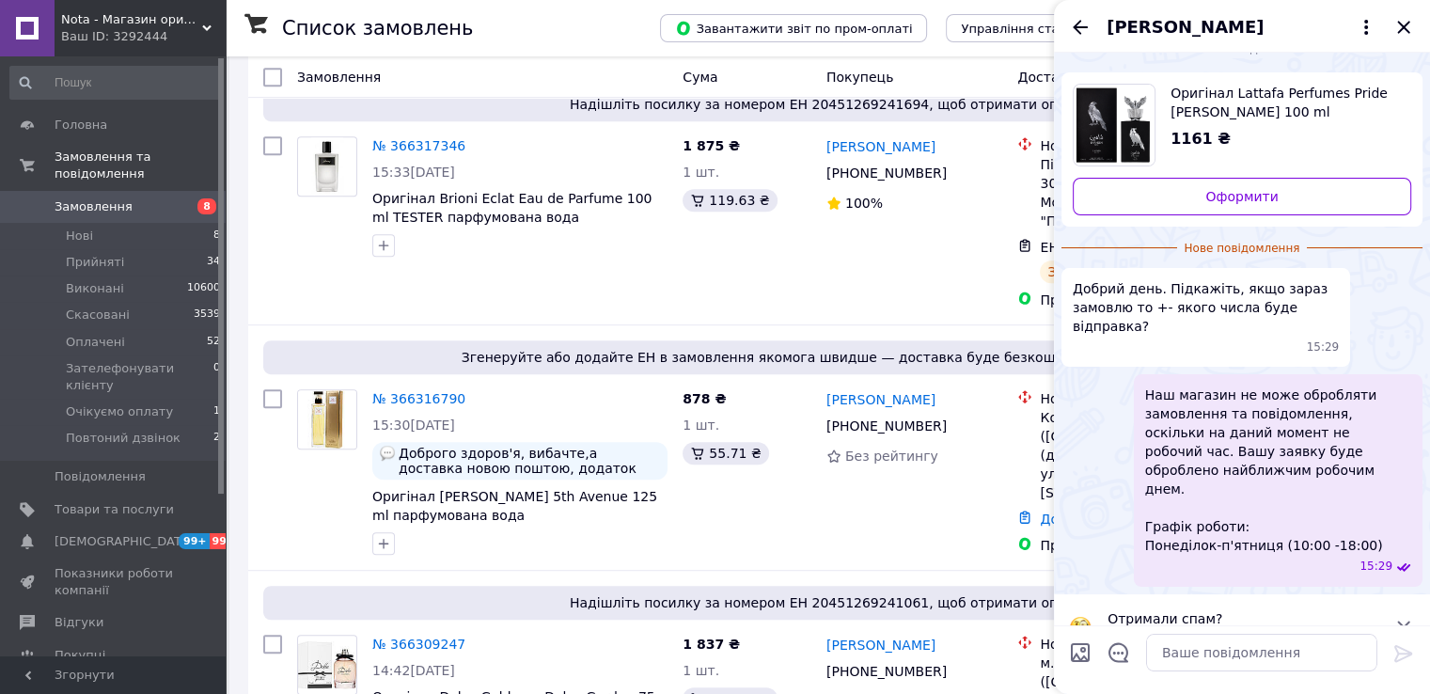
click at [1234, 100] on span "Оригінал Lattafa Perfumes Pride Shaheen Silver 100 ml парфумована вода" at bounding box center [1284, 103] width 226 height 38
click at [1181, 662] on textarea at bounding box center [1261, 653] width 231 height 38
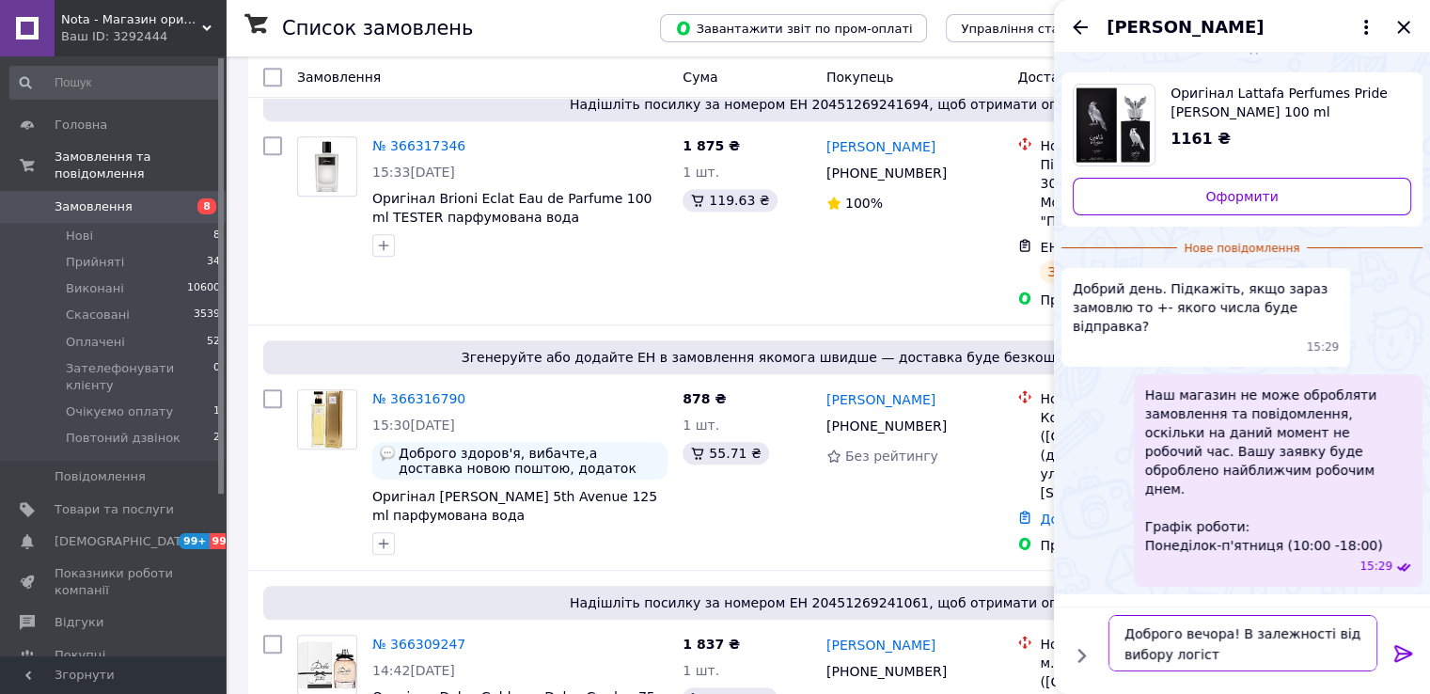
type textarea "Доброго вечора! В залежності від вибору логіста"
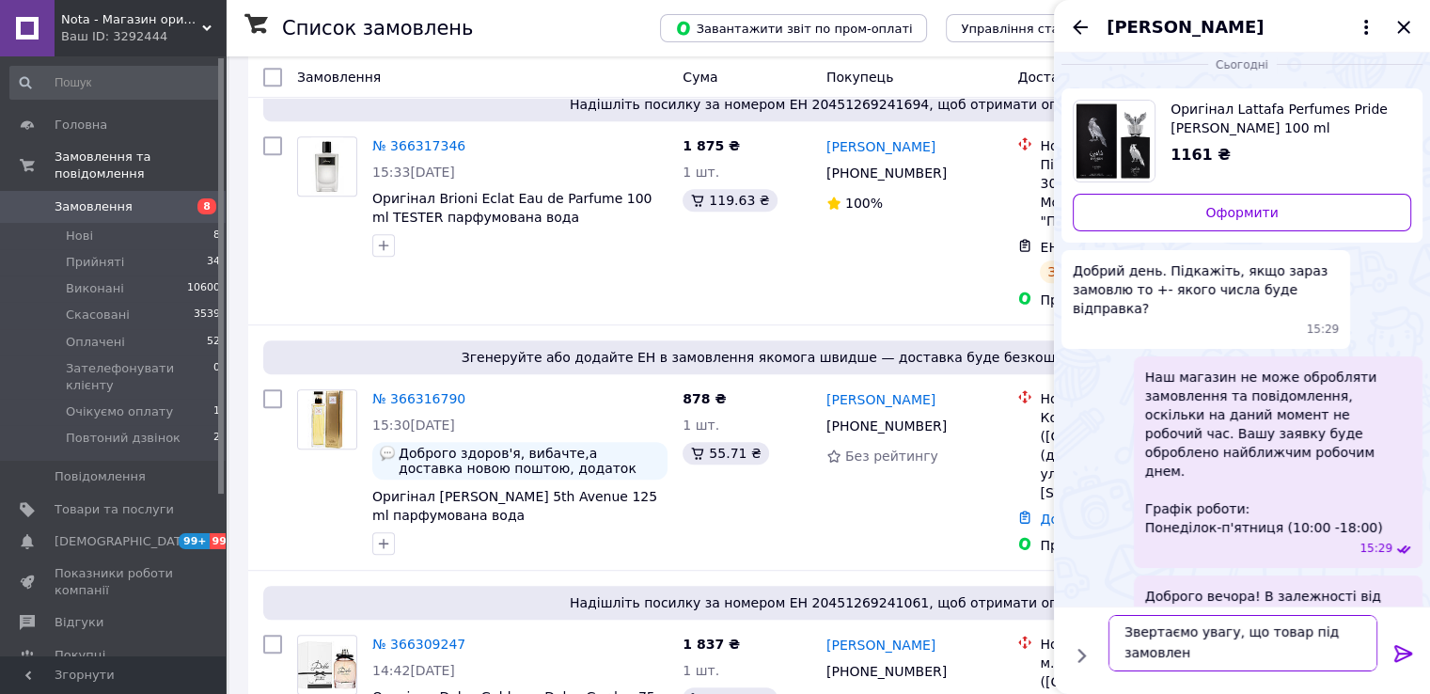
scroll to position [1, 0]
type textarea "Звертаємо увагу, що товар під замовлення"
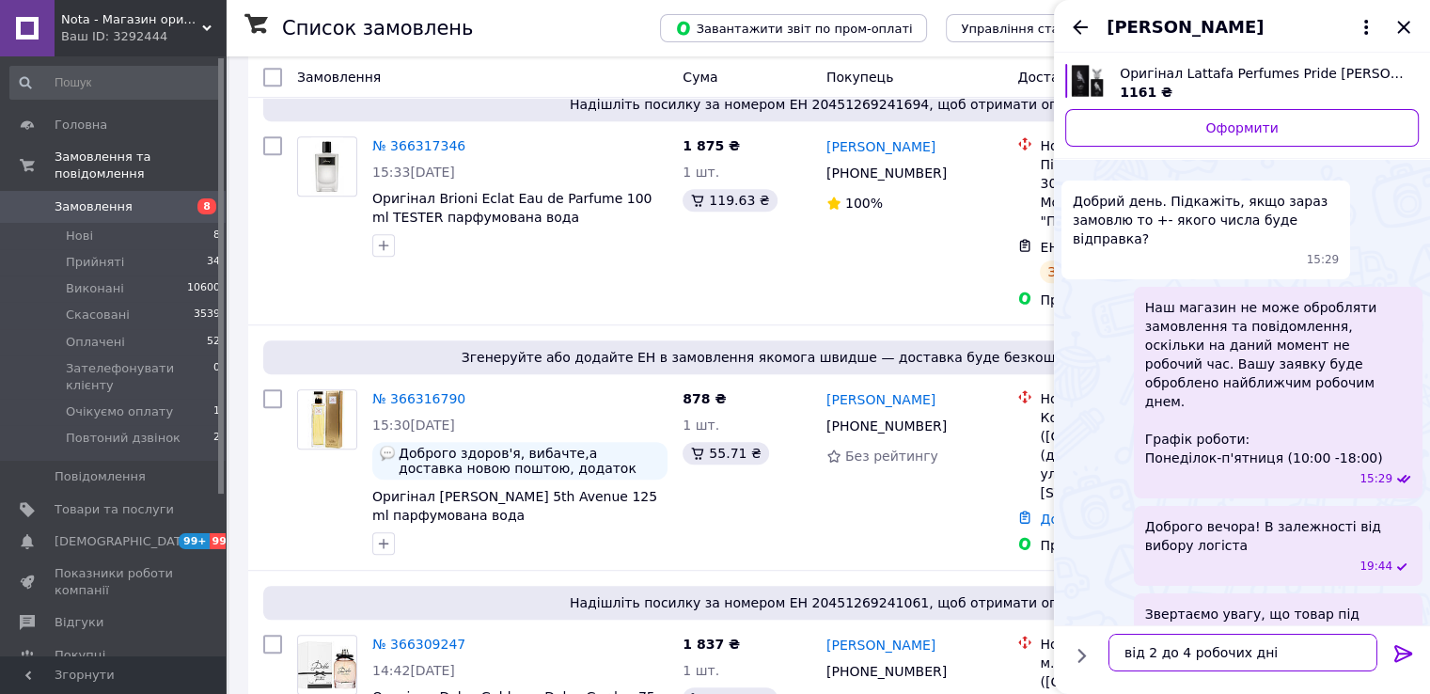
type textarea "від 2 до 4 робочих днів"
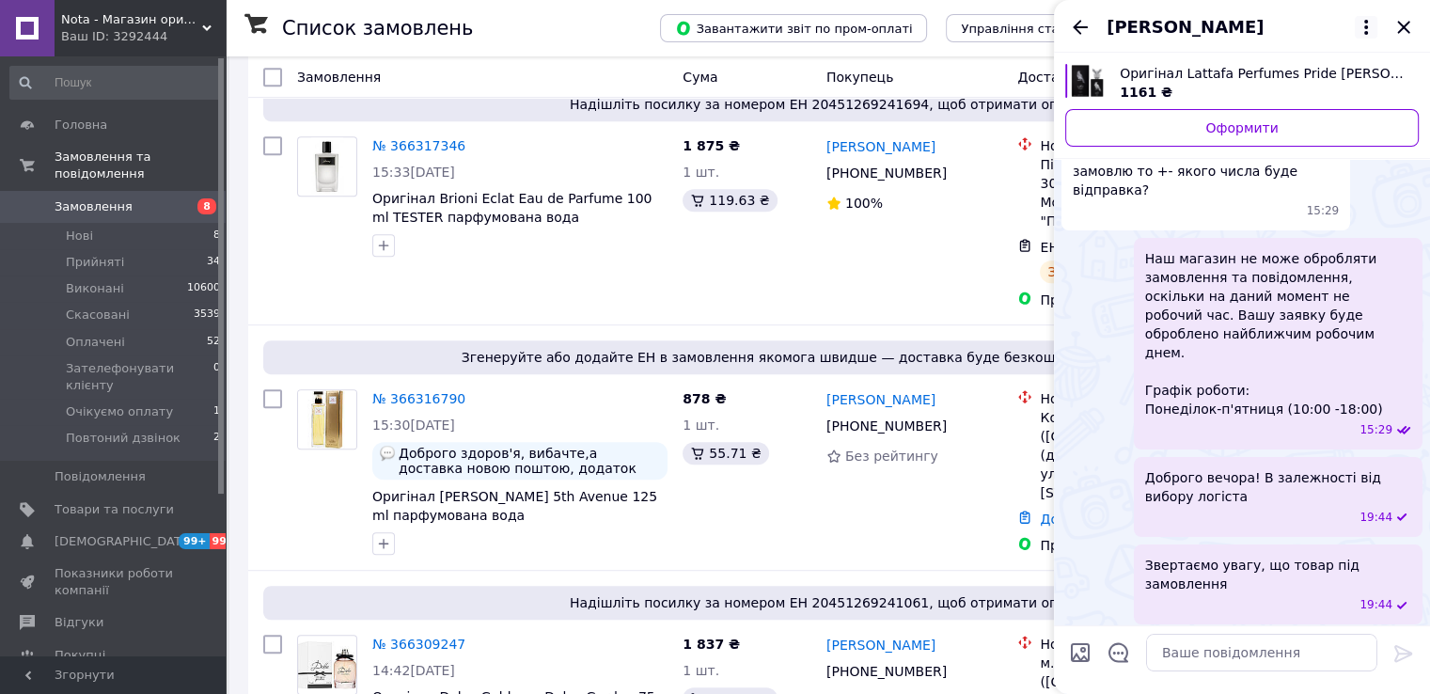
click at [1375, 29] on icon at bounding box center [1366, 27] width 23 height 23
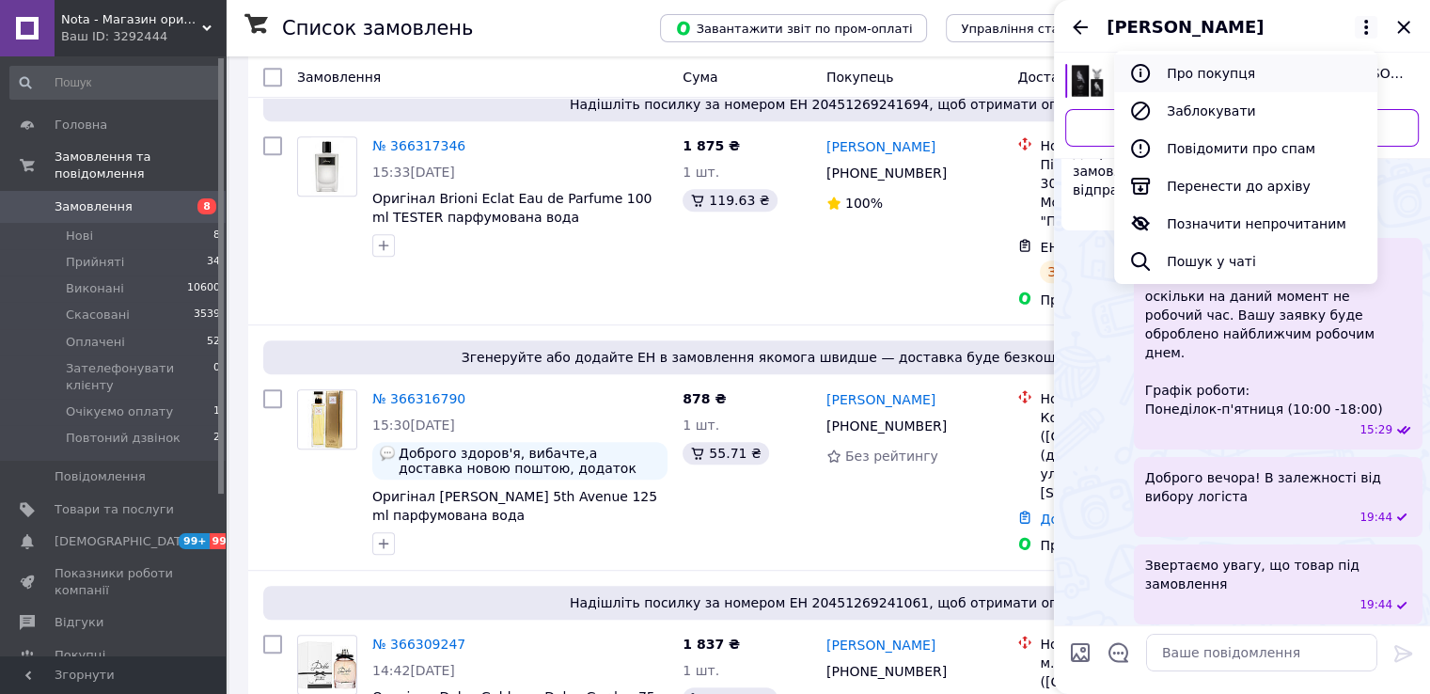
click at [1313, 65] on button "Про покупця" at bounding box center [1245, 74] width 263 height 38
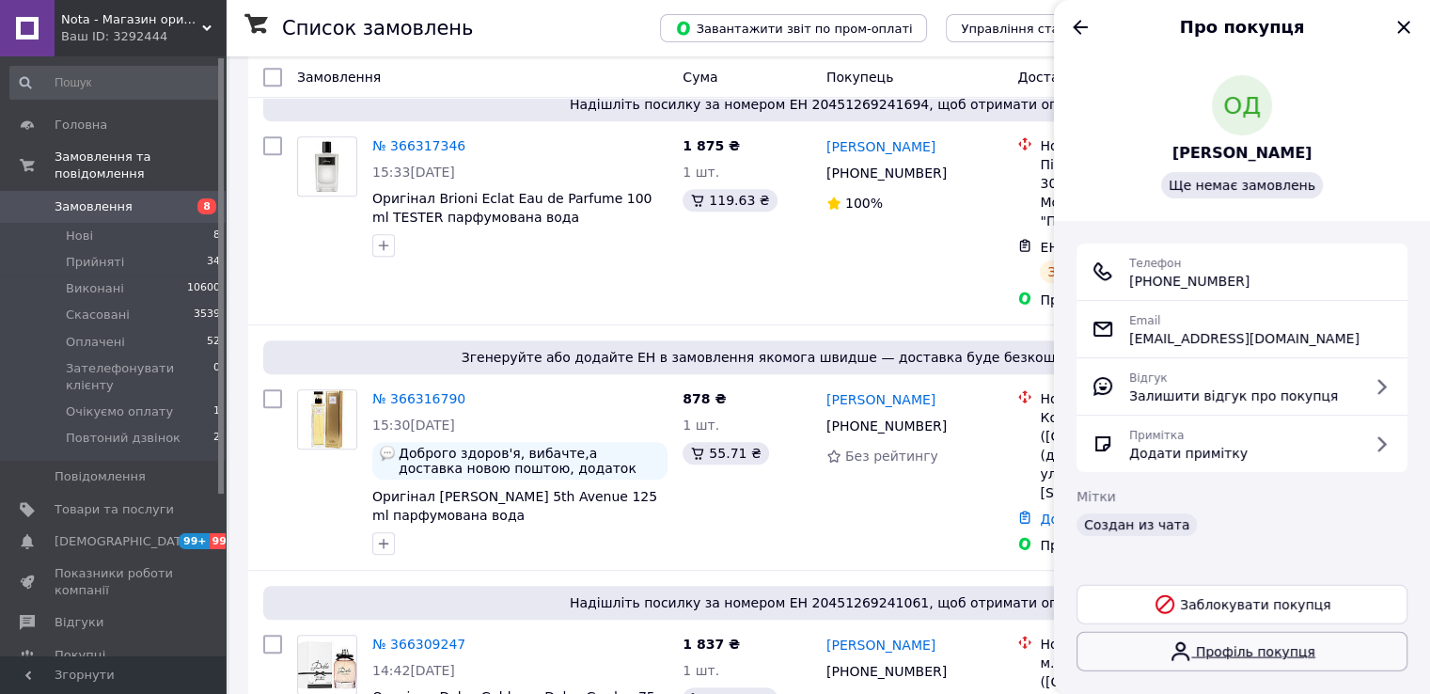
click at [1253, 643] on link "Профіль покупця" at bounding box center [1242, 651] width 331 height 39
click at [1081, 31] on icon "Назад" at bounding box center [1080, 27] width 23 height 23
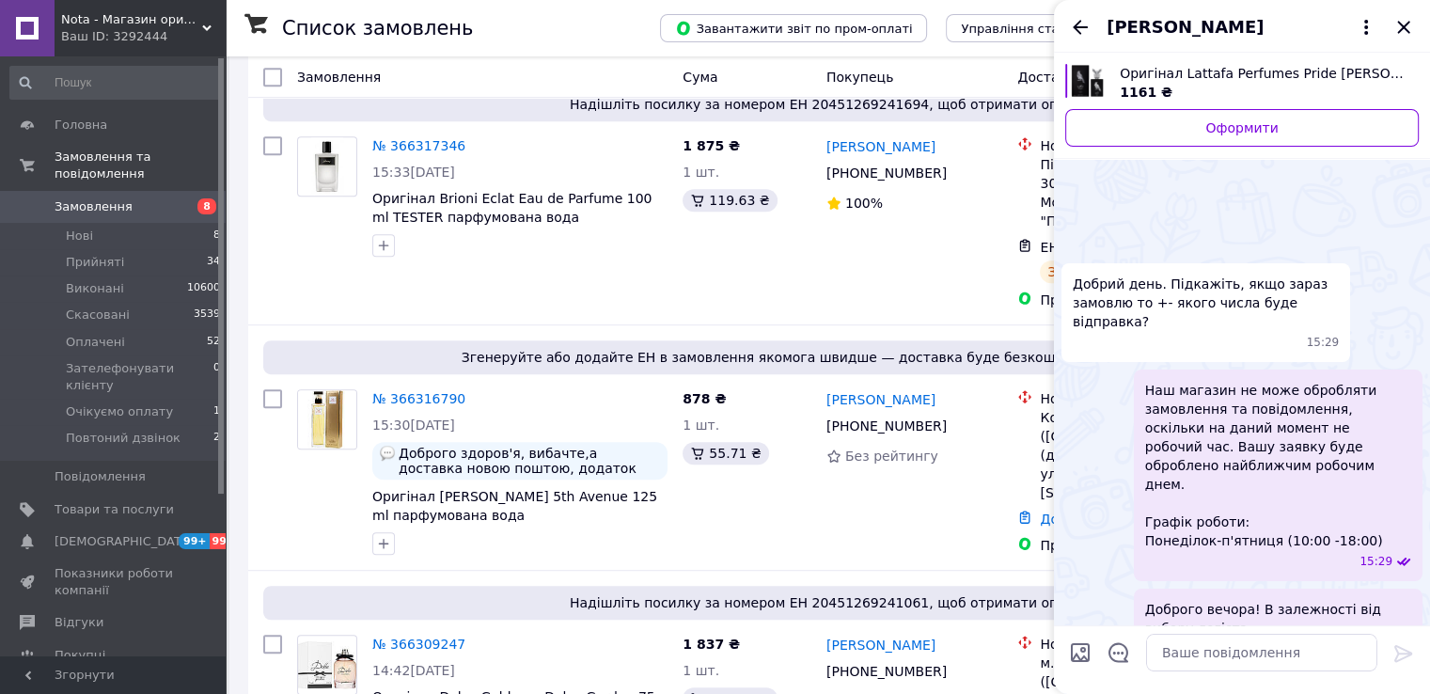
scroll to position [132, 0]
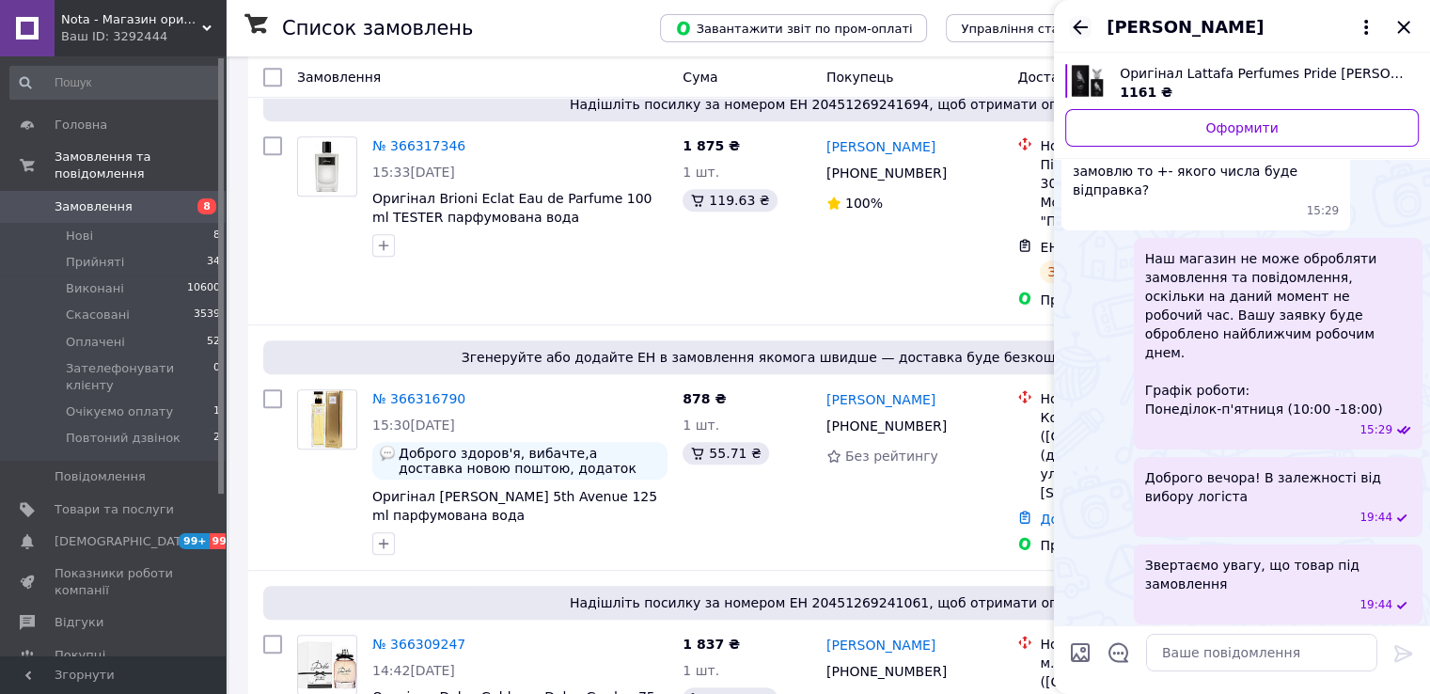
click at [1069, 20] on icon "Назад" at bounding box center [1080, 27] width 23 height 23
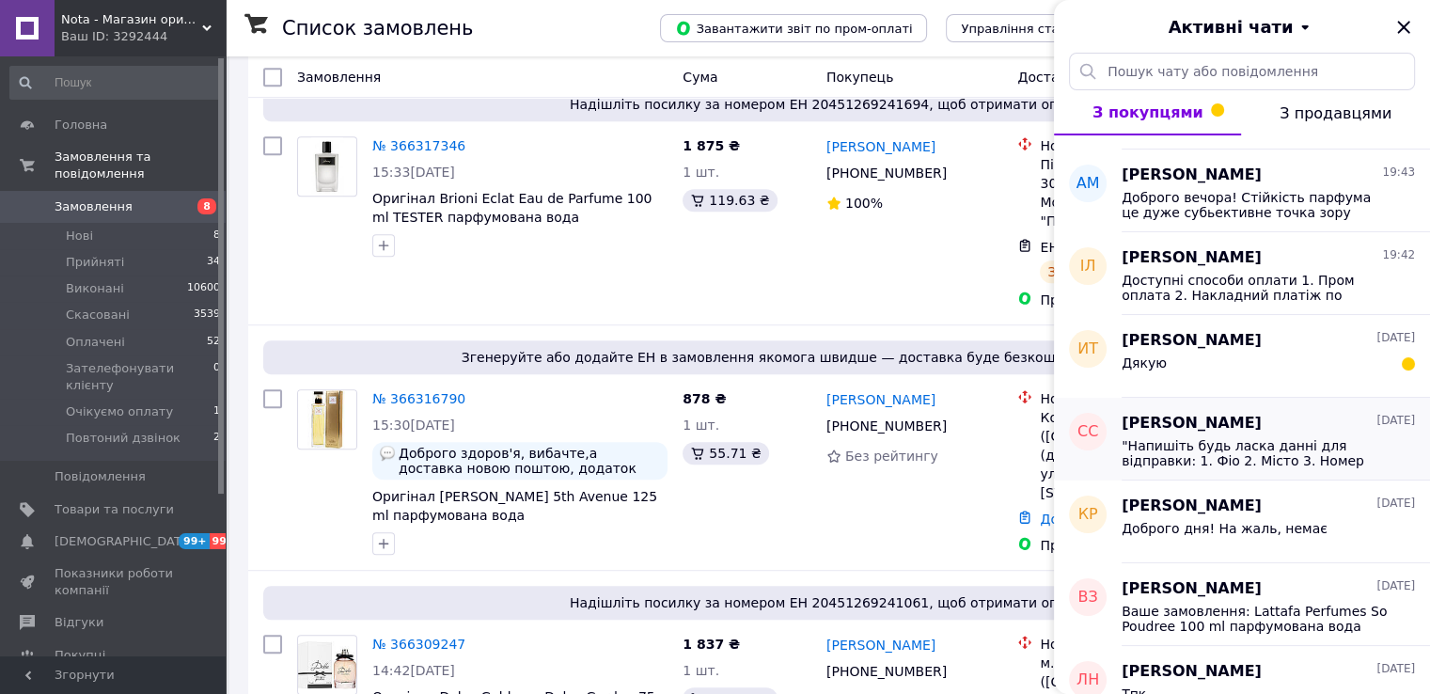
scroll to position [250, 0]
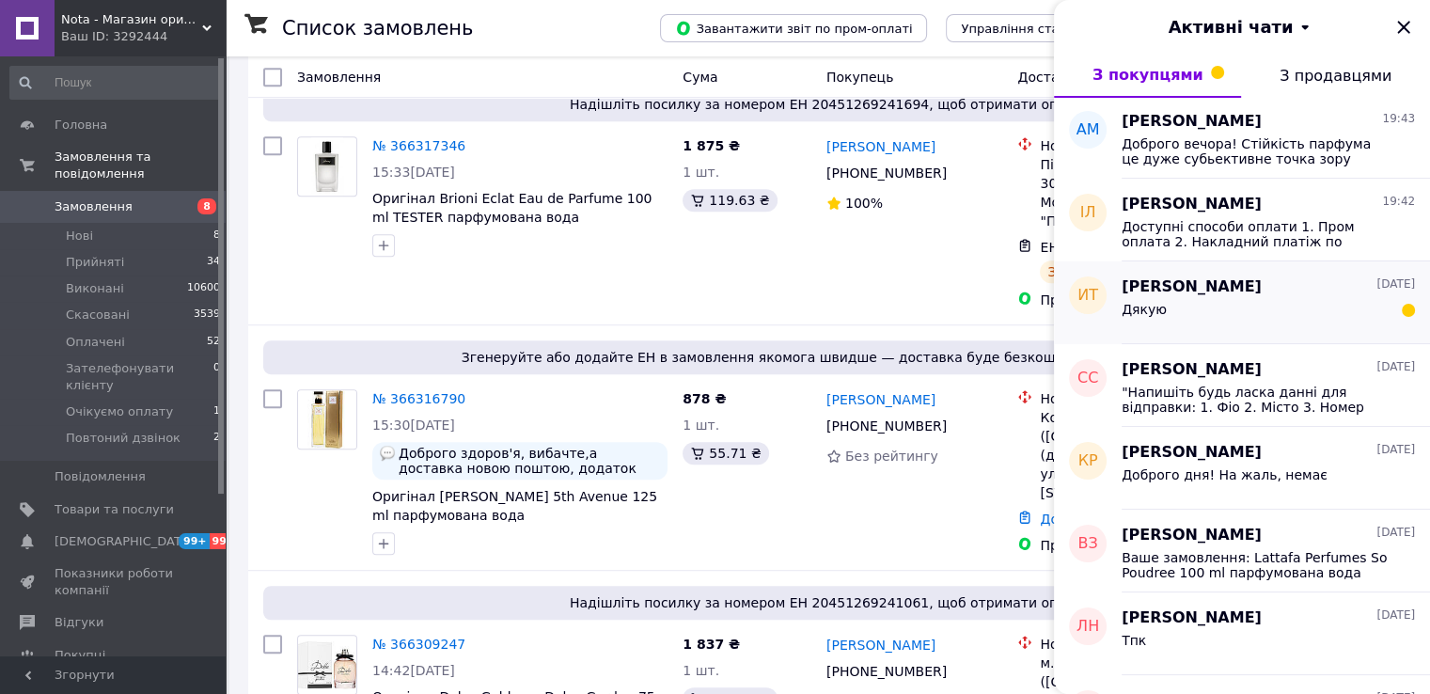
click at [1210, 292] on span "Ирина Тарнавская" at bounding box center [1192, 287] width 140 height 22
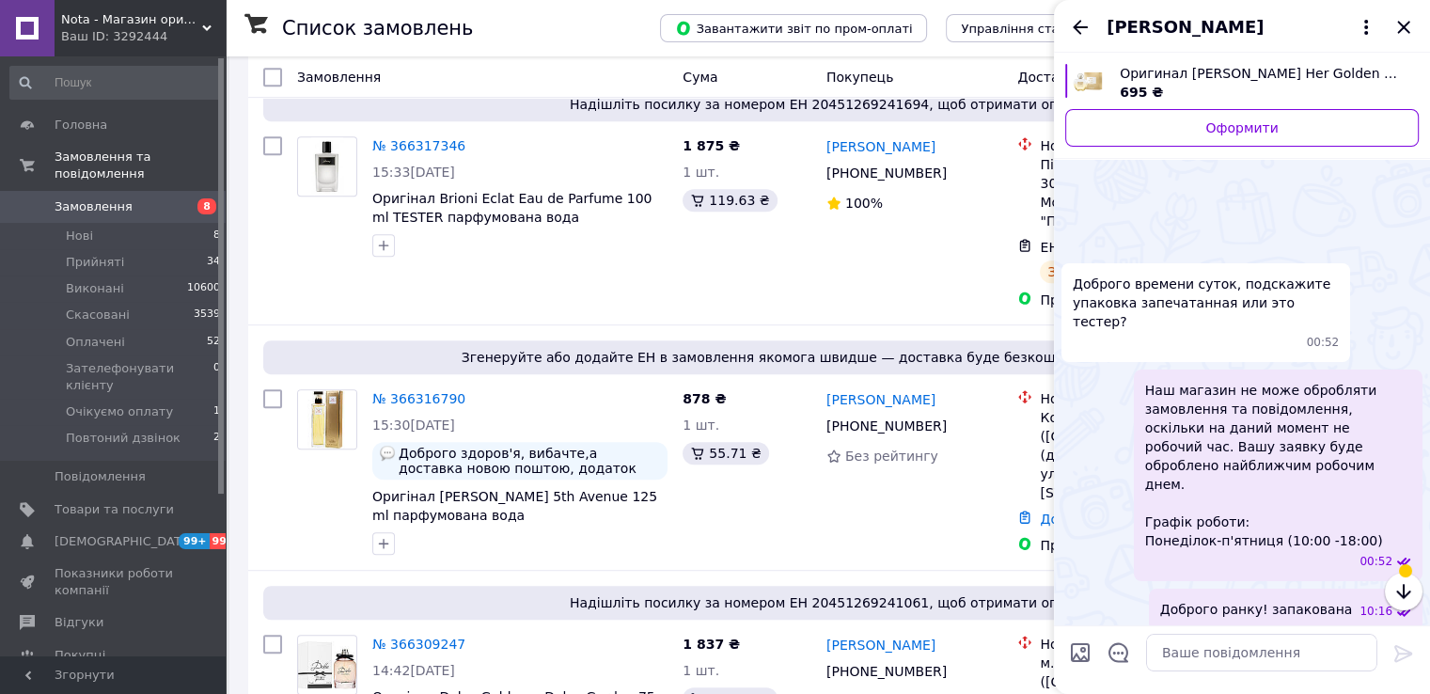
scroll to position [999, 0]
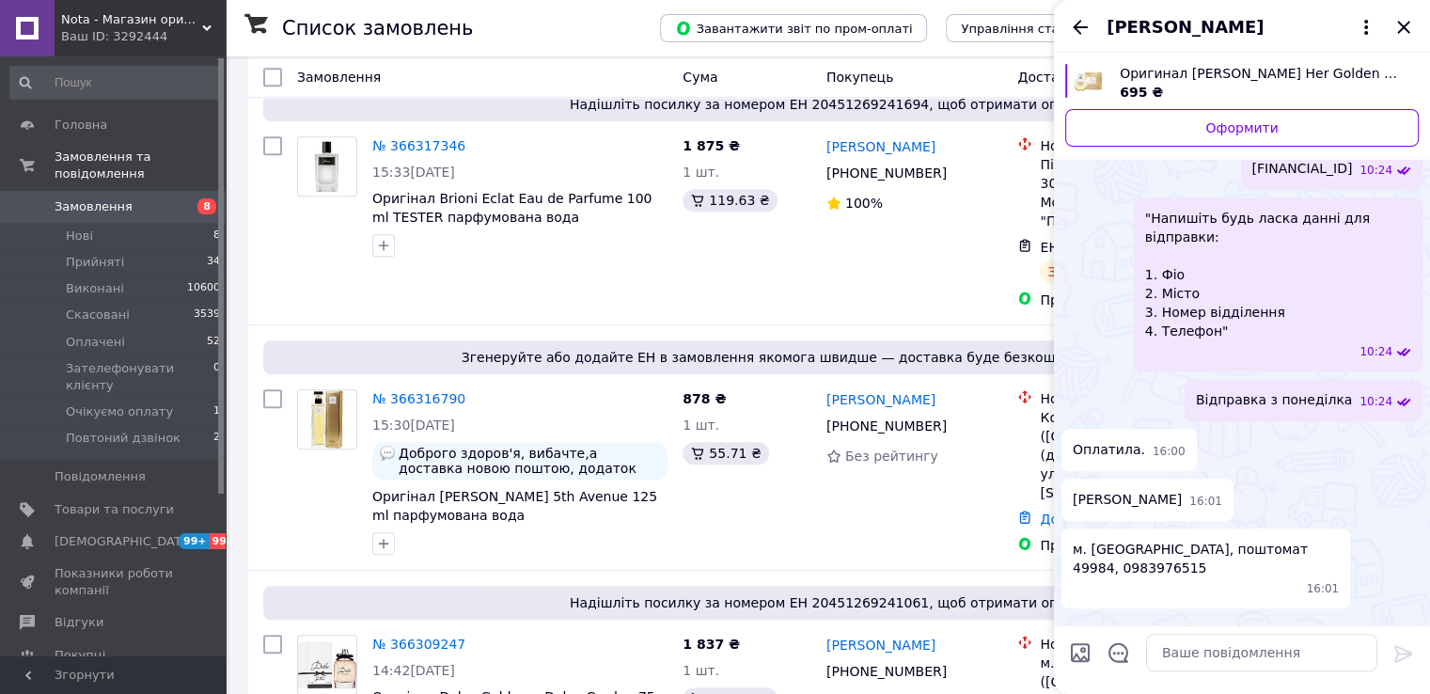
click at [1130, 540] on span "м. Нововолинськ, поштомат 49984, 0983976515" at bounding box center [1206, 559] width 266 height 38
copy span "0983976515"
click at [1182, 490] on span "Тарнавська Ірина Олександрівна" at bounding box center [1127, 500] width 109 height 20
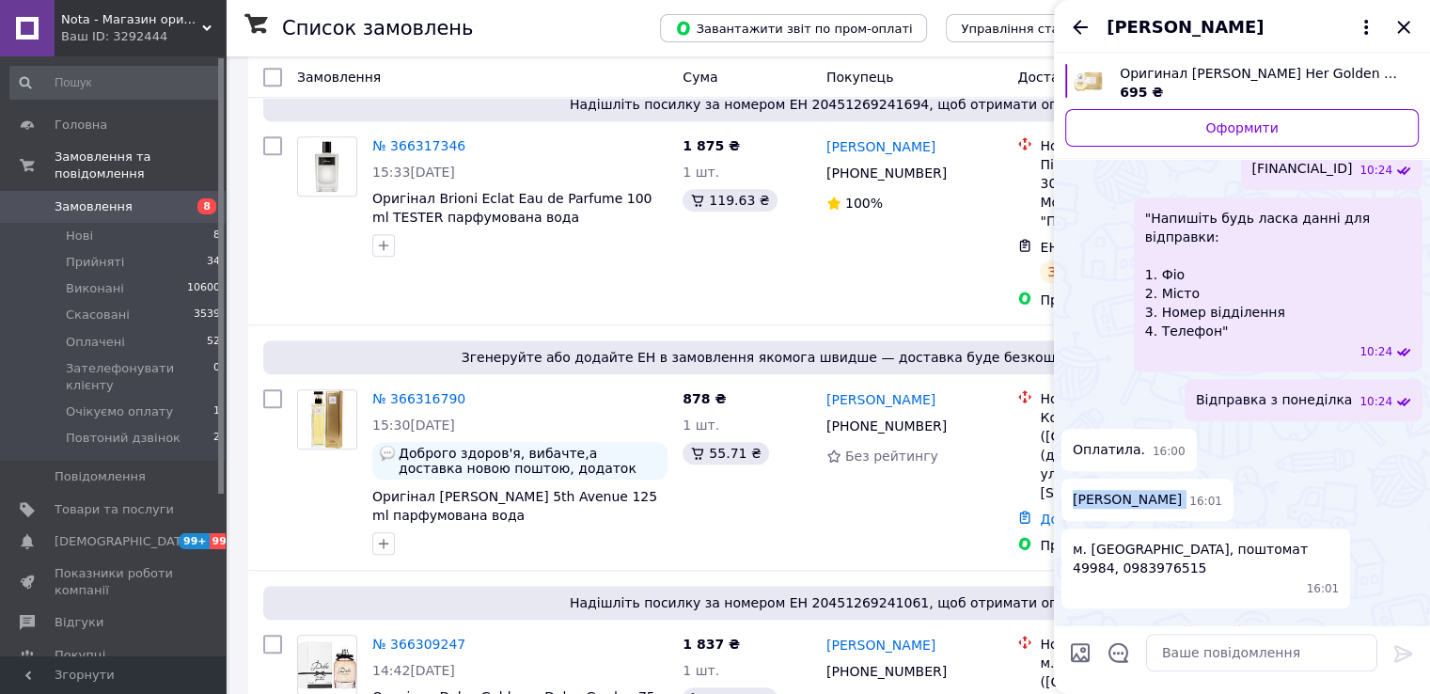
click at [1182, 490] on span "Тарнавська Ірина Олександрівна" at bounding box center [1127, 500] width 109 height 20
copy span "Тарнавська Ірина Олександрівна"
click at [1200, 75] on span "Оригинал Antonio Banderas Her Golden Secret 80 ml туалетная вода" at bounding box center [1262, 73] width 284 height 19
drag, startPoint x: 1153, startPoint y: 489, endPoint x: 1067, endPoint y: 473, distance: 87.0
click at [1067, 528] on div "м. Нововолинськ, поштомат 49984, 0983976515 16:01" at bounding box center [1206, 568] width 289 height 80
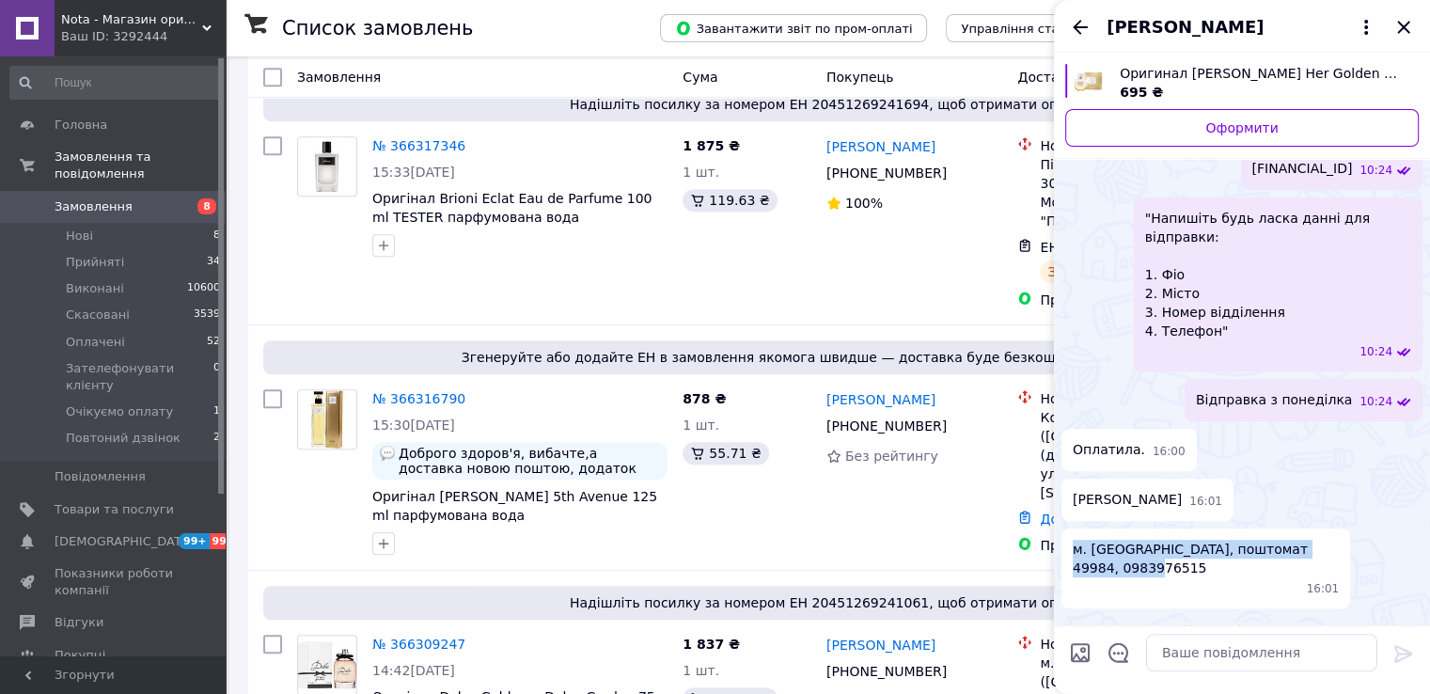
click at [1311, 540] on span "м. Нововолинськ, поштомат 49984, 0983976515" at bounding box center [1206, 559] width 266 height 38
drag, startPoint x: 1162, startPoint y: 496, endPoint x: 1064, endPoint y: 481, distance: 98.8
click at [1064, 528] on div "м. Нововолинськ, поштомат 49984, 0983976515 16:01" at bounding box center [1206, 568] width 289 height 80
copy span "м. Нововолинськ, поштомат 49984, 0983976515"
click at [1083, 24] on icon "Назад" at bounding box center [1080, 27] width 23 height 23
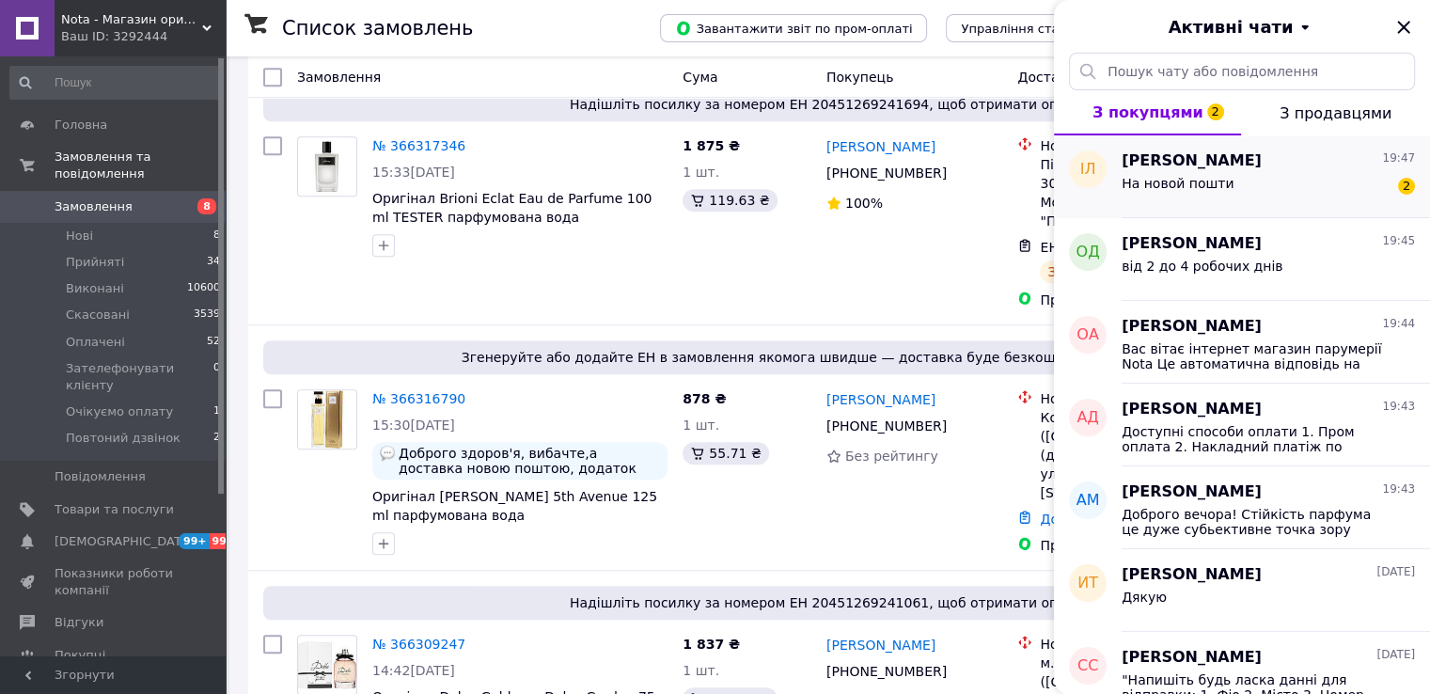
click at [1276, 180] on div "На новой пошти 2" at bounding box center [1268, 187] width 293 height 30
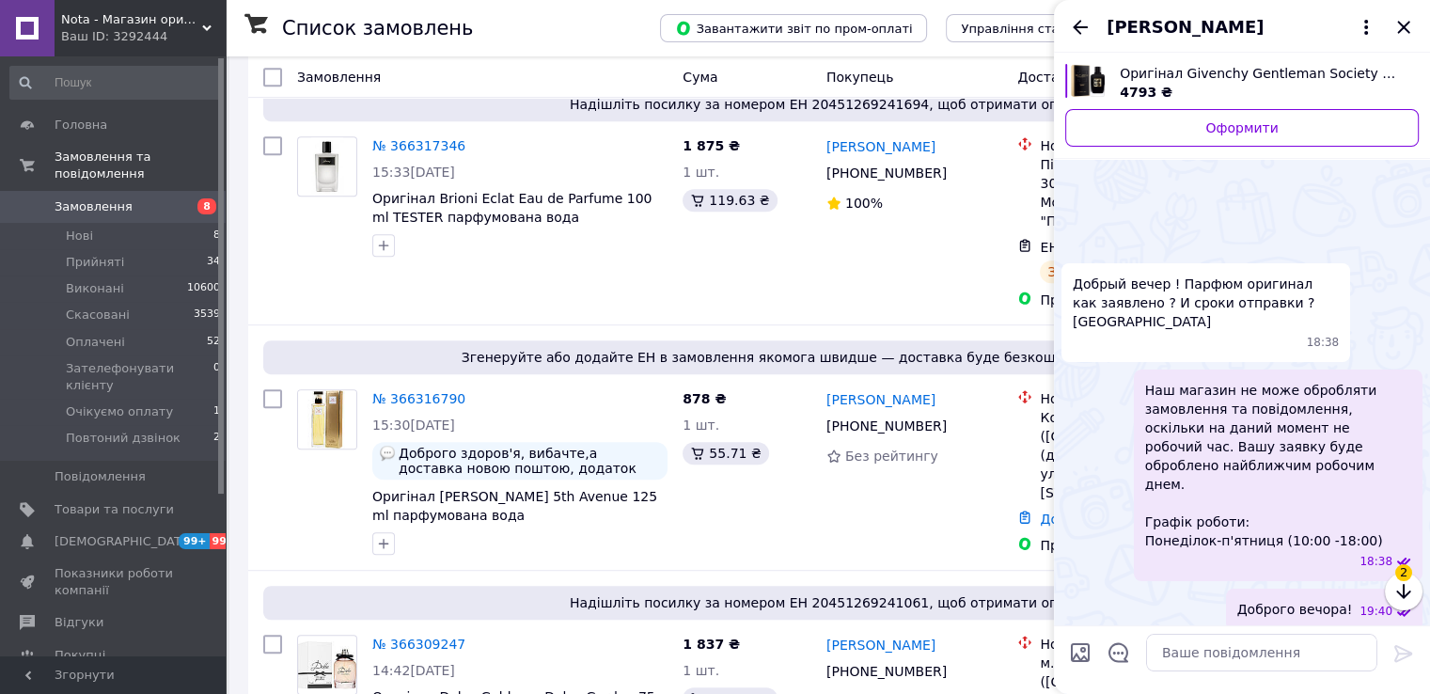
scroll to position [354, 0]
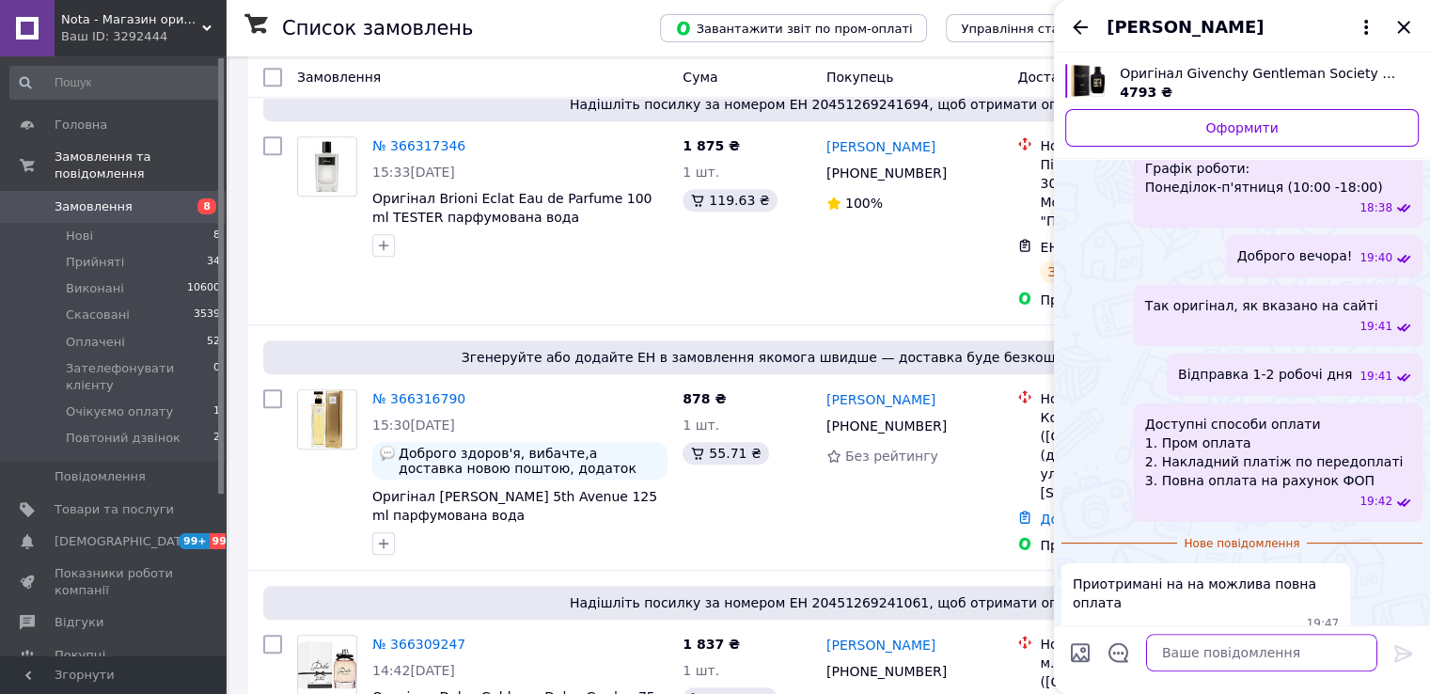
click at [1220, 644] on textarea at bounding box center [1261, 653] width 231 height 38
type textarea "ні"
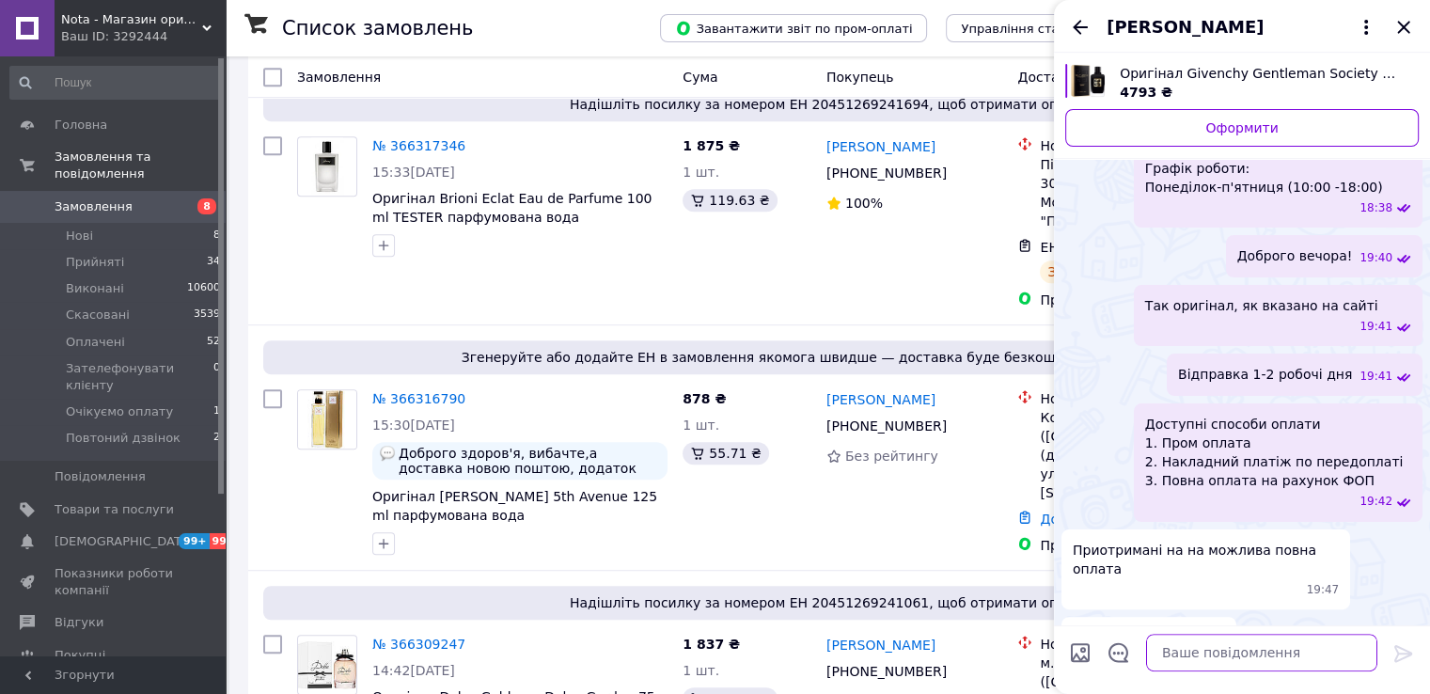
scroll to position [322, 0]
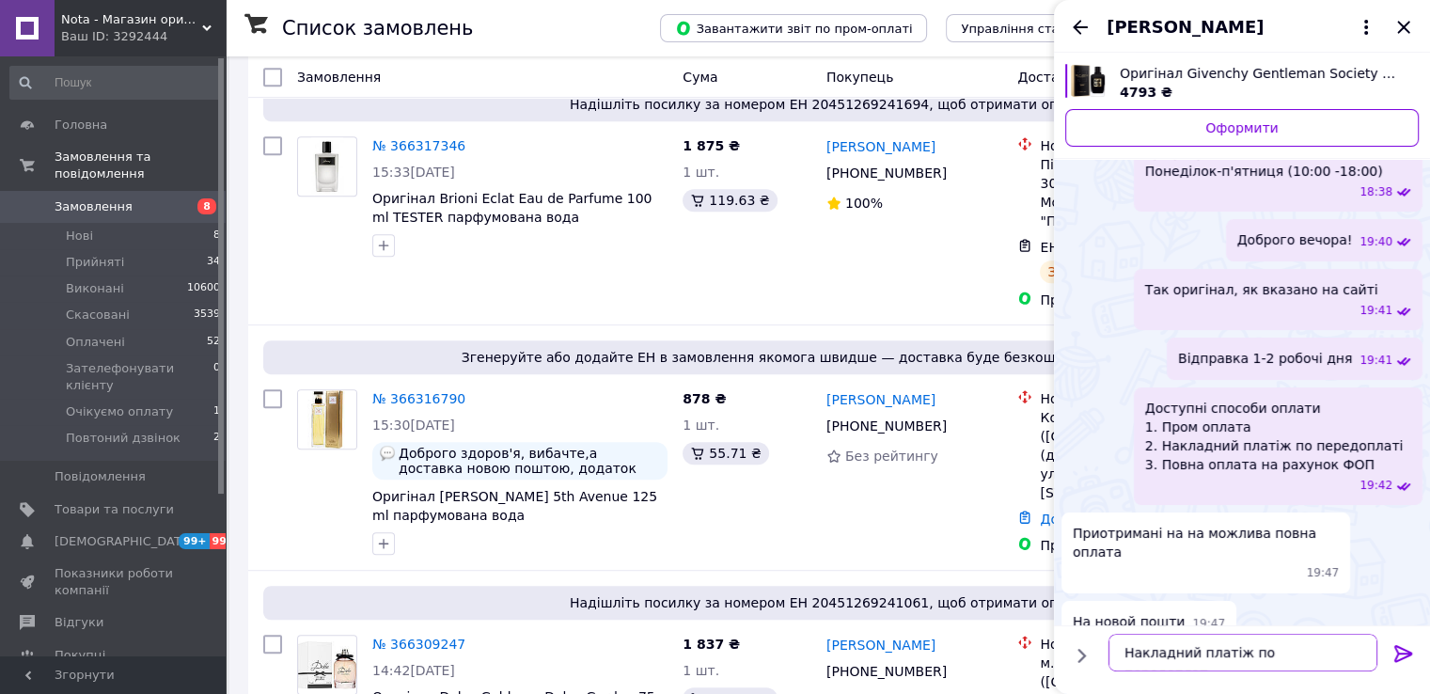
type textarea "Накладний платіж по передоплаті"
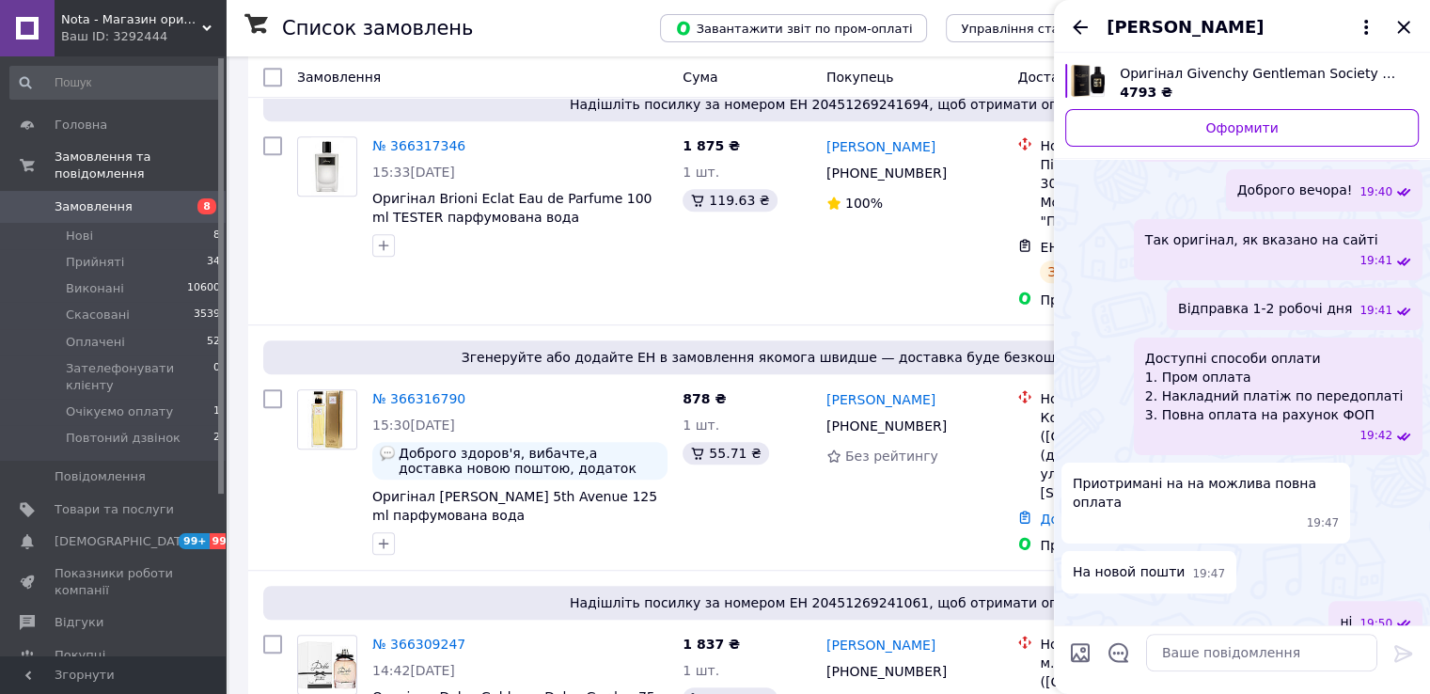
click at [1079, 30] on icon "Назад" at bounding box center [1080, 27] width 23 height 23
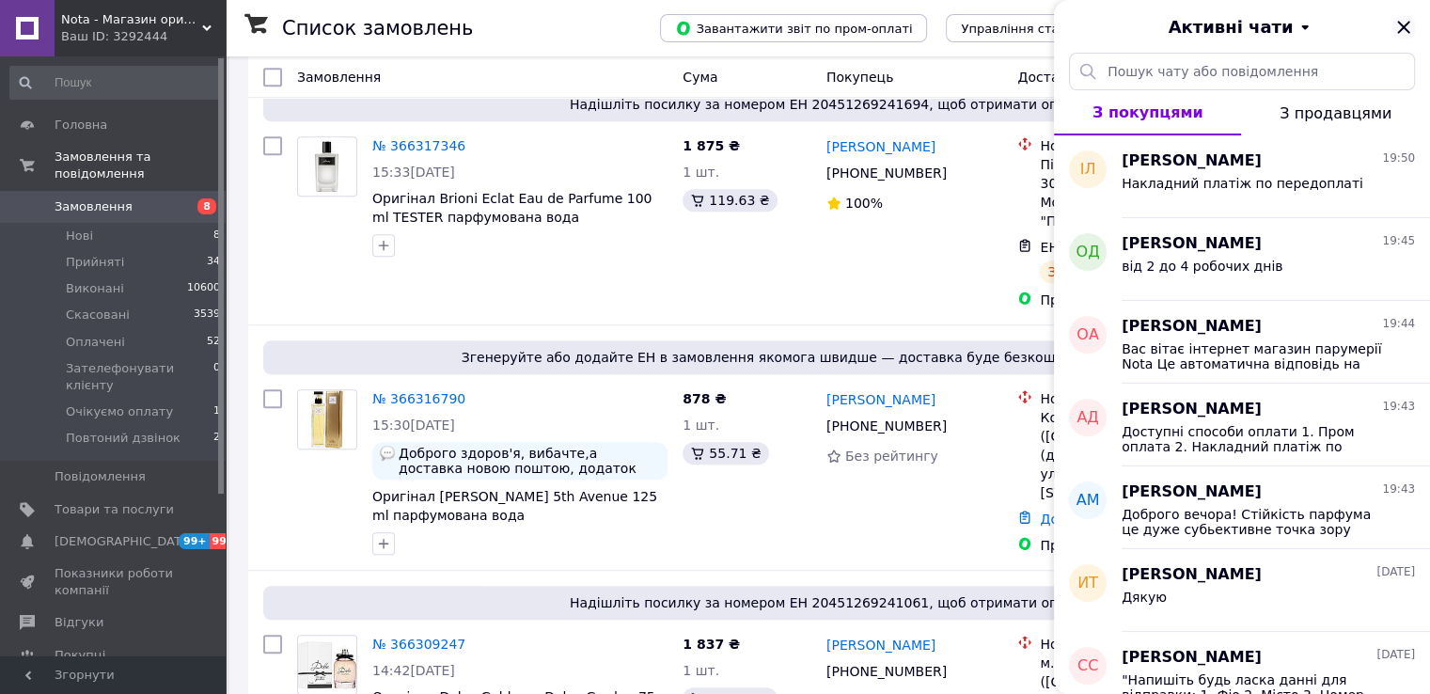
click at [1400, 24] on icon "Закрити" at bounding box center [1403, 27] width 12 height 12
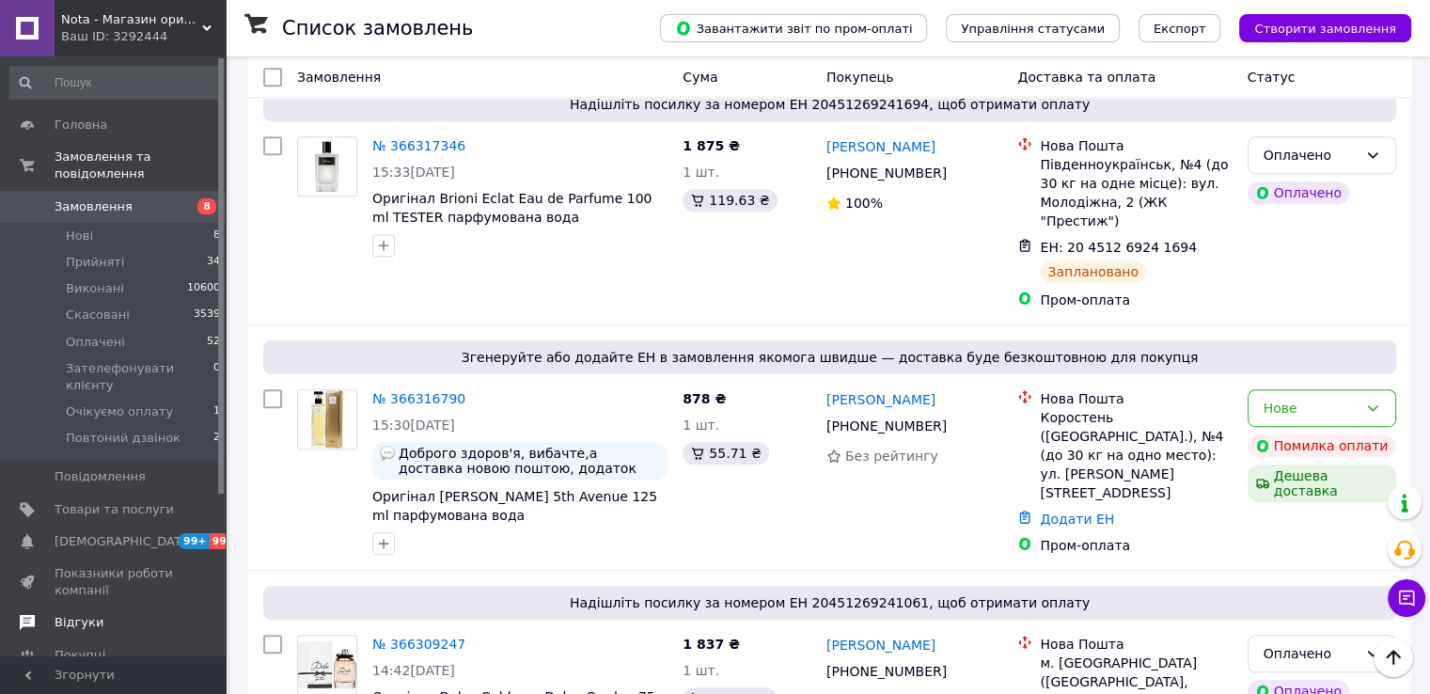
click at [98, 614] on span "Відгуки" at bounding box center [114, 622] width 119 height 17
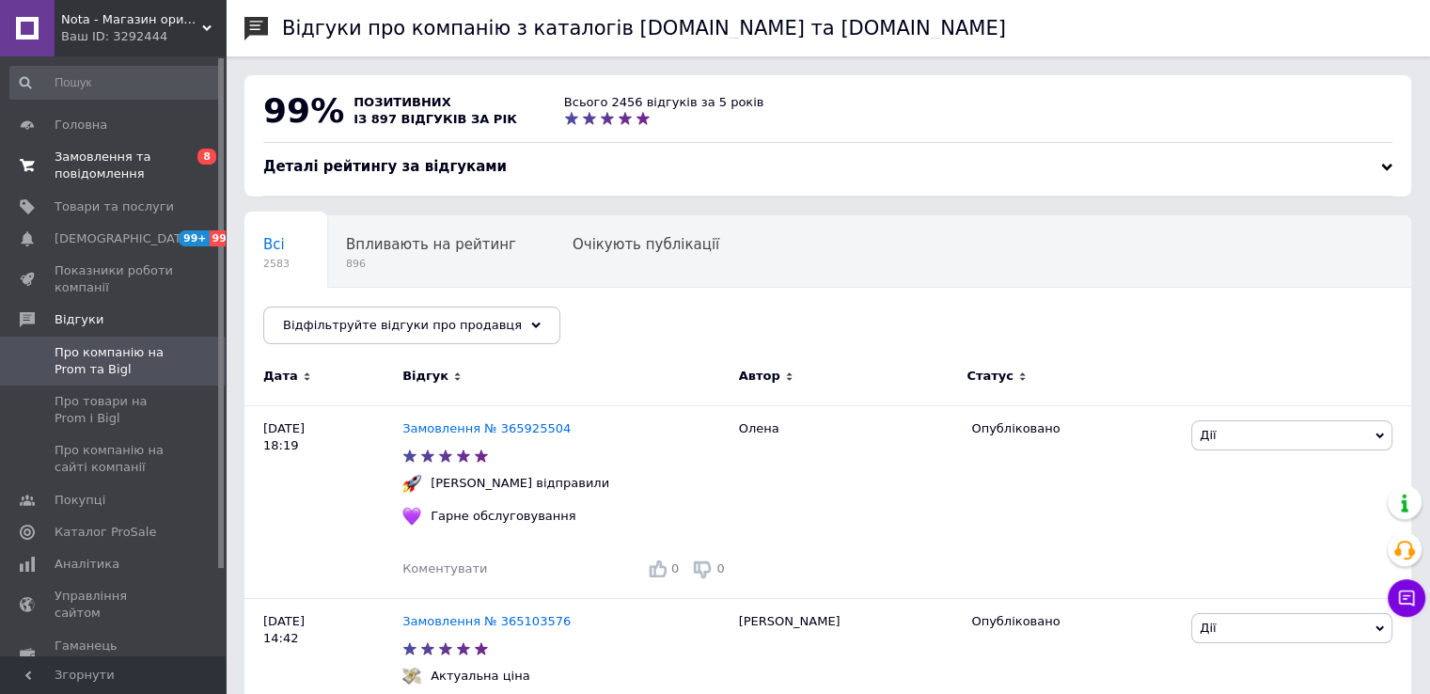
click at [93, 161] on span "Замовлення та повідомлення" at bounding box center [114, 166] width 119 height 34
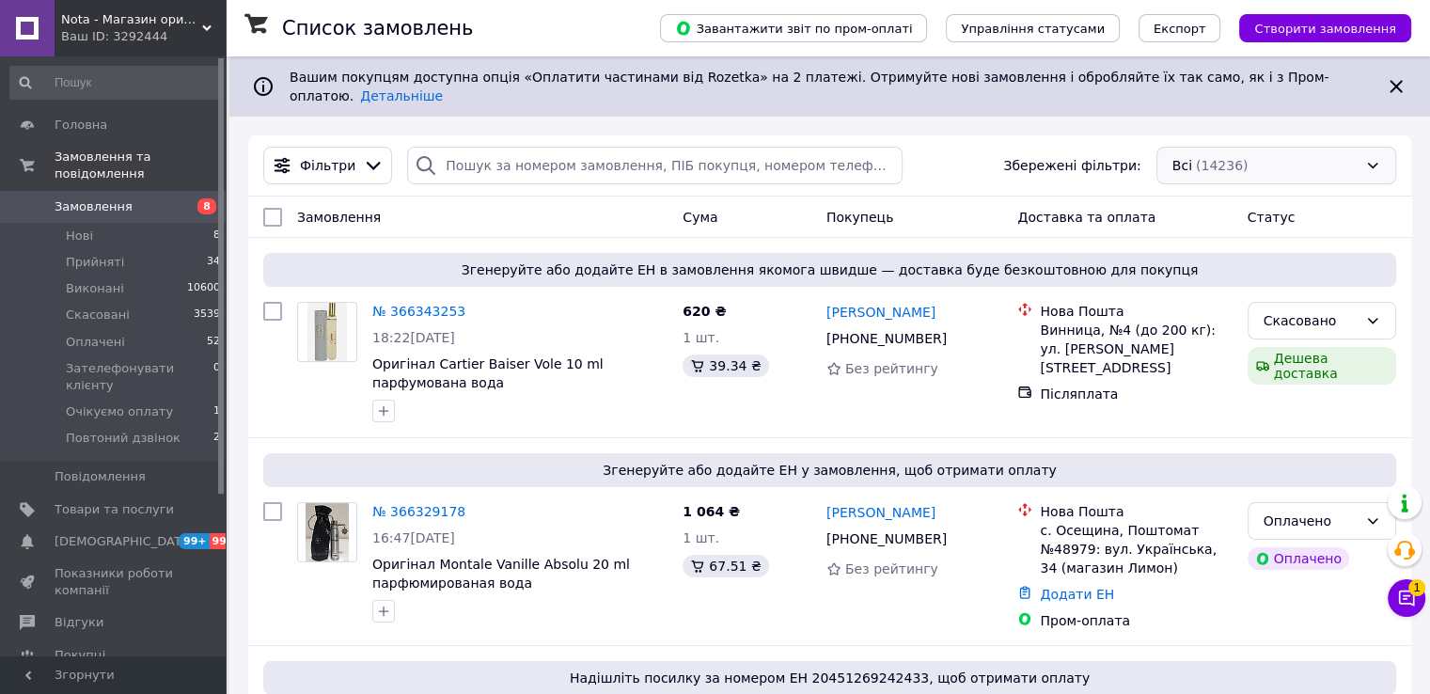
click at [1211, 163] on div "Всі (14236)" at bounding box center [1277, 166] width 240 height 38
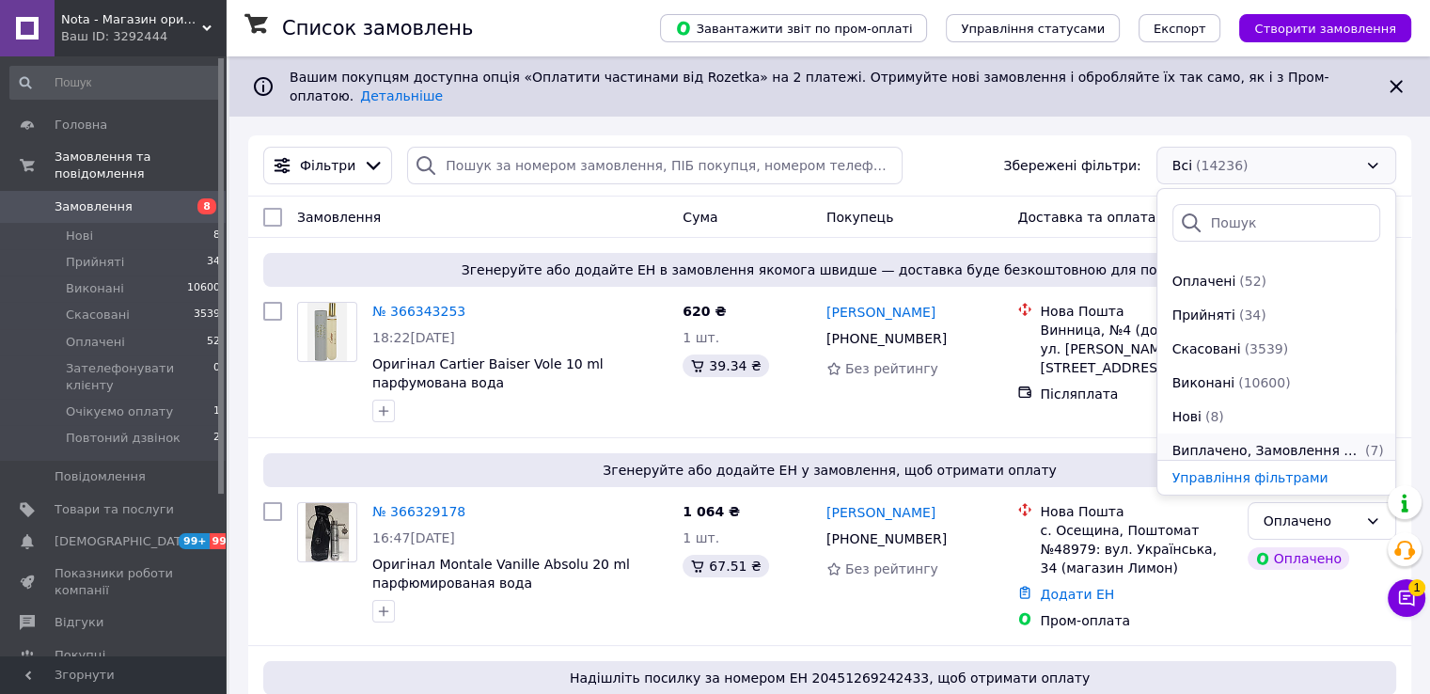
scroll to position [102, 0]
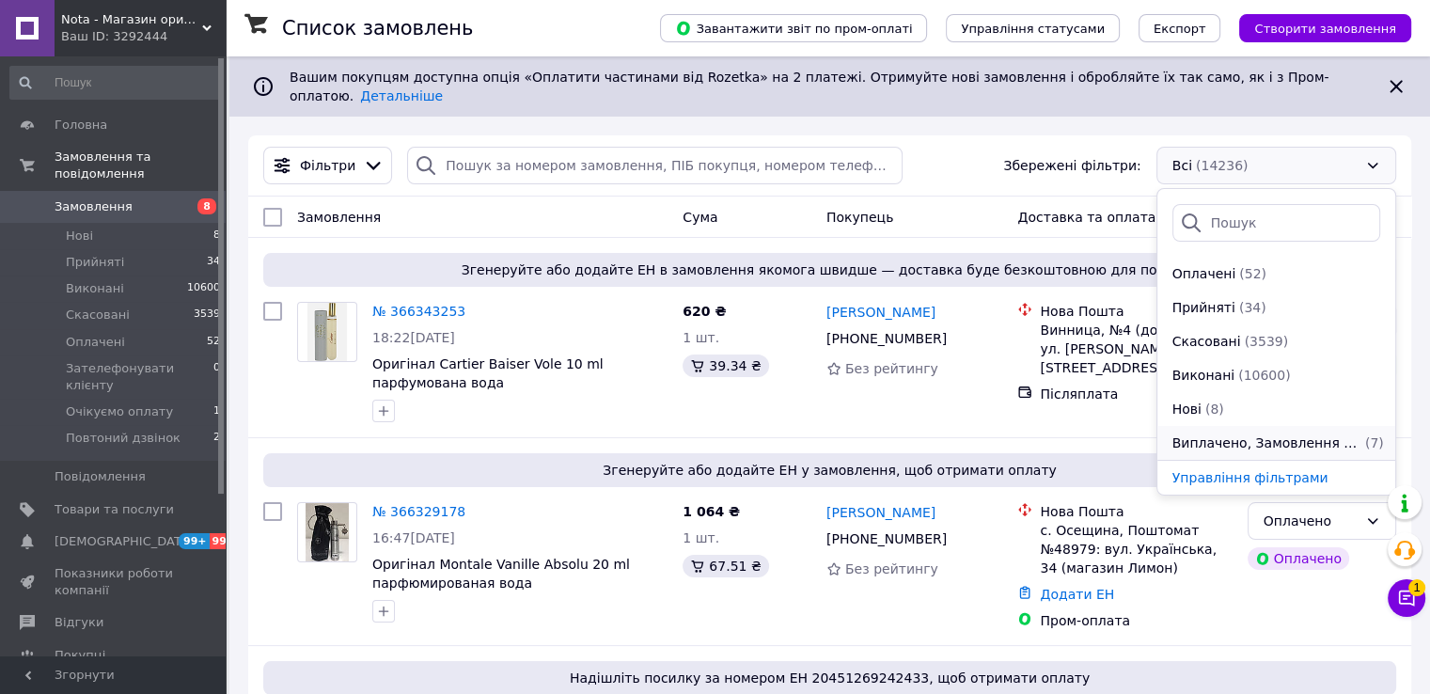
click at [1258, 435] on span "Виплачено, Замовлення без чеків" at bounding box center [1267, 442] width 189 height 19
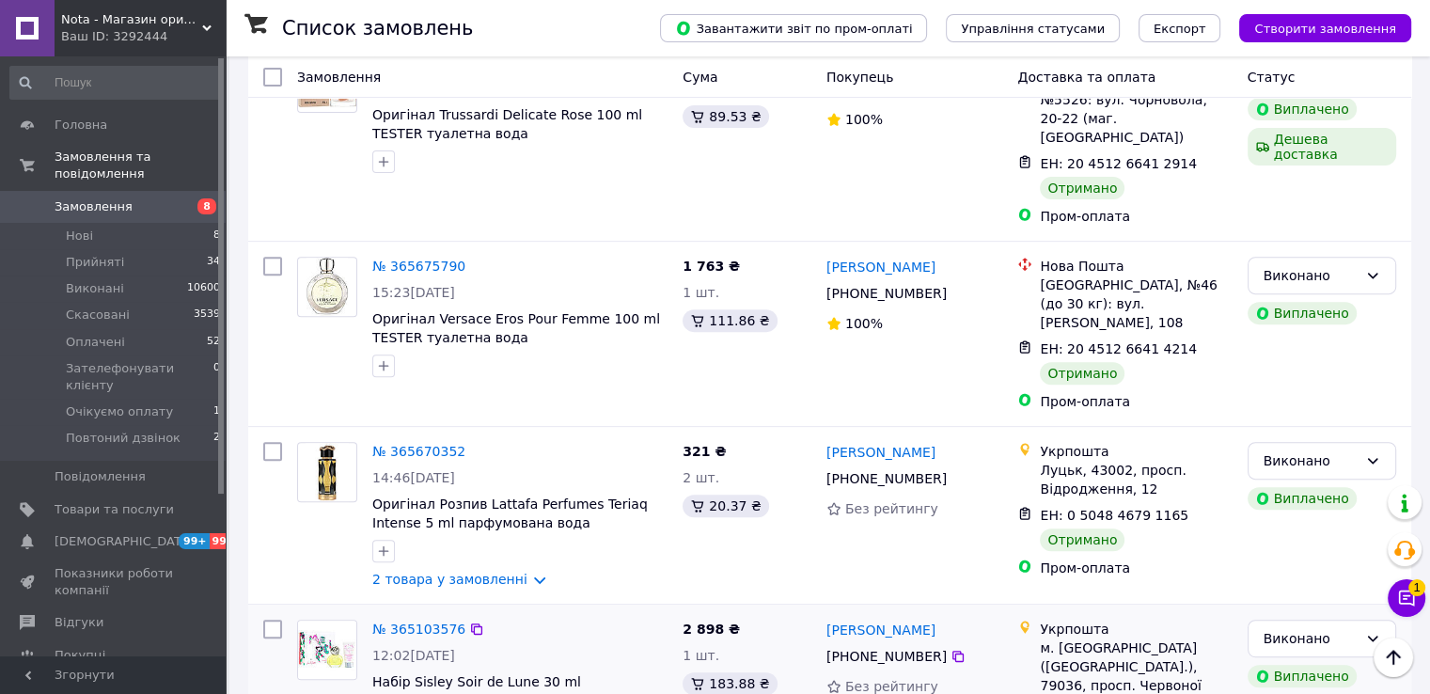
scroll to position [867, 0]
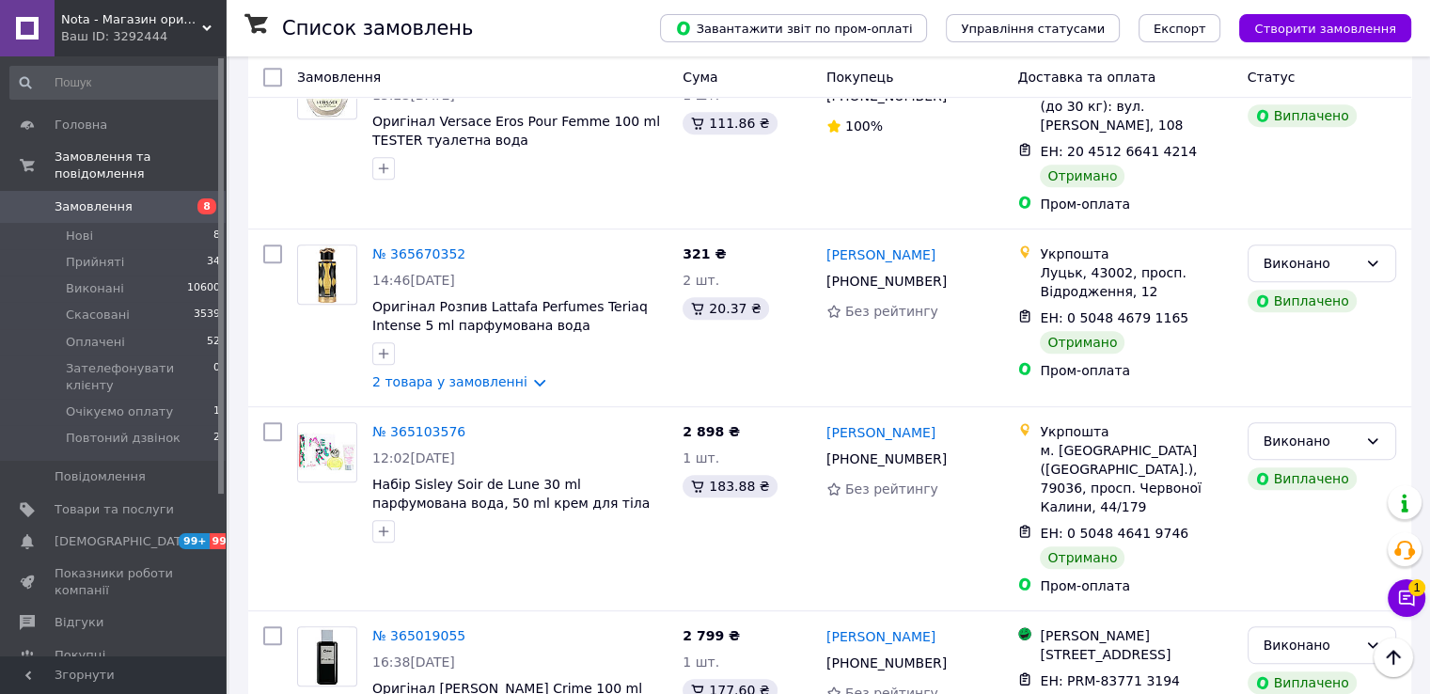
click at [77, 198] on span "Замовлення" at bounding box center [94, 206] width 78 height 17
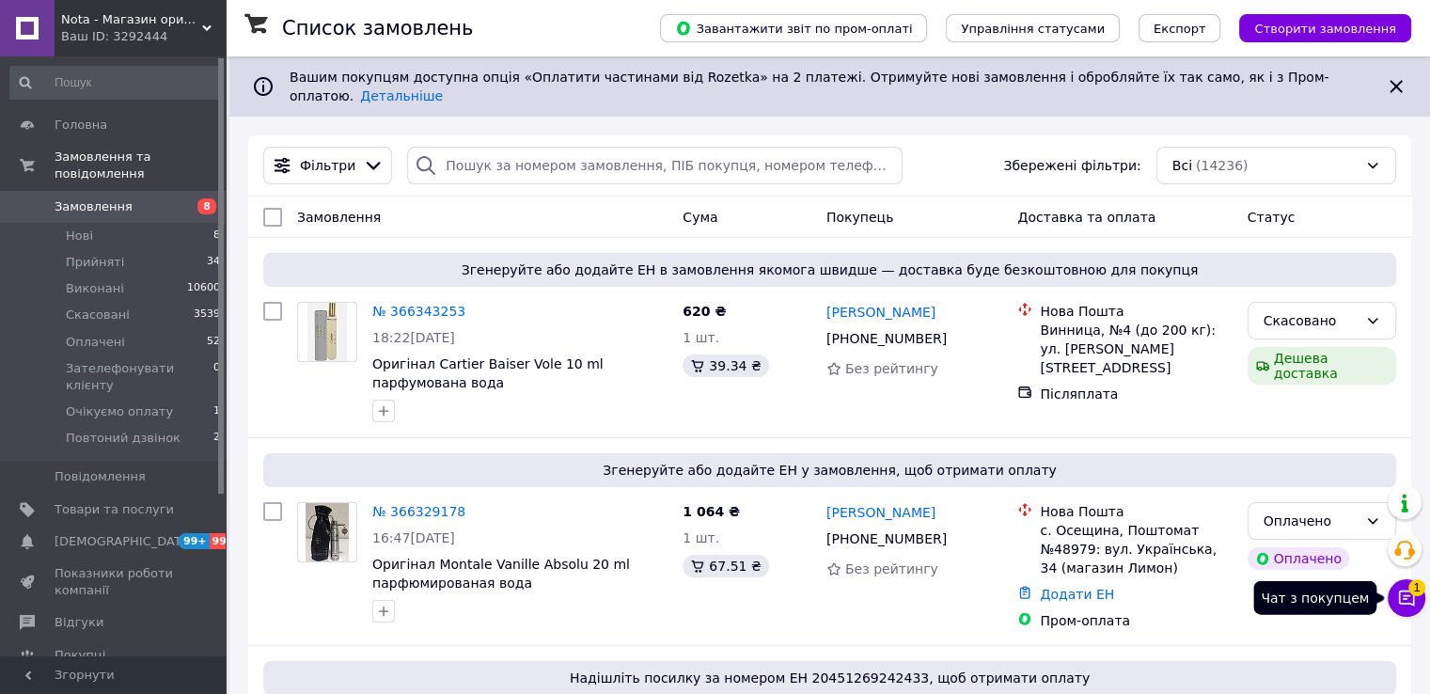
click at [1403, 593] on icon at bounding box center [1406, 598] width 19 height 19
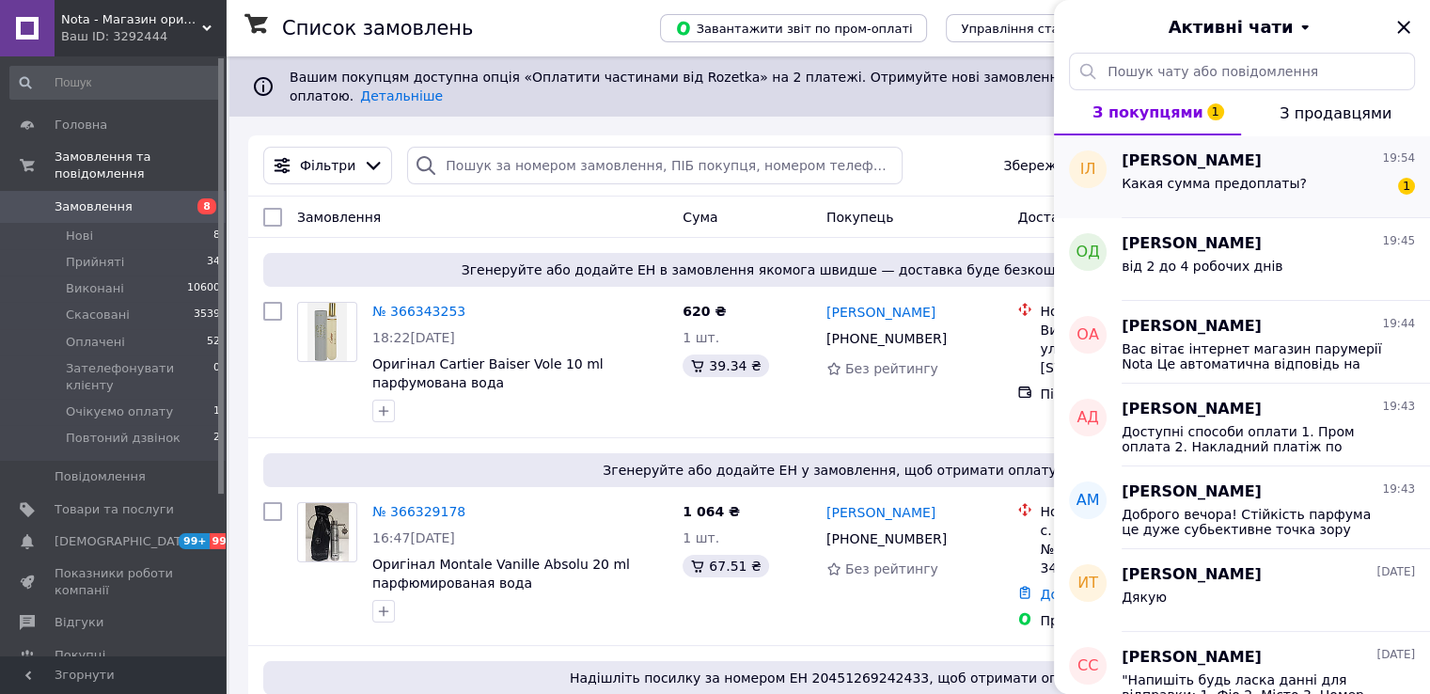
click at [1294, 163] on div "Ігор Лунін 19:54" at bounding box center [1268, 161] width 293 height 22
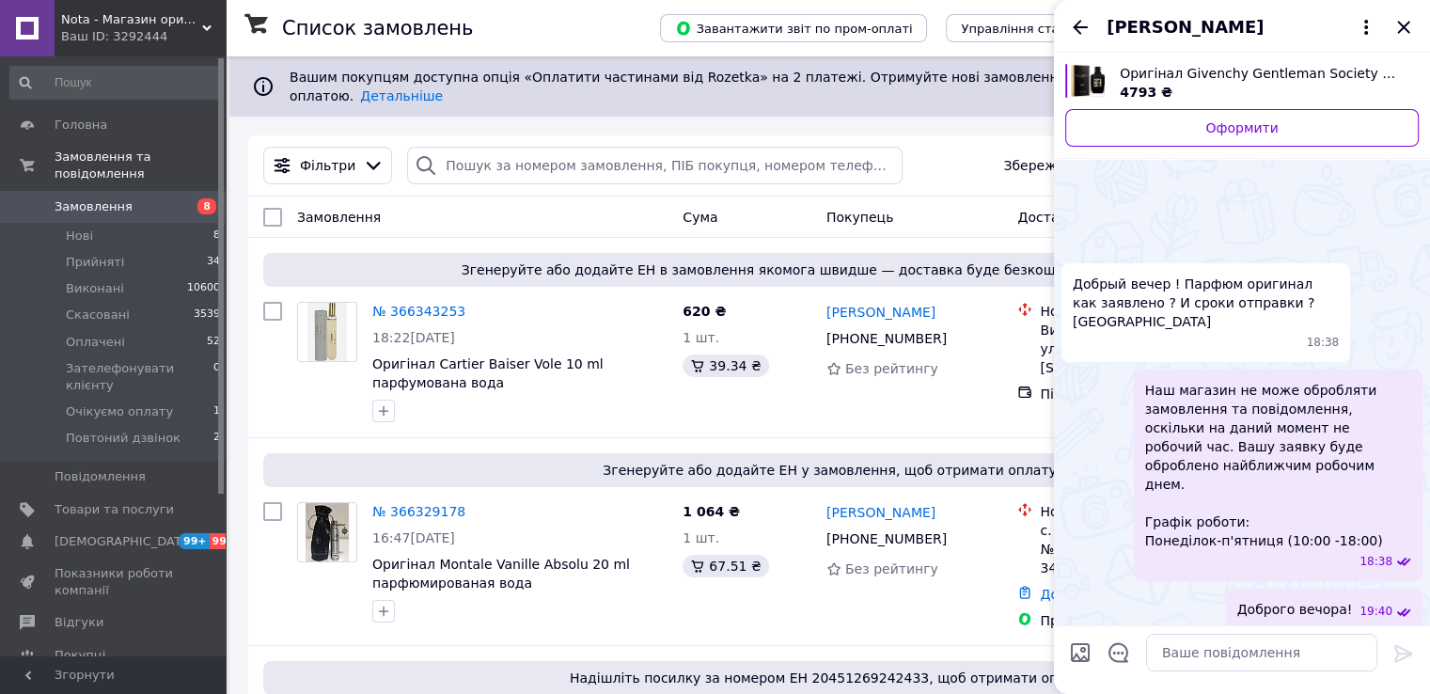
scroll to position [504, 0]
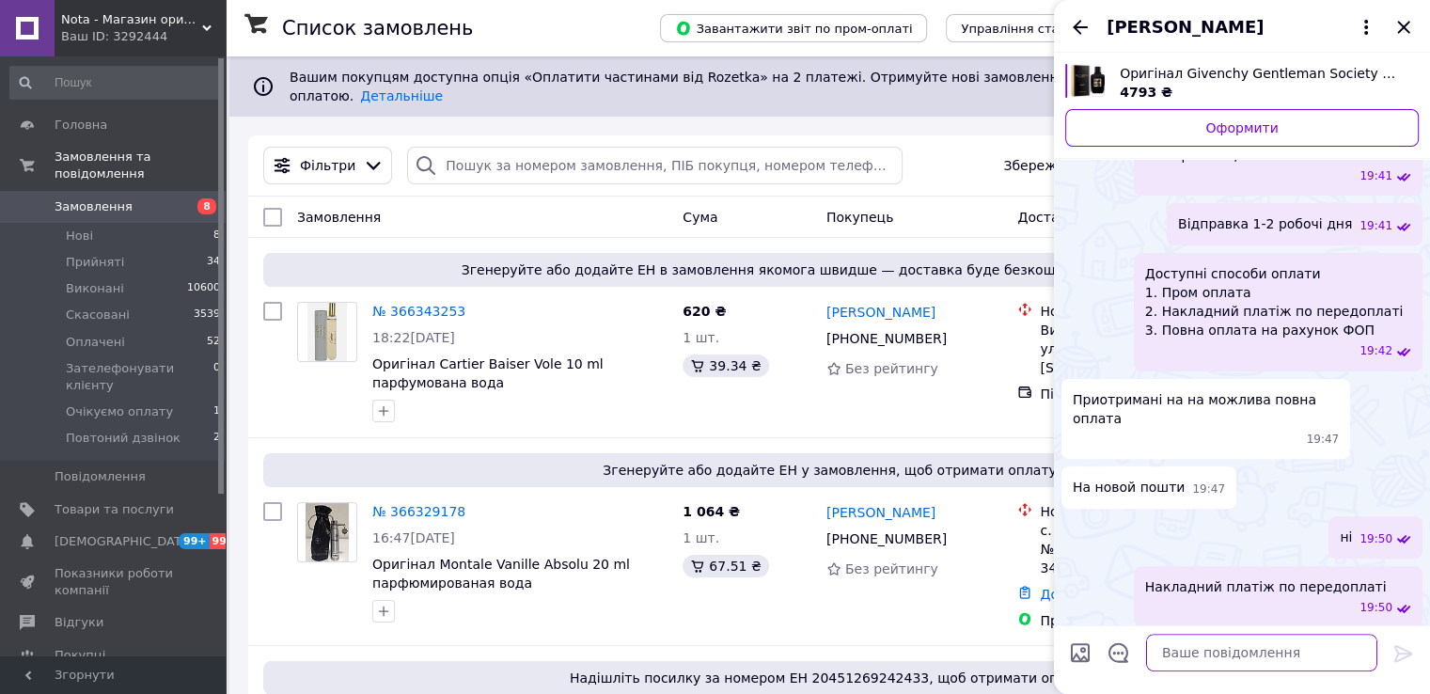
click at [1240, 647] on textarea at bounding box center [1261, 653] width 231 height 38
type textarea "300 грн"
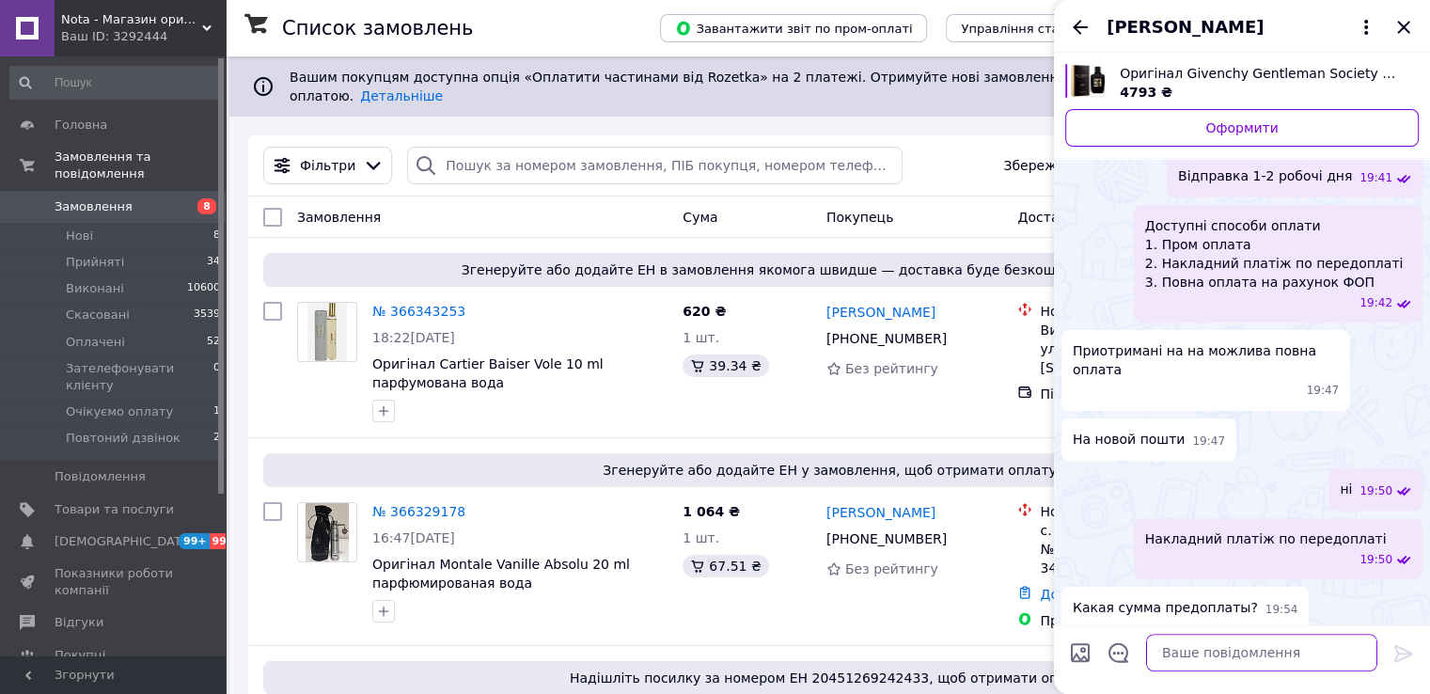
scroll to position [471, 0]
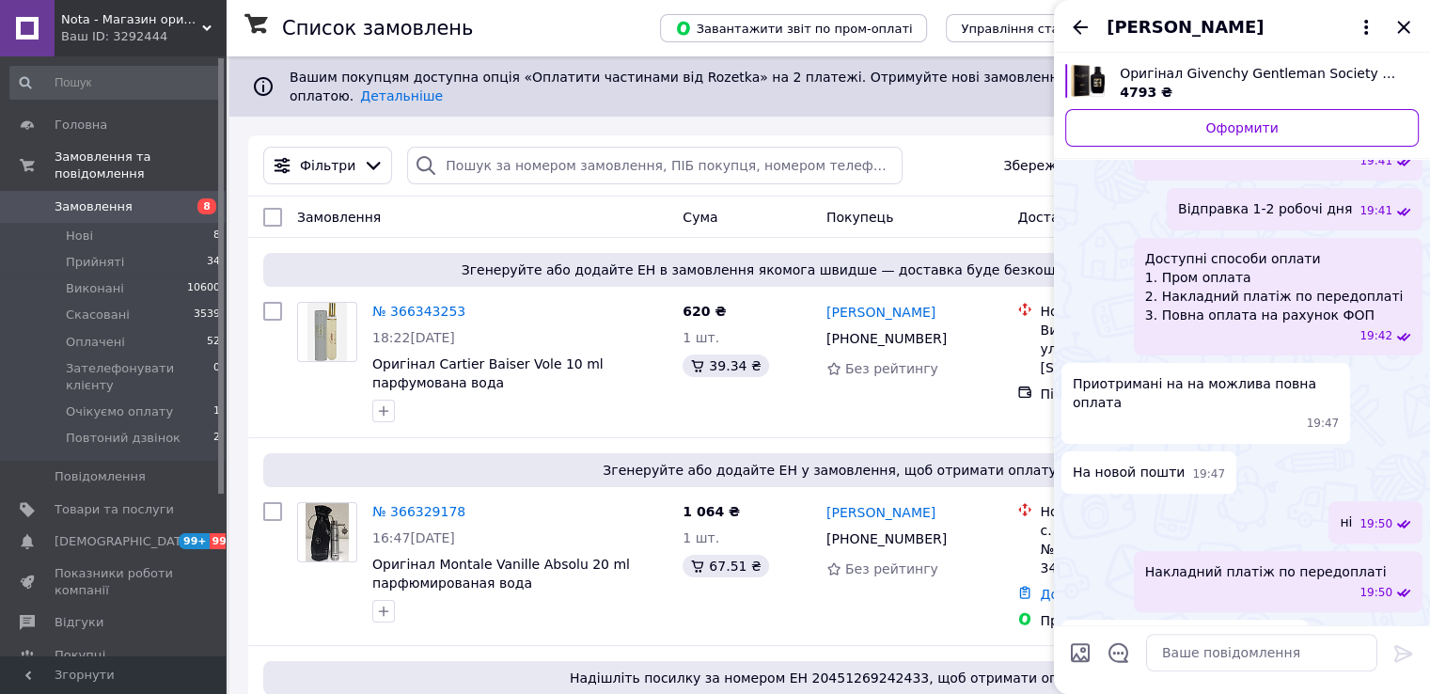
click at [1407, 20] on icon "Закрити" at bounding box center [1404, 27] width 23 height 23
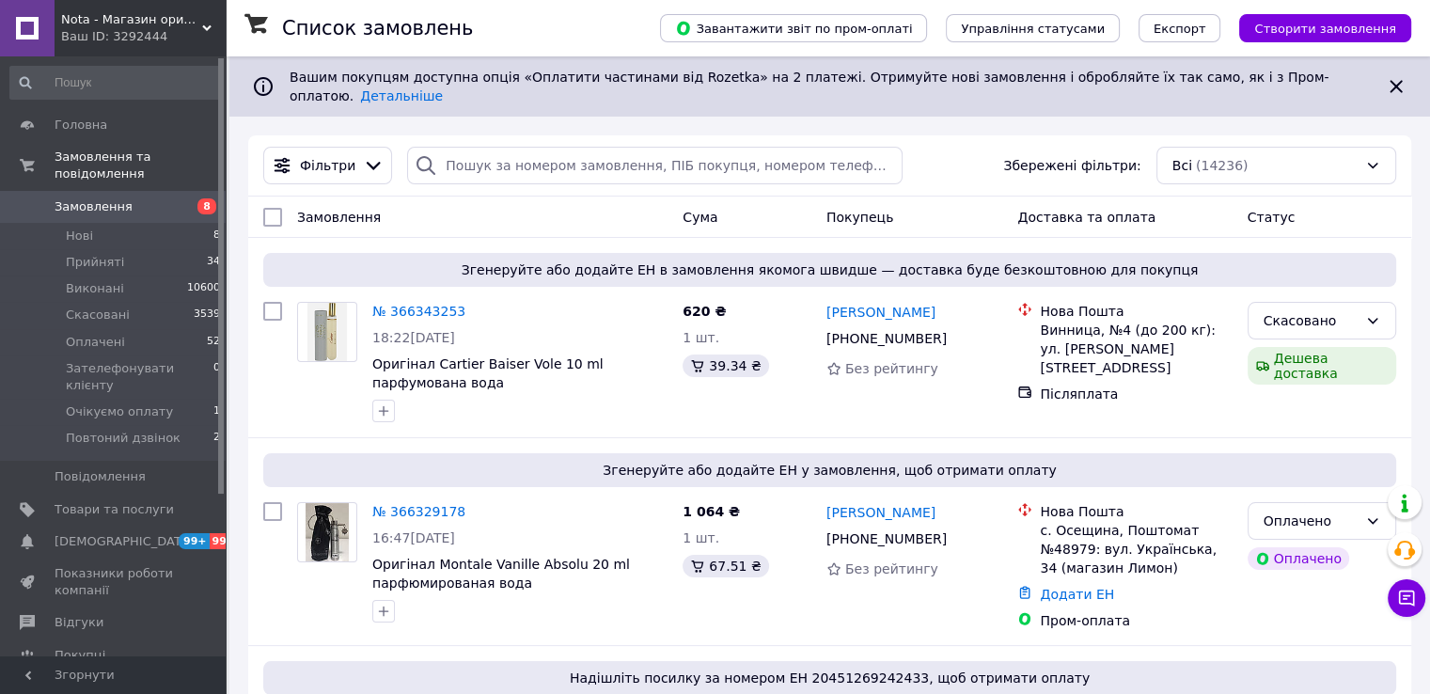
click at [97, 197] on link "Замовлення 8" at bounding box center [115, 207] width 231 height 32
click at [1226, 161] on div "Всі (14236)" at bounding box center [1277, 166] width 240 height 38
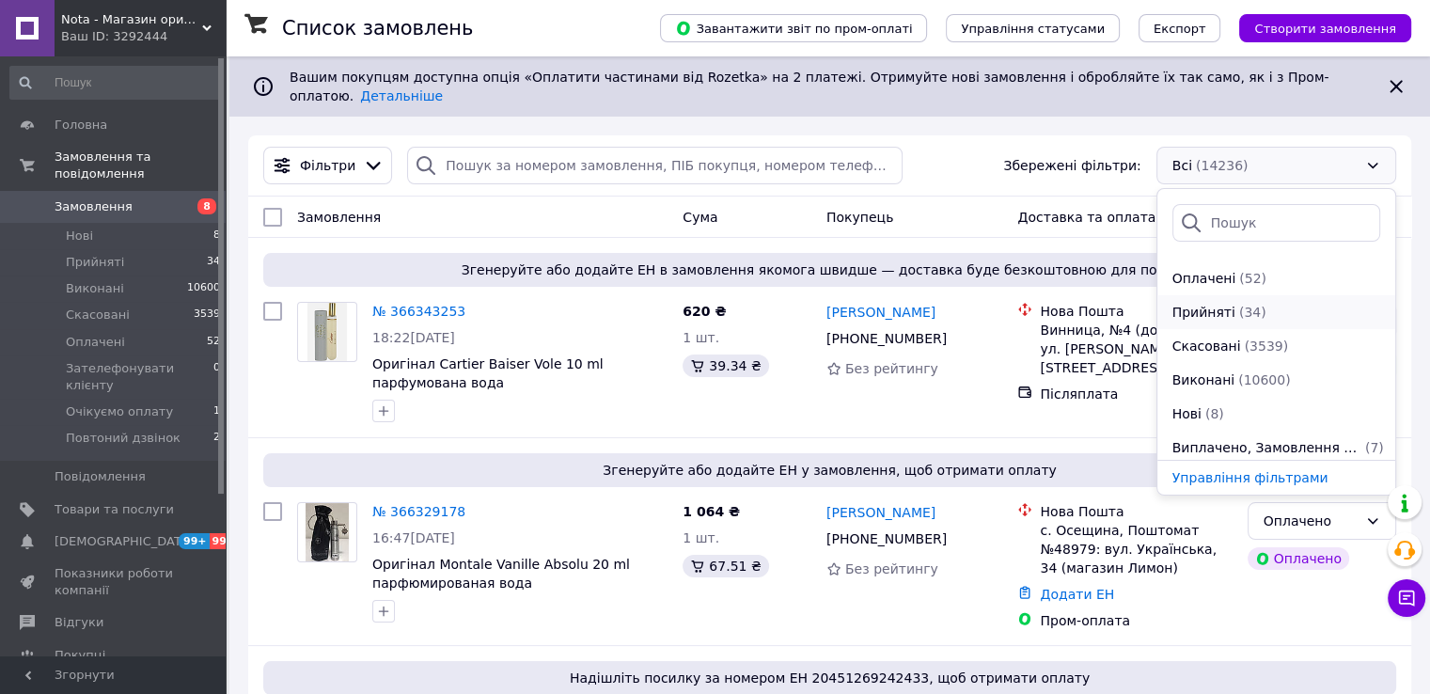
scroll to position [102, 0]
click at [1218, 298] on span "Прийняті" at bounding box center [1204, 307] width 63 height 19
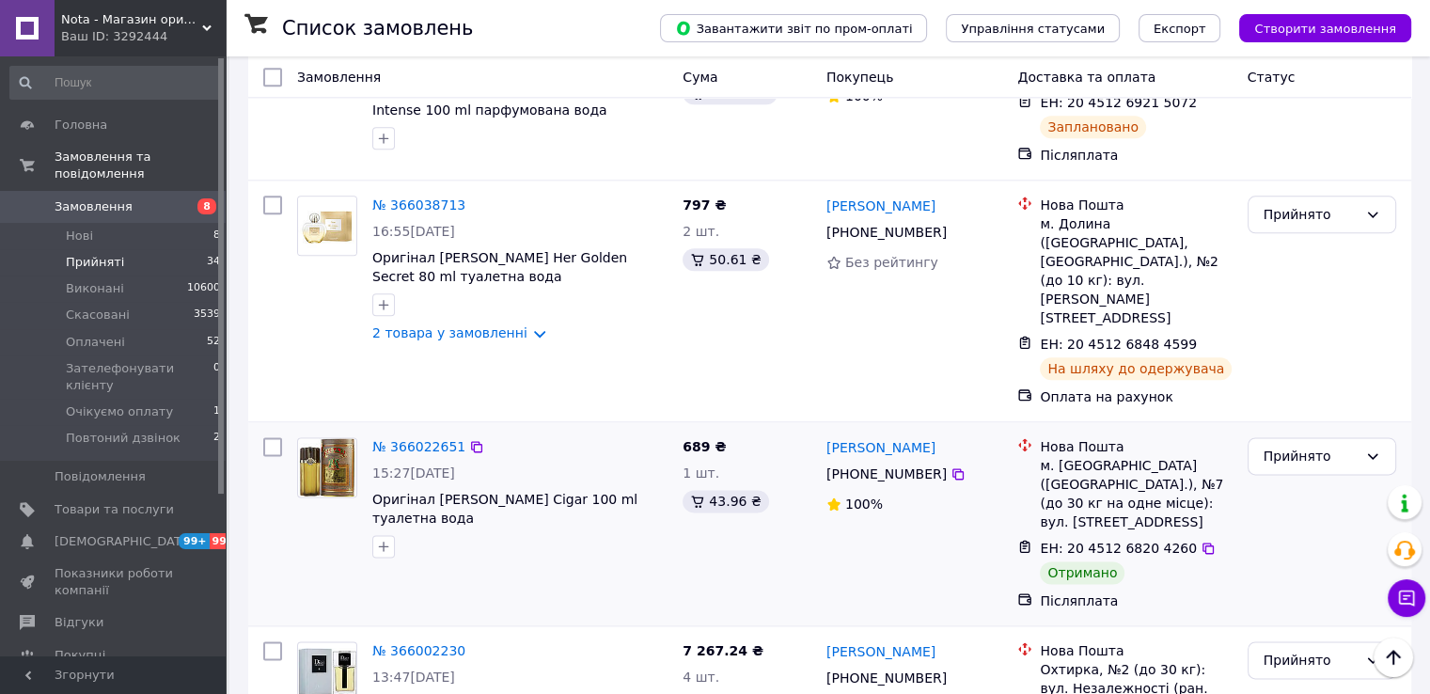
scroll to position [2257, 0]
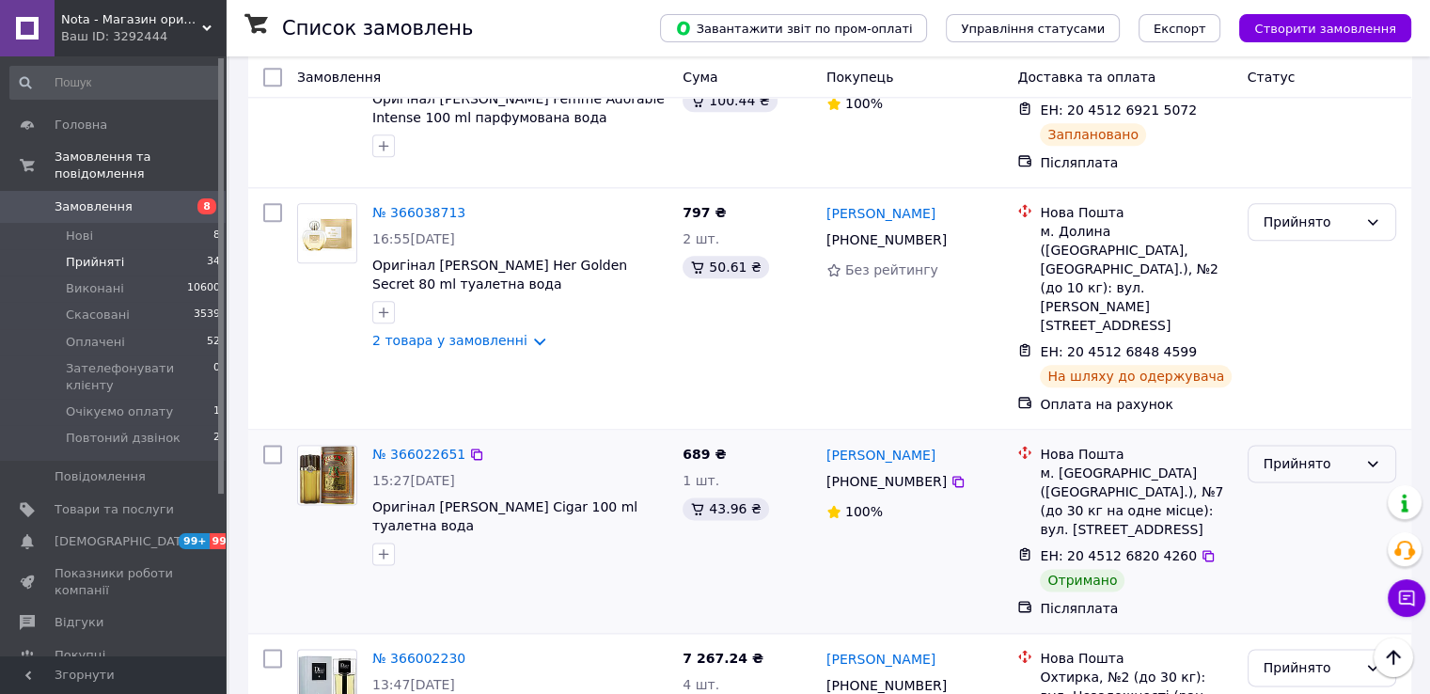
click at [1297, 445] on div "Прийнято" at bounding box center [1322, 464] width 149 height 38
click at [1293, 245] on li "Виконано" at bounding box center [1321, 249] width 147 height 34
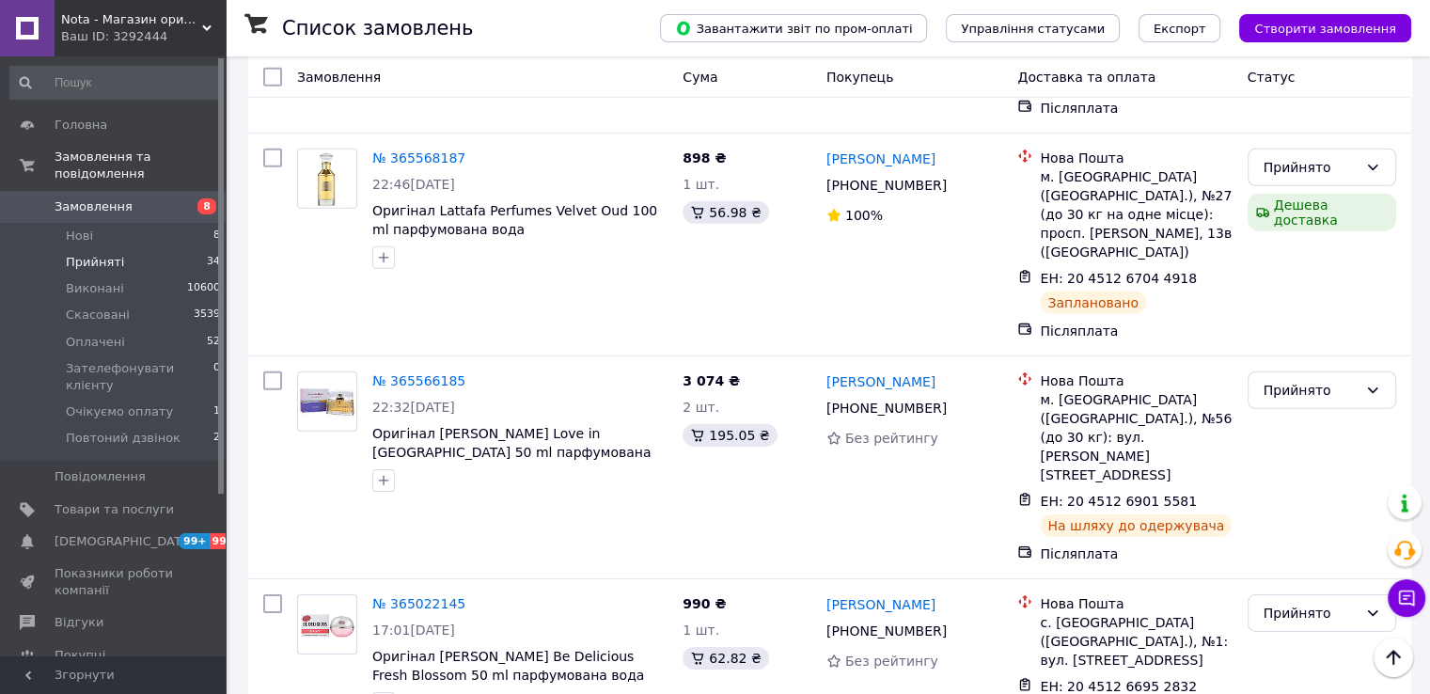
scroll to position [5807, 0]
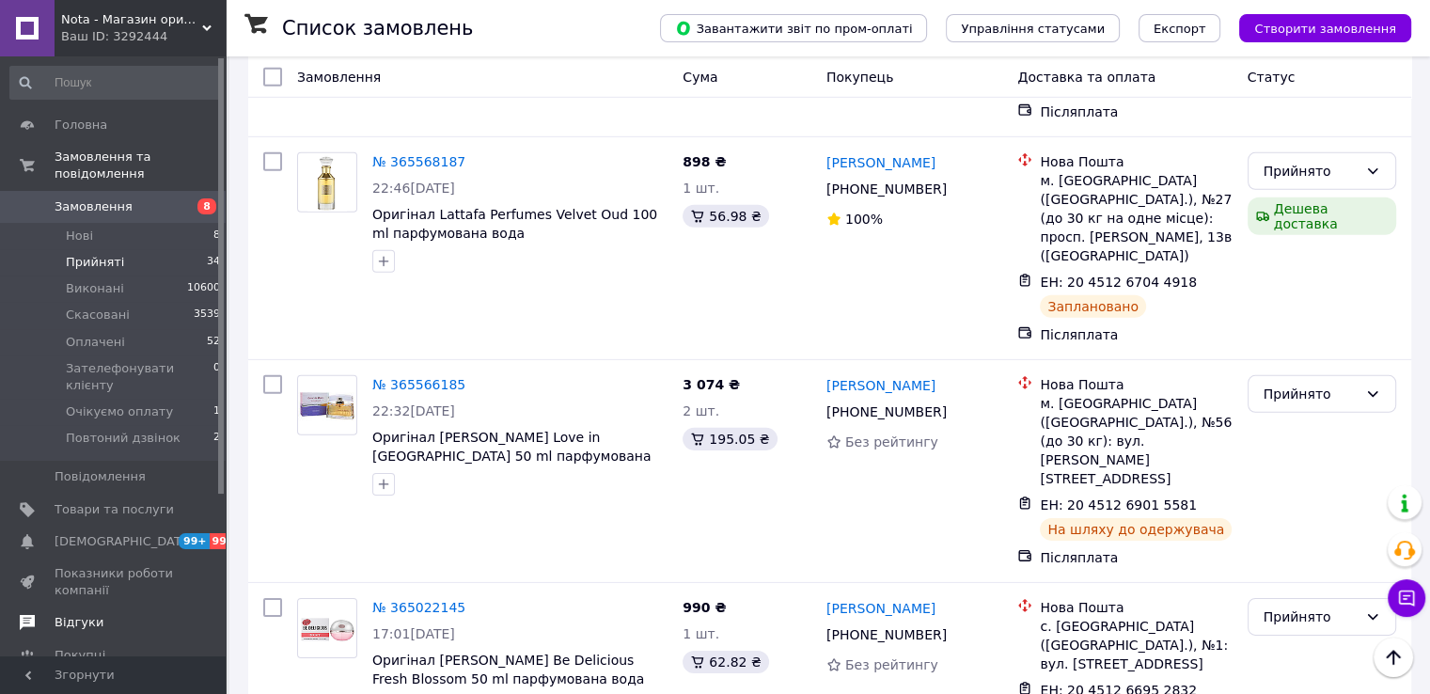
click at [94, 606] on link "Відгуки" at bounding box center [115, 622] width 231 height 32
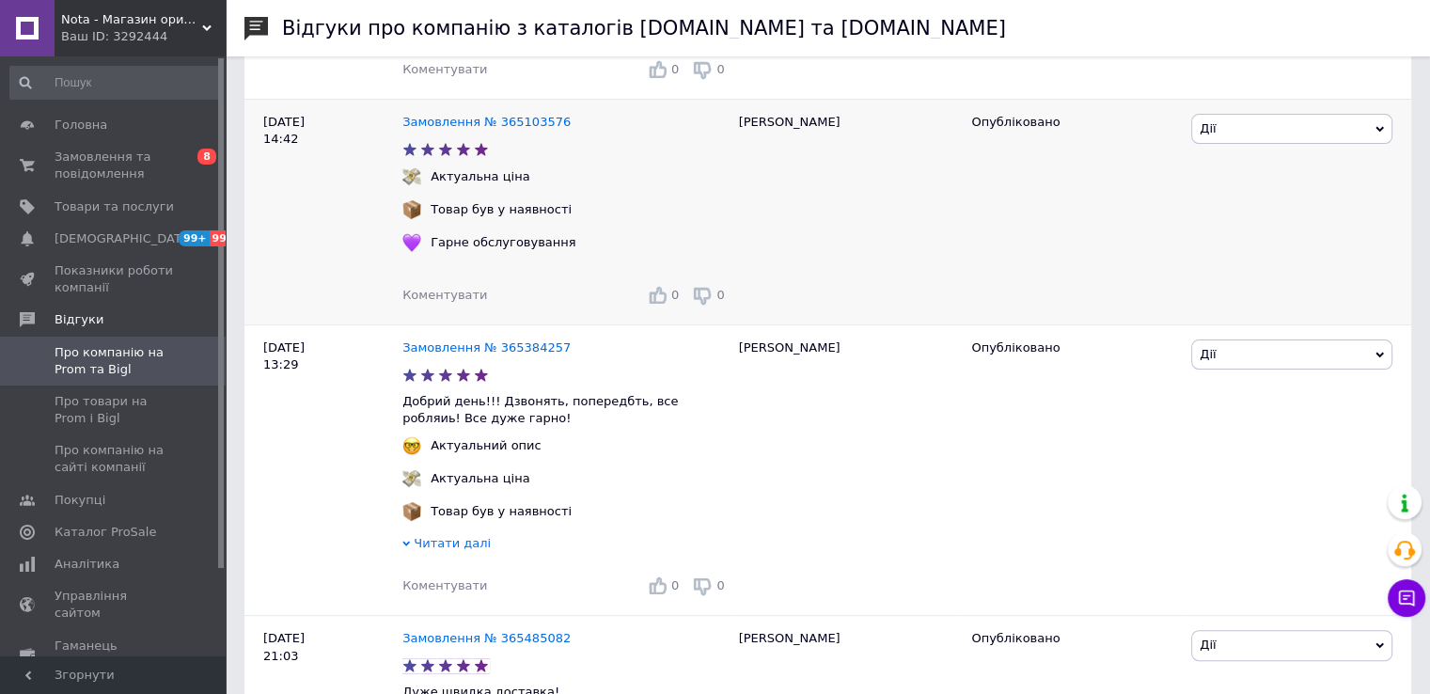
scroll to position [501, 0]
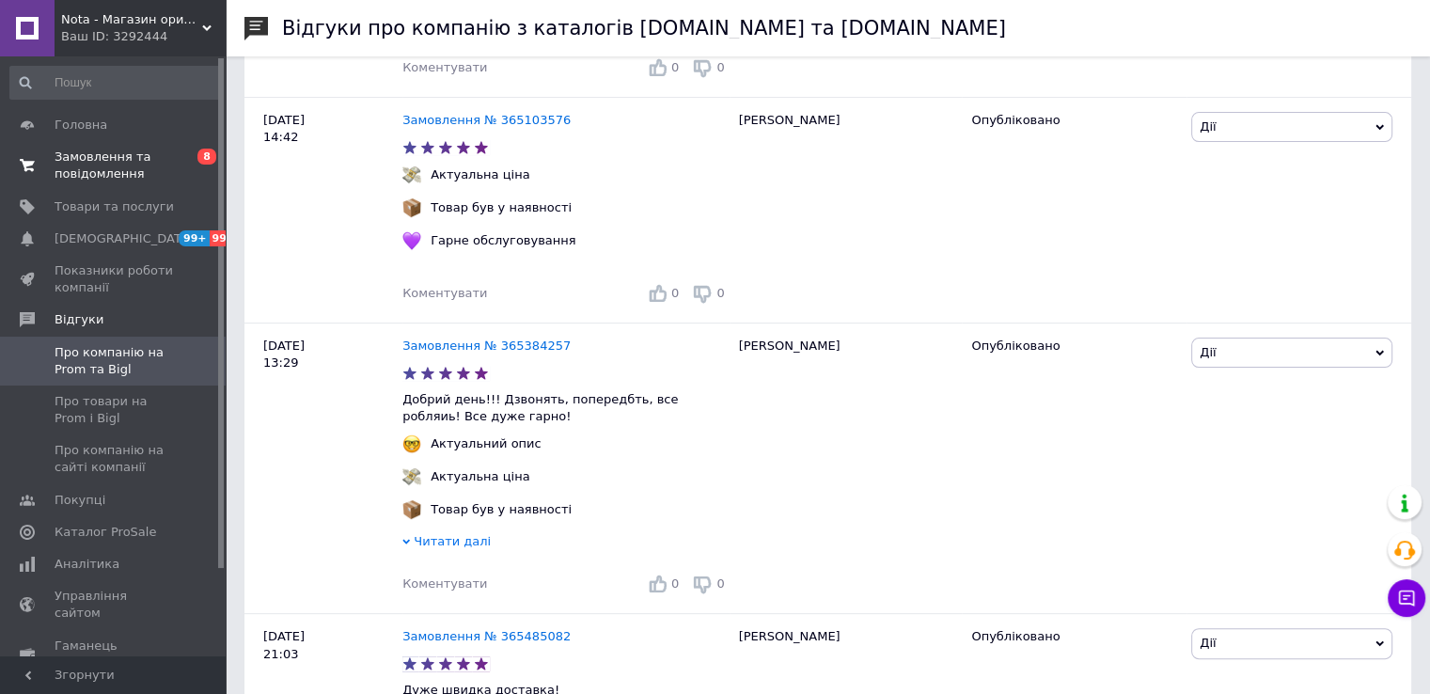
click at [97, 143] on link "Замовлення та повідомлення 0 8" at bounding box center [115, 165] width 231 height 49
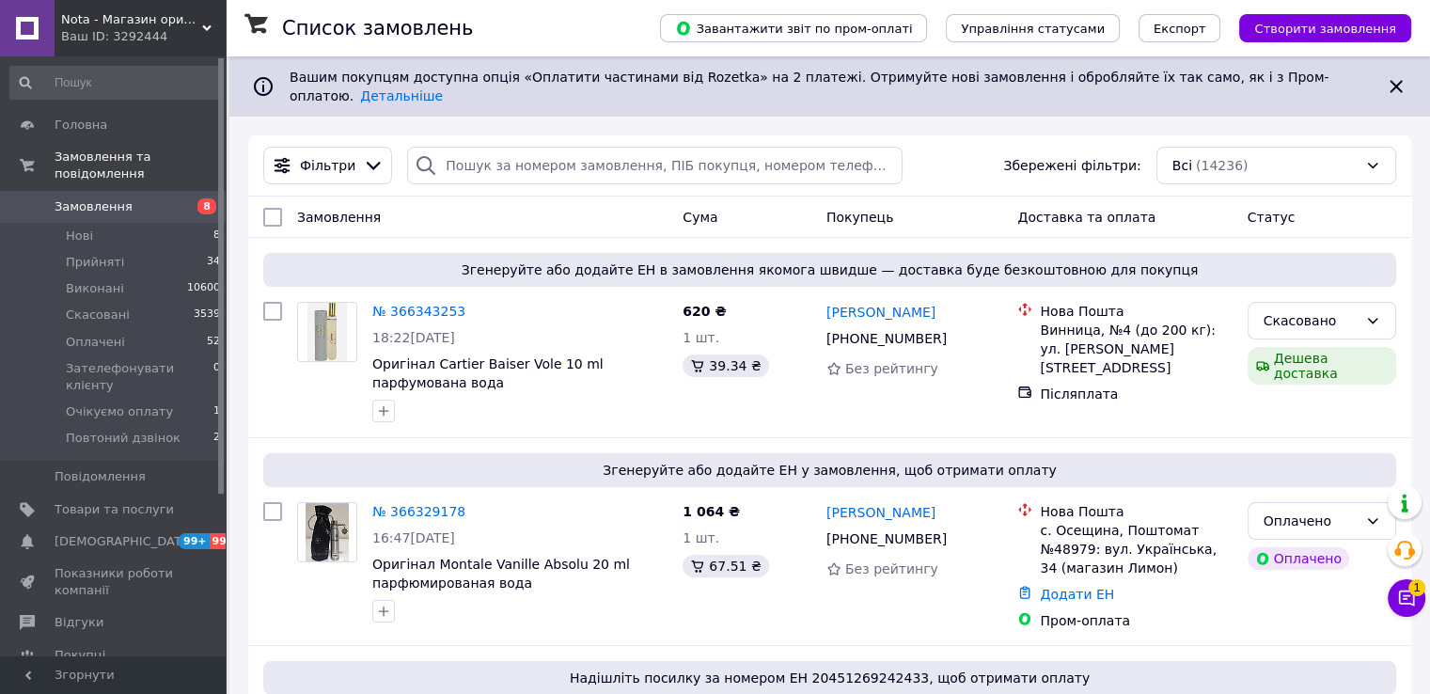
click at [1407, 603] on button "Чат з покупцем 1" at bounding box center [1407, 598] width 38 height 38
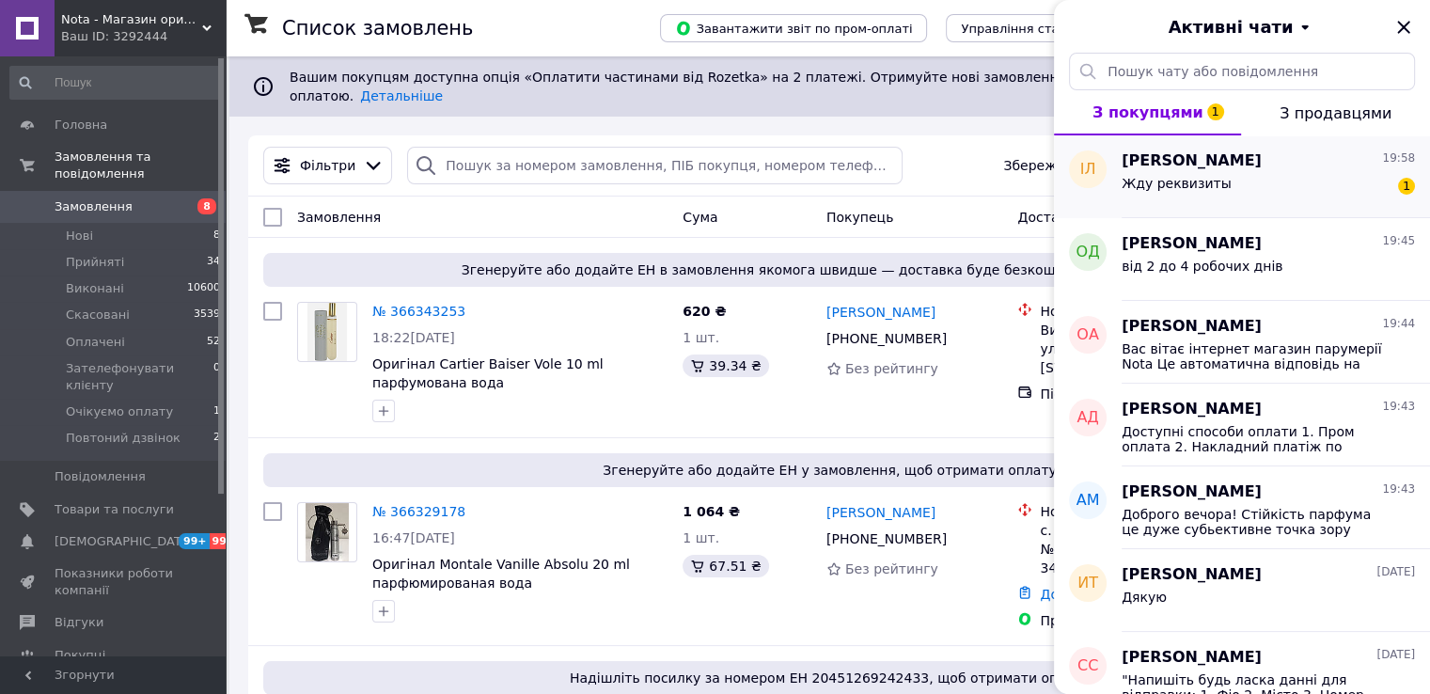
click at [1236, 175] on div "Жду реквизиты 1" at bounding box center [1268, 187] width 293 height 30
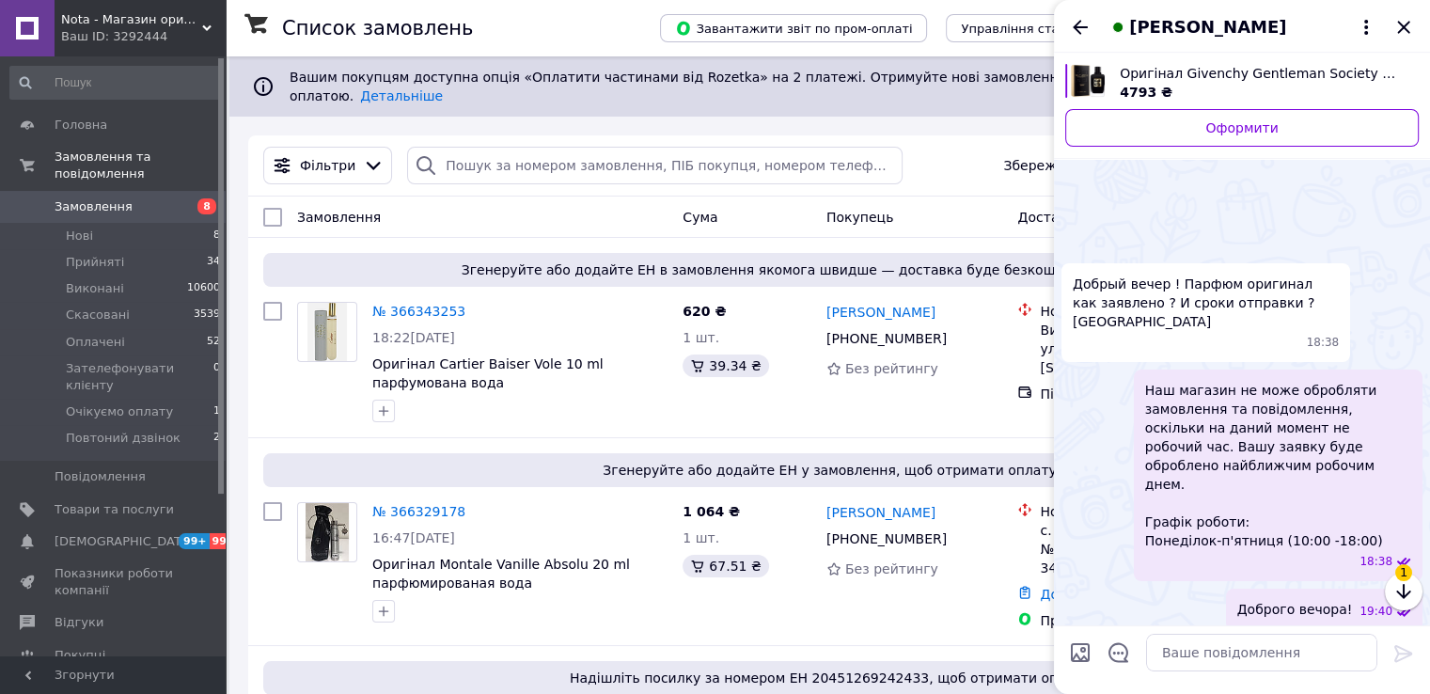
scroll to position [604, 0]
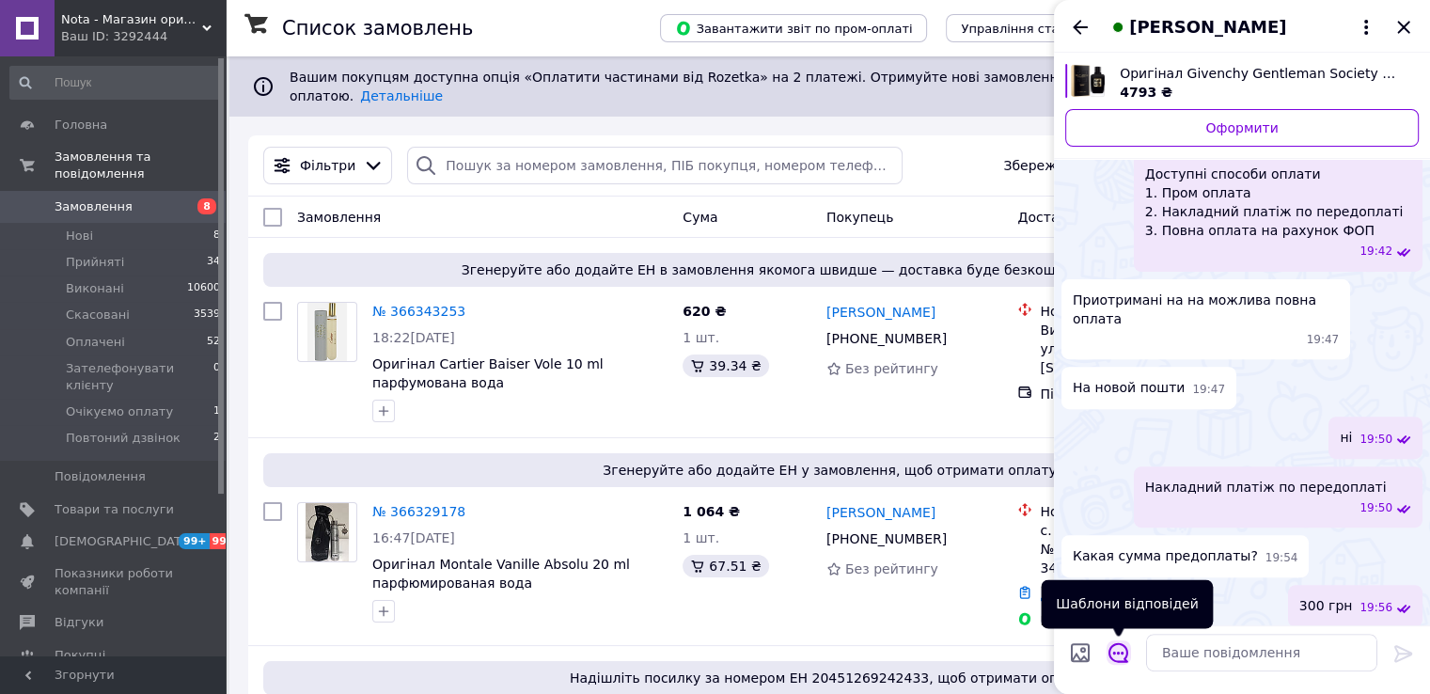
click at [1120, 656] on icon "Відкрити шаблони відповідей" at bounding box center [1119, 652] width 21 height 21
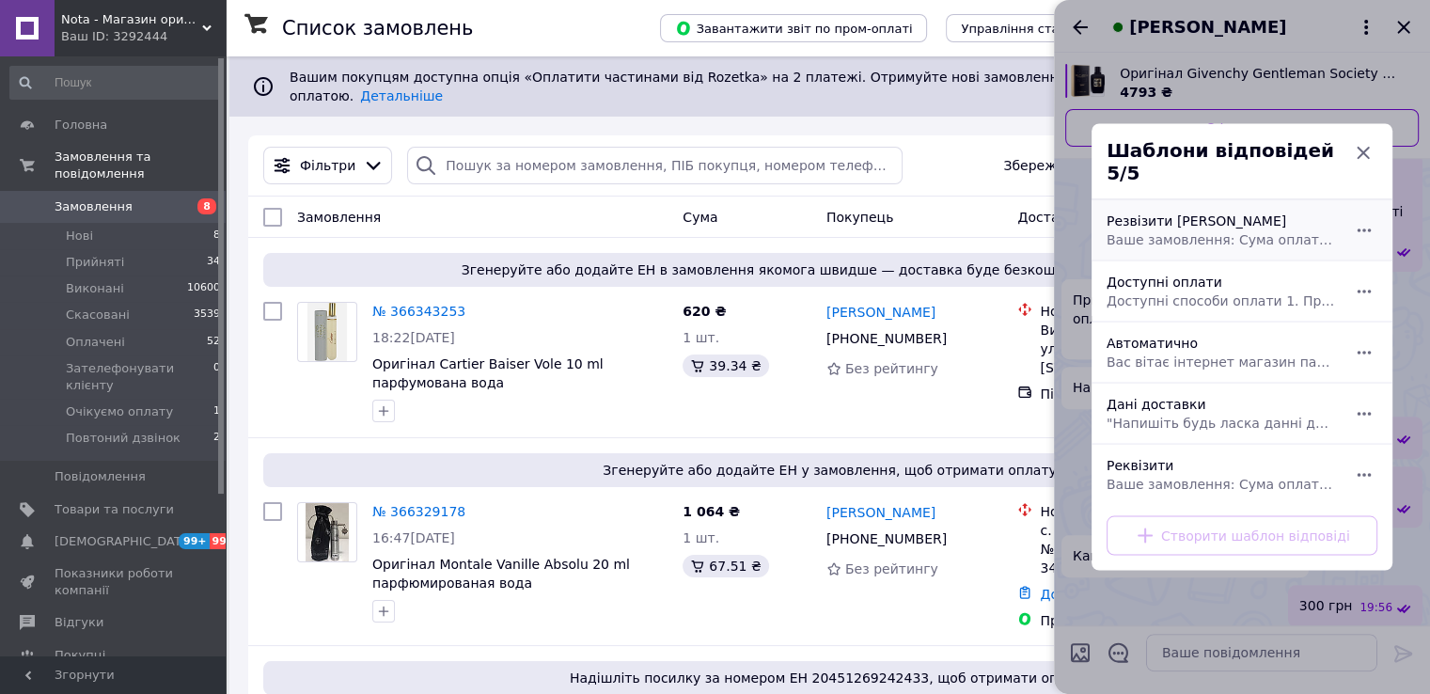
click at [1160, 230] on span "Ваше замовлення: Сума оплати: грн Одержувач: ФОП Осіпова Ірина Анатоліївна IBAN…" at bounding box center [1221, 239] width 229 height 19
type textarea "Ваше замовлення: Сума оплати: грн Одержувач: ФОП Осіпова Ірина Анатоліївна IBAN…"
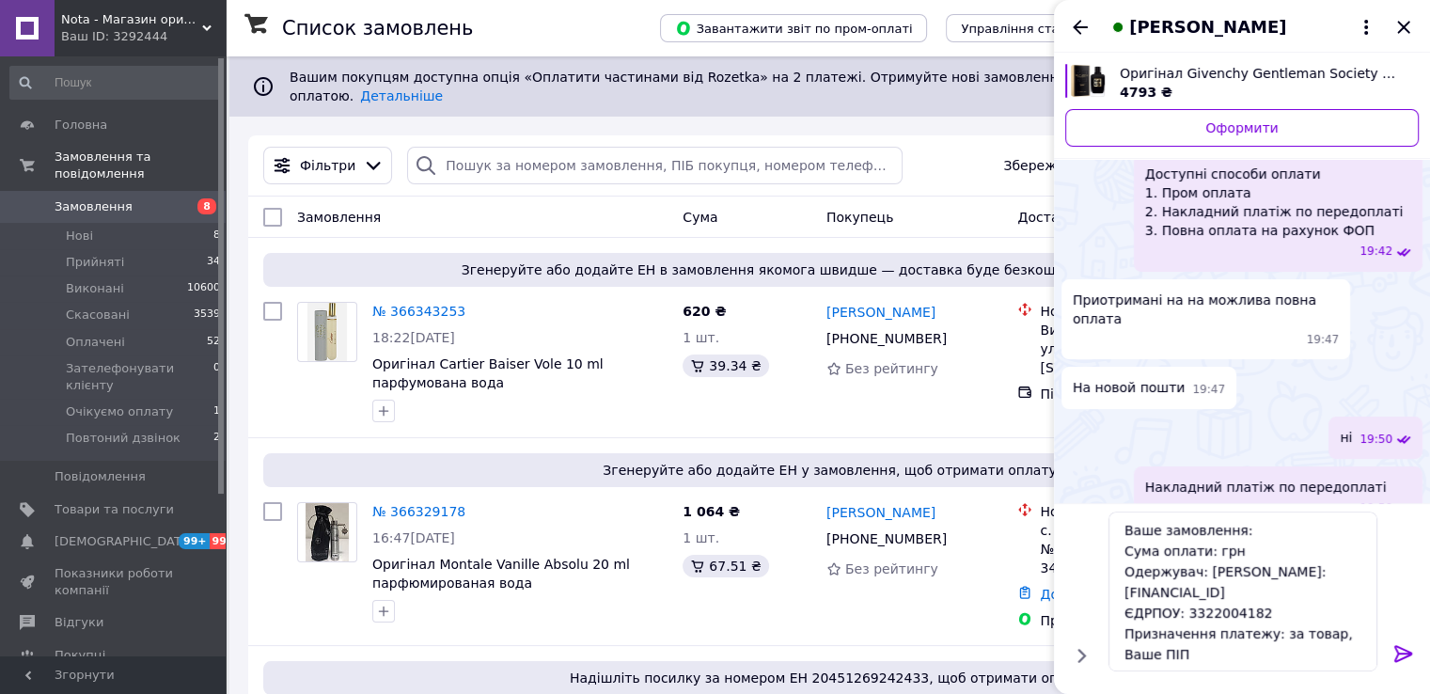
click at [1198, 66] on span "Оригінал Givenchy Gentleman Society Ambree 100 ml парфумована вода" at bounding box center [1262, 73] width 284 height 19
click at [1251, 527] on textarea "Ваше замовлення: Сума оплати: грн Одержувач: ФОП Осіпова Ірина Анатоліївна IBAN…" at bounding box center [1243, 592] width 269 height 160
click at [1117, 466] on div "Накладний платіж по передоплаті 19:50" at bounding box center [1242, 496] width 361 height 61
click at [1280, 601] on textarea "Ваше замовлення: Сума оплати: грн Одержувач: ФОП Осіпова Ірина Анатоліївна IBAN…" at bounding box center [1243, 592] width 269 height 160
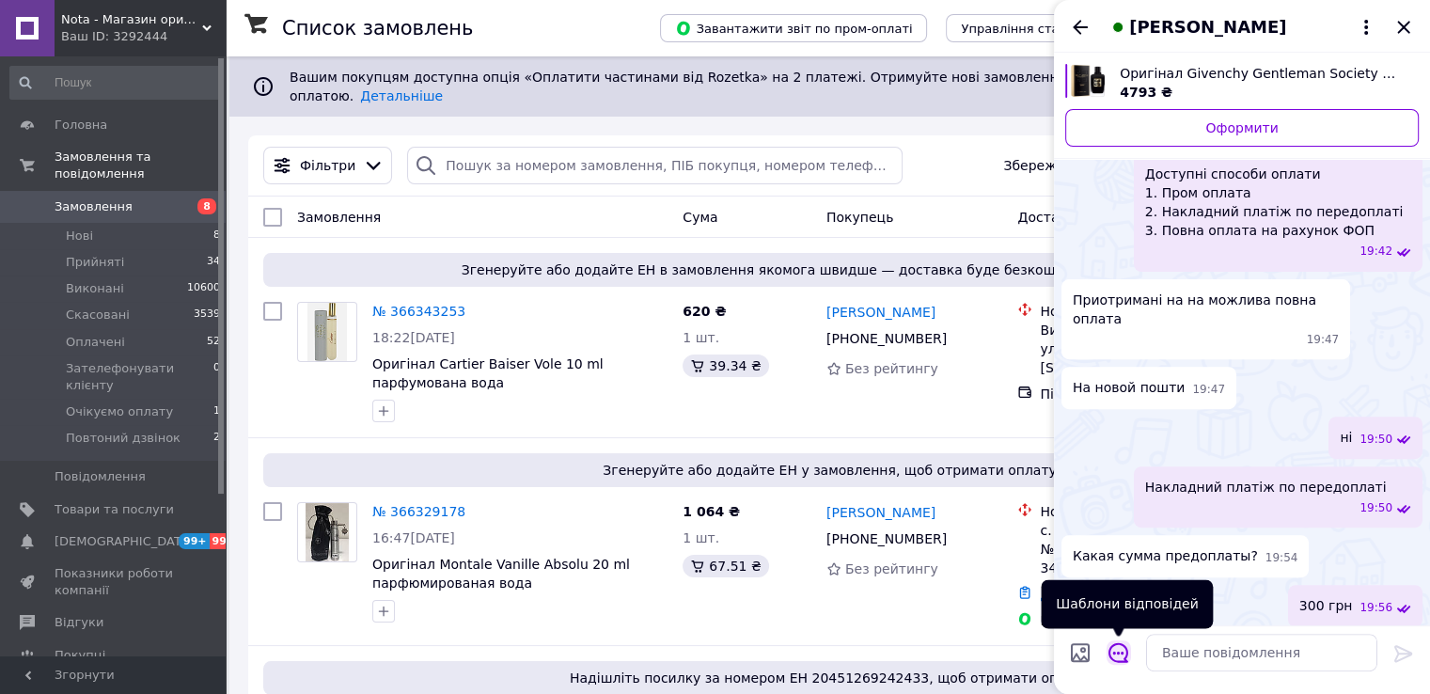
click at [1117, 652] on icon "Відкрити шаблони відповідей" at bounding box center [1119, 652] width 21 height 21
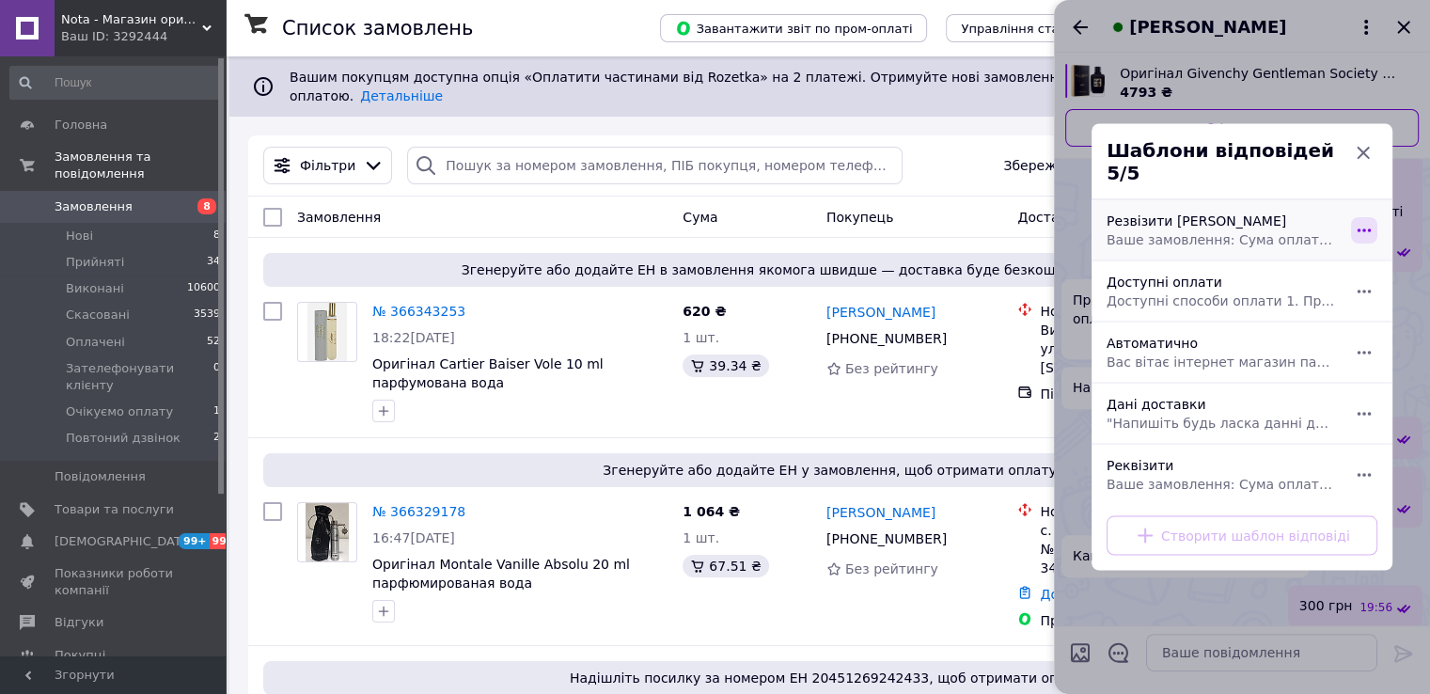
click at [1354, 224] on icon "button" at bounding box center [1364, 230] width 21 height 21
click at [1267, 268] on div "Редагувати" at bounding box center [1238, 268] width 95 height 38
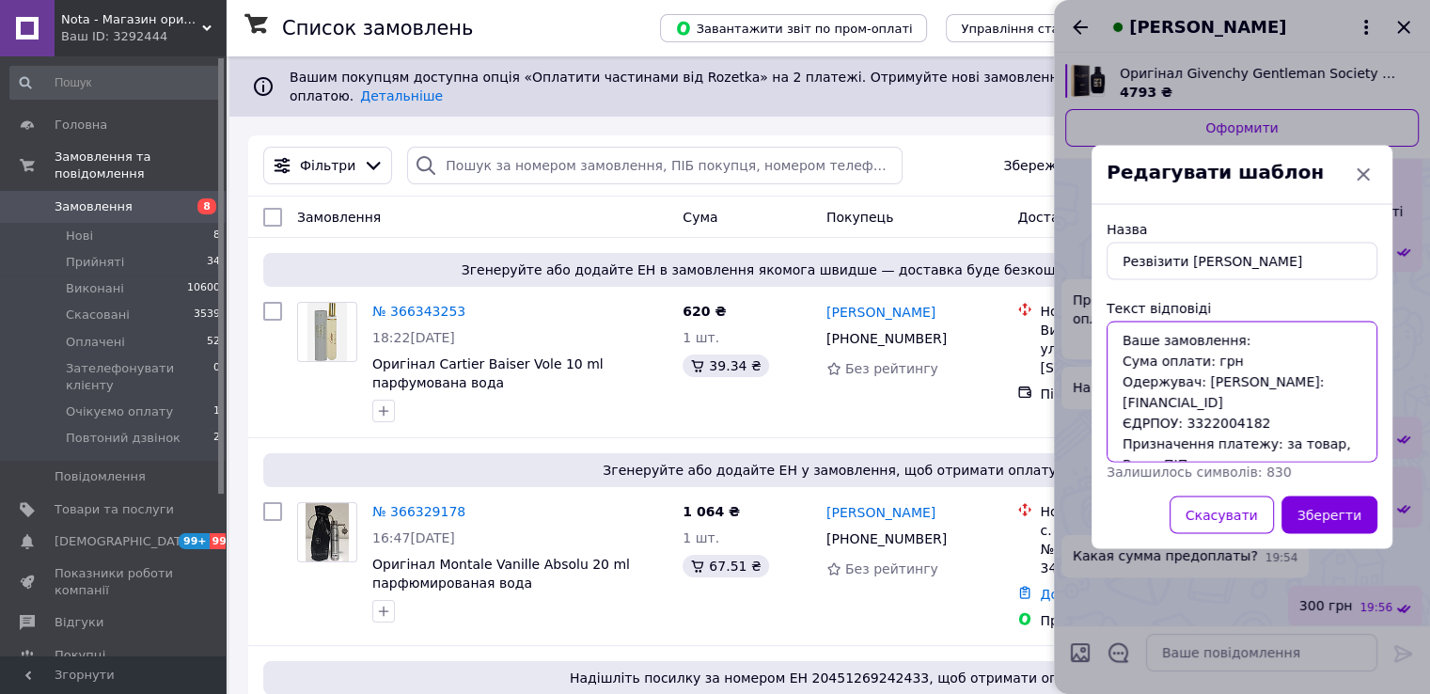
click at [1240, 360] on textarea "Ваше замовлення: Сума оплати: грн Одержувач: ФОП Осіпова Ірина Анатоліївна IBAN…" at bounding box center [1242, 392] width 271 height 141
type textarea "Ваше замовлення: Сума оплати: грн Накладний платіж: Одержувач: ФОП Осіпова Ірин…"
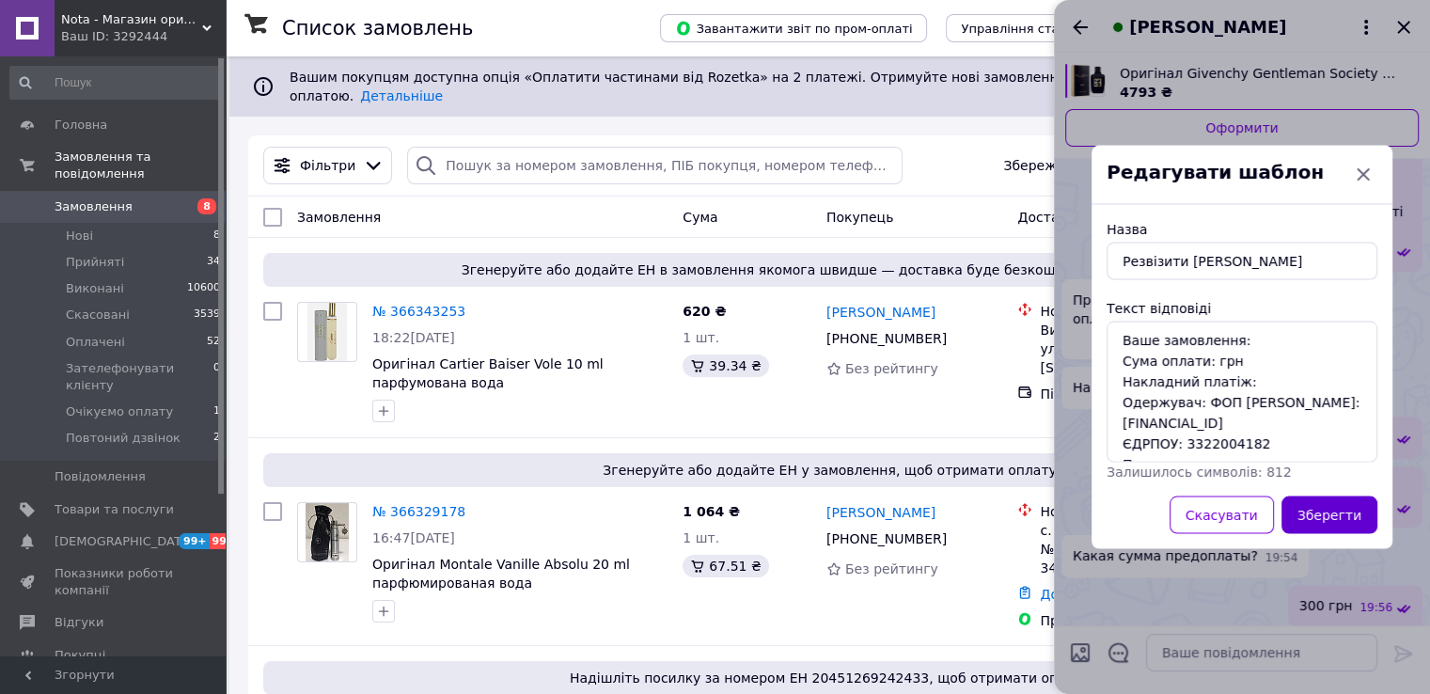
click at [1319, 510] on button "Зберегти" at bounding box center [1330, 515] width 96 height 38
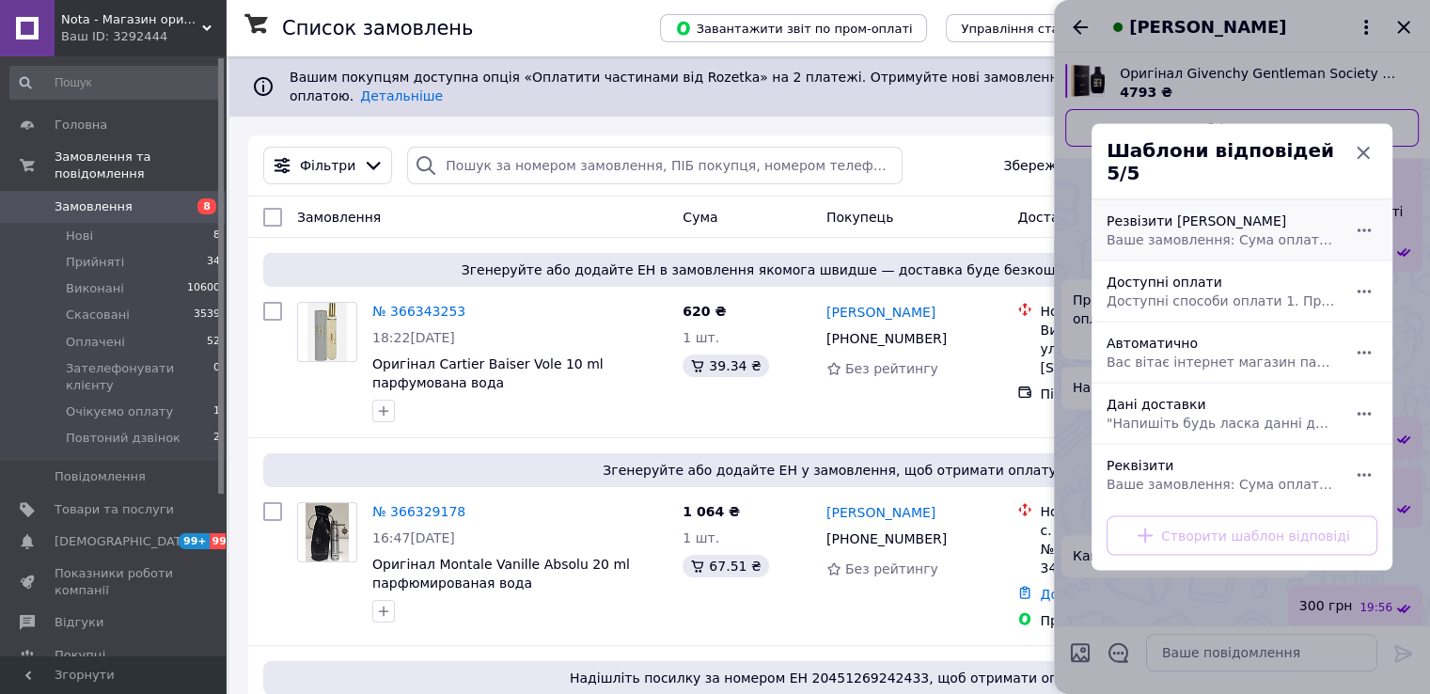
click at [1209, 230] on span "Ваше замовлення: Сума оплати: грн Накладний платіж: Одержувач: ФОП Осіпова Ірин…" at bounding box center [1221, 239] width 229 height 19
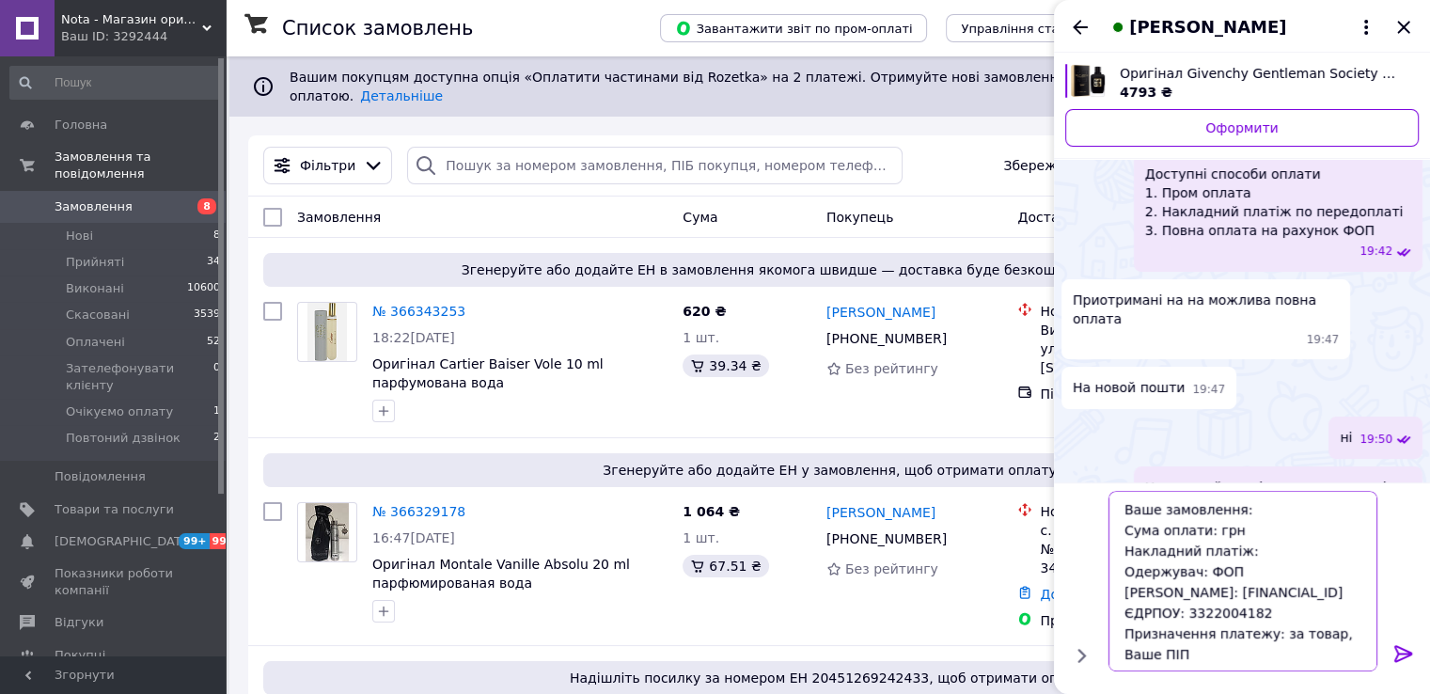
click at [1257, 512] on textarea "Ваше замовлення: Сума оплати: грн Накладний платіж: Одержувач: ФОП Осіпова Ірин…" at bounding box center [1243, 581] width 269 height 181
paste textarea "Givenchy Gentleman Society Ambree 100 ml"
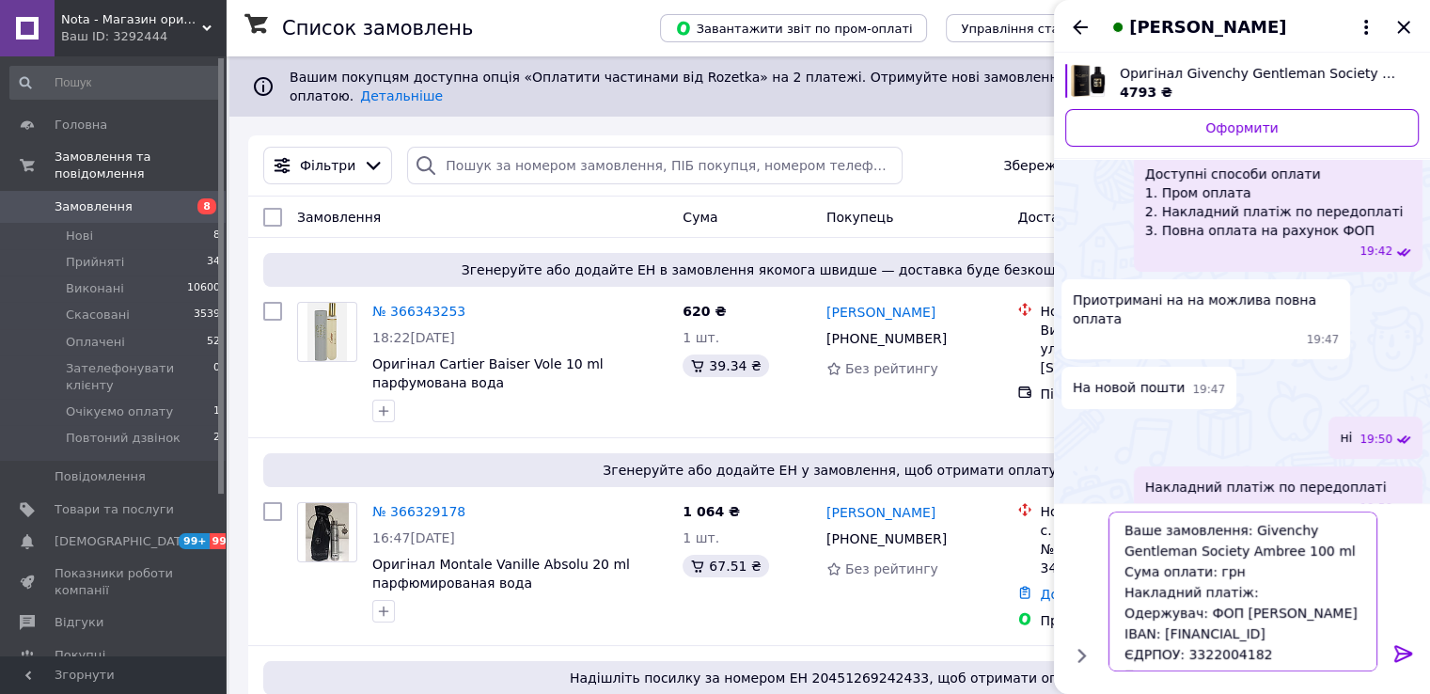
click at [1204, 569] on textarea "Ваше замовлення: Givenchy Gentleman Society Ambree 100 ml Сума оплати: грн Накл…" at bounding box center [1243, 592] width 269 height 160
click at [1203, 570] on textarea "Ваше замовлення: Givenchy Gentleman Society Ambree 100 ml Сума оплати:300 грн Н…" at bounding box center [1243, 592] width 269 height 160
click at [1248, 588] on textarea "Ваше замовлення: Givenchy Gentleman Society Ambree 100 ml Сума оплати: 300 грн …" at bounding box center [1243, 592] width 269 height 160
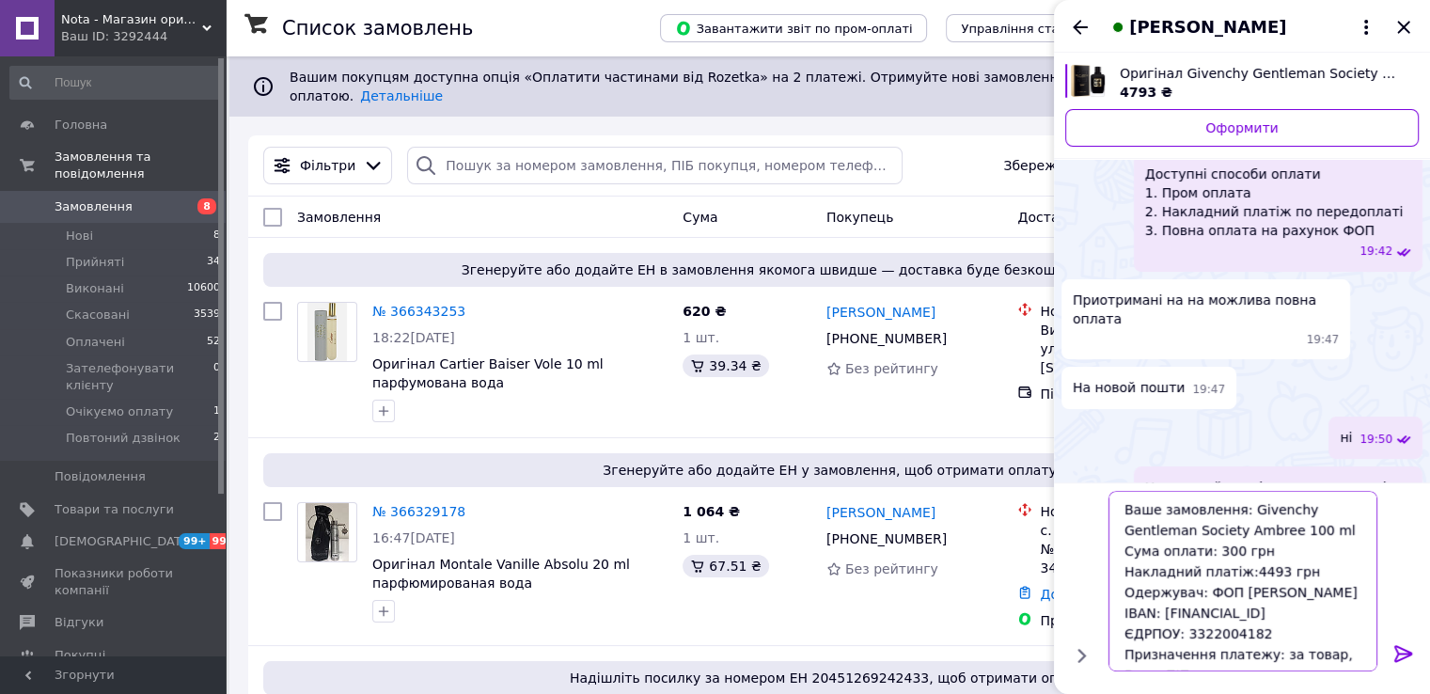
click at [1238, 568] on textarea "Ваше замовлення: Givenchy Gentleman Society Ambree 100 ml Сума оплати: 300 грн …" at bounding box center [1243, 581] width 269 height 181
type textarea "Ваше замовлення: Givenchy Gentleman Society Ambree 100 ml Сума оплати: 300 грн …"
click at [1399, 648] on icon at bounding box center [1404, 653] width 23 height 23
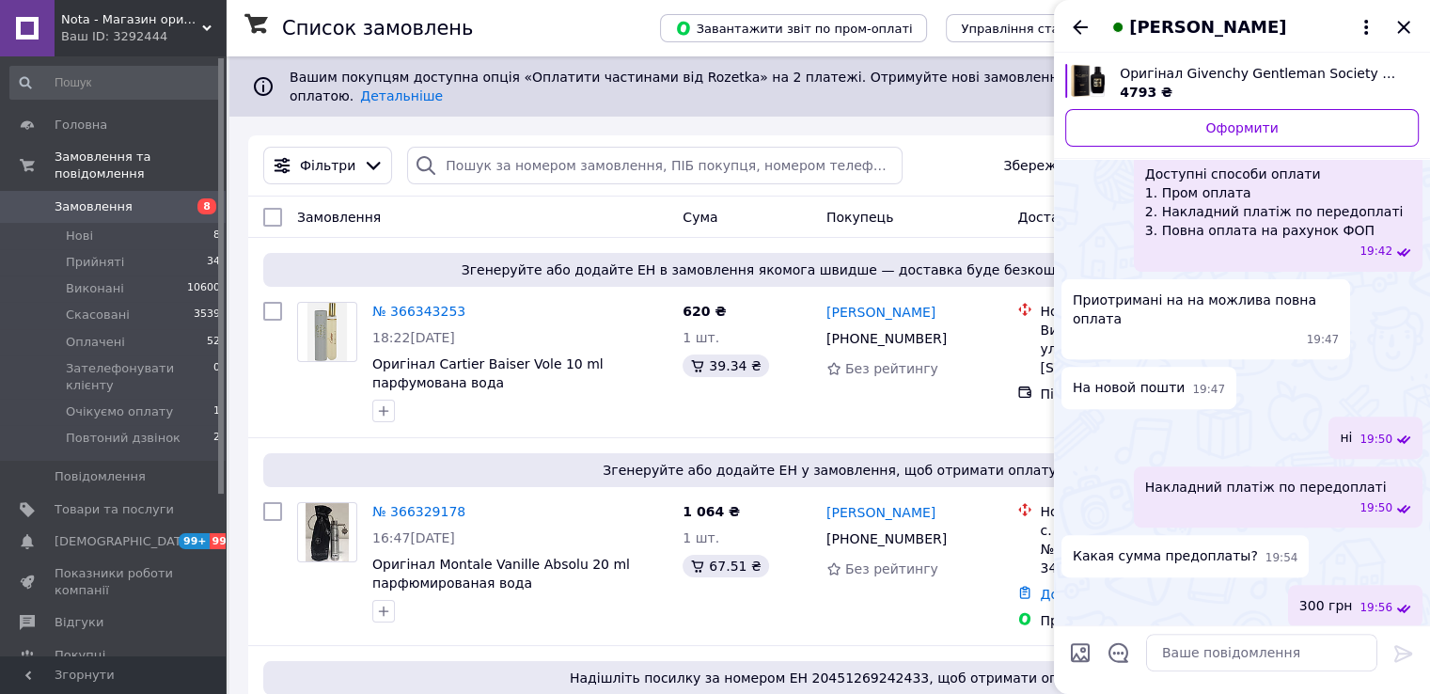
scroll to position [741, 0]
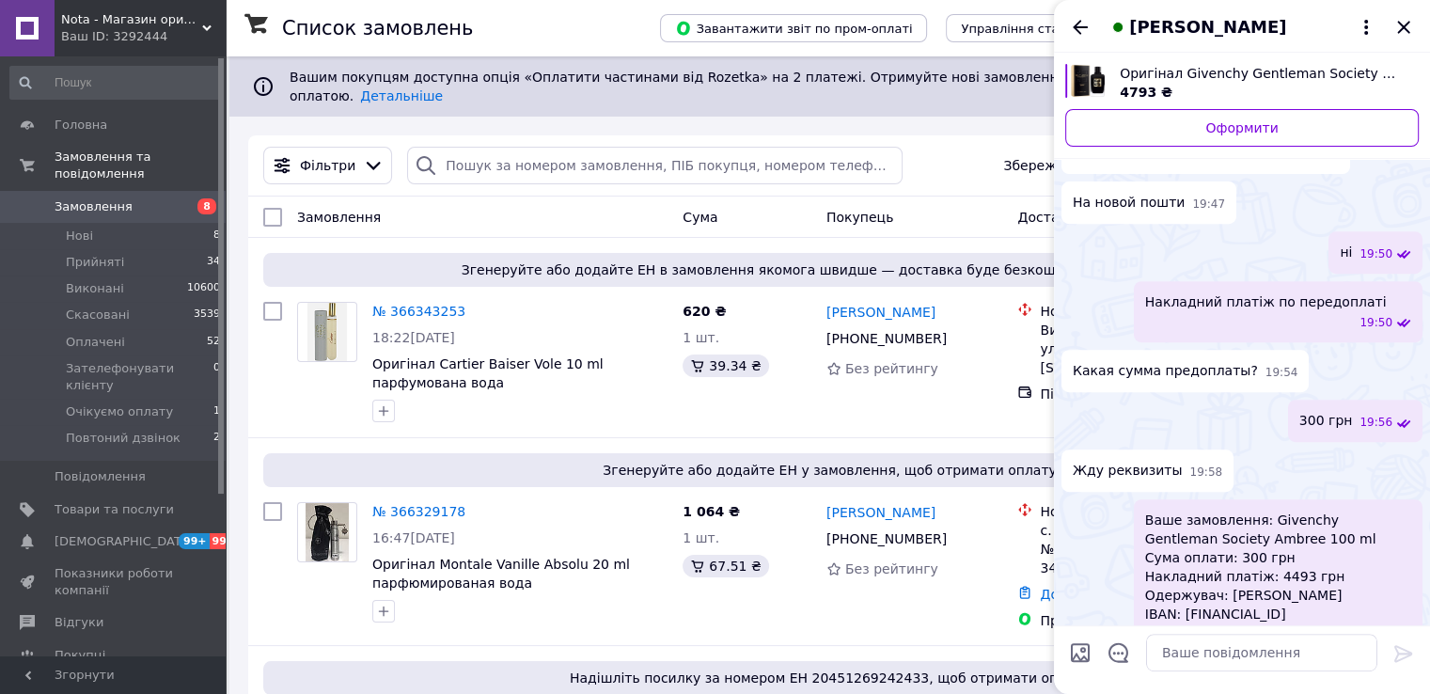
click at [1234, 539] on span "Ваше замовлення: Givenchy Gentleman Society Ambree 100 ml Сума оплати: 300 грн …" at bounding box center [1278, 595] width 266 height 169
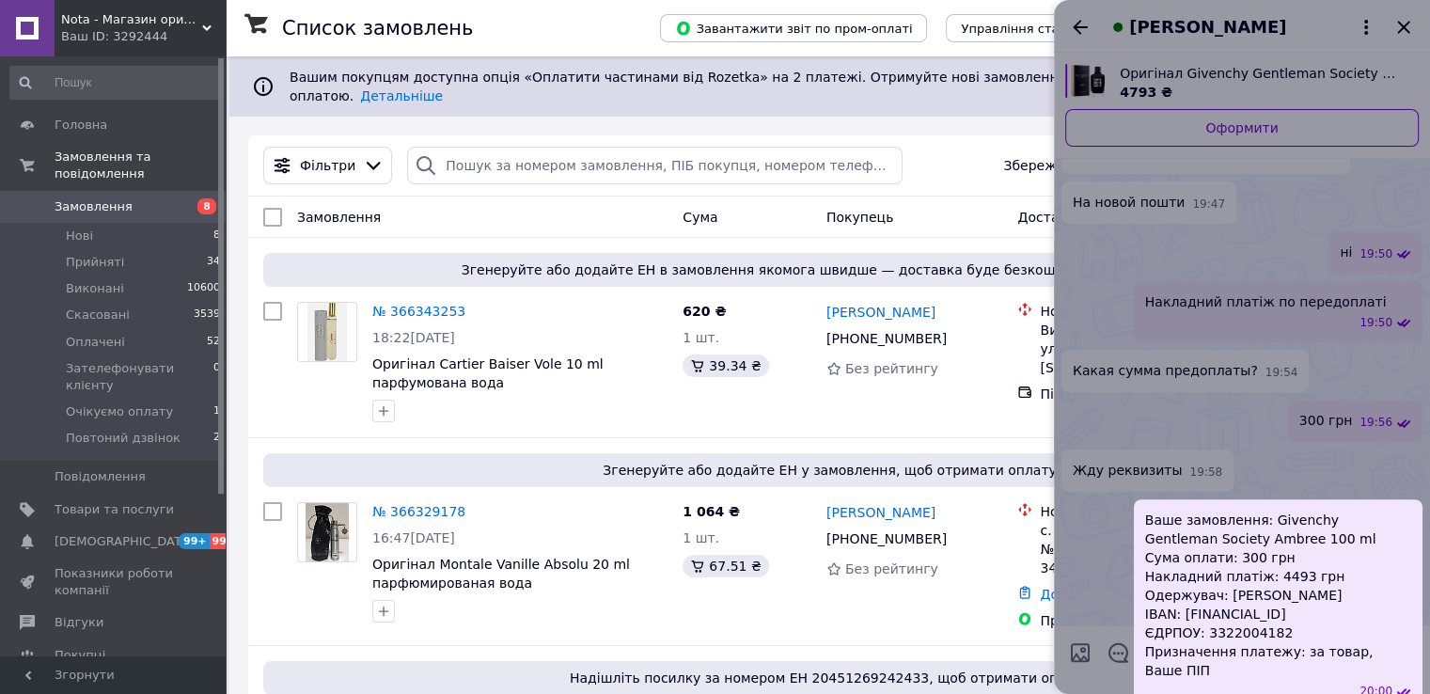
copy span "UA333052990000026002005920034"
click at [1157, 667] on div at bounding box center [1242, 347] width 376 height 694
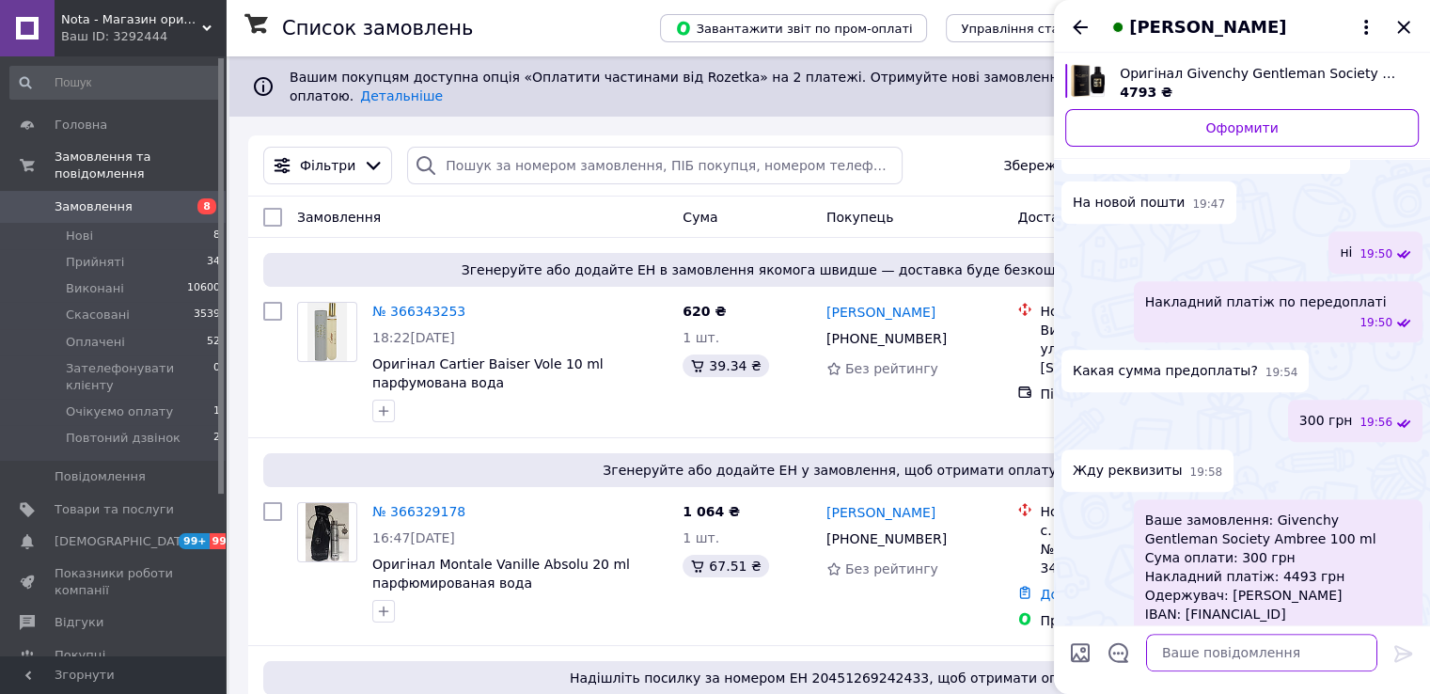
click at [1169, 656] on textarea at bounding box center [1261, 653] width 231 height 38
paste textarea "UA333052990000026002005920034"
type textarea "UA333052990000026002005920034"
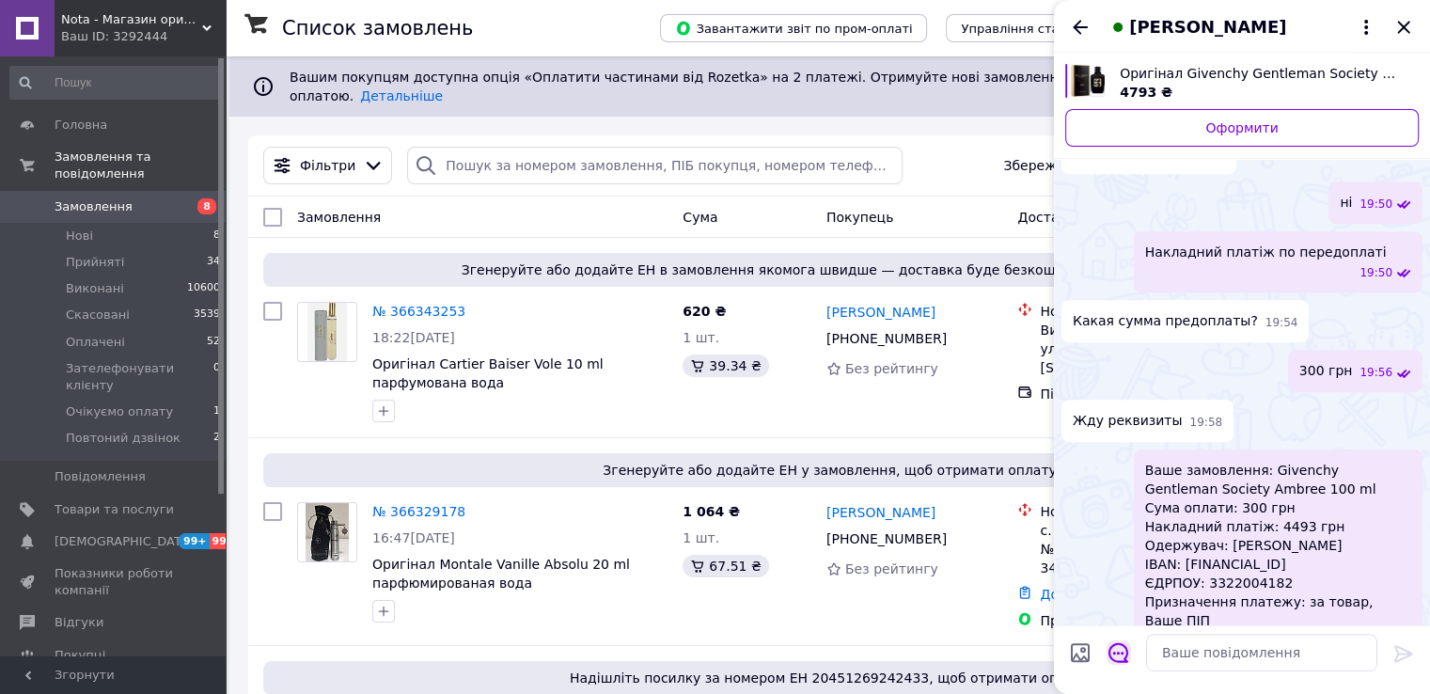
click at [1118, 650] on icon "Відкрити шаблони відповідей" at bounding box center [1119, 652] width 21 height 21
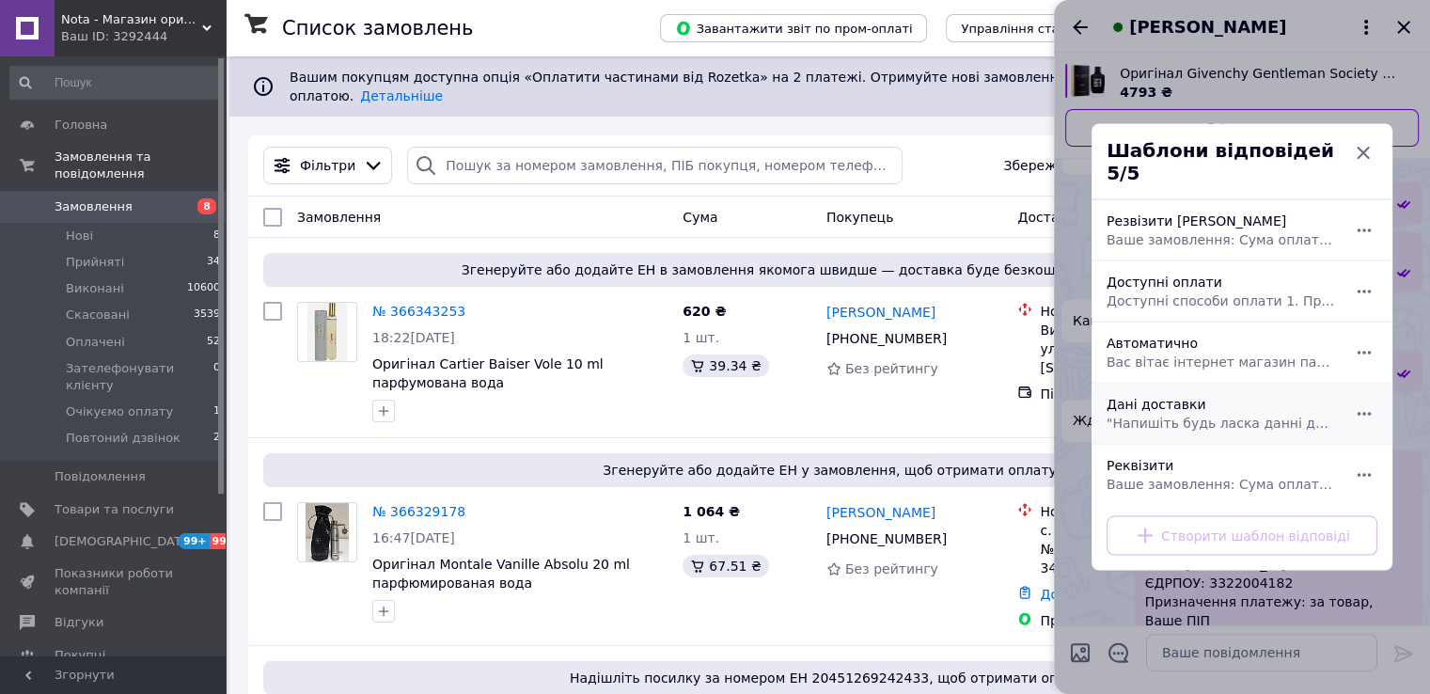
click at [1161, 392] on div "Дані доставки "Напишіть будь ласка данні для відправки: 1. Фіо 2. Місто 3. Номе…" at bounding box center [1221, 413] width 244 height 53
type textarea ""Напишіть будь ласка данні для відправки: 1. Фіо 2. Місто 3. Номер відділення 4…"
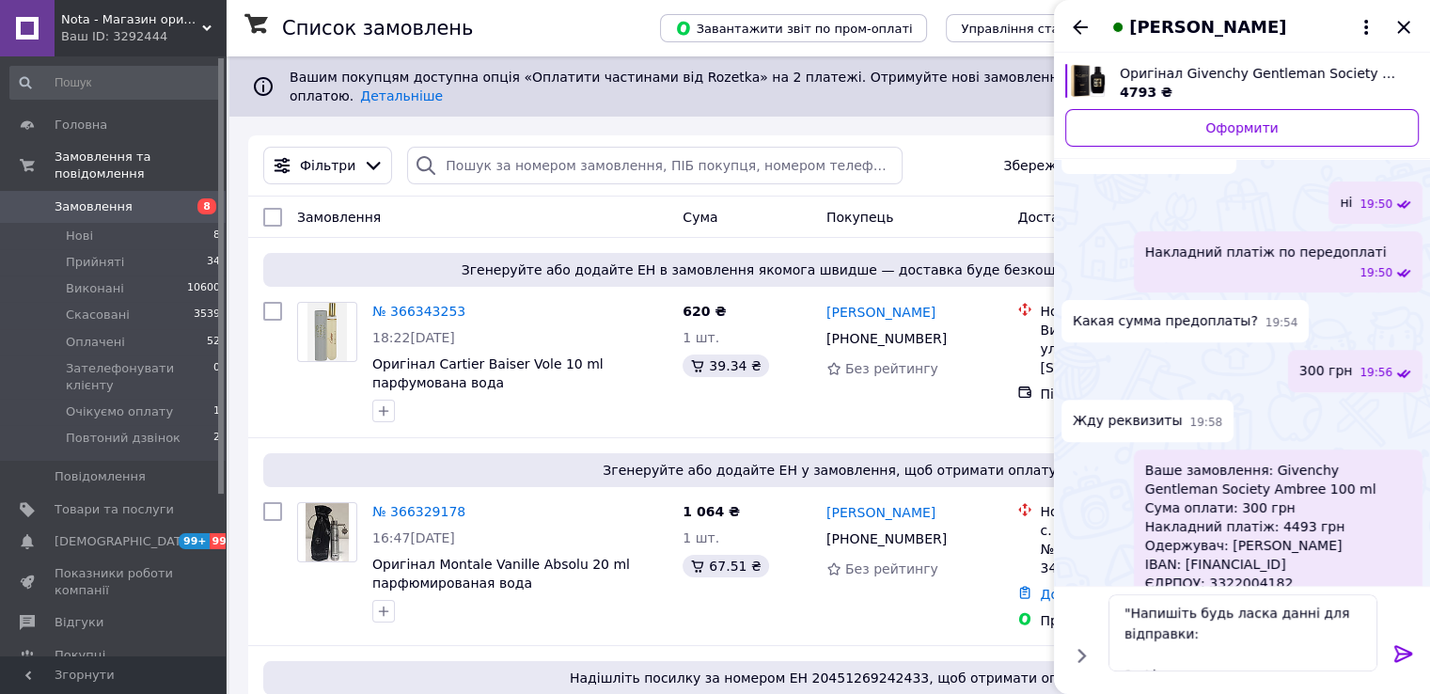
click at [1410, 652] on icon at bounding box center [1403, 653] width 18 height 17
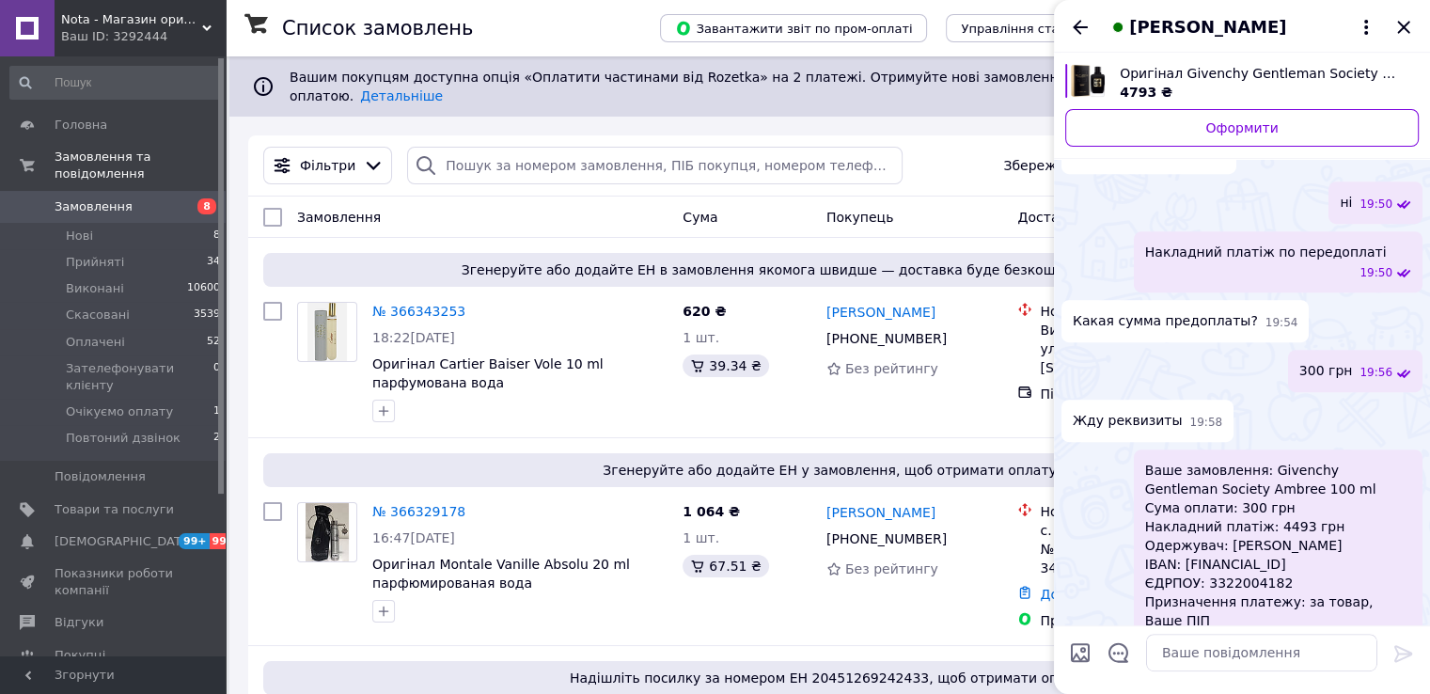
scroll to position [953, 0]
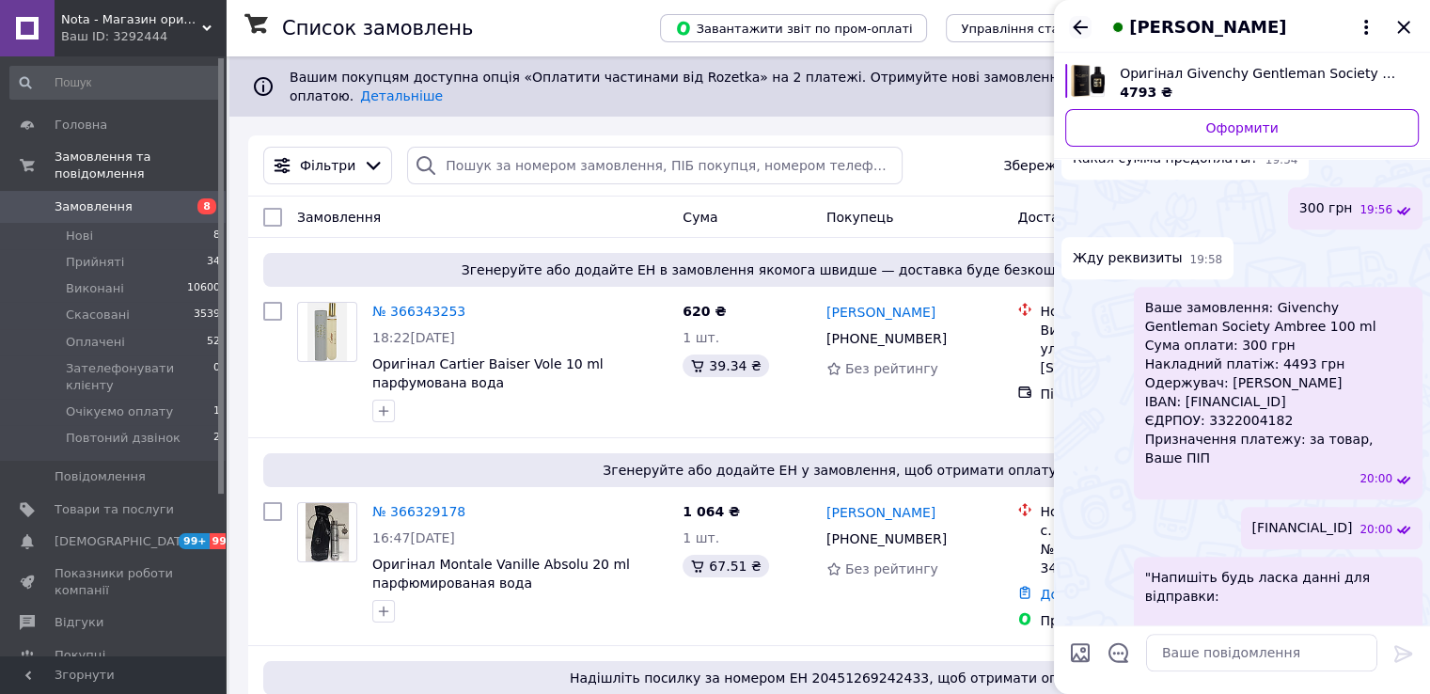
click at [1074, 28] on icon "Назад" at bounding box center [1080, 27] width 15 height 14
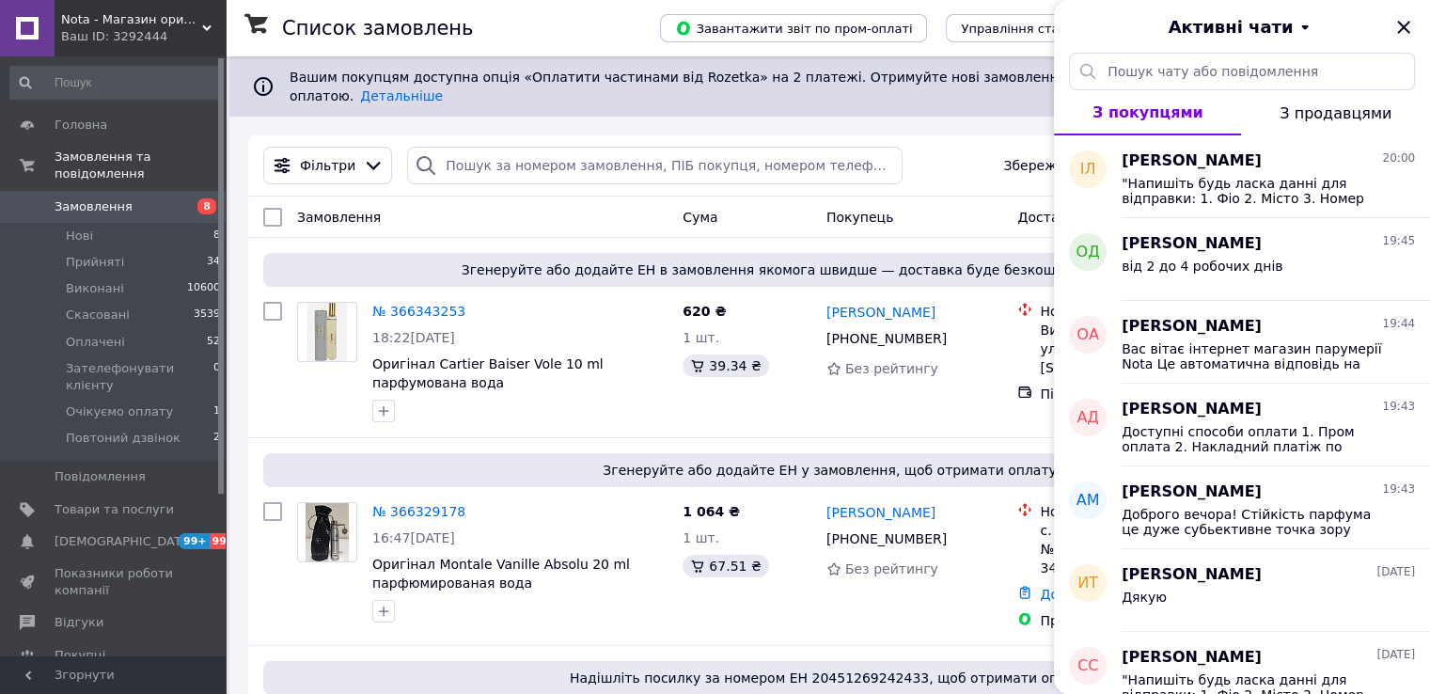
click at [1400, 23] on icon "Закрити" at bounding box center [1404, 27] width 23 height 23
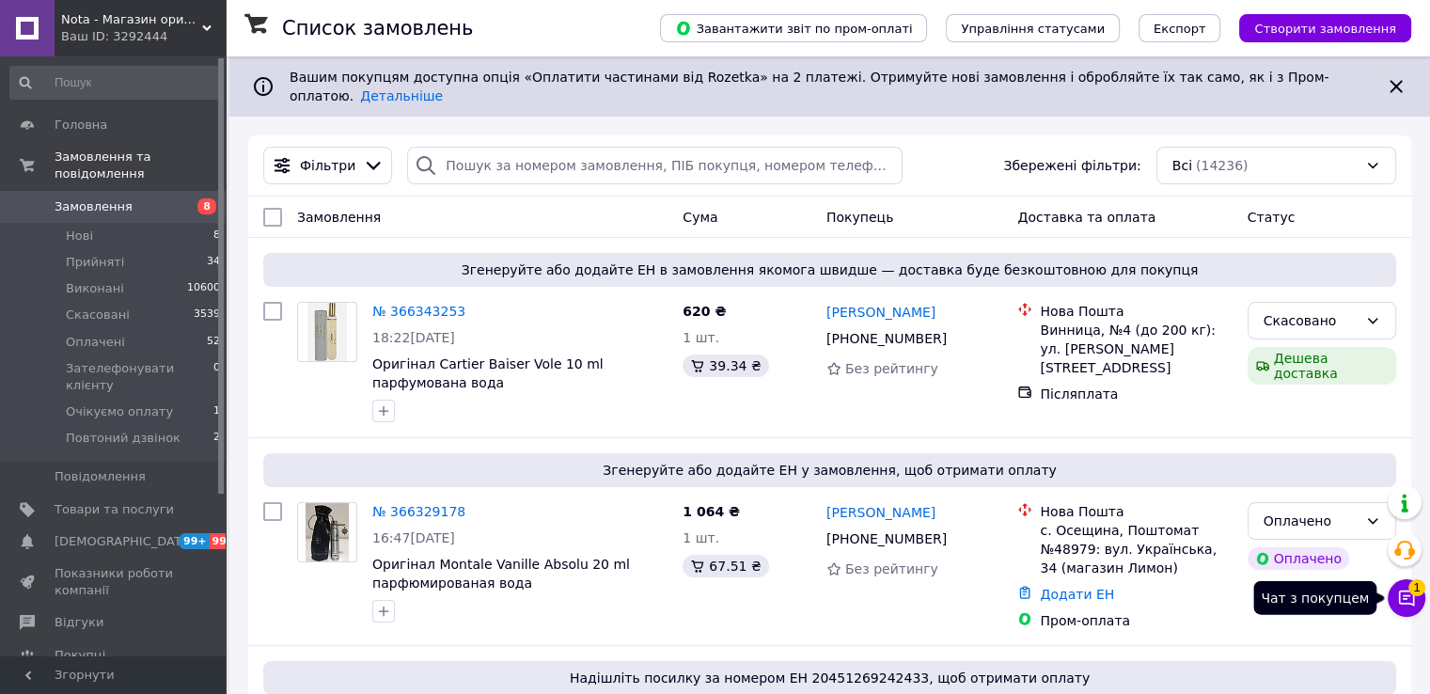
click at [1418, 596] on button "Чат з покупцем 1" at bounding box center [1407, 598] width 38 height 38
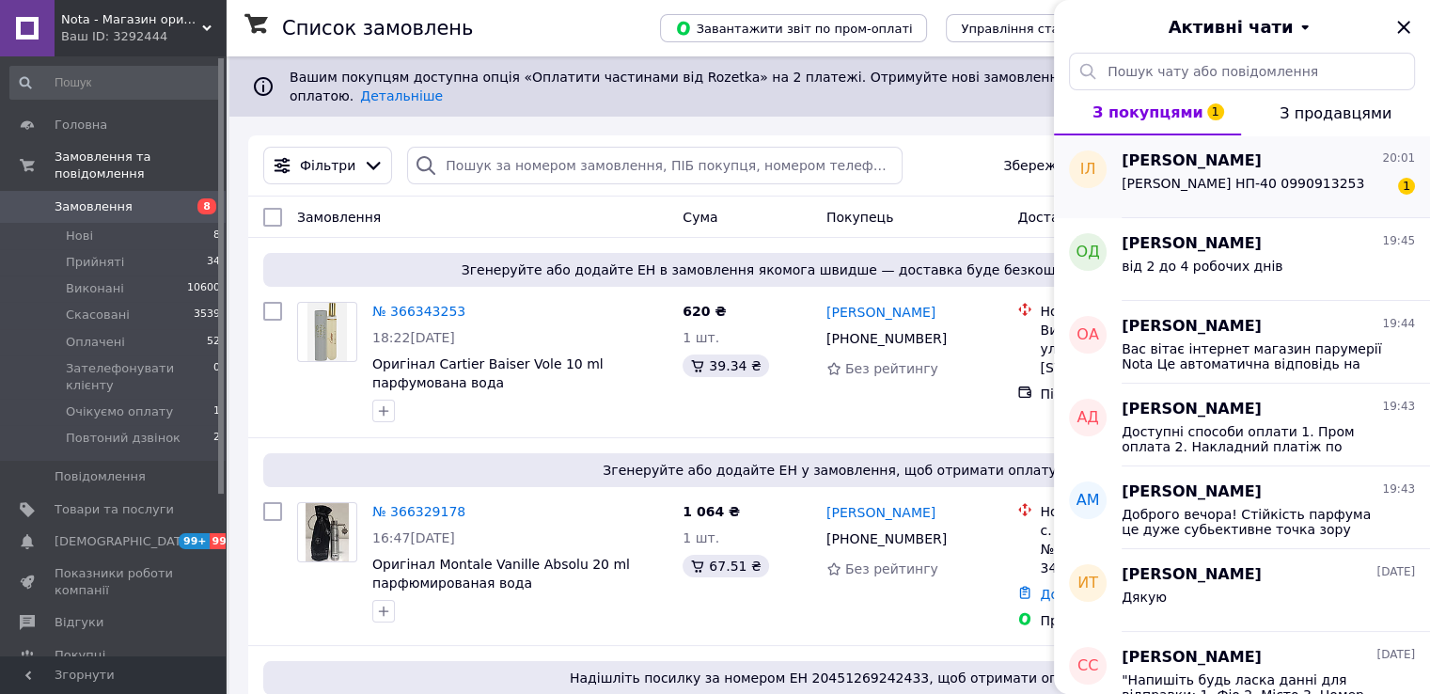
click at [1239, 174] on div "Лунін Ігор Миколайович Харків НП-40 0990913253 1" at bounding box center [1268, 187] width 293 height 30
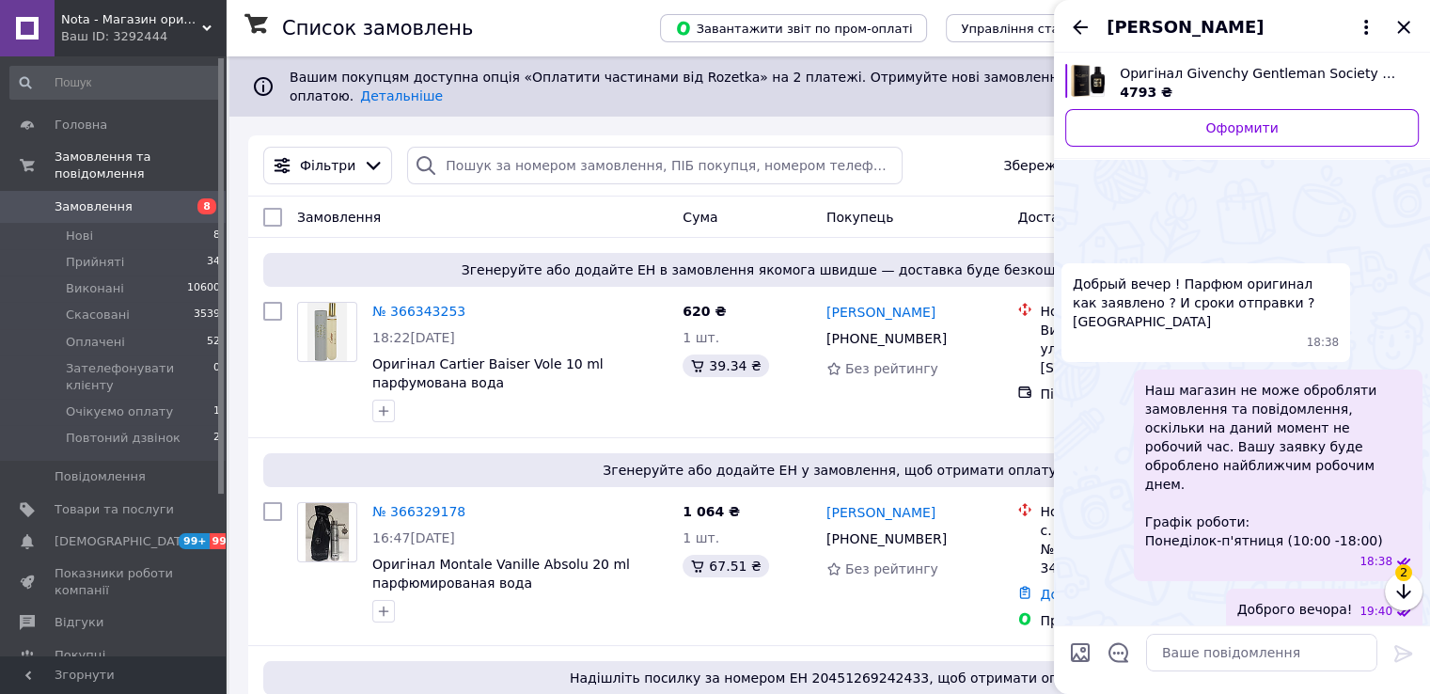
scroll to position [1314, 0]
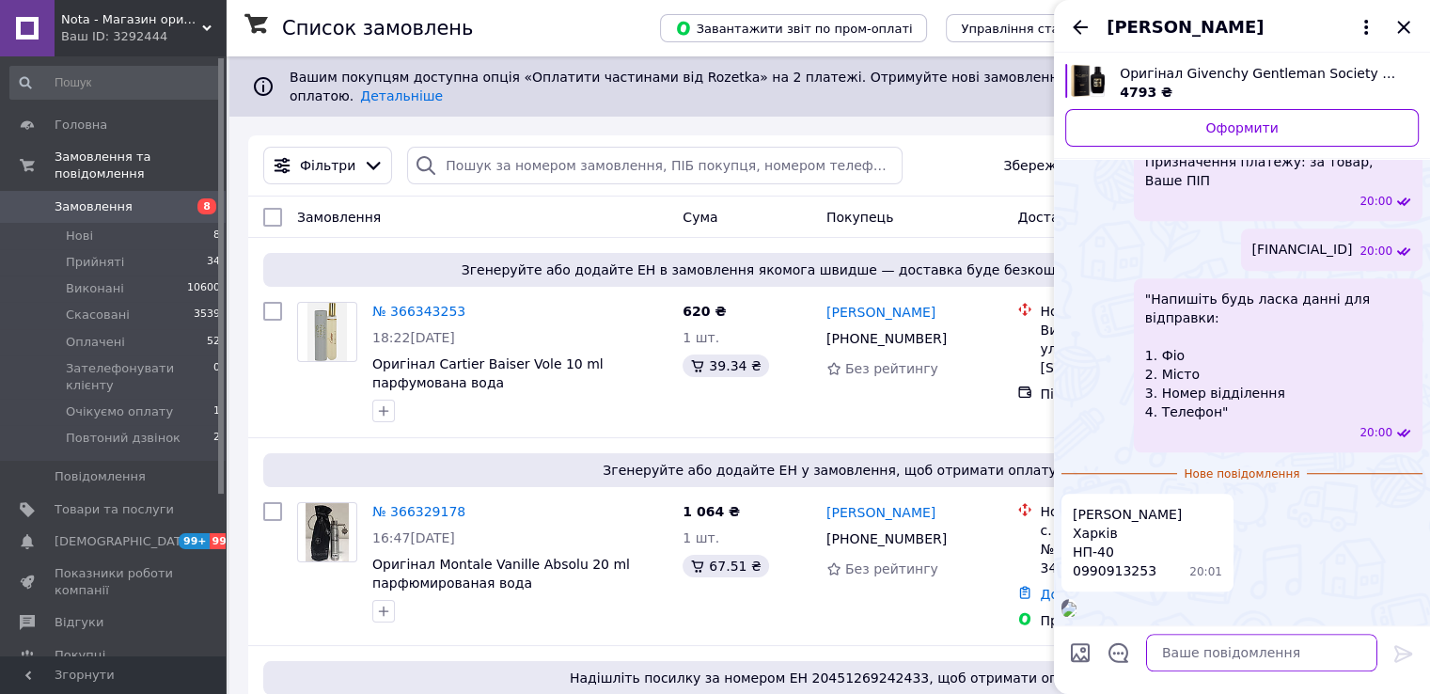
click at [1166, 644] on textarea at bounding box center [1261, 653] width 231 height 38
paste textarea "Дякуємо за повідомлення. Як тільки кошти зарахуються по рахунку, замовлення буд…"
type textarea "Дякуємо за повідомлення. Як тільки кошти зарахуються по рахунку, замовлення буд…"
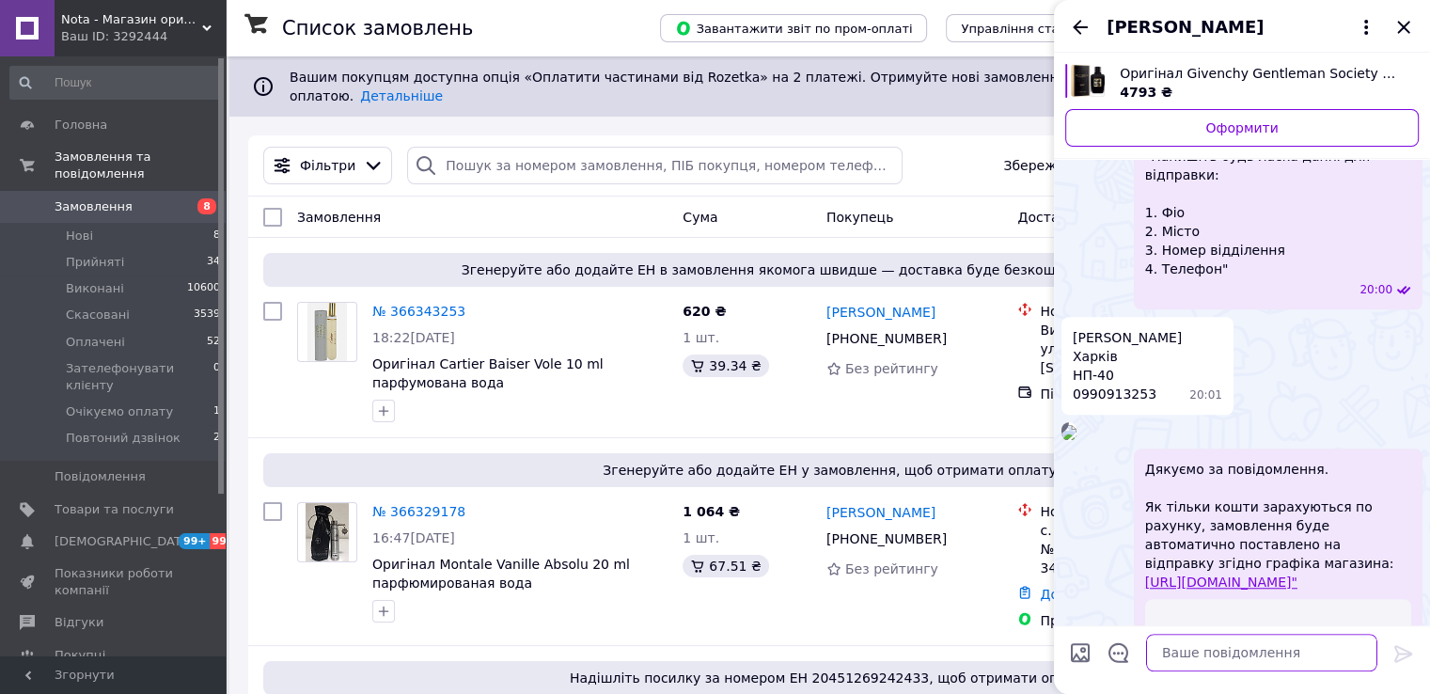
scroll to position [1368, 0]
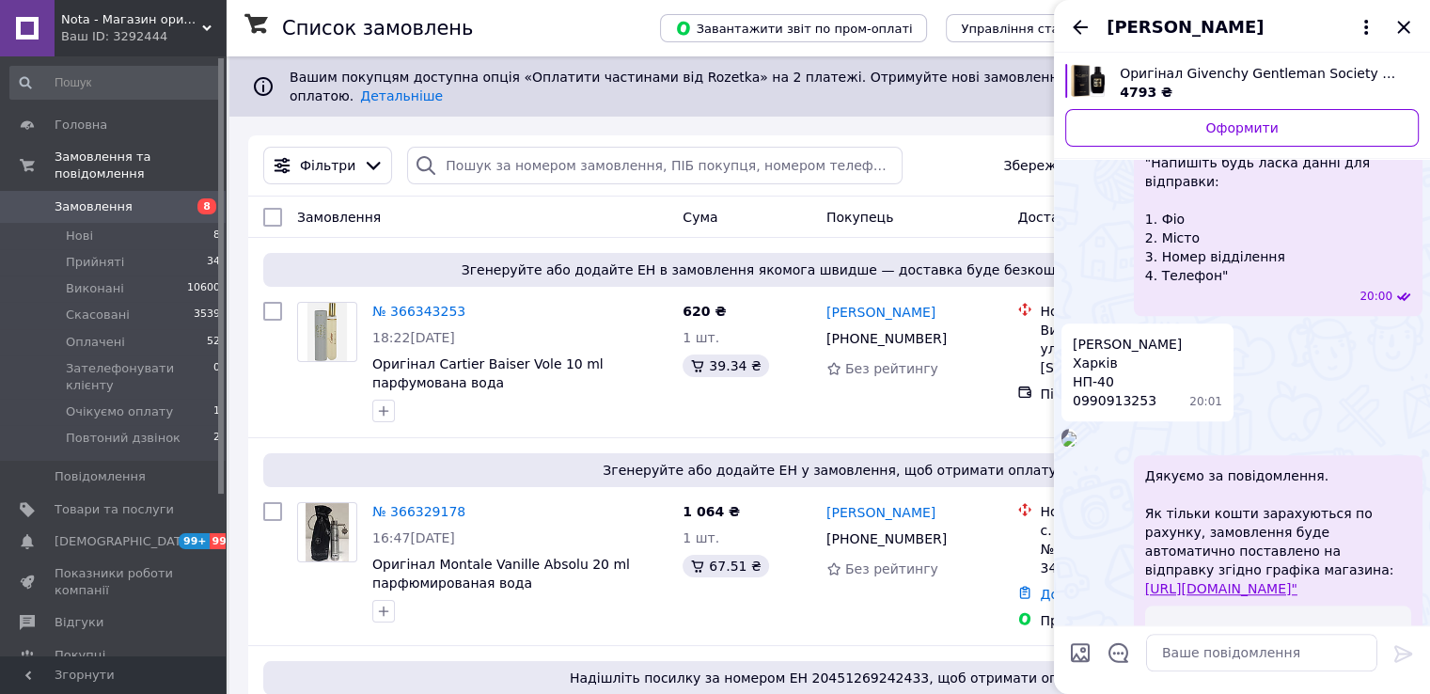
click at [1112, 335] on span "Лунін Ігор Миколайович Харків НП-40 0990913253" at bounding box center [1127, 372] width 109 height 75
copy span "0990913253"
click at [1403, 18] on icon "Закрити" at bounding box center [1404, 27] width 23 height 23
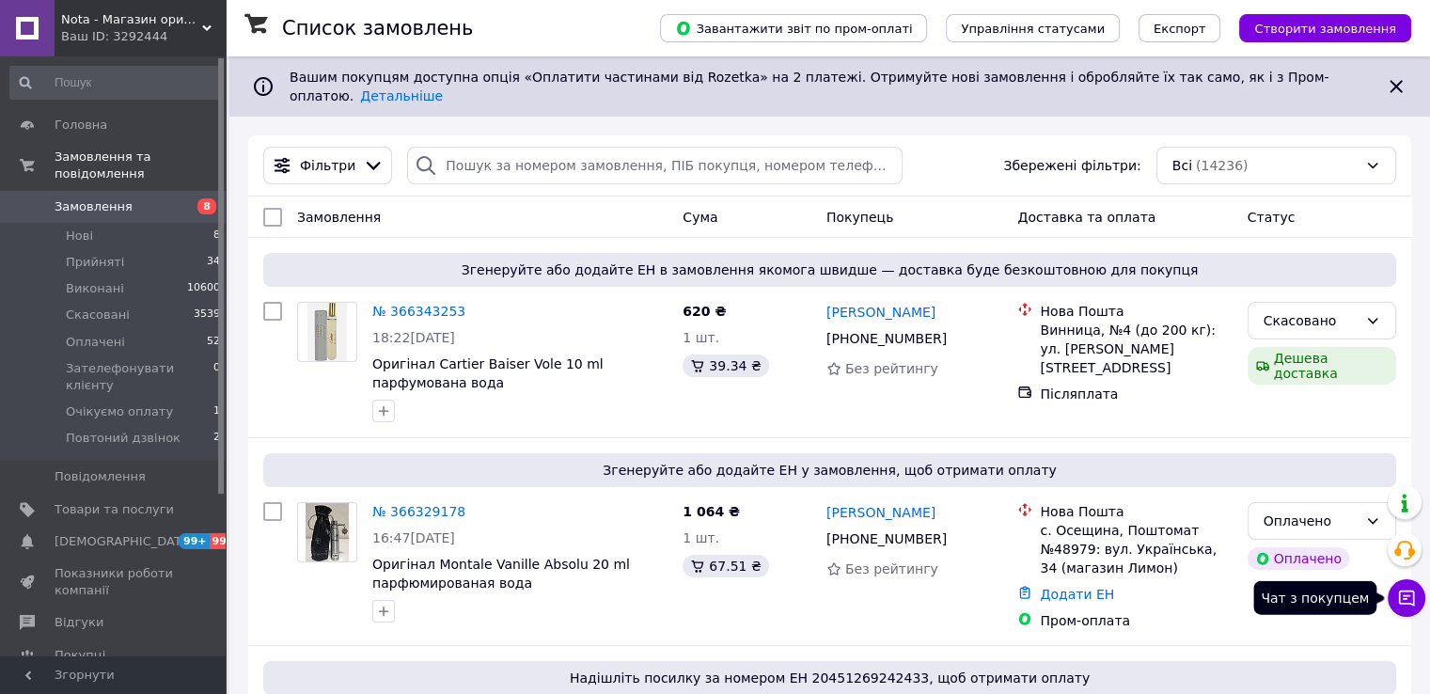
click at [1413, 590] on icon at bounding box center [1406, 598] width 19 height 19
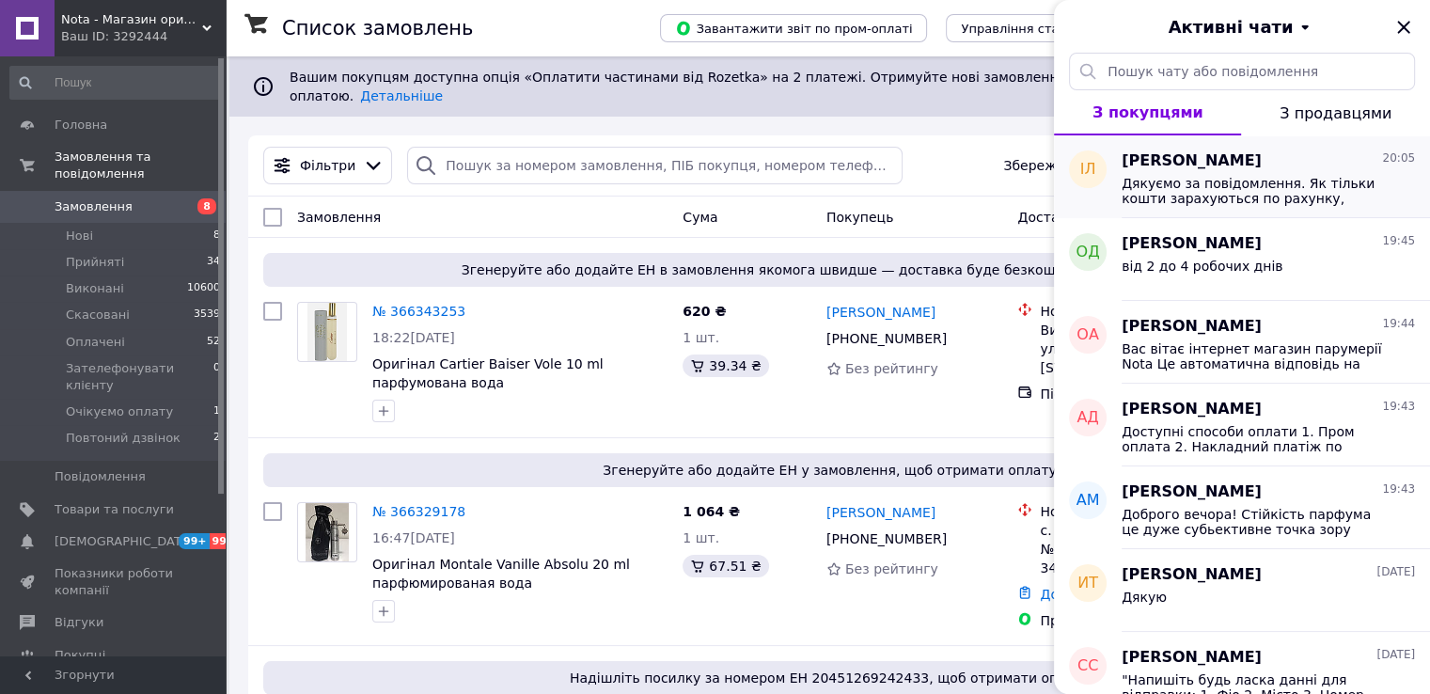
click at [1197, 195] on span "Дякуємо за повідомлення. Як тільки кошти зарахуються по рахунку, замовлення буд…" at bounding box center [1255, 191] width 267 height 30
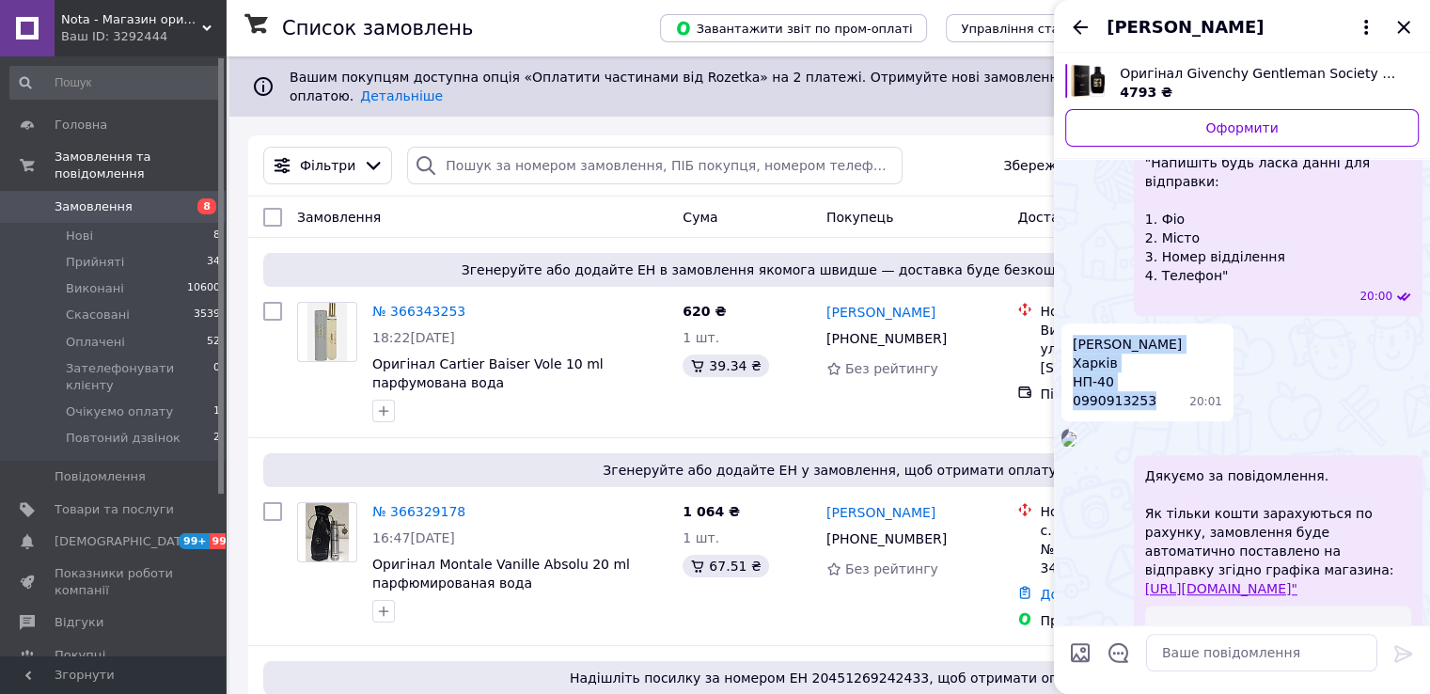
drag, startPoint x: 1161, startPoint y: 287, endPoint x: 1070, endPoint y: 233, distance: 105.8
click at [1070, 323] on div "Лунін Ігор Миколайович Харків НП-40 0990913253 20:01" at bounding box center [1148, 372] width 172 height 98
copy span "Лунін Ігор Миколайович Харків НП-40 0990913253"
click at [1399, 28] on icon "Закрити" at bounding box center [1404, 27] width 23 height 23
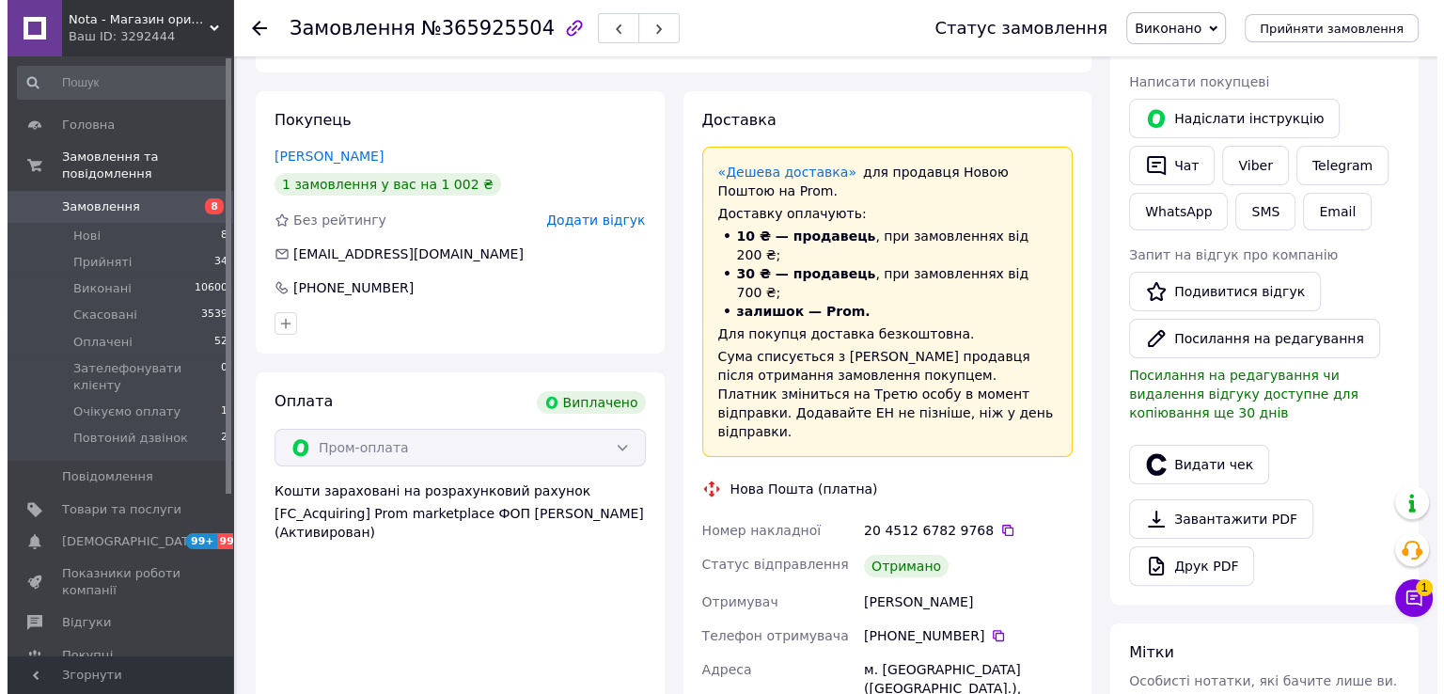
scroll to position [376, 0]
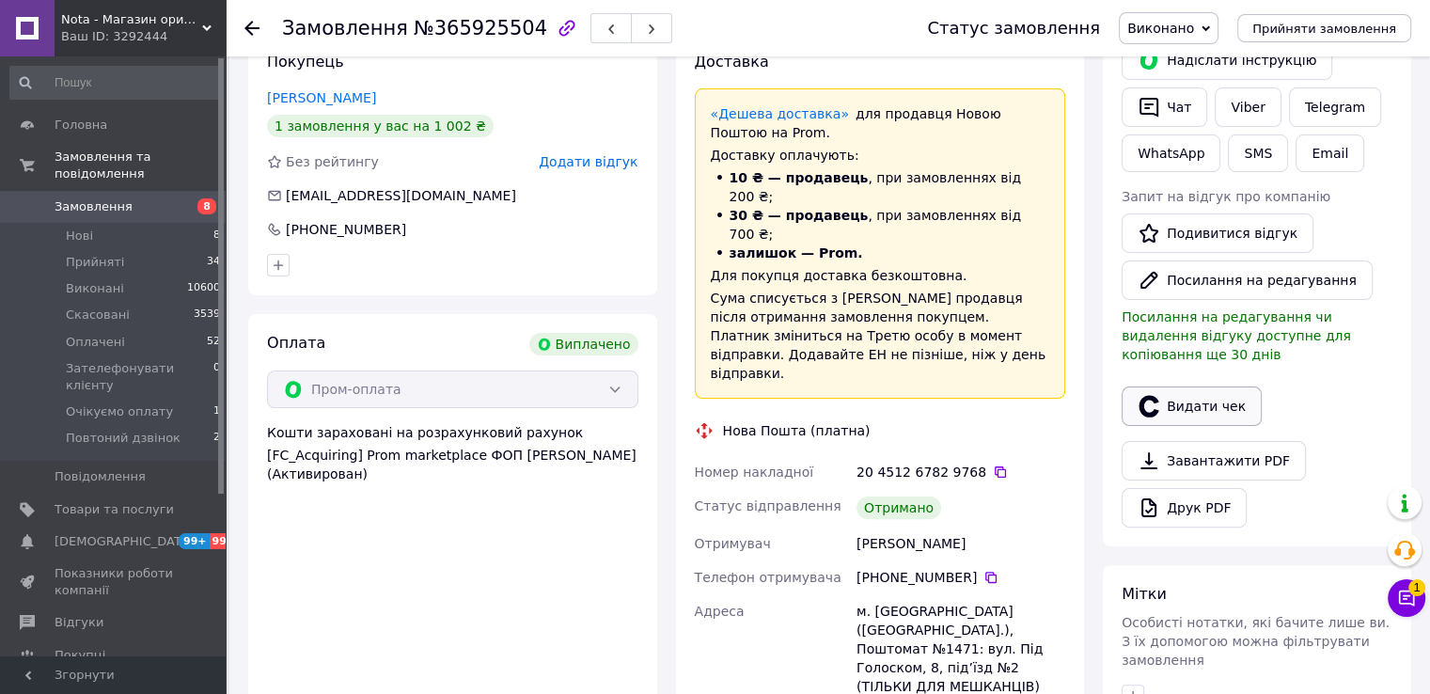
click at [1155, 386] on button "Видати чек" at bounding box center [1192, 405] width 140 height 39
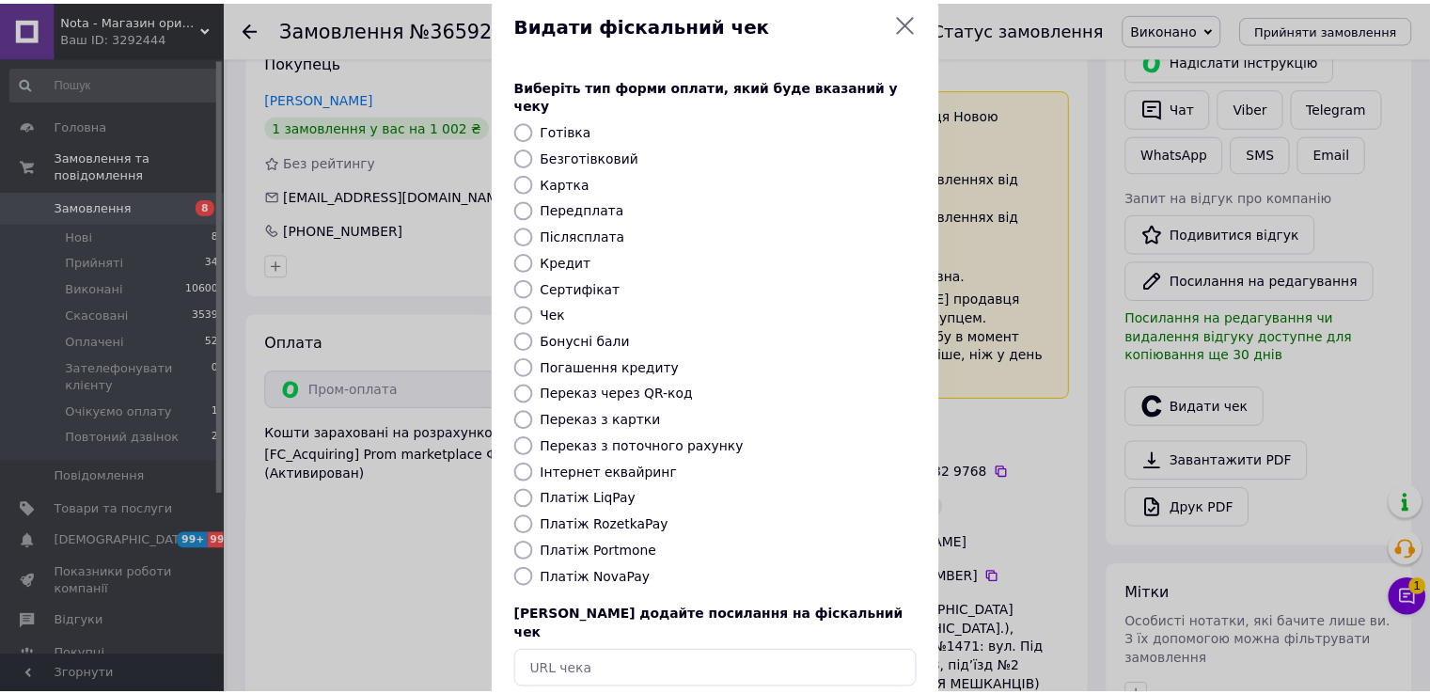
scroll to position [113, 0]
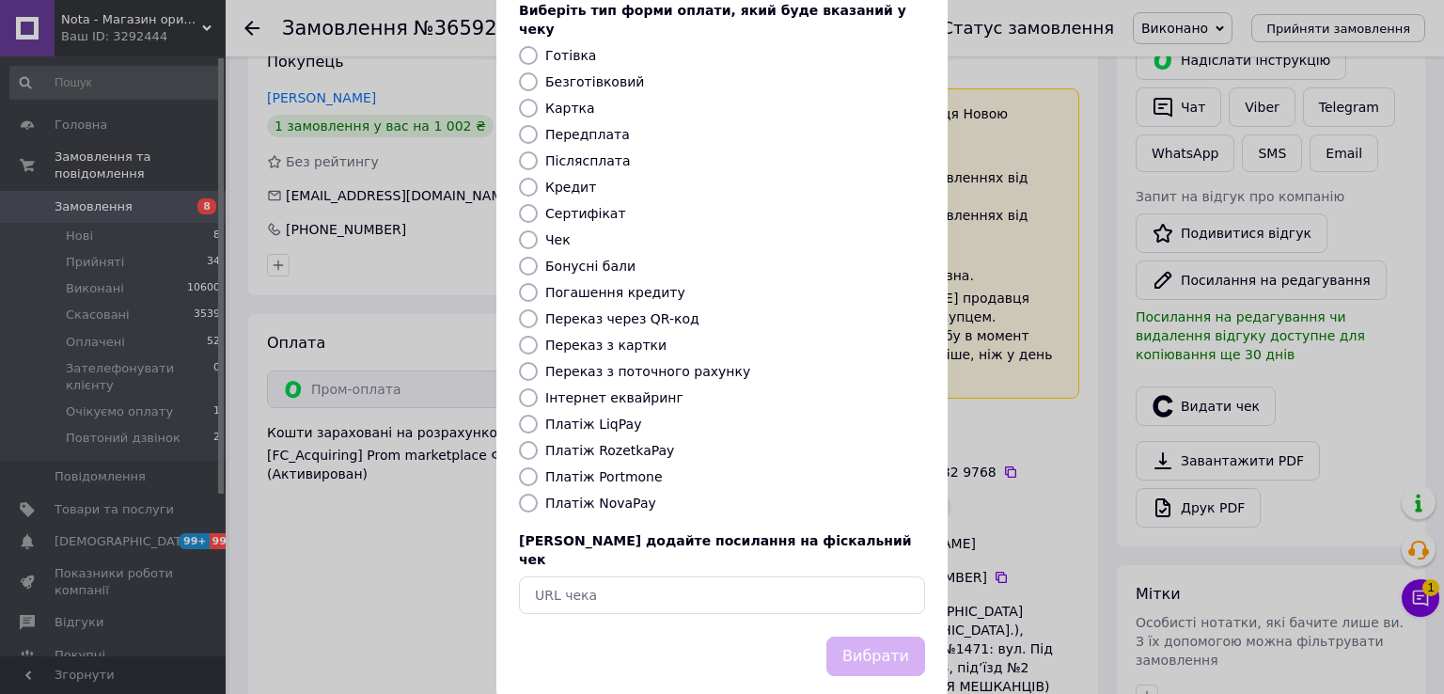
click at [528, 441] on input "Платіж RozetkaPay" at bounding box center [528, 450] width 19 height 19
radio input "true"
click at [858, 637] on button "Вибрати" at bounding box center [876, 657] width 99 height 40
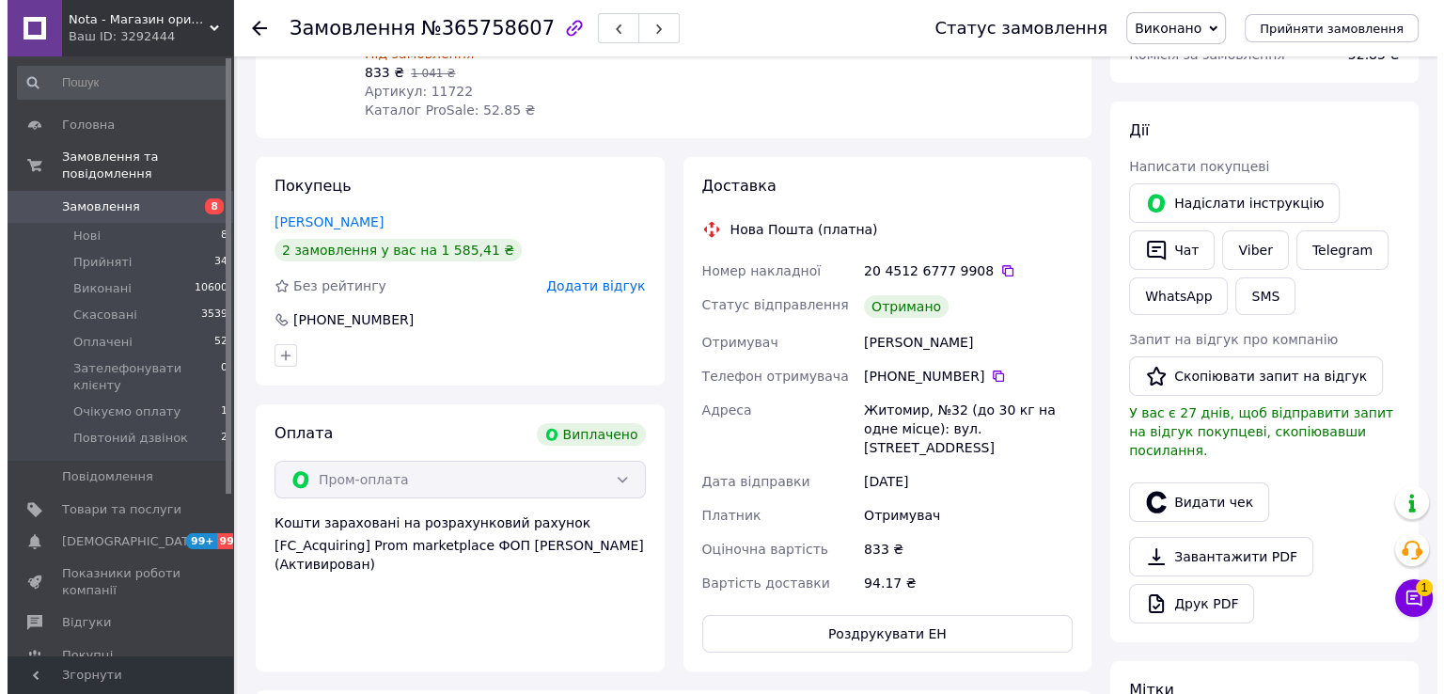
scroll to position [250, 0]
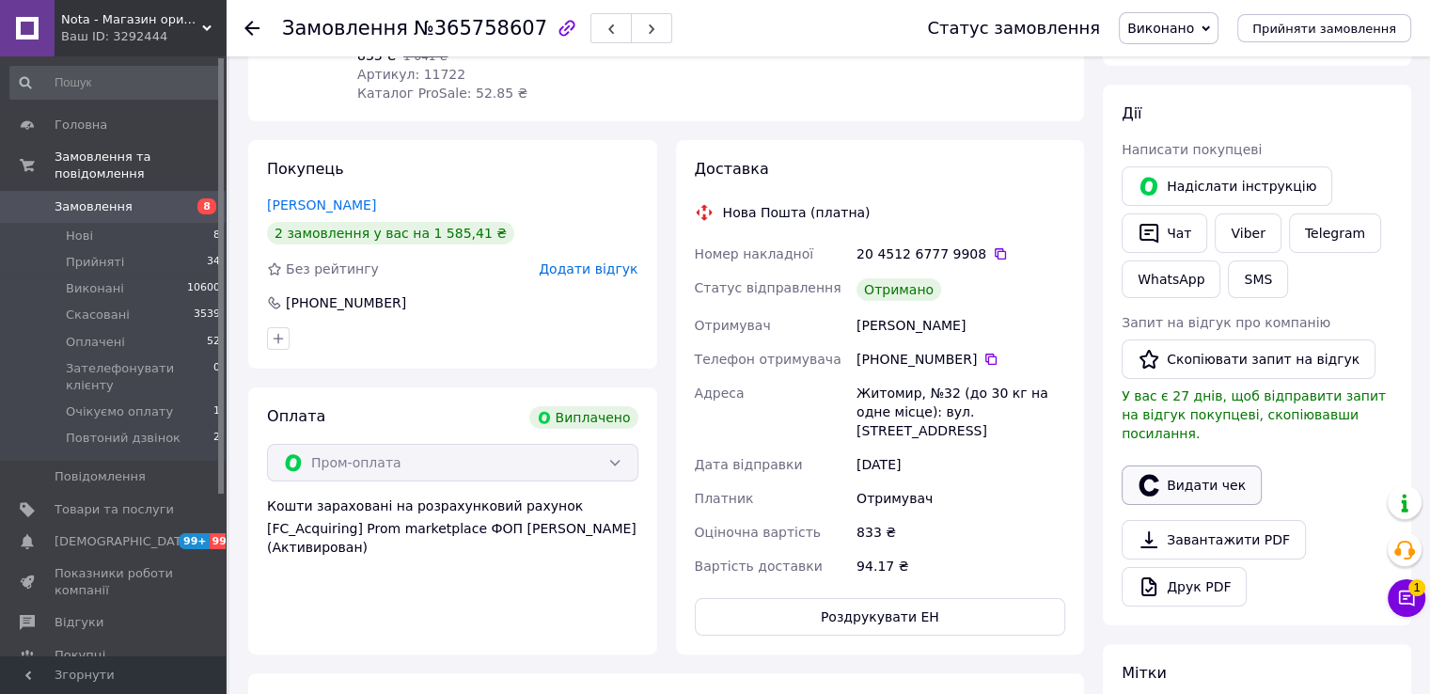
click at [1173, 465] on button "Видати чек" at bounding box center [1192, 484] width 140 height 39
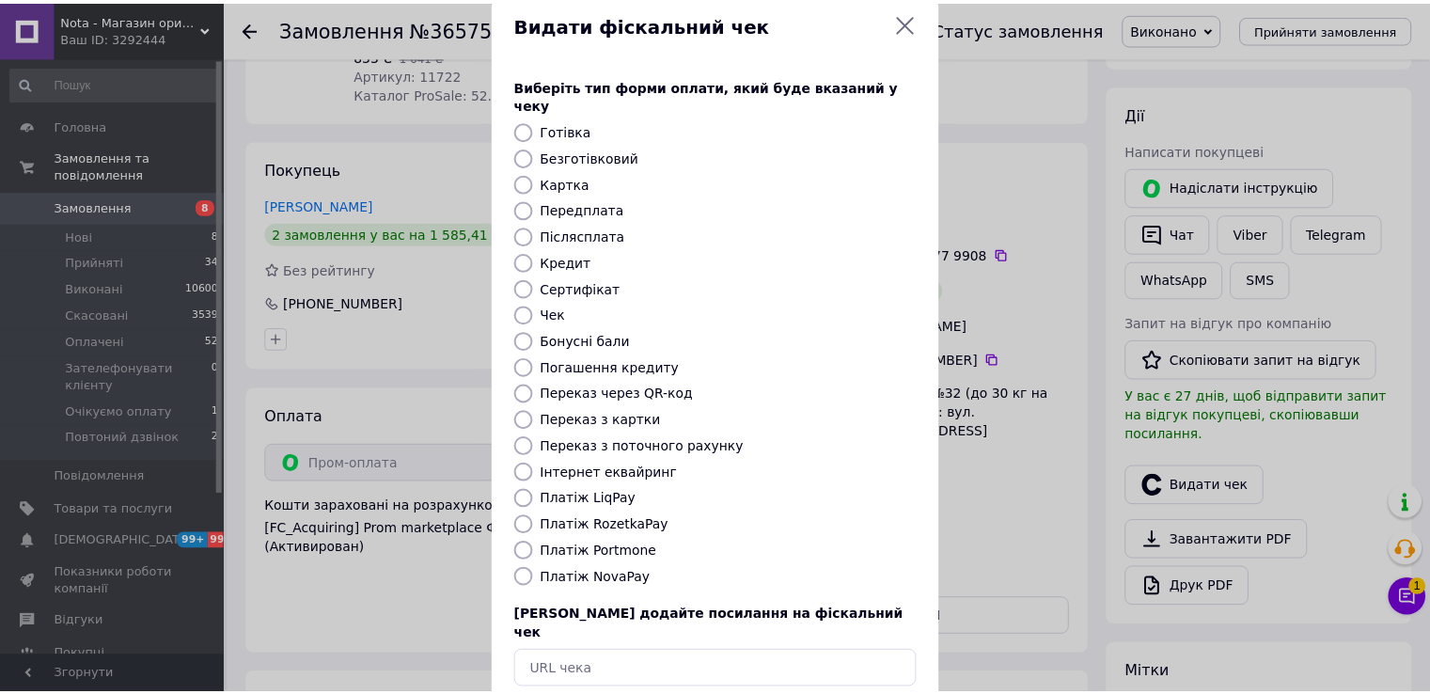
scroll to position [113, 0]
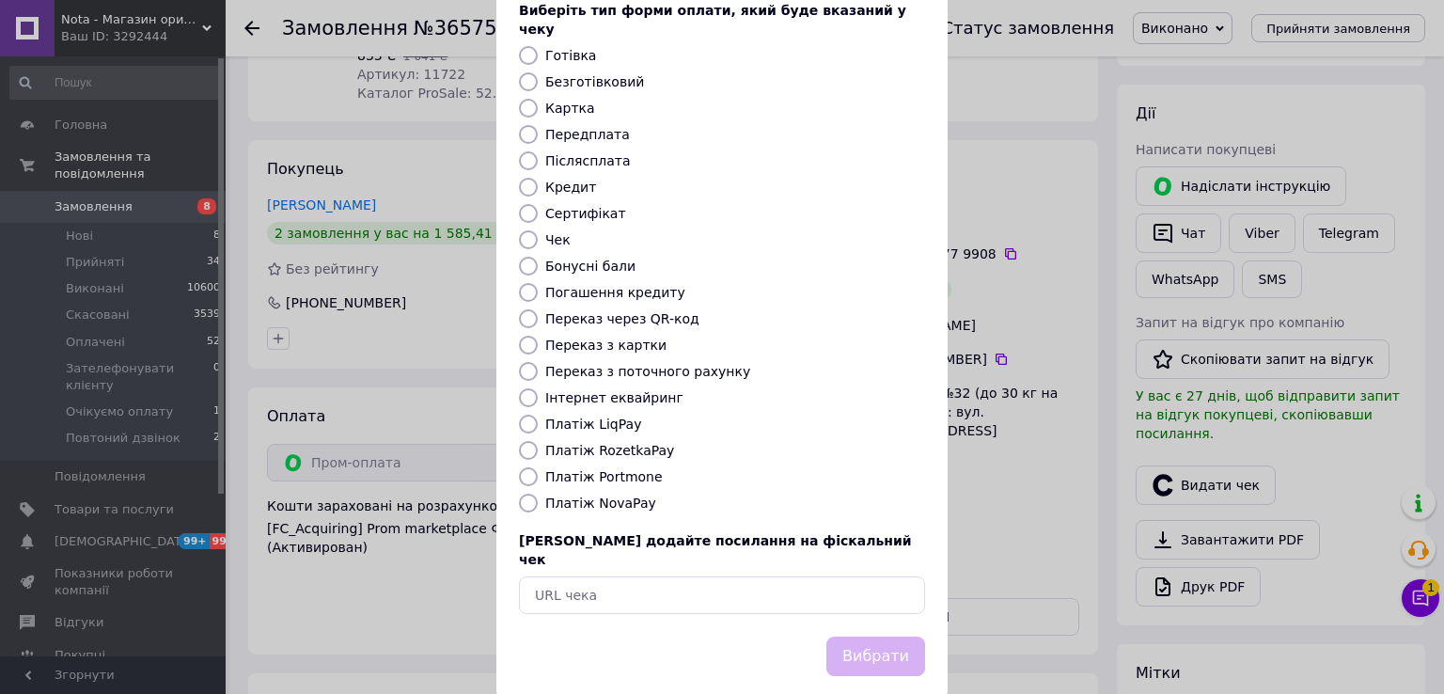
click at [526, 441] on input "Платіж RozetkaPay" at bounding box center [528, 450] width 19 height 19
radio input "true"
click at [897, 637] on button "Вибрати" at bounding box center [876, 657] width 99 height 40
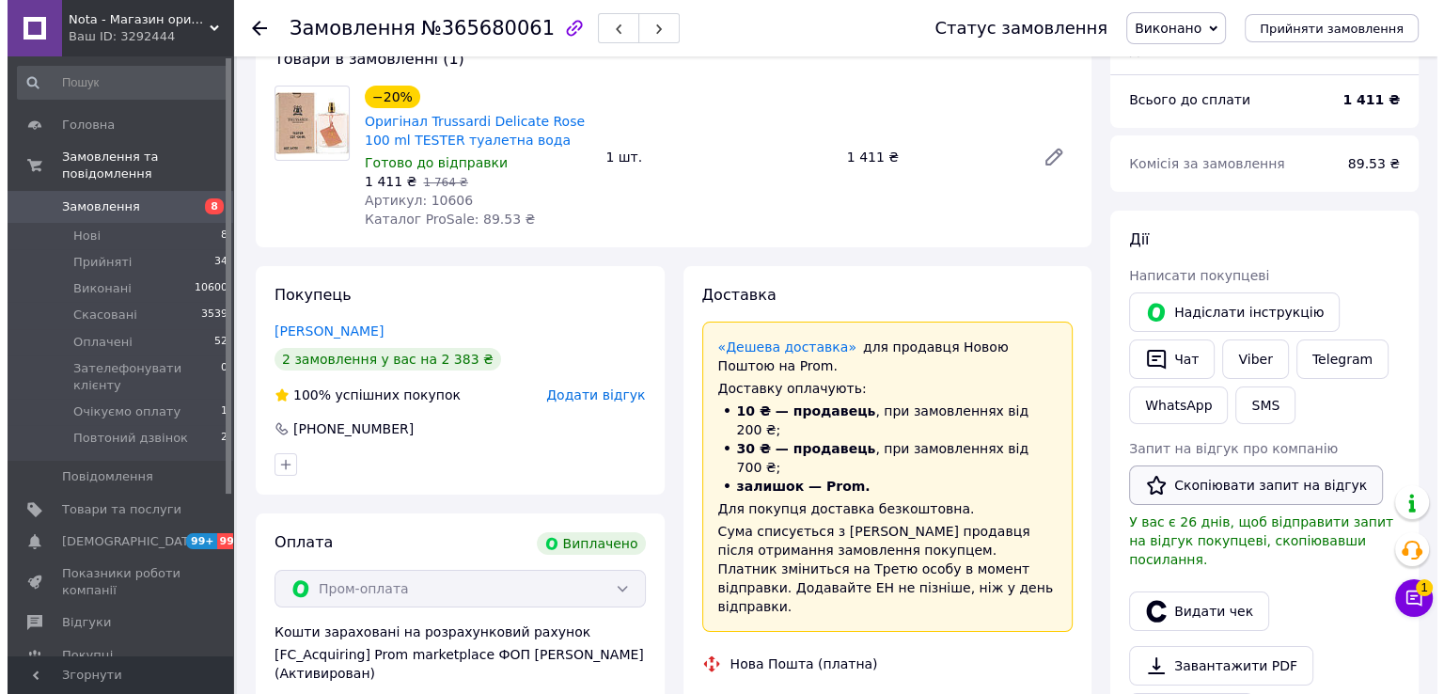
scroll to position [125, 0]
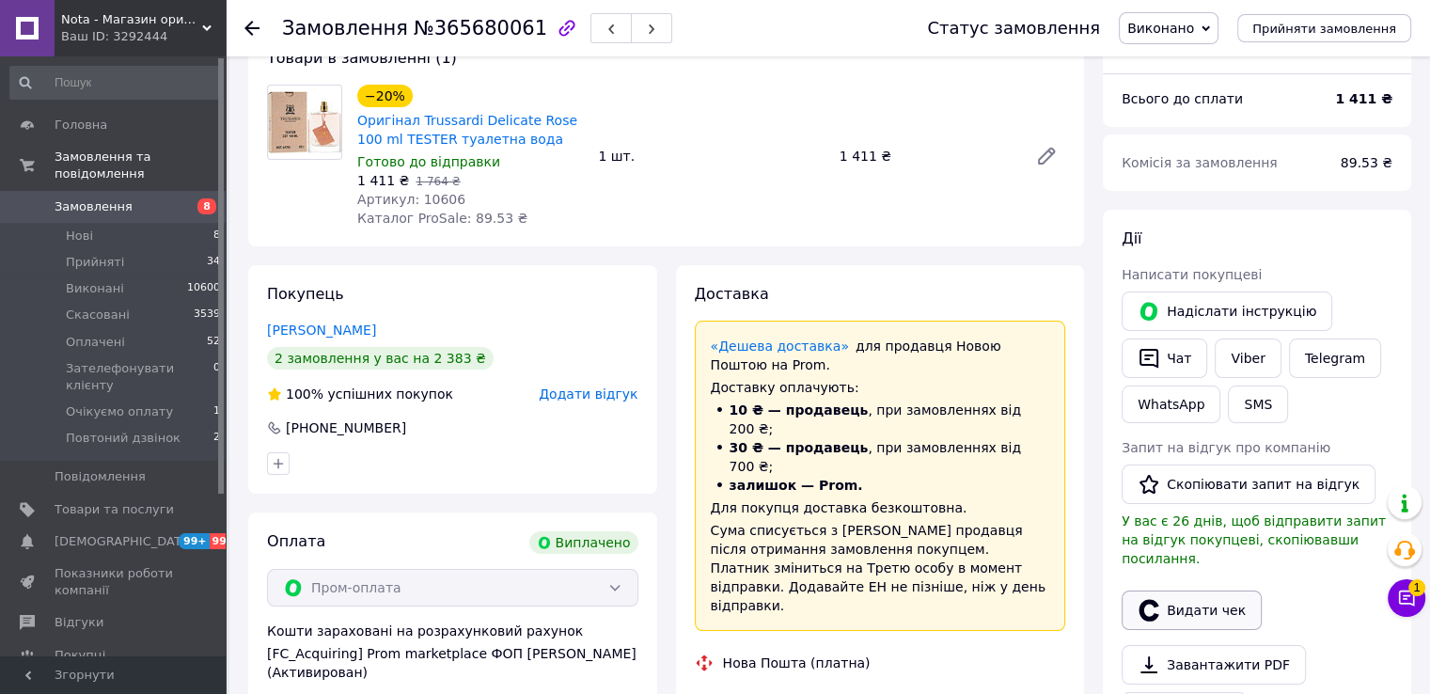
click at [1173, 596] on button "Видати чек" at bounding box center [1192, 609] width 140 height 39
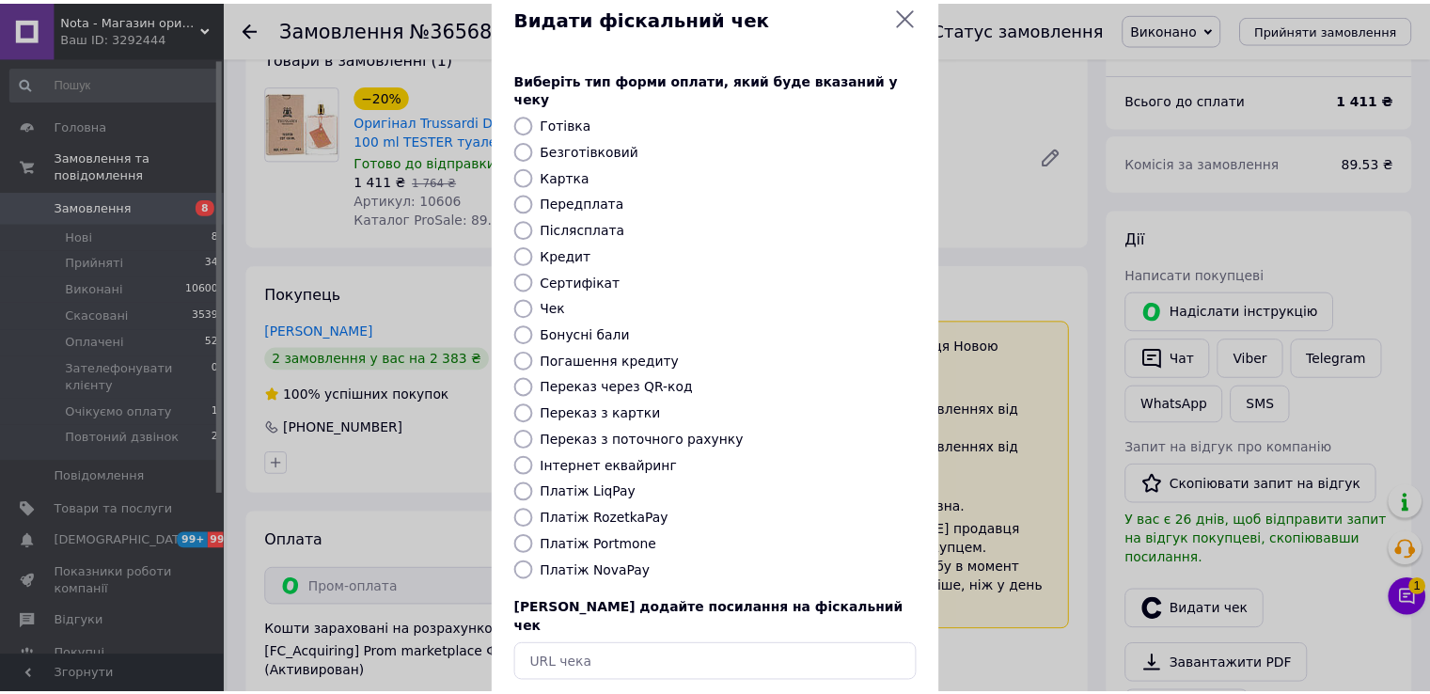
scroll to position [113, 0]
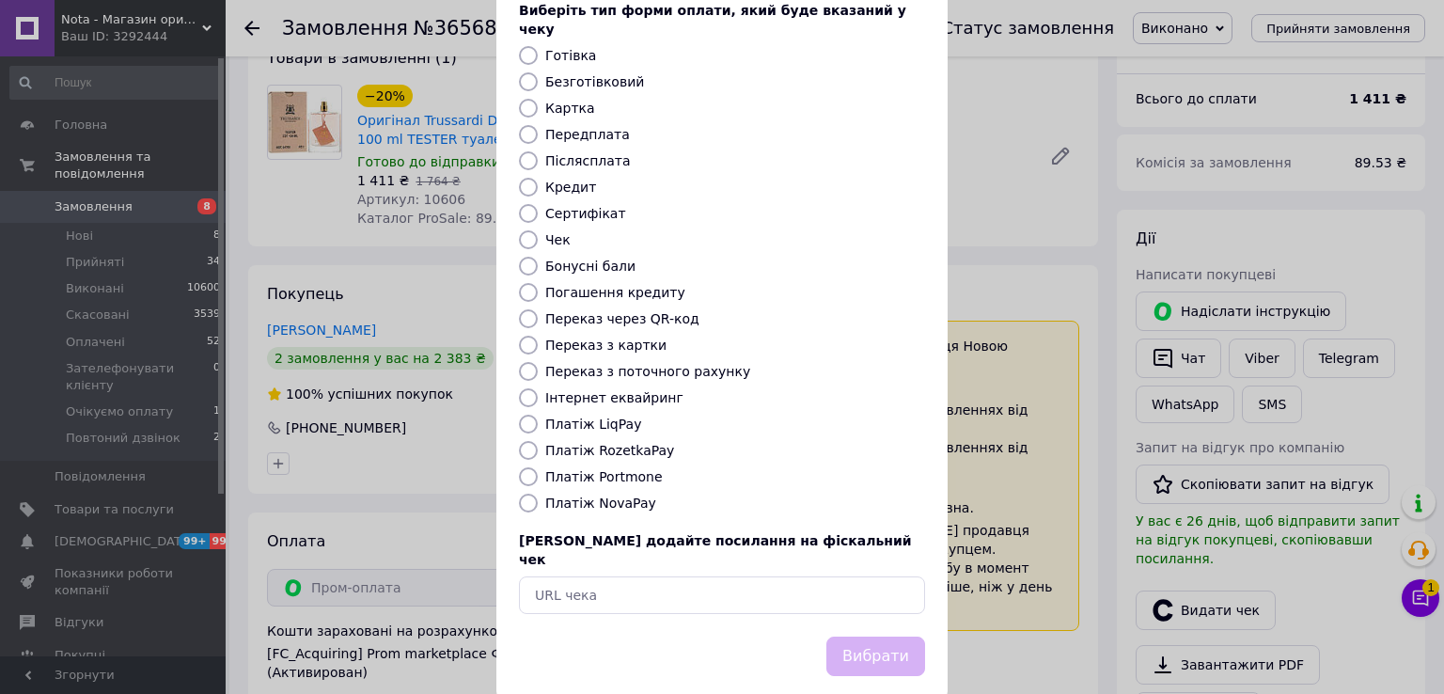
click at [524, 441] on input "Платіж RozetkaPay" at bounding box center [528, 450] width 19 height 19
radio input "true"
click at [897, 637] on button "Вибрати" at bounding box center [876, 657] width 99 height 40
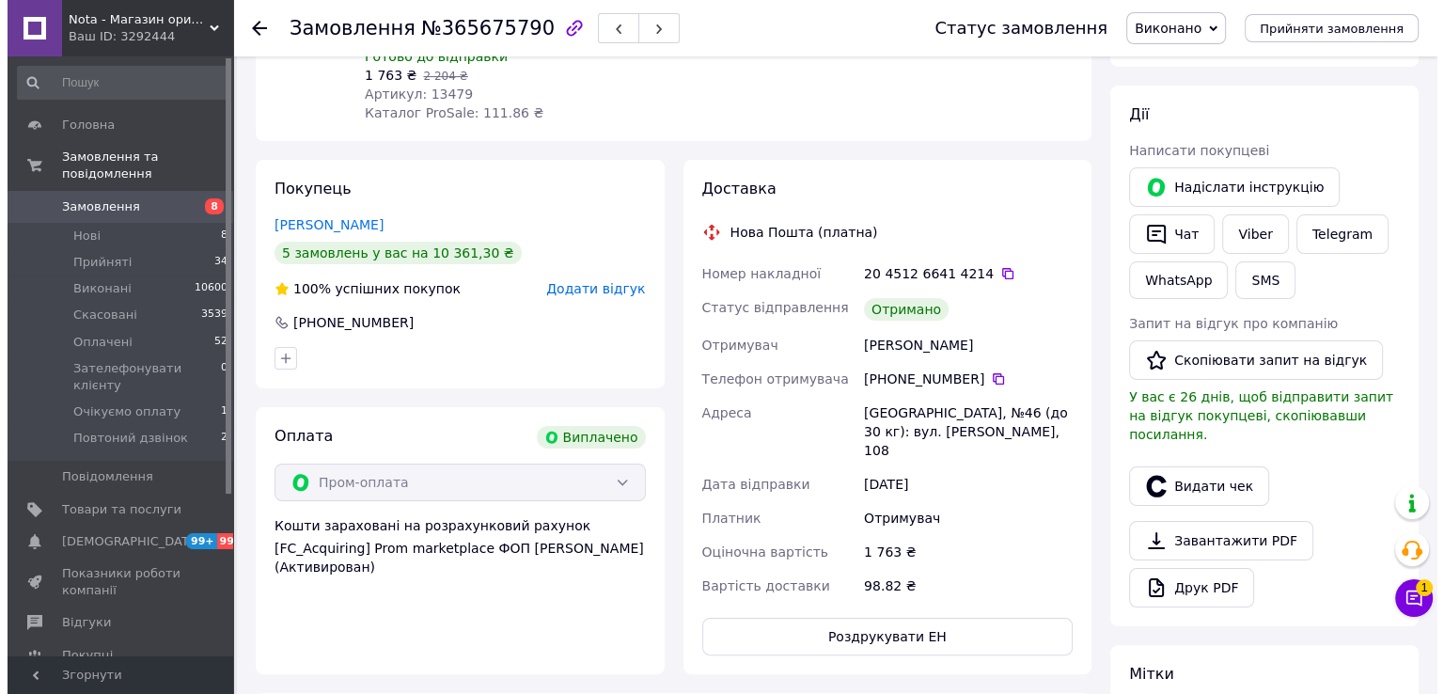
scroll to position [250, 0]
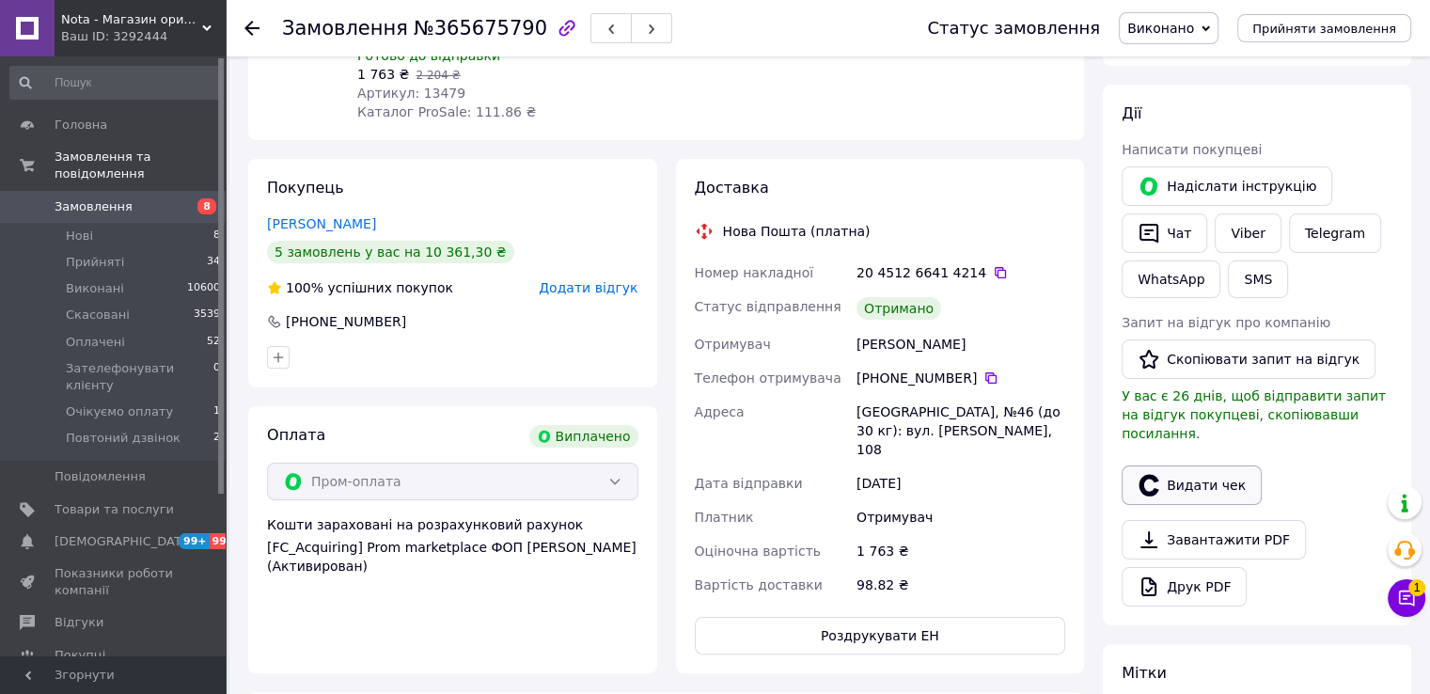
click at [1179, 470] on button "Видати чек" at bounding box center [1192, 484] width 140 height 39
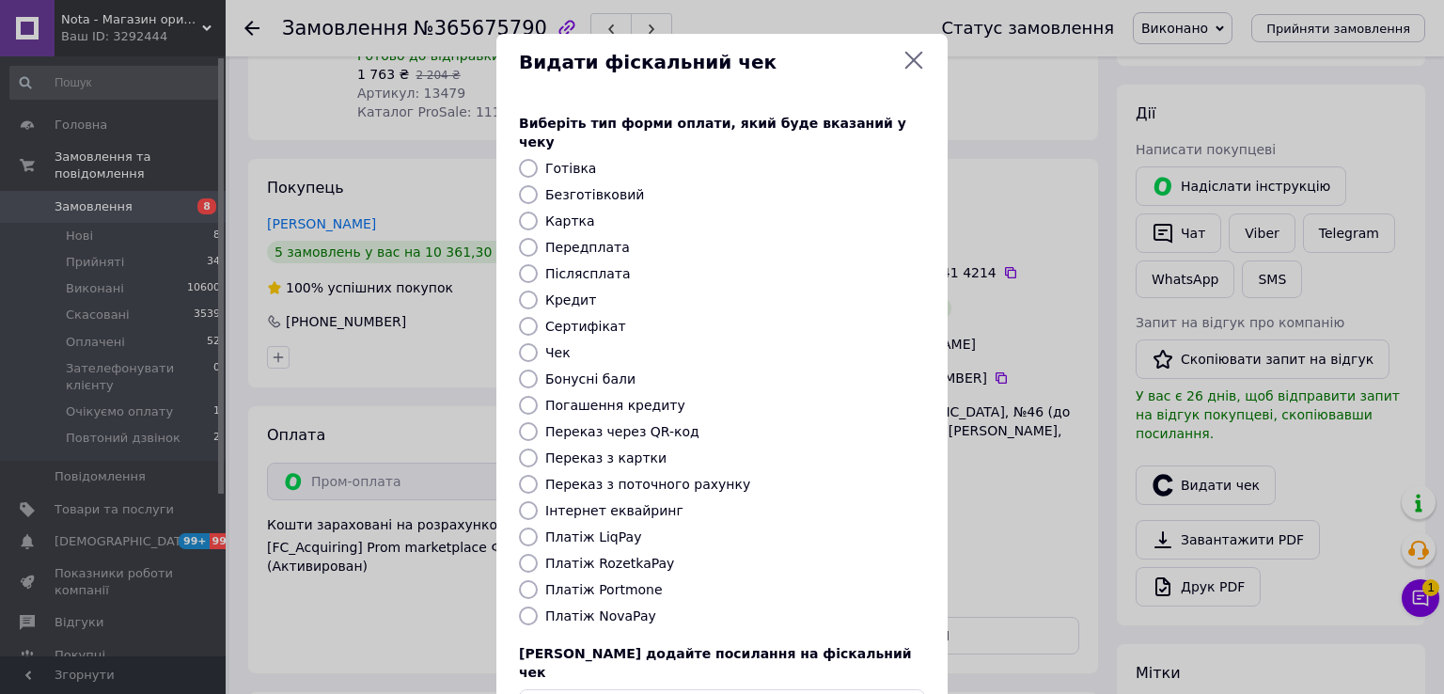
click at [522, 554] on input "Платіж RozetkaPay" at bounding box center [528, 563] width 19 height 19
radio input "true"
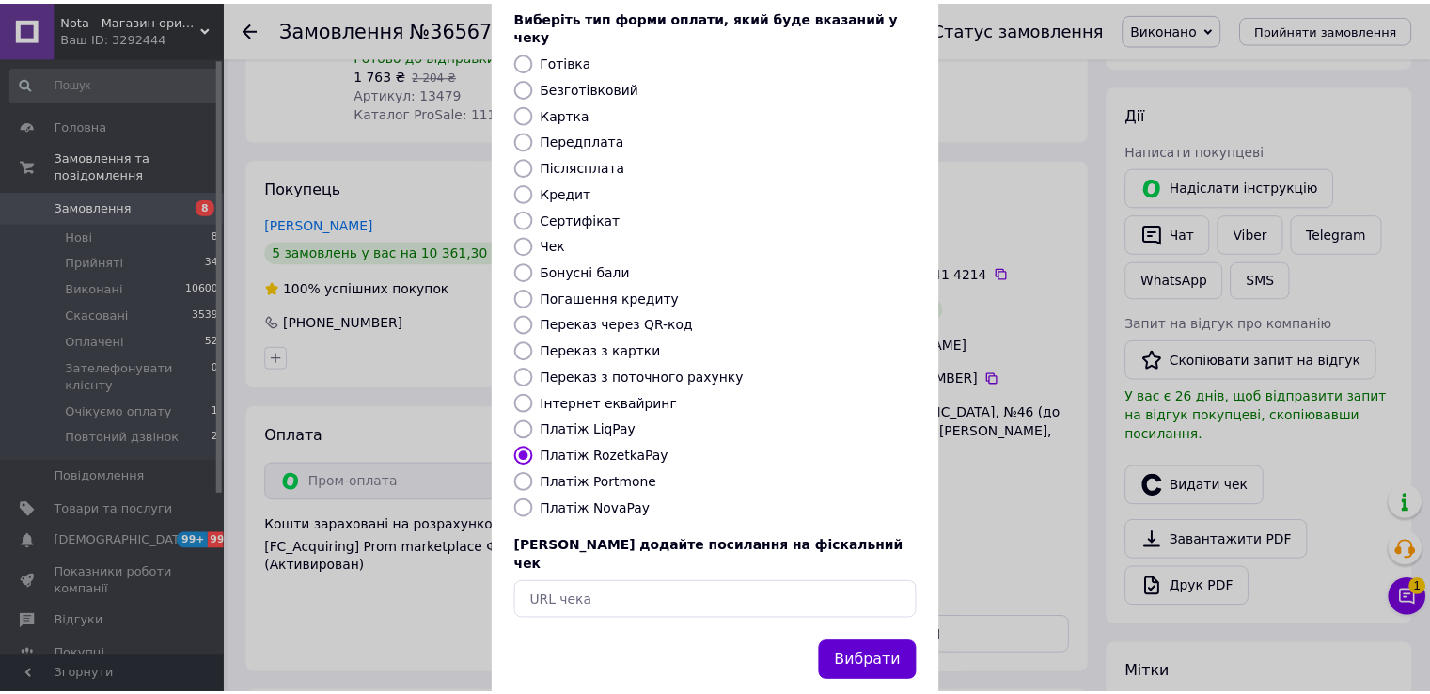
scroll to position [113, 0]
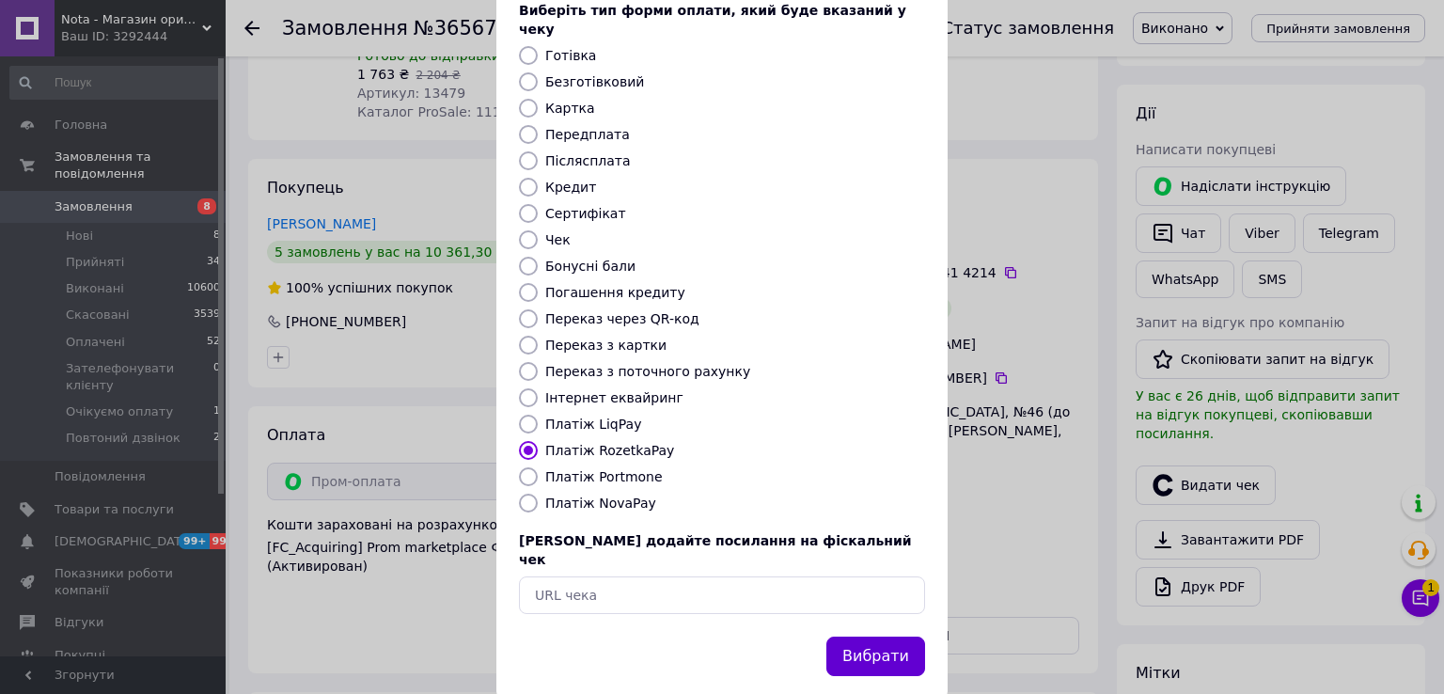
click at [874, 637] on button "Вибрати" at bounding box center [876, 657] width 99 height 40
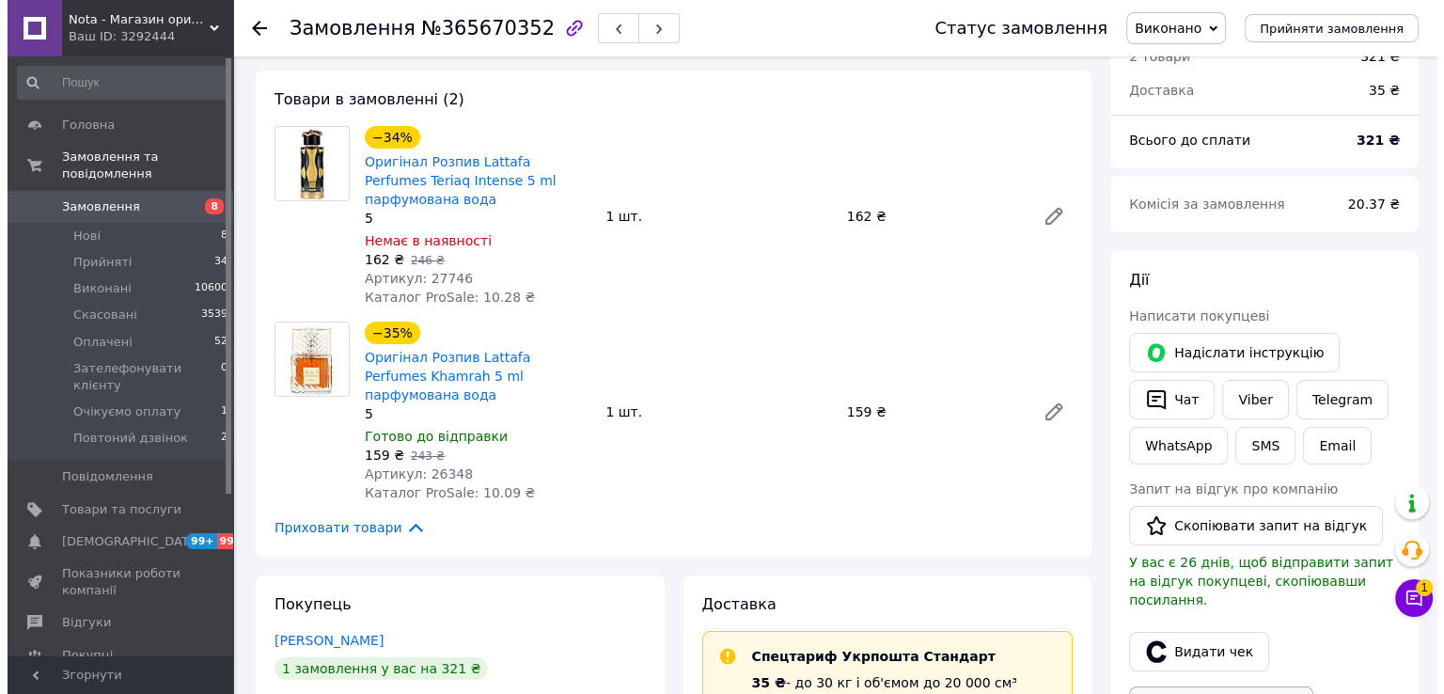
scroll to position [376, 0]
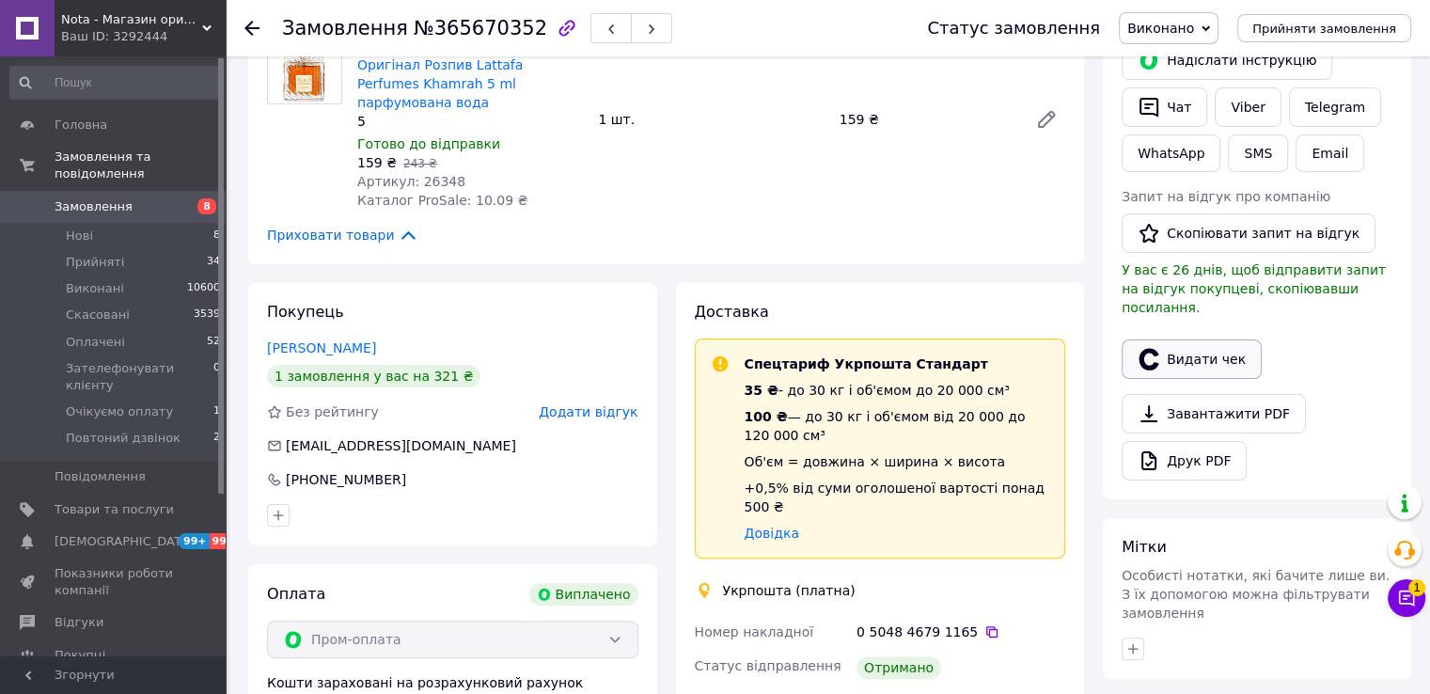
click at [1168, 339] on button "Видати чек" at bounding box center [1192, 358] width 140 height 39
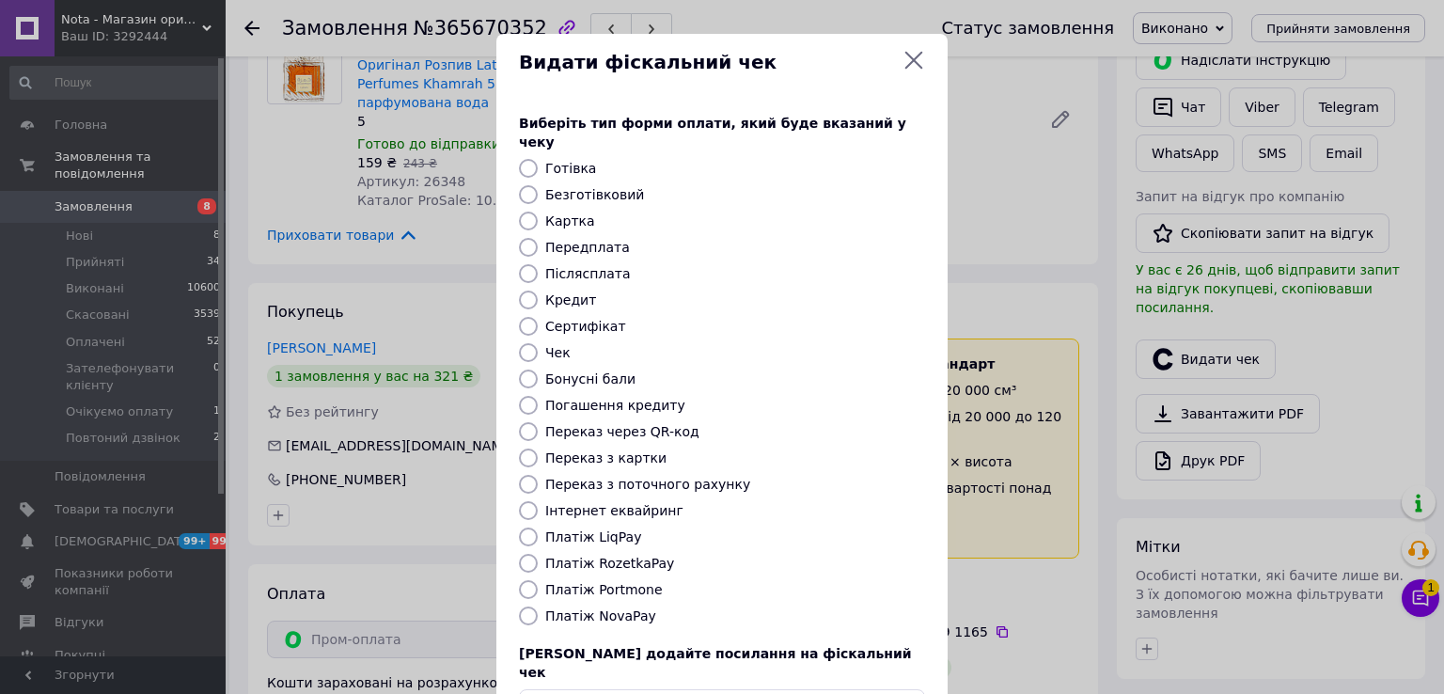
click at [519, 554] on input "Платіж RozetkaPay" at bounding box center [528, 563] width 19 height 19
radio input "true"
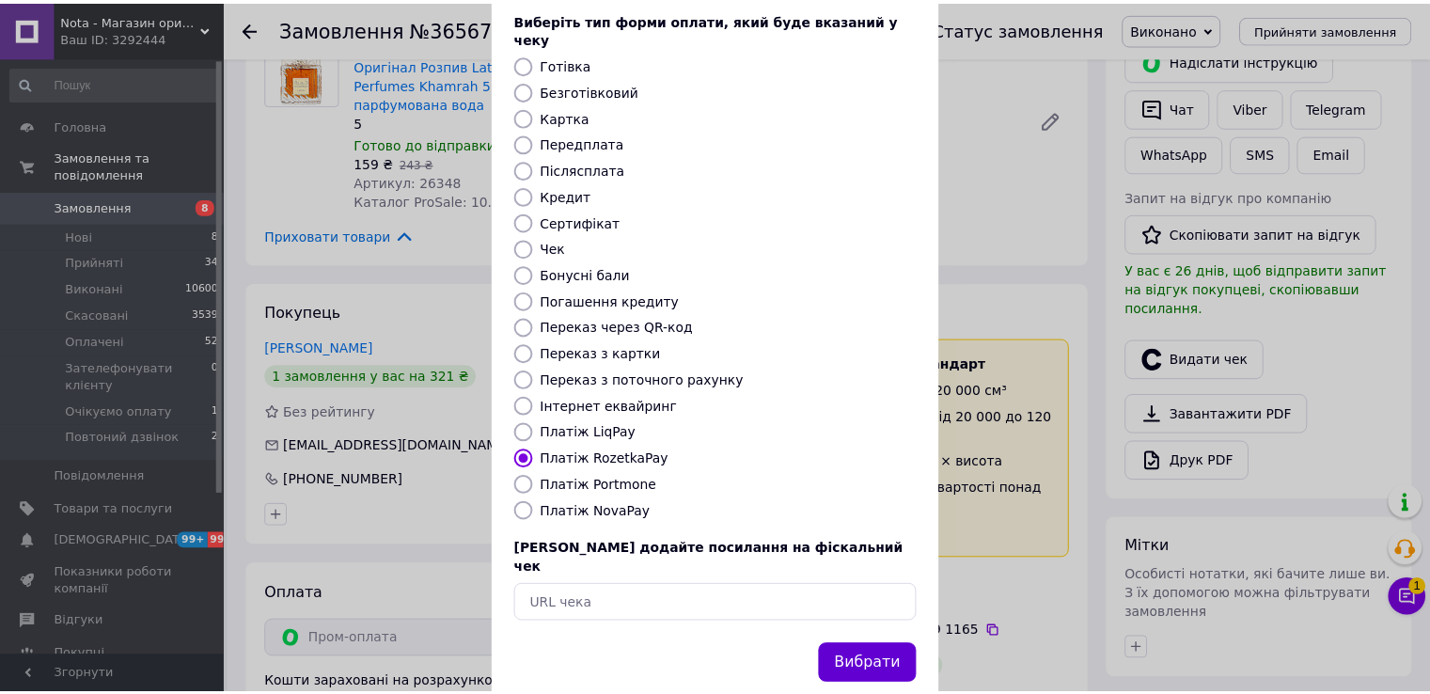
scroll to position [113, 0]
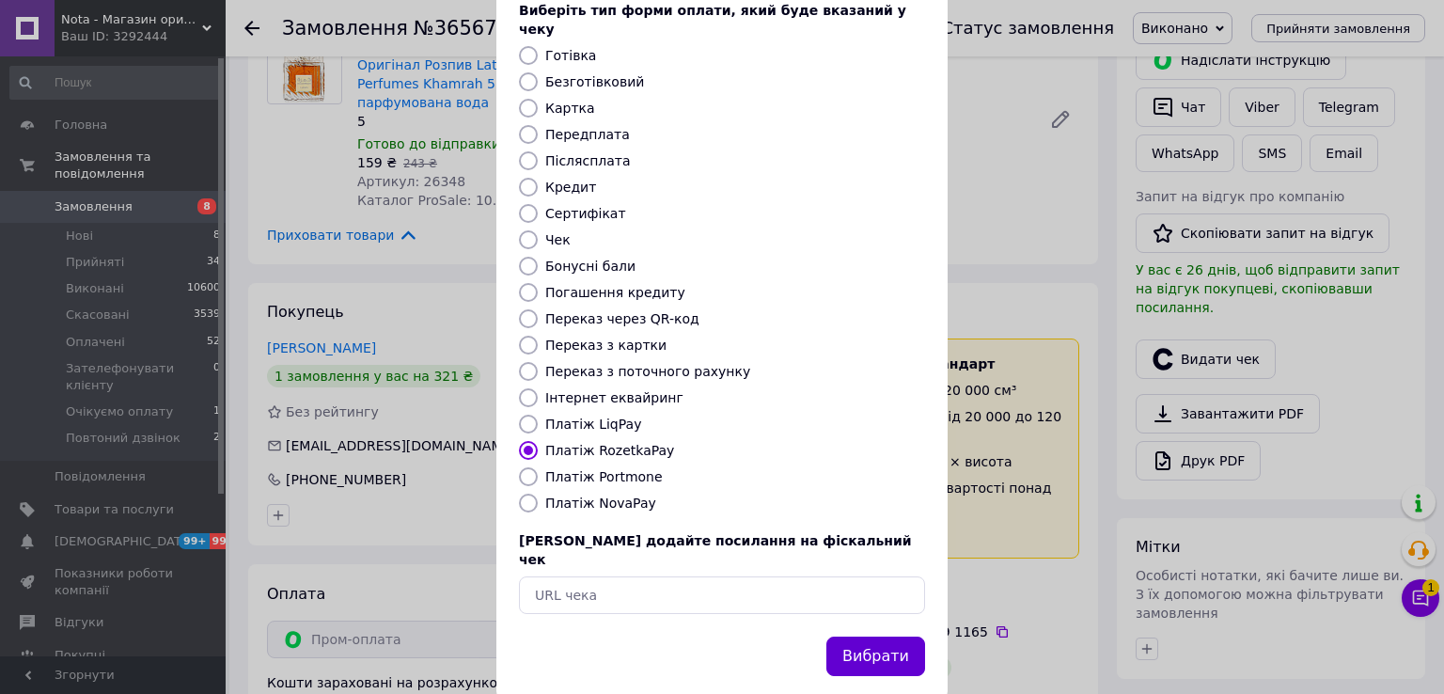
click at [874, 637] on button "Вибрати" at bounding box center [876, 657] width 99 height 40
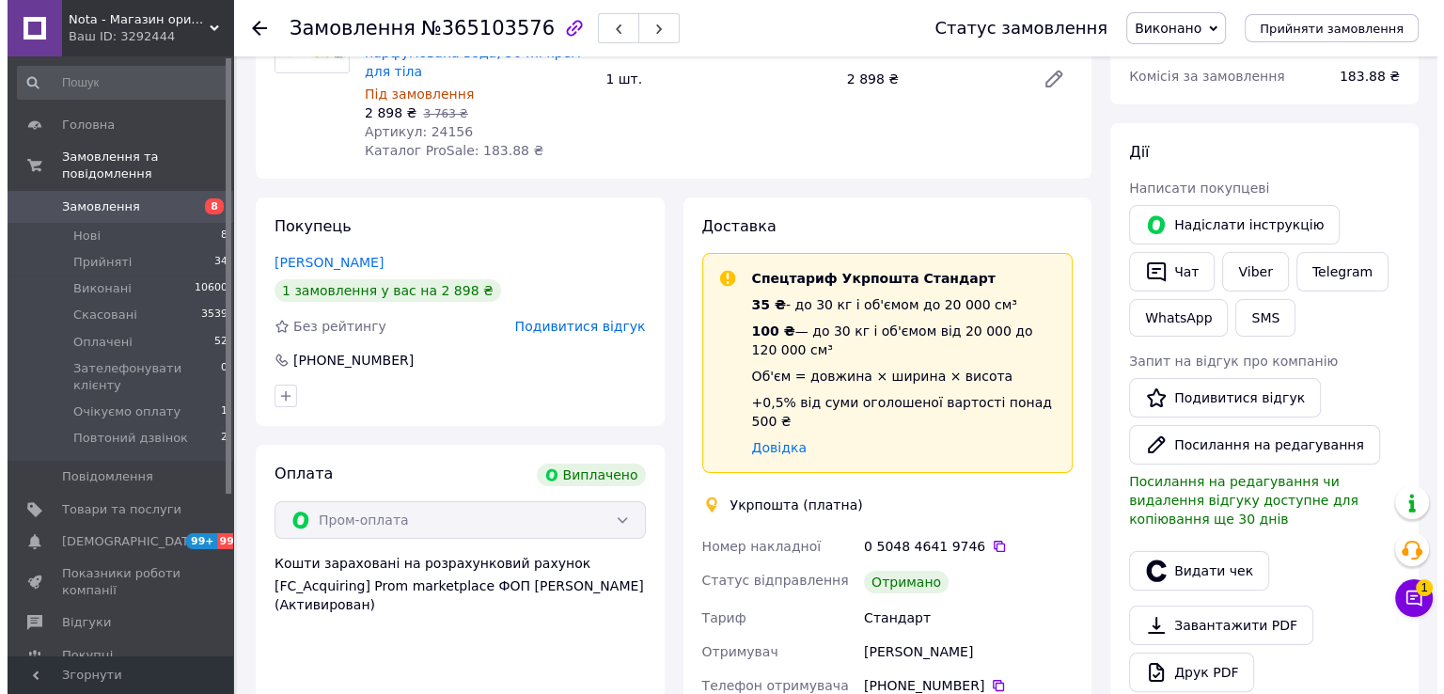
scroll to position [250, 0]
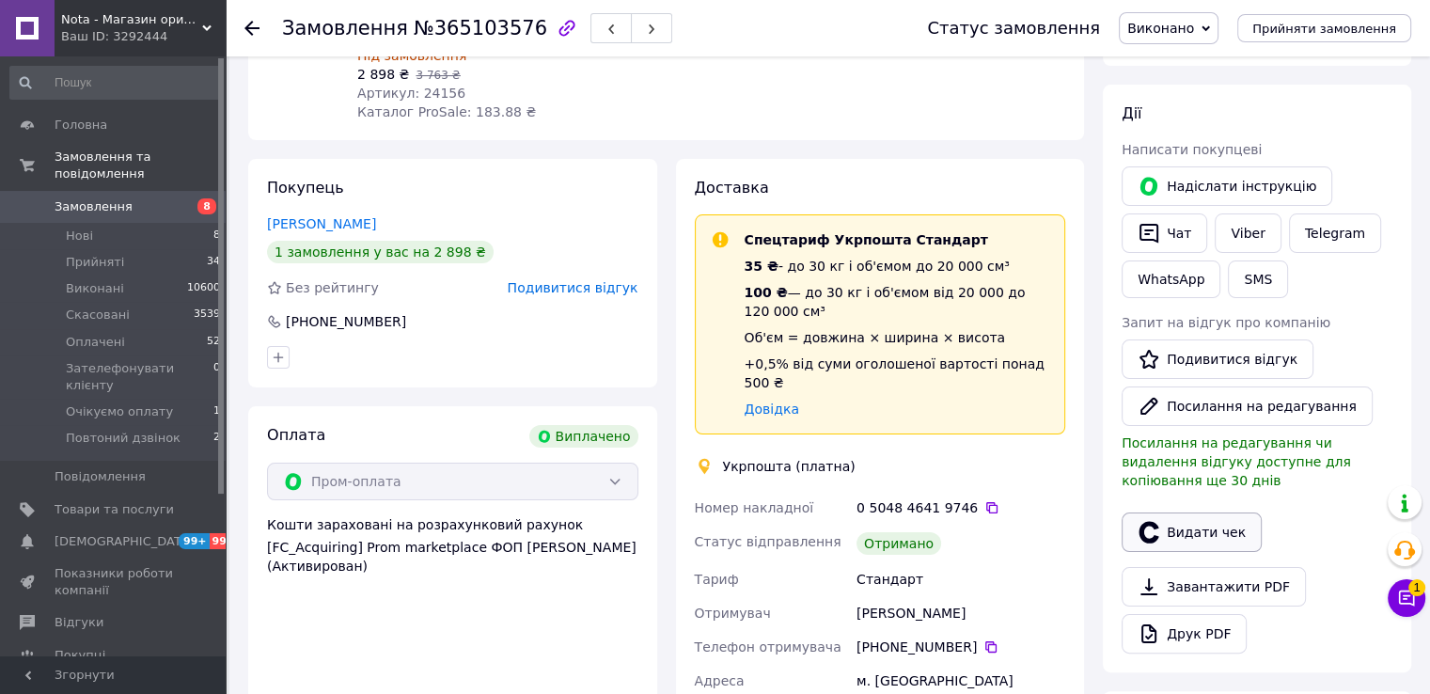
click at [1173, 512] on button "Видати чек" at bounding box center [1192, 531] width 140 height 39
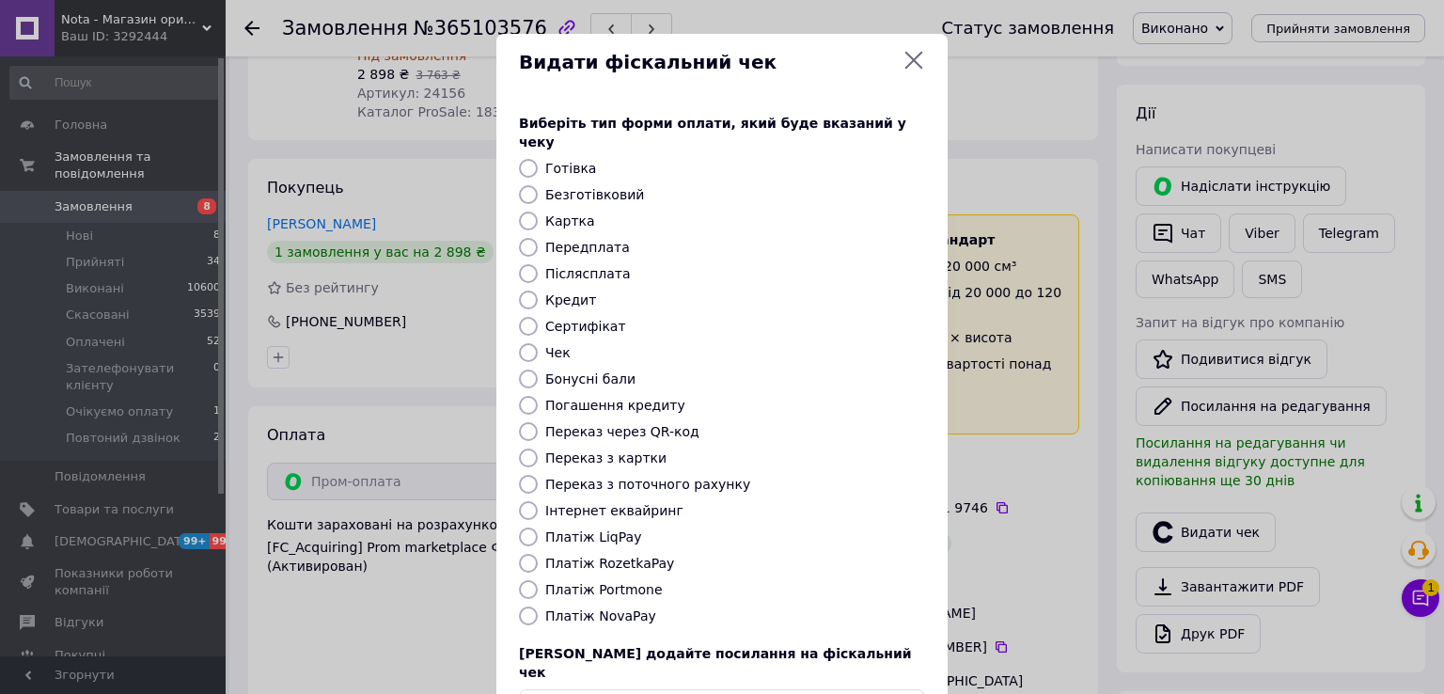
click at [525, 554] on input "Платіж RozetkaPay" at bounding box center [528, 563] width 19 height 19
radio input "true"
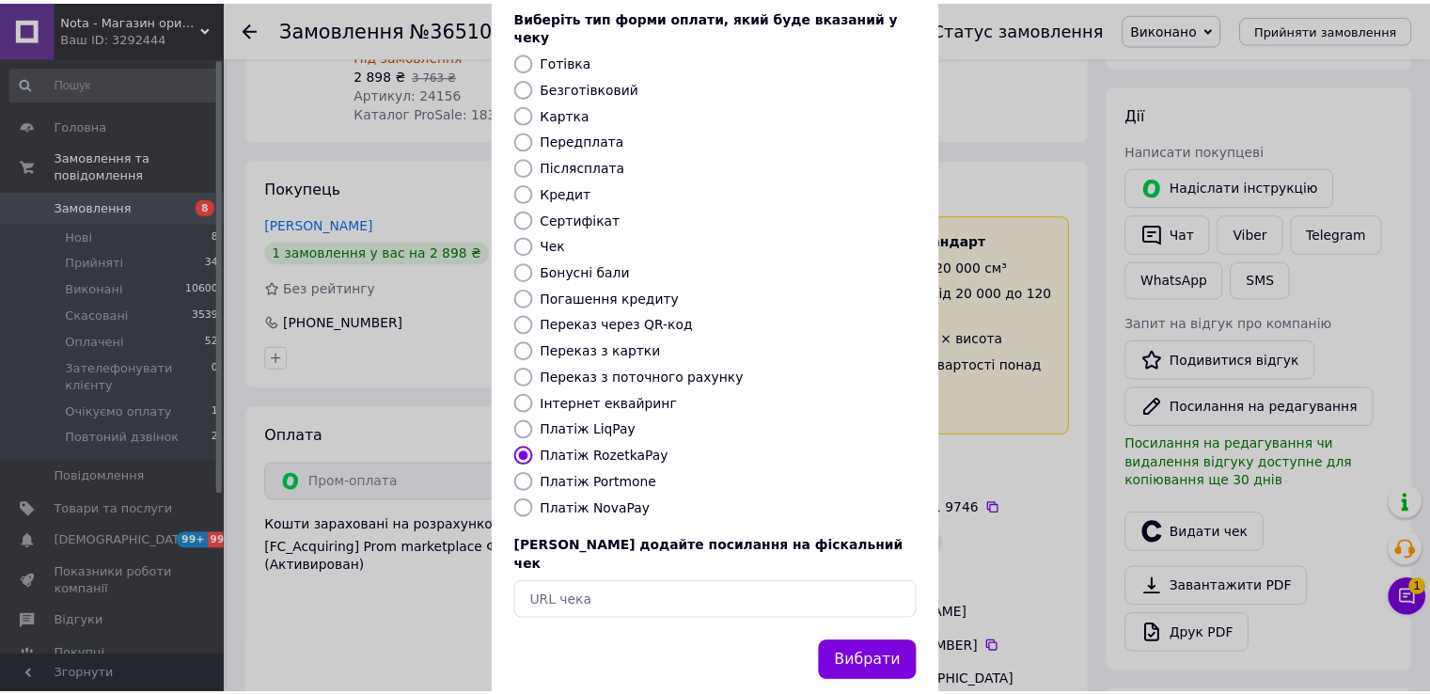
scroll to position [113, 0]
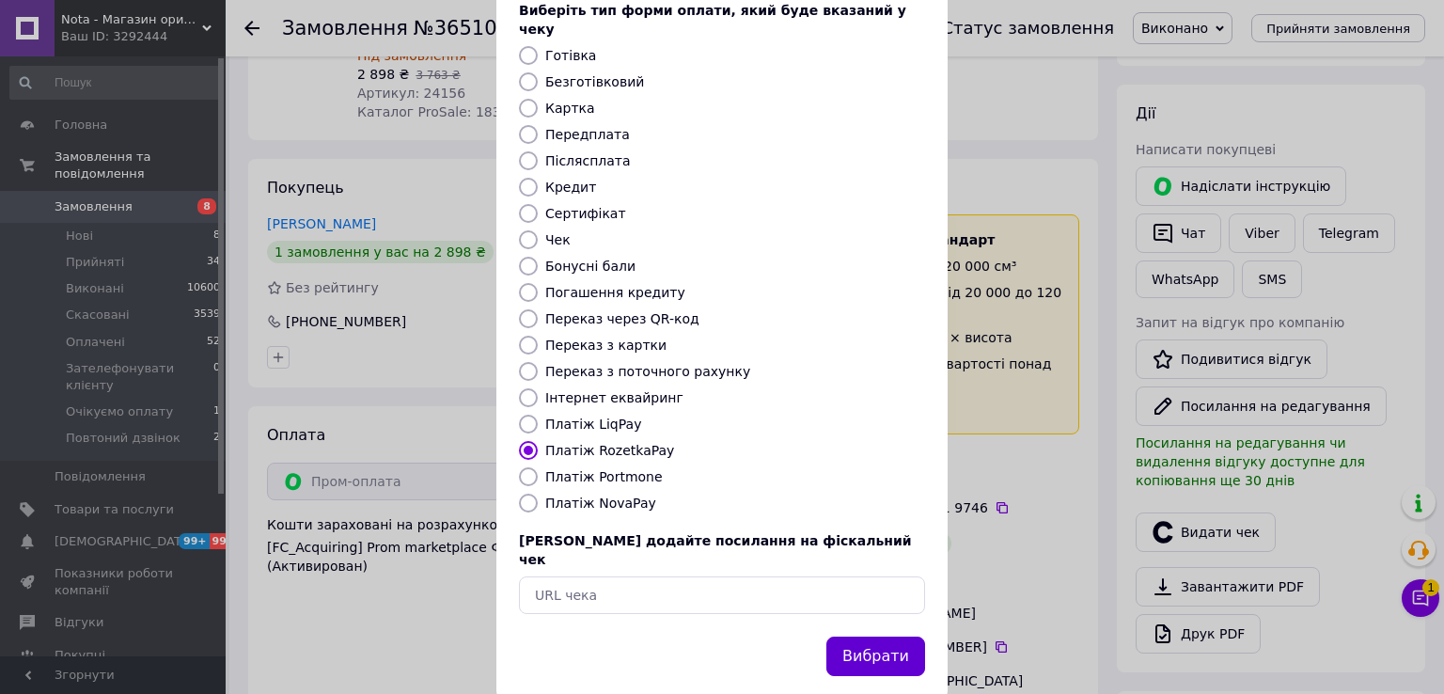
click at [848, 637] on button "Вибрати" at bounding box center [876, 657] width 99 height 40
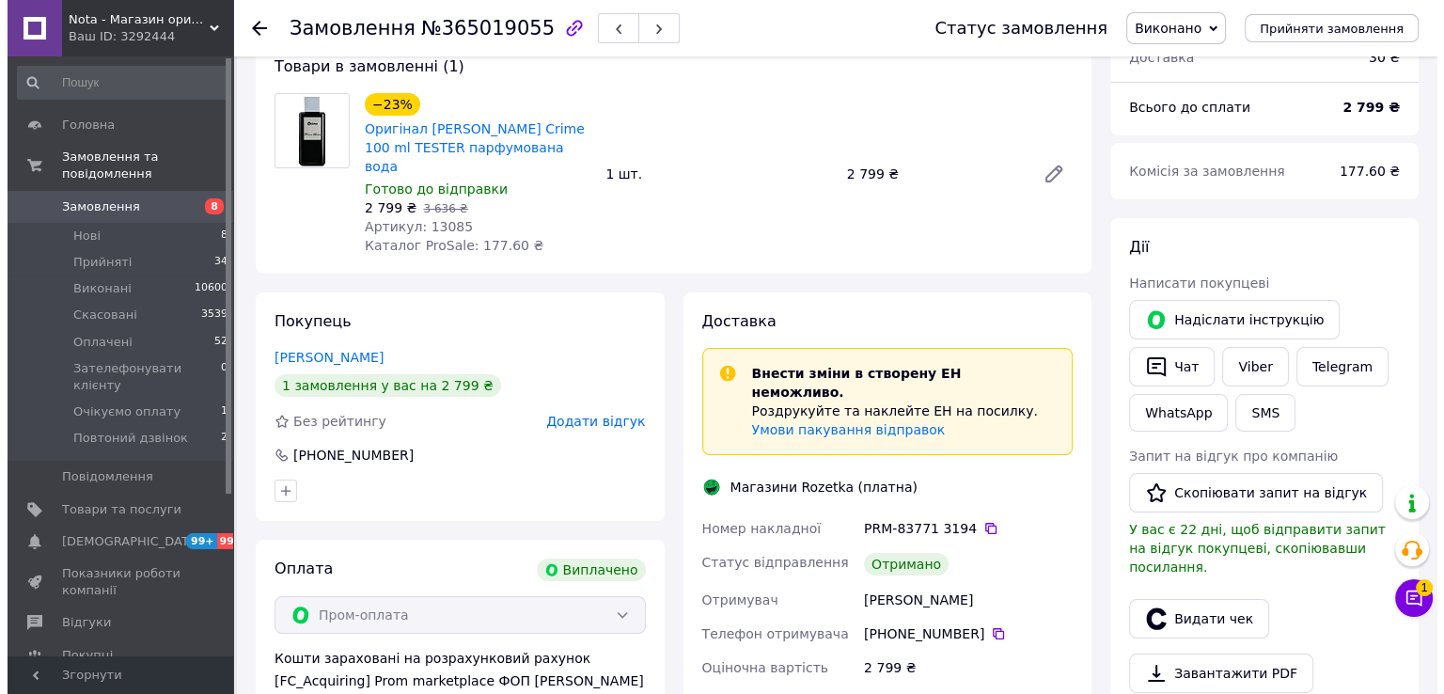
scroll to position [125, 0]
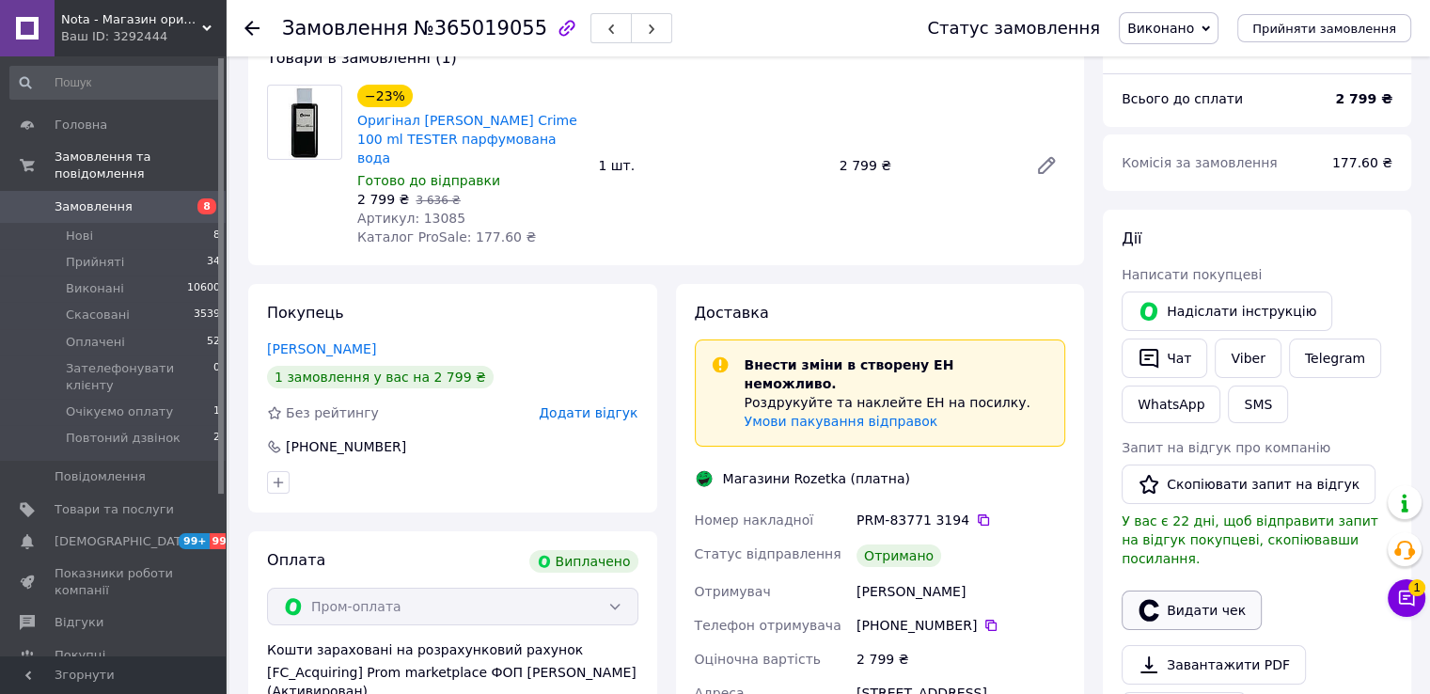
click at [1174, 607] on button "Видати чек" at bounding box center [1192, 609] width 140 height 39
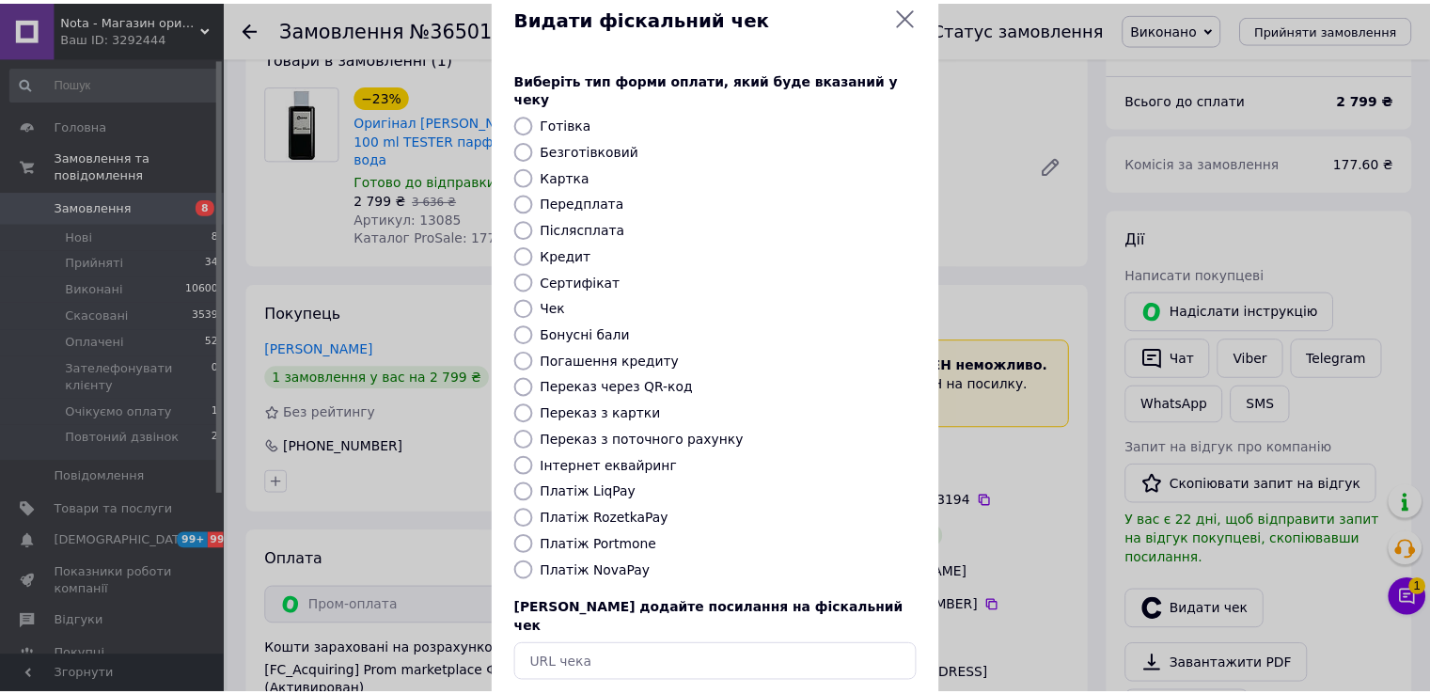
scroll to position [113, 0]
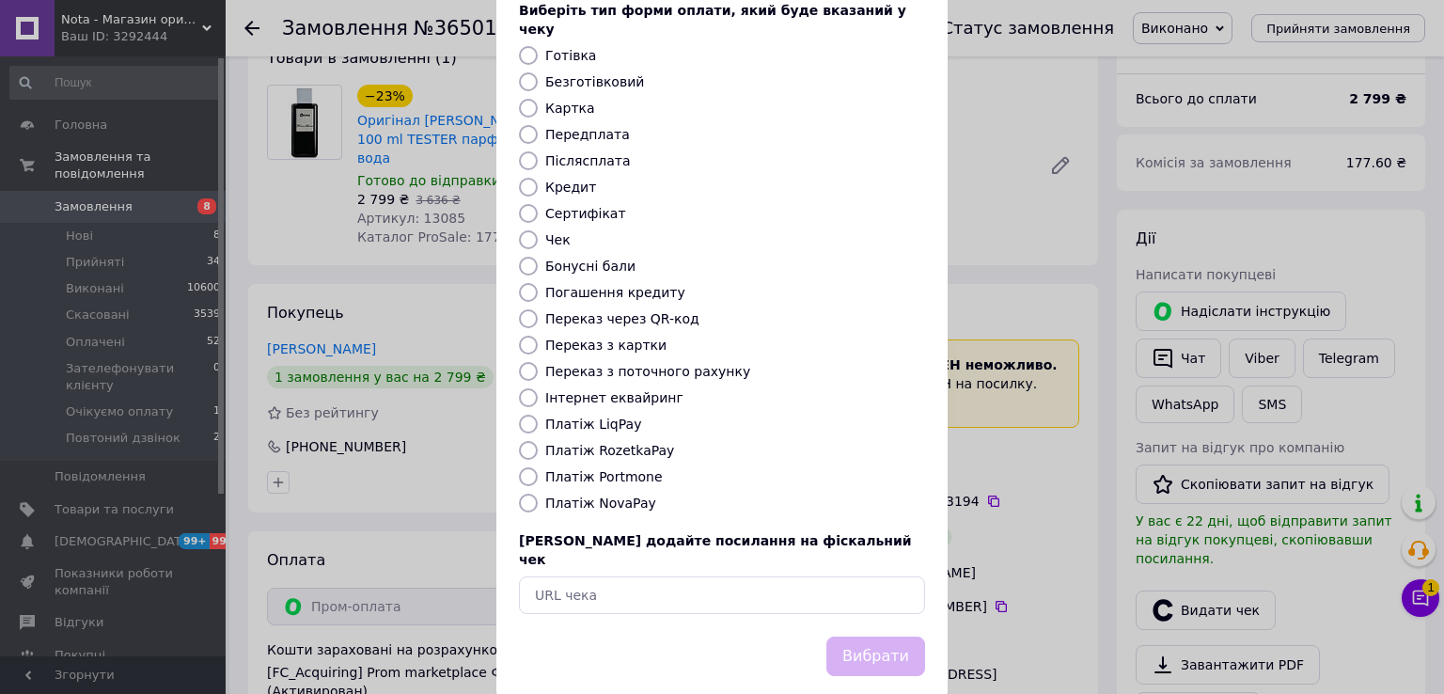
click at [530, 441] on input "Платіж RozetkaPay" at bounding box center [528, 450] width 19 height 19
radio input "true"
click at [876, 637] on button "Вибрати" at bounding box center [876, 657] width 99 height 40
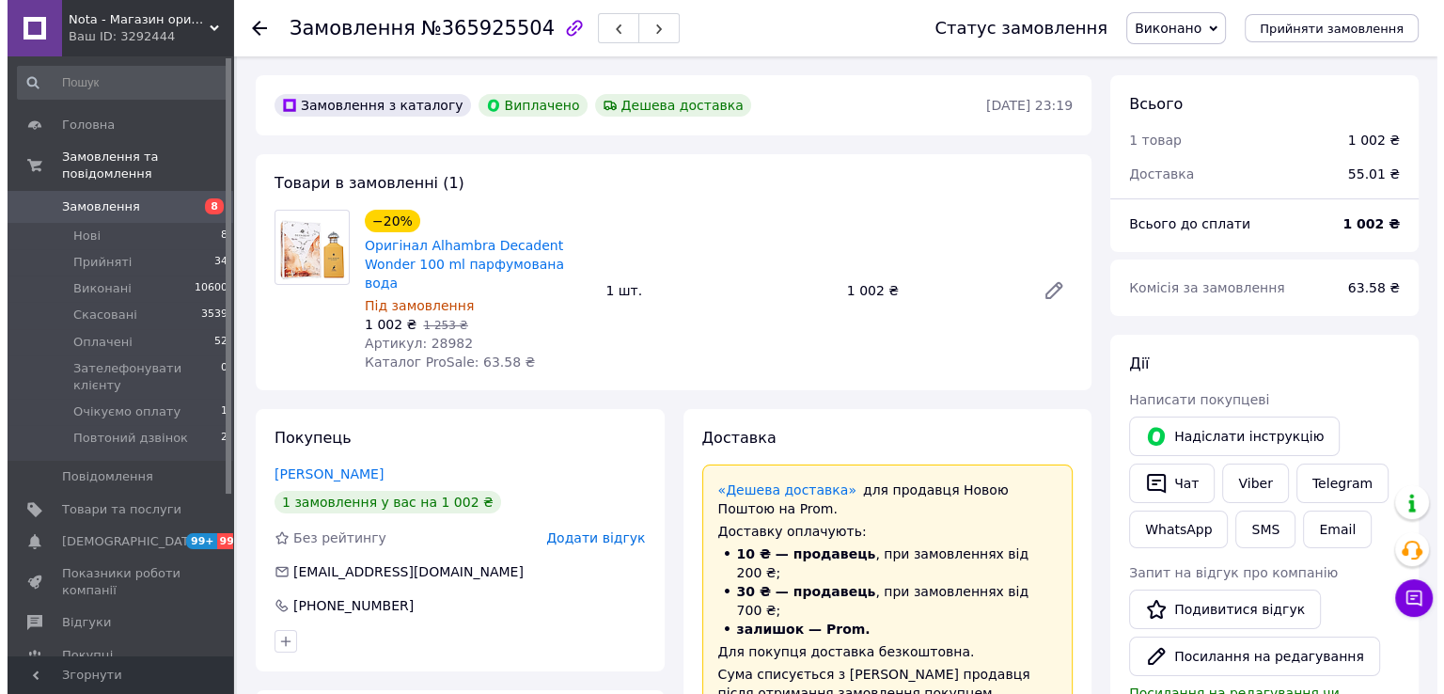
scroll to position [542, 0]
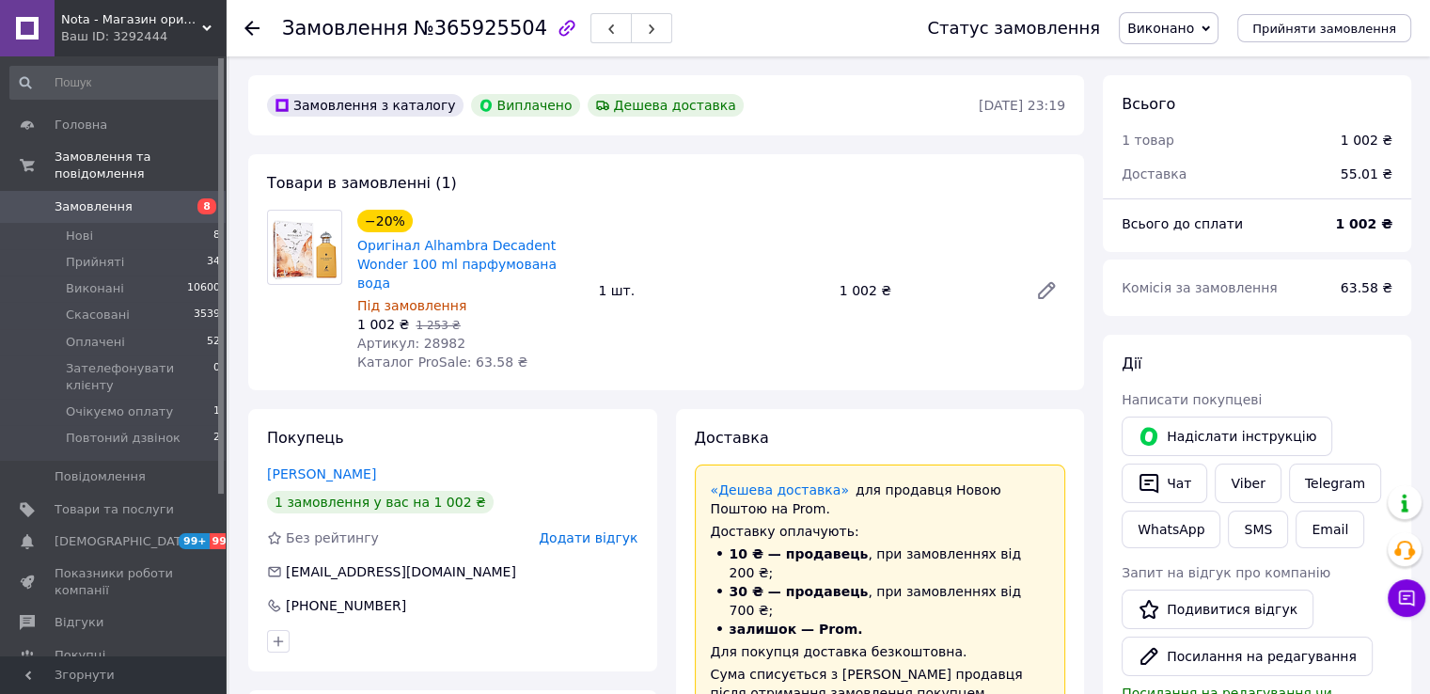
click at [569, 530] on span "Додати відгук" at bounding box center [588, 537] width 99 height 15
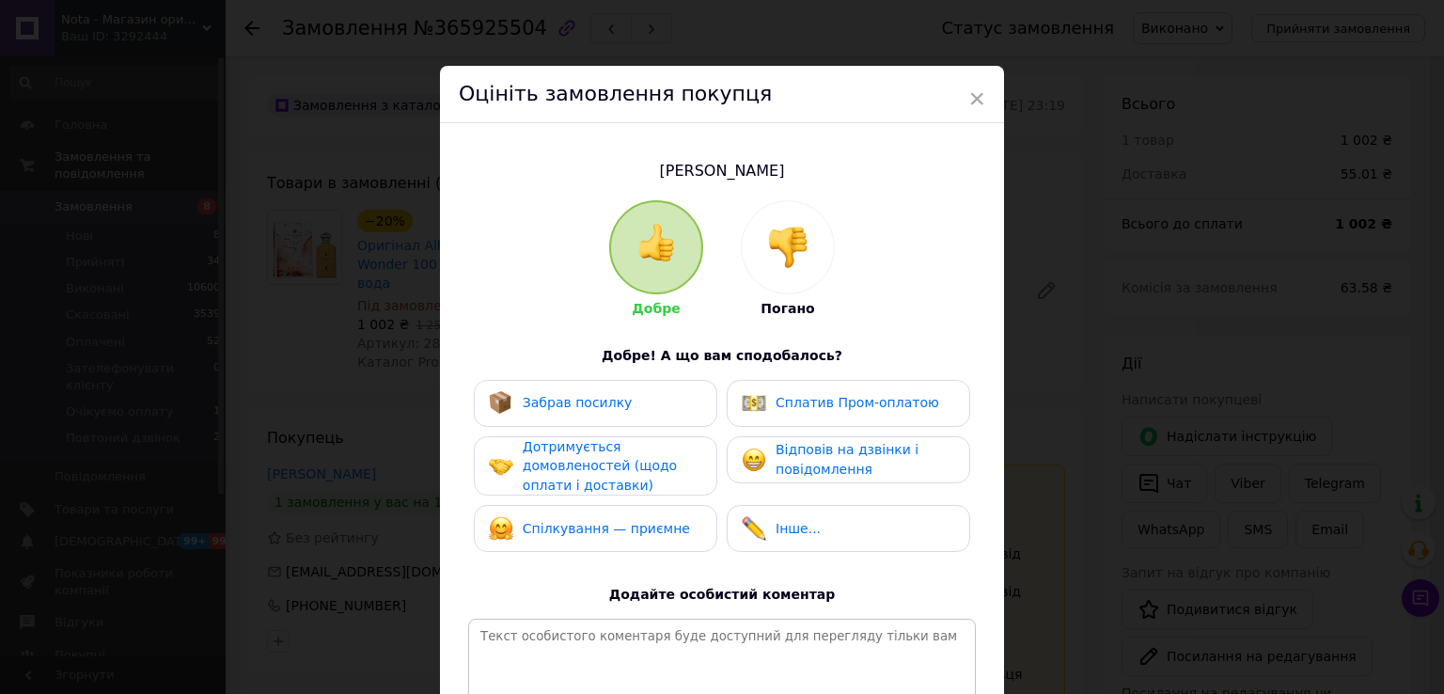
click at [595, 430] on div "Забрав посилку Сплатив Пром-оплатою Дотримується домовленостей (щодо оплати і д…" at bounding box center [722, 471] width 508 height 182
click at [594, 415] on div "Забрав посилку" at bounding box center [596, 403] width 244 height 47
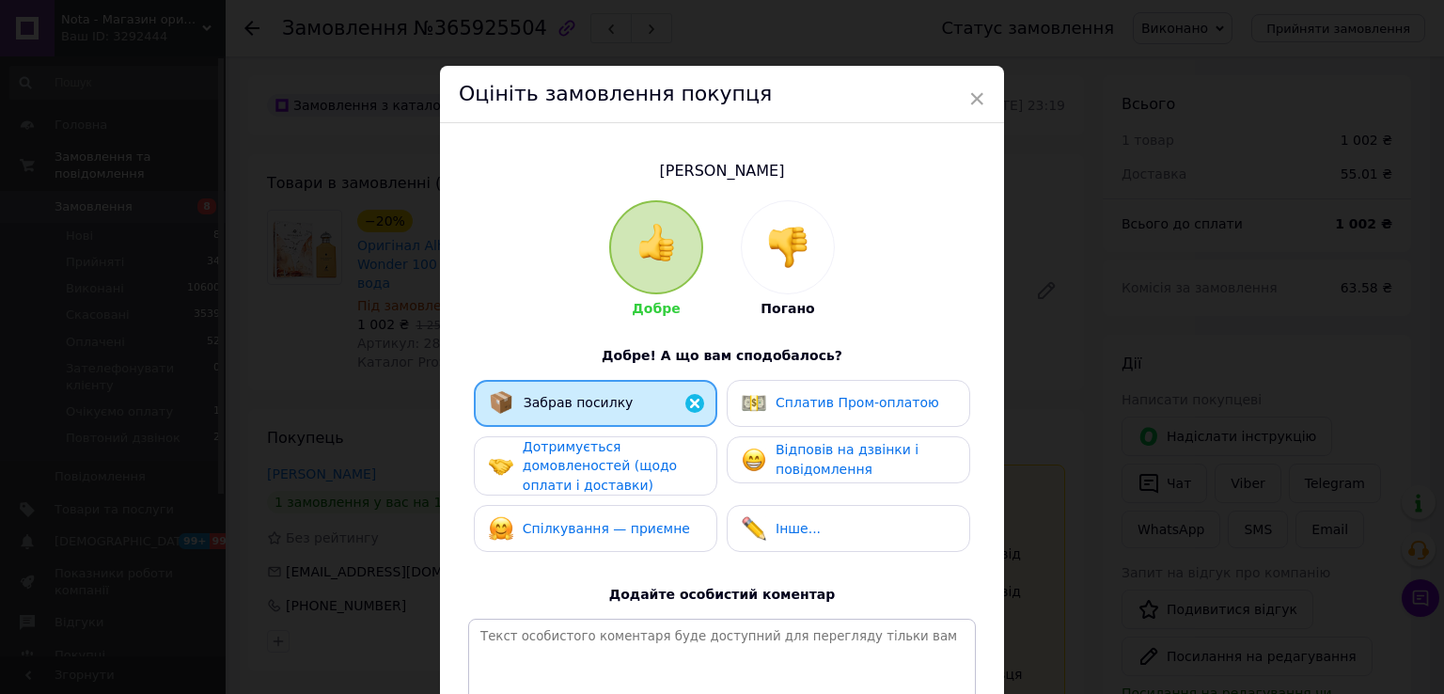
click at [587, 460] on span "Дотримується домовленостей (щодо оплати і доставки)" at bounding box center [600, 466] width 154 height 54
click at [578, 524] on span "Спілкування — приємне" at bounding box center [606, 528] width 167 height 15
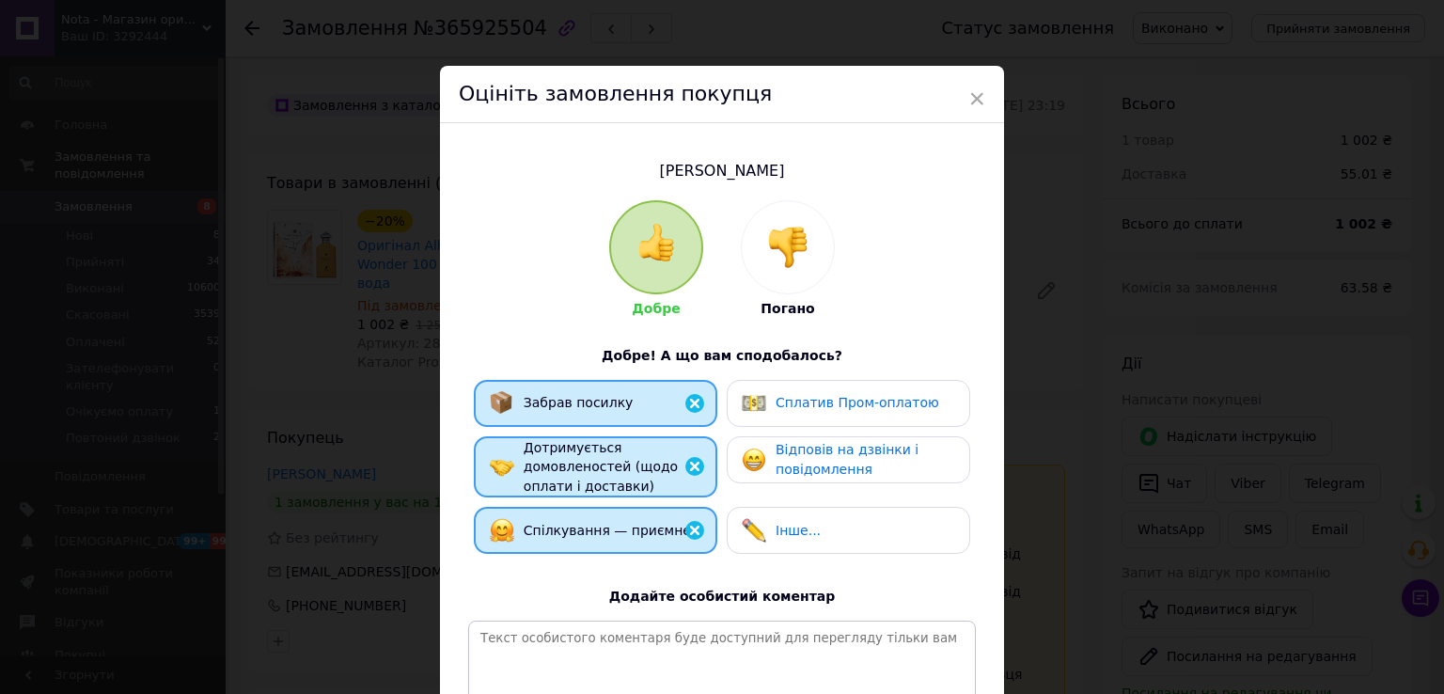
click at [764, 396] on div "Сплатив Пром-оплатою" at bounding box center [840, 403] width 197 height 24
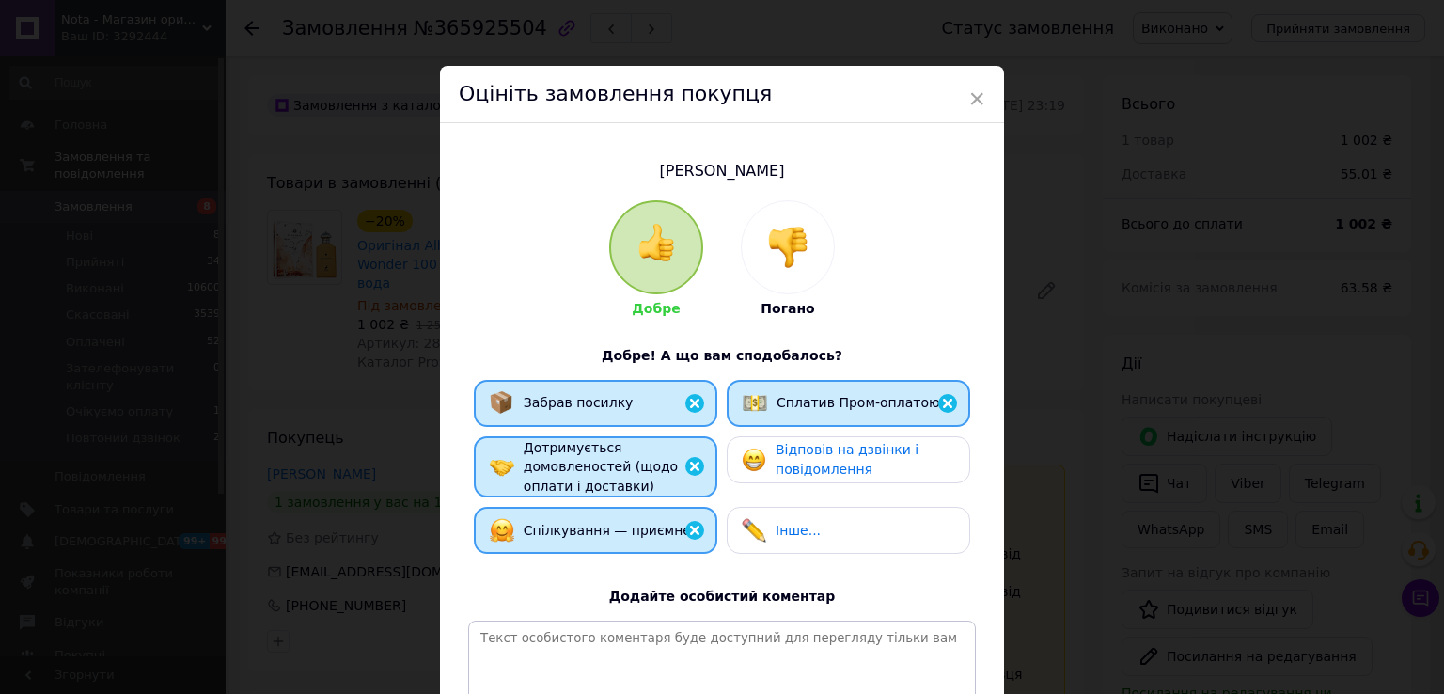
click at [785, 449] on span "Відповів на дзвінки і повідомлення" at bounding box center [847, 459] width 143 height 35
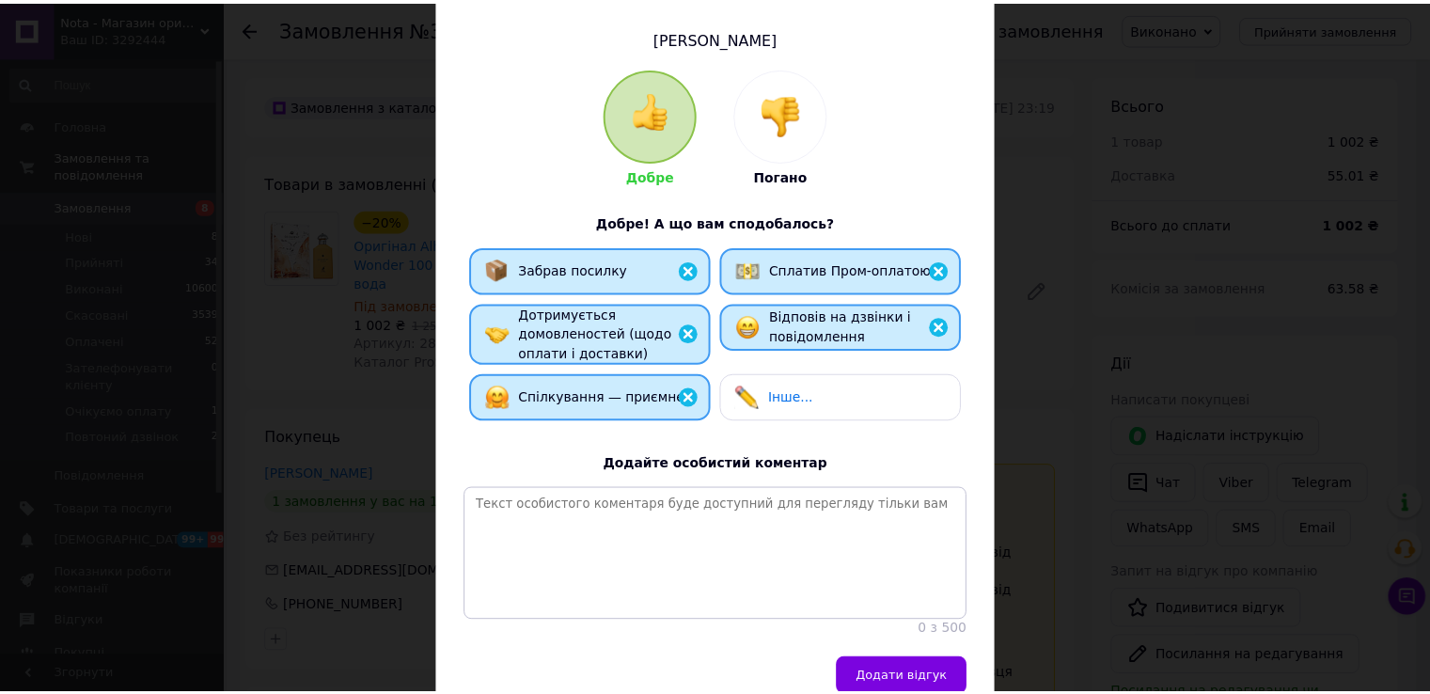
scroll to position [237, 0]
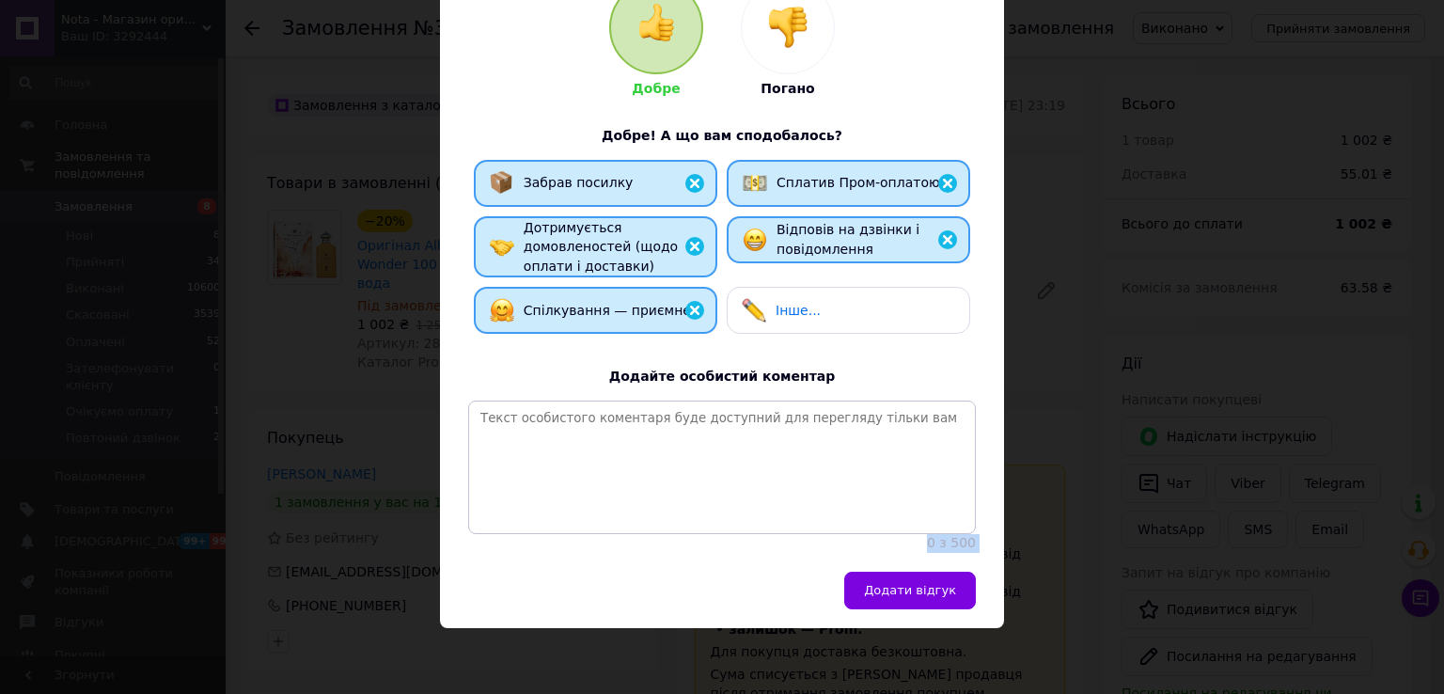
click at [886, 573] on div "Оцініть замовлення покупця Елена Олена Добре Погано Добре! А що вам сподобалось…" at bounding box center [722, 237] width 564 height 782
click at [903, 604] on button "Додати відгук" at bounding box center [910, 591] width 132 height 38
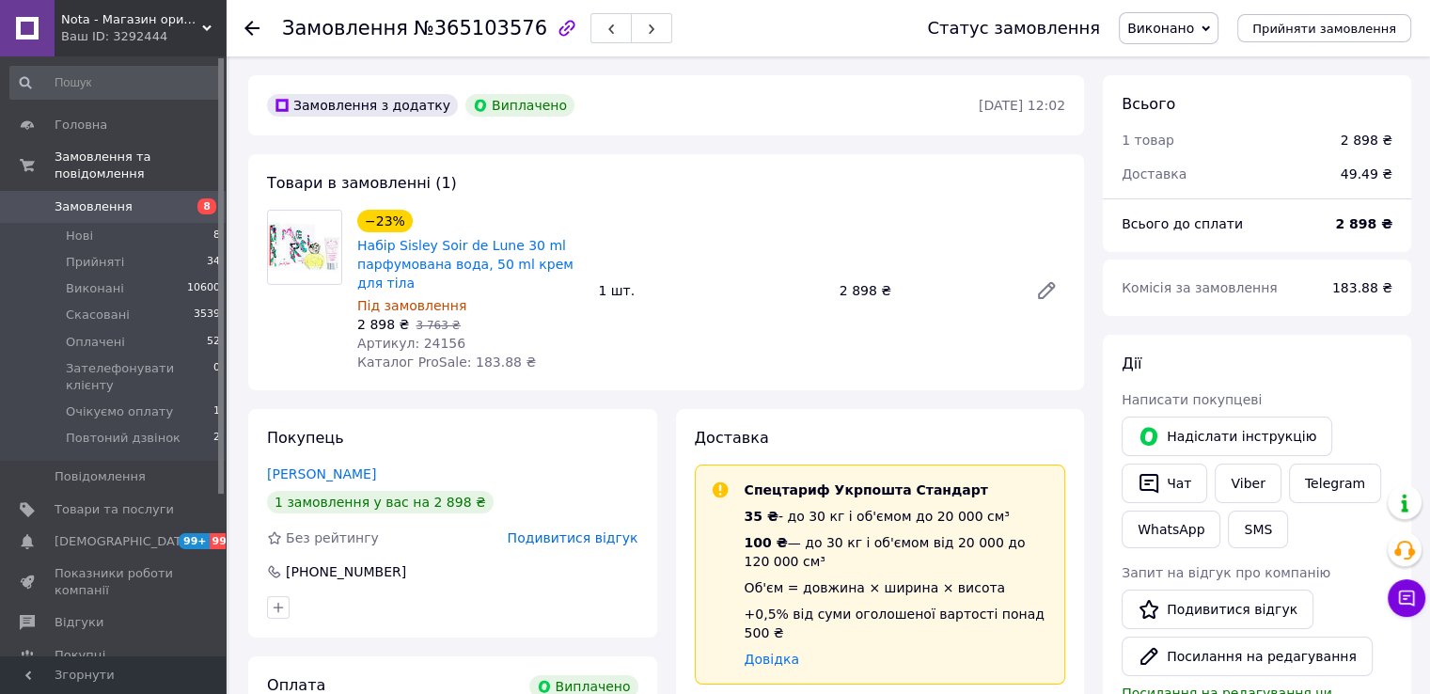
scroll to position [11, 0]
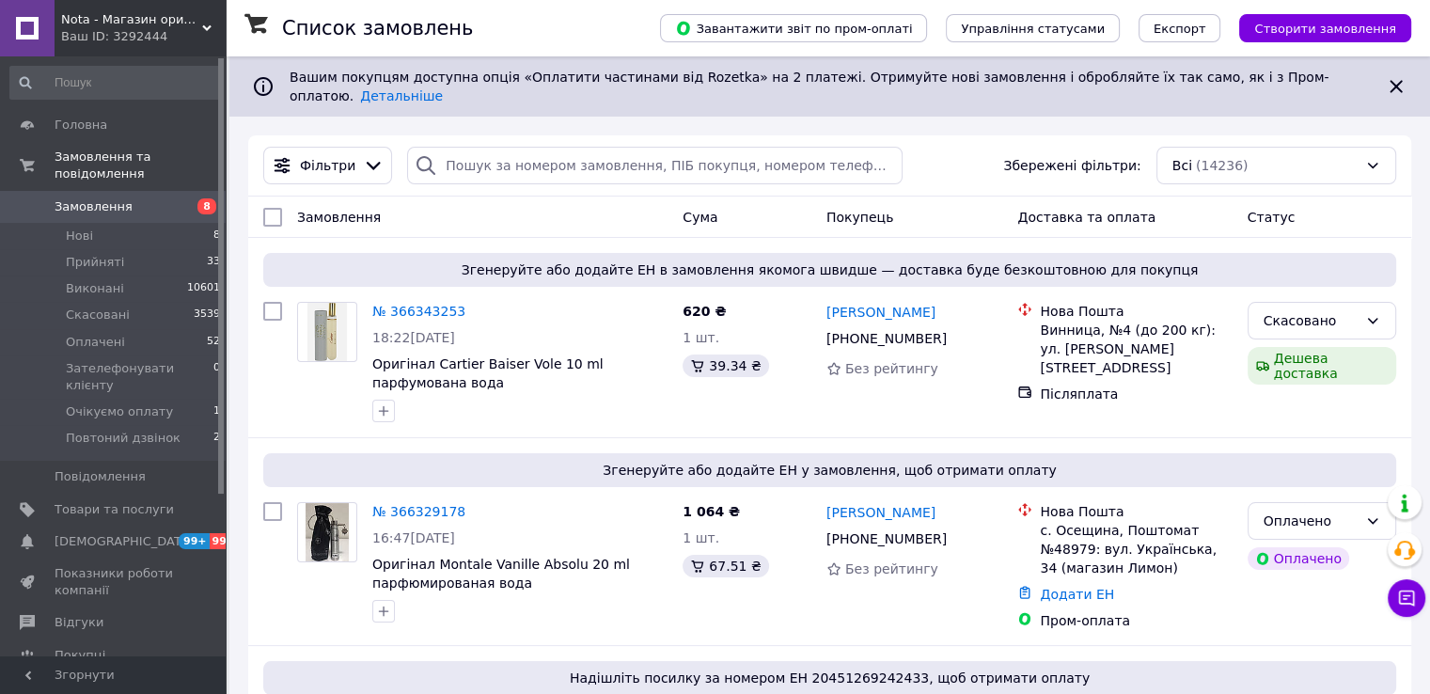
click at [1224, 147] on div "Всі (14236)" at bounding box center [1277, 166] width 240 height 38
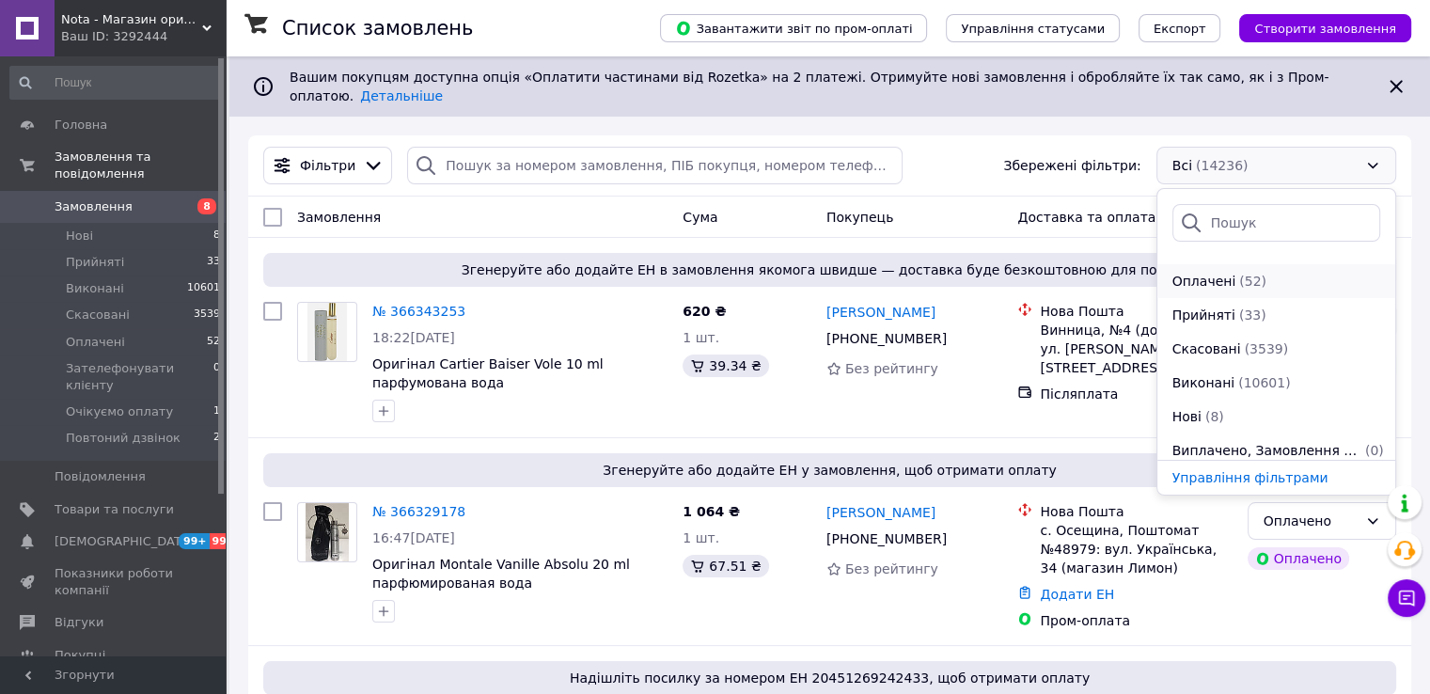
scroll to position [102, 0]
click at [1225, 301] on span "Прийняті" at bounding box center [1204, 307] width 63 height 19
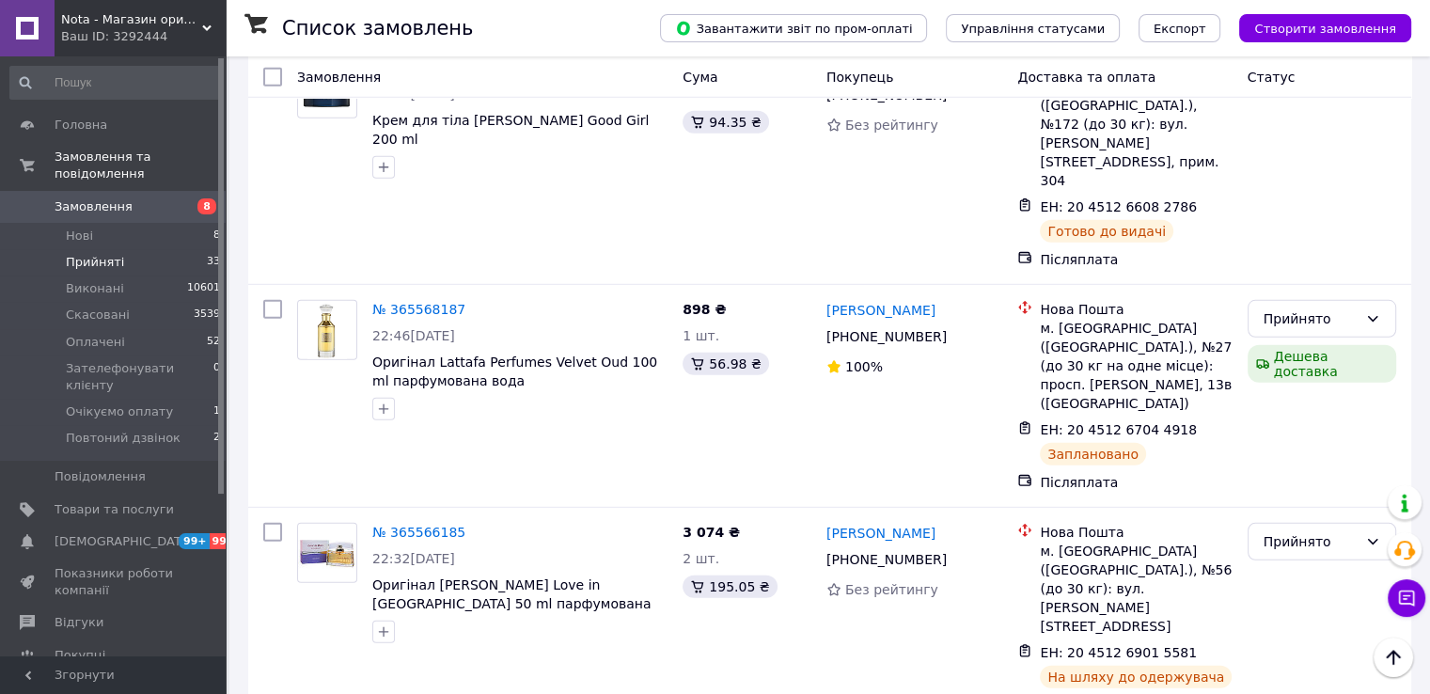
scroll to position [5728, 0]
